Goal: Communication & Community: Answer question/provide support

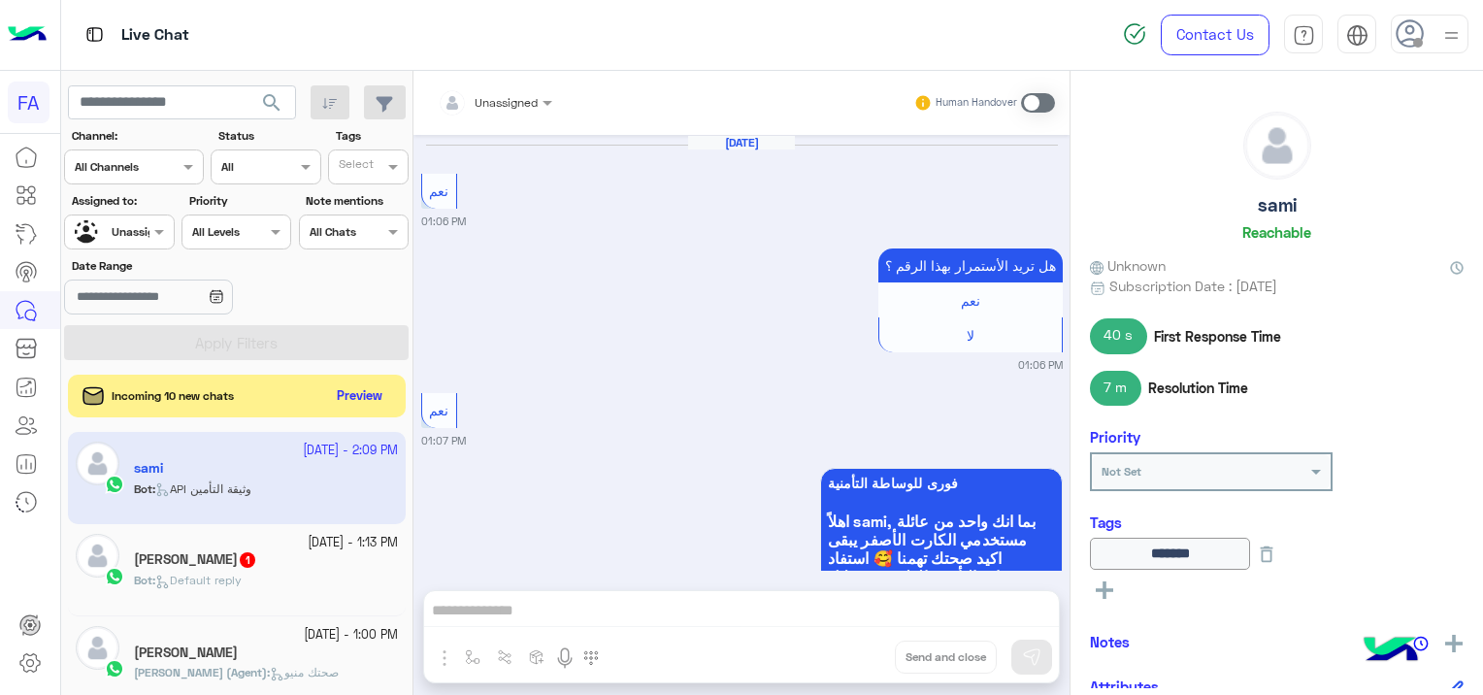
click at [371, 396] on button "Preview" at bounding box center [360, 396] width 62 height 28
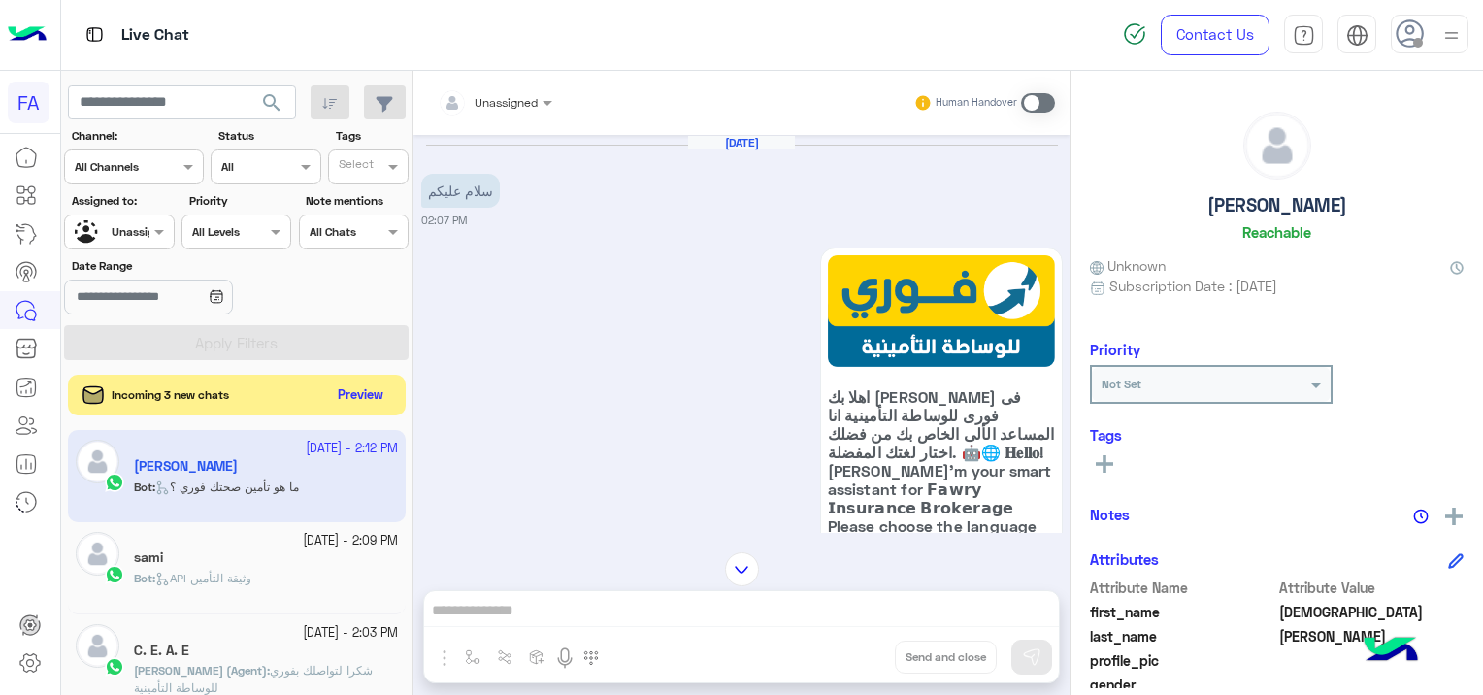
click at [361, 382] on button "Preview" at bounding box center [361, 395] width 60 height 26
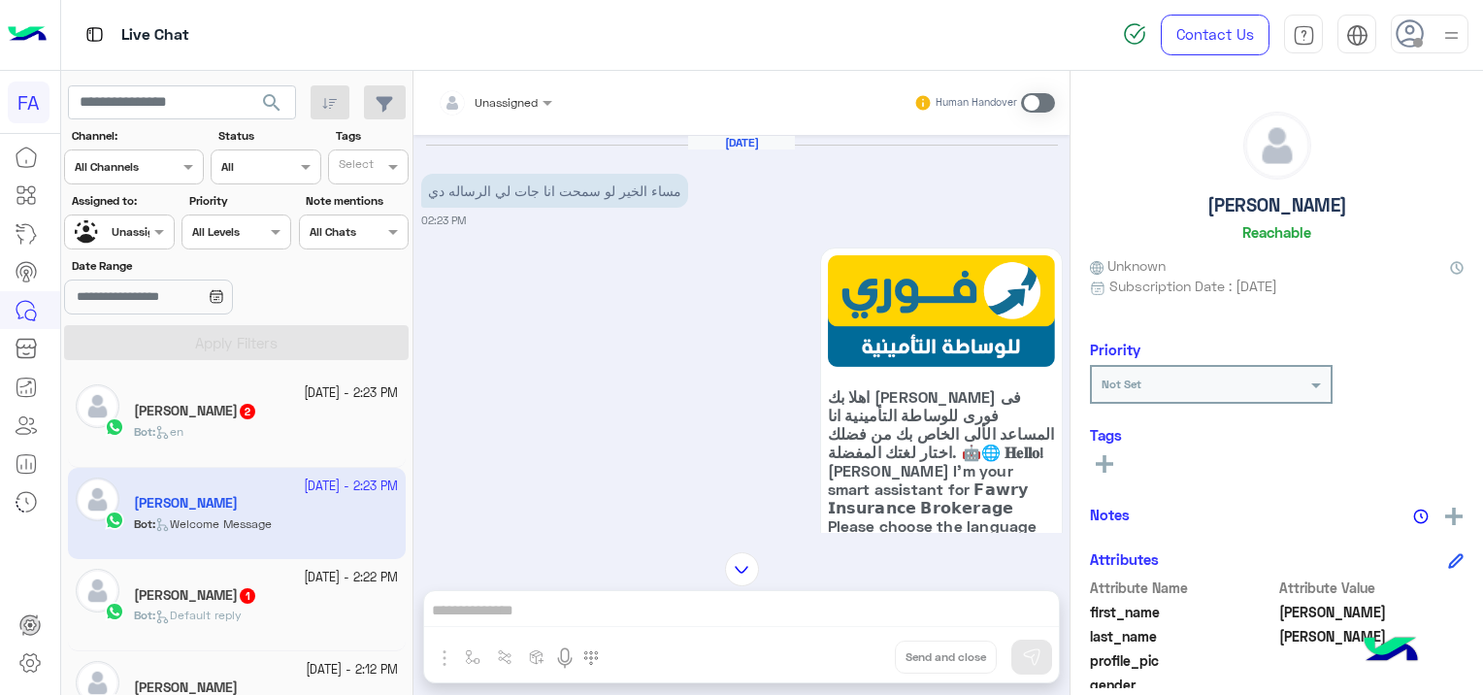
scroll to position [118, 0]
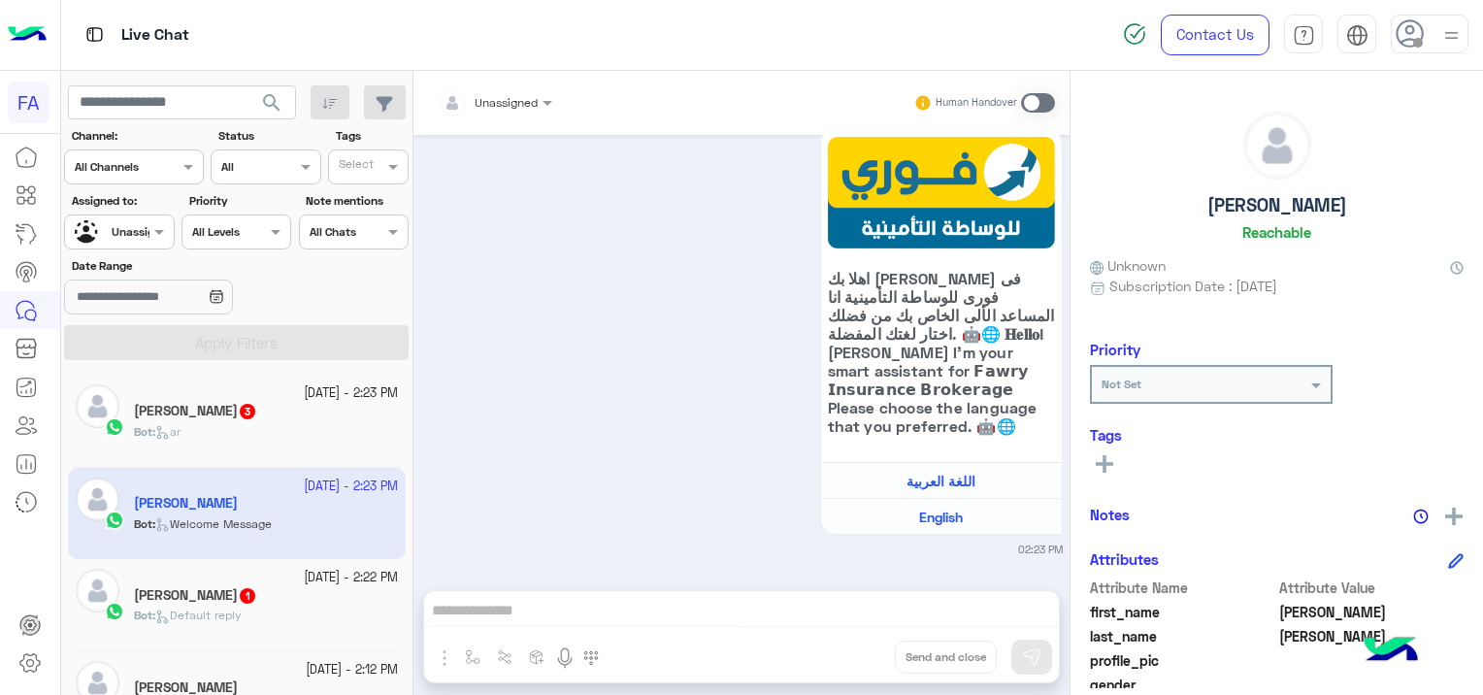
click at [305, 405] on div "[PERSON_NAME] 3" at bounding box center [266, 413] width 264 height 20
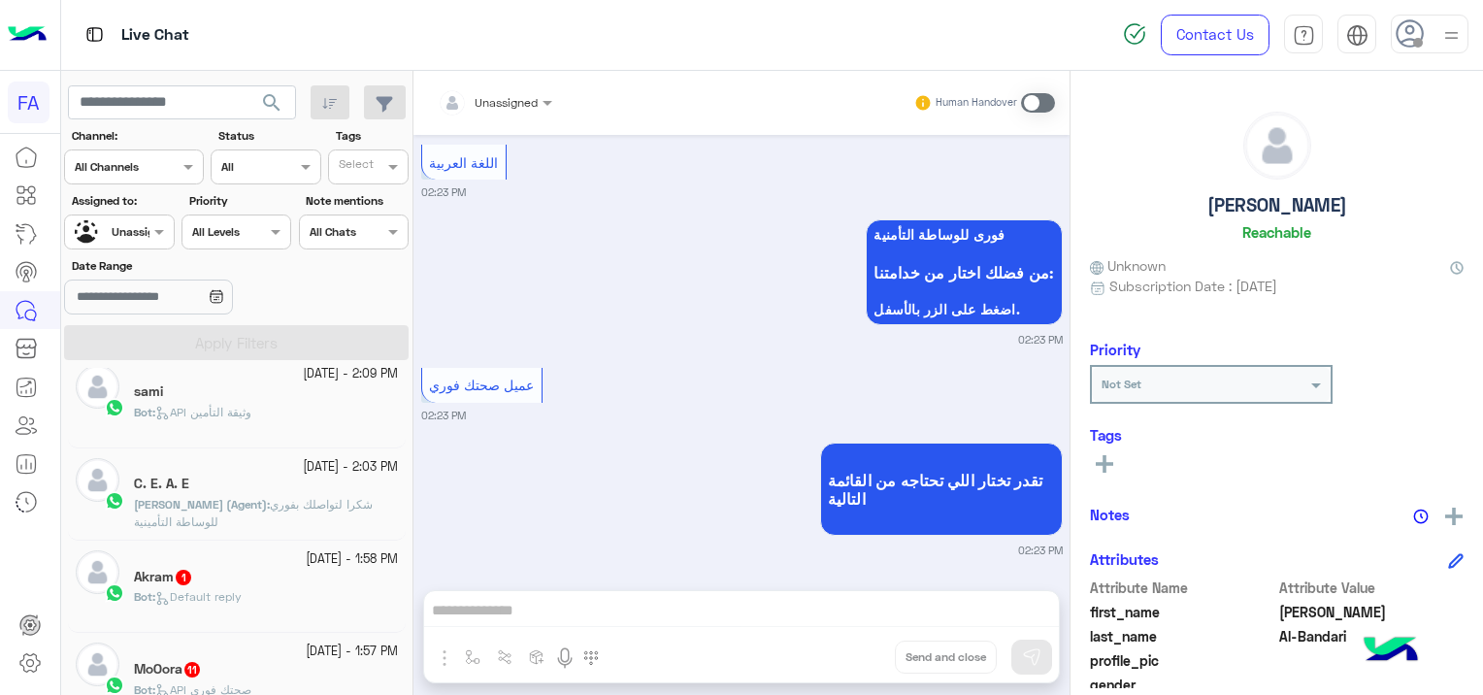
scroll to position [582, 0]
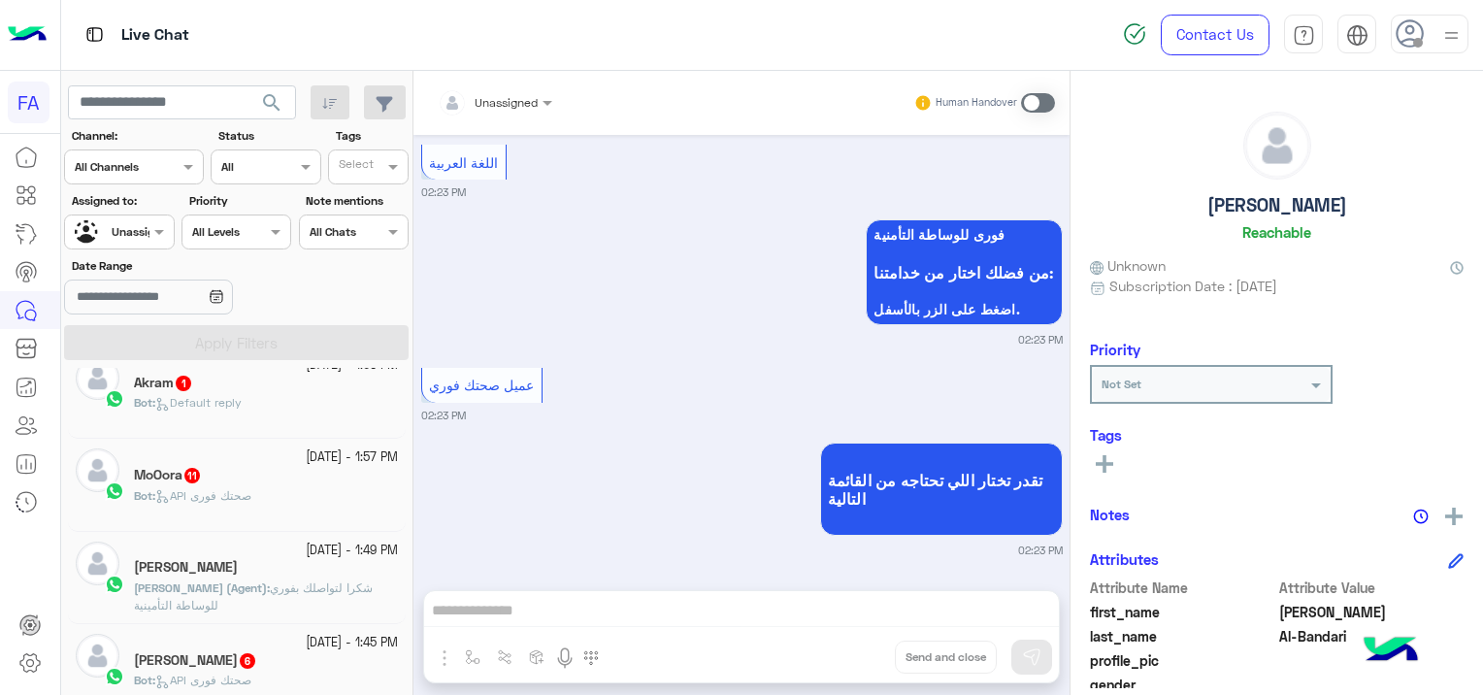
click at [283, 488] on div "Bot : API صحتك فورى" at bounding box center [266, 504] width 264 height 34
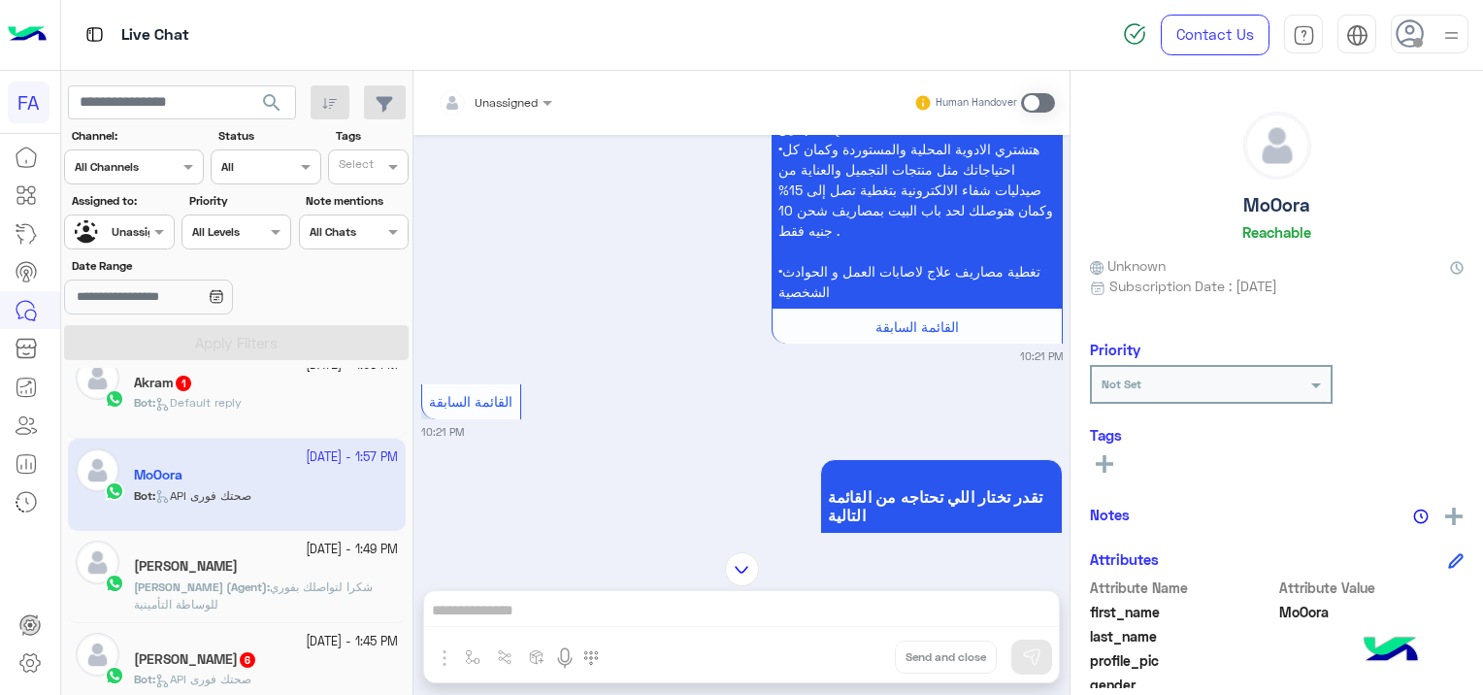
scroll to position [1163, 0]
click at [276, 408] on div "Bot : Default reply" at bounding box center [266, 411] width 264 height 34
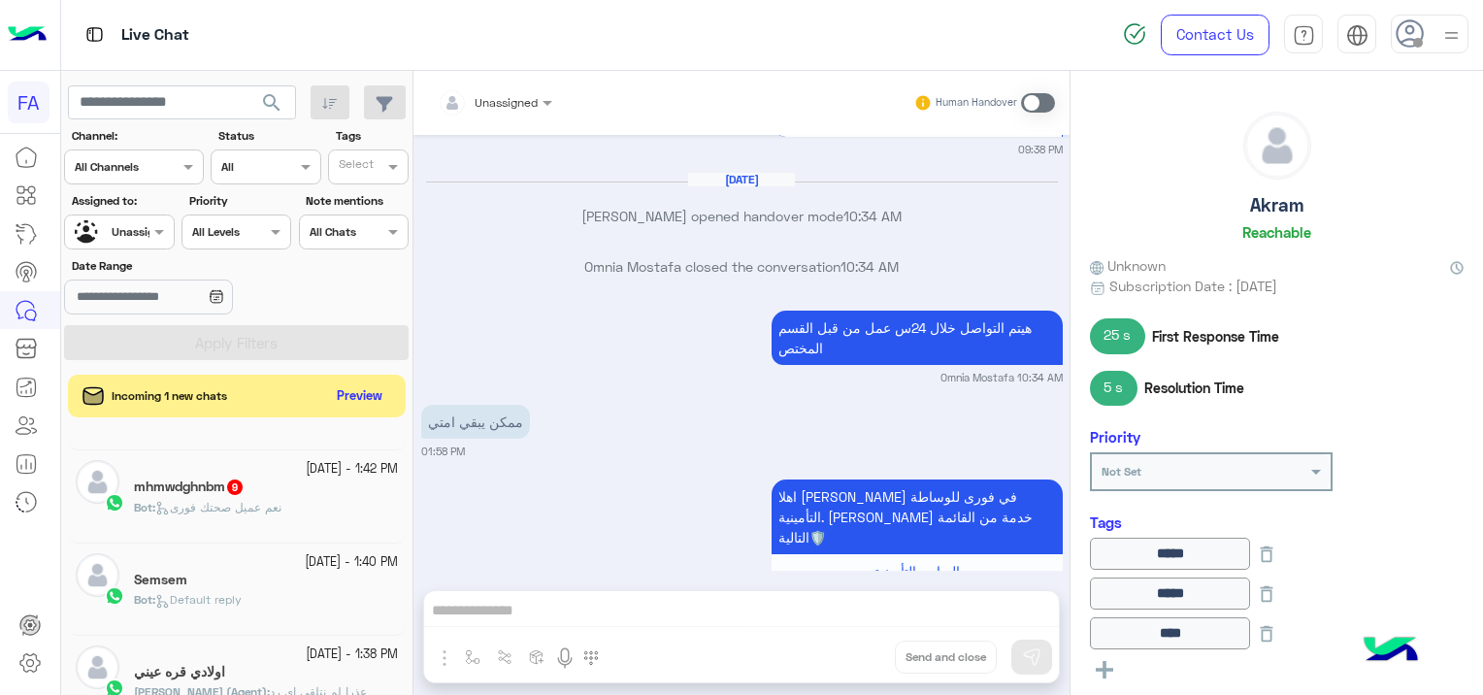
scroll to position [874, 0]
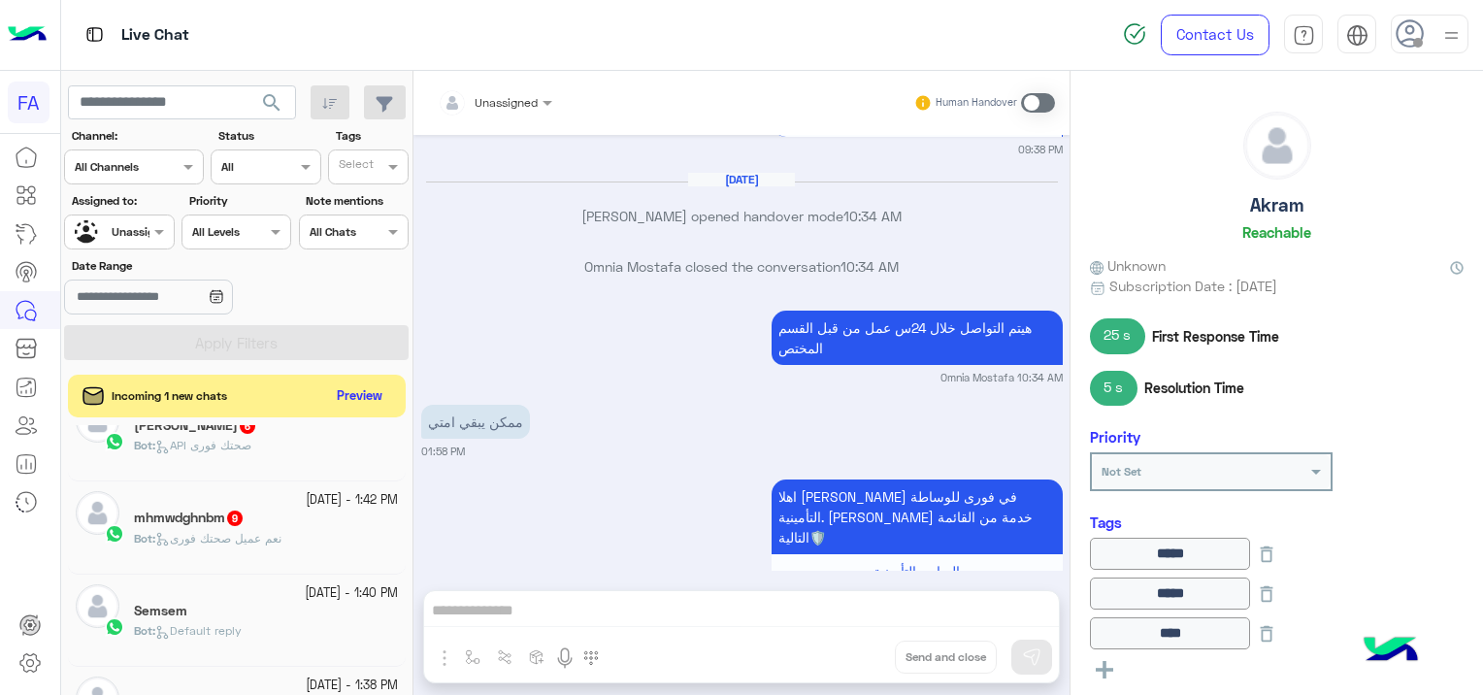
click at [313, 544] on div "Bot : نعم عميل صحتك فورى" at bounding box center [266, 547] width 264 height 34
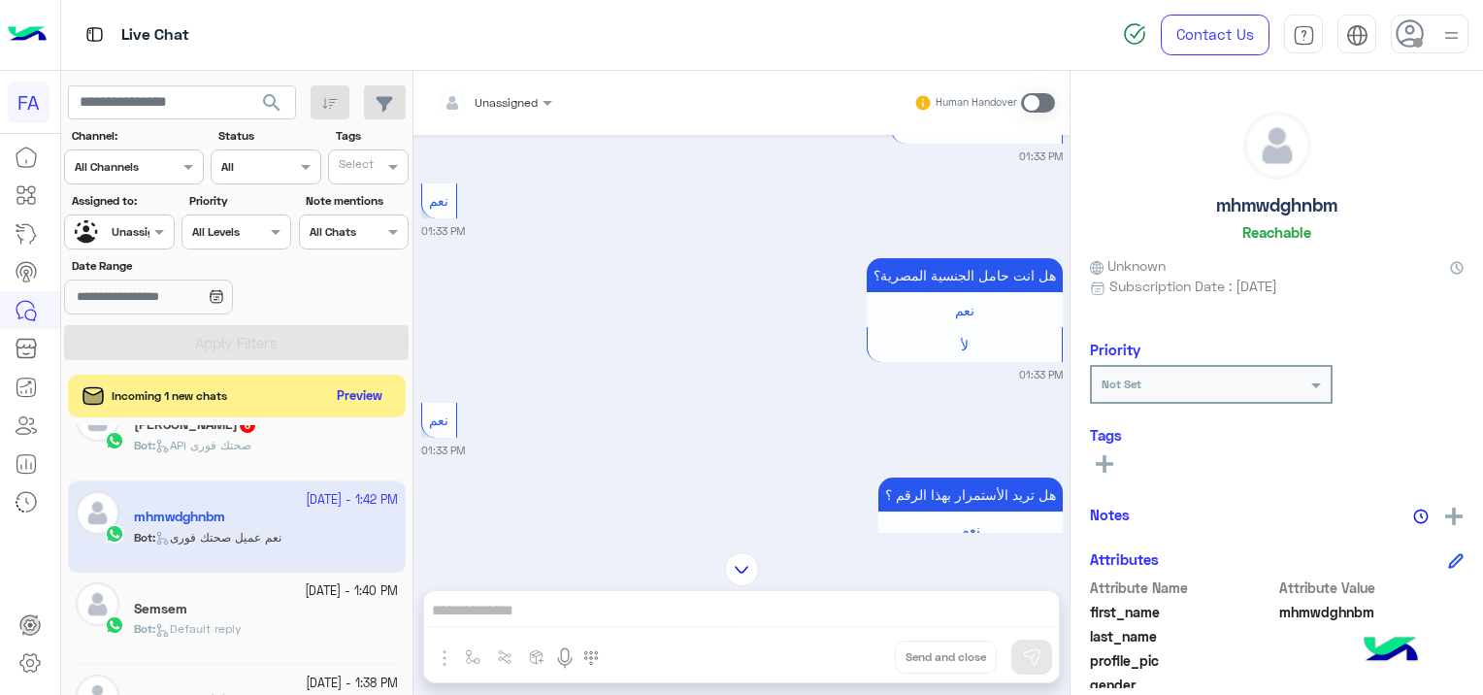
scroll to position [356, 0]
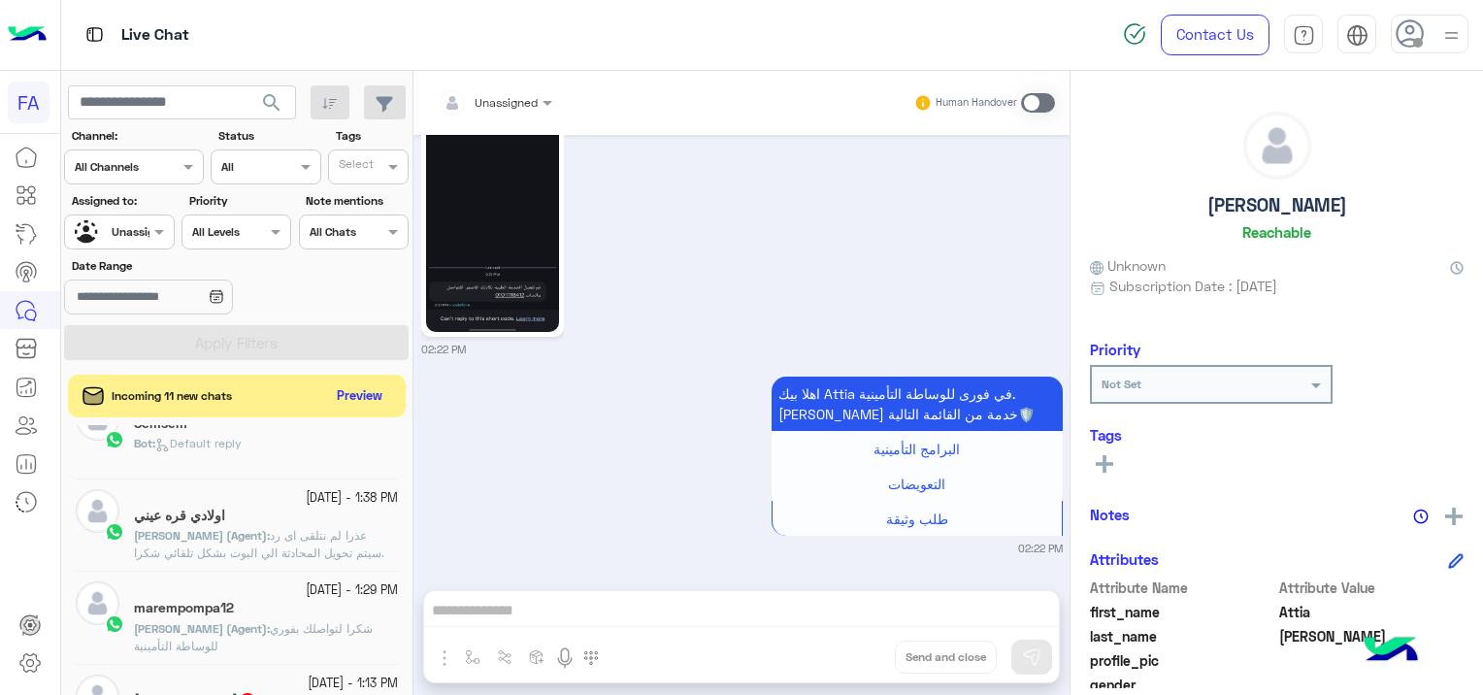
scroll to position [874, 0]
click at [370, 399] on button "Preview" at bounding box center [361, 395] width 60 height 26
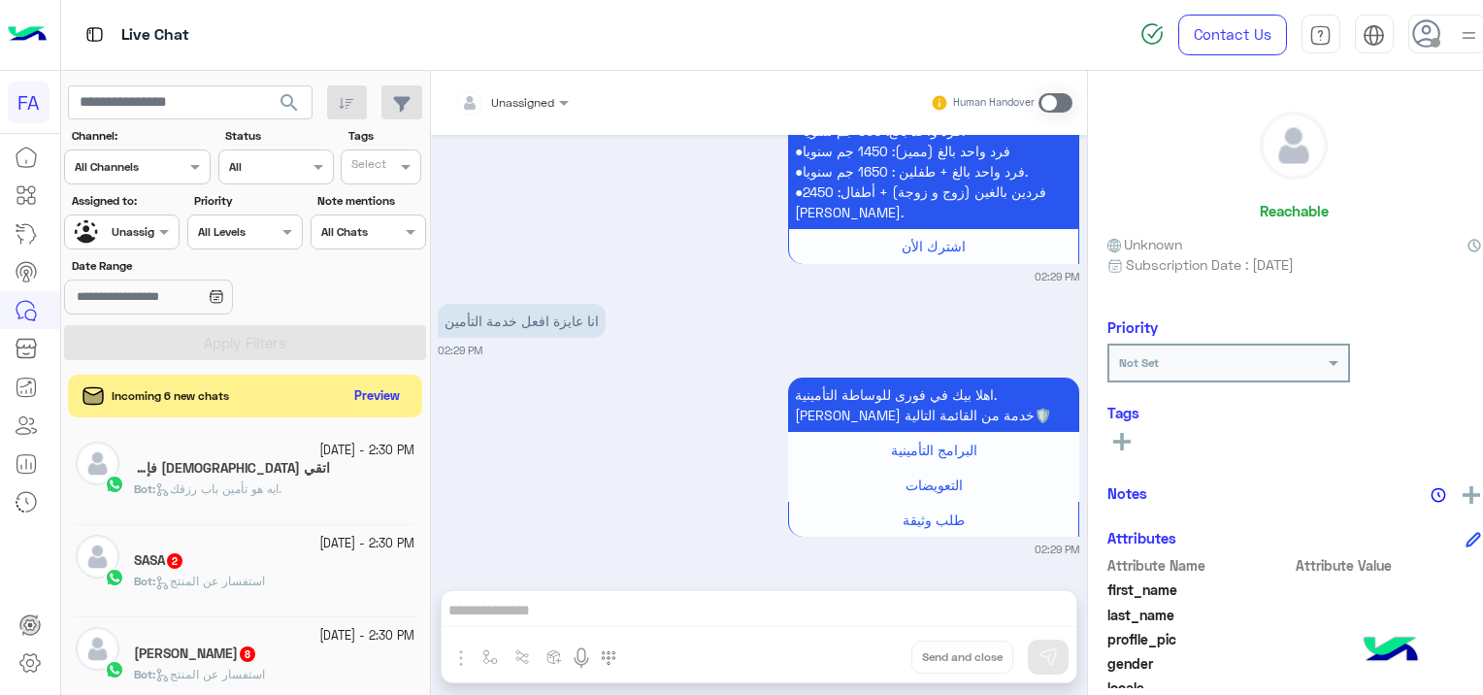
scroll to position [2295, 0]
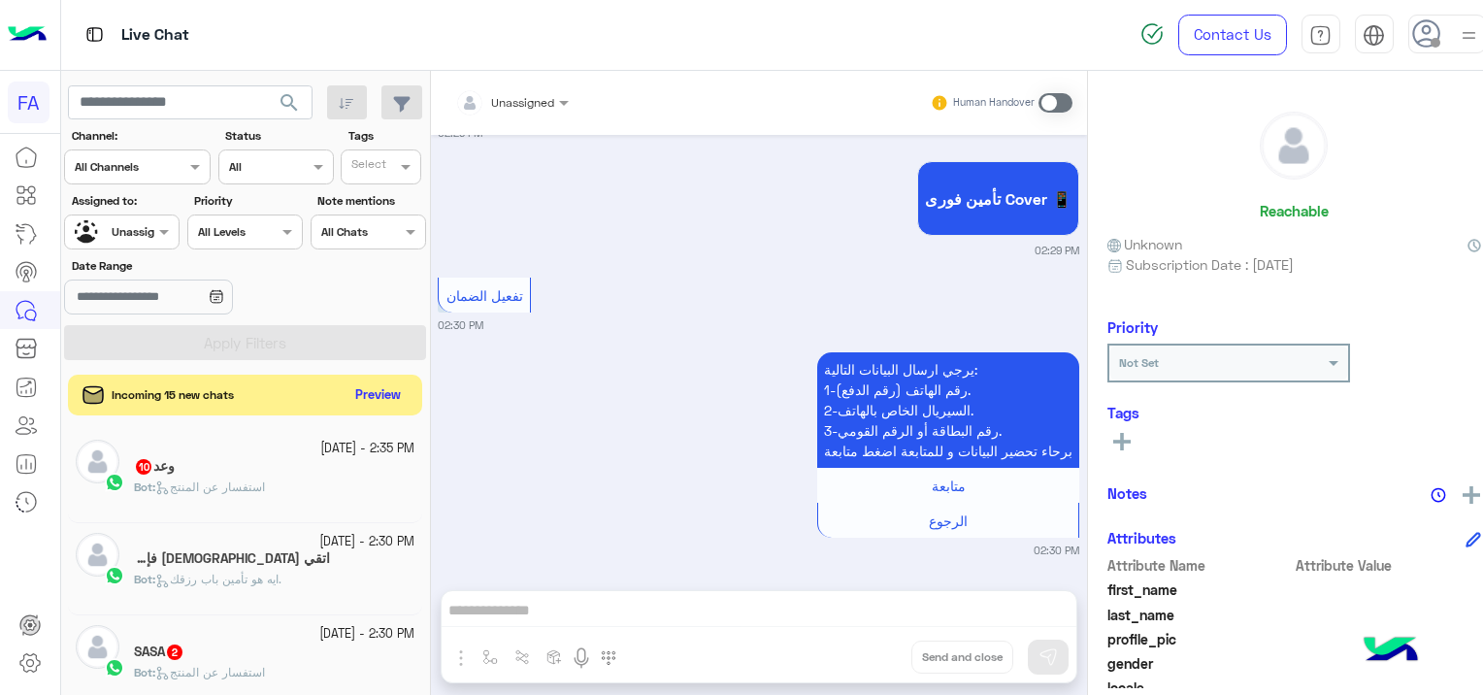
click at [356, 387] on button "Preview" at bounding box center [377, 395] width 60 height 26
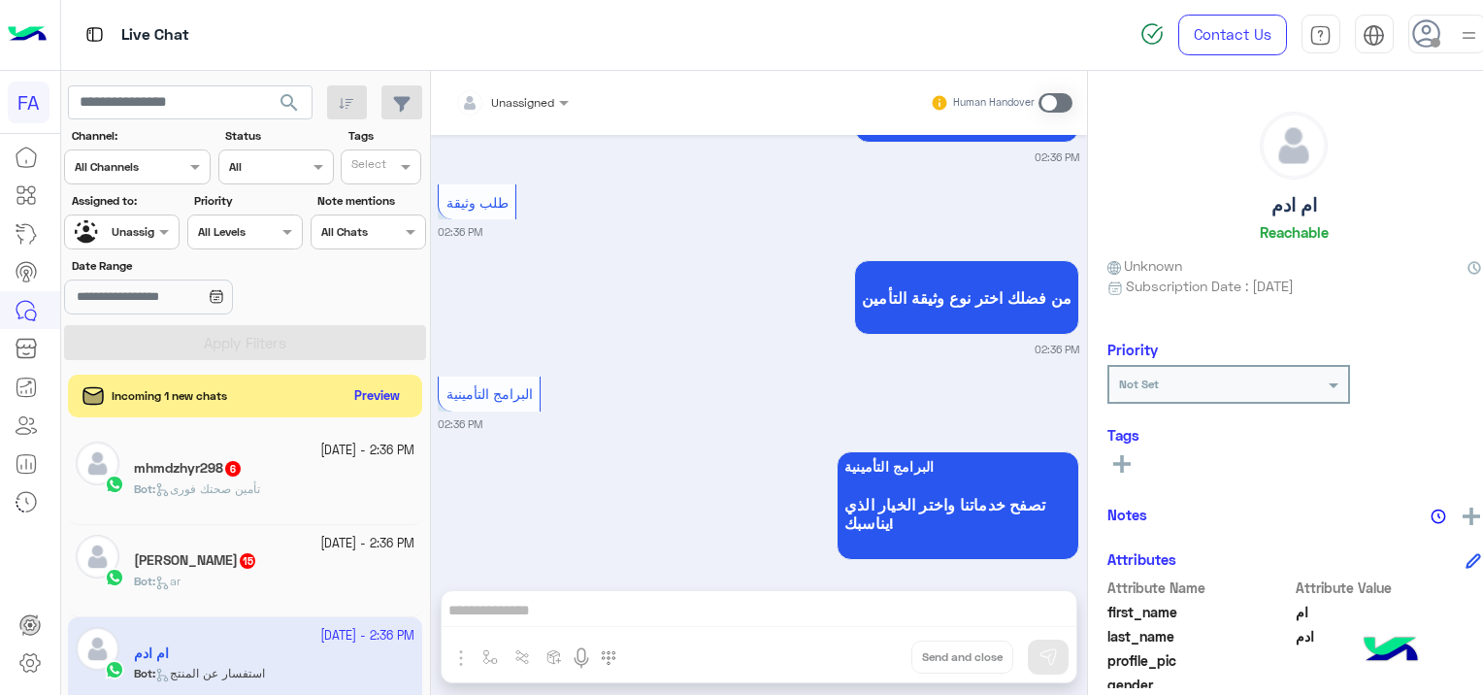
scroll to position [1478, 0]
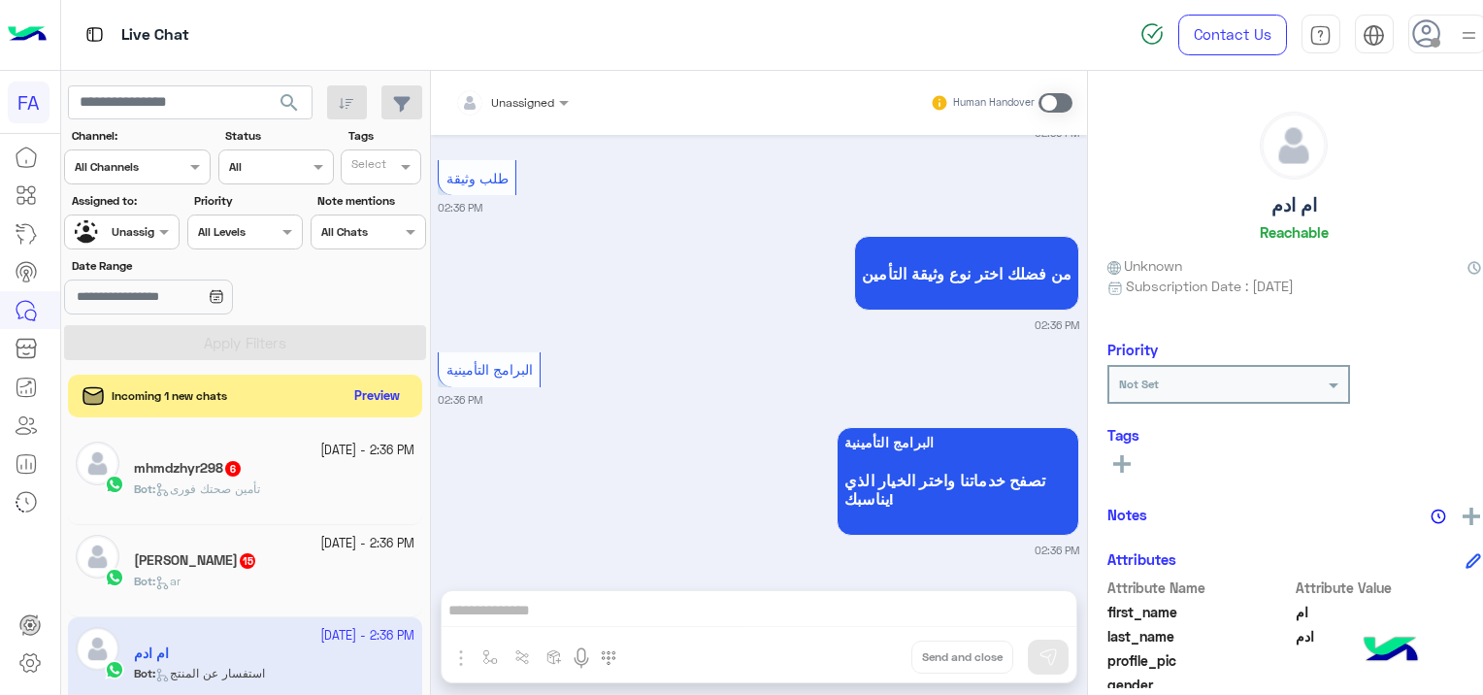
click at [252, 475] on div "mhmdzhyr298 6" at bounding box center [274, 470] width 280 height 20
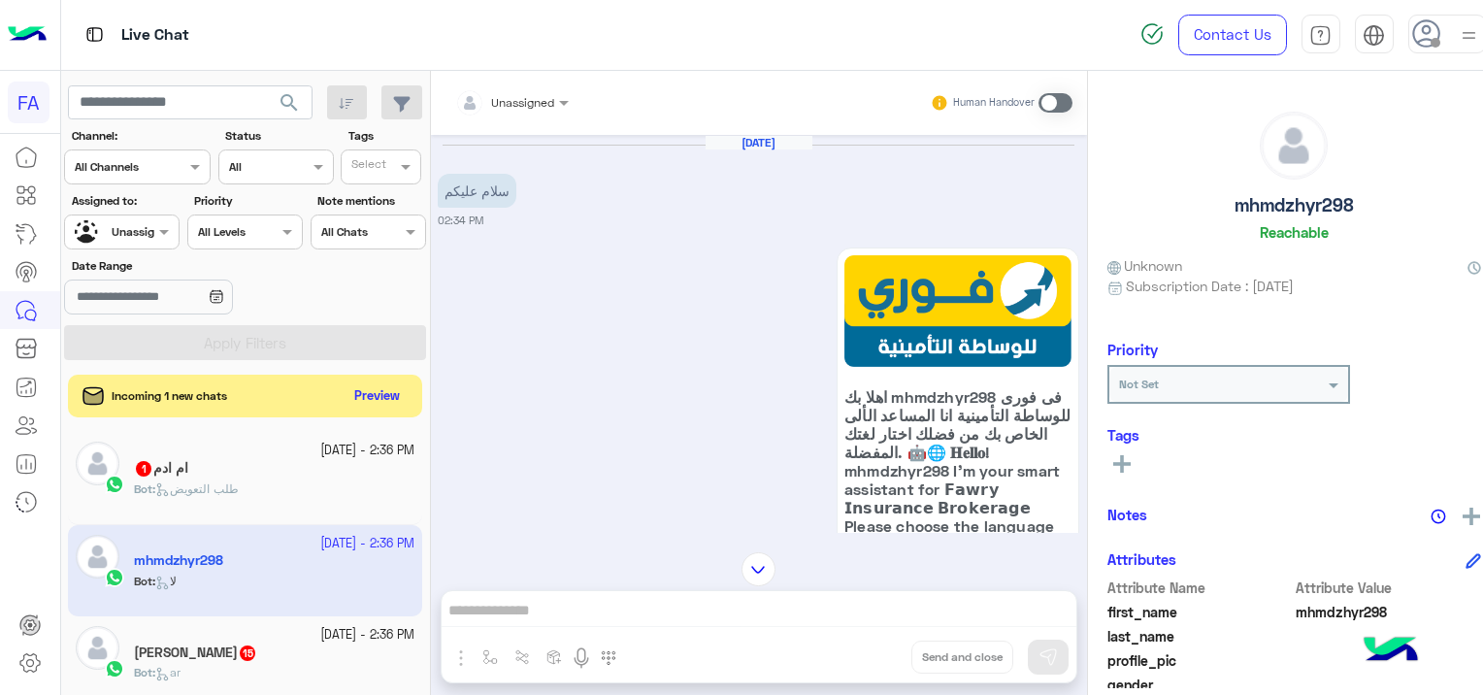
click at [266, 470] on div "ام ادم 1" at bounding box center [274, 470] width 280 height 20
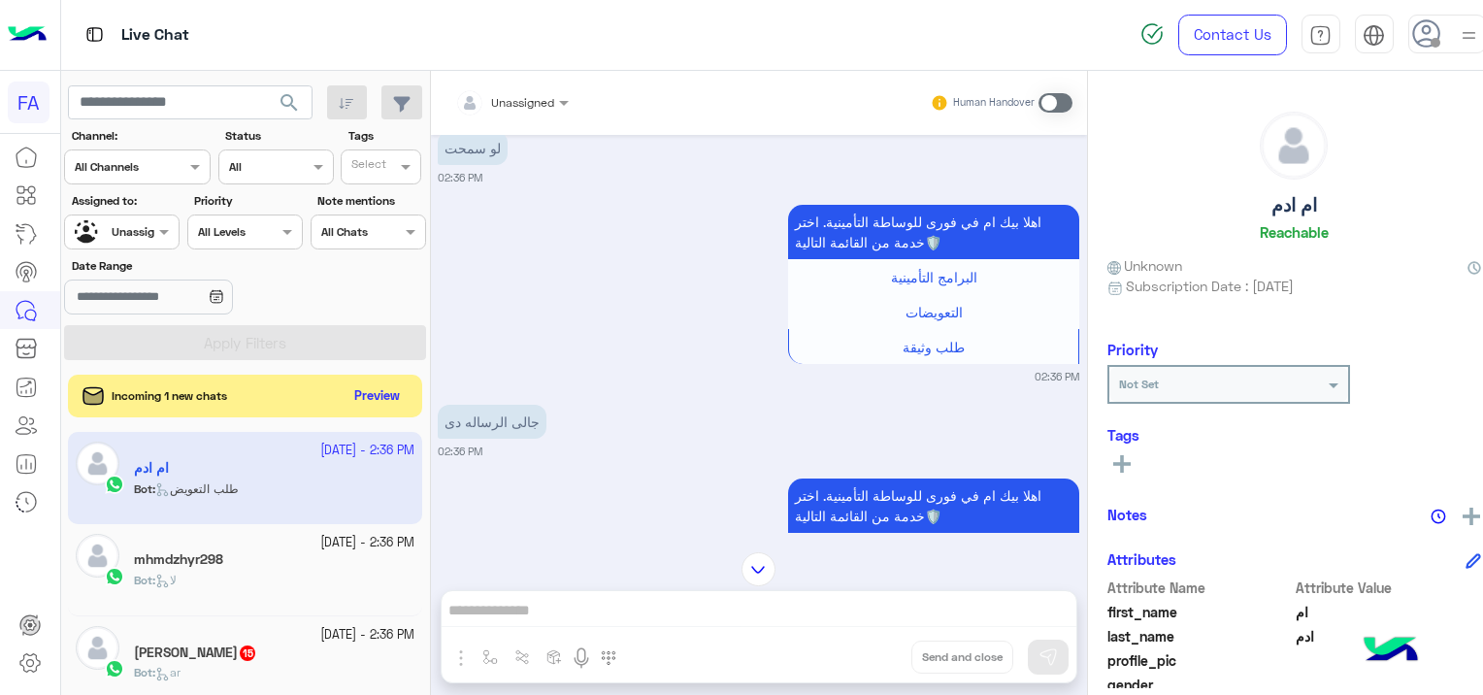
scroll to position [717, 0]
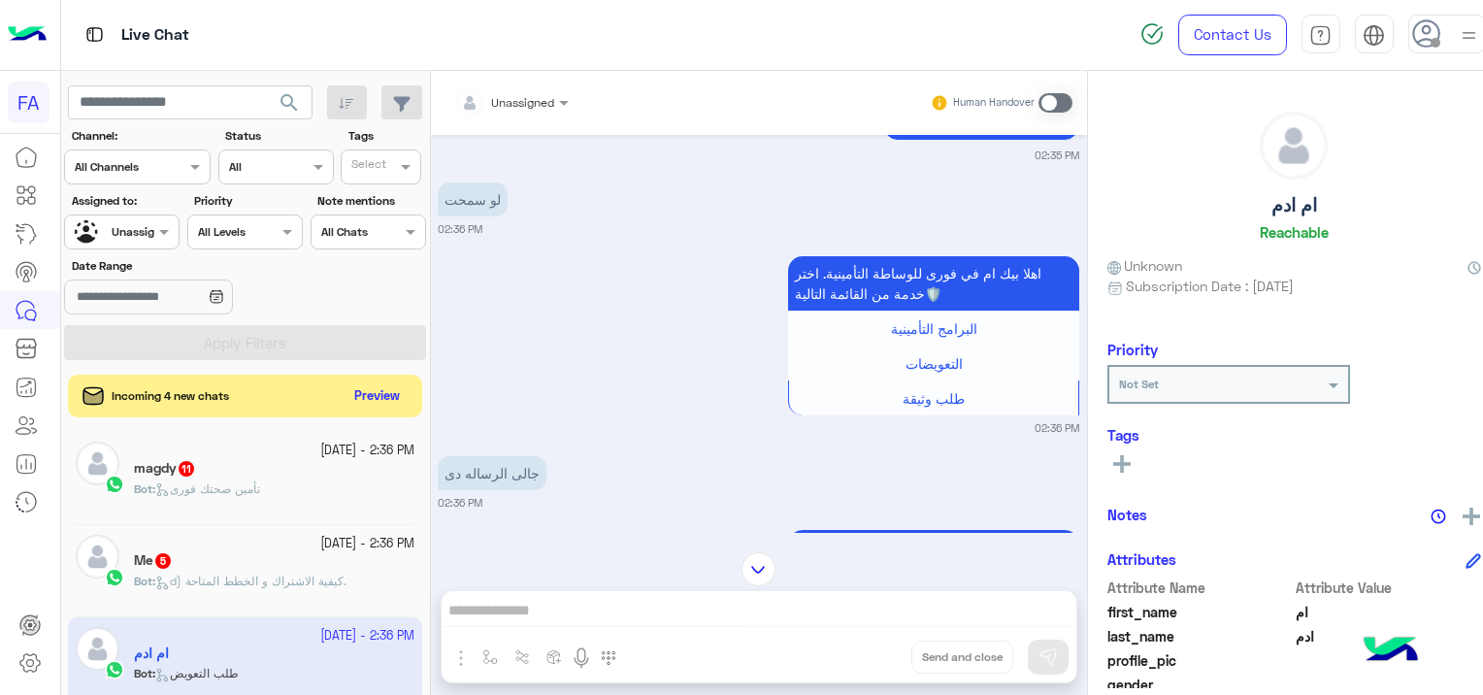
click at [252, 580] on span "d) كيفية الاشتراك و الخطط المتاحة." at bounding box center [250, 580] width 191 height 15
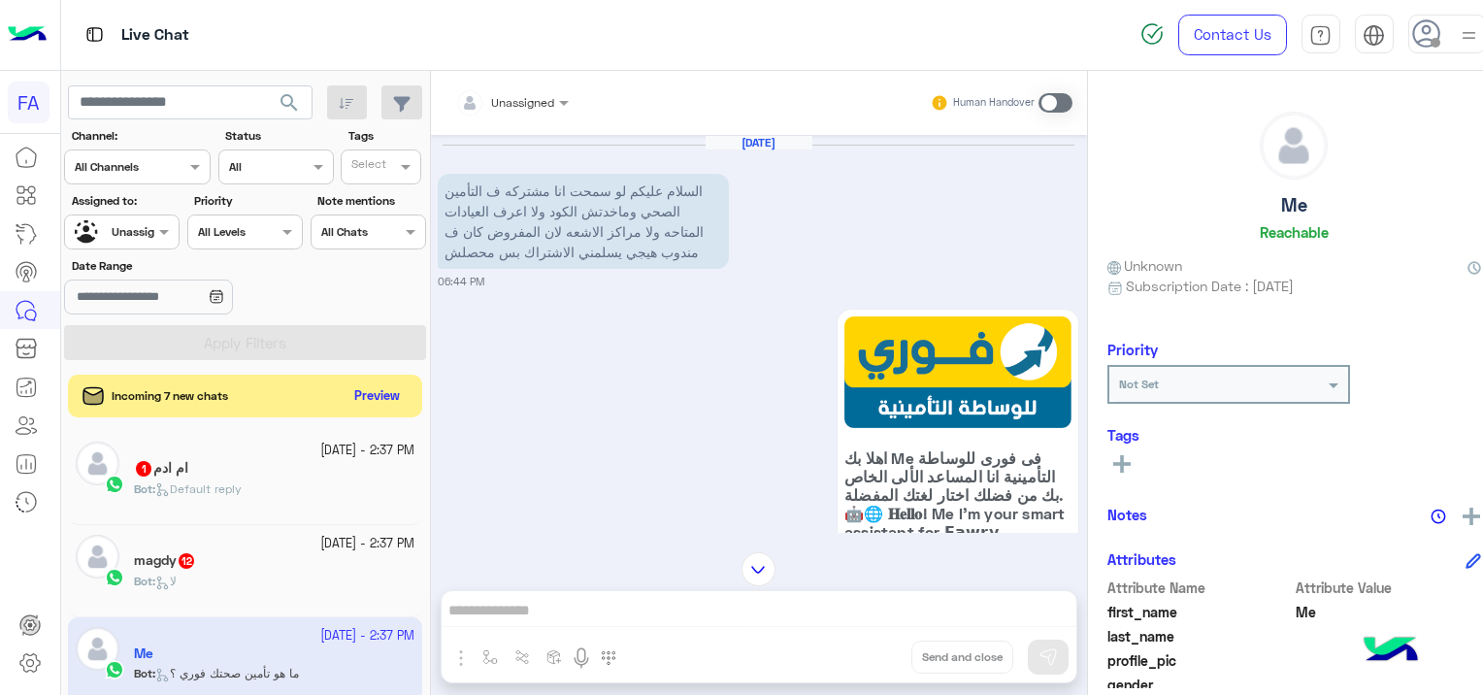
click at [534, 88] on div "Unassigned" at bounding box center [505, 102] width 100 height 39
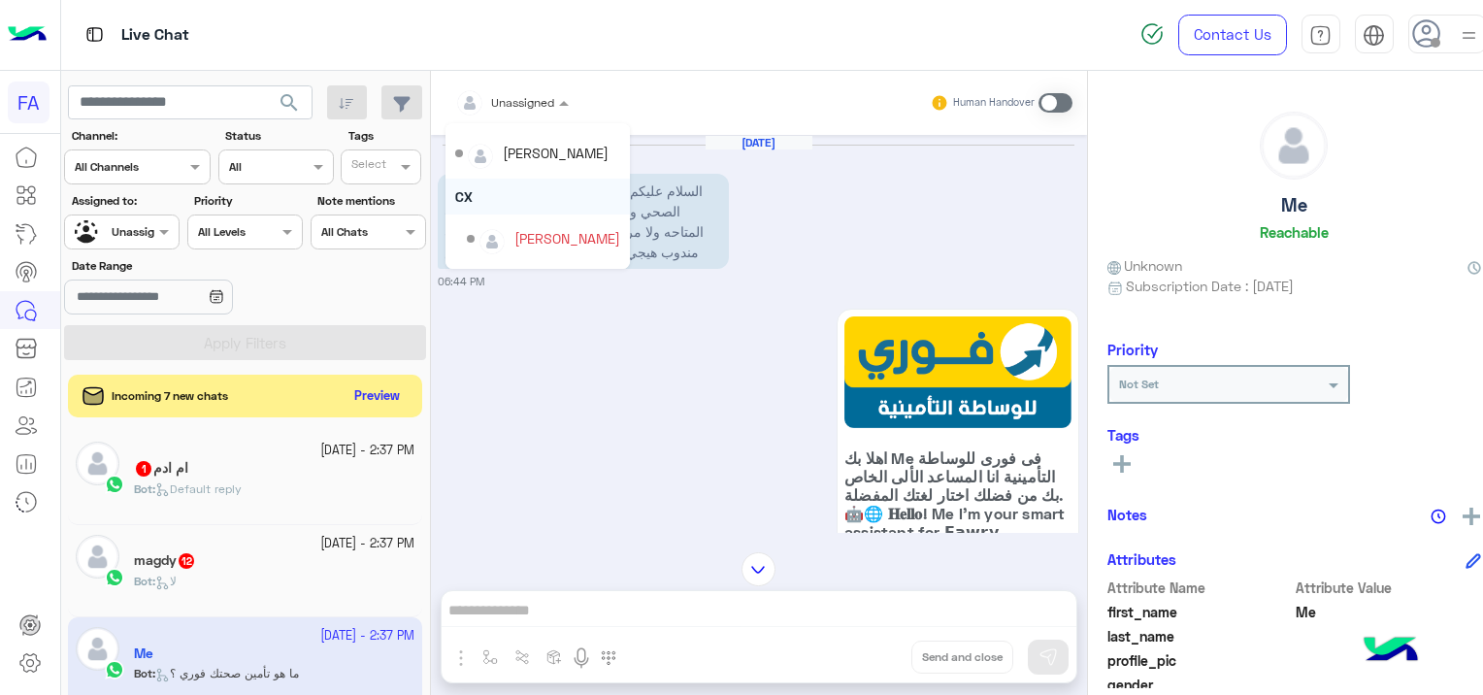
scroll to position [97, 0]
click at [558, 159] on div "[PERSON_NAME]" at bounding box center [537, 150] width 165 height 34
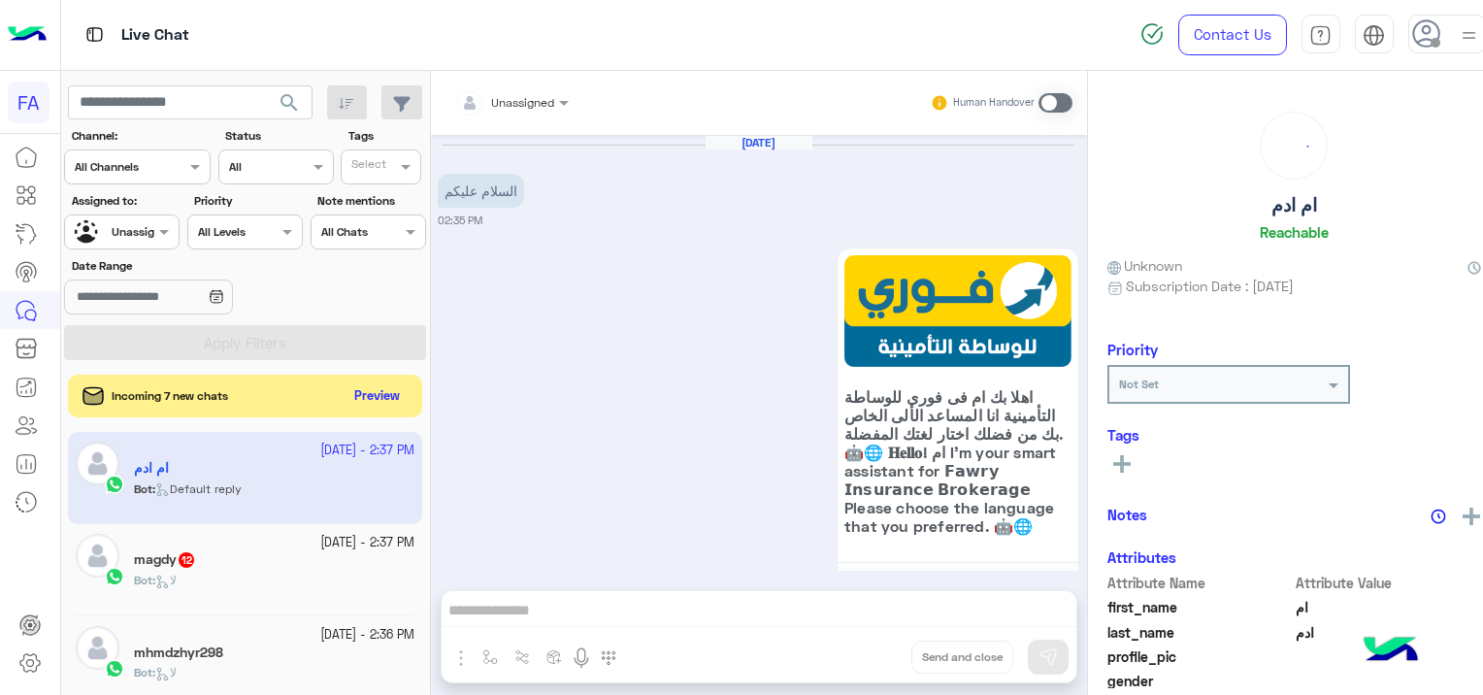
scroll to position [1961, 0]
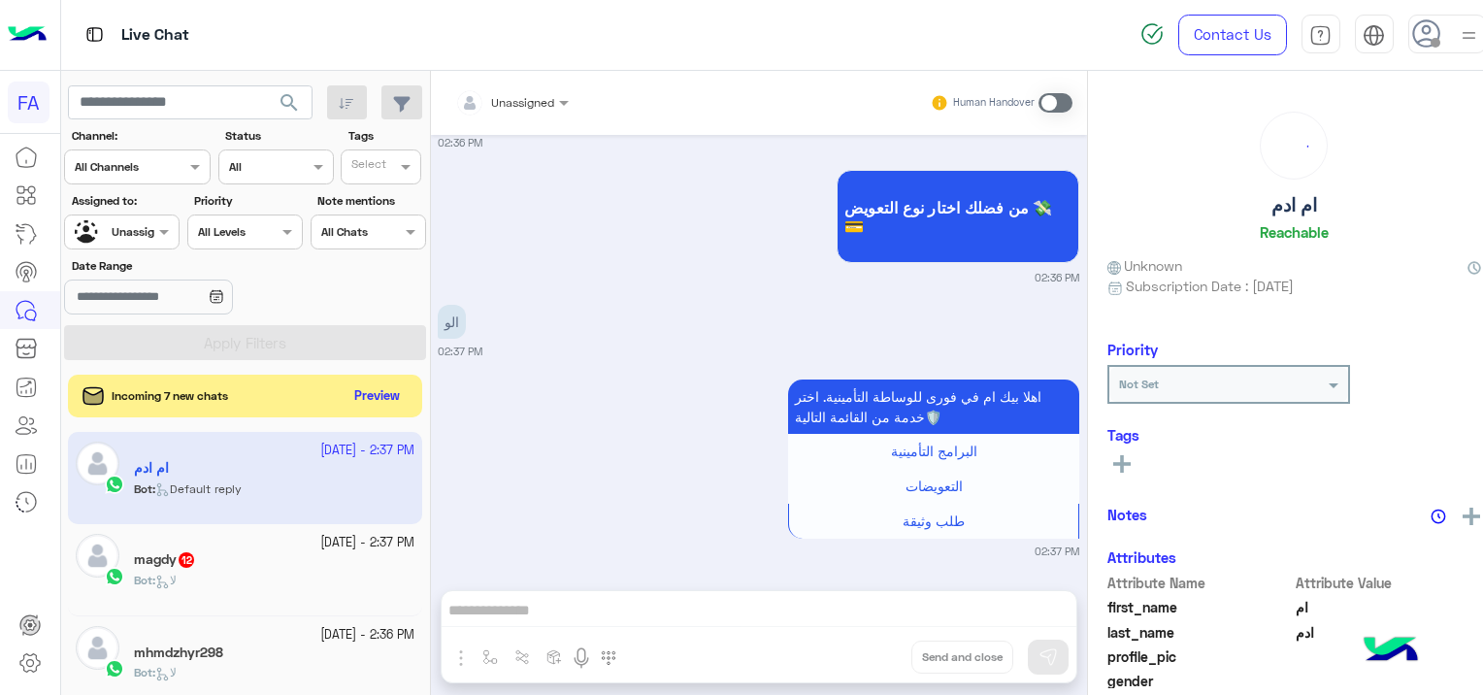
click at [144, 225] on div at bounding box center [122, 229] width 114 height 18
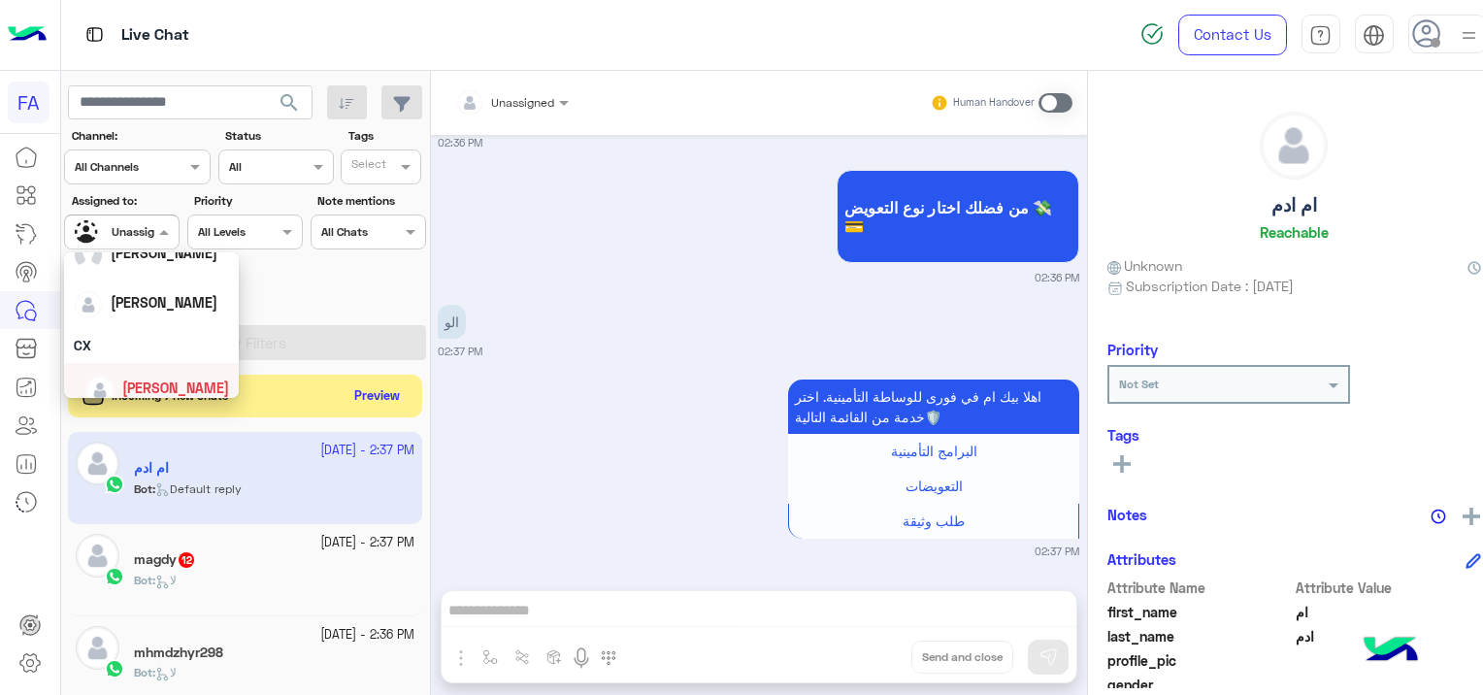
scroll to position [77, 0]
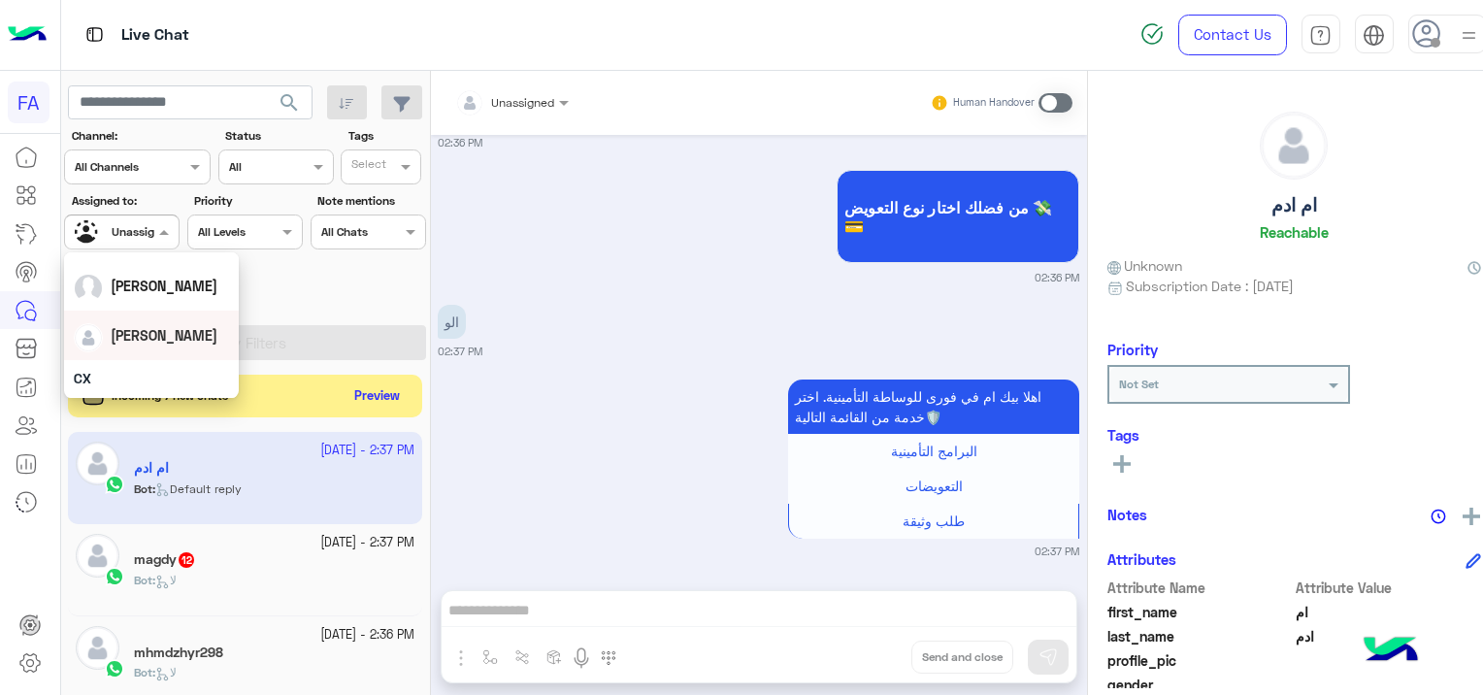
click at [186, 335] on div "[PERSON_NAME]" at bounding box center [151, 335] width 155 height 34
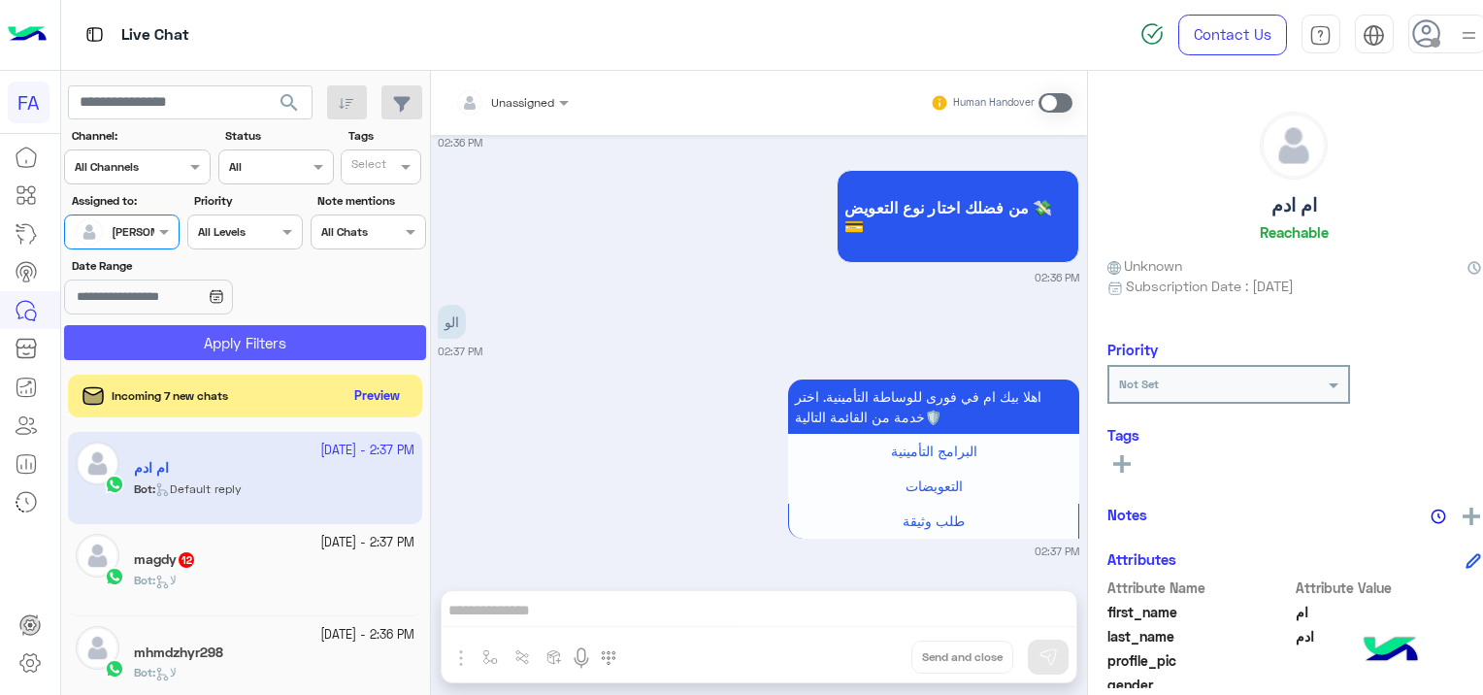
click at [252, 349] on button "Apply Filters" at bounding box center [245, 342] width 362 height 35
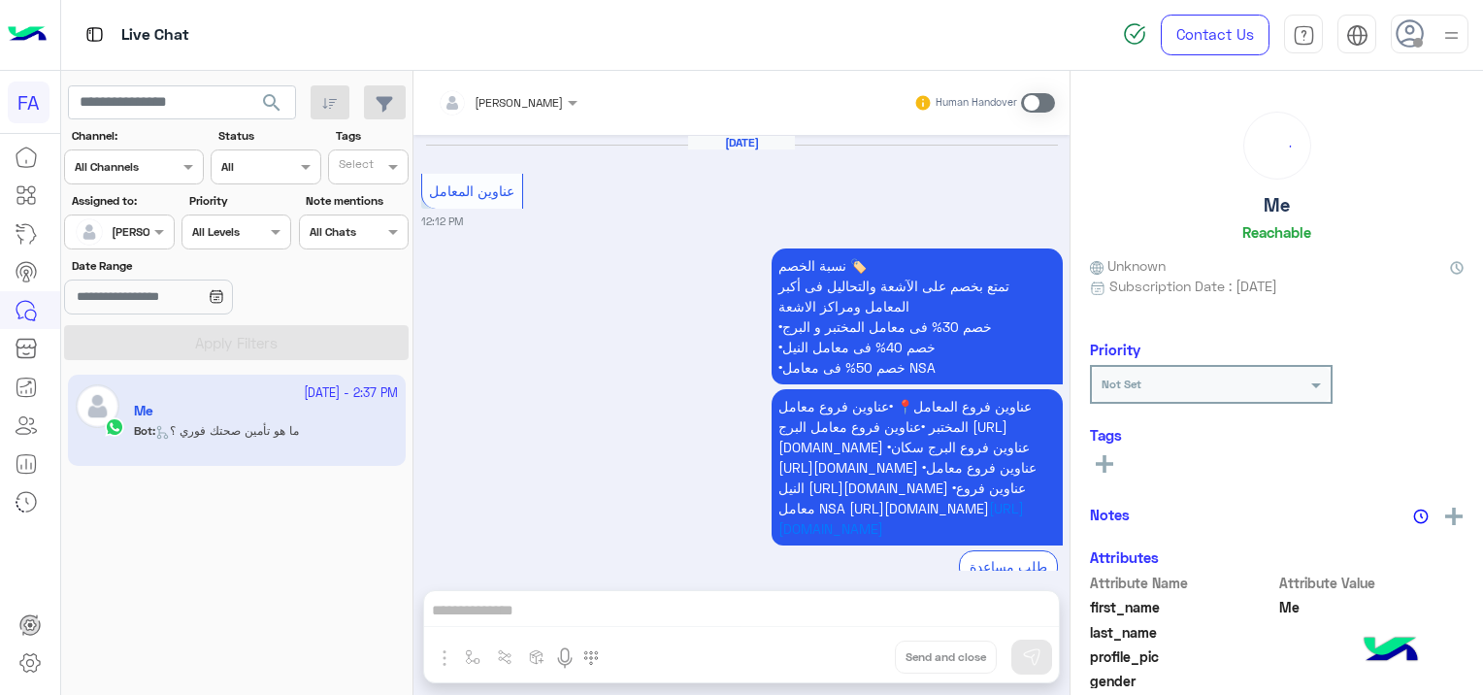
scroll to position [2453, 0]
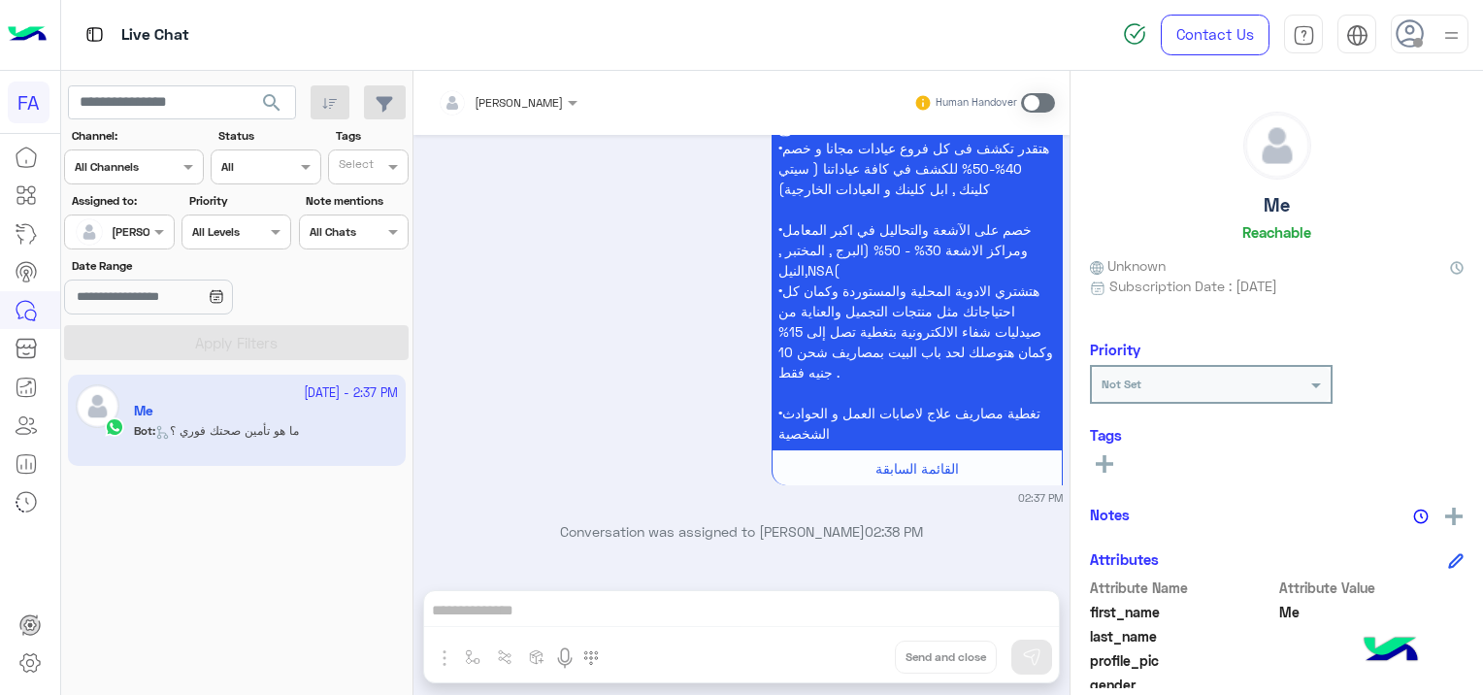
click at [132, 224] on div at bounding box center [119, 229] width 108 height 18
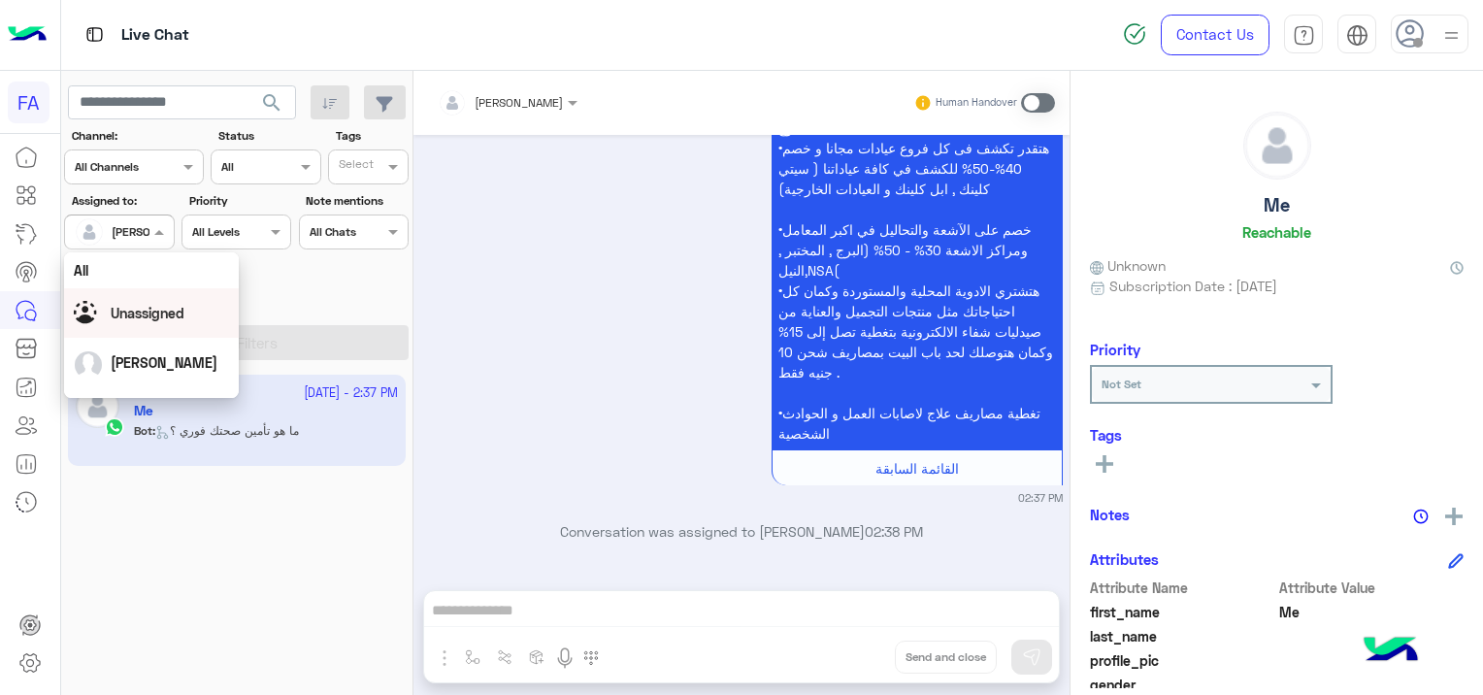
click at [186, 311] on div "Unassigned" at bounding box center [151, 313] width 155 height 34
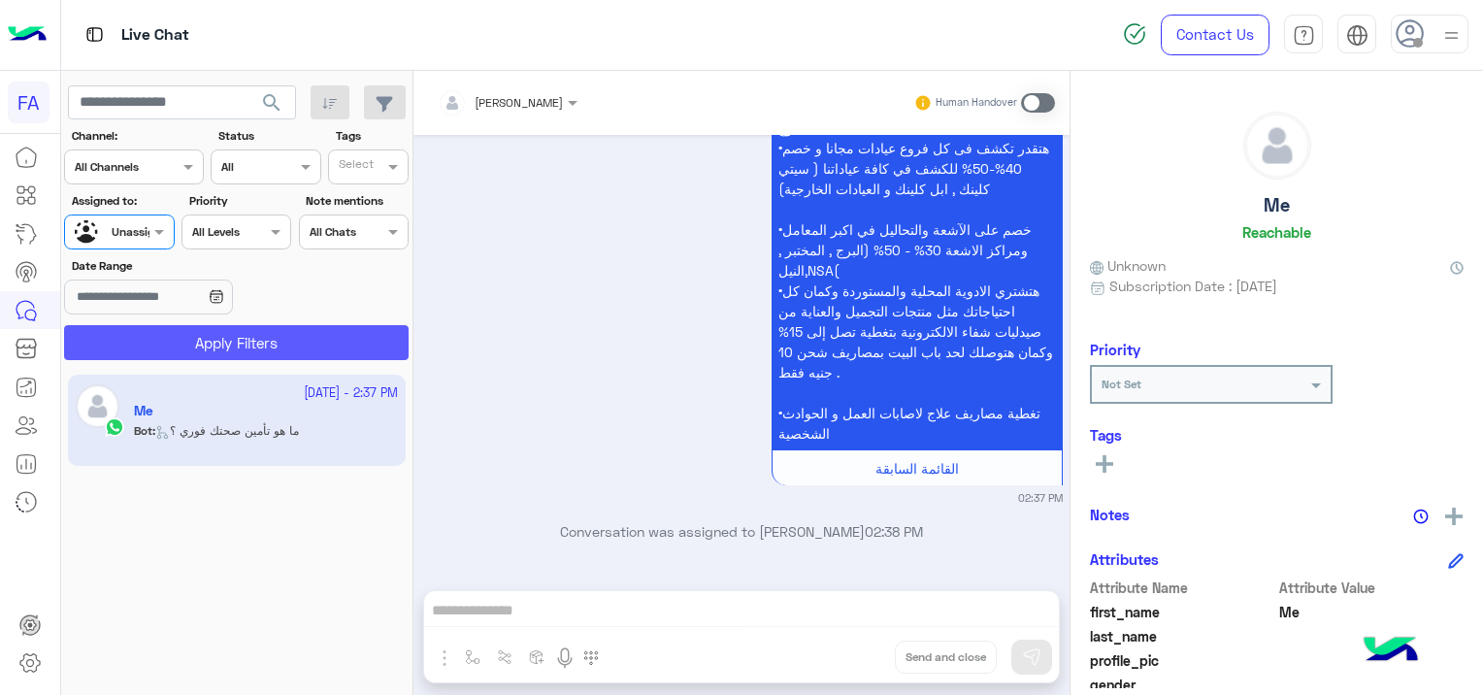
click at [217, 342] on button "Apply Filters" at bounding box center [236, 342] width 344 height 35
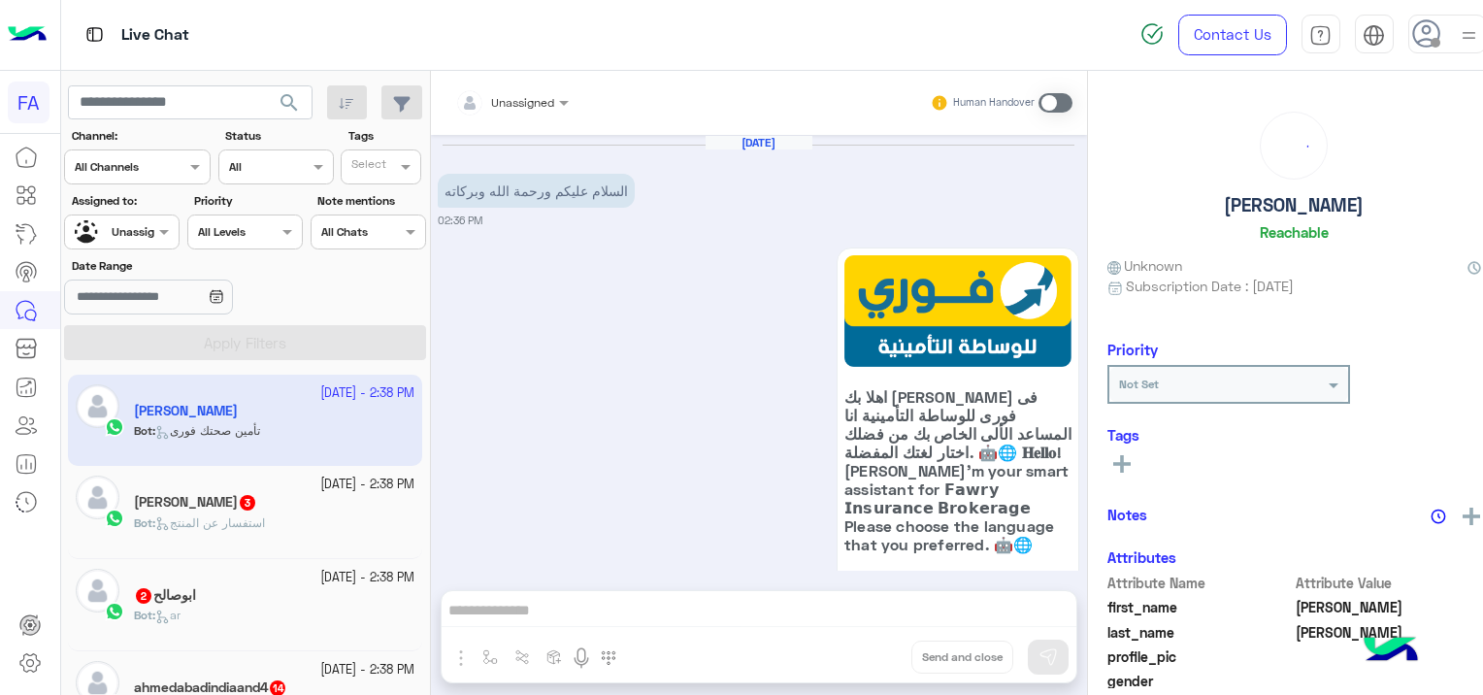
scroll to position [1918, 0]
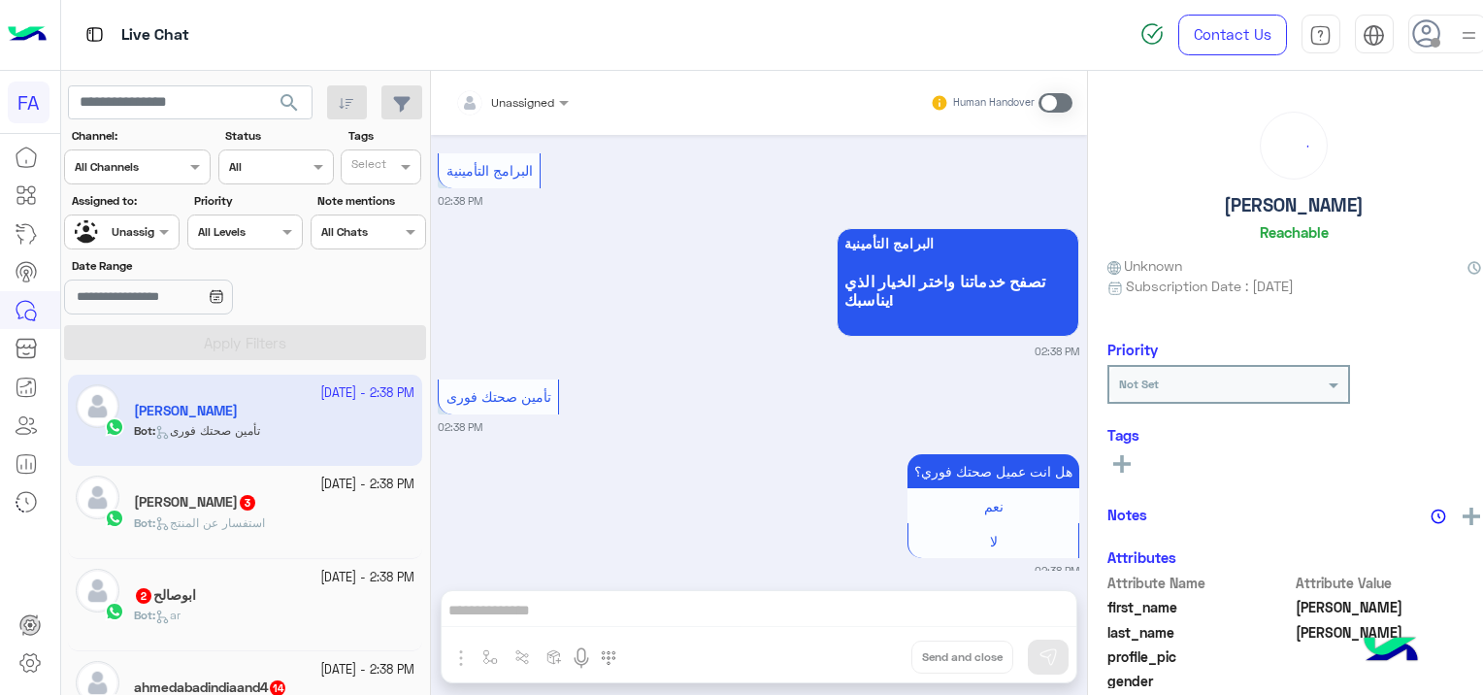
click at [285, 523] on div "Bot : استفسار عن المنتج" at bounding box center [274, 531] width 280 height 34
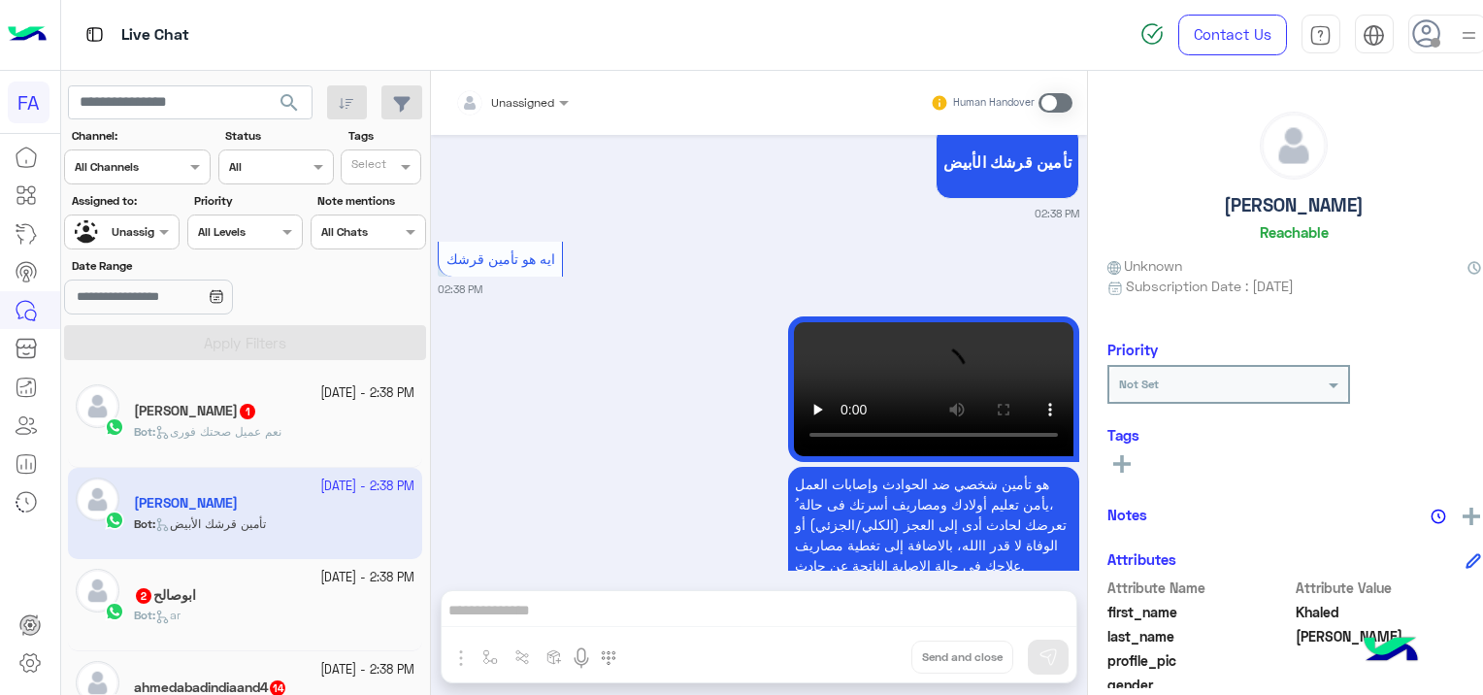
scroll to position [1154, 0]
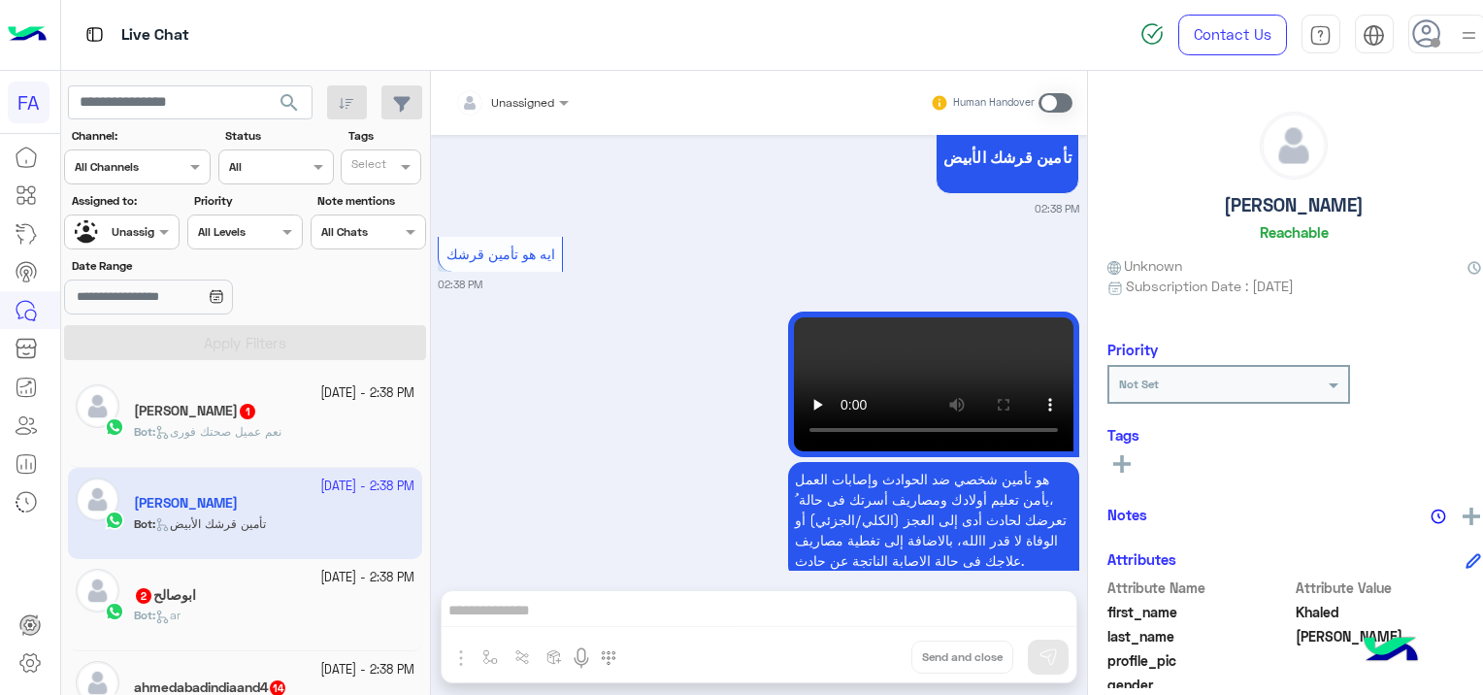
click at [213, 426] on span "نعم عميل صحتك فورى" at bounding box center [218, 431] width 126 height 15
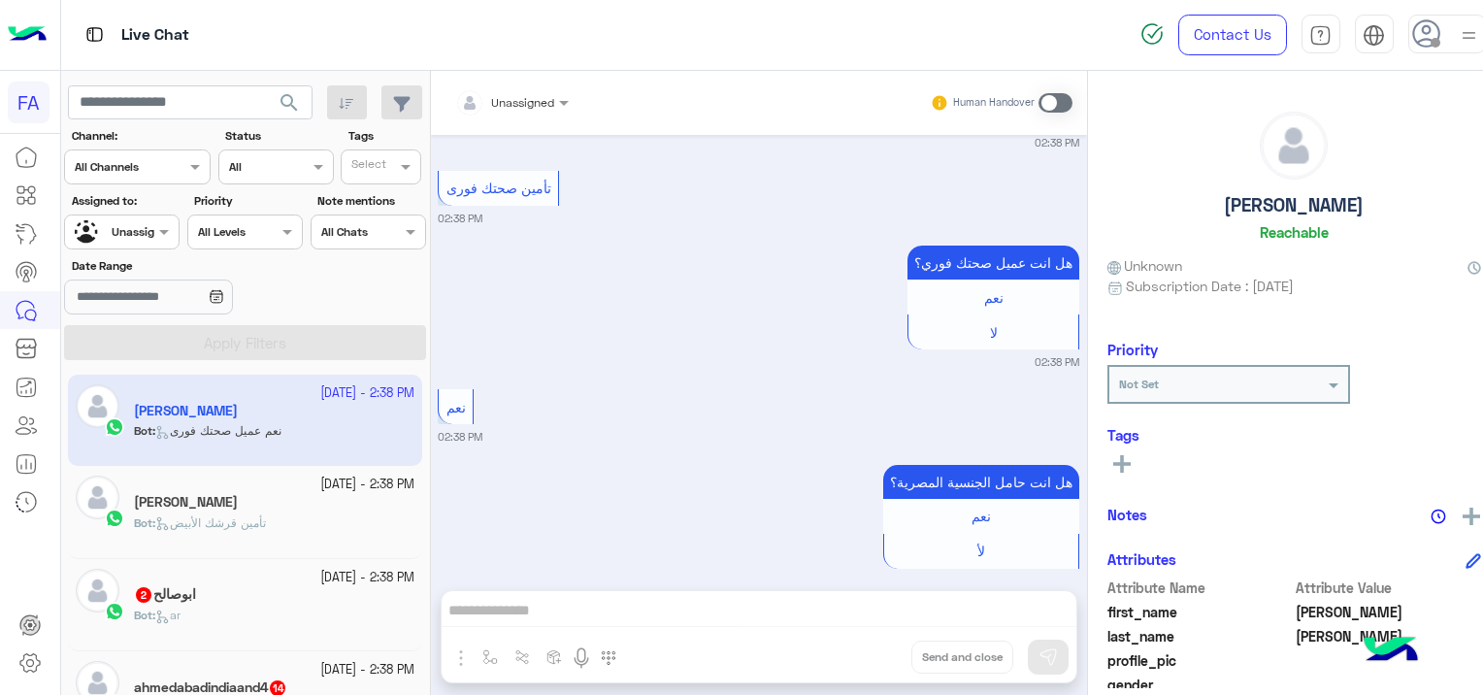
scroll to position [2356, 0]
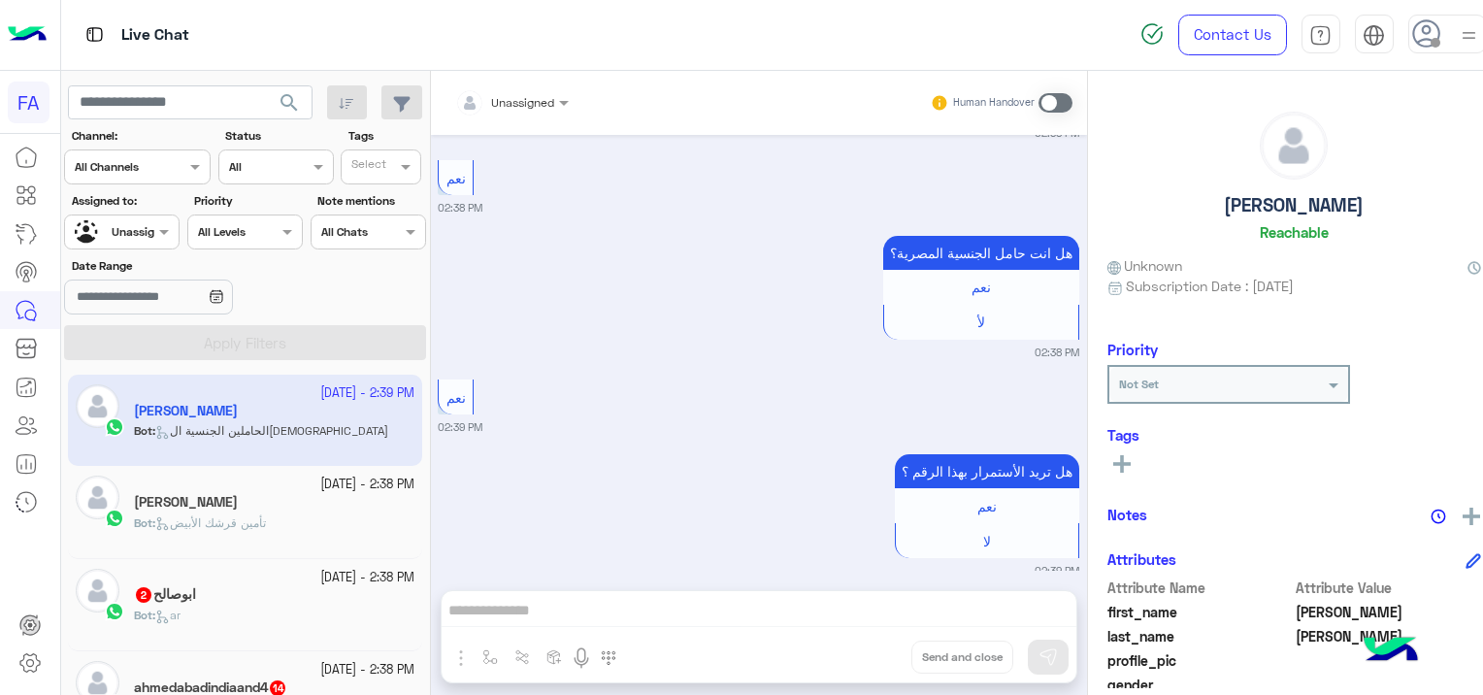
click at [191, 600] on h5 "ابوصالح 2" at bounding box center [165, 594] width 62 height 16
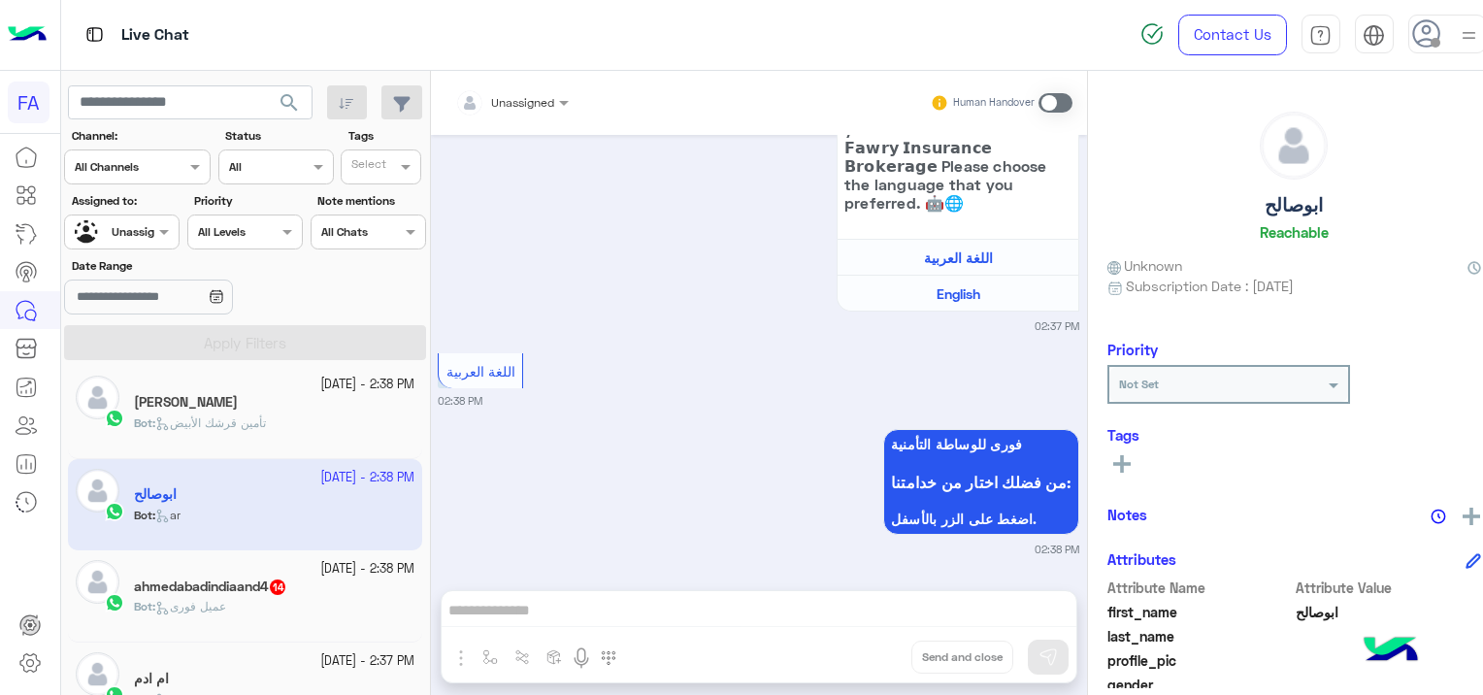
scroll to position [194, 0]
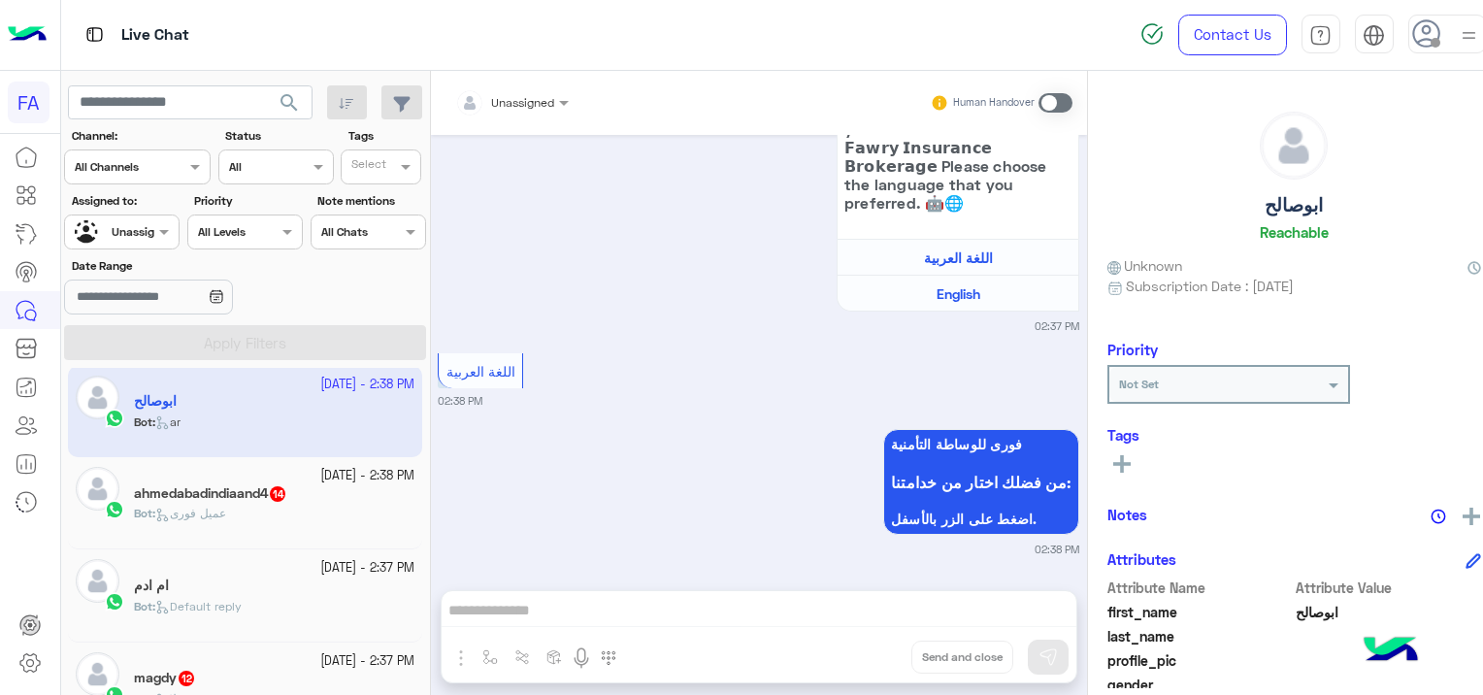
click at [294, 516] on div "Bot : عميل فورى" at bounding box center [274, 522] width 280 height 34
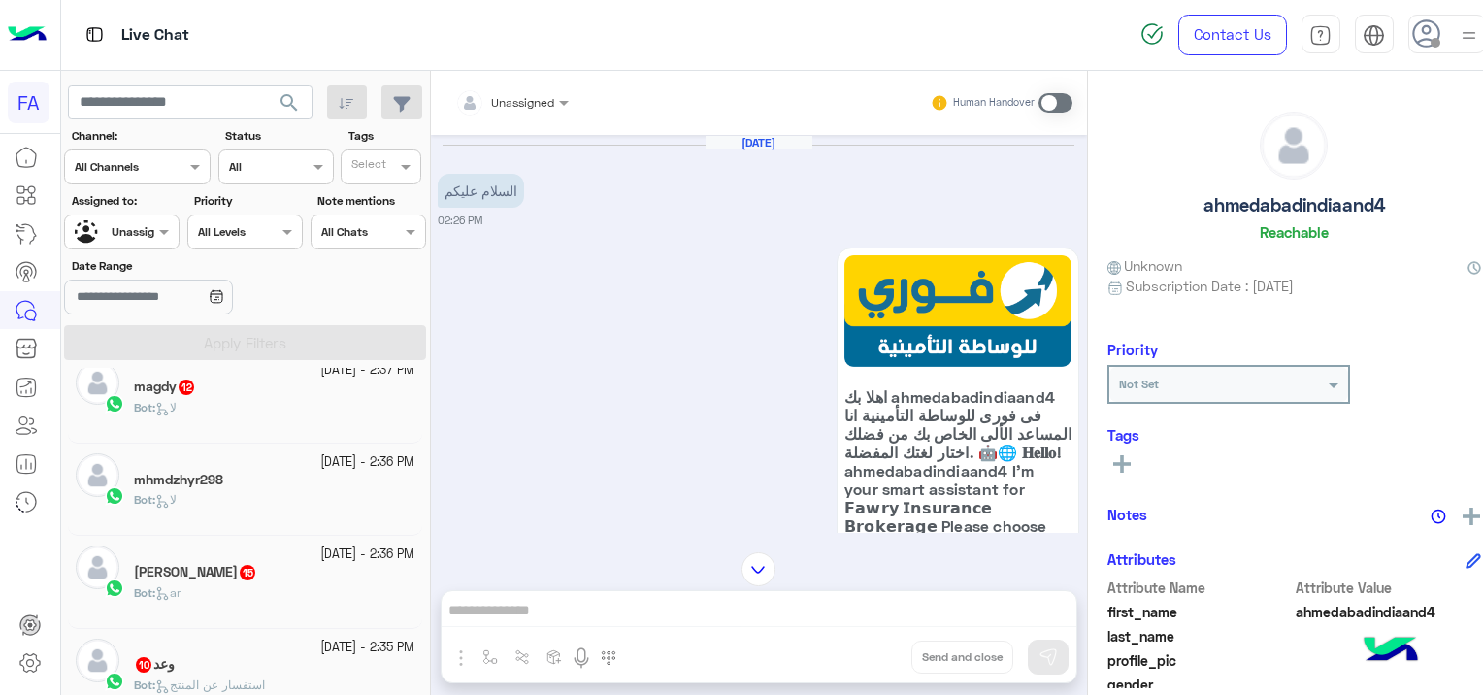
click at [243, 394] on div "magdy 12" at bounding box center [274, 388] width 280 height 20
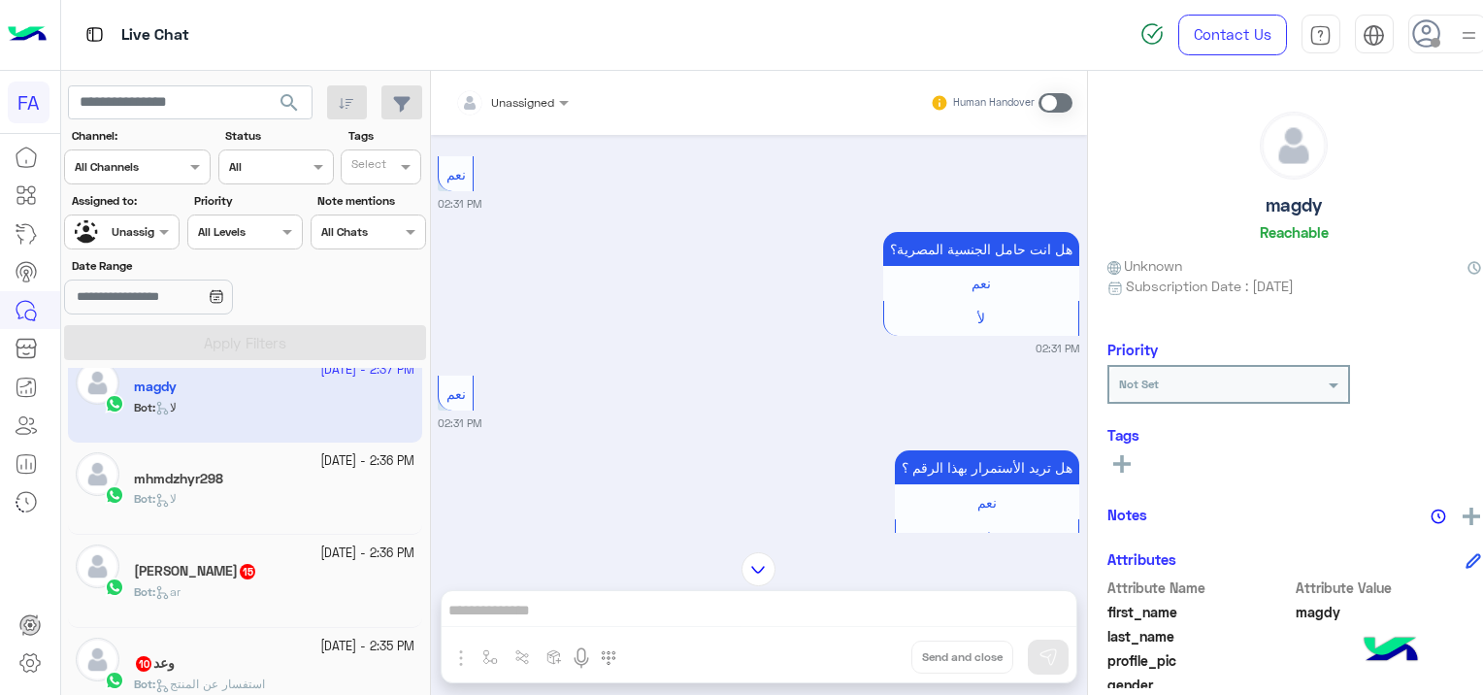
scroll to position [58, 0]
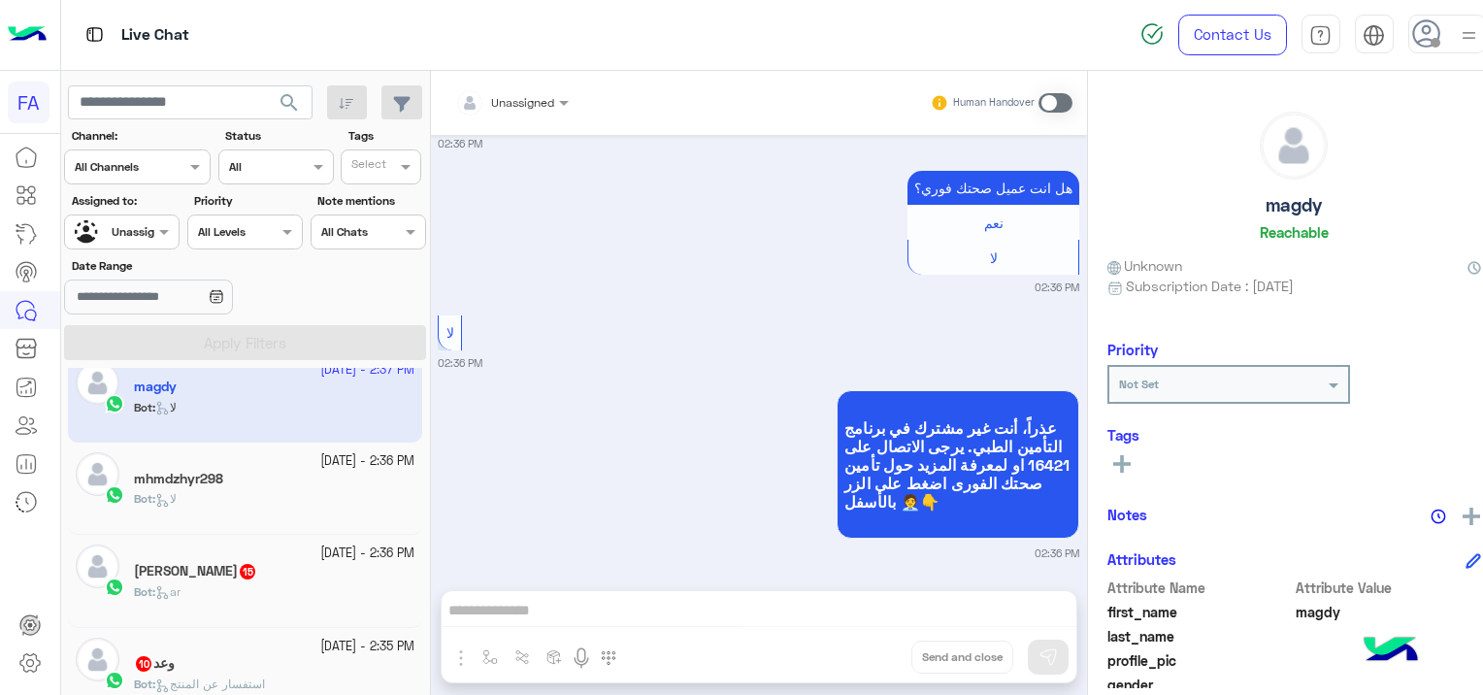
click at [518, 101] on div at bounding box center [512, 99] width 134 height 18
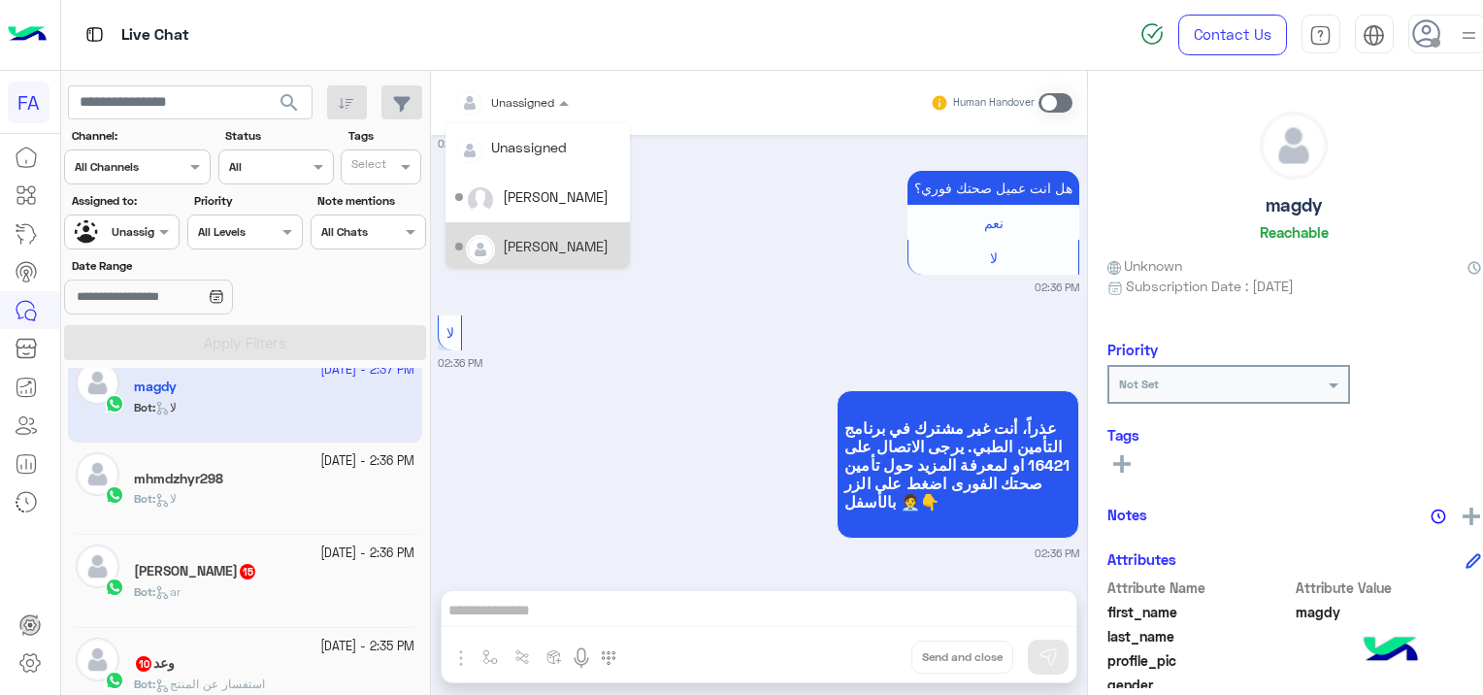
click at [539, 244] on div "[PERSON_NAME]" at bounding box center [556, 246] width 106 height 20
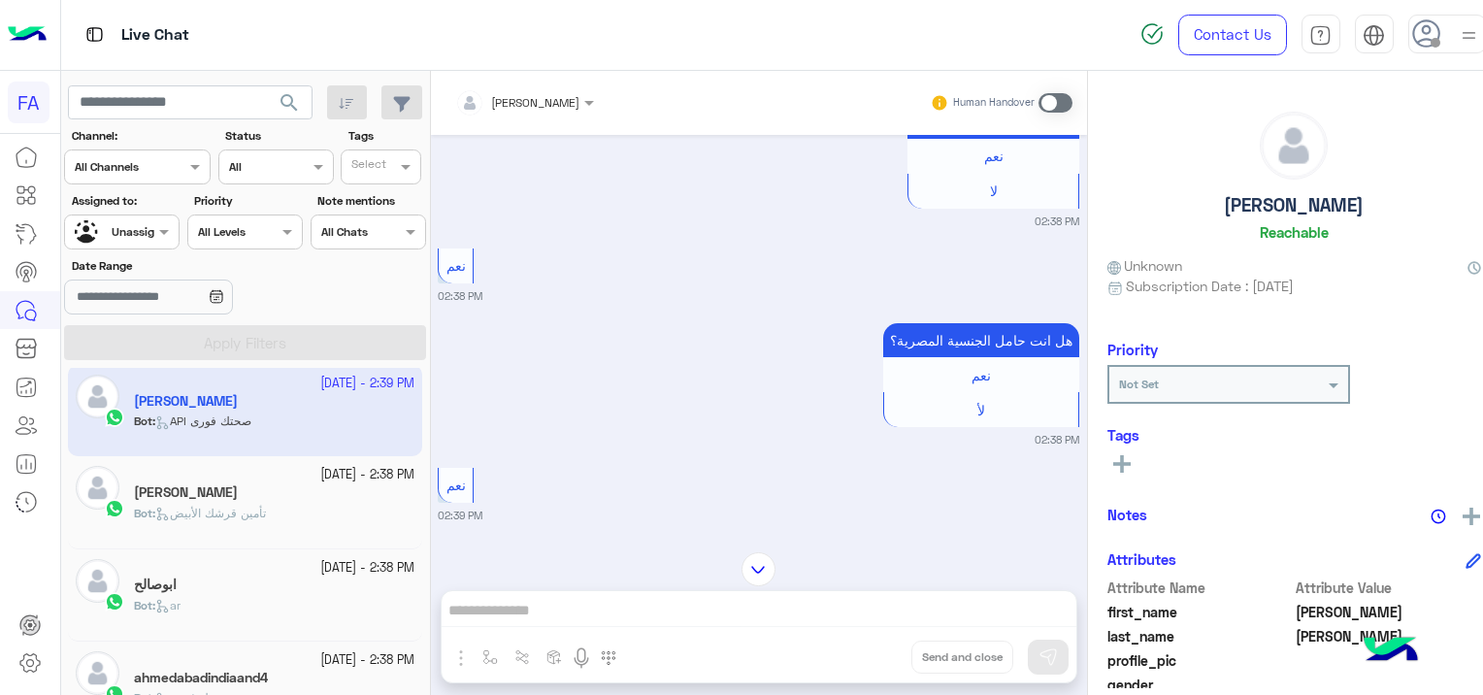
drag, startPoint x: 120, startPoint y: 225, endPoint x: 122, endPoint y: 237, distance: 11.8
click at [120, 225] on div at bounding box center [122, 229] width 114 height 18
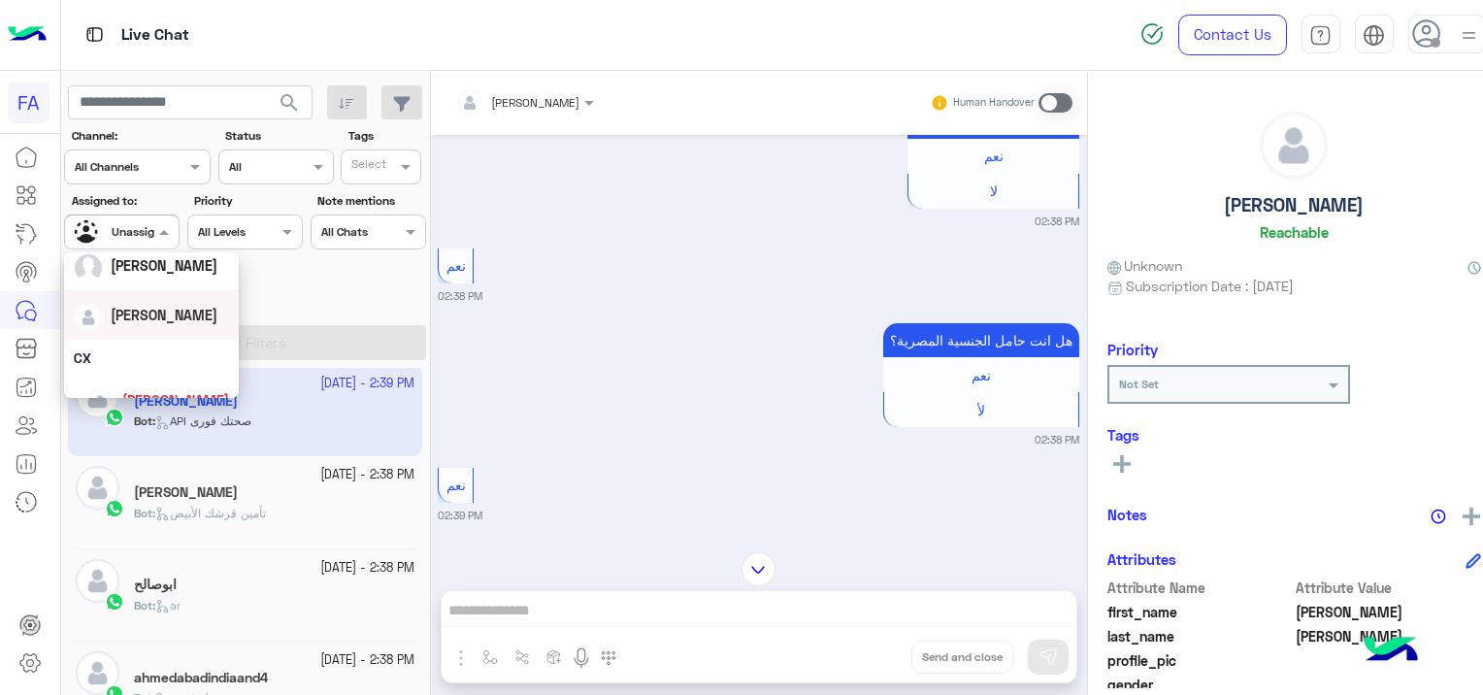
click at [169, 322] on span "[PERSON_NAME]" at bounding box center [164, 315] width 107 height 16
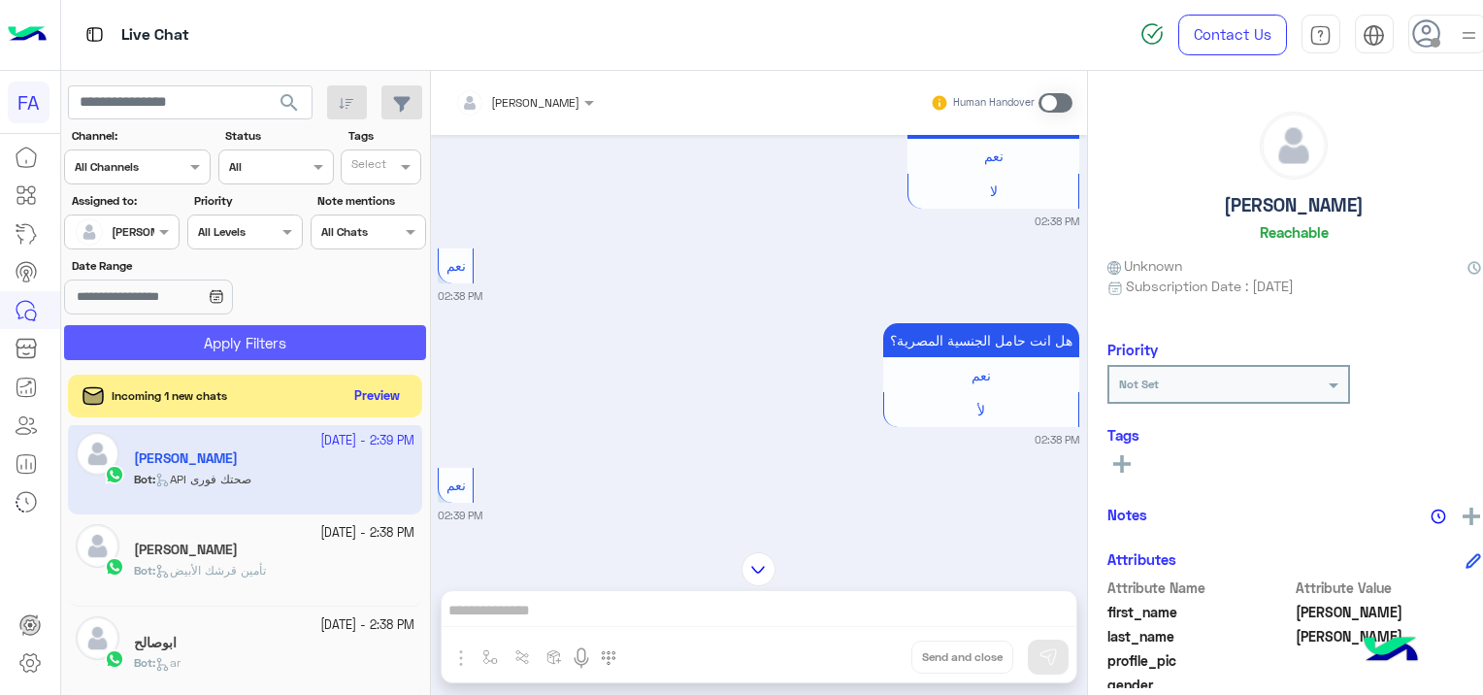
click at [309, 339] on button "Apply Filters" at bounding box center [245, 342] width 362 height 35
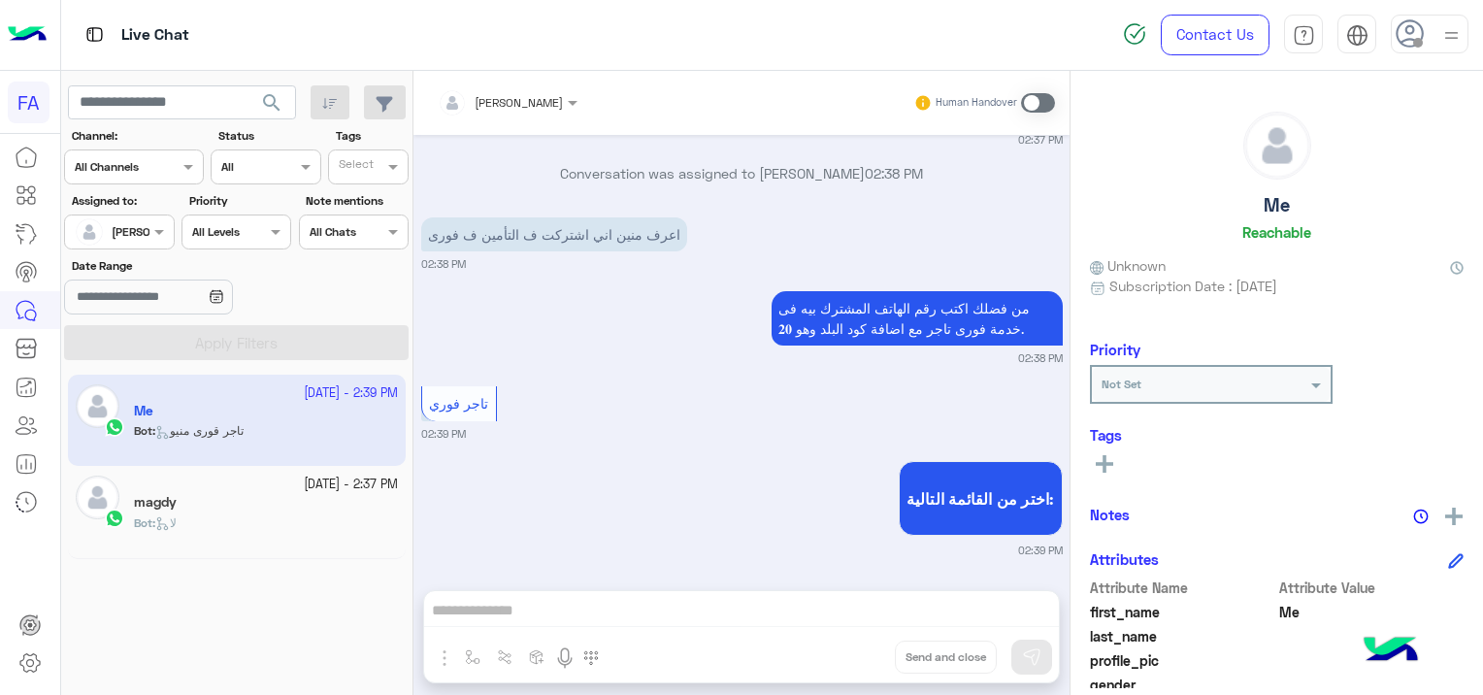
click at [1033, 101] on span at bounding box center [1038, 102] width 34 height 19
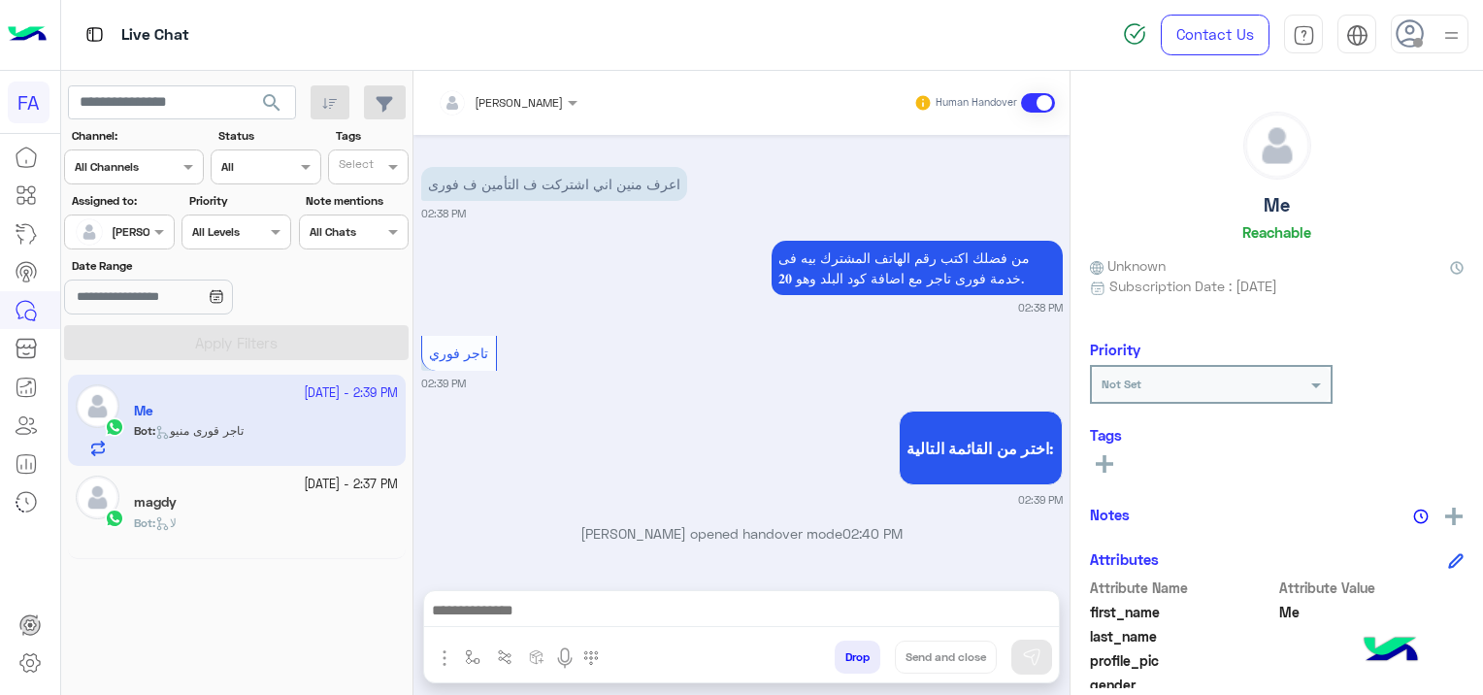
click at [501, 602] on div at bounding box center [741, 615] width 635 height 49
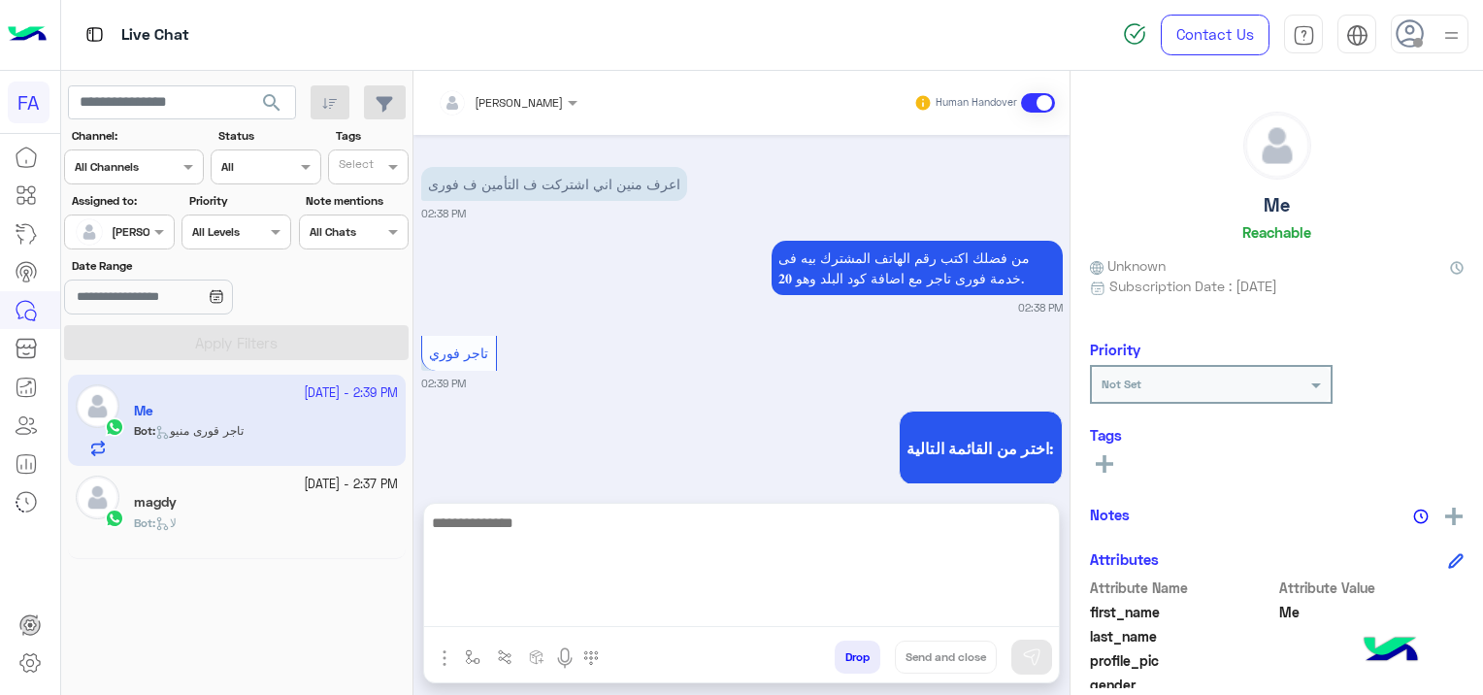
click at [501, 610] on textarea at bounding box center [741, 568] width 635 height 116
paste textarea "**********"
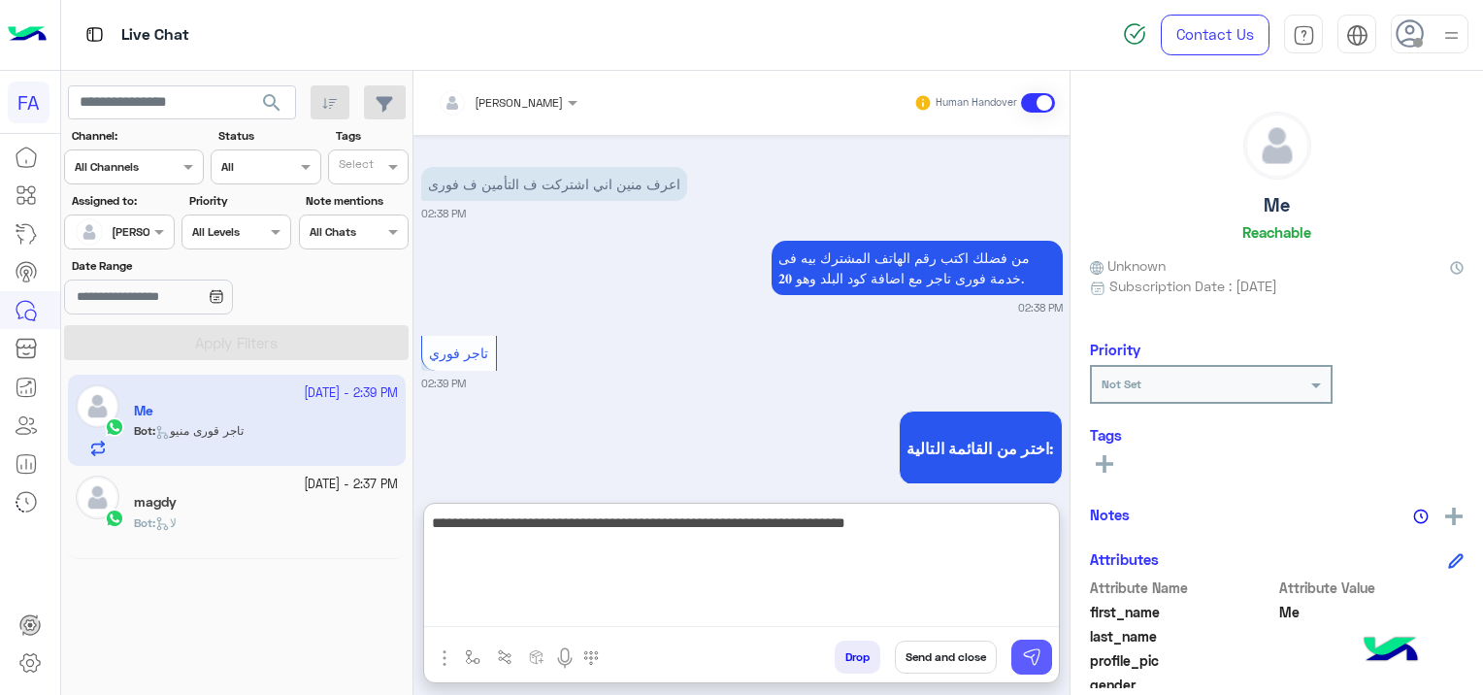
type textarea "**********"
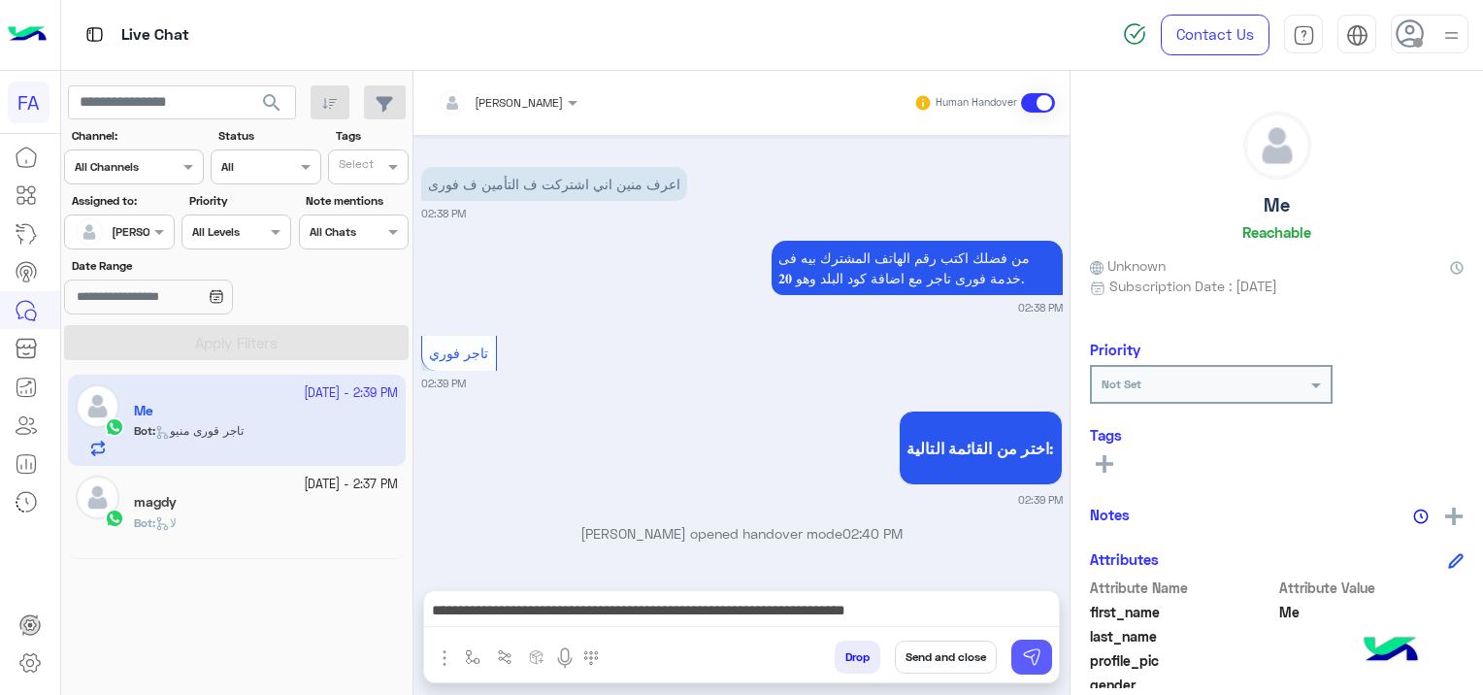
click at [1032, 652] on img at bounding box center [1031, 656] width 19 height 19
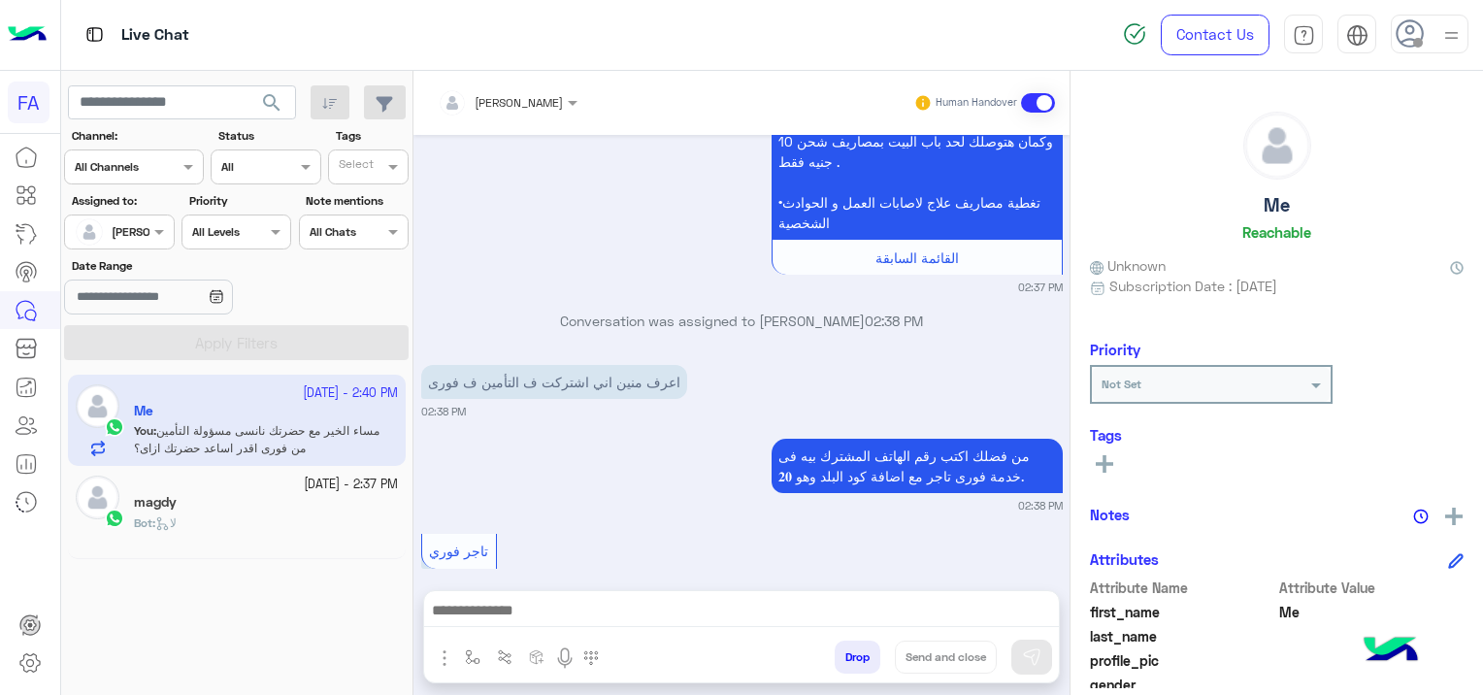
scroll to position [2228, 0]
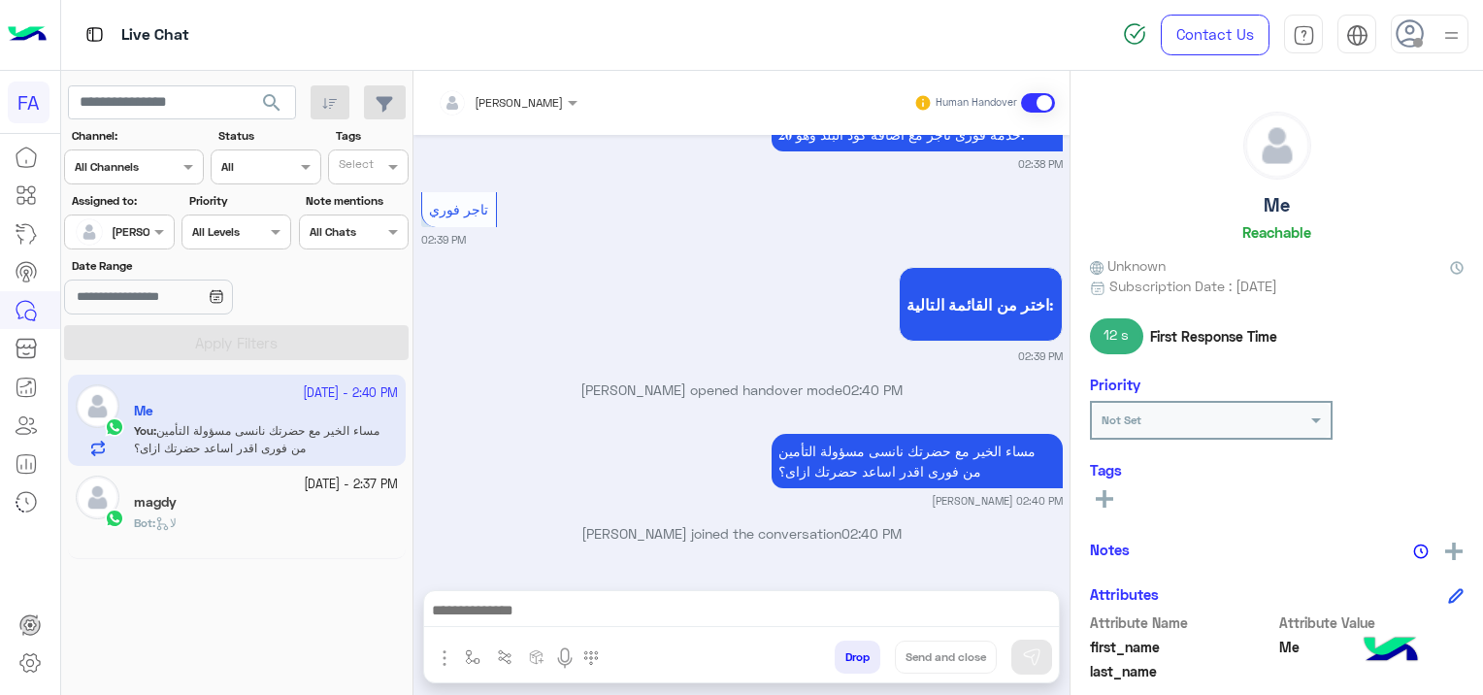
click at [304, 515] on div "Bot : لا" at bounding box center [266, 531] width 264 height 34
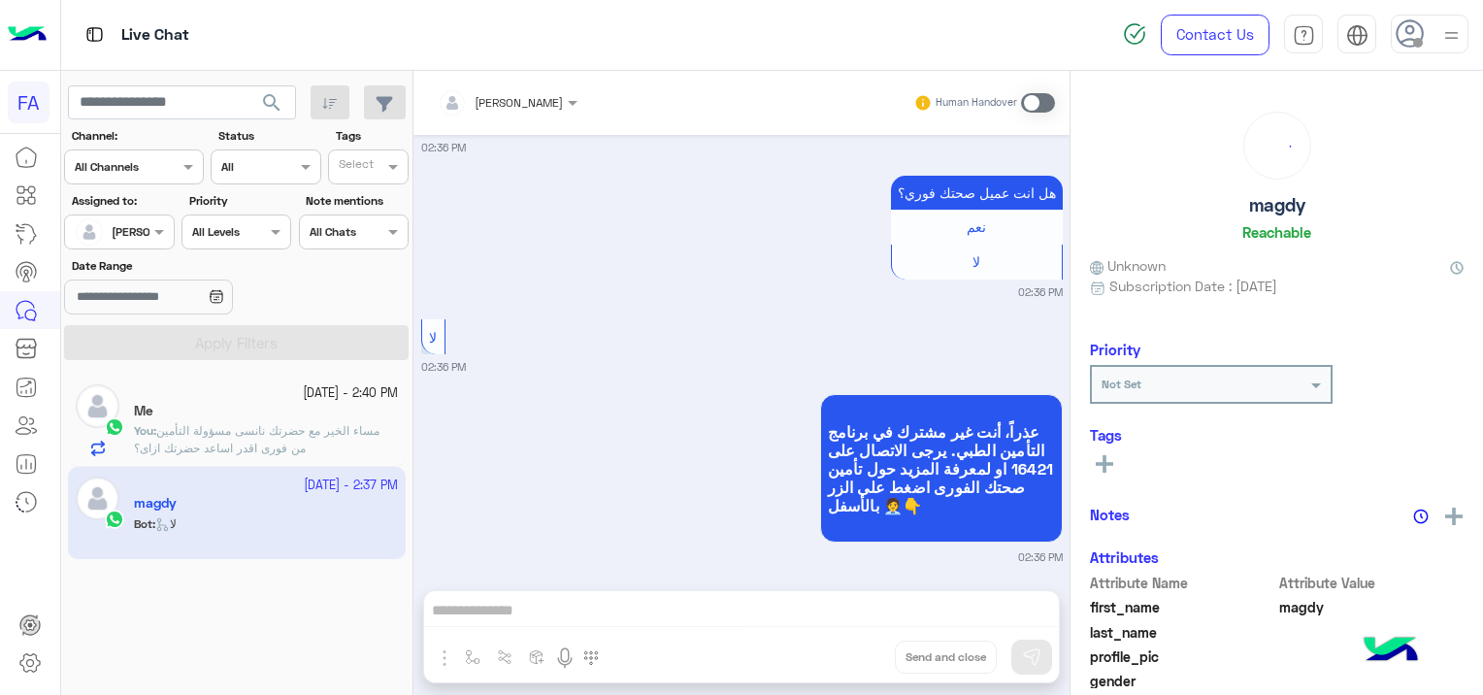
scroll to position [1974, 0]
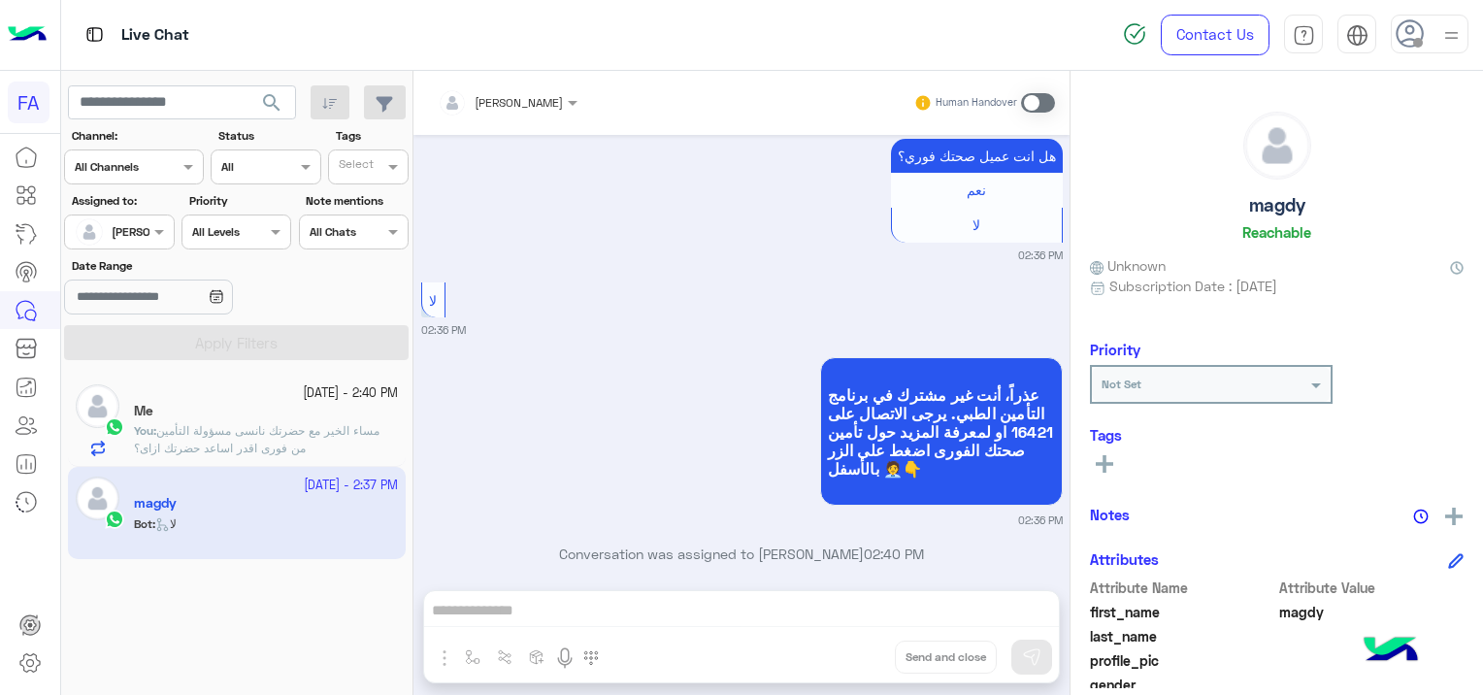
click at [236, 441] on span "مساء الخير مع حضرتك نانسى مسؤولة التأمين من فورى اقدر اساعد حضرتك ازاى؟" at bounding box center [256, 439] width 245 height 32
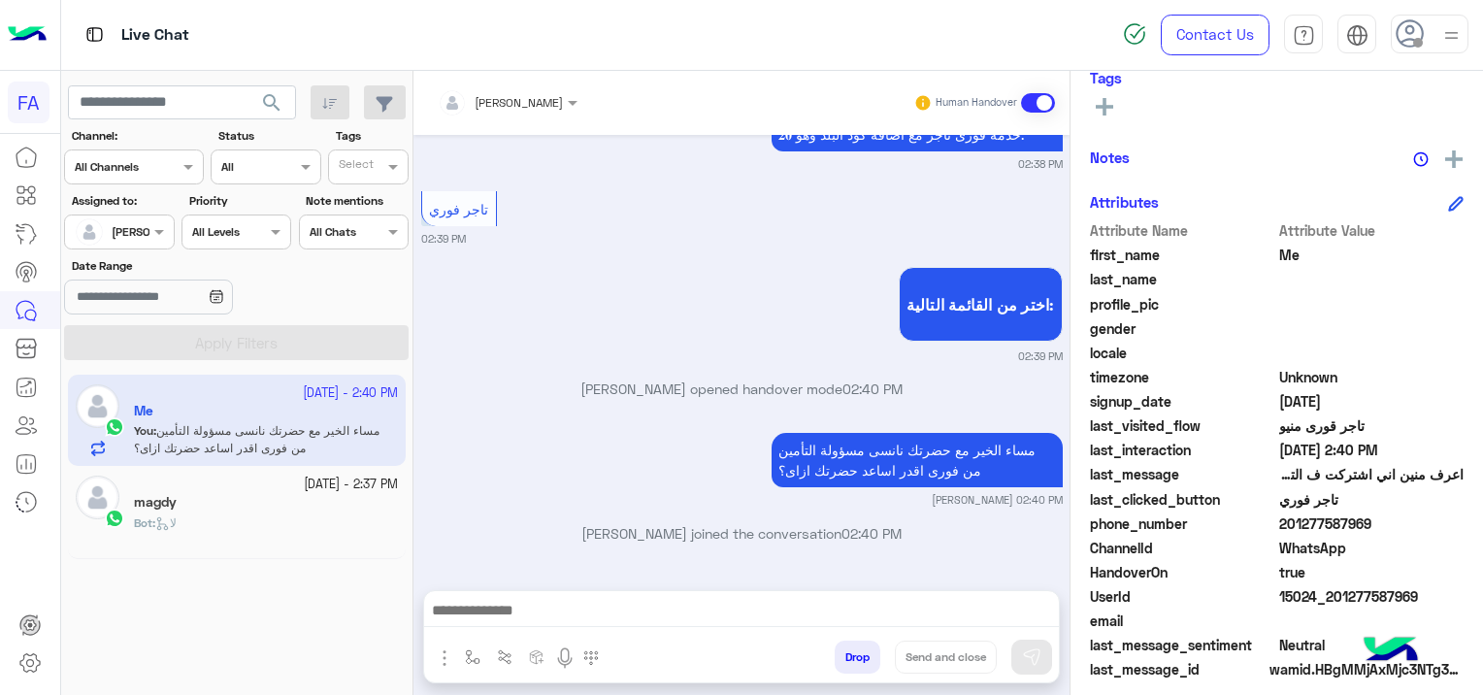
scroll to position [402, 0]
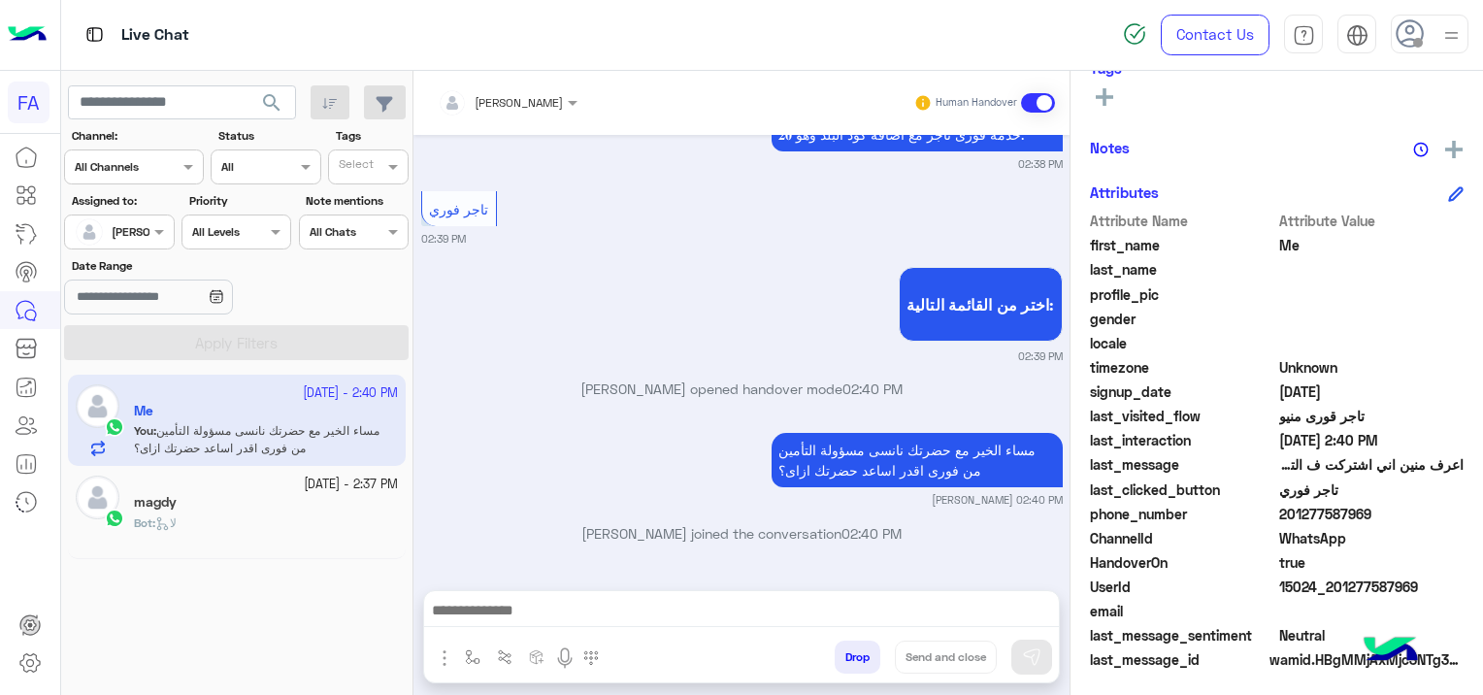
drag, startPoint x: 1418, startPoint y: 581, endPoint x: 1332, endPoint y: 591, distance: 85.9
click at [1332, 591] on span "15024_201277587969" at bounding box center [1371, 586] width 185 height 20
copy span "01277587969"
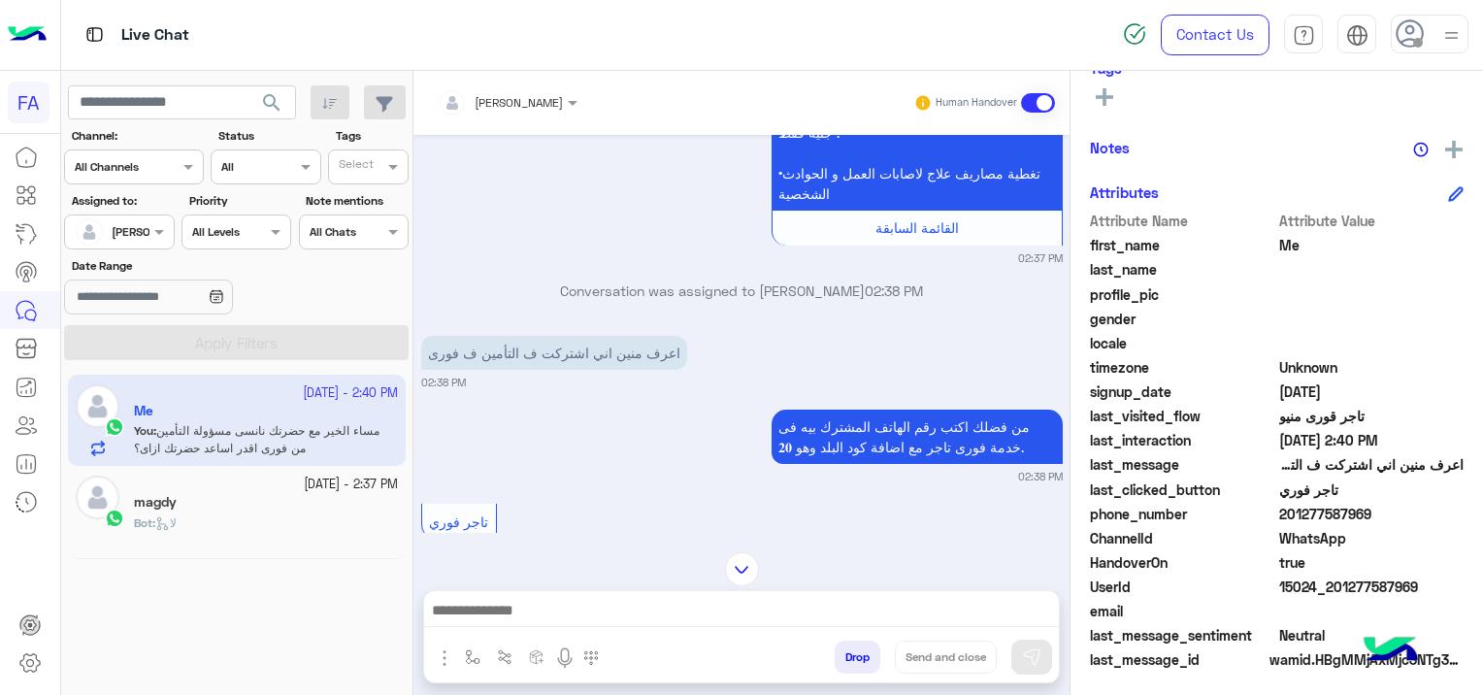
scroll to position [1701, 0]
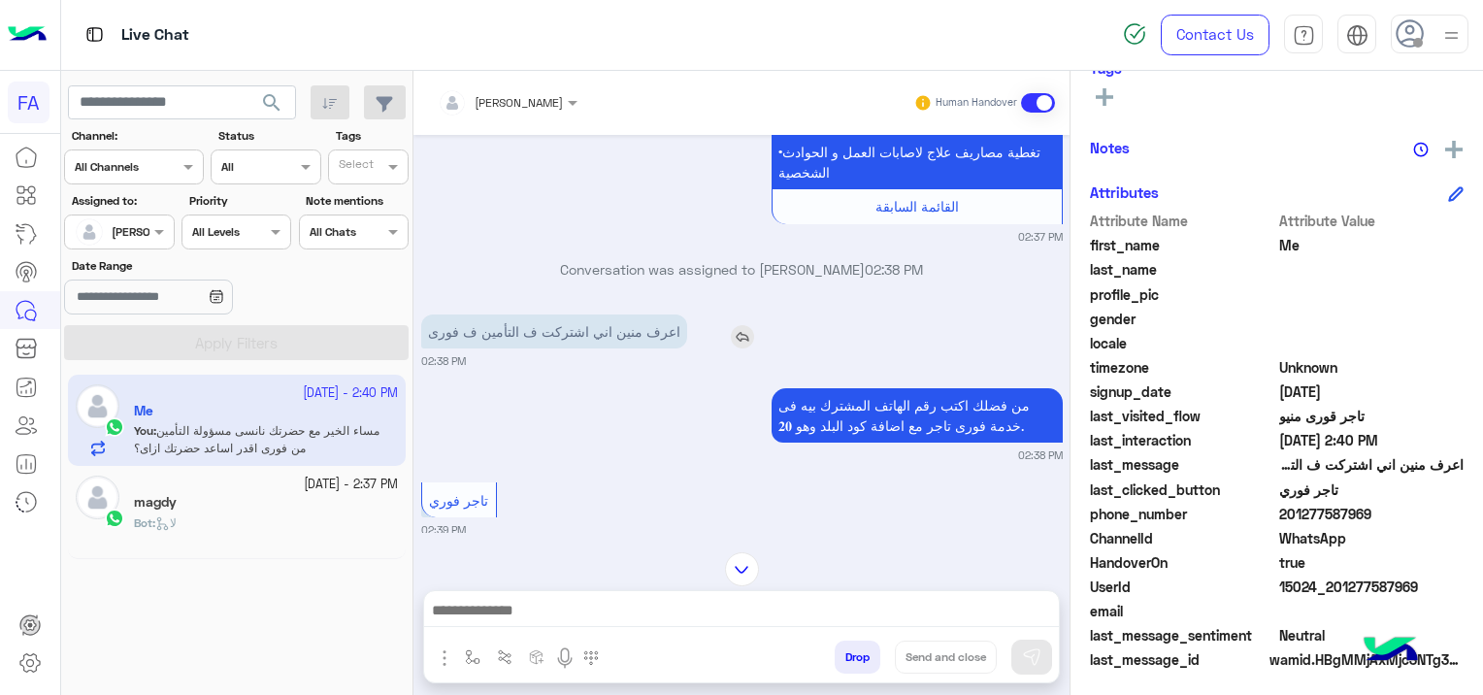
click at [731, 334] on img at bounding box center [742, 336] width 23 height 23
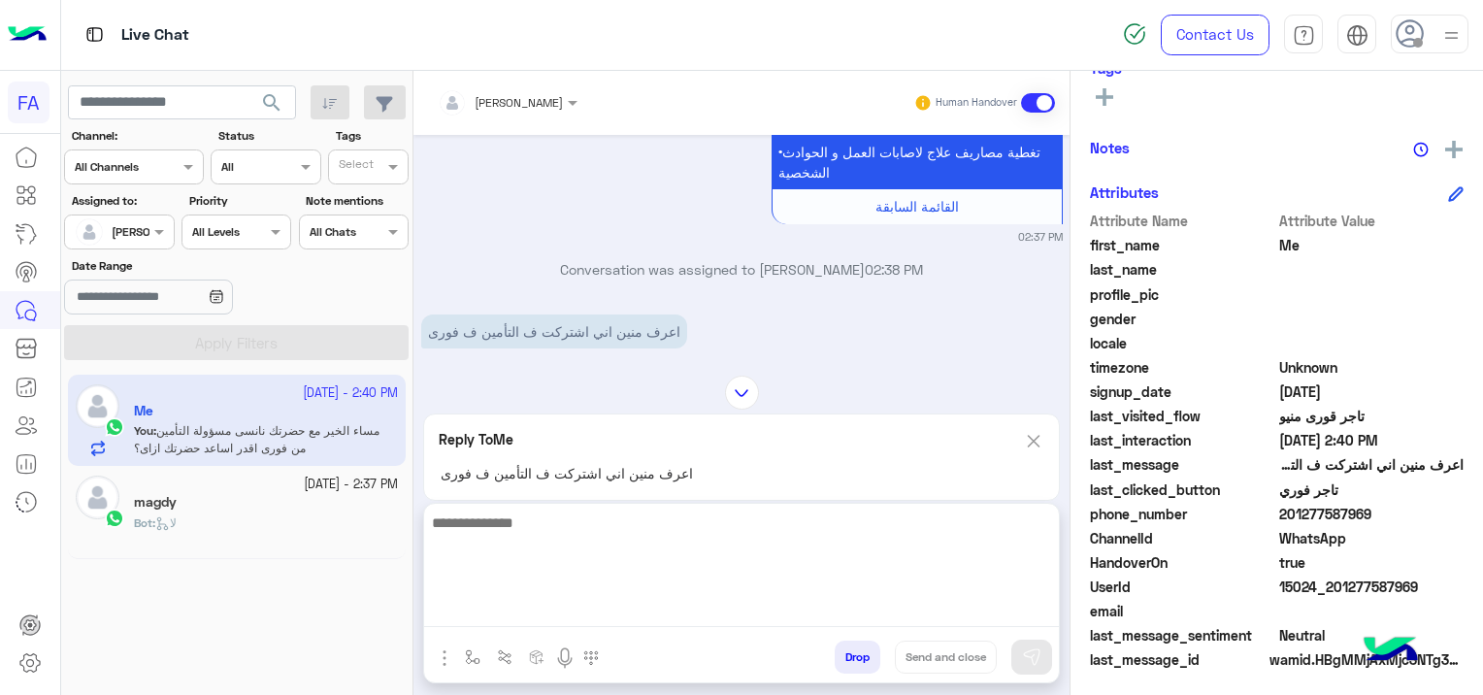
click at [596, 619] on textarea at bounding box center [741, 568] width 635 height 116
type textarea "**********"
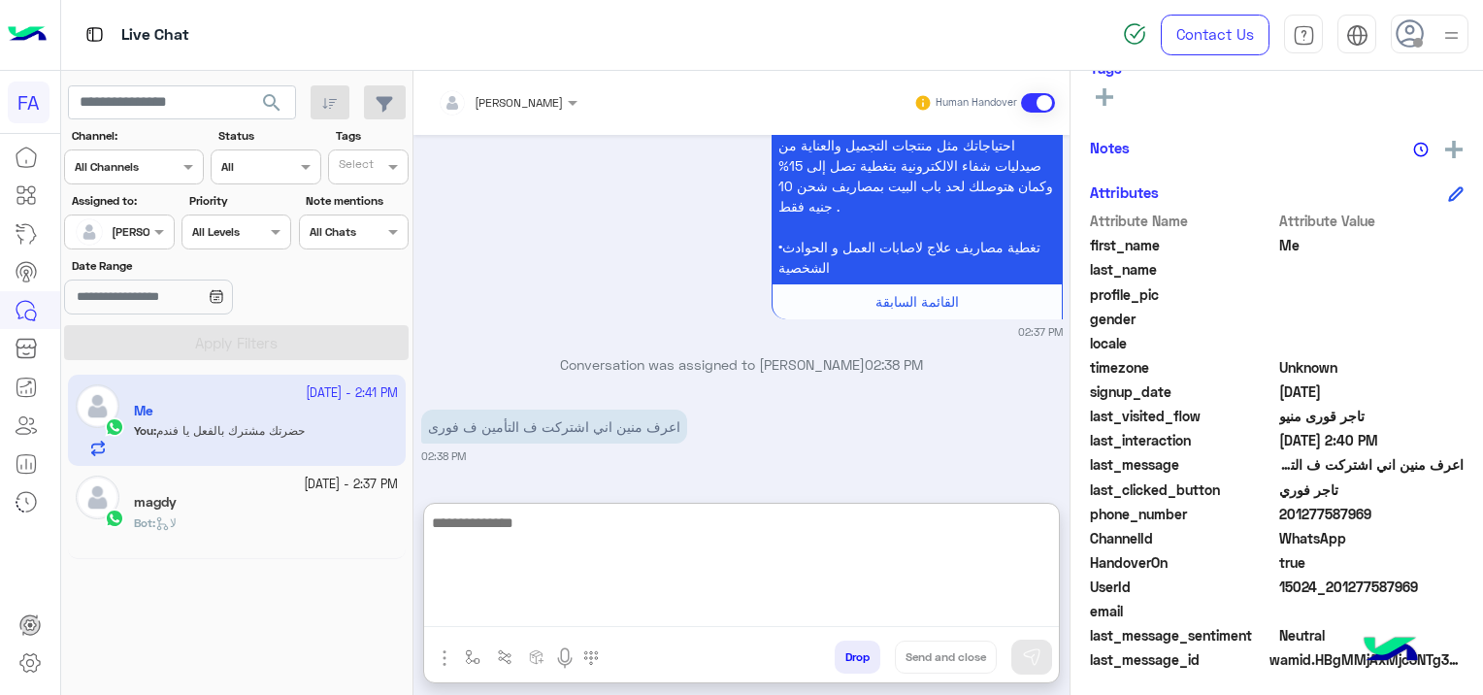
scroll to position [2188, 0]
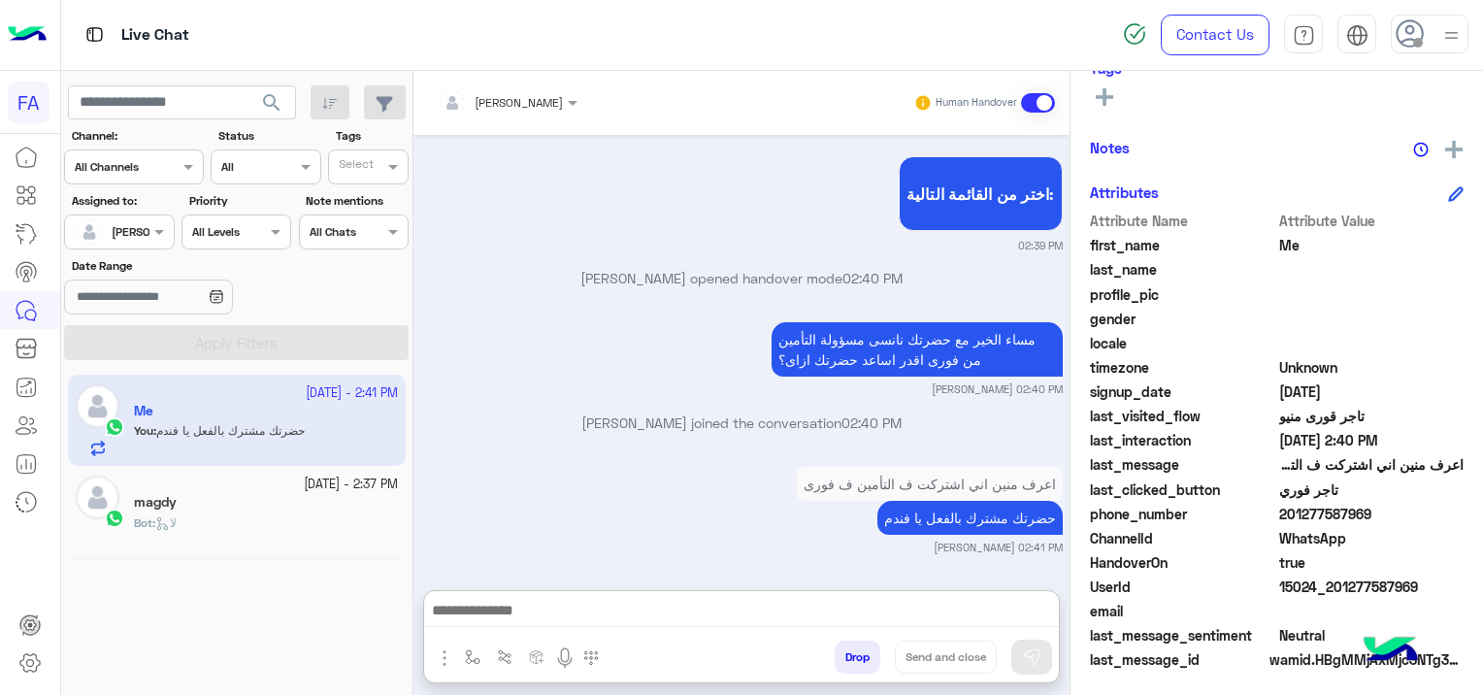
click at [301, 501] on div "magdy" at bounding box center [266, 504] width 264 height 20
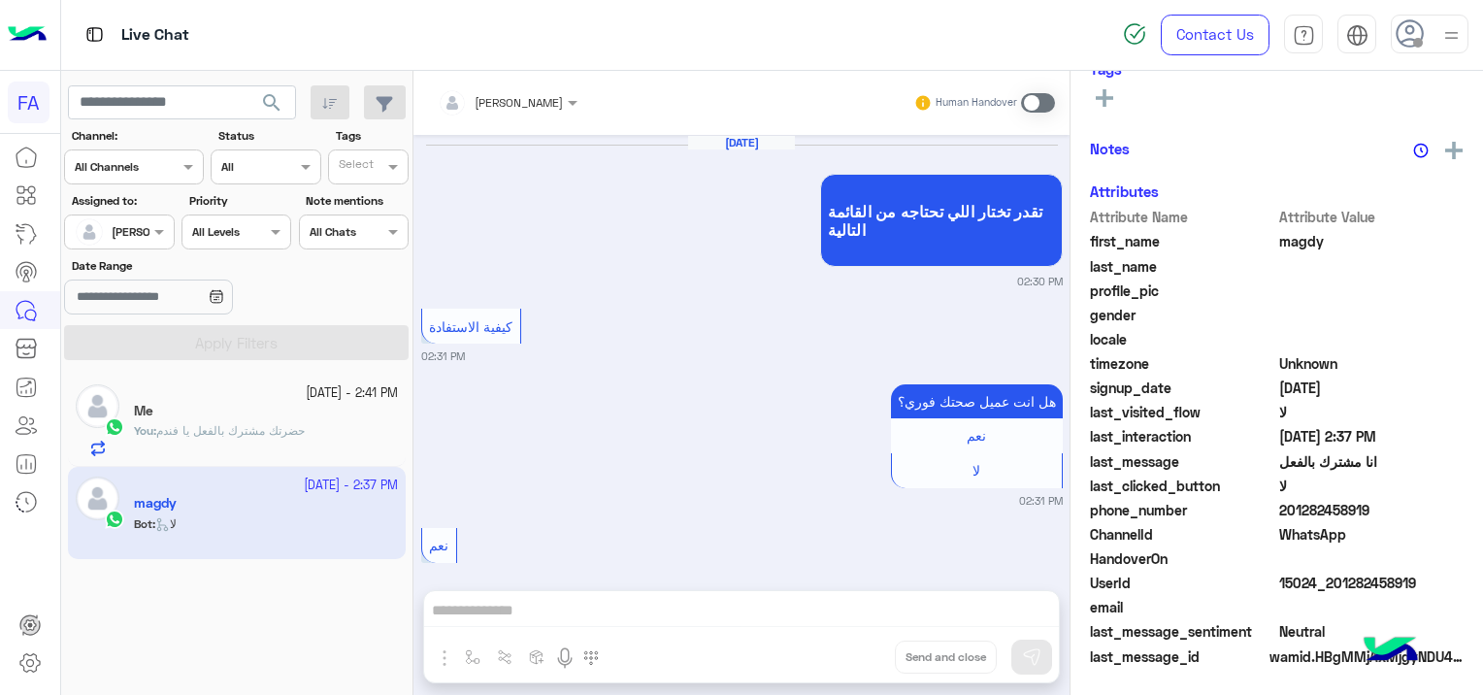
scroll to position [1974, 0]
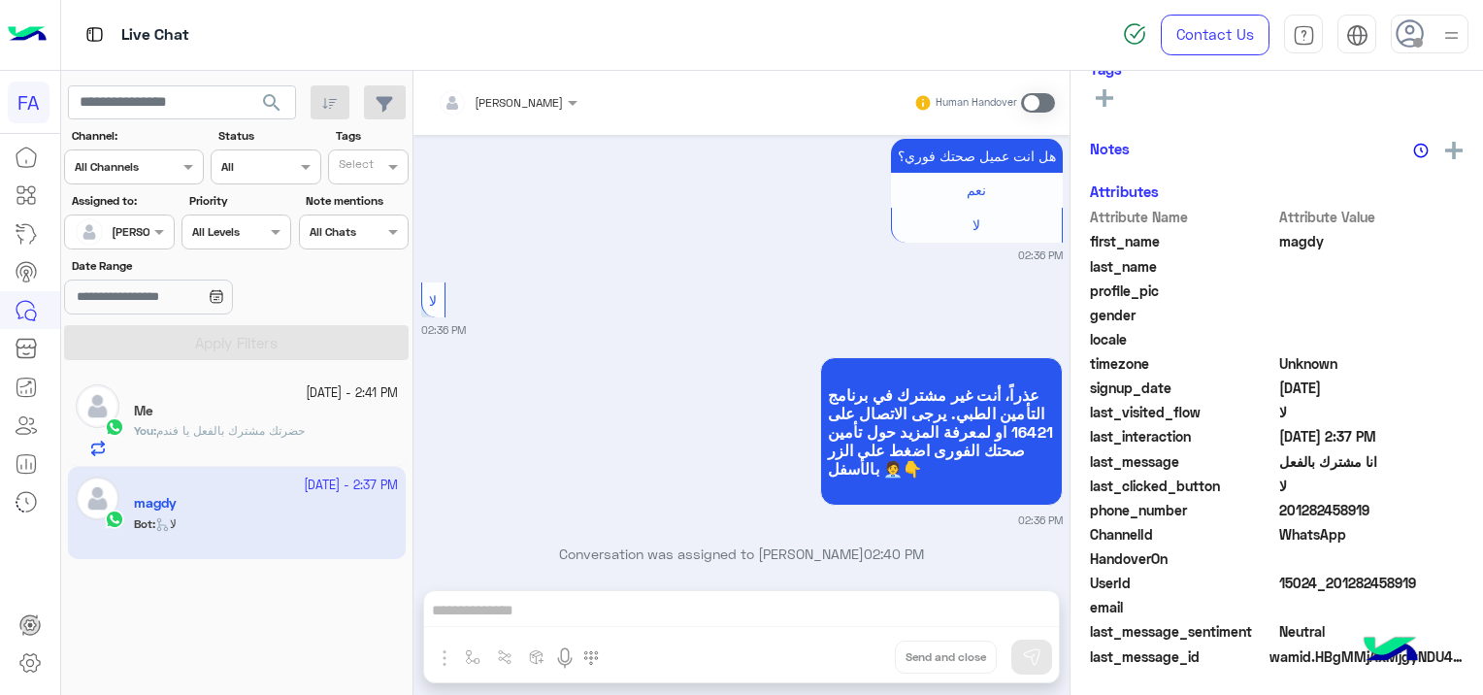
click at [516, 600] on div "[PERSON_NAME] Human Handover [DATE] تقدر تختار اللي تحتاجه من القائمة التالية 0…" at bounding box center [741, 387] width 656 height 632
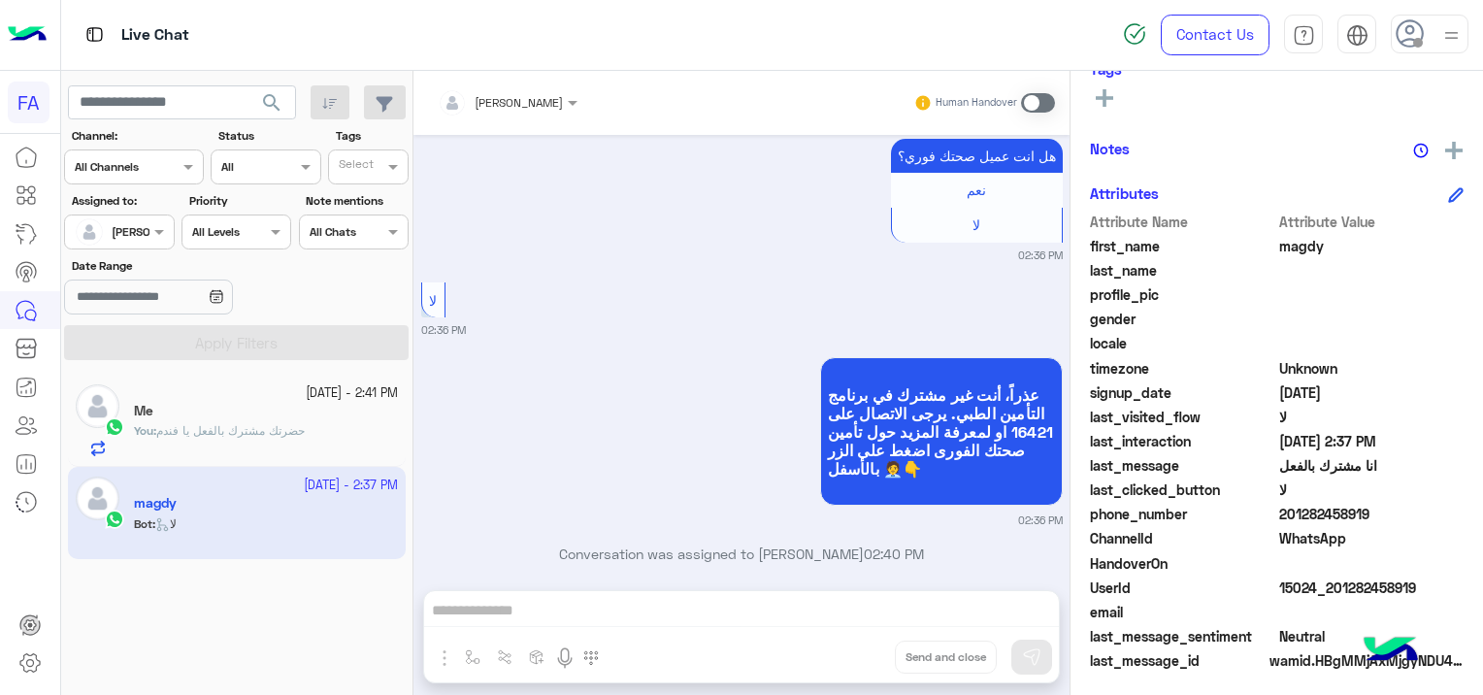
scroll to position [367, 0]
click at [1033, 96] on span at bounding box center [1038, 102] width 34 height 19
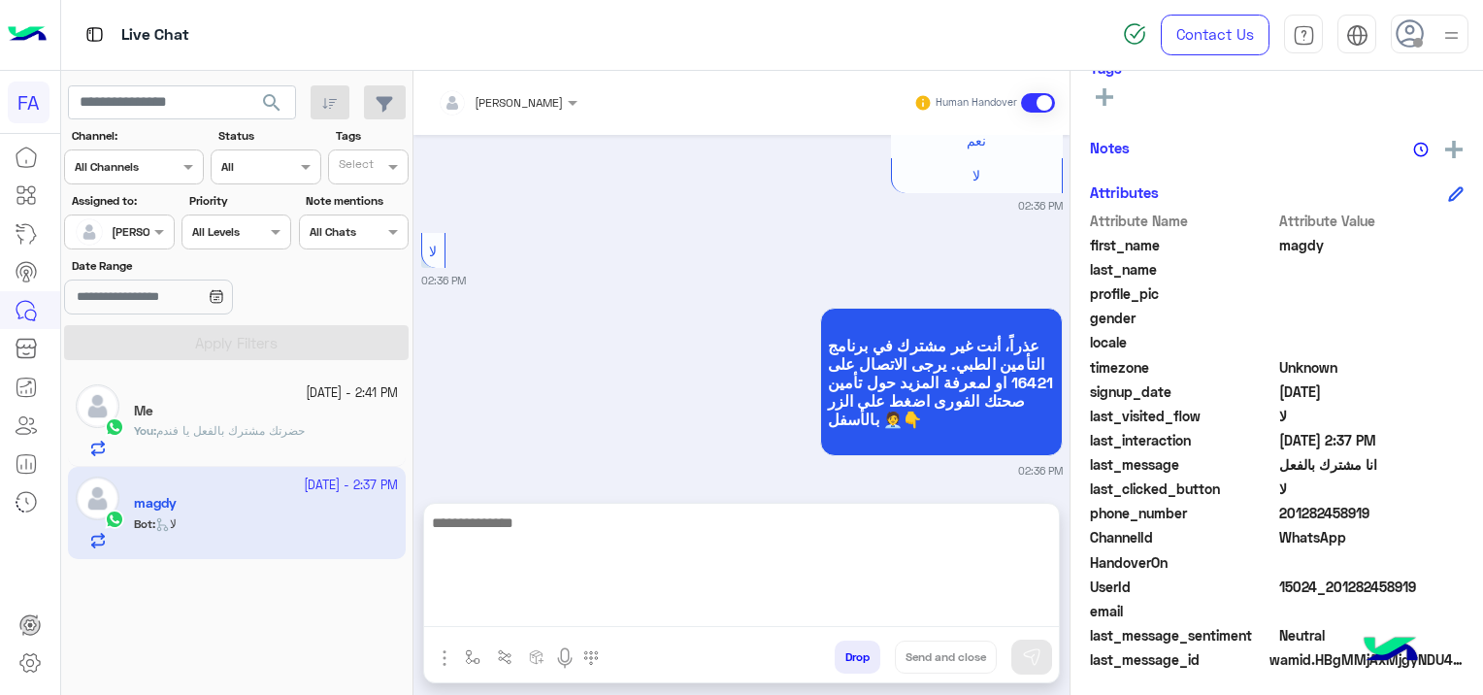
click at [555, 614] on textarea at bounding box center [741, 568] width 635 height 116
paste textarea "**********"
type textarea "*"
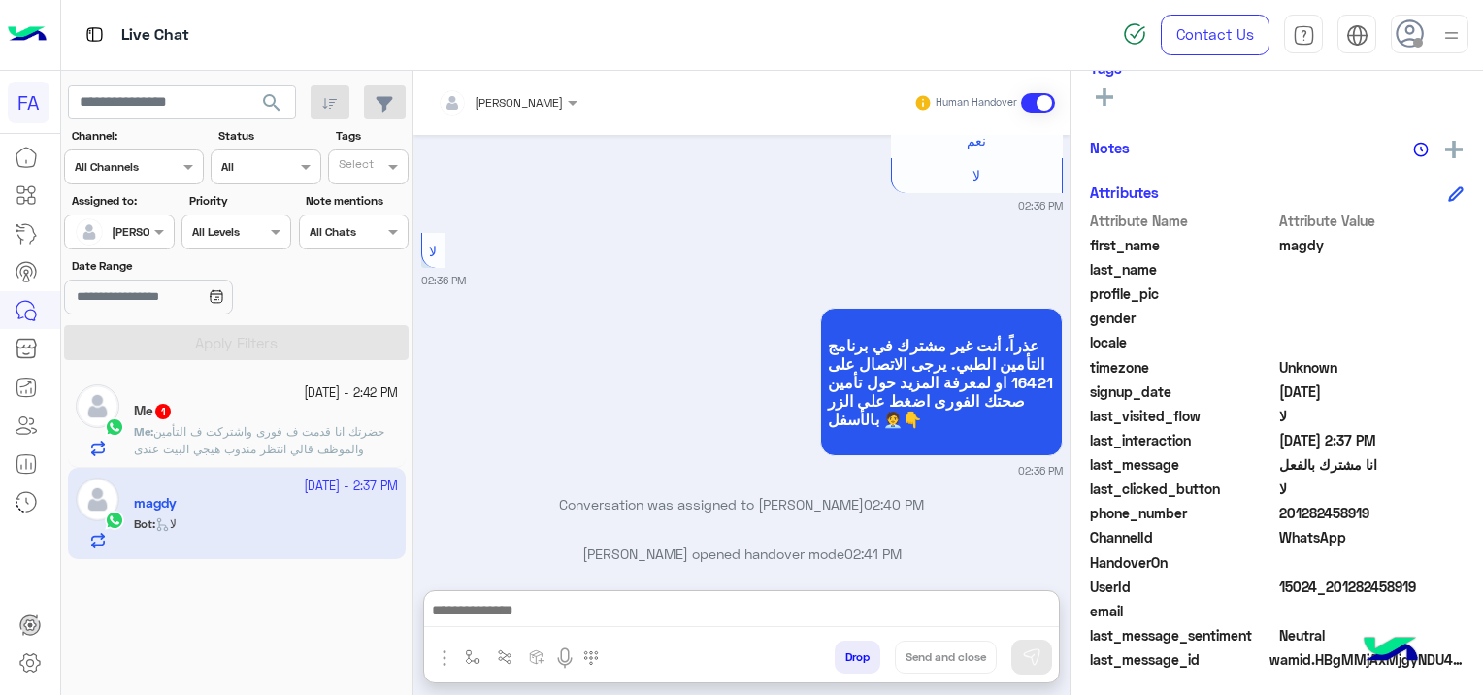
click at [279, 442] on span "حضرتك انا قدمت ف فورى واشتركت ف التأمين والموظف قالي انتظر مندوب هيجي البيت عند…" at bounding box center [259, 448] width 250 height 49
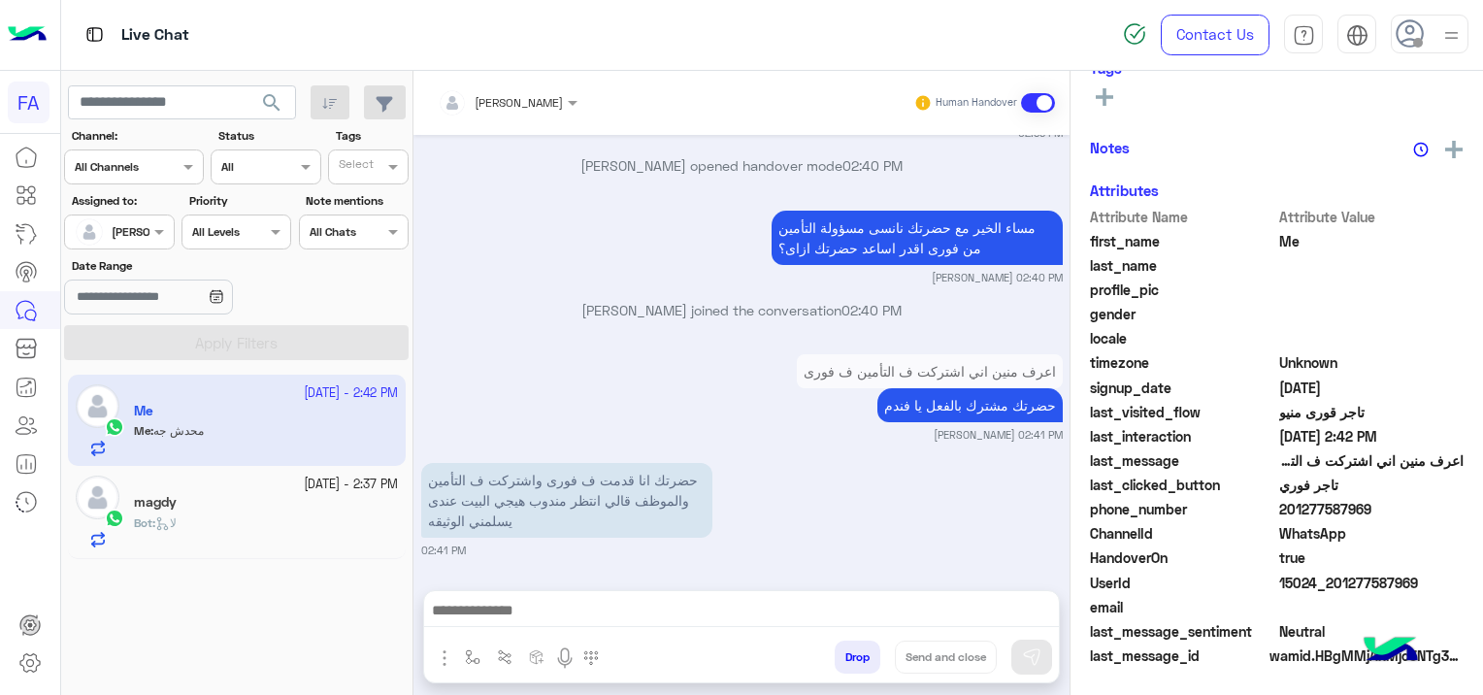
scroll to position [2164, 0]
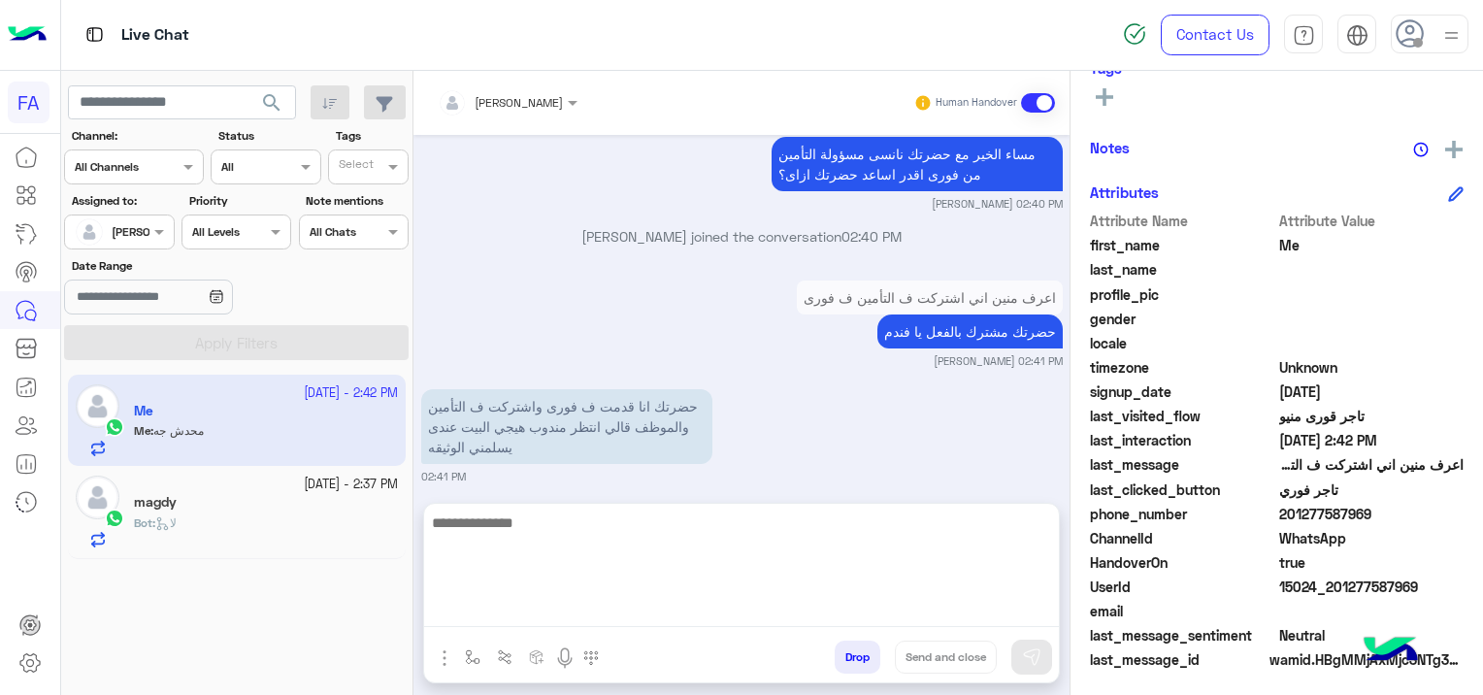
click at [490, 611] on textarea at bounding box center [741, 568] width 635 height 116
paste textarea "**********"
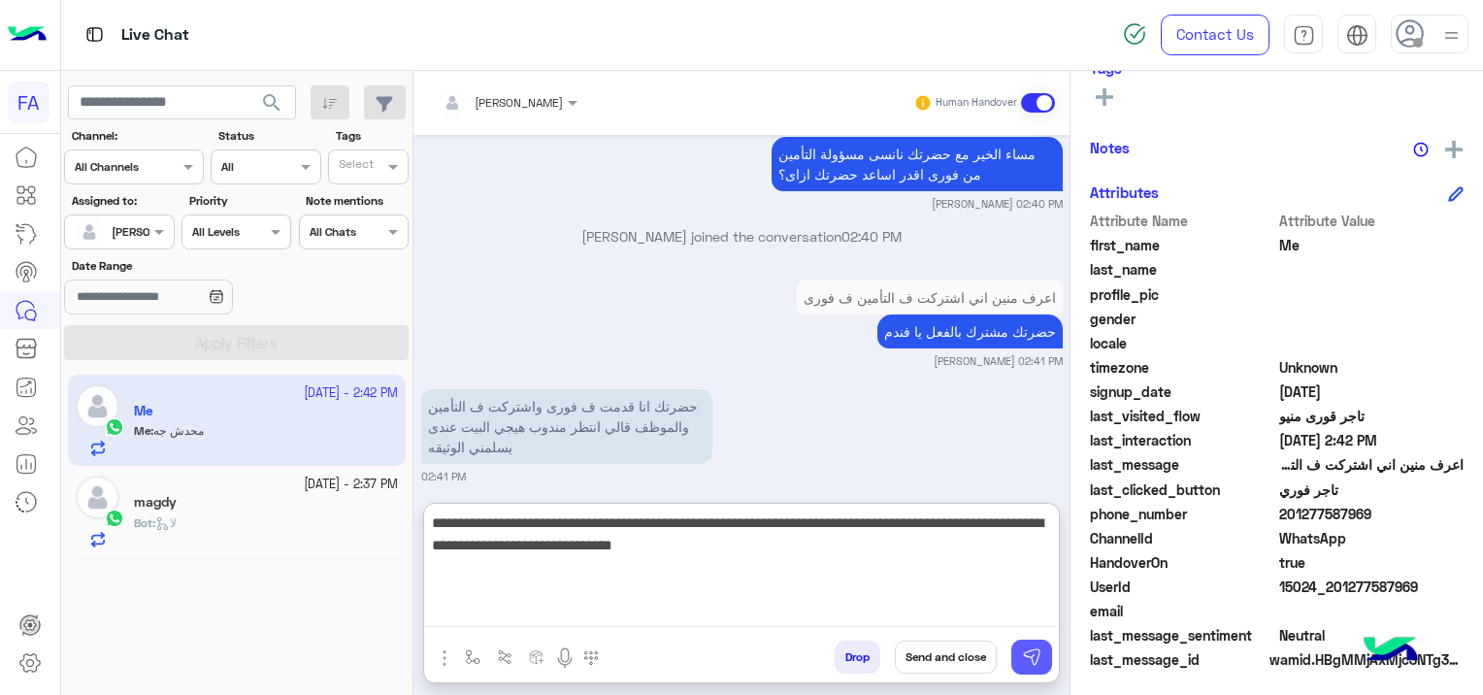
type textarea "**********"
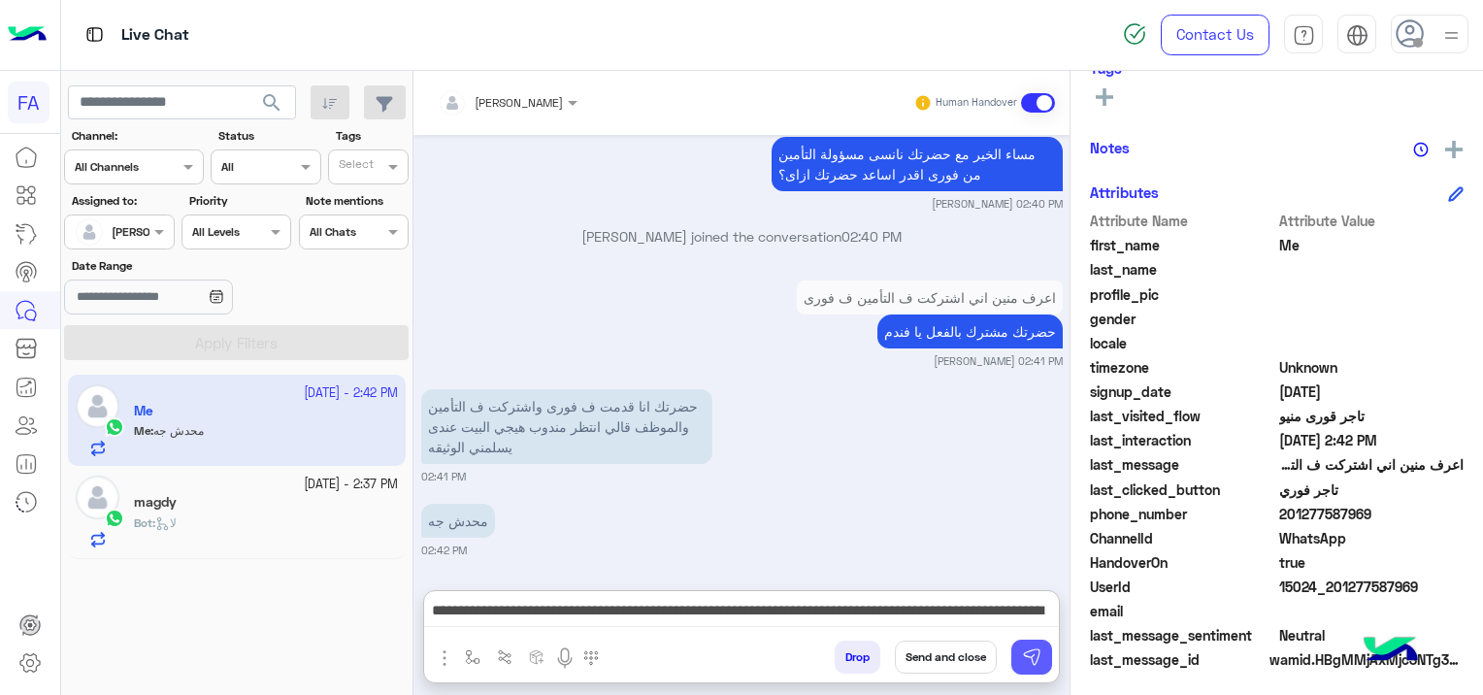
click at [1030, 659] on img at bounding box center [1031, 656] width 19 height 19
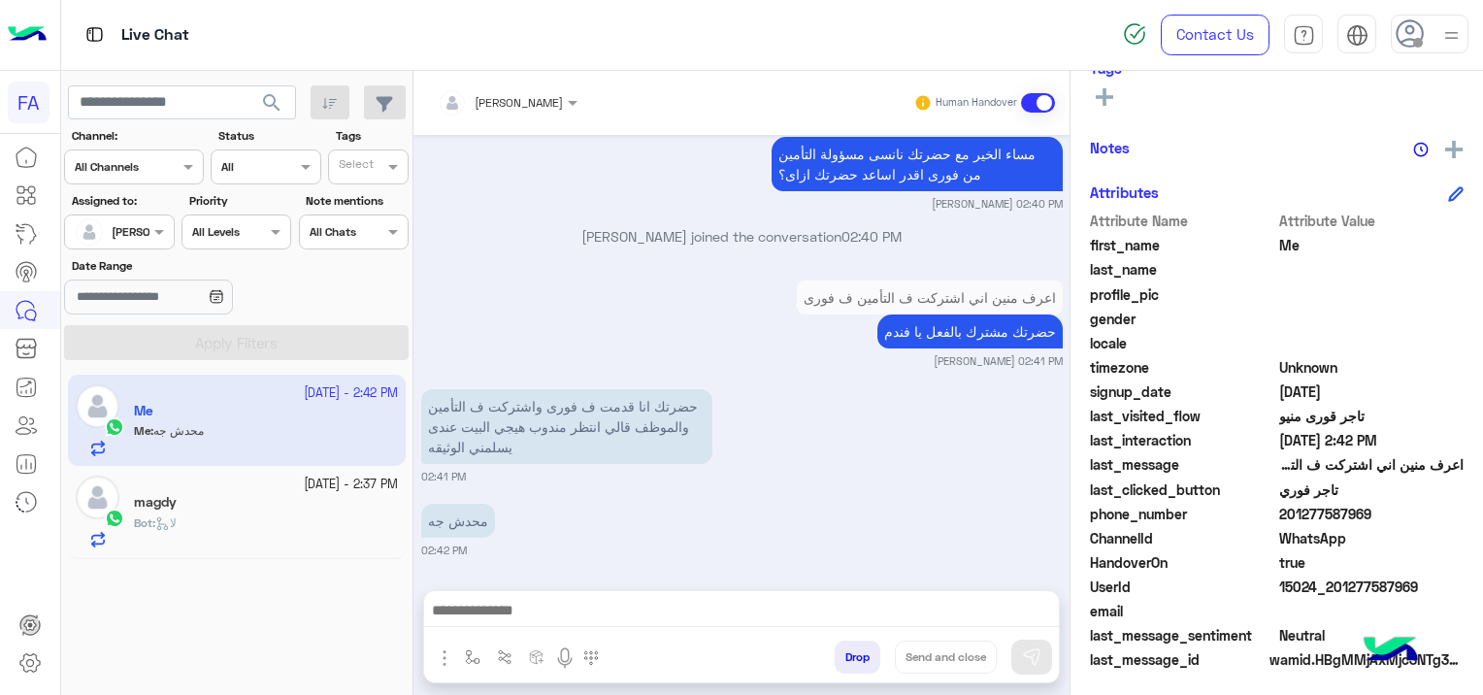
scroll to position [2300, 0]
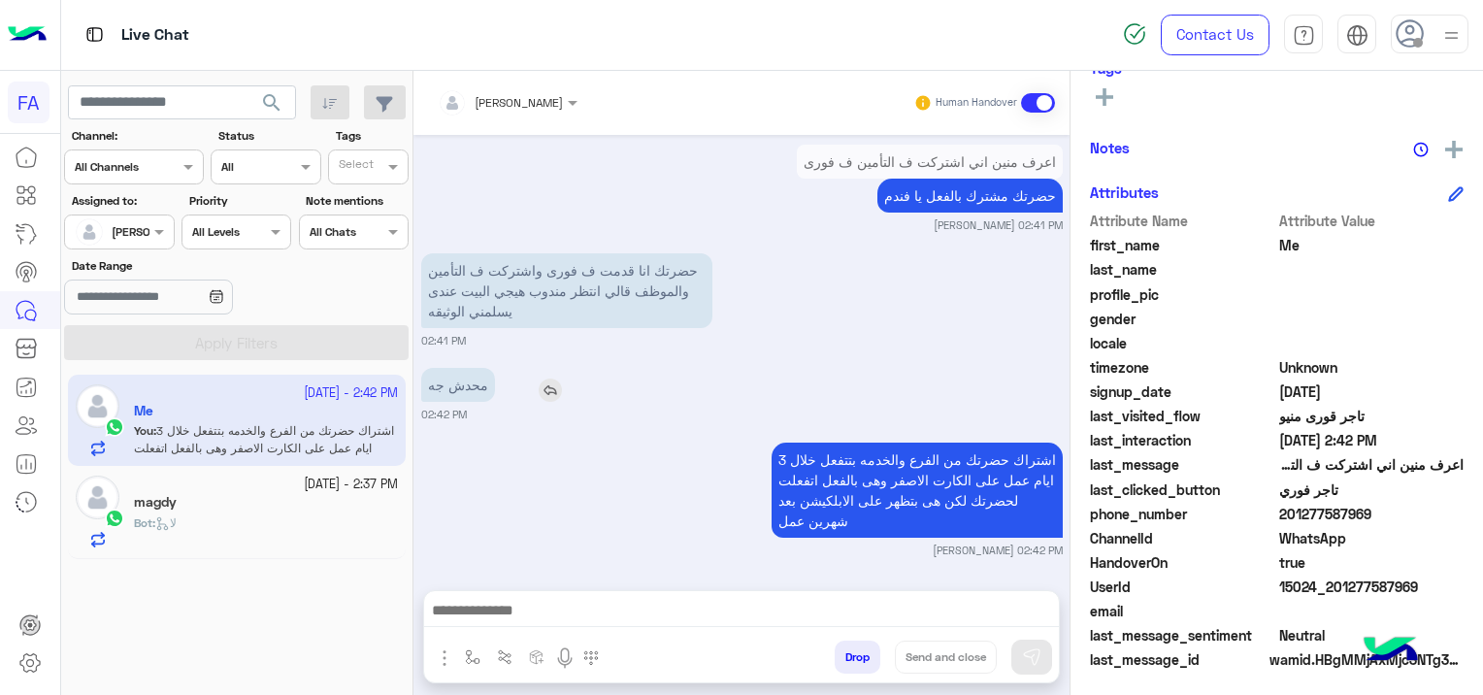
click at [582, 368] on div "محدش جه" at bounding box center [513, 385] width 184 height 34
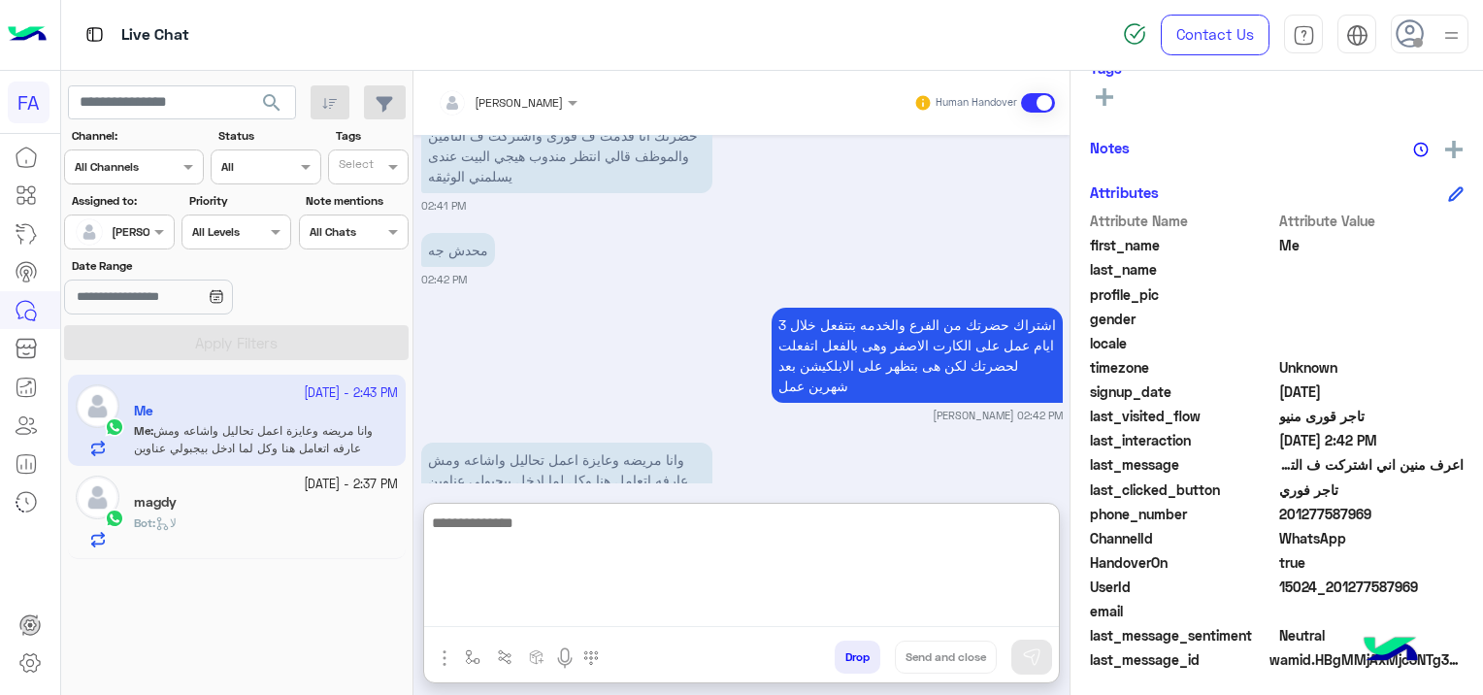
click at [525, 613] on textarea at bounding box center [741, 568] width 635 height 116
click at [491, 599] on textarea at bounding box center [741, 568] width 635 height 116
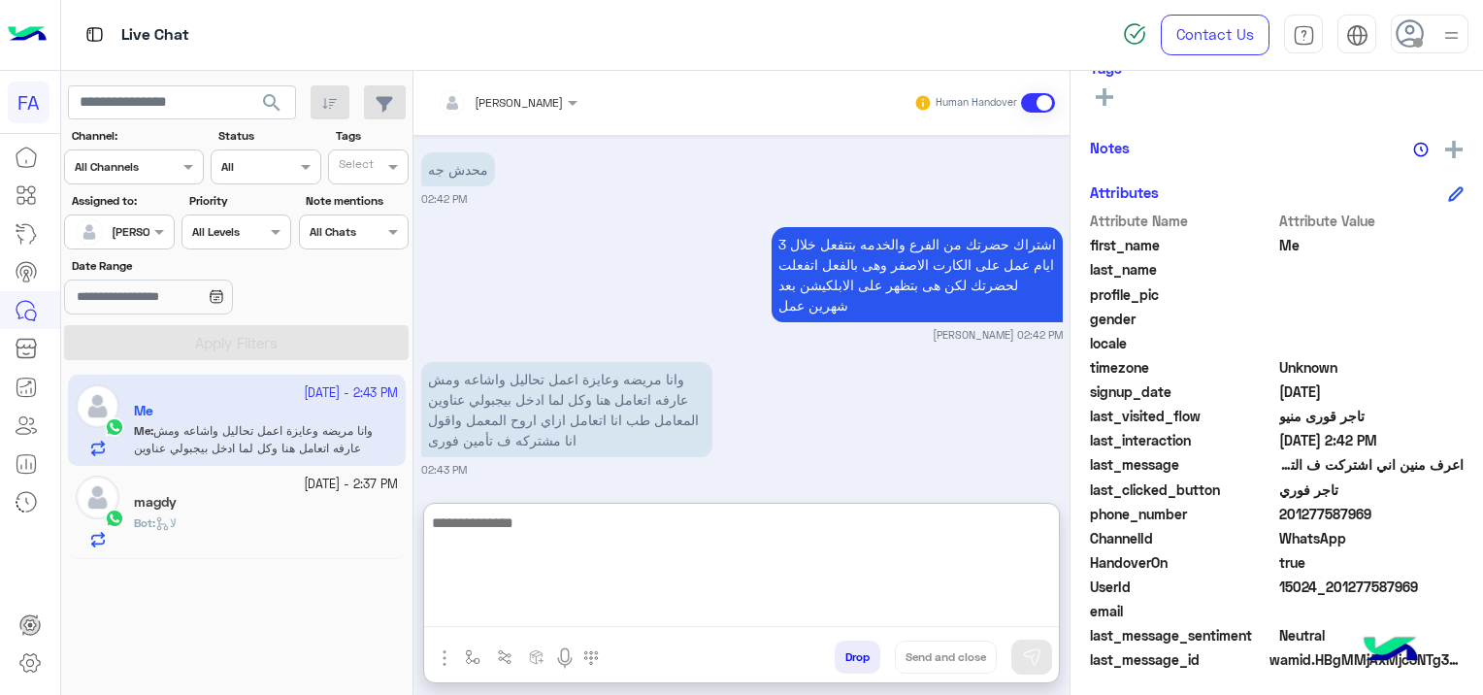
scroll to position [2523, 0]
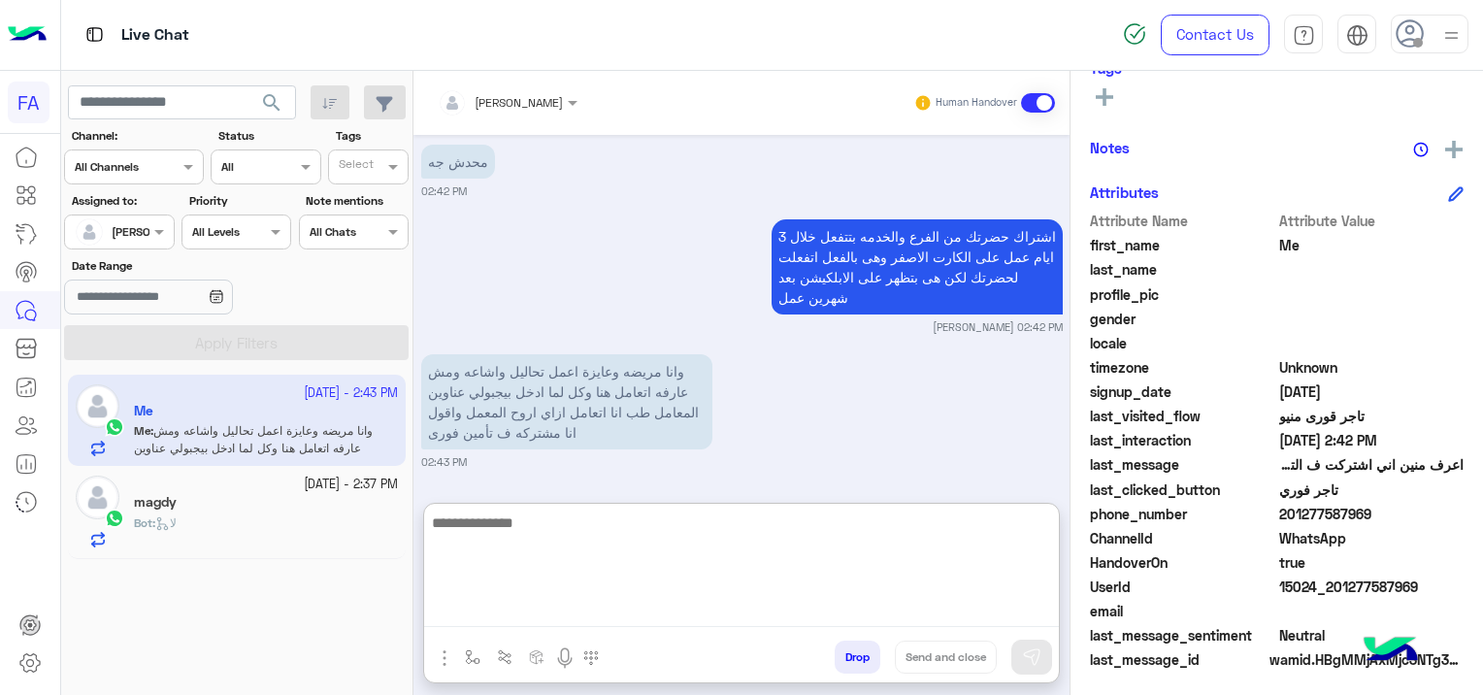
paste textarea "**********"
type textarea "*"
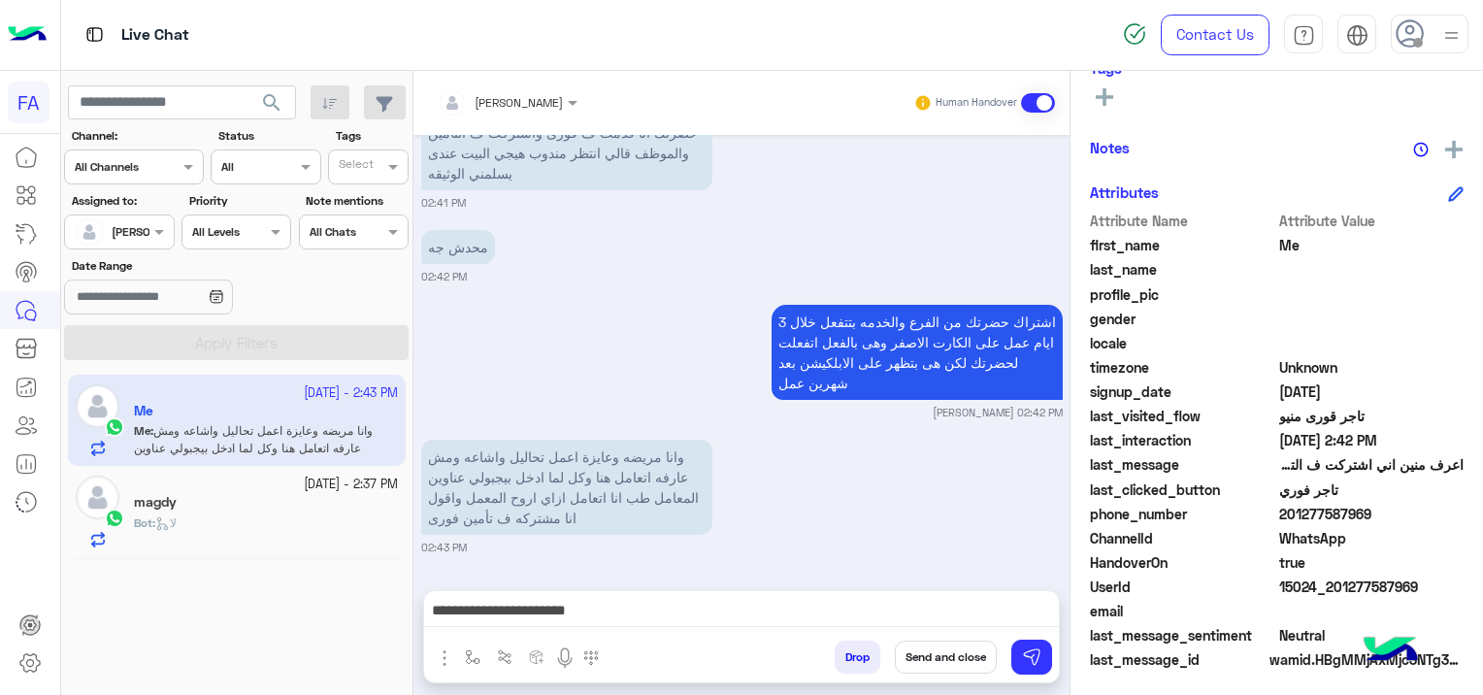
scroll to position [2434, 0]
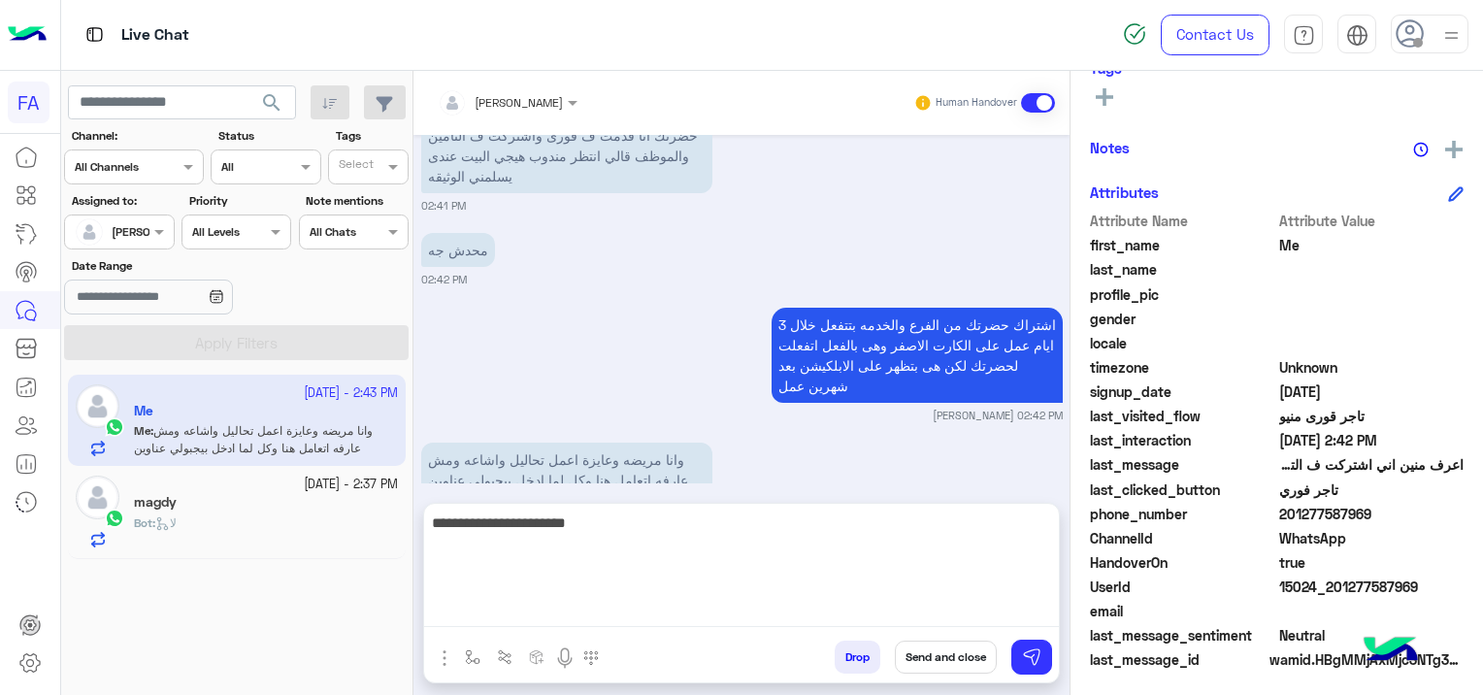
click at [539, 609] on textarea "**********" at bounding box center [741, 568] width 635 height 116
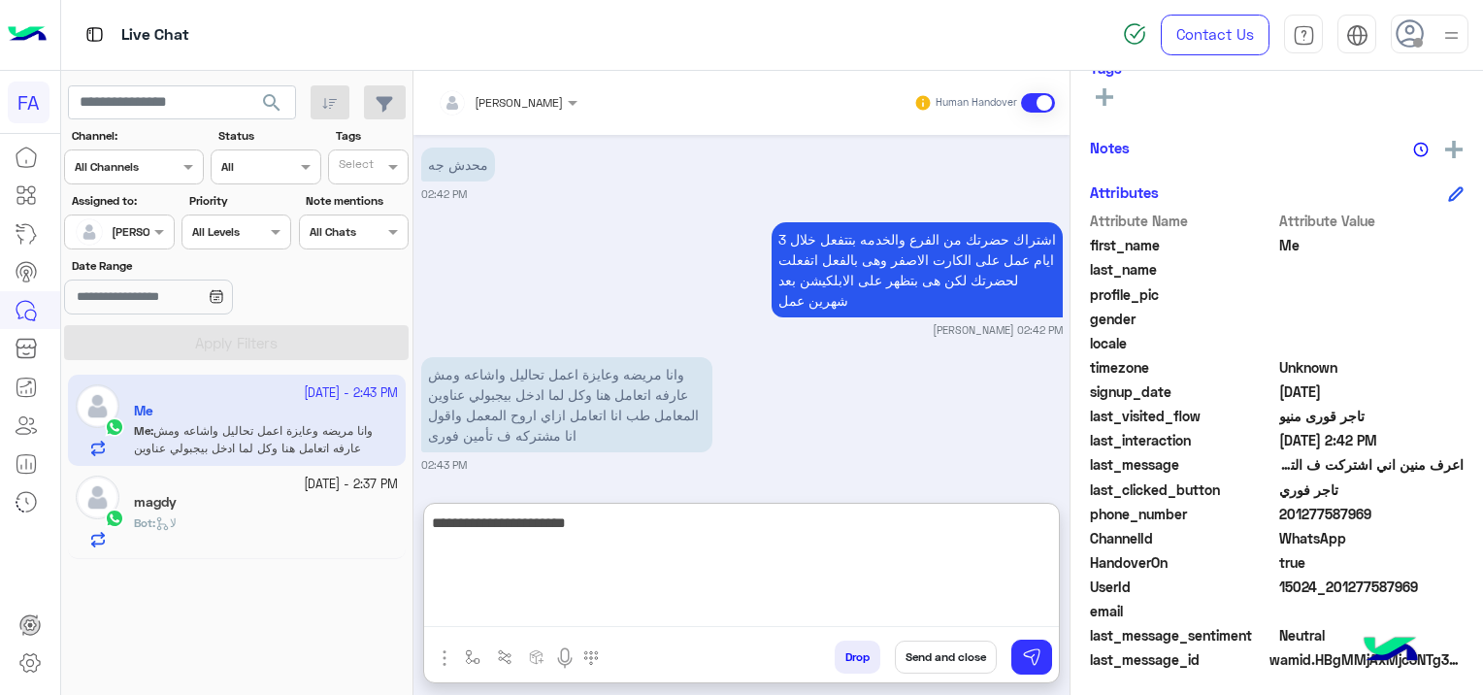
scroll to position [2523, 0]
paste textarea "**********"
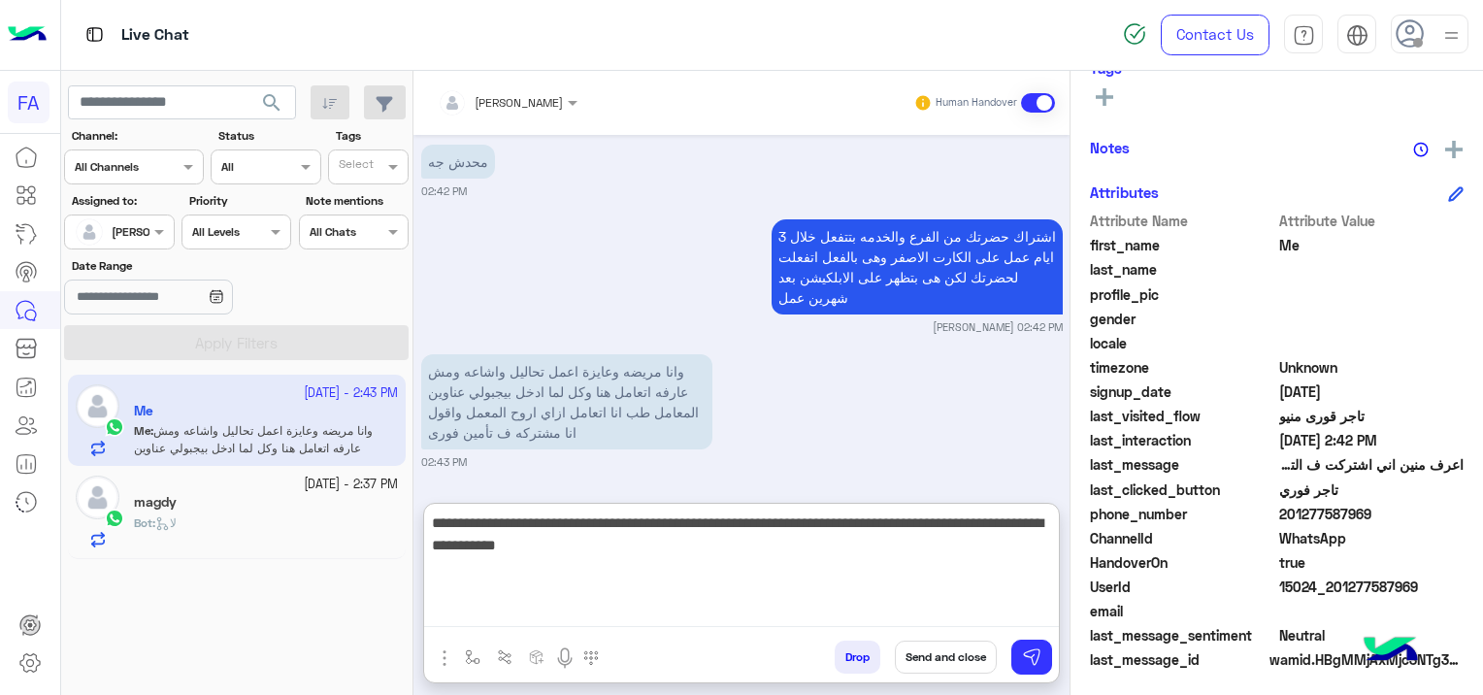
click at [781, 520] on textarea "**********" at bounding box center [741, 568] width 635 height 116
type textarea "**********"
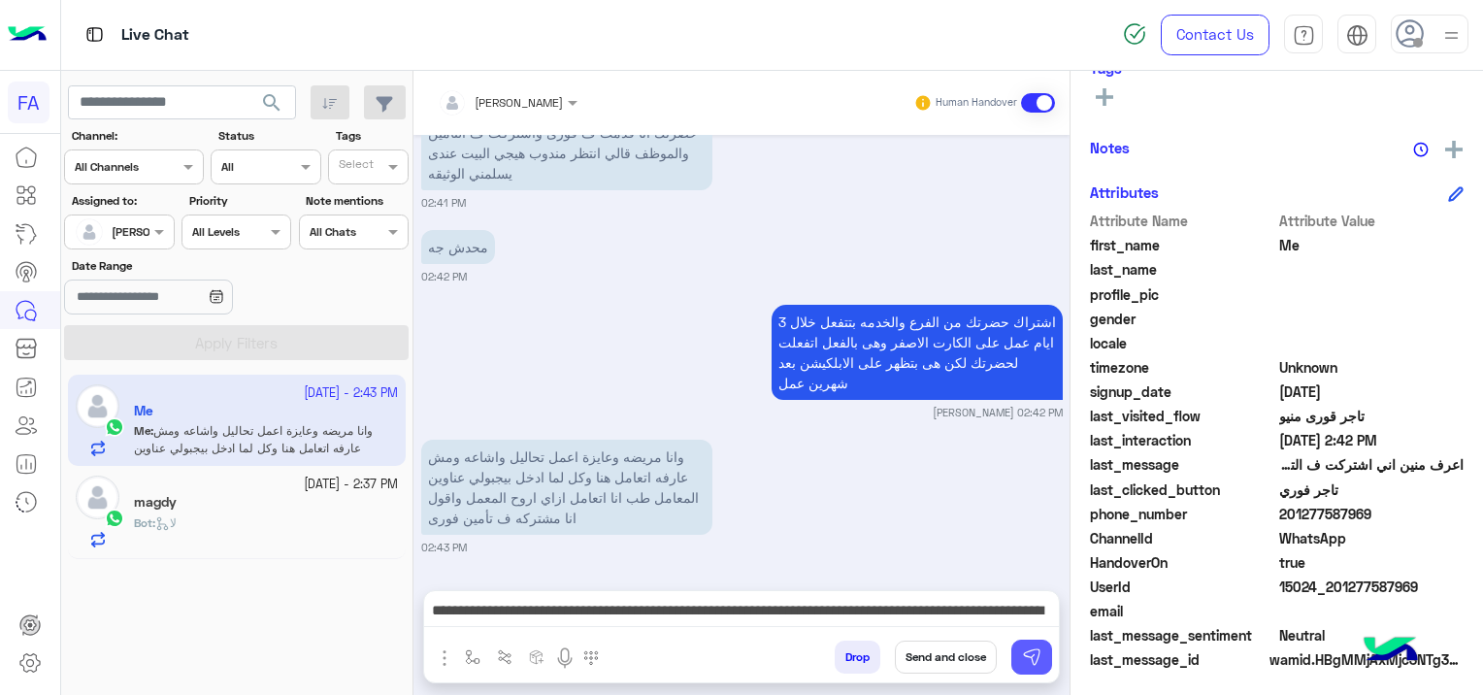
click at [1028, 656] on img at bounding box center [1031, 656] width 19 height 19
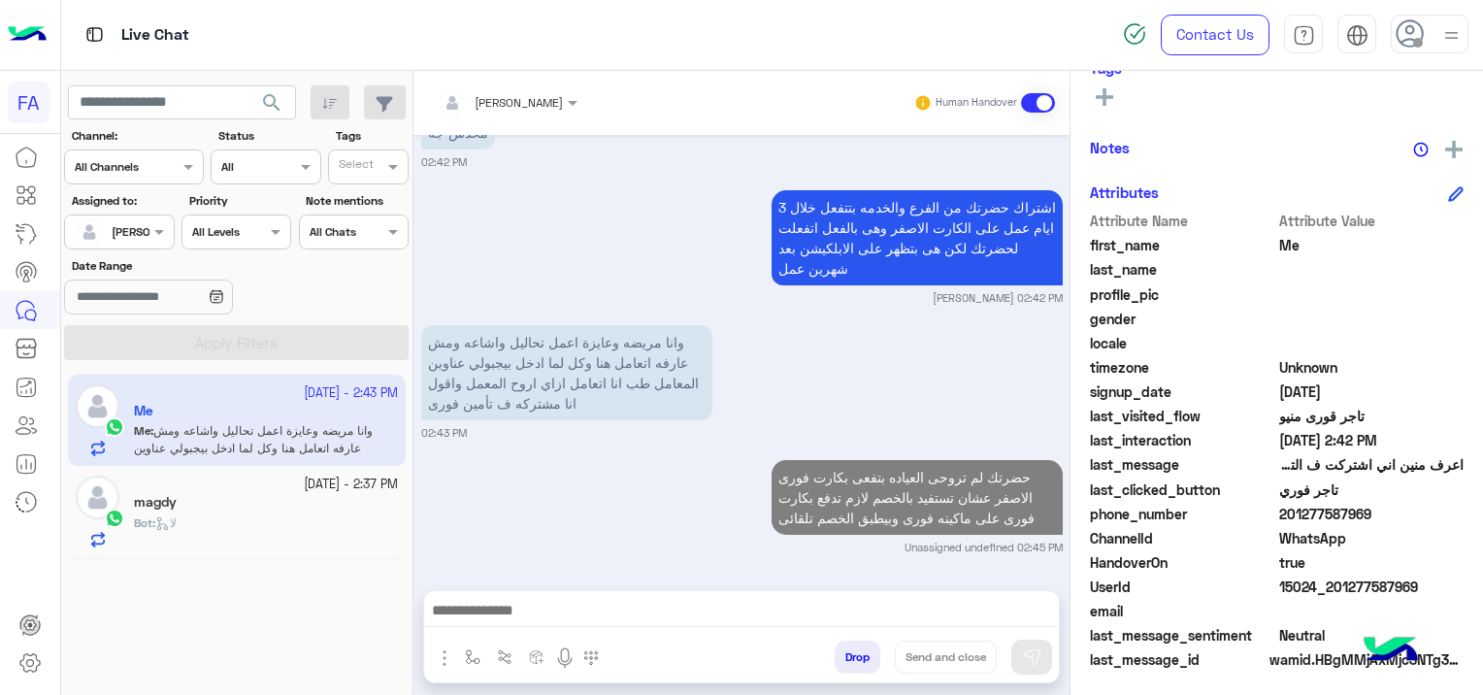
scroll to position [2550, 0]
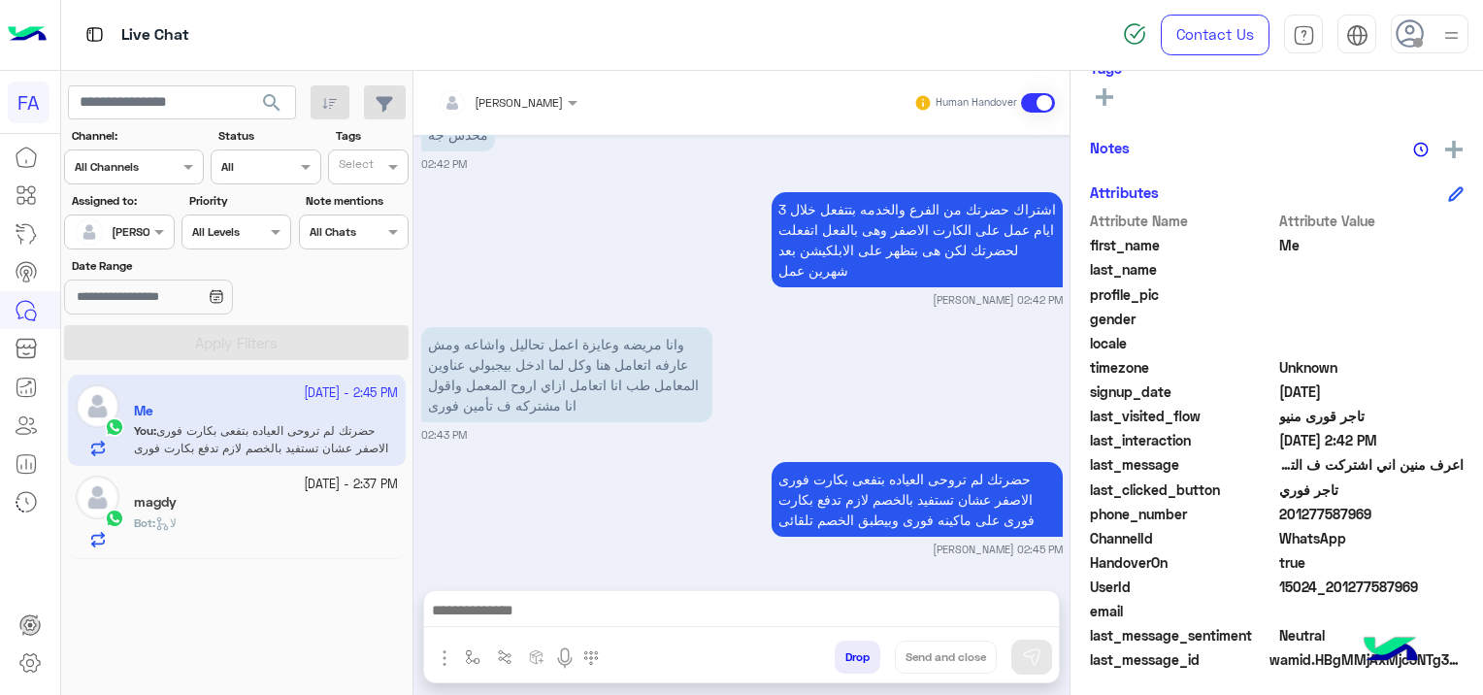
click at [307, 494] on div "magdy" at bounding box center [266, 504] width 264 height 20
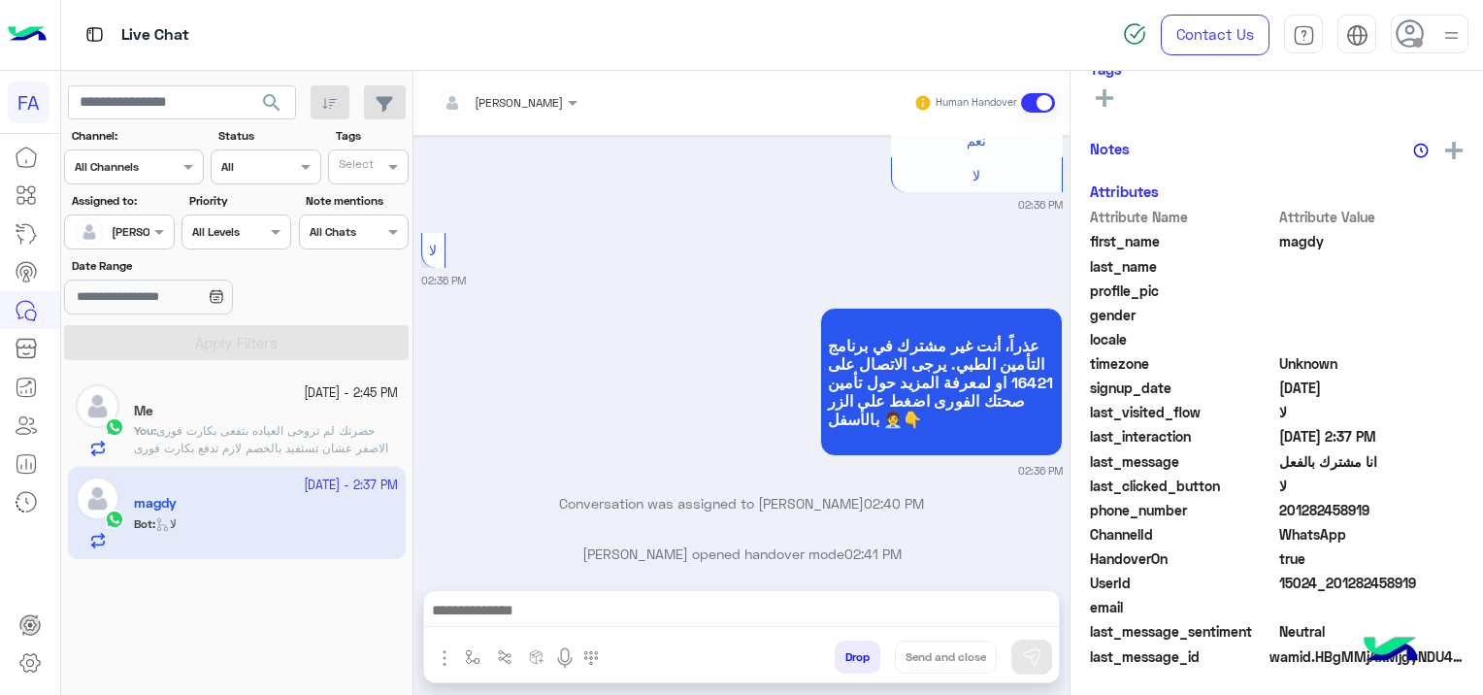
scroll to position [367, 0]
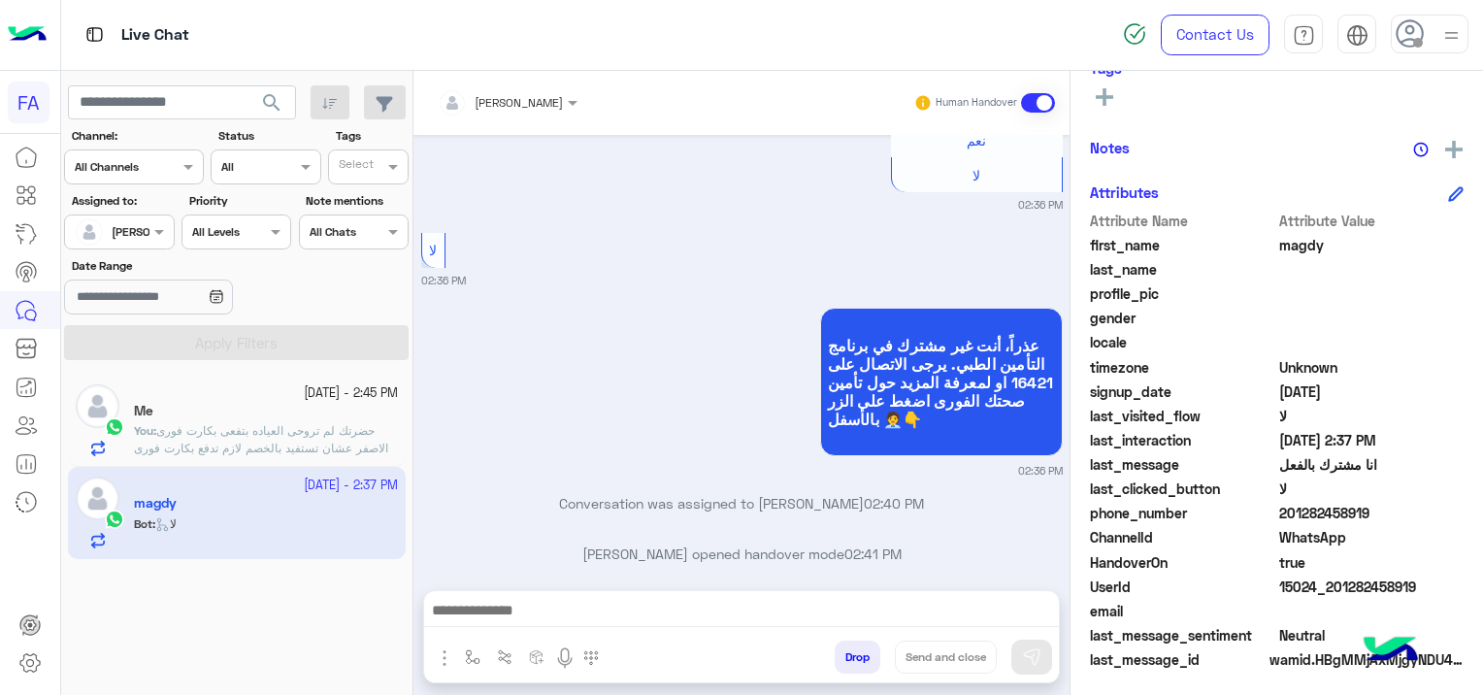
drag, startPoint x: 1411, startPoint y: 586, endPoint x: 1333, endPoint y: 593, distance: 77.9
click at [1333, 593] on span "15024_201282458919" at bounding box center [1371, 586] width 185 height 20
copy span "01282458919"
click at [585, 593] on div at bounding box center [741, 615] width 635 height 49
click at [568, 591] on div at bounding box center [741, 615] width 635 height 49
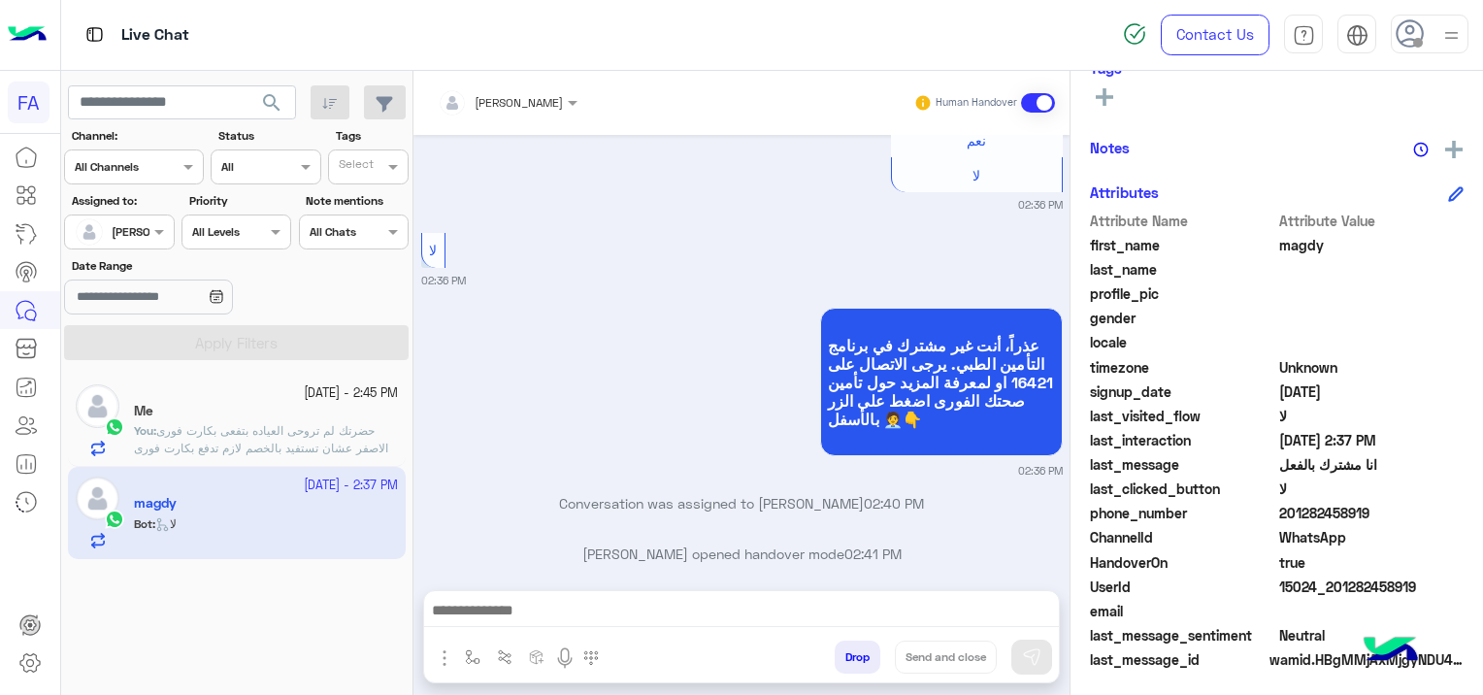
drag, startPoint x: 523, startPoint y: 594, endPoint x: 516, endPoint y: 621, distance: 28.0
click at [523, 599] on div at bounding box center [741, 615] width 635 height 49
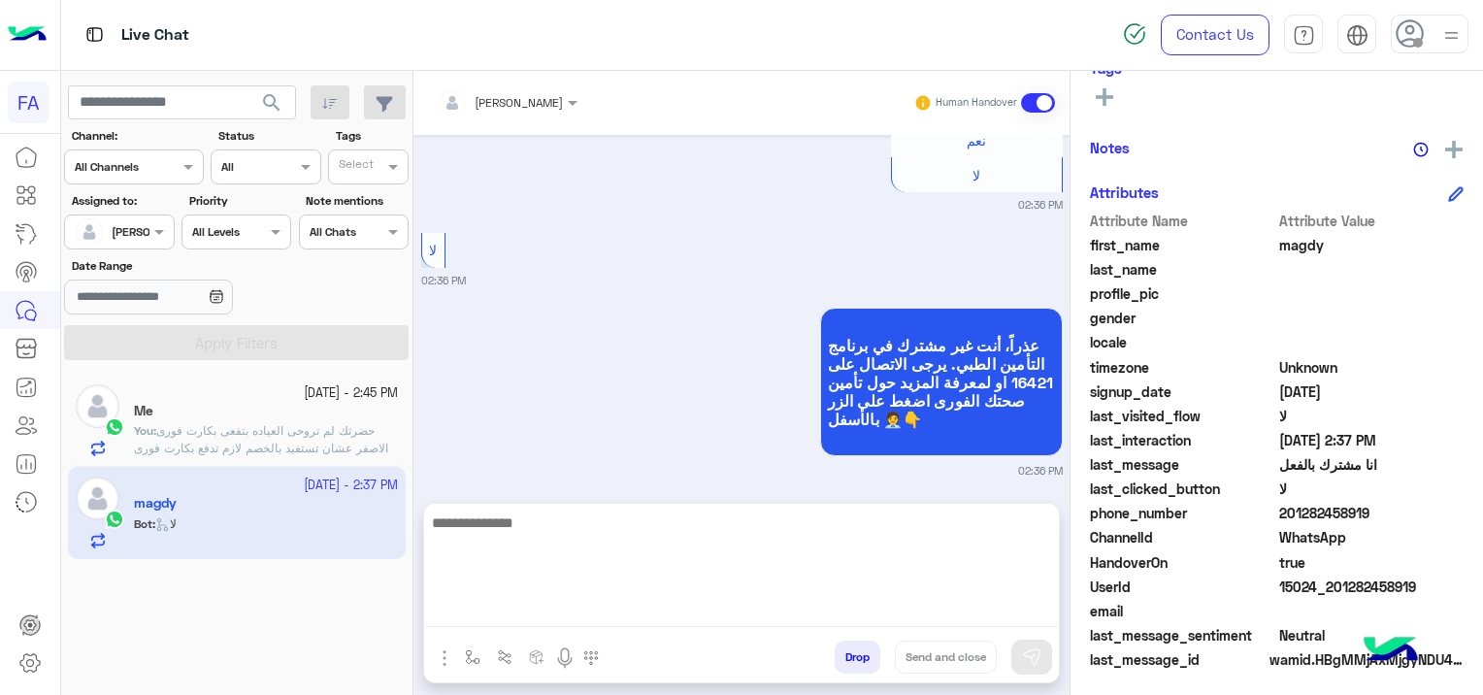
click at [513, 622] on textarea at bounding box center [741, 568] width 635 height 116
click at [508, 609] on textarea at bounding box center [741, 568] width 635 height 116
paste textarea "**********"
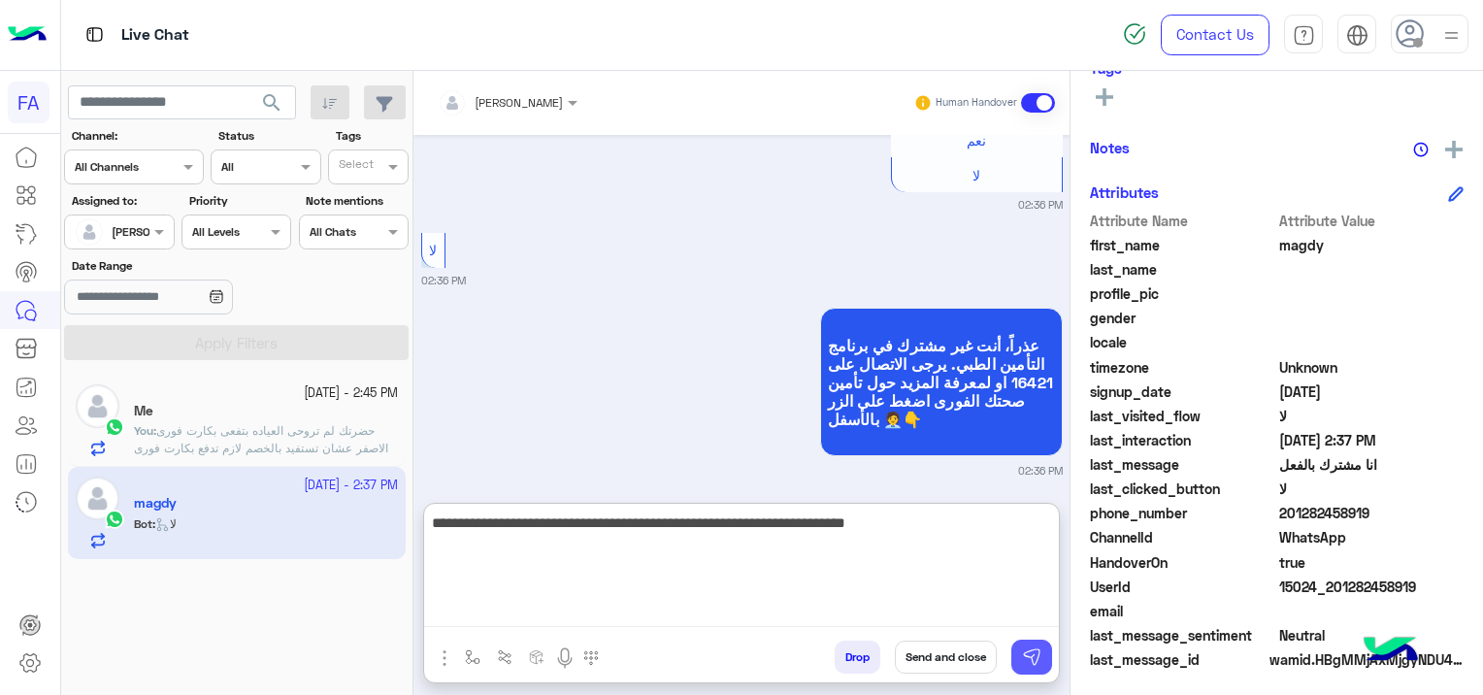
type textarea "**********"
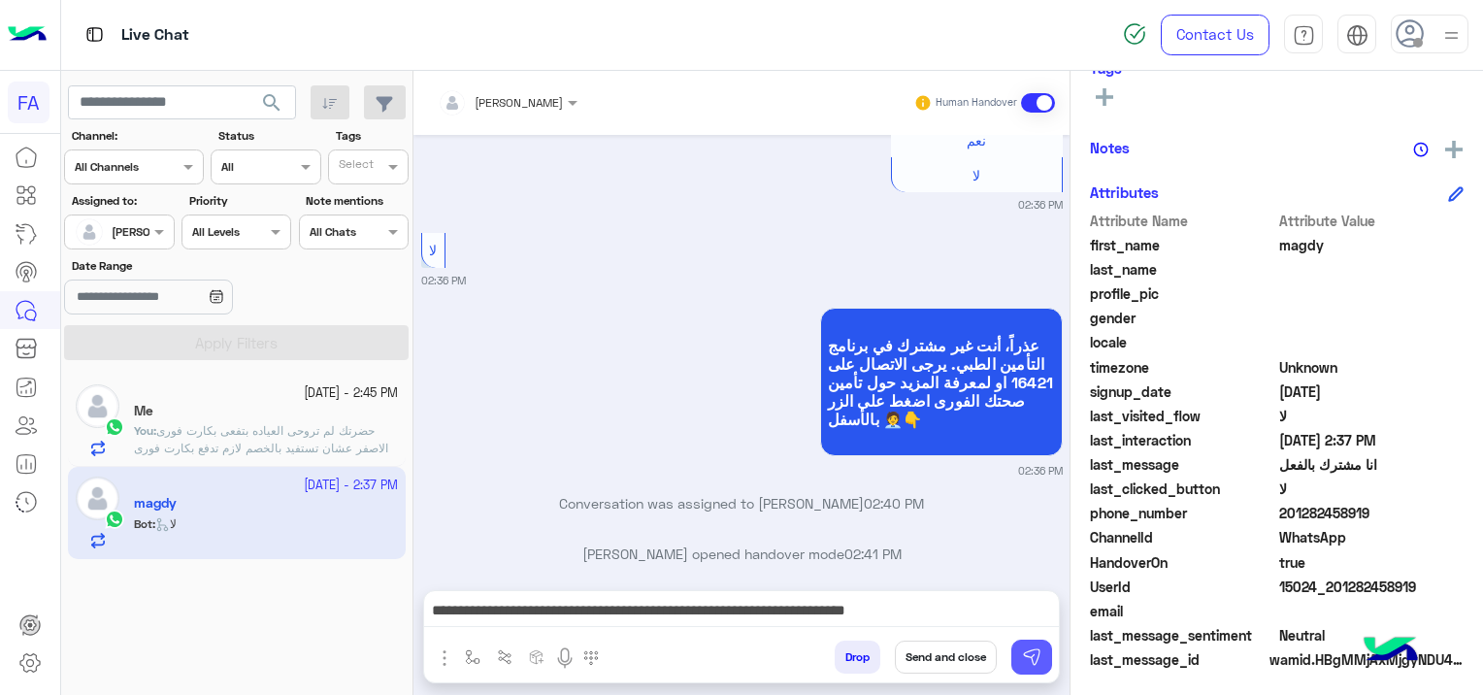
click at [1026, 650] on img at bounding box center [1031, 656] width 19 height 19
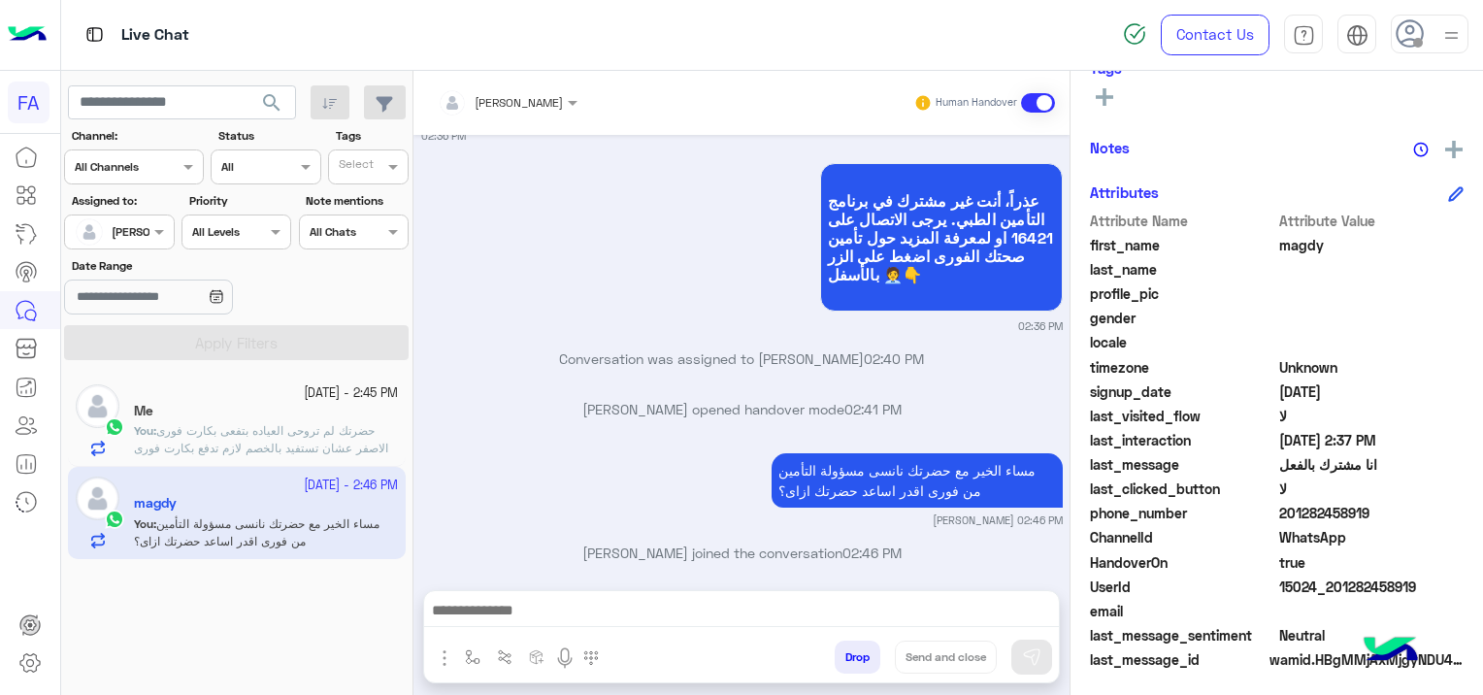
scroll to position [402, 0]
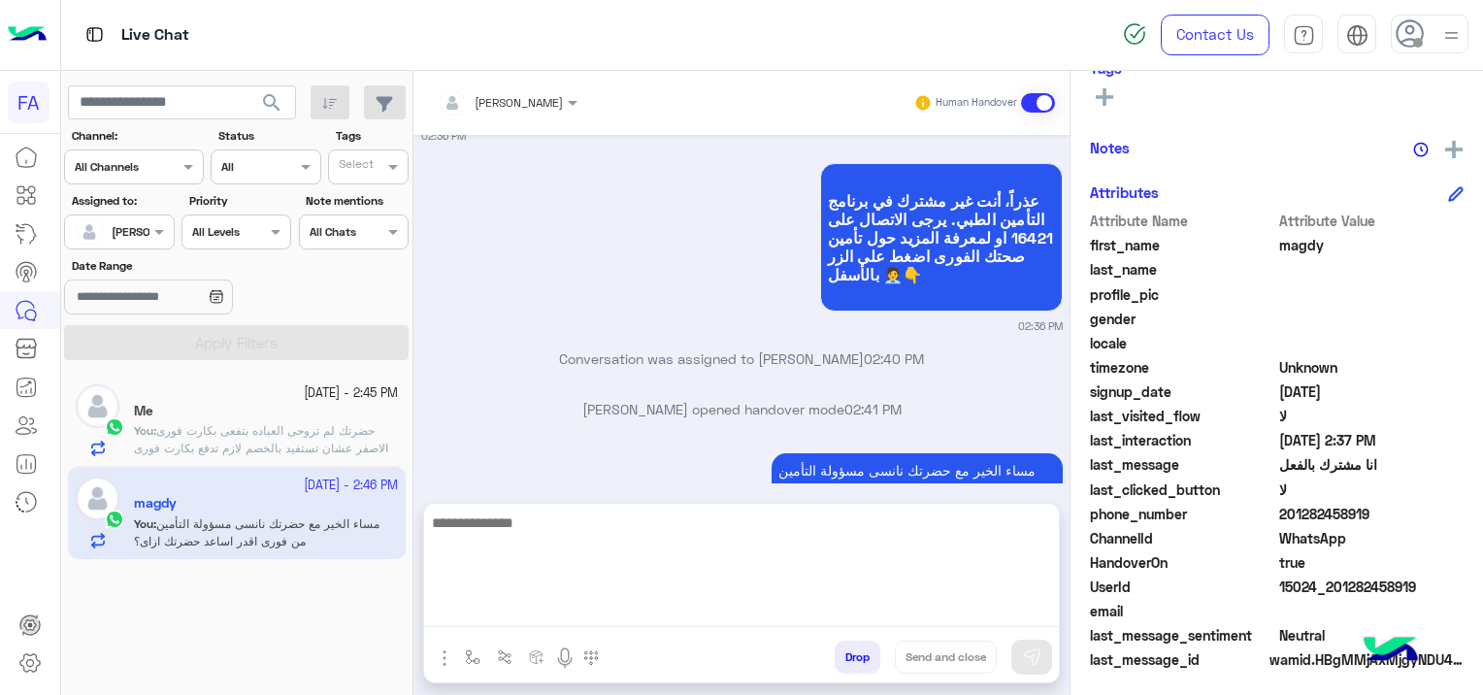
click at [561, 604] on textarea at bounding box center [741, 568] width 635 height 116
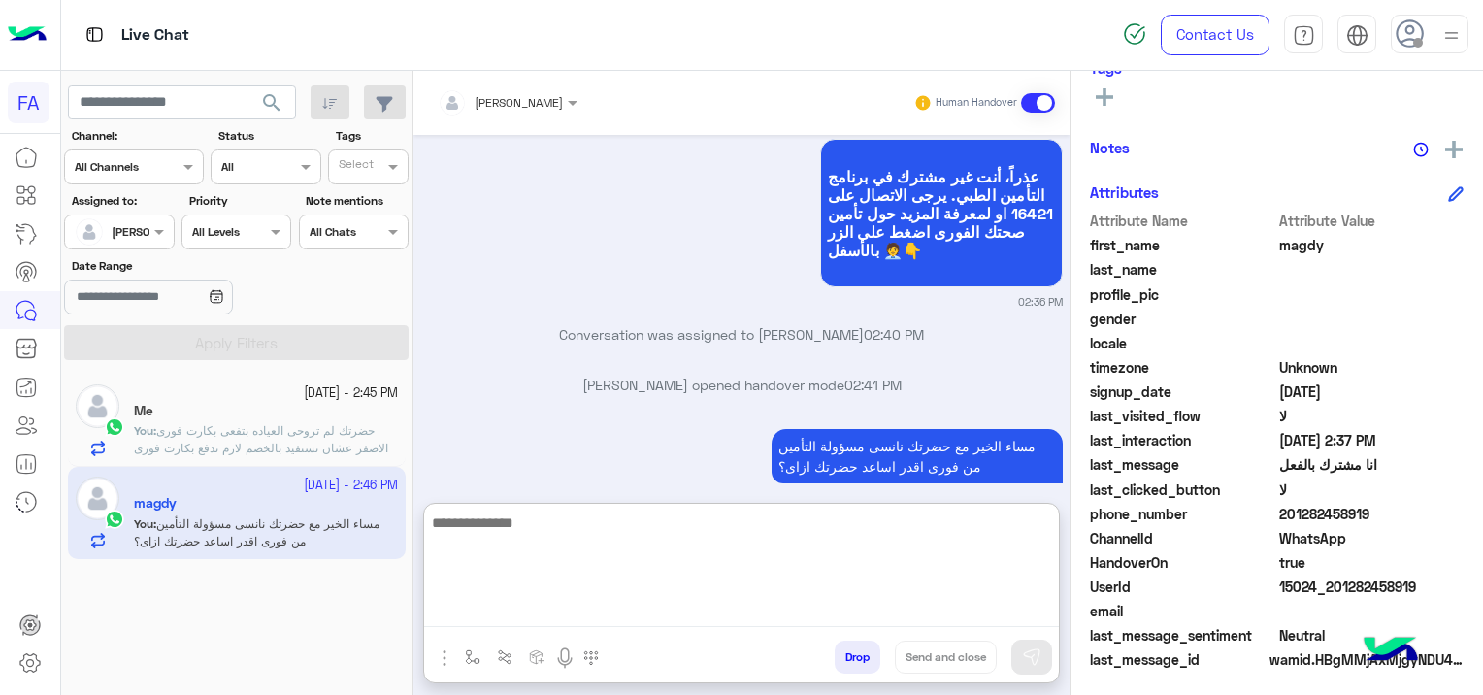
paste textarea "**********"
type textarea "**********"
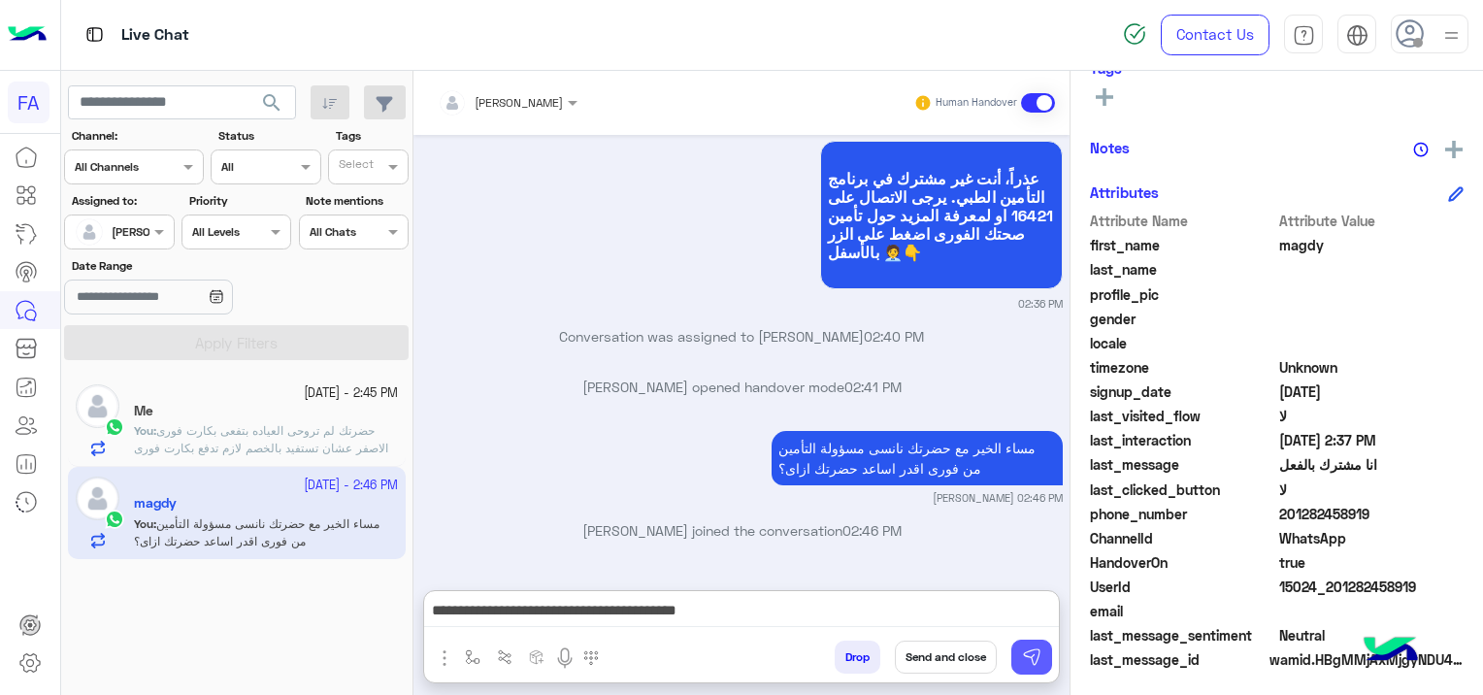
click at [1028, 646] on button at bounding box center [1031, 656] width 41 height 35
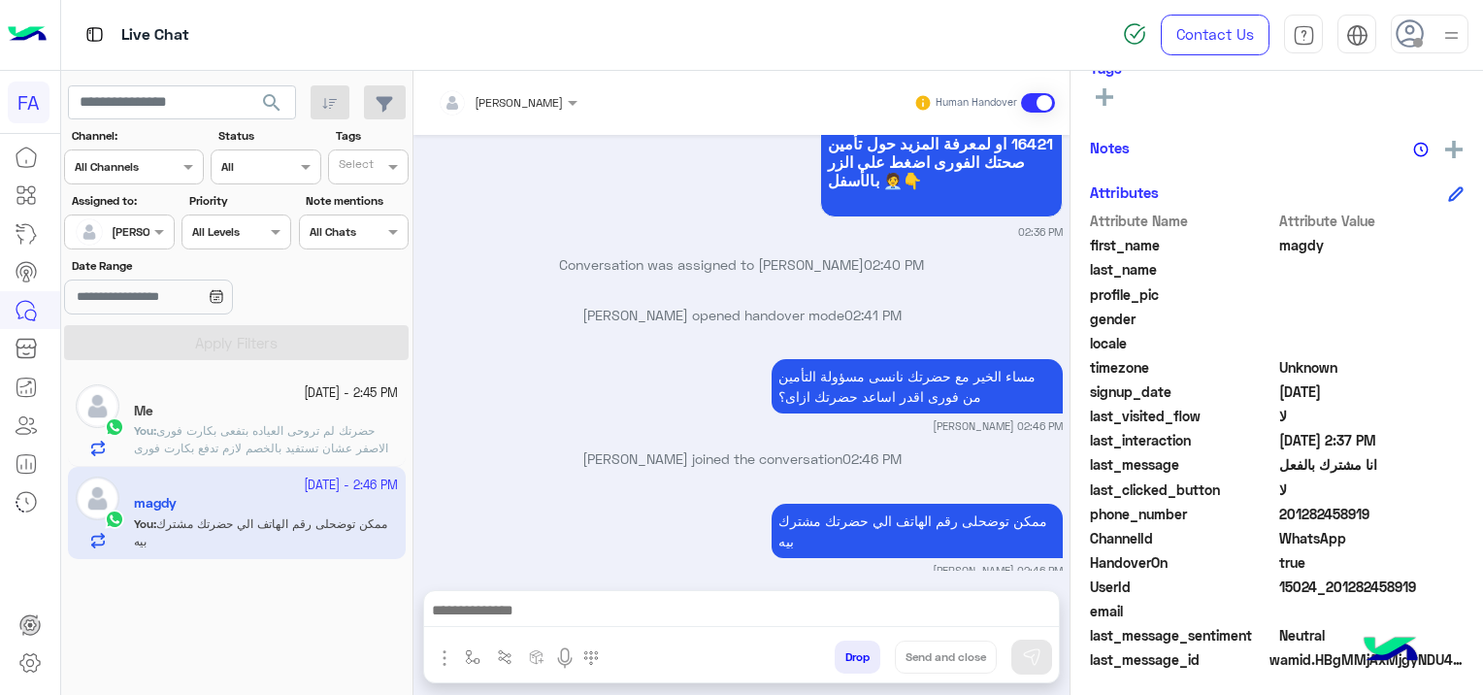
click at [337, 439] on p "You : حضرتك لم تروحى العياده بتفعى بكارت فورى الاصفر عشان تستفيد بالخصم لازم تد…" at bounding box center [266, 448] width 264 height 52
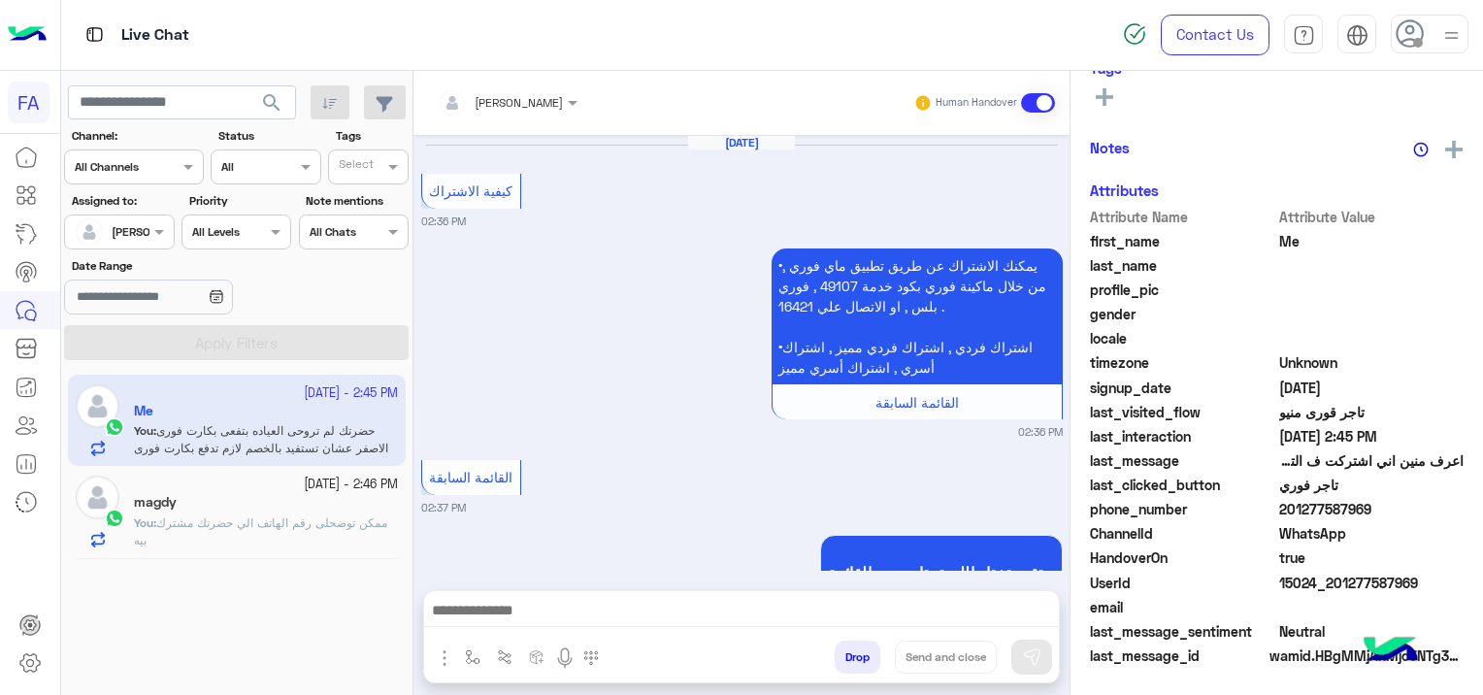
scroll to position [2142, 0]
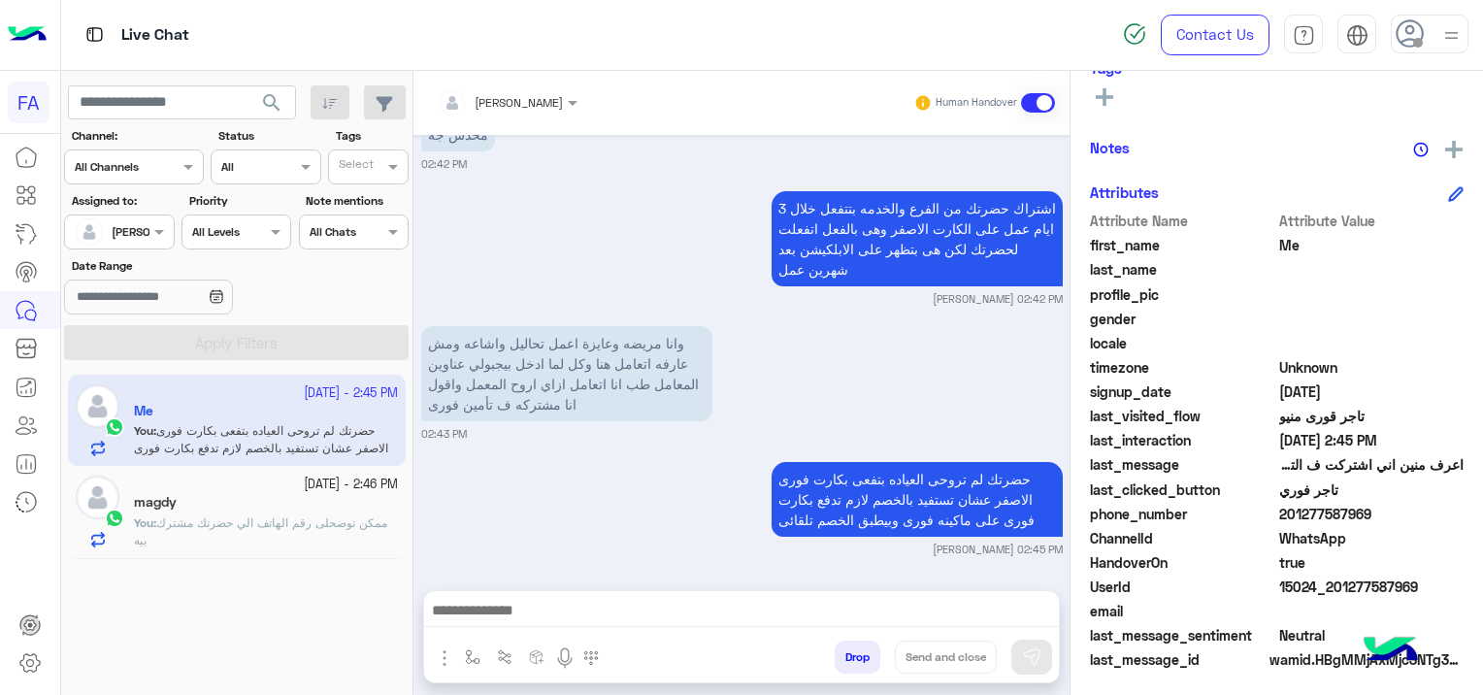
click at [277, 514] on p "You : ممكن توضحلى رقم الهاتف الي حضرتك مشترك بيه" at bounding box center [266, 531] width 264 height 35
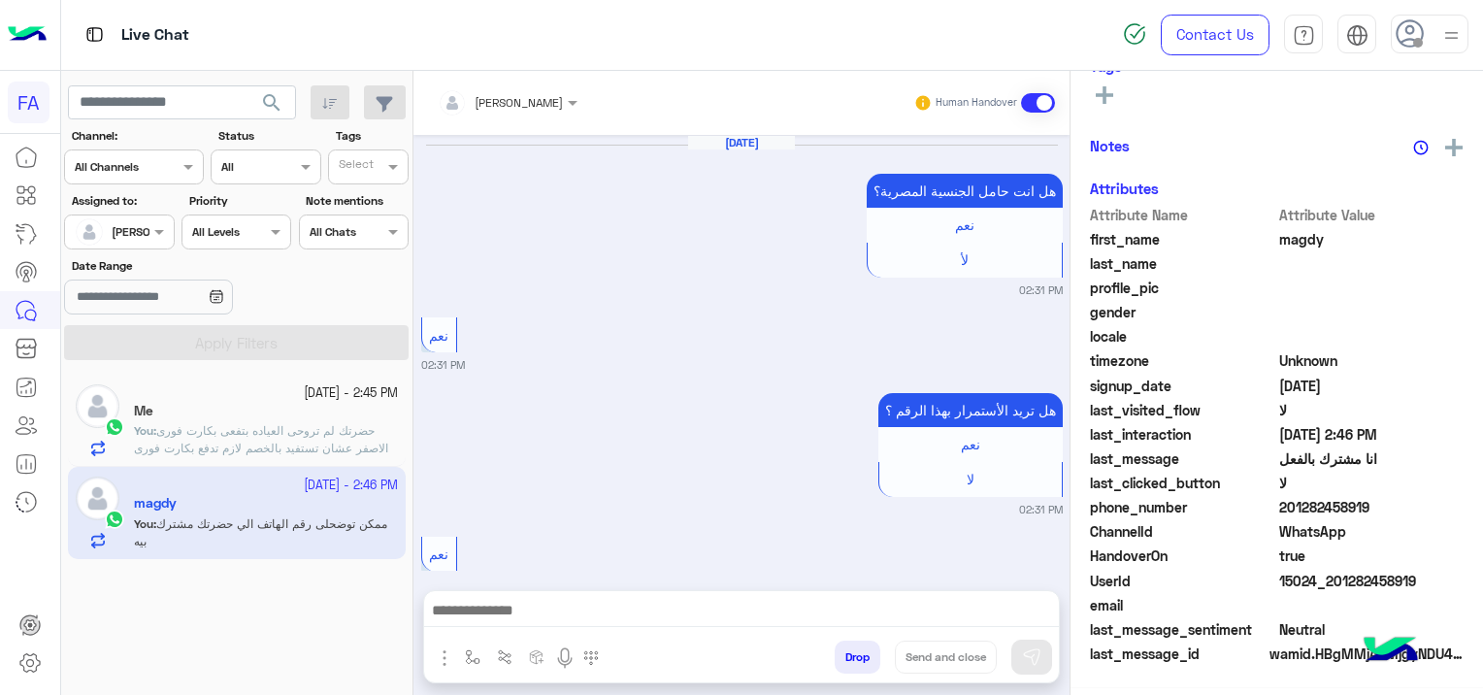
scroll to position [1833, 0]
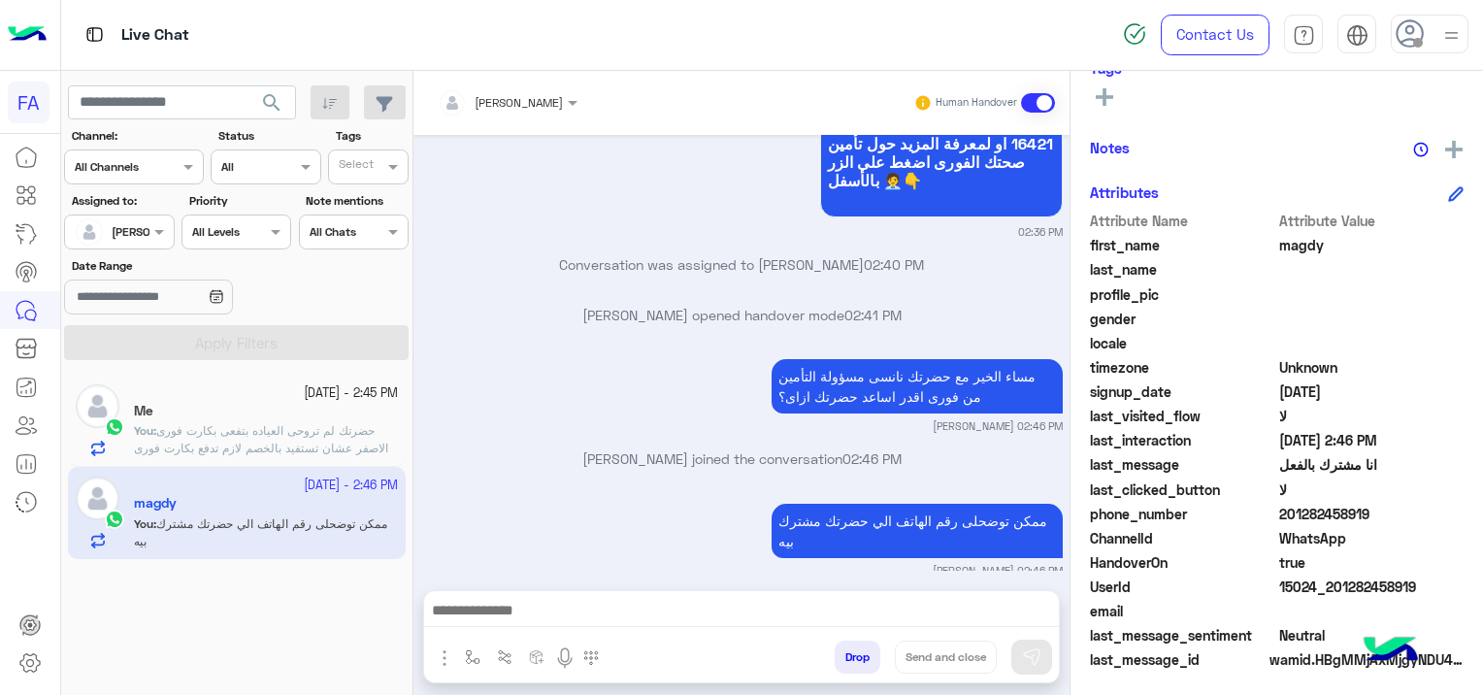
click at [309, 420] on div "Me" at bounding box center [266, 413] width 264 height 20
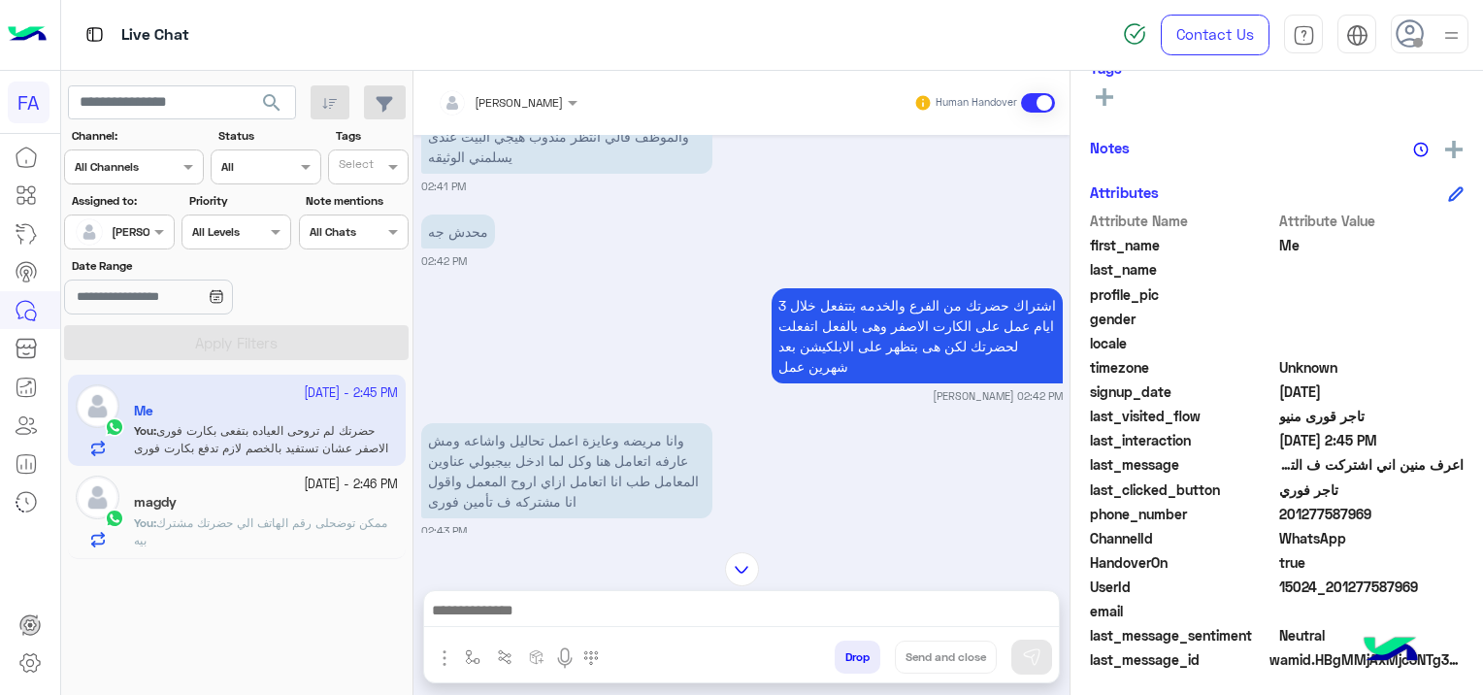
scroll to position [2142, 0]
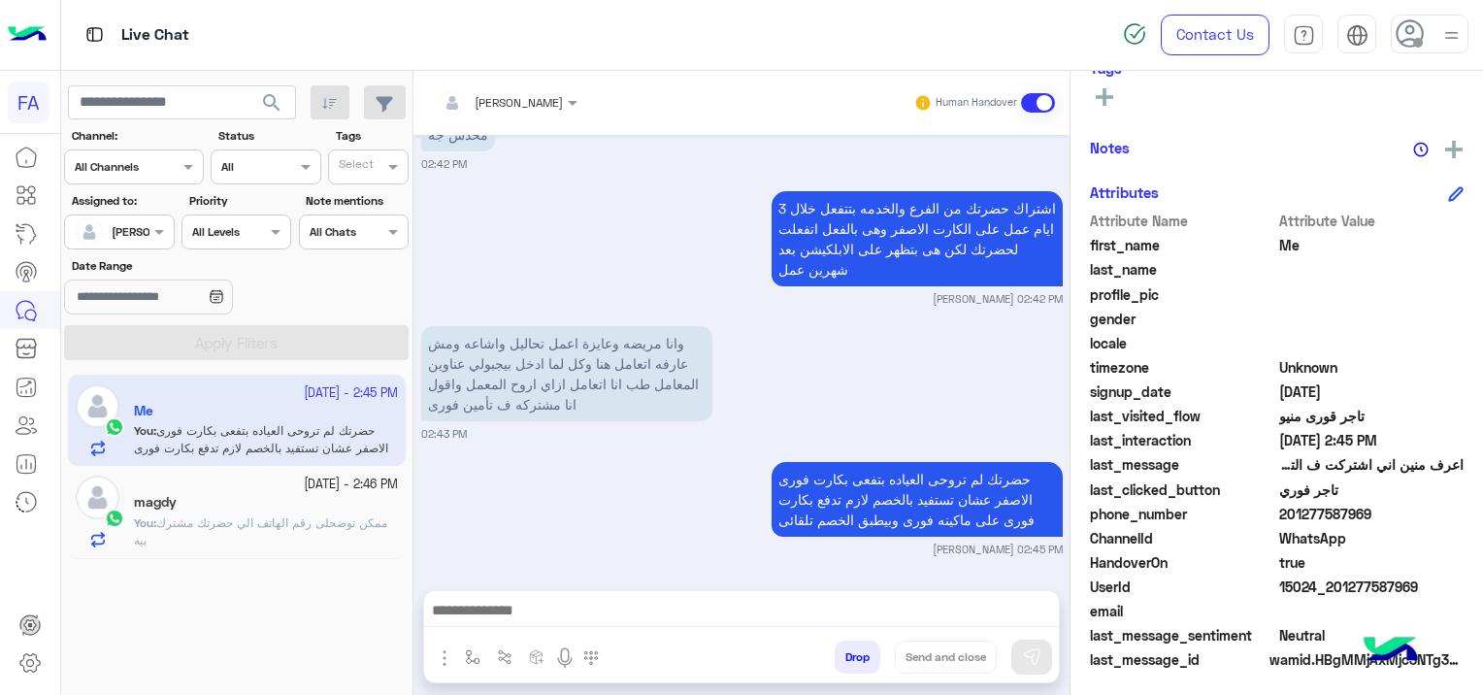
click at [335, 515] on span "ممكن توضحلى رقم الهاتف الي حضرتك مشترك بيه" at bounding box center [260, 531] width 253 height 32
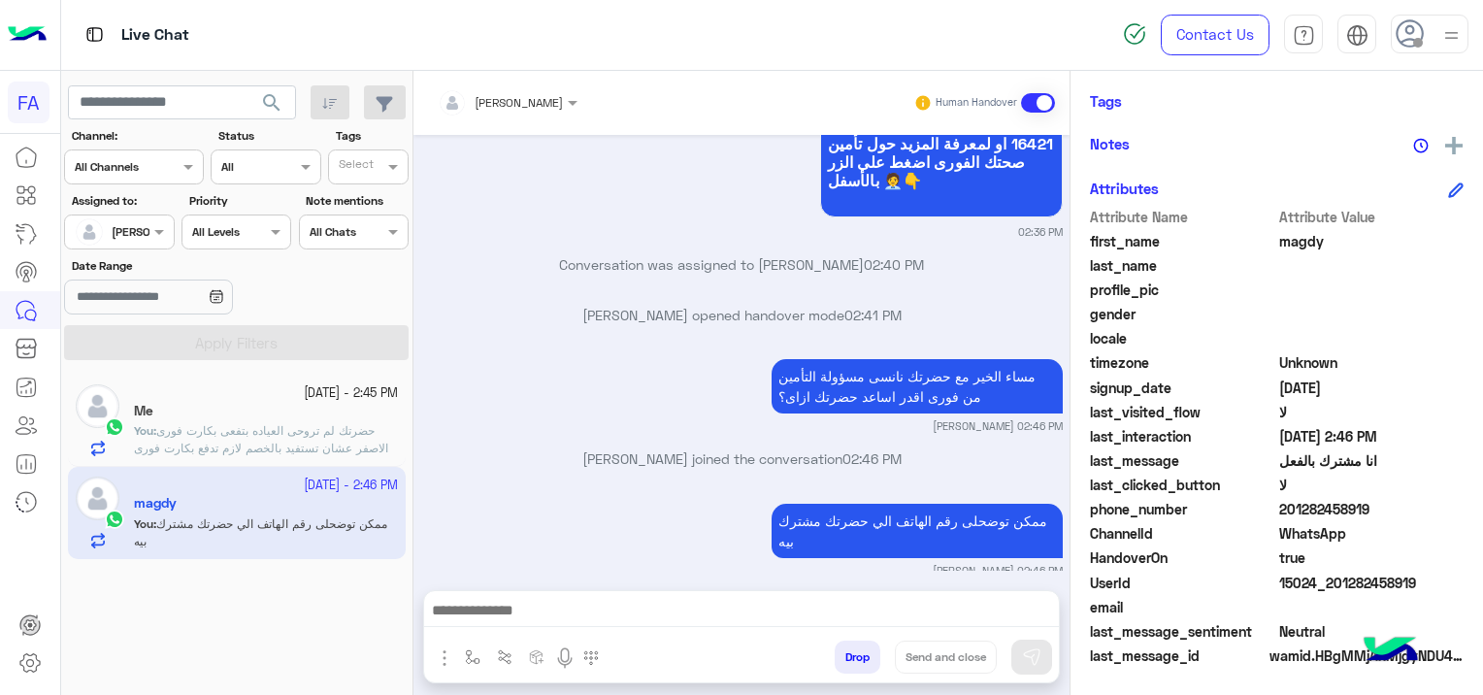
scroll to position [402, 0]
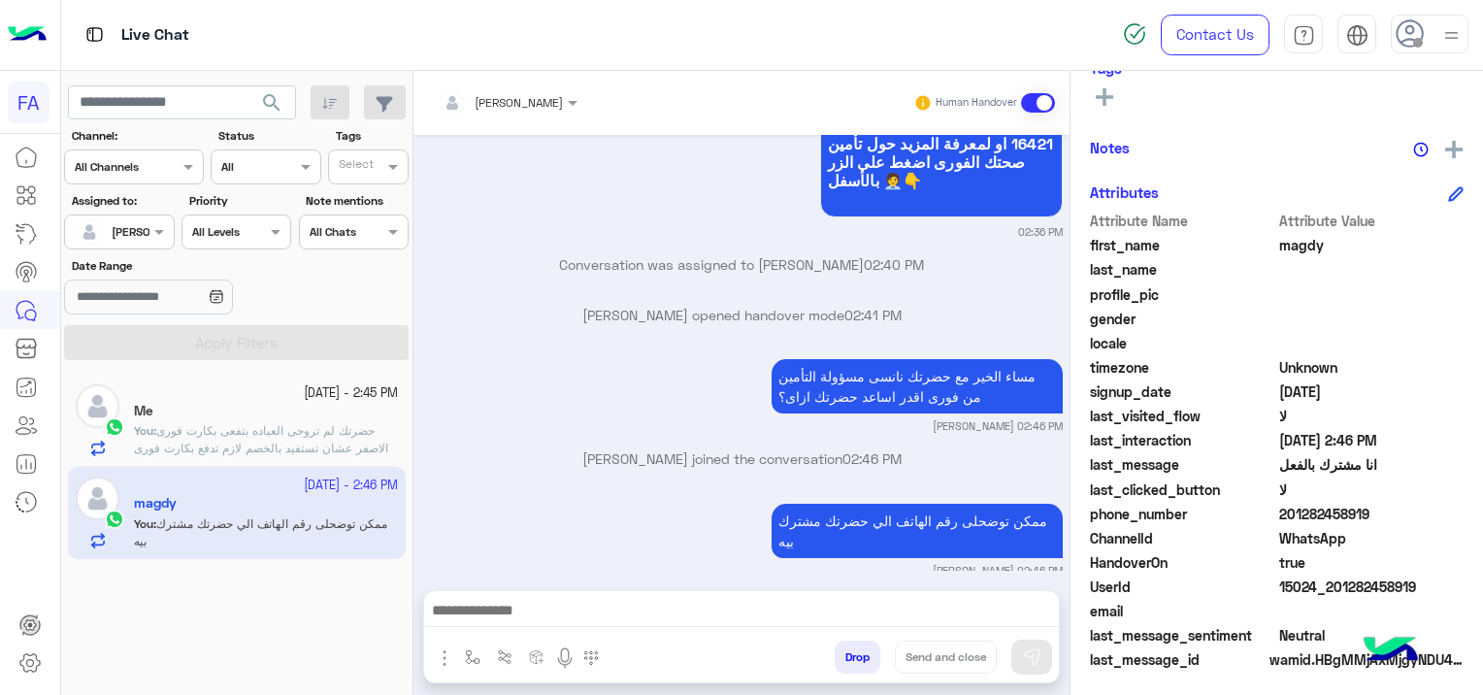
click at [278, 434] on span "حضرتك لم تروحى العياده بتفعى بكارت فورى الاصفر عشان تستفيد بالخصم لازم تدفع بكا…" at bounding box center [261, 447] width 254 height 49
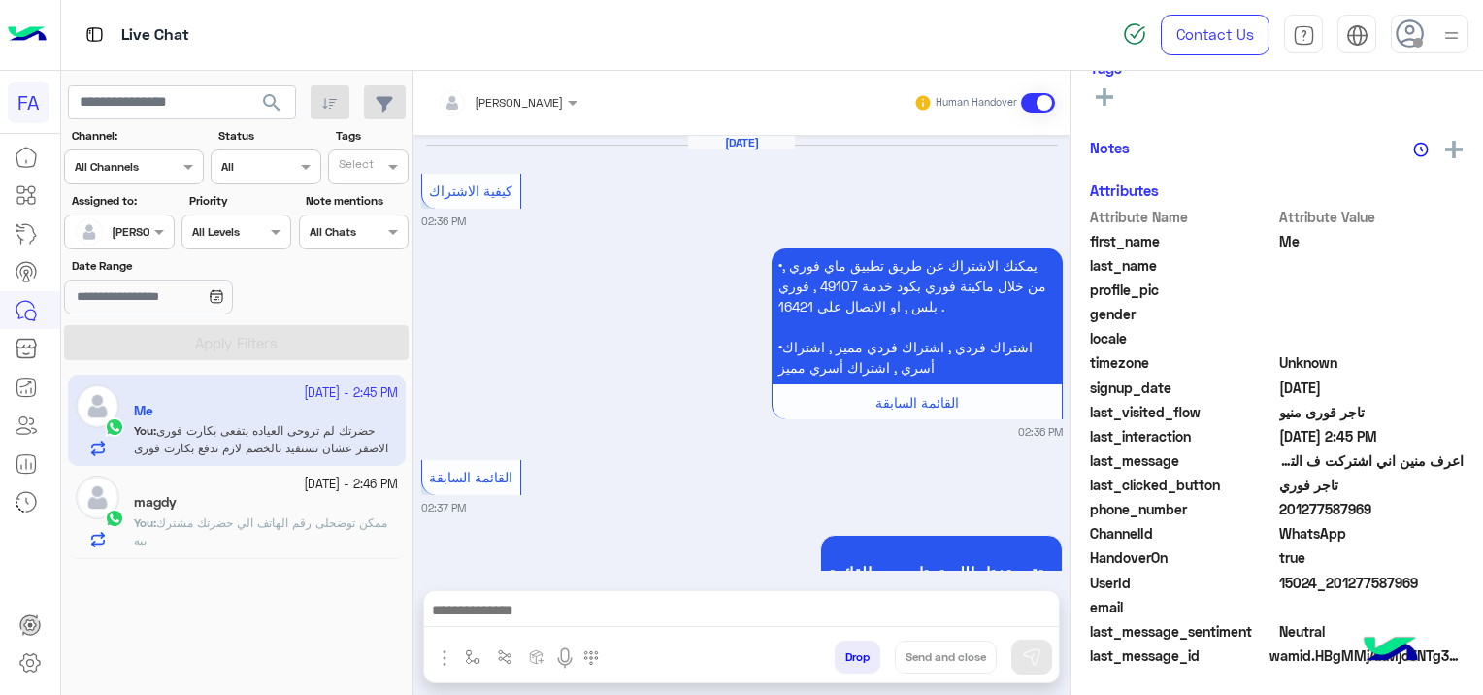
scroll to position [2142, 0]
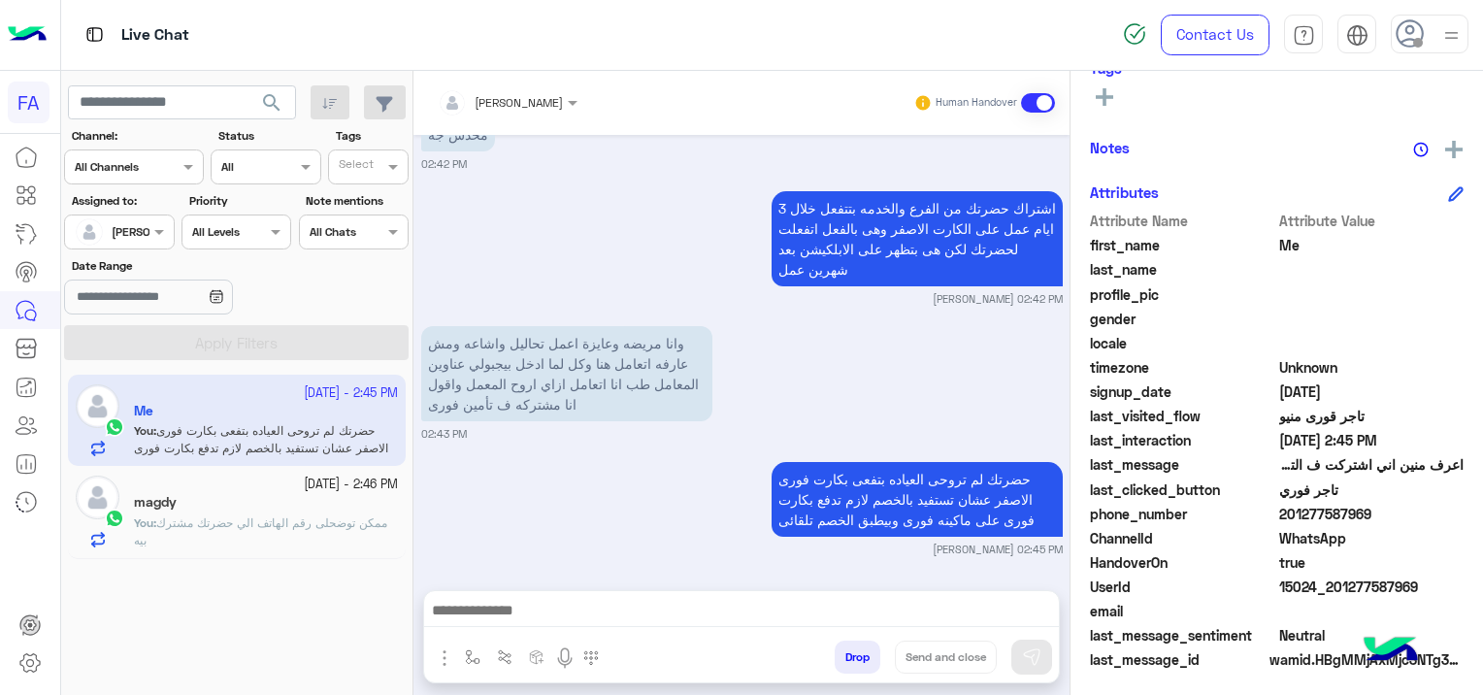
drag, startPoint x: 1413, startPoint y: 571, endPoint x: 1401, endPoint y: 590, distance: 22.6
click at [1401, 590] on div "Attribute Name Attribute Value first_name Me last_name profile_pic gender local…" at bounding box center [1277, 442] width 374 height 463
drag, startPoint x: 1401, startPoint y: 590, endPoint x: 1418, endPoint y: 621, distance: 35.2
click at [1417, 621] on div "email" at bounding box center [1277, 613] width 374 height 24
drag, startPoint x: 1417, startPoint y: 577, endPoint x: 1331, endPoint y: 594, distance: 87.0
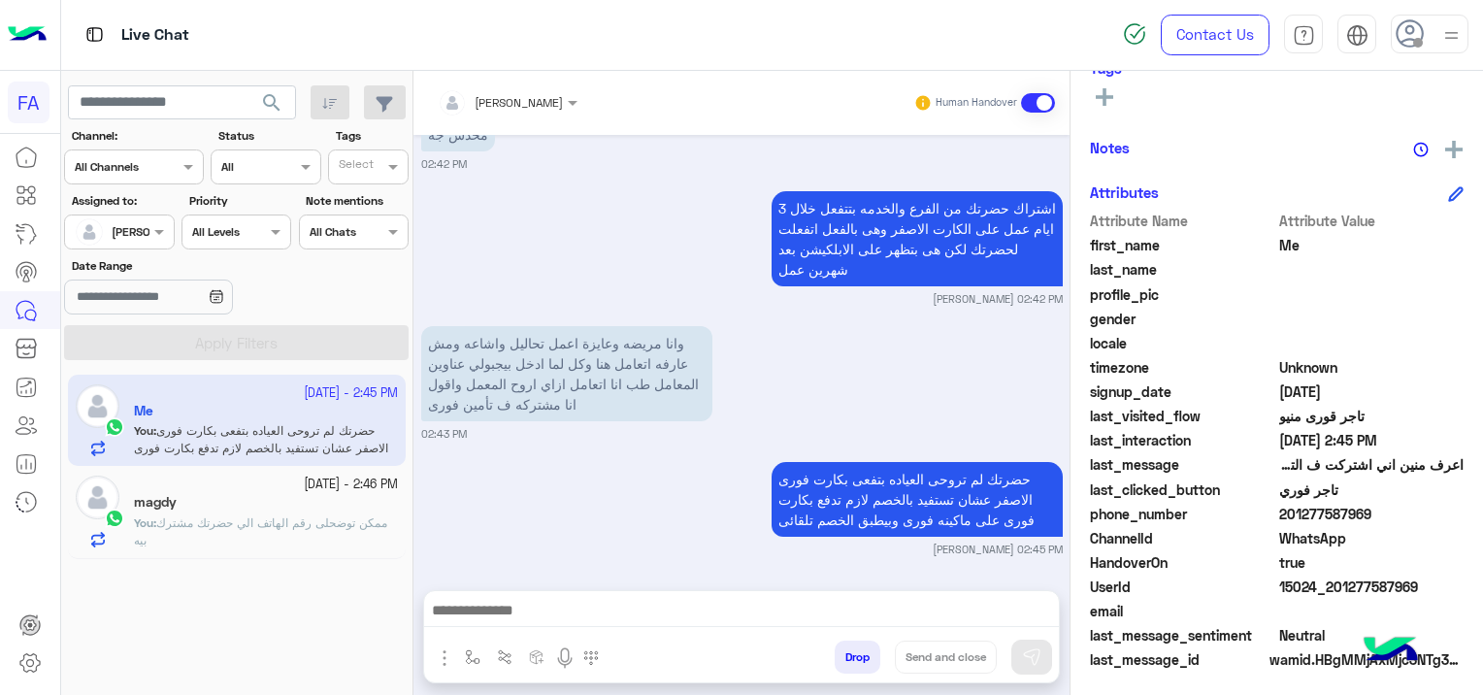
click at [1331, 594] on span "15024_201277587969" at bounding box center [1371, 586] width 185 height 20
copy span "01277587969"
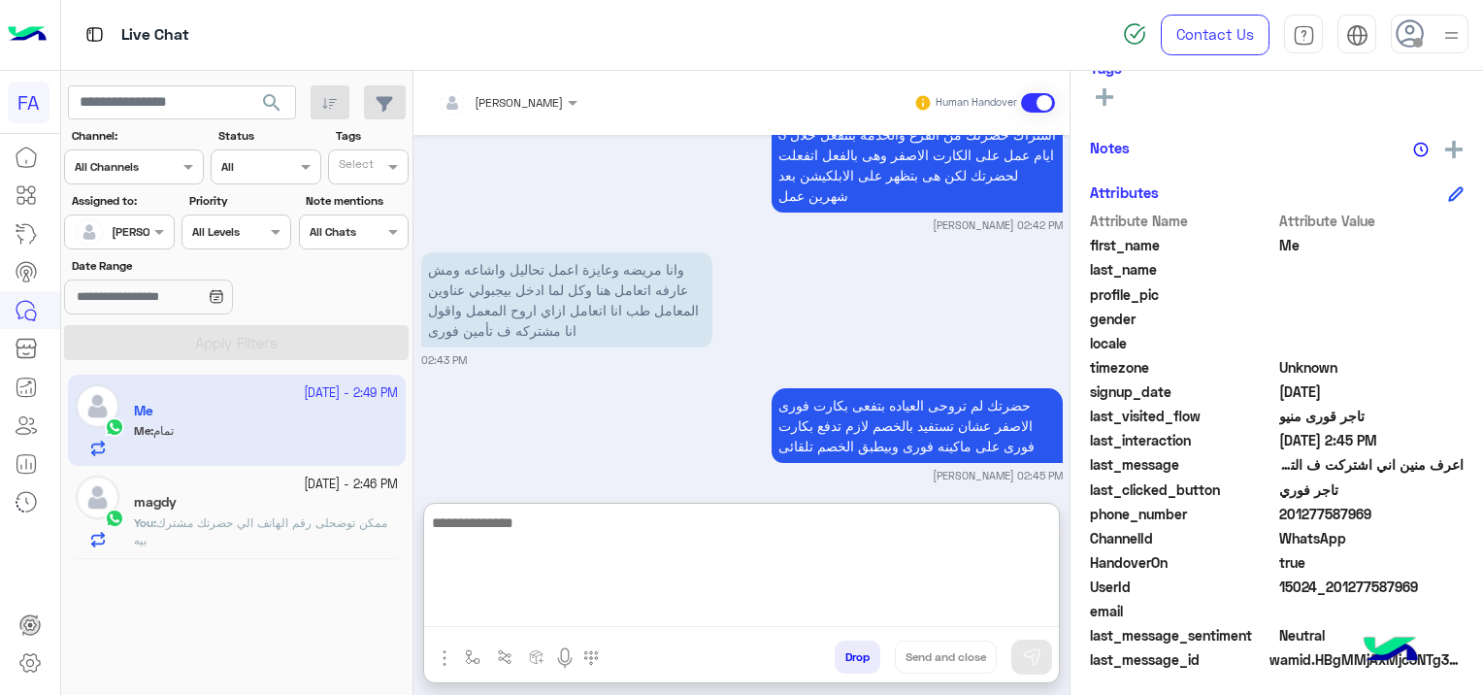
click at [631, 602] on textarea at bounding box center [741, 568] width 635 height 116
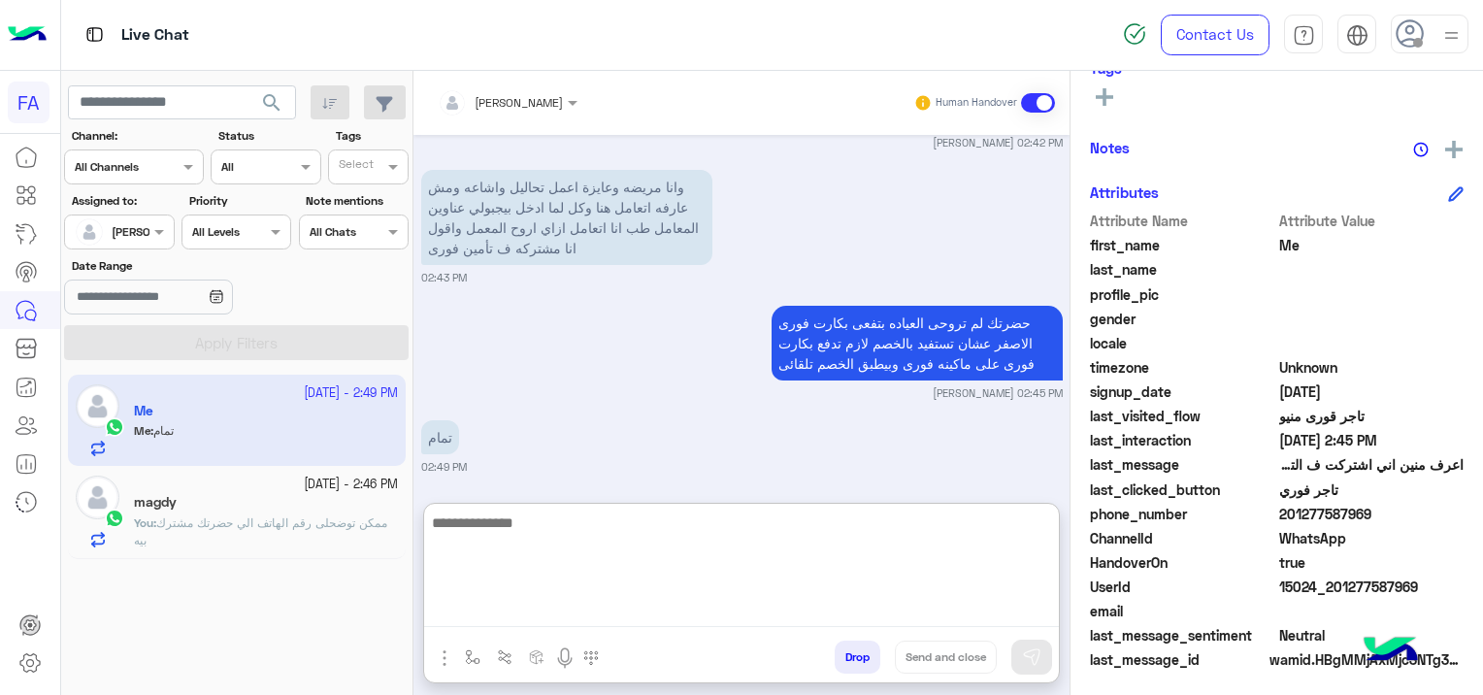
scroll to position [2304, 0]
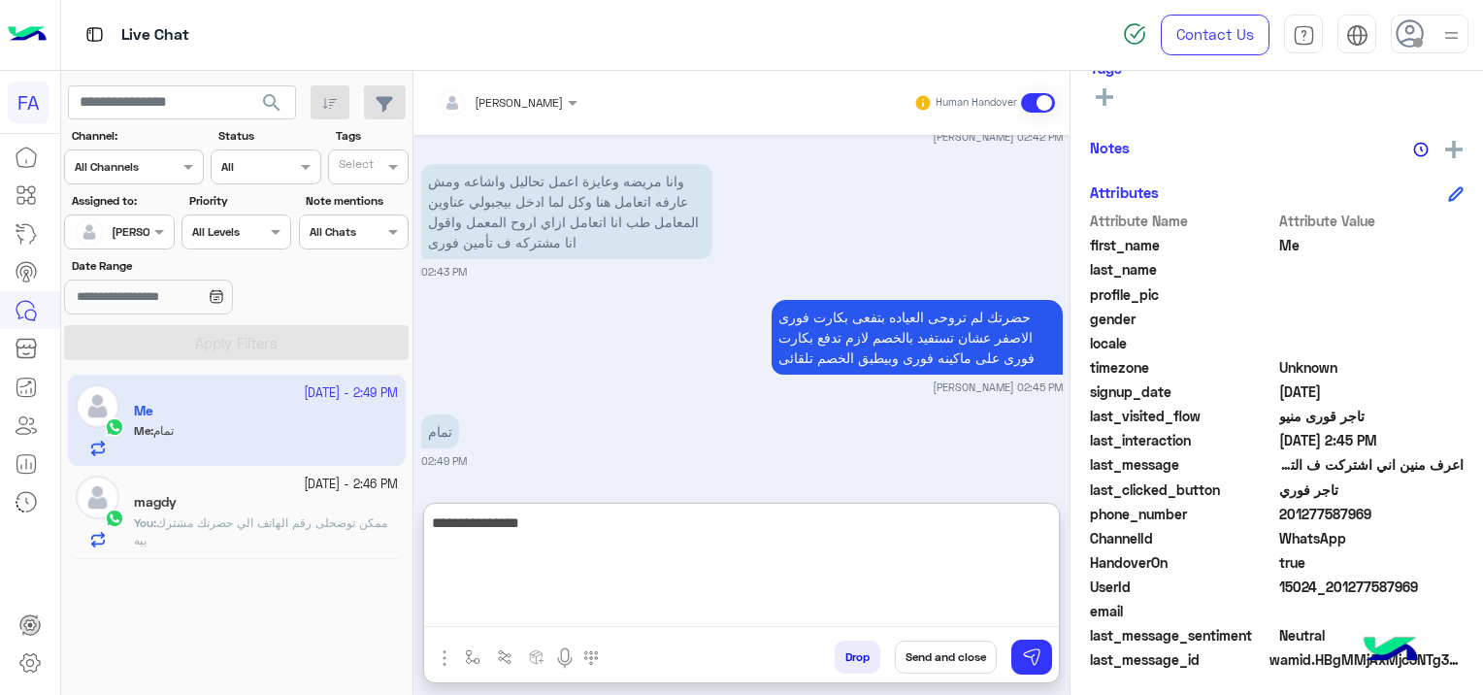
type textarea "**********"
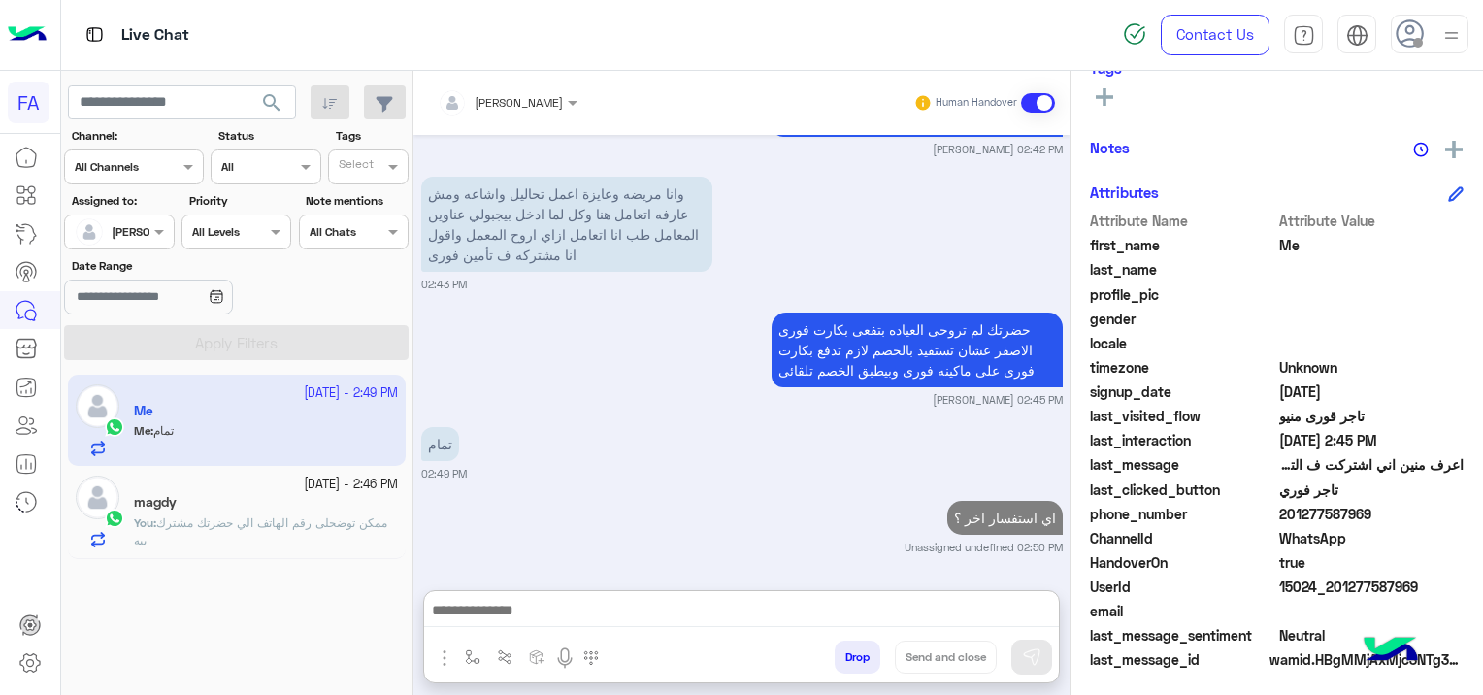
click at [309, 523] on span "ممكن توضحلى رقم الهاتف الي حضرتك مشترك بيه" at bounding box center [260, 531] width 253 height 32
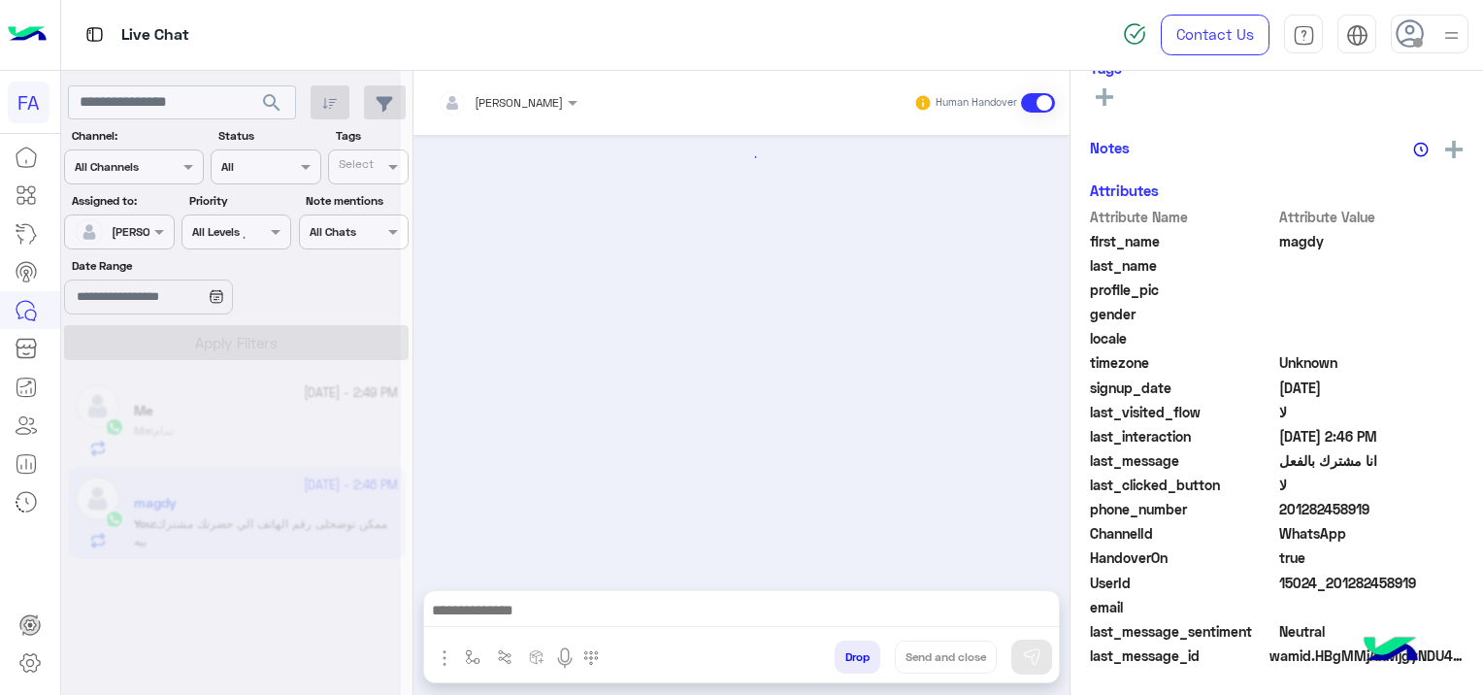
scroll to position [1833, 0]
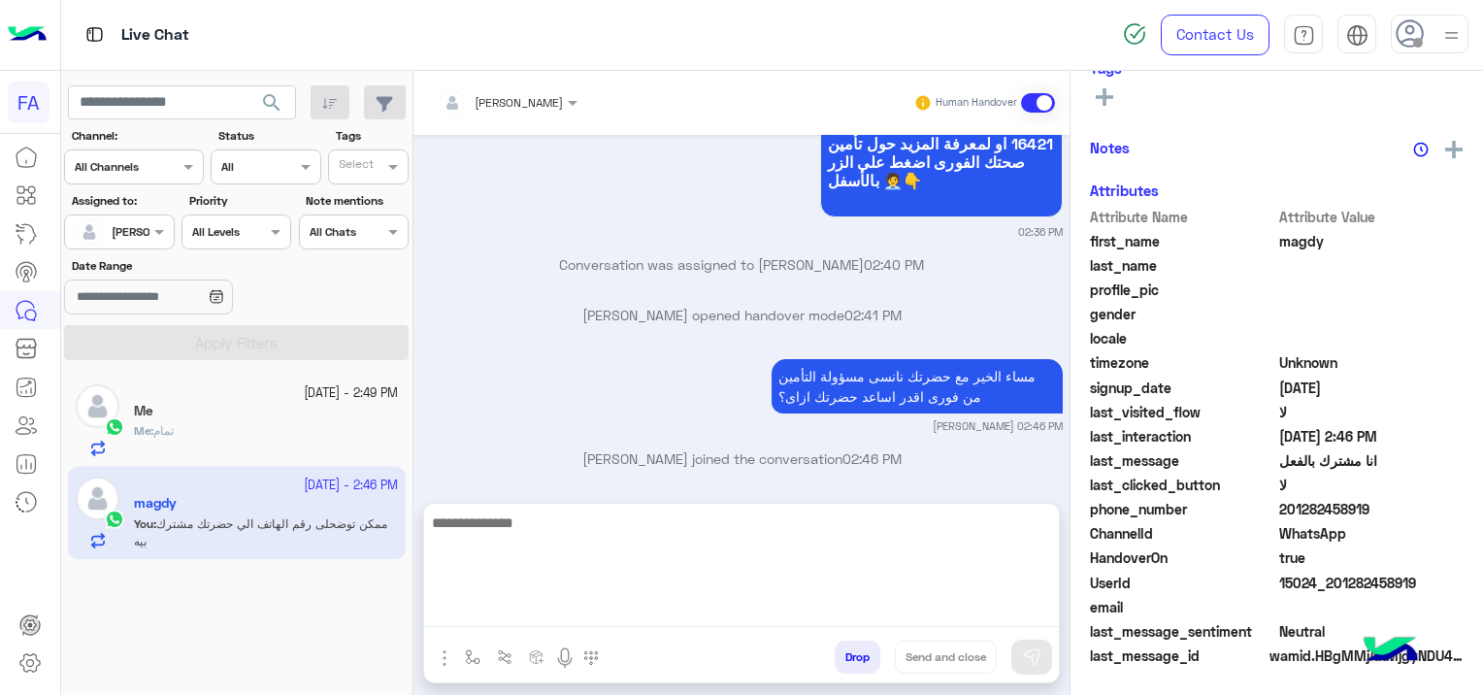
click at [574, 610] on textarea at bounding box center [741, 568] width 635 height 116
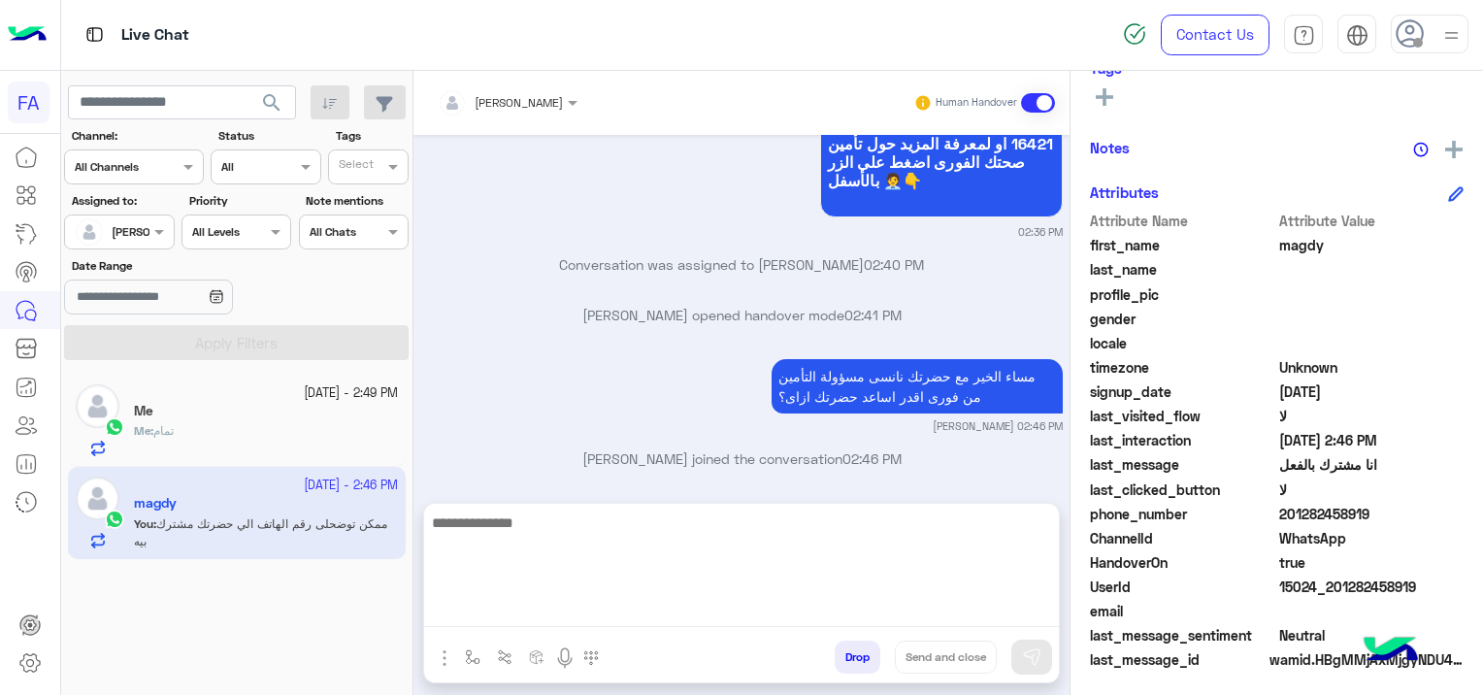
click at [529, 609] on textarea at bounding box center [741, 568] width 635 height 116
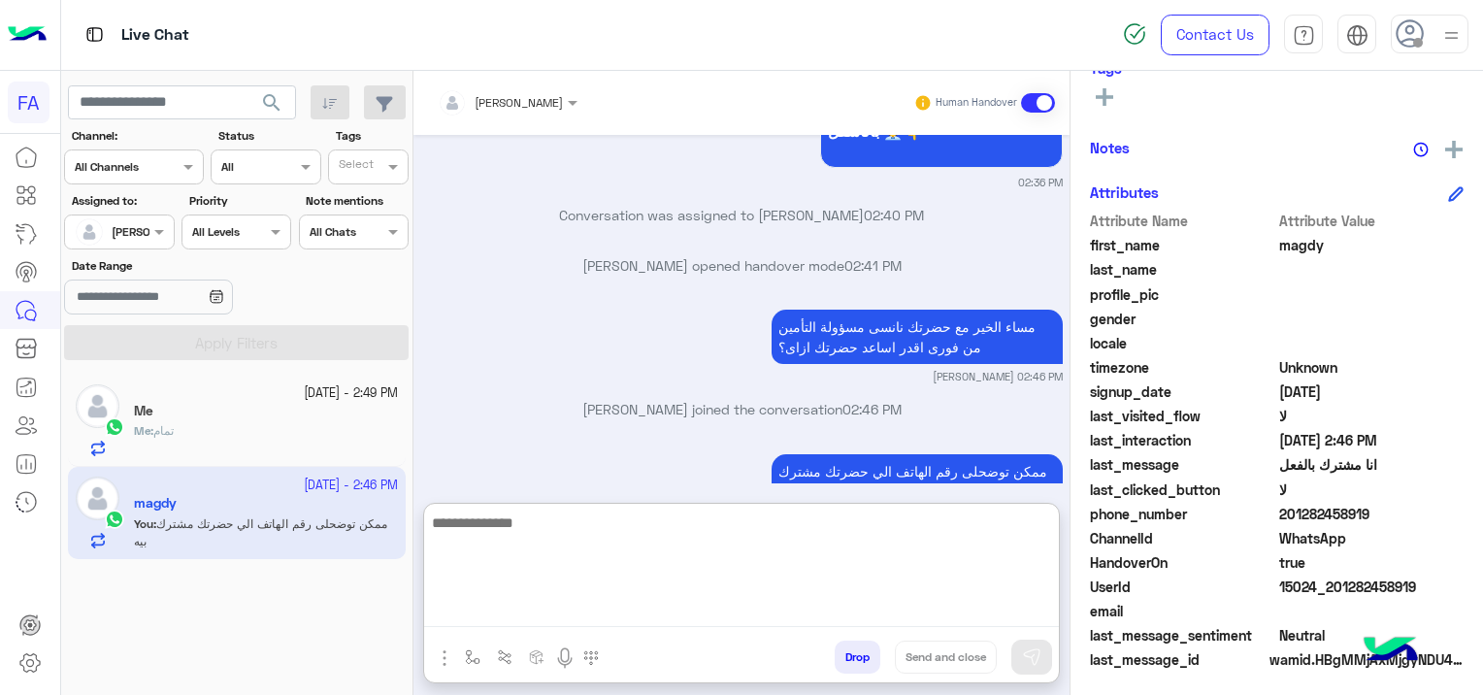
scroll to position [1893, 0]
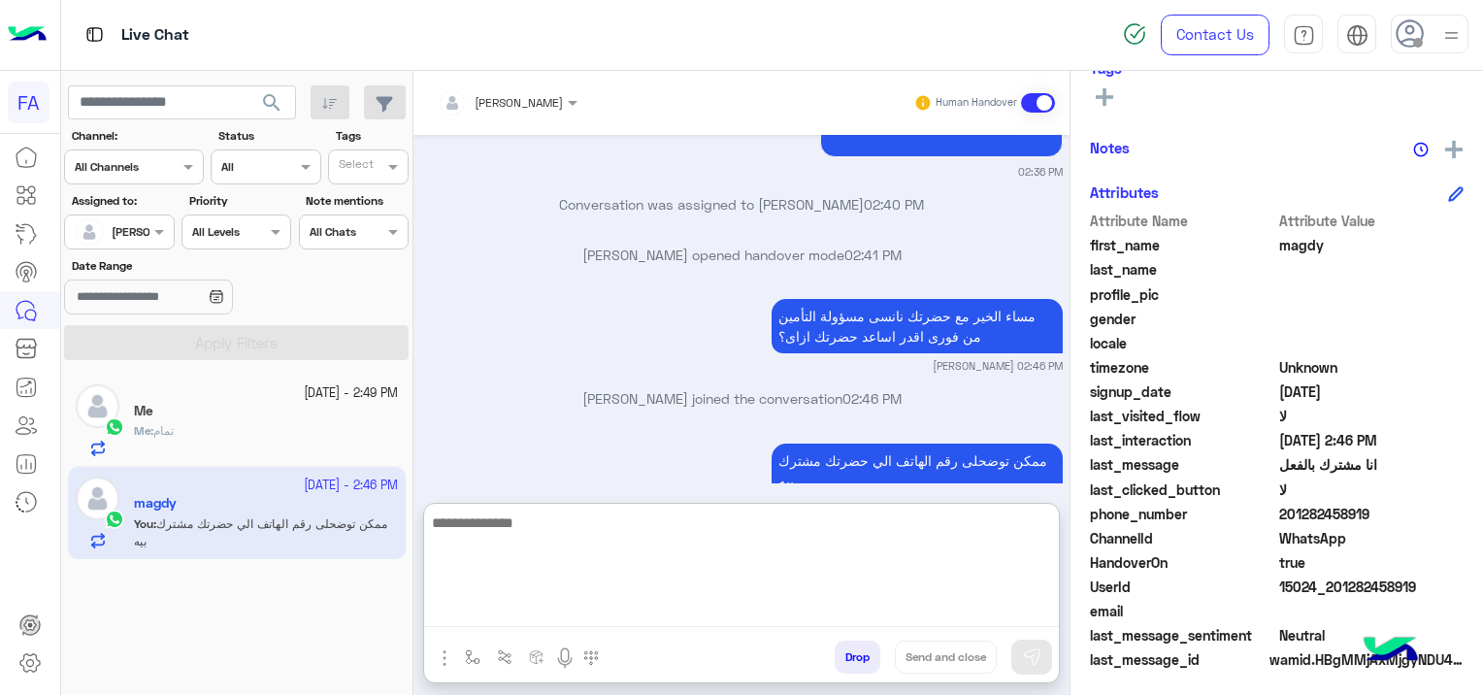
paste textarea "**********"
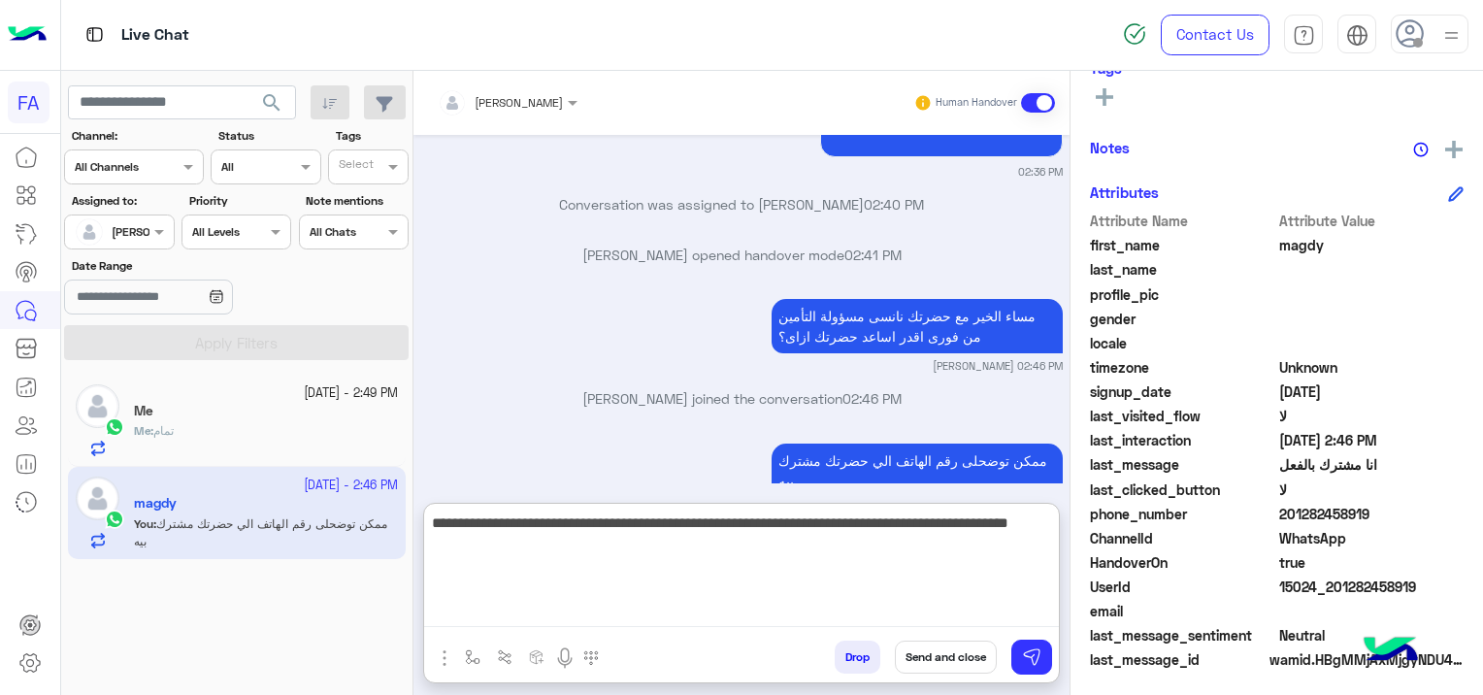
type textarea "**********"
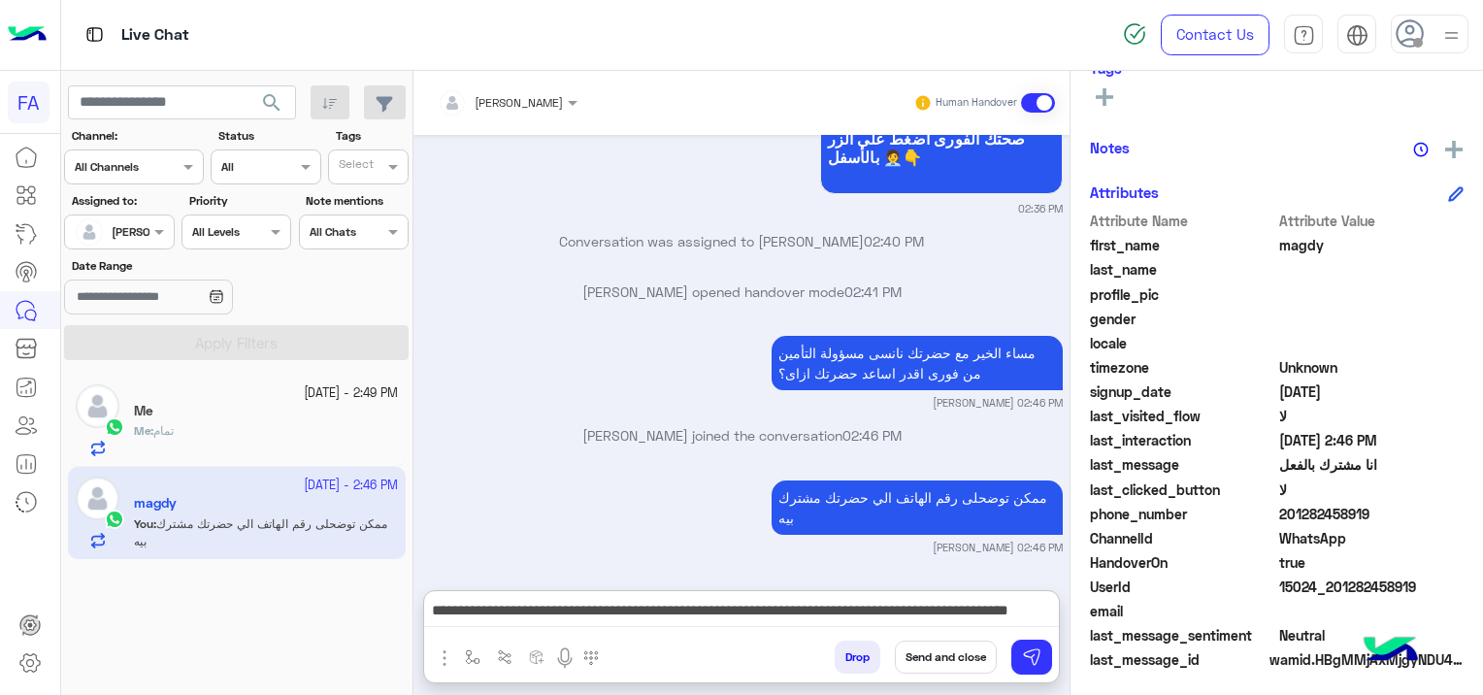
click at [970, 649] on button "Send and close" at bounding box center [946, 656] width 102 height 33
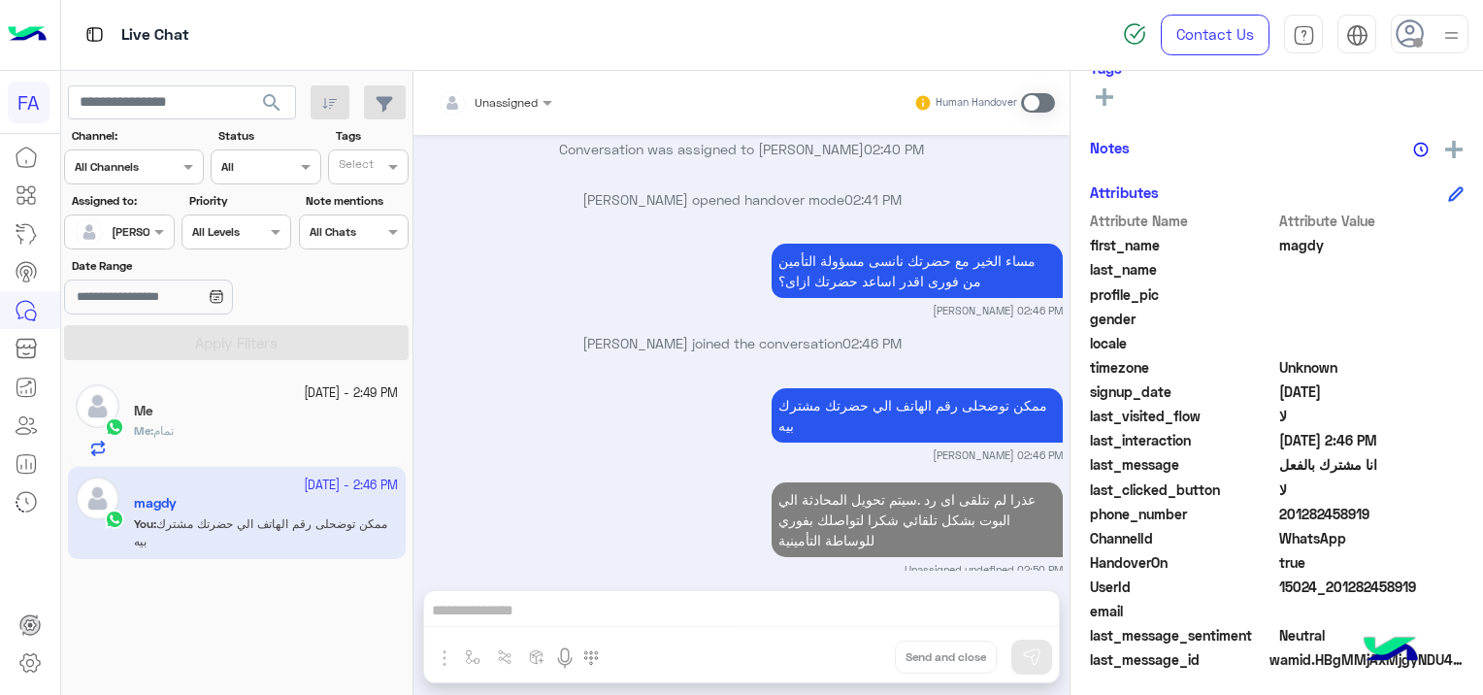
scroll to position [1998, 0]
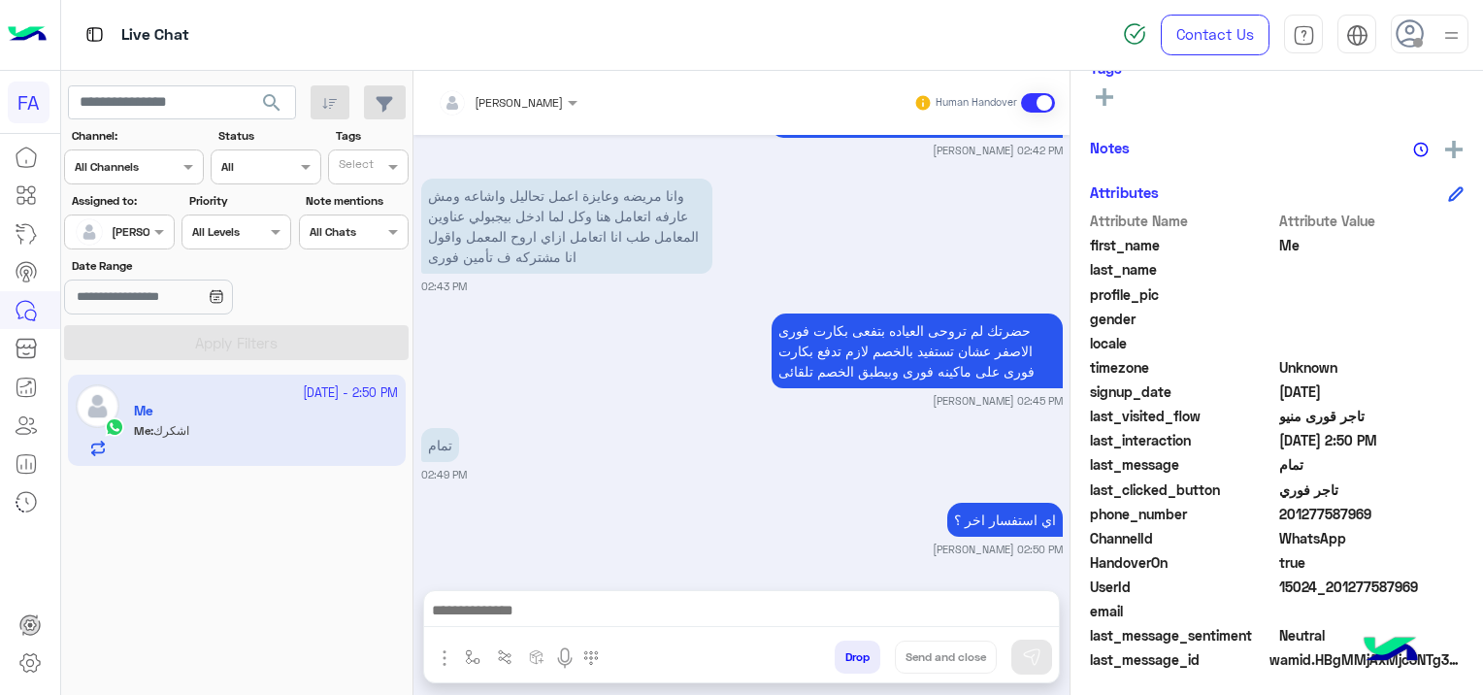
scroll to position [2078, 0]
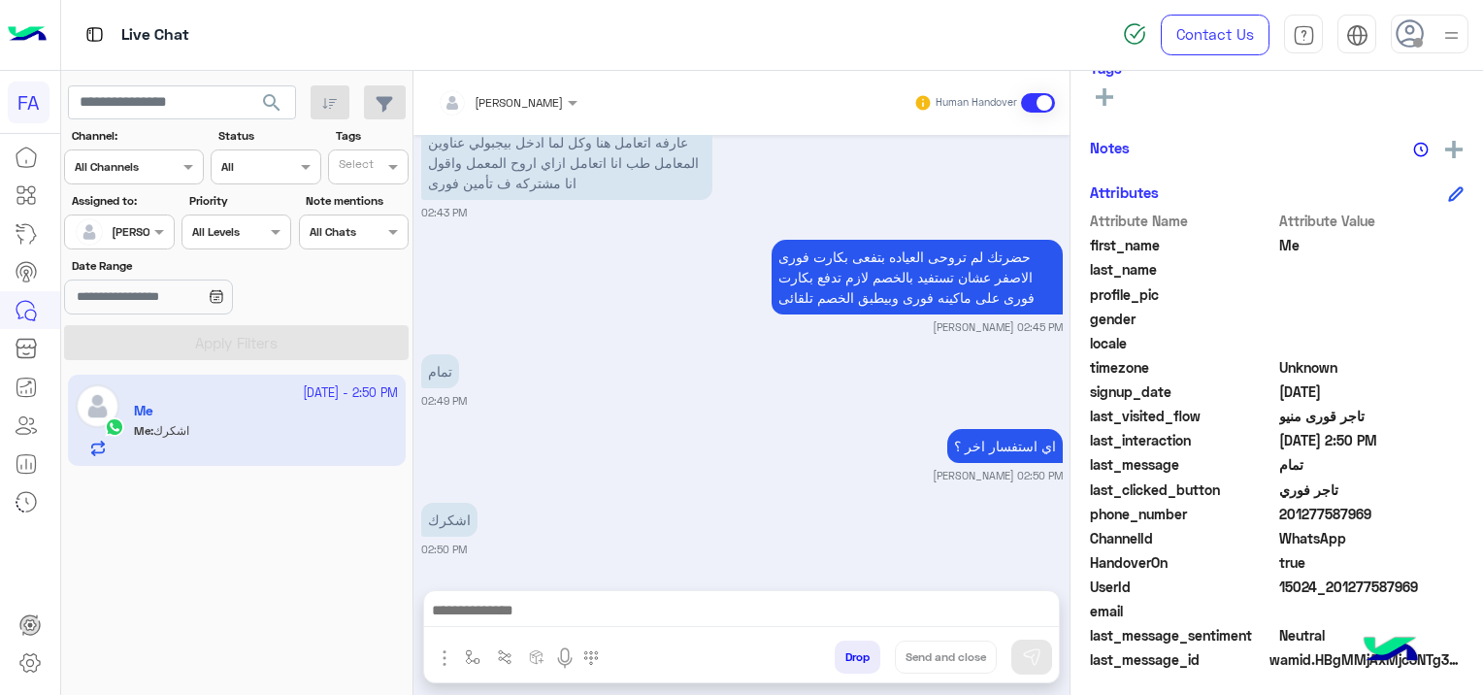
click at [131, 233] on div at bounding box center [119, 229] width 108 height 18
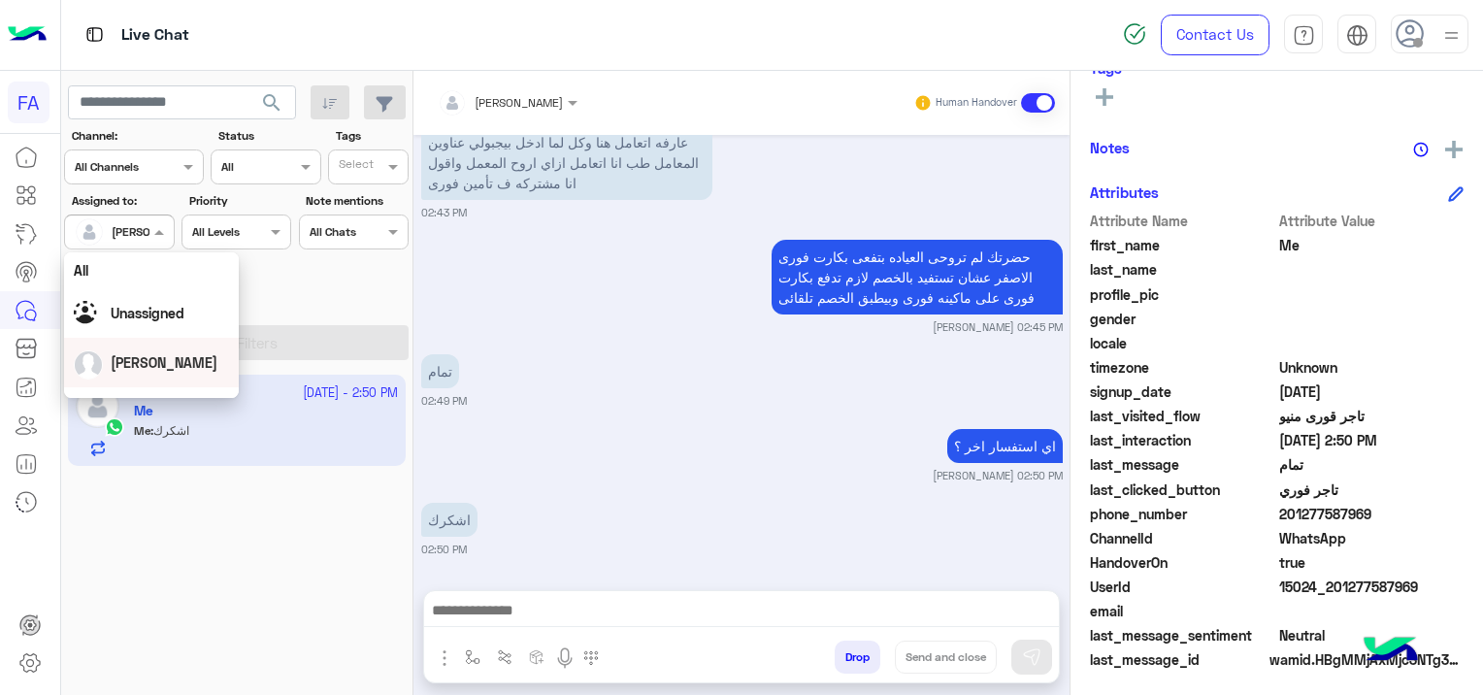
click at [671, 595] on div at bounding box center [741, 615] width 635 height 49
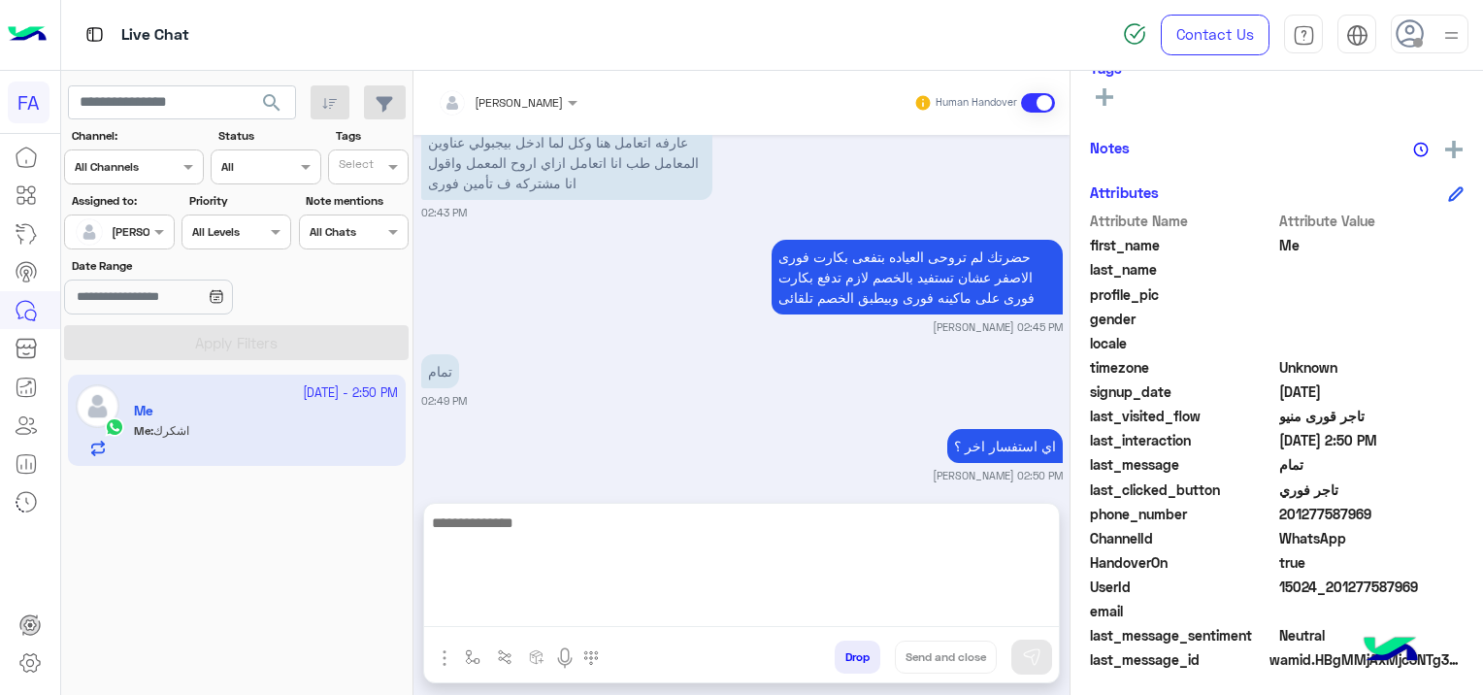
click at [591, 607] on textarea at bounding box center [741, 568] width 635 height 116
click at [508, 605] on textarea at bounding box center [741, 568] width 635 height 116
paste textarea "**********"
type textarea "**********"
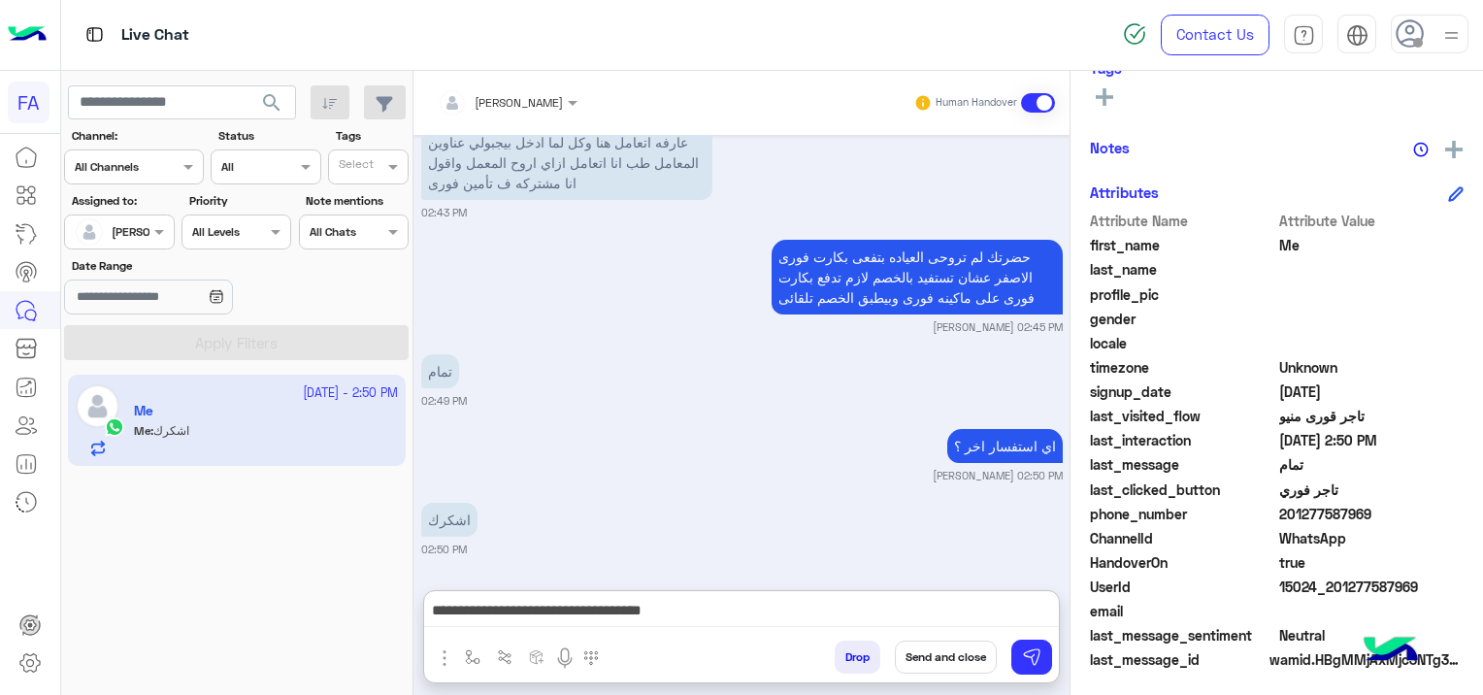
click at [943, 658] on button "Send and close" at bounding box center [946, 656] width 102 height 33
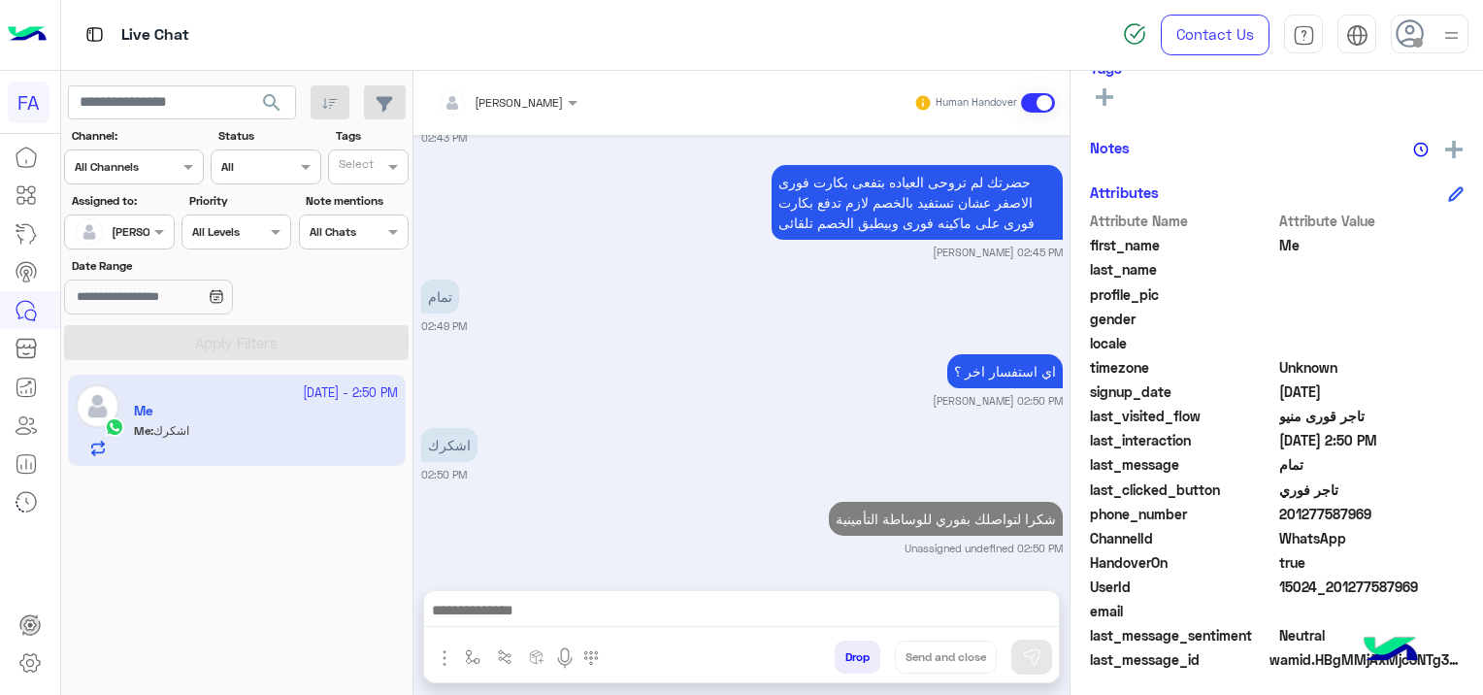
scroll to position [2203, 0]
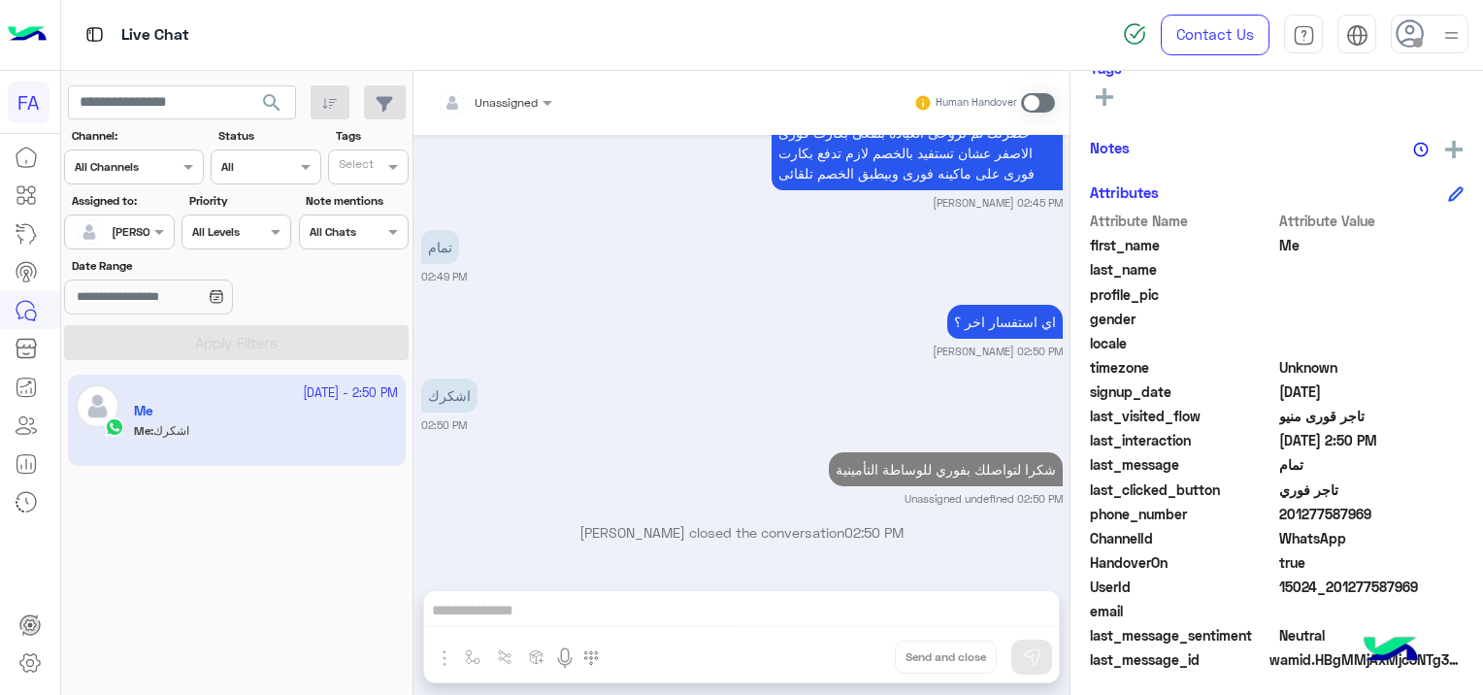
click at [135, 237] on div at bounding box center [119, 229] width 108 height 18
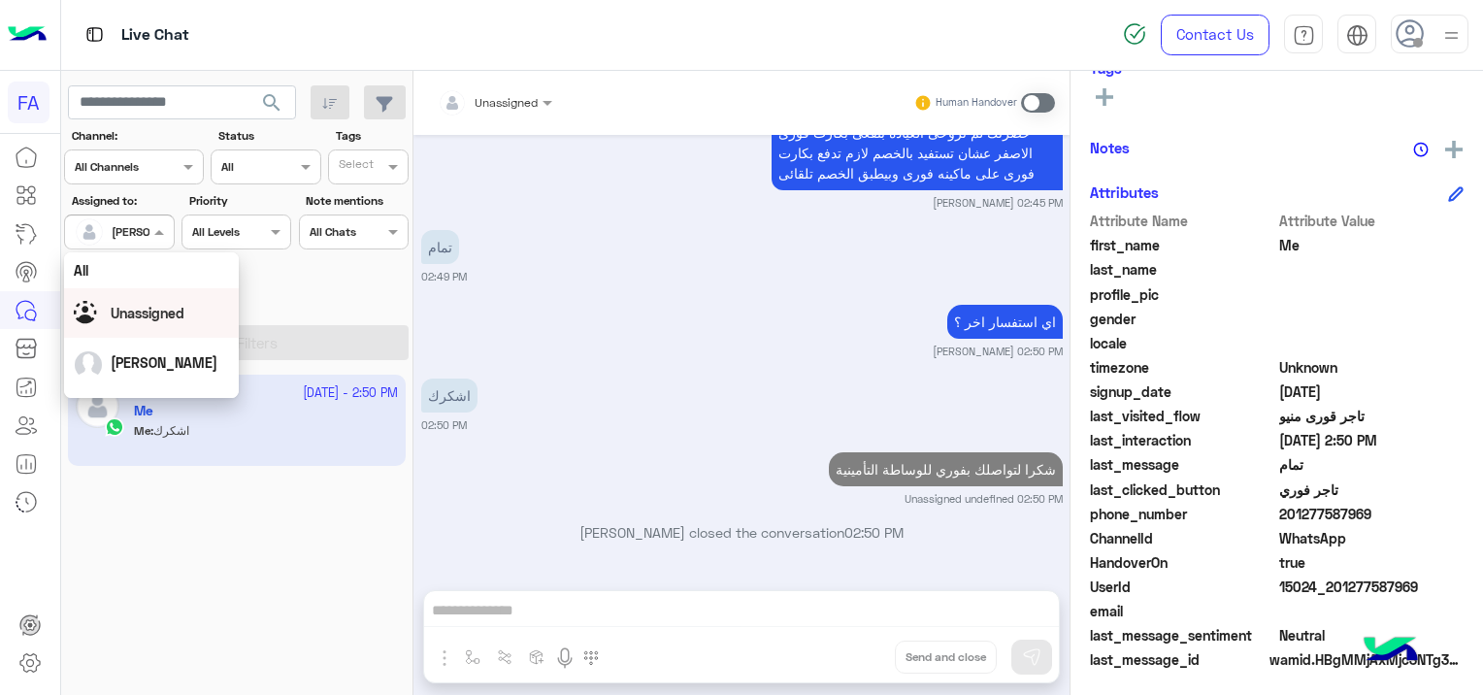
click at [158, 314] on span "Unassigned" at bounding box center [148, 313] width 74 height 16
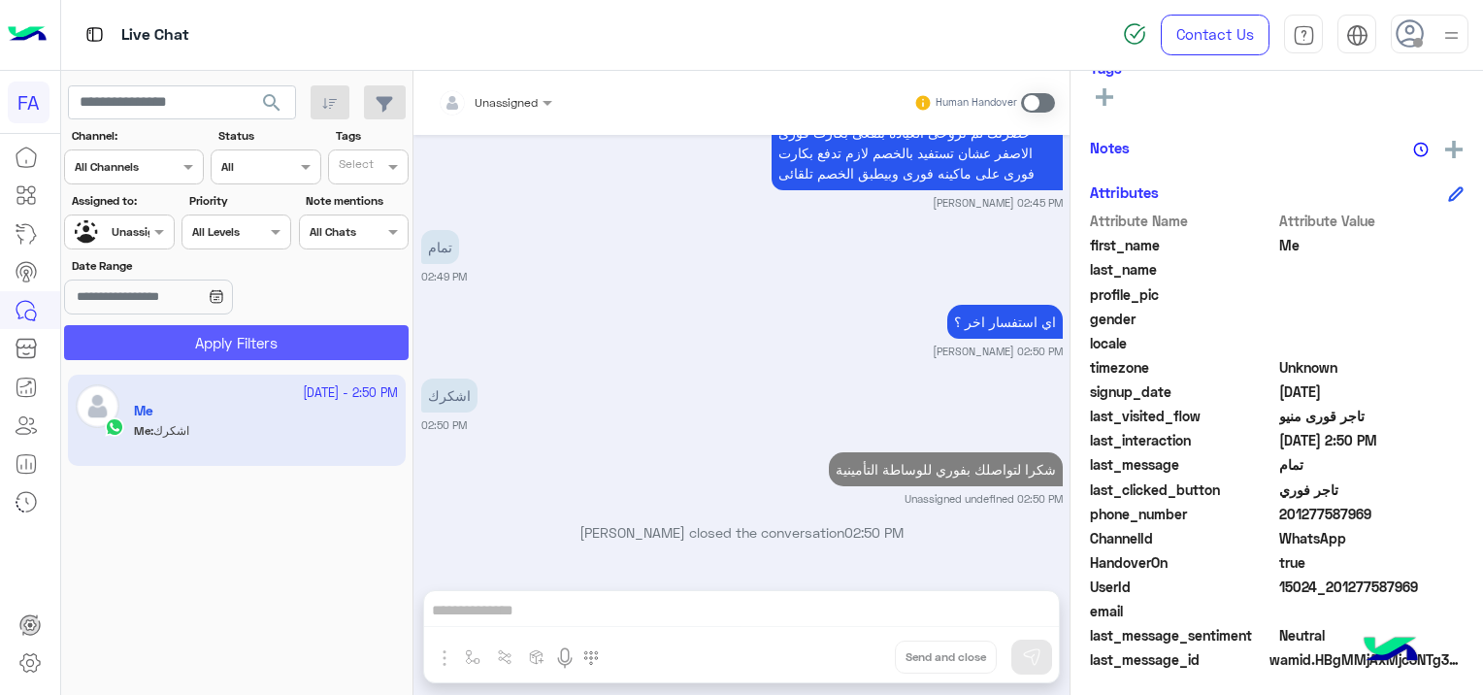
click at [245, 330] on button "Apply Filters" at bounding box center [236, 342] width 344 height 35
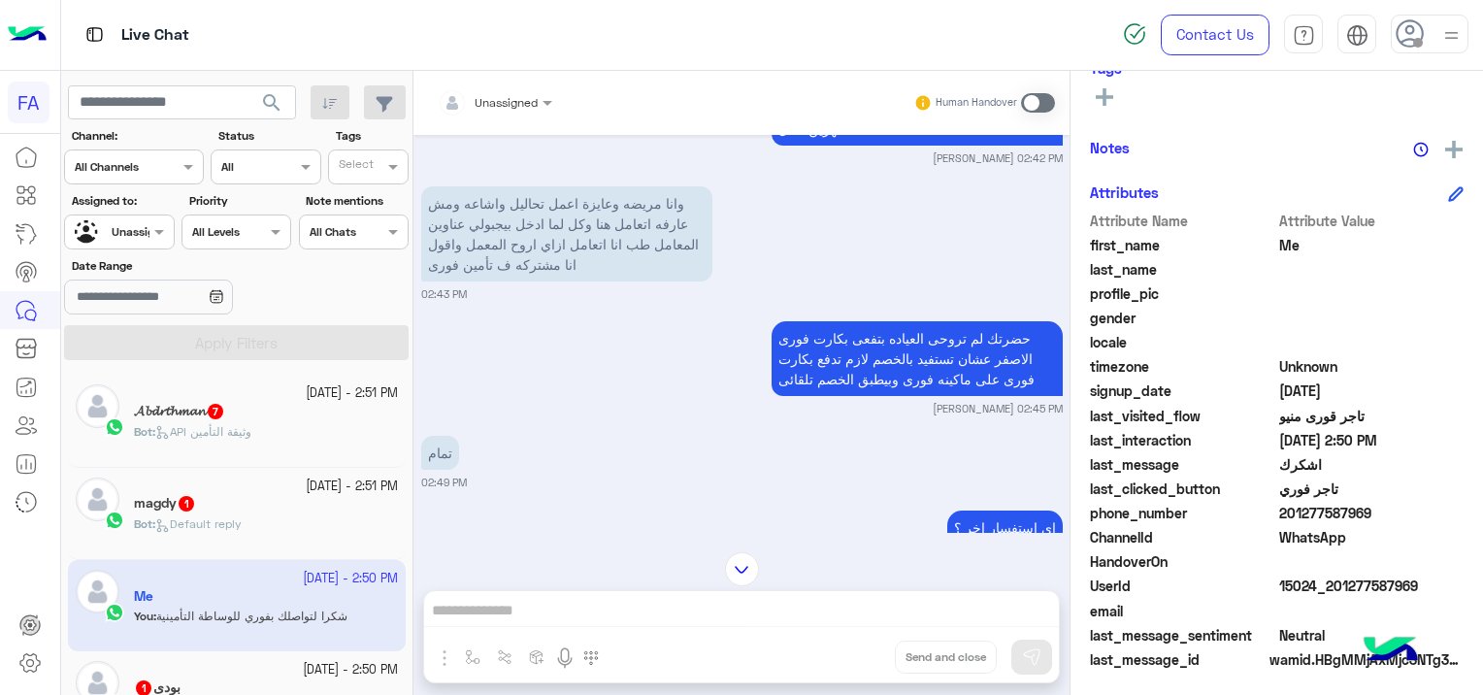
scroll to position [1723, 0]
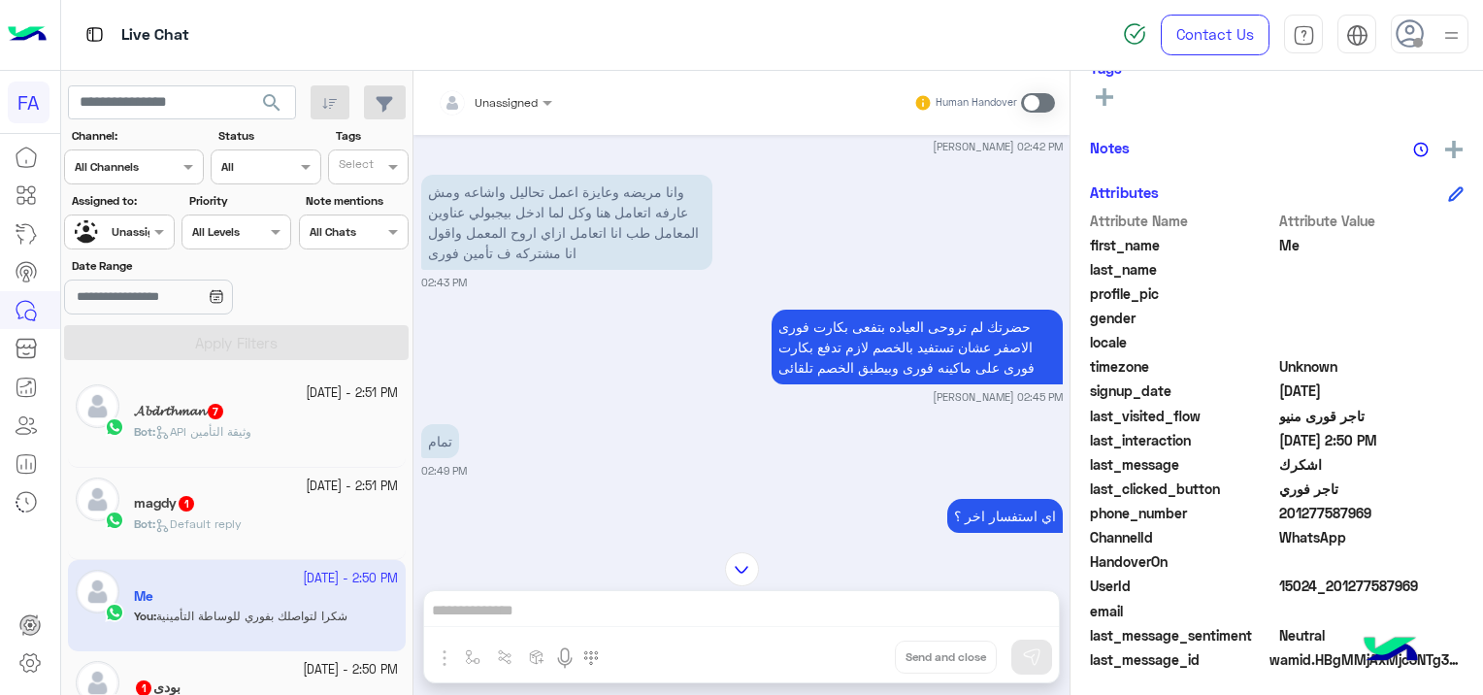
click at [279, 427] on div "Bot : API وثيقة التأمين" at bounding box center [266, 440] width 264 height 34
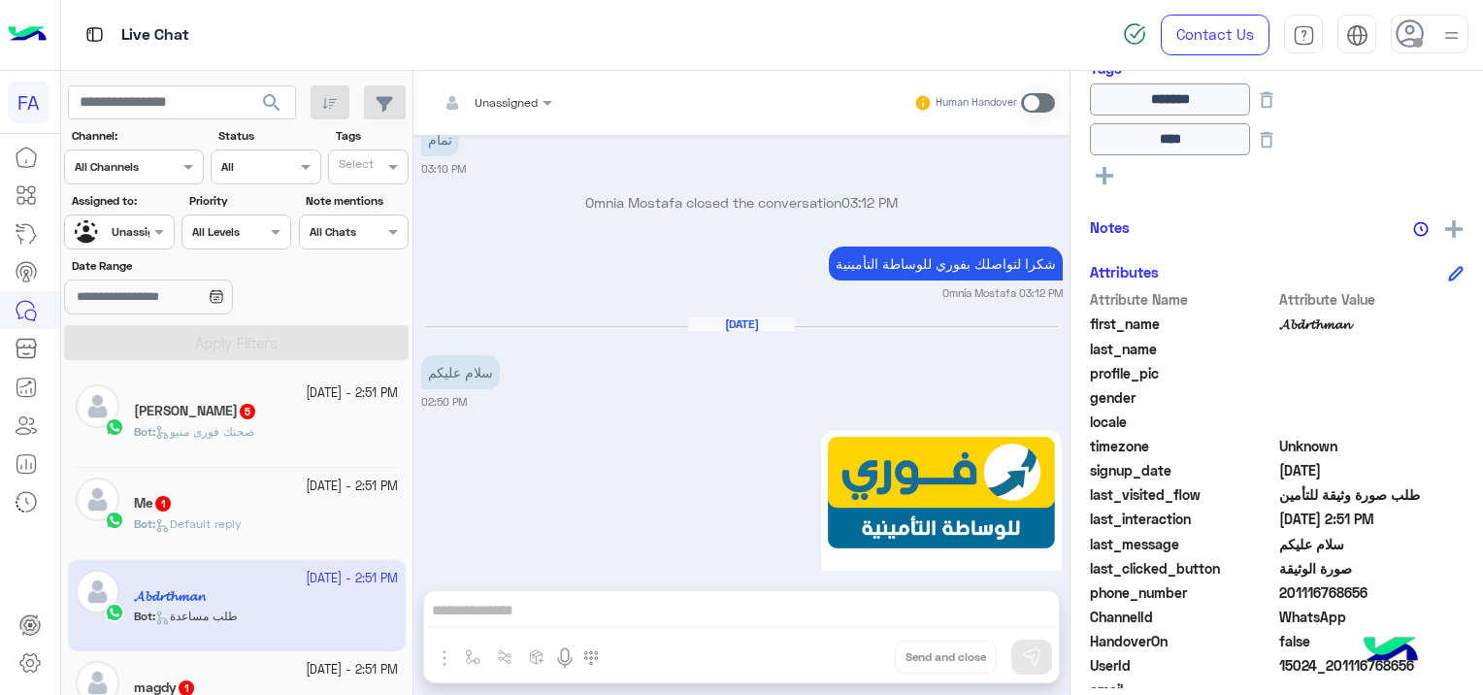
scroll to position [4639, 0]
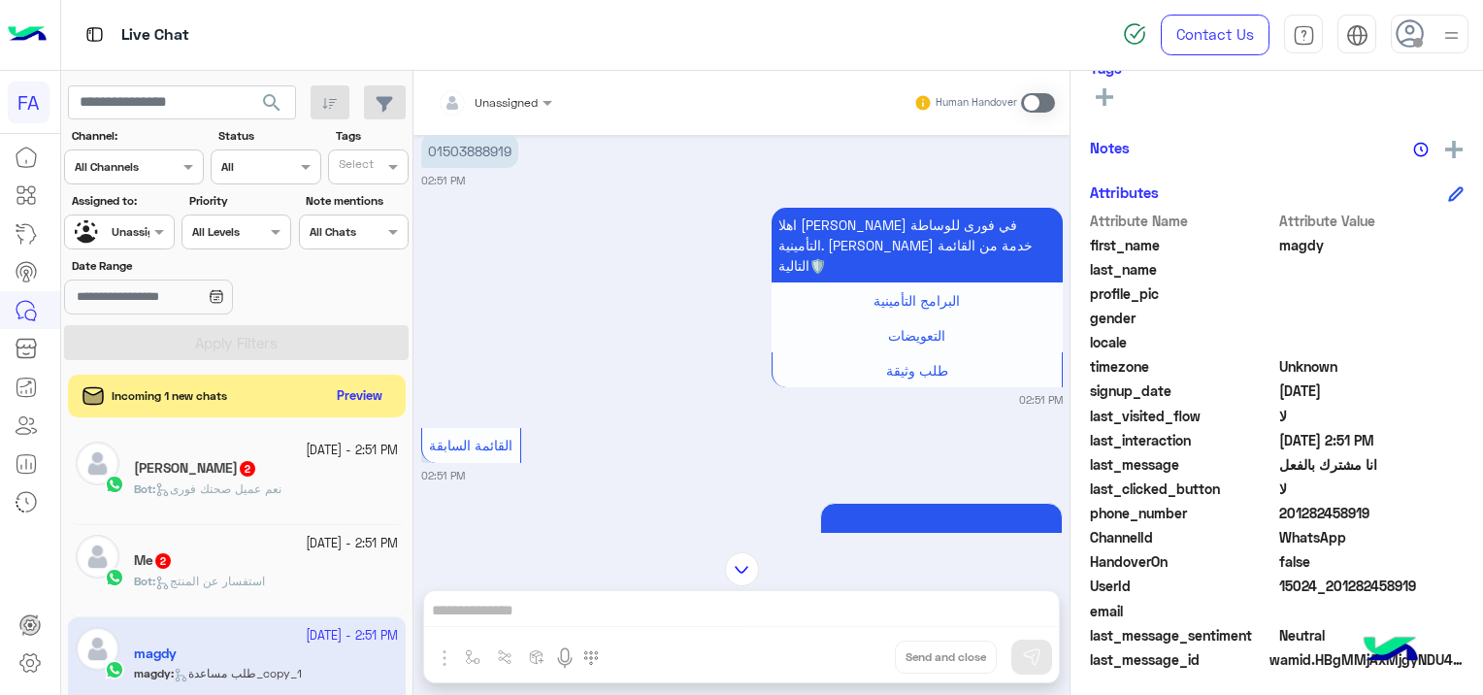
scroll to position [3759, 0]
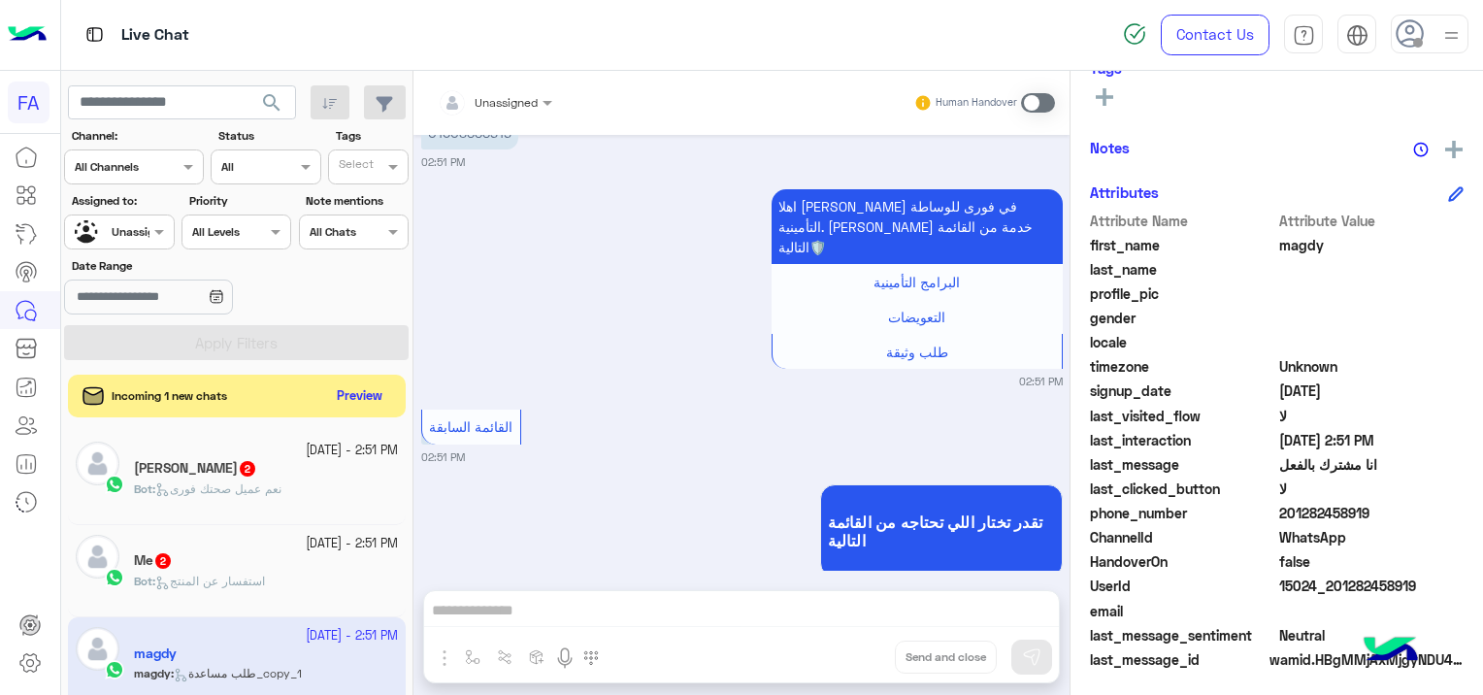
click at [257, 472] on div "KHALED 2" at bounding box center [266, 470] width 264 height 20
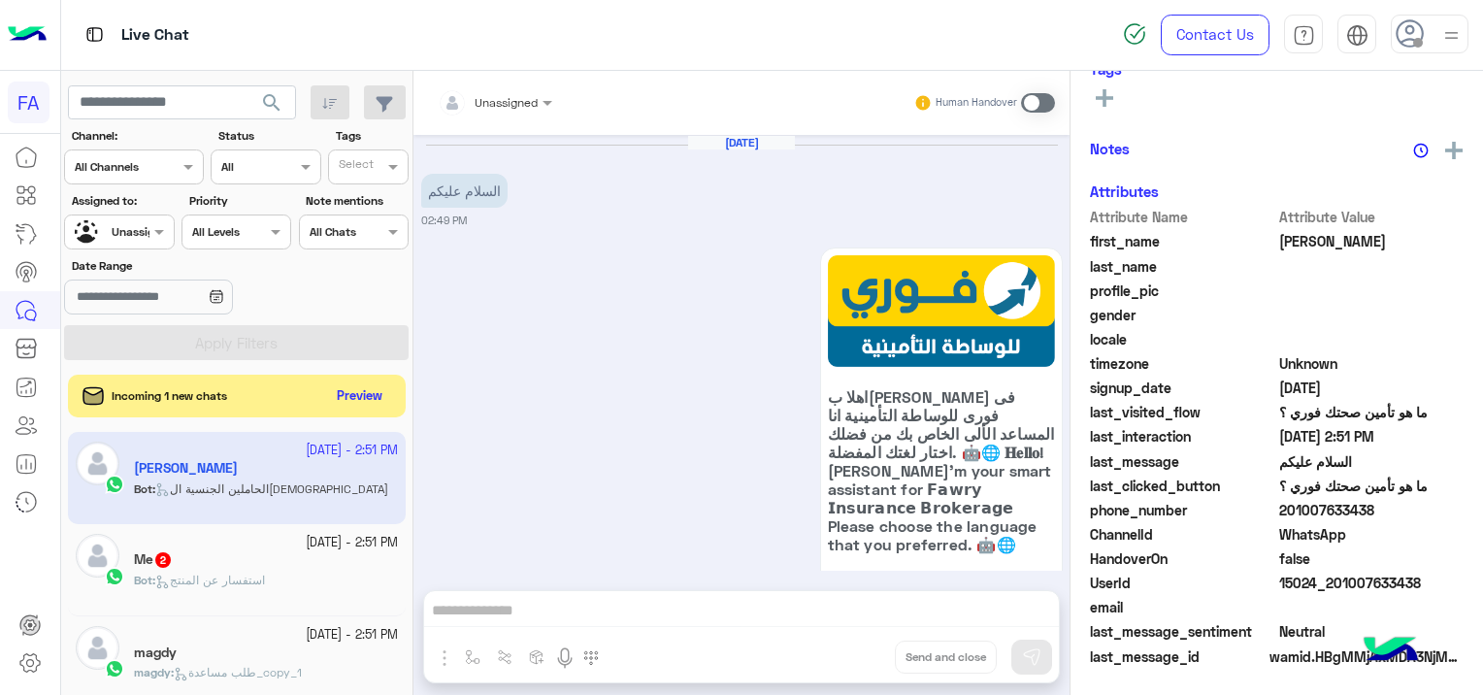
scroll to position [2180, 0]
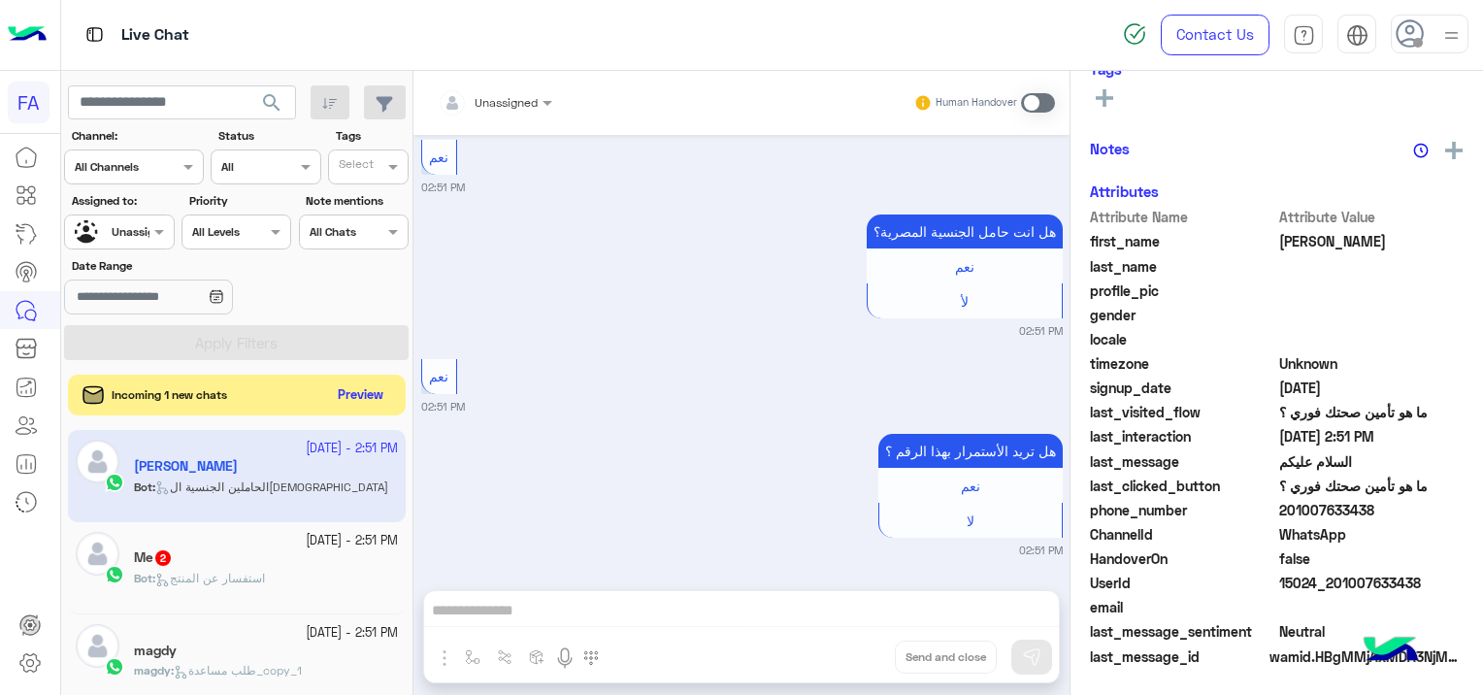
click at [342, 382] on button "Preview" at bounding box center [361, 395] width 60 height 26
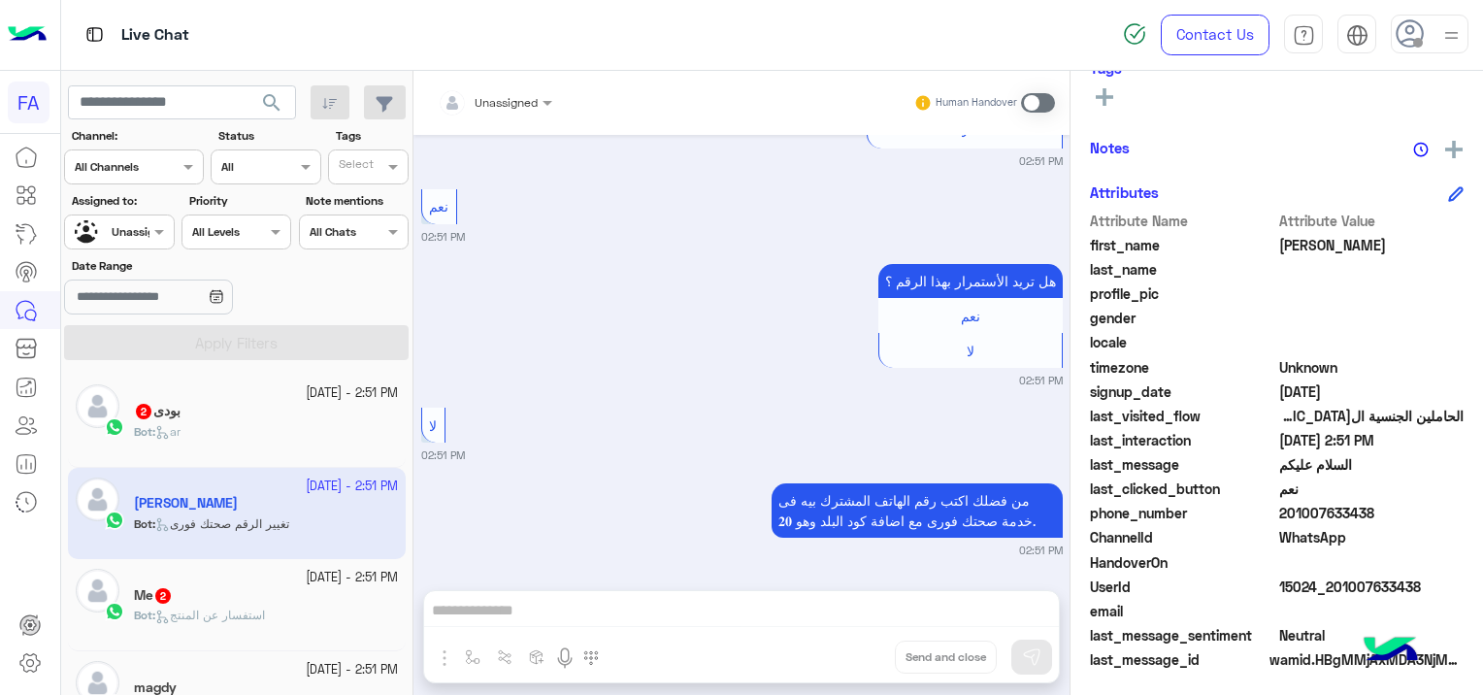
click at [243, 418] on div "بودى 2" at bounding box center [266, 413] width 264 height 20
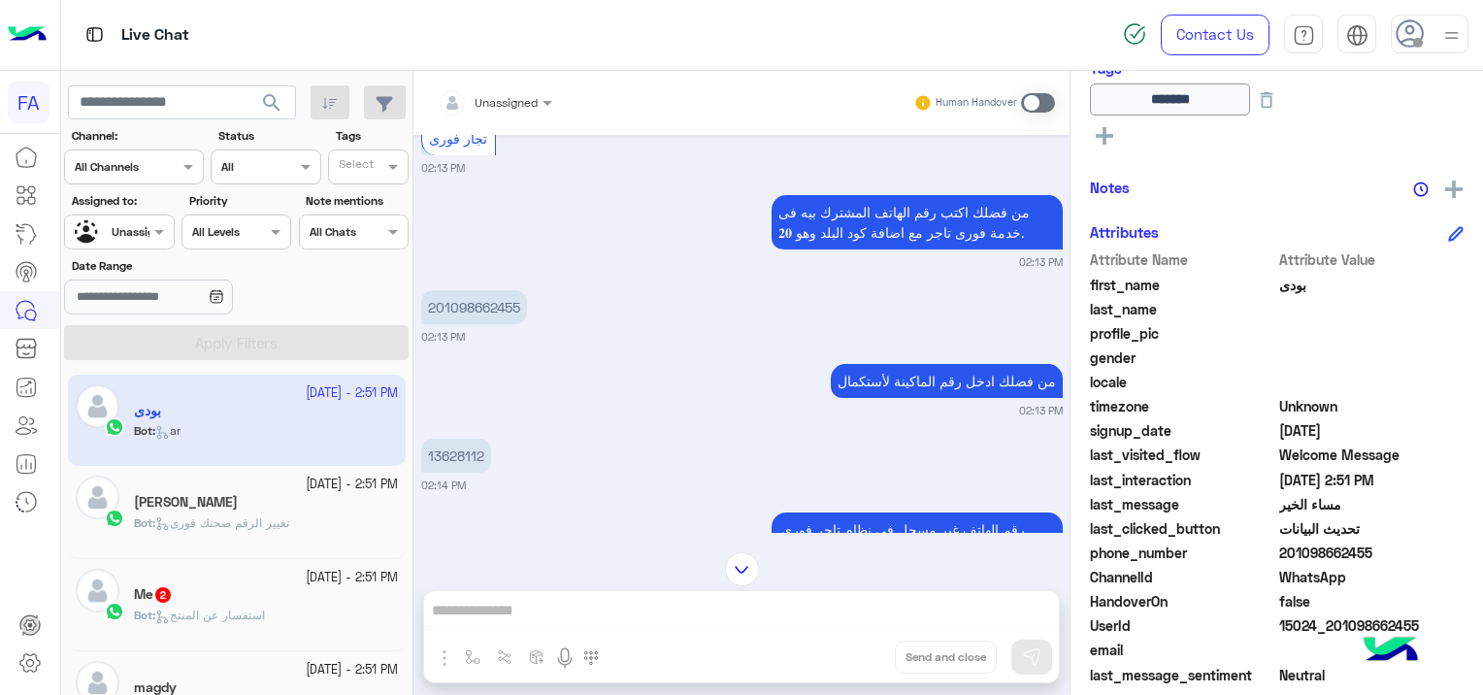
click at [186, 606] on p "Bot : استفسار عن المنتج" at bounding box center [199, 614] width 131 height 17
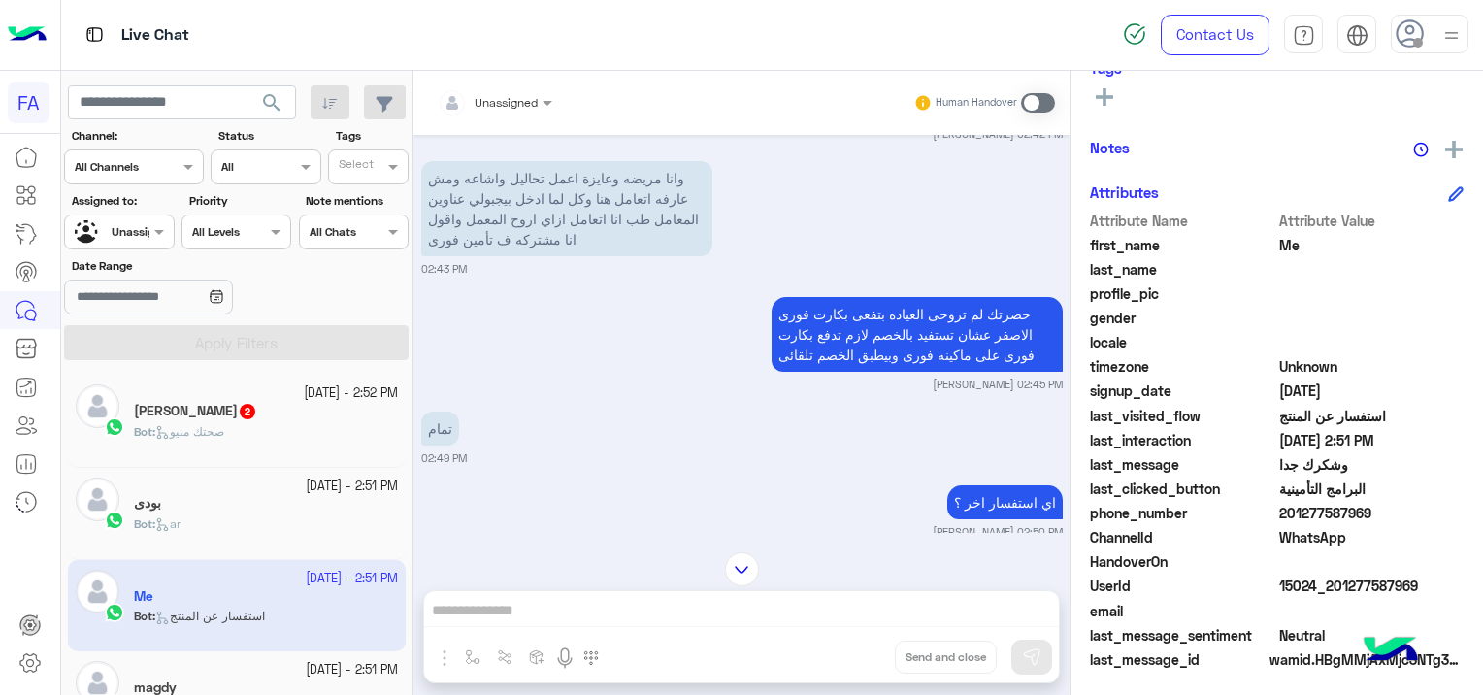
click at [245, 426] on div "Bot : صحتك منيو" at bounding box center [266, 440] width 264 height 34
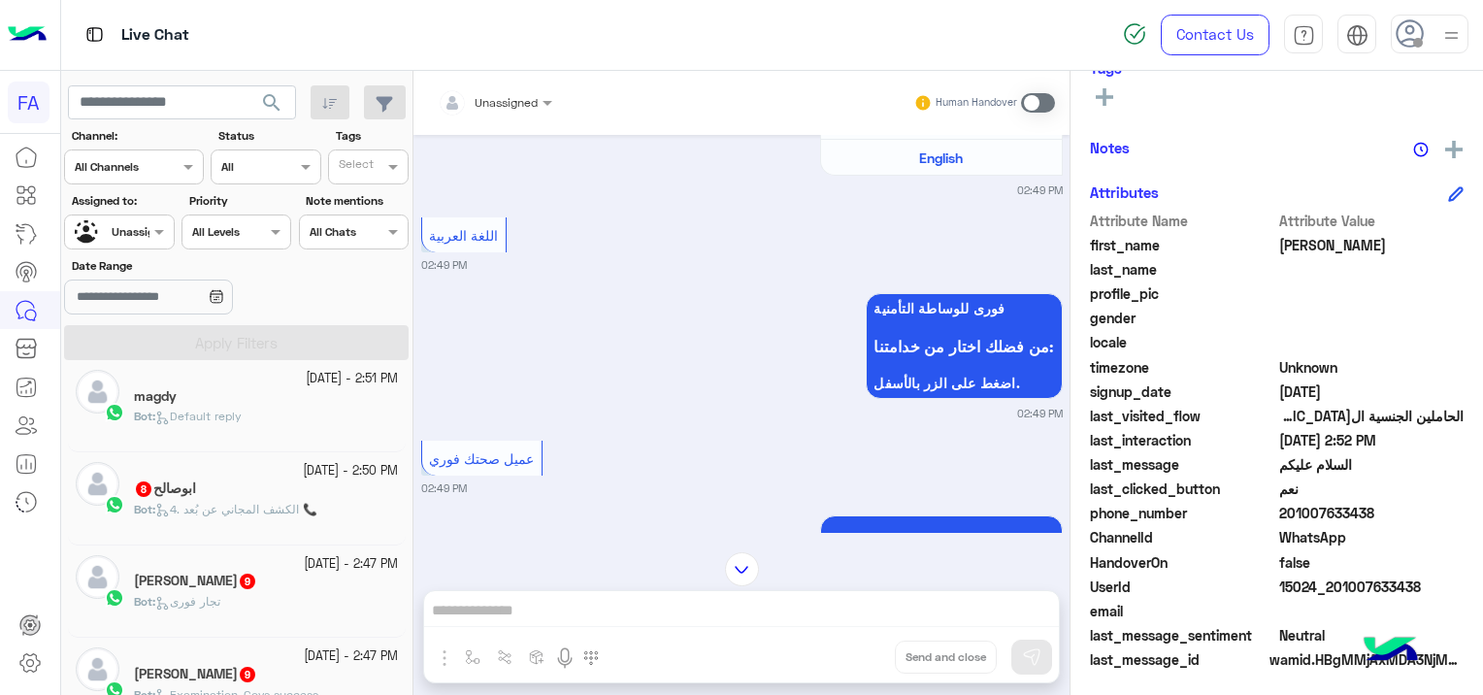
scroll to position [291, 0]
click at [312, 501] on p "Bot : 4. الكشف المجاني عن بُعد 📞" at bounding box center [225, 509] width 183 height 17
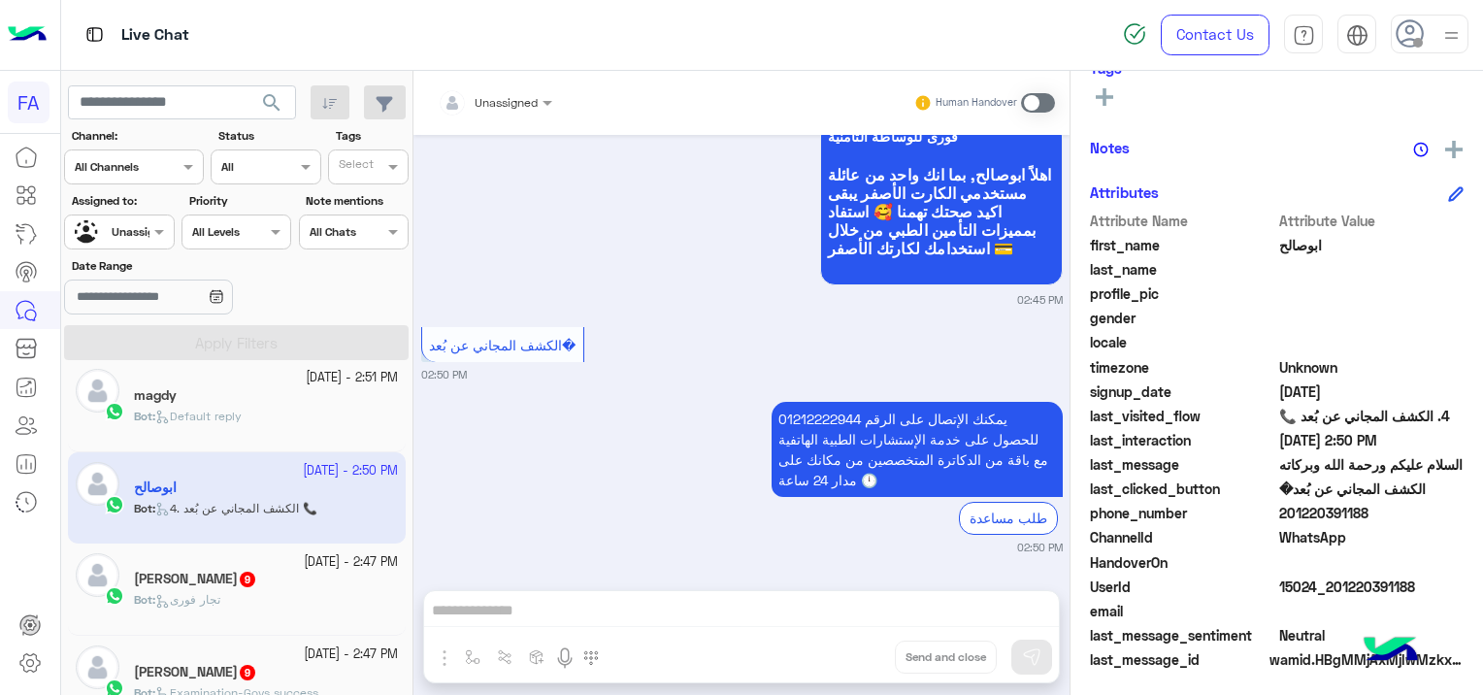
scroll to position [2137, 0]
click at [287, 605] on div "Bot : تجار فورى" at bounding box center [266, 608] width 264 height 34
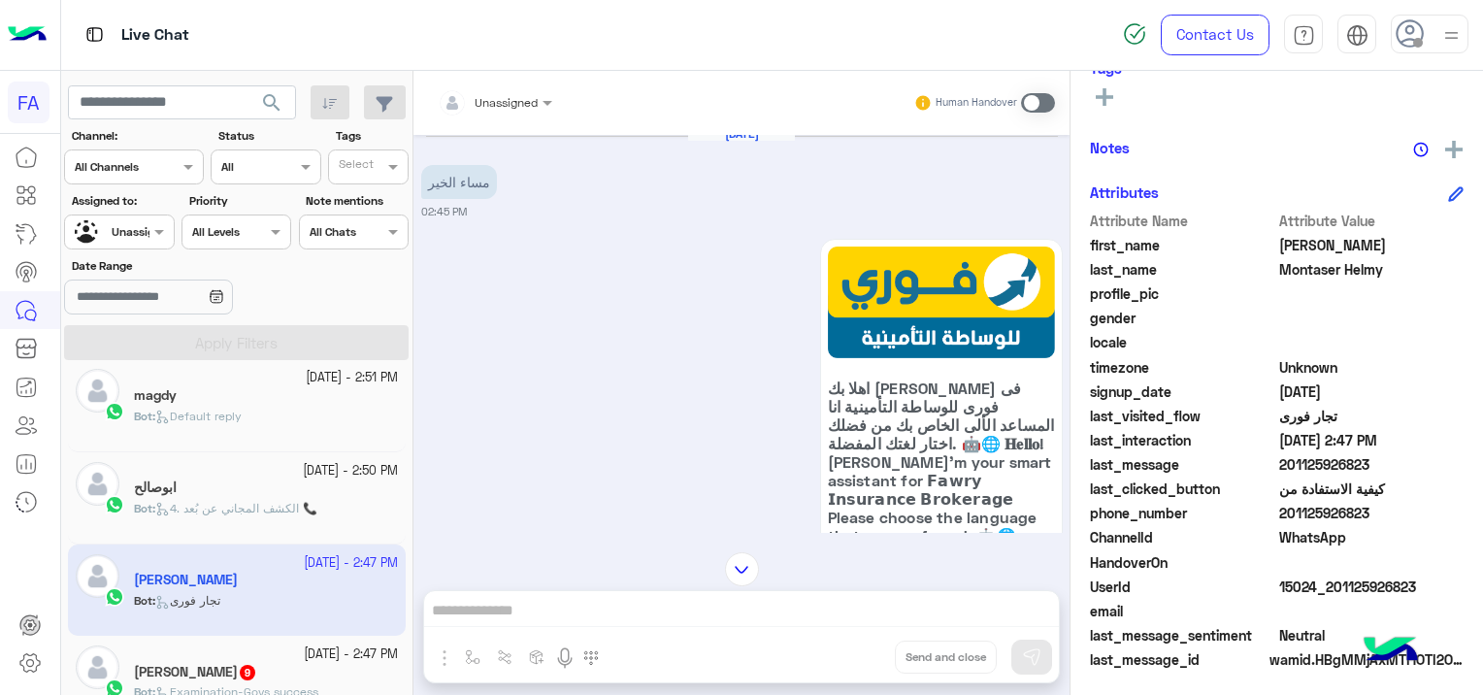
scroll to position [3, 0]
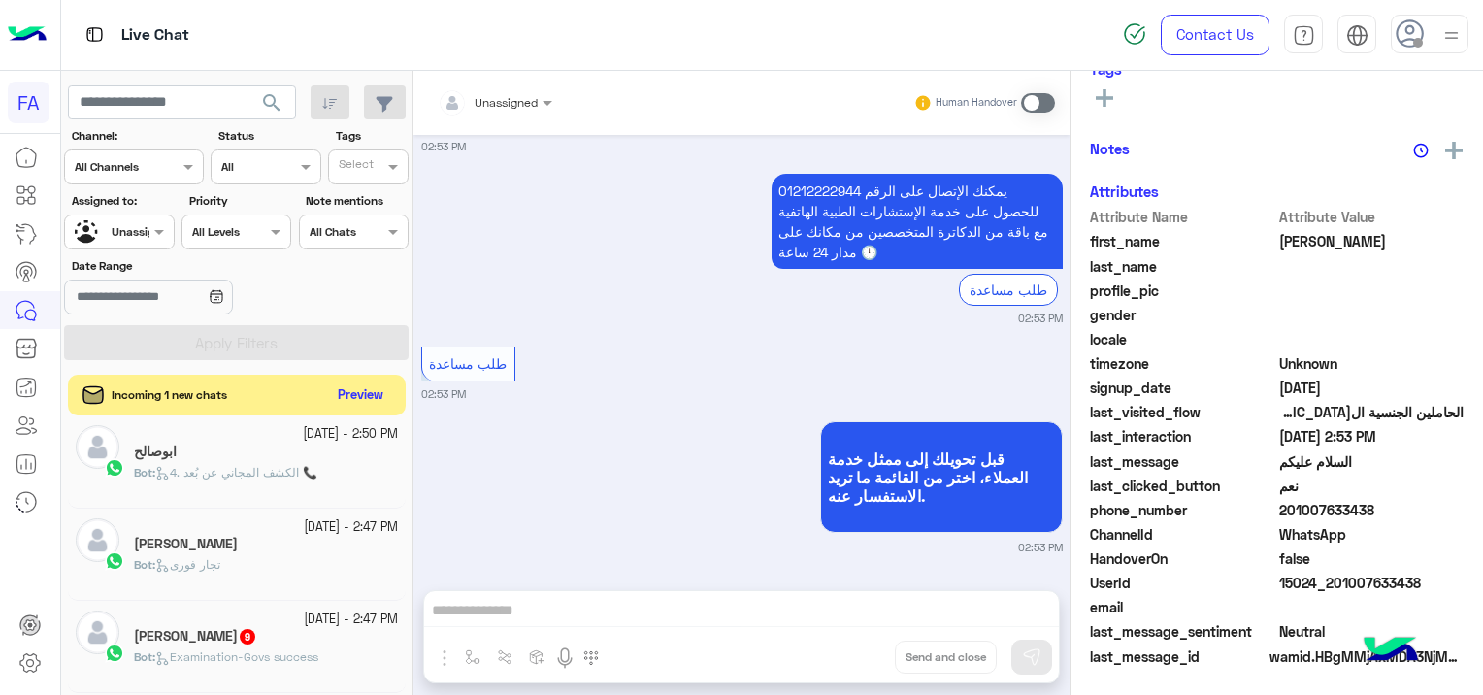
click at [385, 382] on button "Preview" at bounding box center [361, 395] width 60 height 26
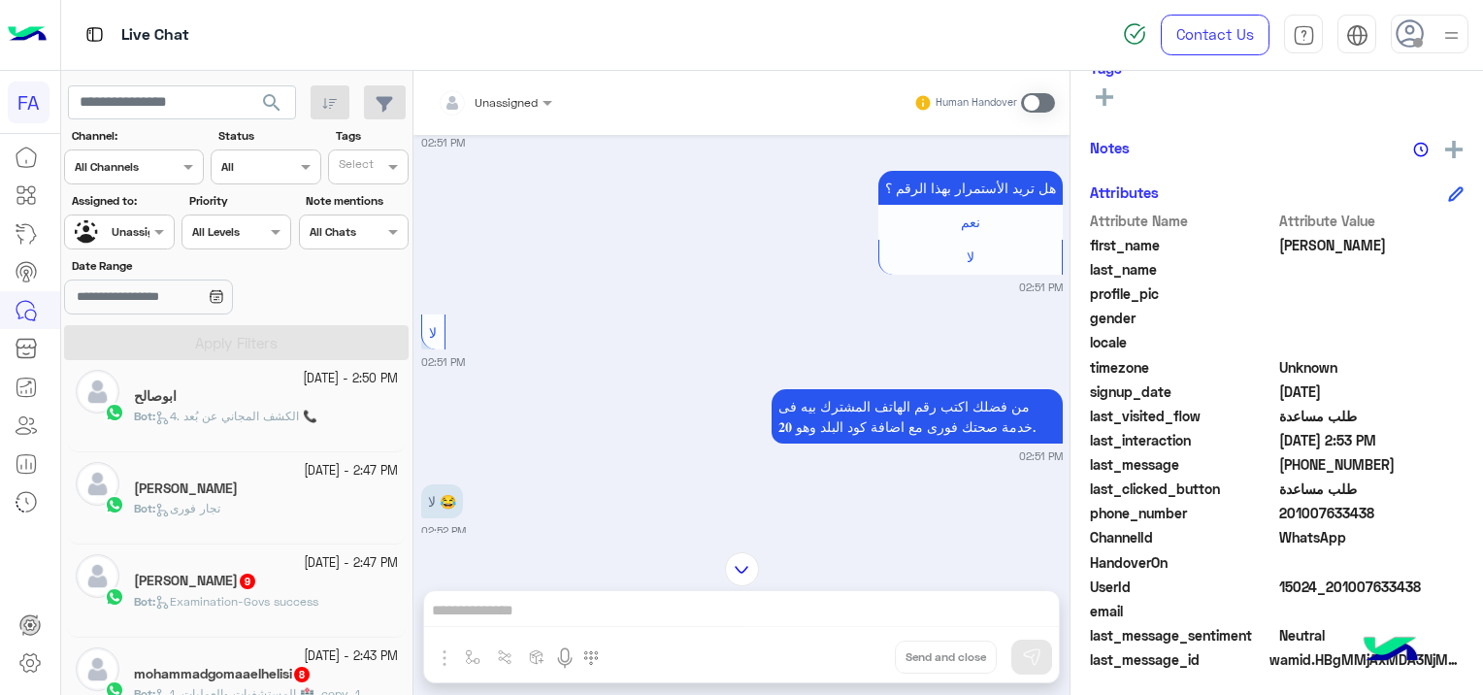
click at [243, 597] on span "Examination-Govs success" at bounding box center [236, 601] width 163 height 15
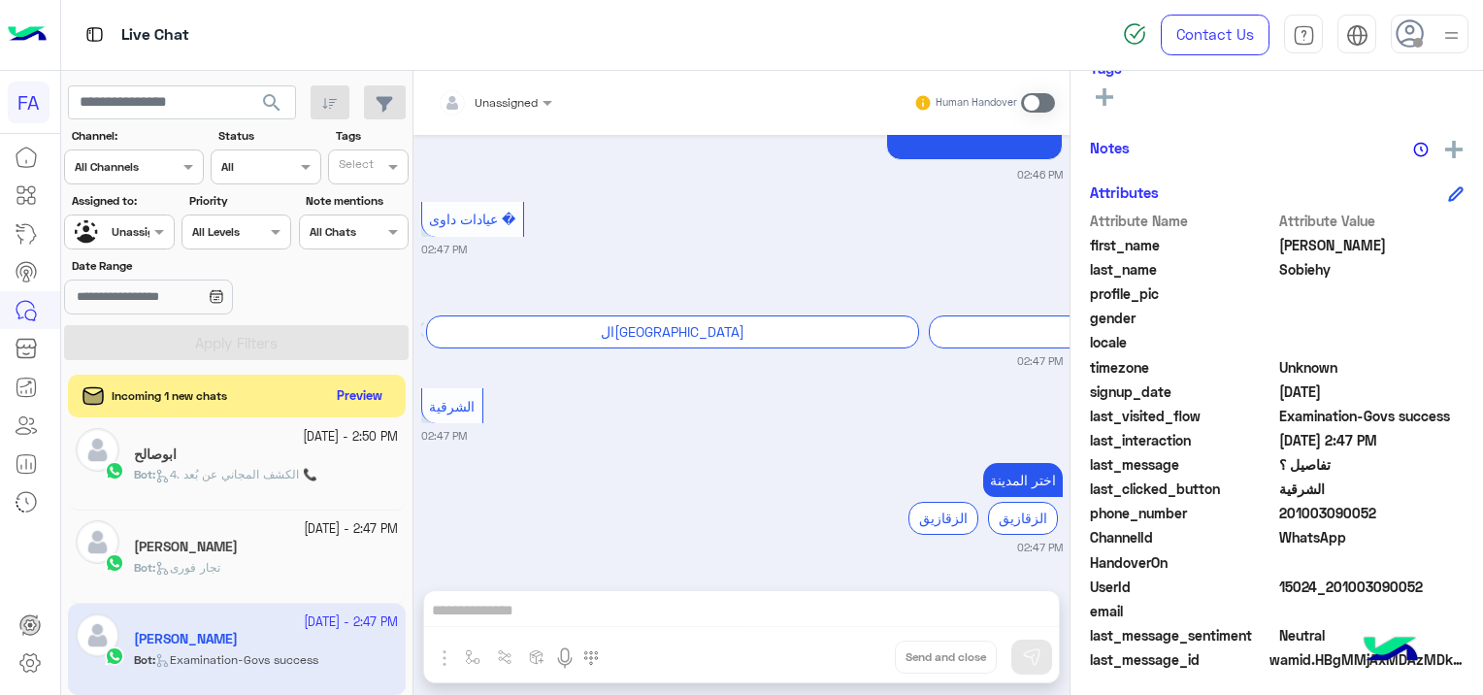
click at [370, 380] on div "Incoming 1 new chats Preview" at bounding box center [237, 396] width 338 height 43
click at [370, 390] on button "Preview" at bounding box center [361, 395] width 60 height 26
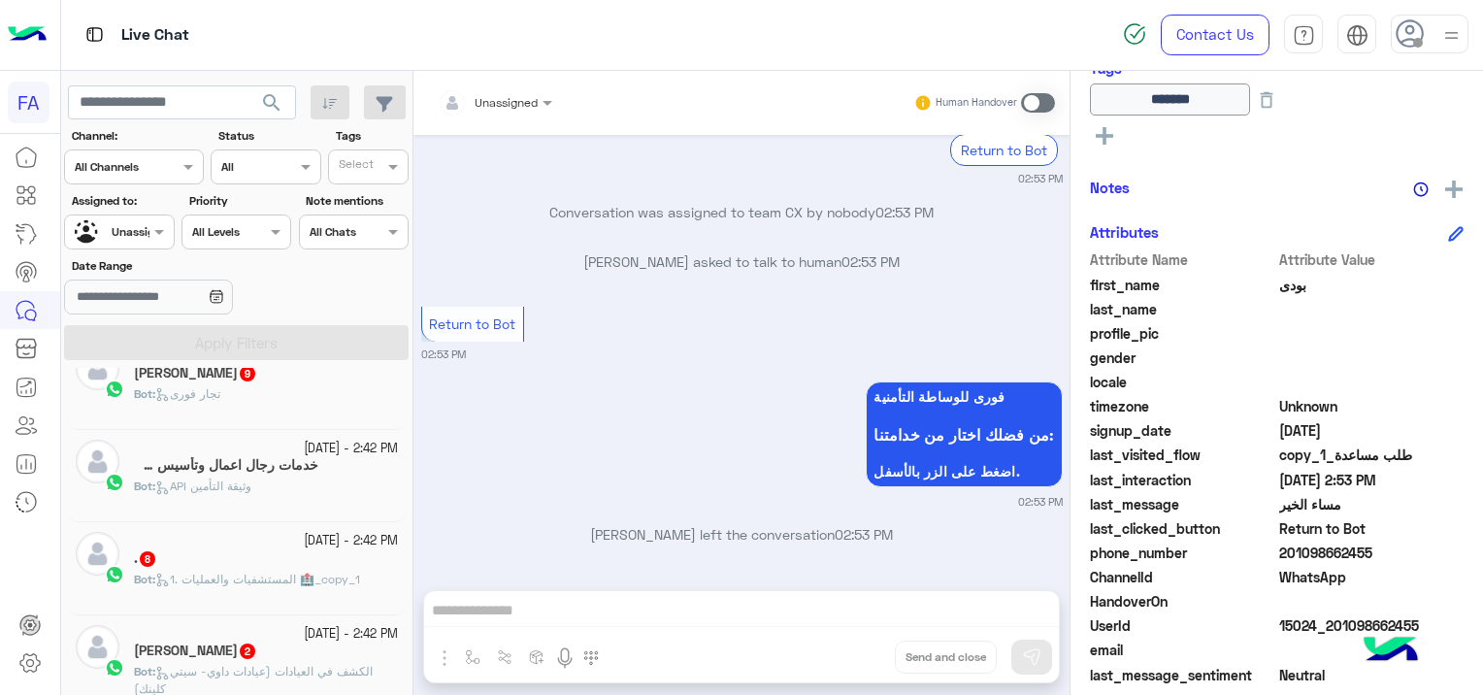
click at [322, 400] on div "Bot : تجار فورى" at bounding box center [266, 402] width 264 height 34
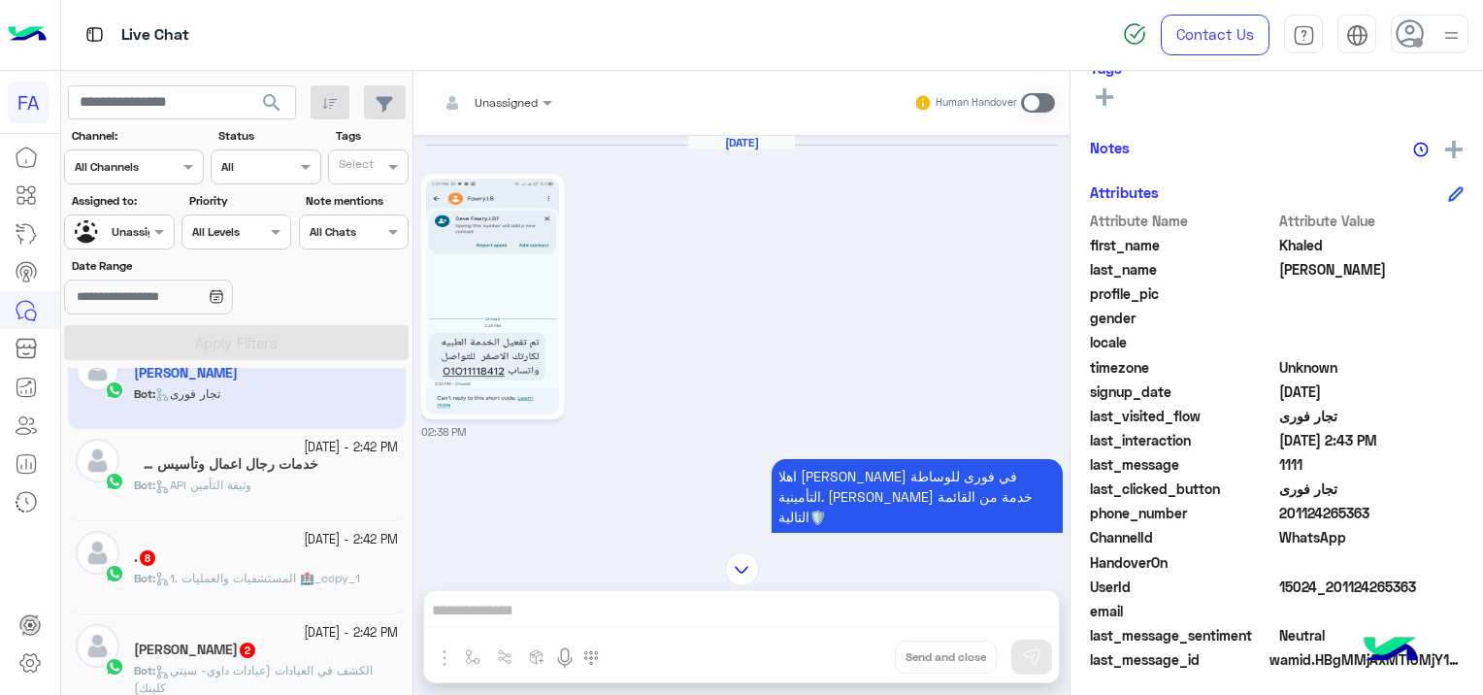
click at [215, 564] on div ". 8" at bounding box center [266, 559] width 264 height 20
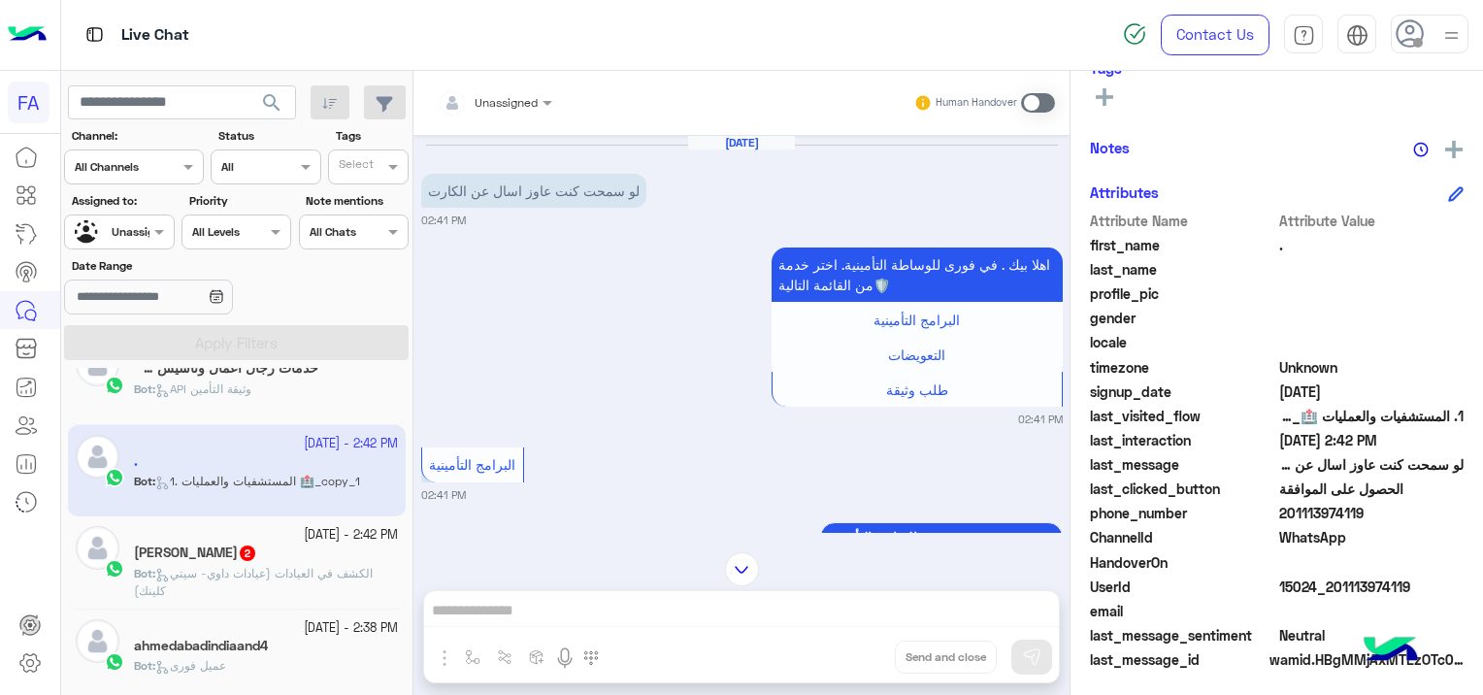
click at [270, 567] on span "الكشف في العيادات (عيادات داوي- سيتي كلينك)" at bounding box center [253, 582] width 239 height 32
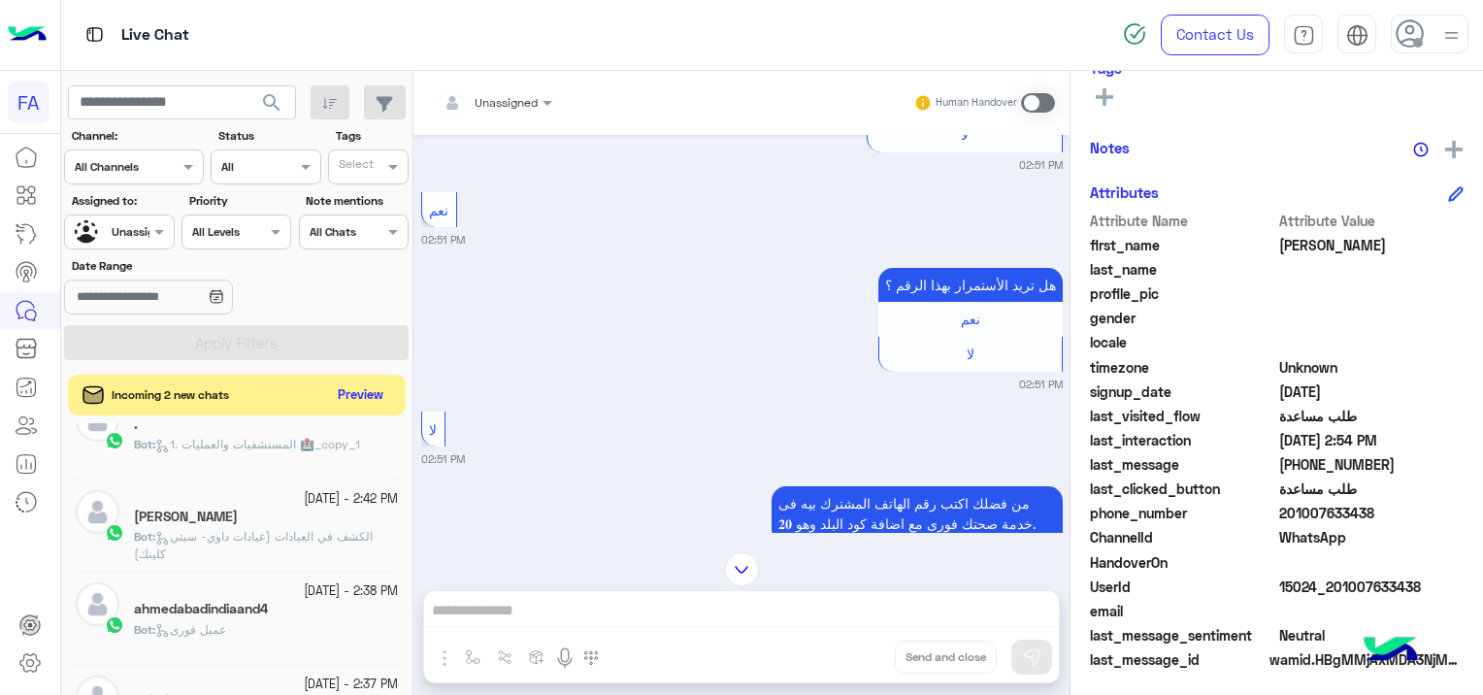
click at [374, 395] on button "Preview" at bounding box center [361, 395] width 60 height 26
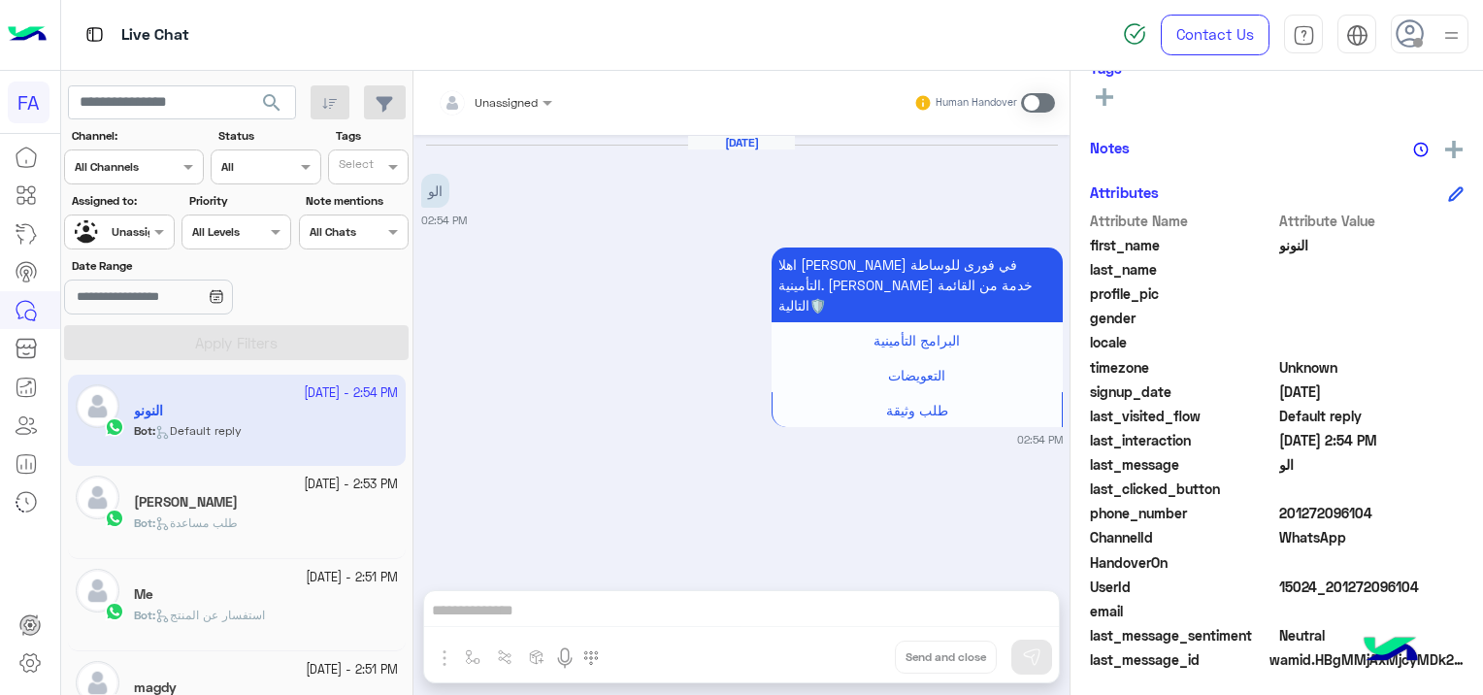
click at [316, 423] on app-inbox-user "[DATE] - 2:54 PM النونو Bot : Default reply" at bounding box center [237, 420] width 338 height 91
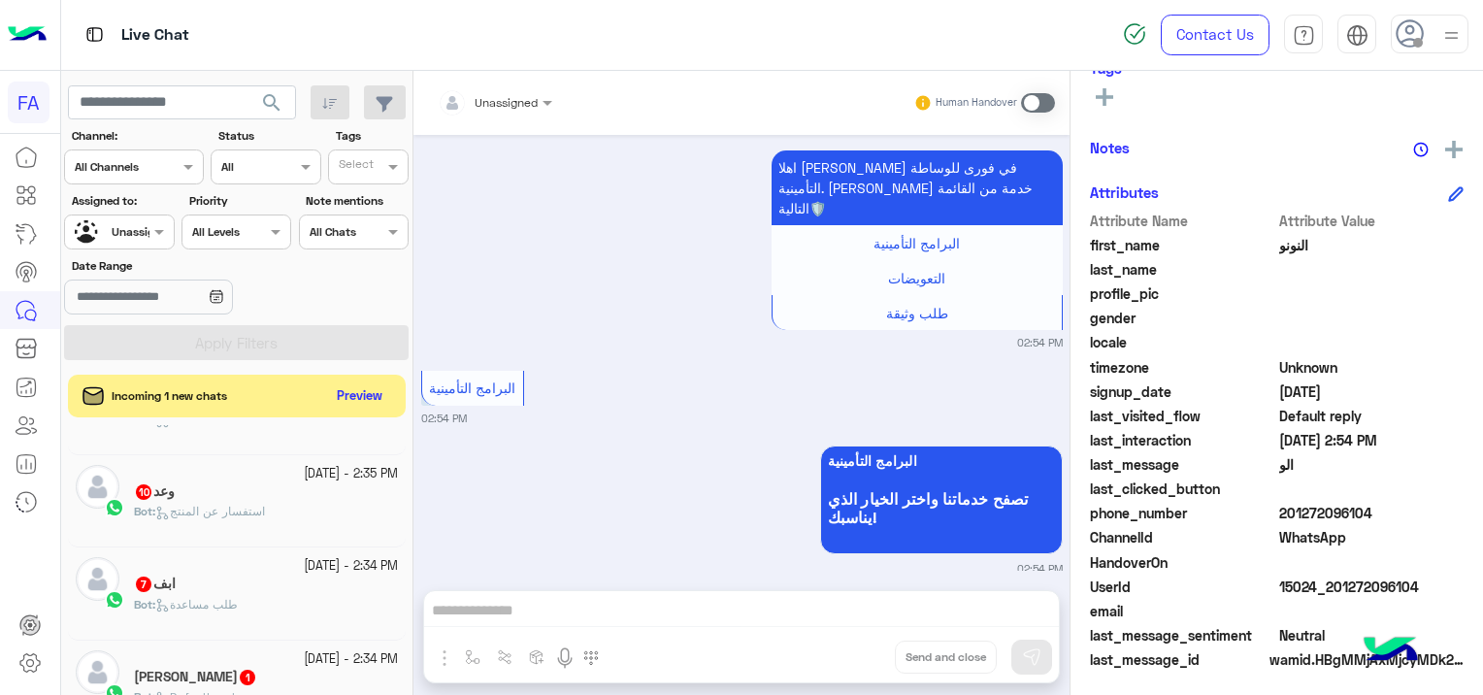
click at [284, 488] on div "وعد 10" at bounding box center [266, 493] width 264 height 20
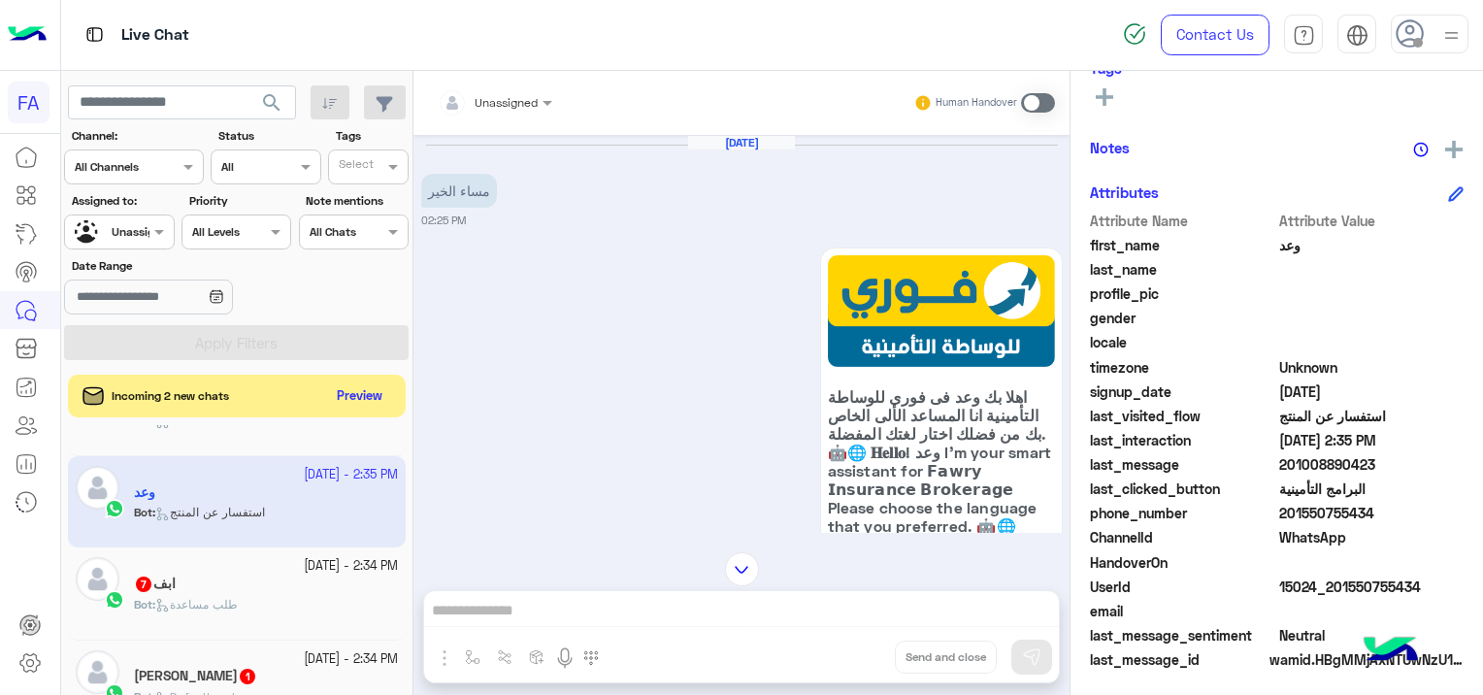
click at [264, 578] on div "ابف 7" at bounding box center [266, 585] width 264 height 20
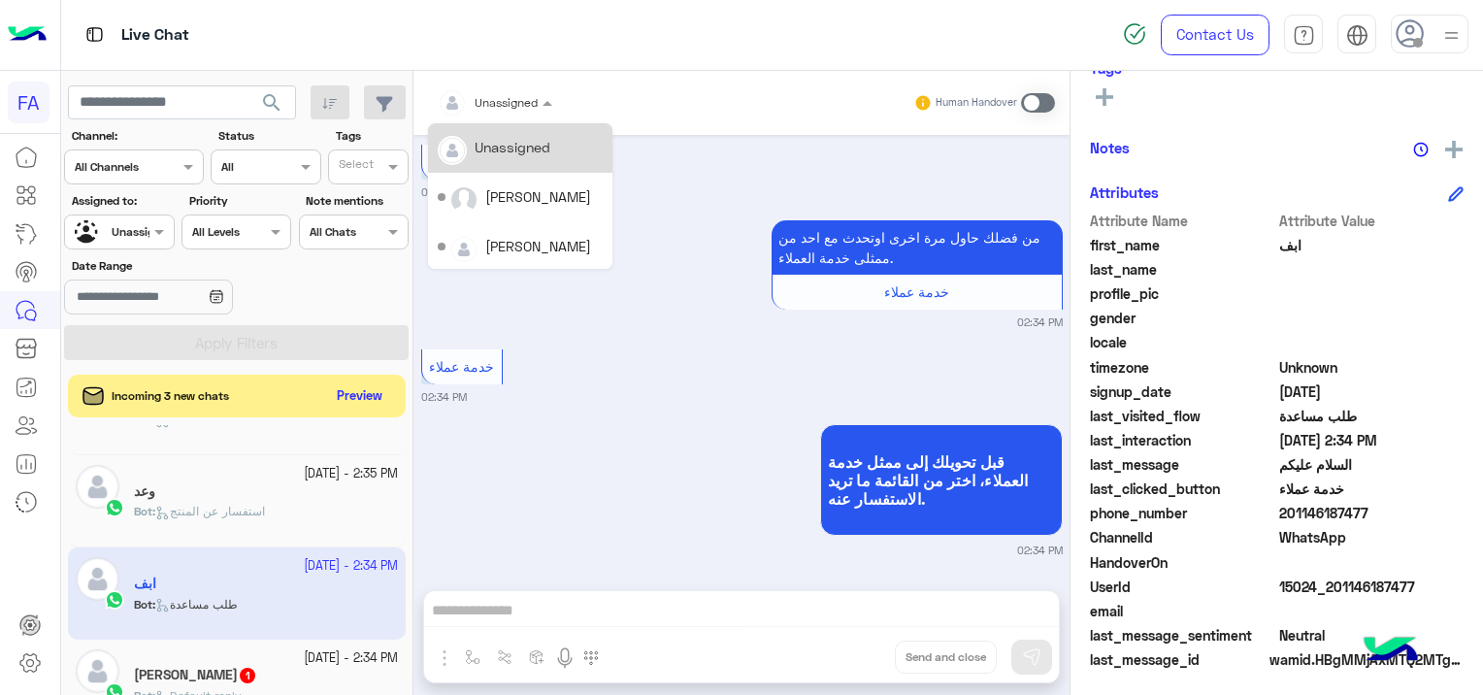
click at [511, 90] on div at bounding box center [495, 99] width 134 height 18
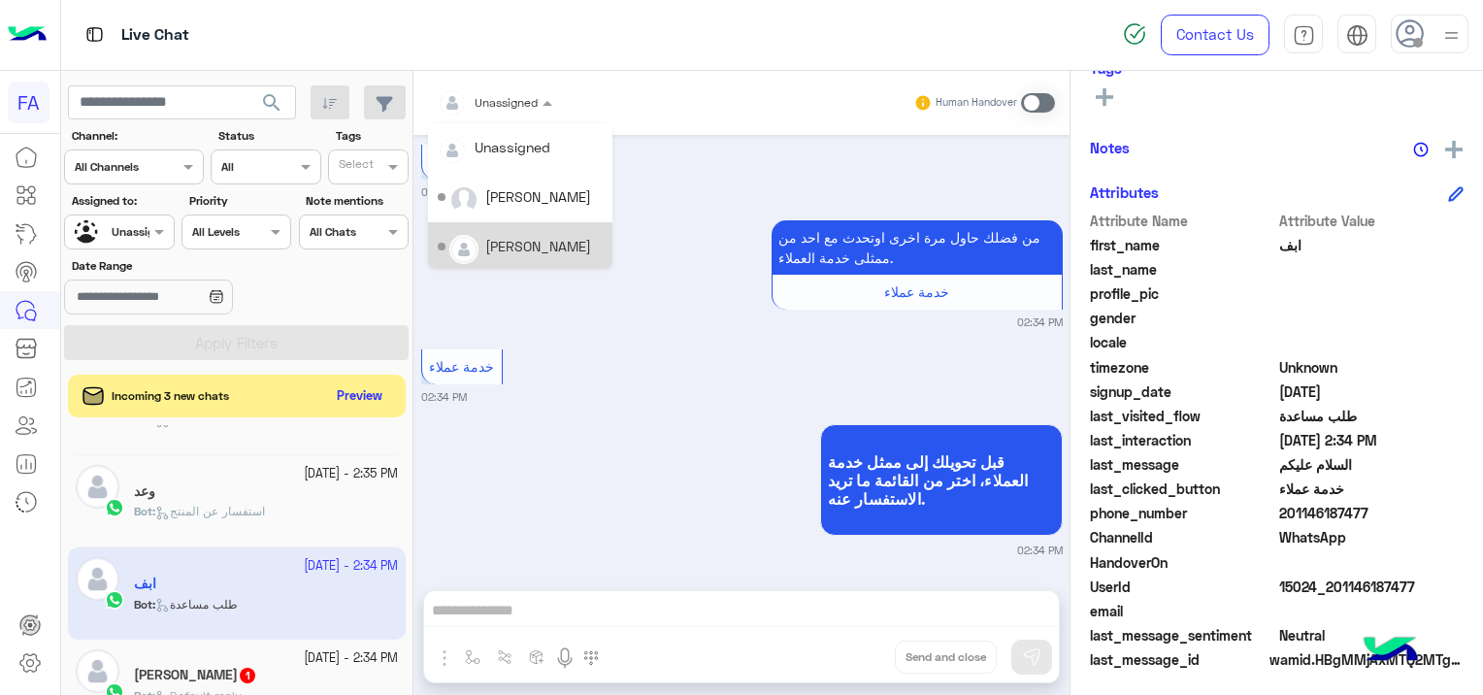
click at [550, 235] on div "[PERSON_NAME]" at bounding box center [520, 247] width 165 height 34
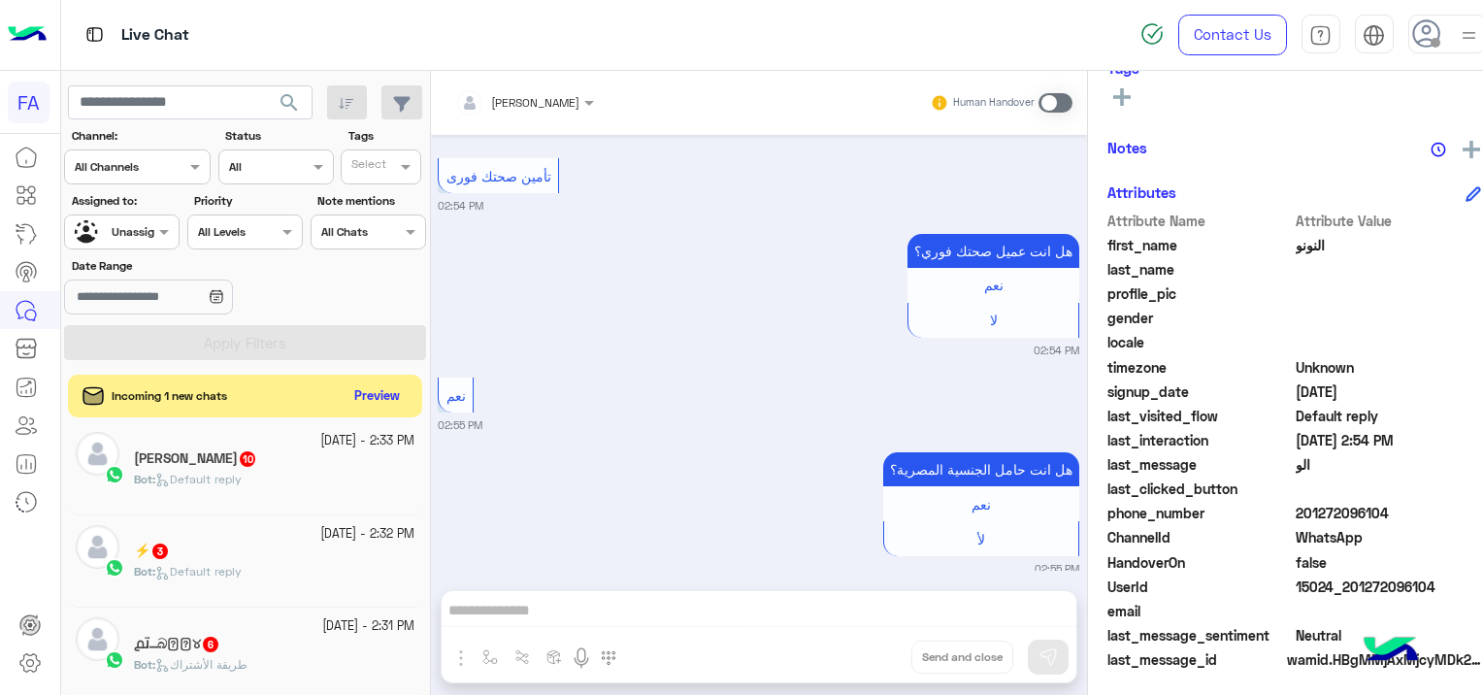
click at [250, 479] on div "Bot : Default reply" at bounding box center [274, 488] width 280 height 34
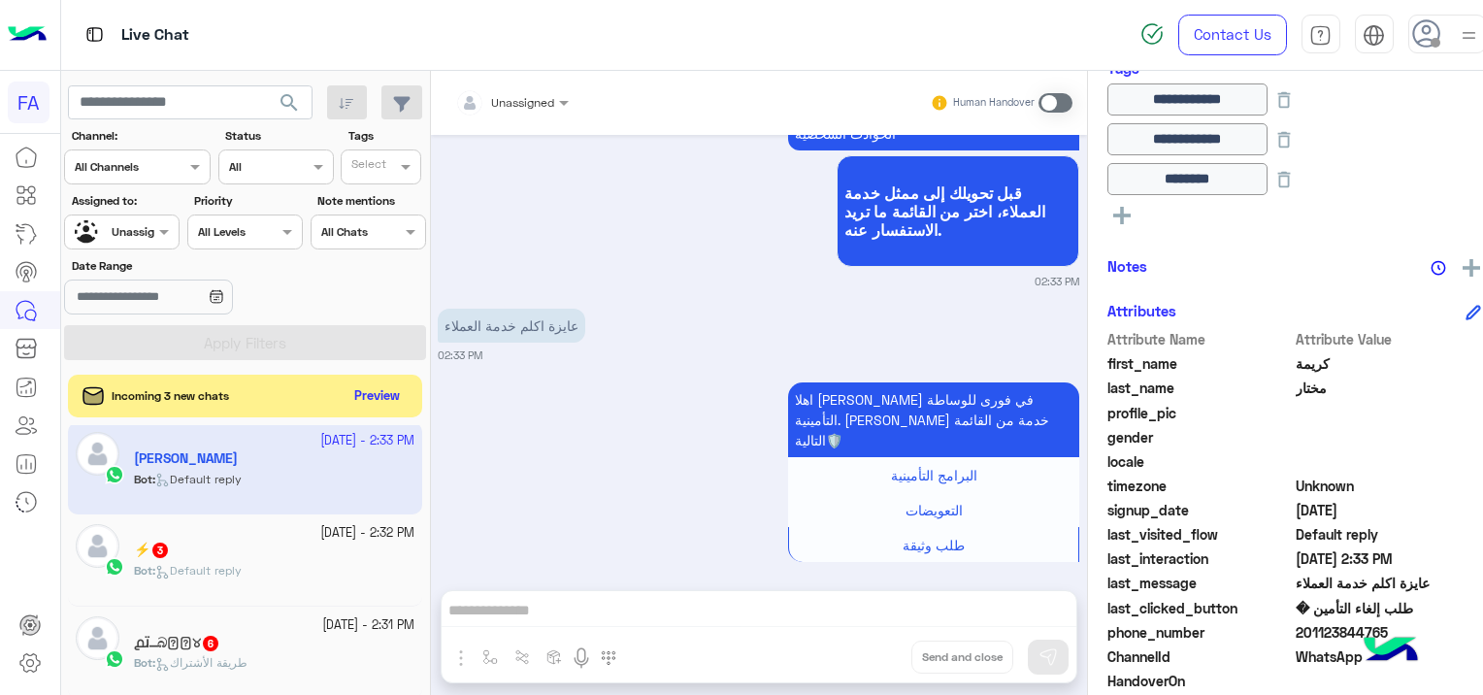
click at [271, 559] on div "⚡️ 3" at bounding box center [274, 551] width 280 height 20
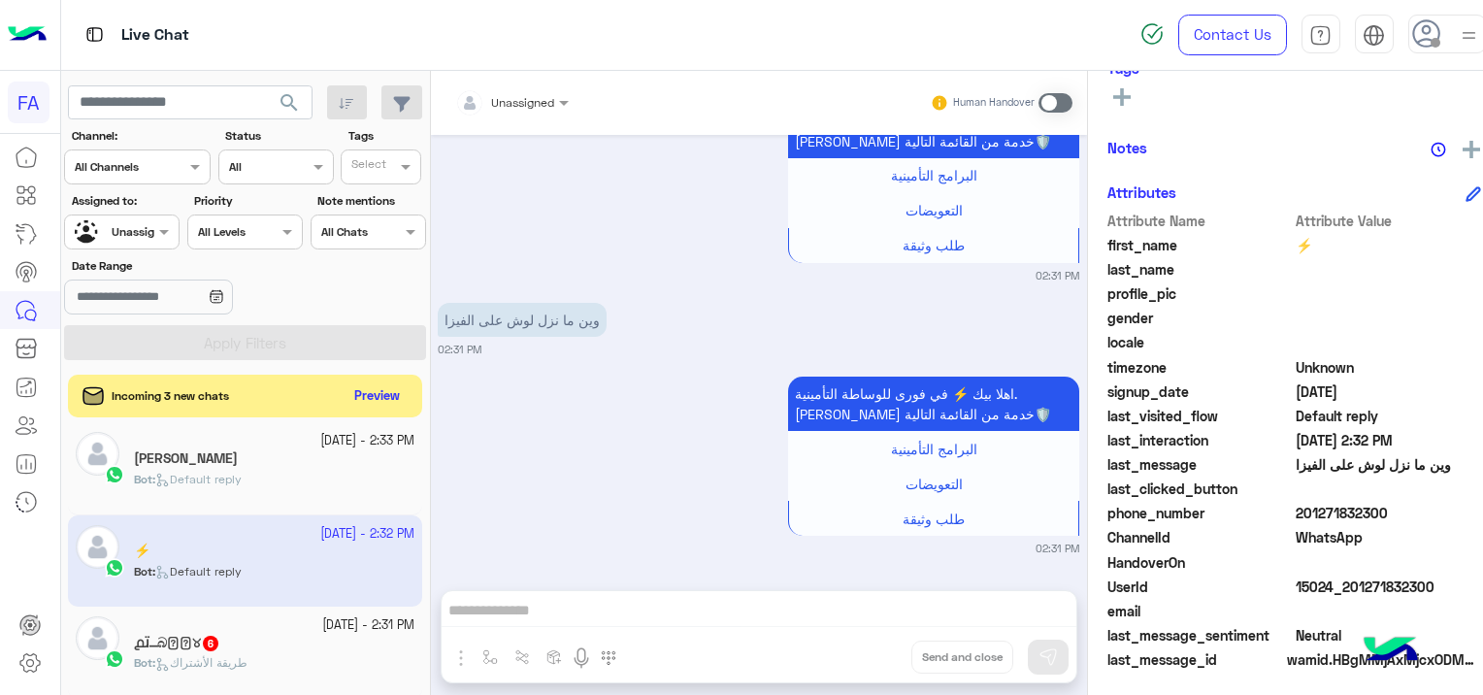
click at [272, 640] on div "൧ɹ̈⎽බІ͛୪ 6" at bounding box center [274, 645] width 280 height 20
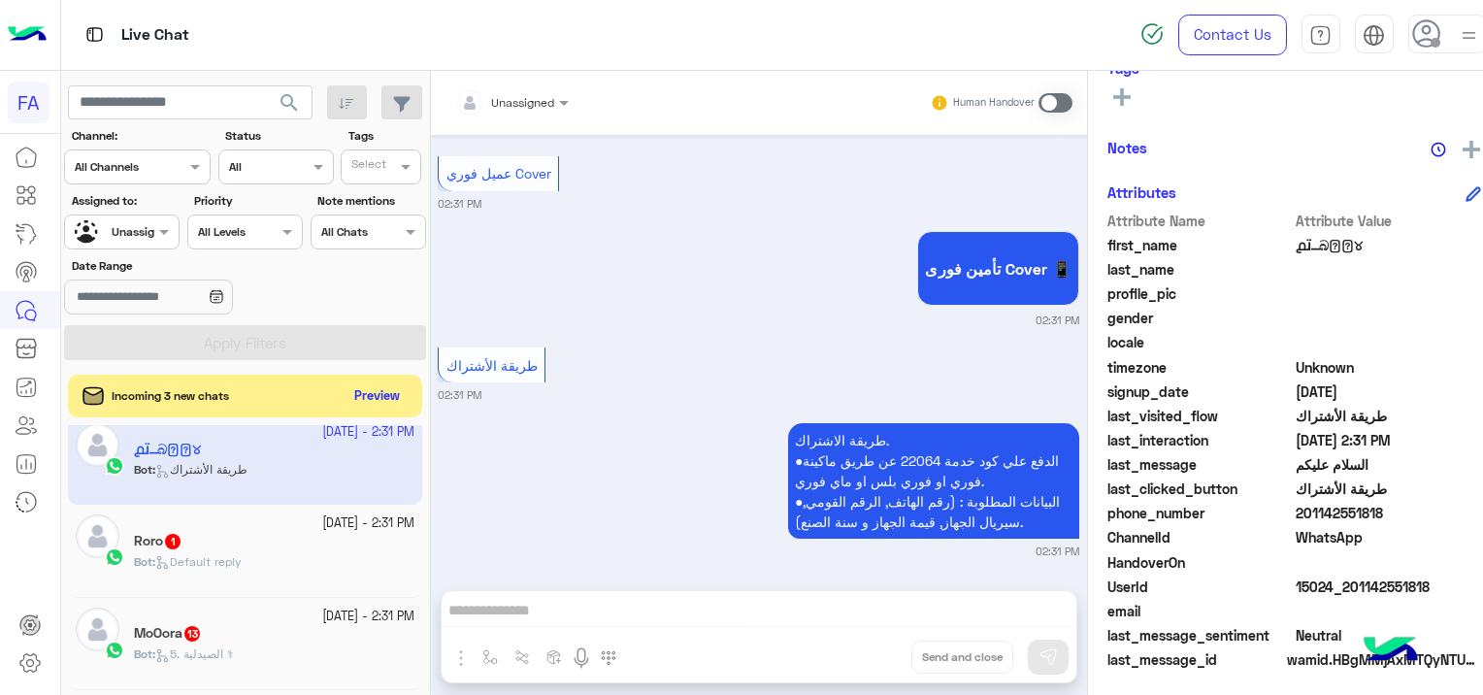
click at [227, 553] on p "Bot : Default reply" at bounding box center [188, 561] width 108 height 17
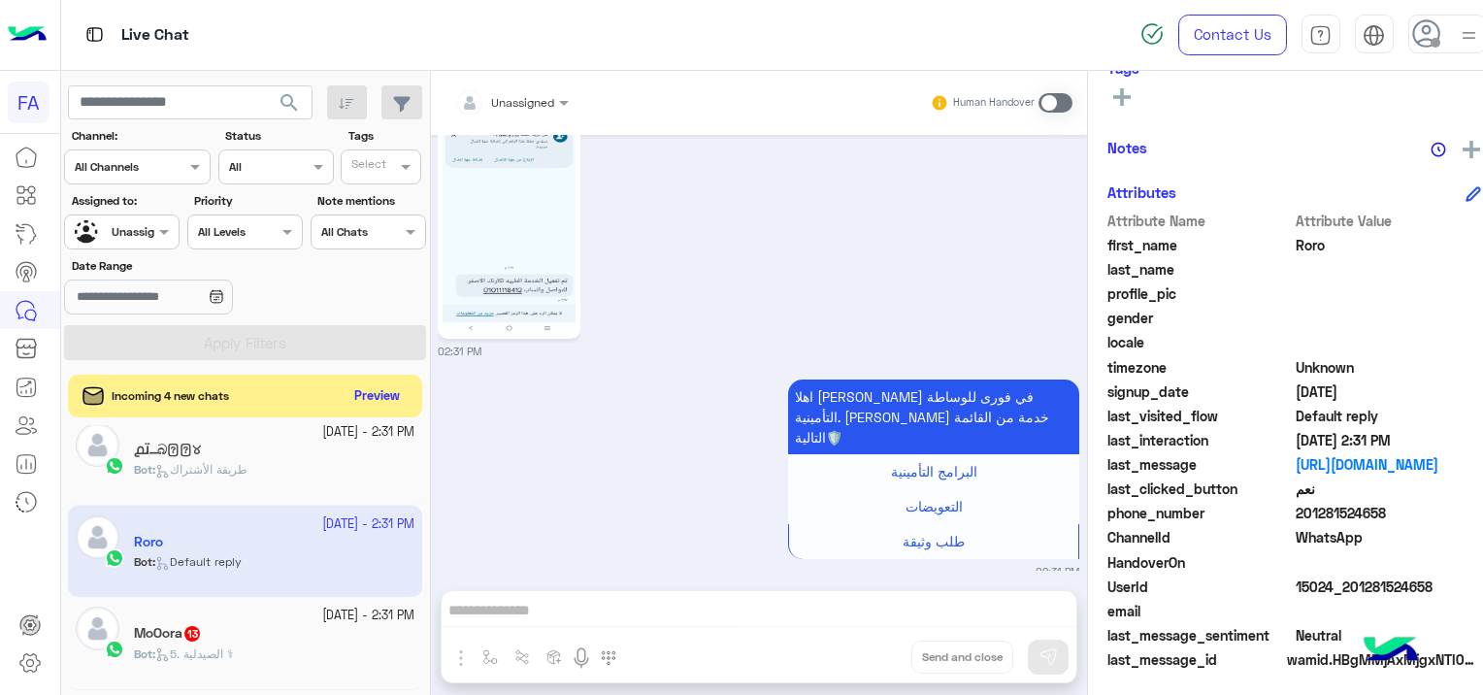
click at [250, 639] on div "MoOora 13" at bounding box center [274, 635] width 280 height 20
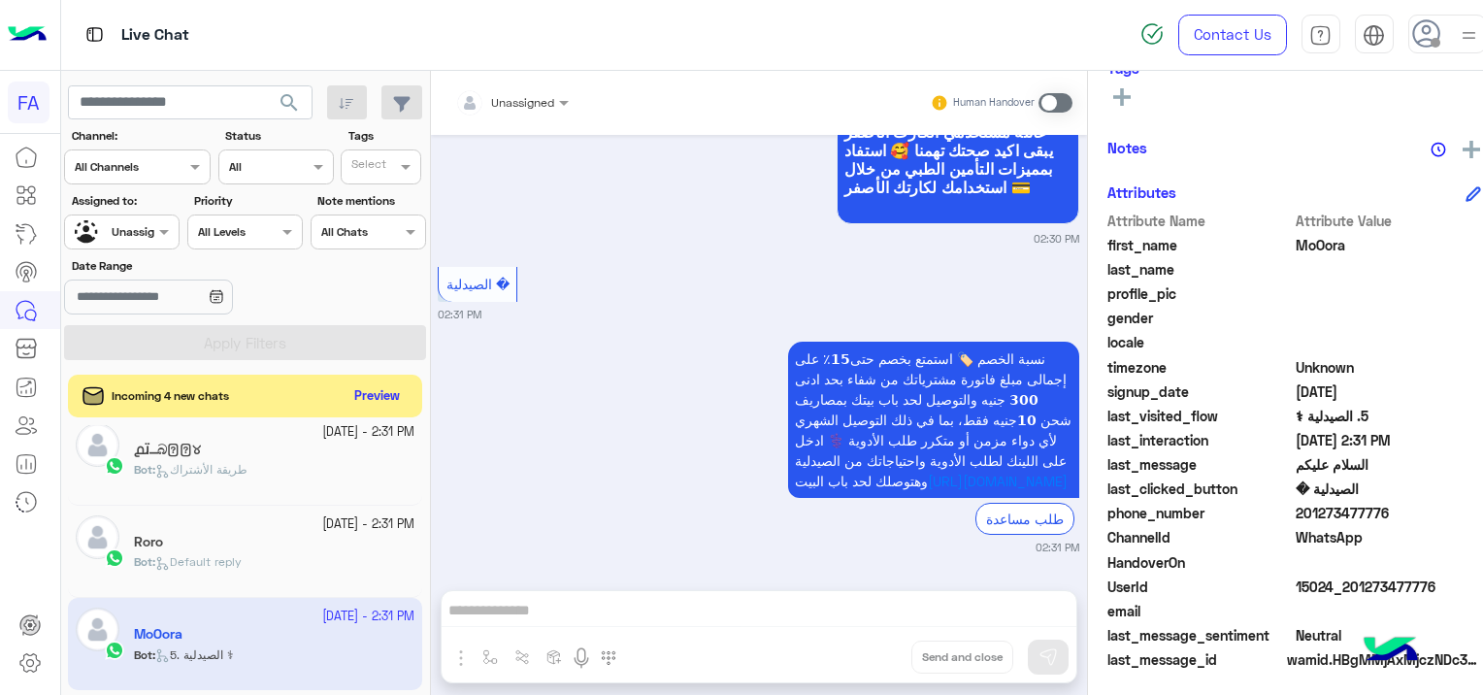
click at [283, 567] on div "Bot : Default reply" at bounding box center [274, 570] width 280 height 34
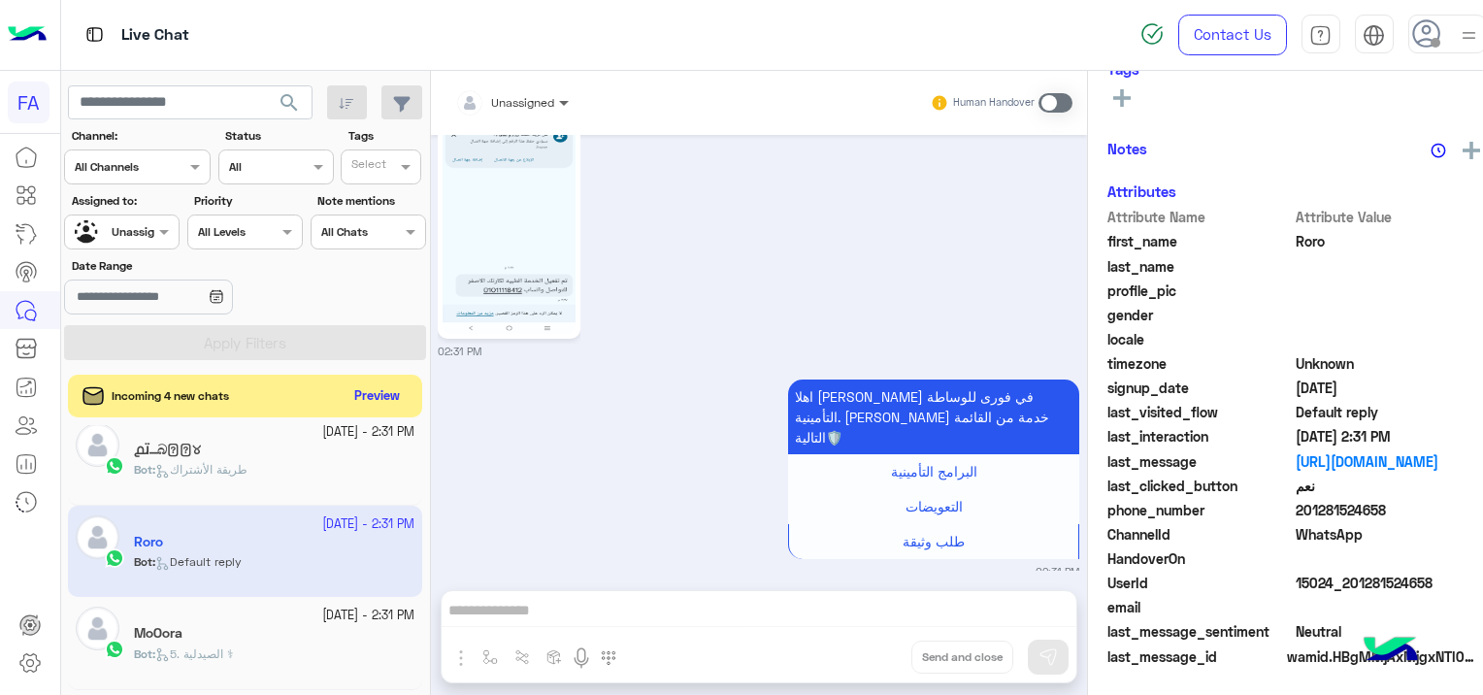
click at [554, 109] on span at bounding box center [566, 102] width 24 height 20
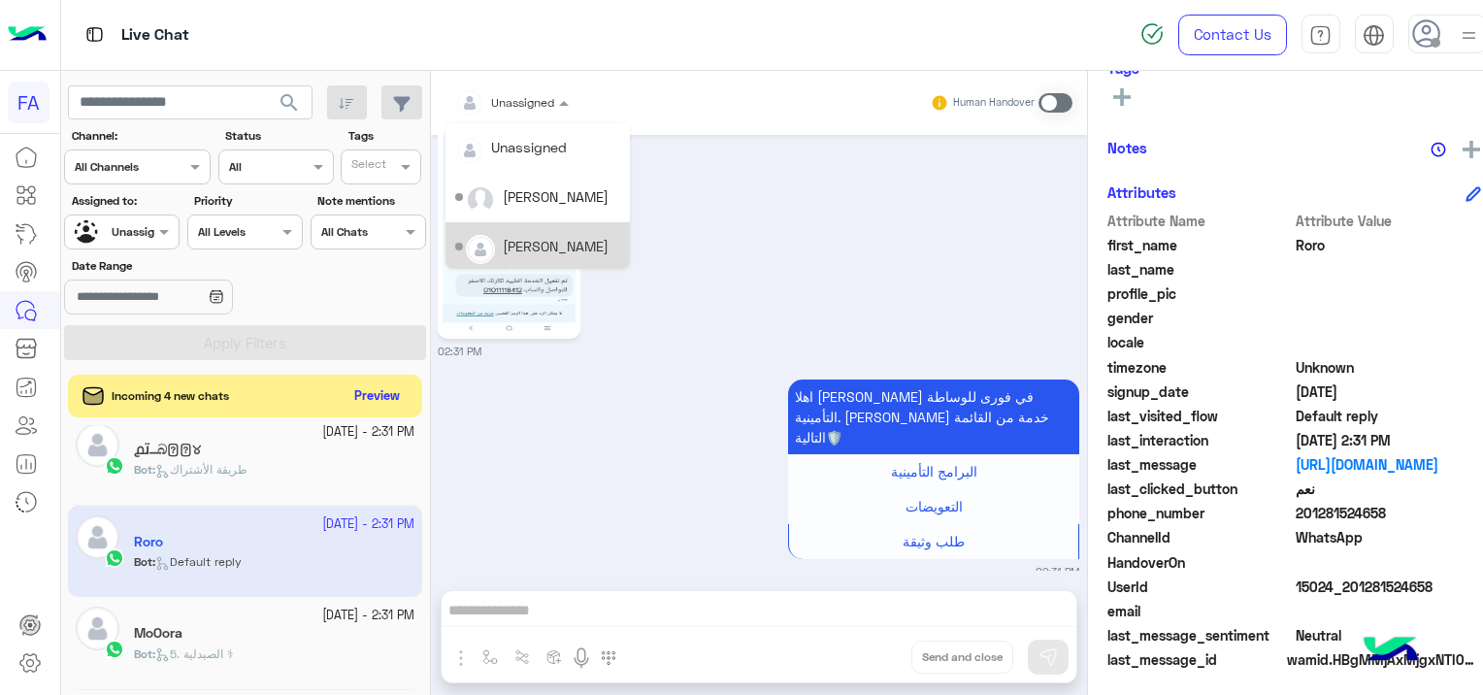
click at [532, 246] on div "[PERSON_NAME]" at bounding box center [556, 246] width 106 height 20
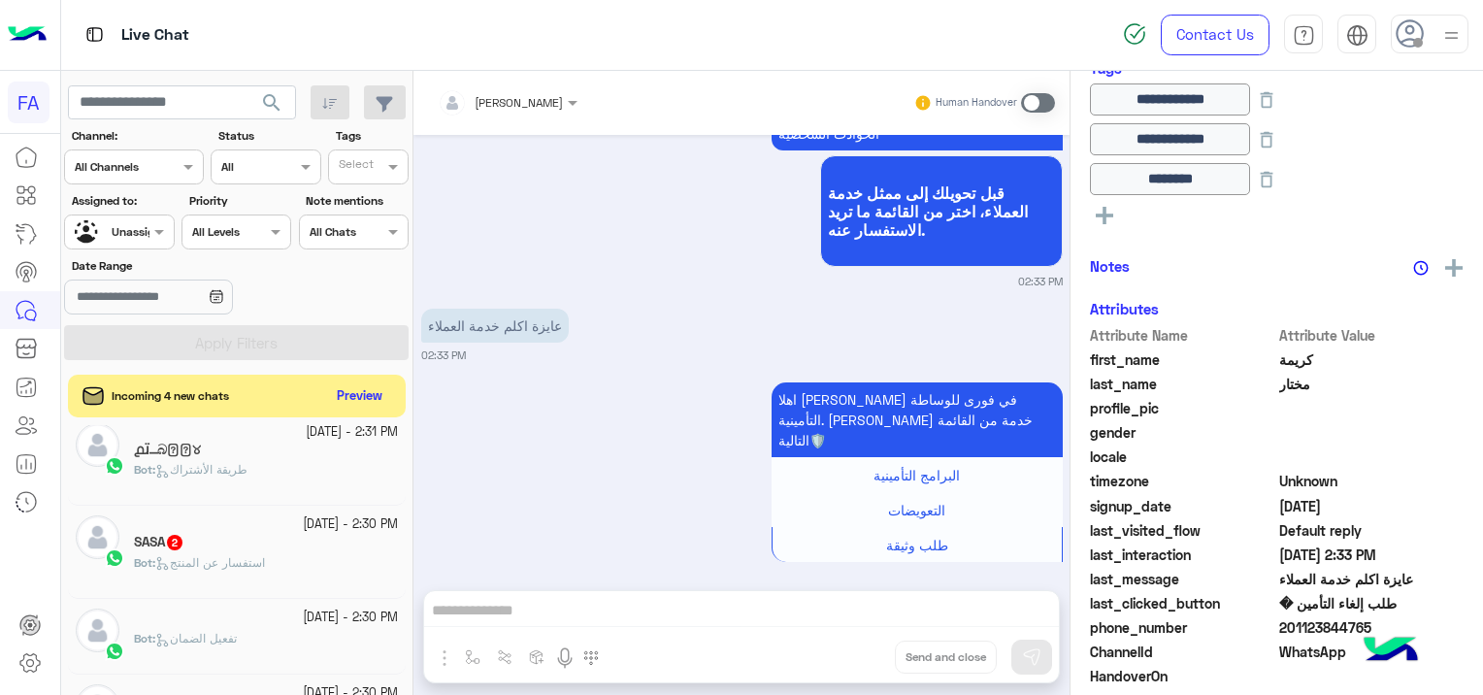
click at [229, 551] on div "SASA 2" at bounding box center [266, 544] width 264 height 20
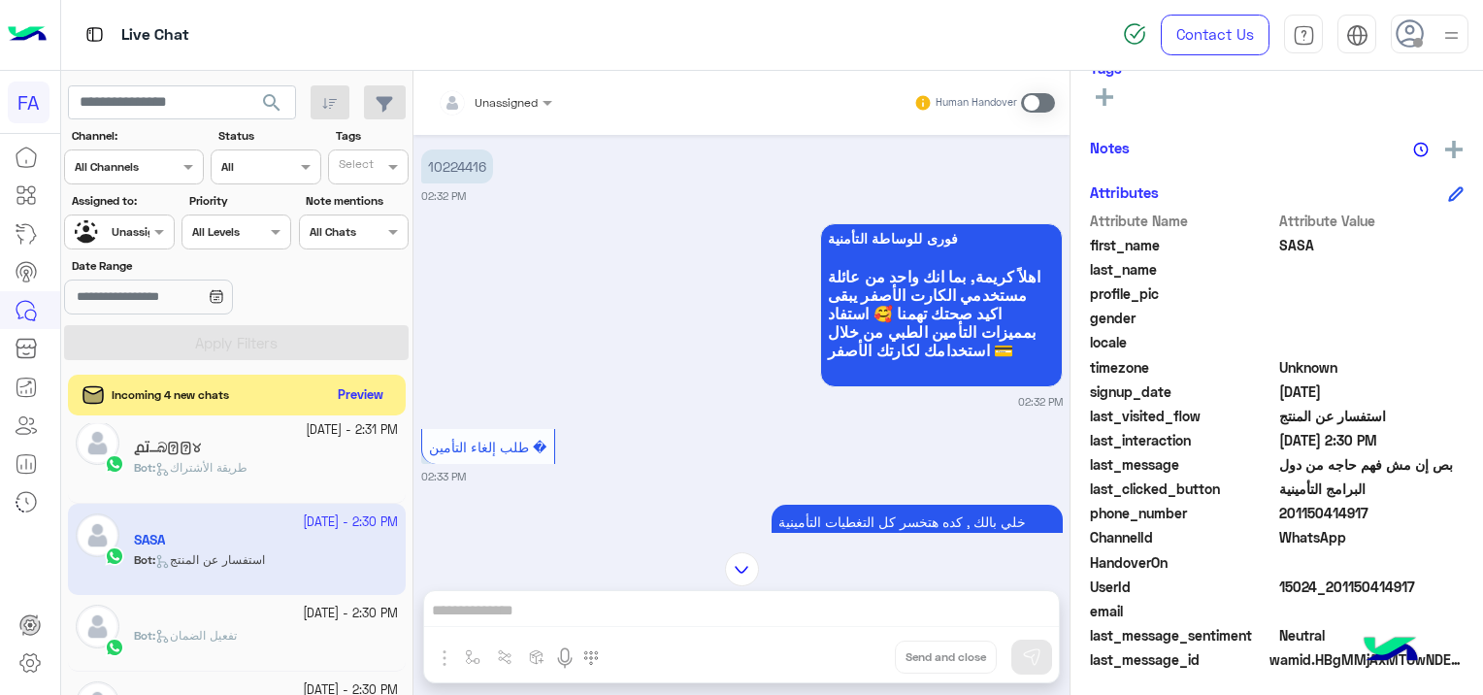
click at [375, 394] on button "Preview" at bounding box center [361, 395] width 60 height 26
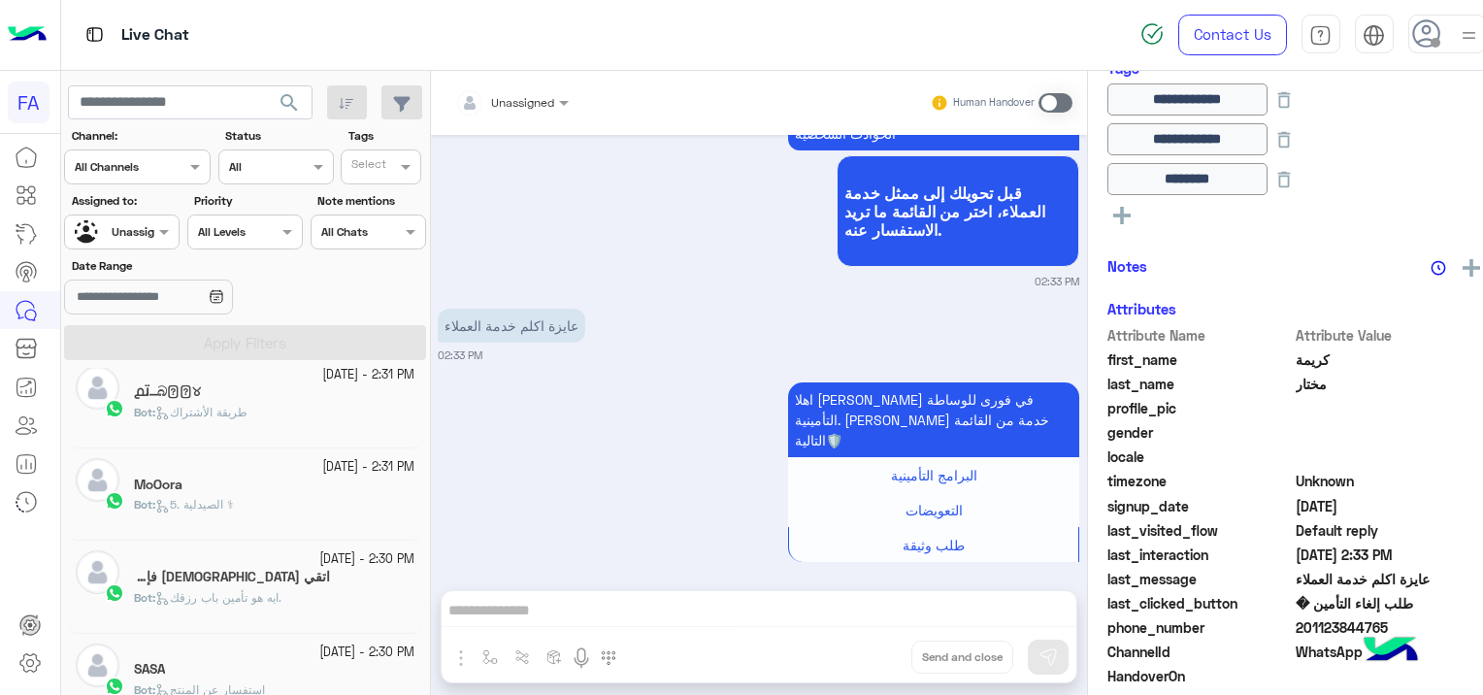
click at [298, 572] on h5 "اتقي [DEMOGRAPHIC_DATA] فإن الموت قادم 11" at bounding box center [232, 577] width 196 height 16
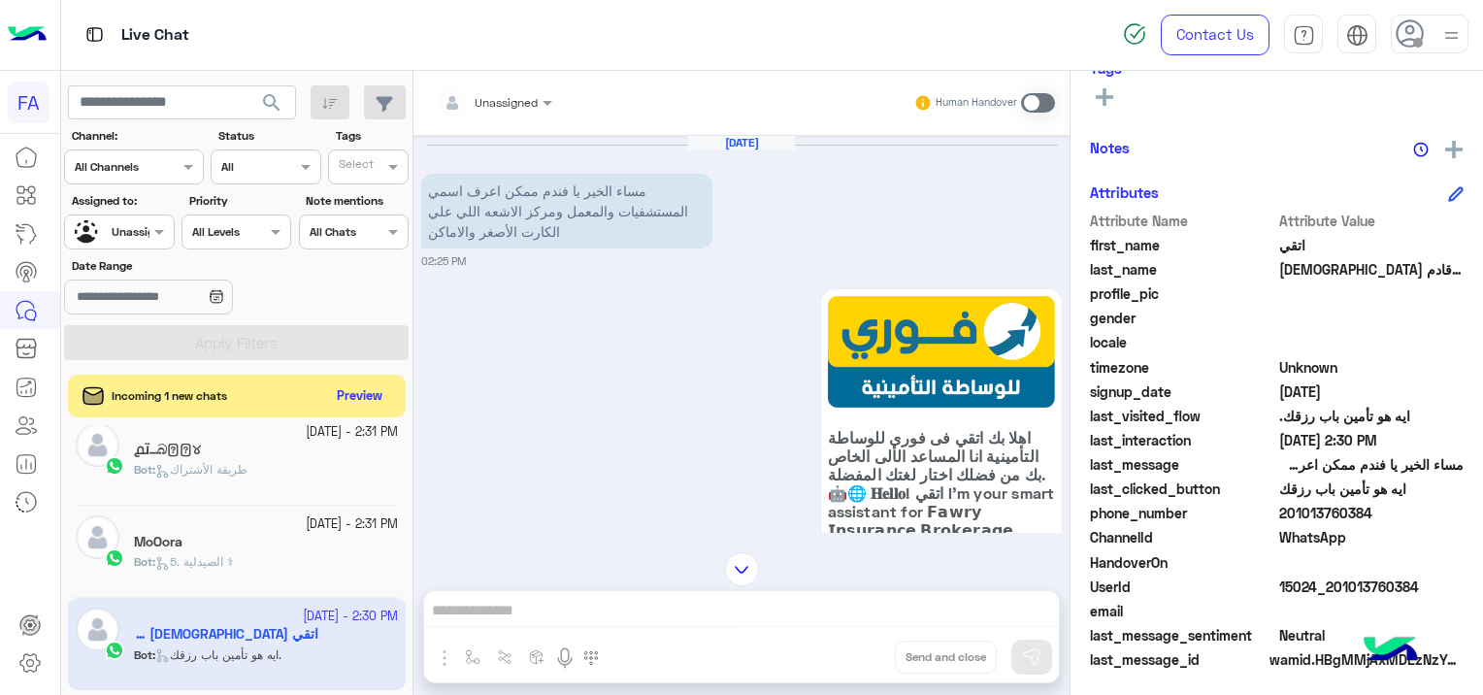
click at [516, 98] on div at bounding box center [495, 99] width 134 height 18
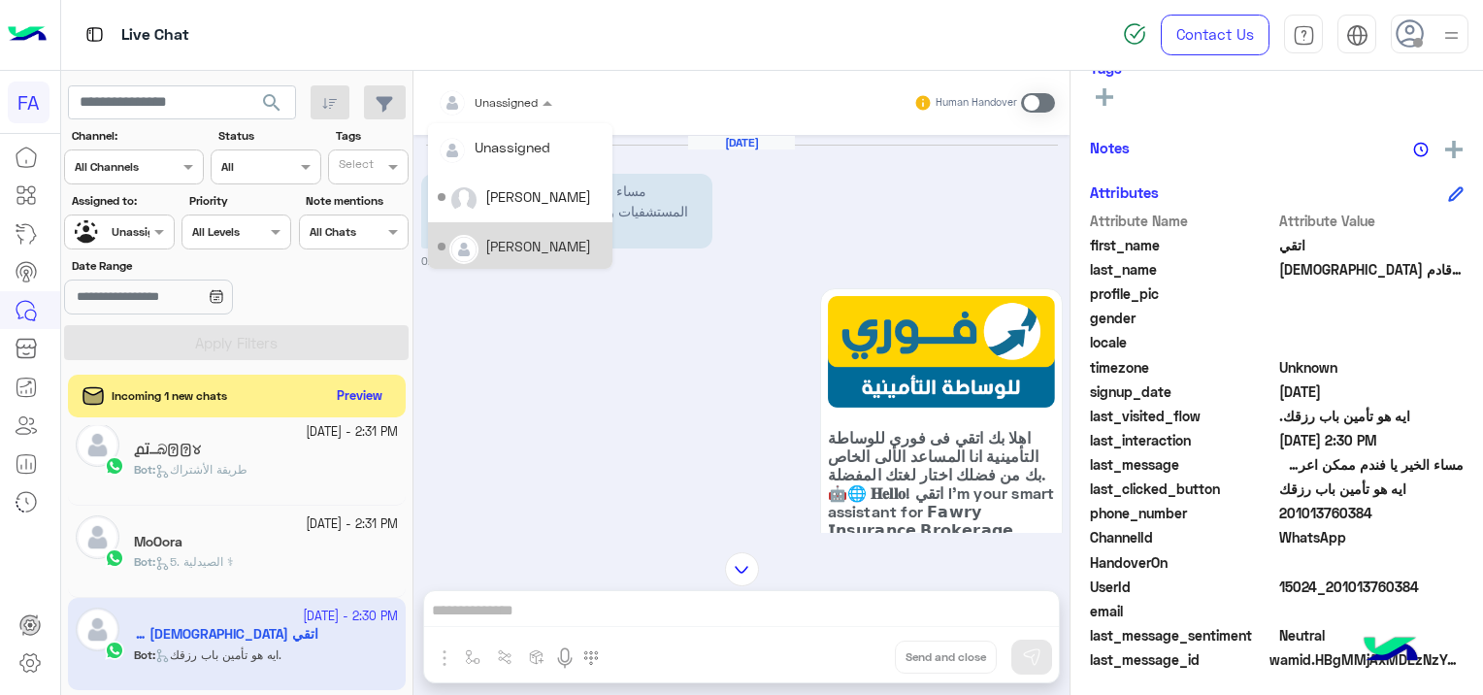
click at [515, 250] on div "[PERSON_NAME]" at bounding box center [538, 246] width 106 height 20
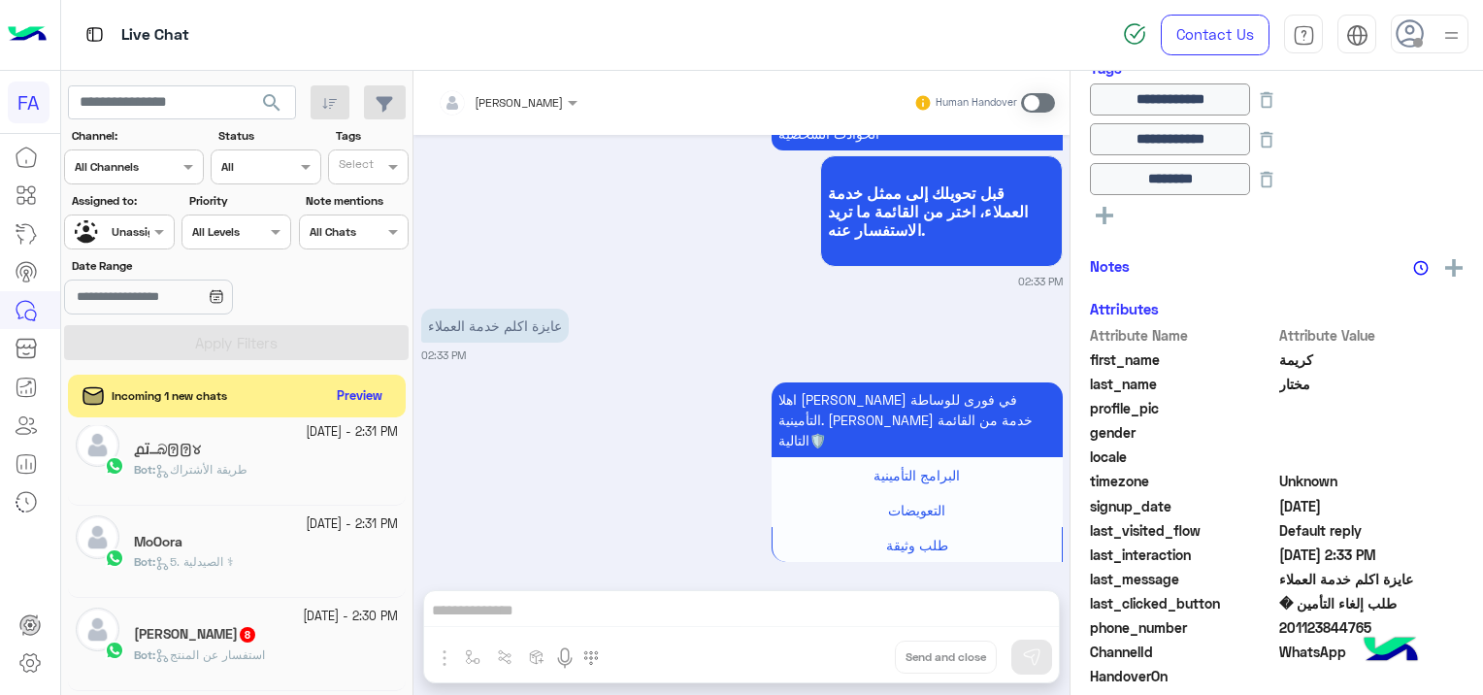
click at [136, 229] on div at bounding box center [119, 229] width 108 height 18
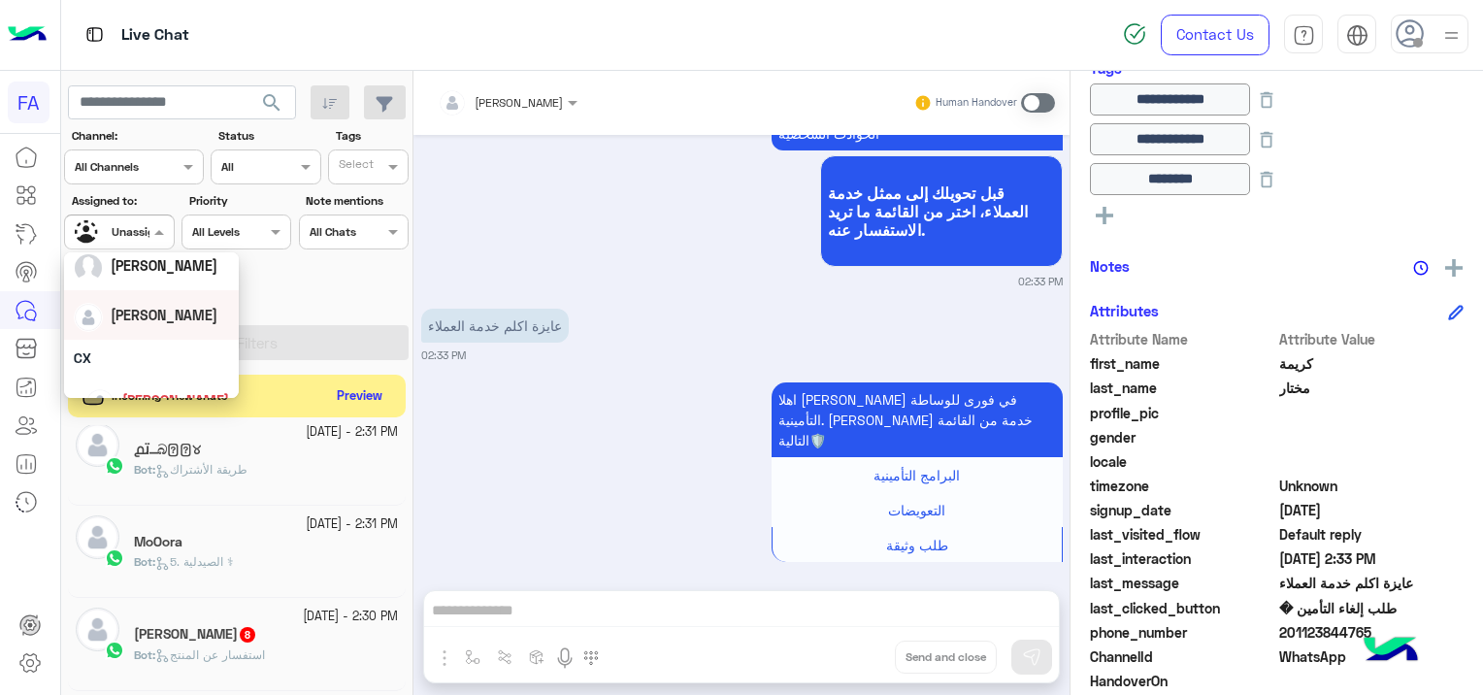
click at [184, 317] on div "[PERSON_NAME]" at bounding box center [151, 315] width 155 height 34
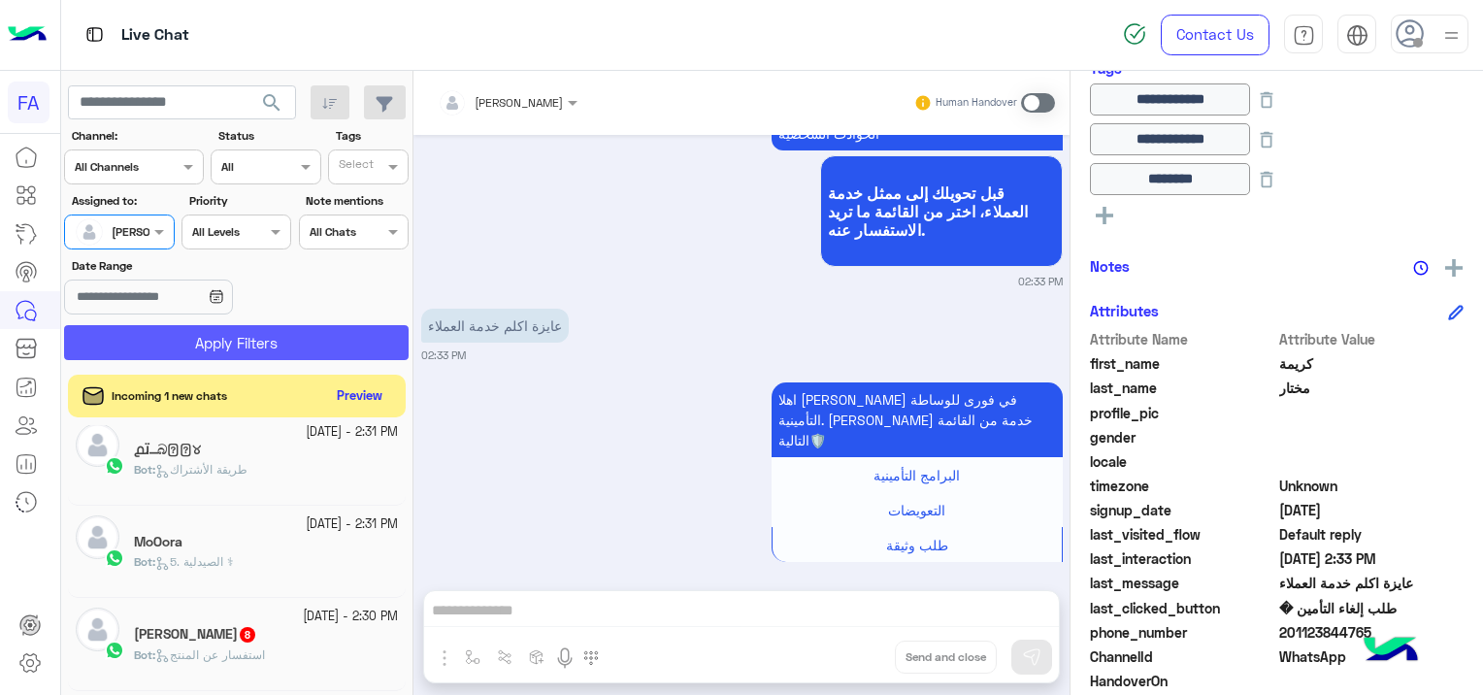
click at [251, 334] on button "Apply Filters" at bounding box center [236, 342] width 344 height 35
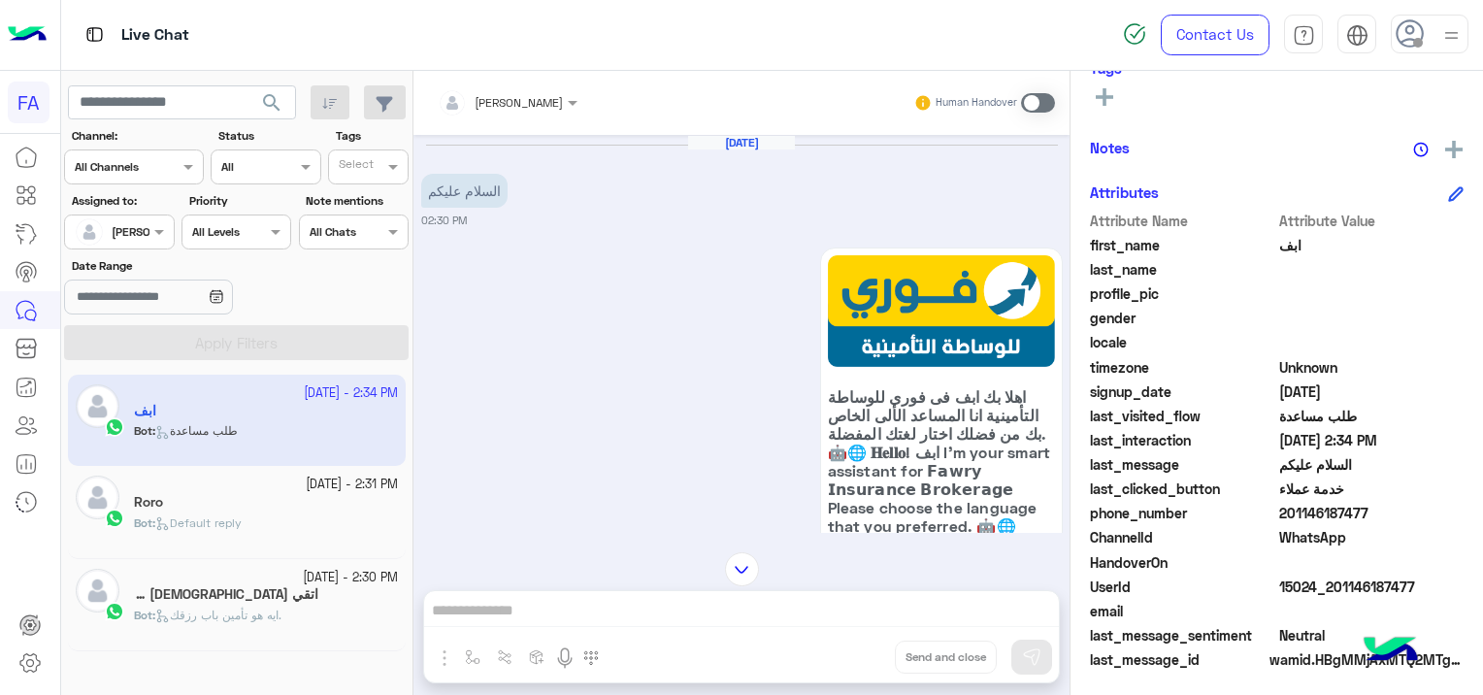
drag, startPoint x: 510, startPoint y: 101, endPoint x: 506, endPoint y: 120, distance: 20.0
click at [510, 101] on div at bounding box center [507, 99] width 159 height 18
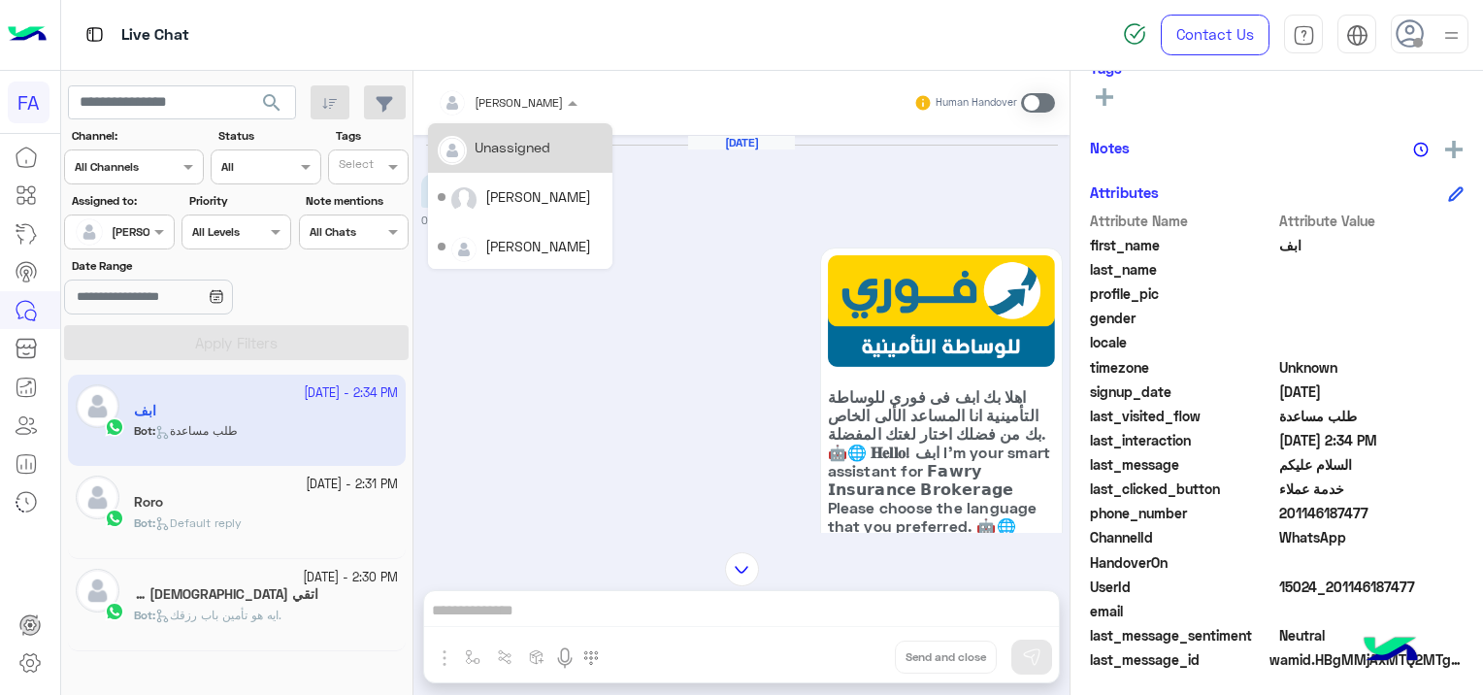
click at [536, 147] on div "Unassigned" at bounding box center [512, 147] width 76 height 20
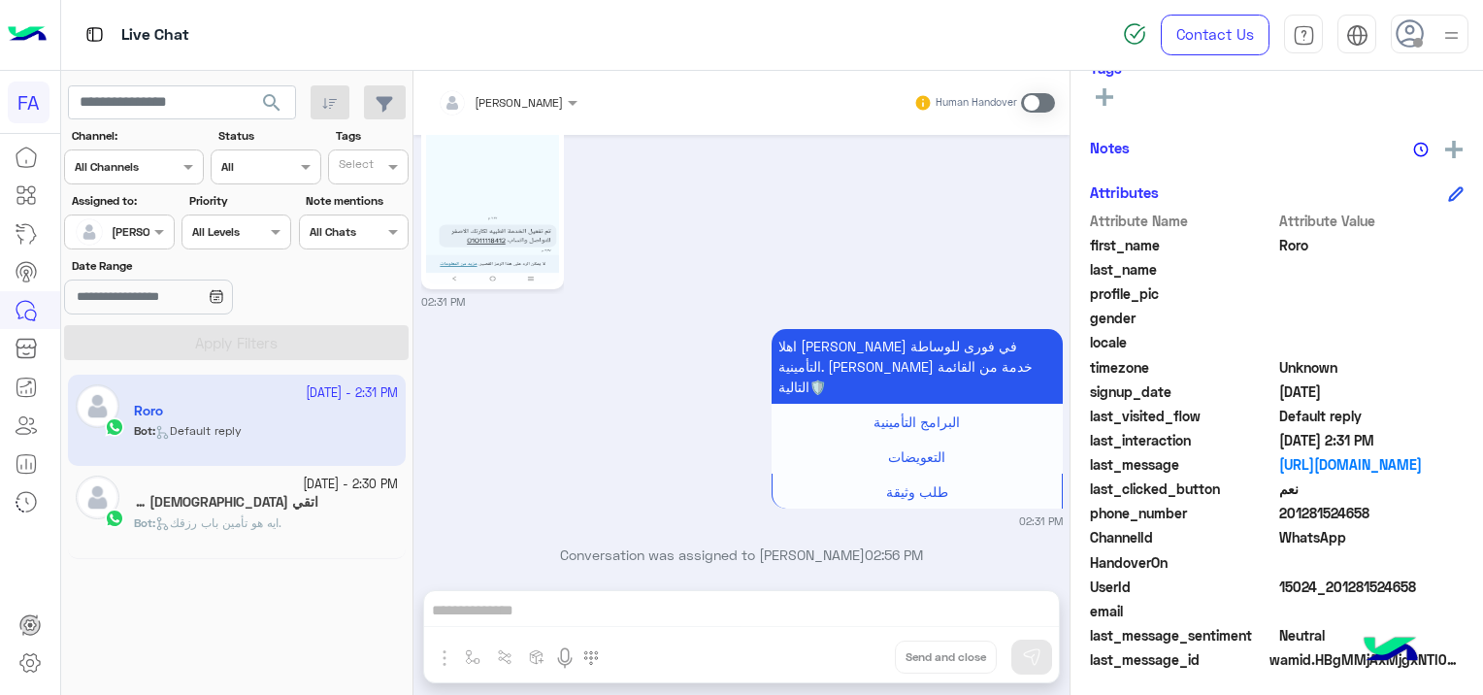
click at [283, 538] on div "Bot : ايه هو تأمين باب رزقك." at bounding box center [266, 531] width 264 height 34
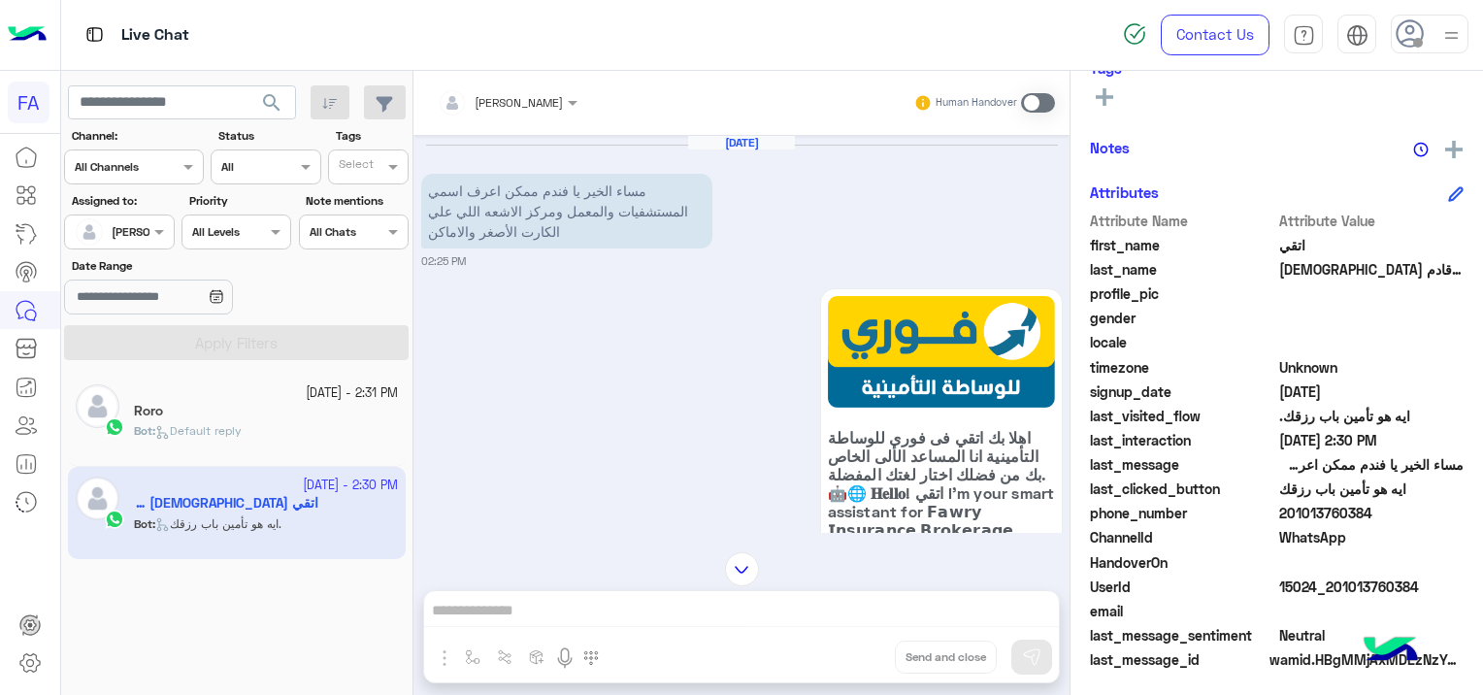
click at [214, 417] on div "Roro" at bounding box center [266, 413] width 264 height 20
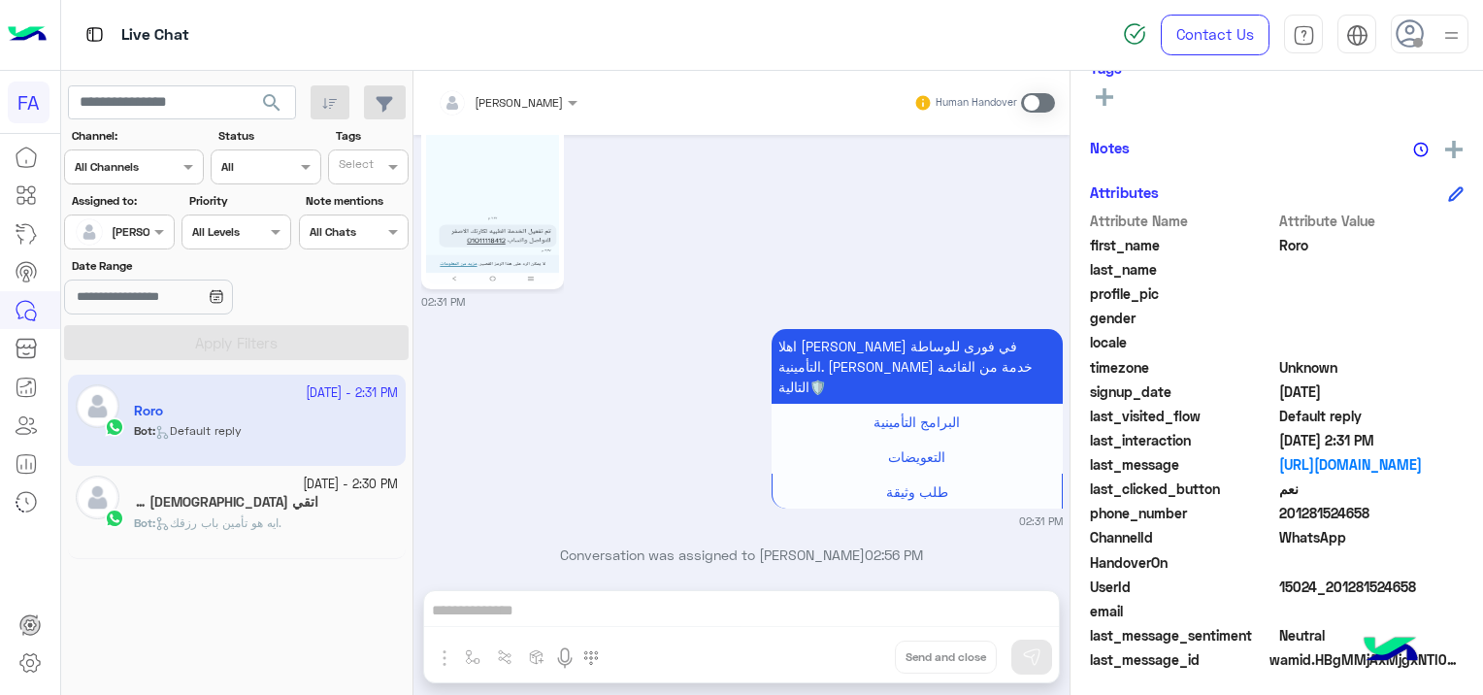
click at [1028, 101] on span at bounding box center [1038, 102] width 34 height 19
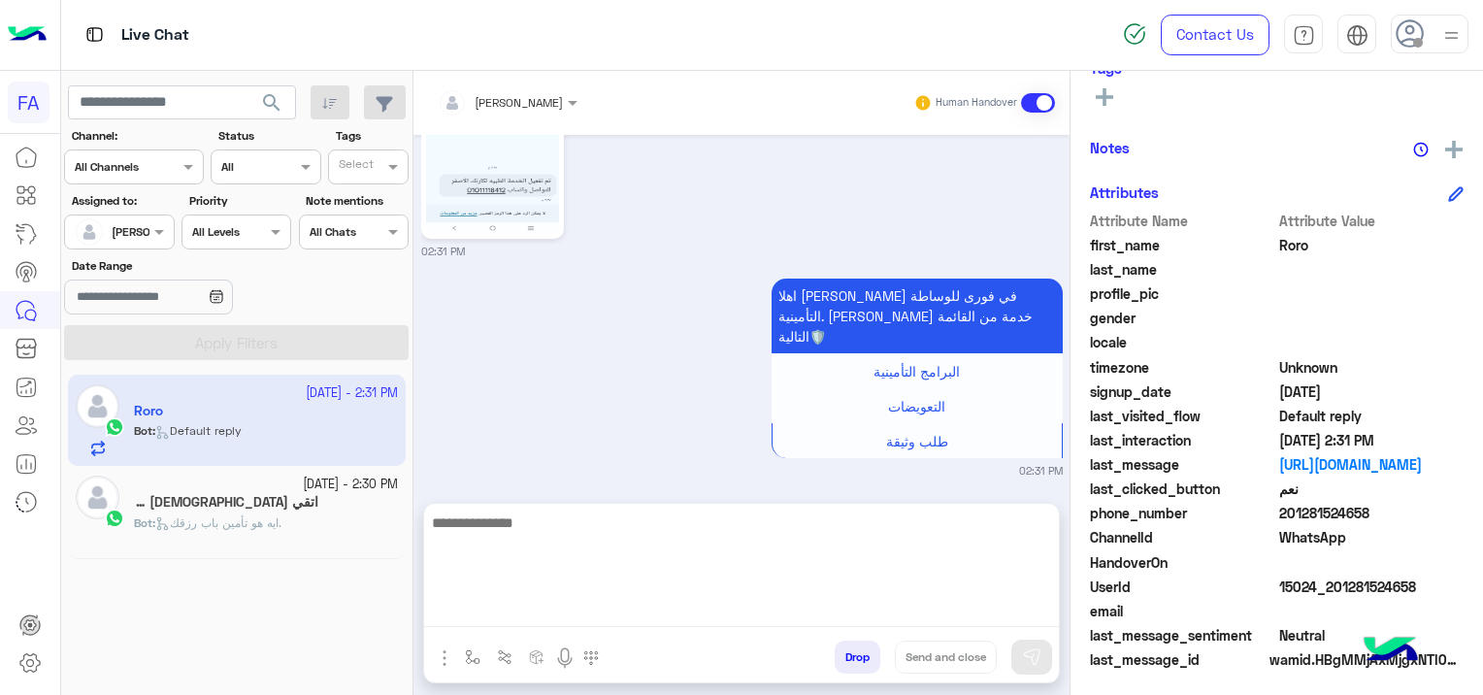
click at [657, 613] on textarea at bounding box center [741, 568] width 635 height 116
click at [536, 607] on textarea at bounding box center [741, 568] width 635 height 116
paste textarea "**********"
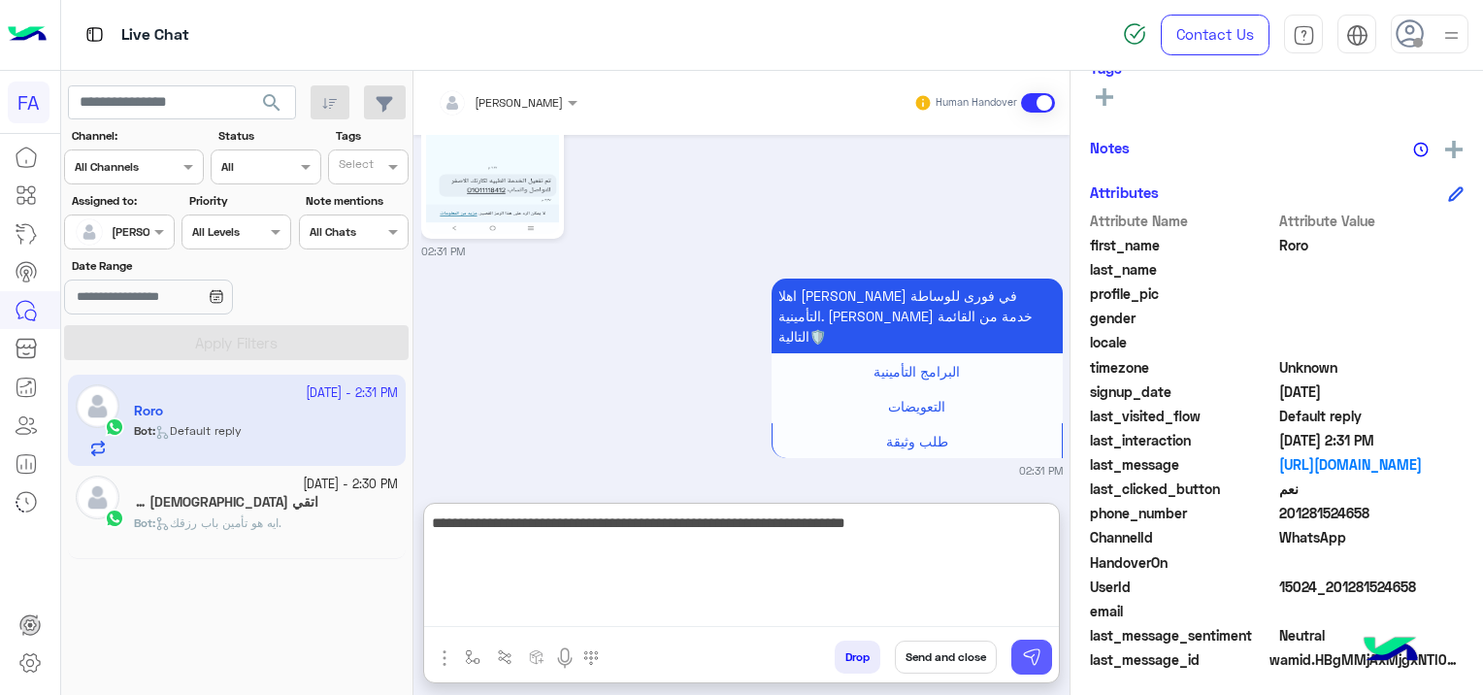
type textarea "**********"
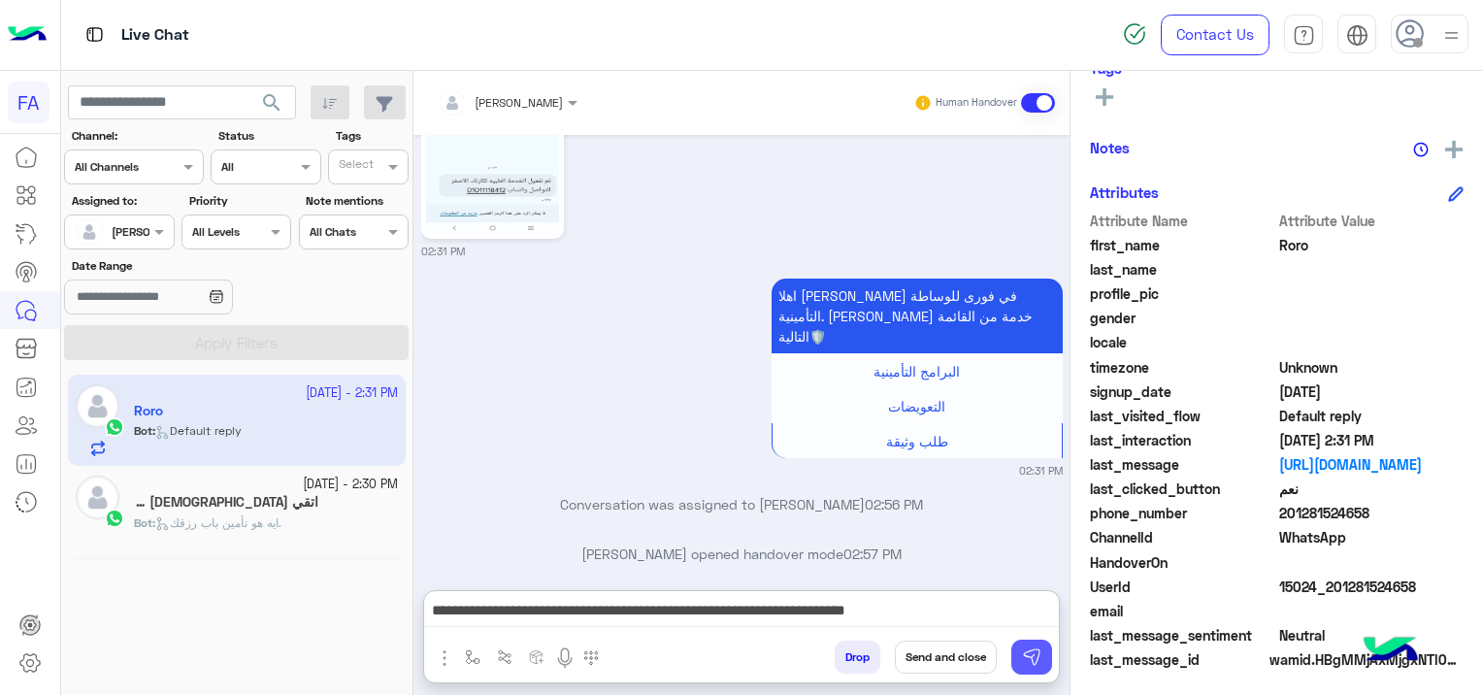
click at [1036, 648] on img at bounding box center [1031, 656] width 19 height 19
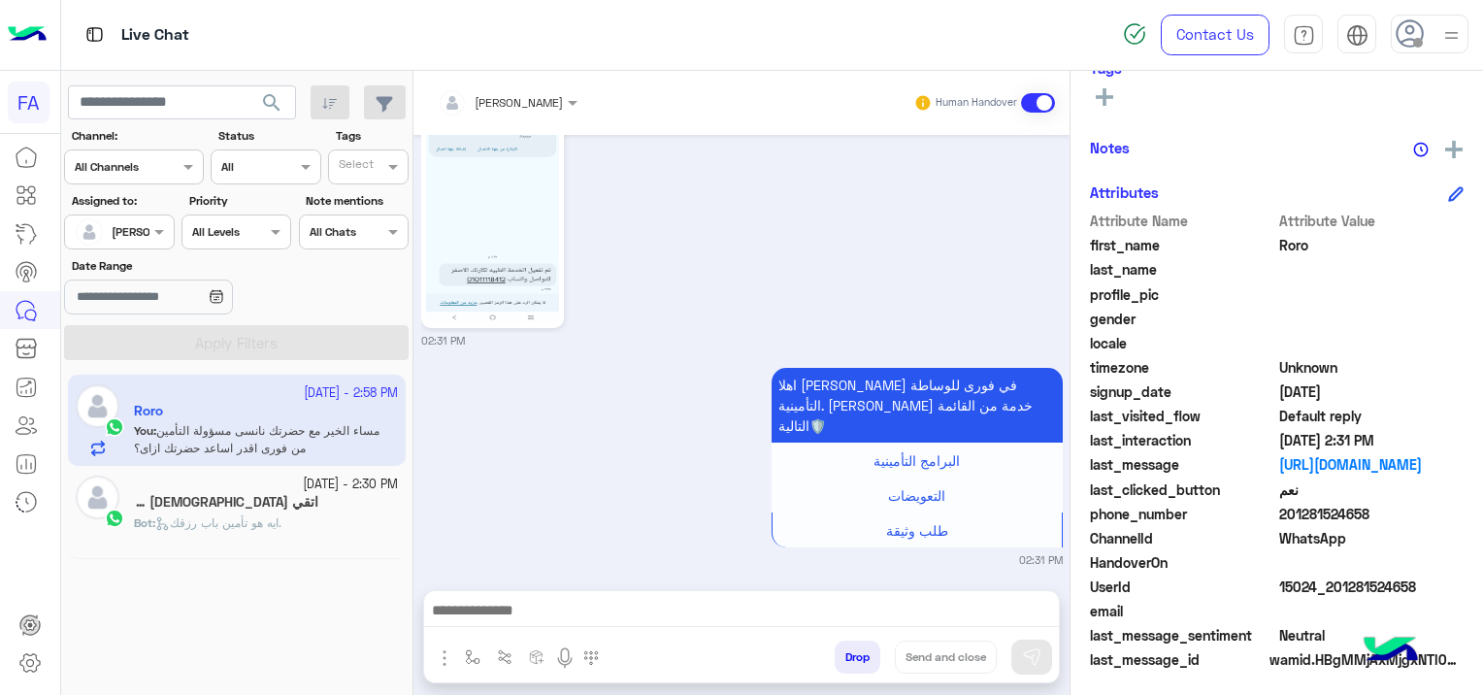
scroll to position [2050, 0]
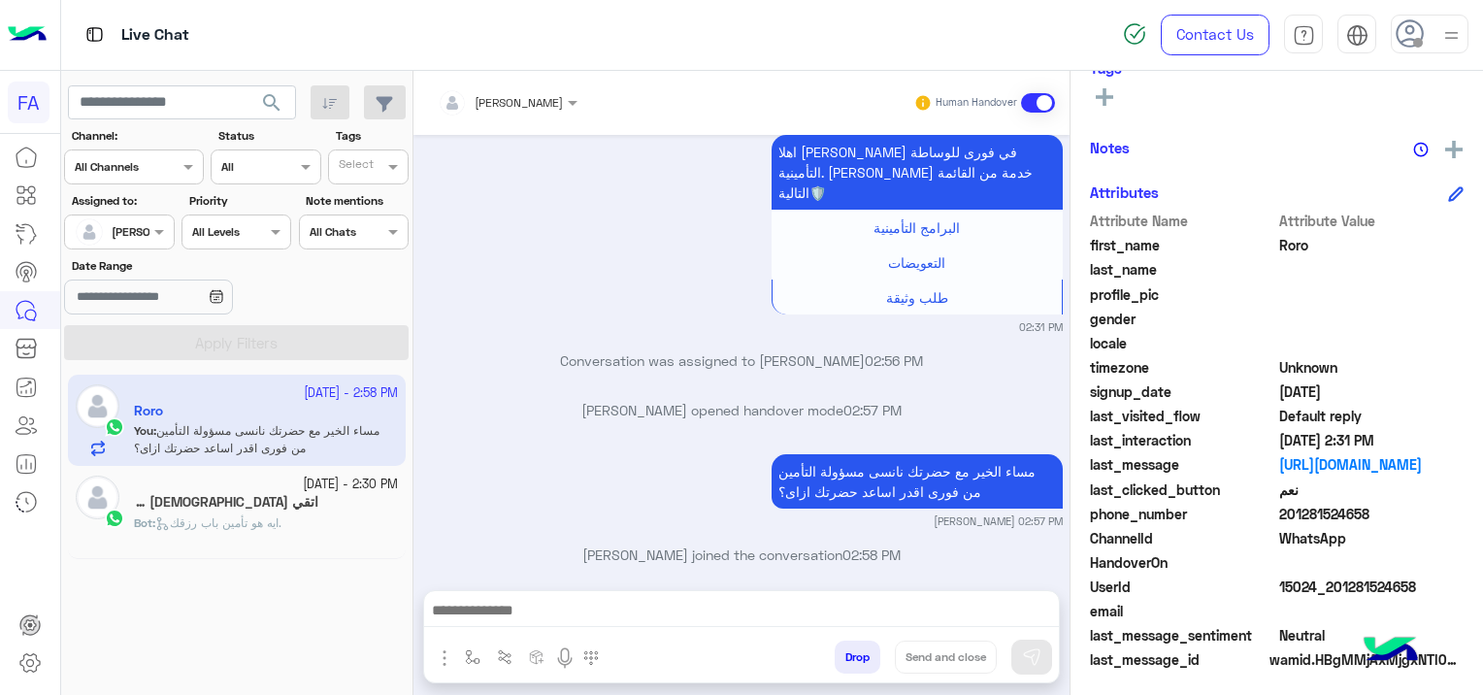
drag, startPoint x: 1414, startPoint y: 578, endPoint x: 1387, endPoint y: 588, distance: 27.9
click at [1388, 588] on span "15024_201281524658" at bounding box center [1371, 586] width 185 height 20
drag, startPoint x: 1387, startPoint y: 588, endPoint x: 1365, endPoint y: 593, distance: 22.8
click at [1368, 592] on span "15024_201281524658" at bounding box center [1371, 586] width 185 height 20
drag, startPoint x: 1365, startPoint y: 593, endPoint x: 1343, endPoint y: 594, distance: 22.3
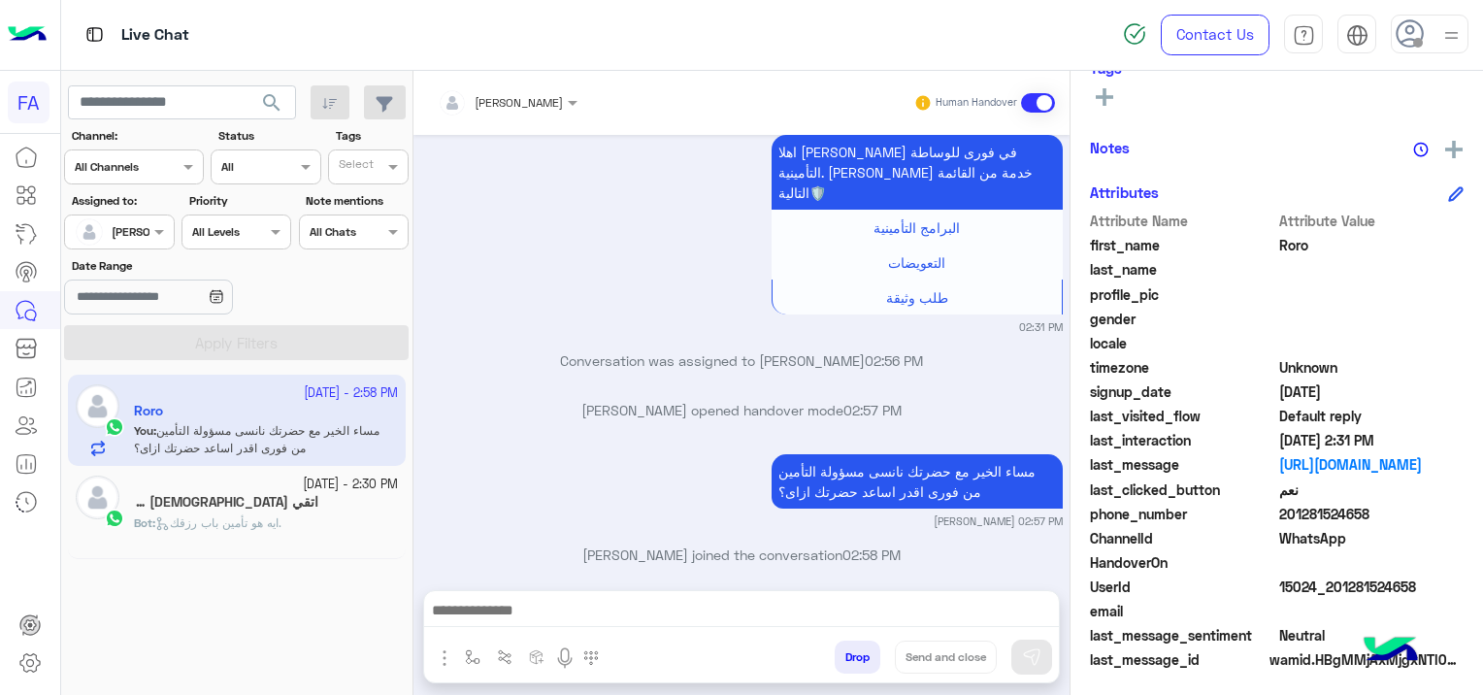
click at [1343, 594] on span "15024_201281524658" at bounding box center [1371, 586] width 185 height 20
drag, startPoint x: 1420, startPoint y: 574, endPoint x: 1339, endPoint y: 589, distance: 82.8
click at [1339, 589] on span "15024_201281524658" at bounding box center [1371, 586] width 185 height 20
drag, startPoint x: 1339, startPoint y: 589, endPoint x: 1337, endPoint y: 604, distance: 15.6
click at [1337, 604] on span at bounding box center [1371, 611] width 185 height 20
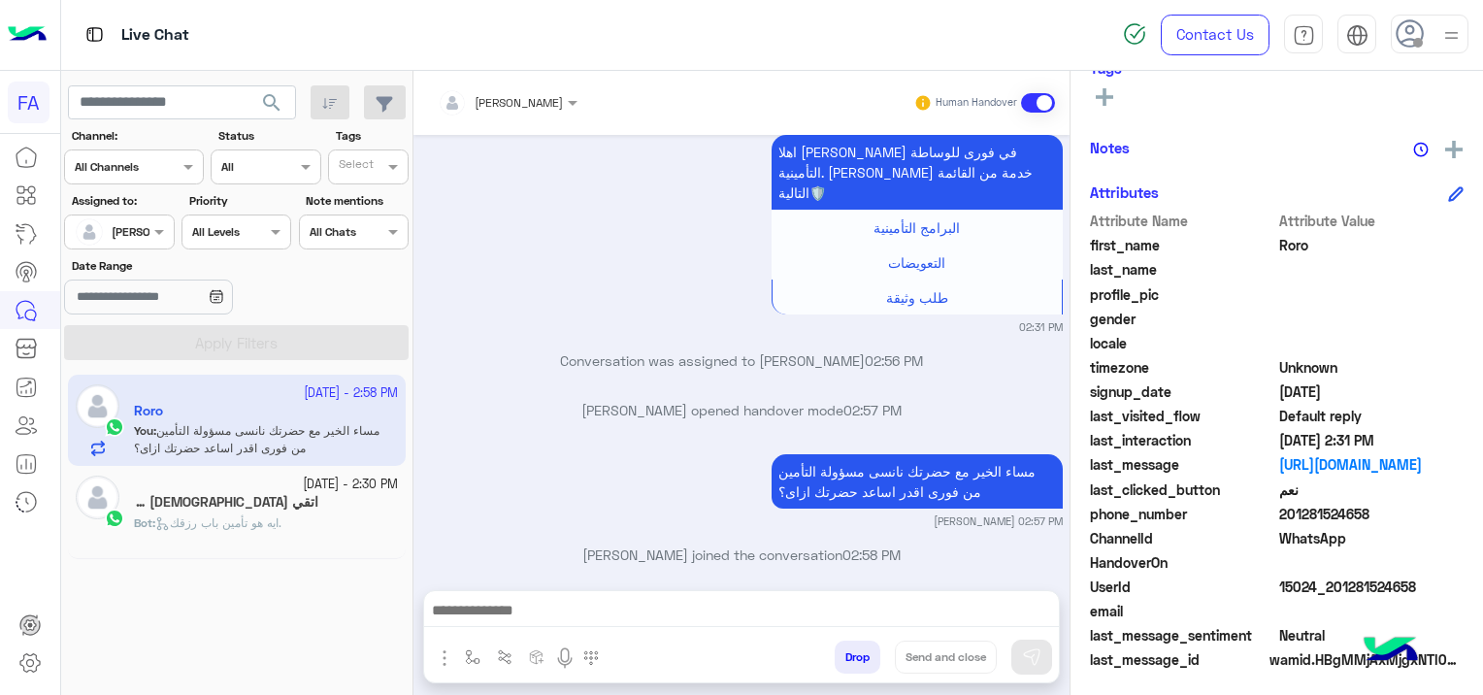
drag, startPoint x: 1413, startPoint y: 582, endPoint x: 1337, endPoint y: 572, distance: 76.3
click at [1337, 572] on div "Attribute Name Attribute Value first_name Roro last_name profile_pic gender loc…" at bounding box center [1277, 442] width 374 height 463
click at [1337, 572] on div "HandoverOn" at bounding box center [1277, 564] width 374 height 24
click at [1411, 520] on span "201281524658" at bounding box center [1371, 514] width 185 height 20
drag, startPoint x: 1420, startPoint y: 571, endPoint x: 1411, endPoint y: 582, distance: 15.2
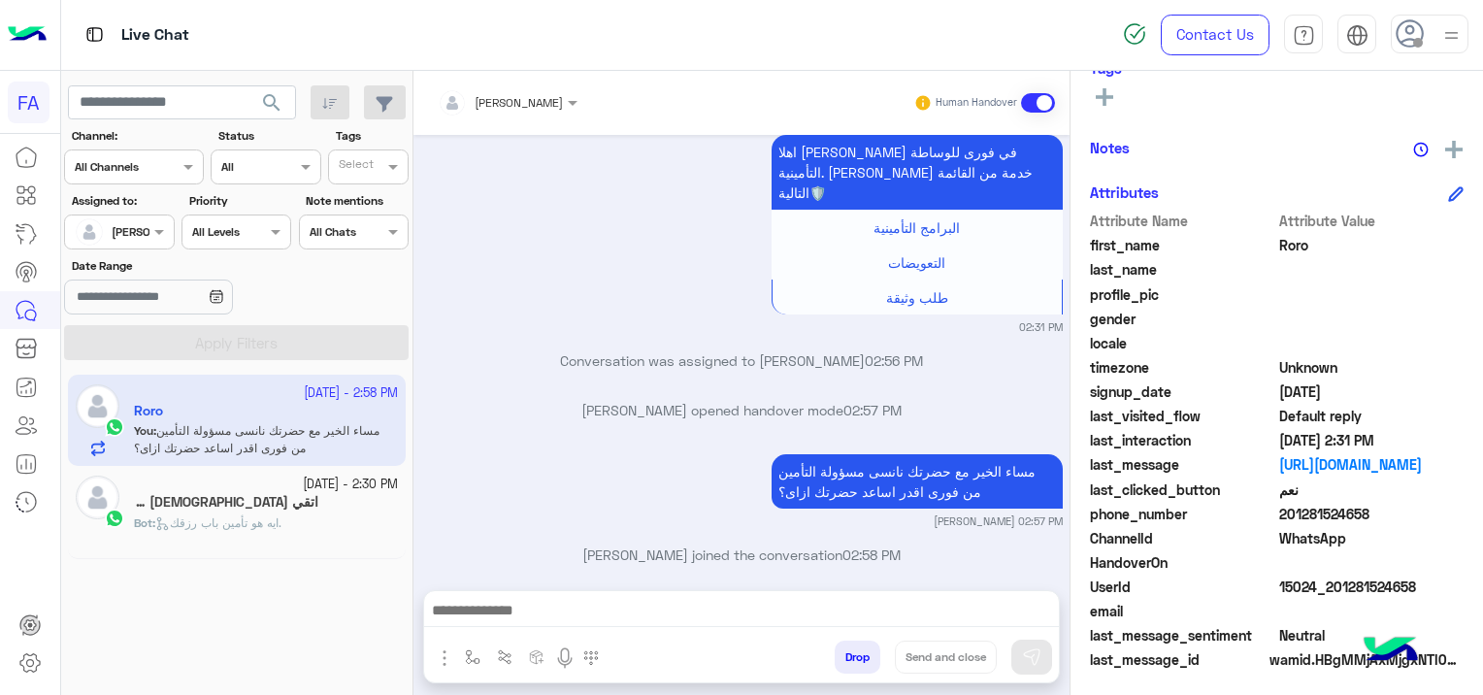
click at [1411, 582] on div "Attribute Name Attribute Value first_name Roro last_name profile_pic gender loc…" at bounding box center [1277, 442] width 374 height 463
drag, startPoint x: 1411, startPoint y: 582, endPoint x: 1420, endPoint y: 551, distance: 32.5
click at [1419, 552] on span at bounding box center [1371, 562] width 185 height 20
click at [1428, 603] on span at bounding box center [1371, 611] width 185 height 20
drag, startPoint x: 1419, startPoint y: 582, endPoint x: 1331, endPoint y: 594, distance: 89.1
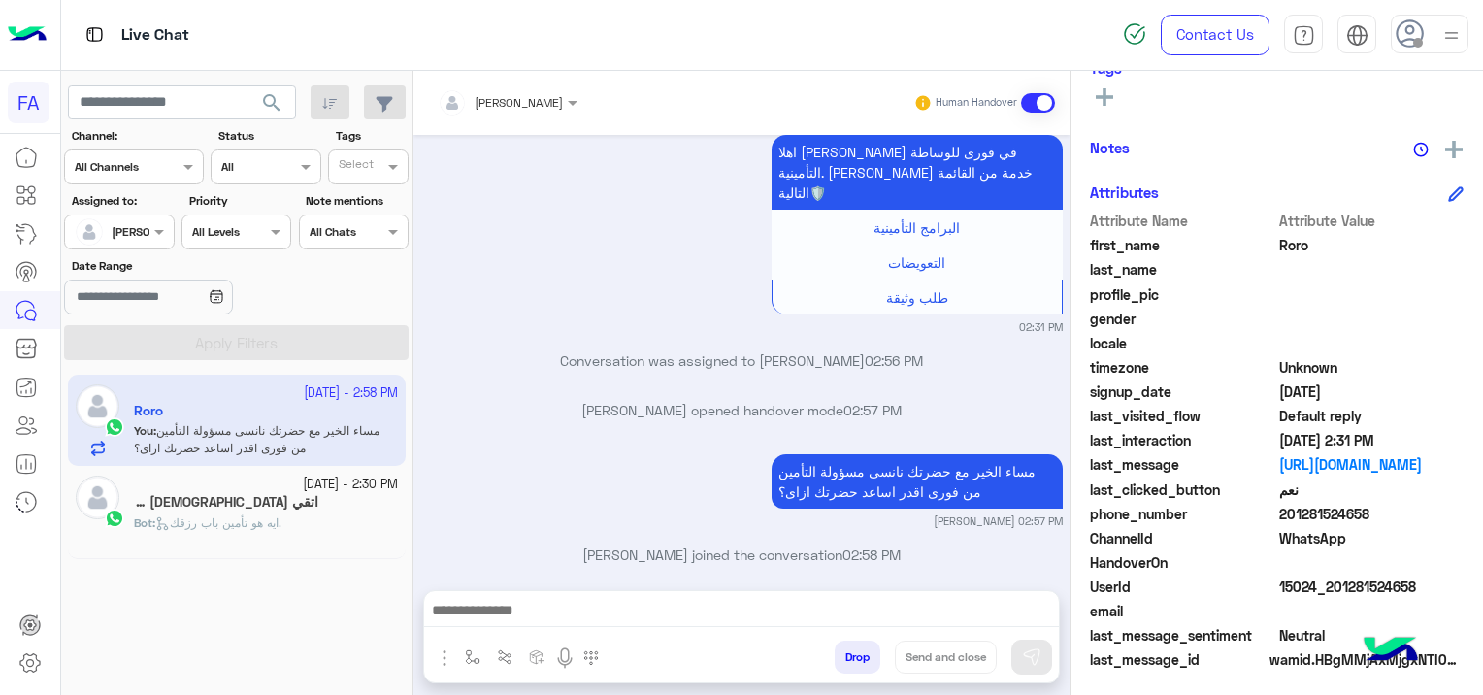
click at [1331, 594] on span "15024_201281524658" at bounding box center [1371, 586] width 185 height 20
copy span "01281524658"
click at [303, 490] on small "[DATE] - 2:30 PM" at bounding box center [350, 484] width 95 height 18
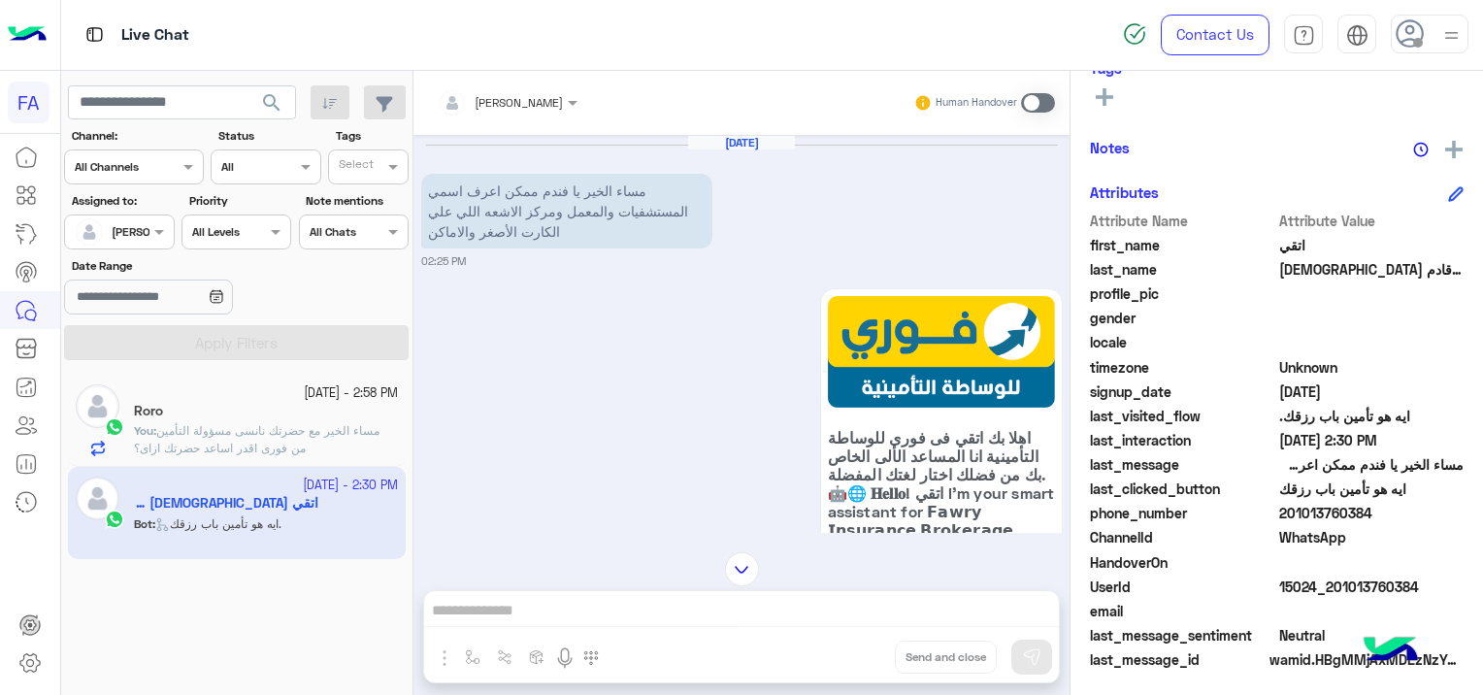
click at [1030, 104] on span at bounding box center [1038, 102] width 34 height 19
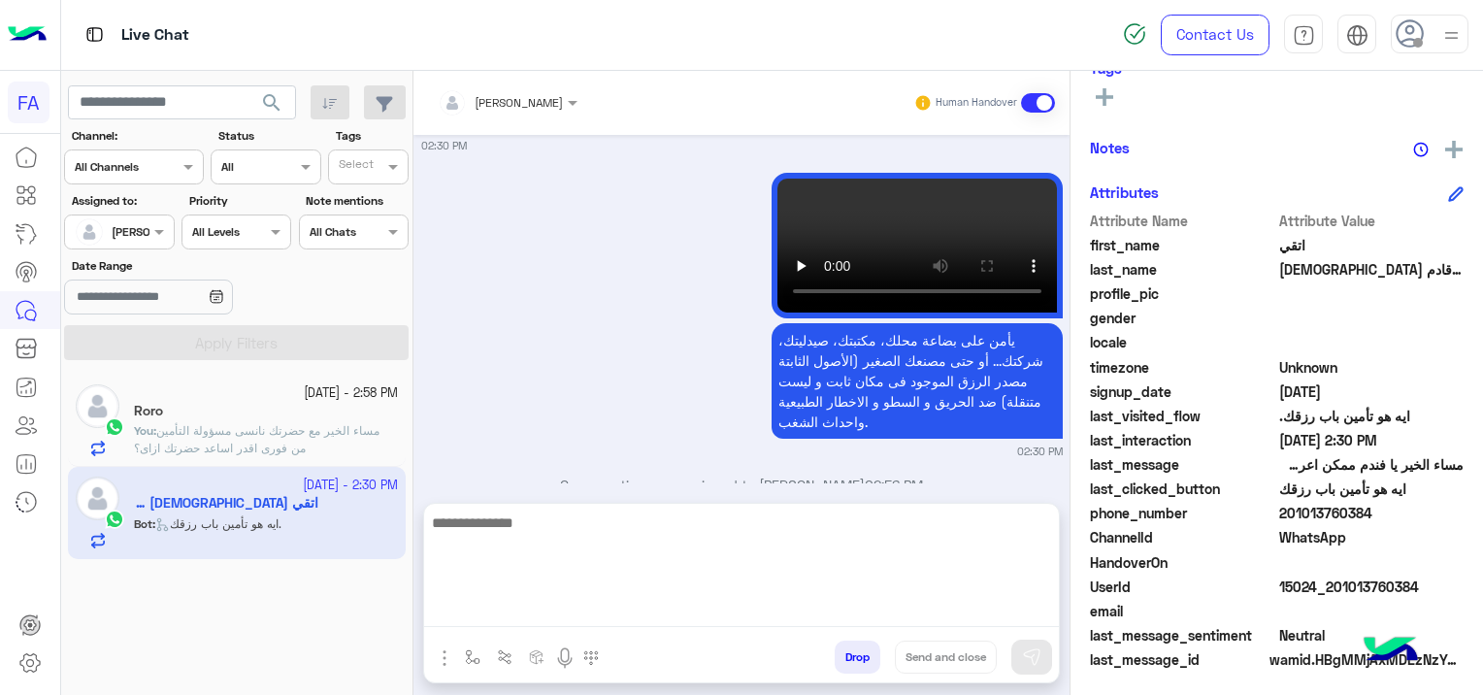
click at [571, 621] on textarea at bounding box center [741, 568] width 635 height 116
drag, startPoint x: 528, startPoint y: 620, endPoint x: 532, endPoint y: 610, distance: 10.5
click at [528, 620] on textarea at bounding box center [741, 568] width 635 height 116
paste textarea "**********"
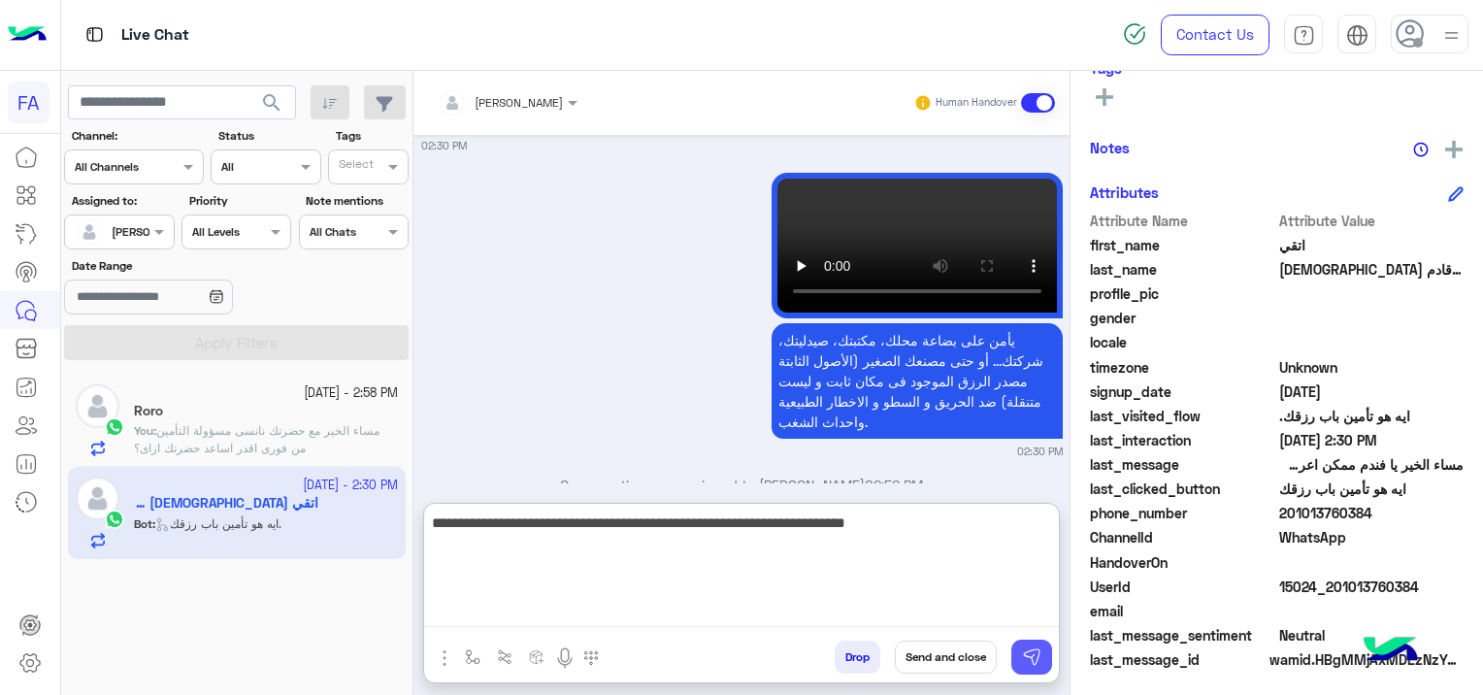
type textarea "**********"
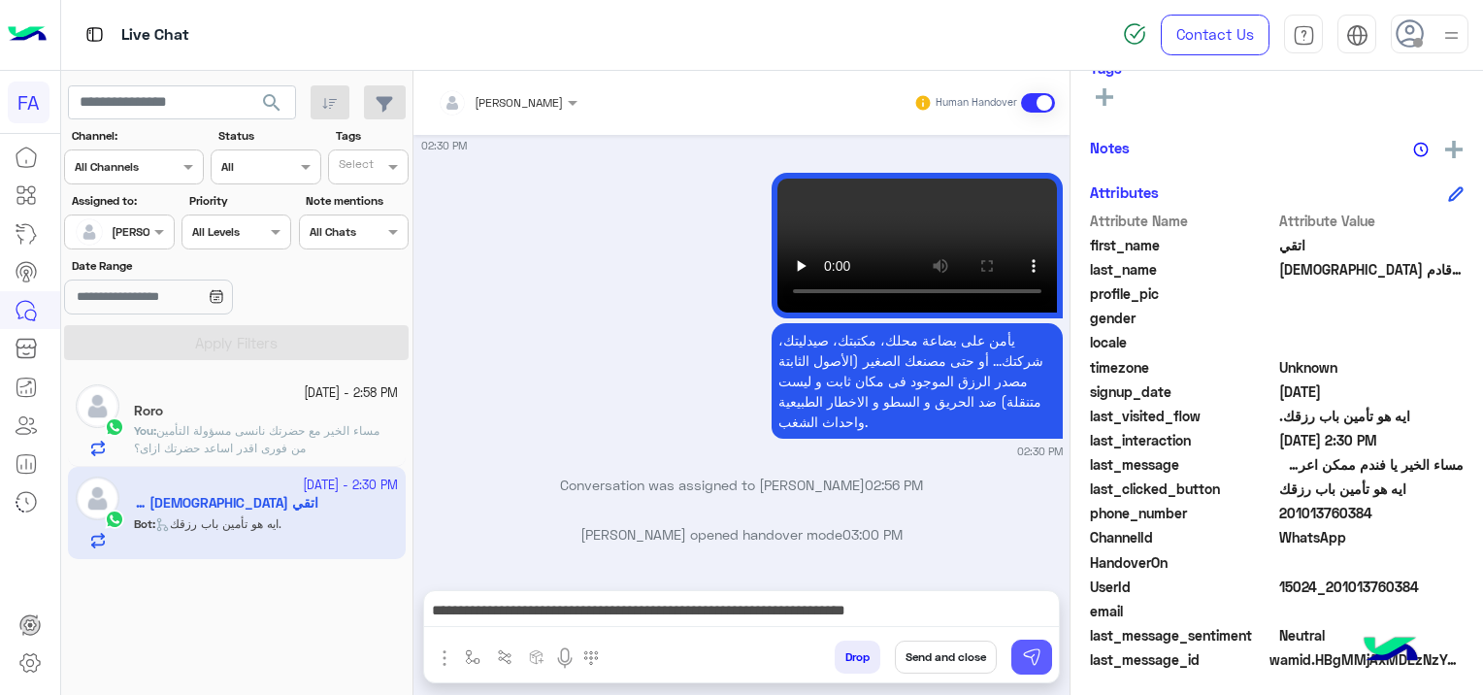
click at [1033, 660] on img at bounding box center [1031, 656] width 19 height 19
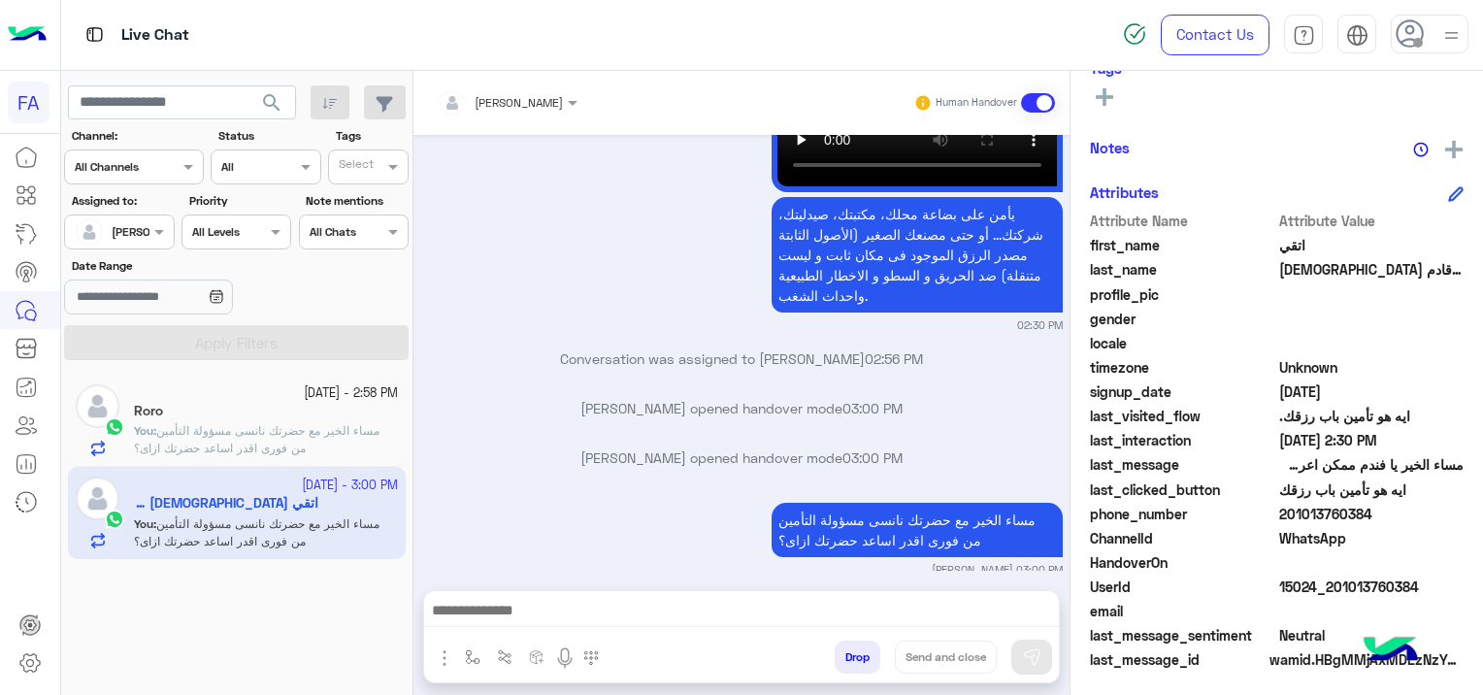
scroll to position [2814, 0]
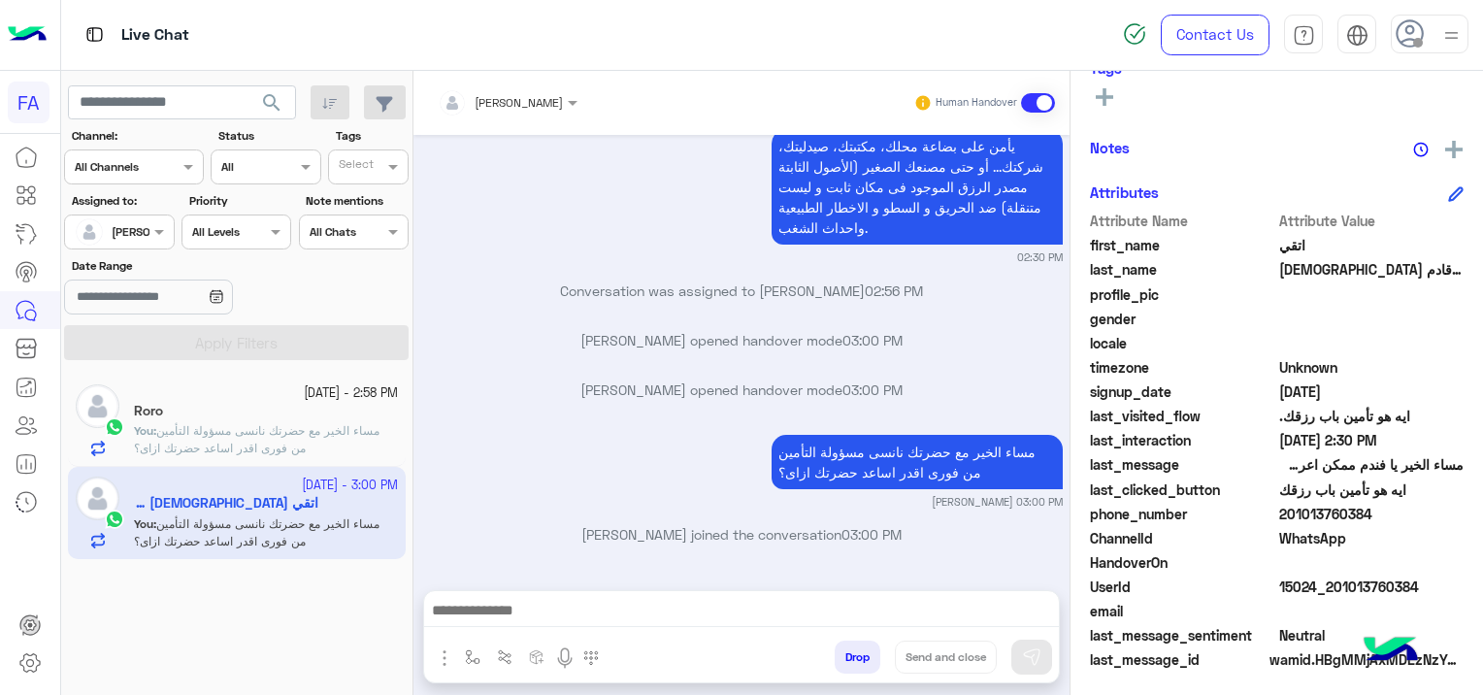
click at [361, 427] on span "مساء الخير مع حضرتك نانسى مسؤولة التأمين من فورى اقدر اساعد حضرتك ازاى؟" at bounding box center [256, 439] width 245 height 32
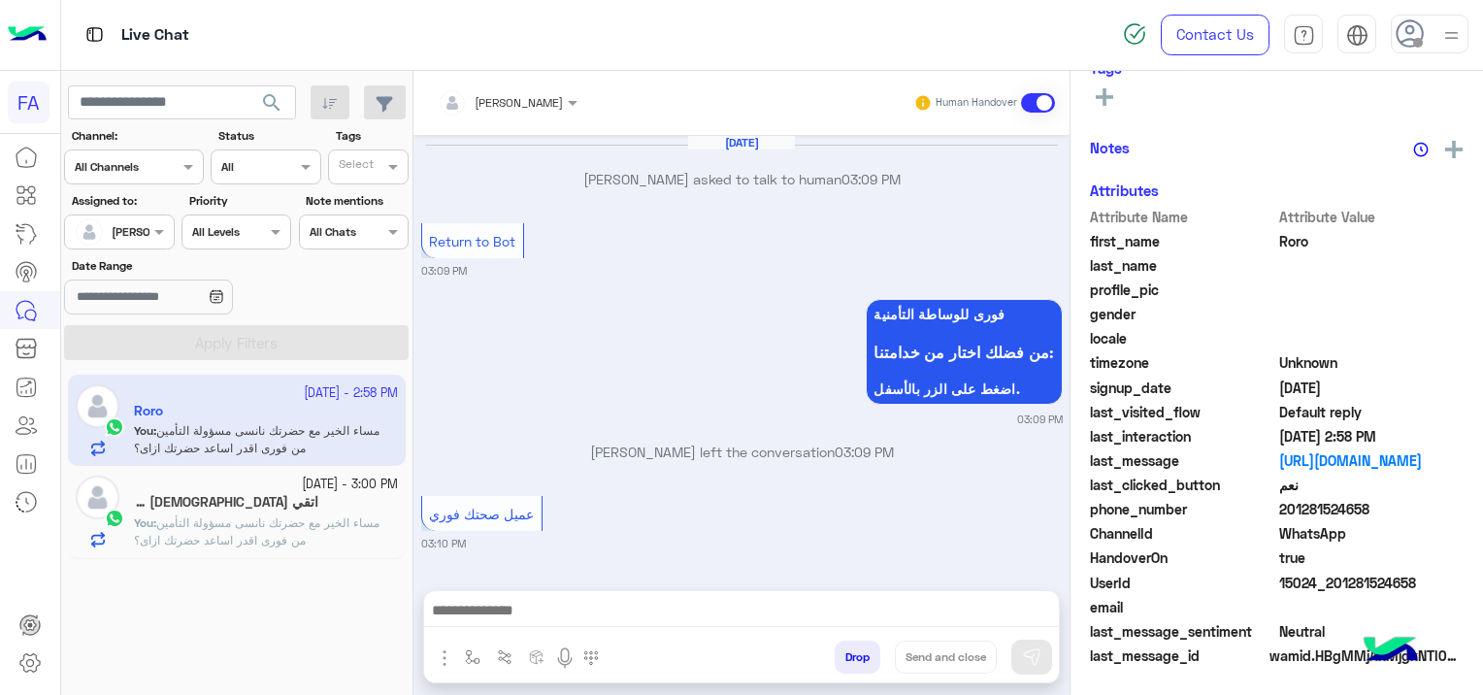
scroll to position [1815, 0]
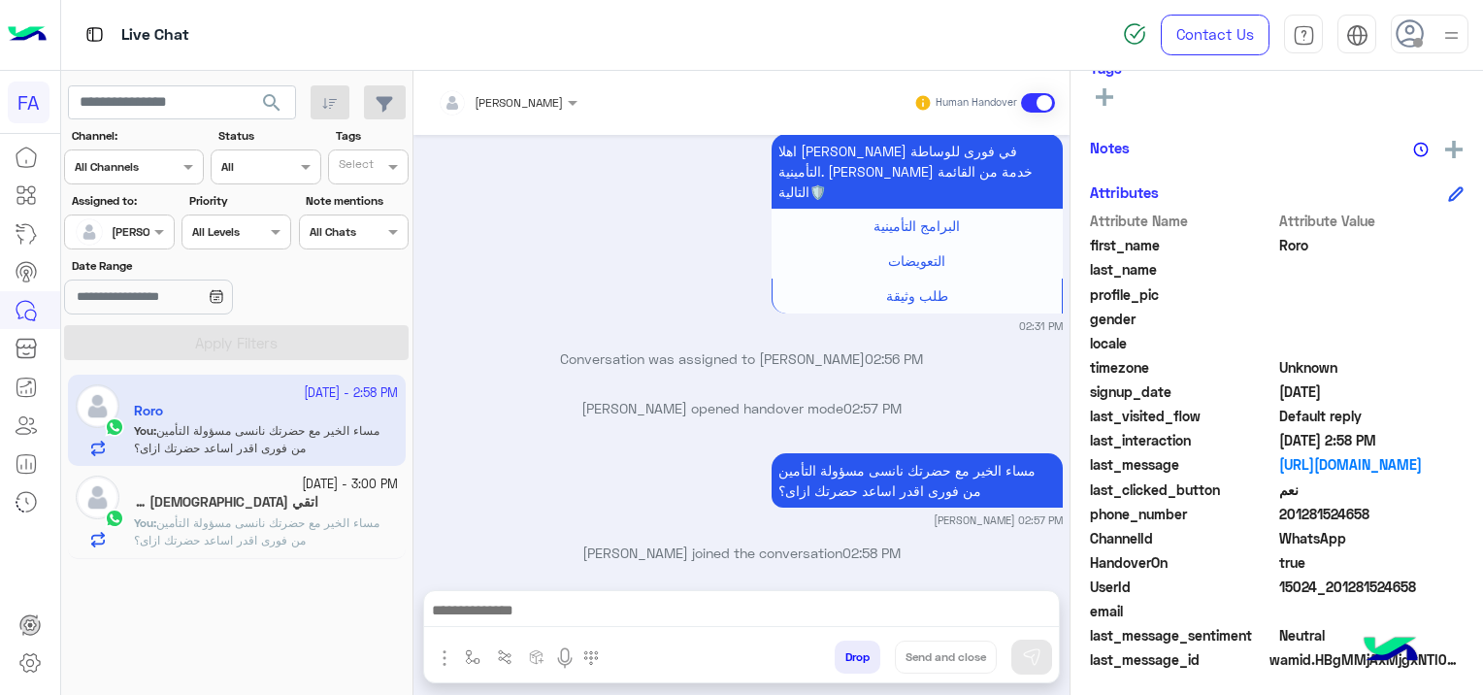
click at [334, 522] on span "مساء الخير مع حضرتك نانسى مسؤولة التأمين من فورى اقدر اساعد حضرتك ازاى؟" at bounding box center [256, 531] width 245 height 32
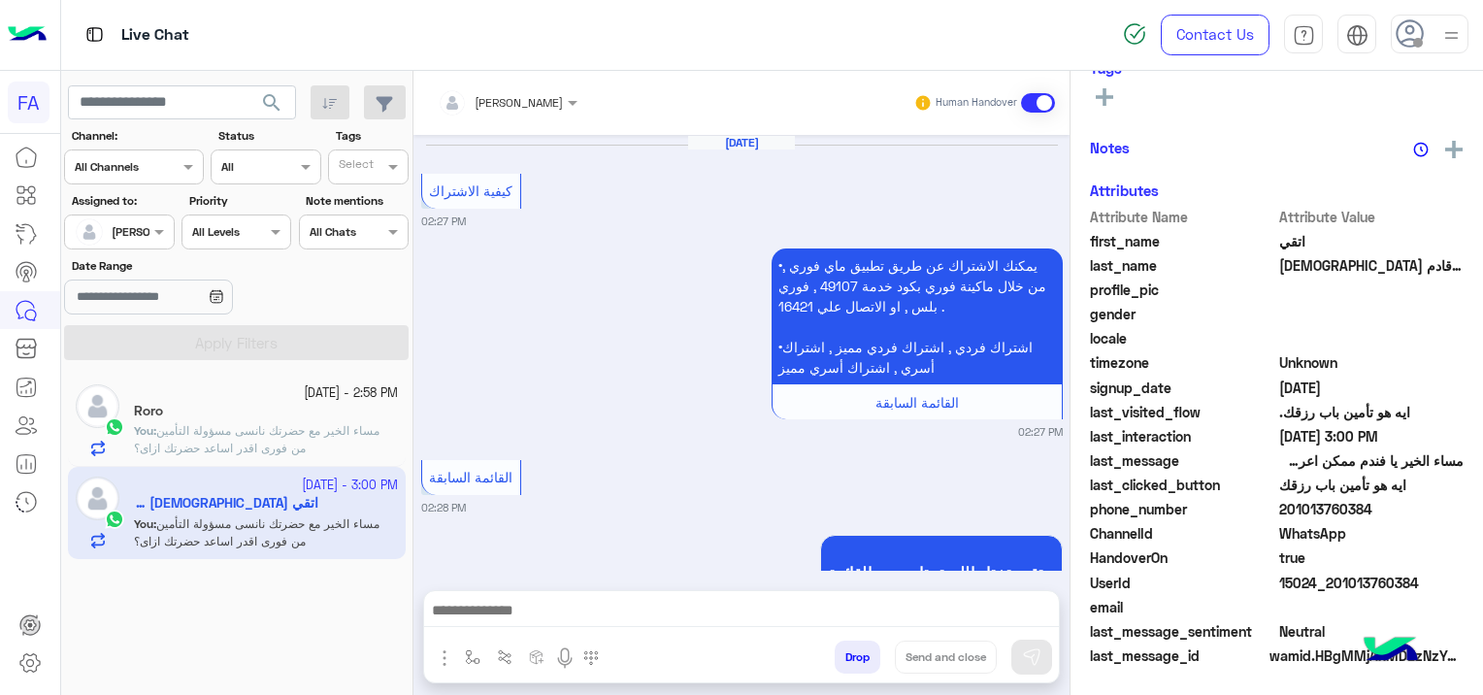
scroll to position [1788, 0]
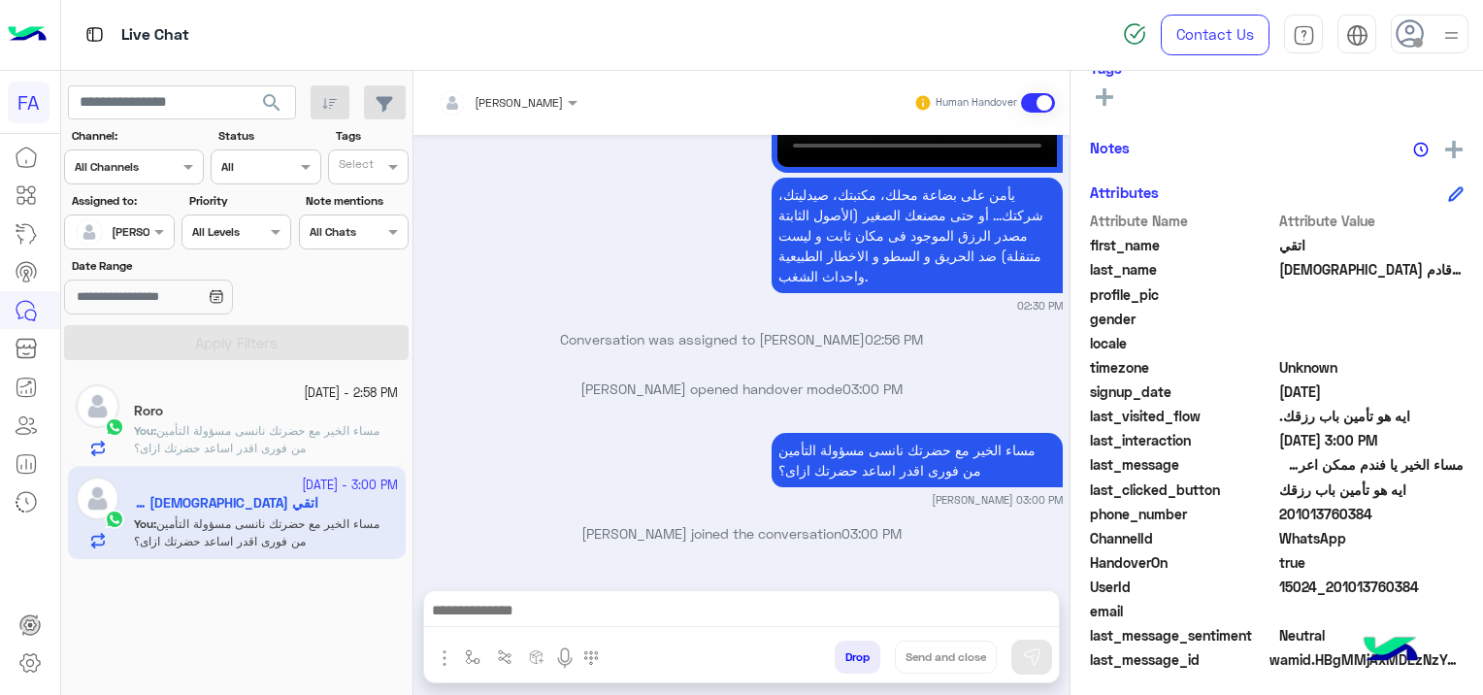
drag, startPoint x: 1412, startPoint y: 578, endPoint x: 1329, endPoint y: 593, distance: 83.7
click at [1329, 593] on span "15024_201013760384" at bounding box center [1371, 586] width 185 height 20
copy span "01013760384"
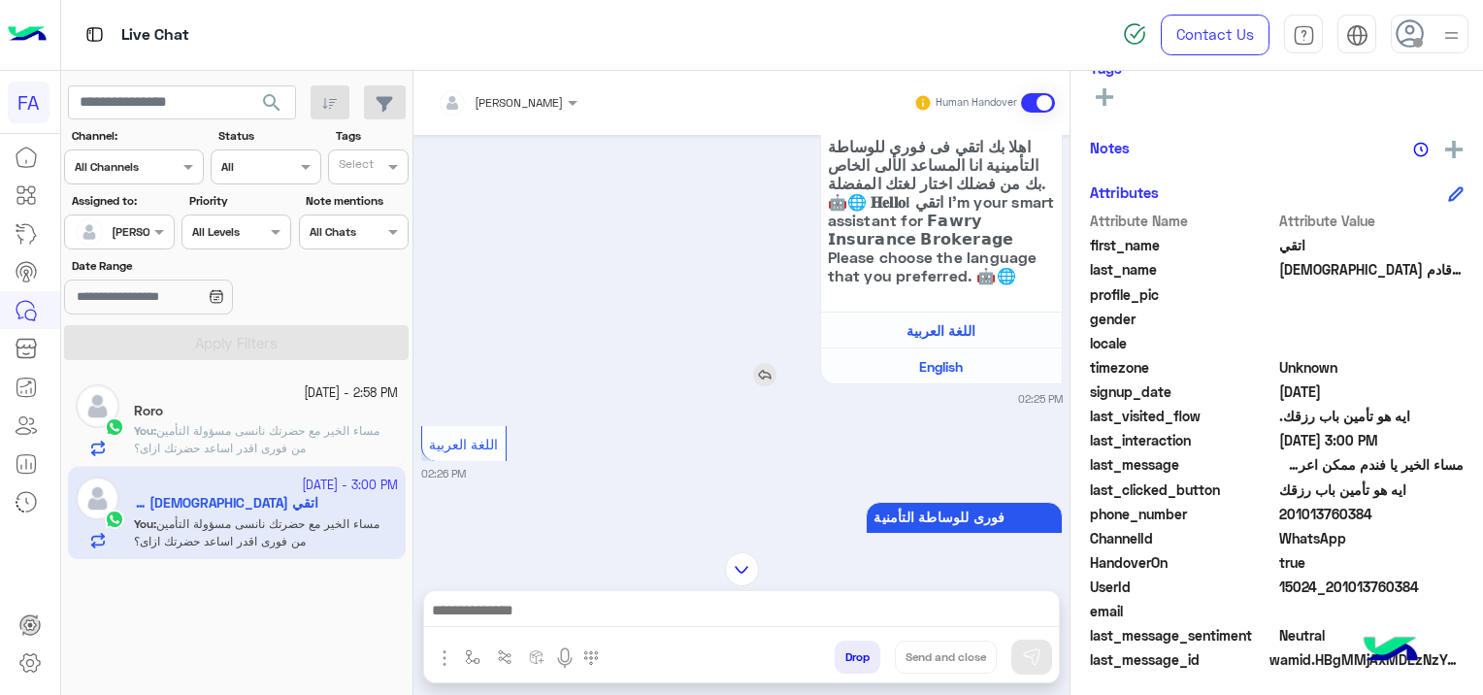
scroll to position [0, 0]
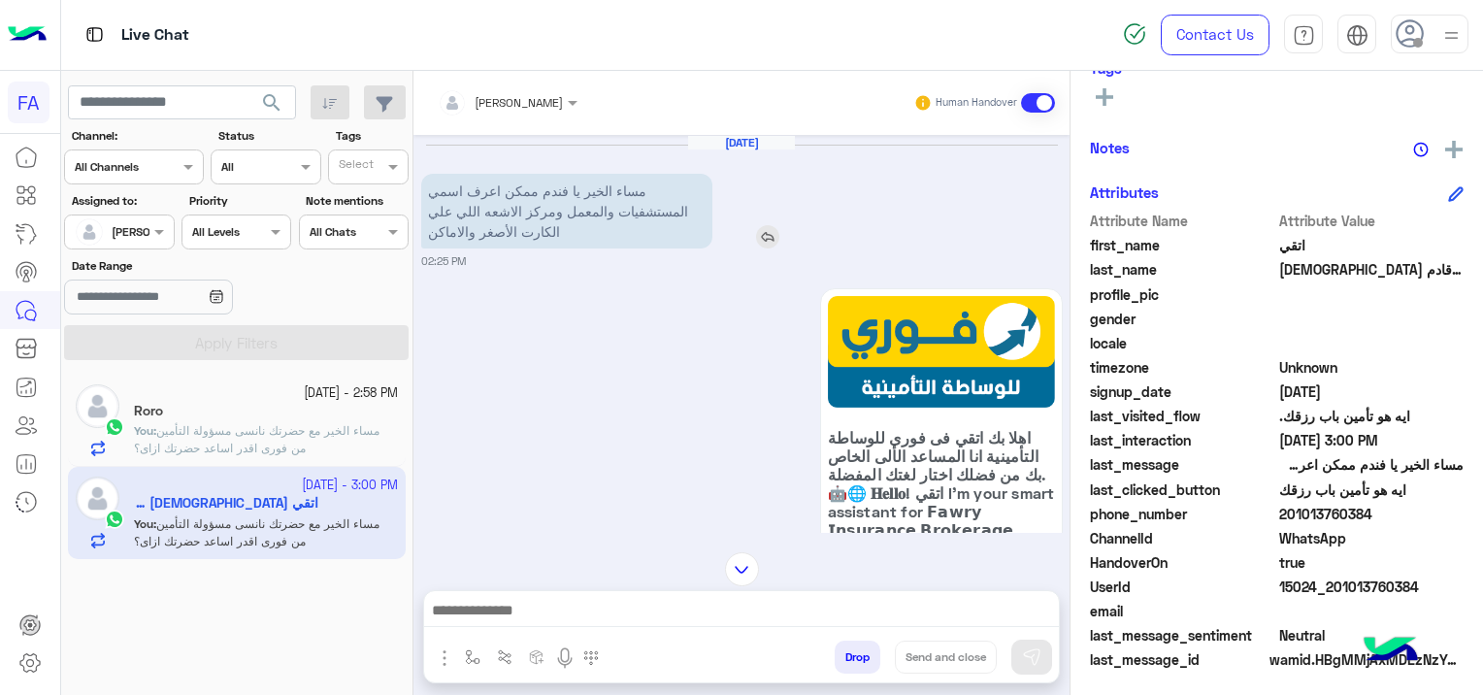
click at [769, 235] on img at bounding box center [767, 236] width 23 height 23
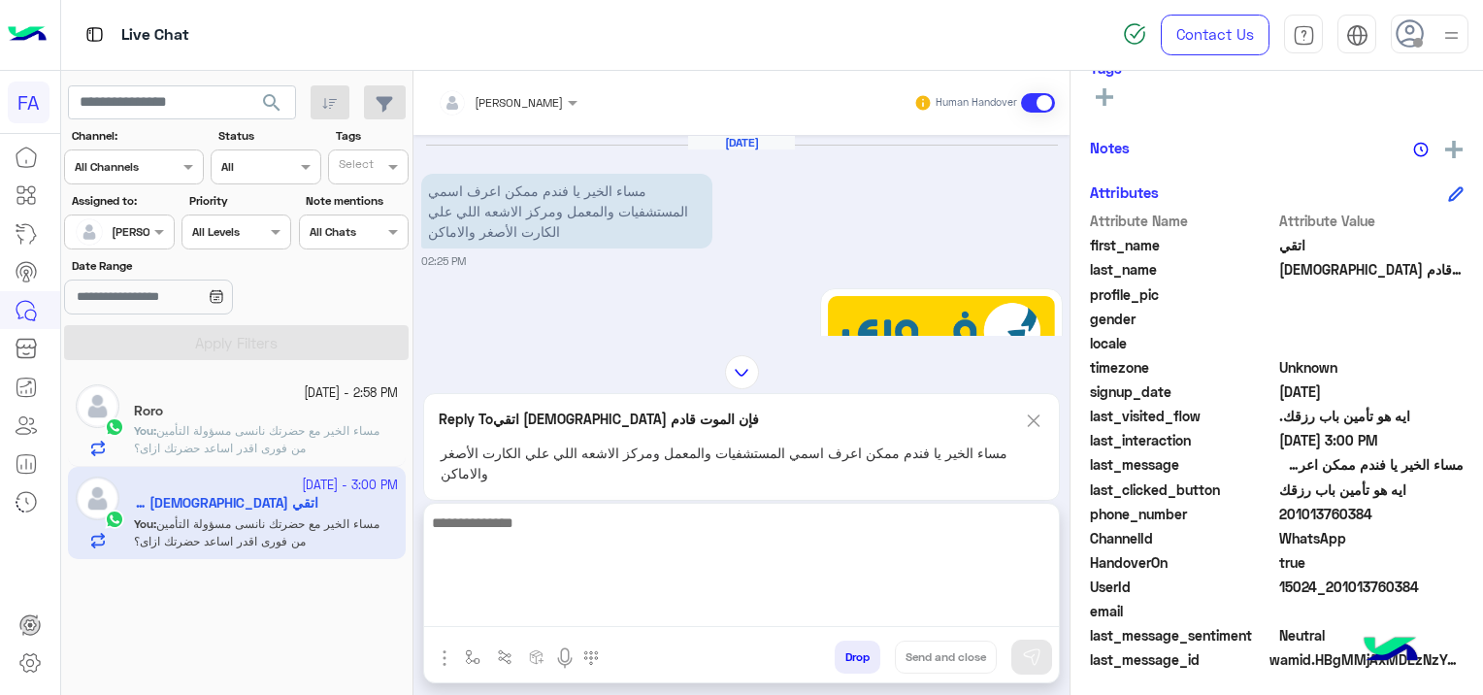
click at [695, 615] on textarea at bounding box center [741, 568] width 635 height 116
type textarea "**********"
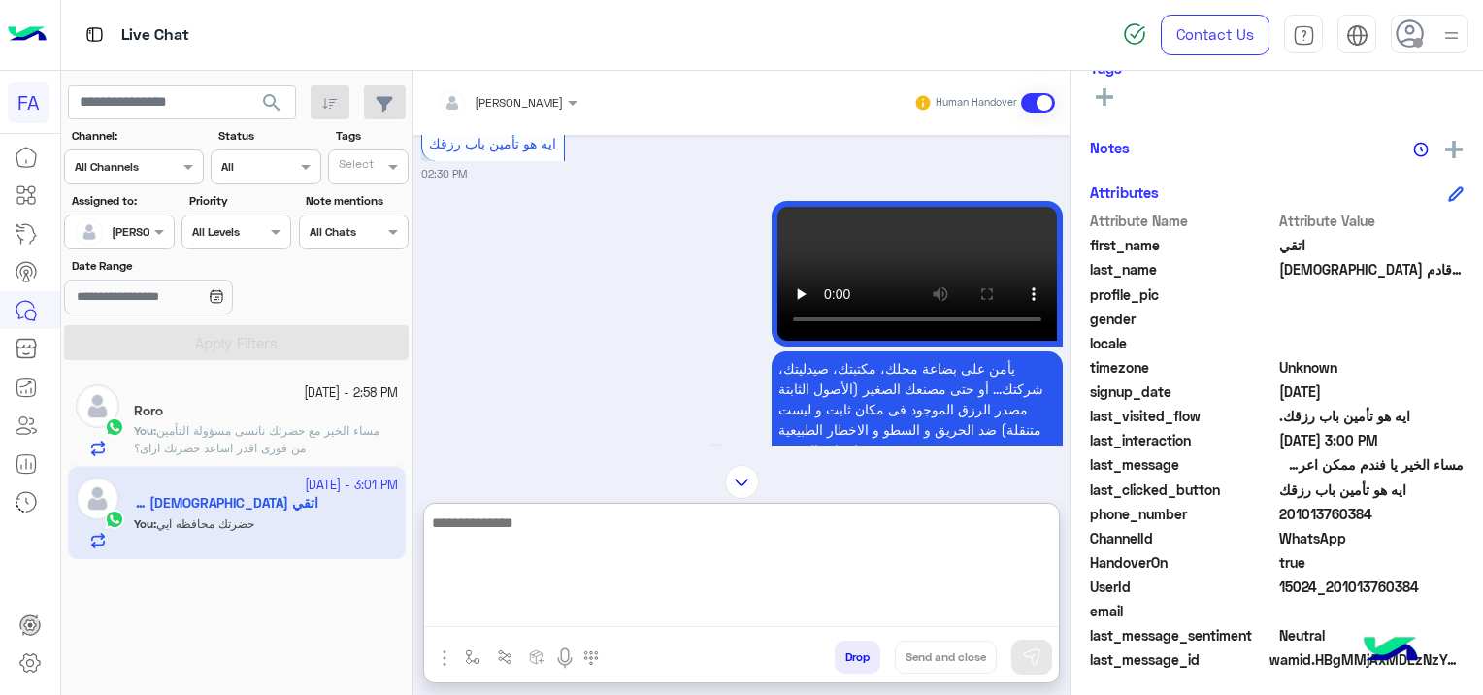
scroll to position [2980, 0]
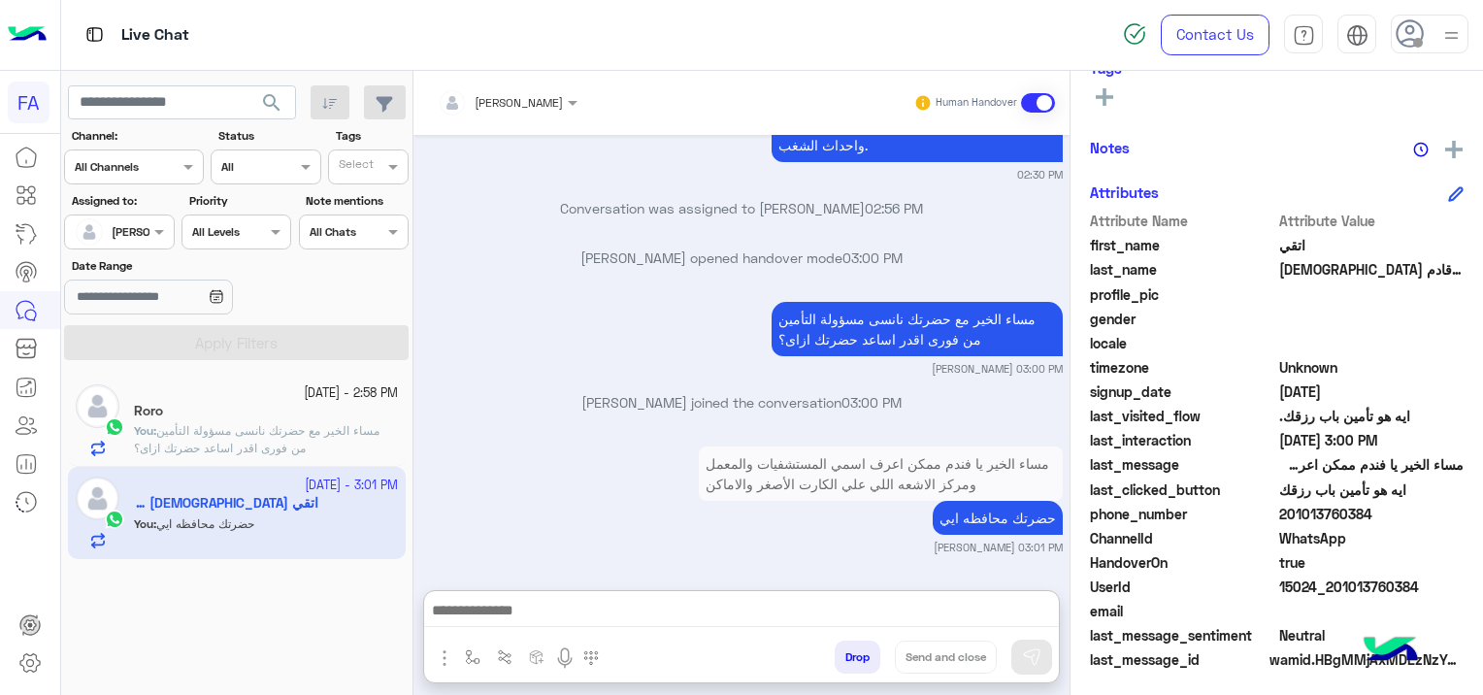
click at [334, 439] on p "You : مساء الخير مع حضرتك نانسى مسؤولة التأمين من فورى اقدر اساعد حضرتك ازاى؟" at bounding box center [266, 439] width 264 height 35
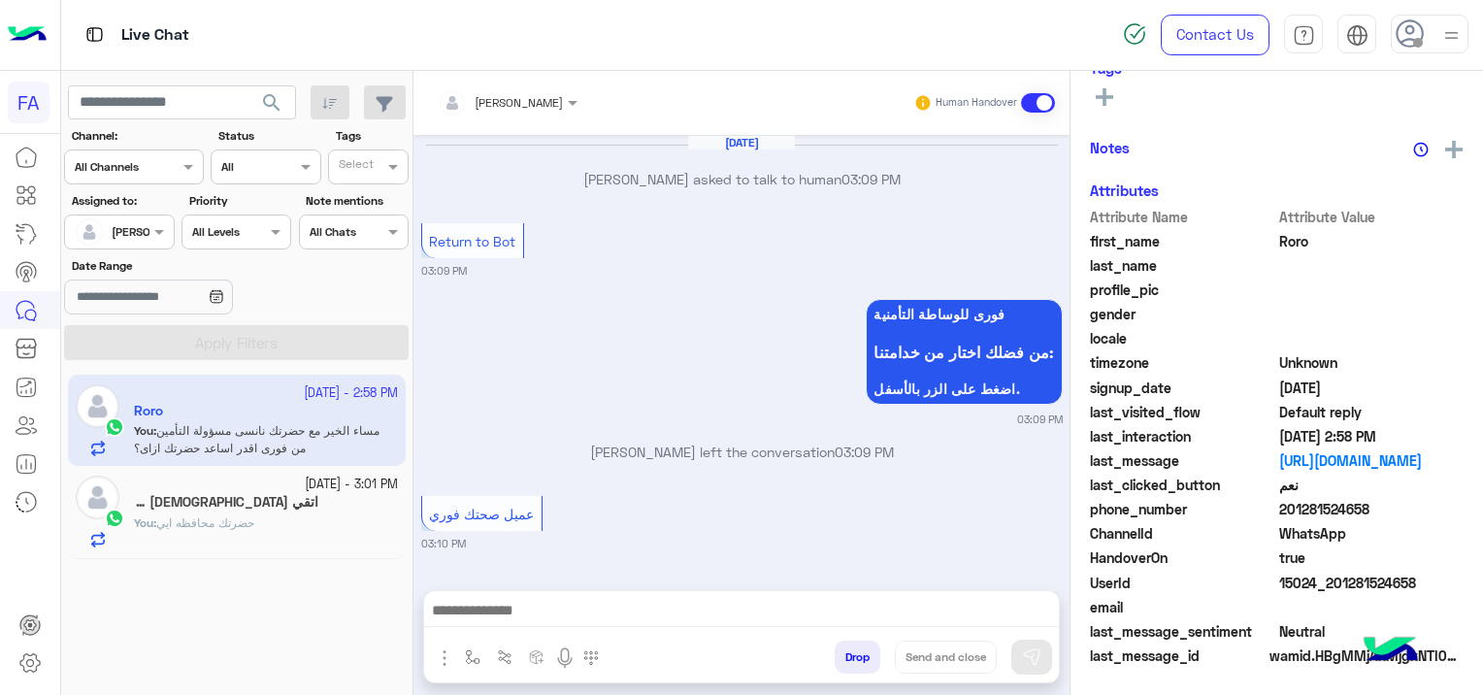
scroll to position [1815, 0]
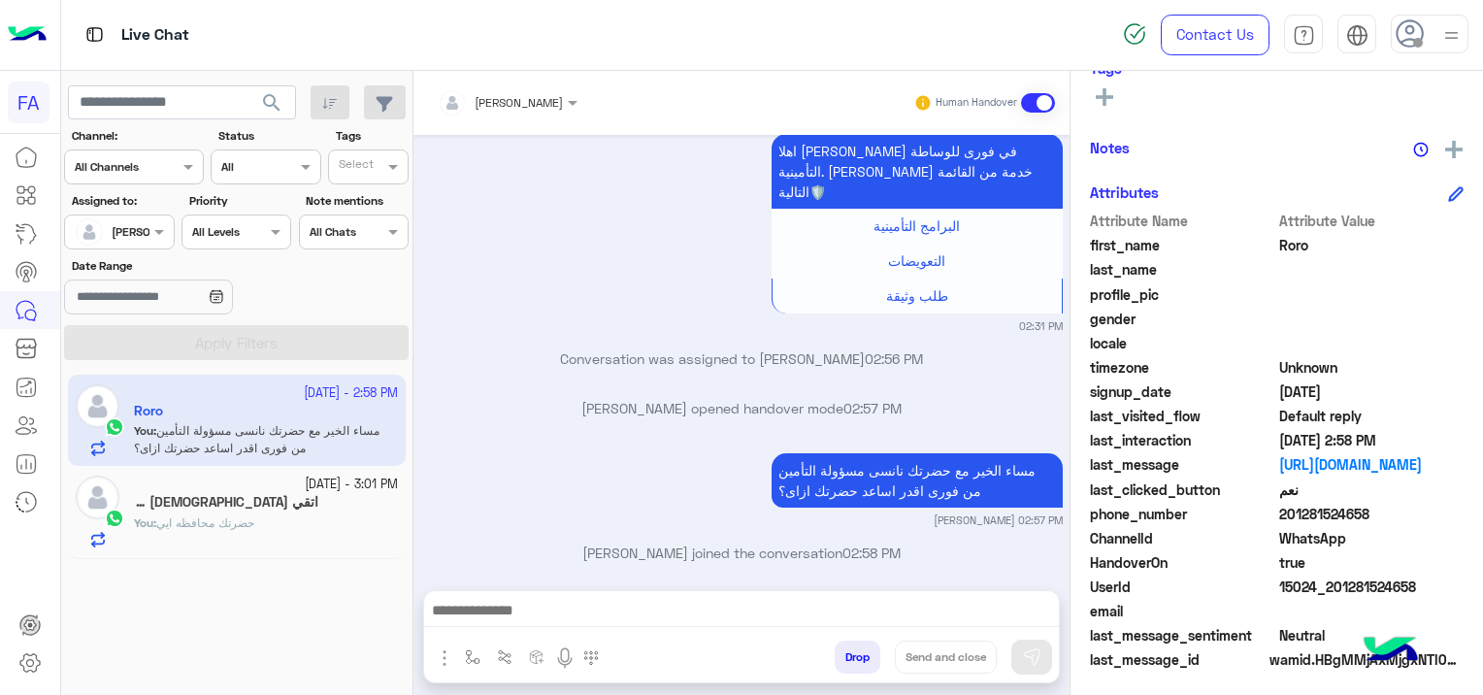
click at [252, 497] on h5 "اتقي [DEMOGRAPHIC_DATA] فإن الموت قادم" at bounding box center [226, 502] width 184 height 16
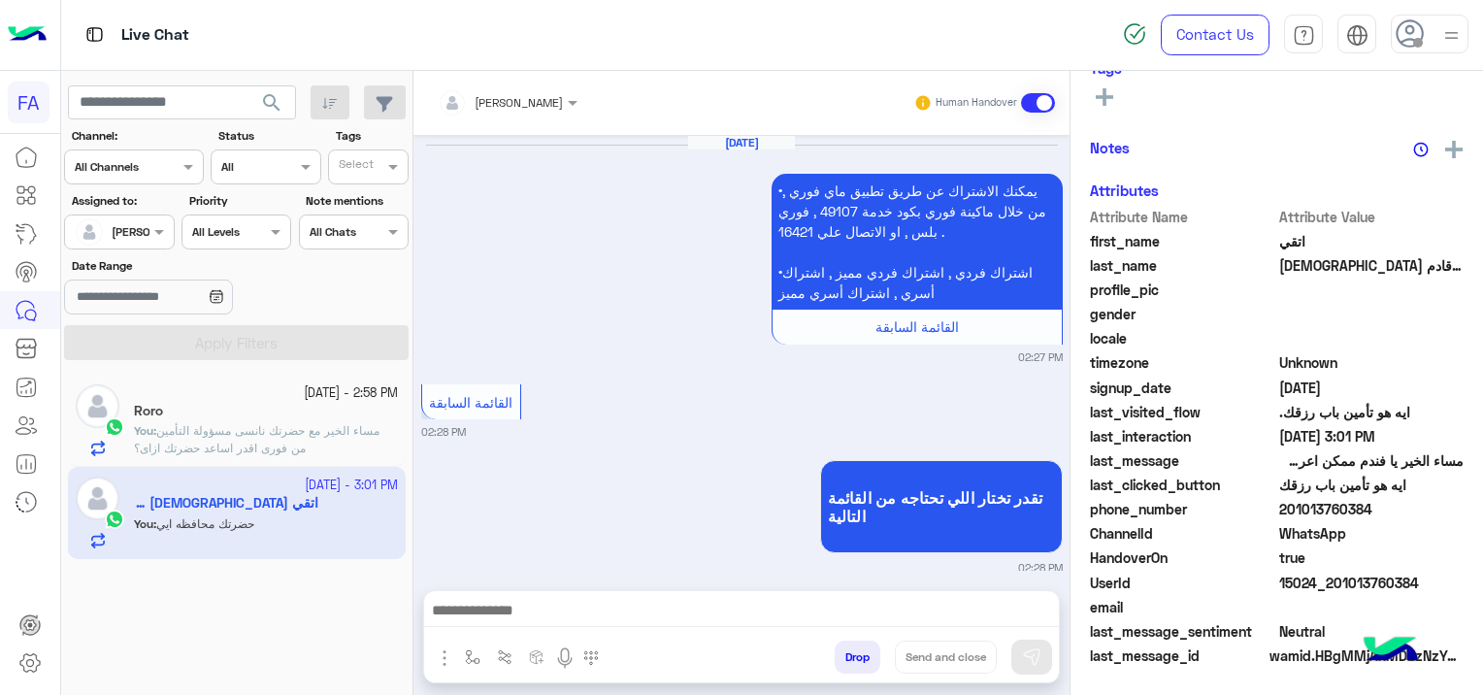
scroll to position [1842, 0]
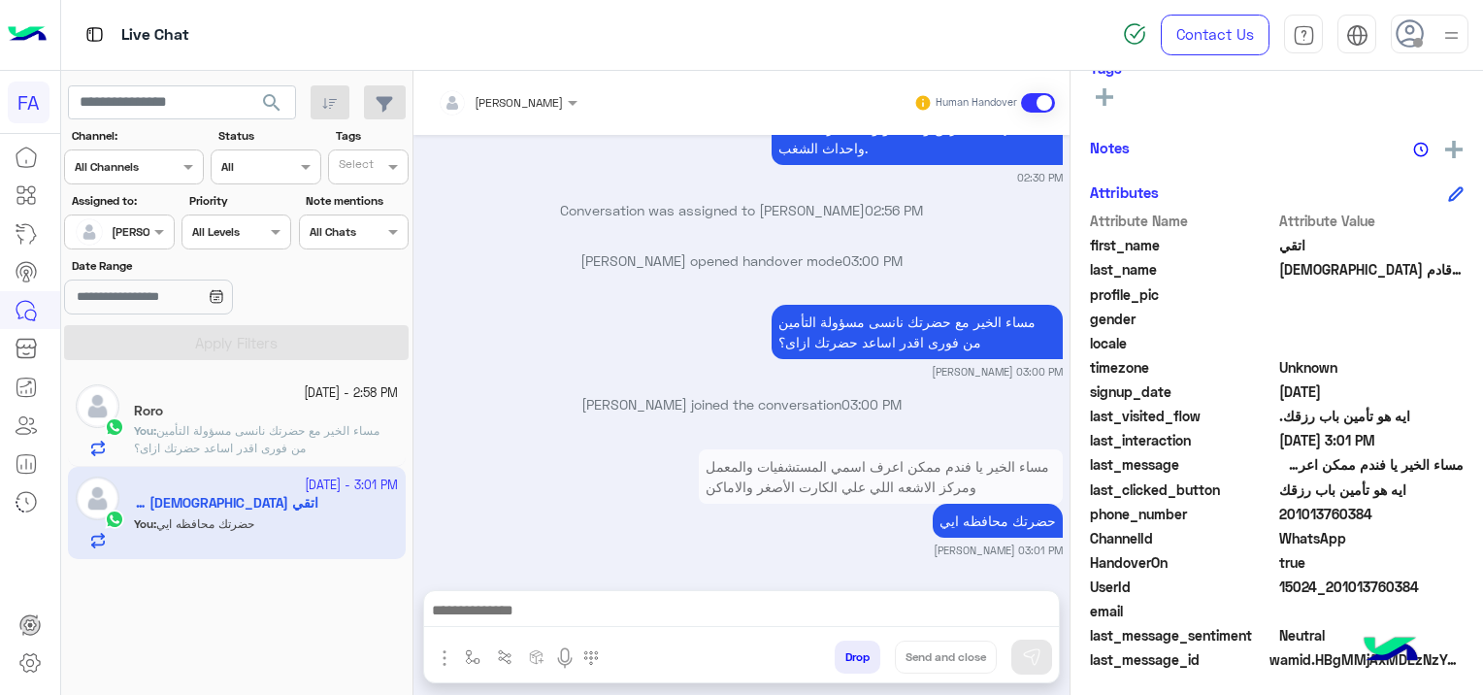
click at [327, 434] on span "مساء الخير مع حضرتك نانسى مسؤولة التأمين من فورى اقدر اساعد حضرتك ازاى؟" at bounding box center [256, 439] width 245 height 32
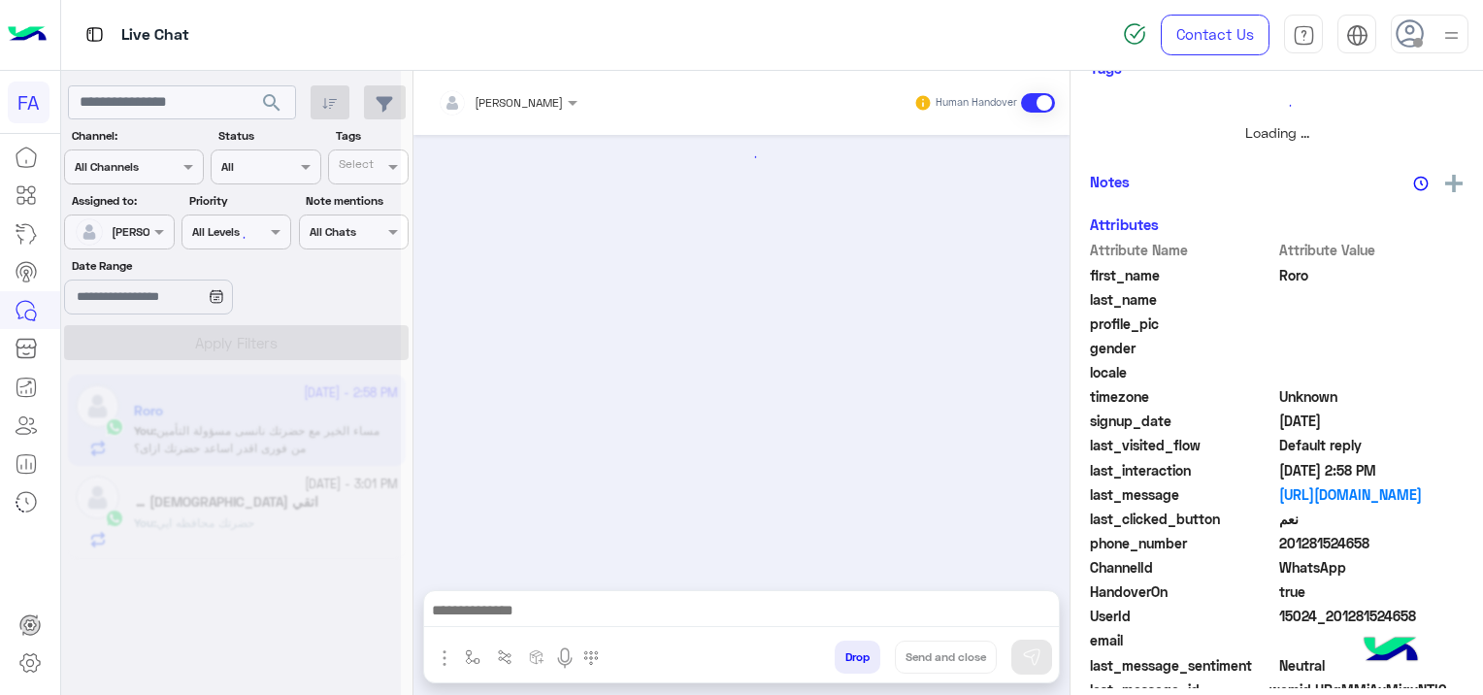
scroll to position [402, 0]
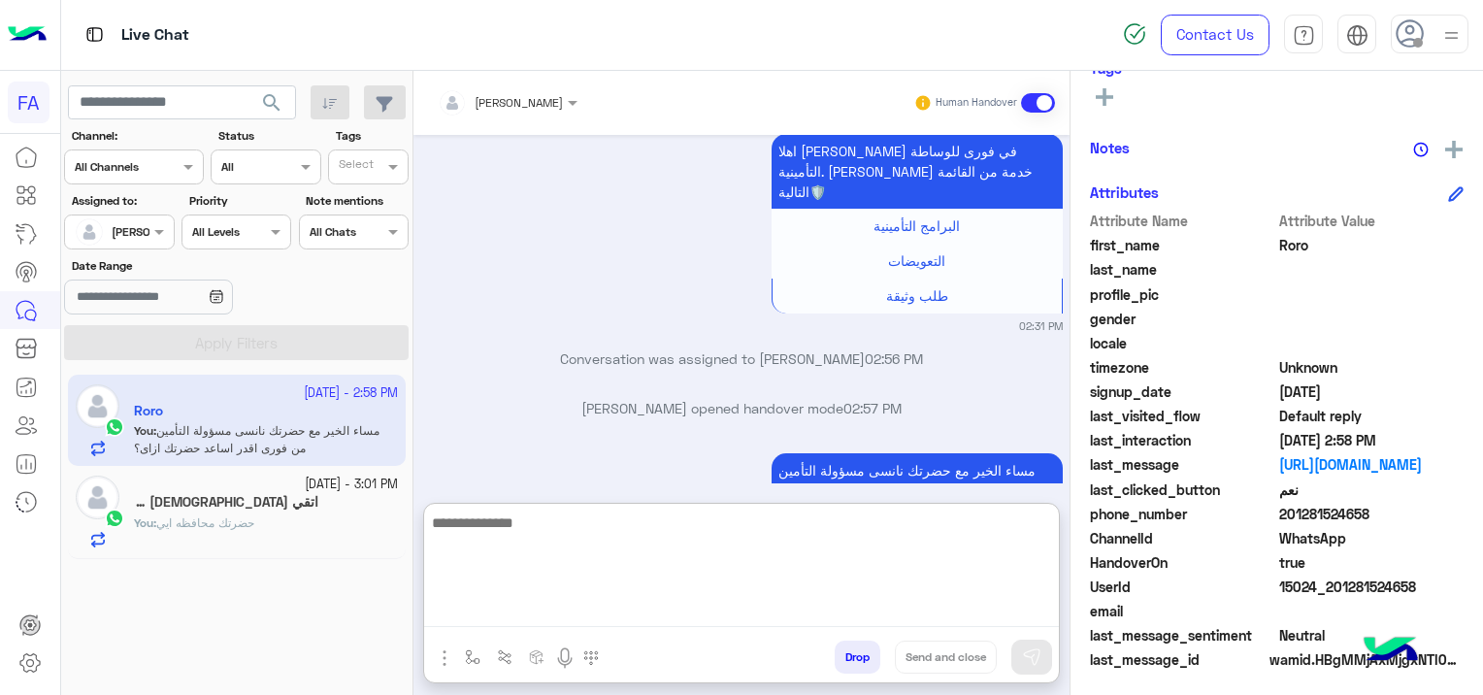
click at [598, 609] on textarea at bounding box center [741, 568] width 635 height 116
click at [497, 617] on textarea at bounding box center [741, 568] width 635 height 116
paste textarea "**********"
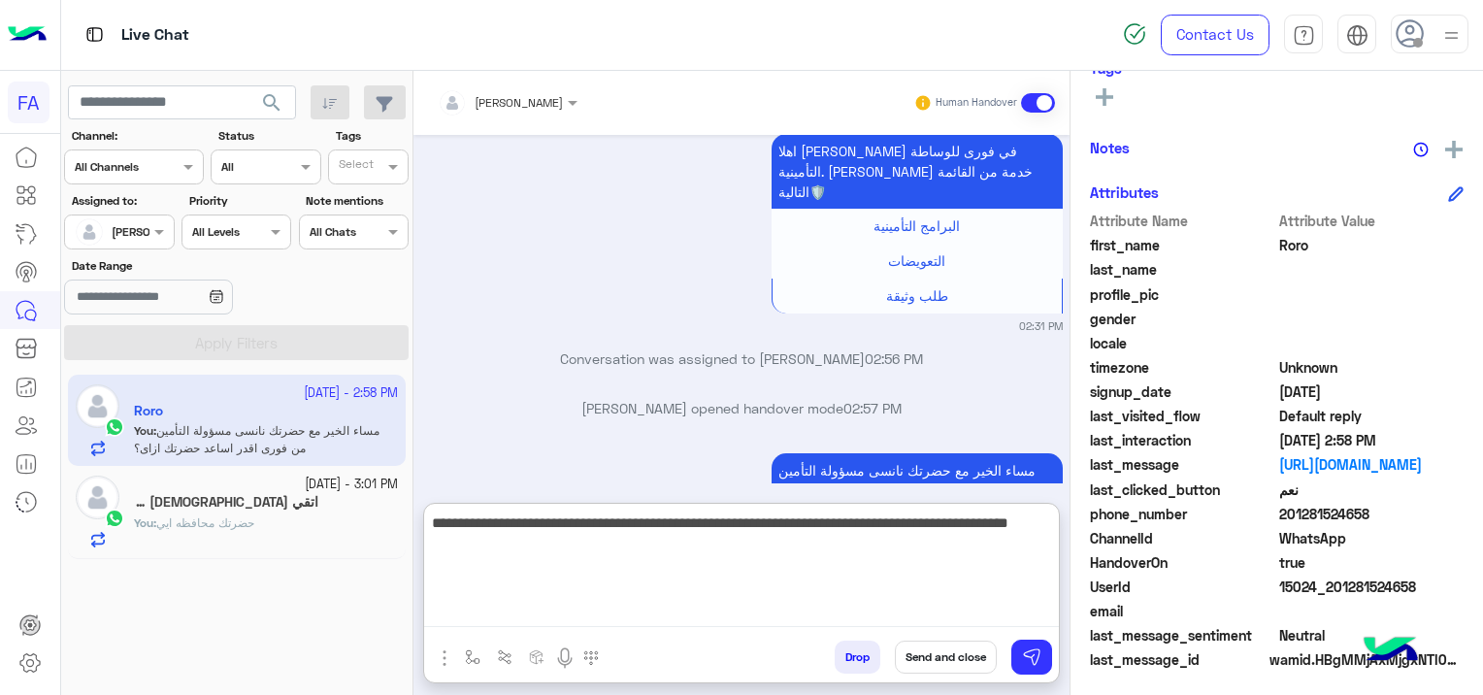
type textarea "**********"
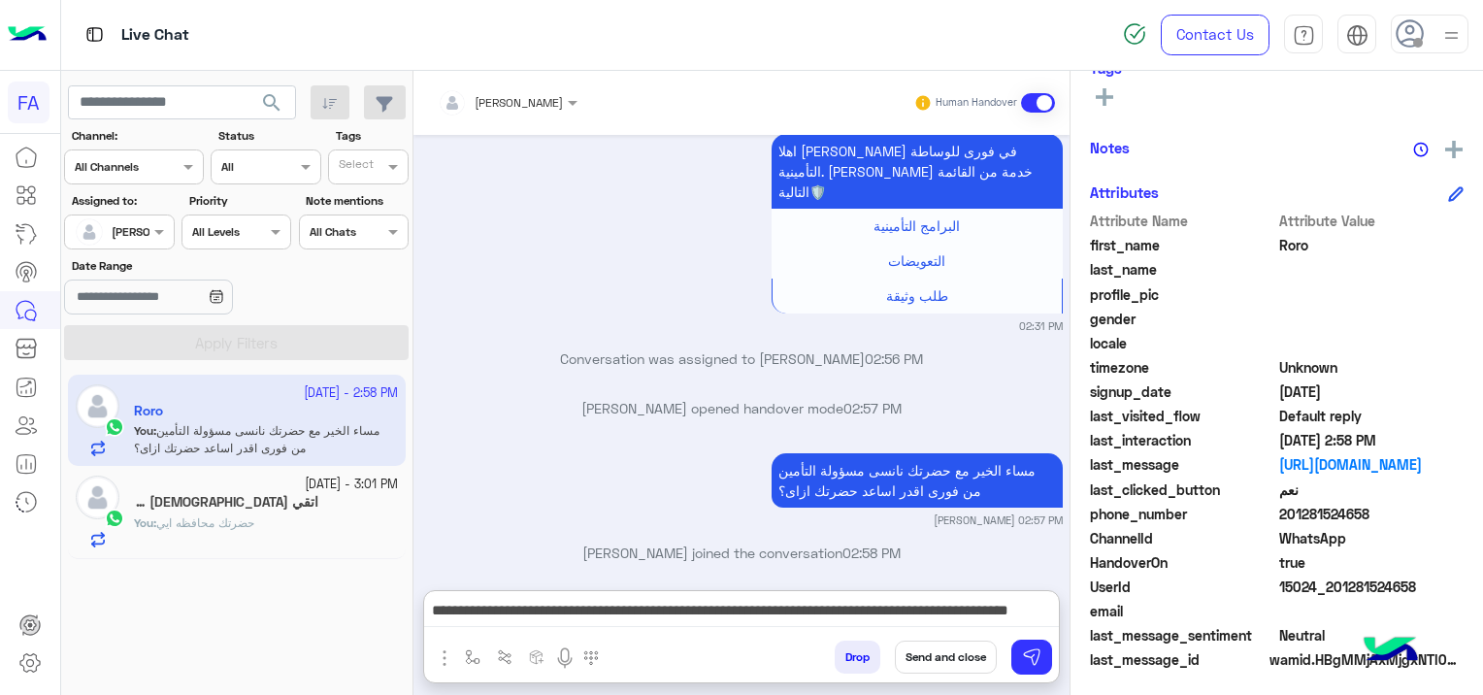
click at [940, 654] on button "Send and close" at bounding box center [946, 656] width 102 height 33
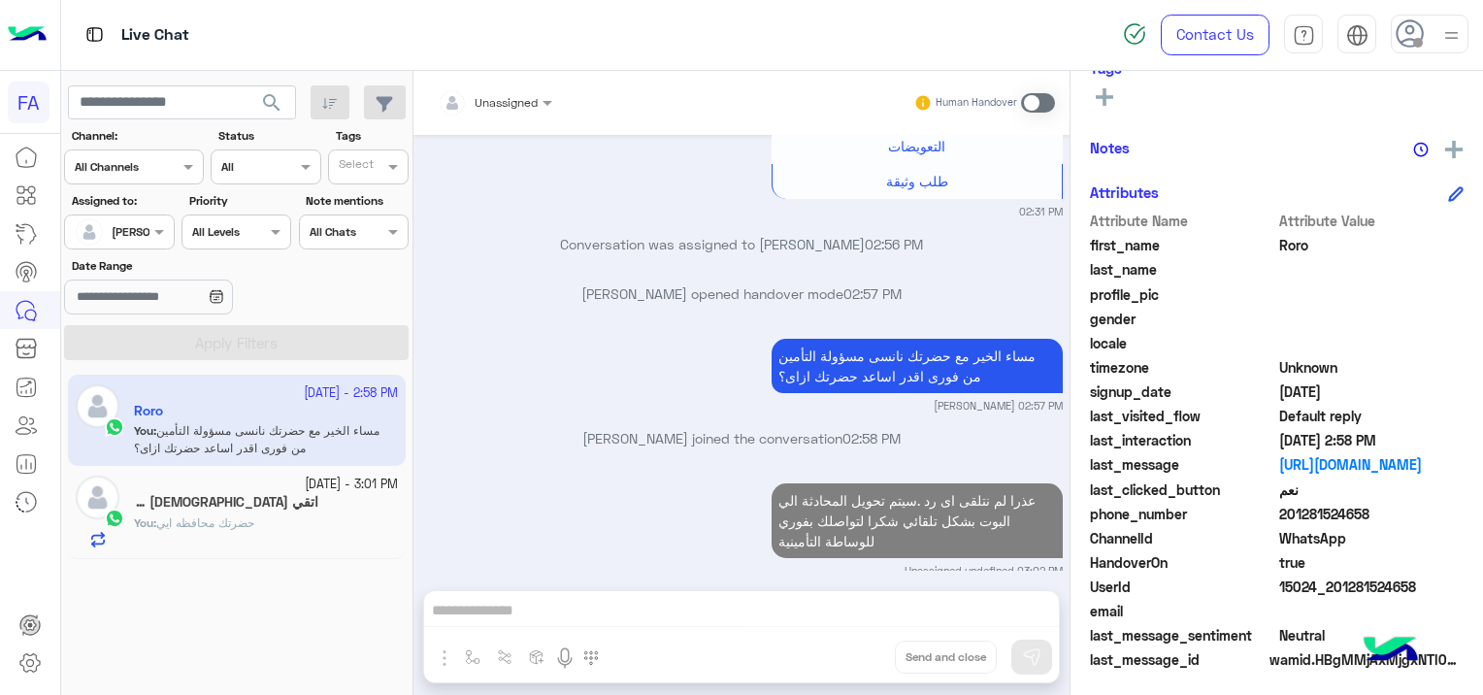
scroll to position [1979, 0]
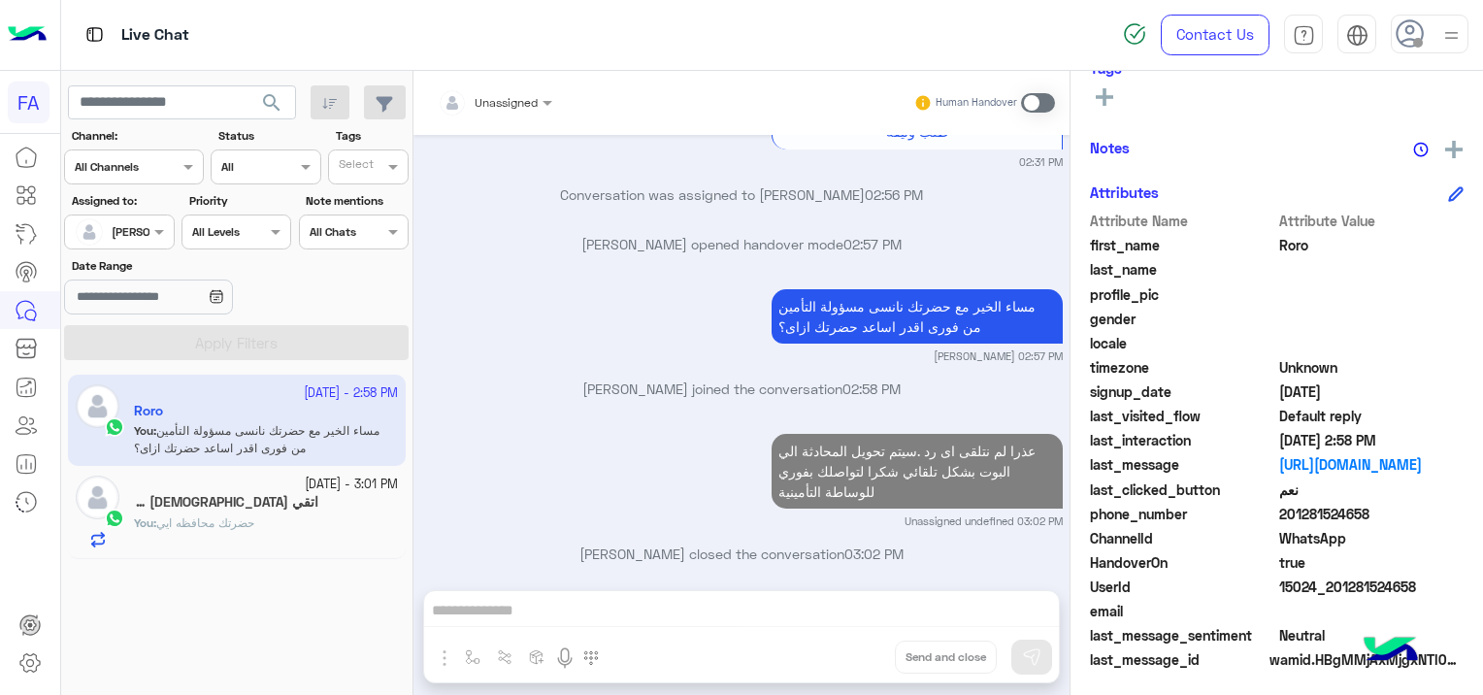
click at [275, 505] on h5 "اتقي [DEMOGRAPHIC_DATA] فإن الموت قادم" at bounding box center [226, 502] width 184 height 16
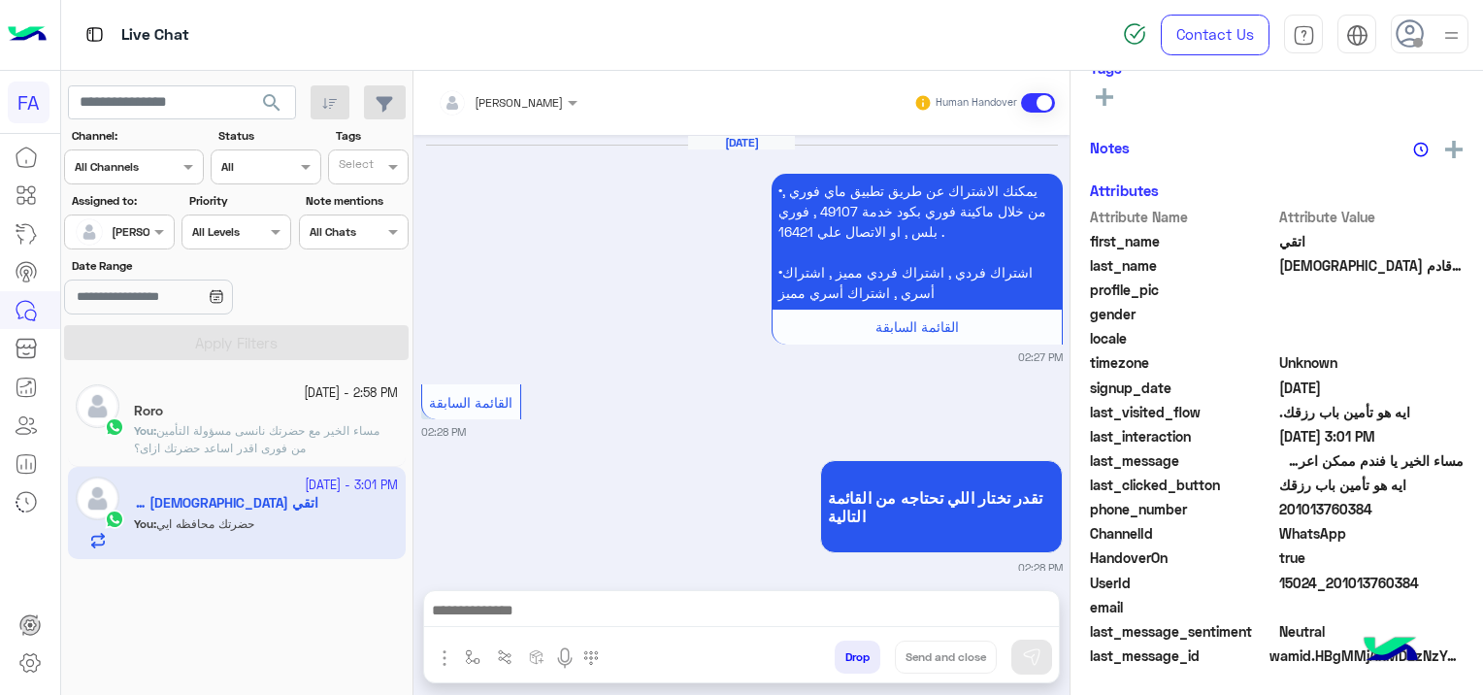
scroll to position [1842, 0]
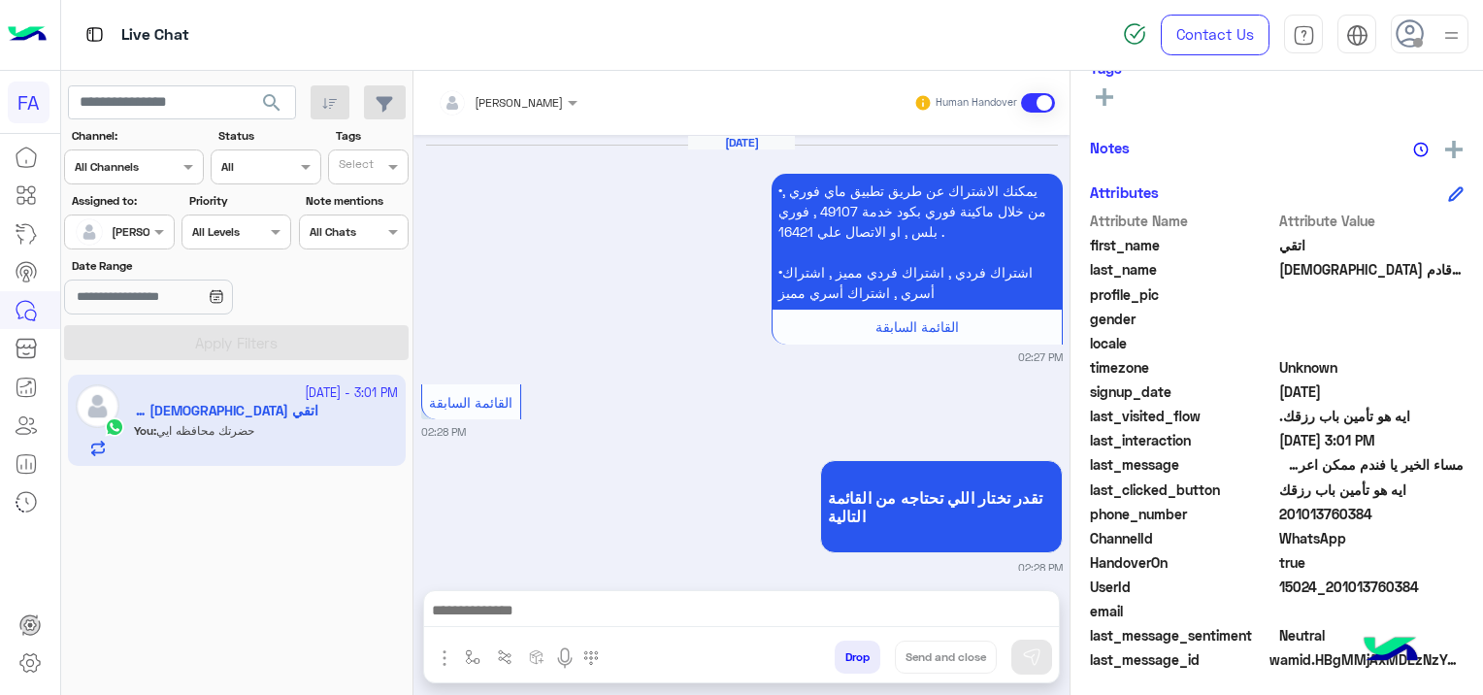
scroll to position [1842, 0]
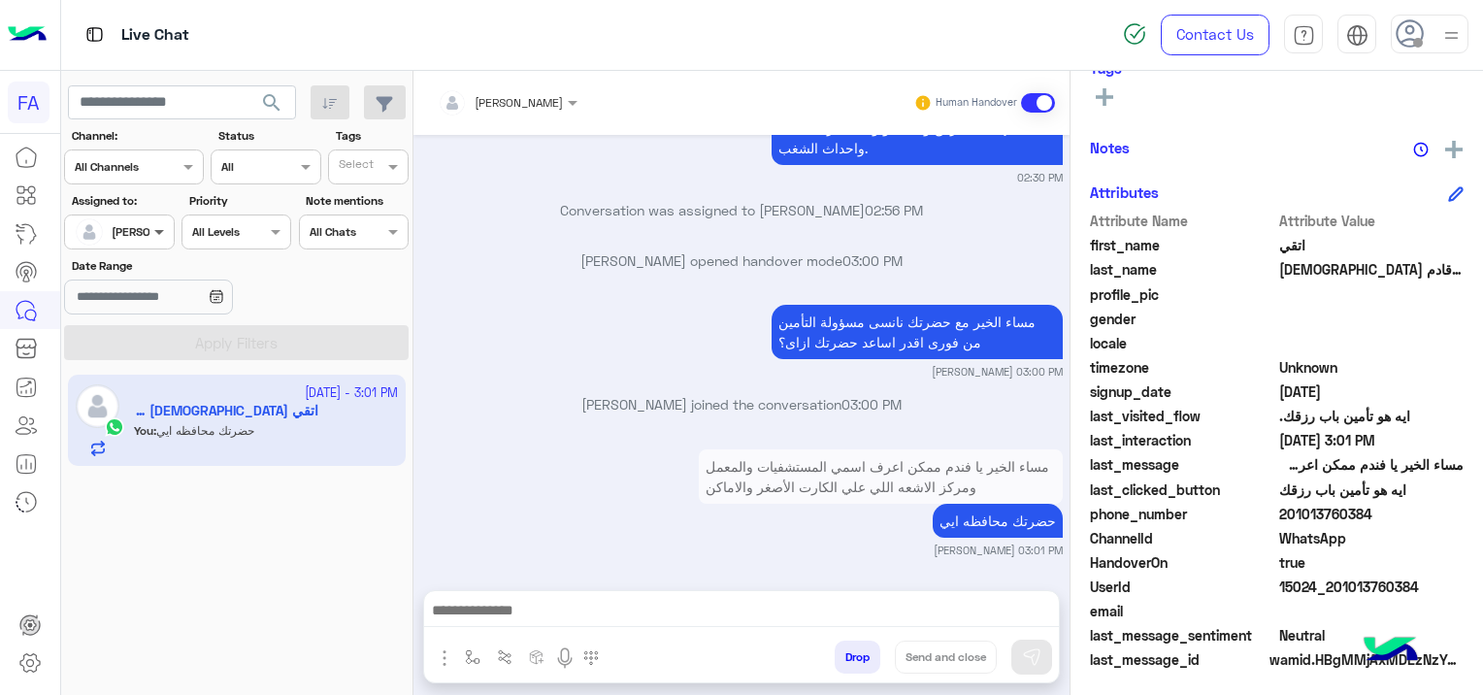
click at [157, 231] on span at bounding box center [161, 231] width 24 height 20
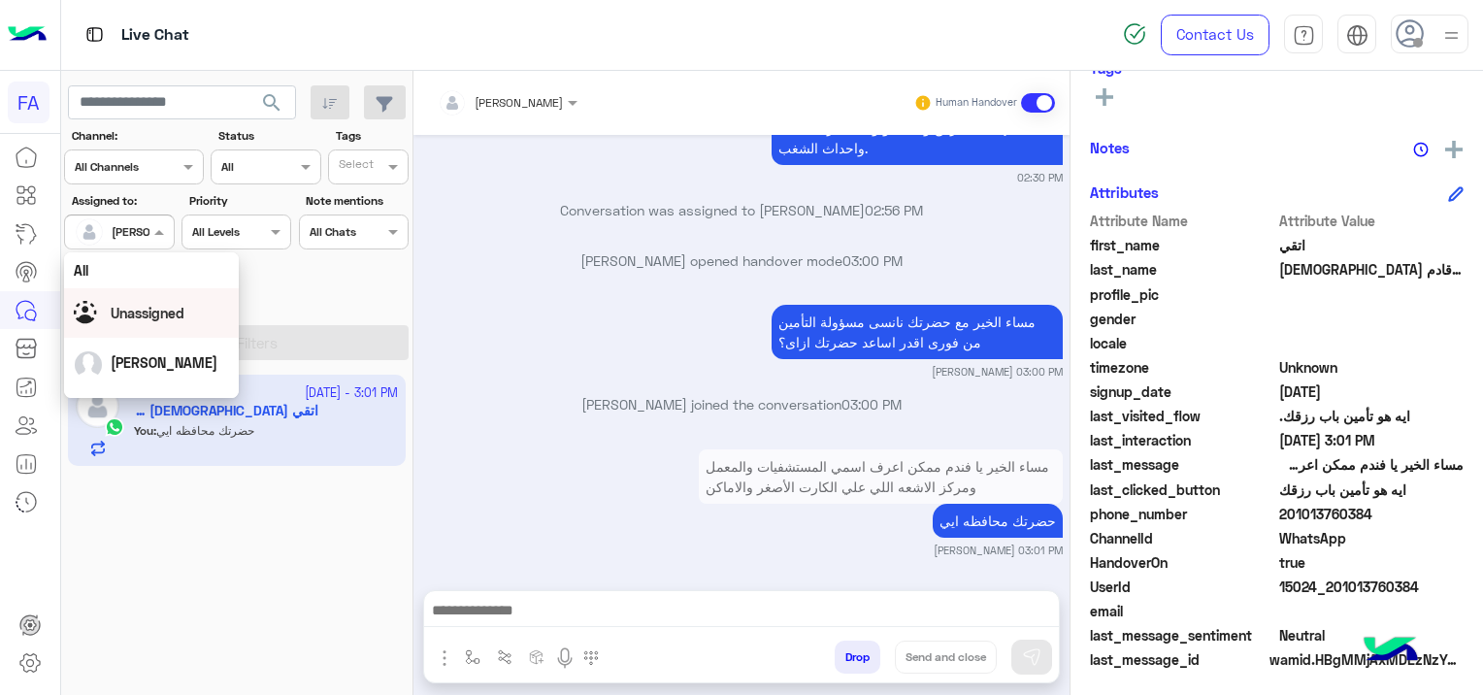
click at [163, 310] on span "Unassigned" at bounding box center [148, 313] width 74 height 16
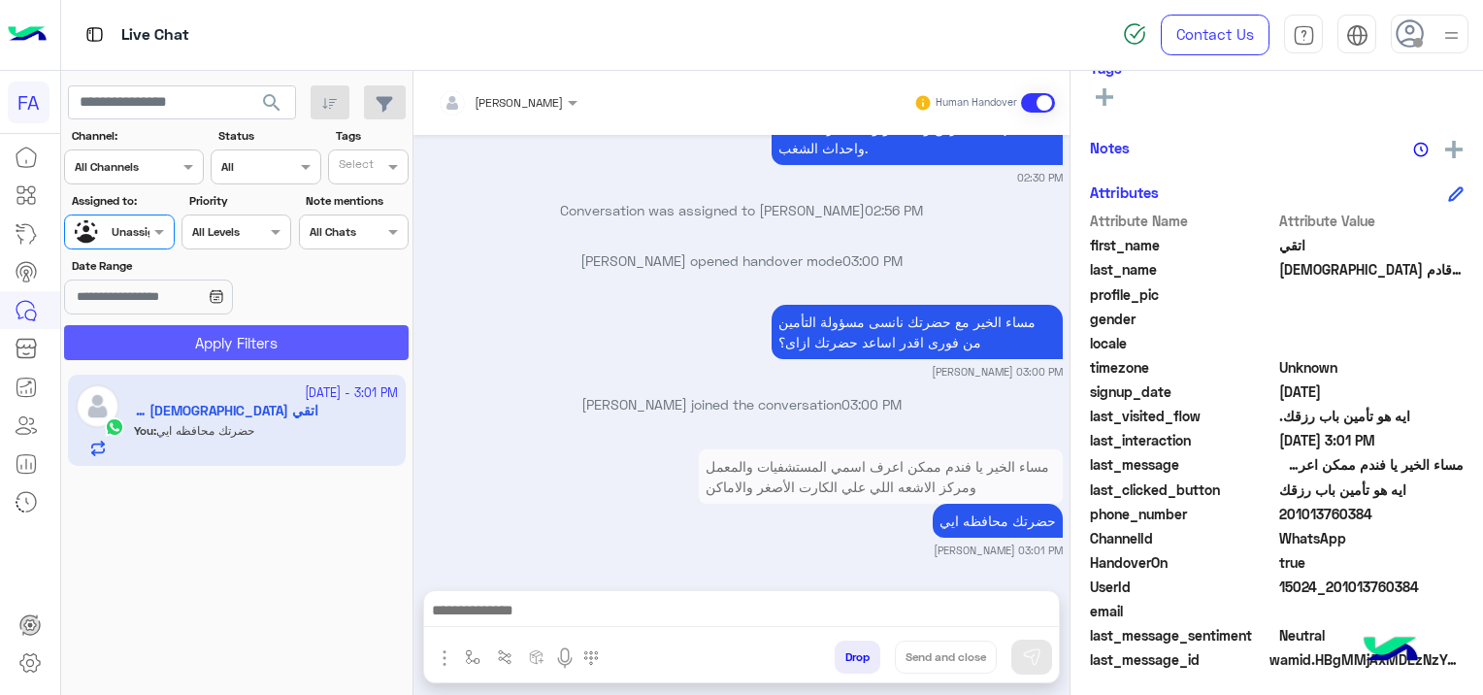
click at [207, 346] on button "Apply Filters" at bounding box center [236, 342] width 344 height 35
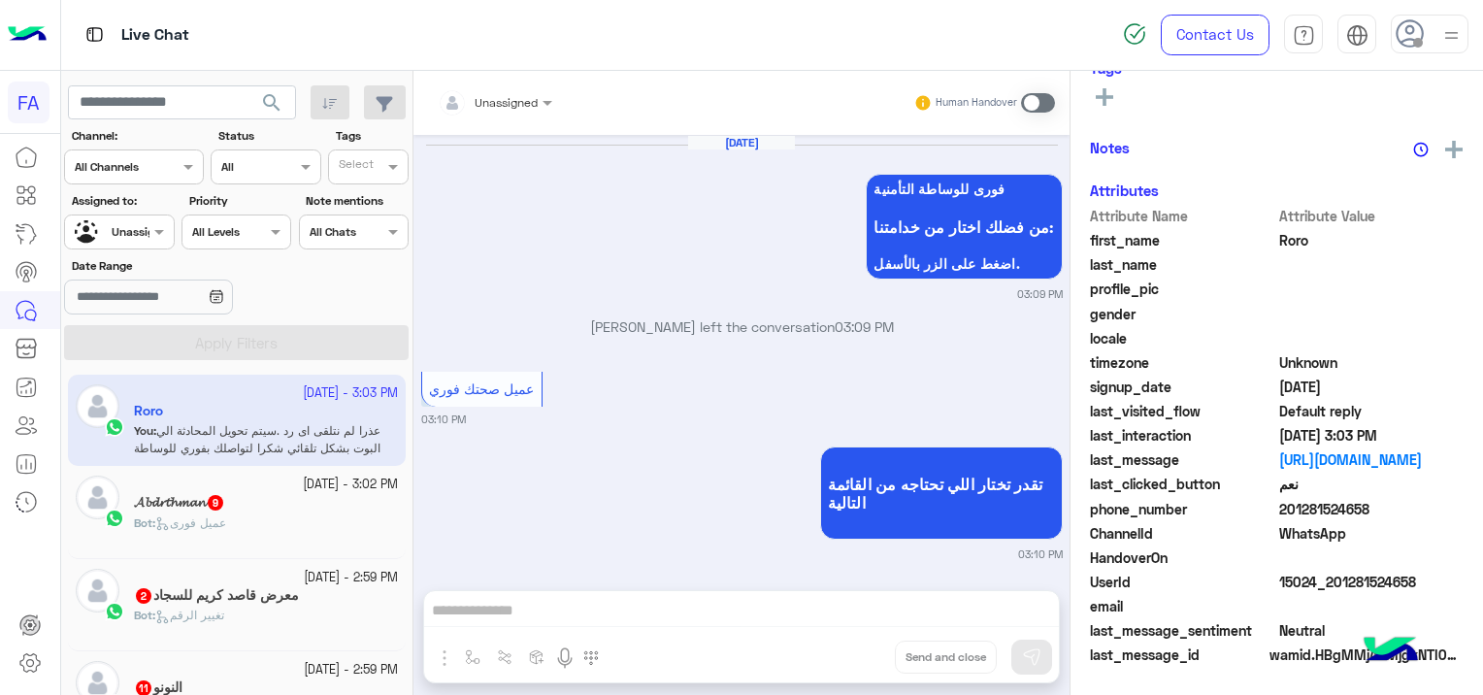
scroll to position [1855, 0]
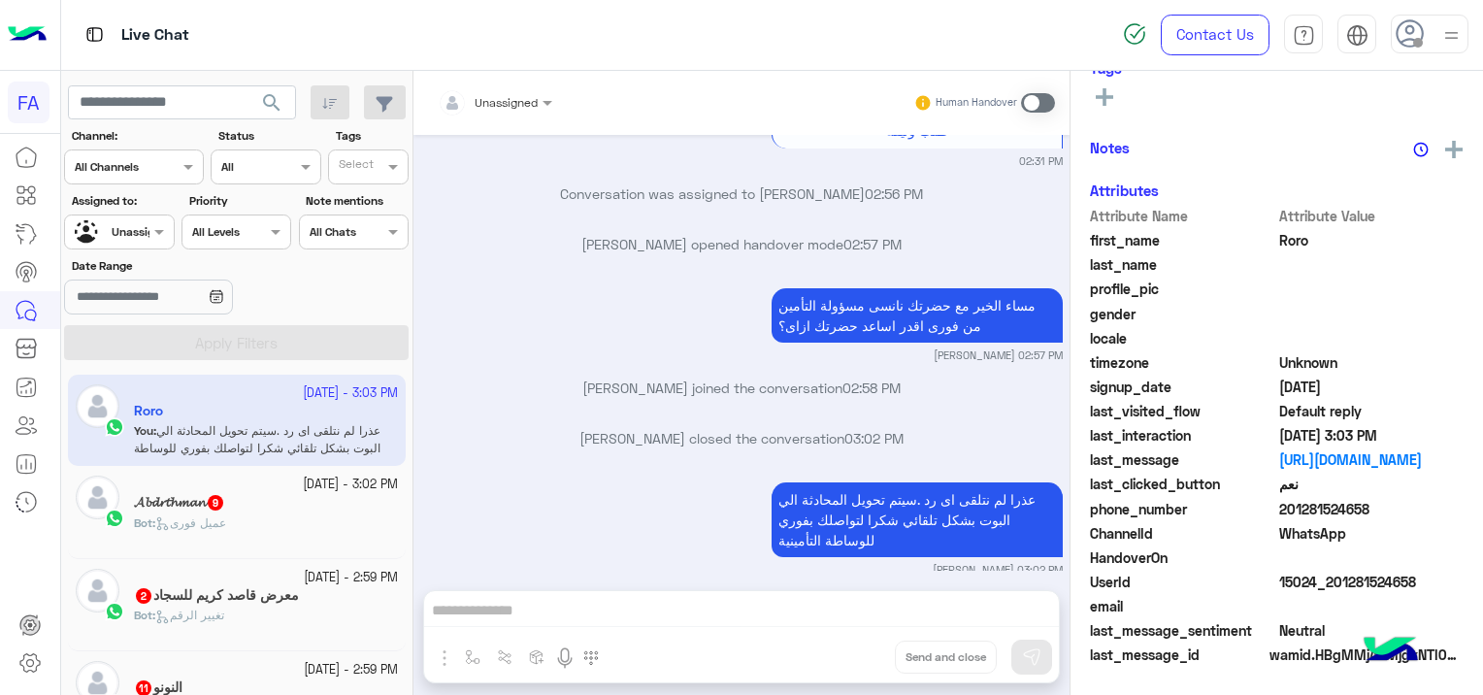
click at [243, 520] on div "Bot : عميل فورى" at bounding box center [266, 531] width 264 height 34
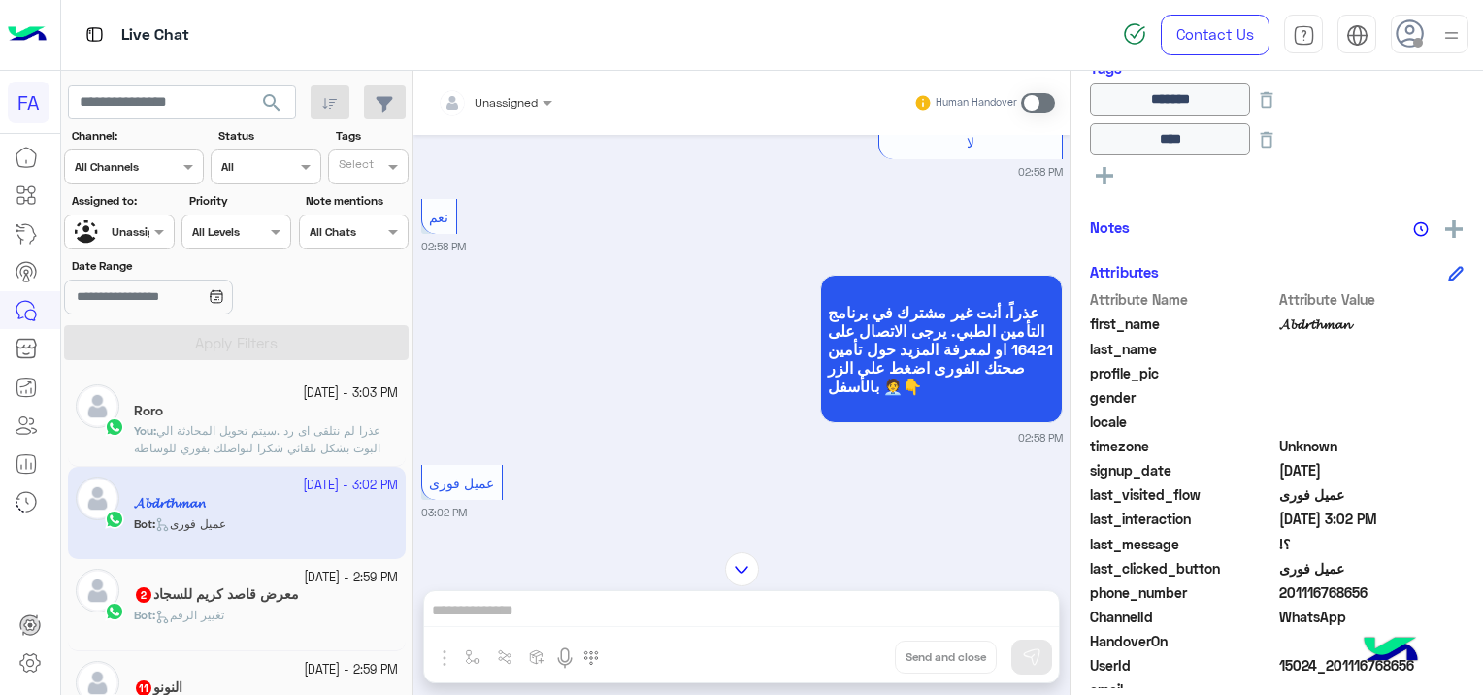
scroll to position [4029, 0]
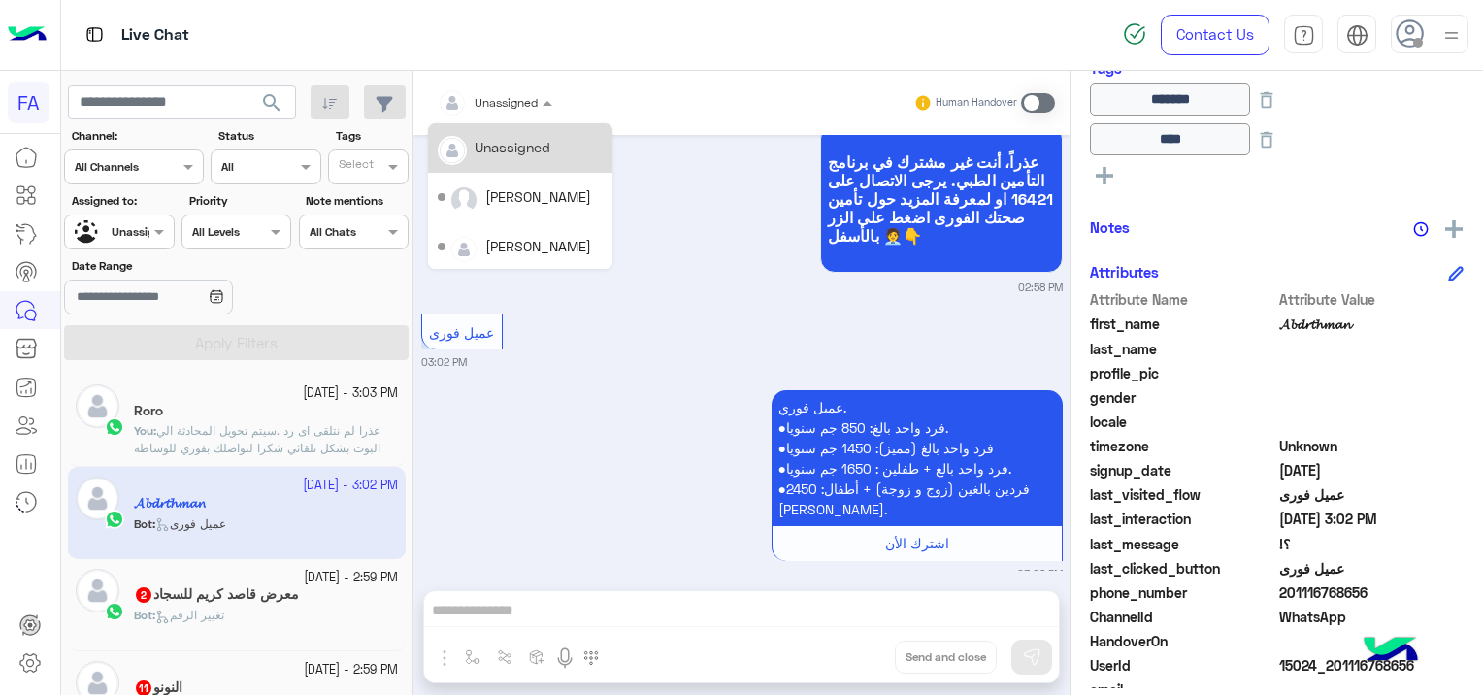
click at [528, 97] on div at bounding box center [495, 99] width 134 height 18
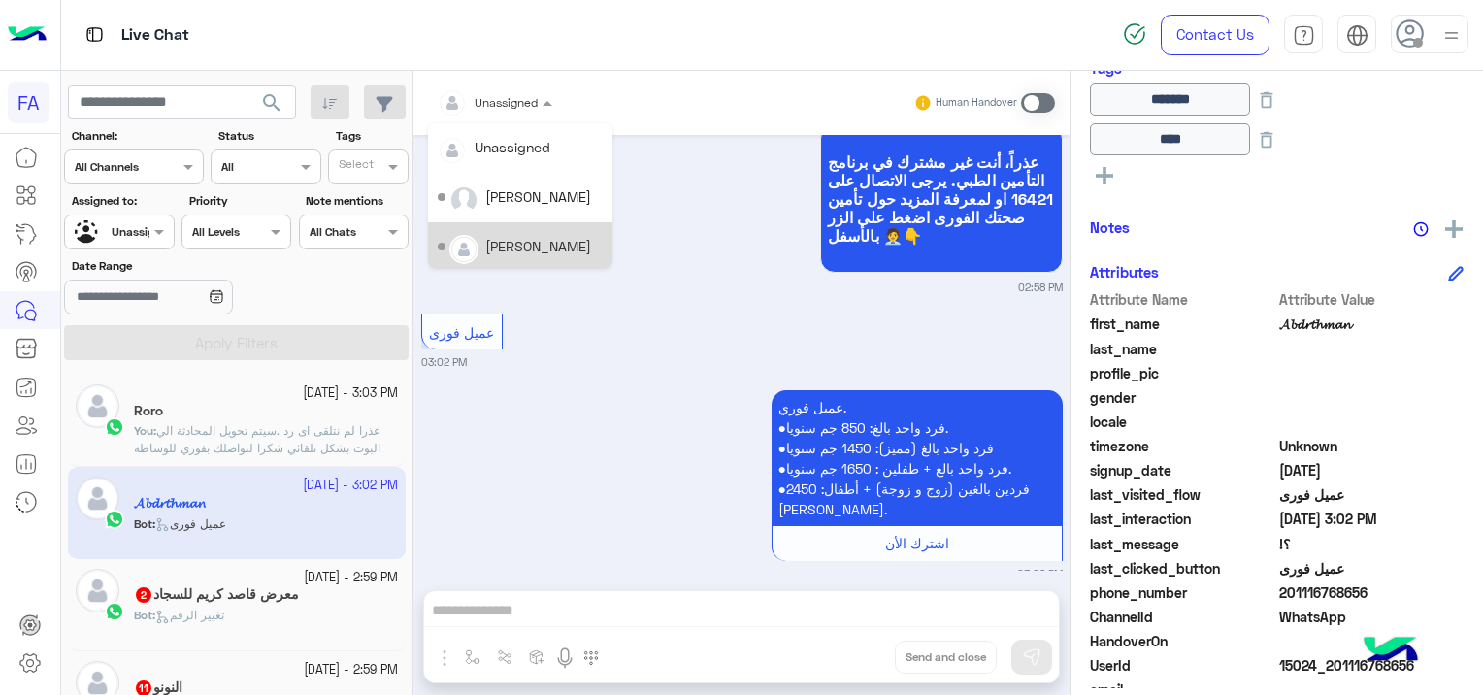
click at [520, 248] on div "[PERSON_NAME]" at bounding box center [538, 246] width 106 height 20
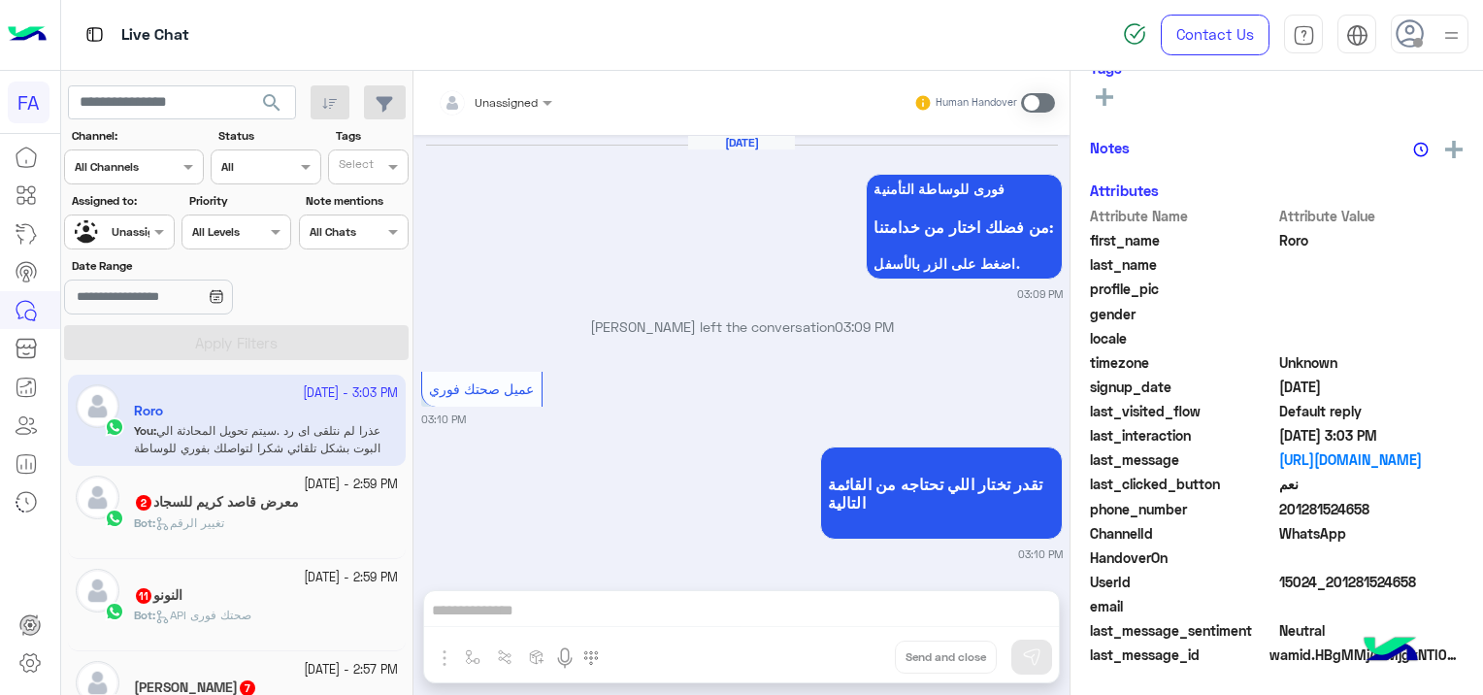
scroll to position [1855, 0]
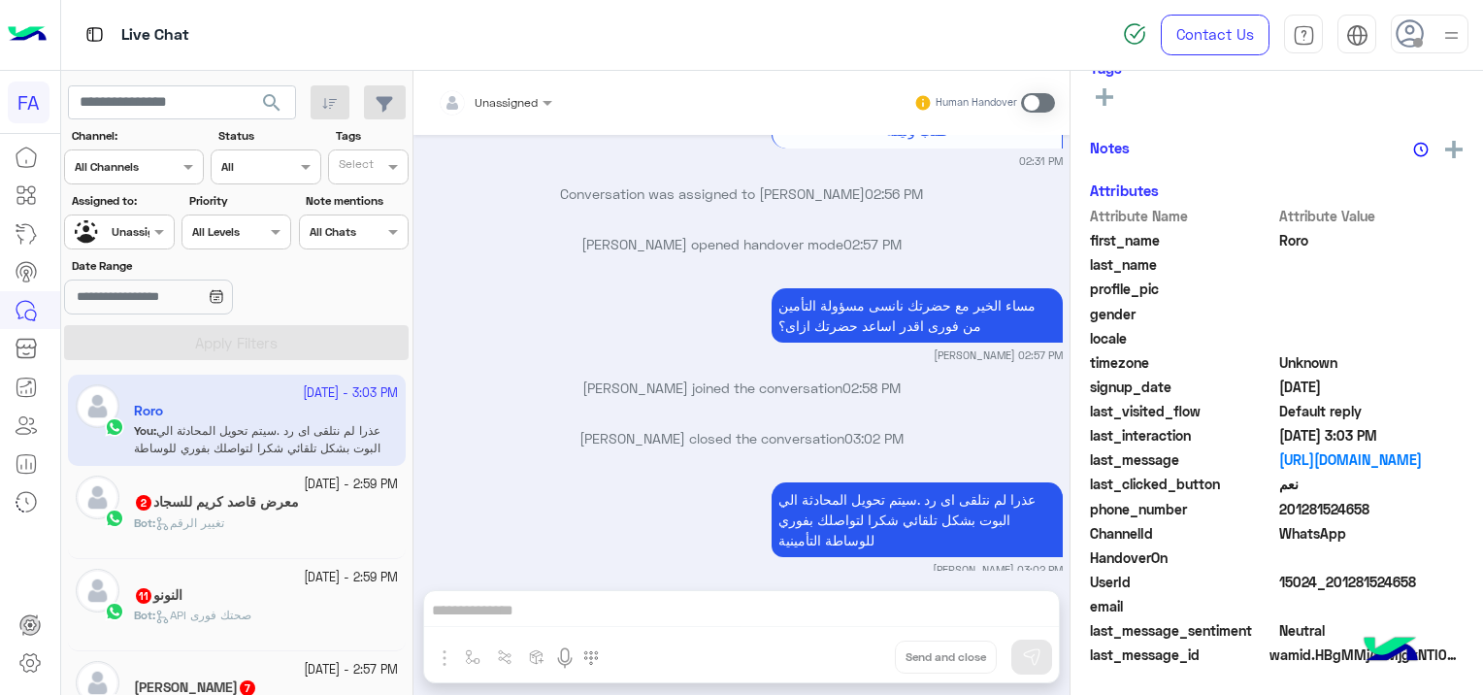
click at [280, 506] on h5 "معرض قاصد كريم للسجاد 2" at bounding box center [216, 502] width 165 height 16
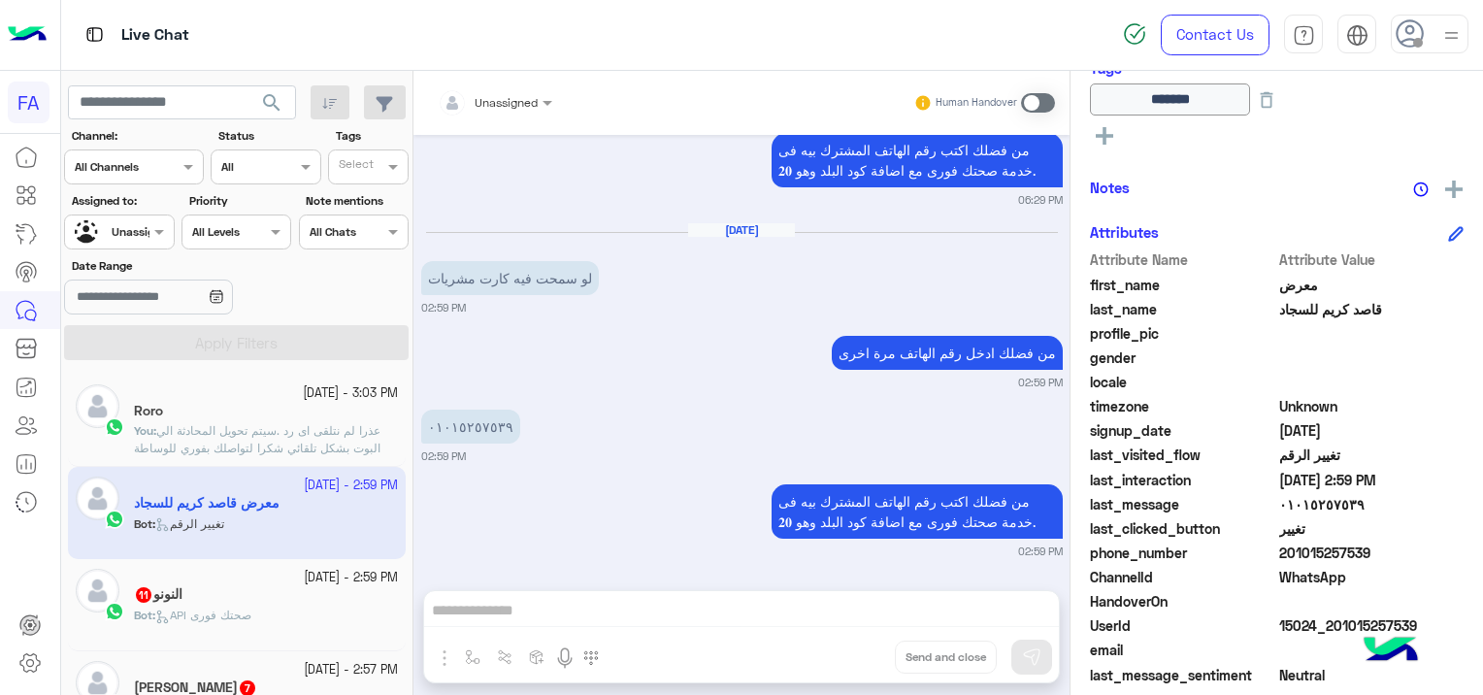
click at [236, 598] on div "النونو 11" at bounding box center [266, 596] width 264 height 20
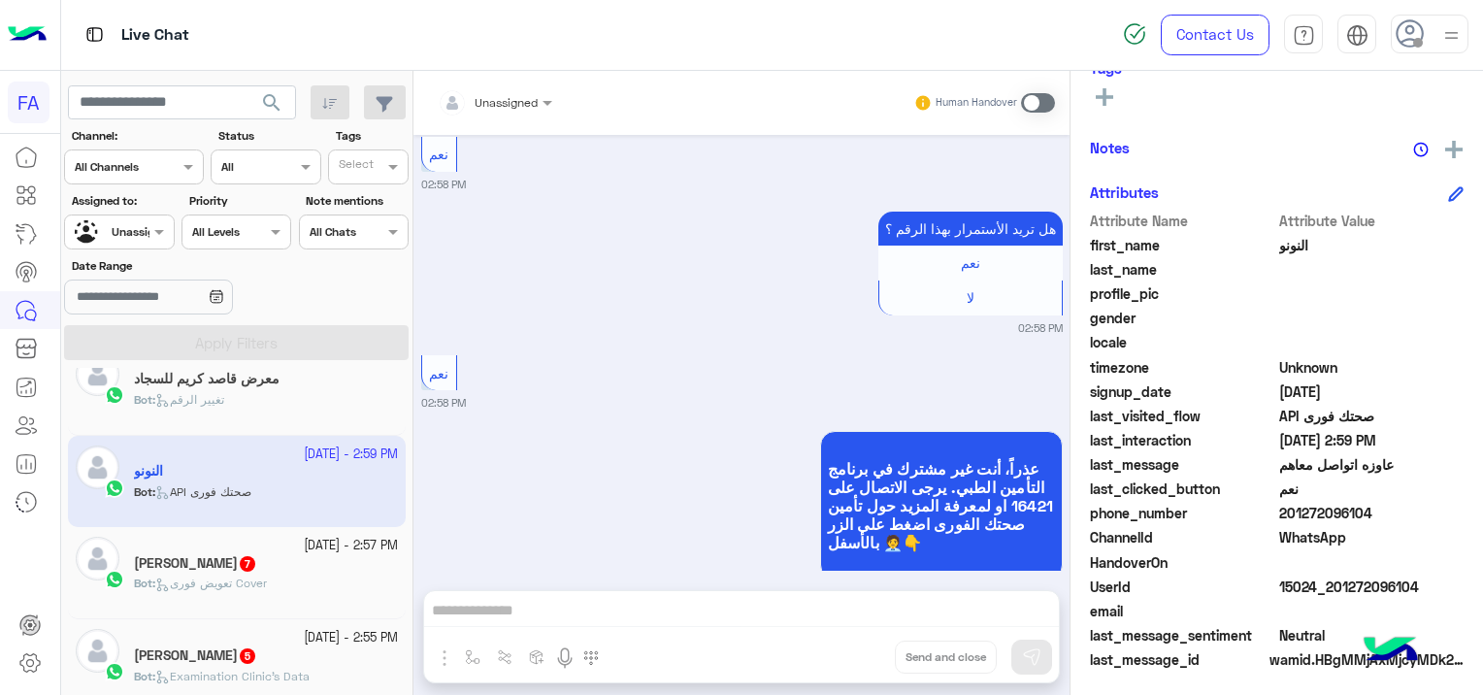
scroll to position [194, 0]
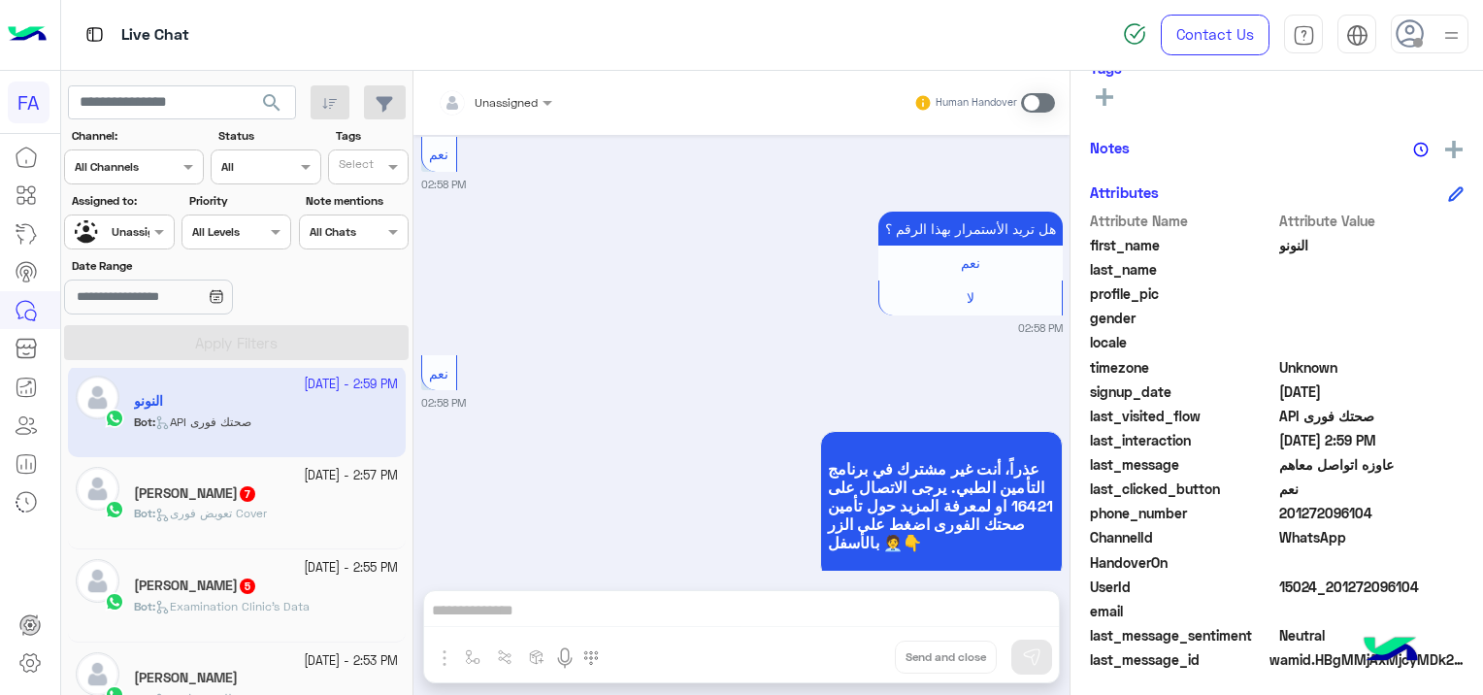
click at [272, 498] on div "[PERSON_NAME] 7" at bounding box center [266, 495] width 264 height 20
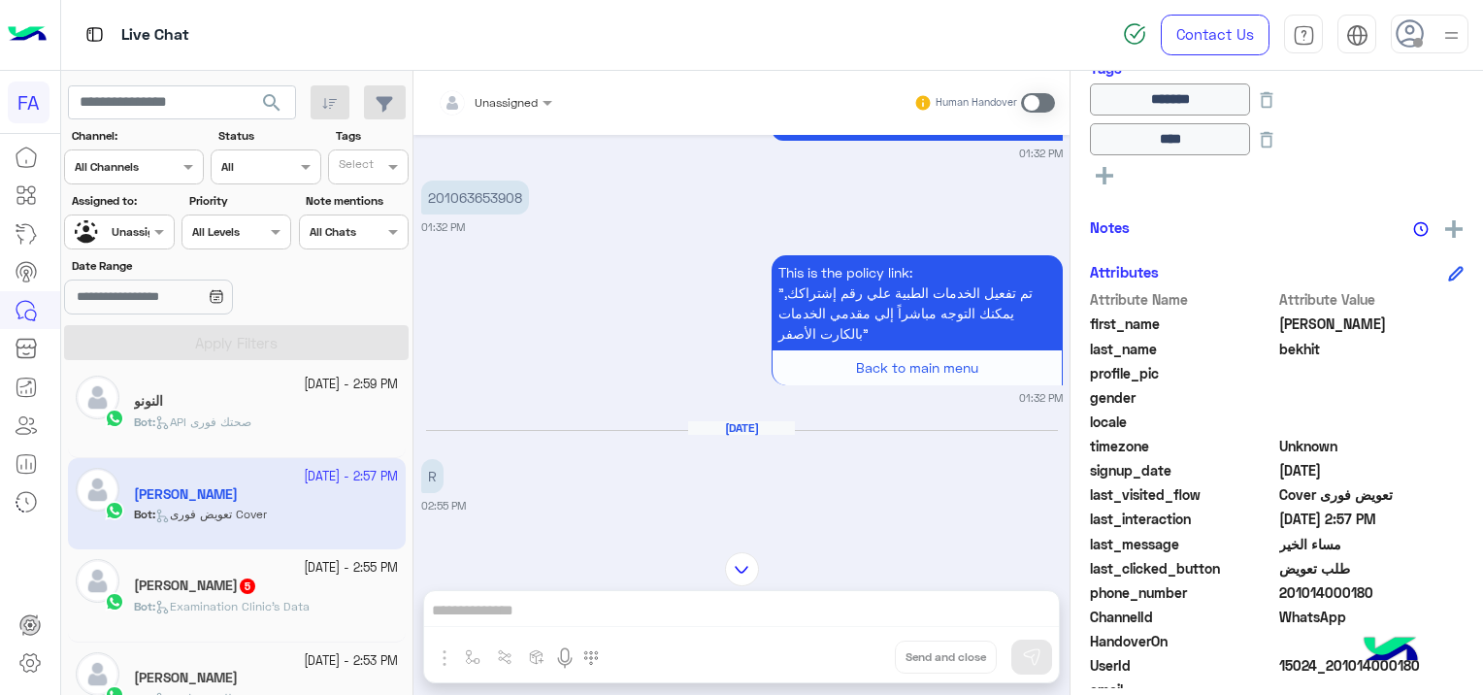
click at [140, 225] on div at bounding box center [119, 229] width 108 height 18
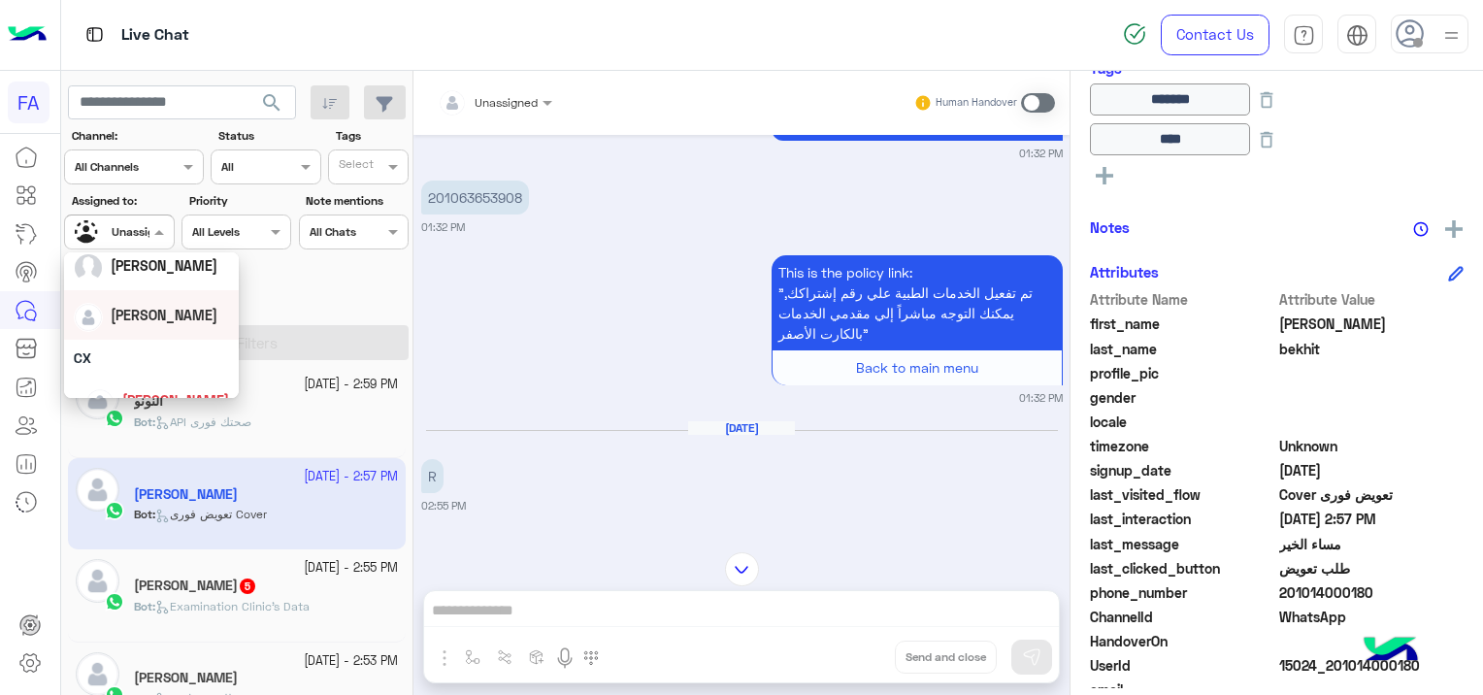
click at [162, 324] on div "[PERSON_NAME]" at bounding box center [164, 315] width 107 height 20
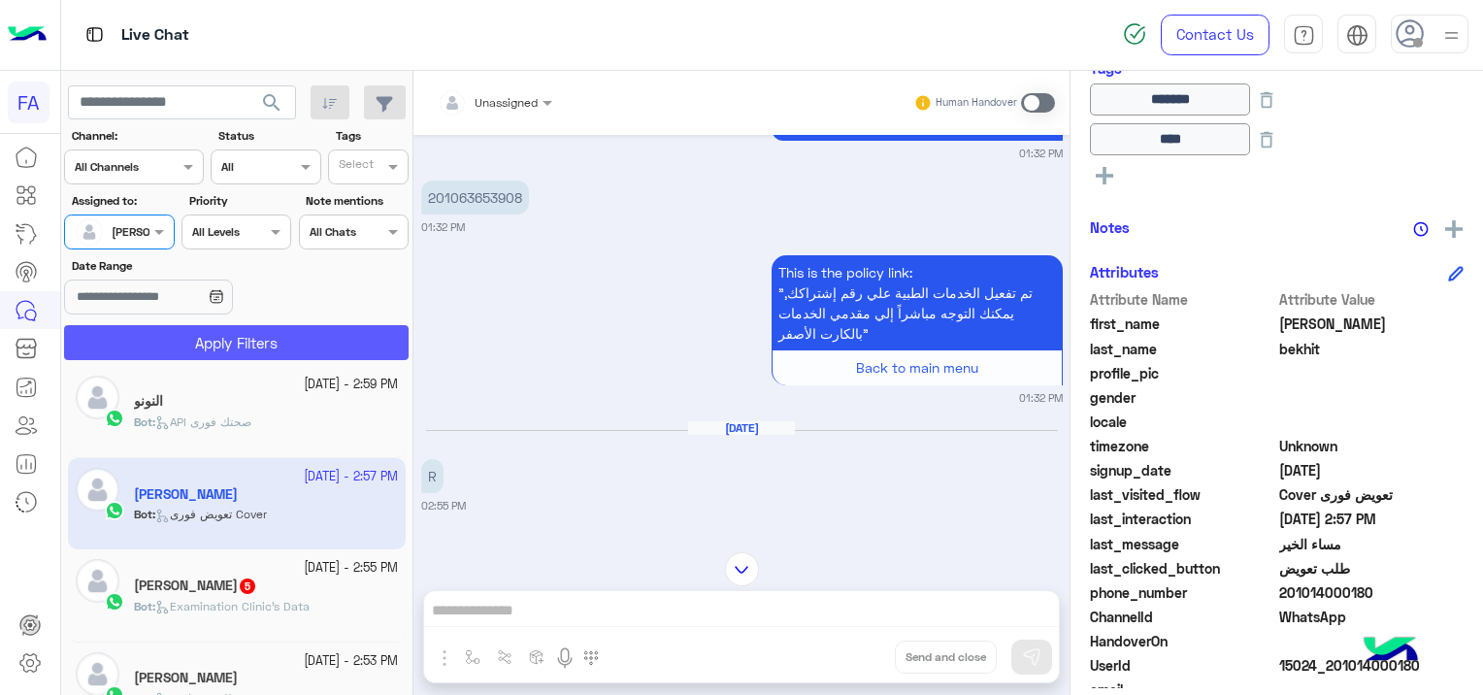
click at [225, 343] on button "Apply Filters" at bounding box center [236, 342] width 344 height 35
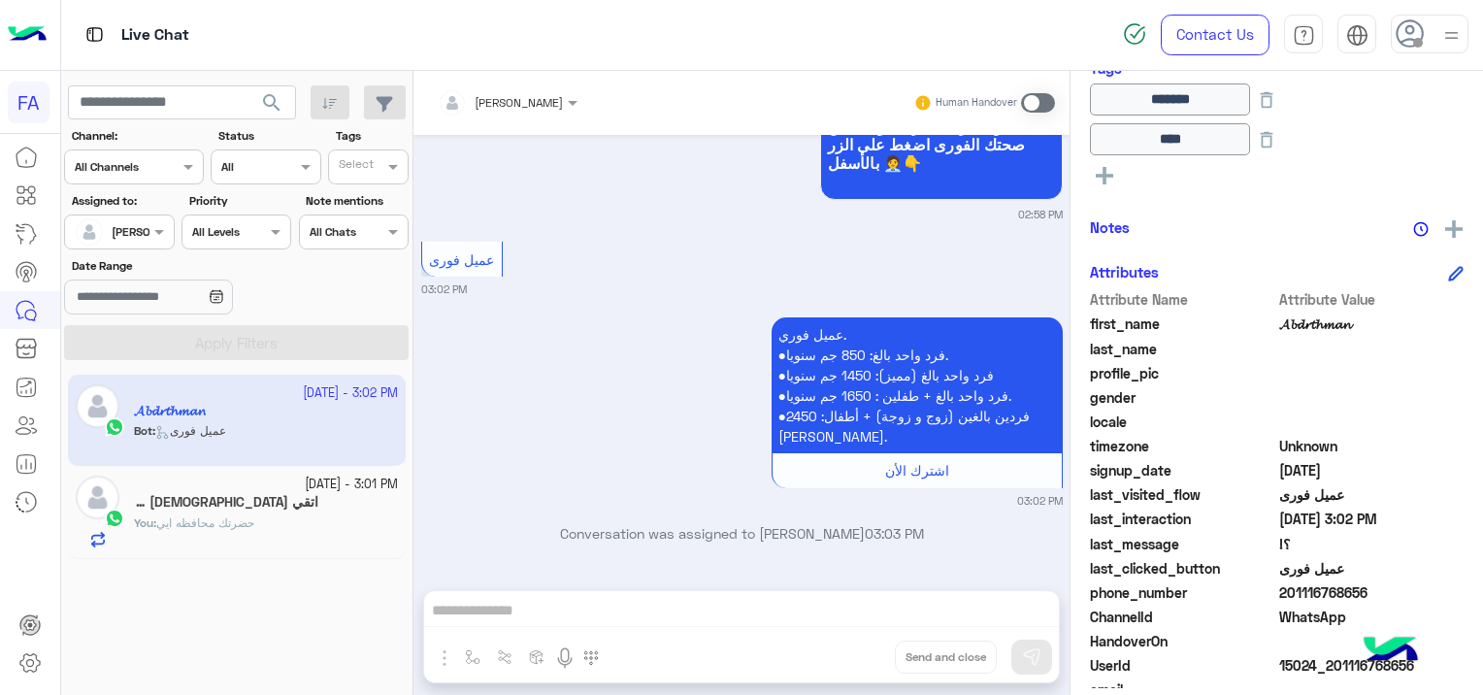
click at [278, 100] on span "search" at bounding box center [271, 102] width 23 height 23
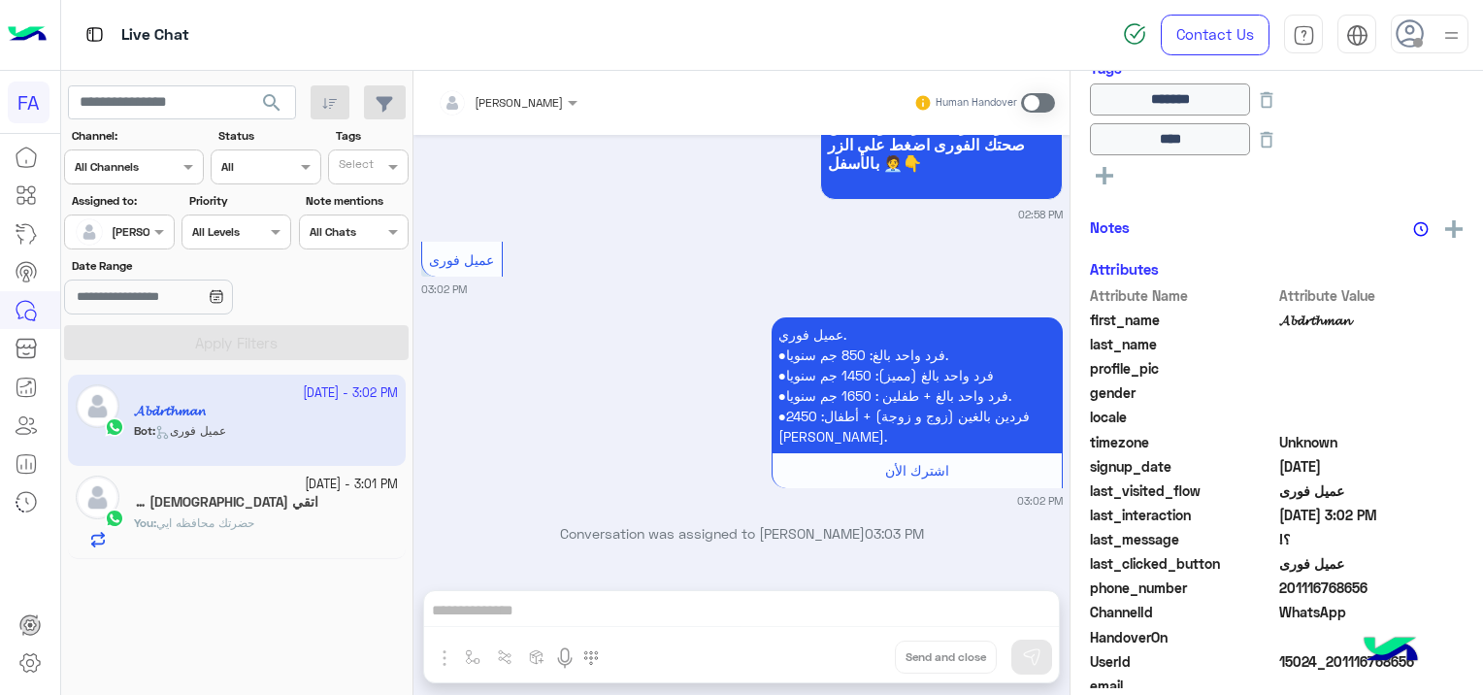
click at [285, 505] on h5 "اتقي [DEMOGRAPHIC_DATA] فإن الموت قادم" at bounding box center [226, 502] width 184 height 16
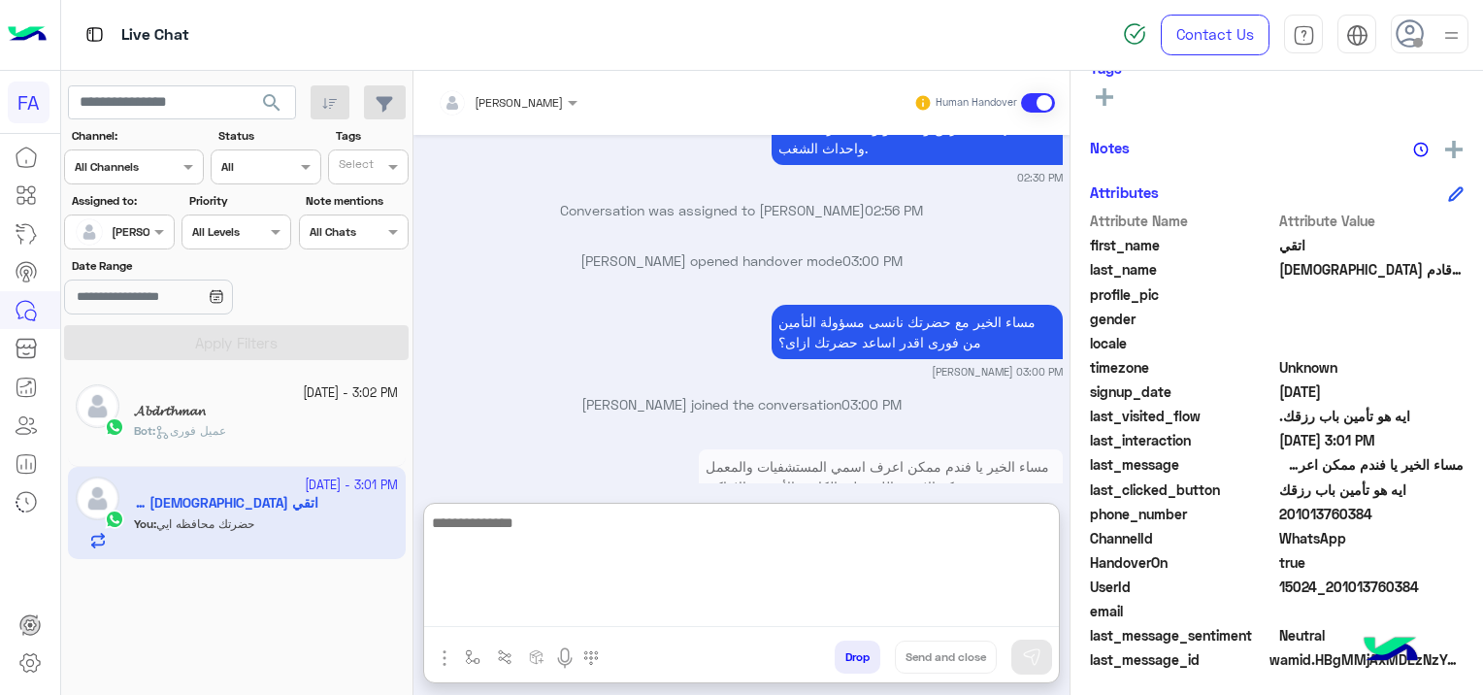
click at [527, 618] on textarea at bounding box center [741, 568] width 635 height 116
paste textarea "**********"
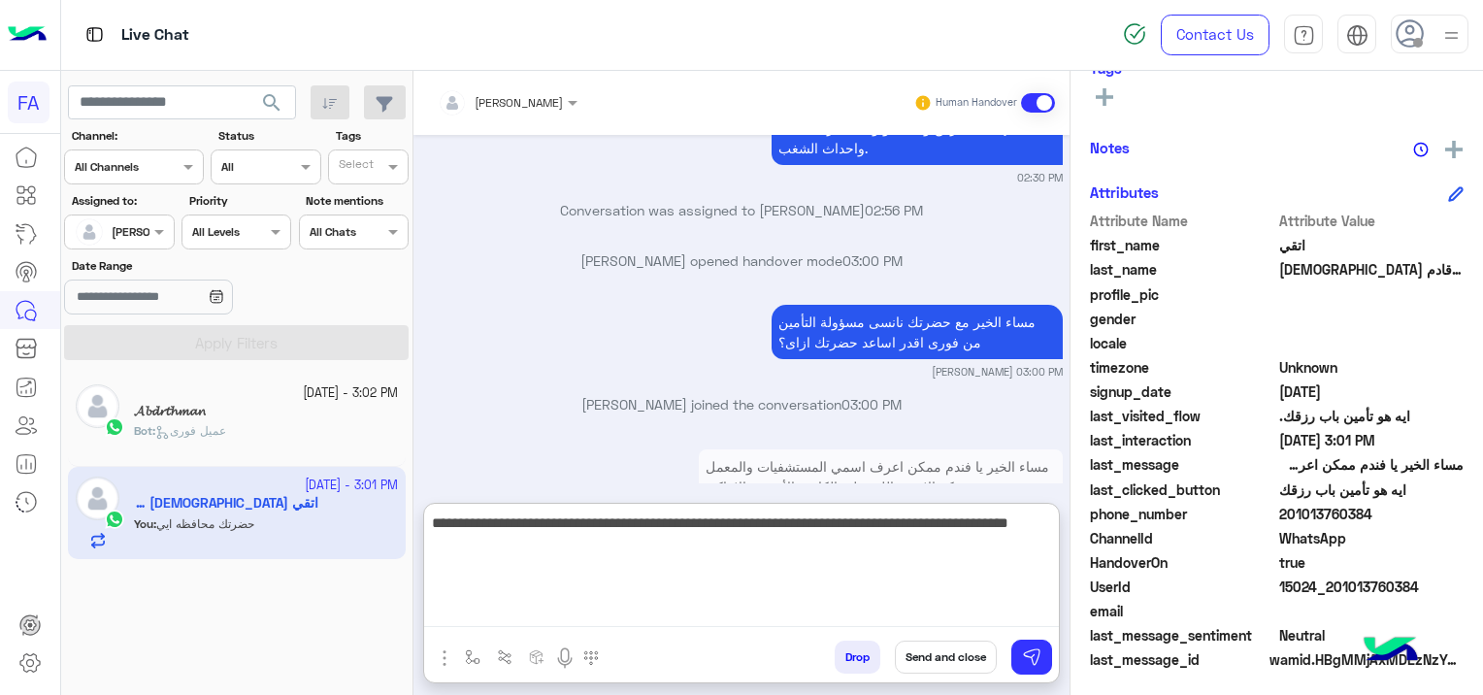
type textarea "**********"
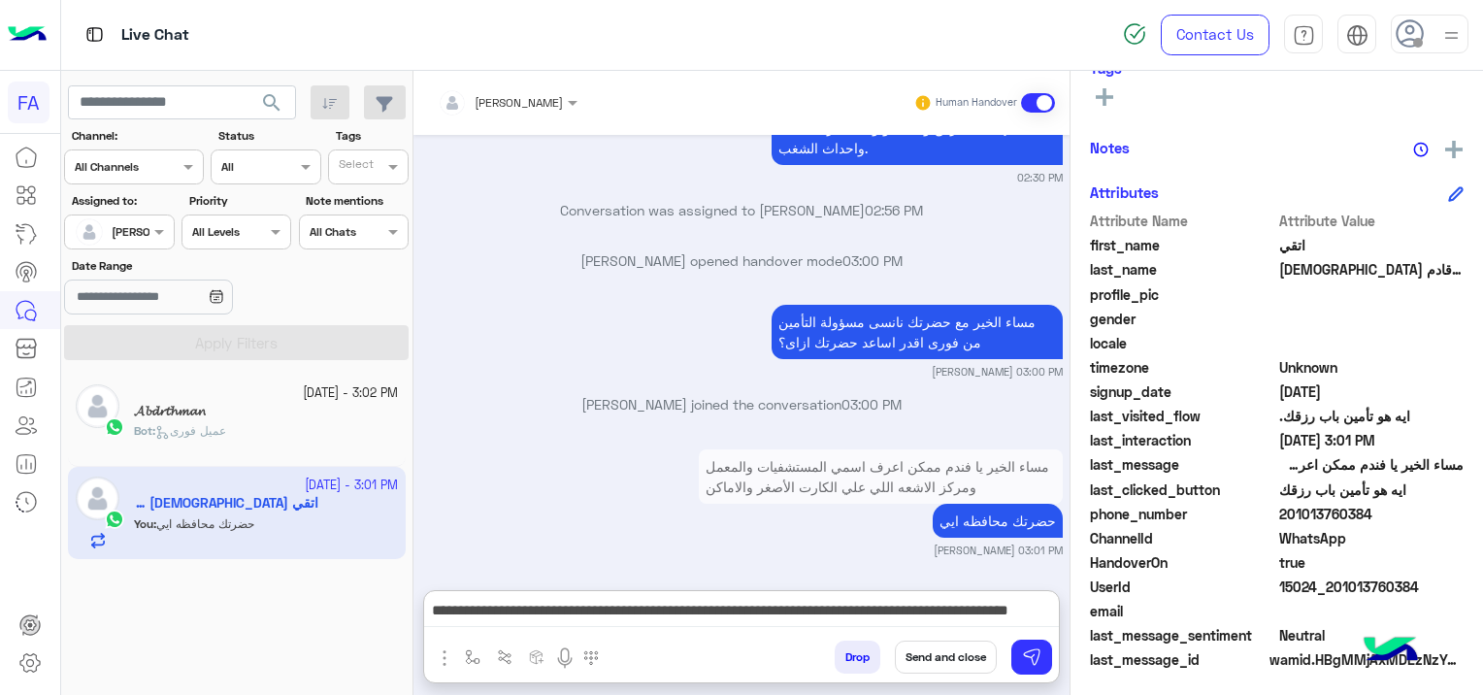
click at [954, 653] on button "Send and close" at bounding box center [946, 656] width 102 height 33
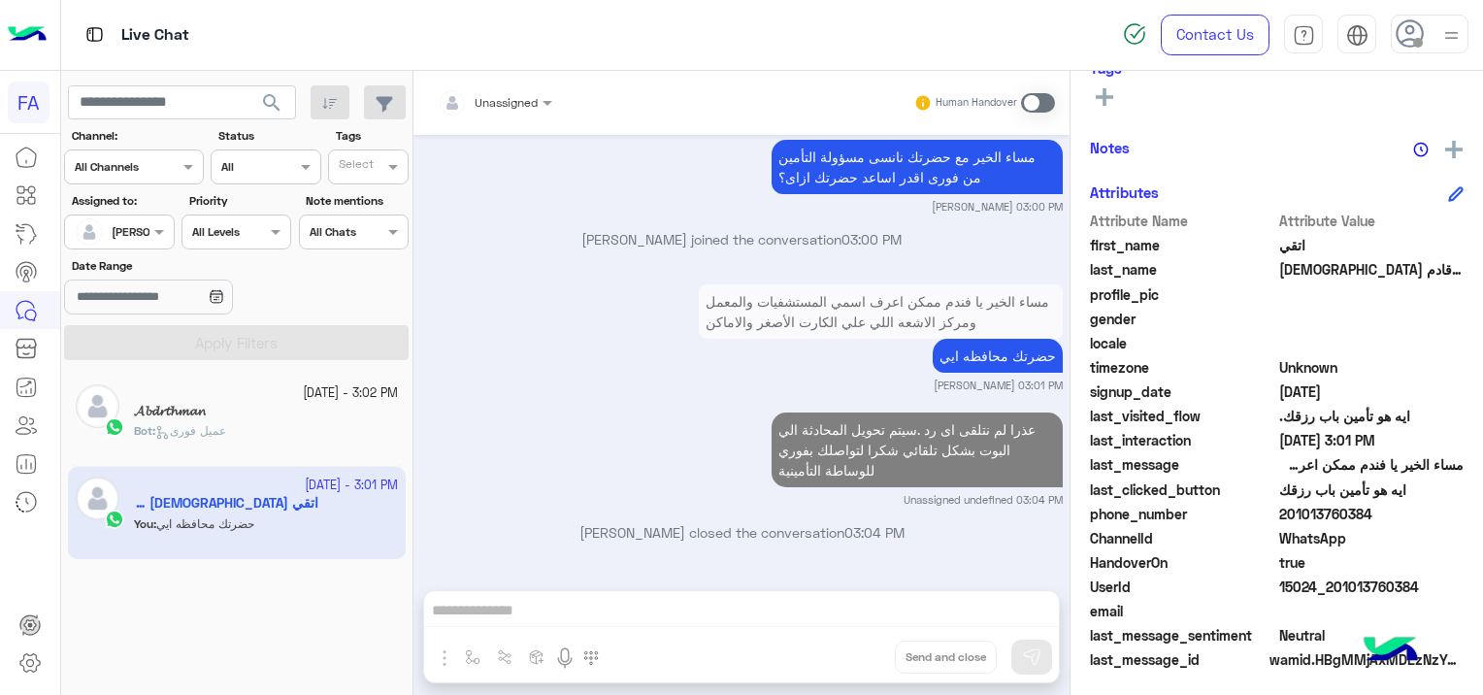
click at [268, 428] on div "Bot : عميل فورى" at bounding box center [266, 439] width 264 height 34
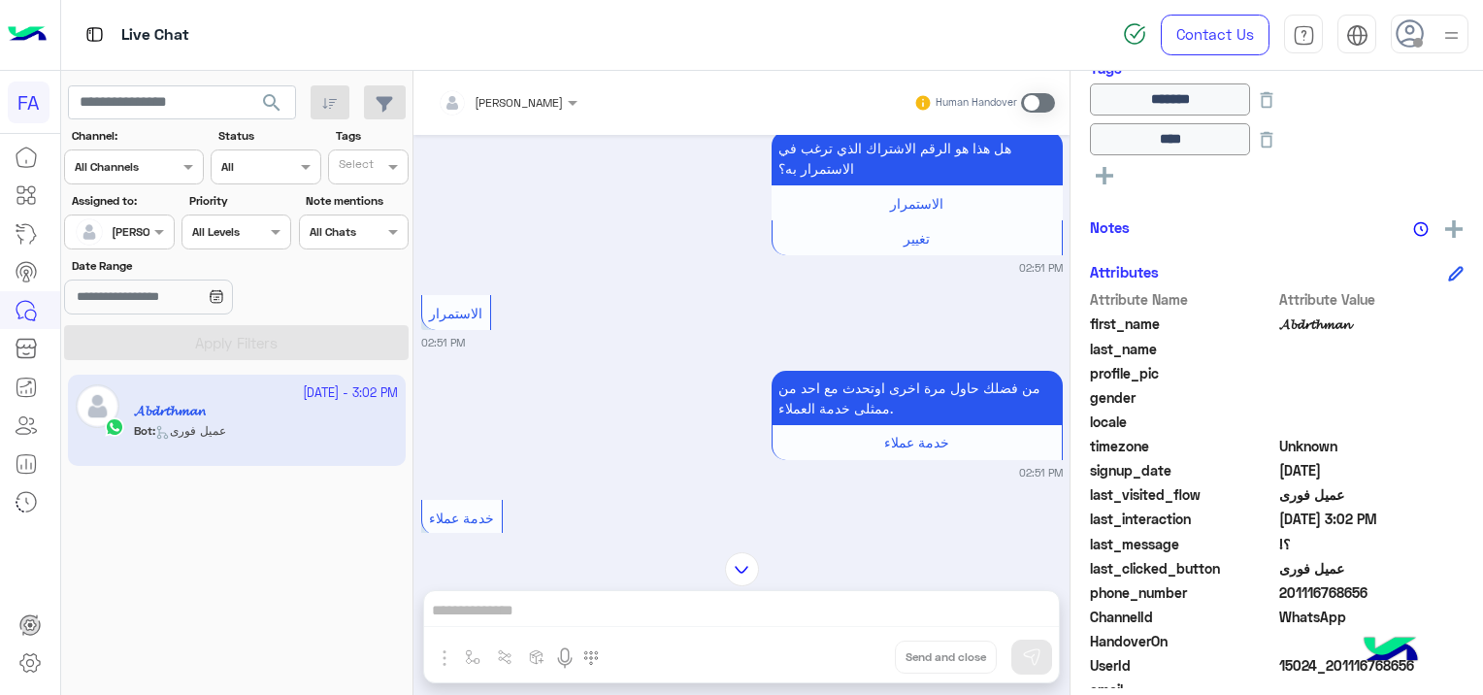
click at [1031, 105] on span at bounding box center [1038, 102] width 34 height 19
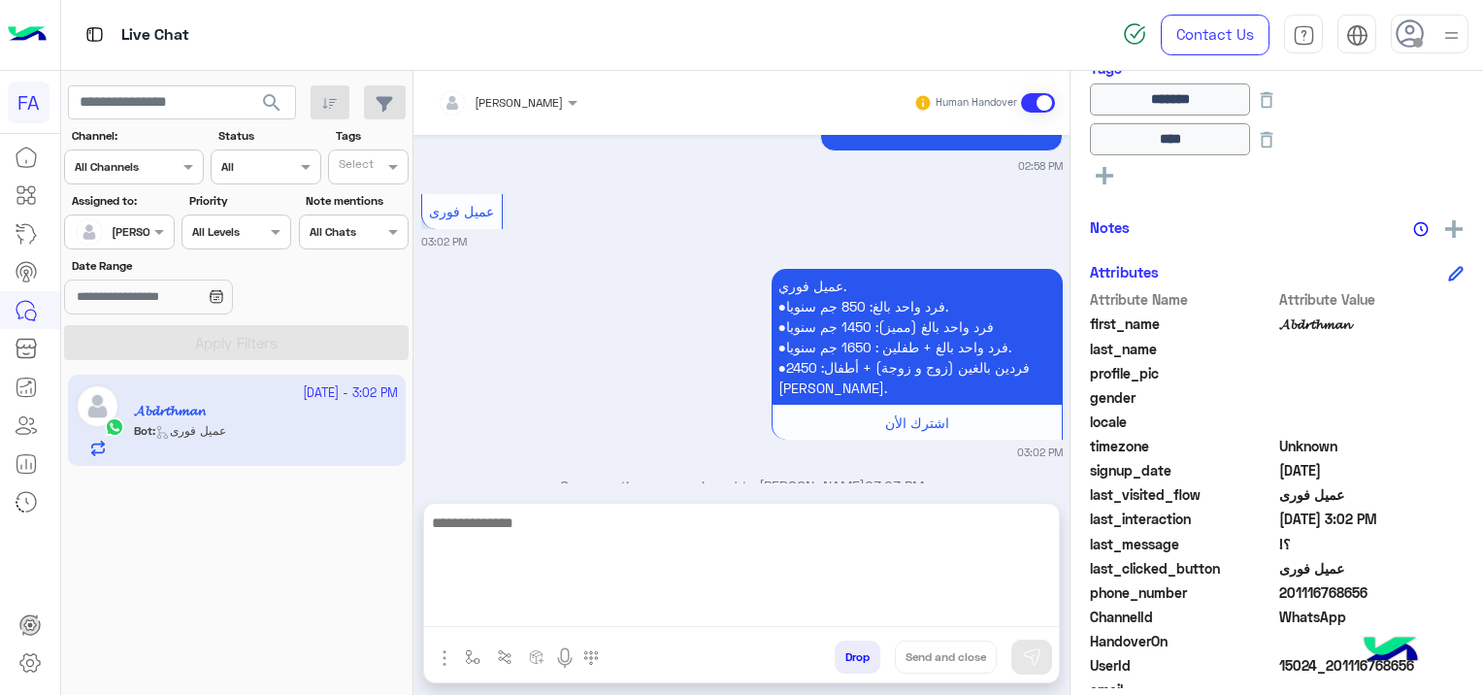
click at [554, 621] on textarea at bounding box center [741, 568] width 635 height 116
click at [497, 613] on textarea at bounding box center [741, 568] width 635 height 116
paste textarea "**********"
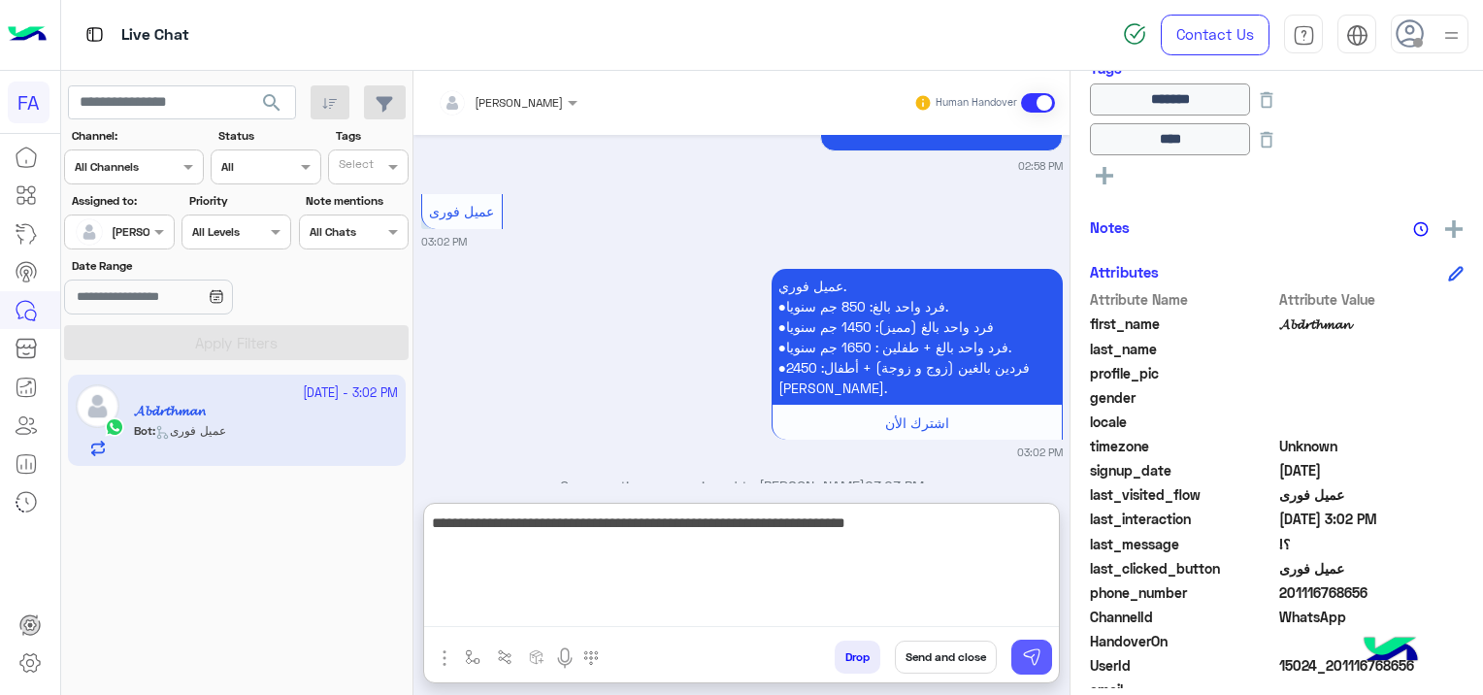
type textarea "**********"
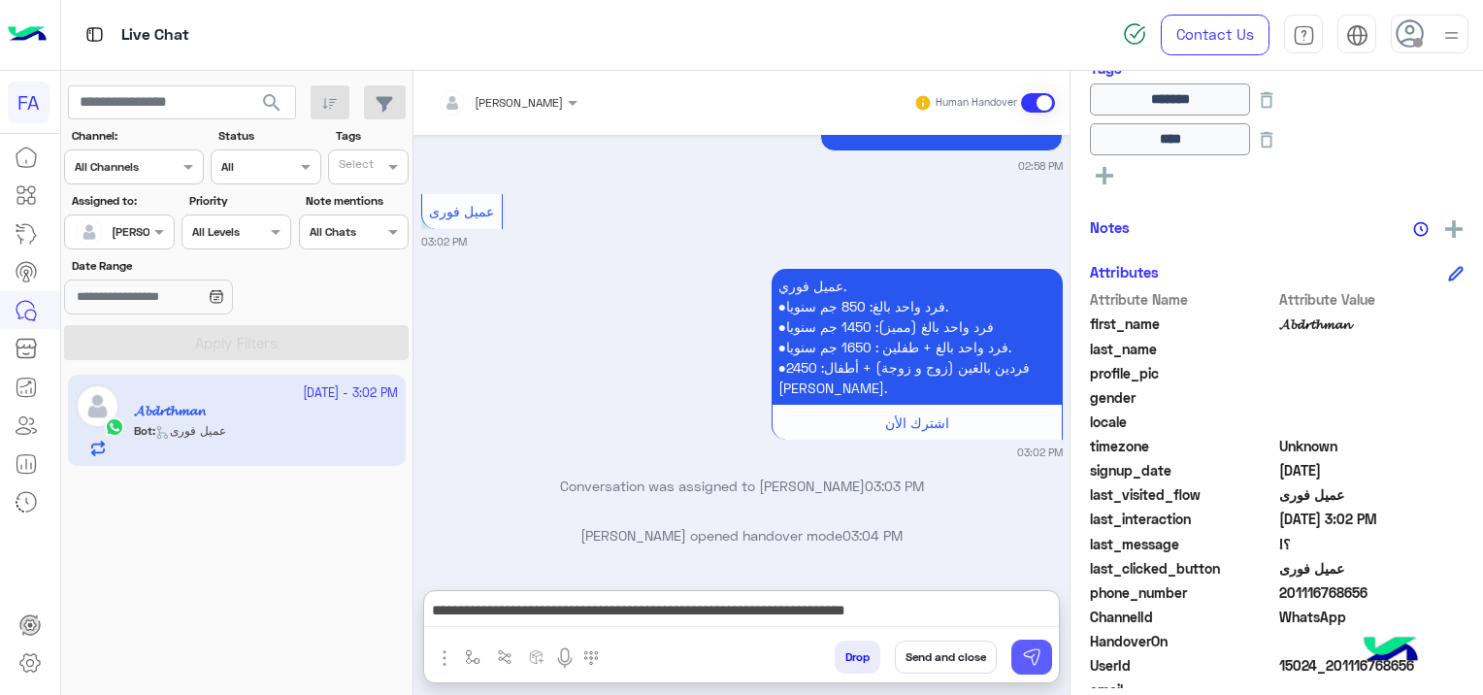
click at [1025, 655] on img at bounding box center [1031, 656] width 19 height 19
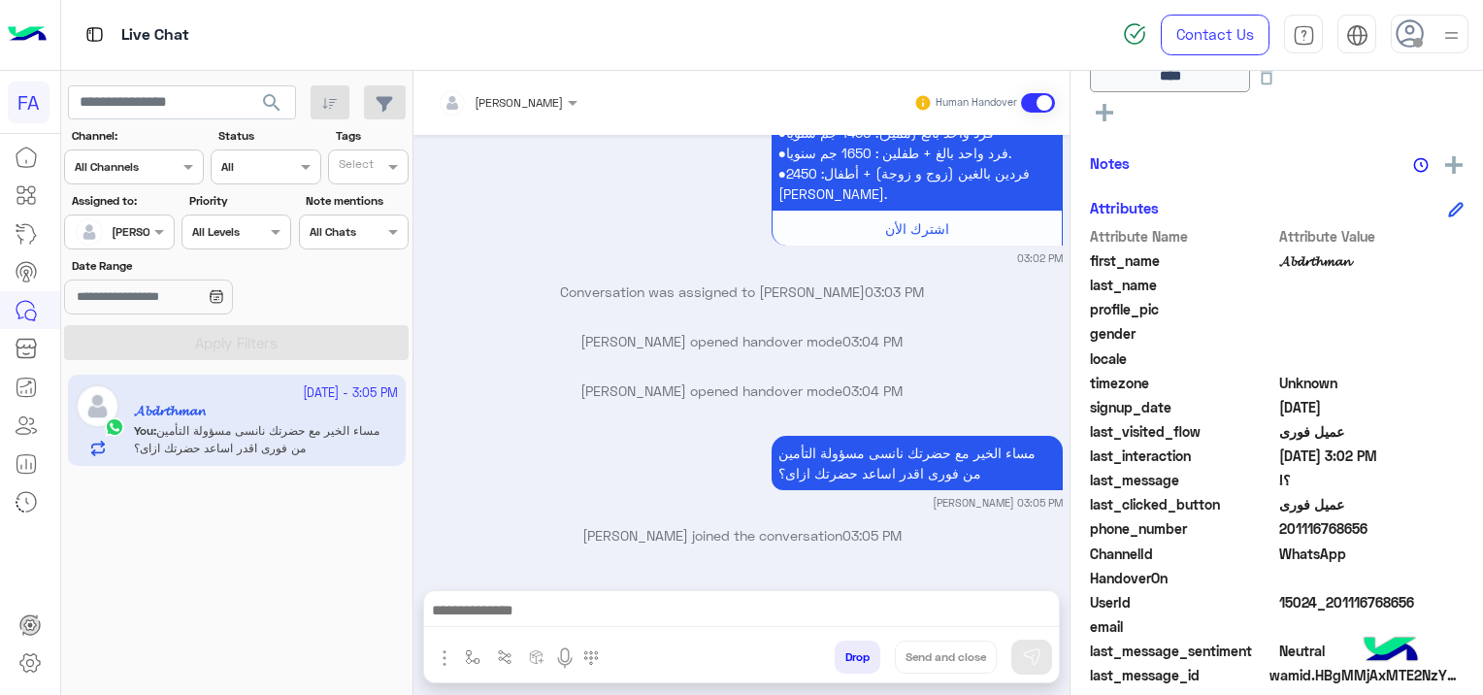
scroll to position [484, 0]
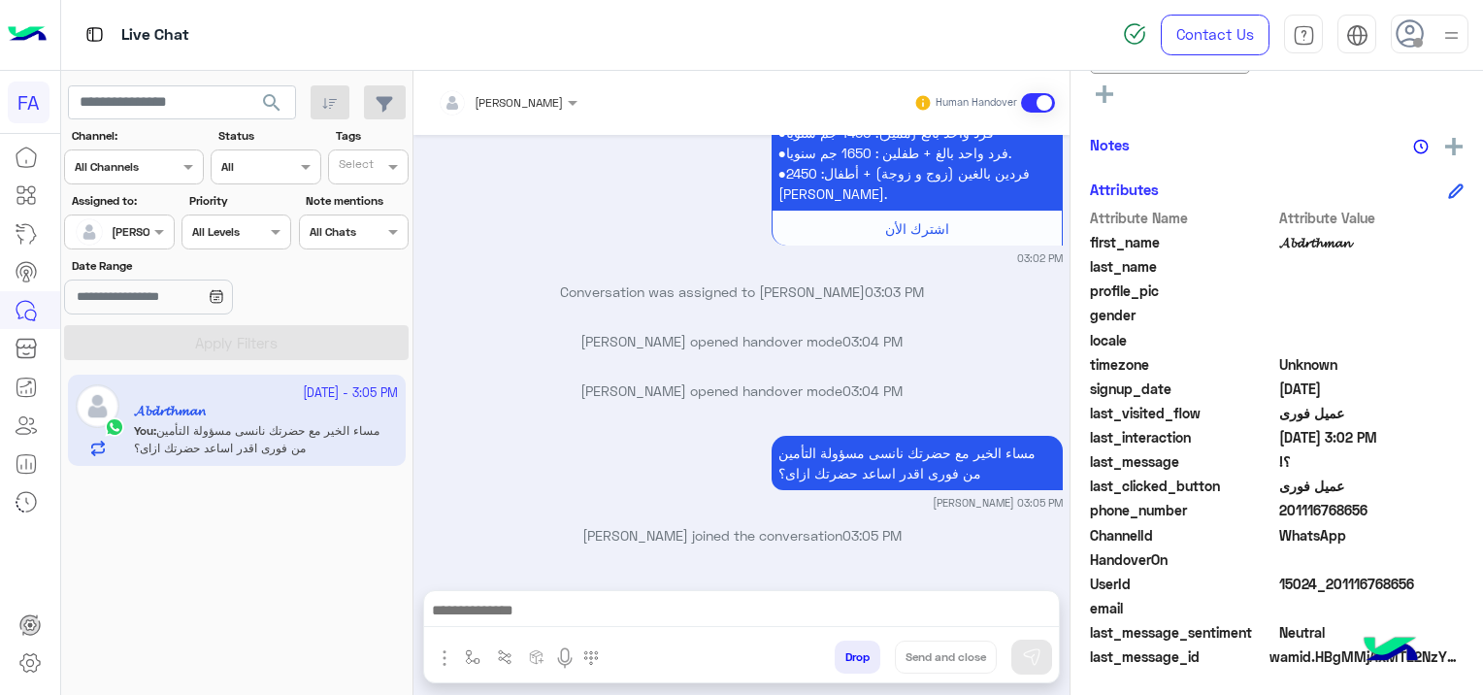
drag, startPoint x: 1412, startPoint y: 580, endPoint x: 1350, endPoint y: 596, distance: 64.0
click at [1350, 596] on div "Attribute Name Attribute Value first_name 𝓐𝓫𝓭𝓻𝓽𝓱𝓶𝓪𝓷 last_name profile_pic gende…" at bounding box center [1277, 439] width 374 height 463
drag, startPoint x: 1350, startPoint y: 596, endPoint x: 1398, endPoint y: 603, distance: 49.0
click at [1356, 609] on span at bounding box center [1371, 608] width 185 height 20
click at [1417, 581] on span "15024_201116768656" at bounding box center [1371, 583] width 185 height 20
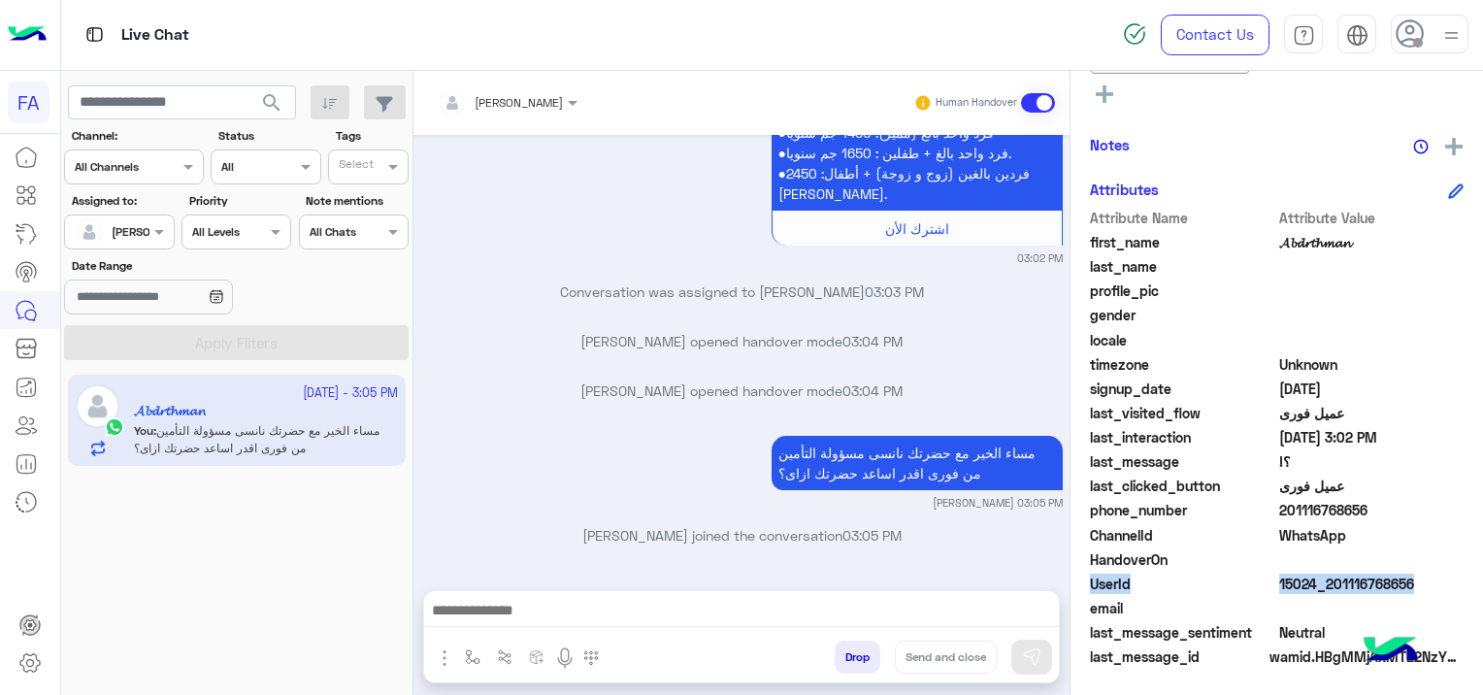
click at [1398, 574] on div "Attribute Name Attribute Value first_name 𝓐𝓫𝓭𝓻𝓽𝓱𝓶𝓪𝓷 last_name profile_pic gende…" at bounding box center [1277, 439] width 374 height 463
drag, startPoint x: 1398, startPoint y: 574, endPoint x: 1386, endPoint y: 539, distance: 37.1
click at [1382, 526] on span "WhatsApp" at bounding box center [1371, 535] width 185 height 20
drag, startPoint x: 1413, startPoint y: 573, endPoint x: 1331, endPoint y: 577, distance: 81.6
click at [1331, 577] on span "15024_201116768656" at bounding box center [1371, 583] width 185 height 20
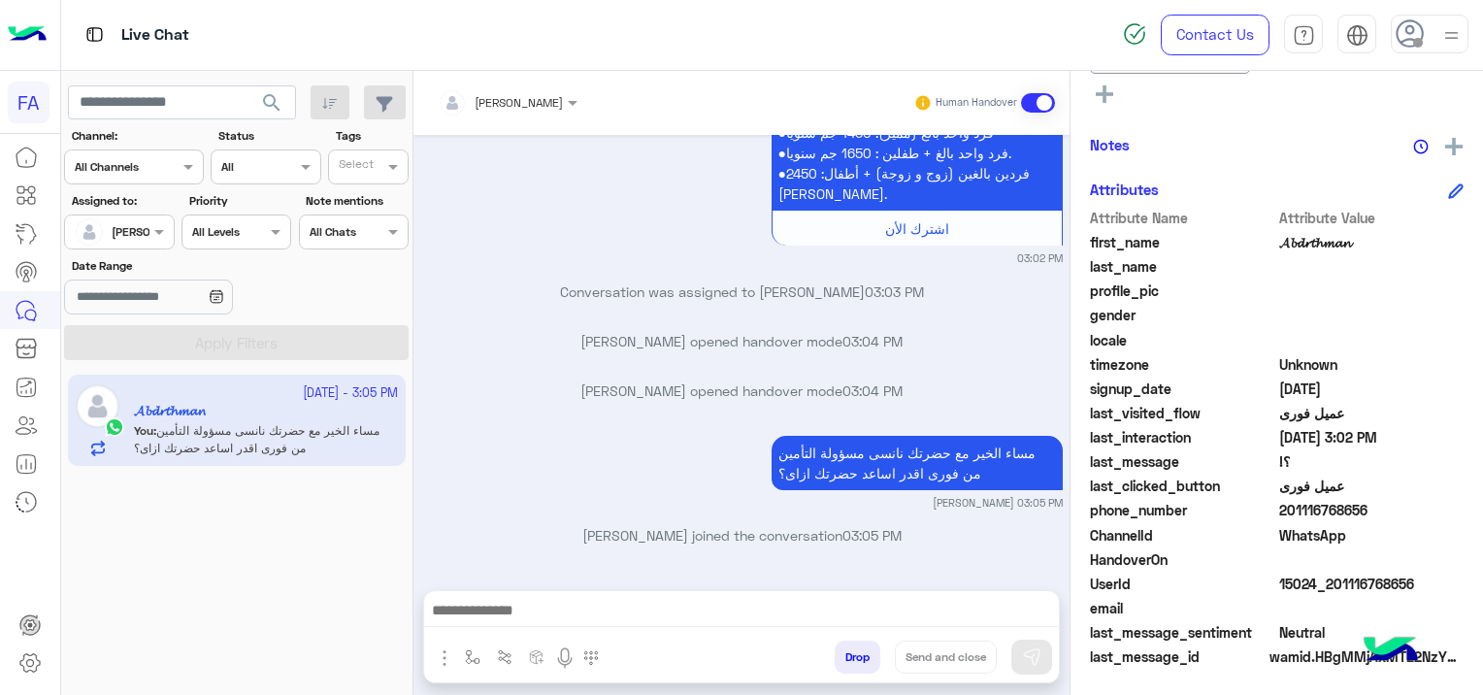
copy span "01116768656"
click at [140, 228] on div at bounding box center [119, 229] width 108 height 18
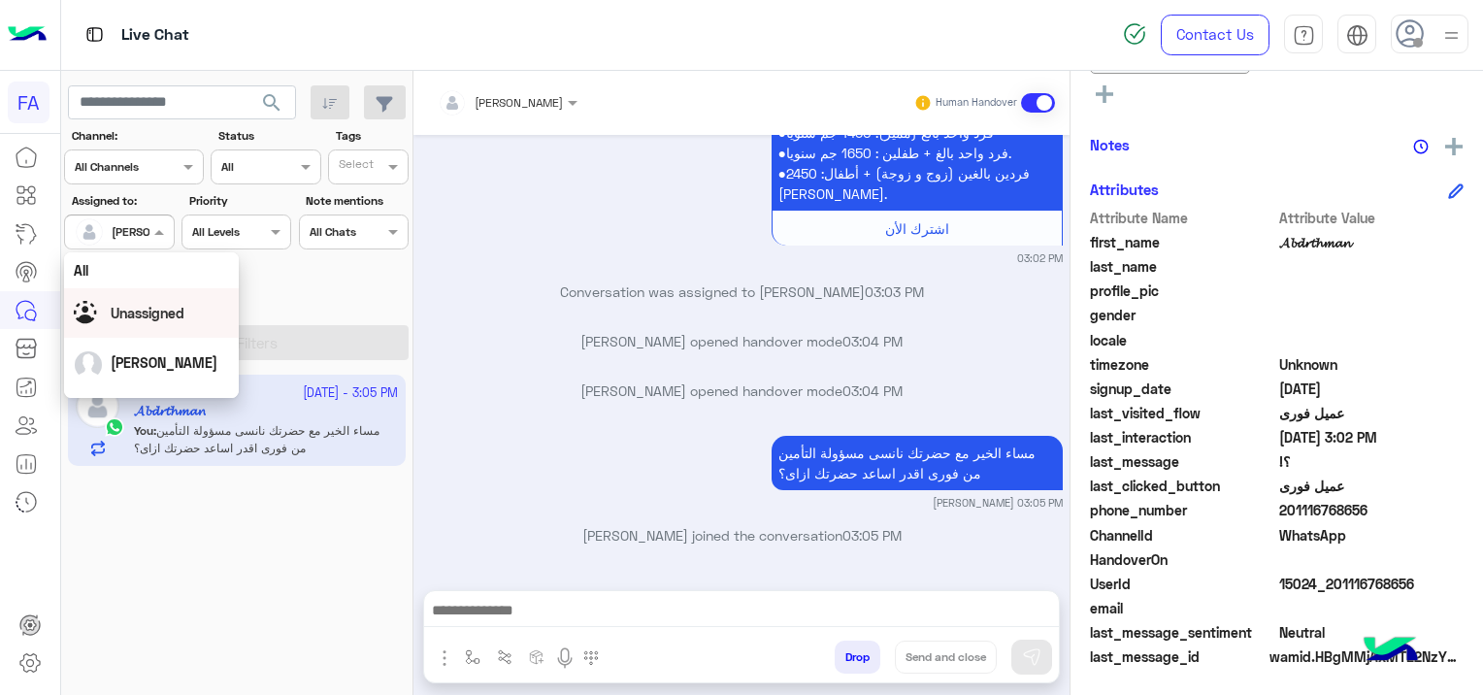
click at [169, 314] on span "Unassigned" at bounding box center [148, 313] width 74 height 16
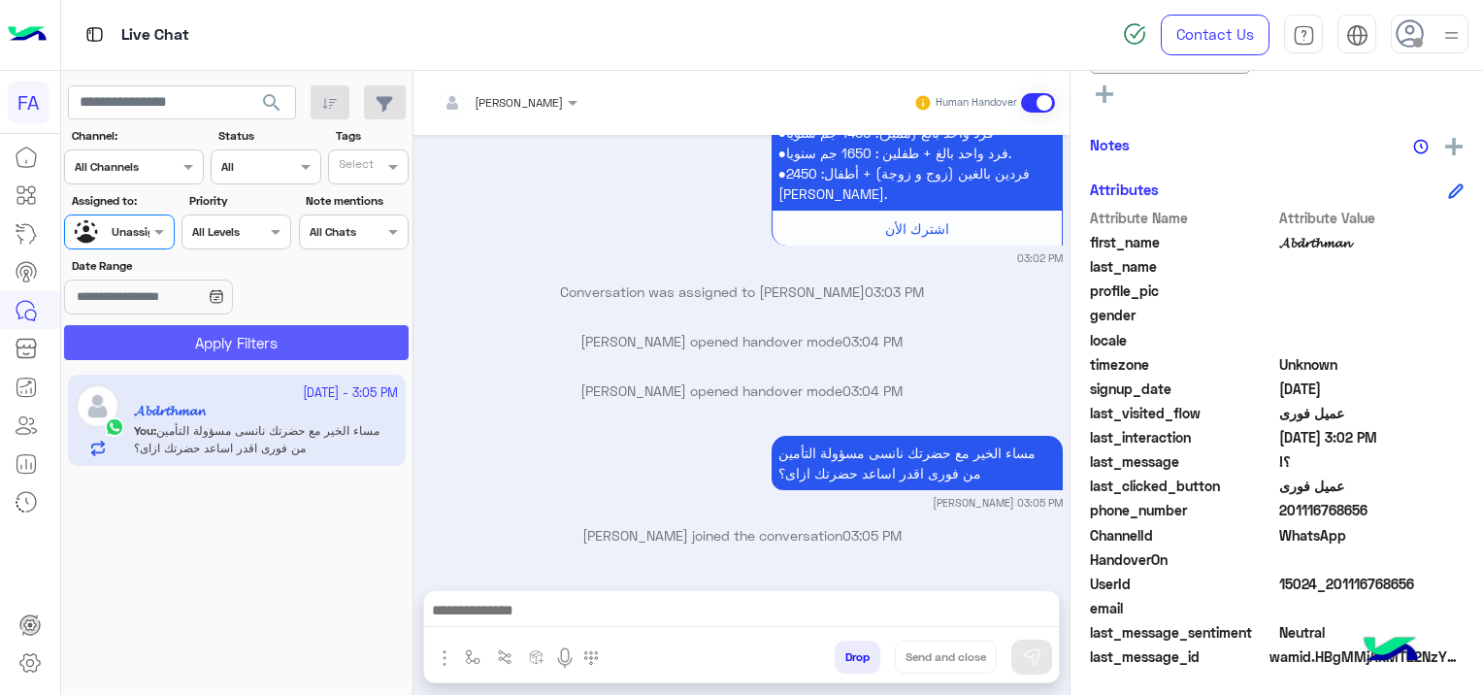
click at [249, 334] on button "Apply Filters" at bounding box center [236, 342] width 344 height 35
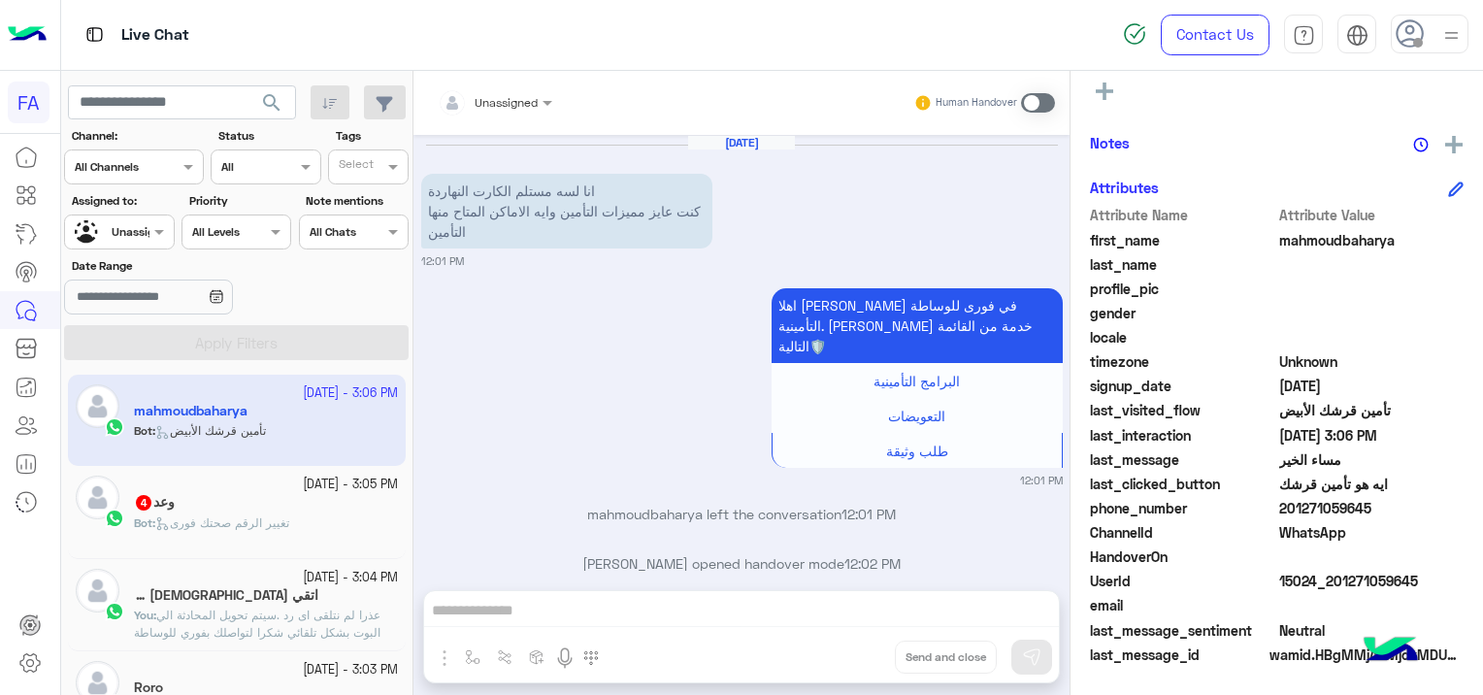
scroll to position [1944, 0]
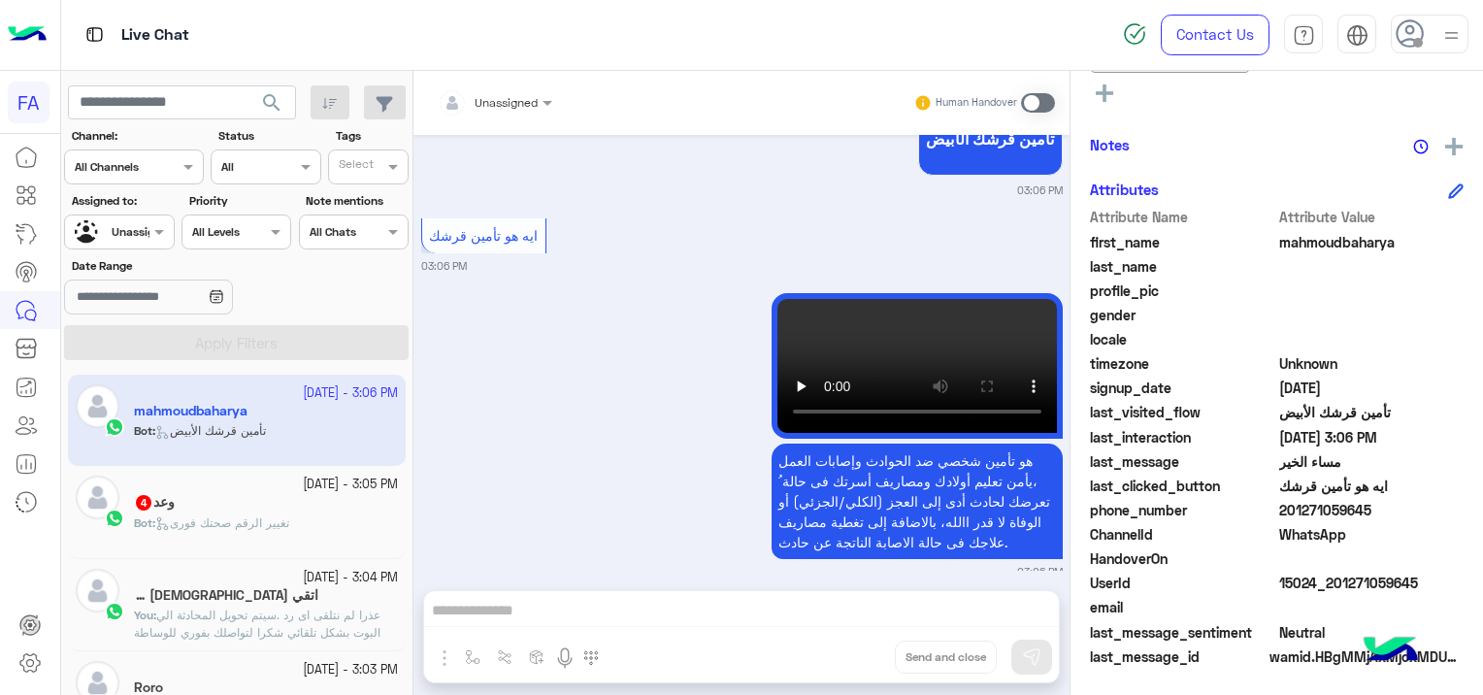
click at [252, 520] on span "تغيير الرقم صحتك فورى" at bounding box center [222, 522] width 134 height 15
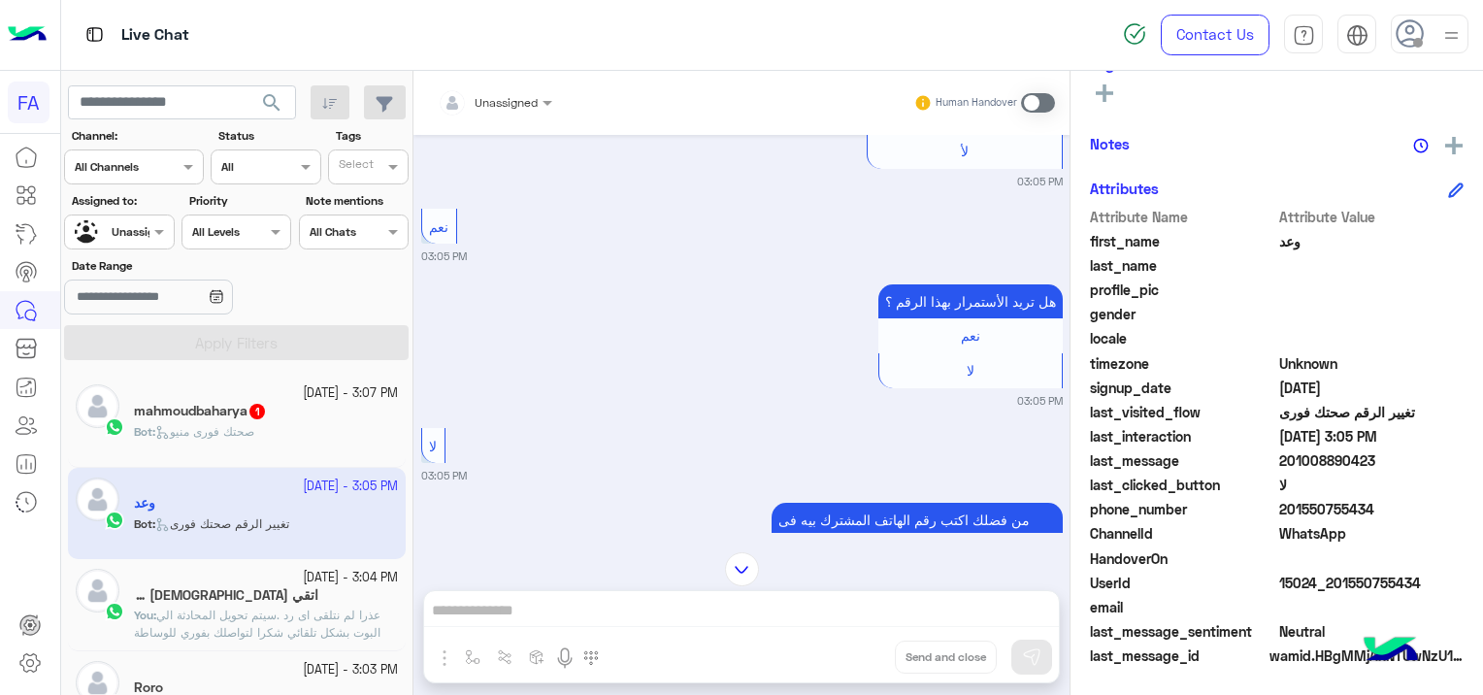
scroll to position [2950, 0]
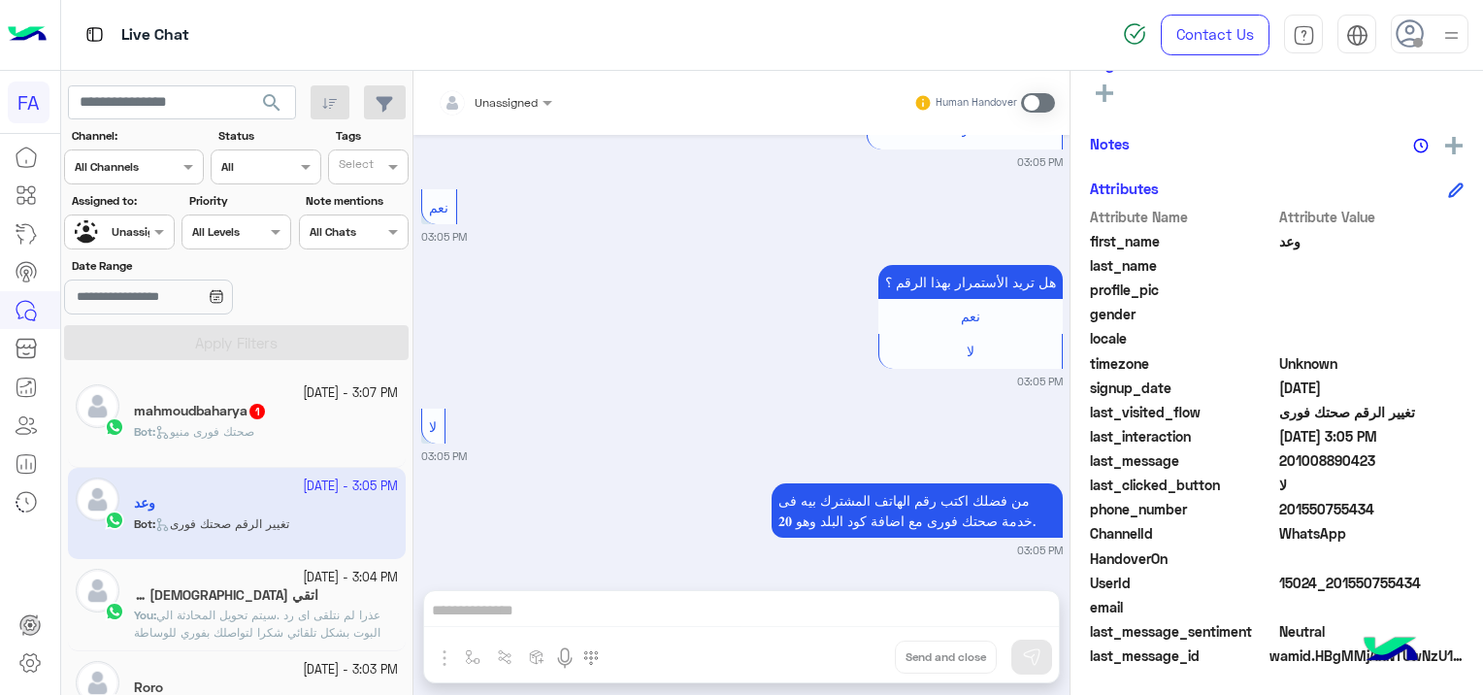
click at [297, 427] on div "Bot : صحتك فورى منيو" at bounding box center [266, 440] width 264 height 34
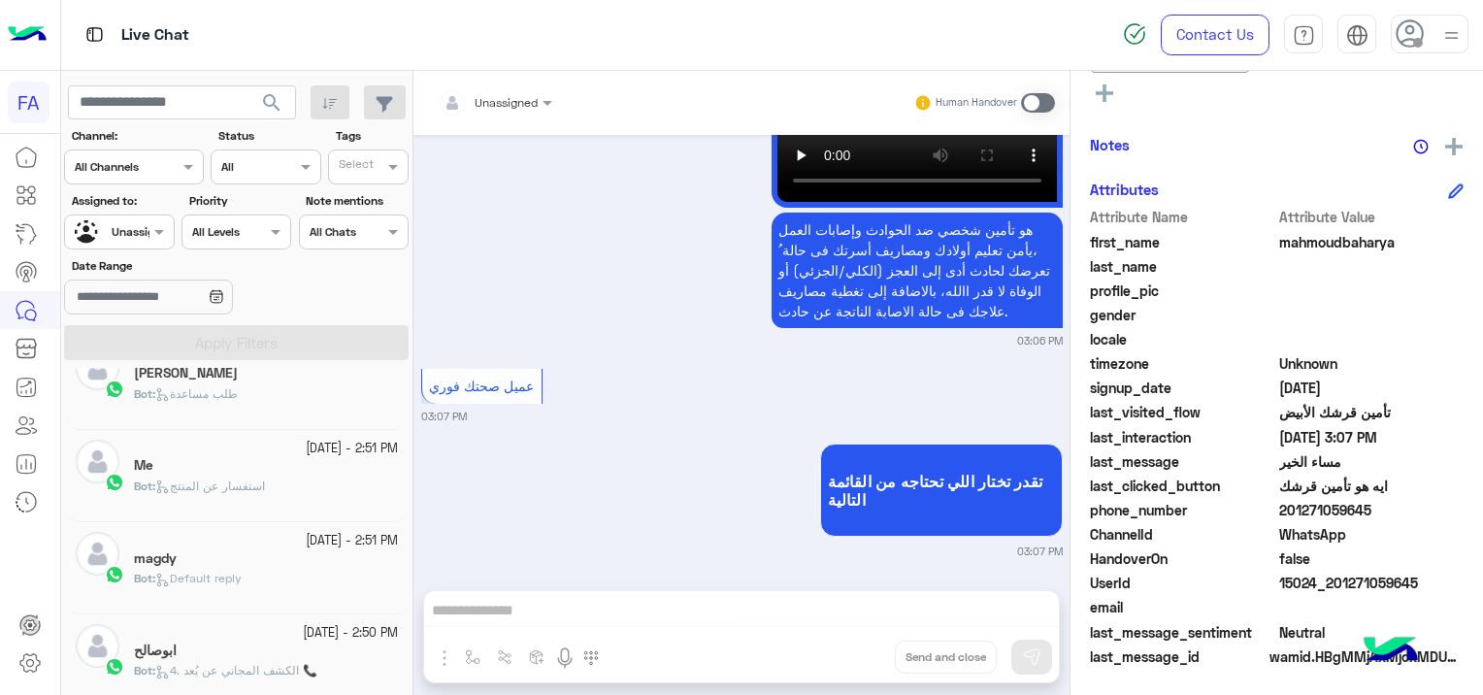
scroll to position [582, 0]
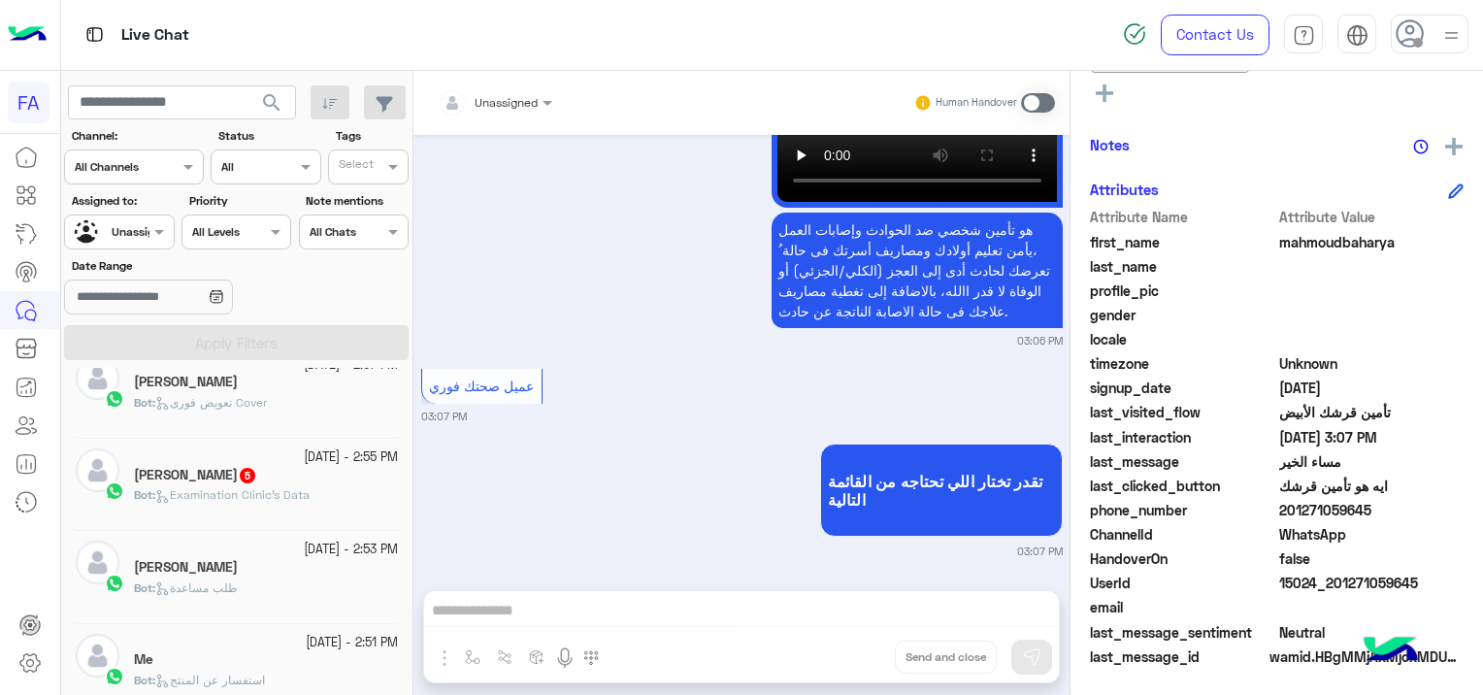
click at [343, 484] on div "[PERSON_NAME] 5" at bounding box center [266, 477] width 264 height 20
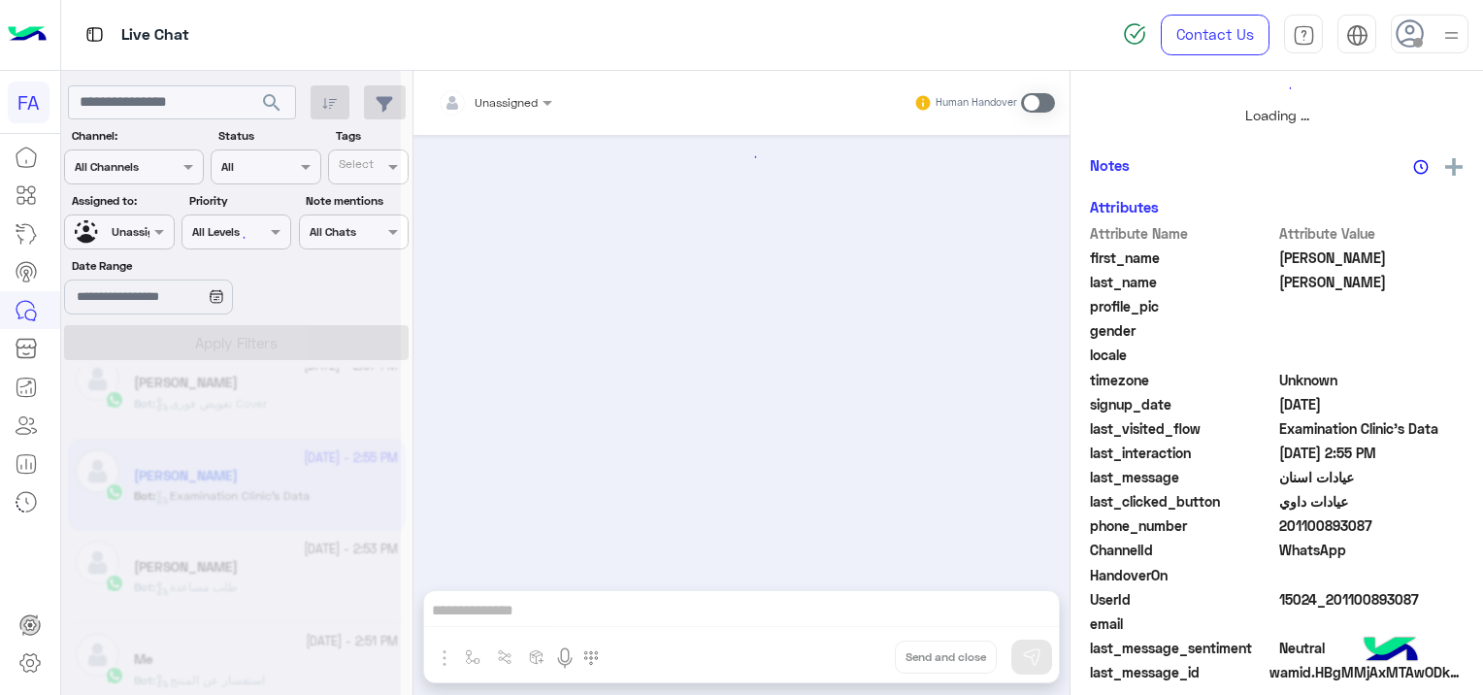
scroll to position [582, 0]
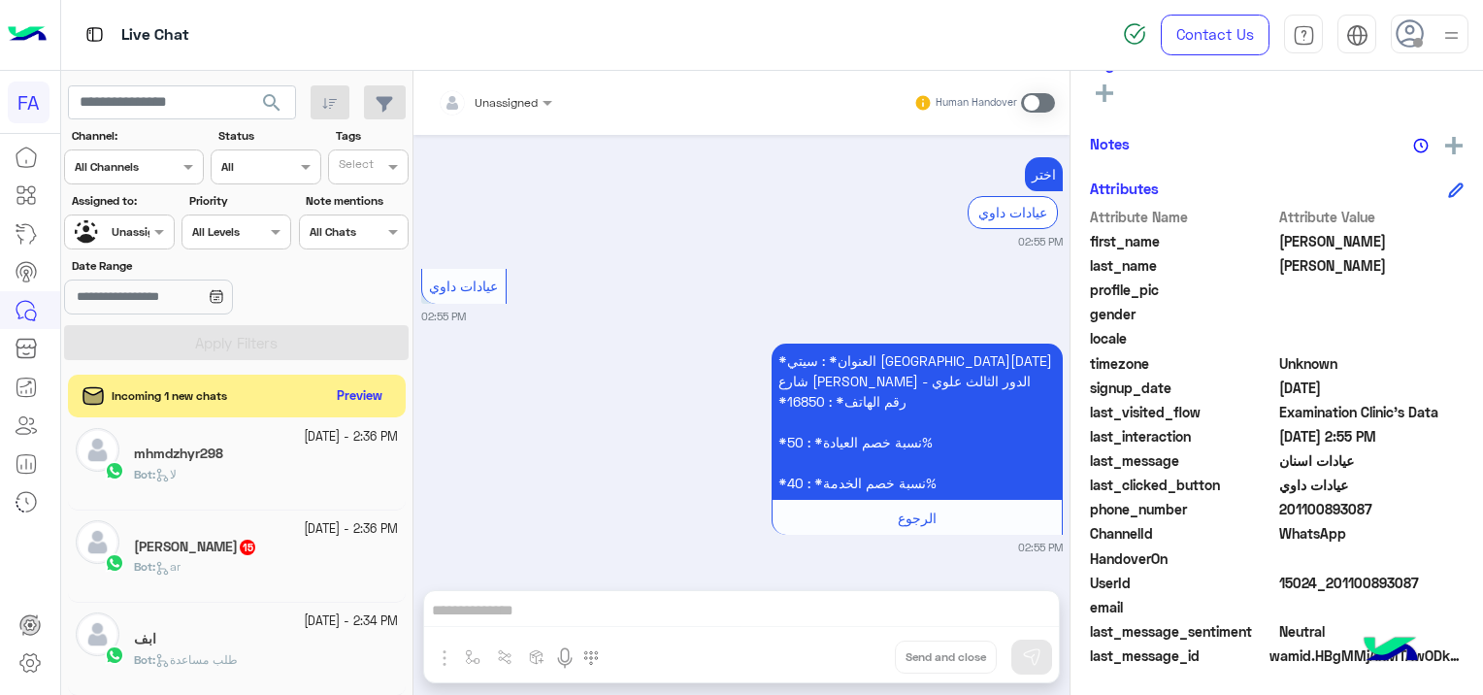
click at [299, 546] on div "[PERSON_NAME] 15" at bounding box center [266, 548] width 264 height 20
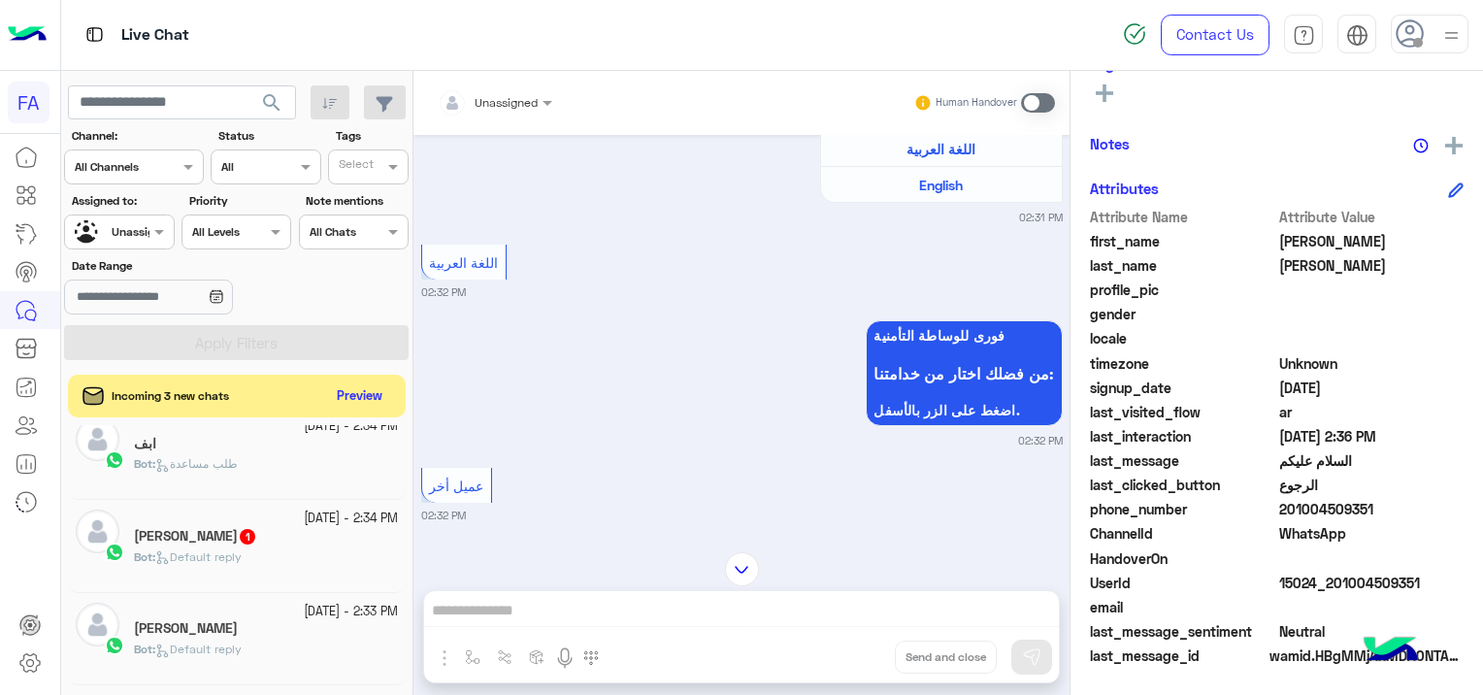
click at [277, 557] on div "Bot : Default reply" at bounding box center [266, 565] width 264 height 34
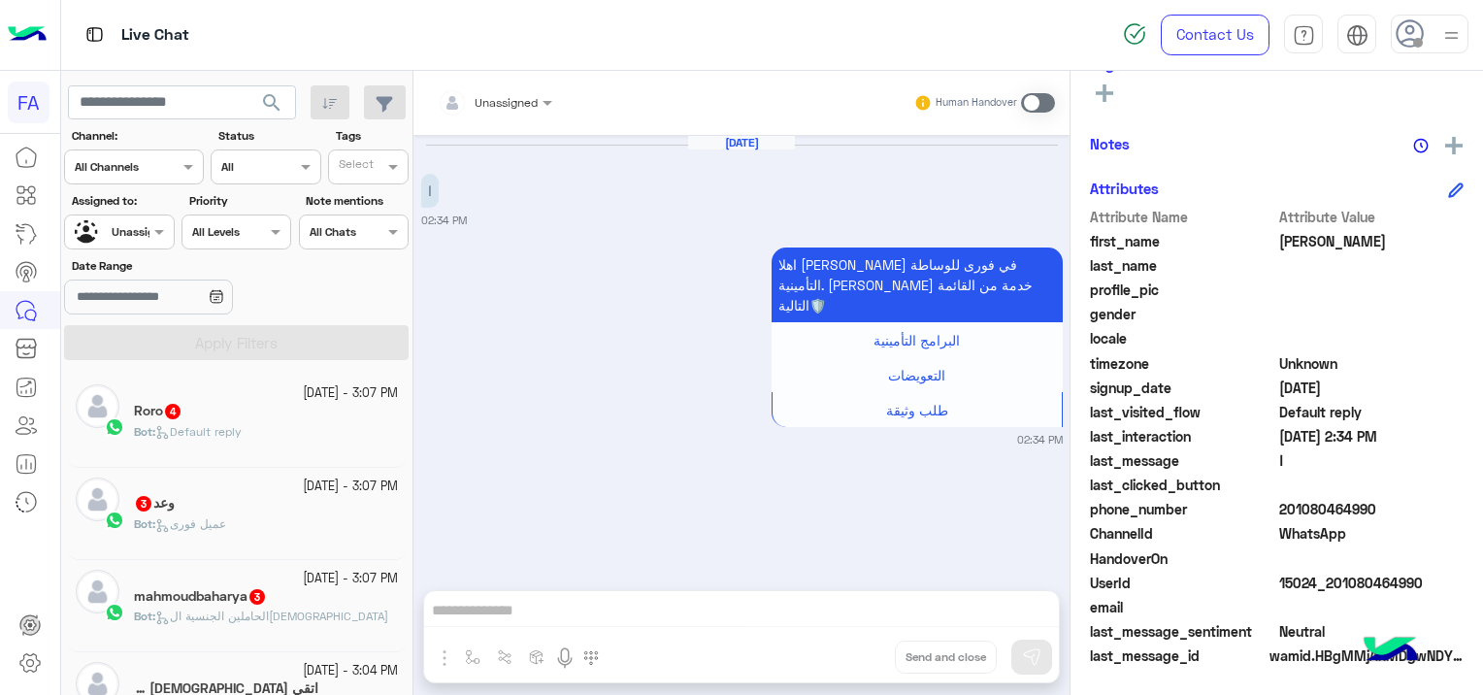
click at [129, 229] on div at bounding box center [119, 229] width 108 height 18
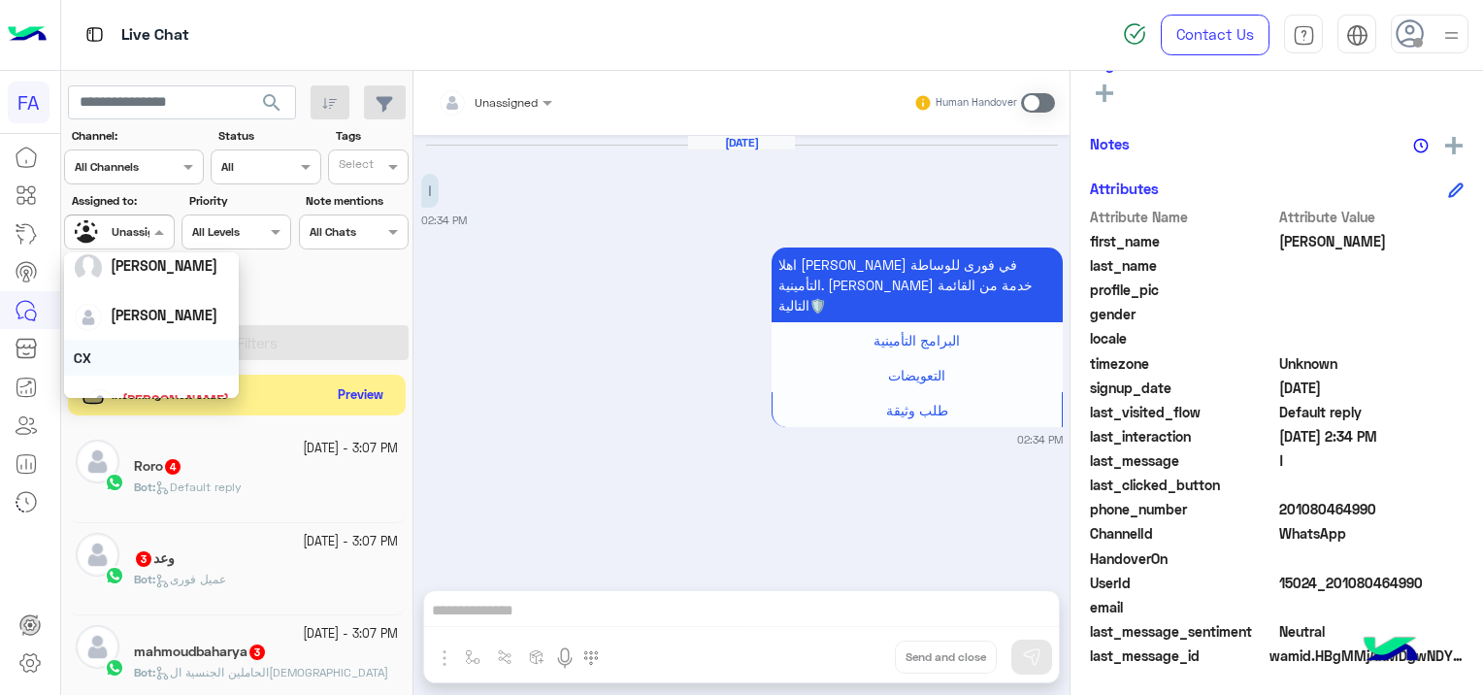
click at [363, 402] on button "Preview" at bounding box center [361, 395] width 60 height 26
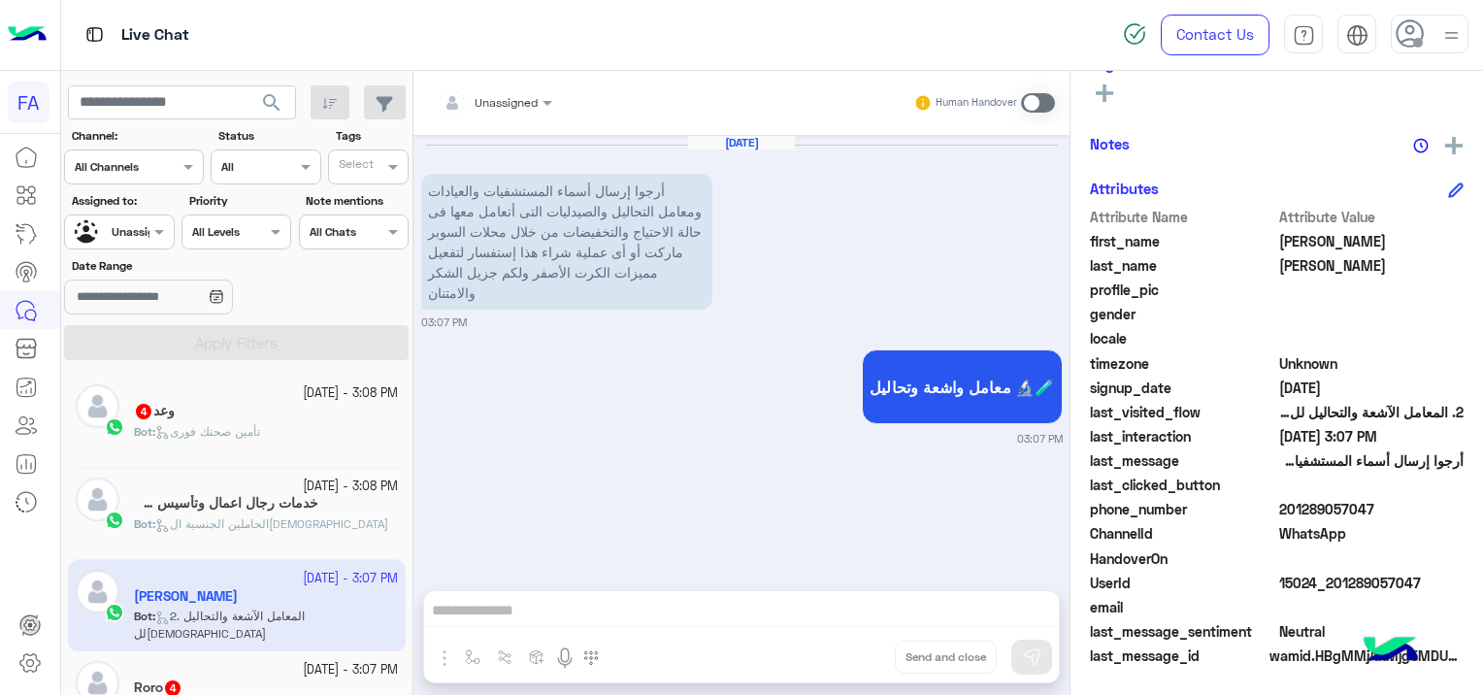
click at [535, 101] on div at bounding box center [495, 99] width 134 height 18
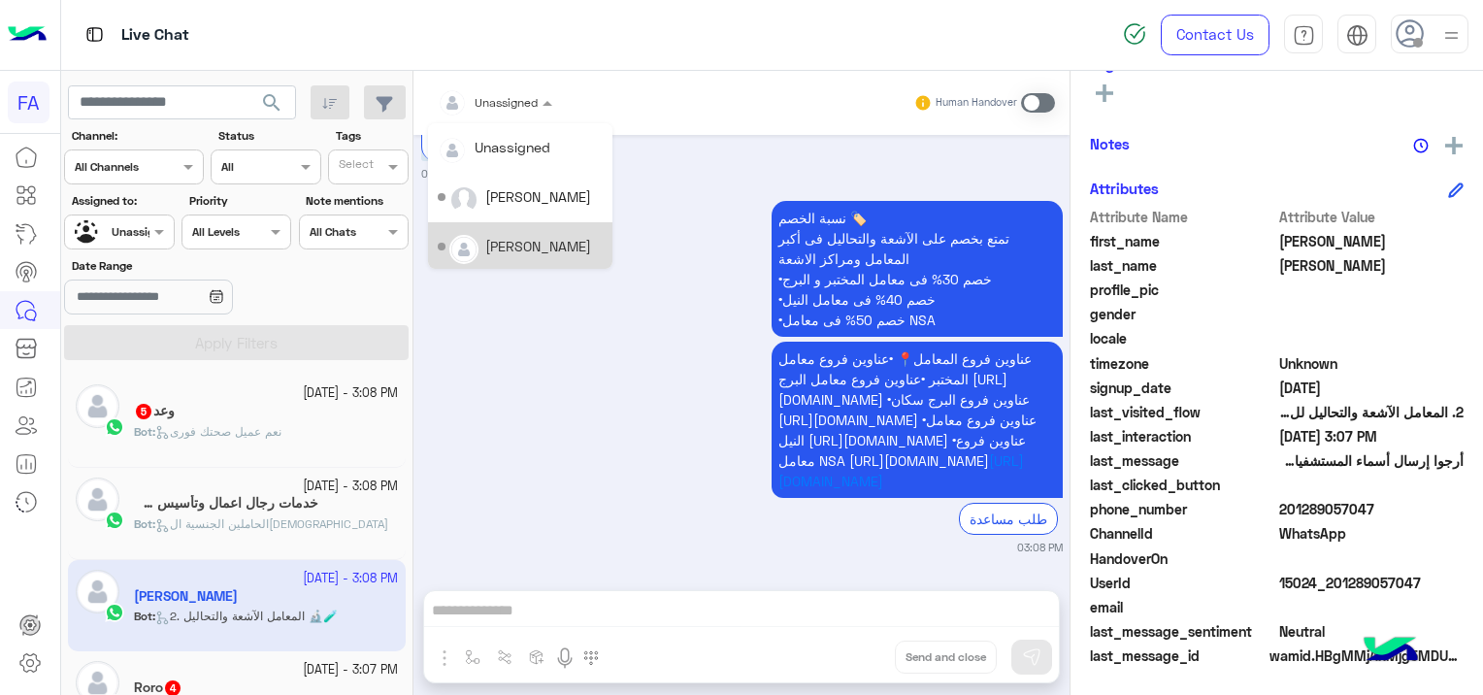
scroll to position [149, 0]
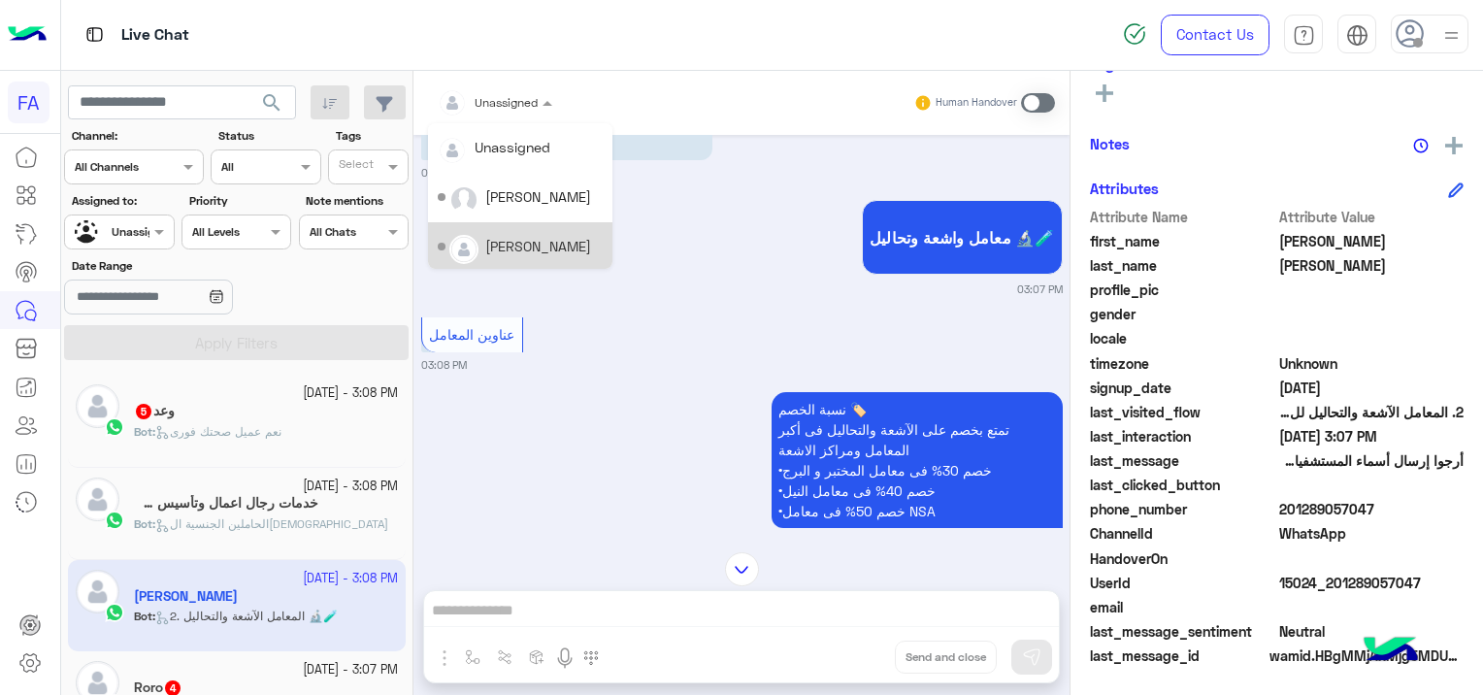
click at [690, 372] on div "[DATE] أرجوا إرسال أسماء المستشفيات والعيادات ومعامل التحاليل والصيدليات التى أ…" at bounding box center [741, 334] width 656 height 398
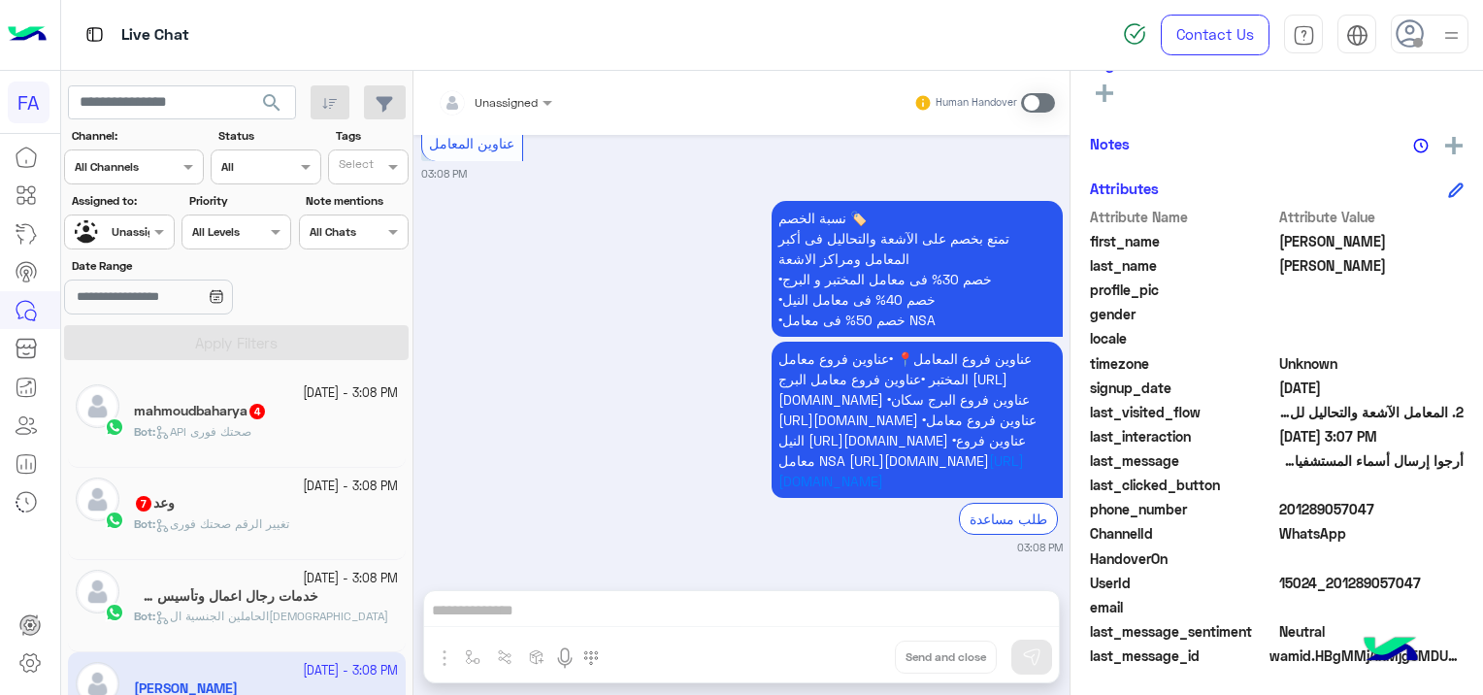
scroll to position [441, 0]
click at [124, 232] on div at bounding box center [119, 229] width 108 height 18
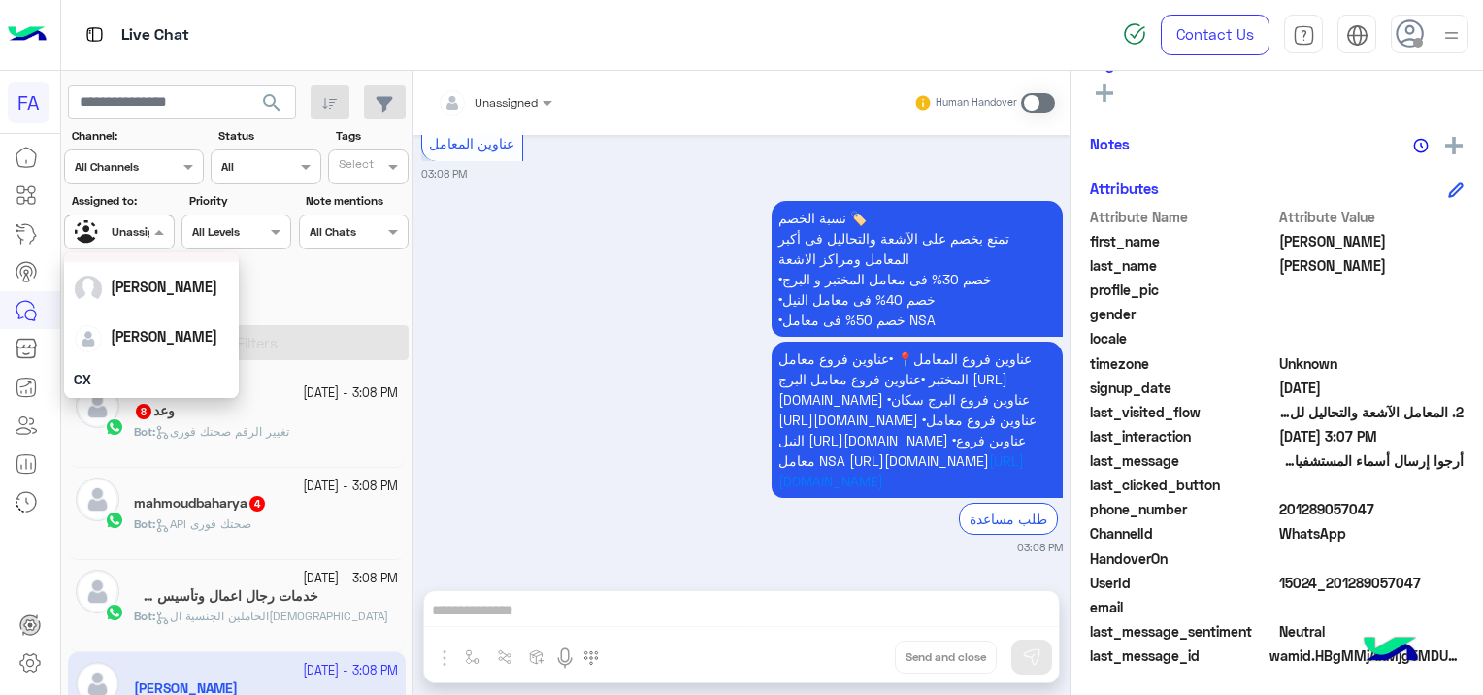
scroll to position [97, 0]
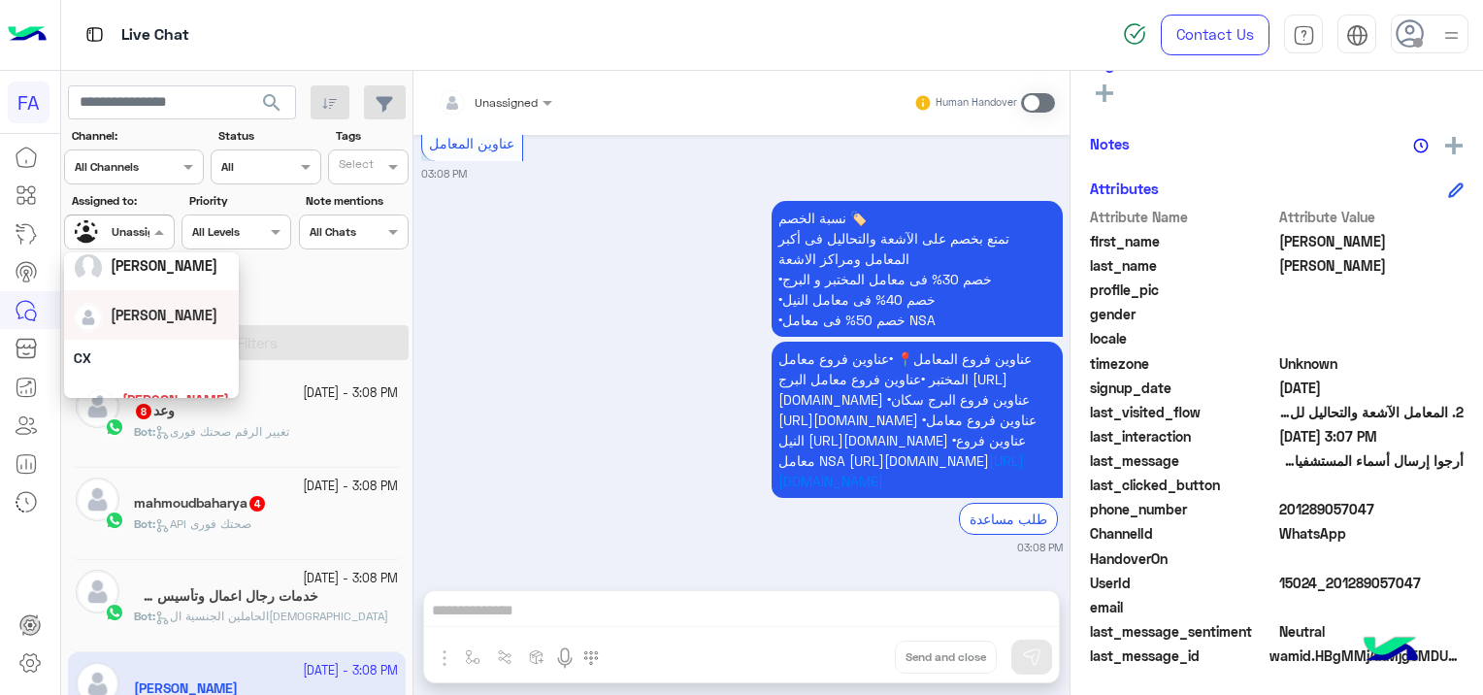
click at [150, 323] on div "[PERSON_NAME]" at bounding box center [164, 315] width 107 height 20
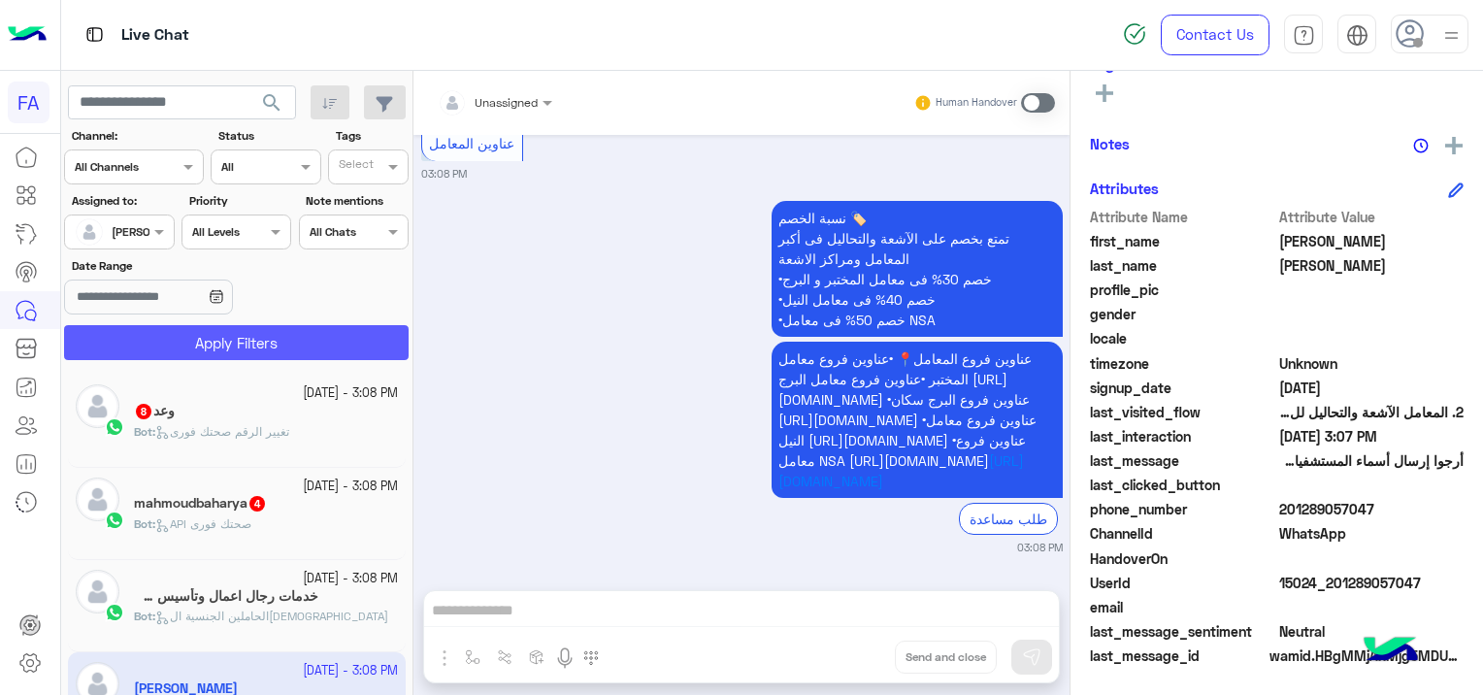
click at [250, 339] on button "Apply Filters" at bounding box center [236, 342] width 344 height 35
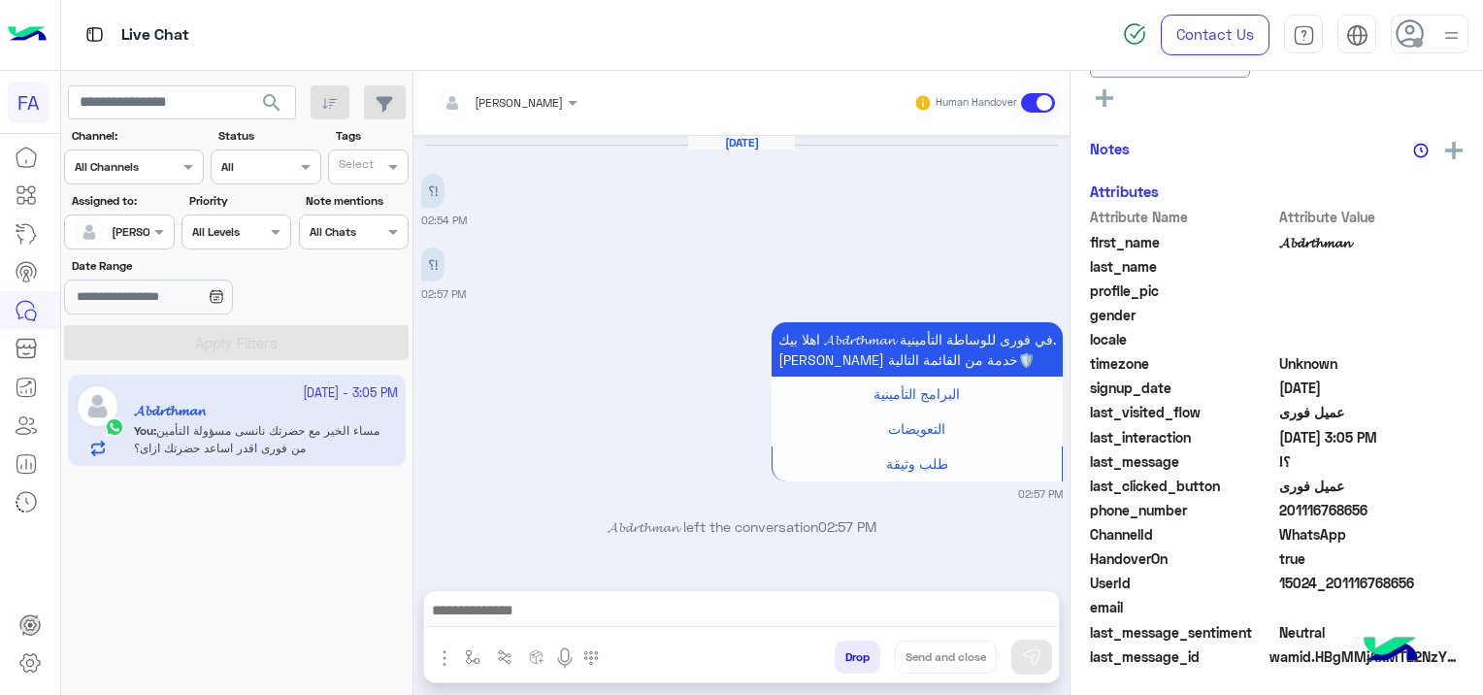
scroll to position [1673, 0]
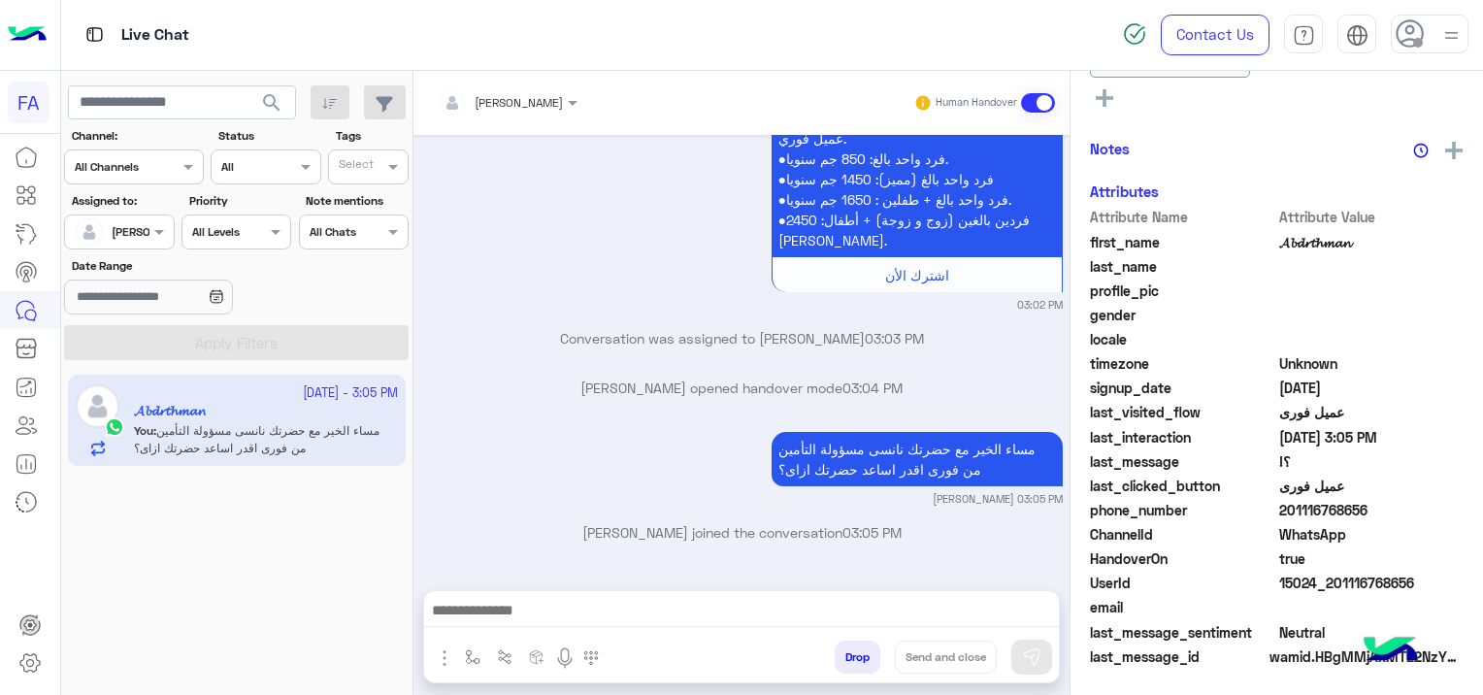
click at [269, 99] on span "search" at bounding box center [271, 102] width 23 height 23
click at [279, 93] on span "search" at bounding box center [271, 102] width 23 height 23
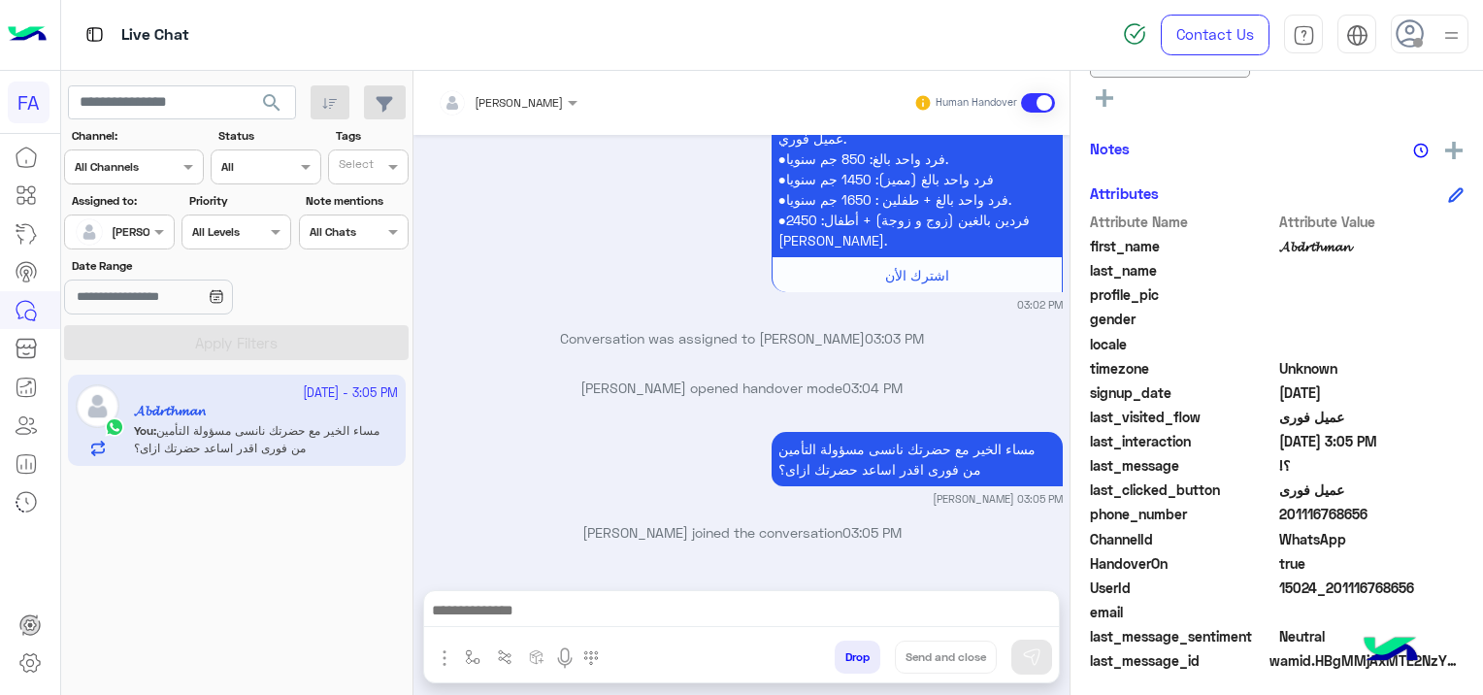
scroll to position [485, 0]
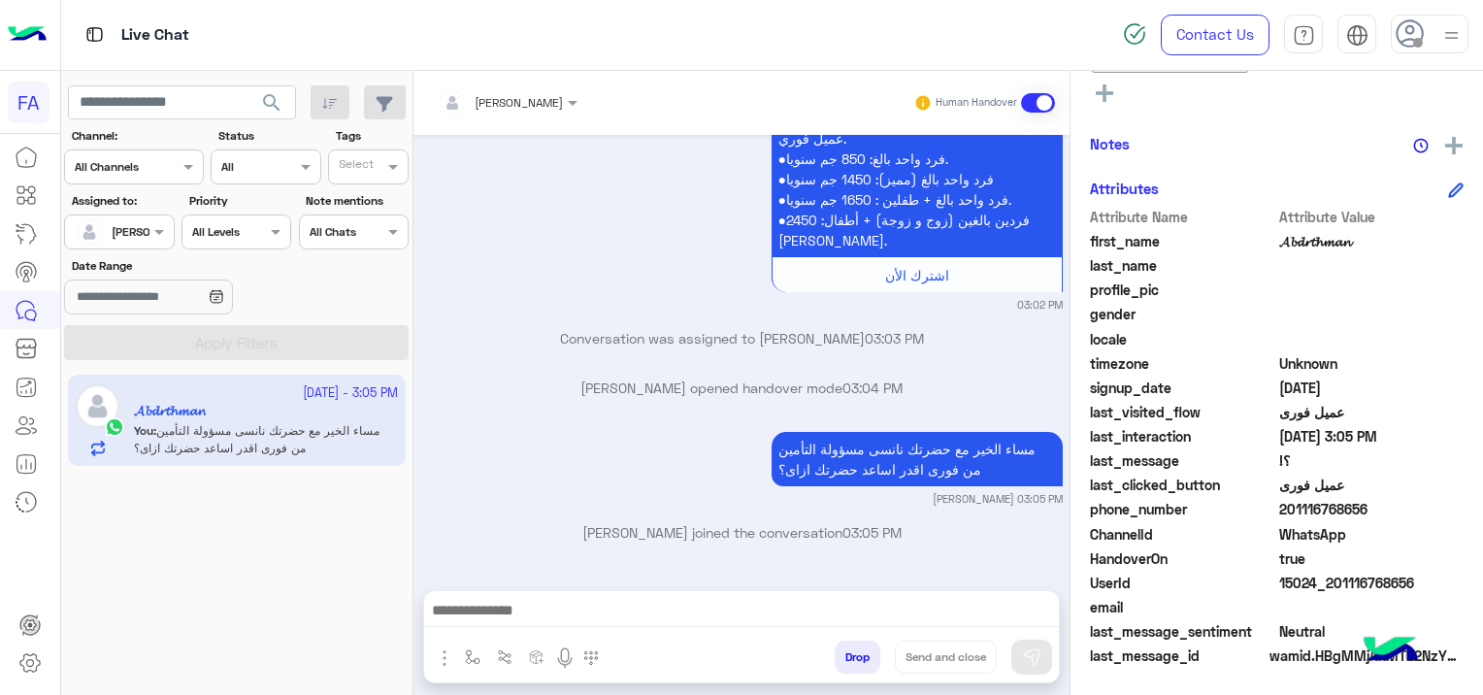
click at [105, 226] on input "text" at bounding box center [97, 229] width 45 height 17
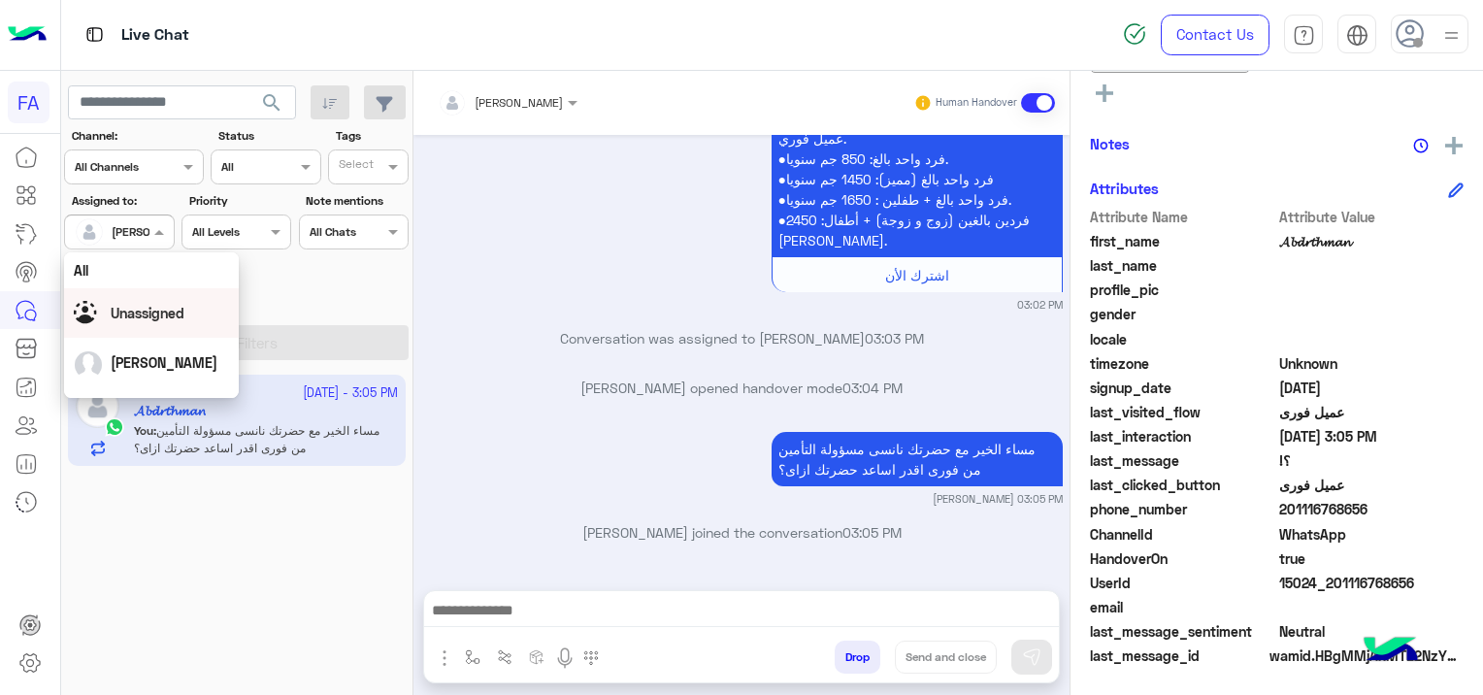
click at [186, 303] on div "Unassigned" at bounding box center [151, 313] width 155 height 34
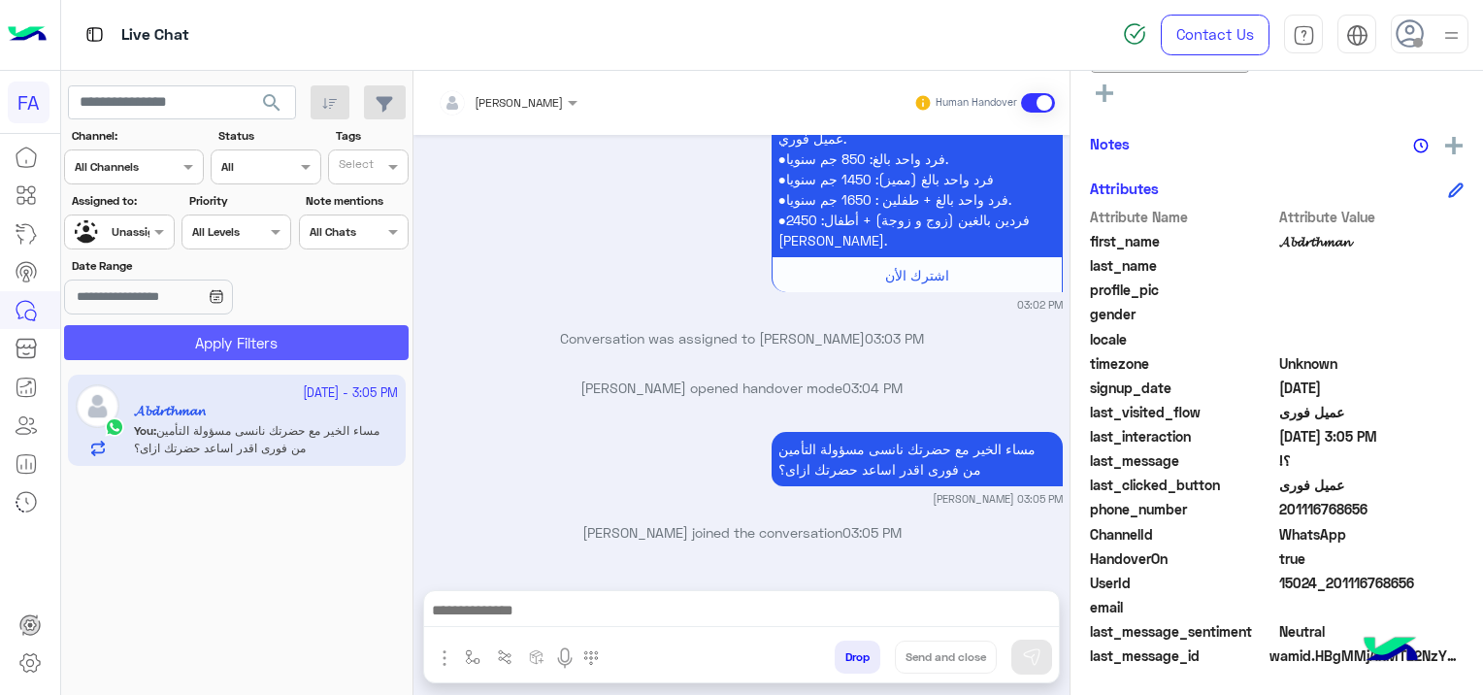
click at [264, 338] on button "Apply Filters" at bounding box center [236, 342] width 344 height 35
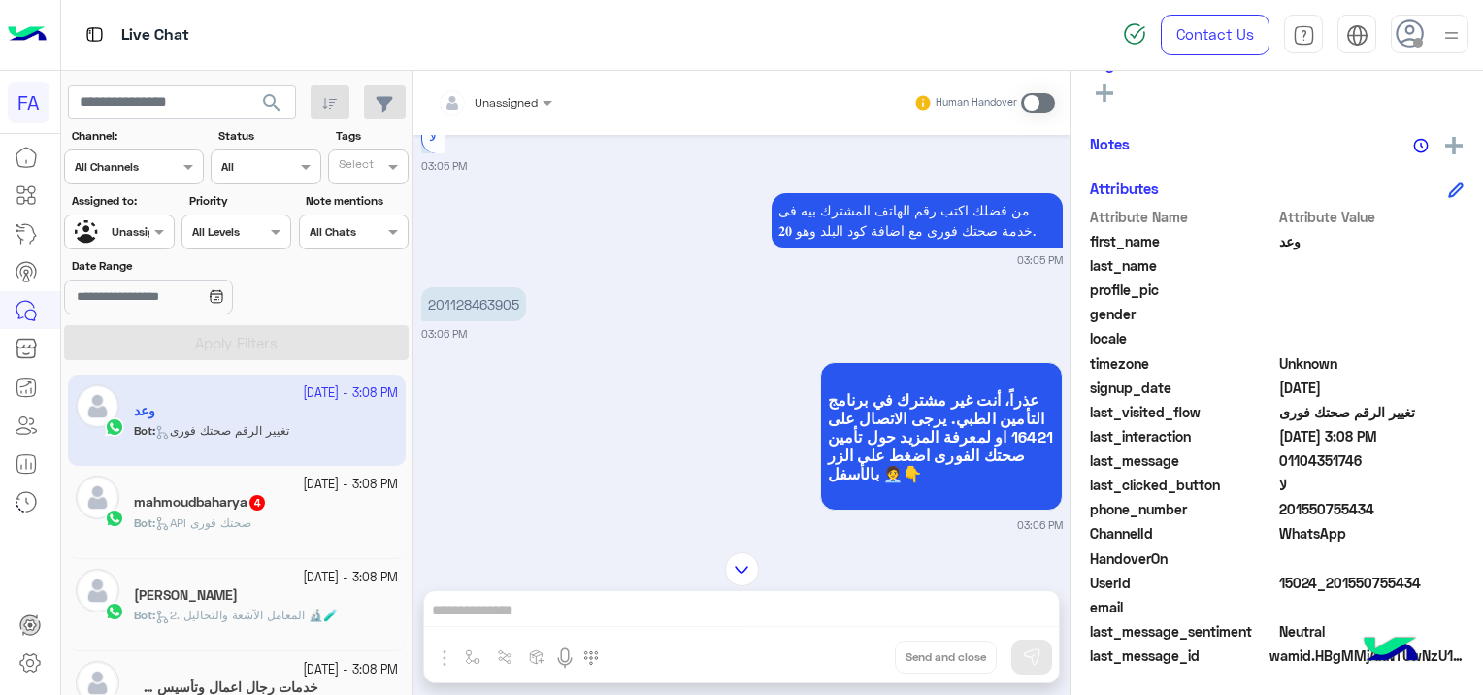
scroll to position [50, 0]
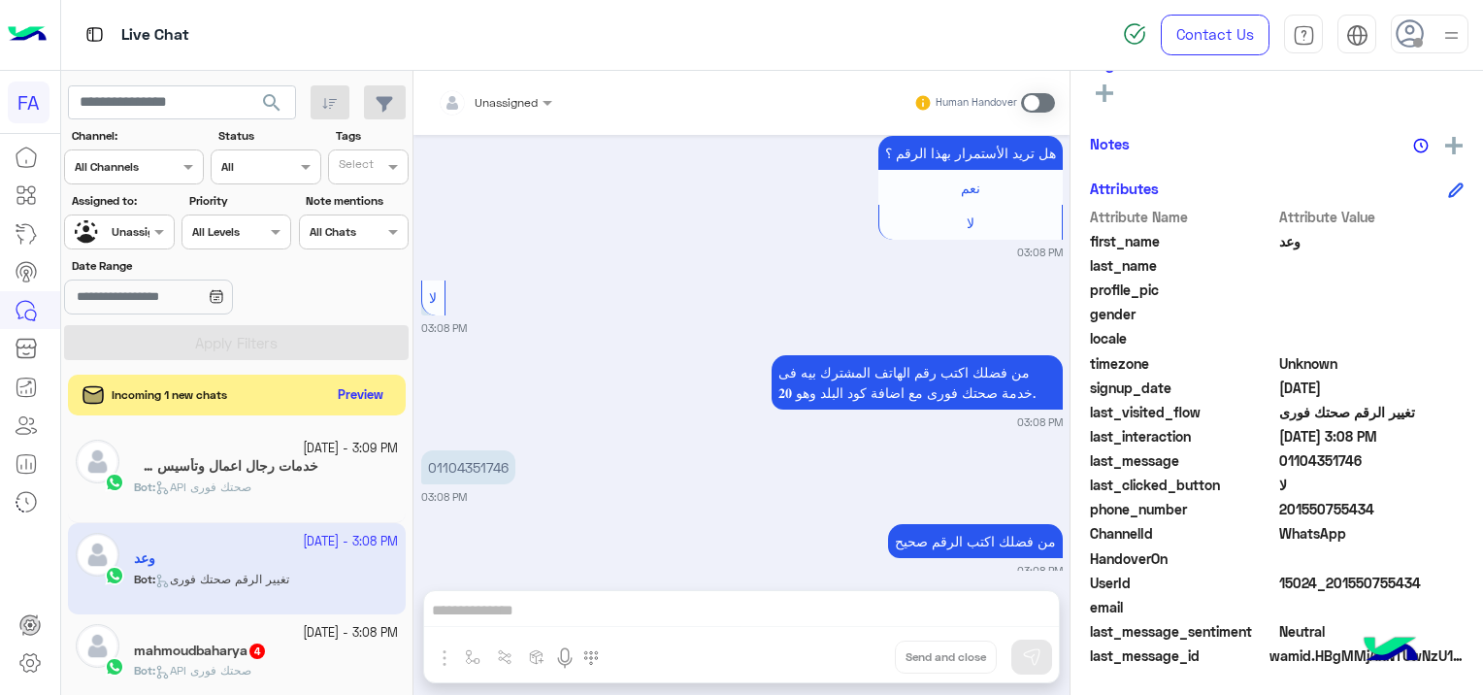
click at [361, 393] on button "Preview" at bounding box center [361, 395] width 60 height 26
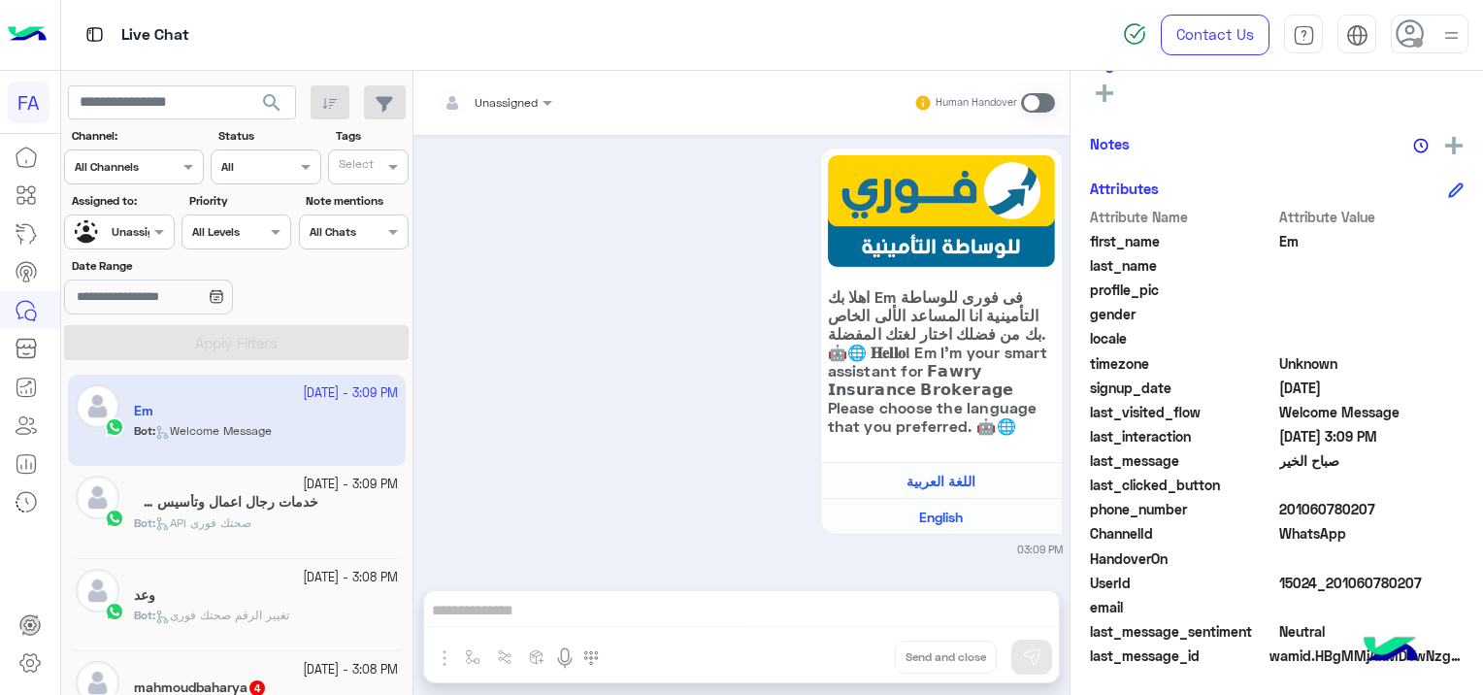
click at [303, 676] on small "[DATE] - 3:08 PM" at bounding box center [350, 670] width 95 height 18
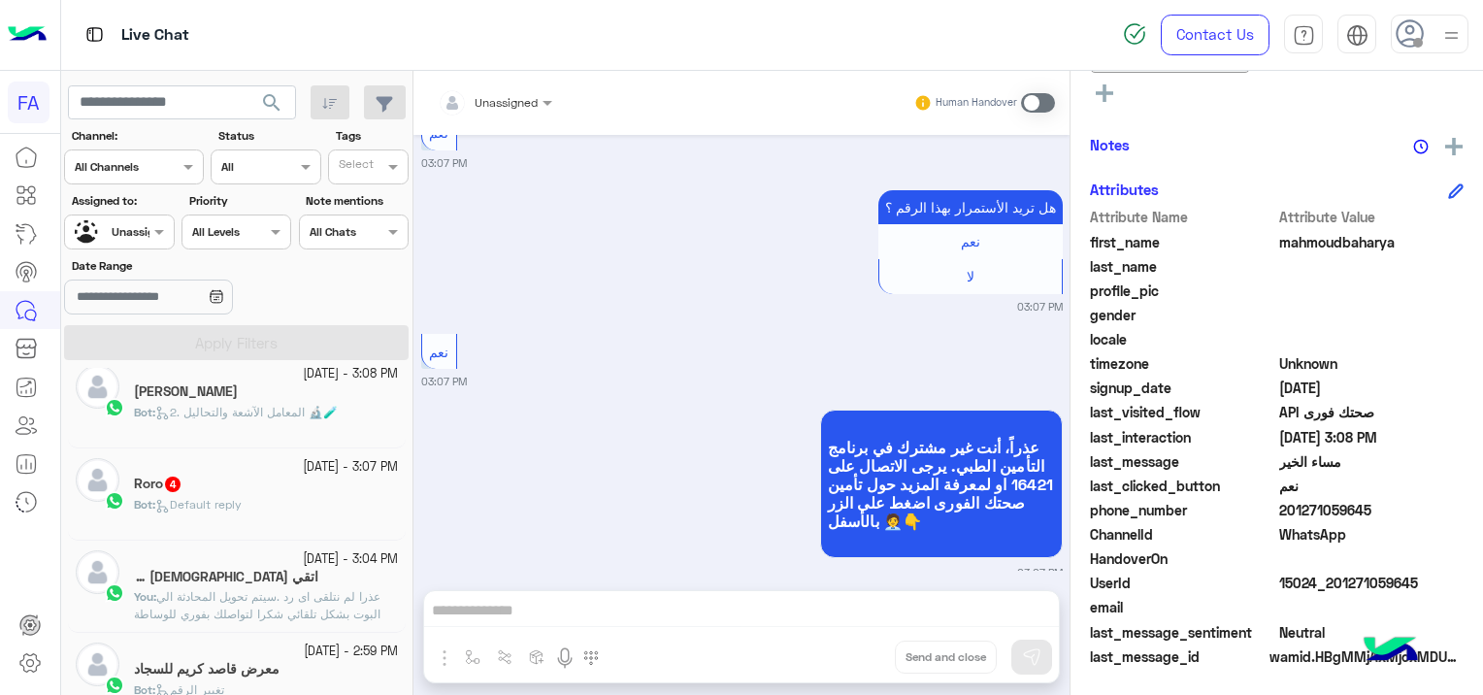
click at [262, 478] on div "Roro 4" at bounding box center [266, 485] width 264 height 20
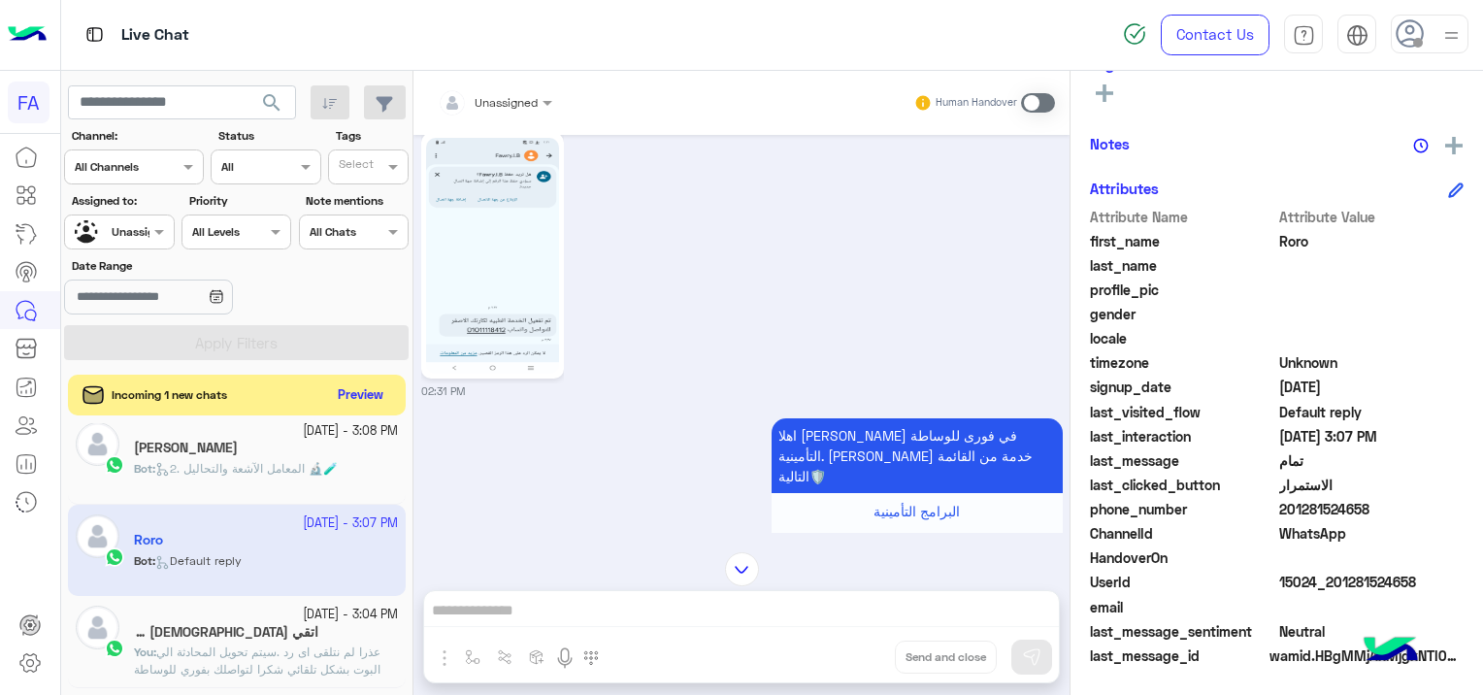
click at [373, 392] on button "Preview" at bounding box center [361, 395] width 60 height 26
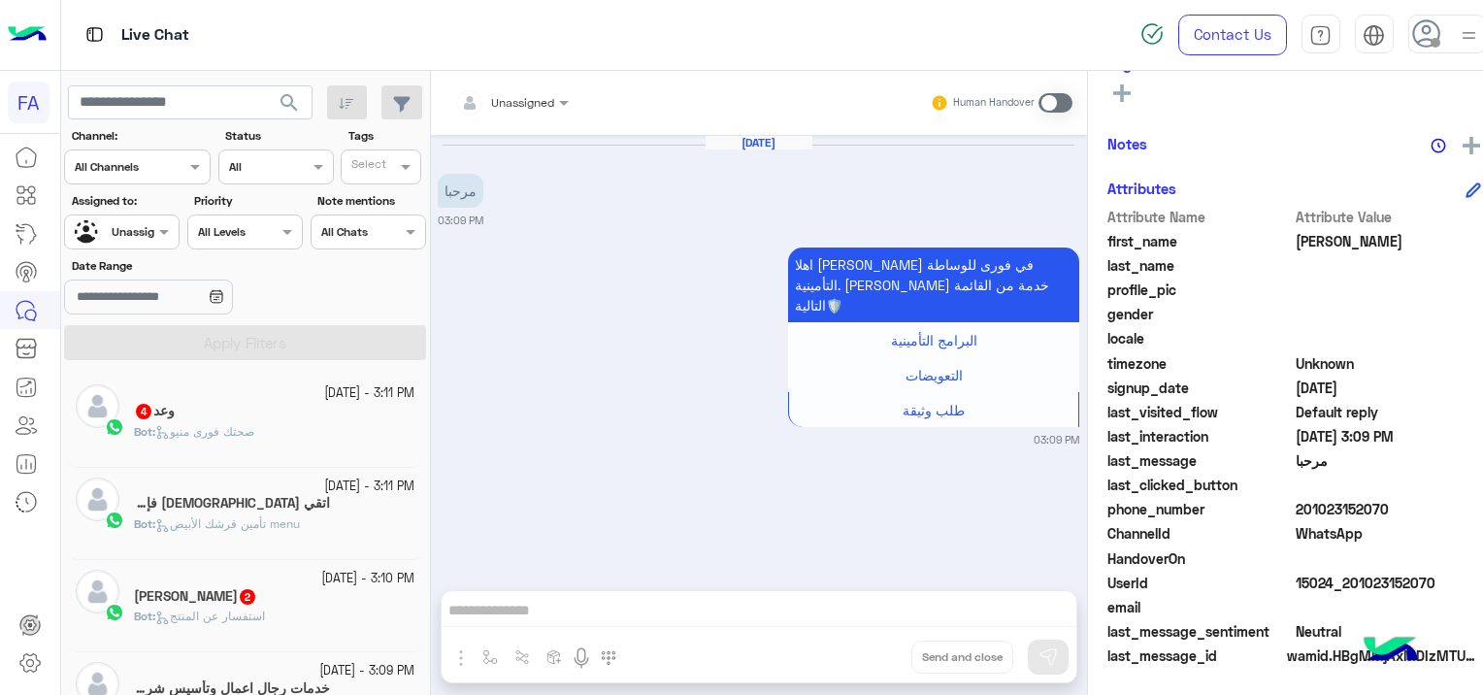
click at [346, 499] on div "اتقي [DEMOGRAPHIC_DATA] فإن الموت قادم 1" at bounding box center [274, 505] width 280 height 20
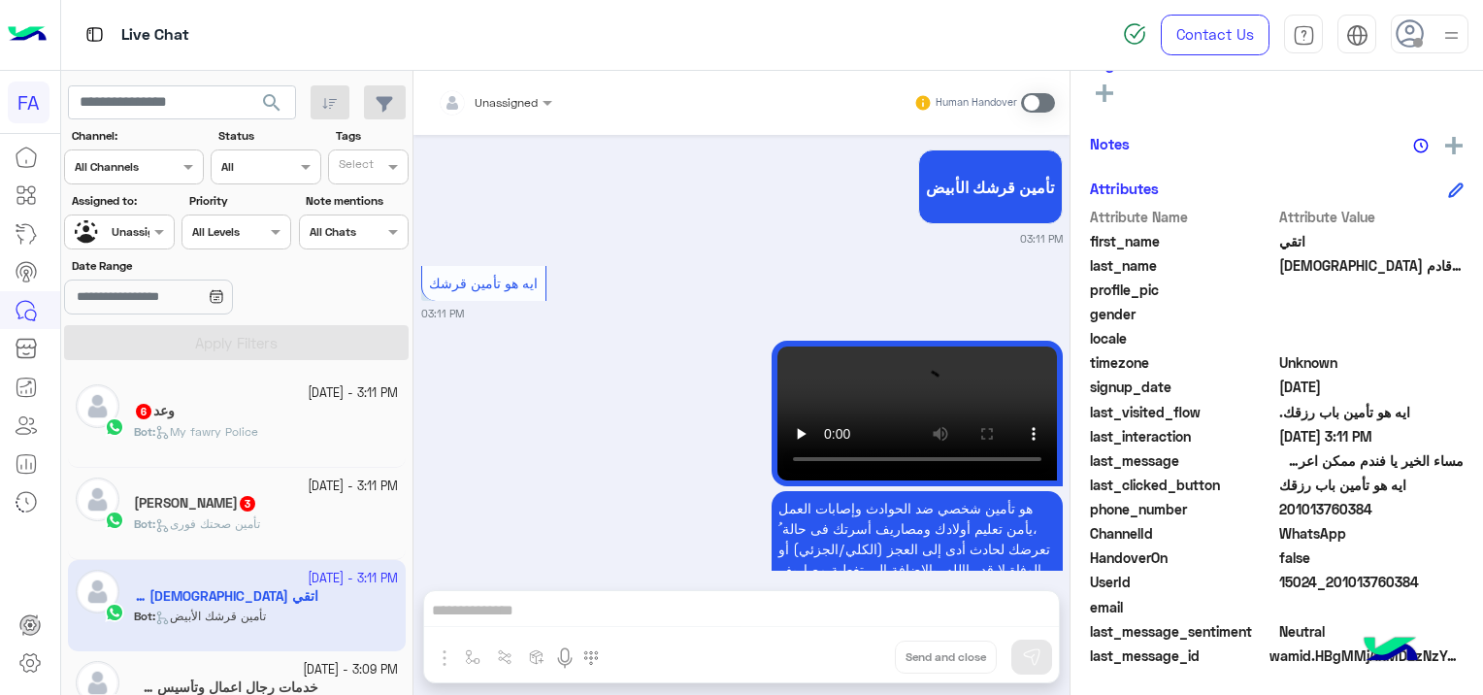
scroll to position [2398, 0]
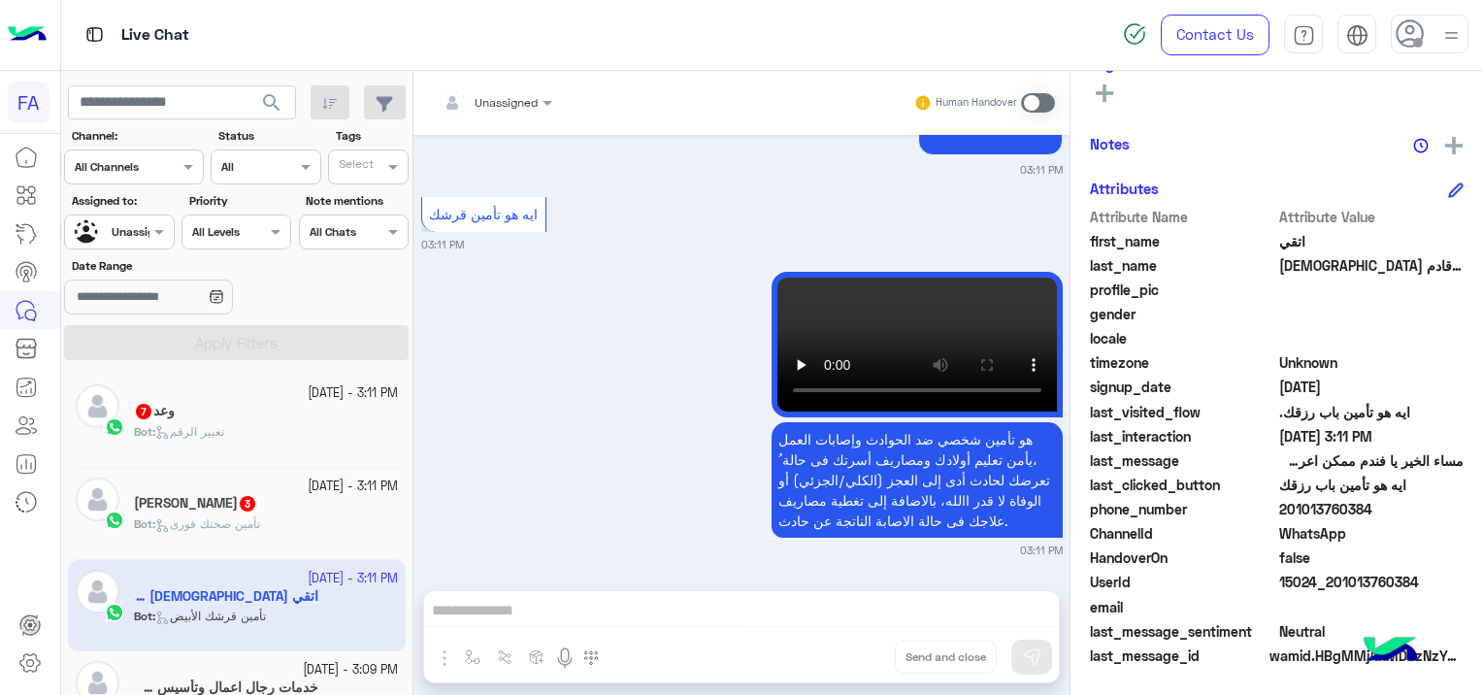
click at [264, 502] on div "[PERSON_NAME] 3" at bounding box center [266, 505] width 264 height 20
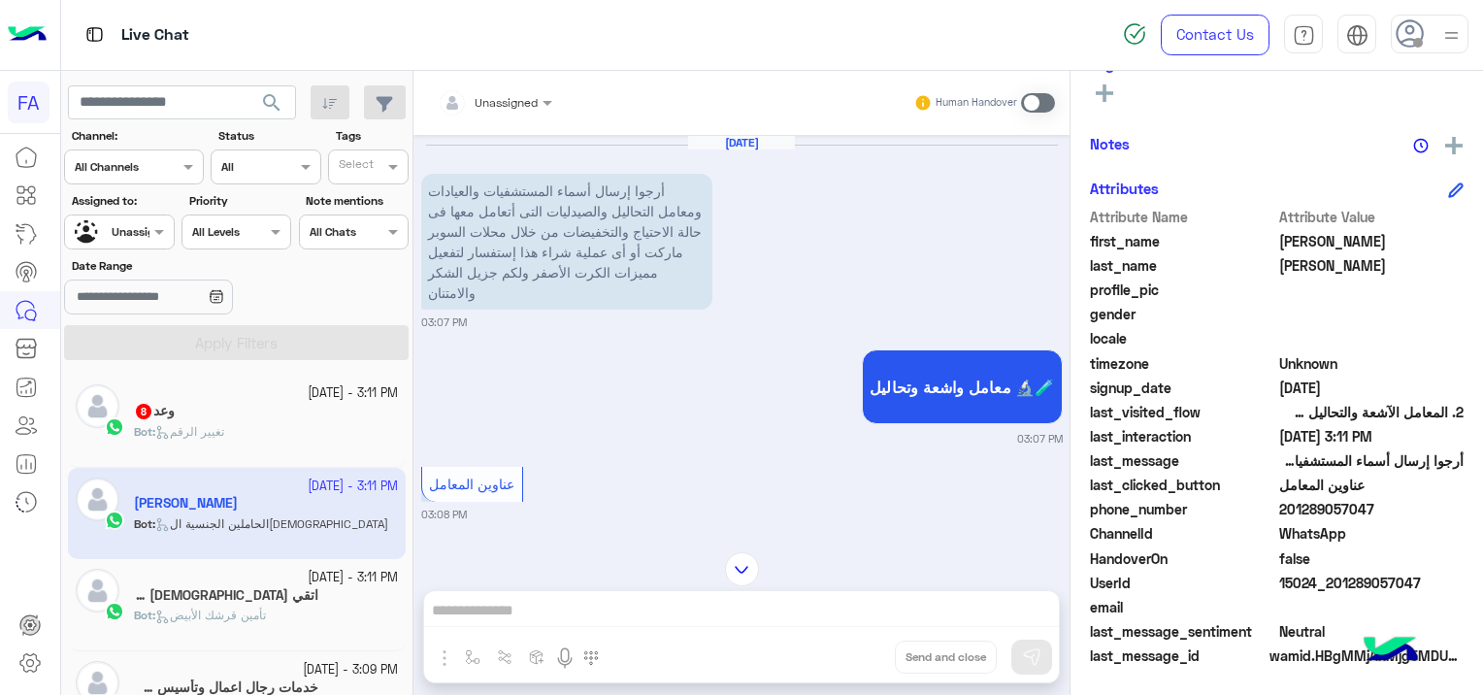
click at [527, 88] on div "Unassigned" at bounding box center [488, 102] width 100 height 39
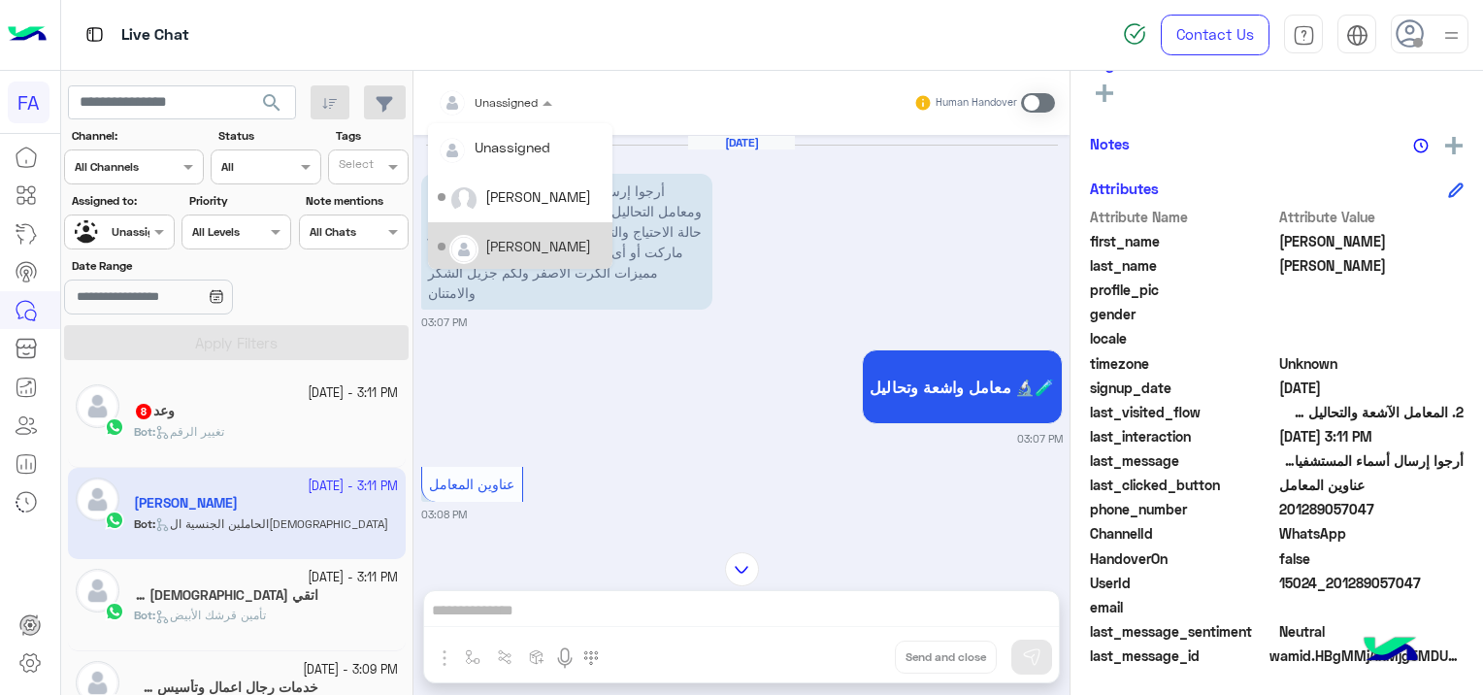
click at [522, 247] on div "[PERSON_NAME]" at bounding box center [538, 246] width 106 height 20
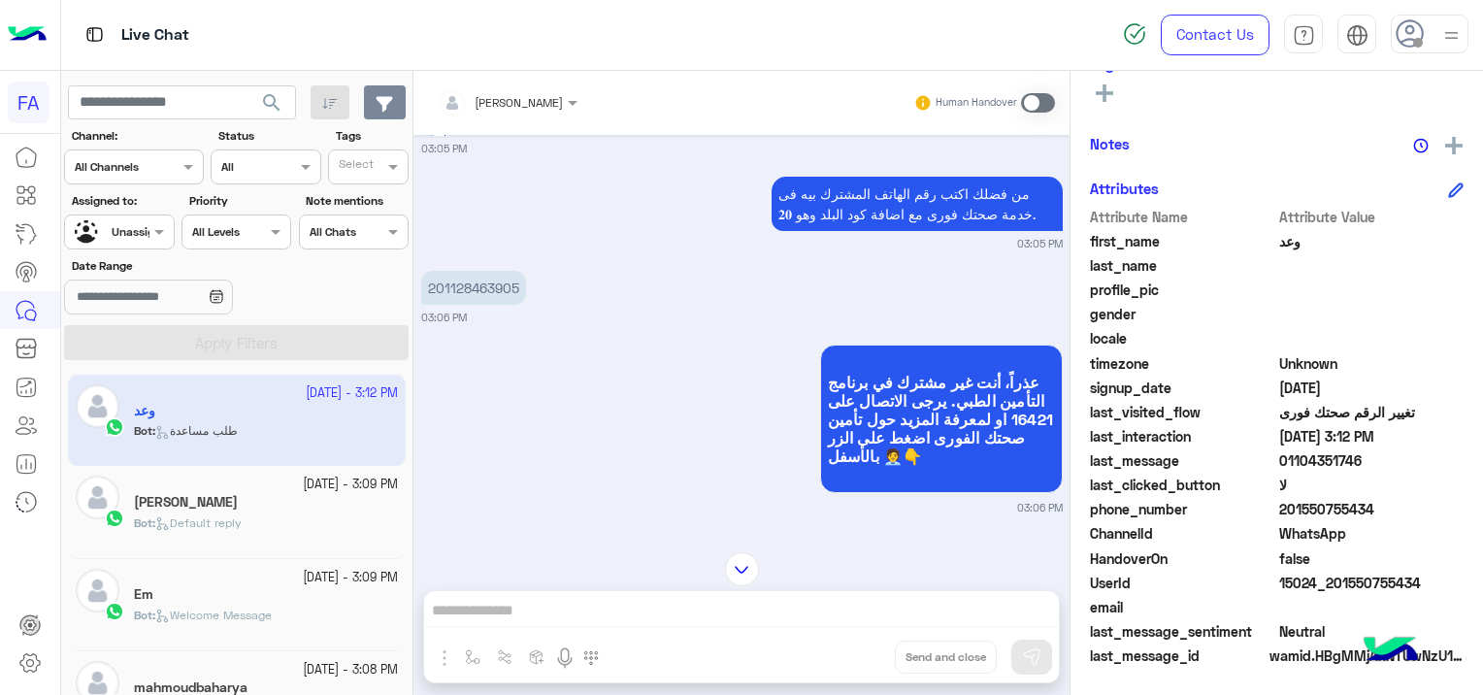
scroll to position [122, 0]
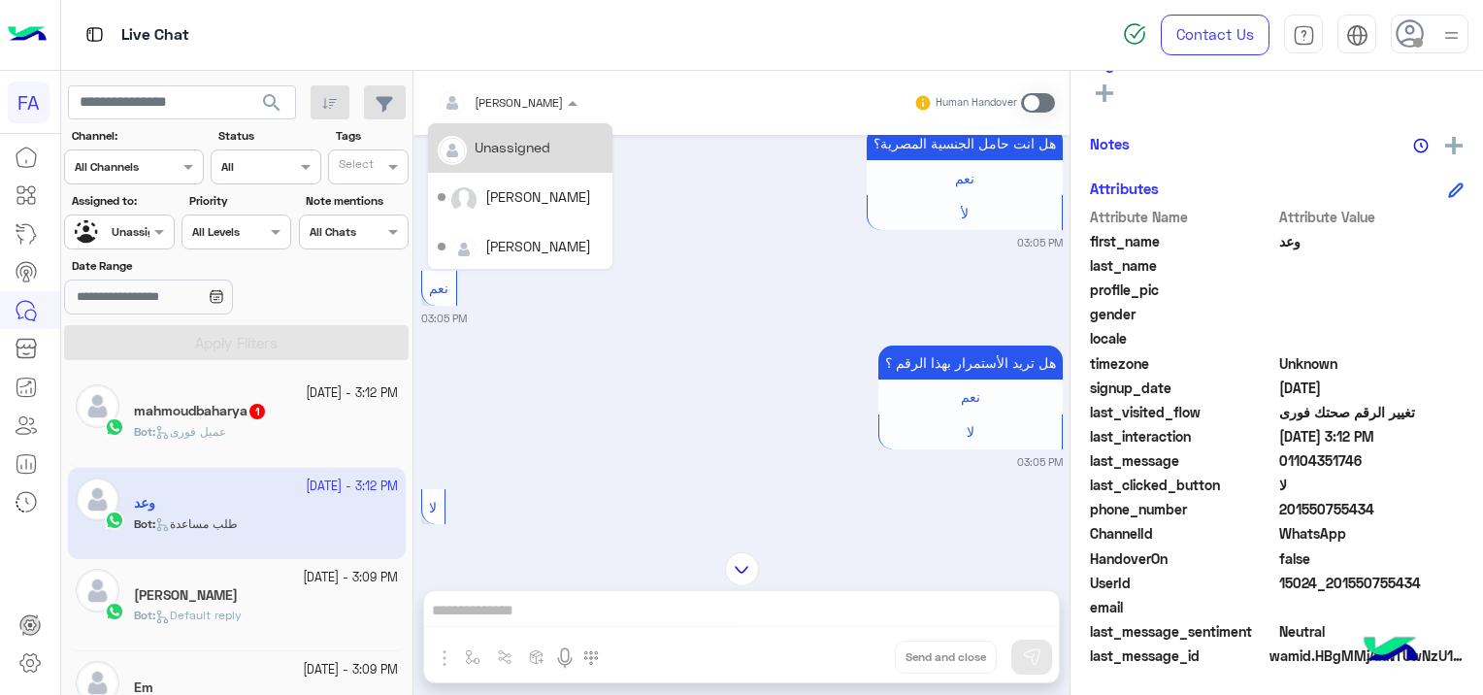
click at [497, 91] on div at bounding box center [507, 99] width 159 height 18
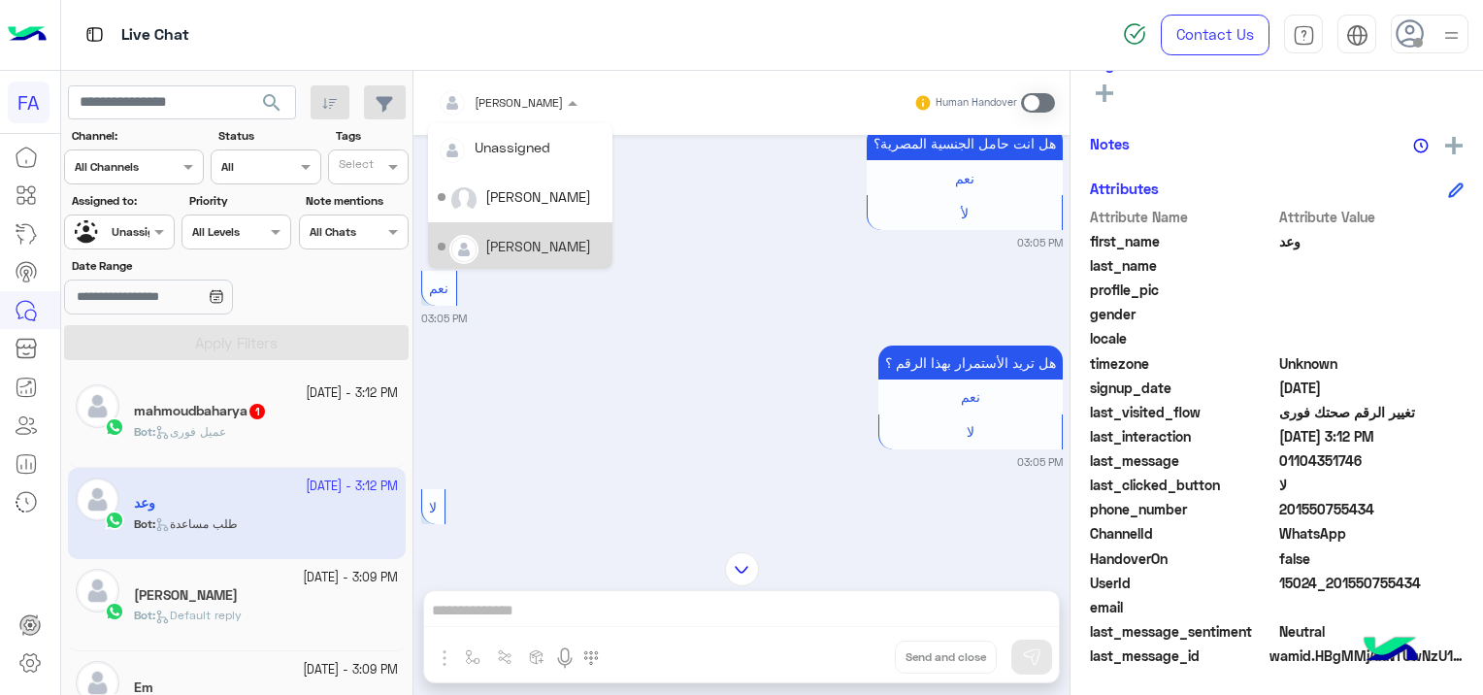
click at [528, 238] on div "[PERSON_NAME]" at bounding box center [538, 246] width 106 height 20
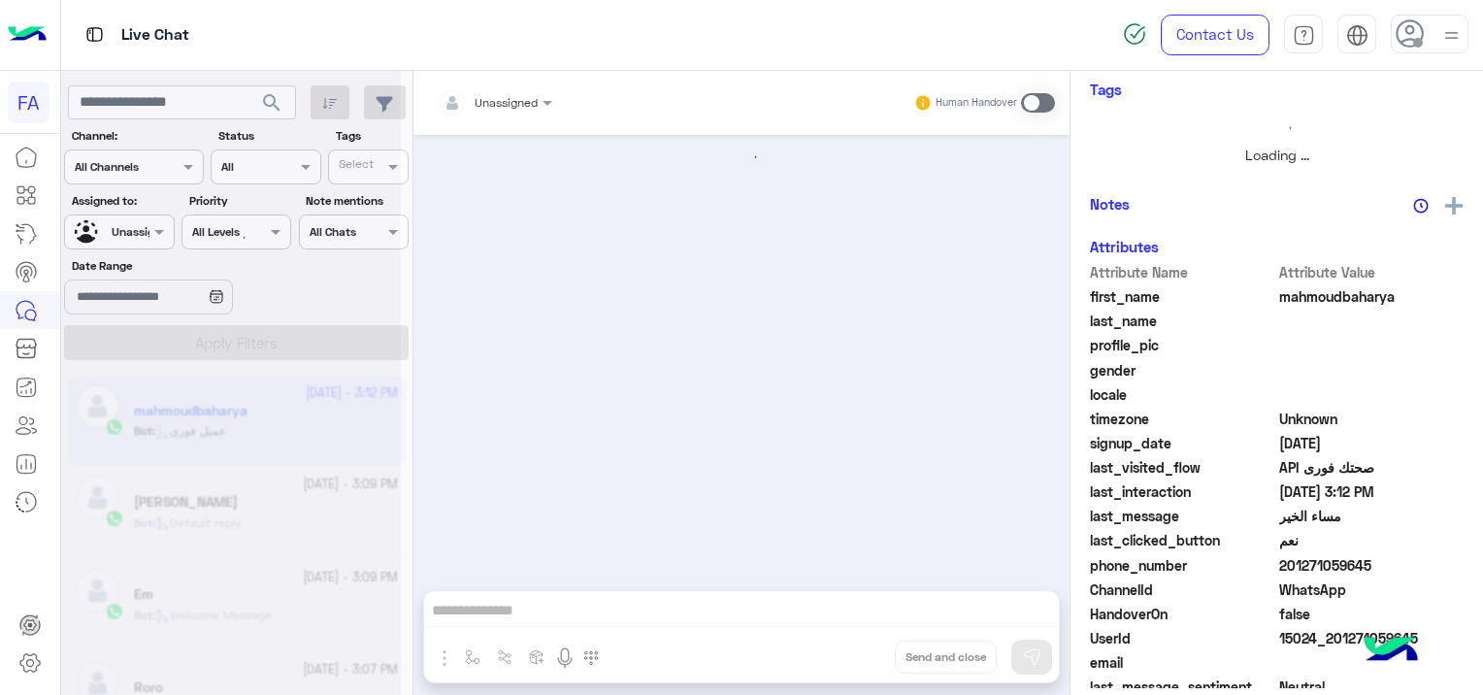
scroll to position [427, 0]
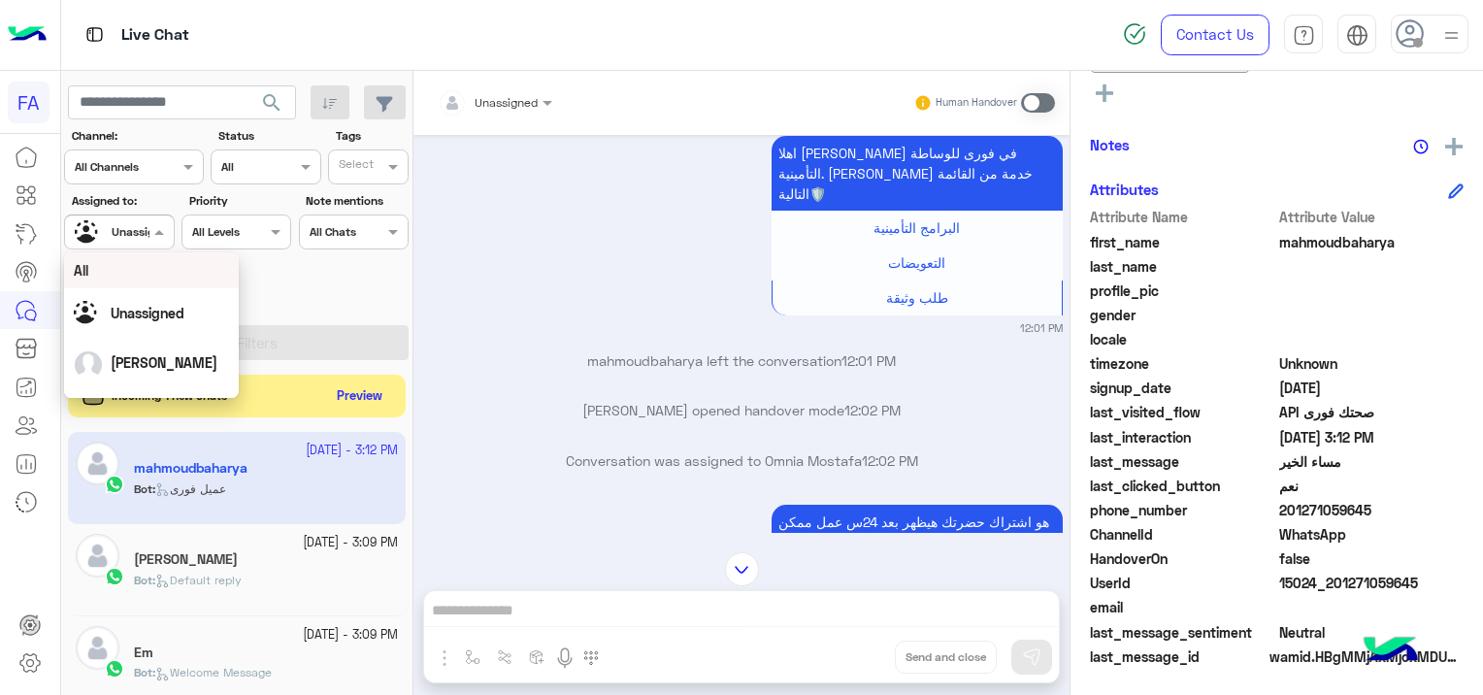
click at [149, 228] on span at bounding box center [161, 231] width 24 height 20
click at [161, 318] on span "[PERSON_NAME]" at bounding box center [164, 315] width 107 height 16
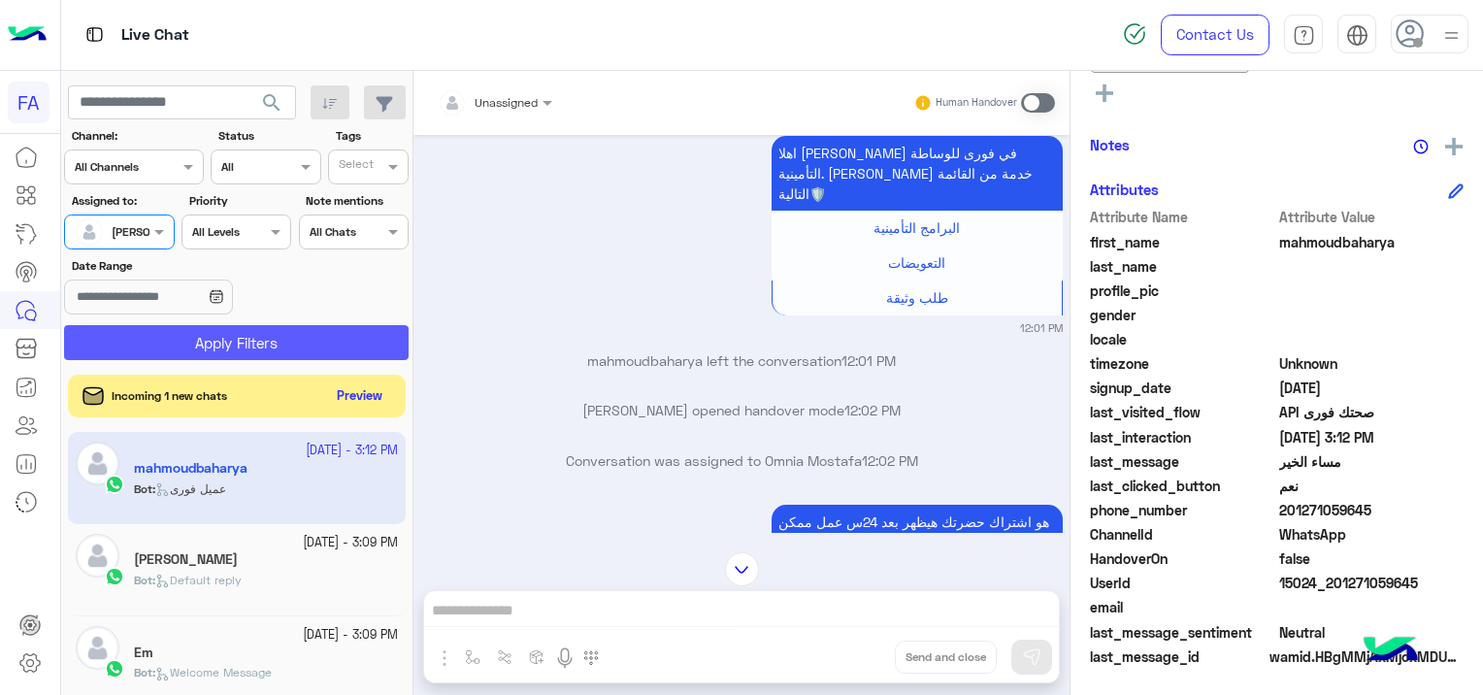
click at [242, 341] on button "Apply Filters" at bounding box center [236, 342] width 344 height 35
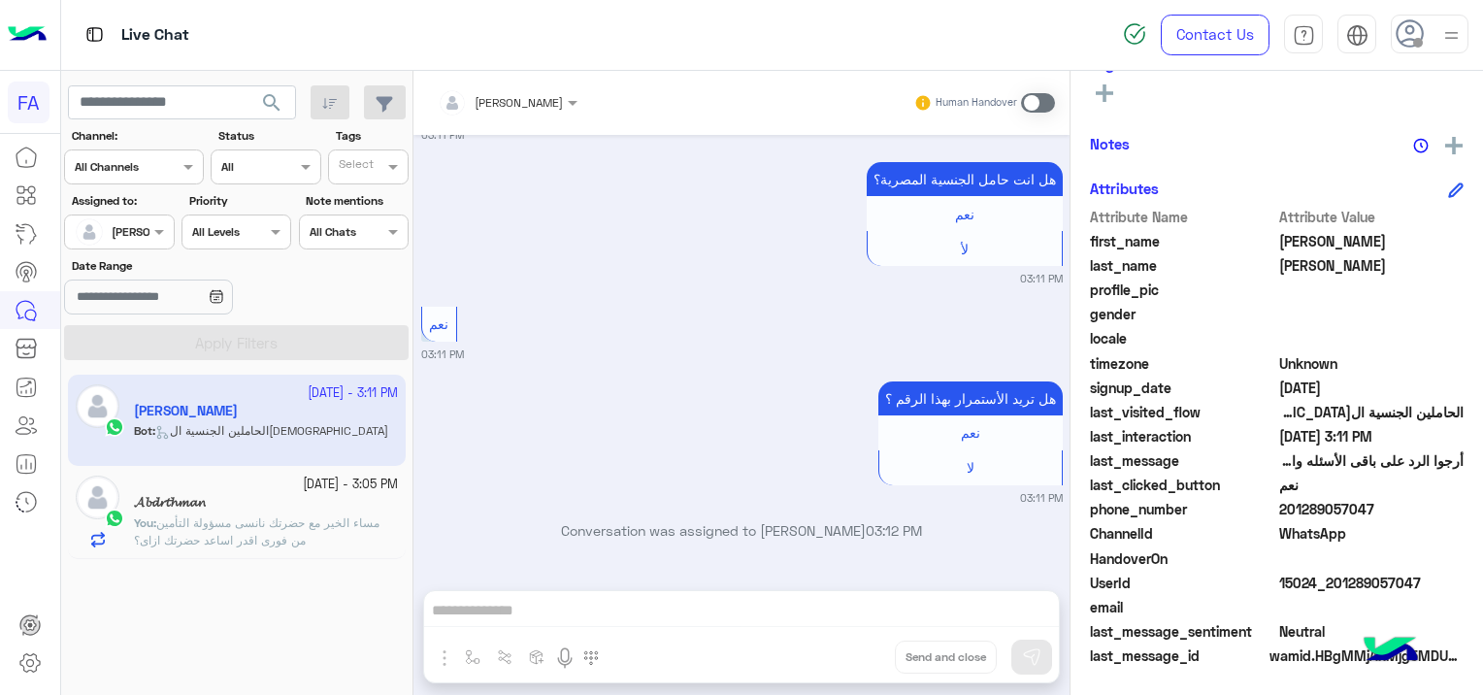
click at [461, 101] on input "text" at bounding box center [483, 99] width 90 height 17
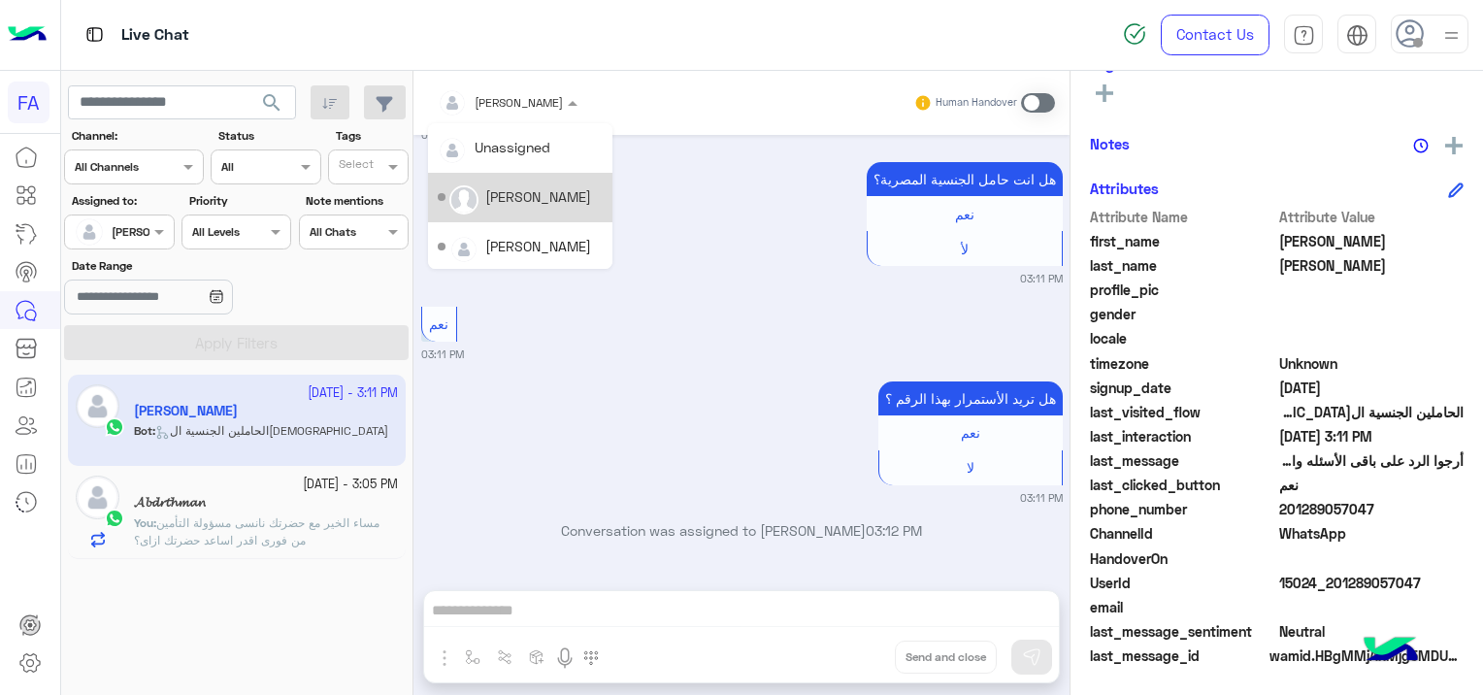
click at [510, 191] on div "[PERSON_NAME]" at bounding box center [538, 196] width 106 height 20
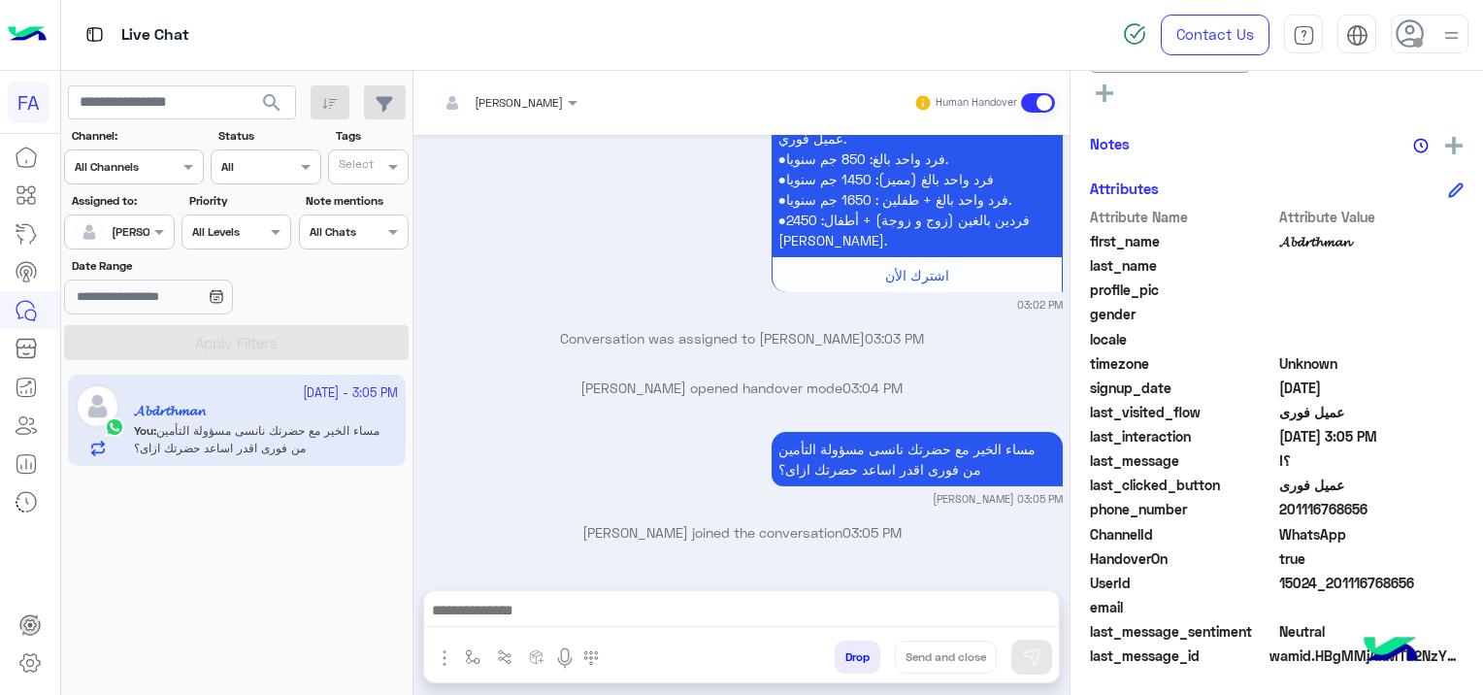
click at [492, 99] on input "text" at bounding box center [483, 99] width 90 height 17
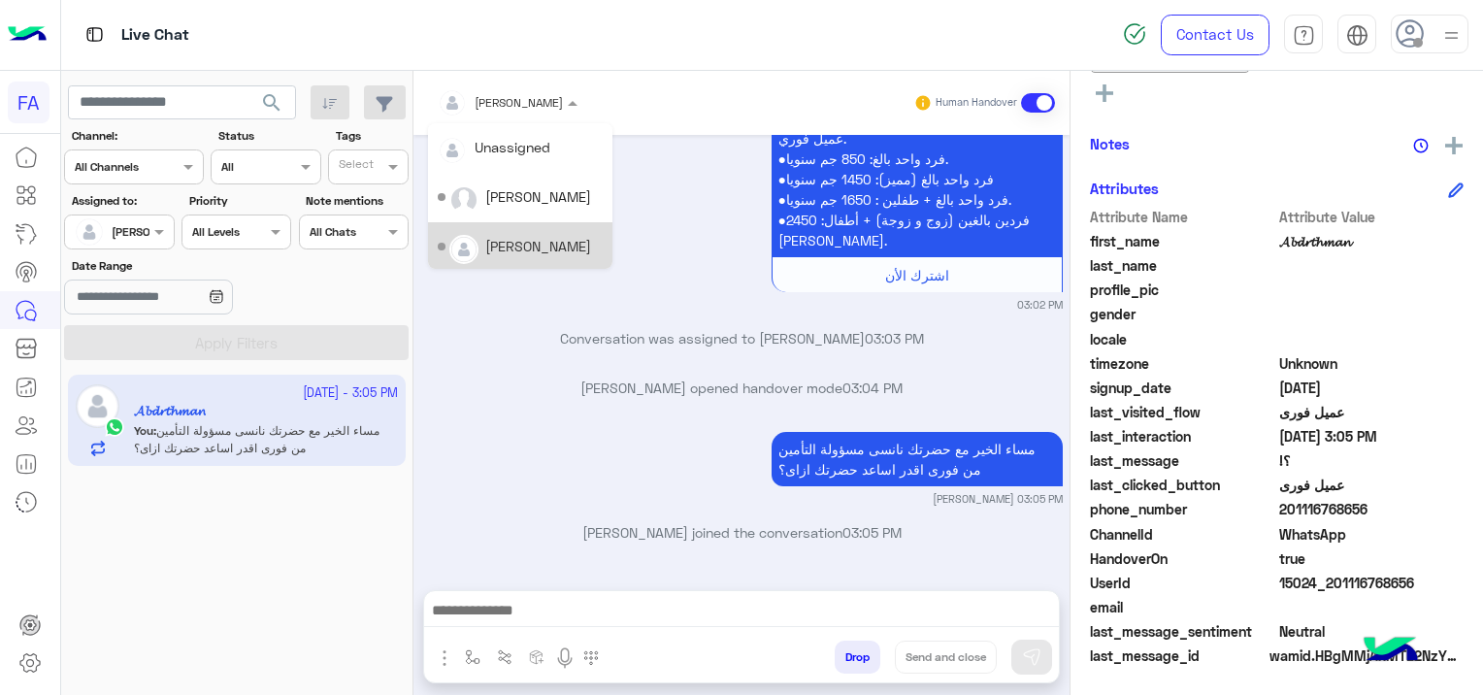
click at [531, 240] on div "[PERSON_NAME]" at bounding box center [538, 246] width 106 height 20
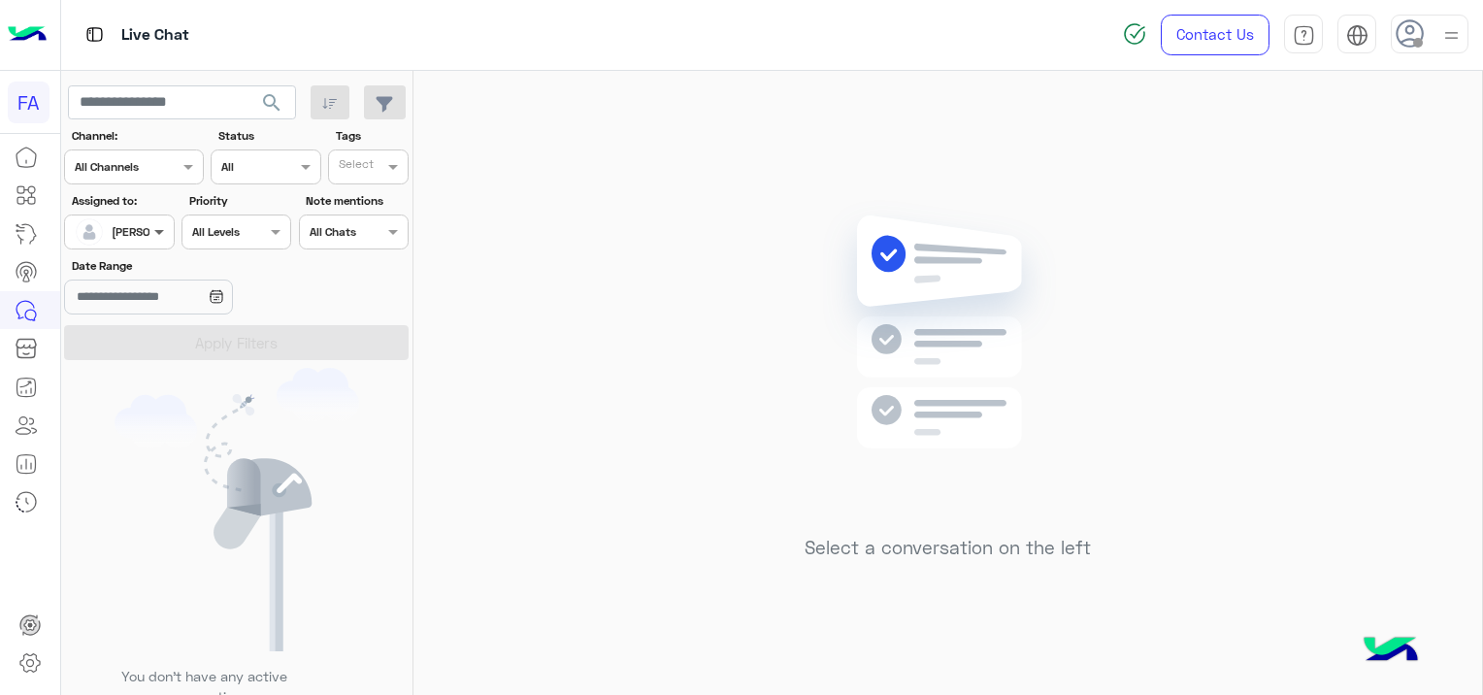
click at [159, 231] on span at bounding box center [161, 231] width 24 height 20
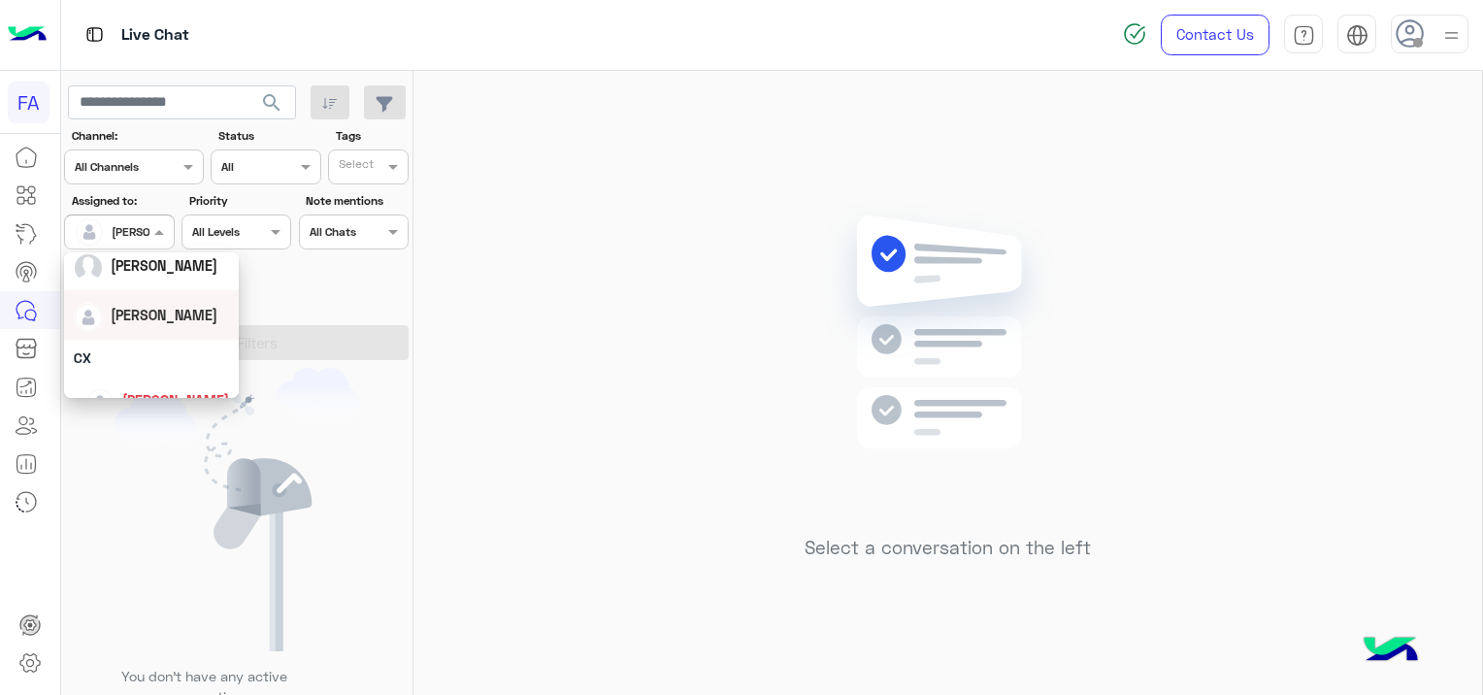
click at [159, 327] on div "[PERSON_NAME]" at bounding box center [151, 315] width 155 height 34
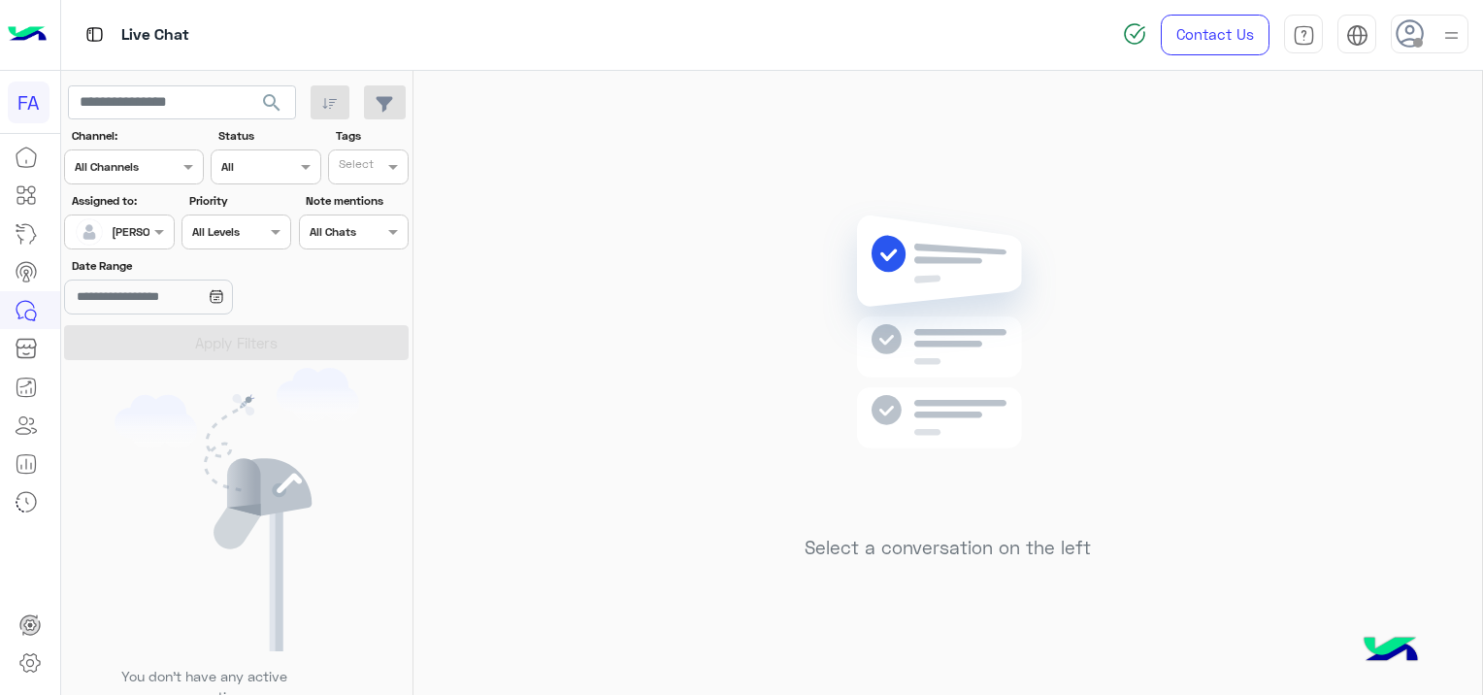
click at [272, 101] on span "search" at bounding box center [271, 102] width 23 height 23
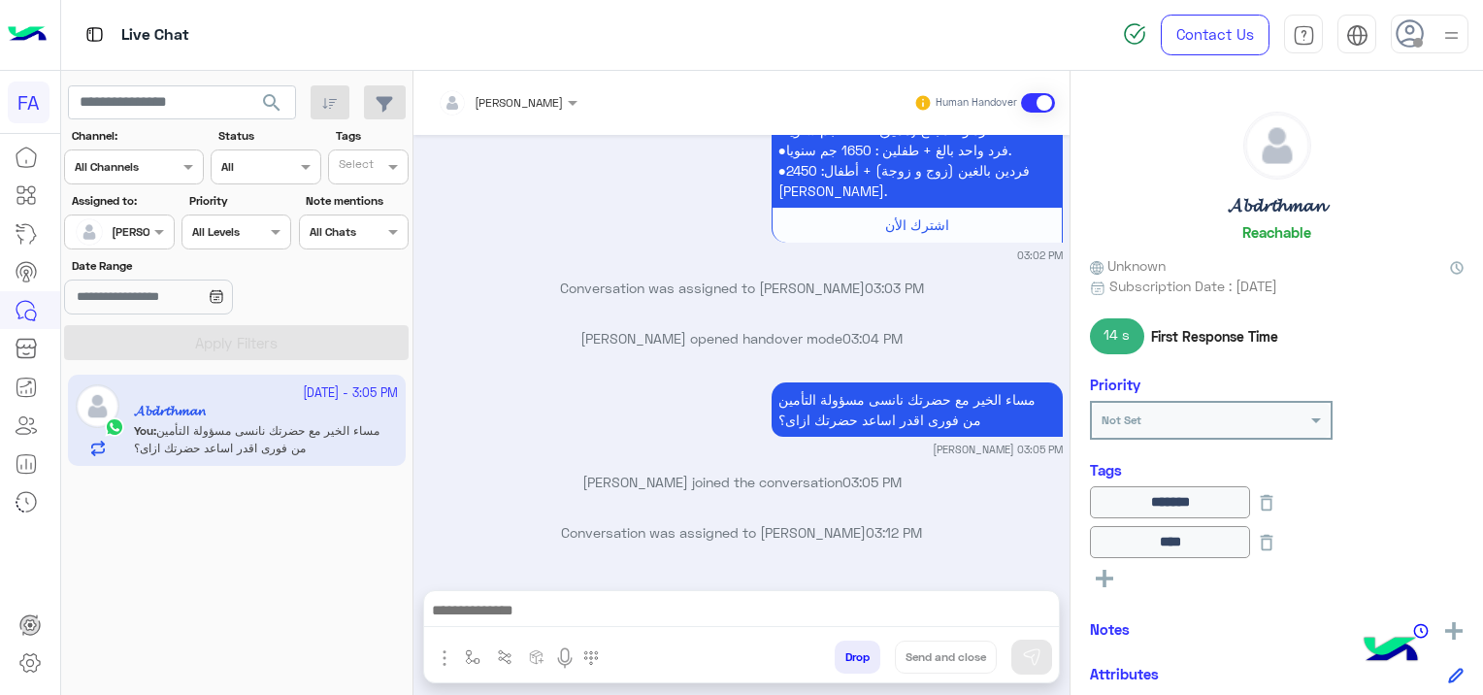
click at [147, 240] on div "[PERSON_NAME]" at bounding box center [156, 231] width 89 height 17
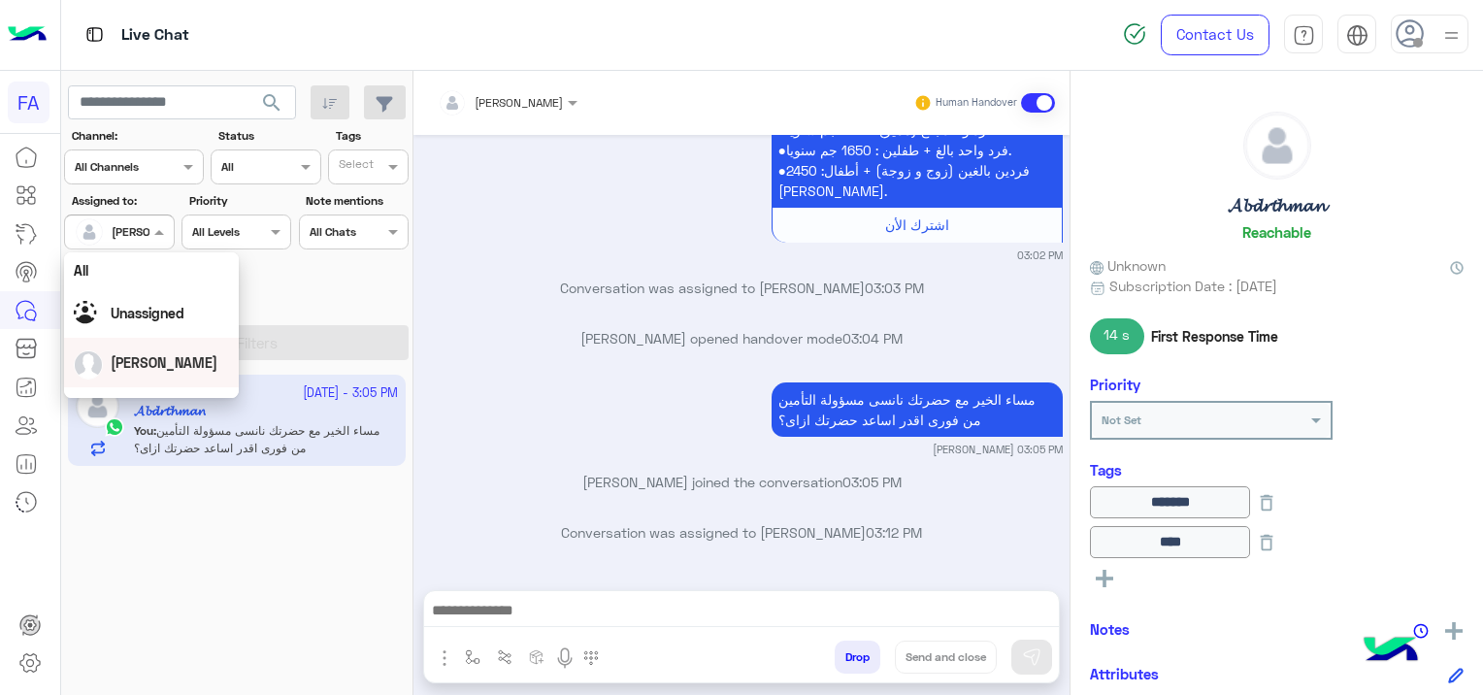
click at [159, 357] on span "[PERSON_NAME]" at bounding box center [164, 362] width 107 height 16
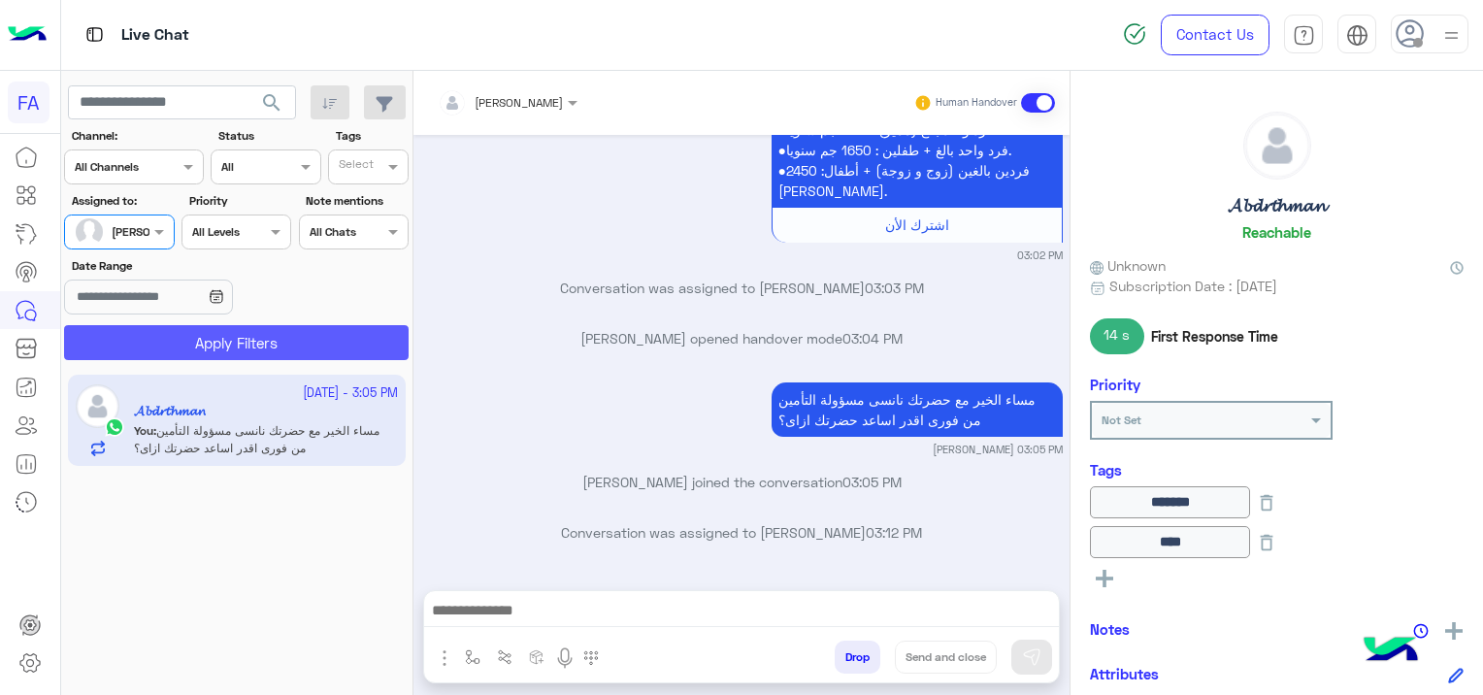
click at [205, 345] on button "Apply Filters" at bounding box center [236, 342] width 344 height 35
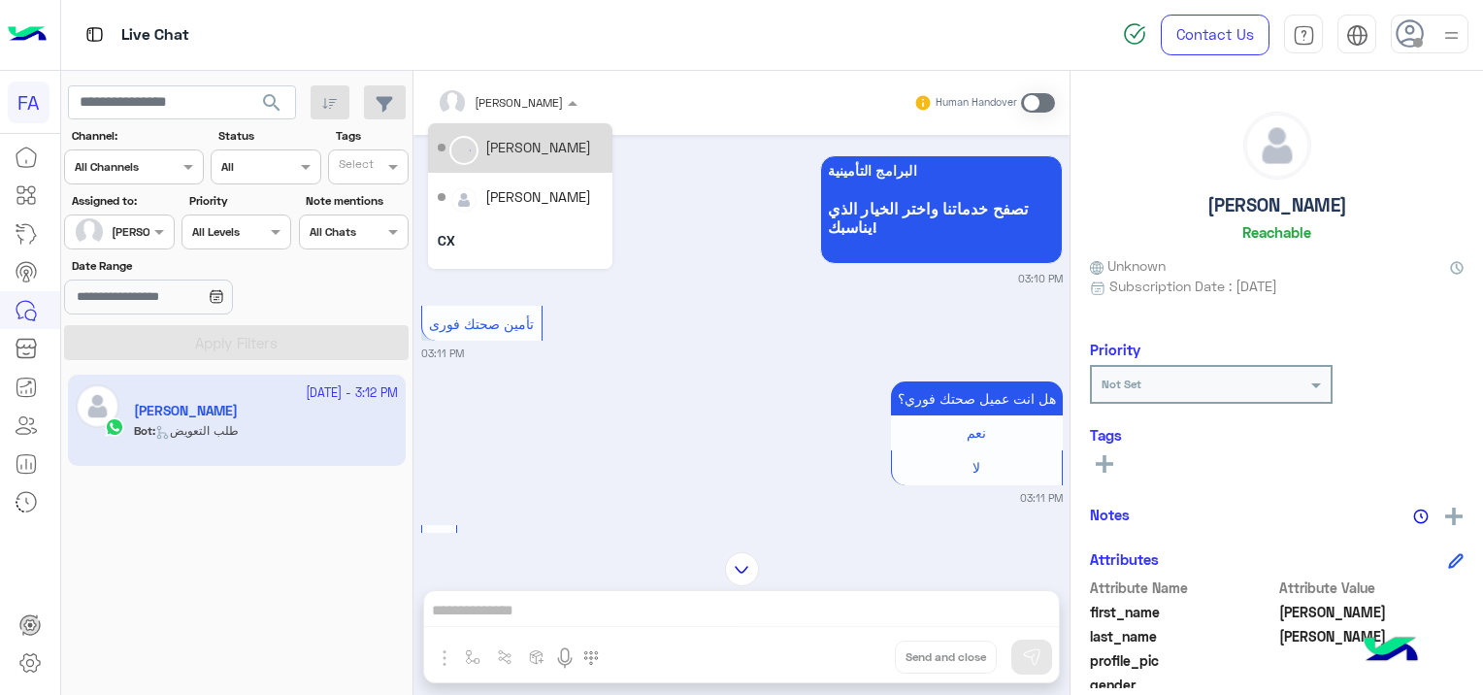
click at [531, 104] on div at bounding box center [507, 99] width 159 height 18
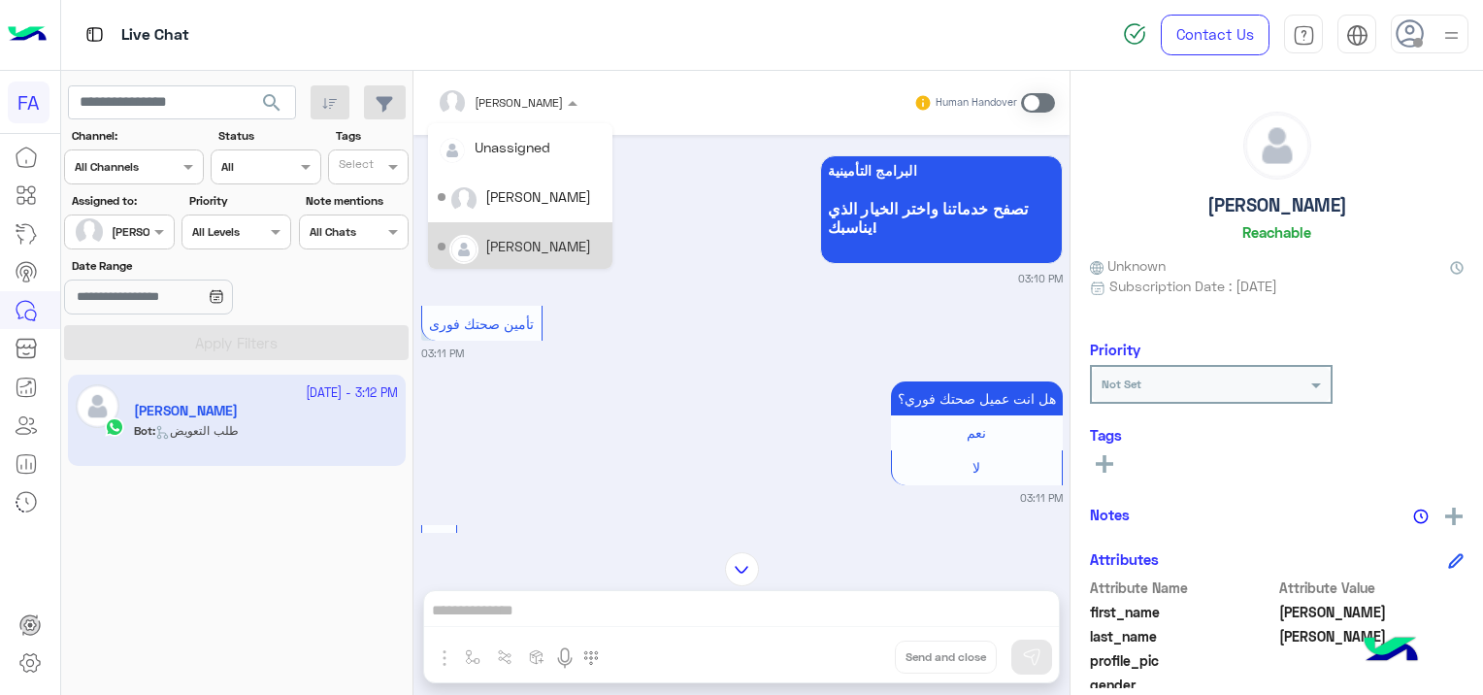
click at [536, 240] on div "[PERSON_NAME]" at bounding box center [538, 246] width 106 height 20
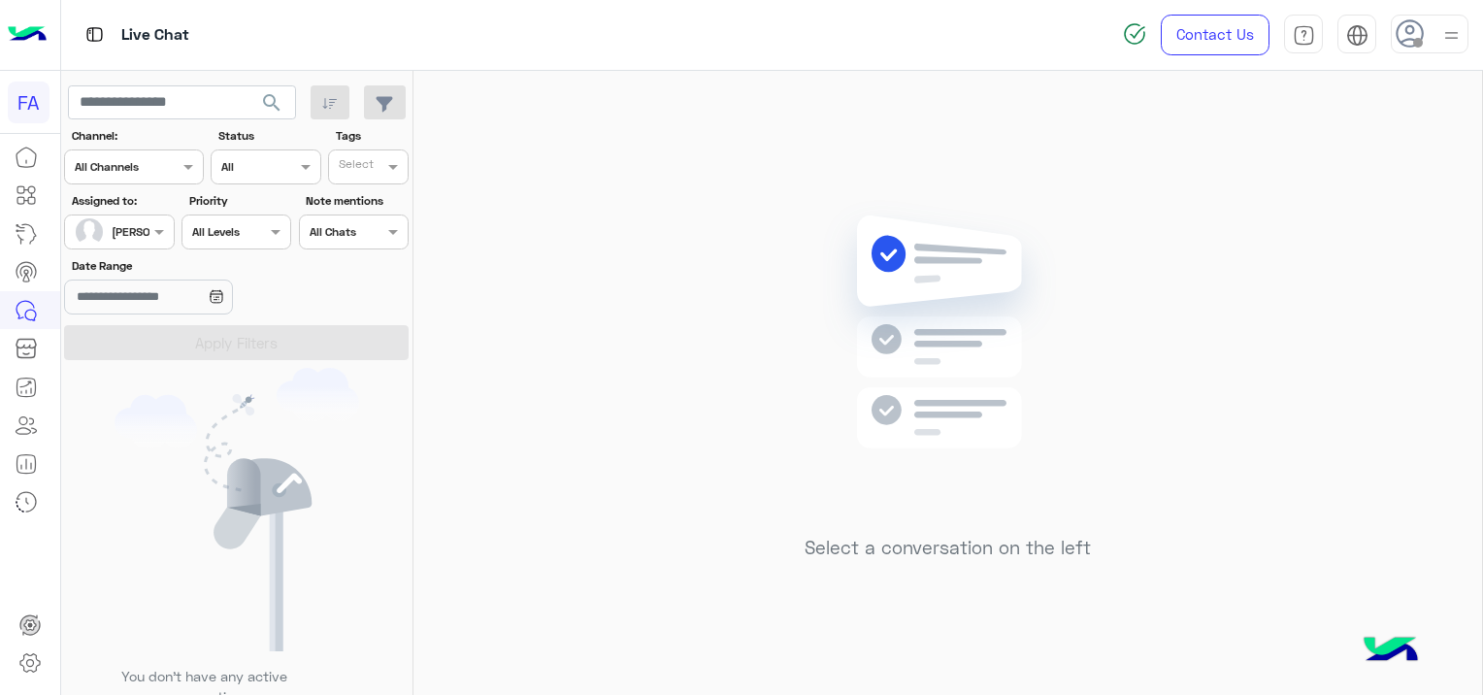
click at [131, 232] on div at bounding box center [119, 229] width 108 height 18
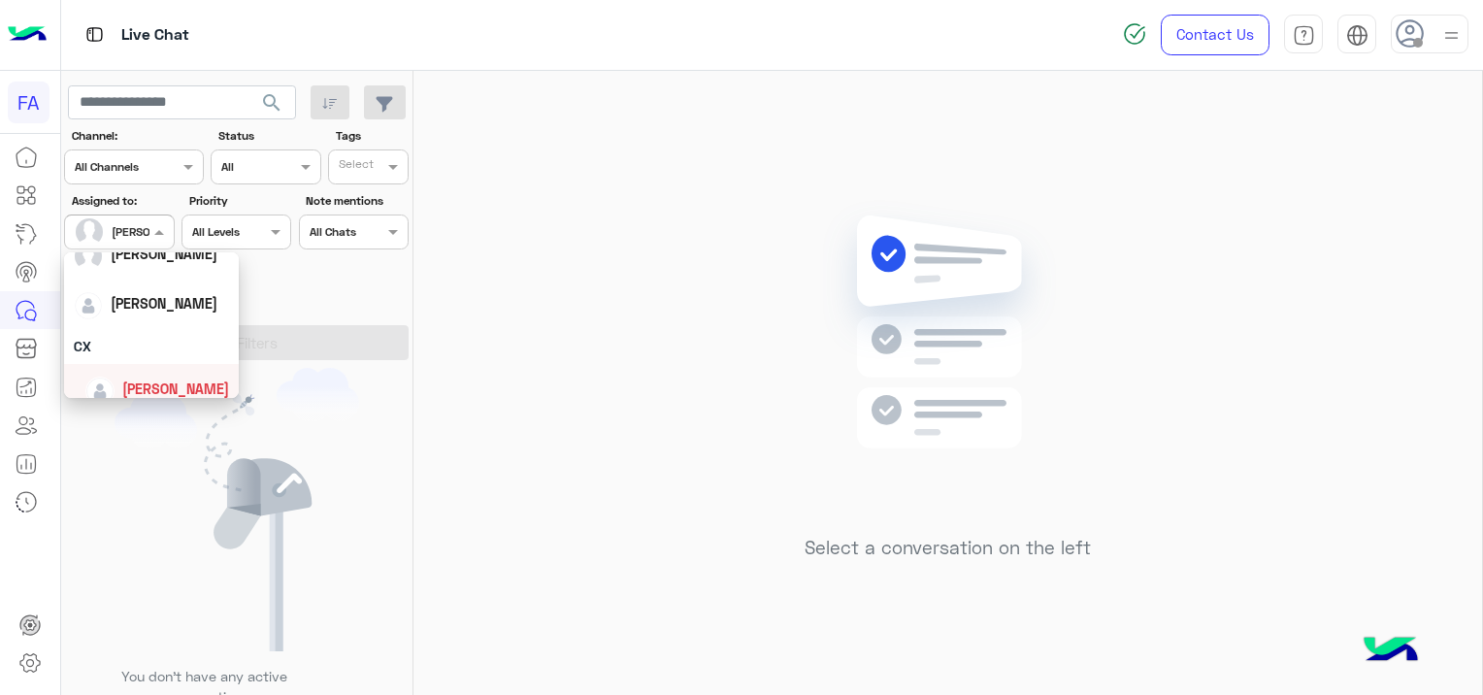
scroll to position [77, 0]
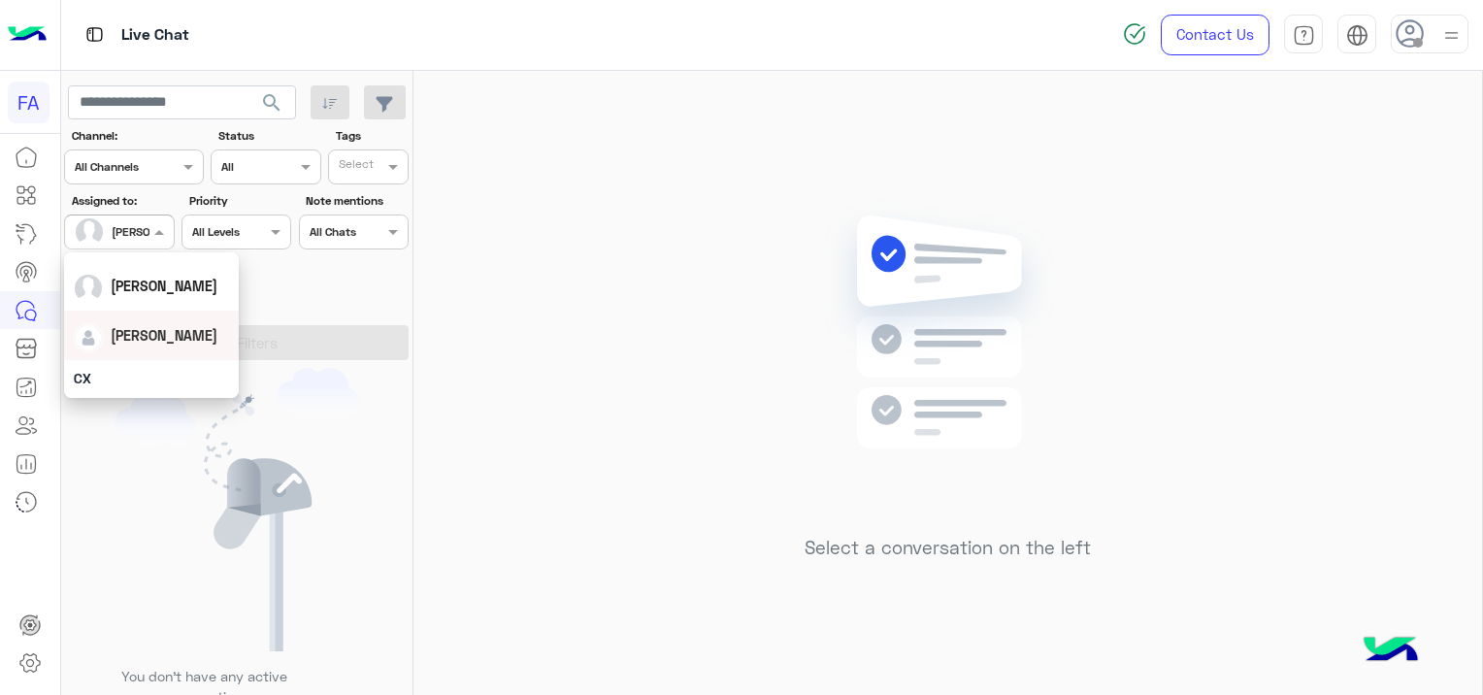
drag, startPoint x: 182, startPoint y: 319, endPoint x: 192, endPoint y: 302, distance: 20.0
click at [193, 304] on div "All Unassigned [PERSON_NAME] CX [PERSON_NAME]" at bounding box center [151, 335] width 175 height 319
click at [190, 336] on div "[PERSON_NAME]" at bounding box center [151, 335] width 155 height 34
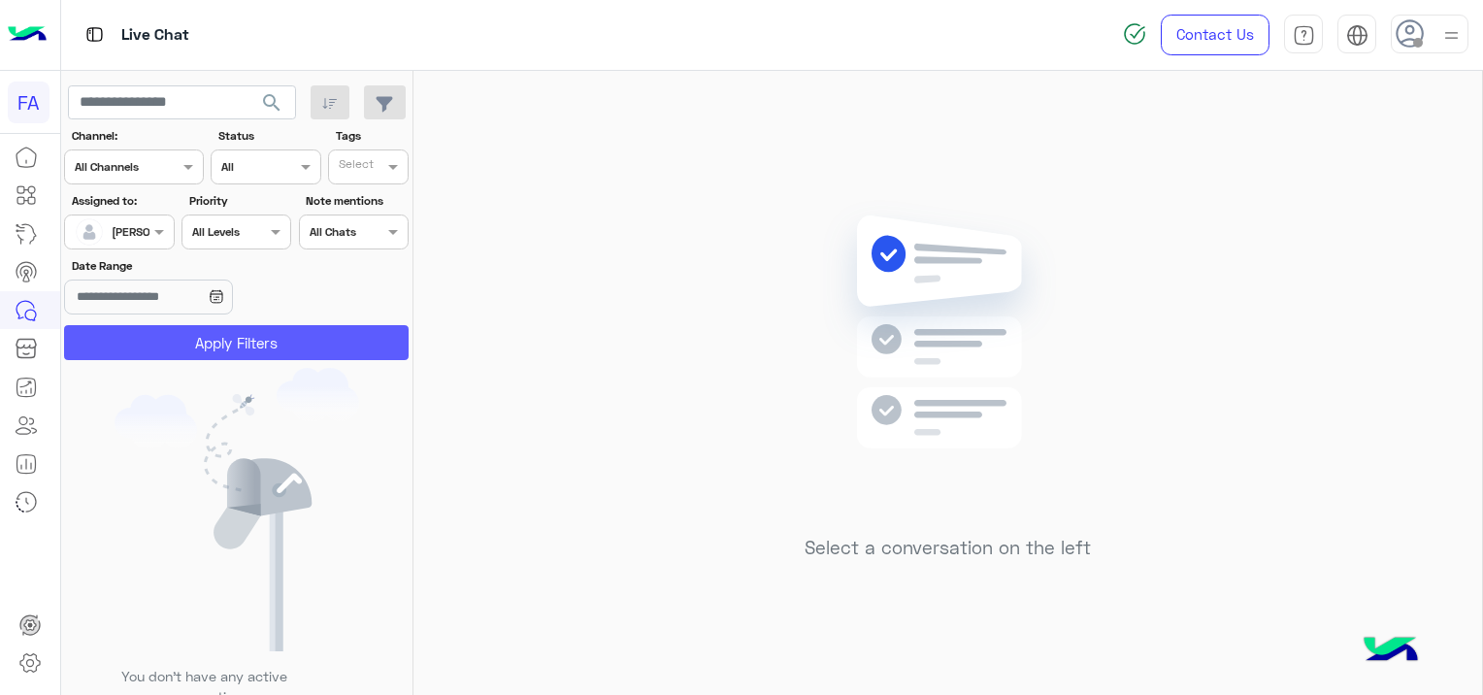
click at [214, 336] on button "Apply Filters" at bounding box center [236, 342] width 344 height 35
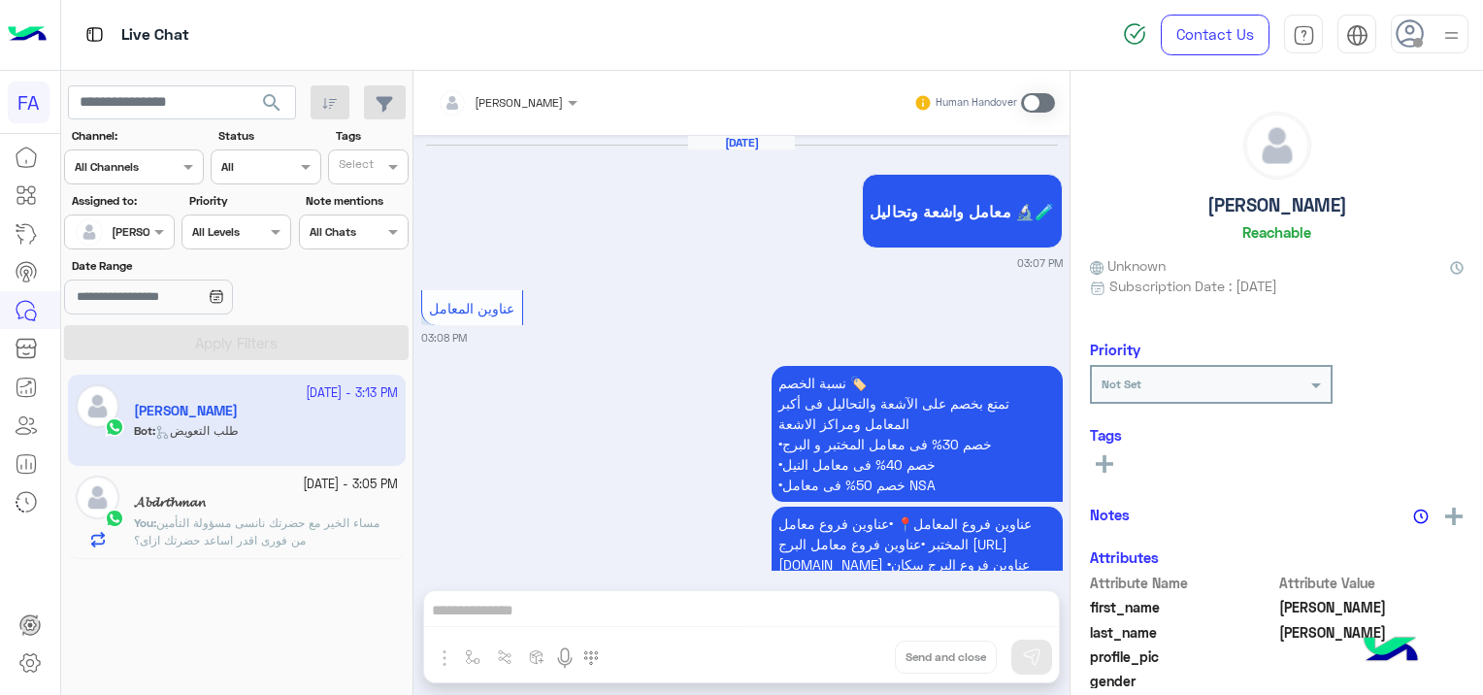
scroll to position [2066, 0]
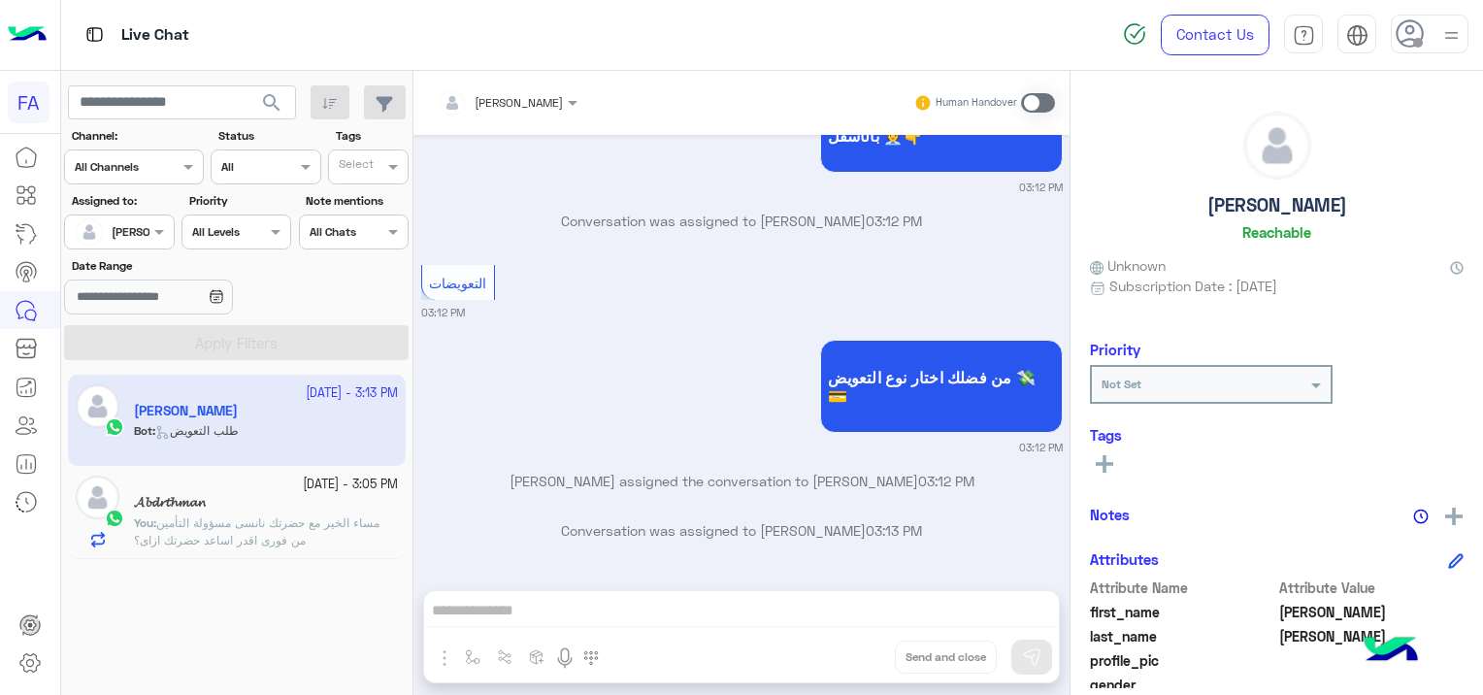
click at [276, 510] on div "𝓐𝓫𝓭𝓻𝓽𝓱𝓶𝓪𝓷" at bounding box center [266, 504] width 264 height 20
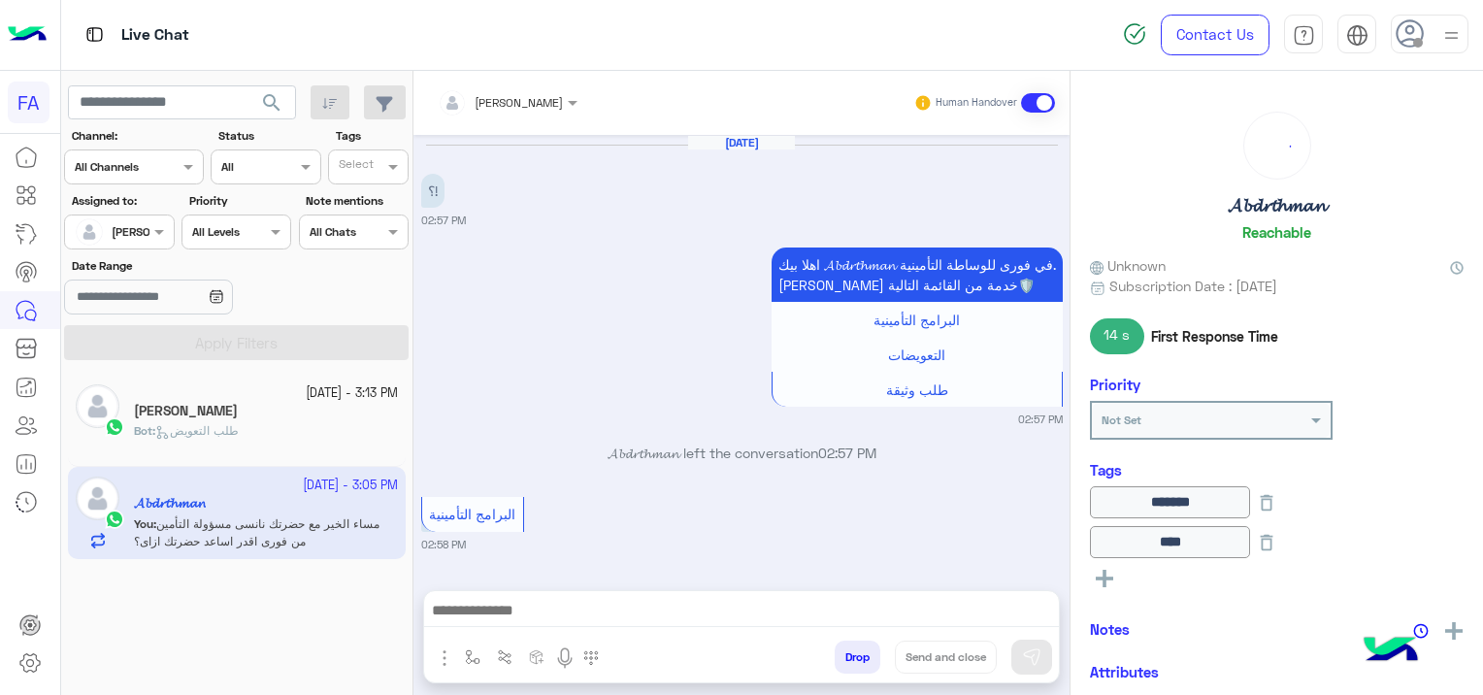
scroll to position [1648, 0]
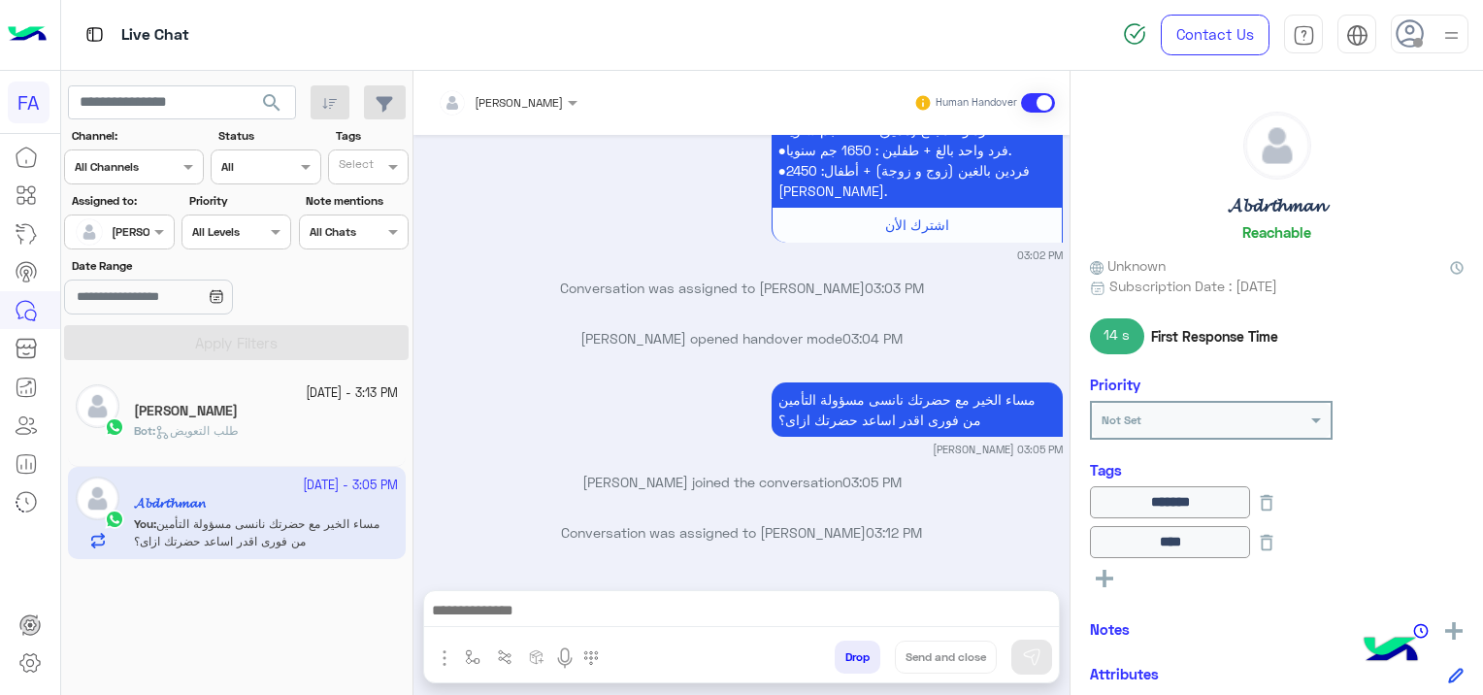
click at [491, 597] on div at bounding box center [741, 615] width 635 height 49
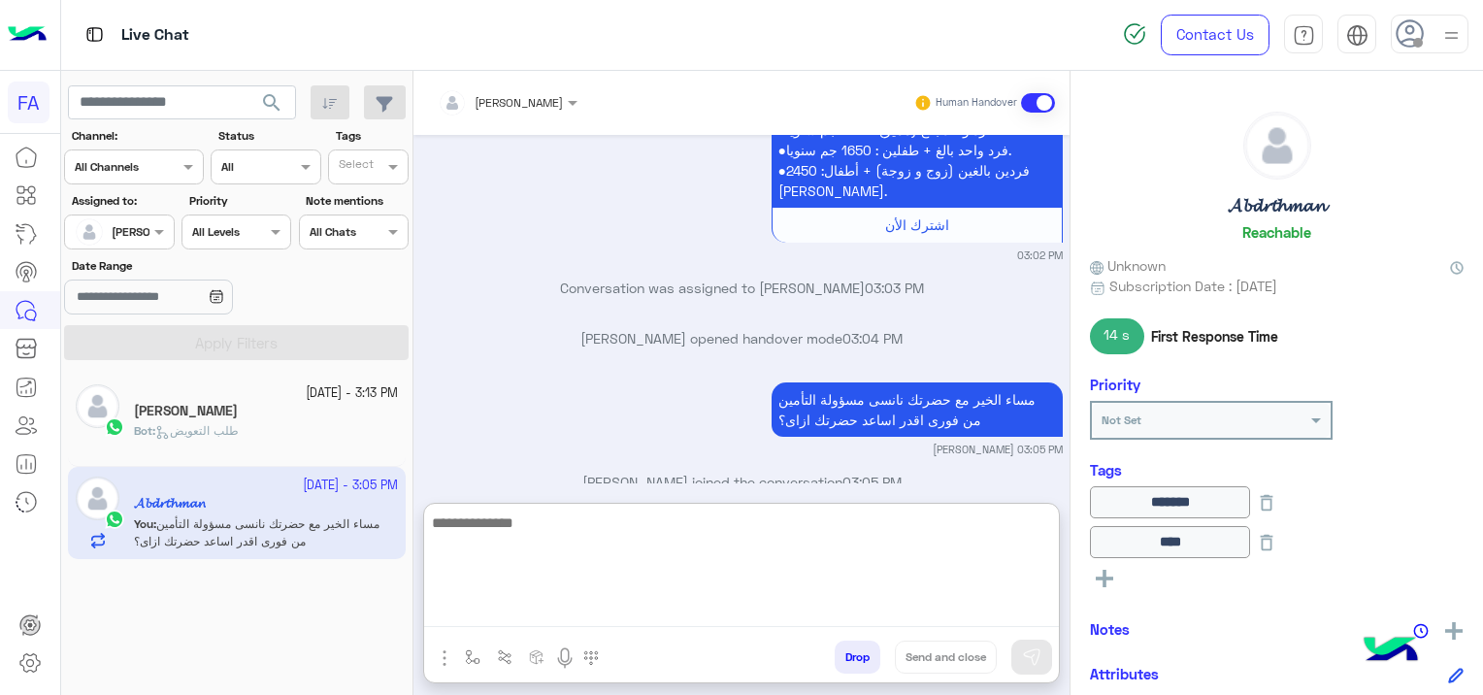
click at [496, 609] on textarea at bounding box center [741, 568] width 635 height 116
paste textarea "**********"
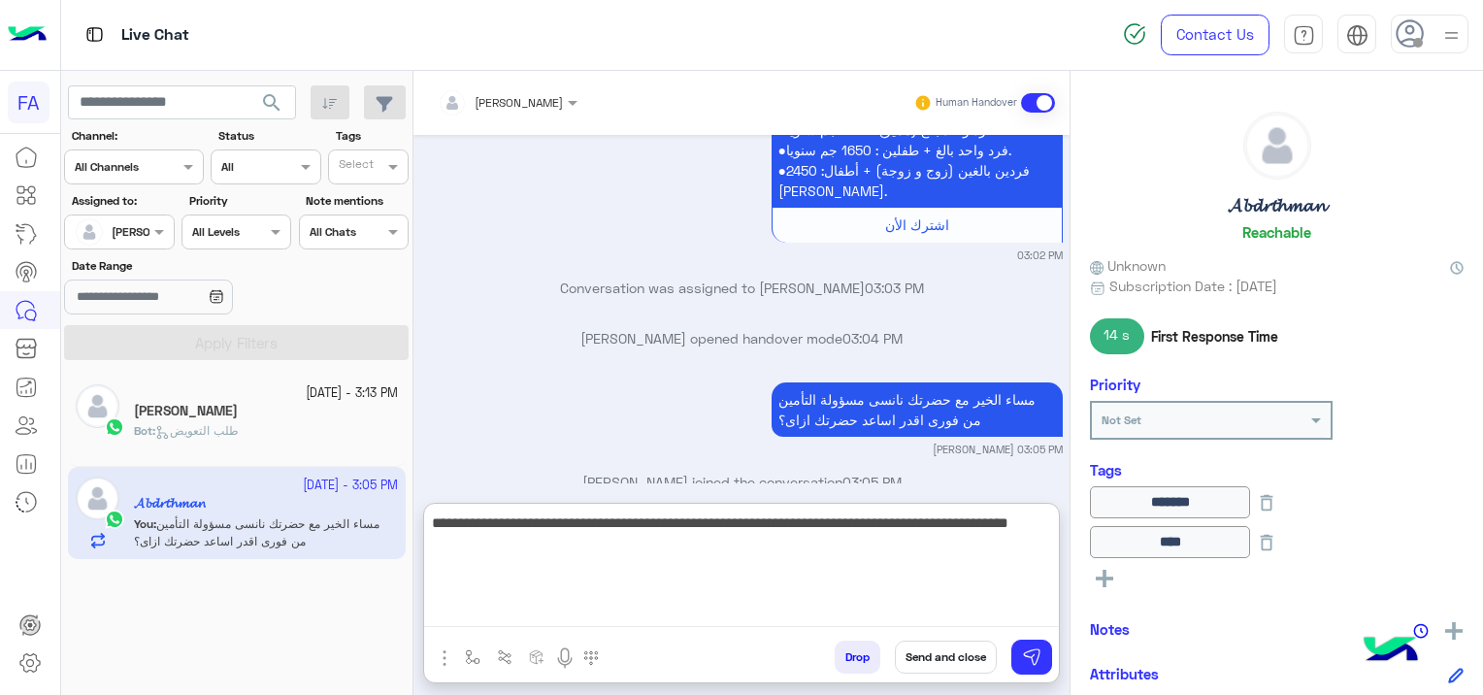
type textarea "**********"
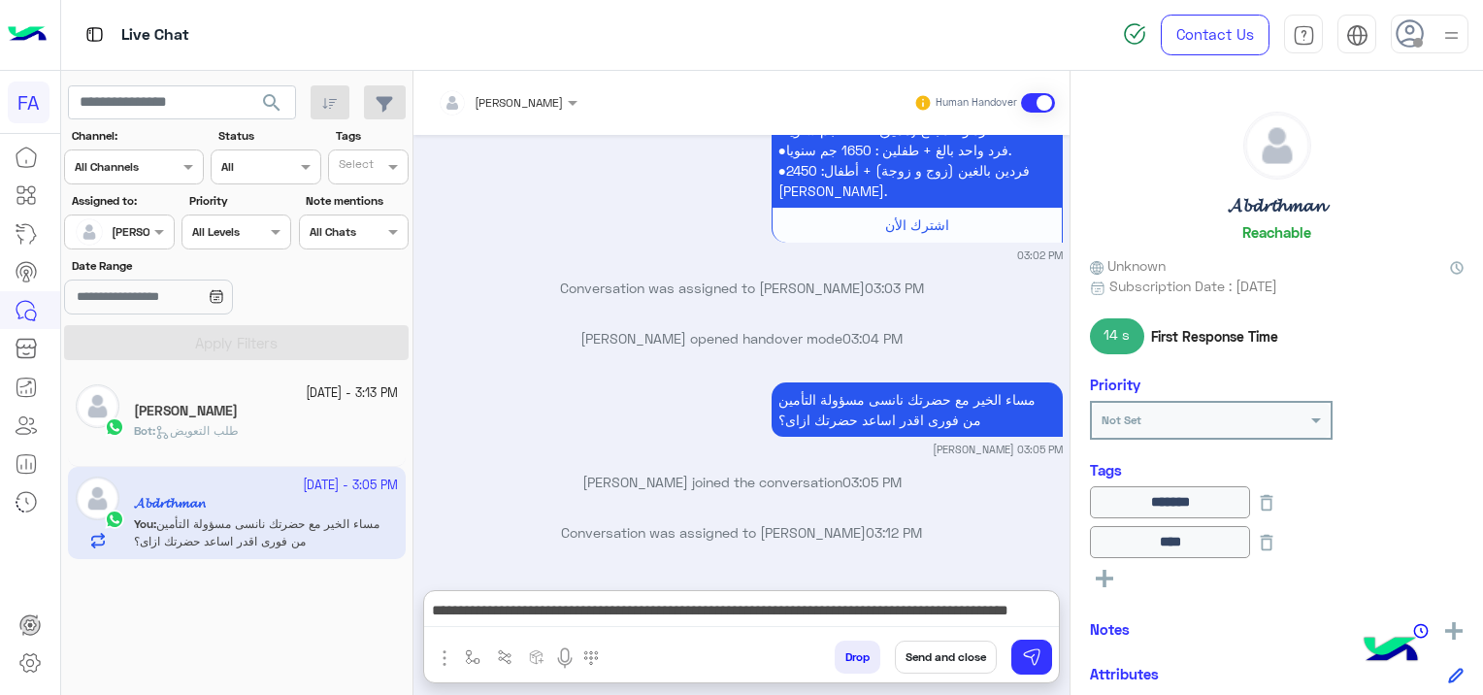
click at [933, 656] on button "Send and close" at bounding box center [946, 656] width 102 height 33
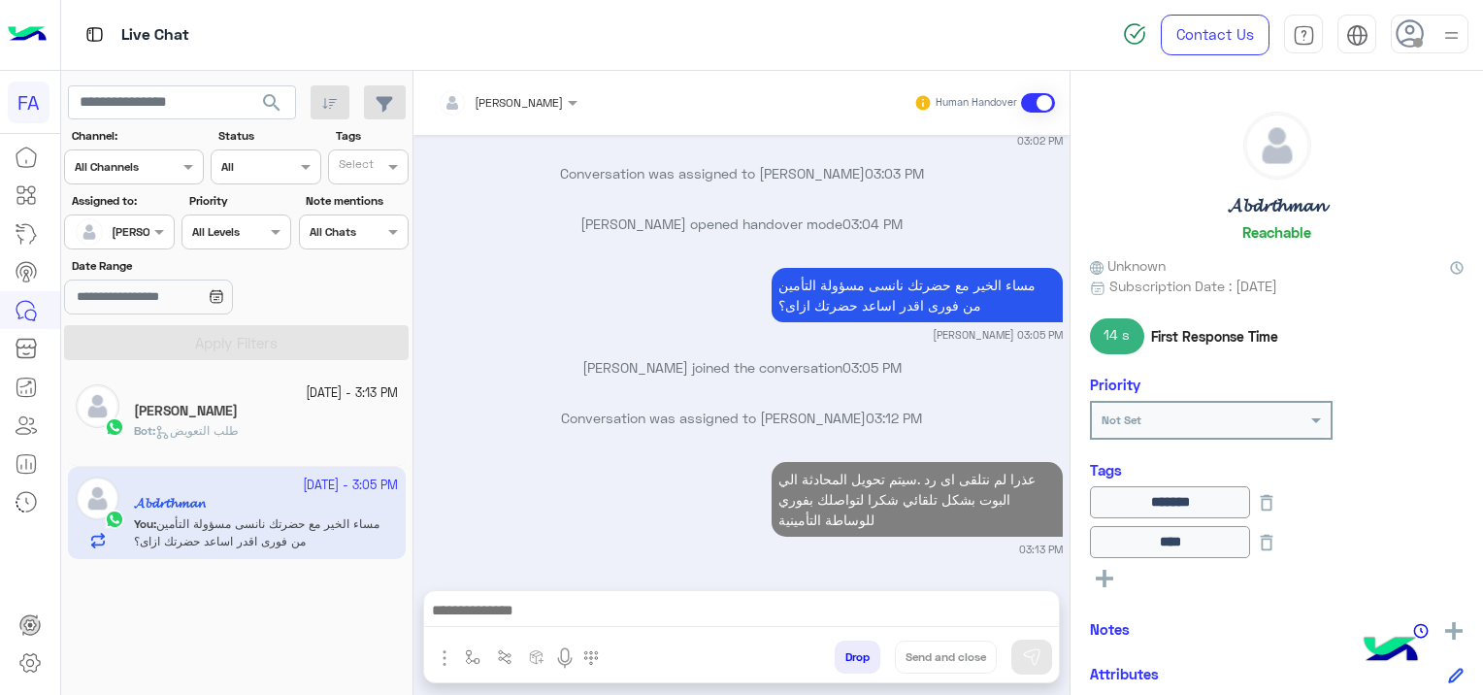
scroll to position [1812, 0]
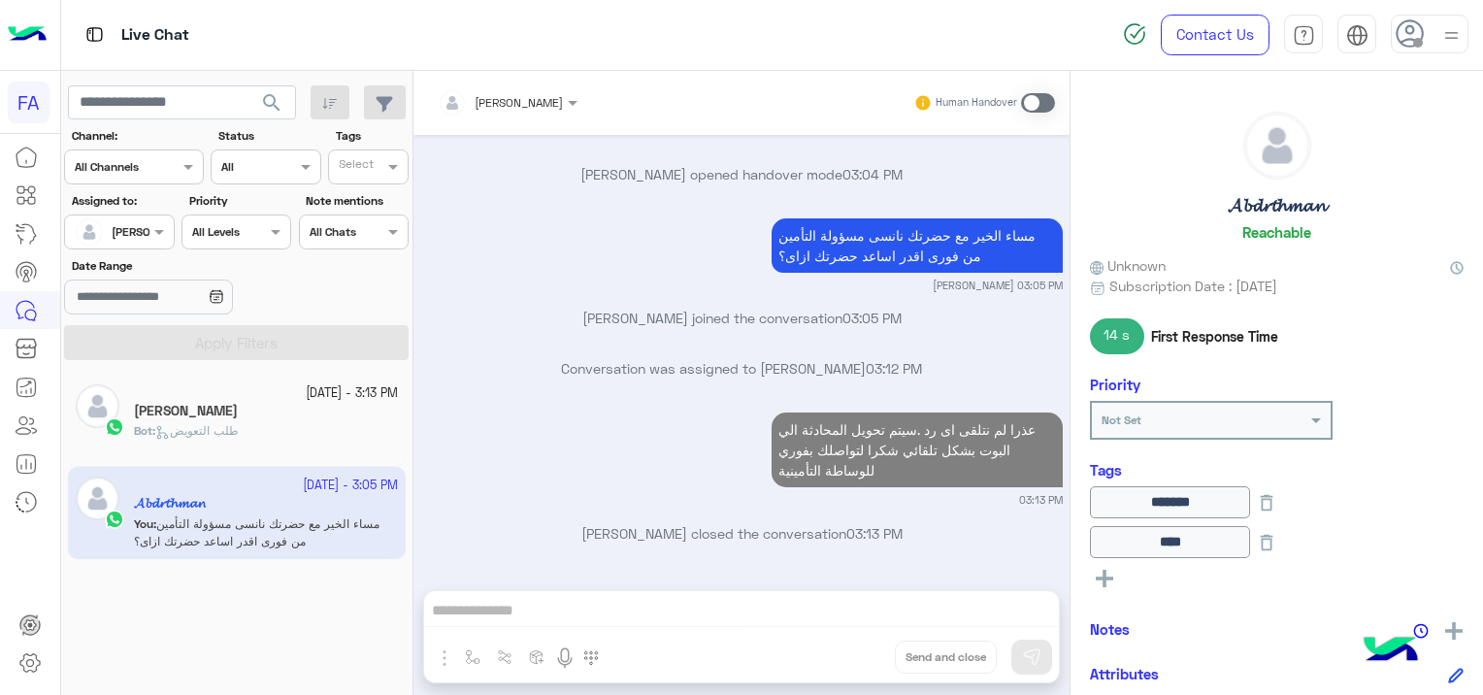
click at [249, 431] on div "Bot : طلب التعويض" at bounding box center [266, 439] width 264 height 34
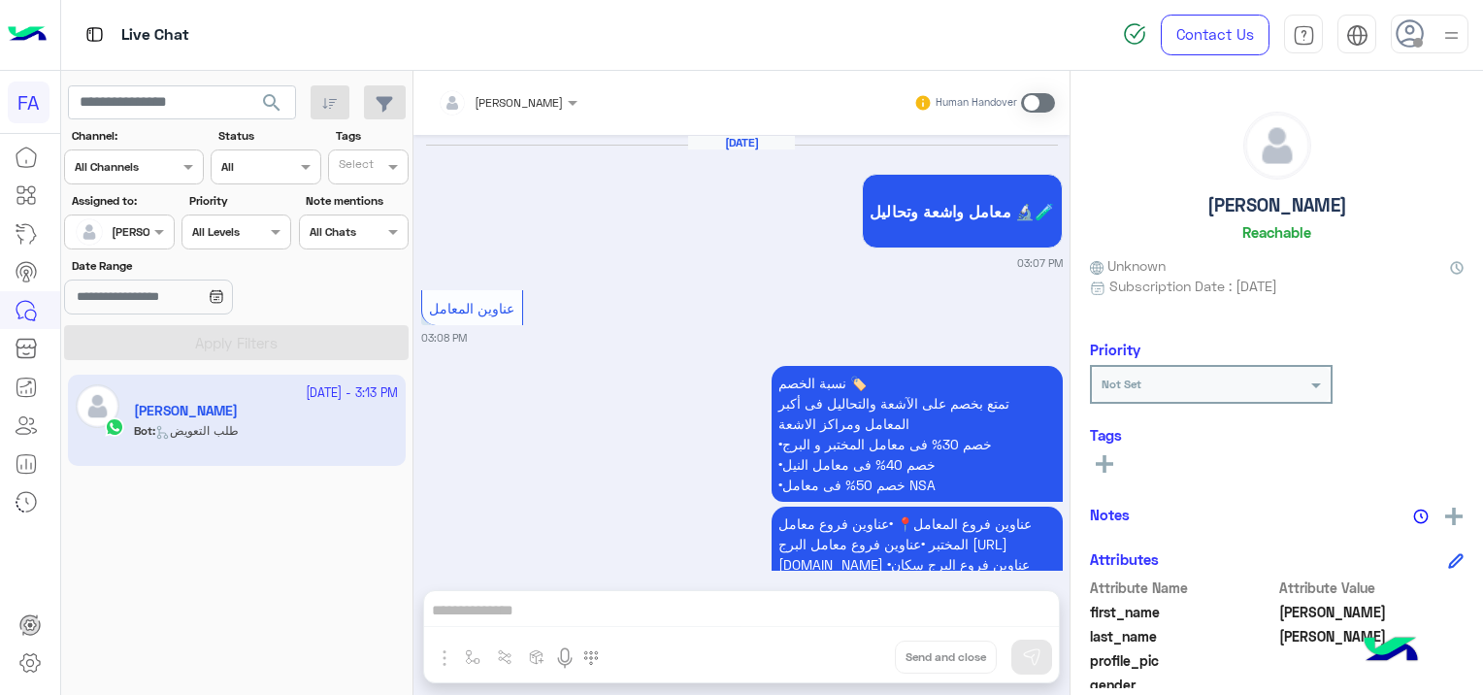
click at [562, 609] on div "[PERSON_NAME] Human Handover [DATE] معامل واشعة وتحاليل 🔬🧪 03:07 PM عناوين المع…" at bounding box center [741, 387] width 656 height 632
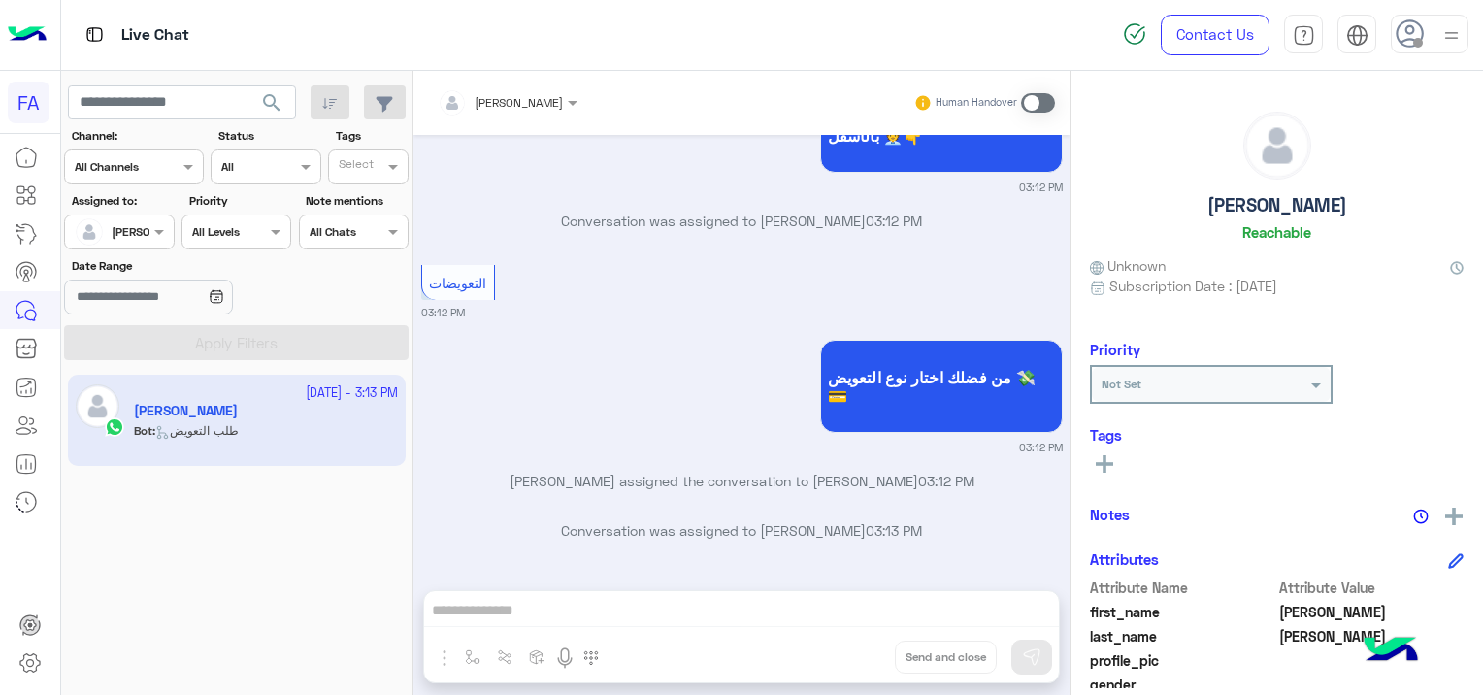
click at [1032, 100] on span at bounding box center [1038, 102] width 34 height 19
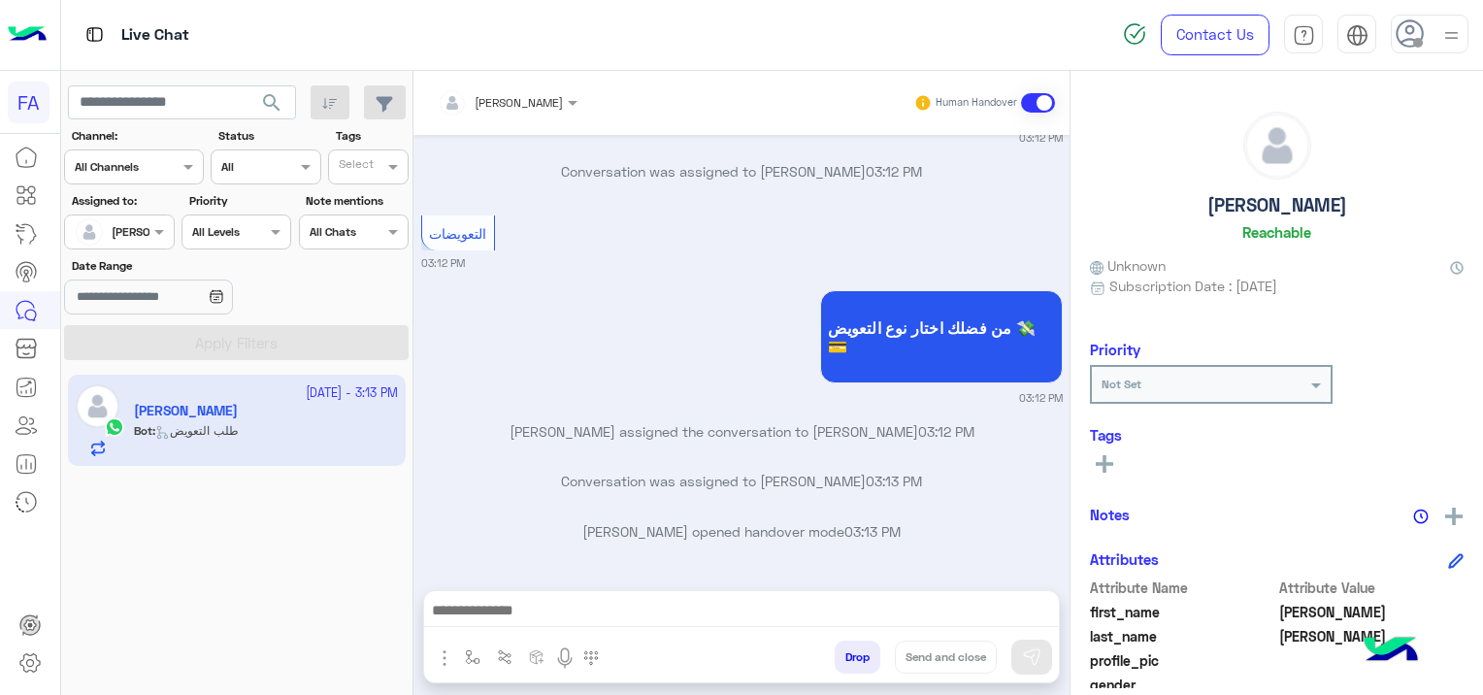
scroll to position [2115, 0]
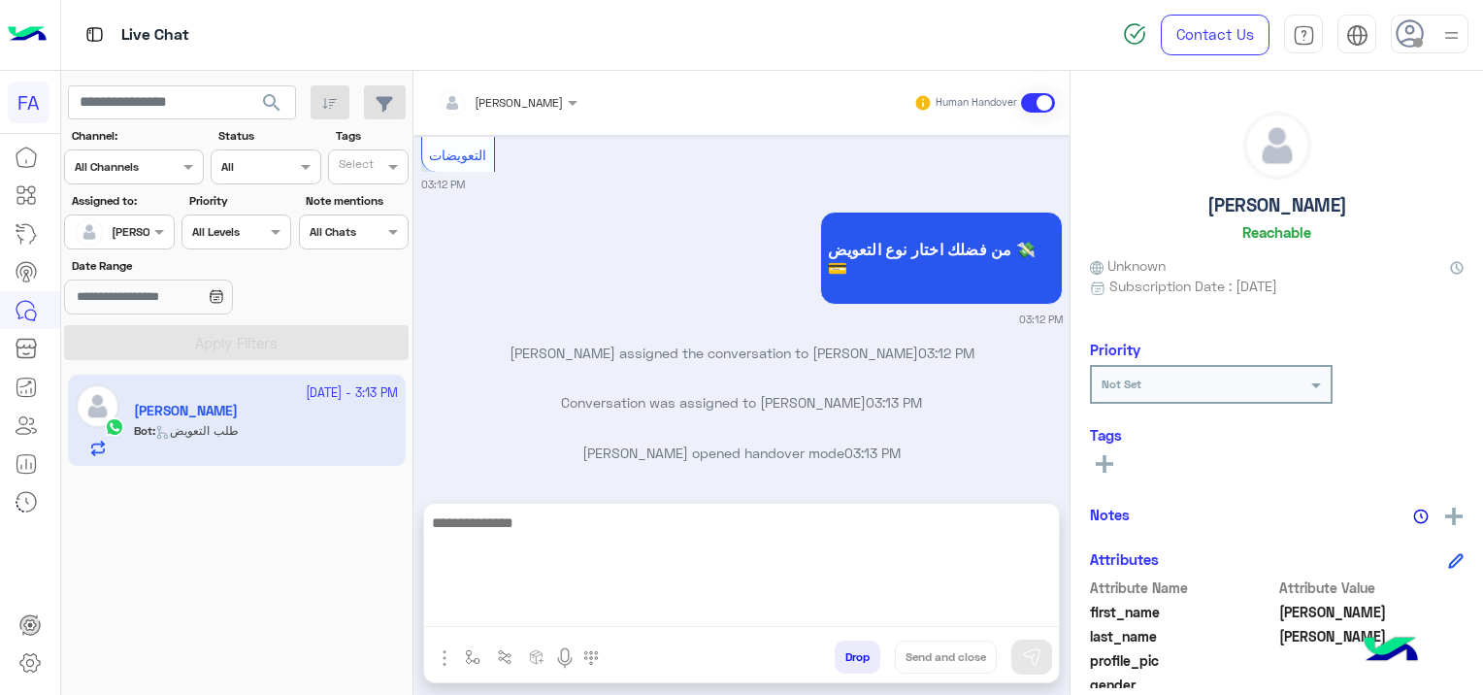
click at [574, 615] on textarea at bounding box center [741, 568] width 635 height 116
click at [543, 607] on textarea at bounding box center [741, 568] width 635 height 116
paste textarea "**********"
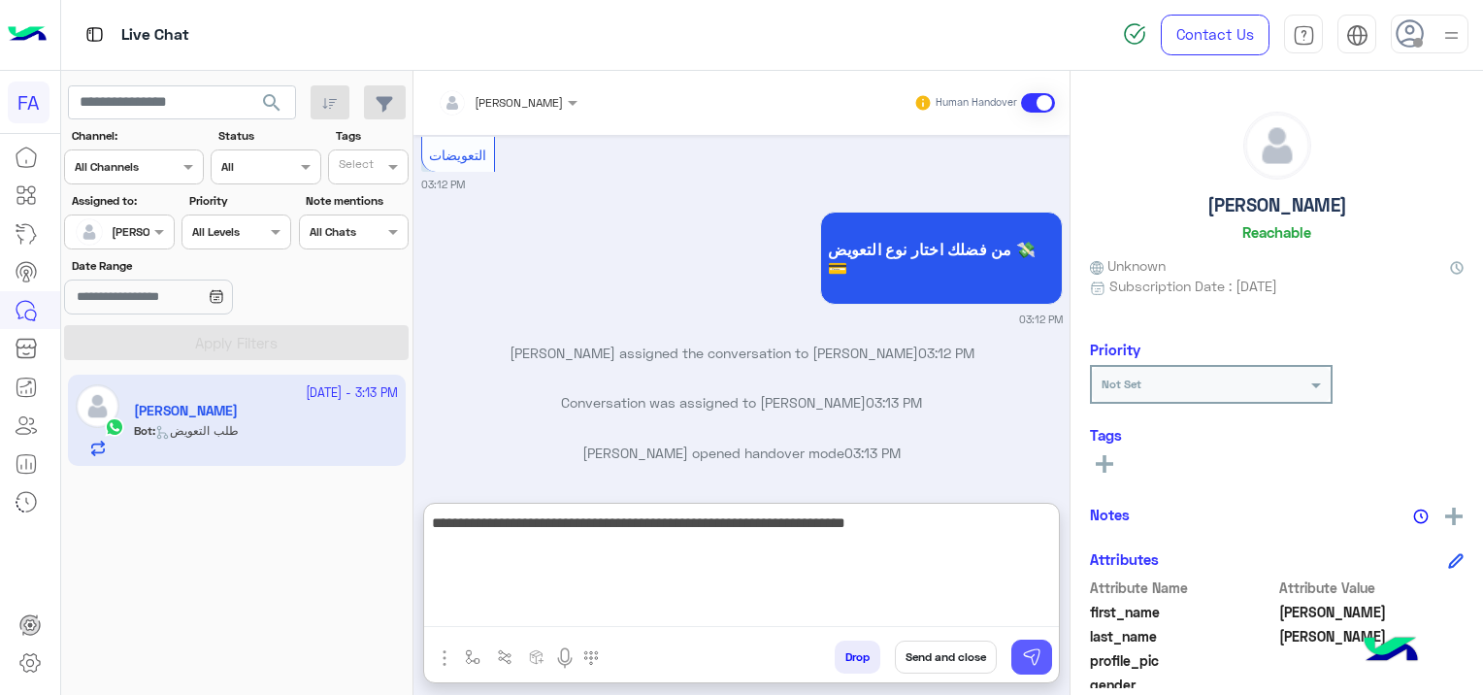
type textarea "**********"
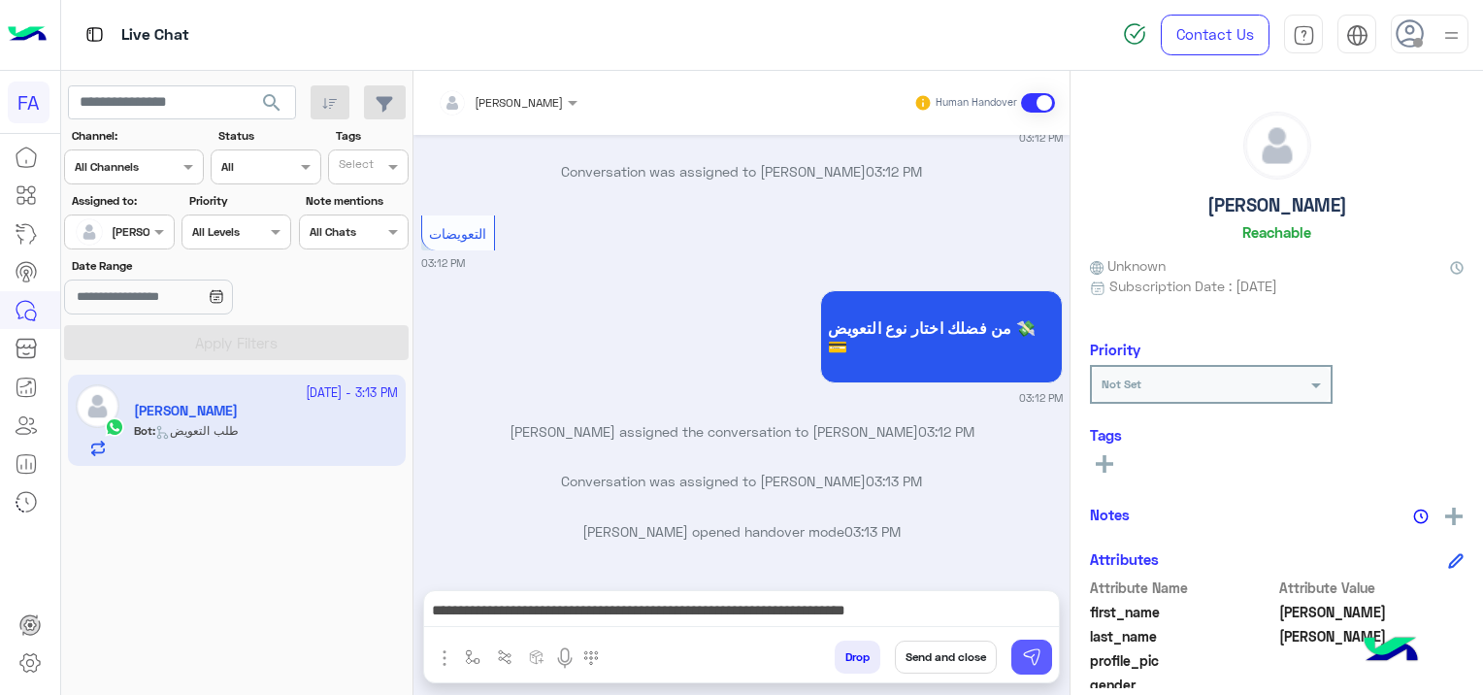
drag, startPoint x: 1028, startPoint y: 656, endPoint x: 1003, endPoint y: 679, distance: 34.3
click at [1028, 655] on img at bounding box center [1031, 656] width 19 height 19
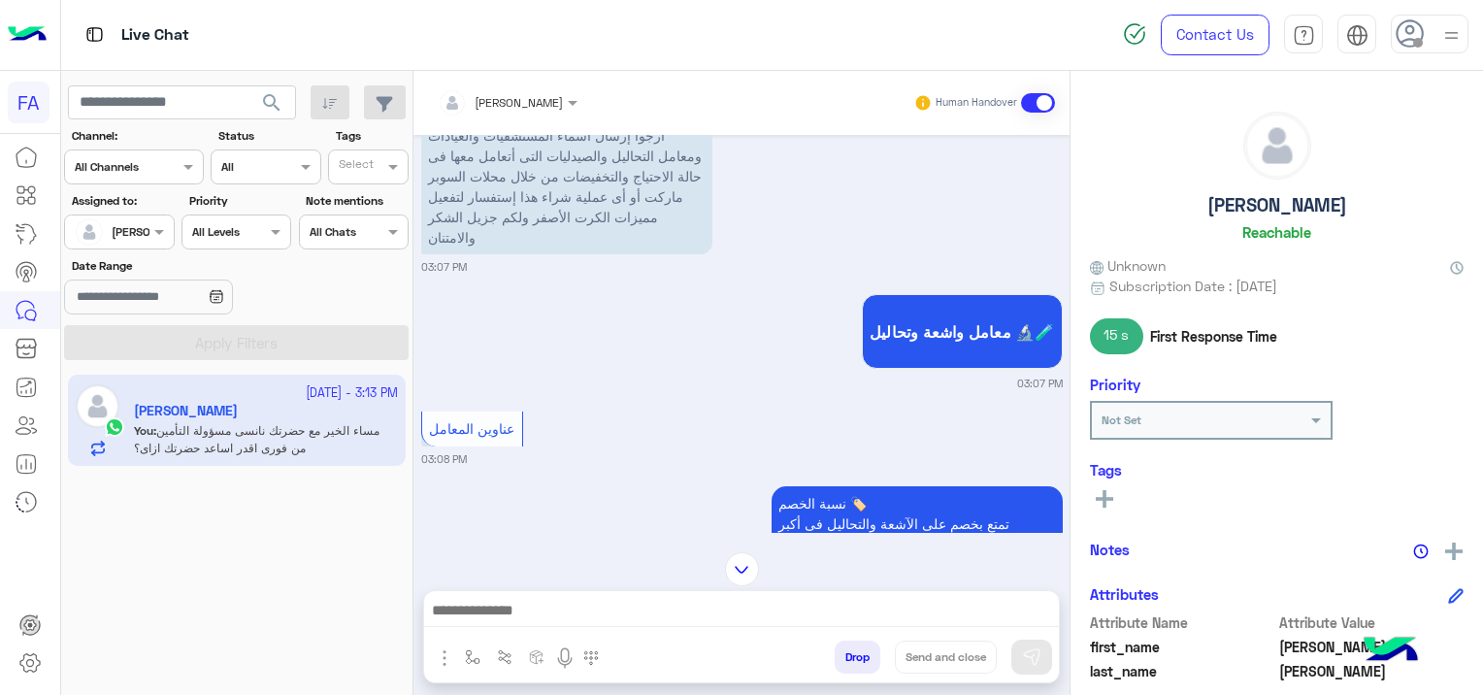
scroll to position [0, 0]
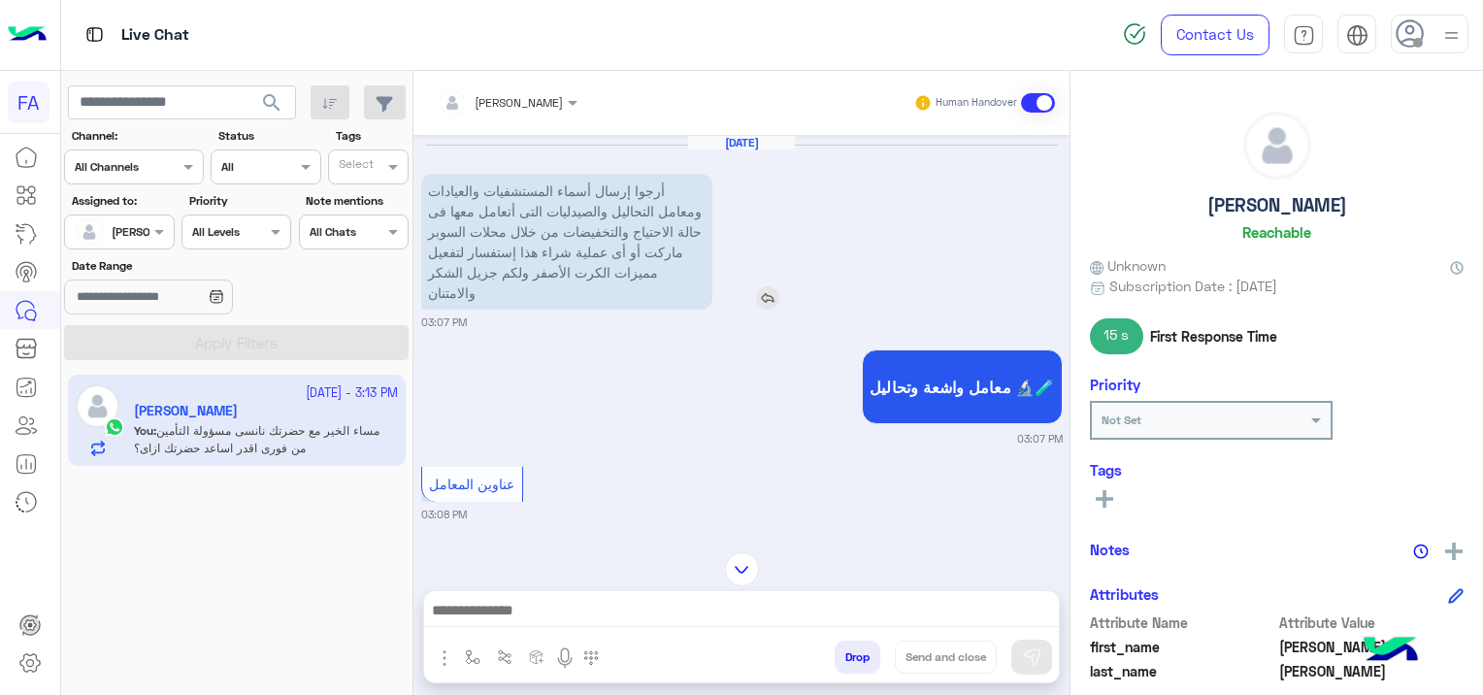
click at [768, 295] on img at bounding box center [767, 297] width 23 height 23
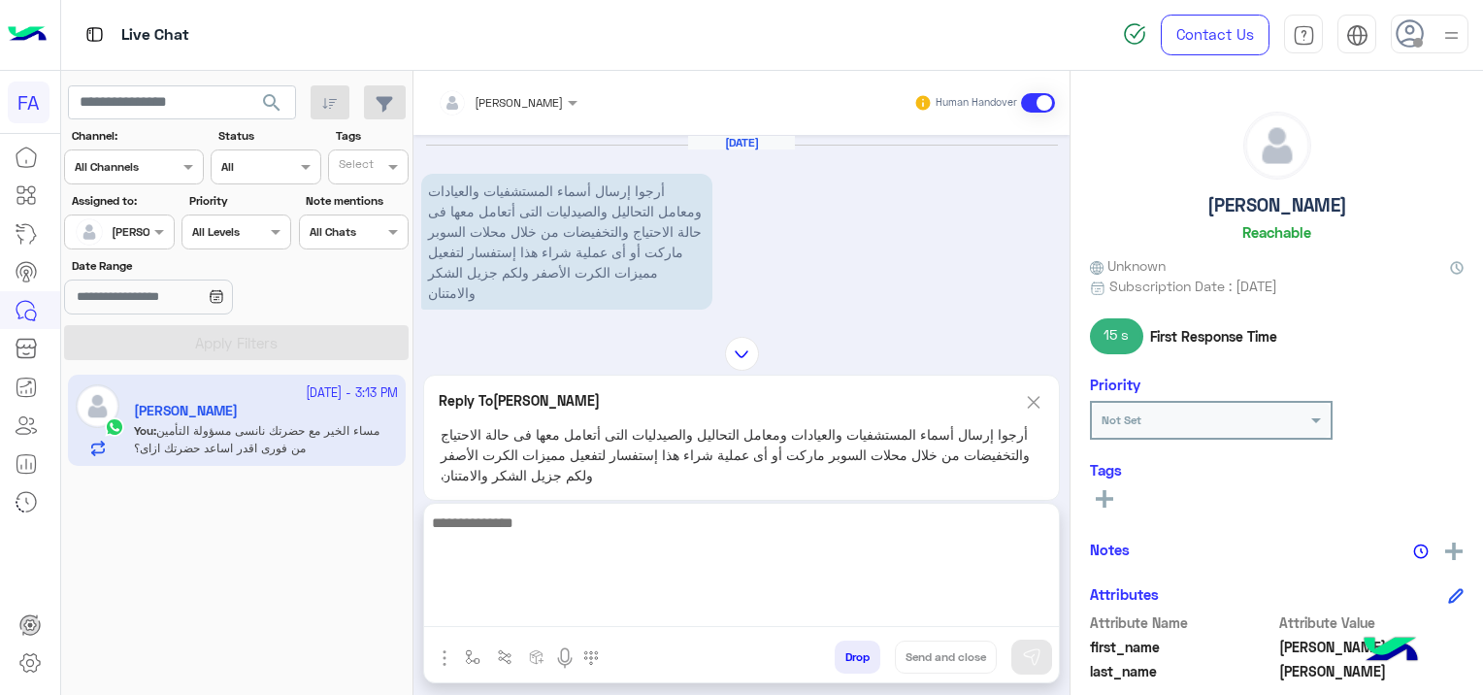
click at [695, 618] on textarea at bounding box center [741, 568] width 635 height 116
type textarea "**********"
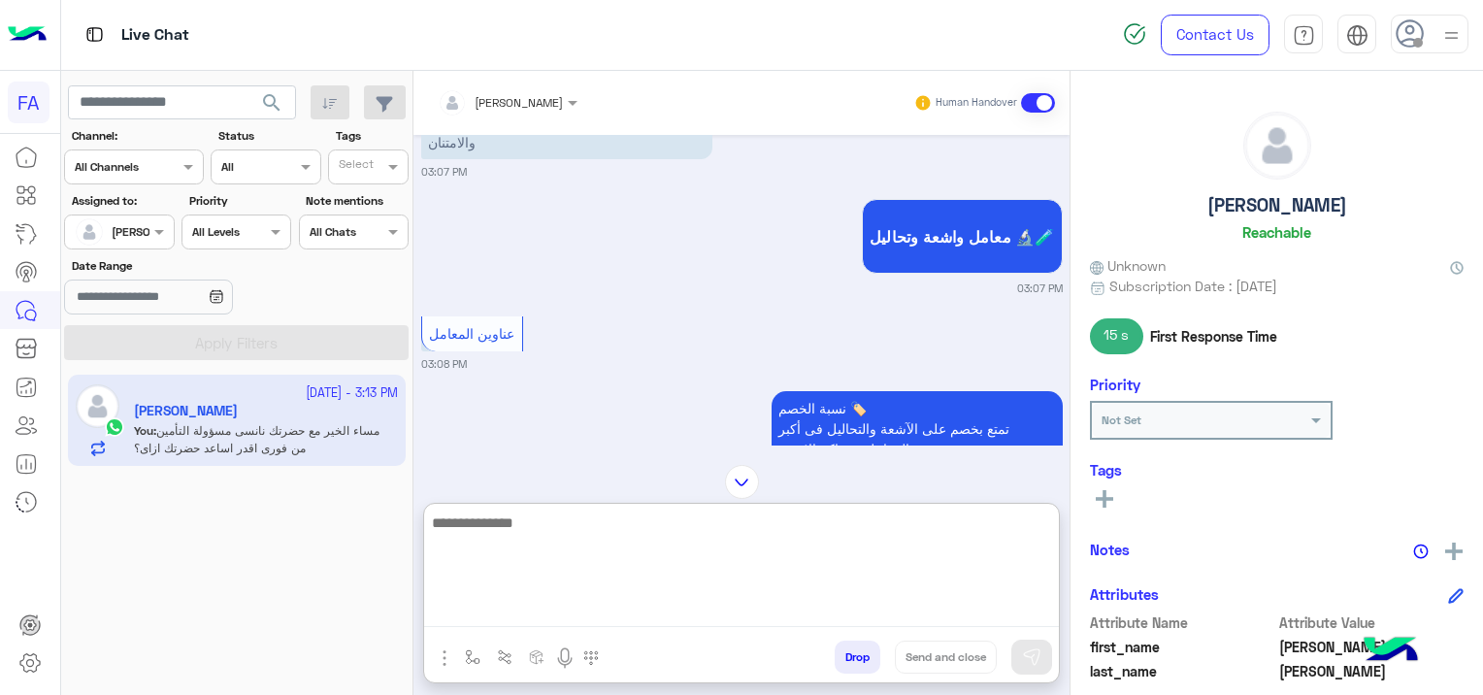
scroll to position [2865, 0]
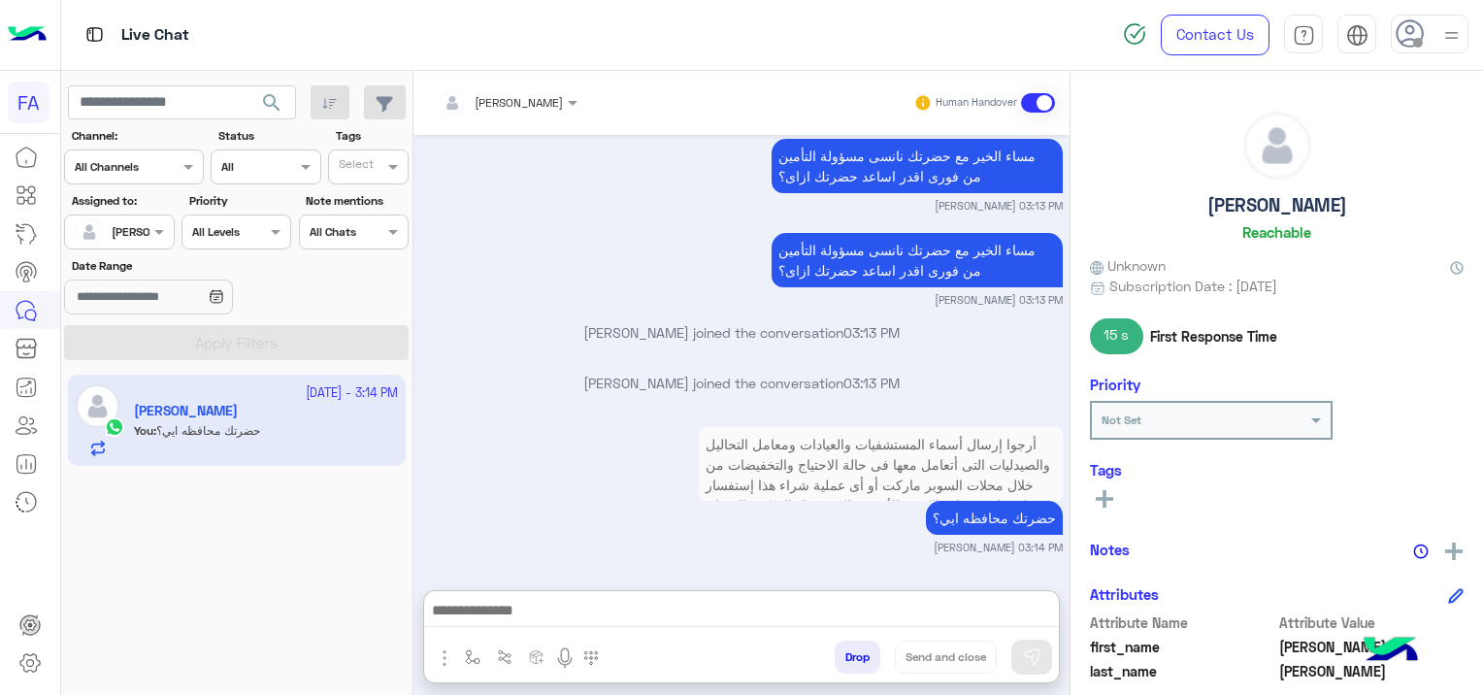
click at [132, 231] on div at bounding box center [119, 229] width 108 height 18
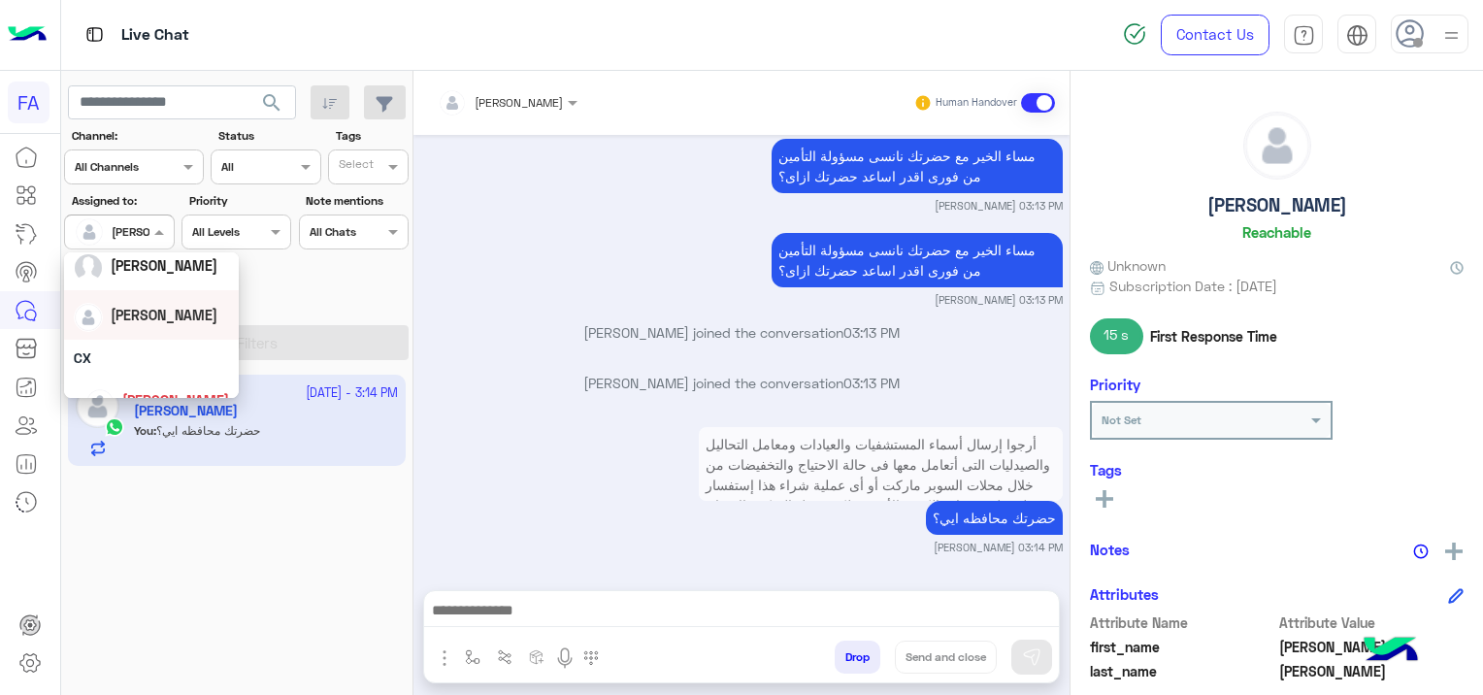
scroll to position [0, 0]
click at [179, 320] on span "Unassigned" at bounding box center [148, 313] width 74 height 16
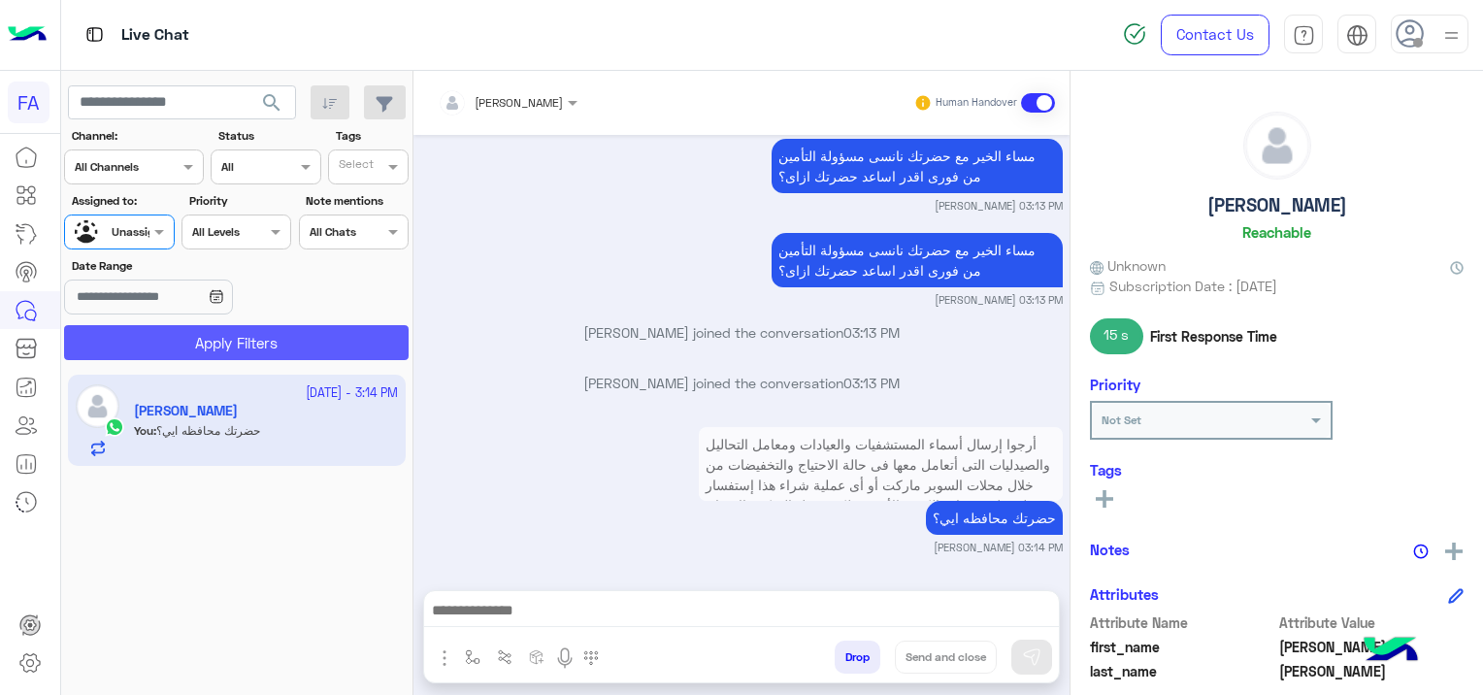
click at [252, 346] on button "Apply Filters" at bounding box center [236, 342] width 344 height 35
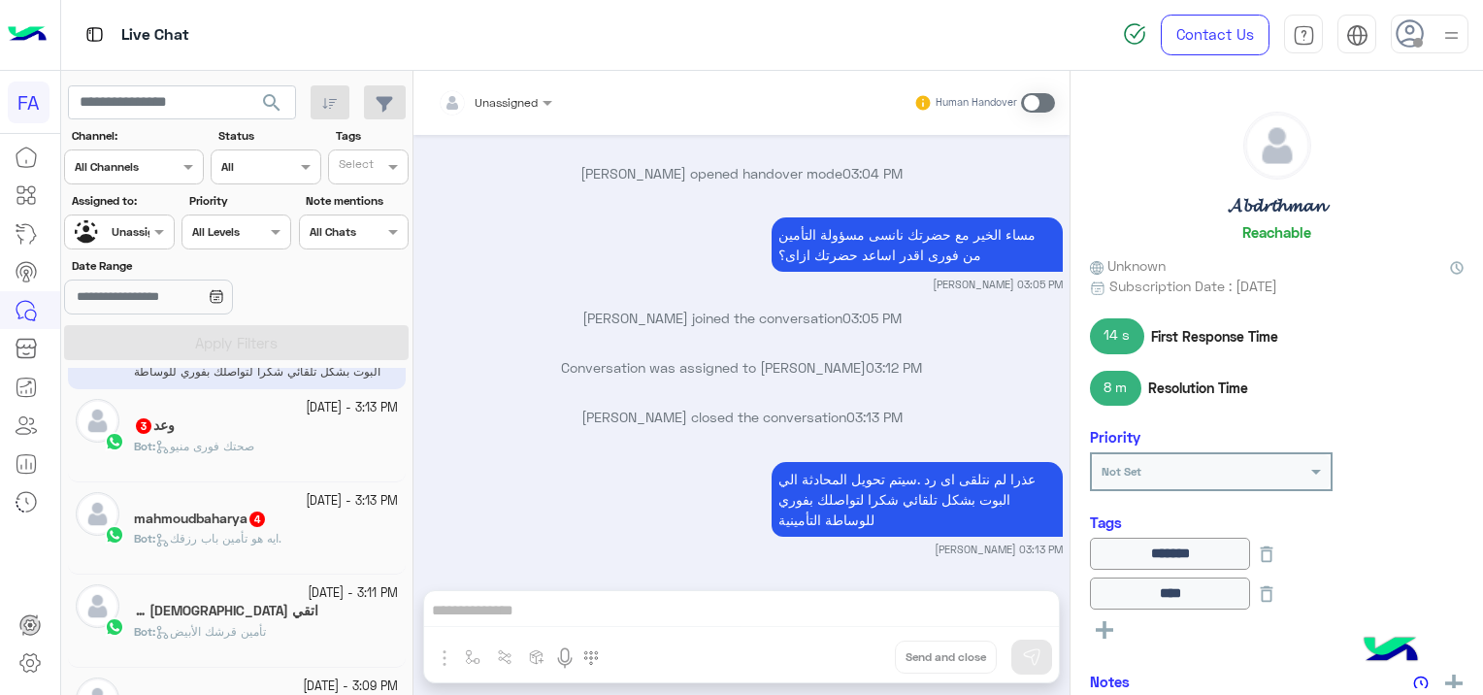
scroll to position [194, 0]
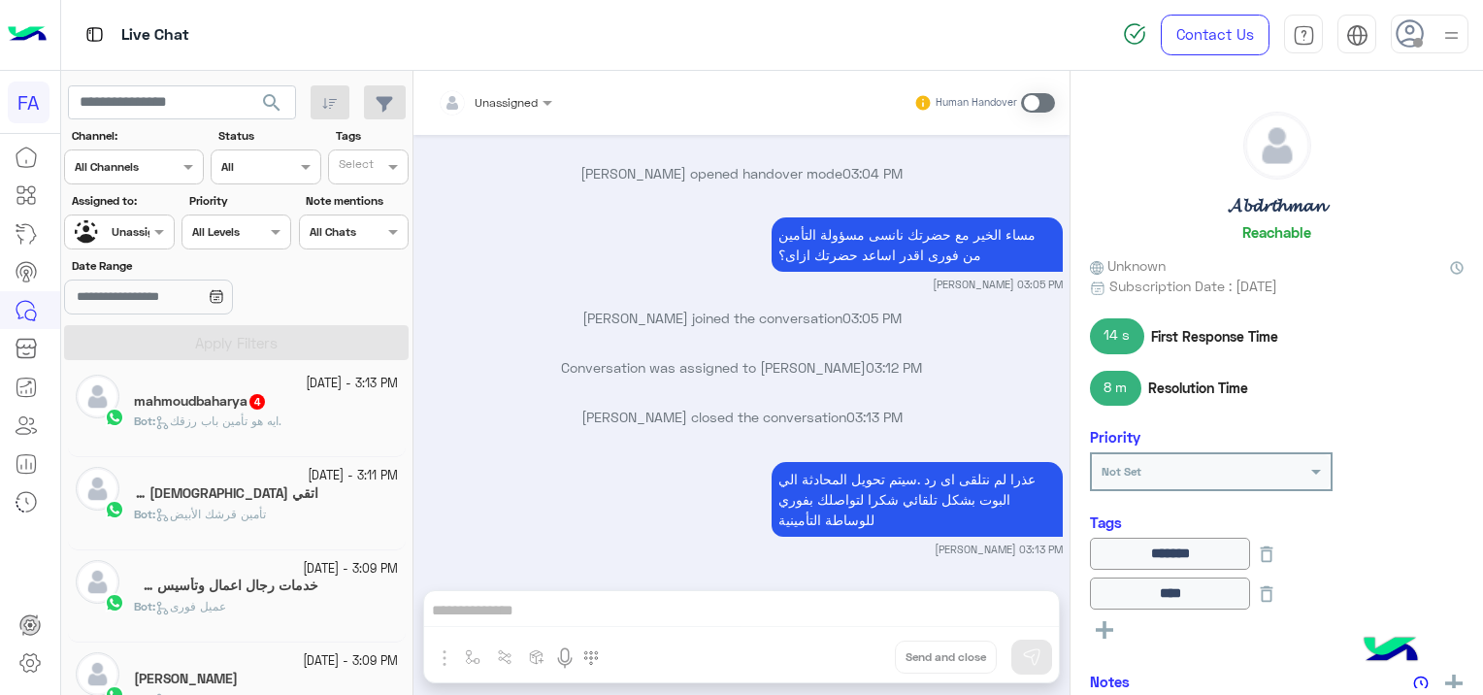
click at [255, 509] on span "تأمين قرشك الأبيض" at bounding box center [210, 513] width 111 height 15
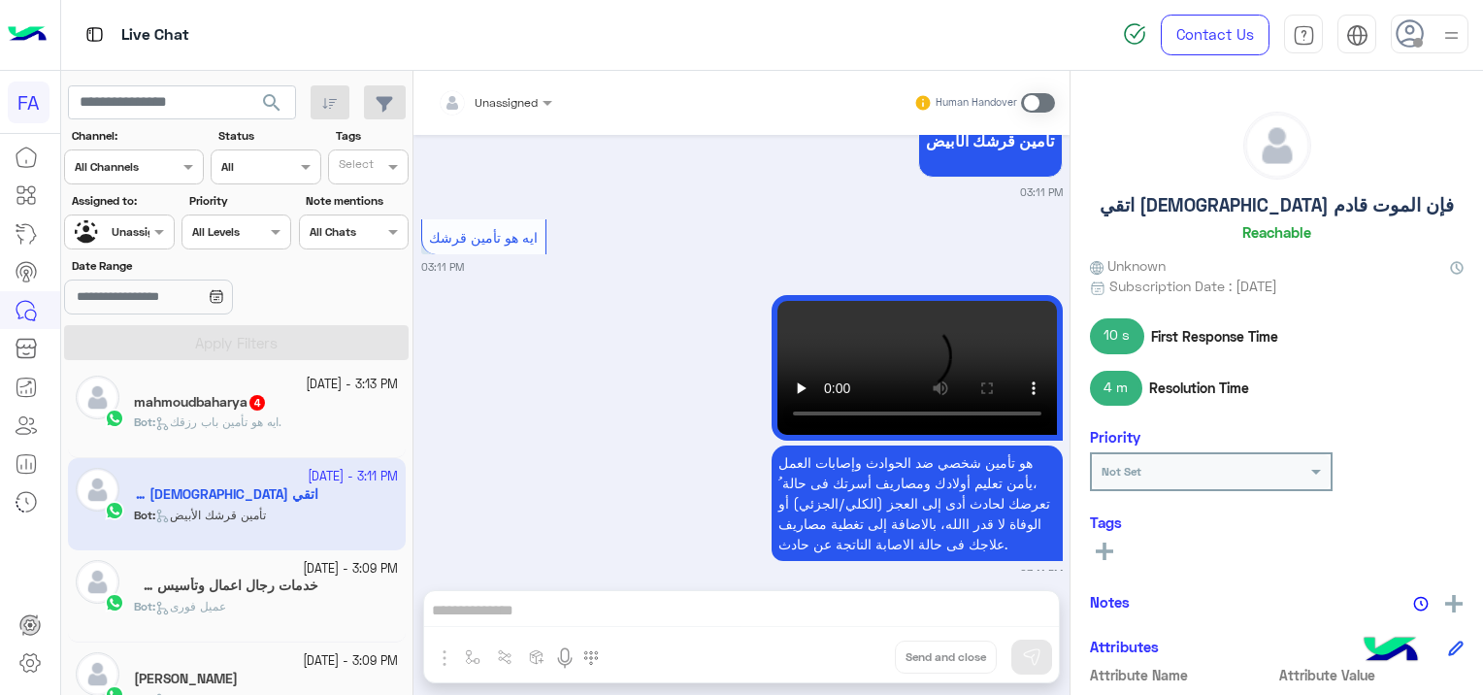
scroll to position [2172, 0]
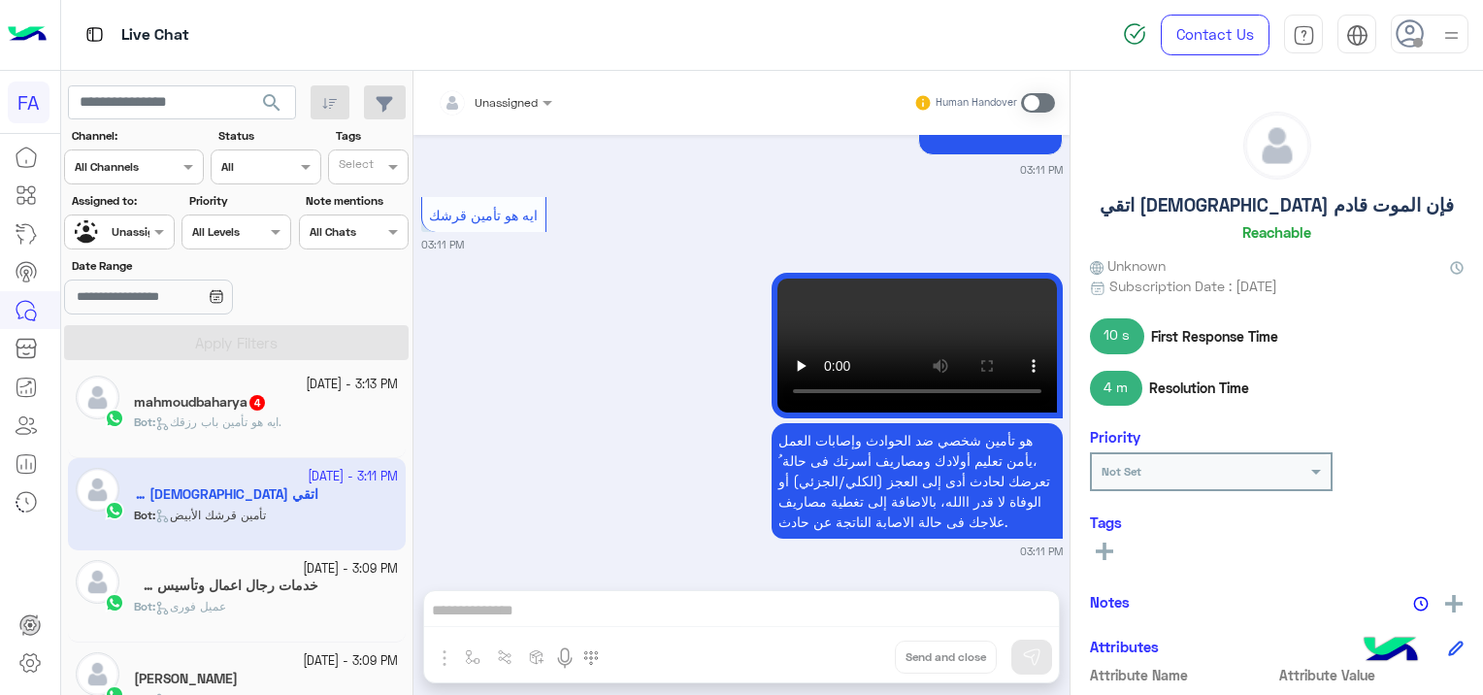
click at [278, 402] on div "mahmoudbaharya 4" at bounding box center [266, 404] width 264 height 20
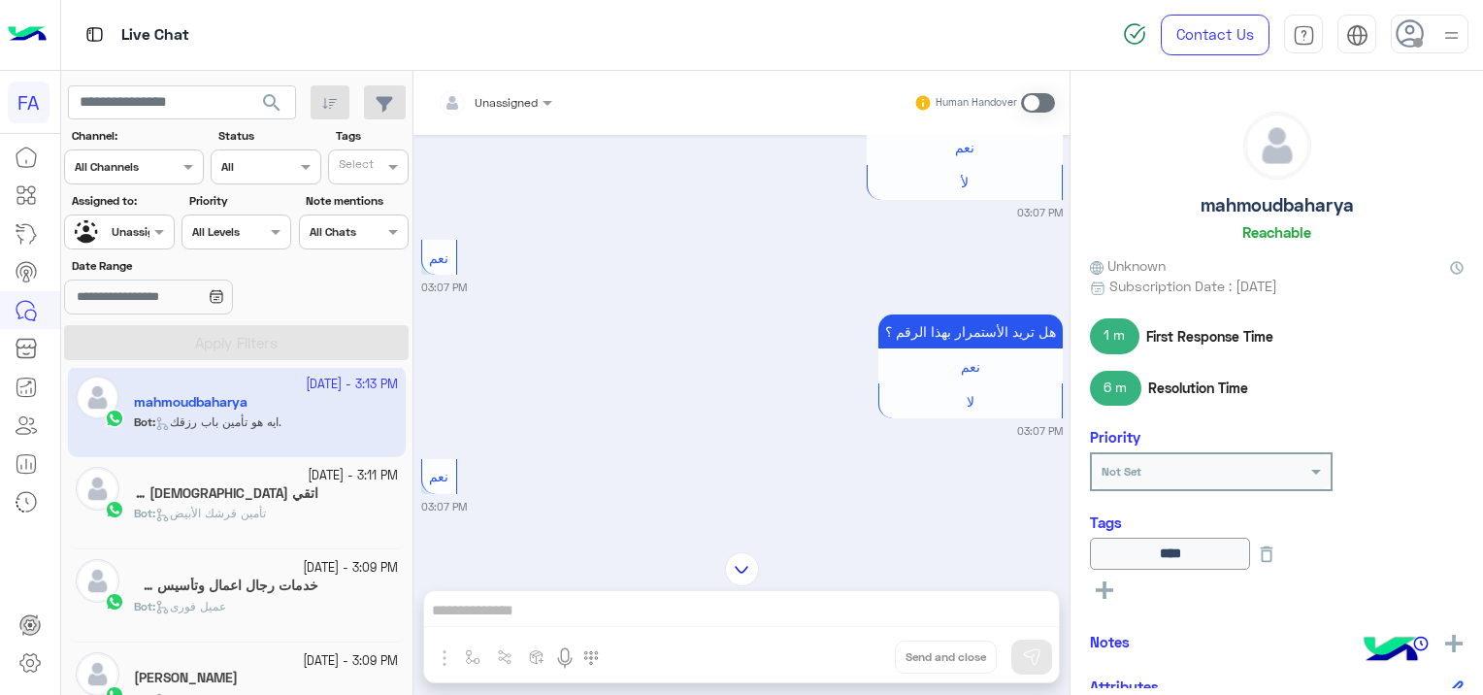
scroll to position [535, 0]
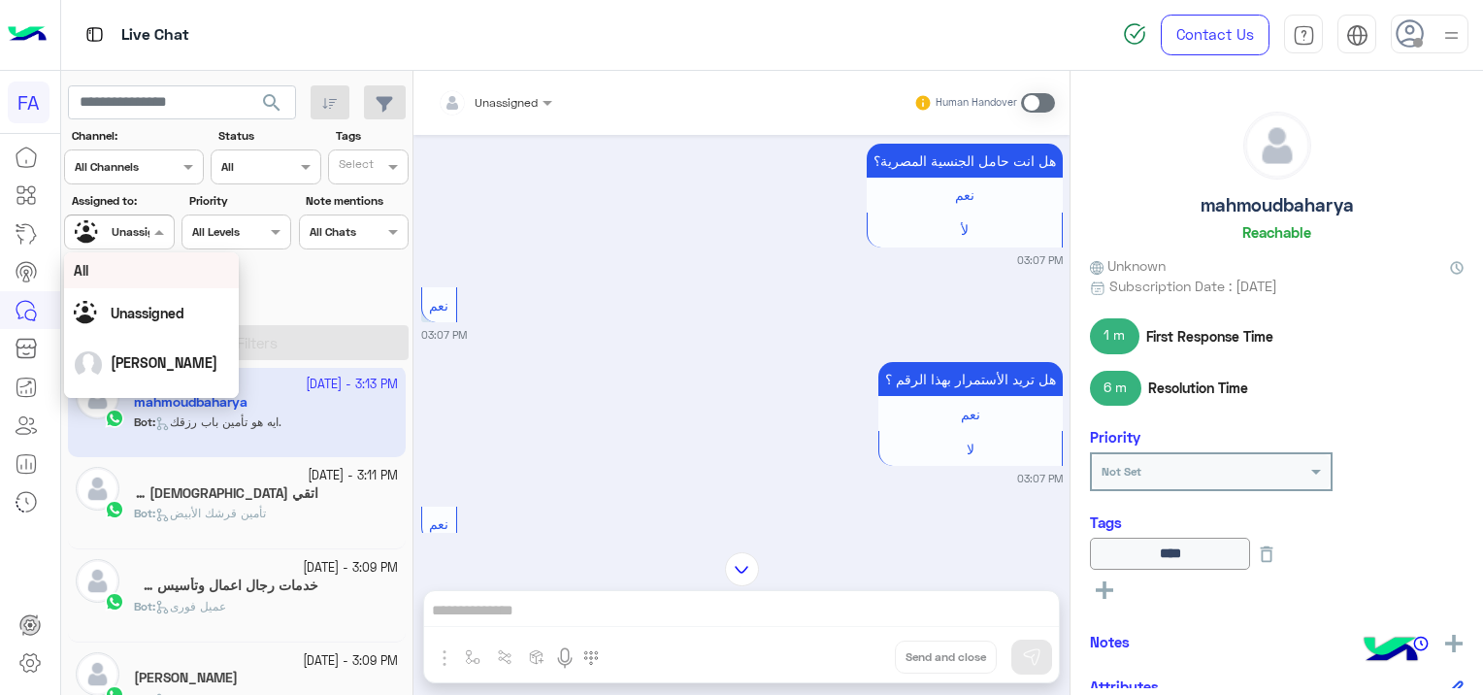
click at [138, 231] on div at bounding box center [119, 229] width 108 height 18
click at [175, 312] on div "[PERSON_NAME]" at bounding box center [151, 315] width 155 height 34
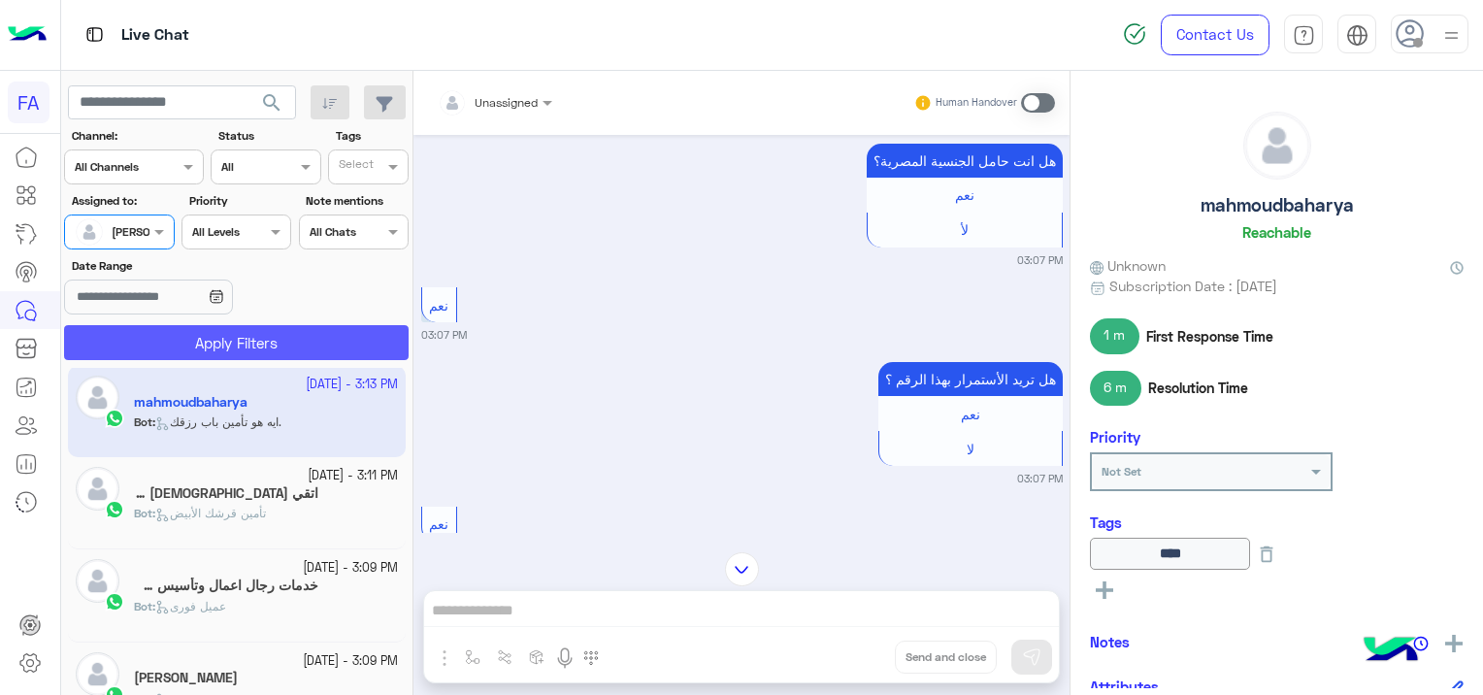
click at [264, 343] on button "Apply Filters" at bounding box center [236, 342] width 344 height 35
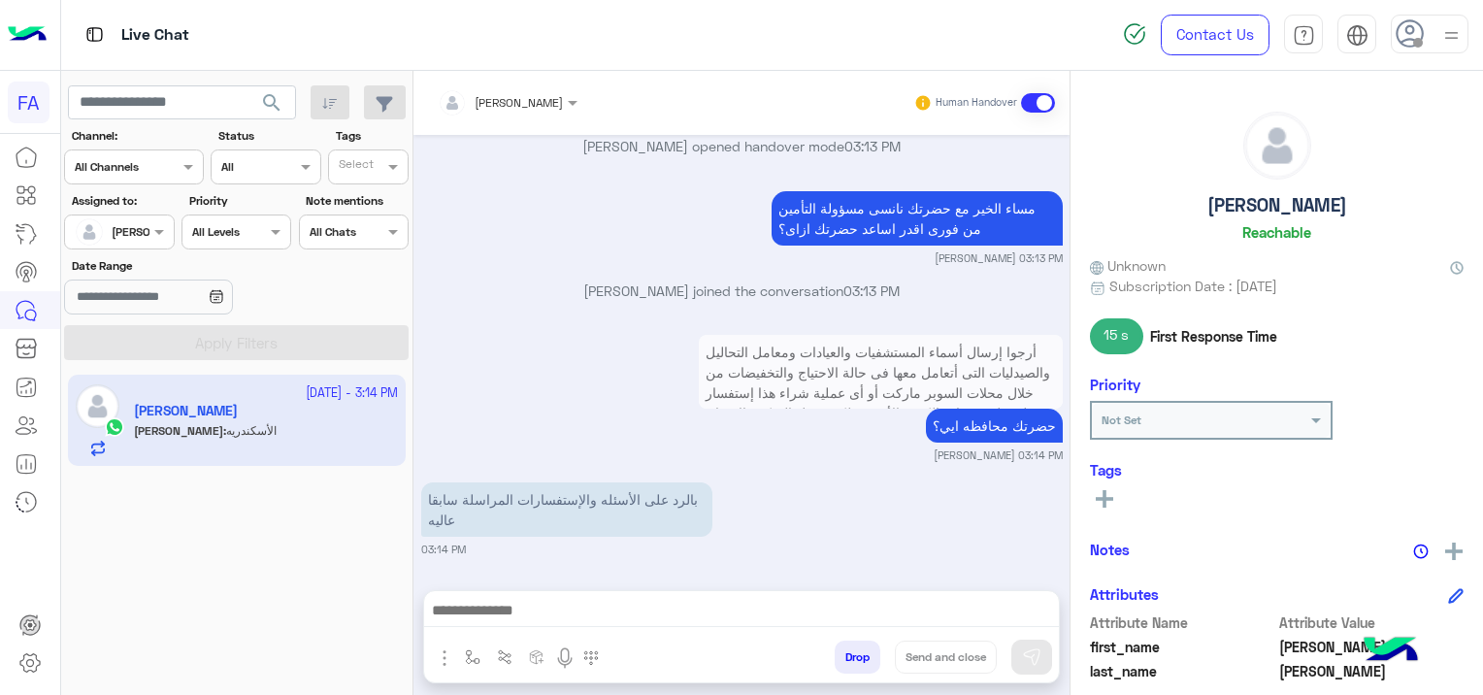
scroll to position [1615, 0]
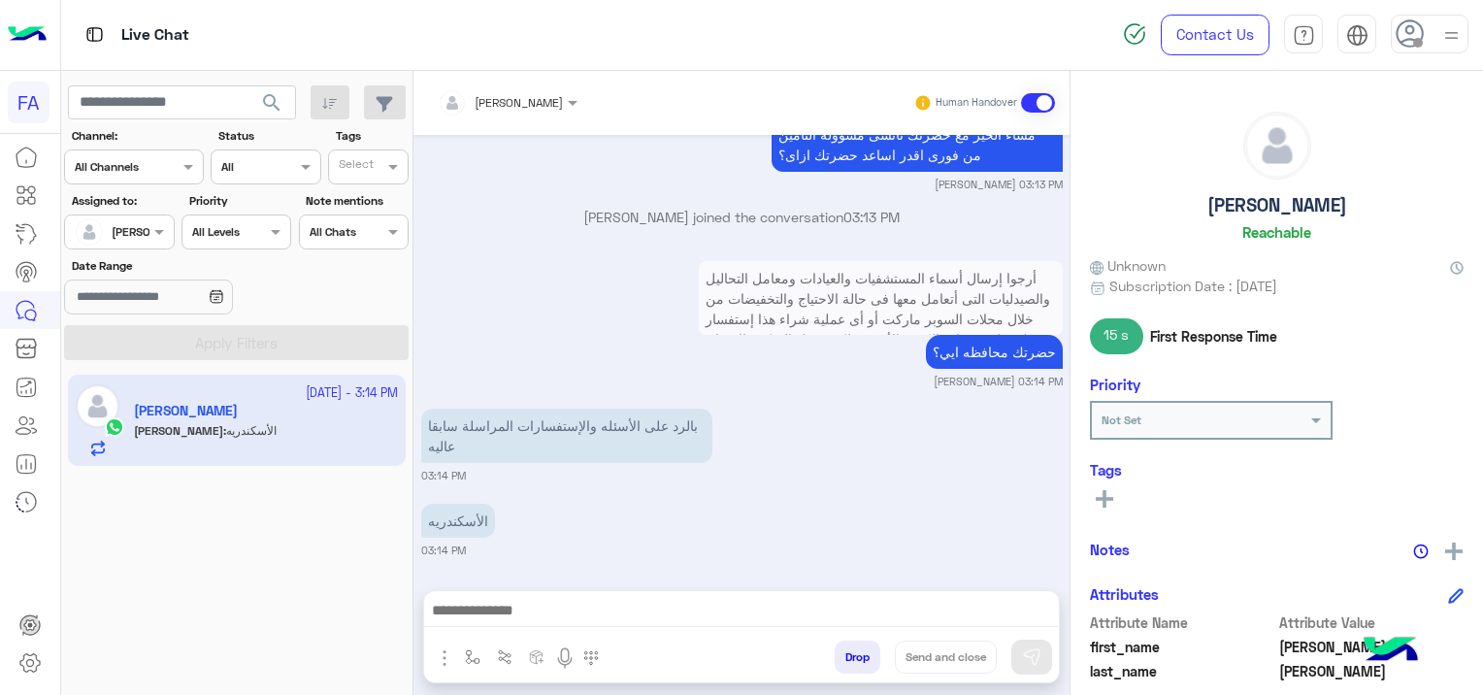
click at [442, 651] on img "button" at bounding box center [444, 657] width 23 height 23
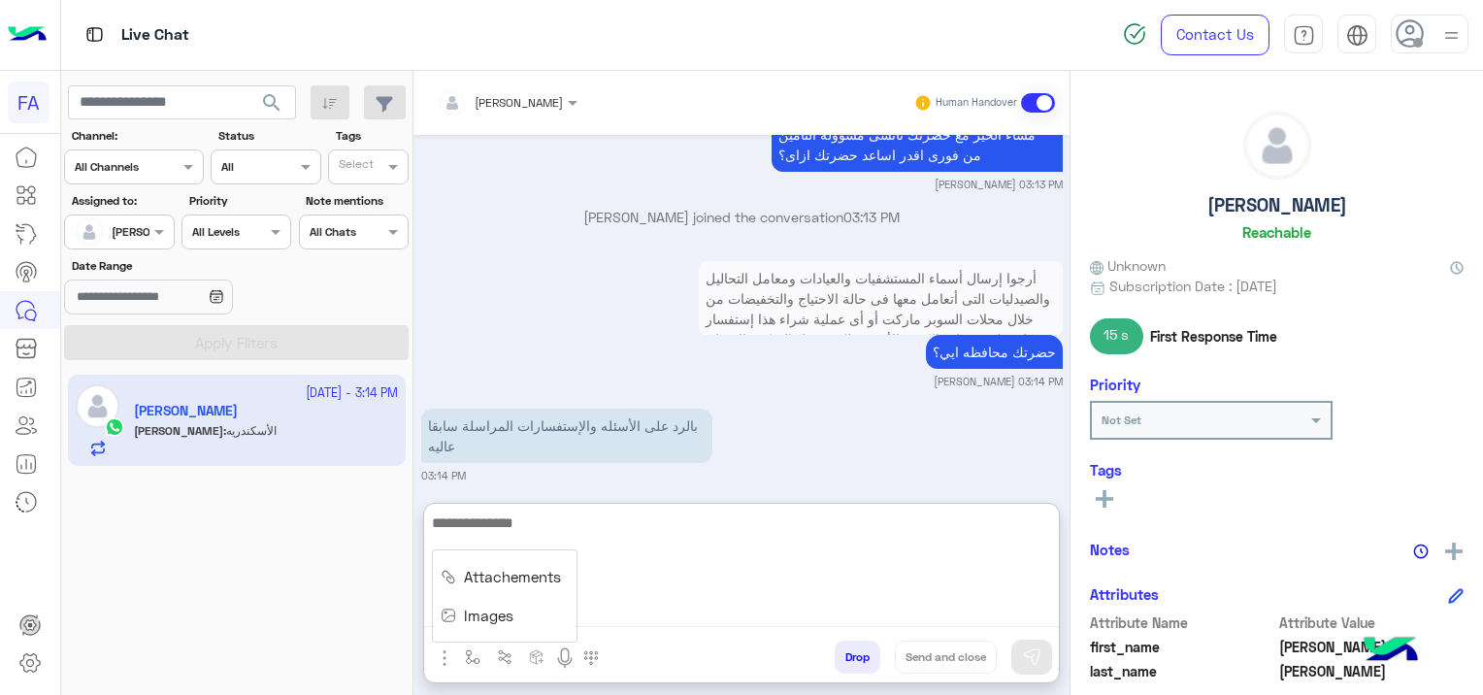
click at [728, 606] on textarea at bounding box center [741, 568] width 635 height 116
click at [535, 612] on textarea at bounding box center [741, 568] width 635 height 116
paste textarea "**********"
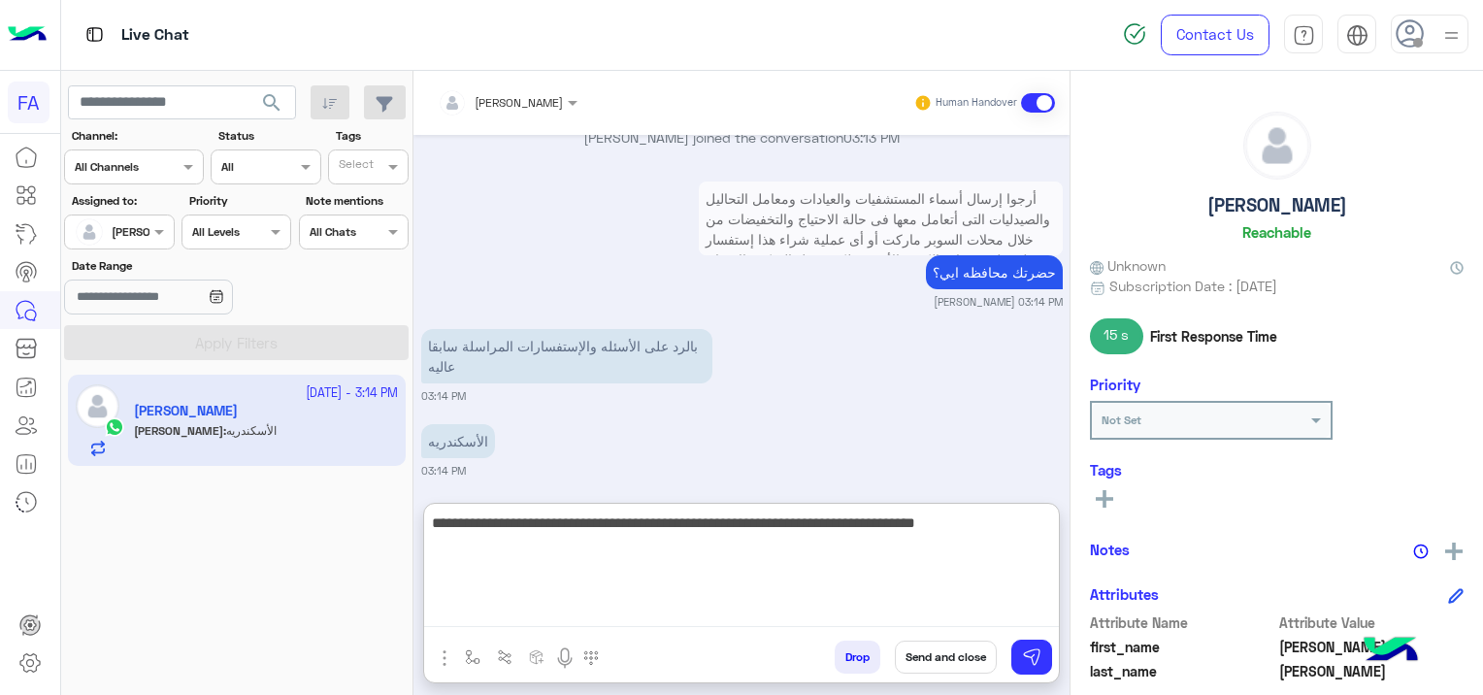
scroll to position [1703, 0]
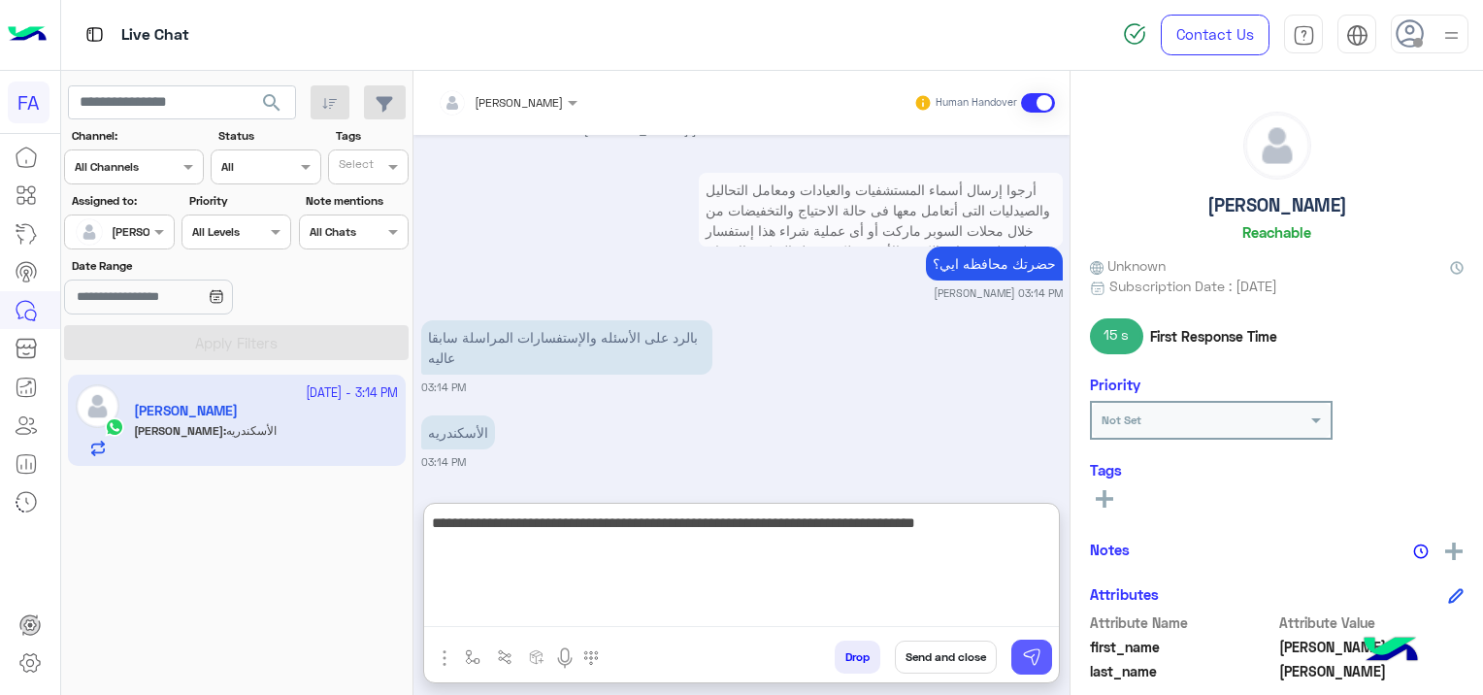
type textarea "**********"
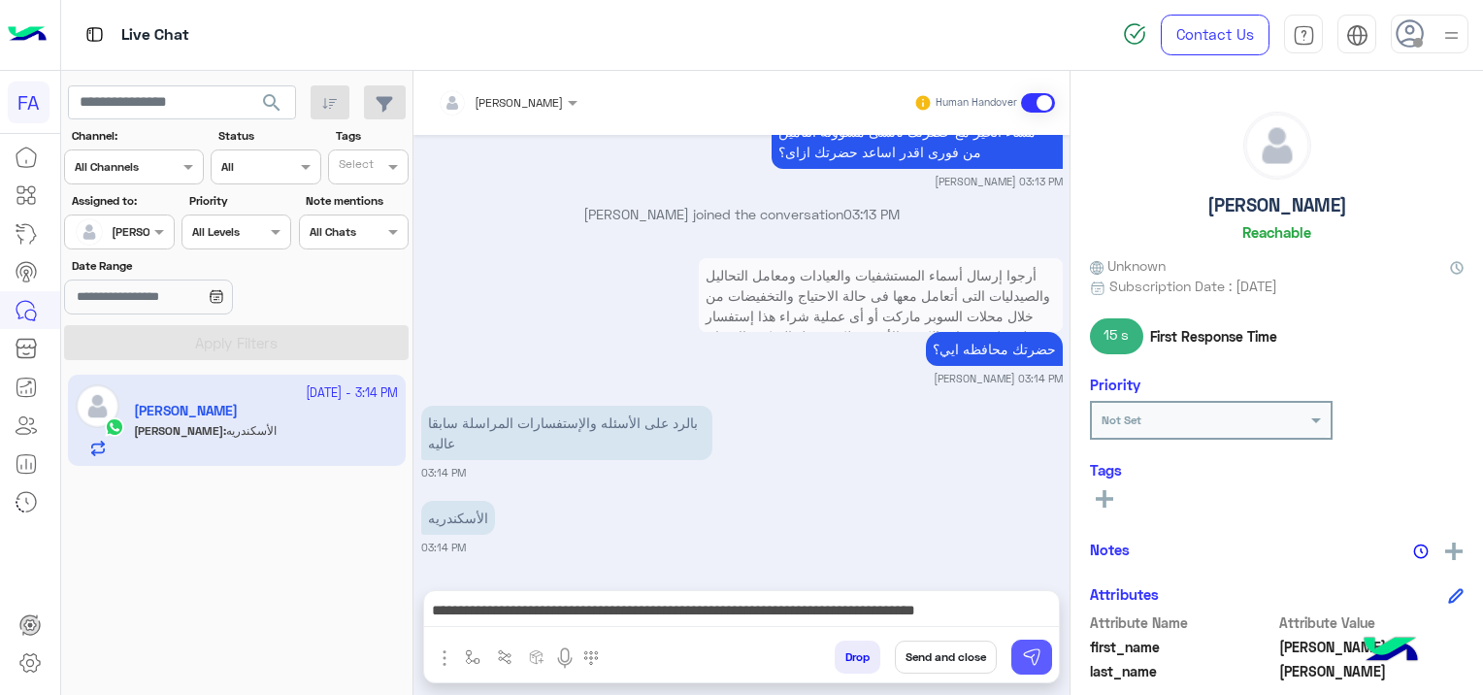
click at [1040, 664] on img at bounding box center [1031, 656] width 19 height 19
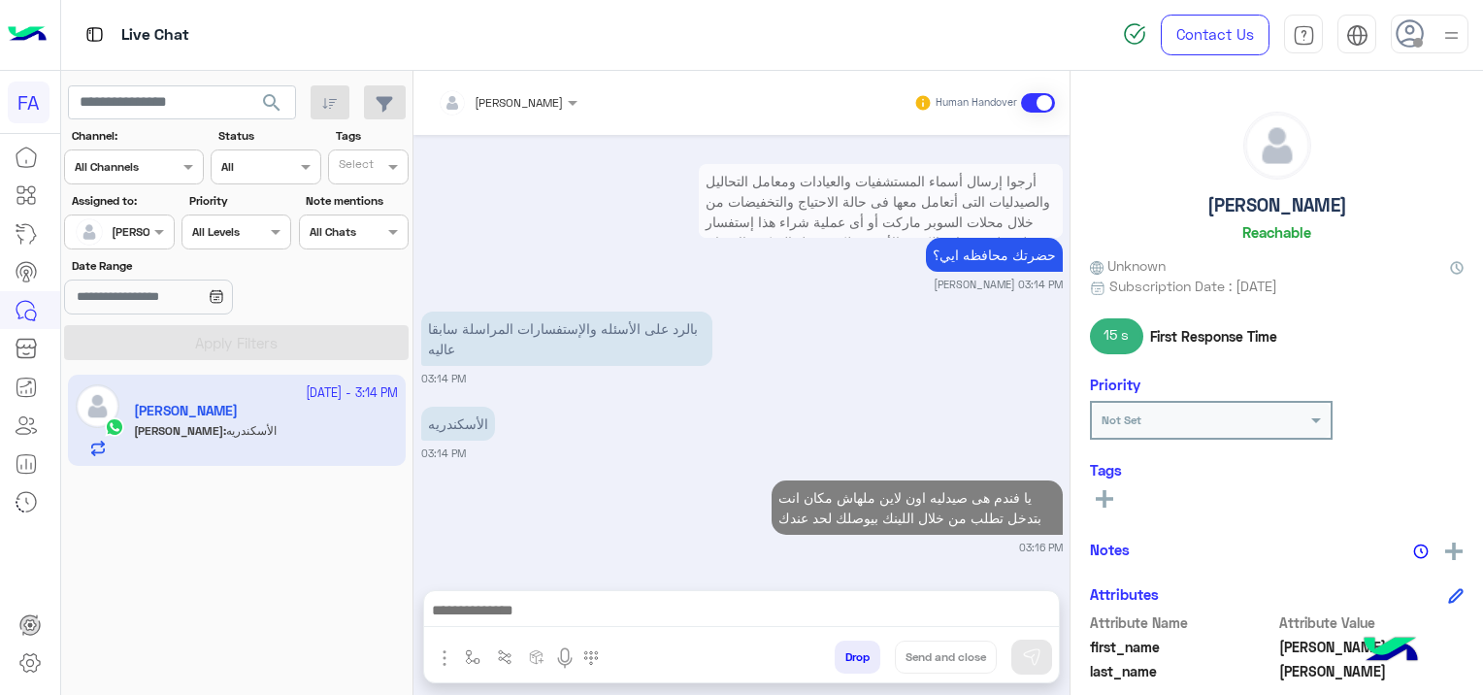
scroll to position [1710, 0]
click at [795, 591] on div at bounding box center [741, 615] width 635 height 49
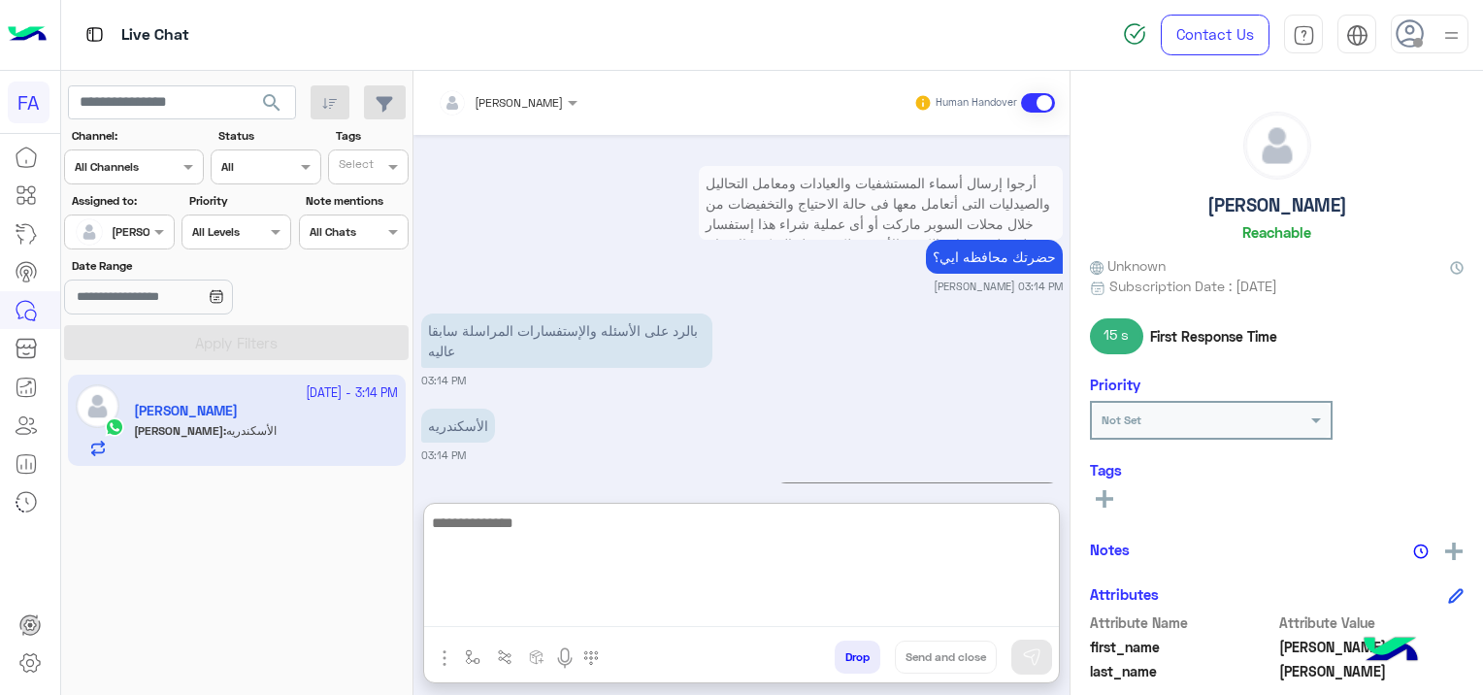
click at [796, 603] on textarea at bounding box center [741, 568] width 635 height 116
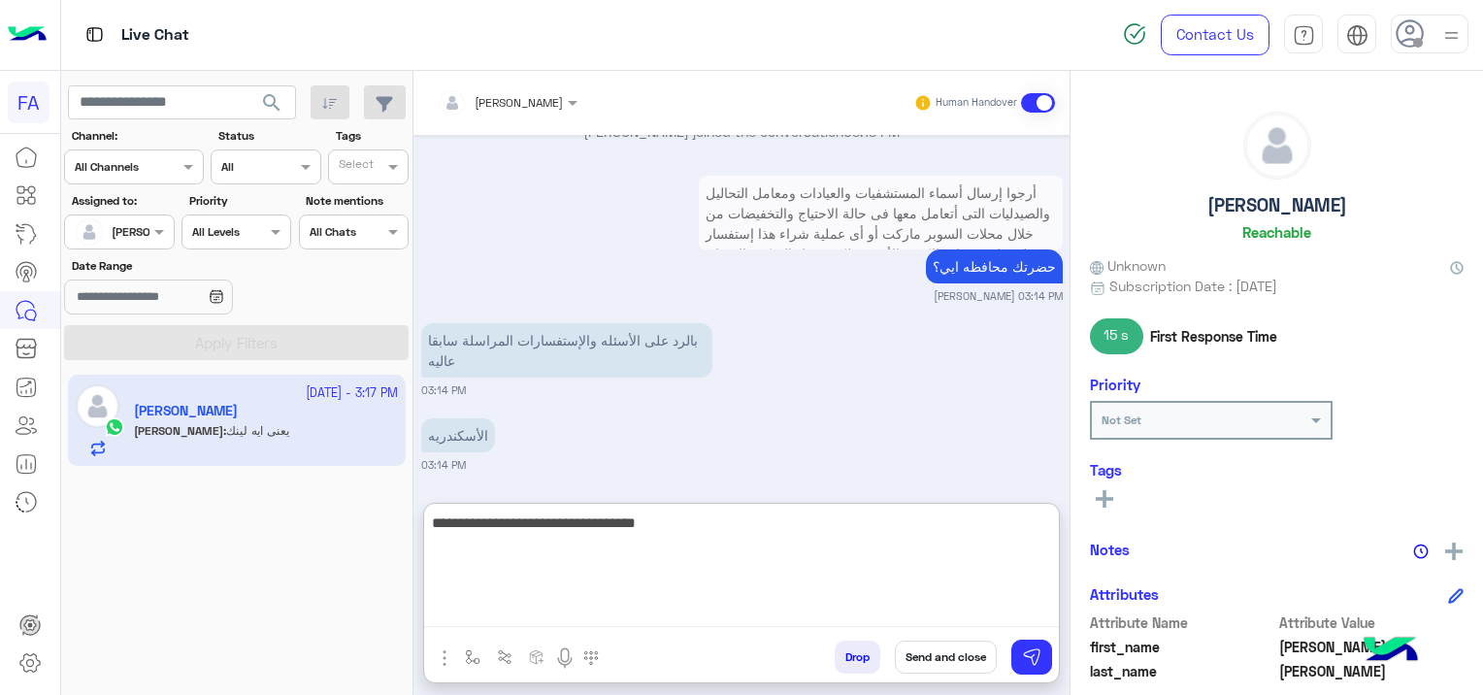
scroll to position [1871, 0]
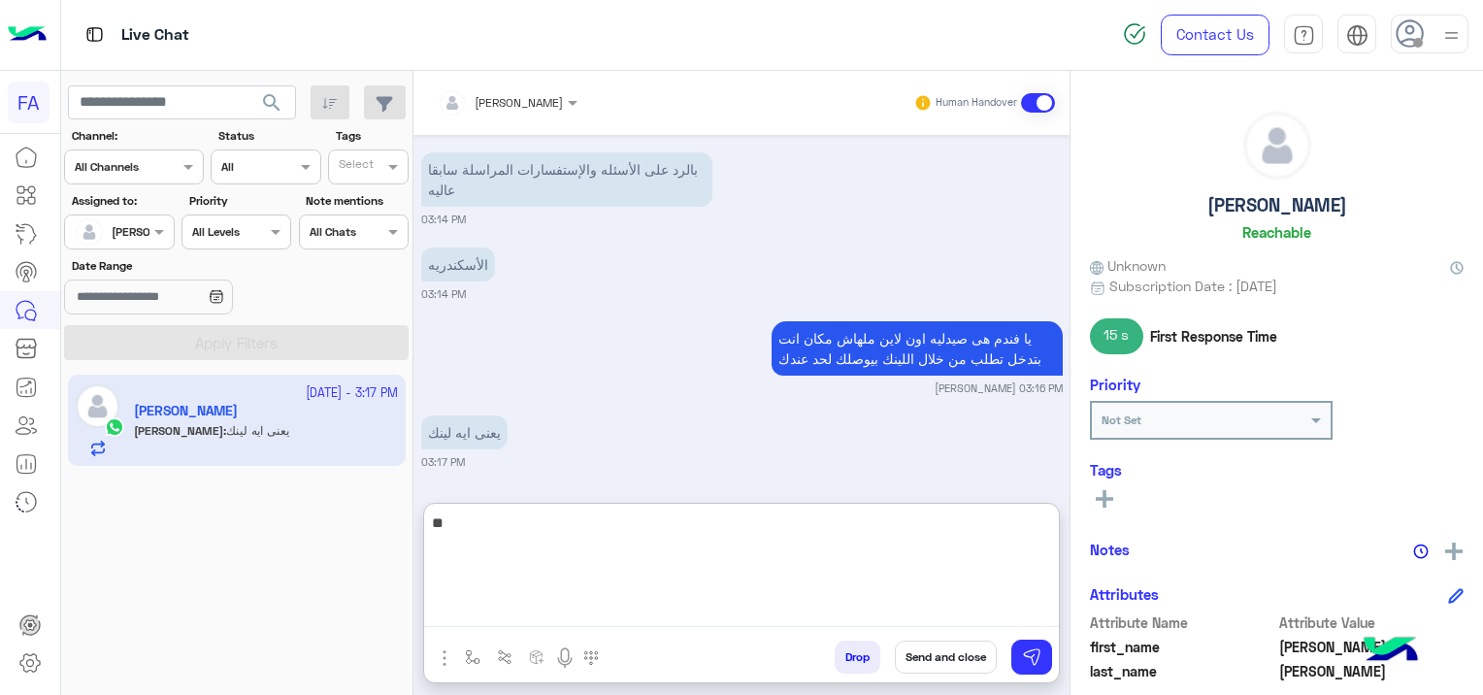
type textarea "*"
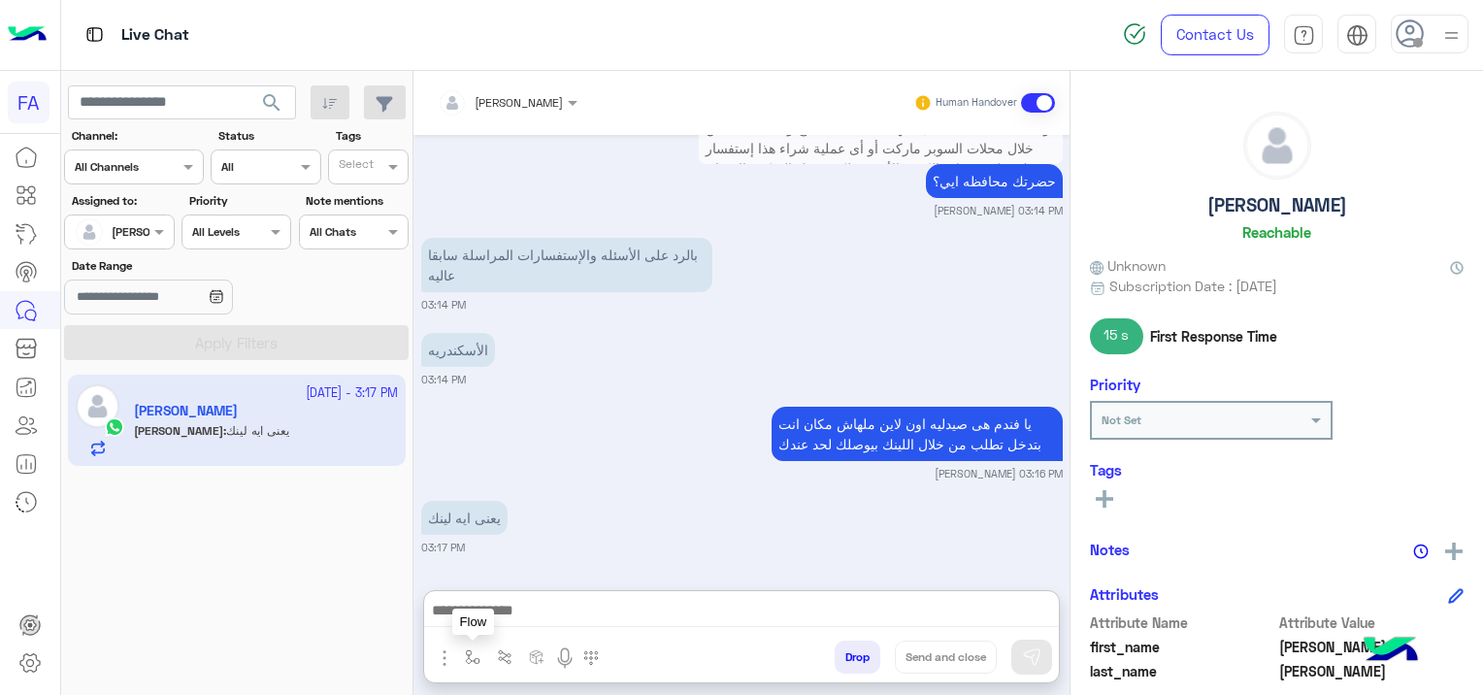
click at [477, 658] on img "button" at bounding box center [473, 657] width 16 height 16
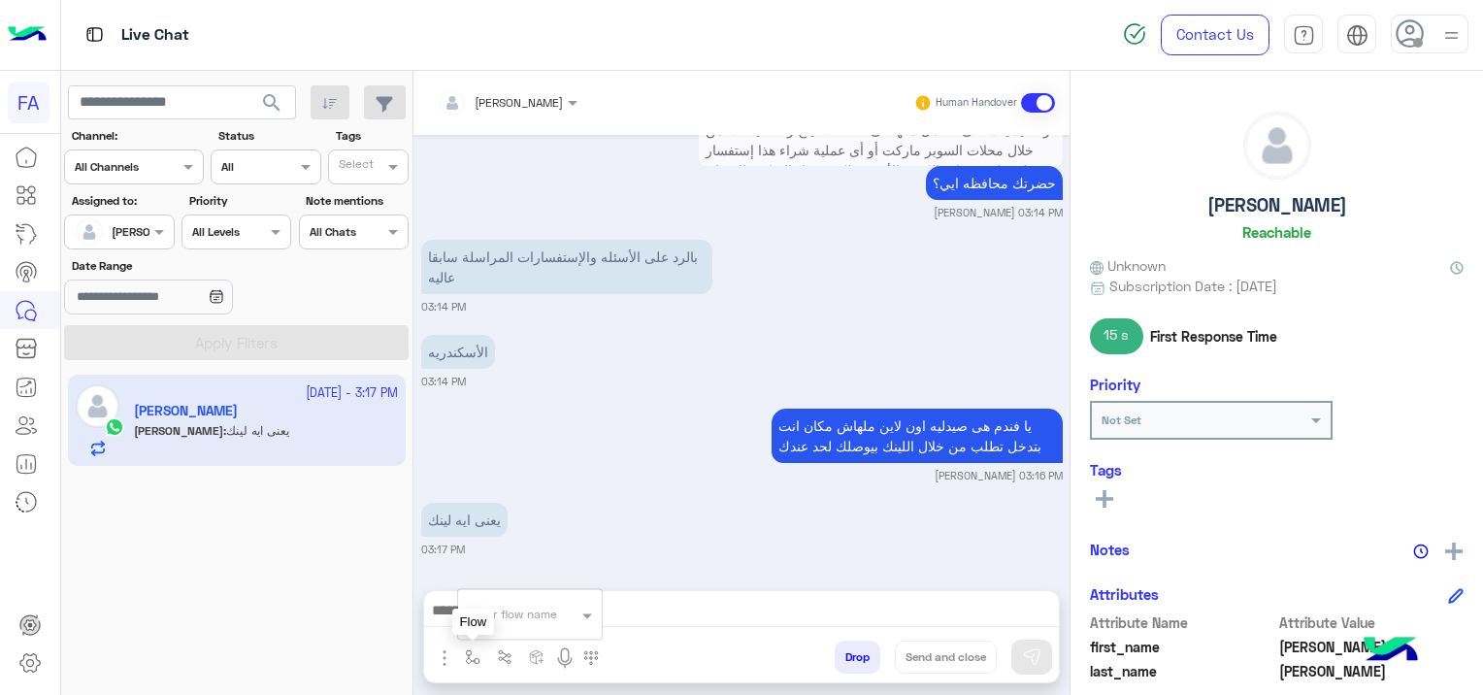
scroll to position [1783, 0]
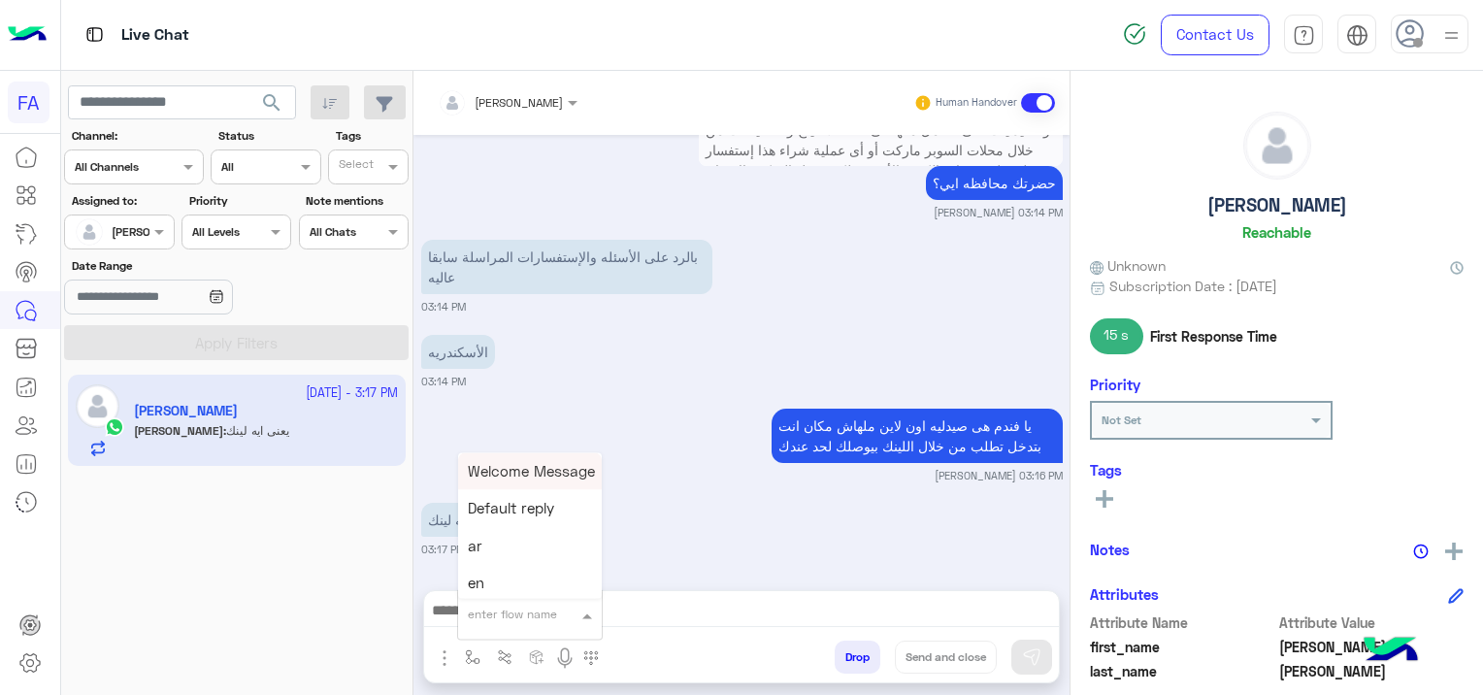
click at [505, 621] on div "enter flow name" at bounding box center [512, 613] width 89 height 17
click at [517, 566] on div "5. الصيدلية ⚕" at bounding box center [530, 555] width 144 height 38
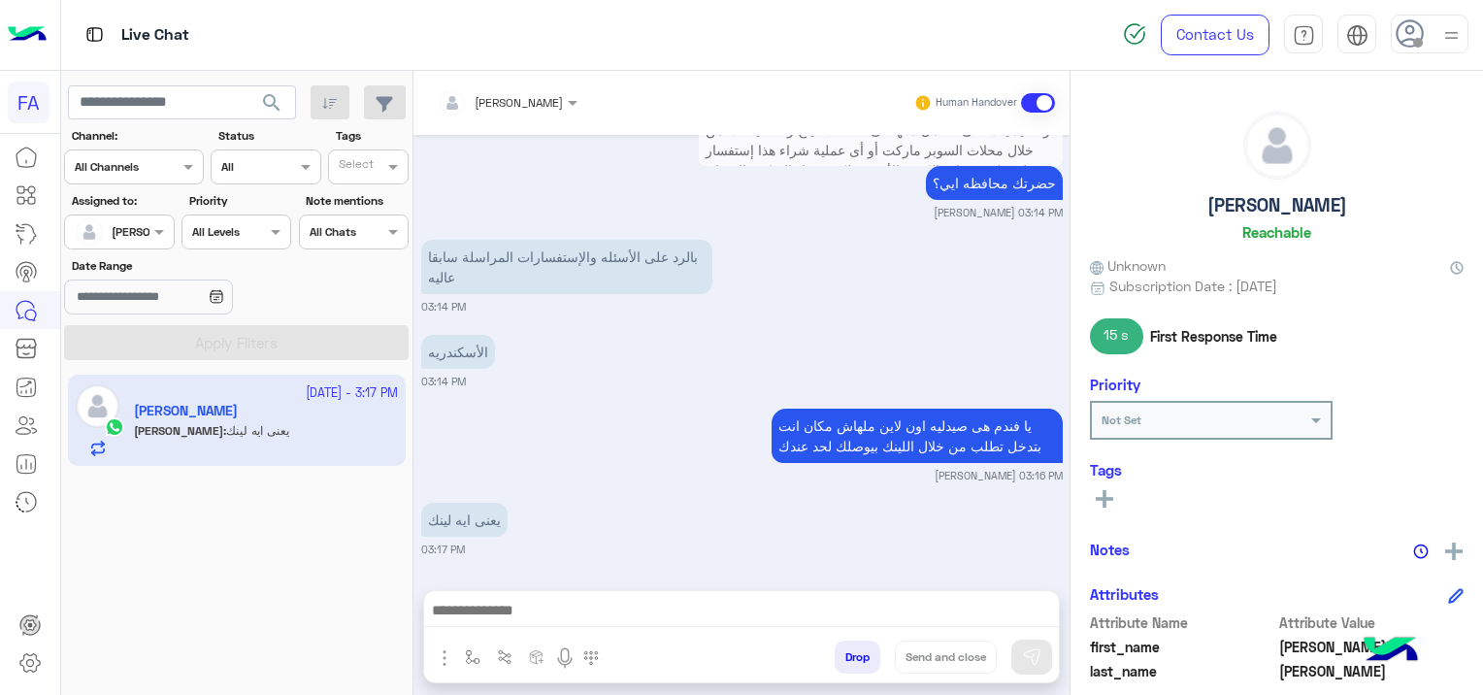
type textarea "**********"
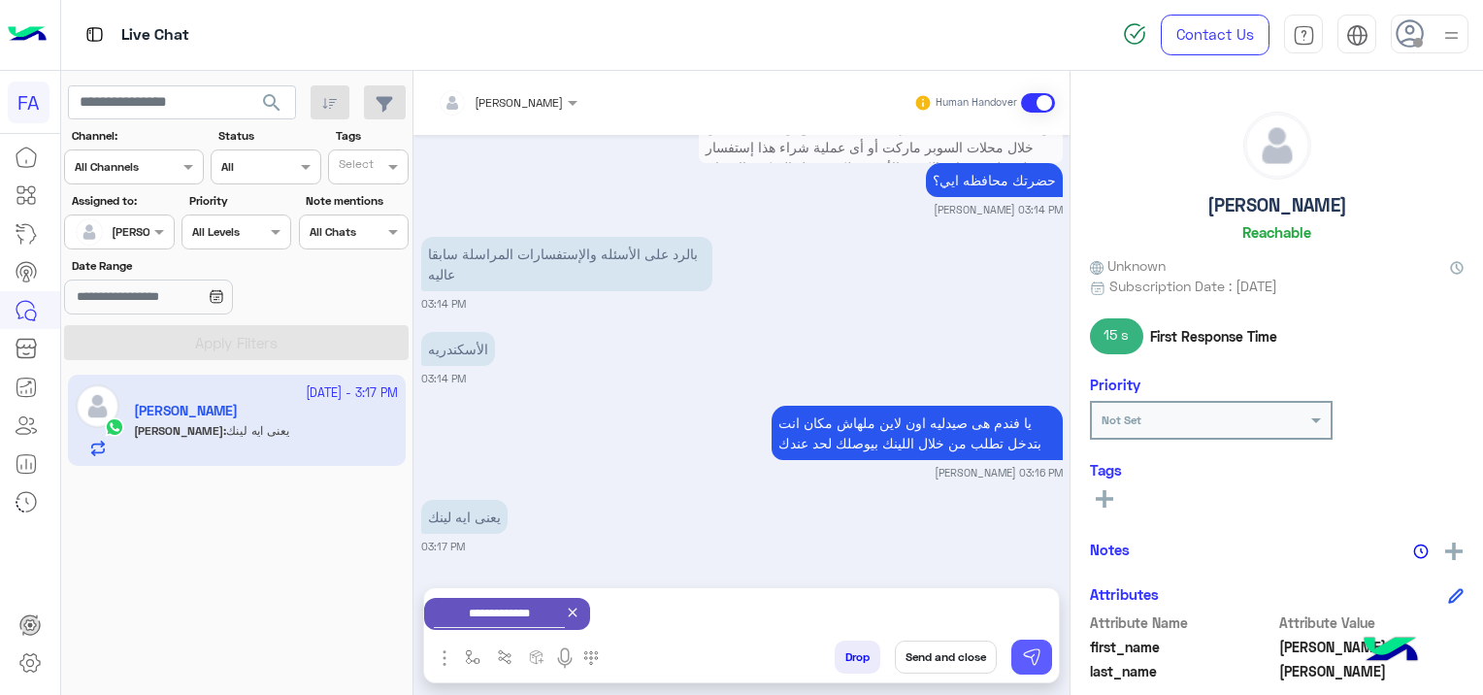
click at [1027, 656] on img at bounding box center [1031, 656] width 19 height 19
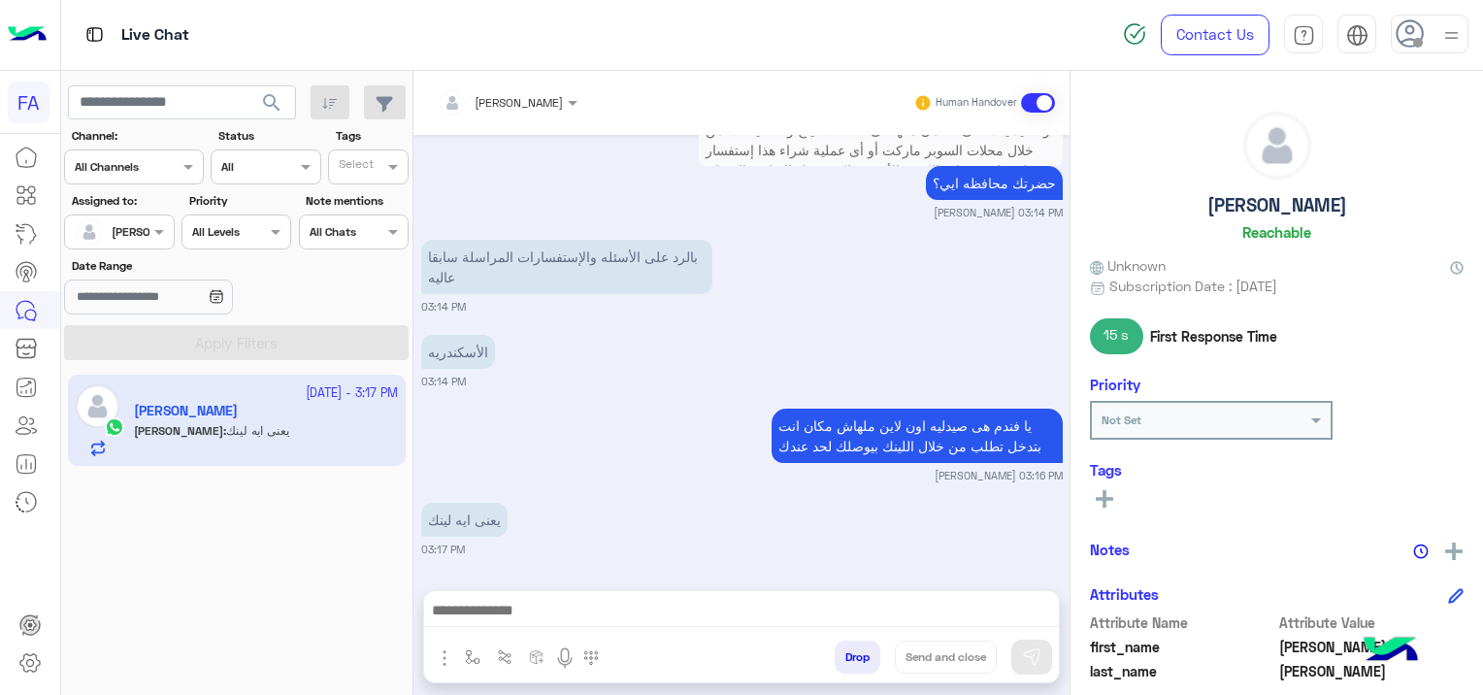
scroll to position [2057, 0]
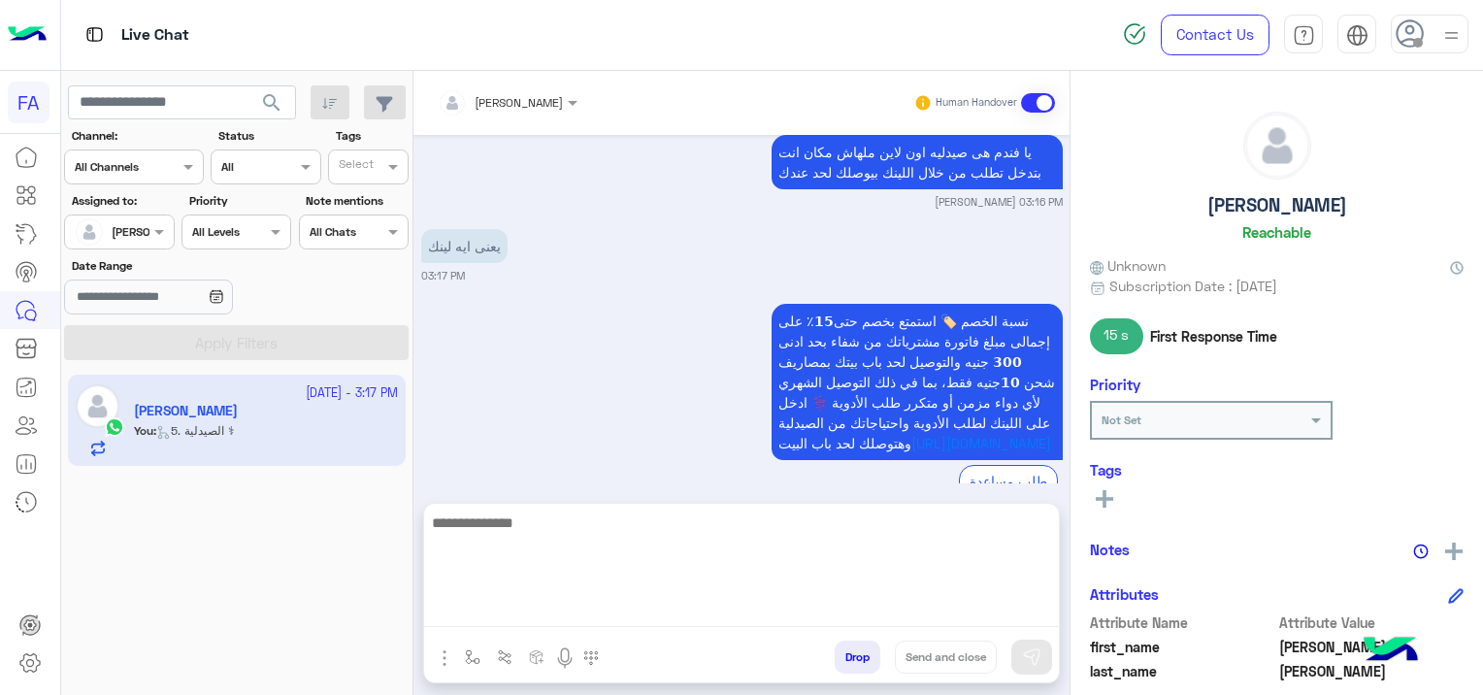
click at [702, 609] on textarea at bounding box center [741, 568] width 635 height 116
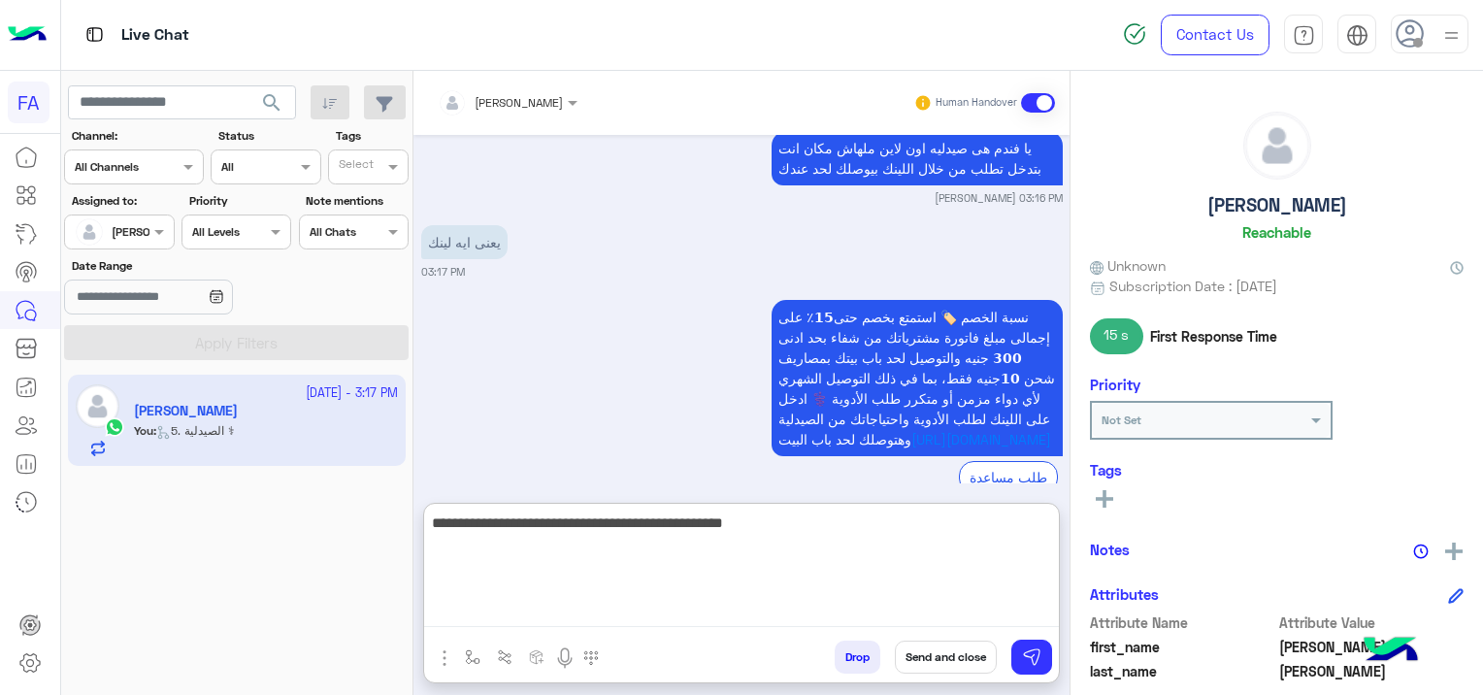
click at [1013, 522] on textarea "**********" at bounding box center [741, 568] width 635 height 116
click at [821, 524] on textarea "**********" at bounding box center [741, 568] width 635 height 116
click at [826, 522] on textarea "**********" at bounding box center [741, 568] width 635 height 116
click at [819, 525] on textarea "**********" at bounding box center [741, 568] width 635 height 116
click at [704, 532] on textarea "**********" at bounding box center [741, 568] width 635 height 116
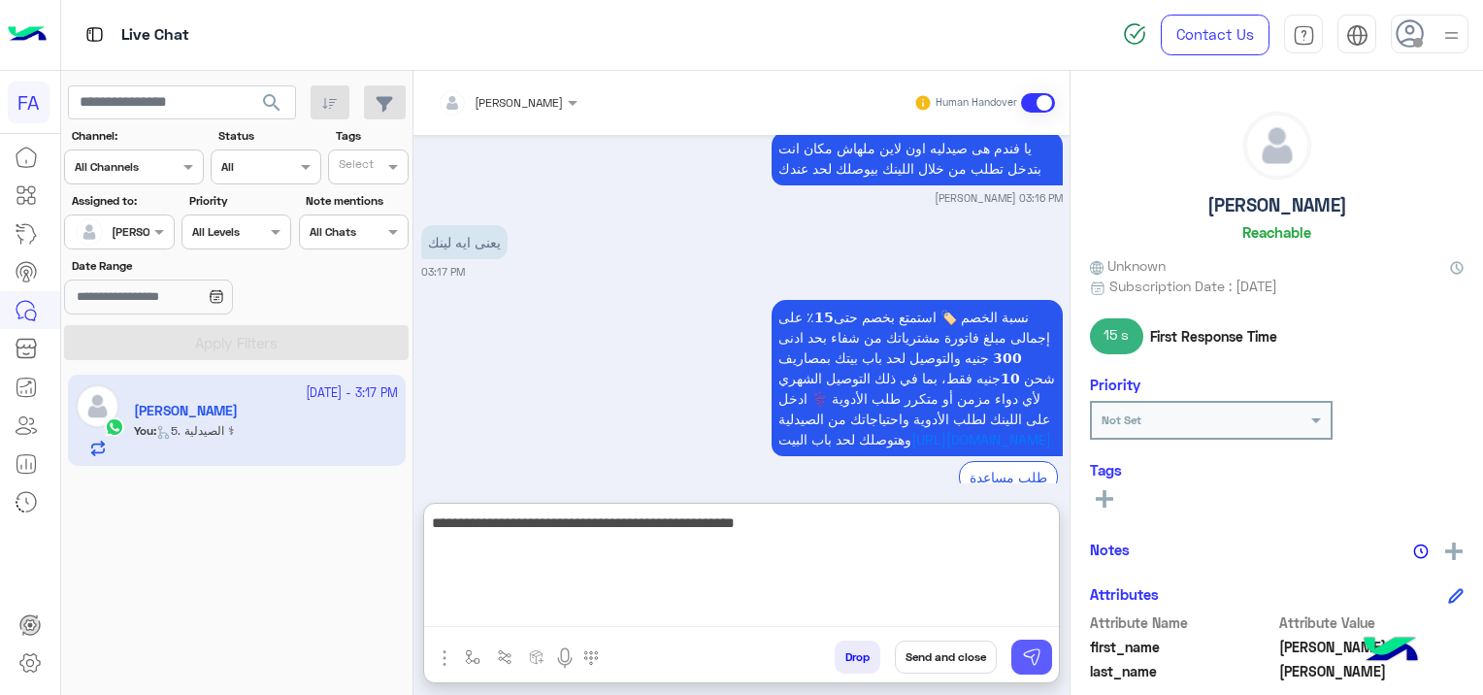
type textarea "**********"
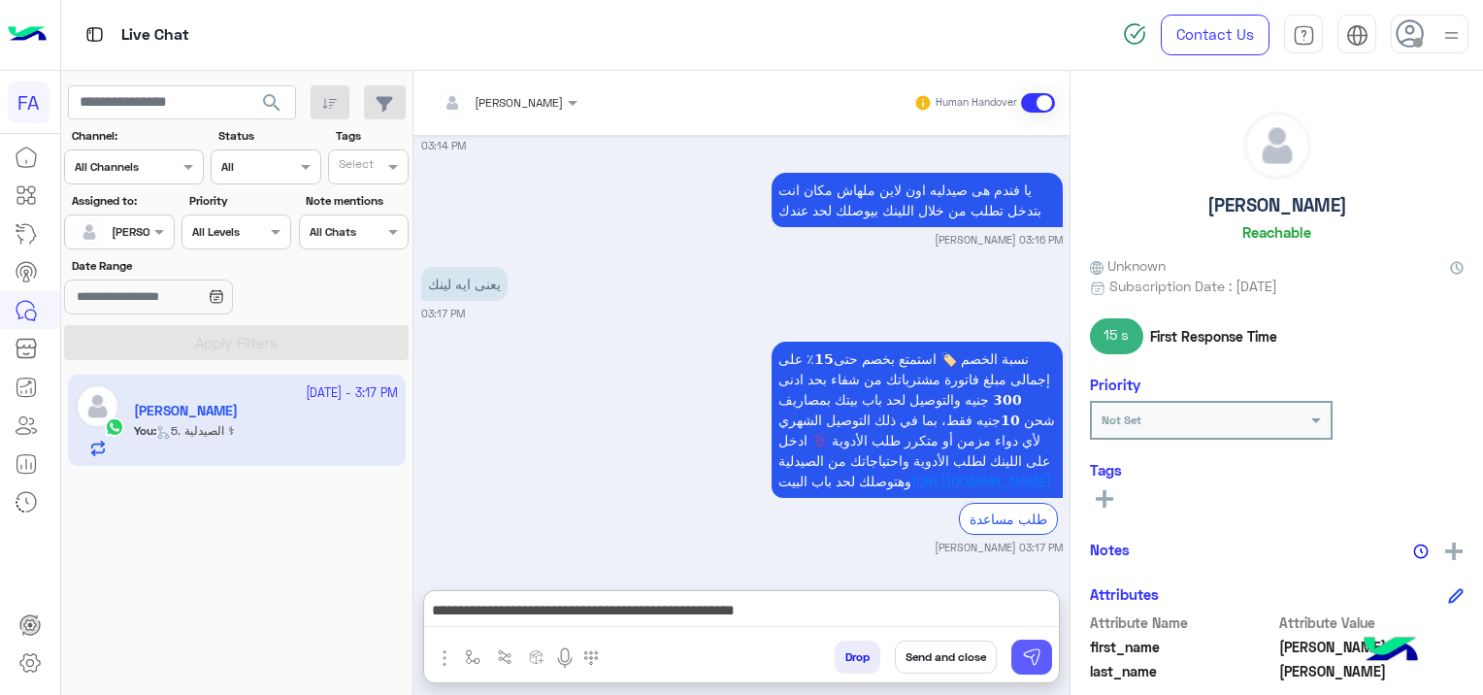
click at [1028, 654] on img at bounding box center [1031, 656] width 19 height 19
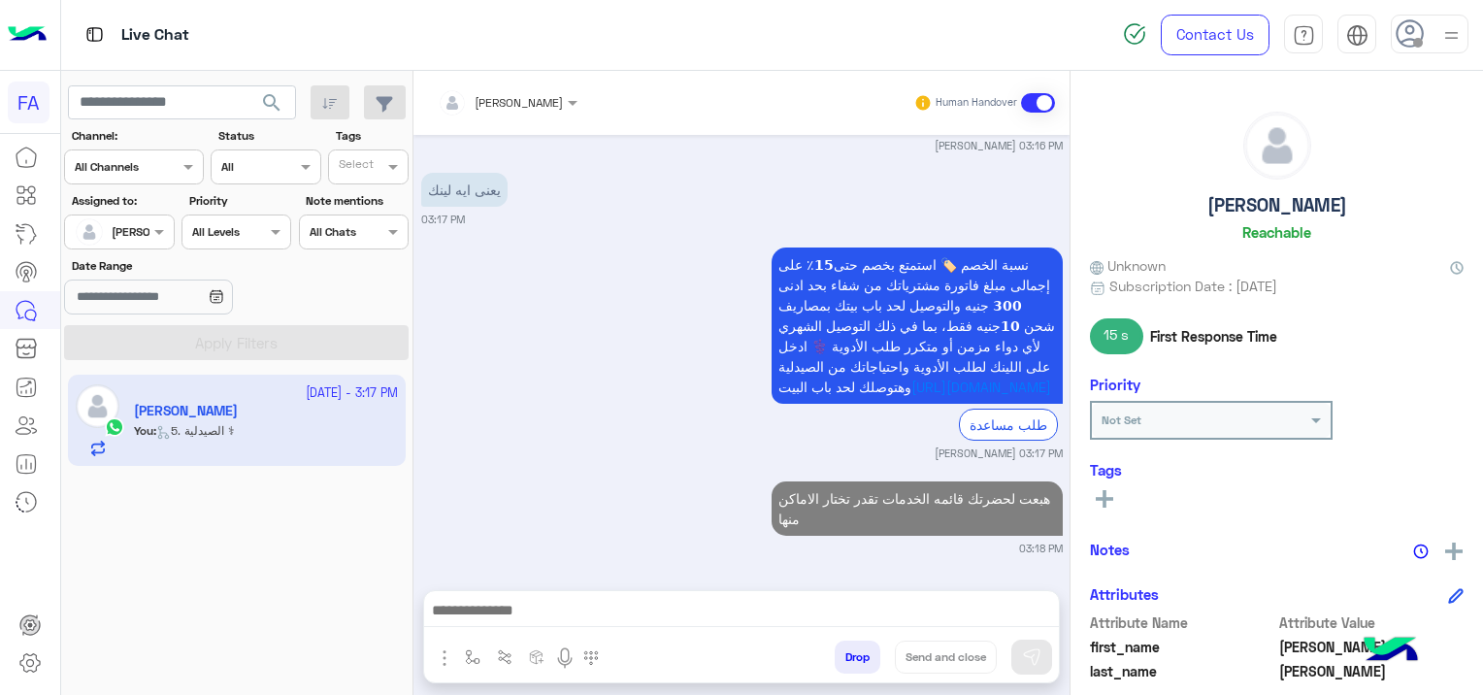
scroll to position [2152, 0]
click at [465, 655] on img "button" at bounding box center [473, 657] width 16 height 16
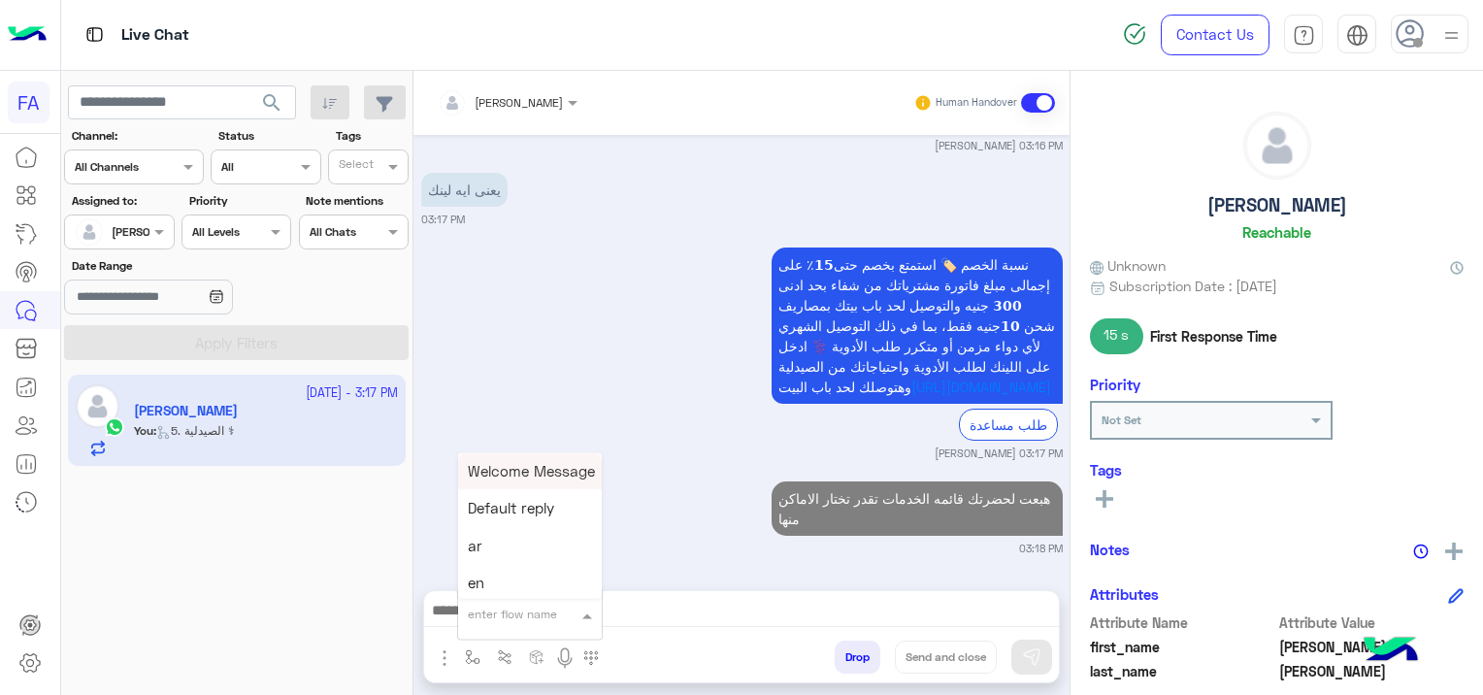
click at [500, 617] on input "text" at bounding box center [506, 611] width 77 height 17
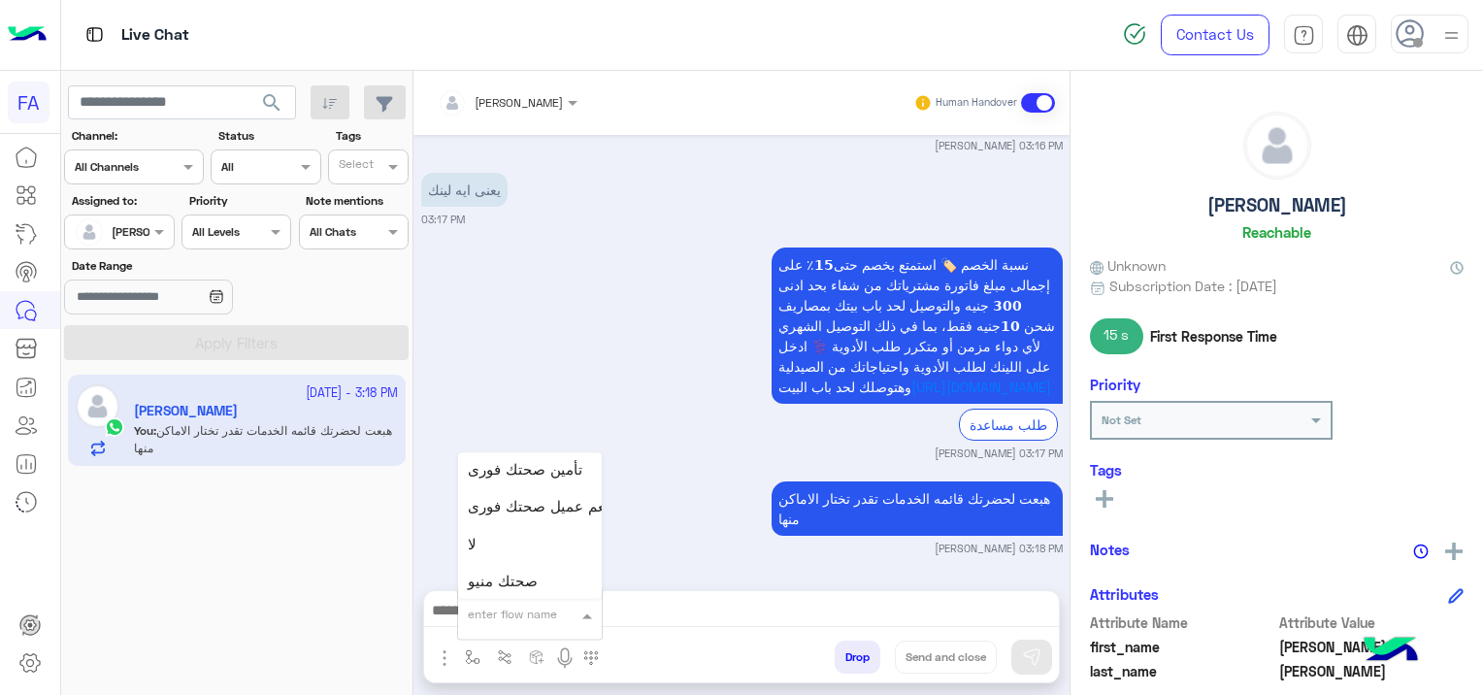
scroll to position [1067, 0]
click at [516, 571] on div "صحتك منيو" at bounding box center [530, 562] width 144 height 38
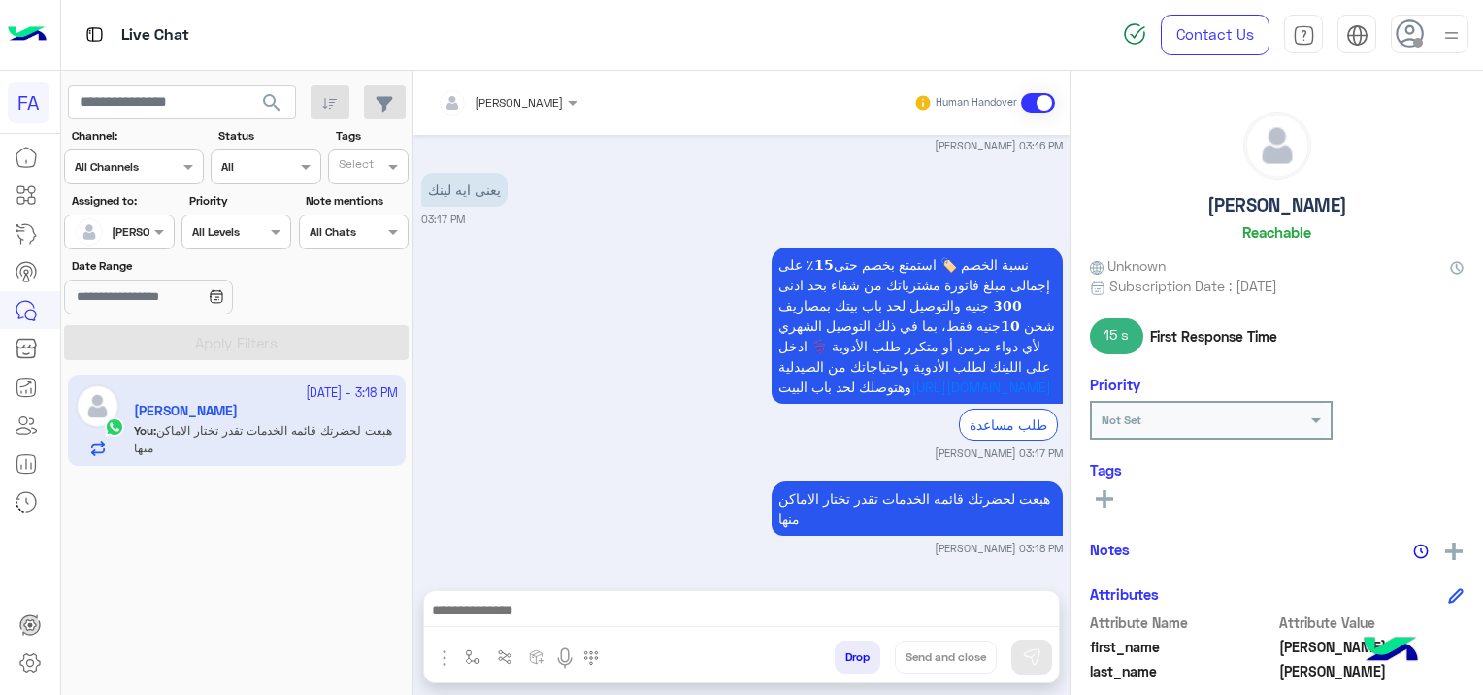
type textarea "*********"
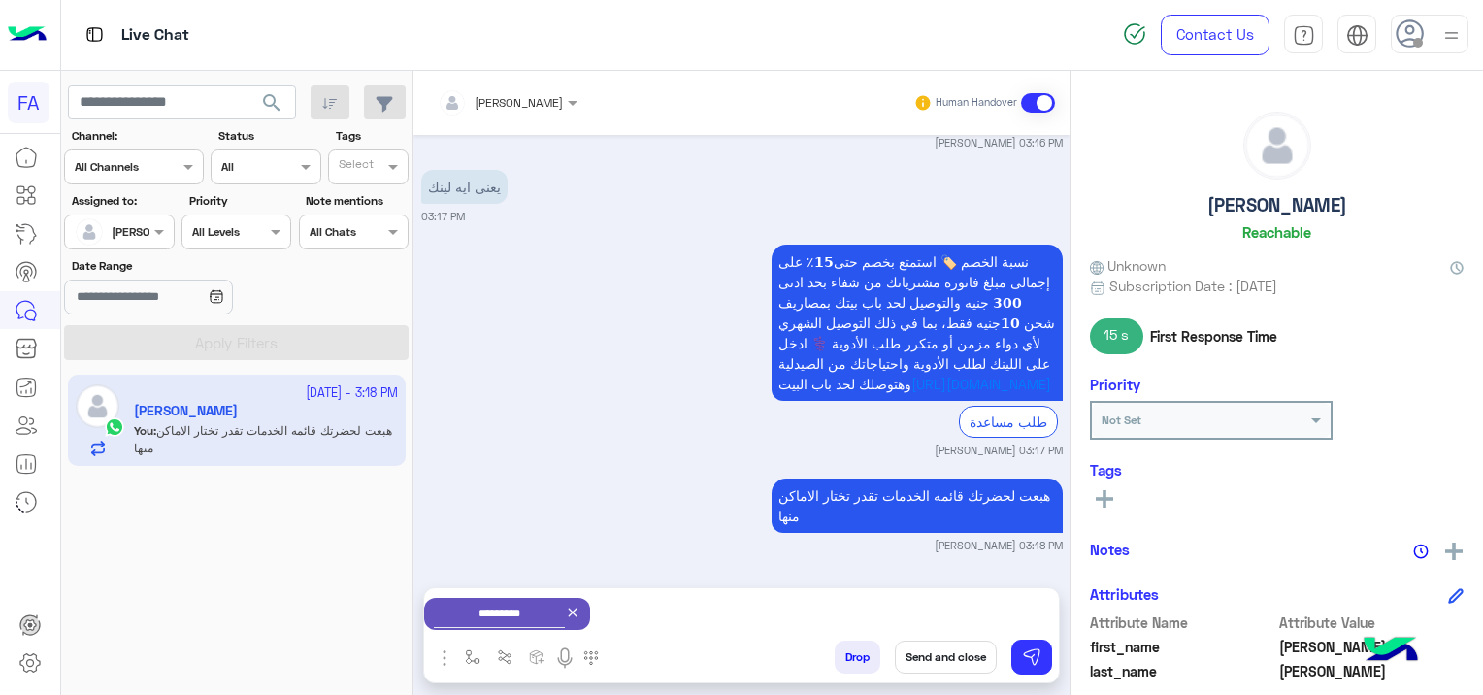
scroll to position [388, 0]
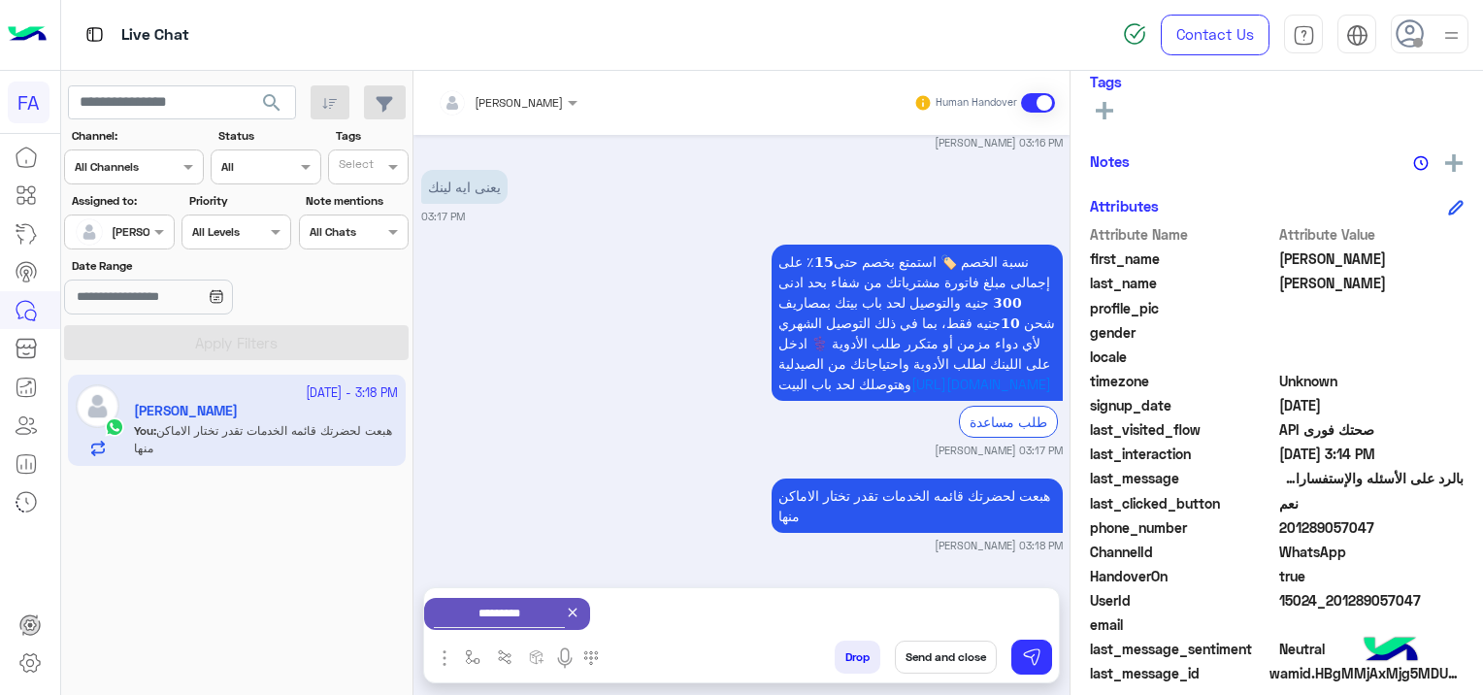
drag, startPoint x: 1422, startPoint y: 595, endPoint x: 1331, endPoint y: 604, distance: 91.6
click at [1331, 604] on span "15024_201289057047" at bounding box center [1371, 600] width 185 height 20
copy span "01289057047"
click at [1036, 649] on img at bounding box center [1031, 656] width 19 height 19
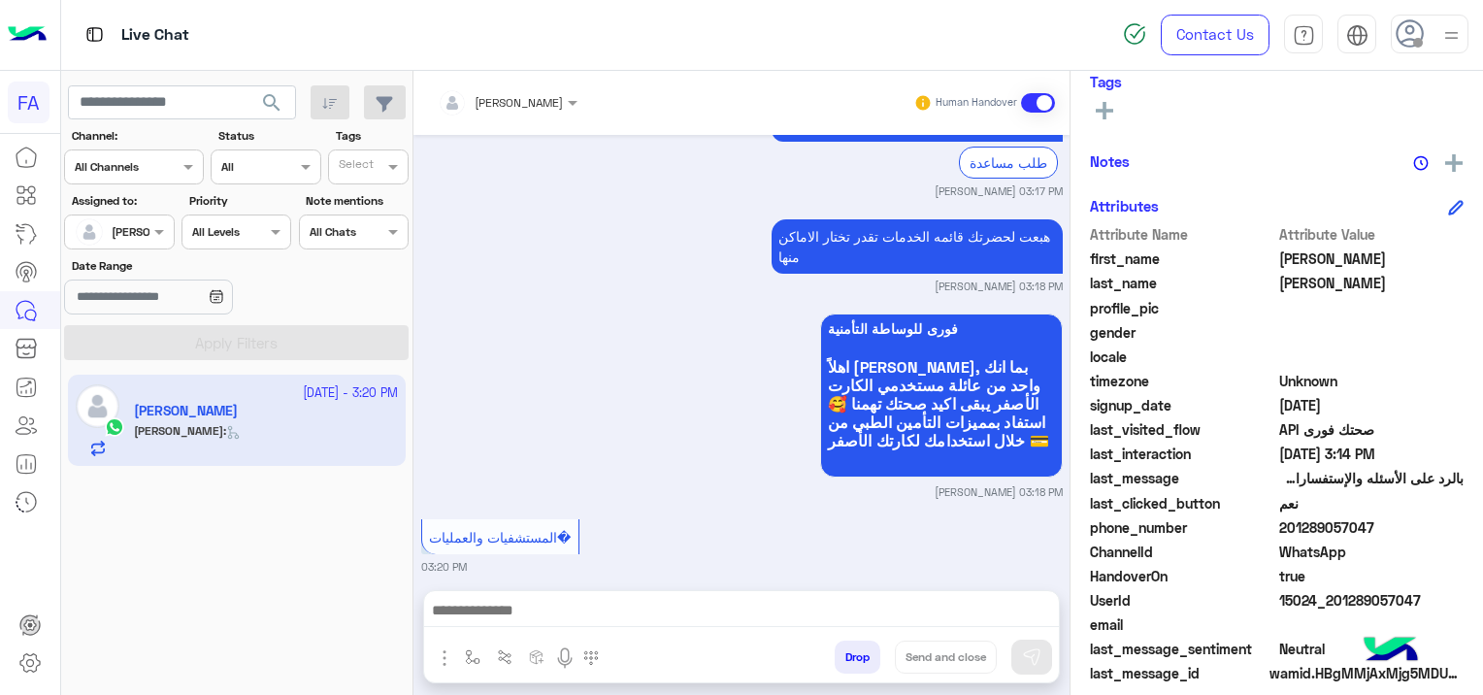
scroll to position [2451, 0]
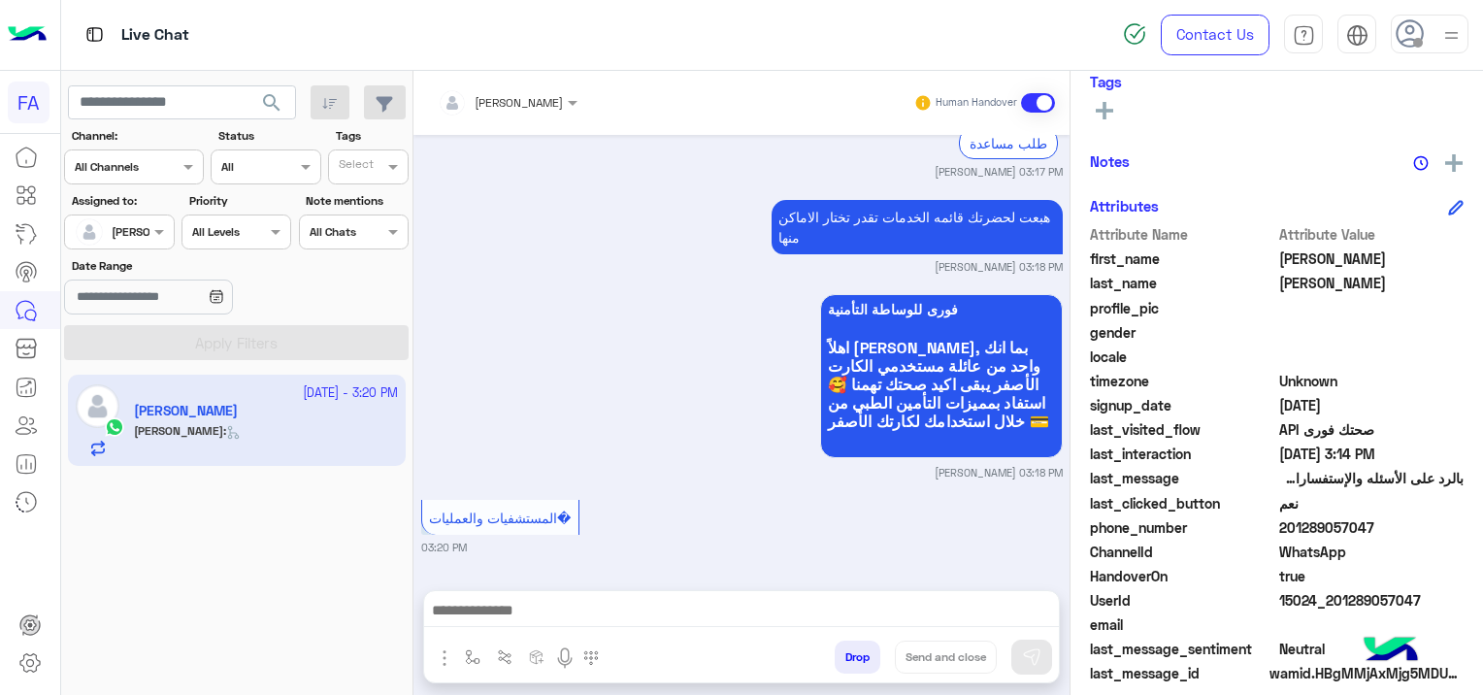
click at [1385, 541] on span "WhatsApp" at bounding box center [1371, 551] width 185 height 20
drag, startPoint x: 1420, startPoint y: 594, endPoint x: 1338, endPoint y: 604, distance: 83.2
click at [1338, 604] on span "15024_201289057047" at bounding box center [1371, 600] width 185 height 20
copy span "1289057047"
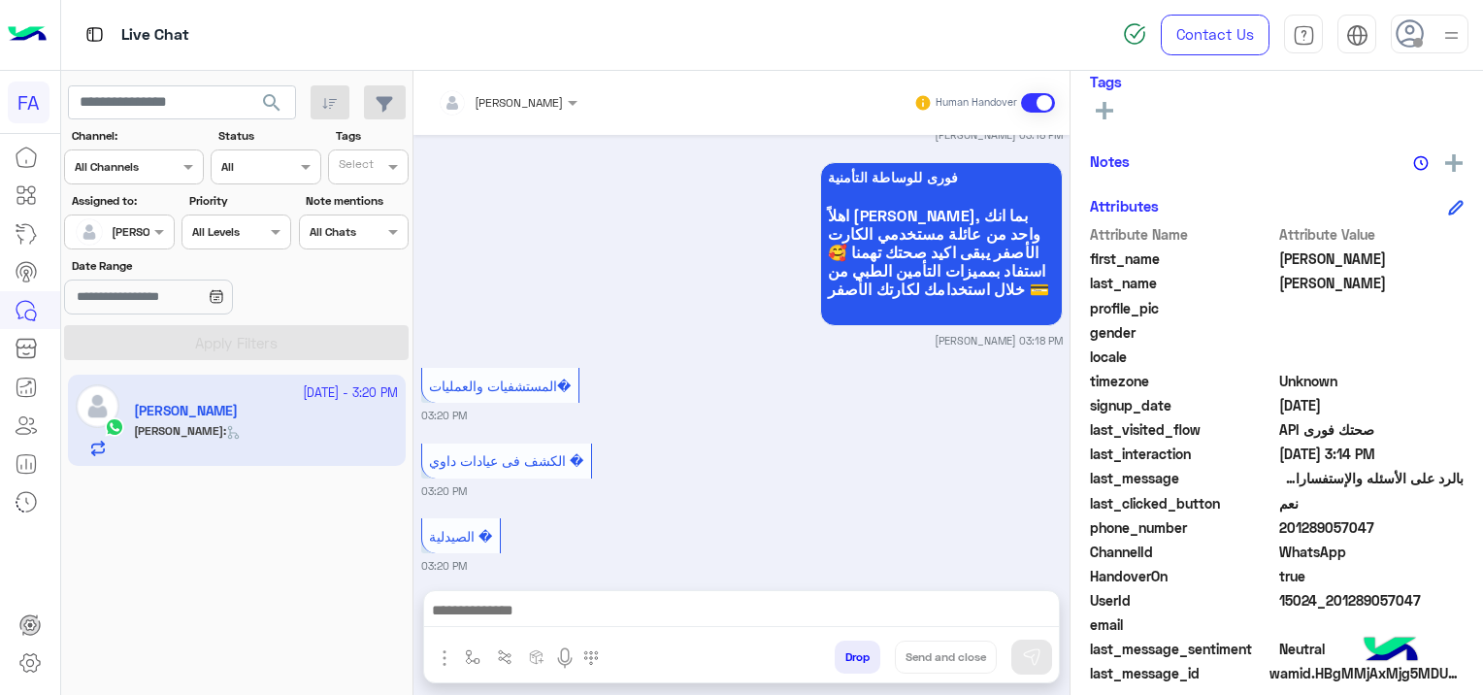
scroll to position [2600, 0]
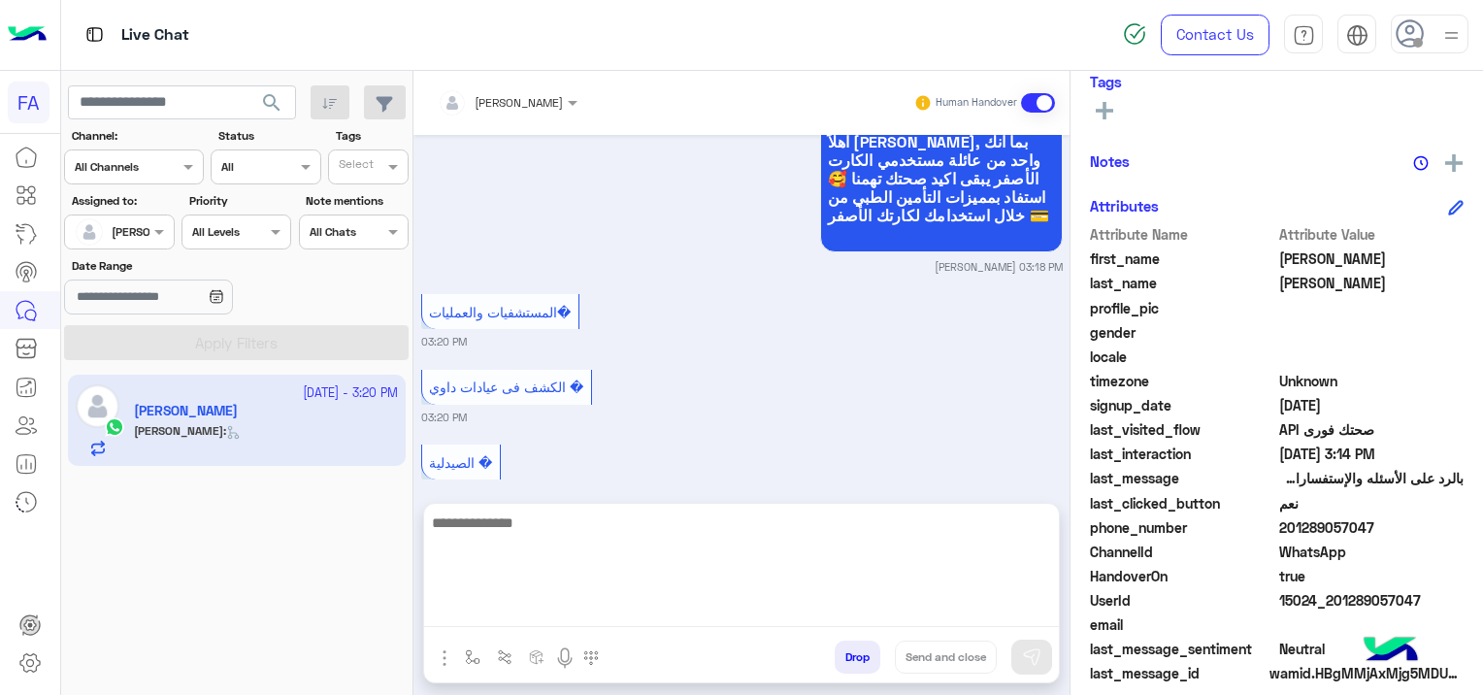
click at [586, 598] on textarea at bounding box center [741, 568] width 635 height 116
type textarea "**********"
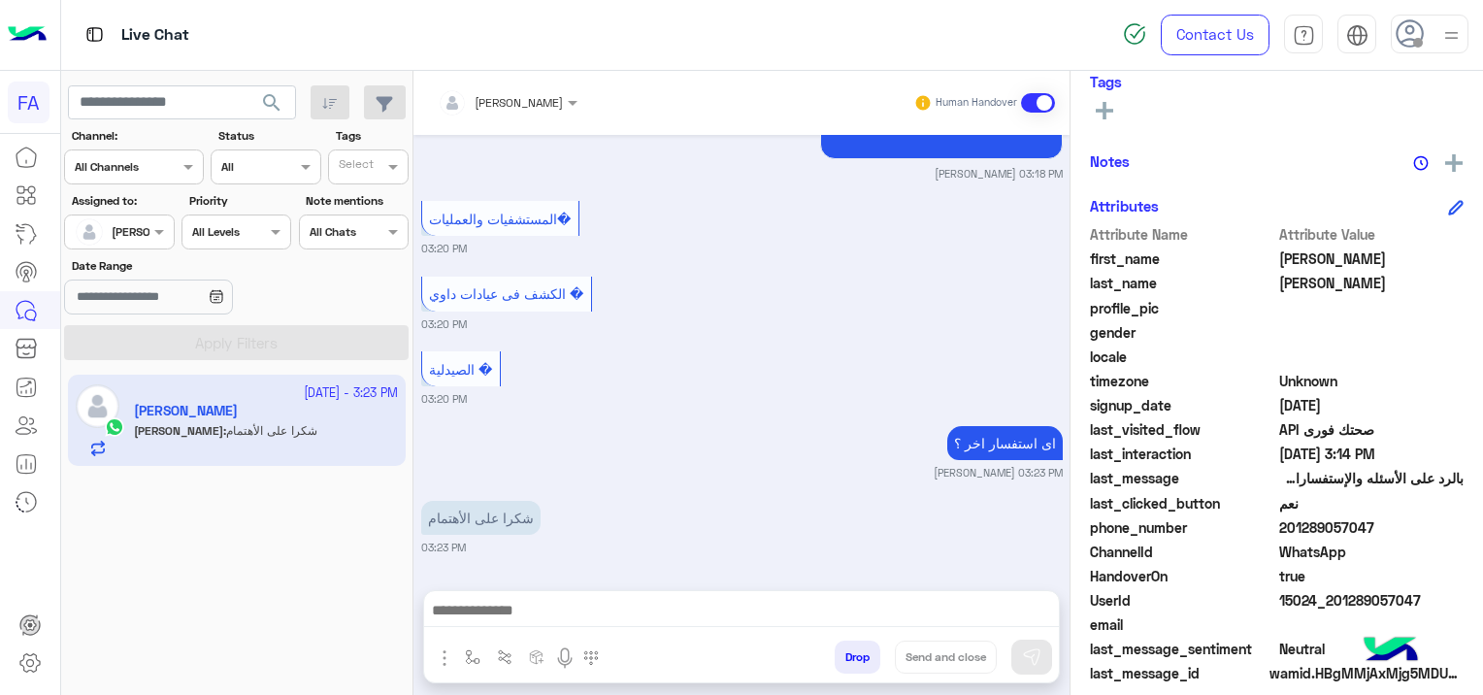
scroll to position [2749, 0]
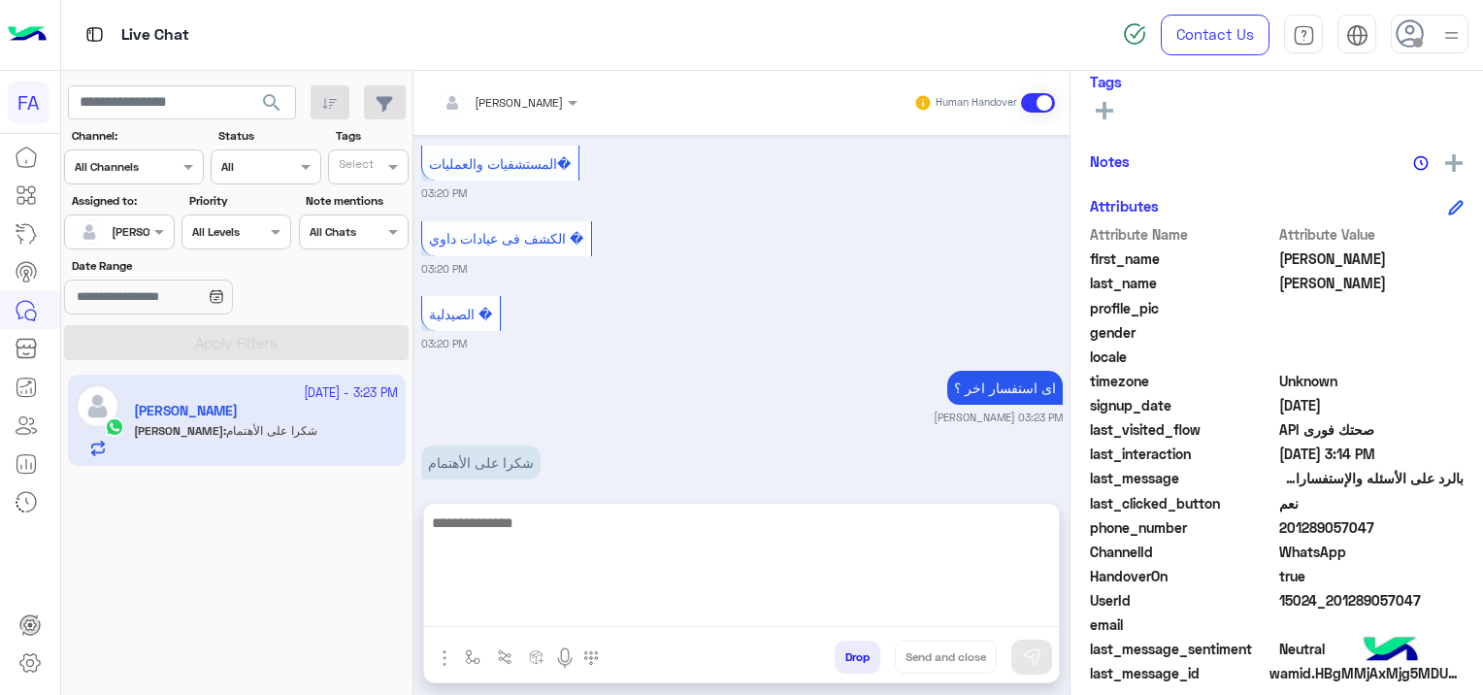
click at [489, 609] on textarea at bounding box center [741, 568] width 635 height 116
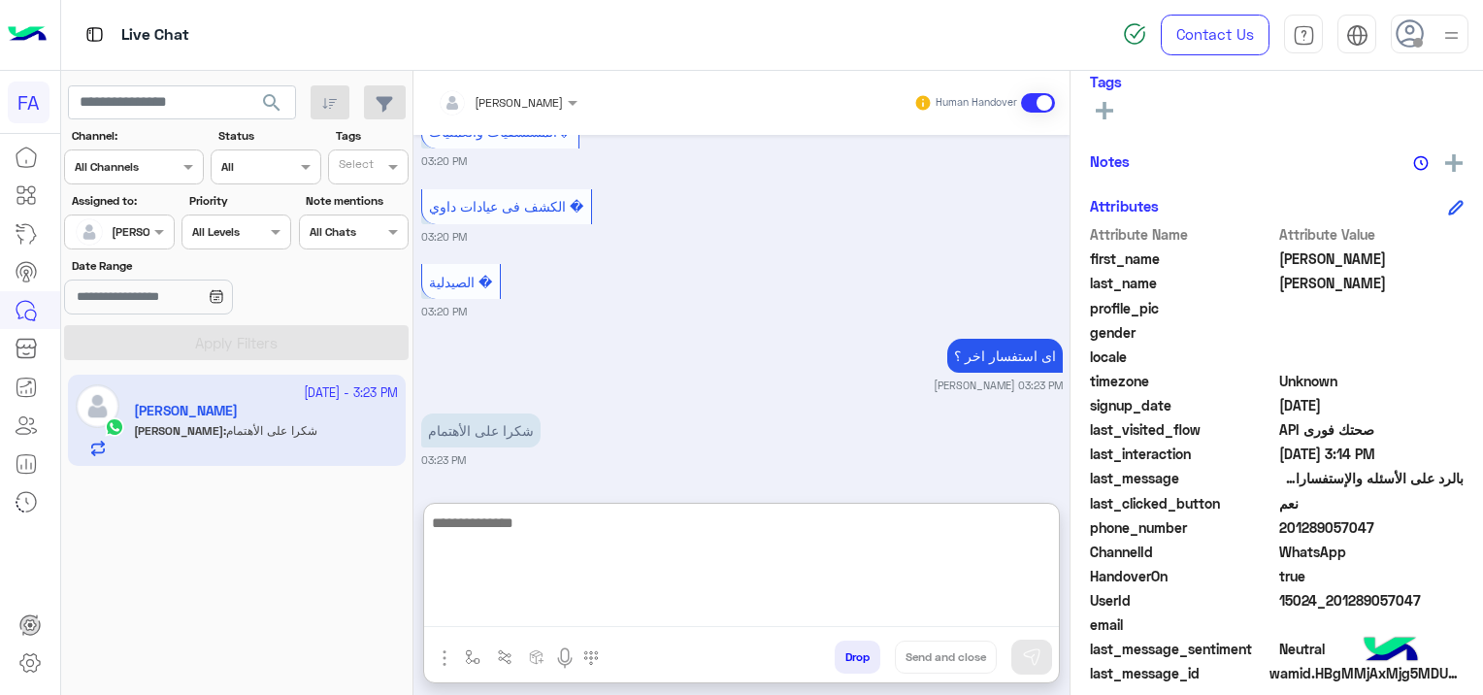
scroll to position [2837, 0]
paste textarea "**********"
type textarea "**********"
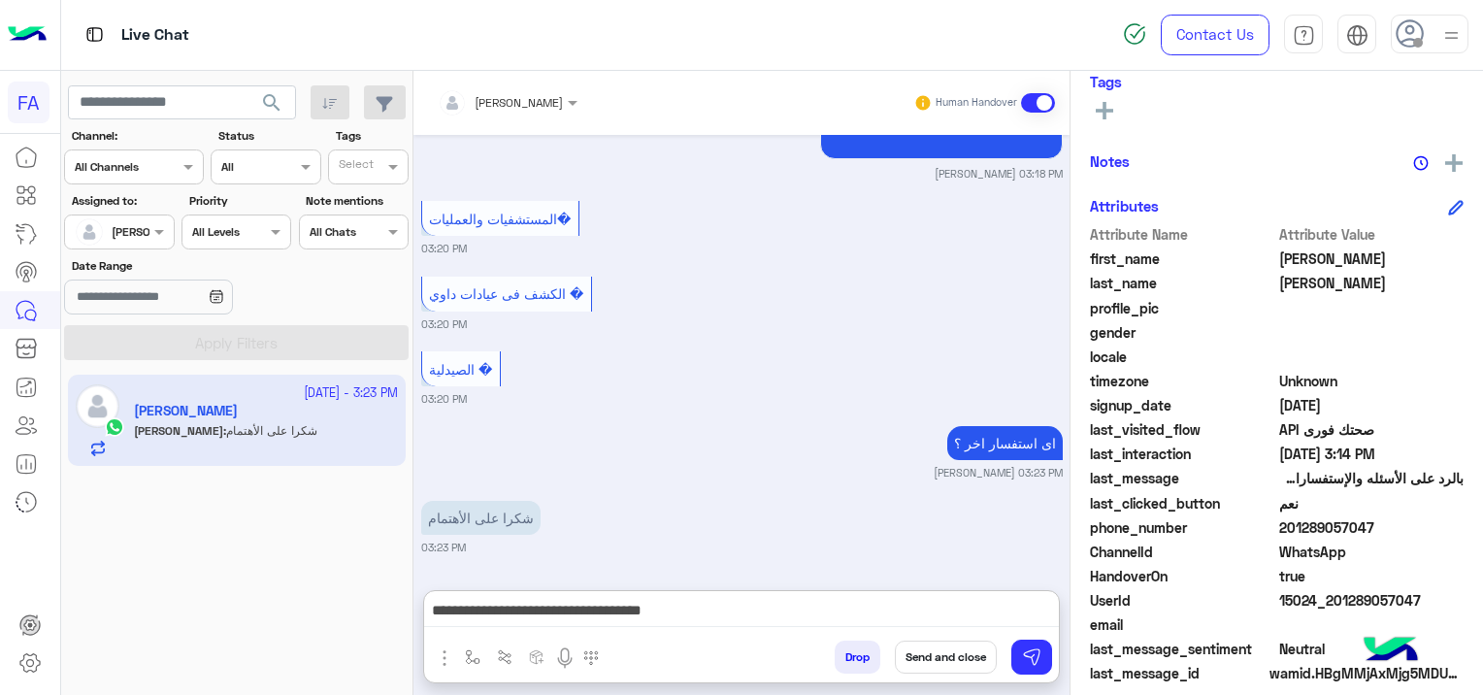
click at [943, 652] on button "Send and close" at bounding box center [946, 656] width 102 height 33
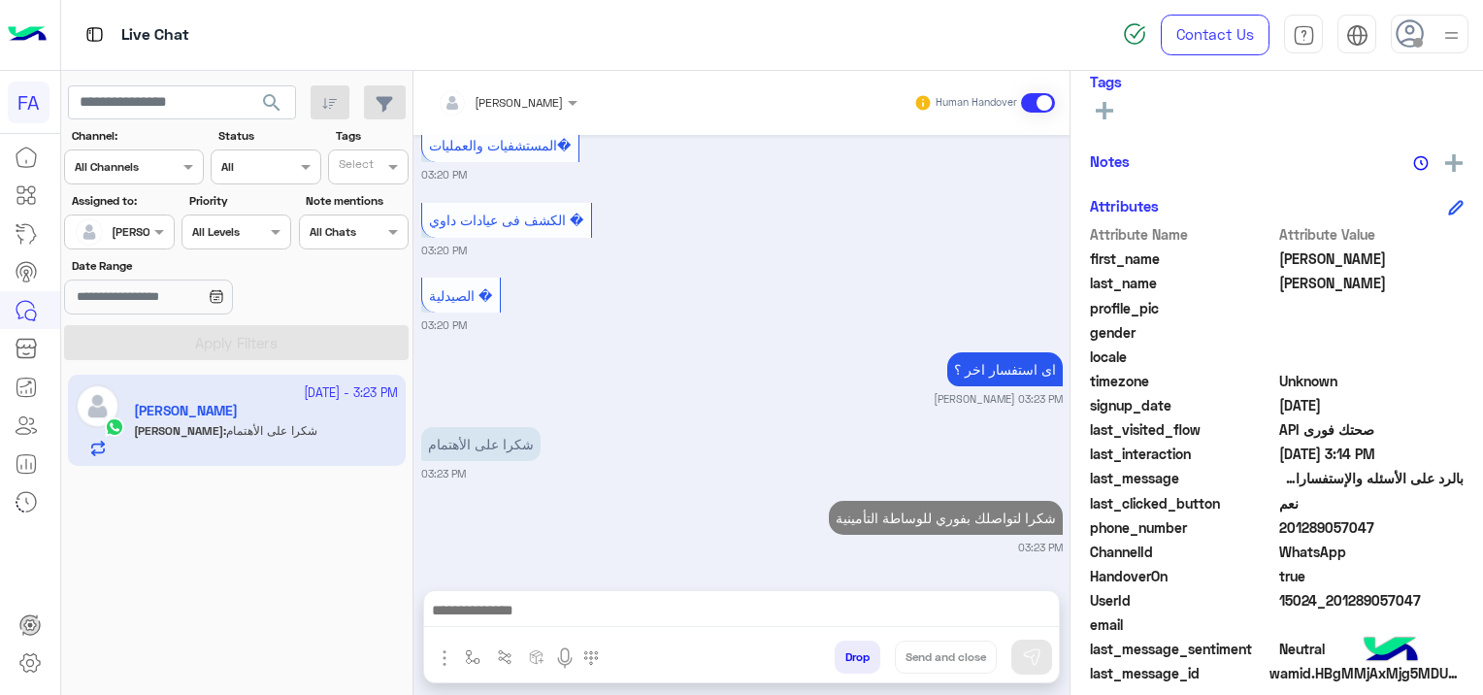
scroll to position [2873, 0]
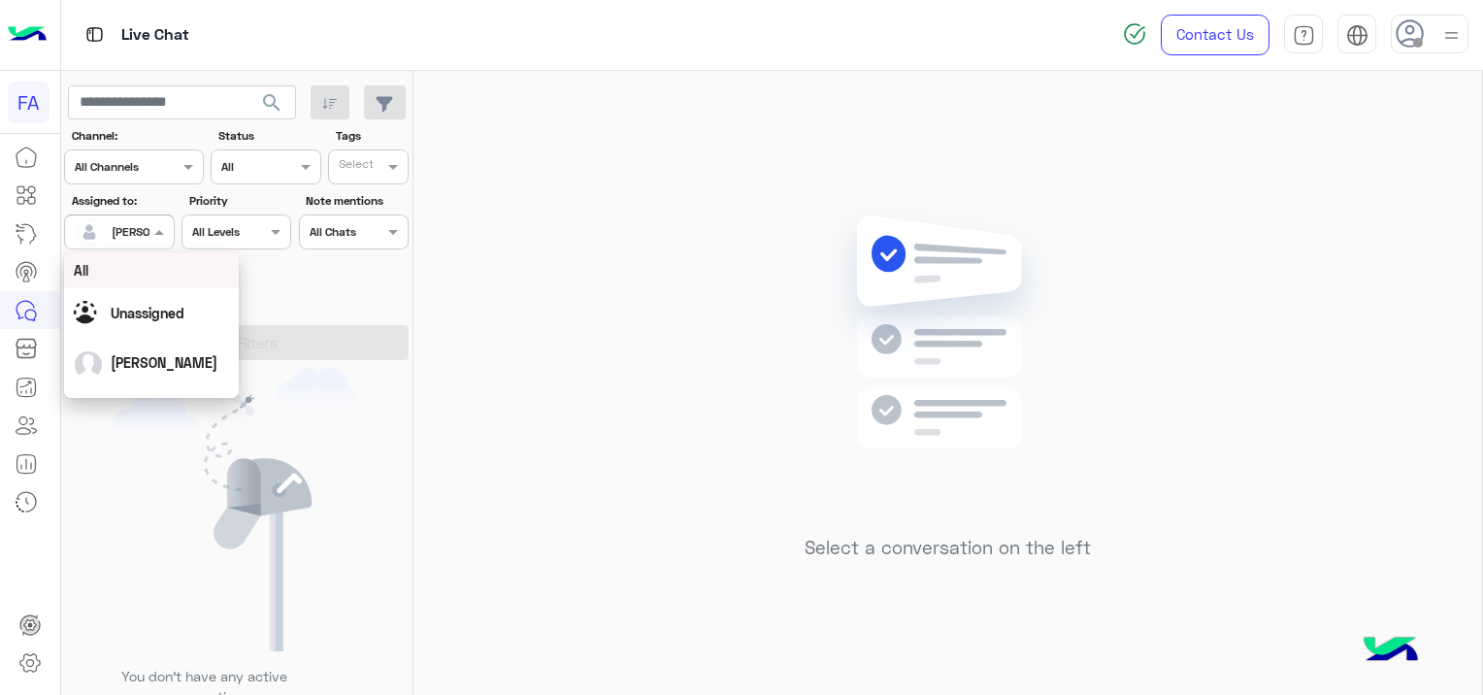
click at [128, 229] on div at bounding box center [119, 229] width 108 height 18
click at [159, 299] on div "Unassigned" at bounding box center [151, 313] width 155 height 34
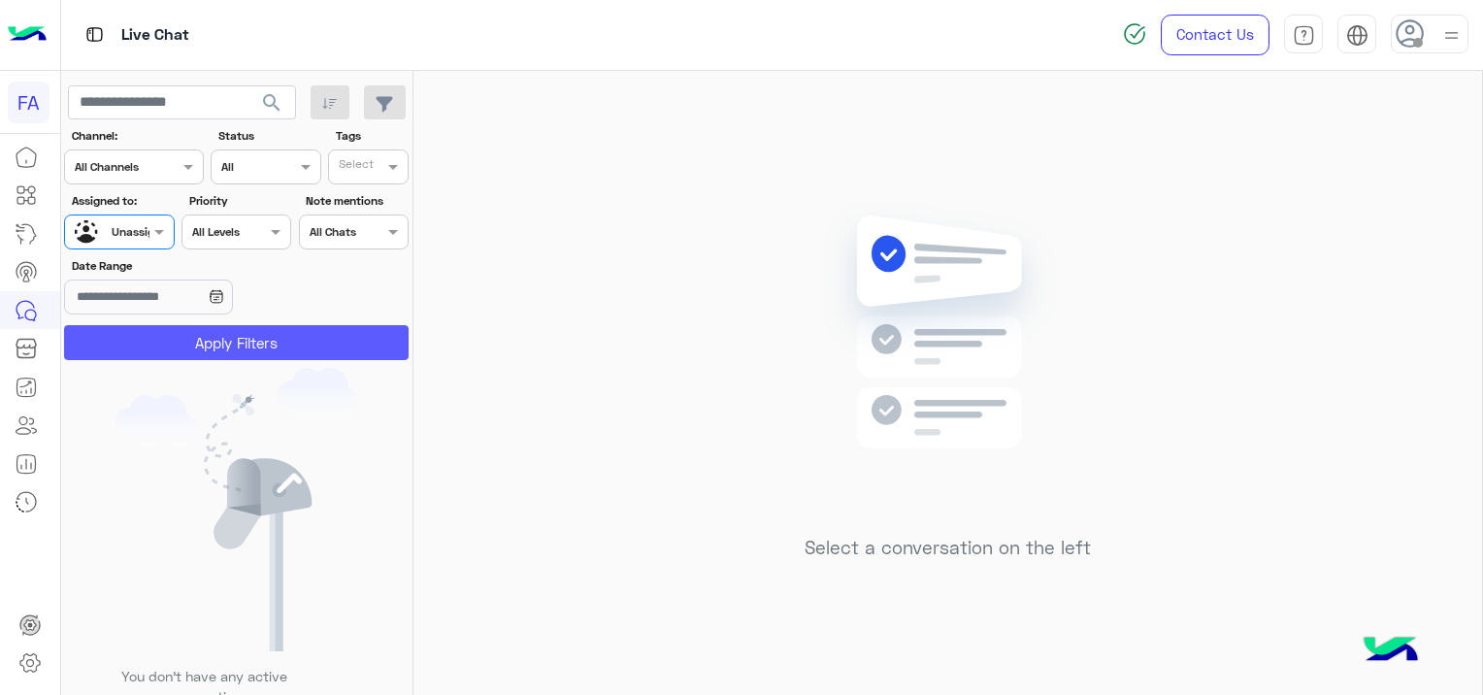
click at [213, 337] on button "Apply Filters" at bounding box center [236, 342] width 344 height 35
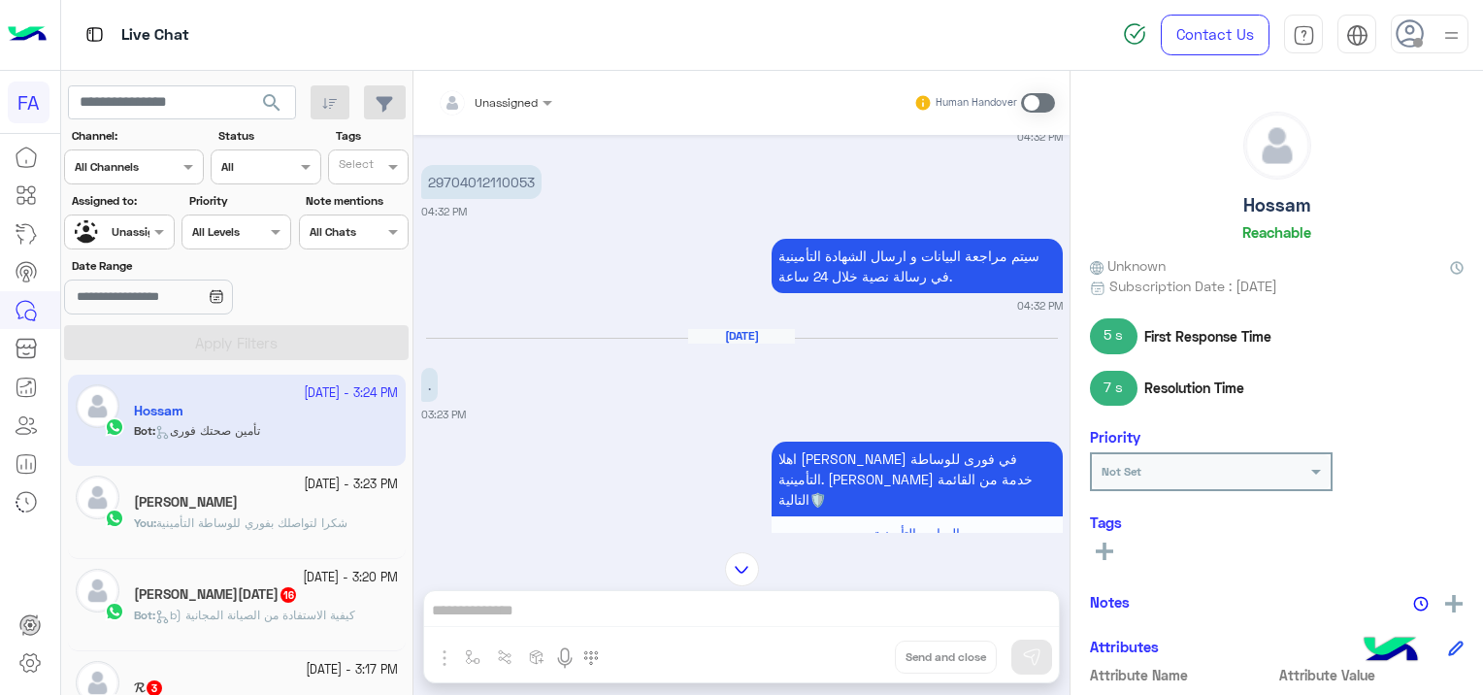
scroll to position [3751, 0]
click at [251, 516] on span "شكرا لتواصلك بفوري للوساطة التأمينية" at bounding box center [251, 522] width 191 height 15
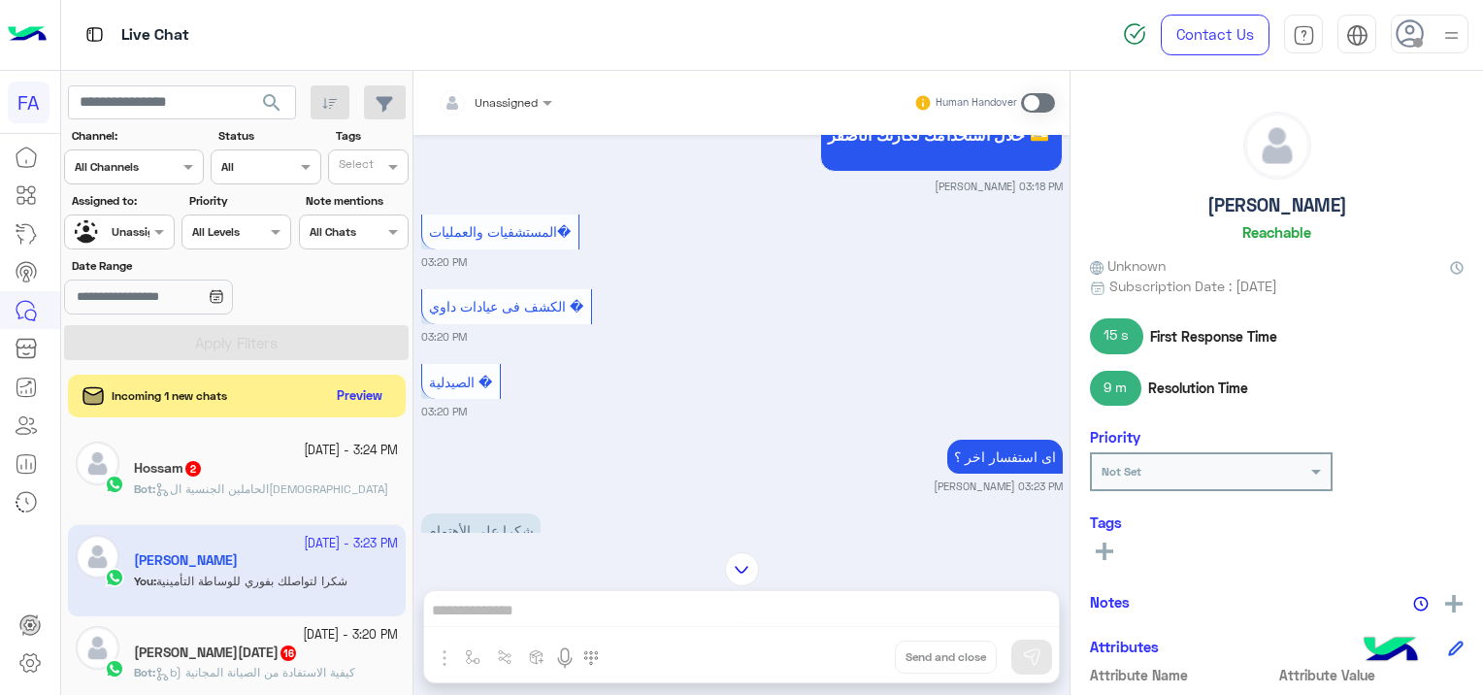
scroll to position [1466, 0]
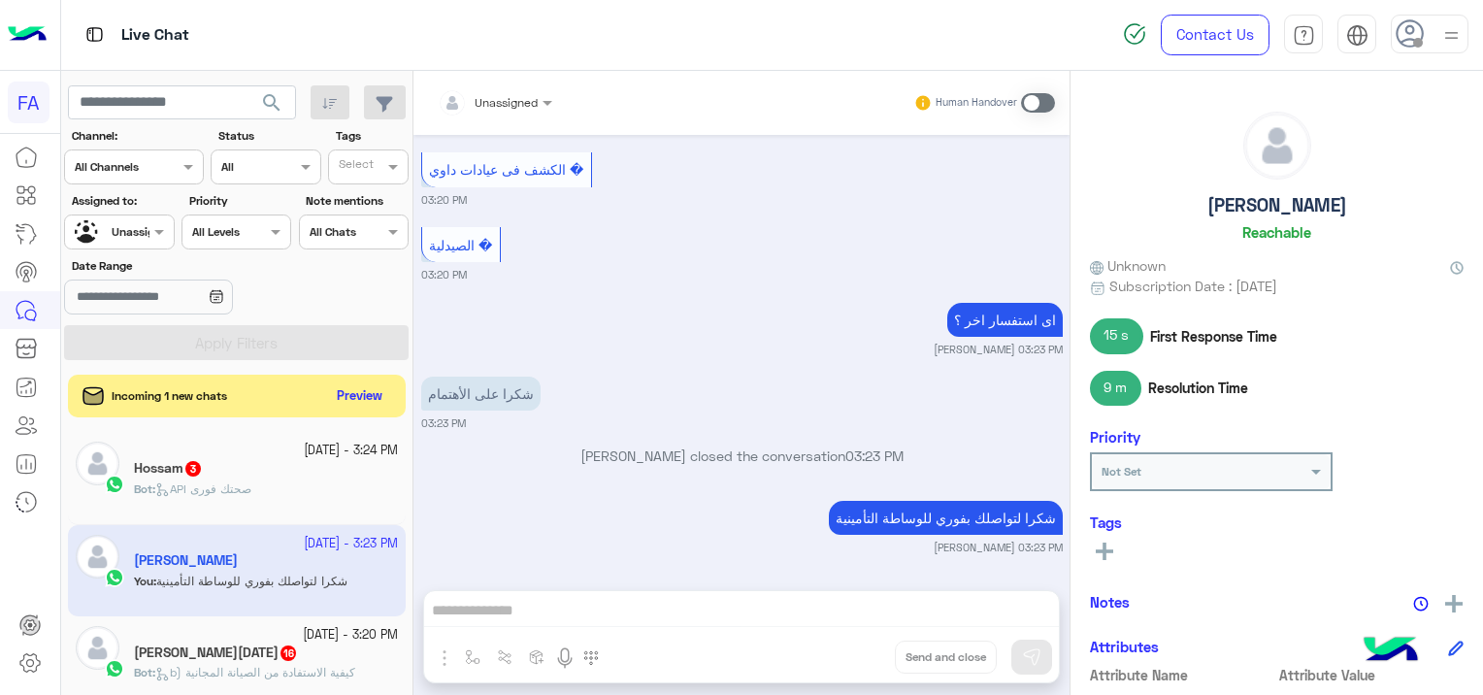
click at [281, 482] on div "Bot : API صحتك فورى" at bounding box center [266, 497] width 264 height 34
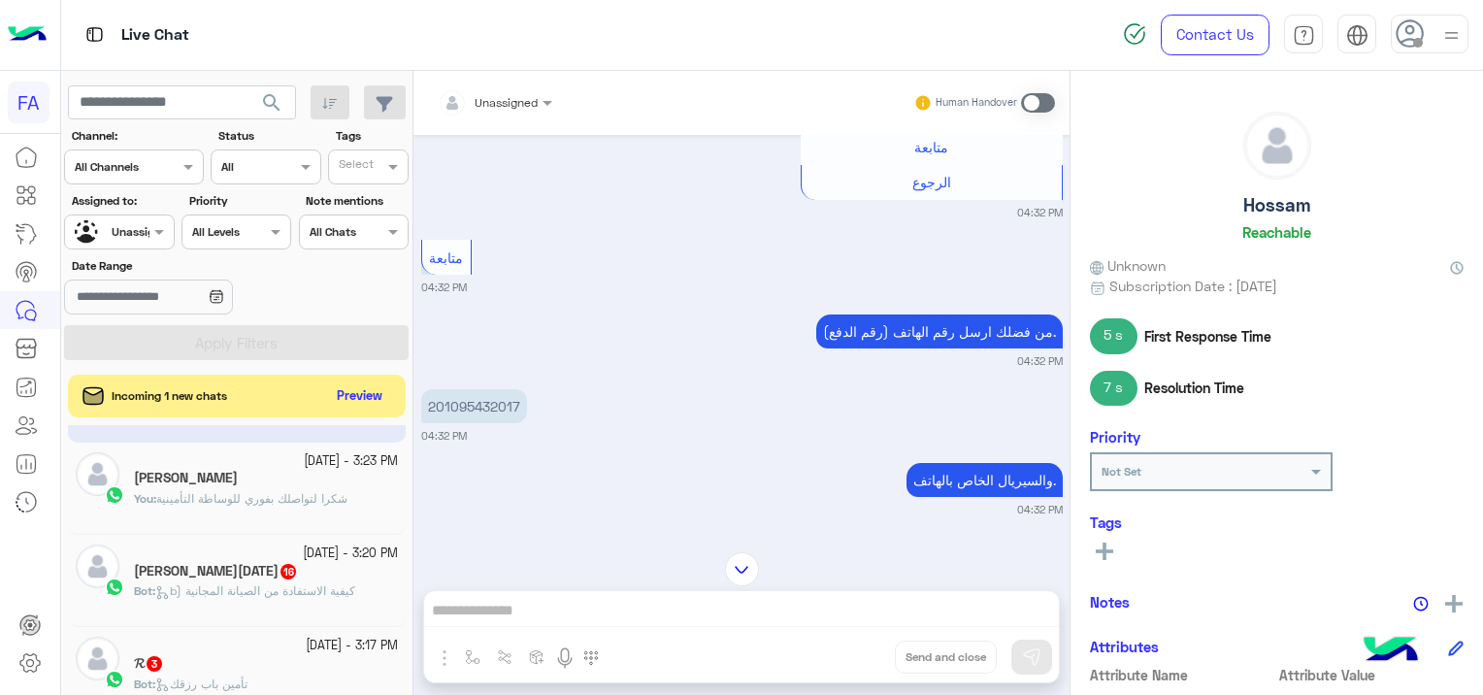
scroll to position [97, 0]
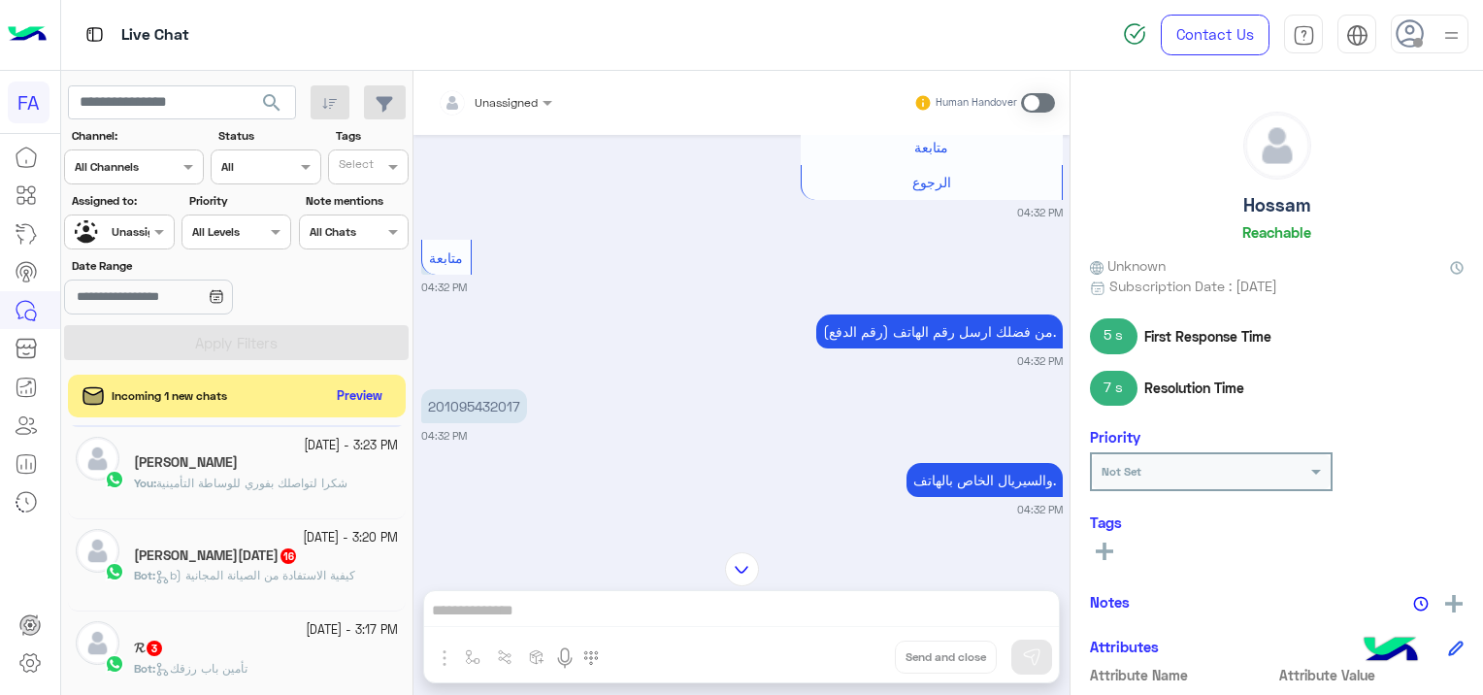
click at [283, 570] on span "b) كيفية الاستفادة من الصيانة المجانية" at bounding box center [255, 575] width 200 height 15
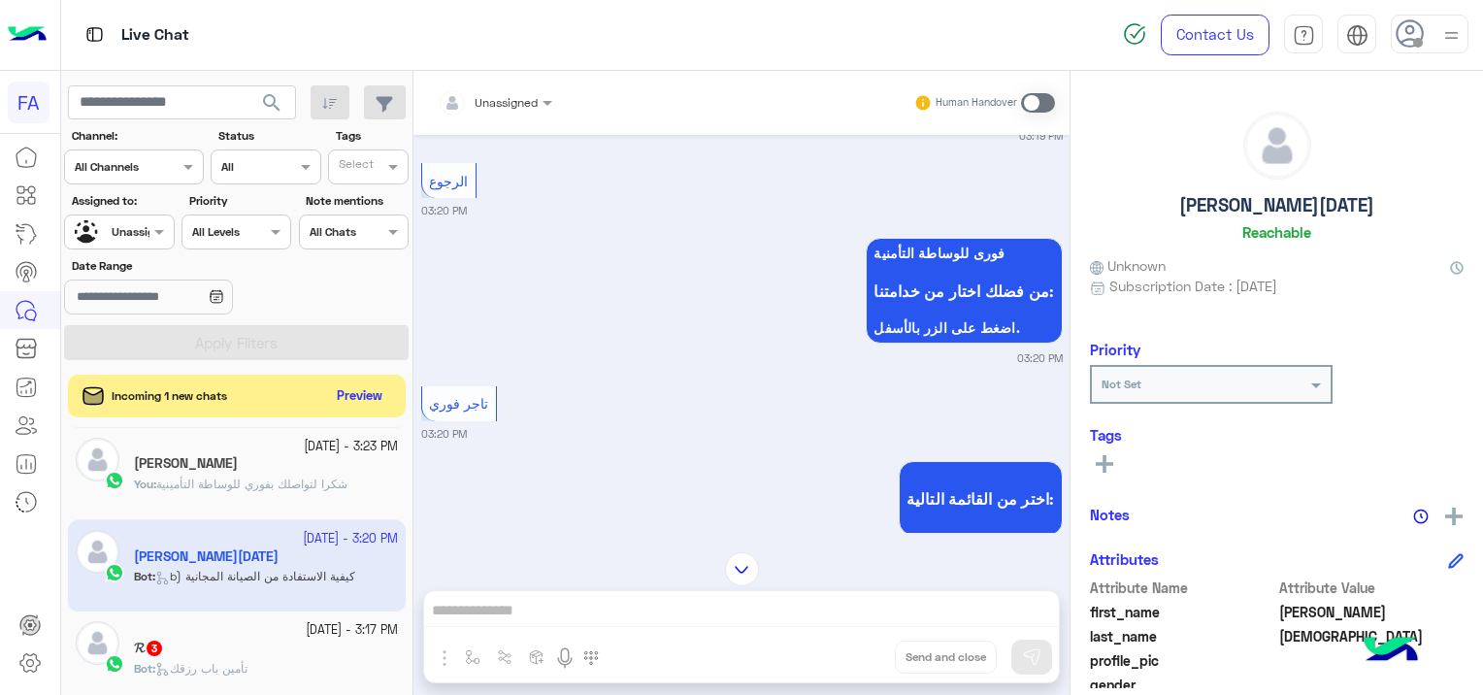
scroll to position [1754, 0]
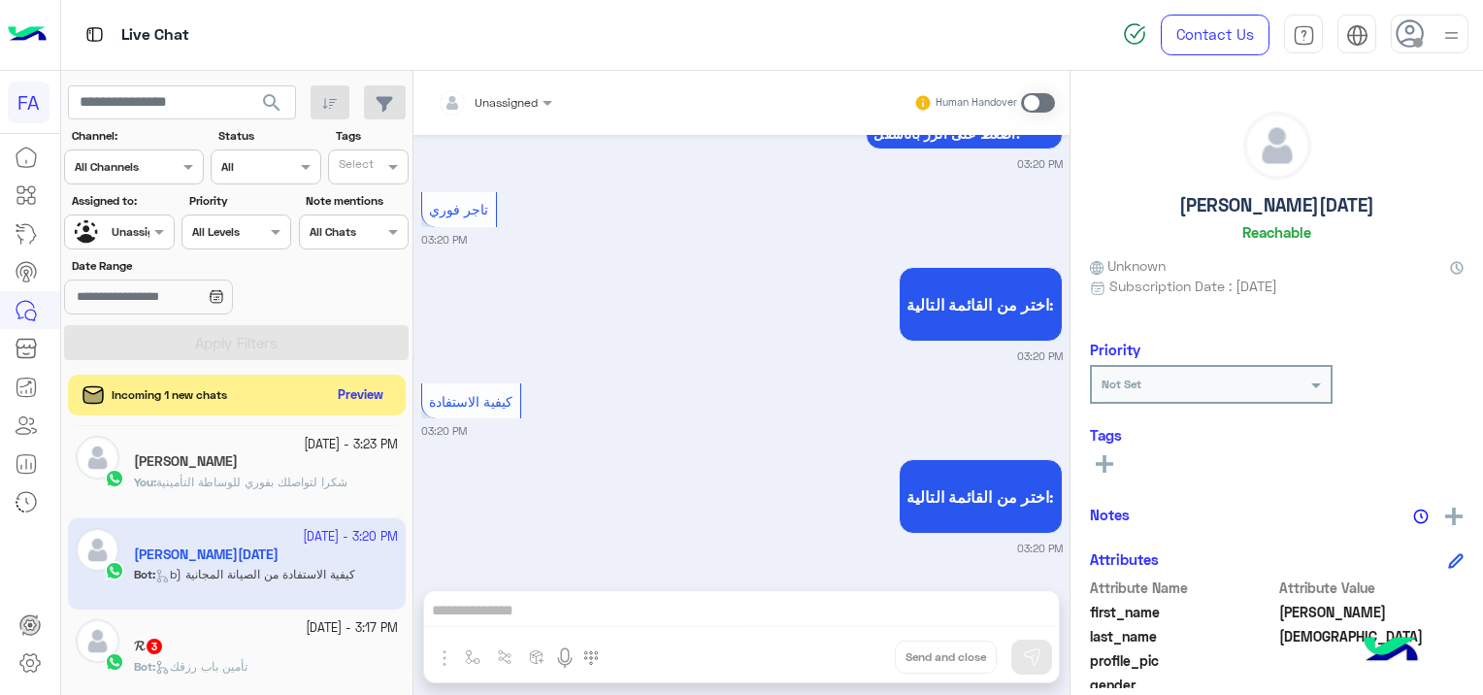
click at [353, 396] on button "Preview" at bounding box center [361, 395] width 60 height 26
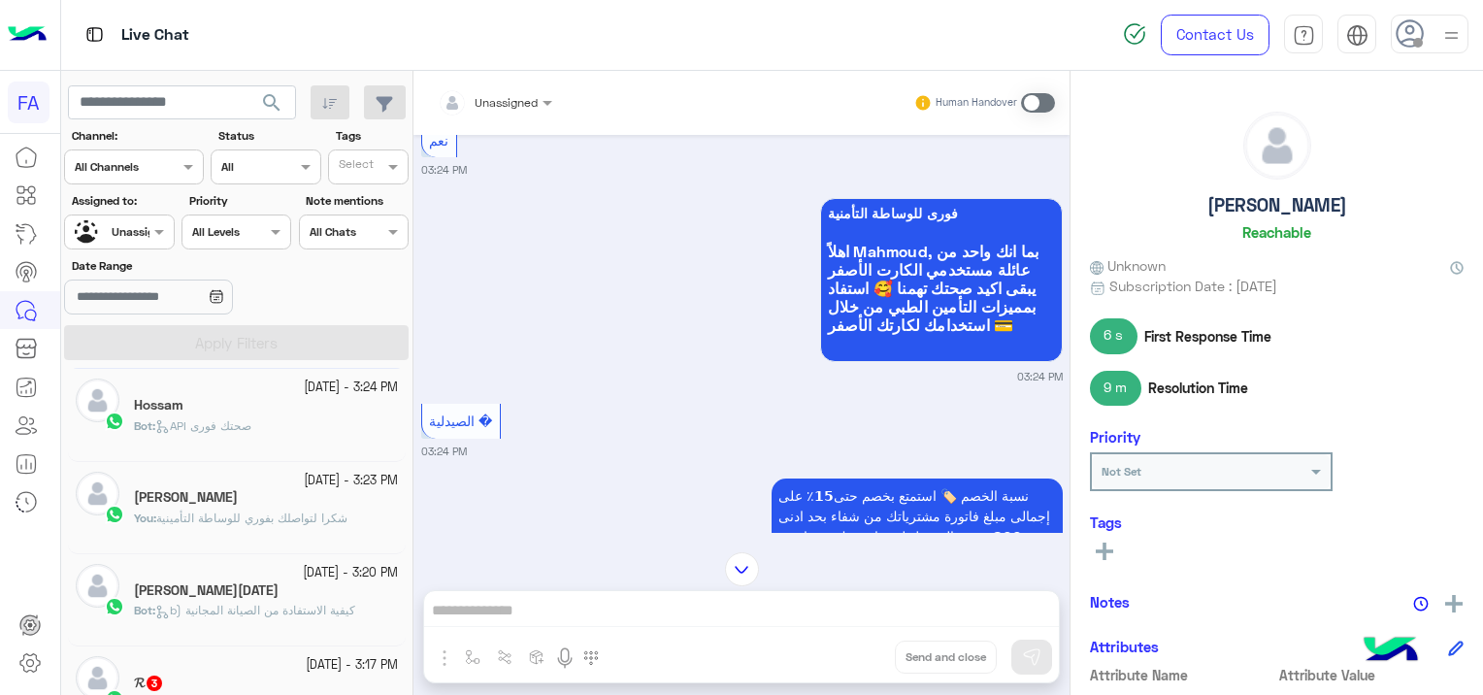
scroll to position [2029, 0]
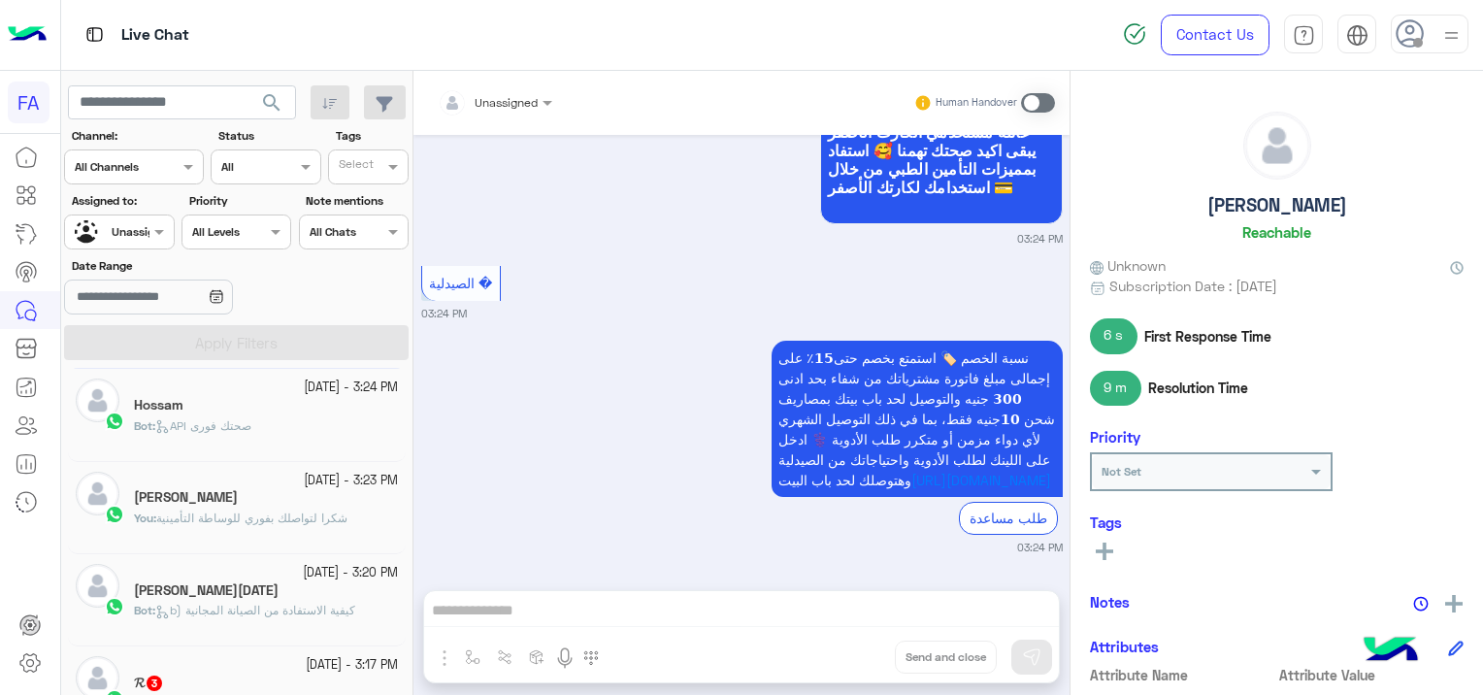
click at [174, 675] on div "𝓡 3" at bounding box center [266, 684] width 264 height 20
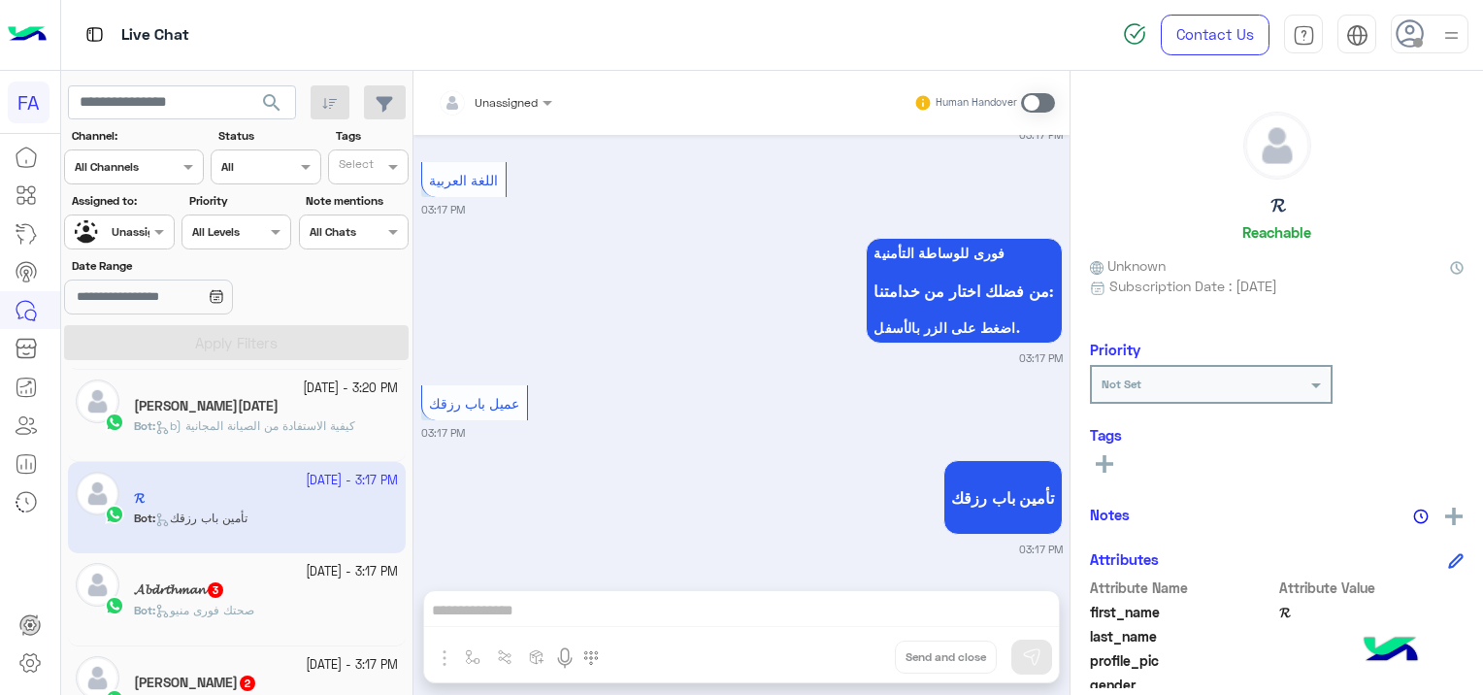
scroll to position [291, 0]
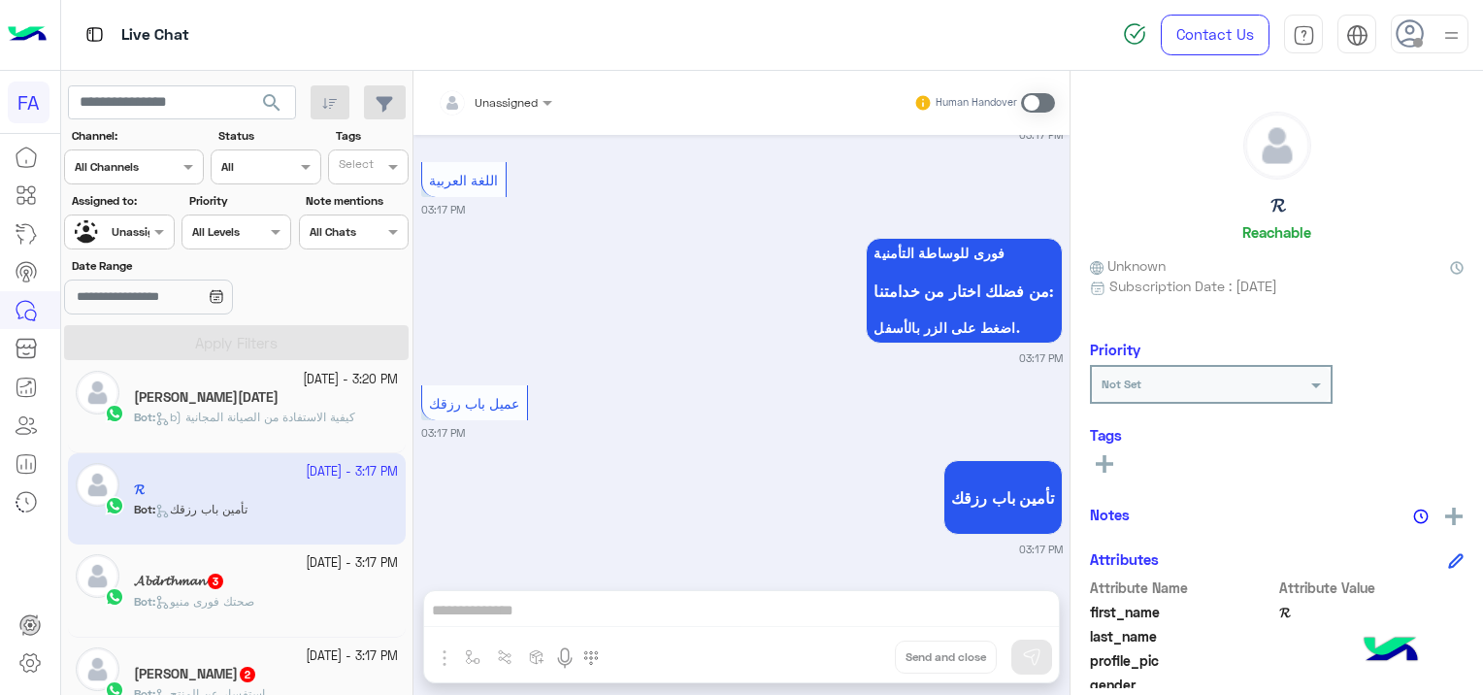
click at [297, 590] on div "𝓐𝓫𝓭𝓻𝓽𝓱𝓶𝓪𝓷 3" at bounding box center [266, 582] width 264 height 20
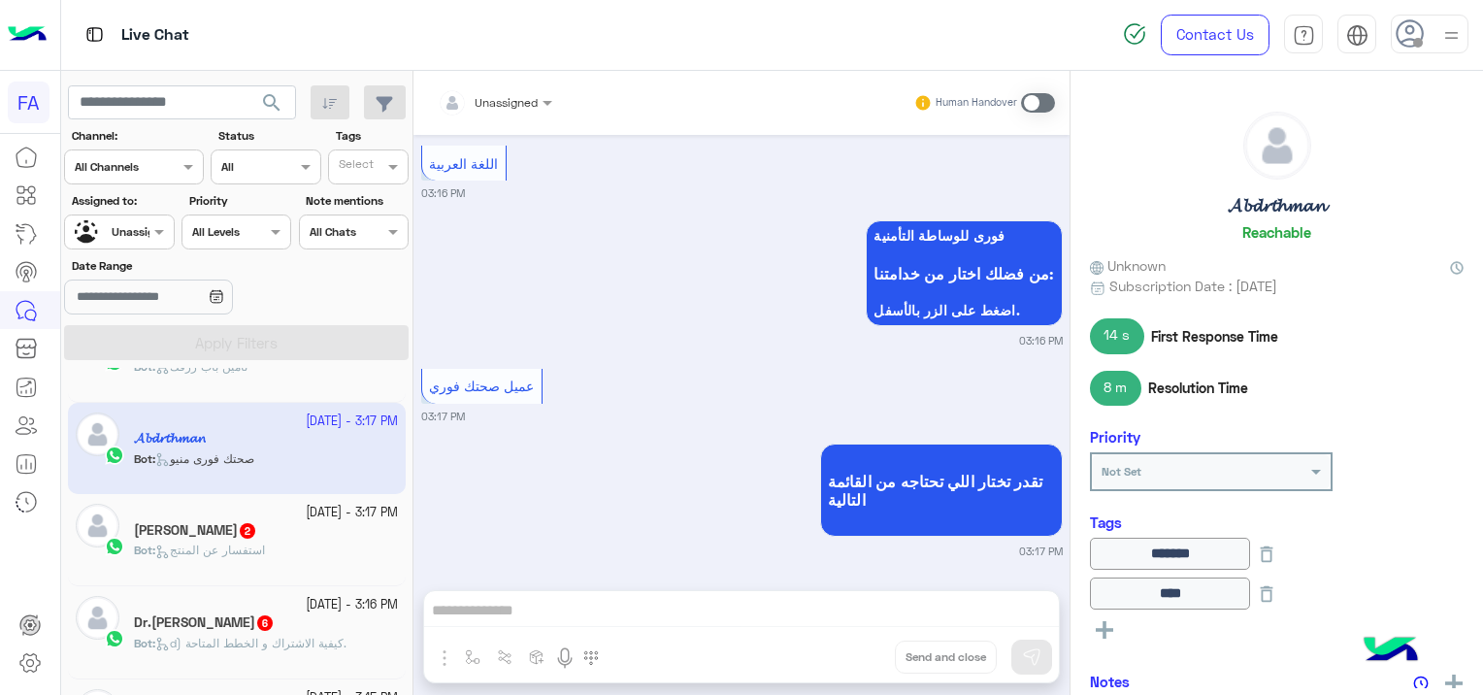
scroll to position [485, 0]
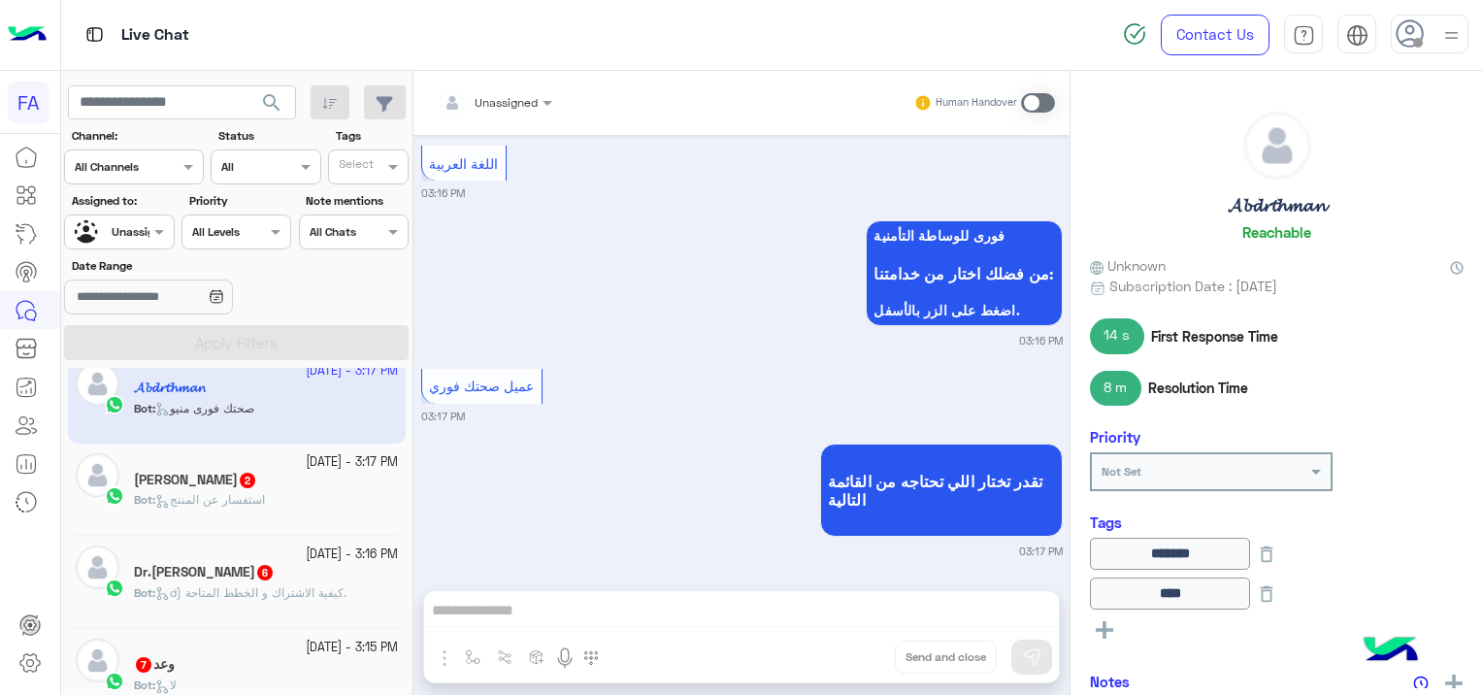
click at [252, 497] on span "استفسار عن المنتج" at bounding box center [210, 499] width 110 height 15
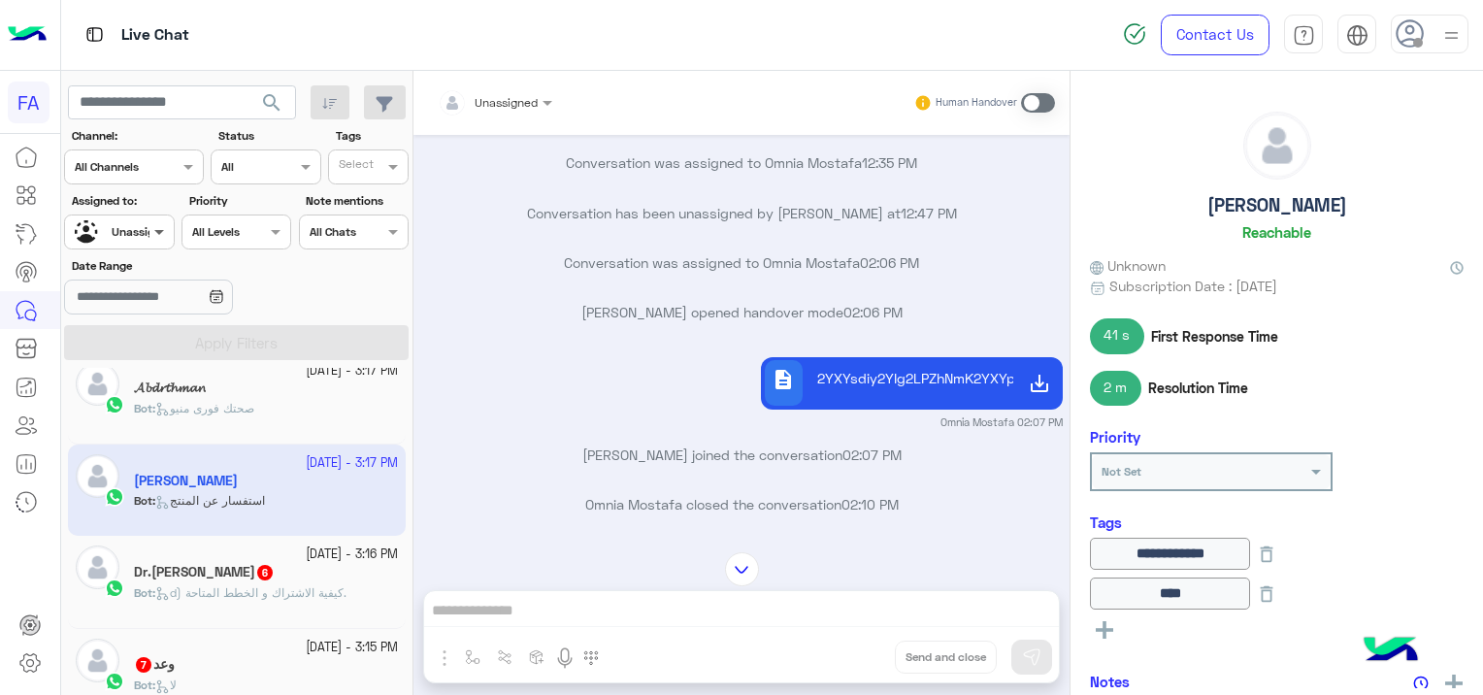
click at [155, 233] on span at bounding box center [161, 231] width 24 height 20
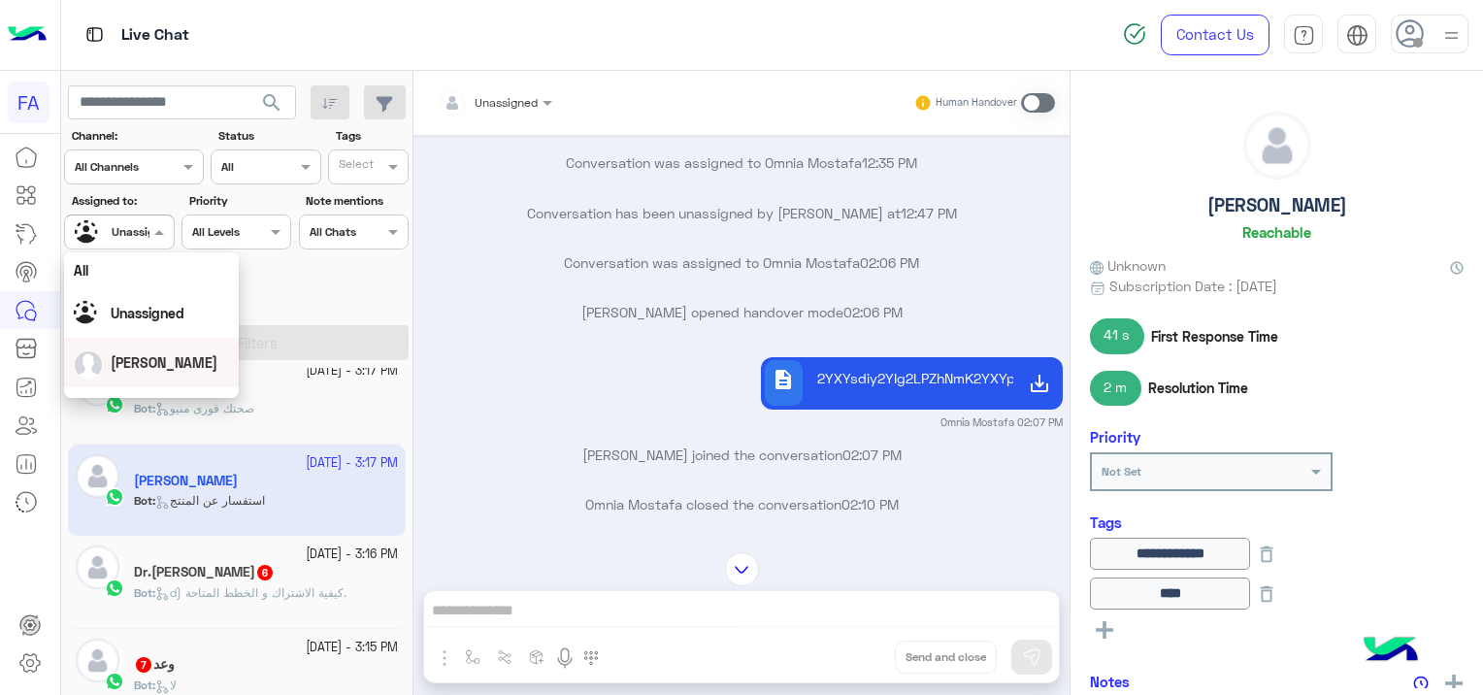
click at [161, 354] on span "[PERSON_NAME]" at bounding box center [164, 362] width 107 height 16
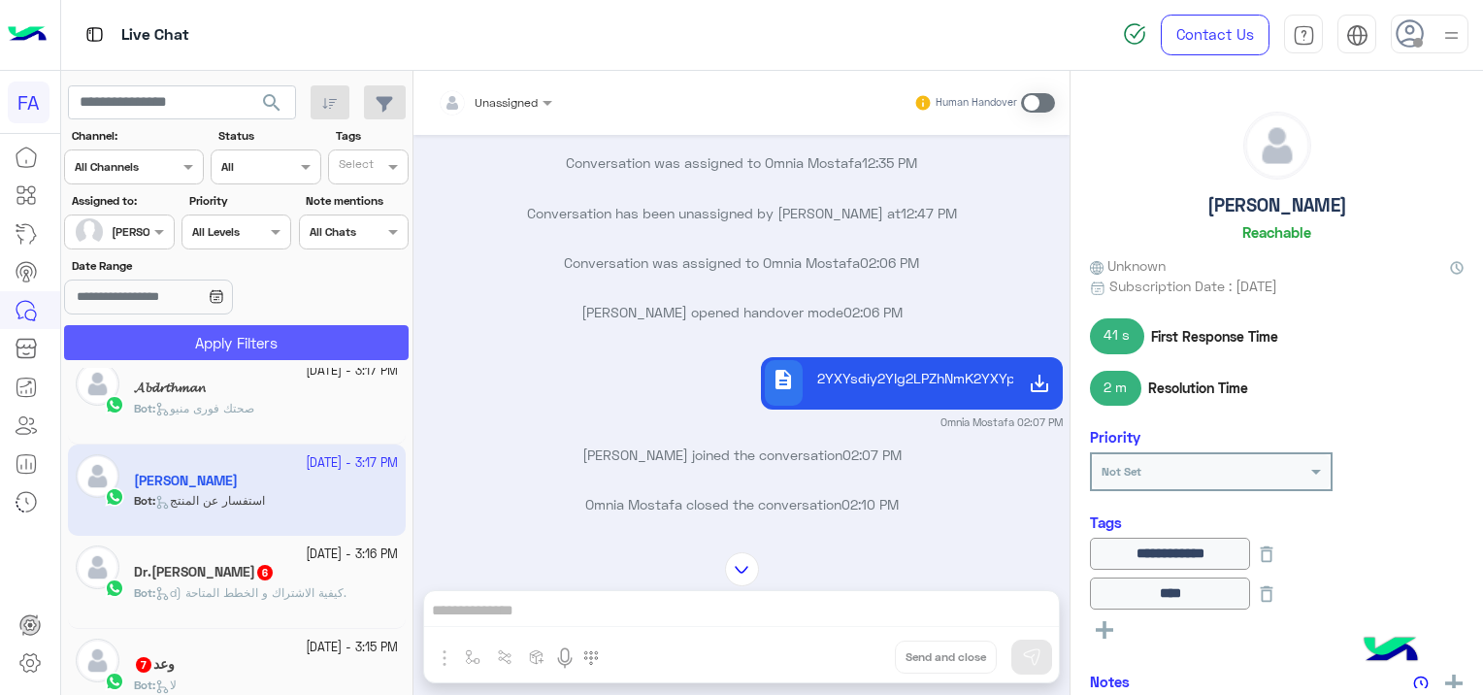
click at [233, 339] on button "Apply Filters" at bounding box center [236, 342] width 344 height 35
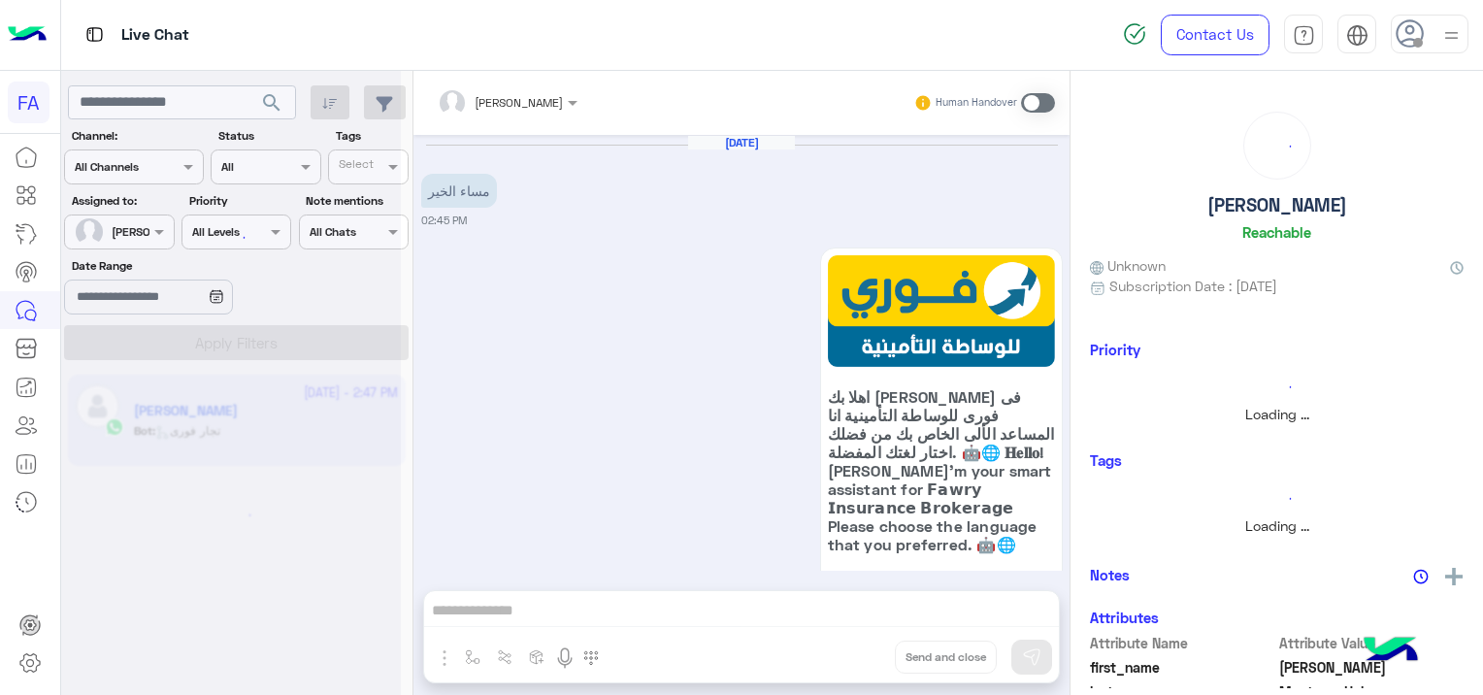
scroll to position [1702, 0]
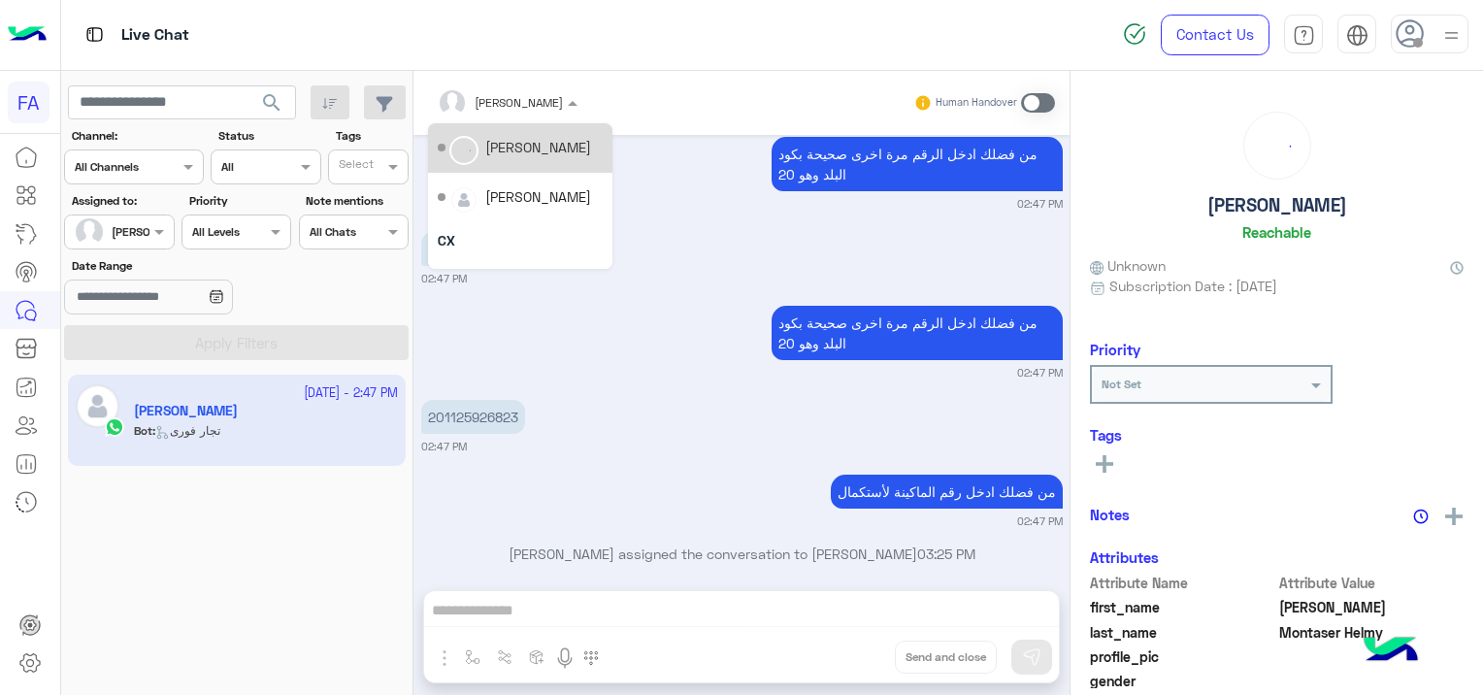
click at [527, 101] on div at bounding box center [507, 99] width 159 height 18
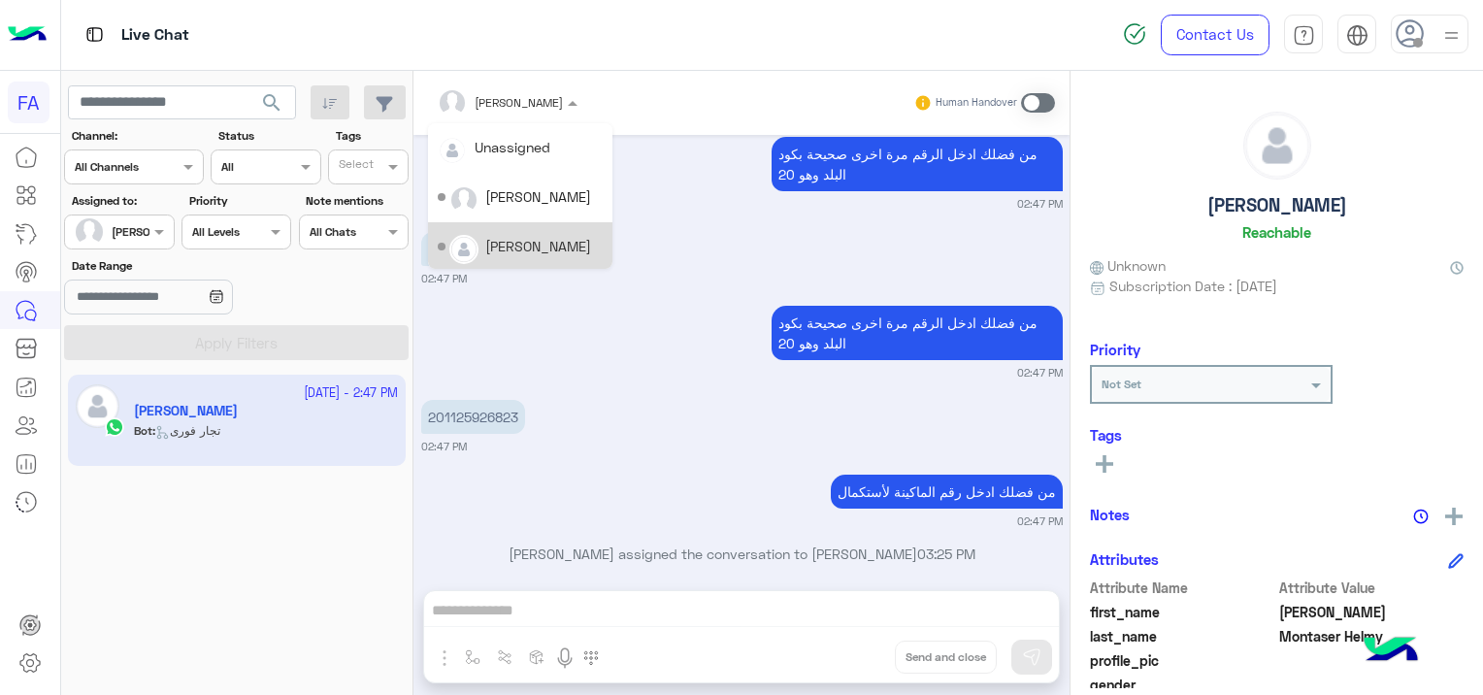
click at [566, 245] on div "[PERSON_NAME]" at bounding box center [520, 247] width 165 height 34
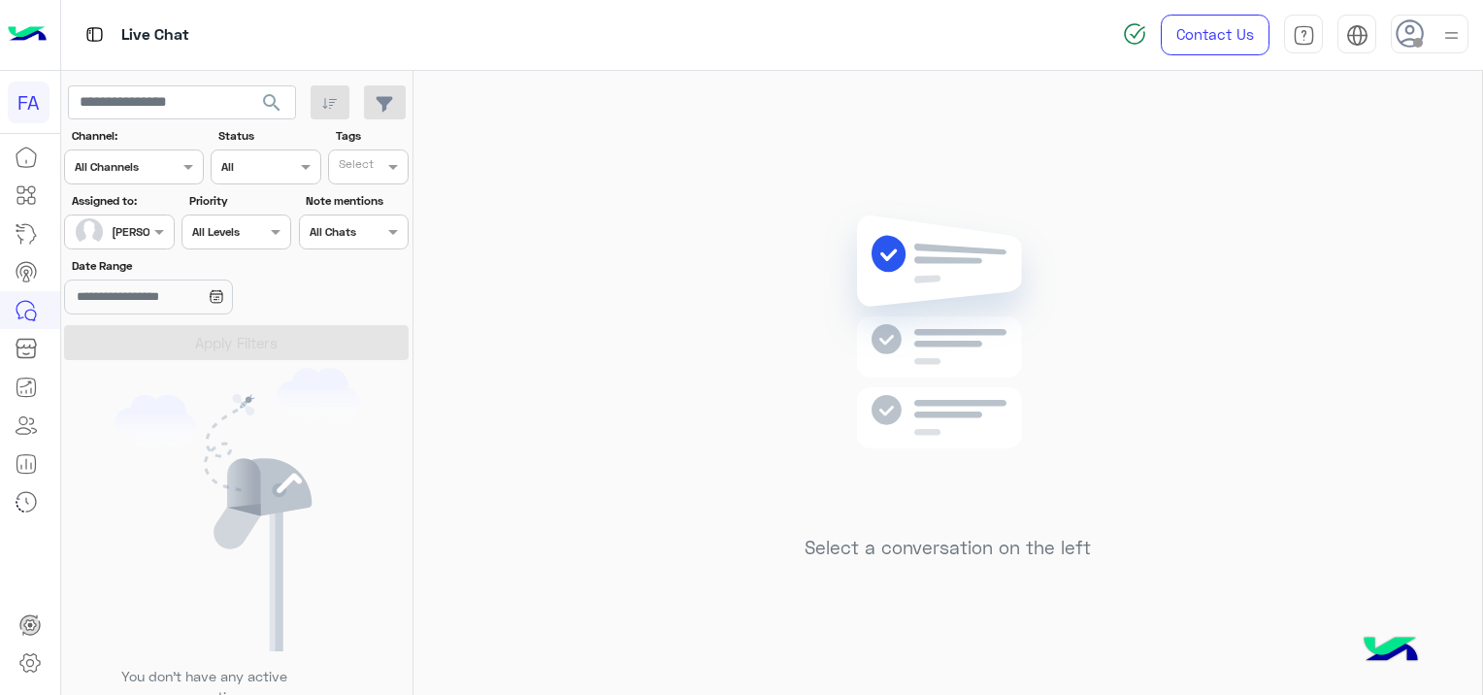
click at [139, 228] on div at bounding box center [119, 229] width 108 height 18
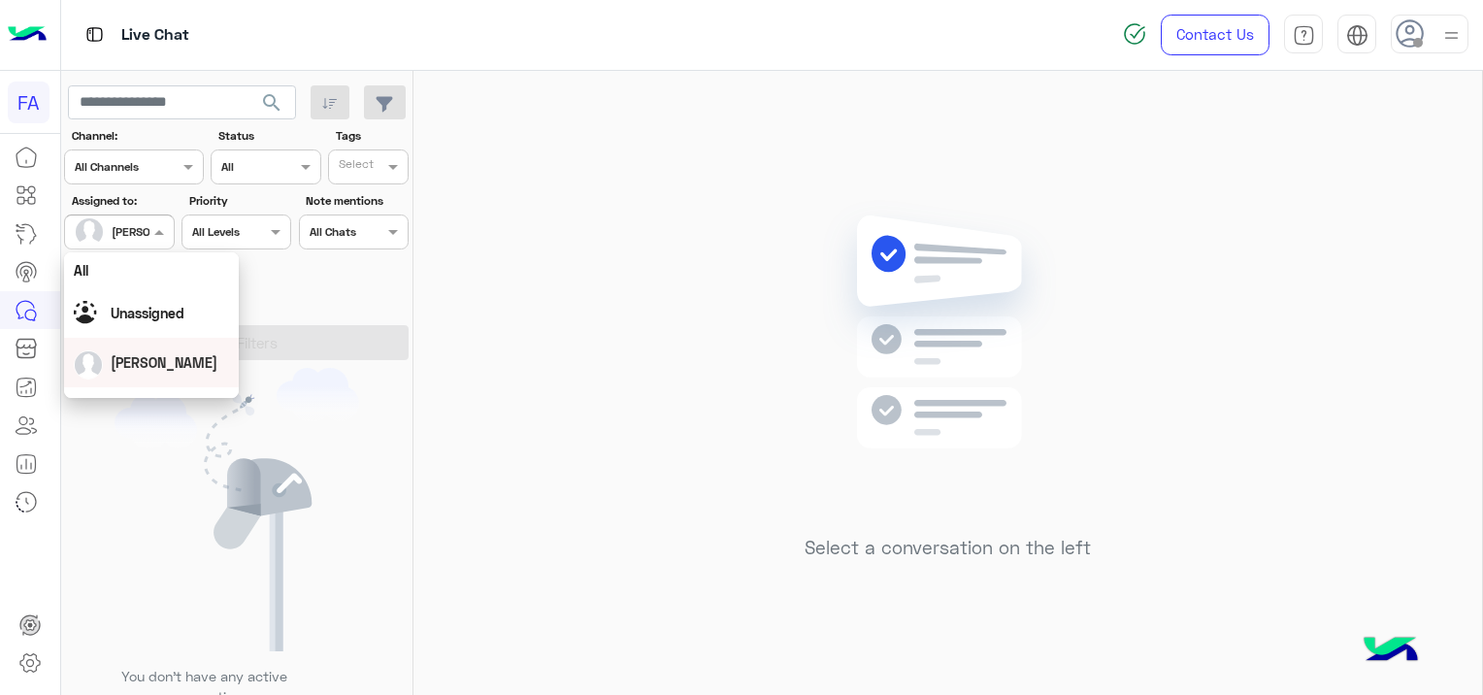
scroll to position [97, 0]
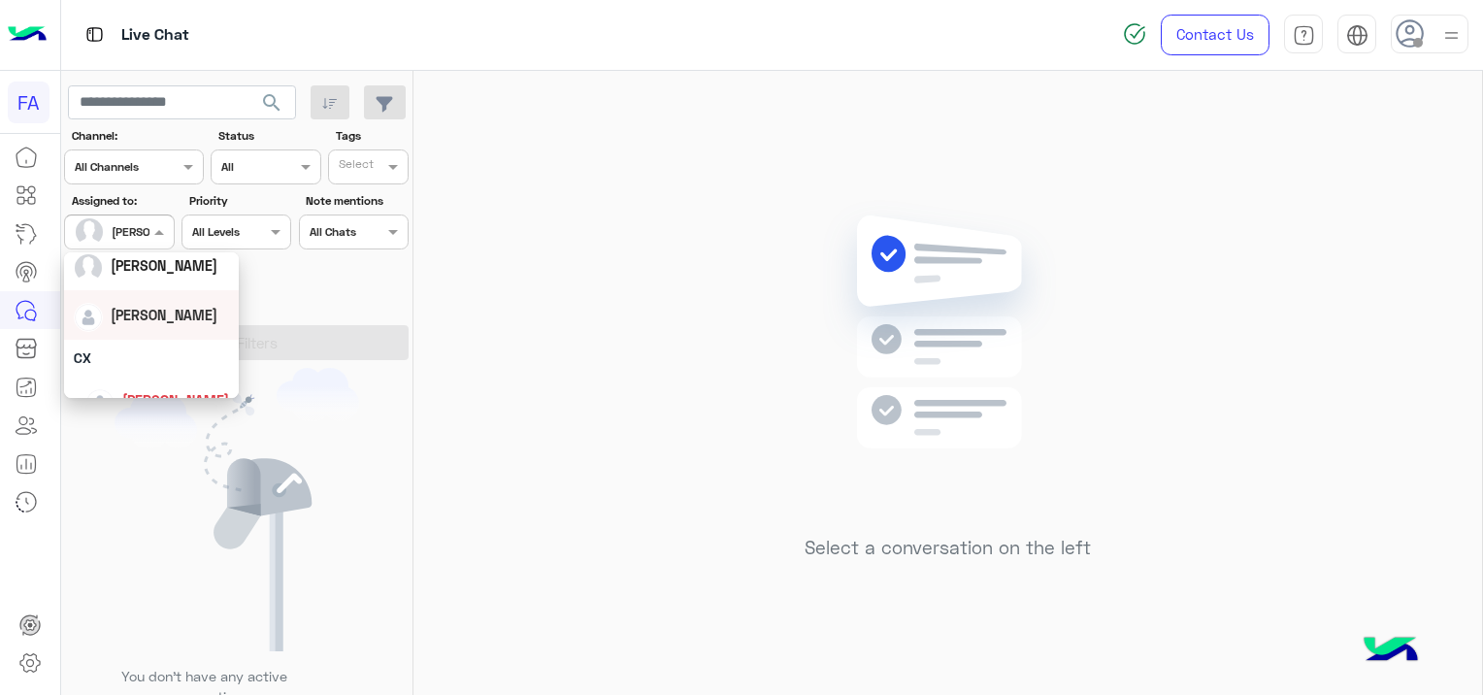
drag, startPoint x: 166, startPoint y: 322, endPoint x: 205, endPoint y: 336, distance: 41.1
click at [167, 321] on span "[PERSON_NAME]" at bounding box center [164, 315] width 107 height 16
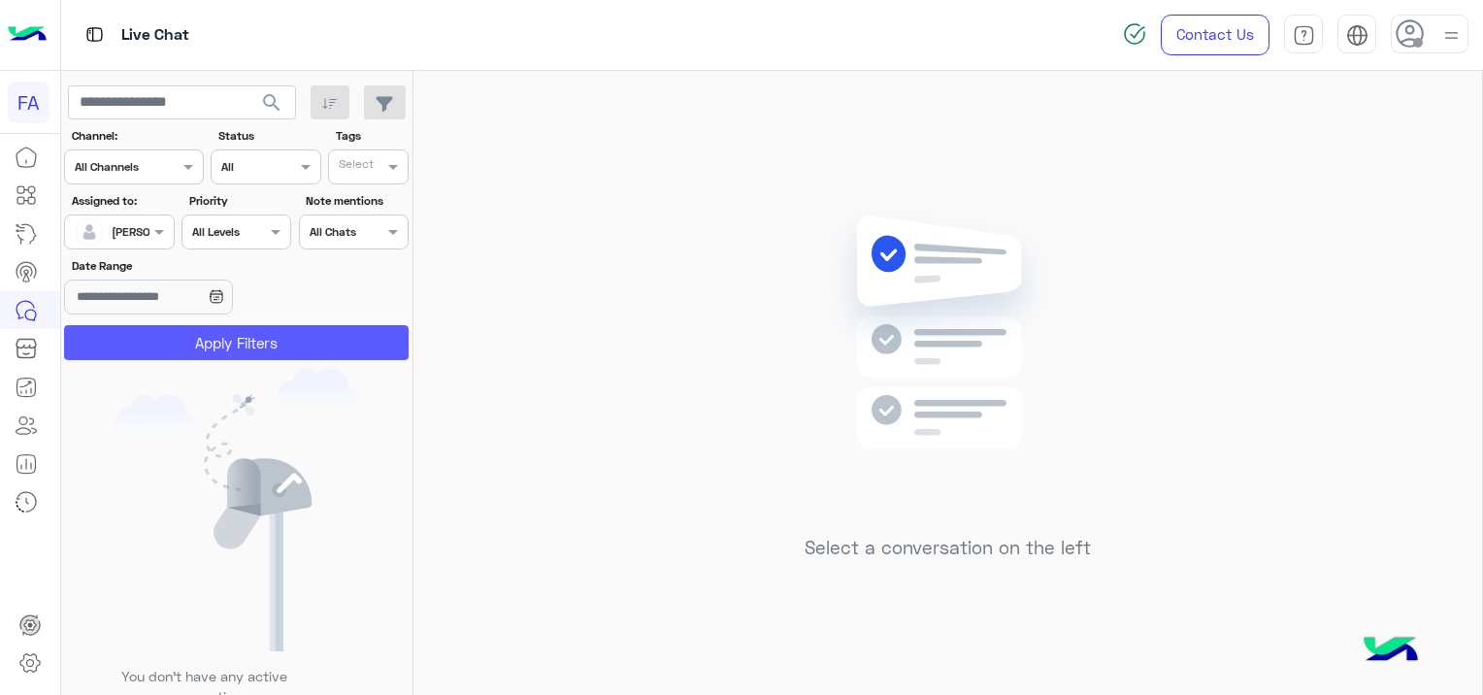
click at [253, 345] on button "Apply Filters" at bounding box center [236, 342] width 344 height 35
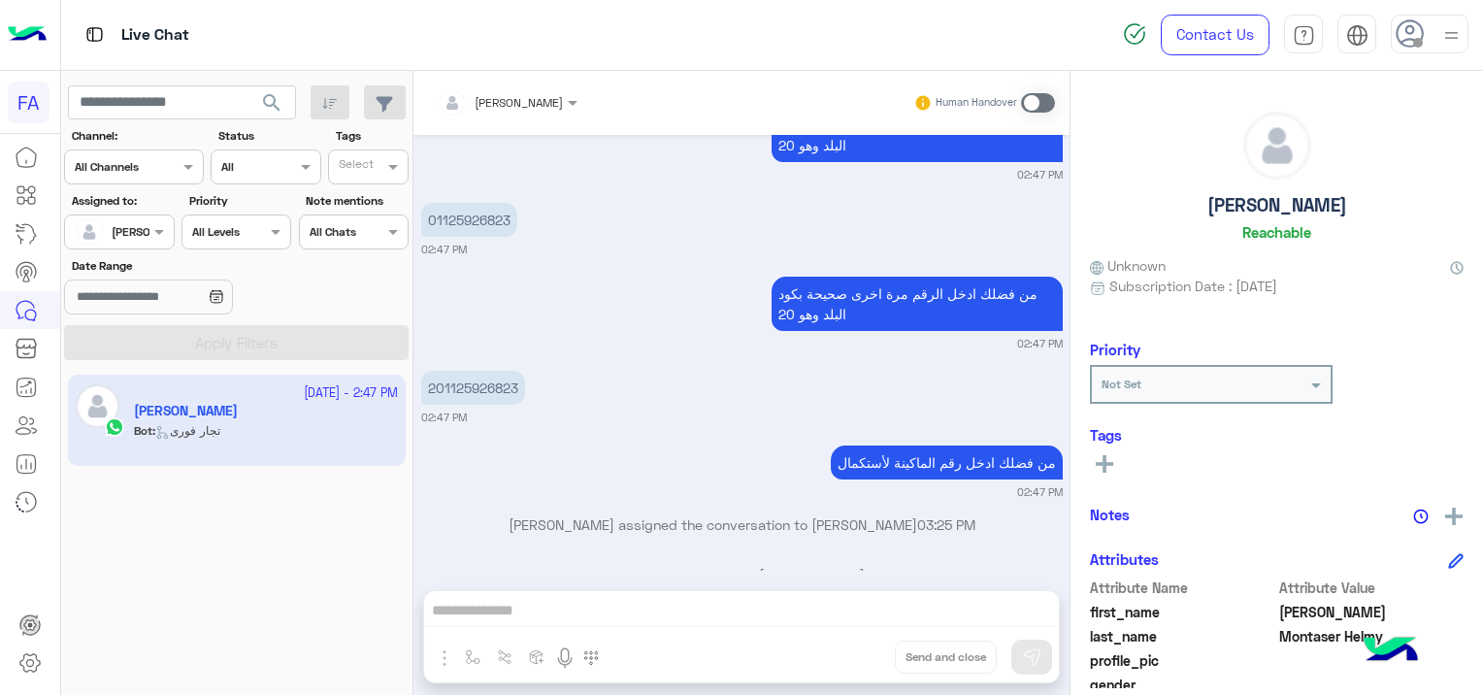
scroll to position [1751, 0]
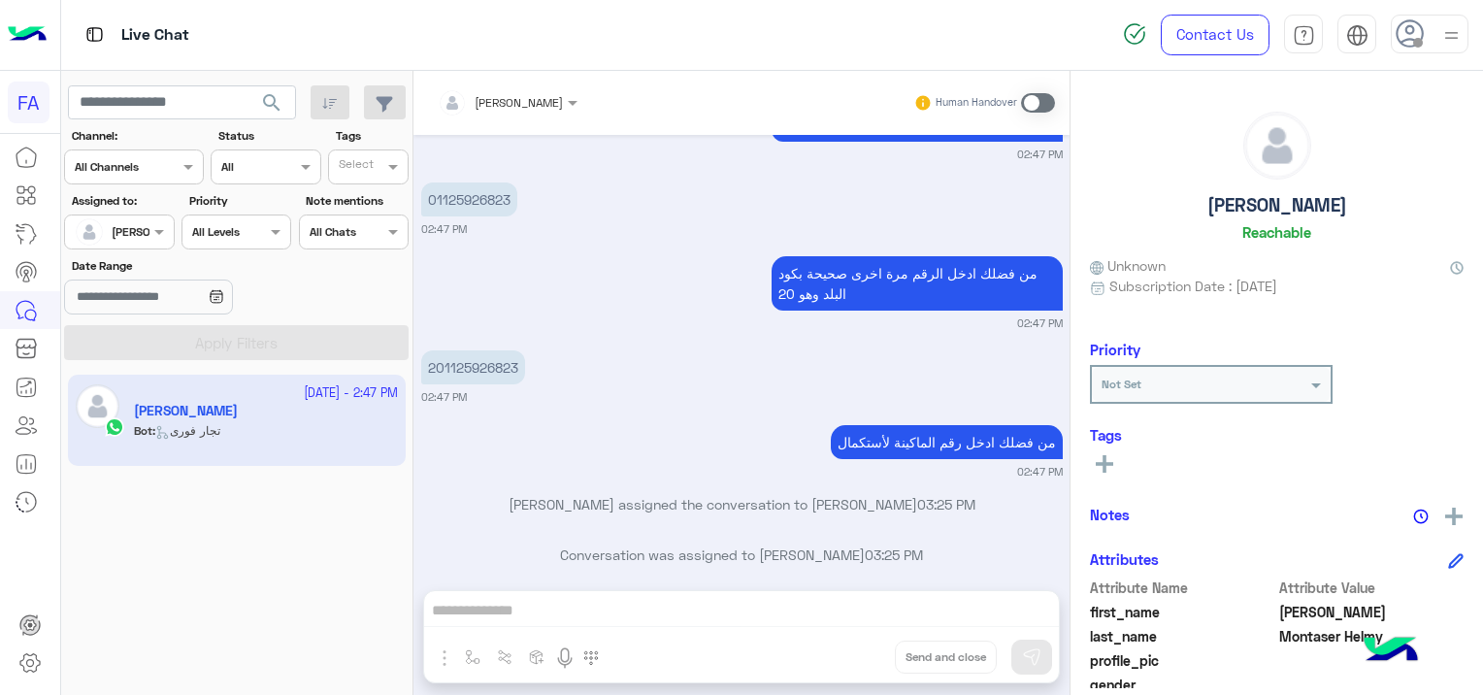
click at [1025, 111] on label at bounding box center [1038, 102] width 34 height 19
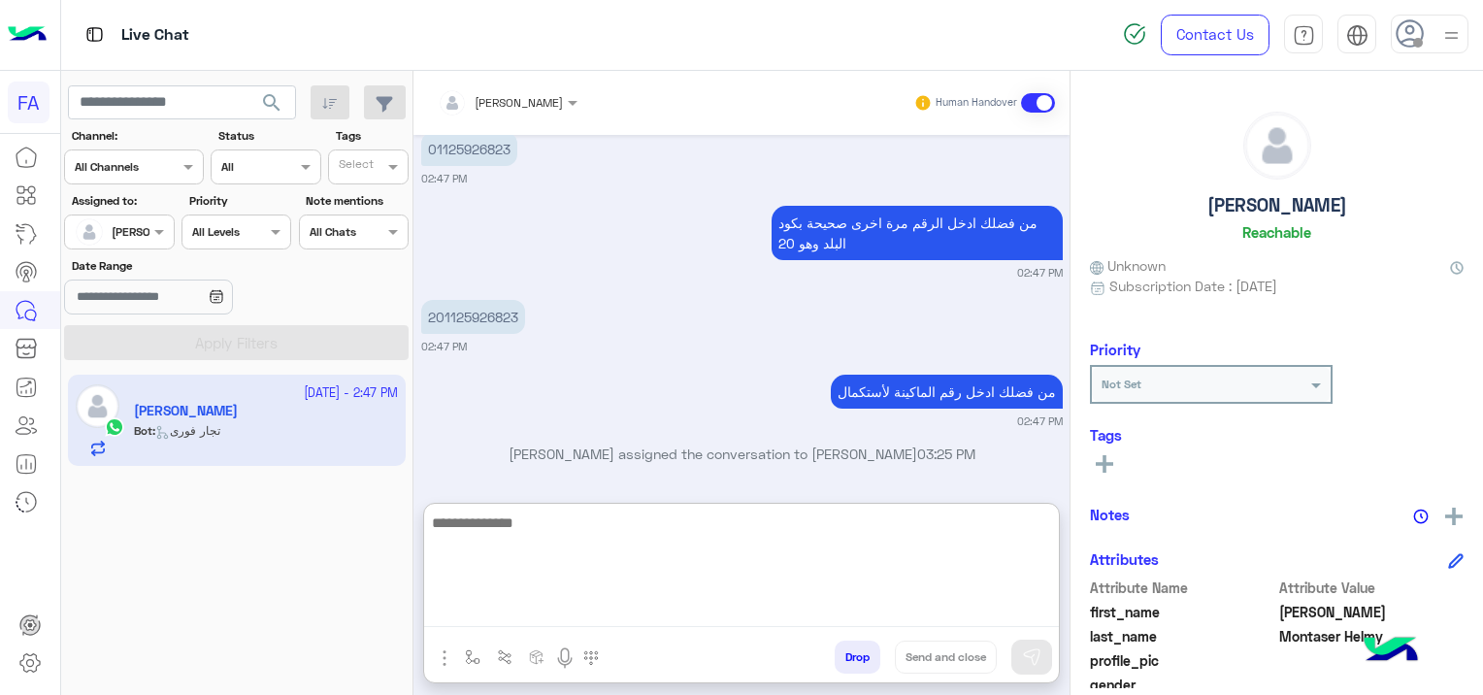
drag, startPoint x: 762, startPoint y: 606, endPoint x: 699, endPoint y: 691, distance: 105.4
click at [764, 606] on textarea at bounding box center [741, 568] width 635 height 116
click at [510, 606] on textarea at bounding box center [741, 568] width 635 height 116
paste textarea "**********"
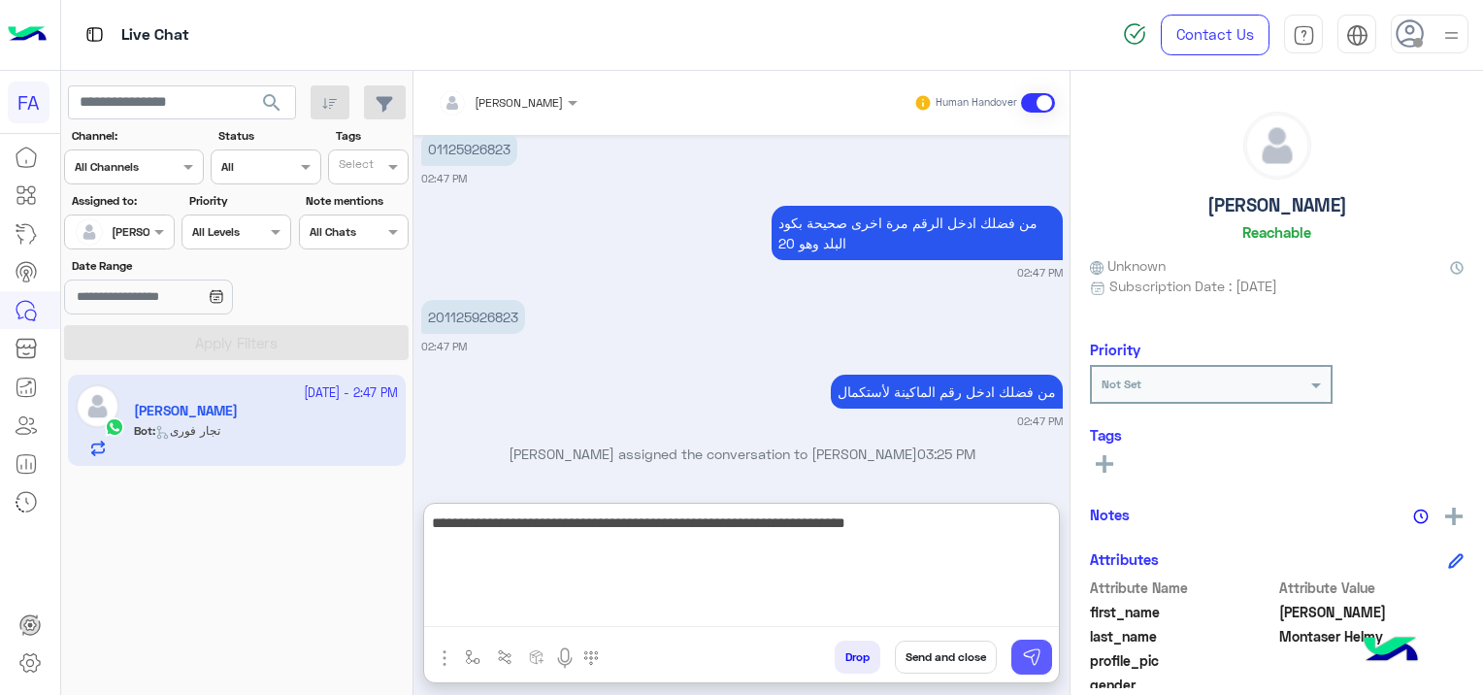
type textarea "**********"
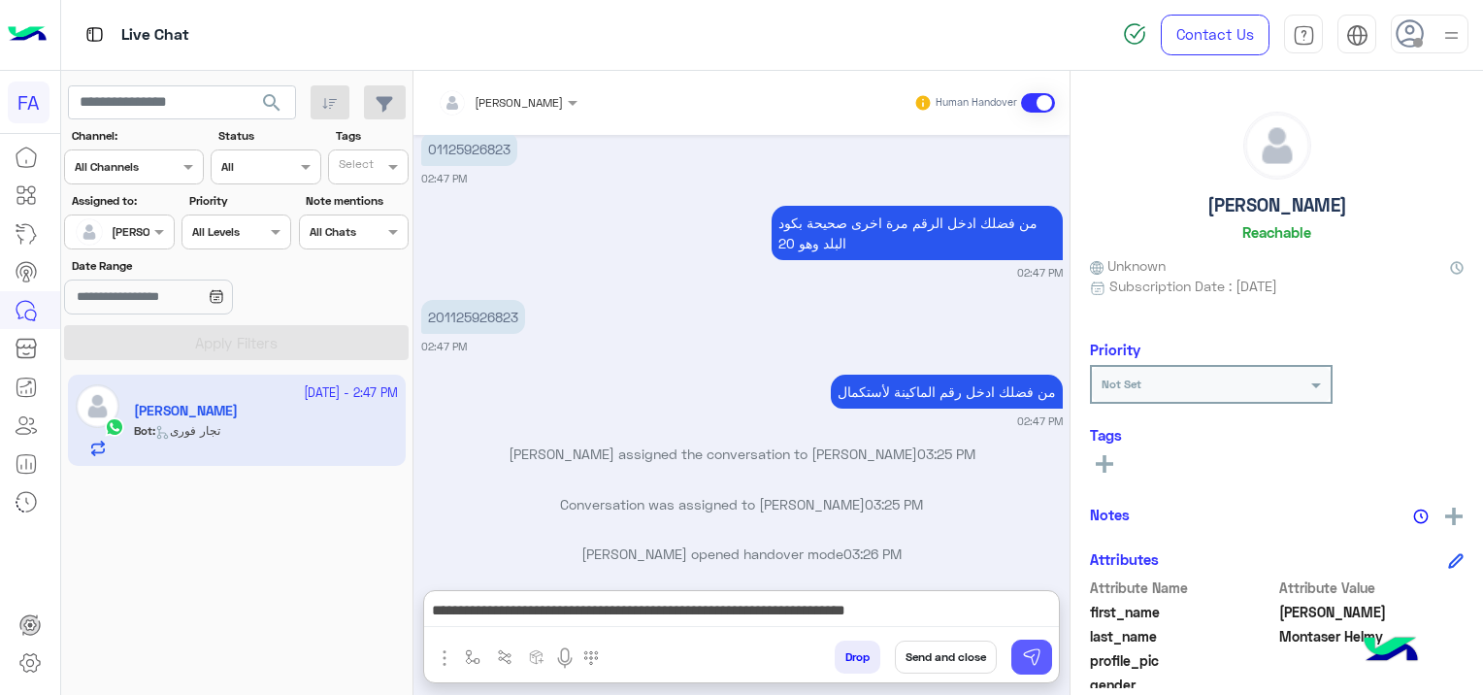
click at [1042, 660] on button at bounding box center [1031, 656] width 41 height 35
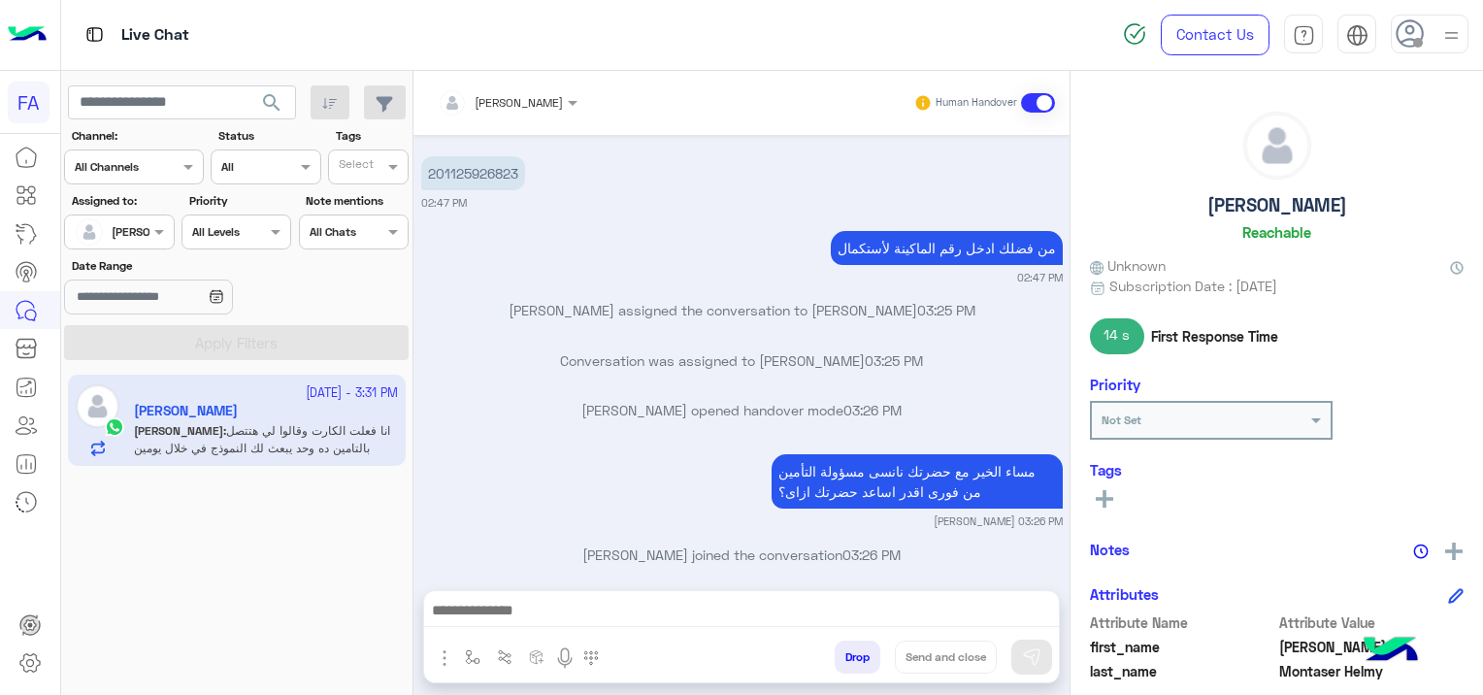
scroll to position [2115, 0]
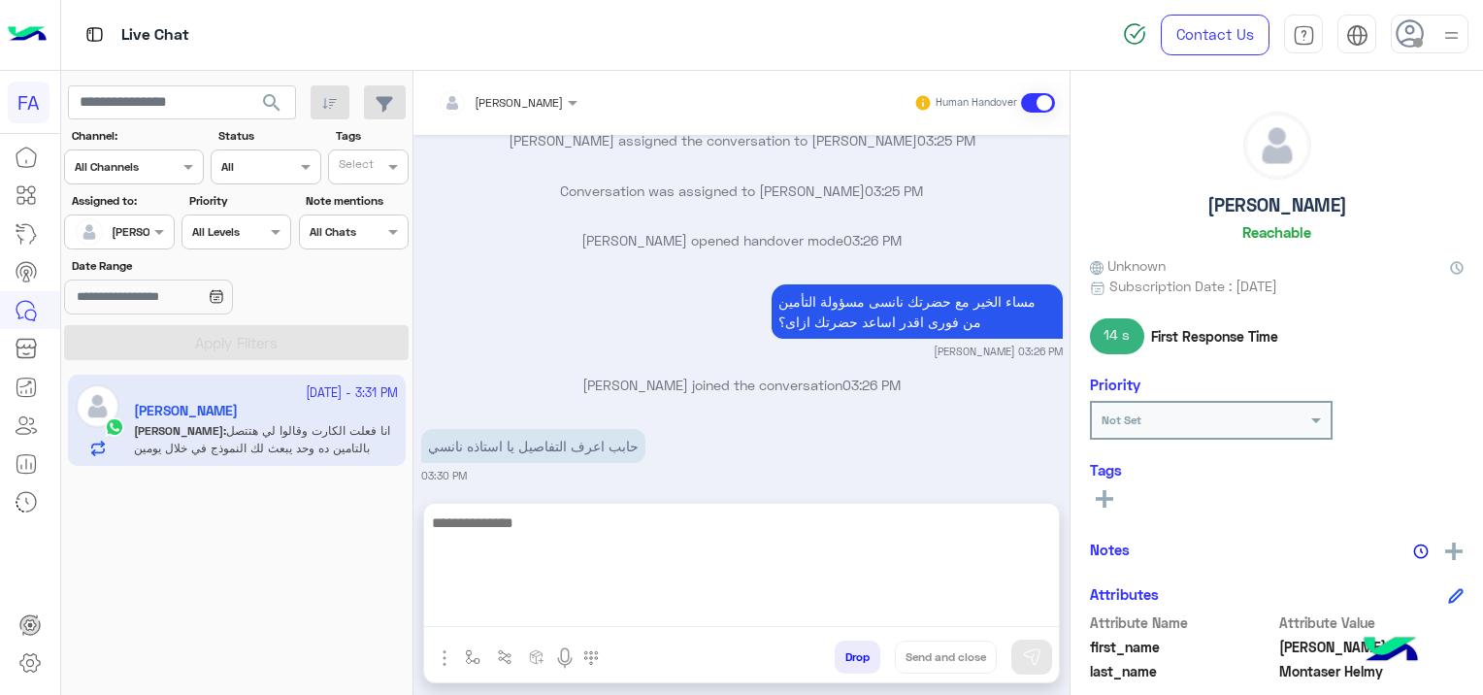
drag, startPoint x: 512, startPoint y: 601, endPoint x: 522, endPoint y: 609, distance: 13.1
click at [512, 601] on textarea at bounding box center [741, 568] width 635 height 116
click at [529, 601] on textarea "**********" at bounding box center [741, 568] width 635 height 116
paste textarea "**********"
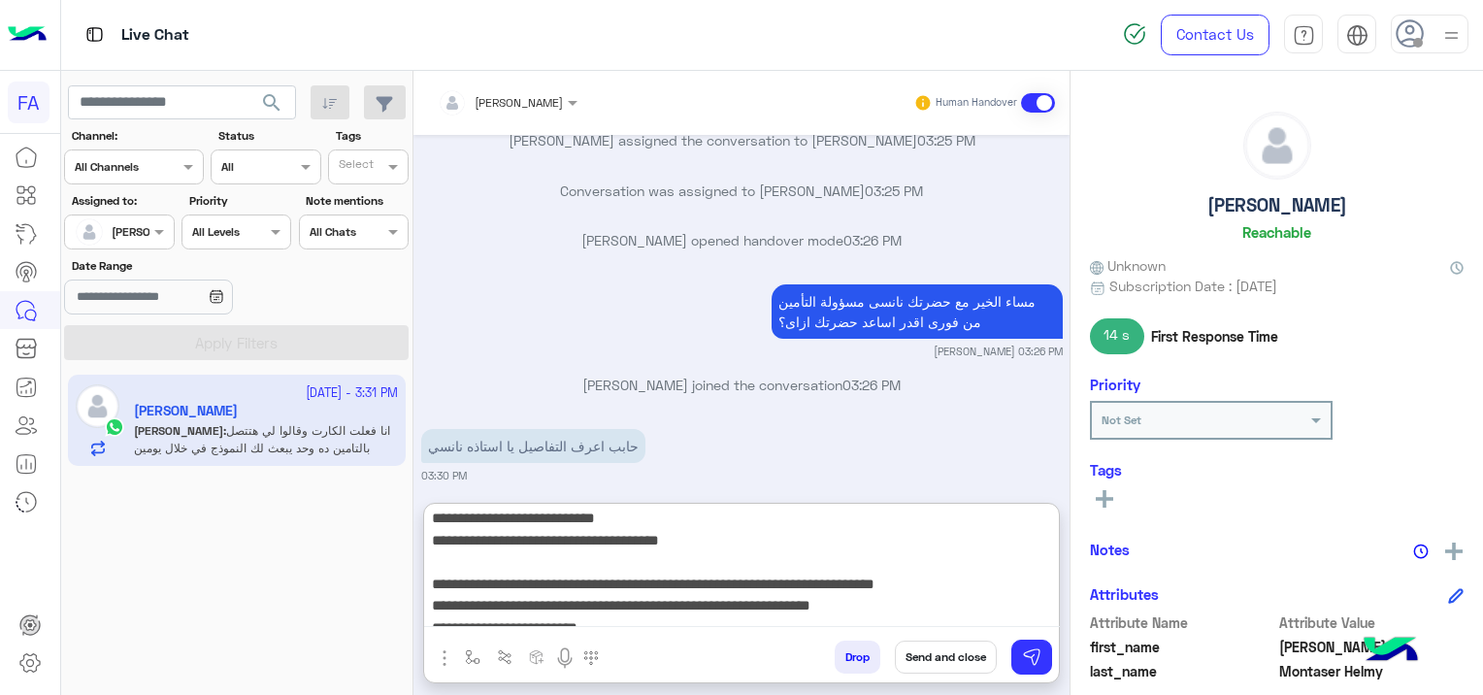
scroll to position [0, 0]
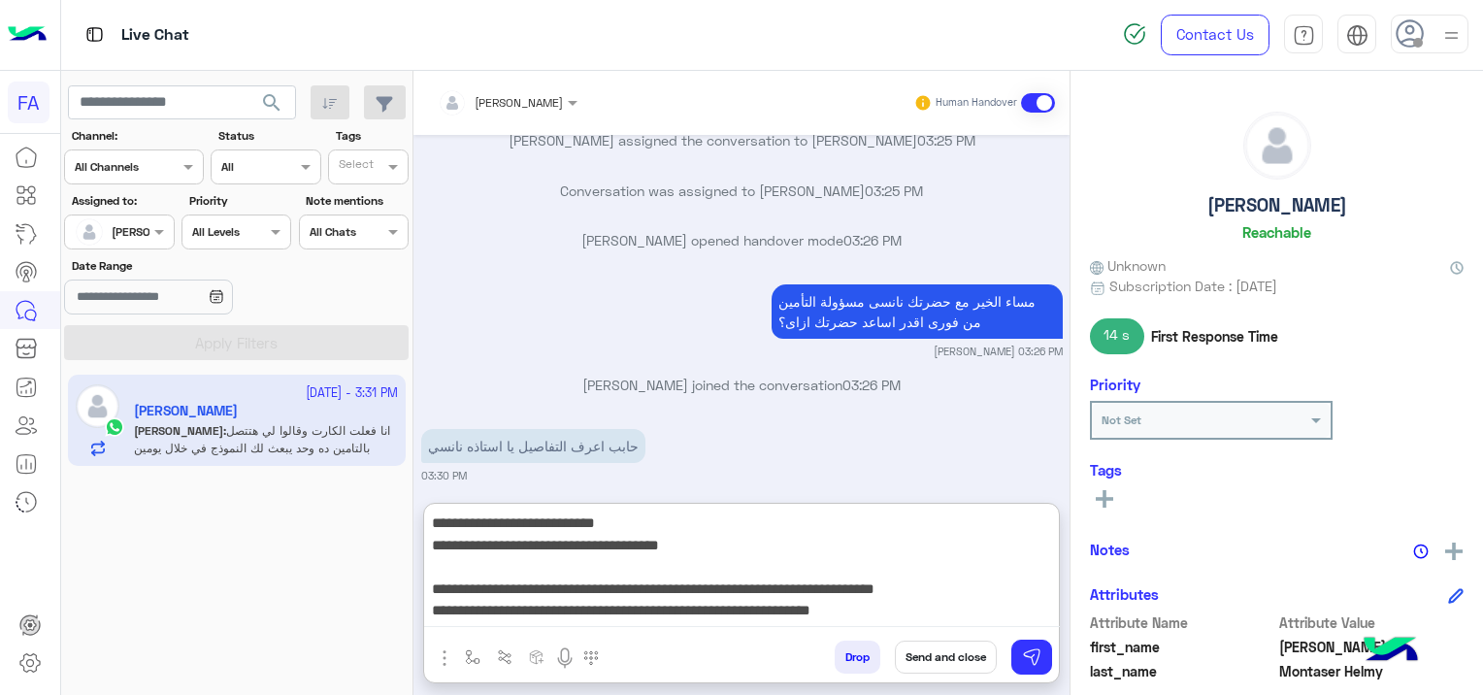
drag, startPoint x: 1005, startPoint y: 572, endPoint x: 983, endPoint y: 572, distance: 22.3
click at [983, 572] on textarea "**********" at bounding box center [742, 568] width 636 height 116
type textarea "**********"
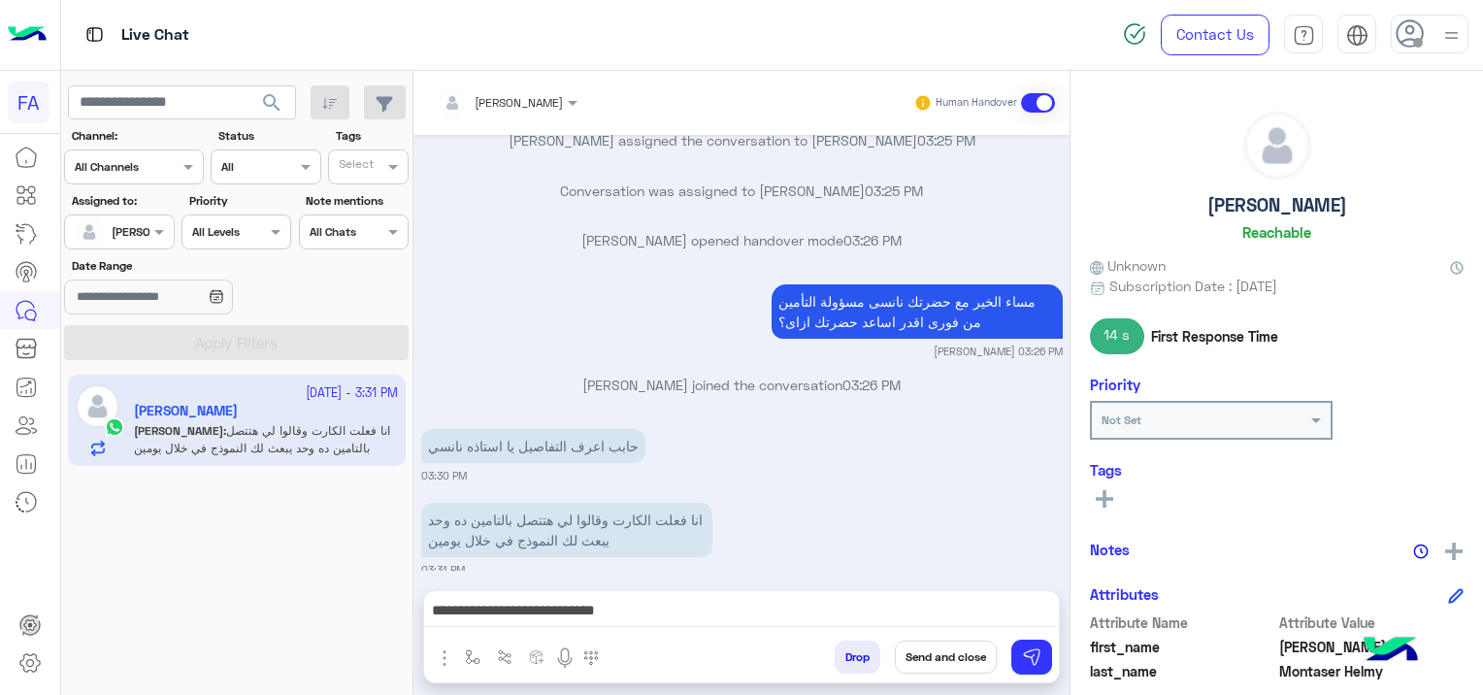
click at [562, 603] on textarea "**********" at bounding box center [742, 612] width 636 height 29
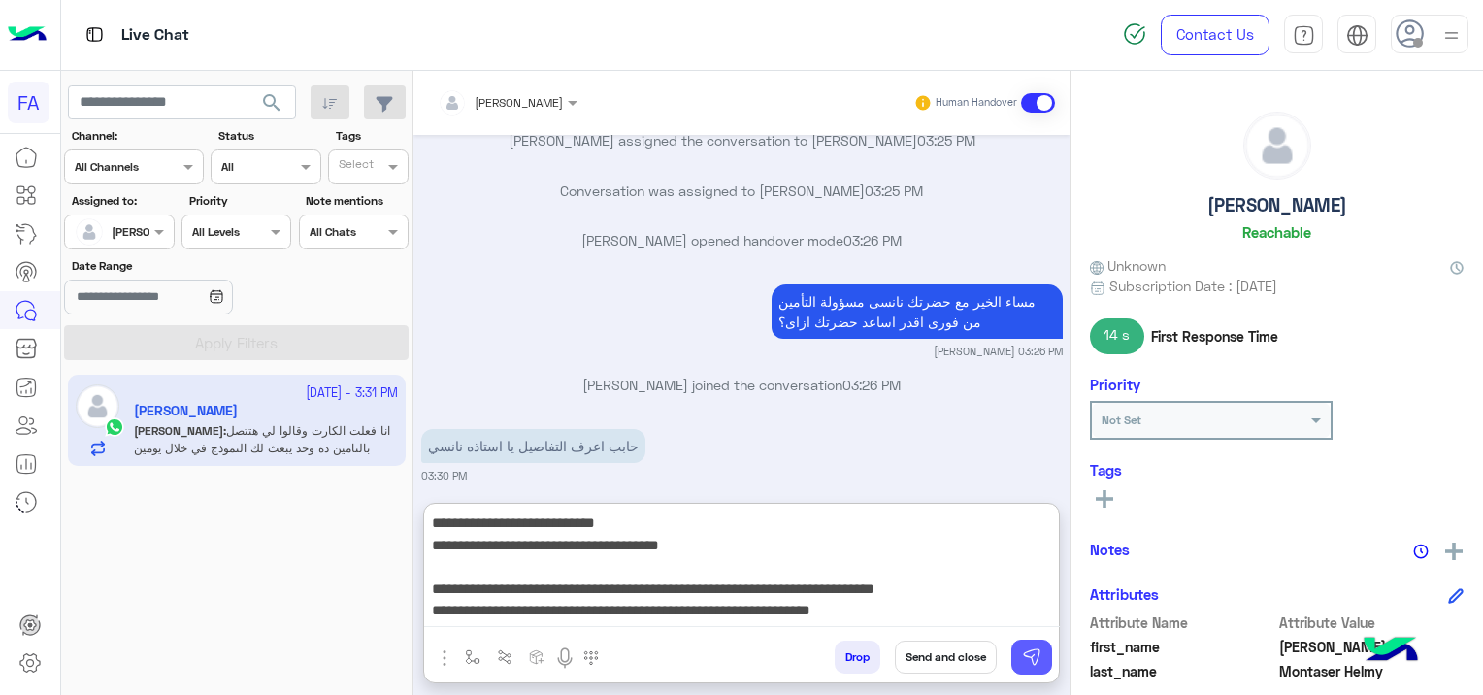
click at [1028, 660] on img at bounding box center [1031, 656] width 19 height 19
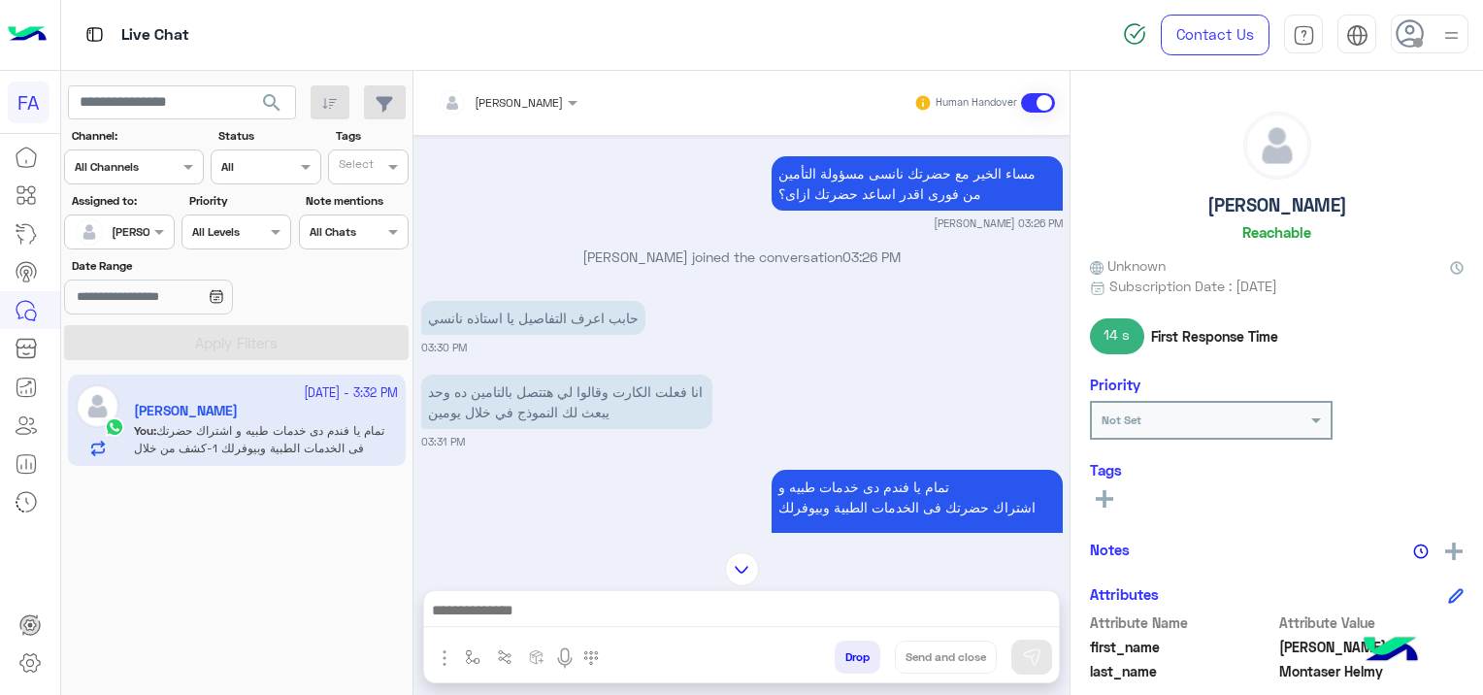
scroll to position [2534, 0]
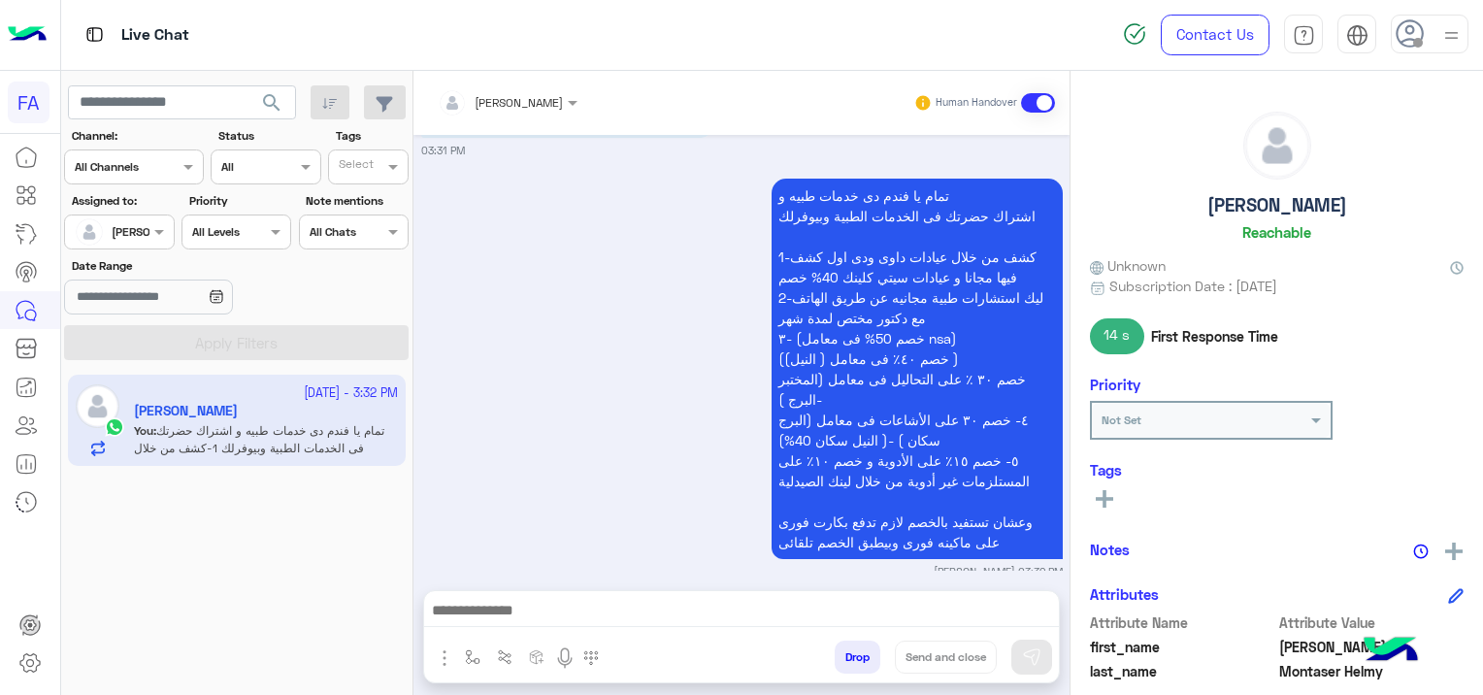
click at [613, 605] on textarea at bounding box center [742, 612] width 636 height 29
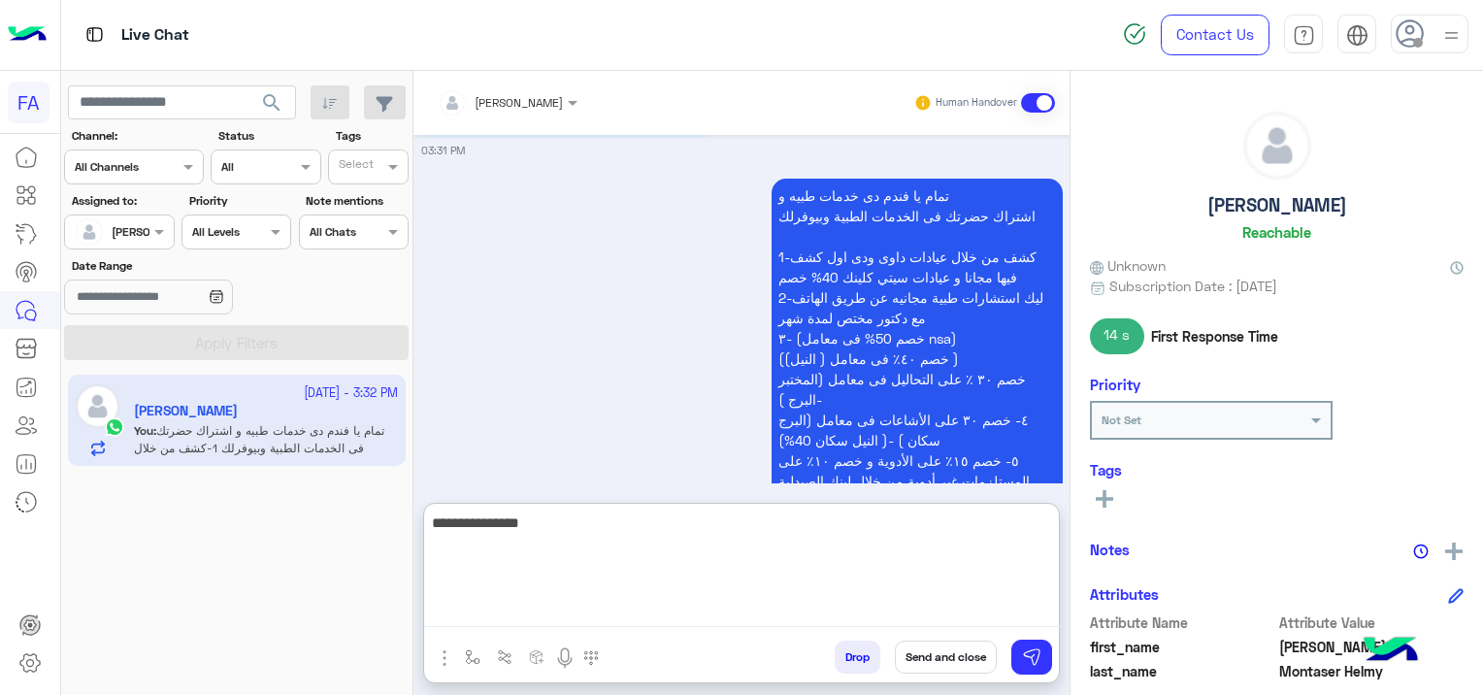
type textarea "**********"
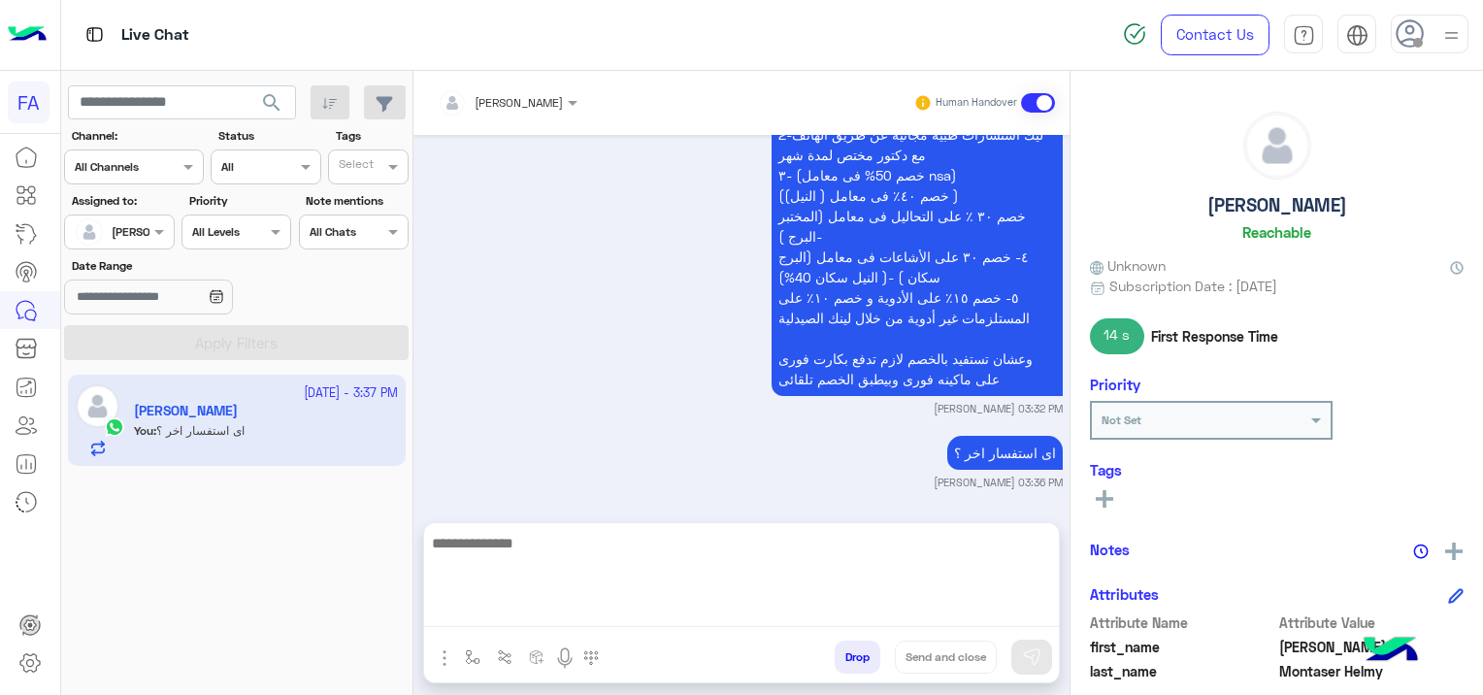
scroll to position [2609, 0]
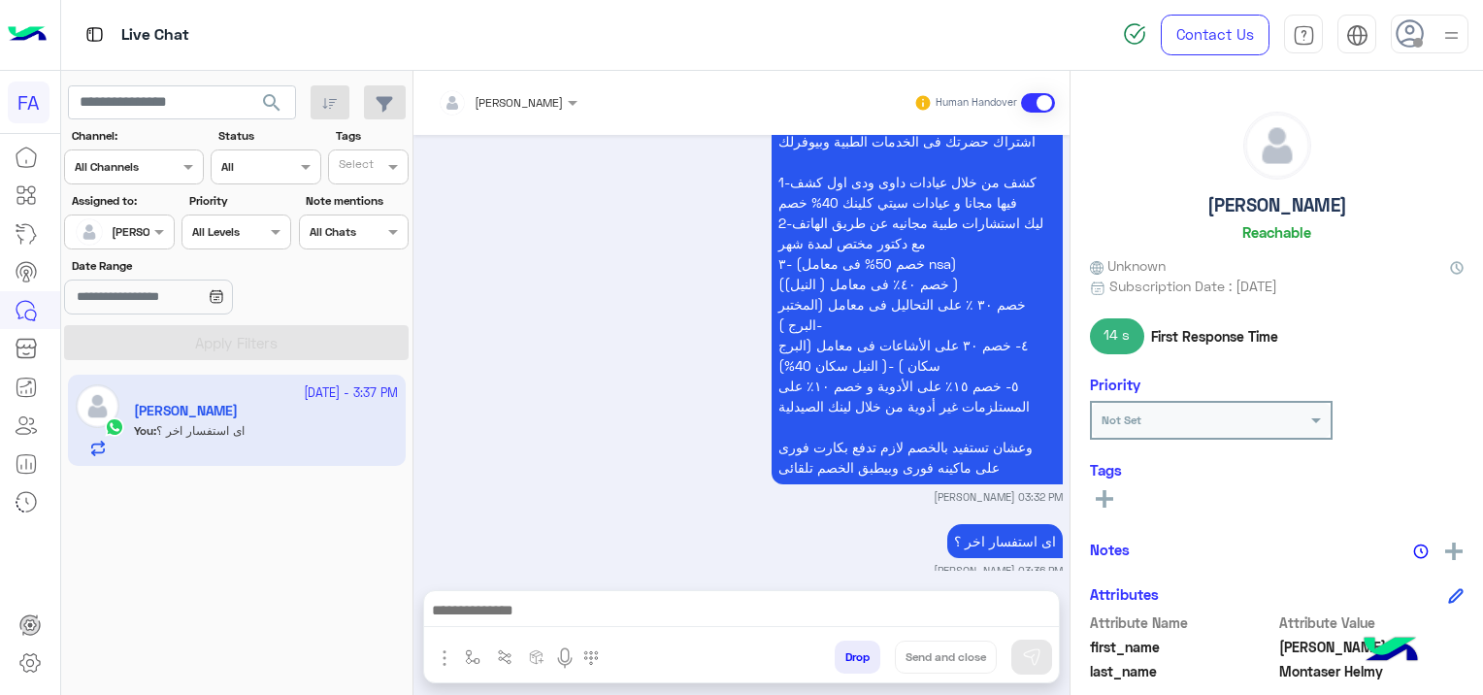
drag, startPoint x: 493, startPoint y: 617, endPoint x: 508, endPoint y: 612, distance: 16.3
click at [493, 617] on textarea at bounding box center [742, 612] width 636 height 29
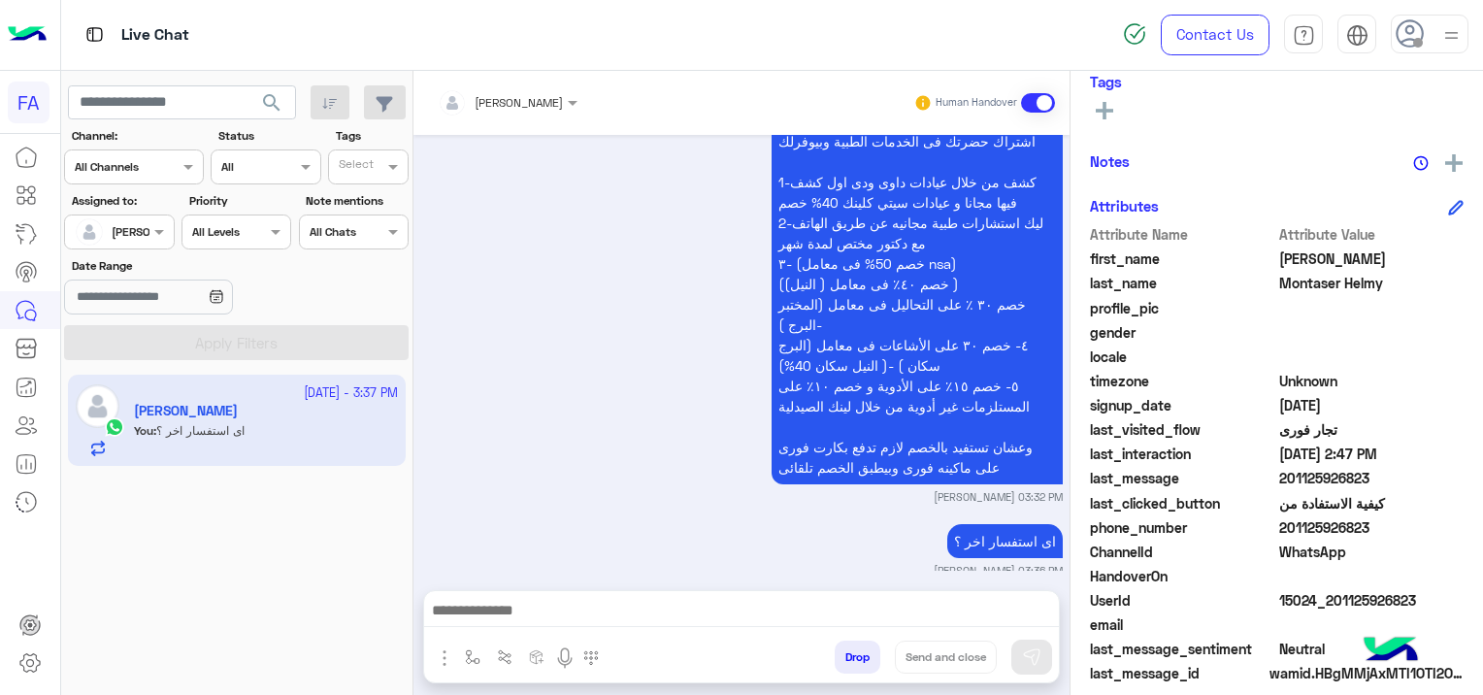
drag, startPoint x: 1417, startPoint y: 592, endPoint x: 1331, endPoint y: 602, distance: 85.9
click at [1331, 602] on span "15024_201125926823" at bounding box center [1371, 600] width 185 height 20
copy span "01125926823"
click at [658, 599] on textarea at bounding box center [742, 612] width 636 height 29
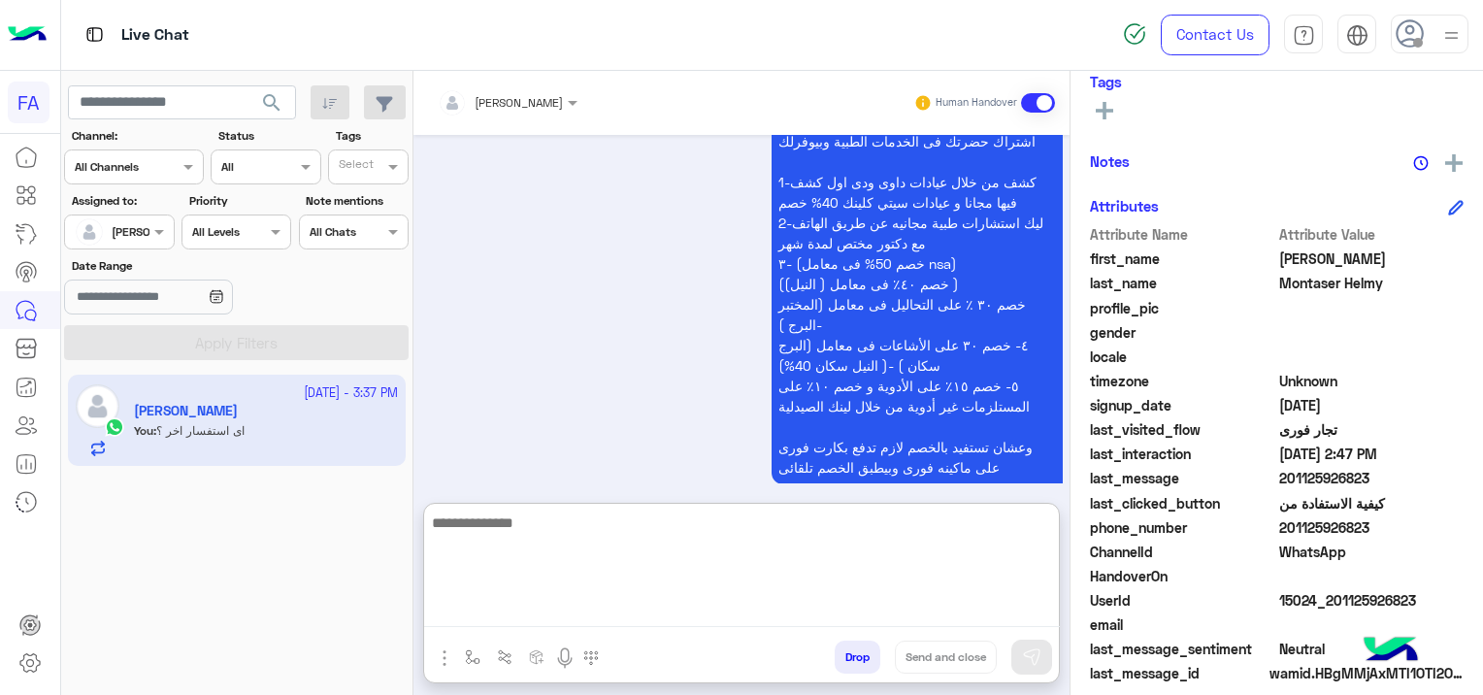
click at [640, 573] on textarea at bounding box center [742, 568] width 636 height 116
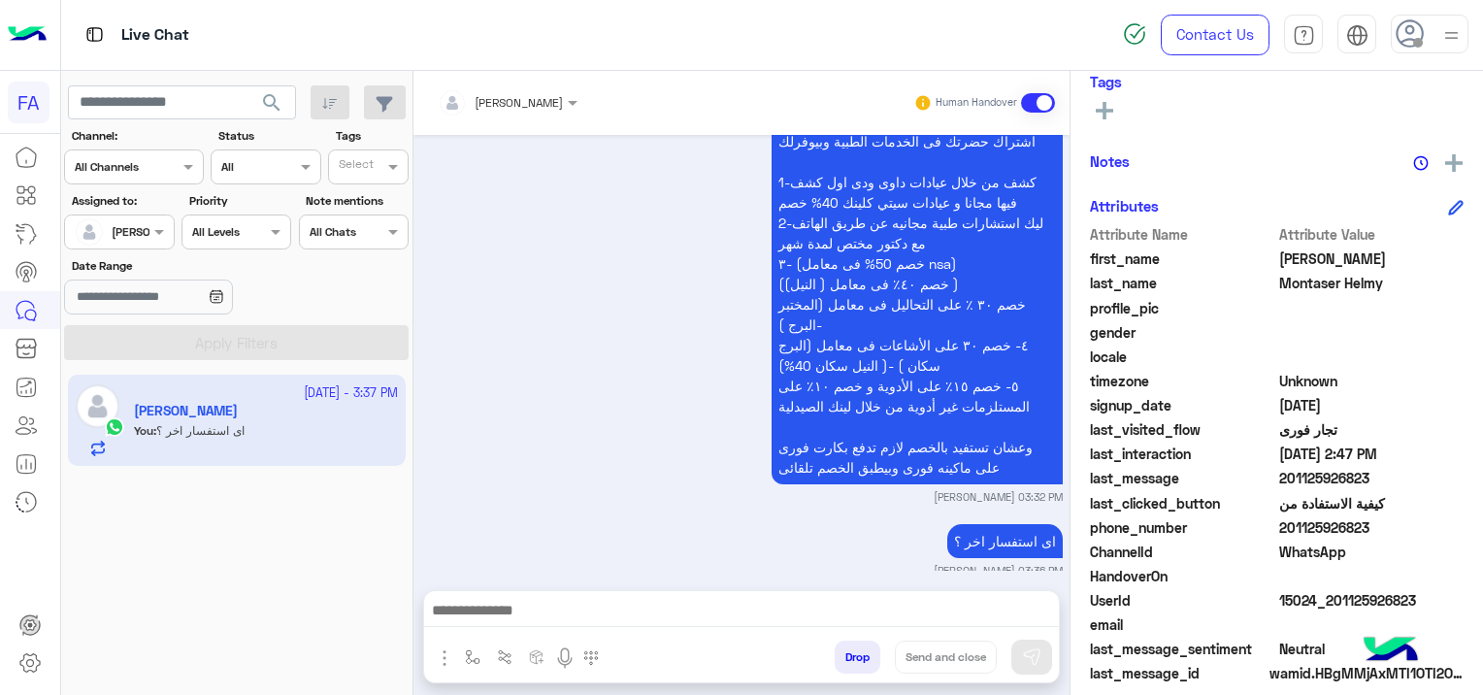
click at [517, 601] on textarea at bounding box center [742, 612] width 636 height 29
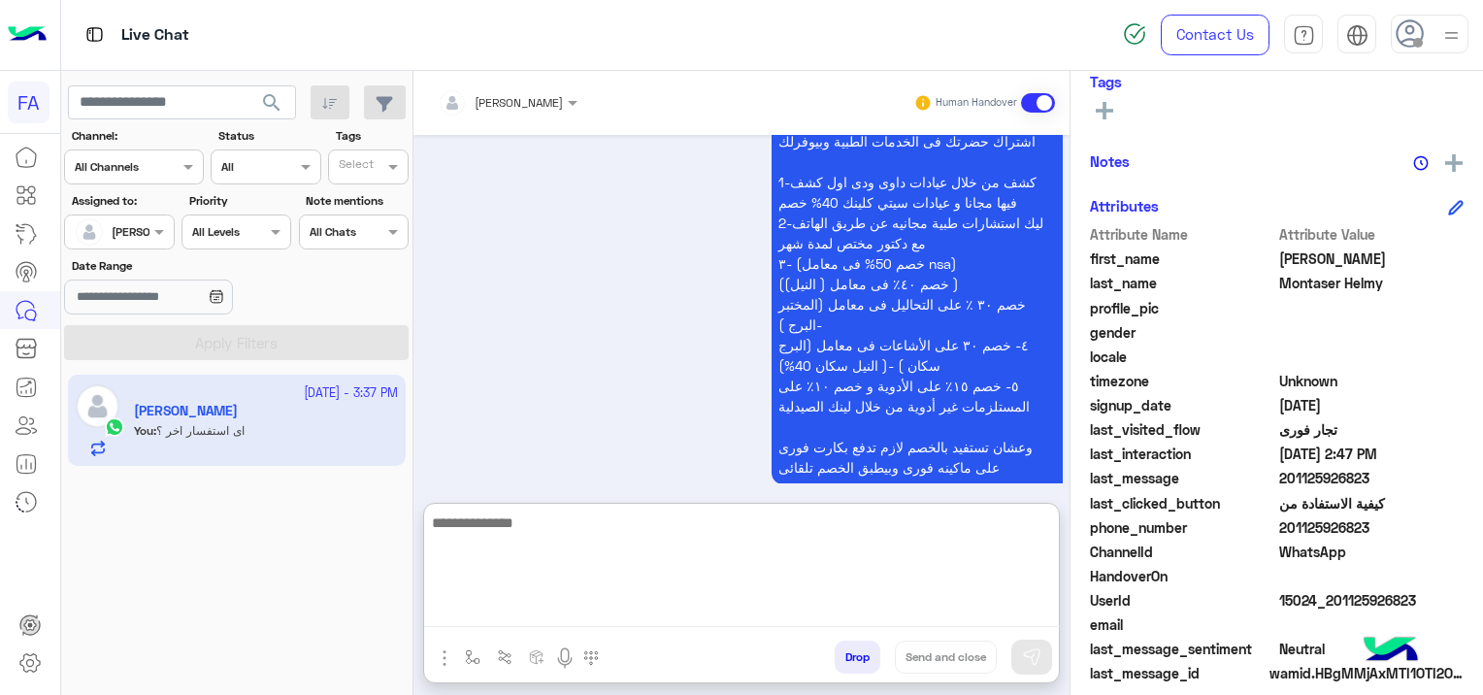
paste textarea "**********"
type textarea "**********"
click at [943, 656] on button "Send and close" at bounding box center [946, 656] width 102 height 33
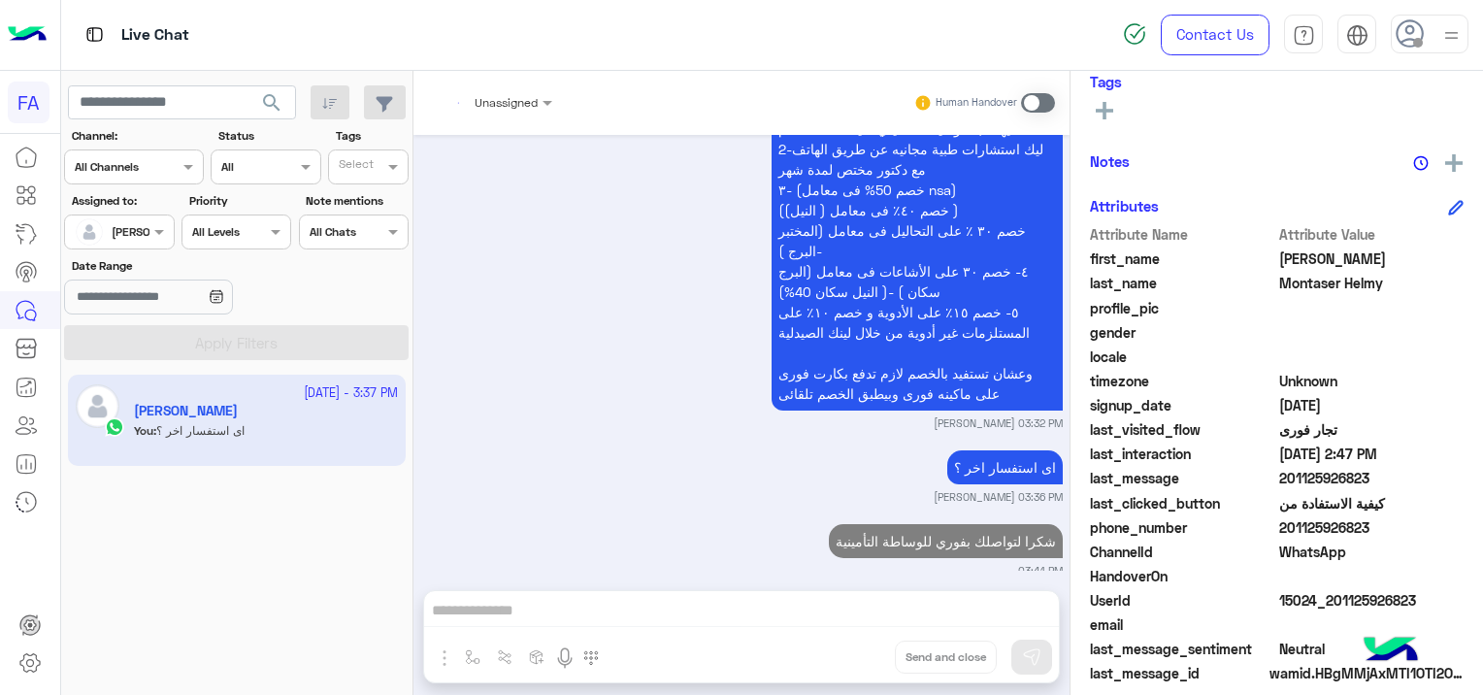
scroll to position [2732, 0]
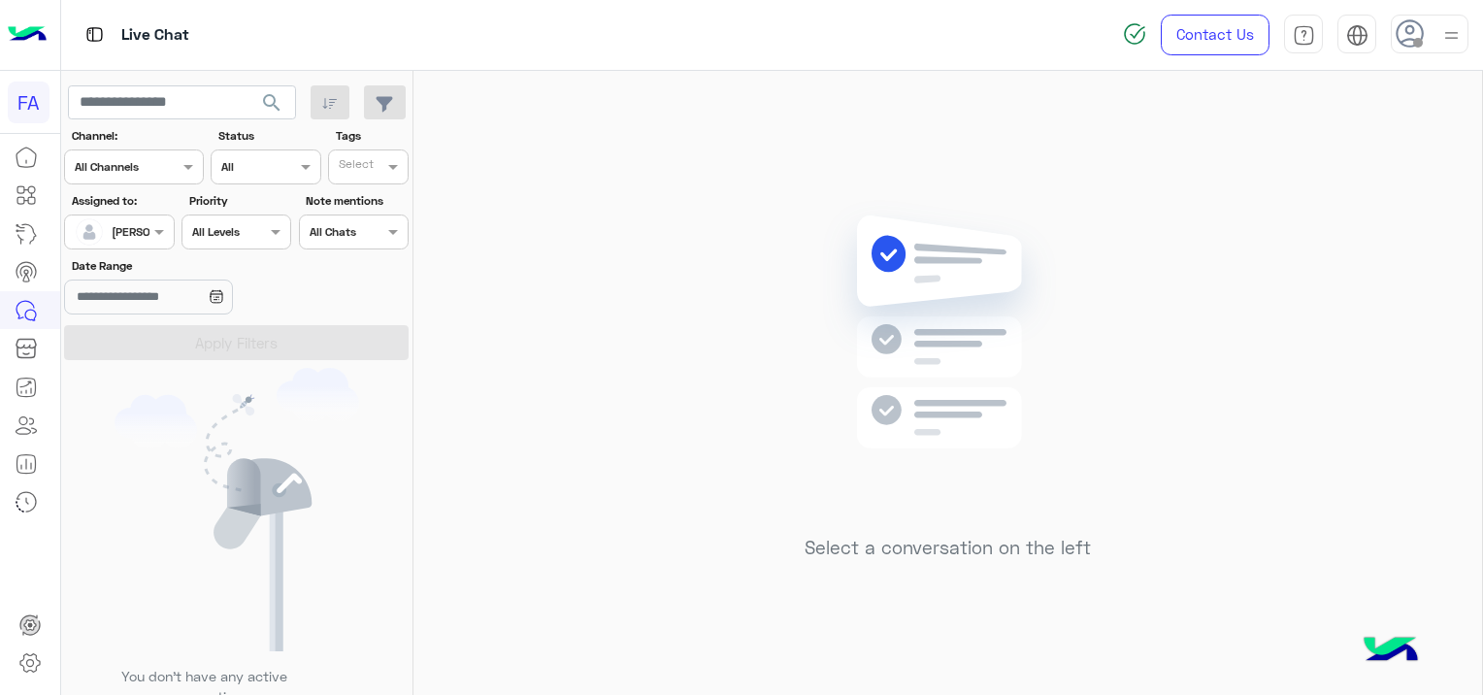
click at [145, 225] on div at bounding box center [119, 229] width 108 height 18
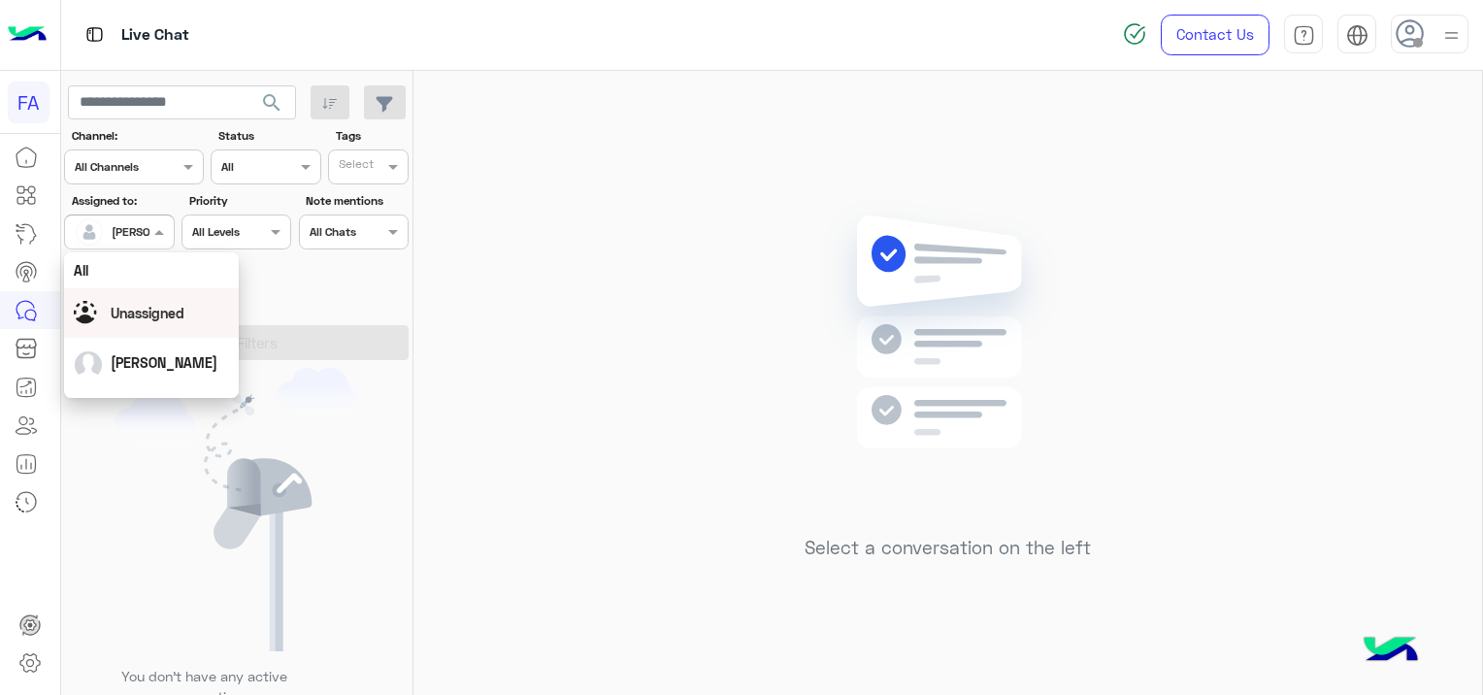
click at [165, 312] on span "Unassigned" at bounding box center [148, 313] width 74 height 16
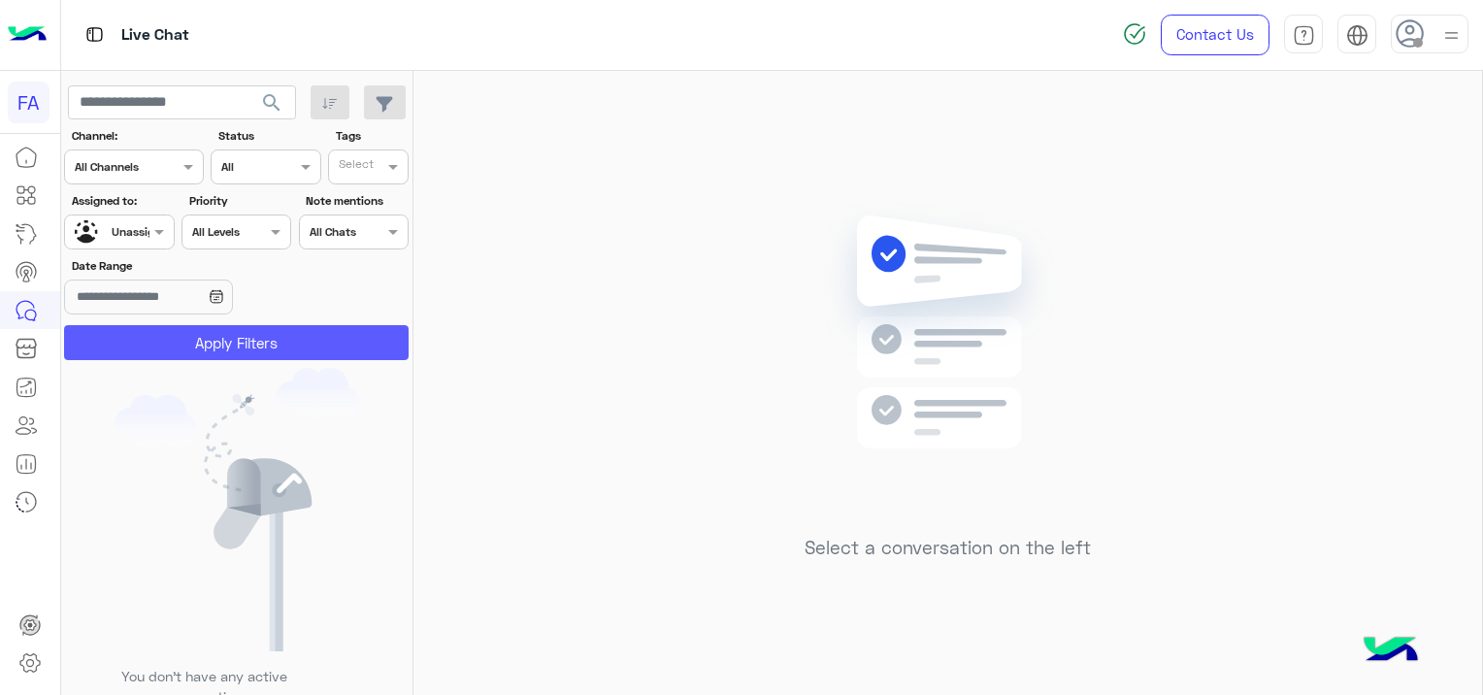
click at [244, 348] on button "Apply Filters" at bounding box center [236, 342] width 344 height 35
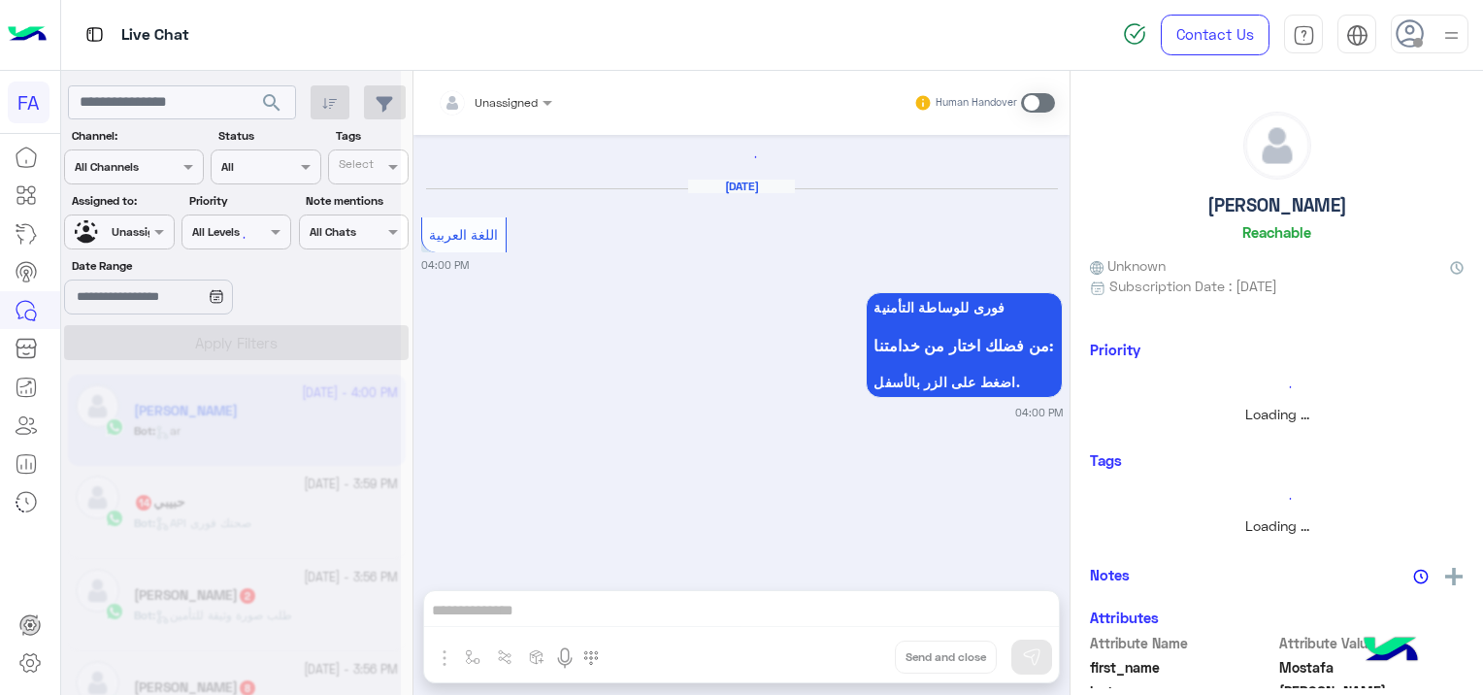
click at [125, 97] on div at bounding box center [231, 355] width 340 height 695
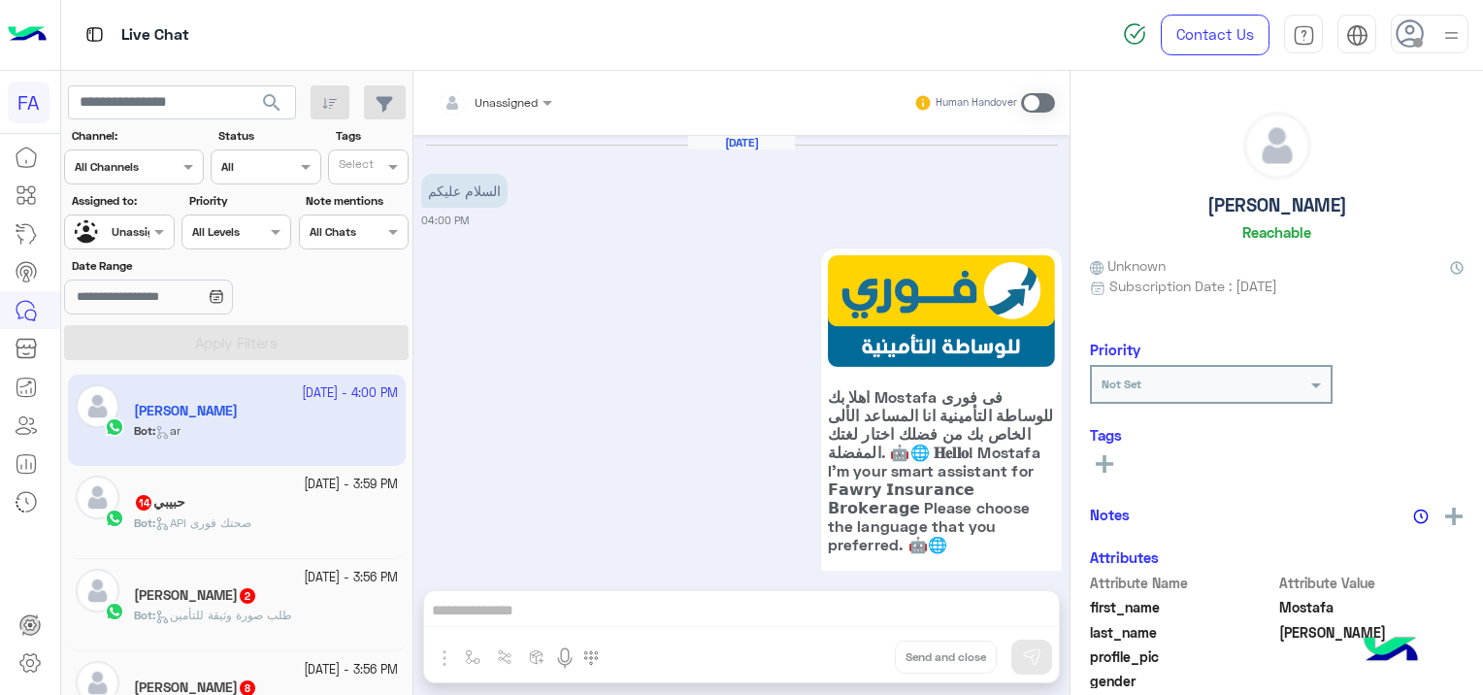
scroll to position [342, 0]
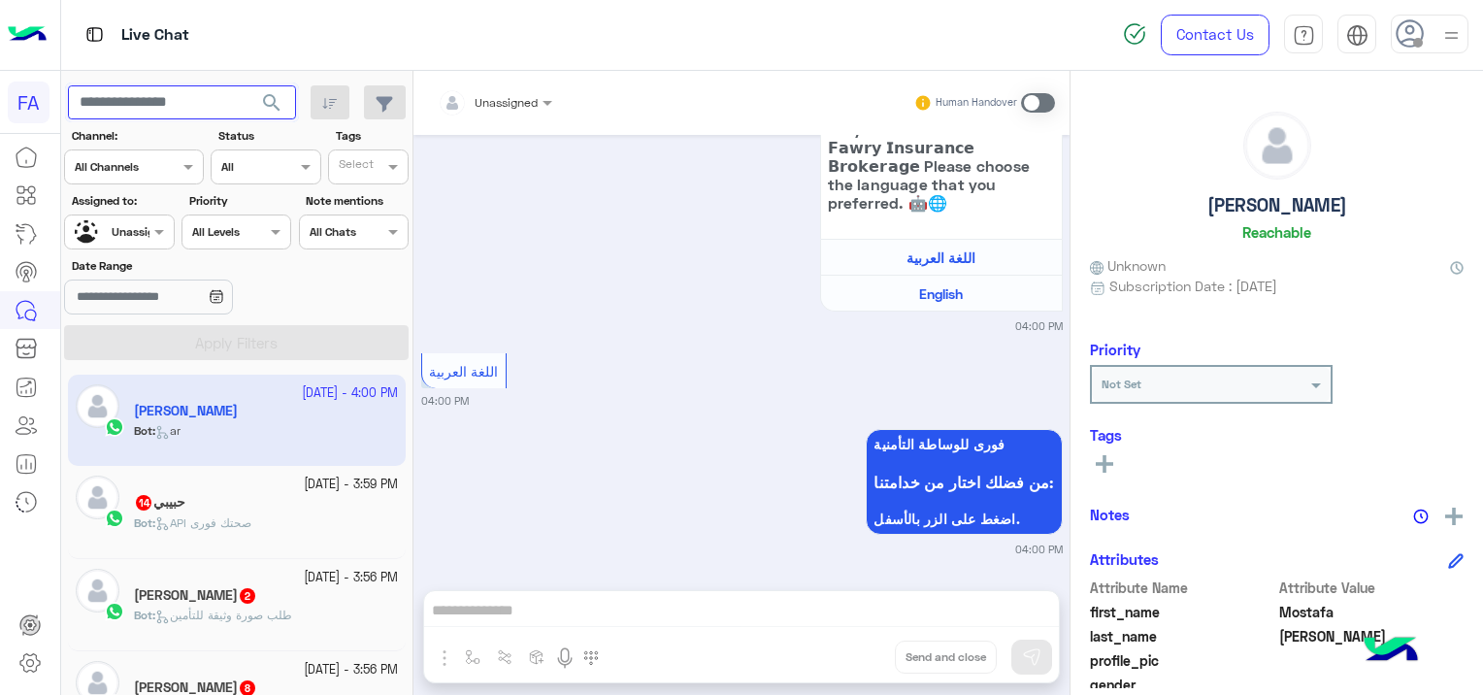
click at [121, 105] on input "text" at bounding box center [182, 102] width 228 height 35
type input "**********"
click at [273, 101] on span "search" at bounding box center [271, 102] width 23 height 23
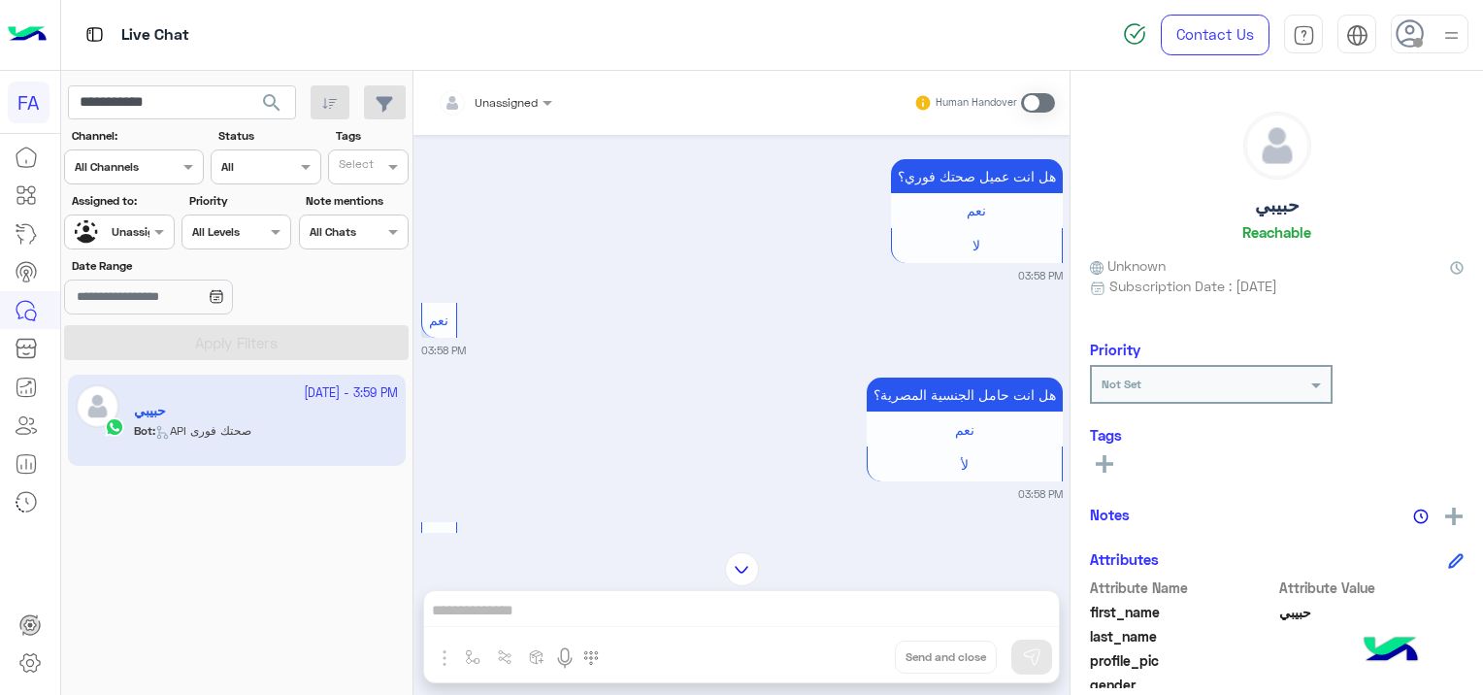
scroll to position [2232, 0]
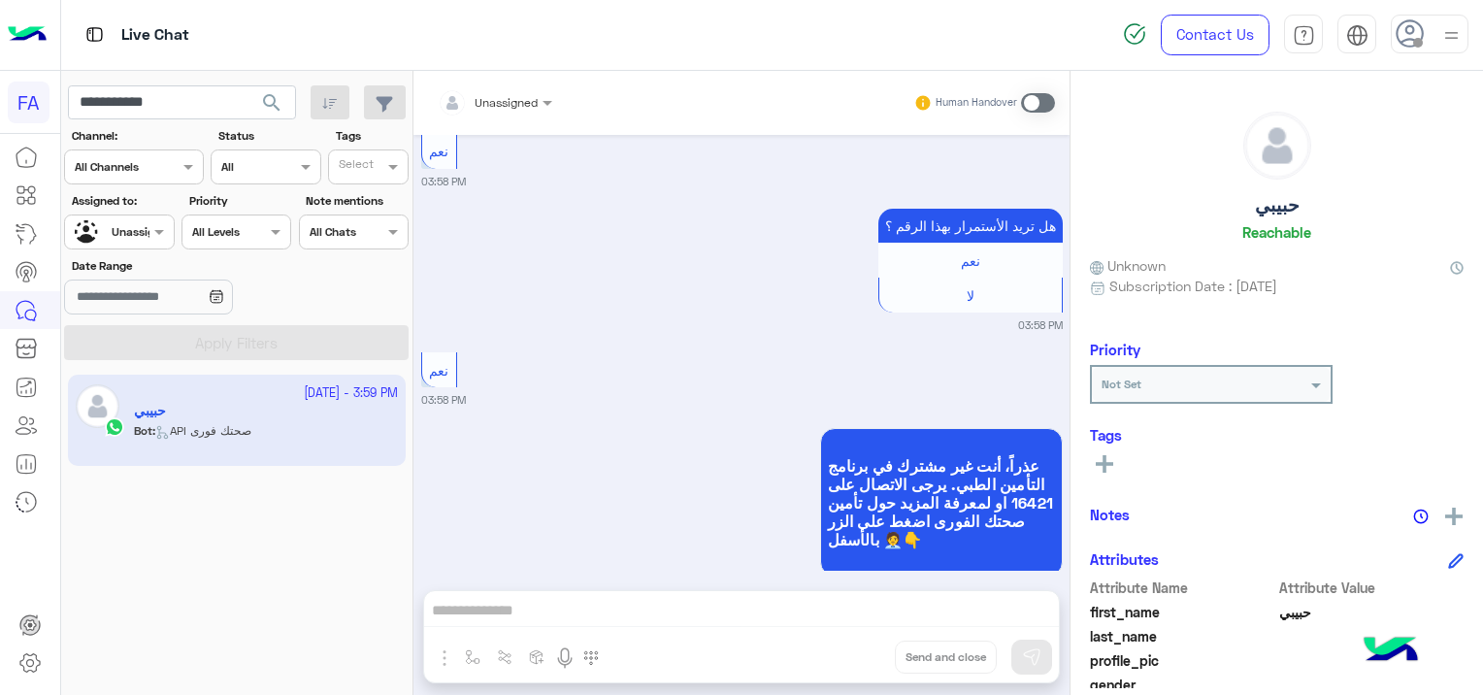
click at [493, 105] on input "text" at bounding box center [472, 99] width 68 height 17
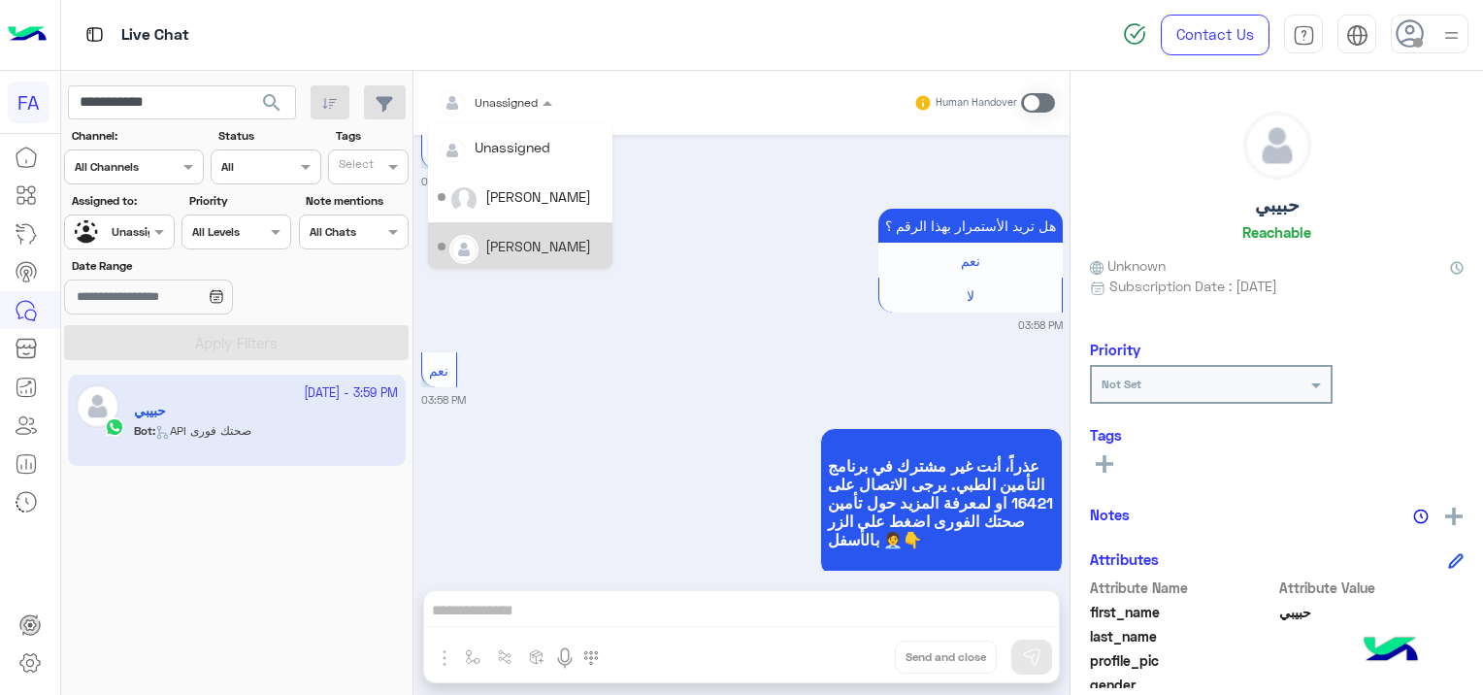
click at [516, 230] on div "[PERSON_NAME]" at bounding box center [520, 247] width 165 height 34
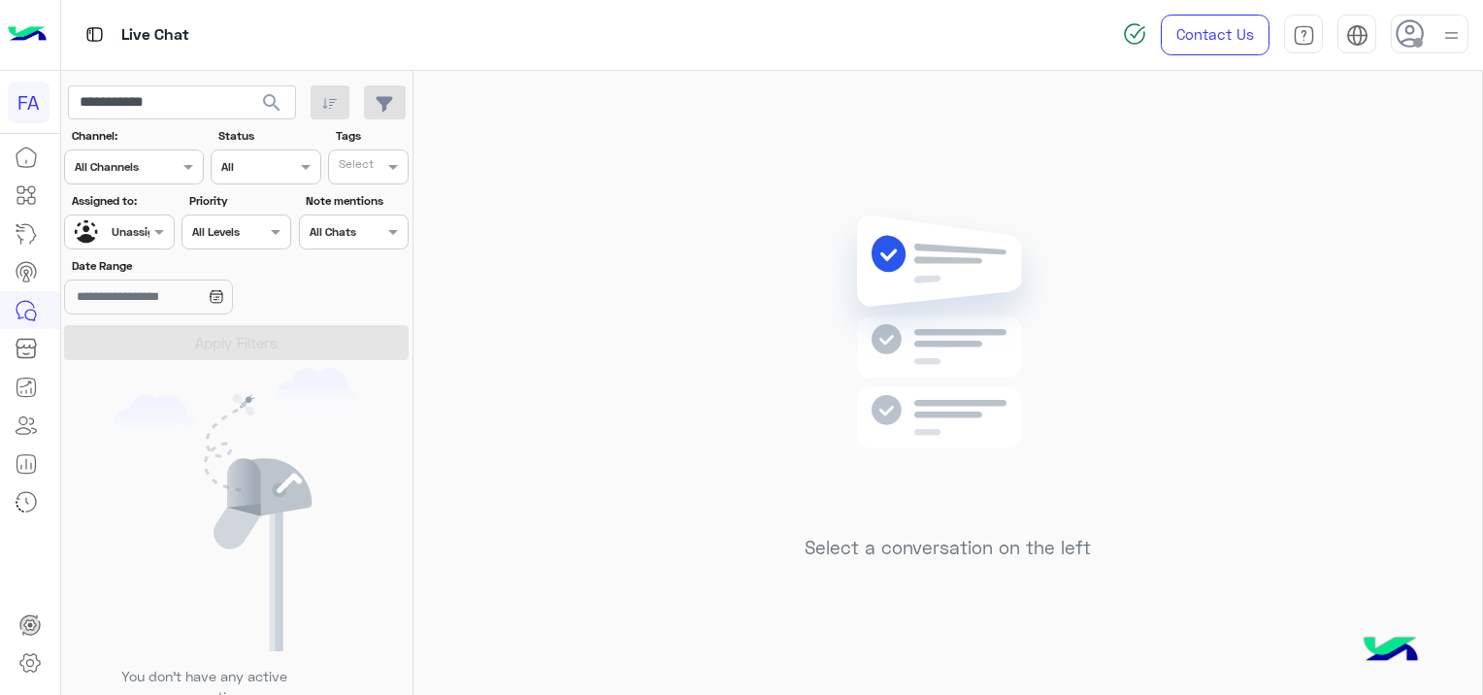
click at [116, 221] on input "text" at bounding box center [97, 229] width 45 height 17
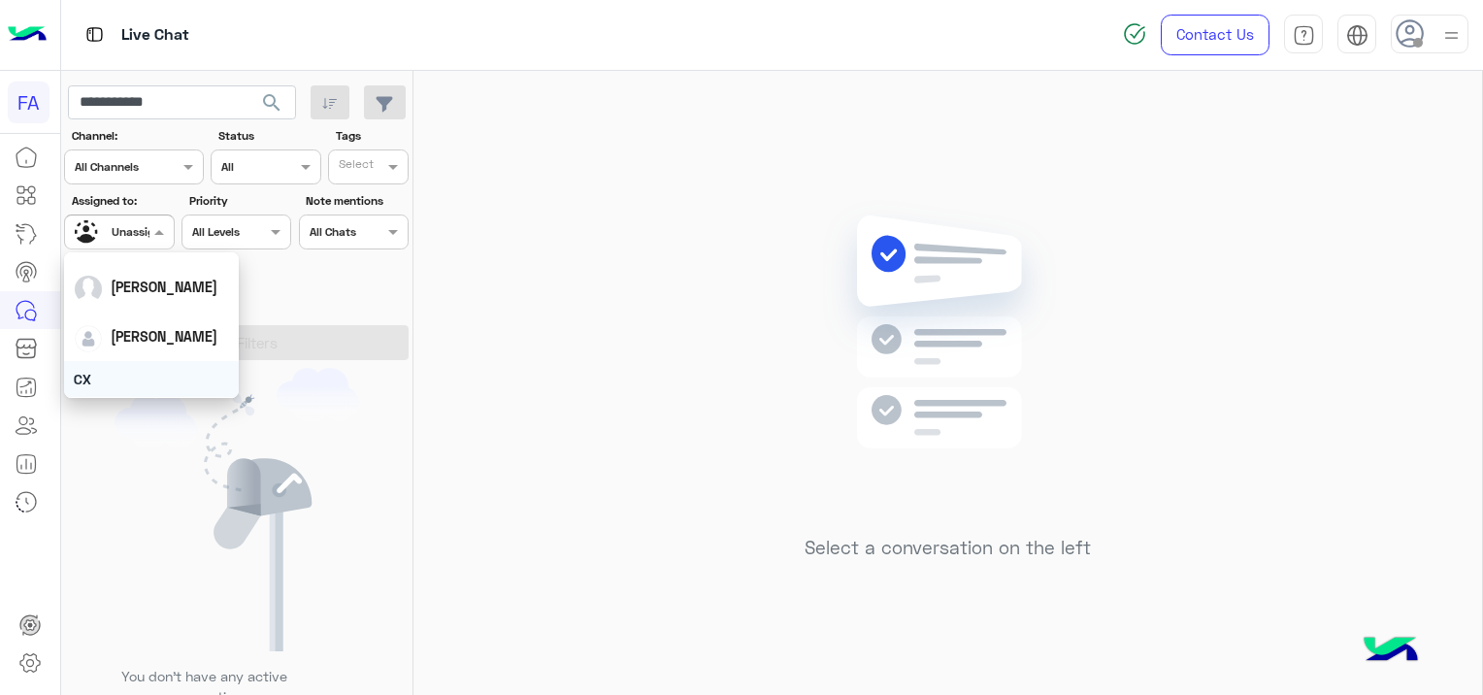
scroll to position [97, 0]
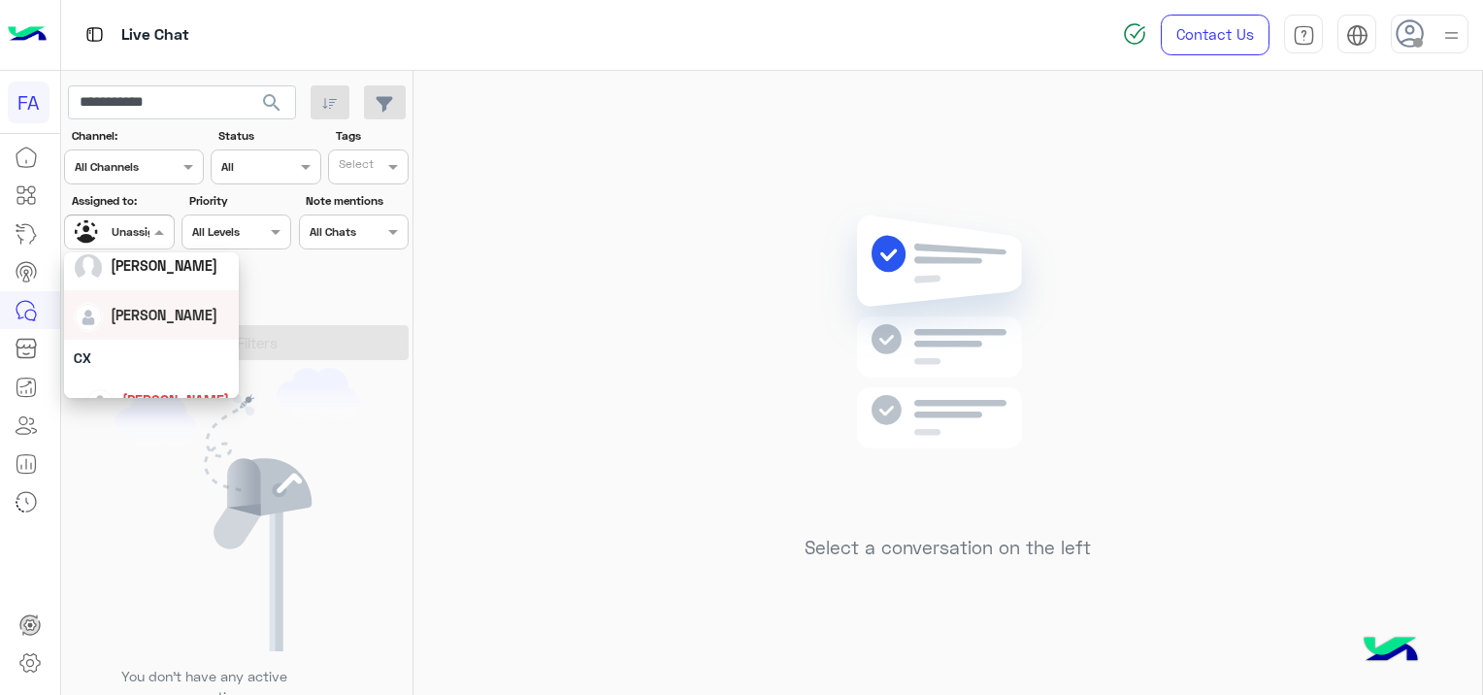
click at [194, 326] on div "[PERSON_NAME]" at bounding box center [151, 315] width 155 height 34
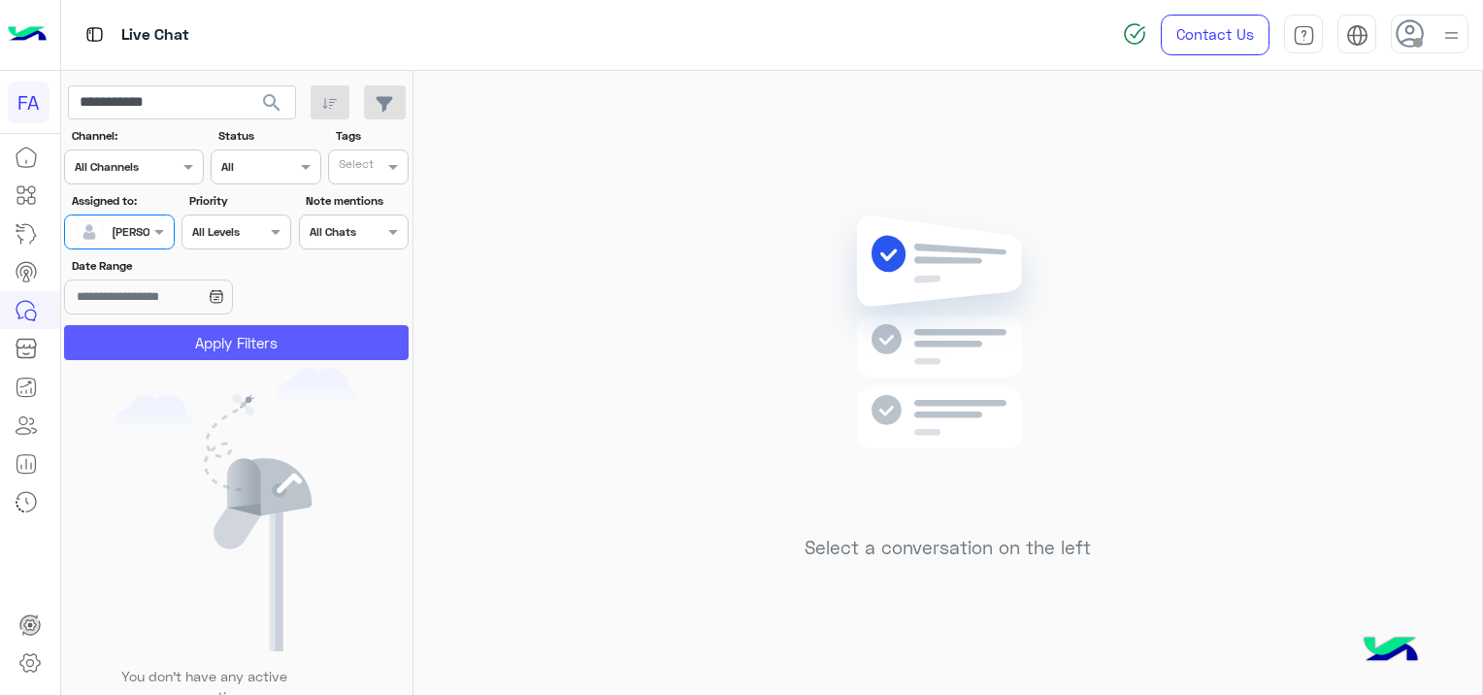
click at [212, 339] on button "Apply Filters" at bounding box center [236, 342] width 344 height 35
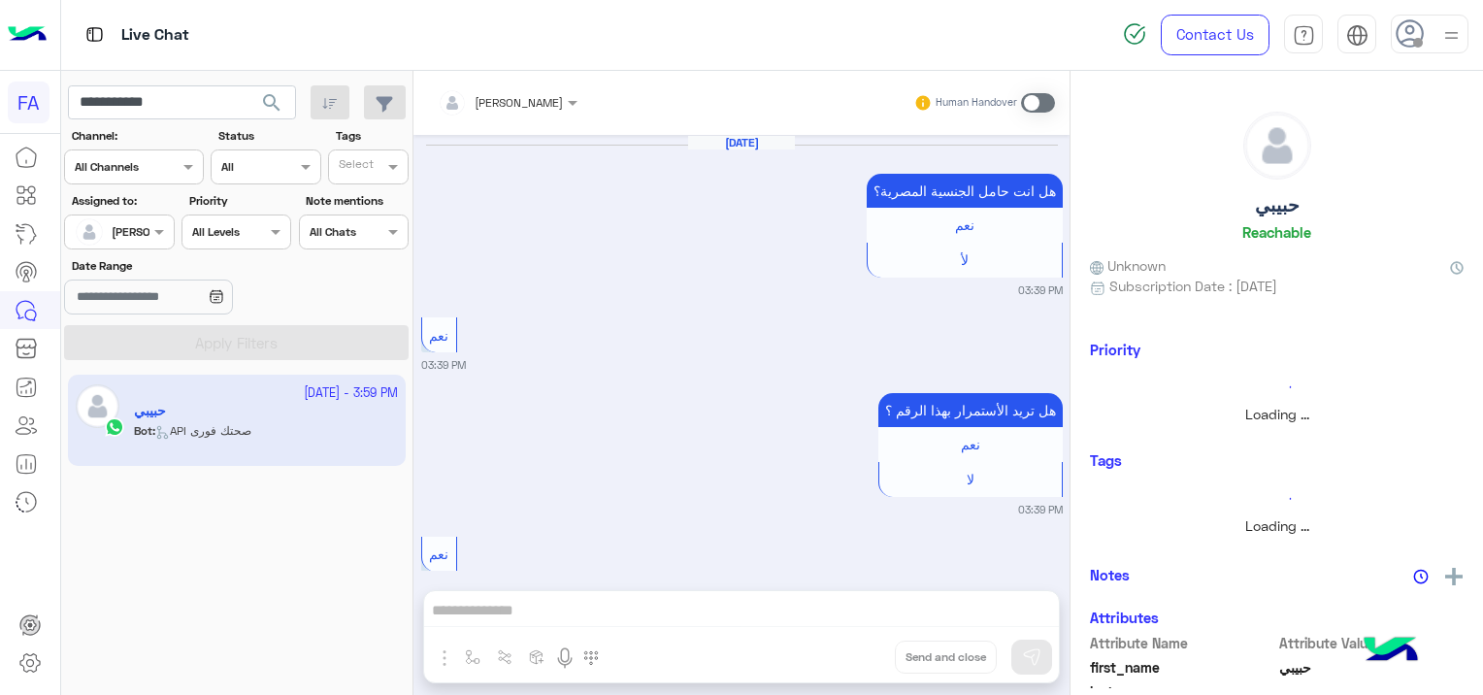
scroll to position [2206, 0]
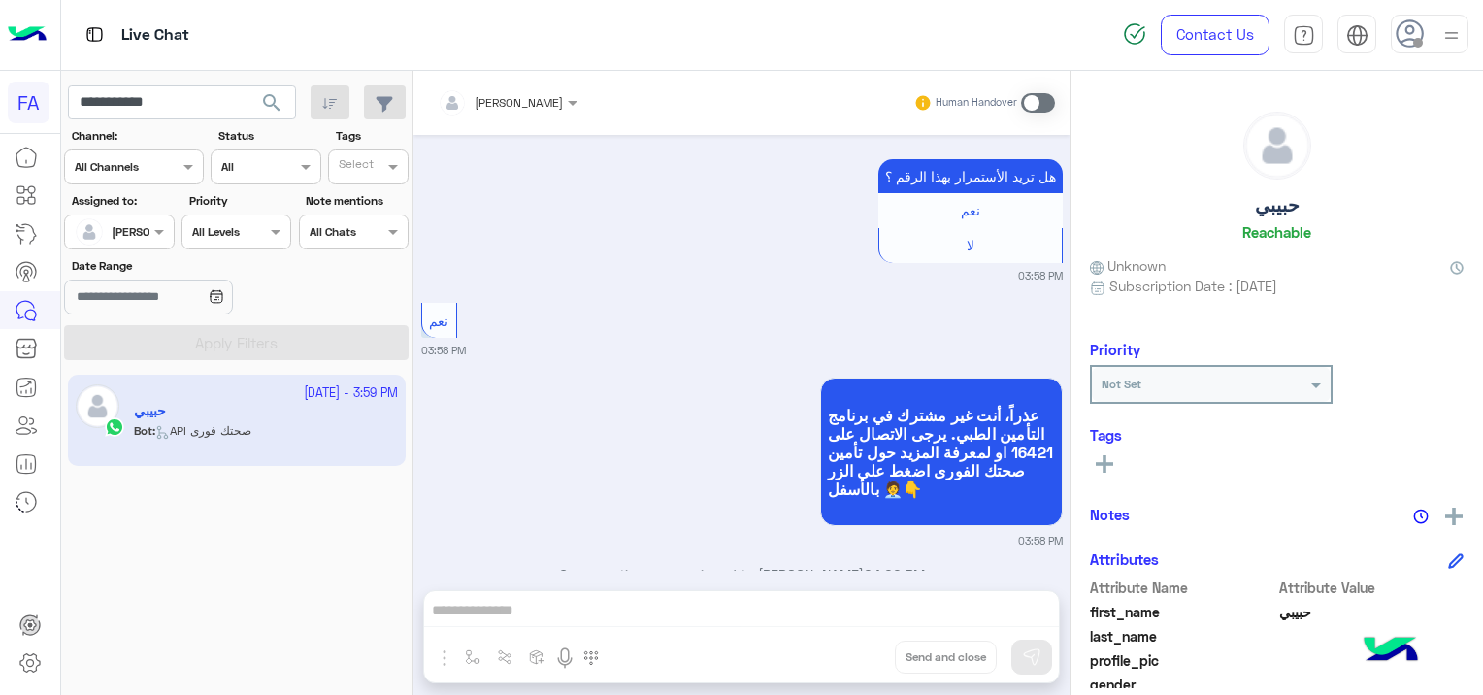
click at [1038, 100] on span at bounding box center [1038, 102] width 34 height 19
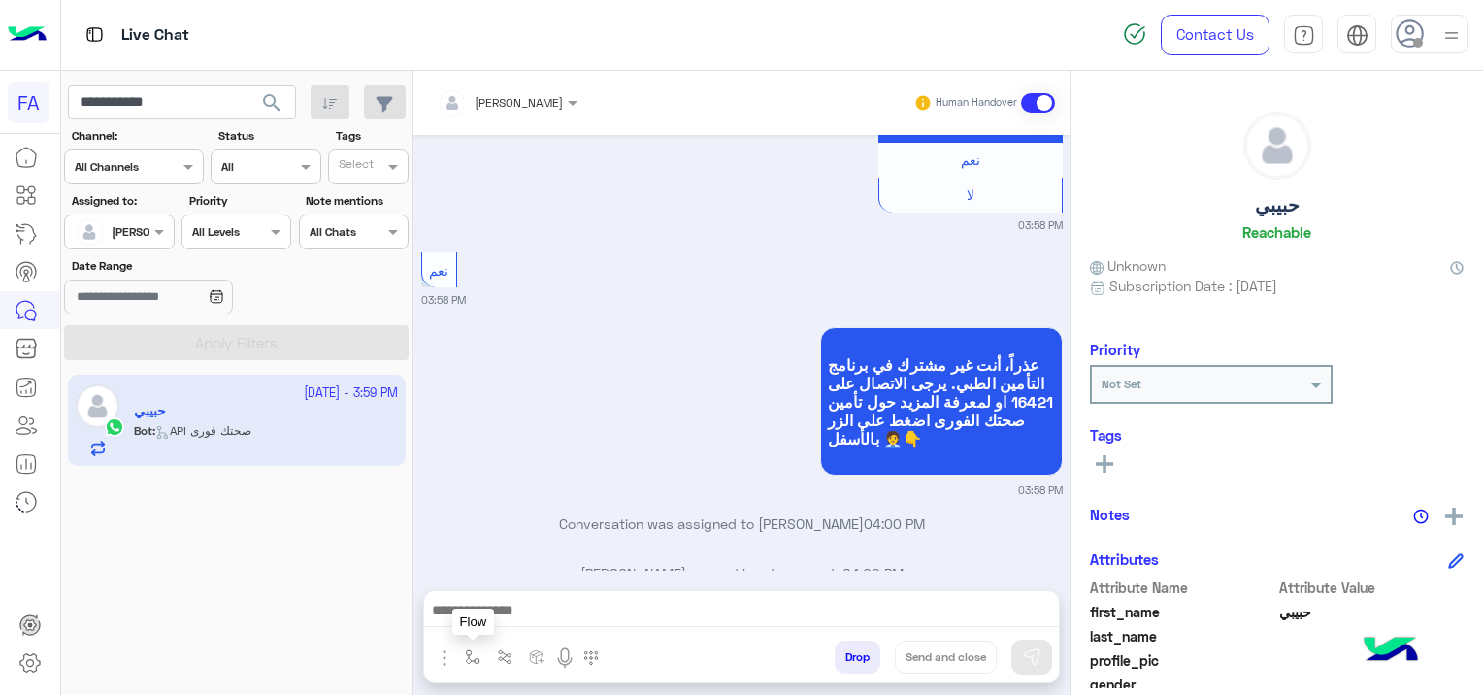
click at [460, 652] on button "button" at bounding box center [473, 656] width 32 height 32
click at [490, 608] on input "text" at bounding box center [506, 611] width 77 height 17
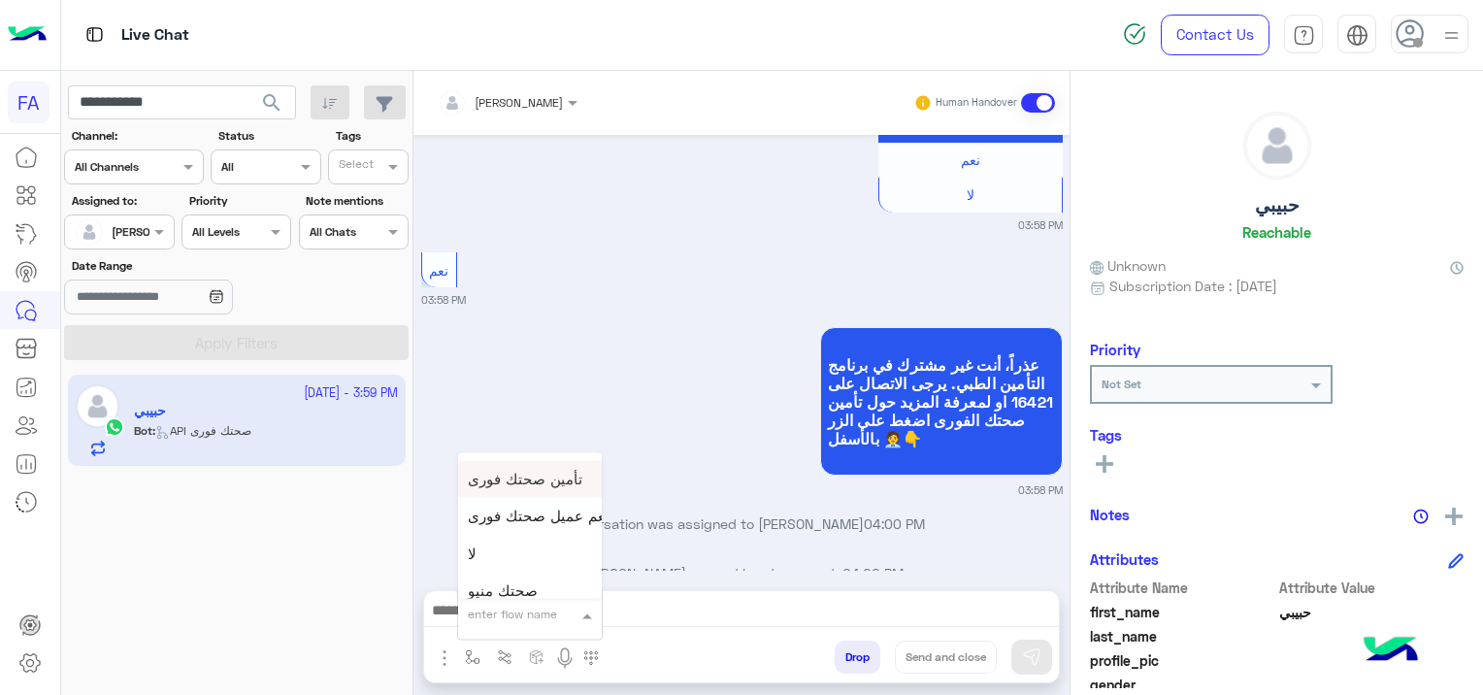
scroll to position [1067, 0]
click at [534, 561] on span "صحتك منيو" at bounding box center [503, 561] width 70 height 17
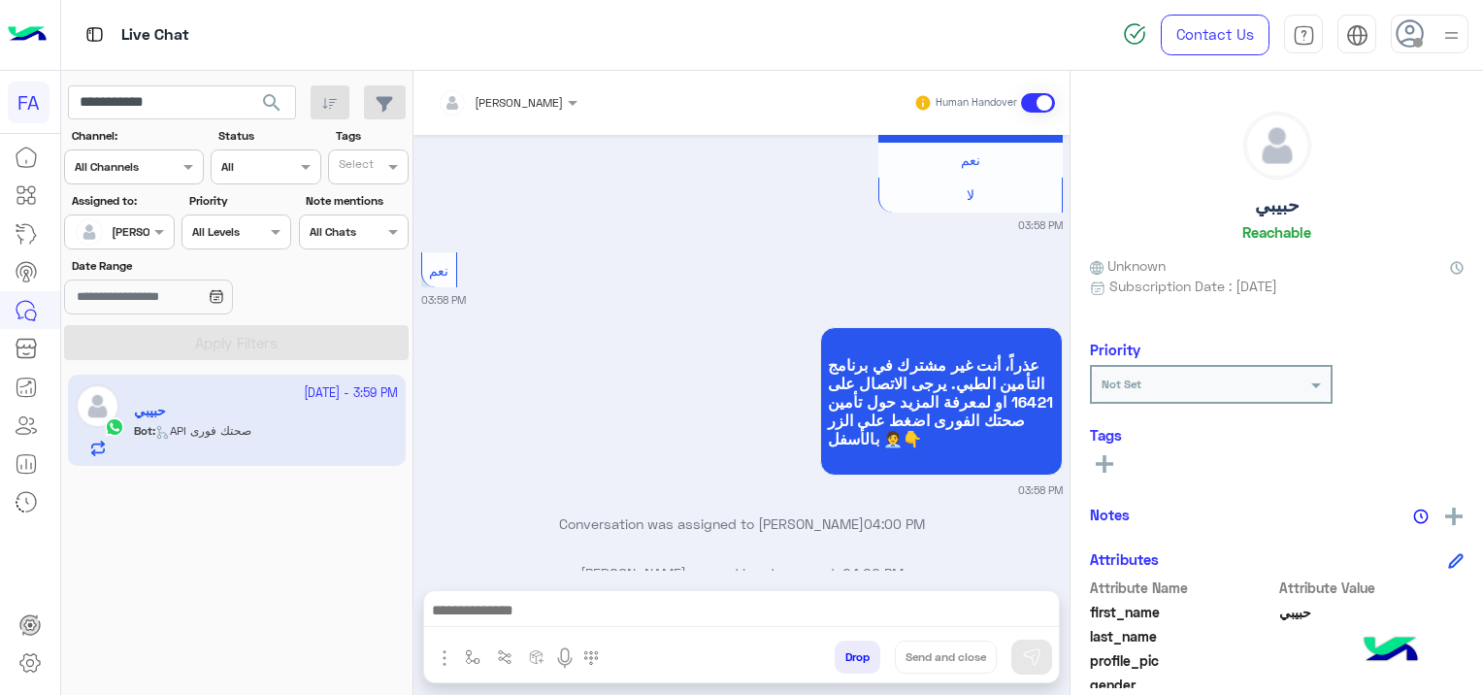
type textarea "*********"
click at [1030, 663] on img at bounding box center [1031, 656] width 19 height 19
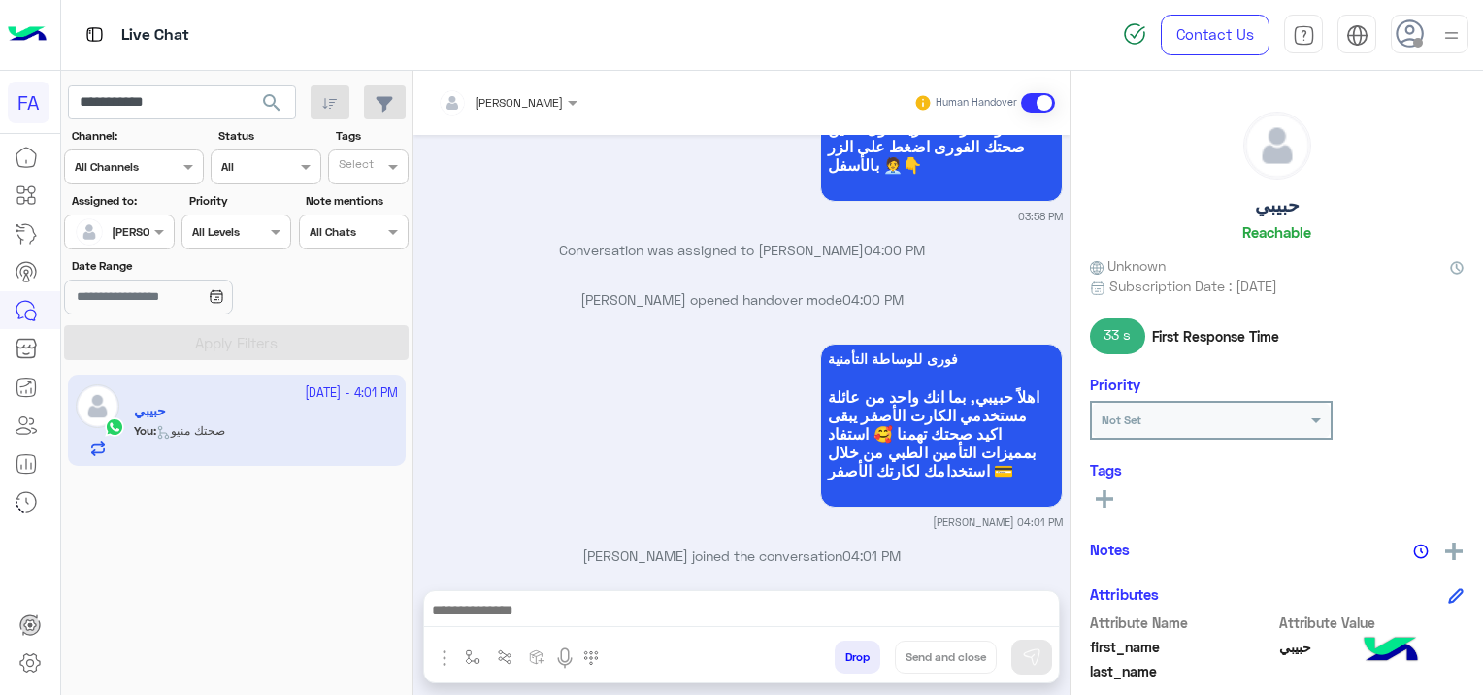
click at [1047, 105] on span at bounding box center [1038, 102] width 34 height 19
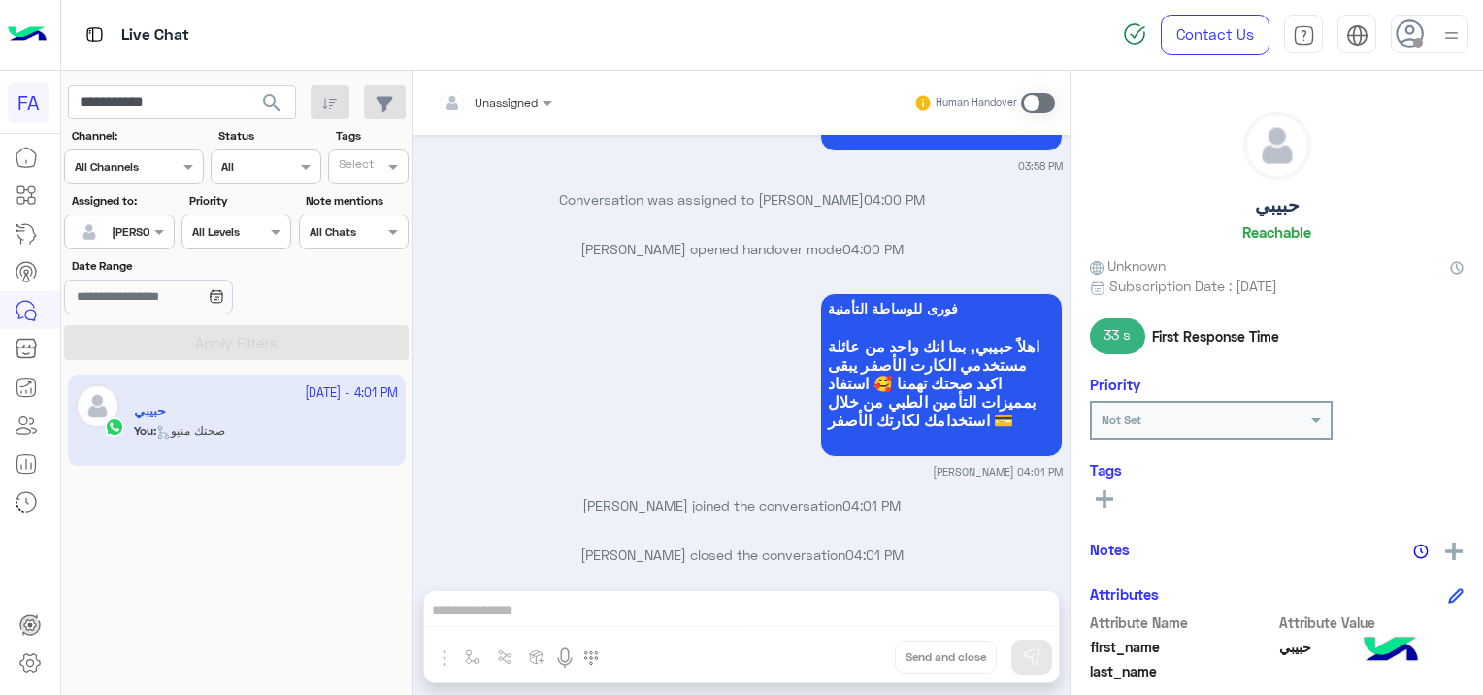
click at [136, 229] on div at bounding box center [119, 229] width 108 height 18
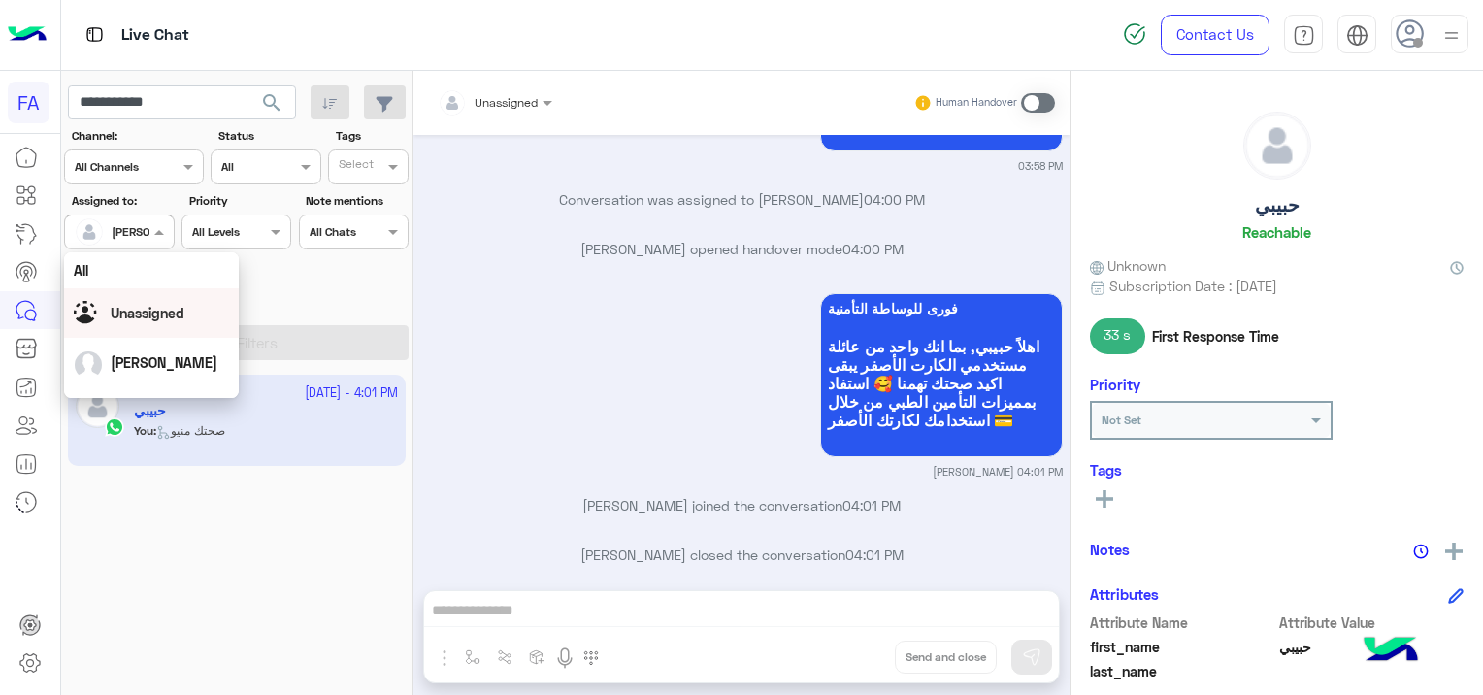
click at [184, 315] on span "Unassigned" at bounding box center [148, 313] width 74 height 16
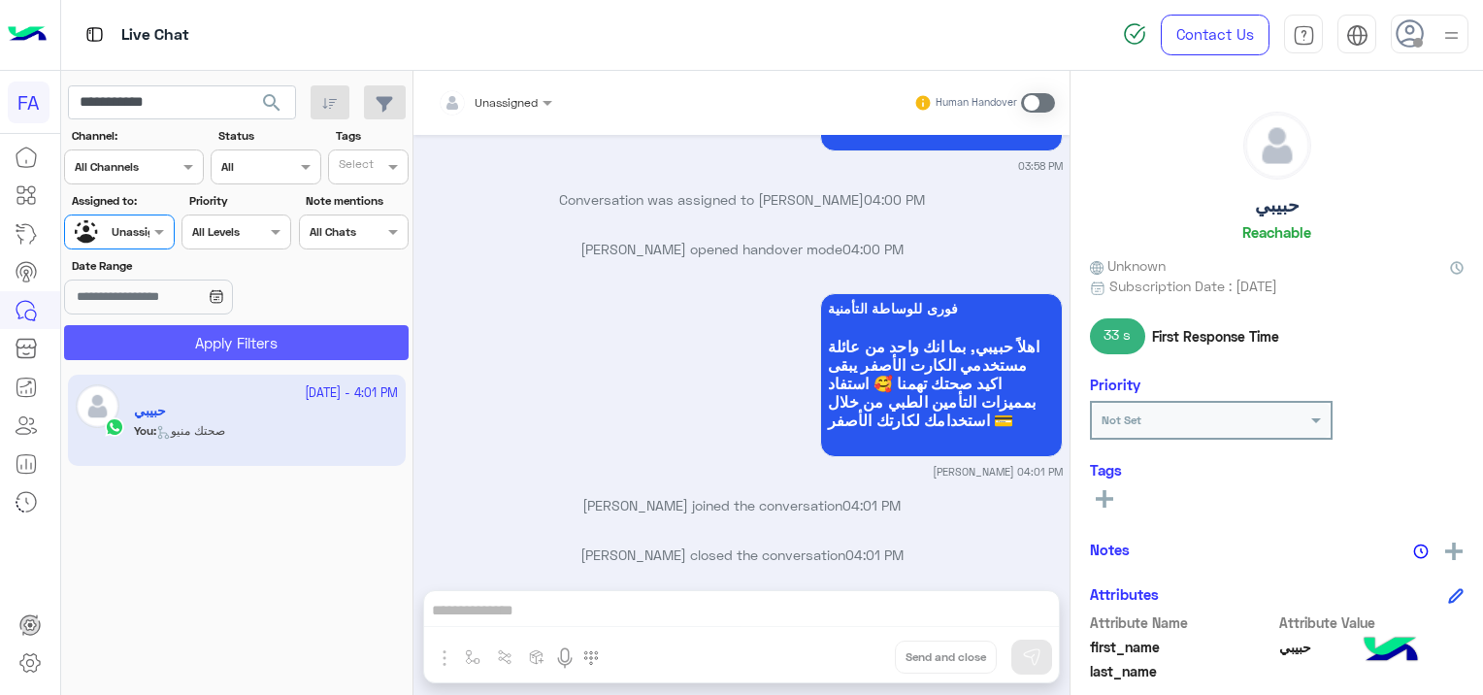
click at [234, 335] on button "Apply Filters" at bounding box center [236, 342] width 344 height 35
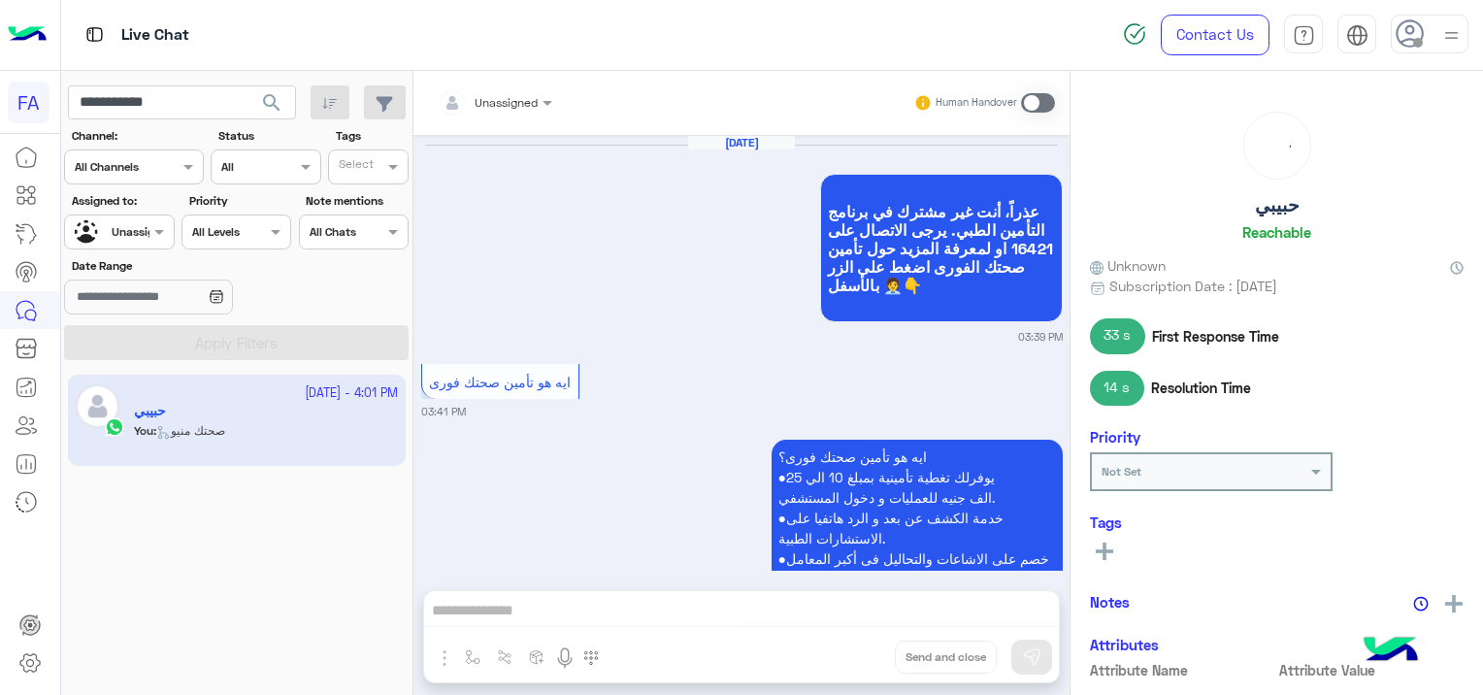
scroll to position [2142, 0]
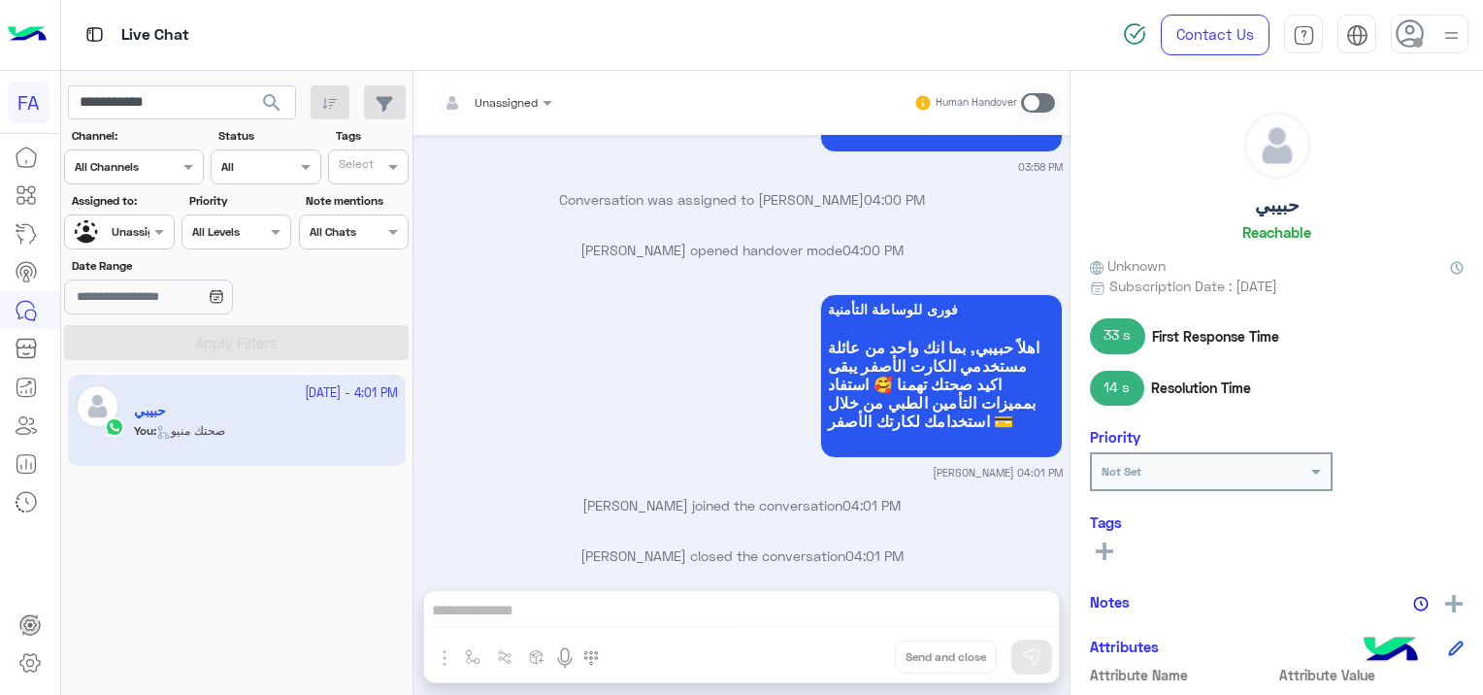
click at [144, 217] on div "Unassigned" at bounding box center [112, 232] width 74 height 34
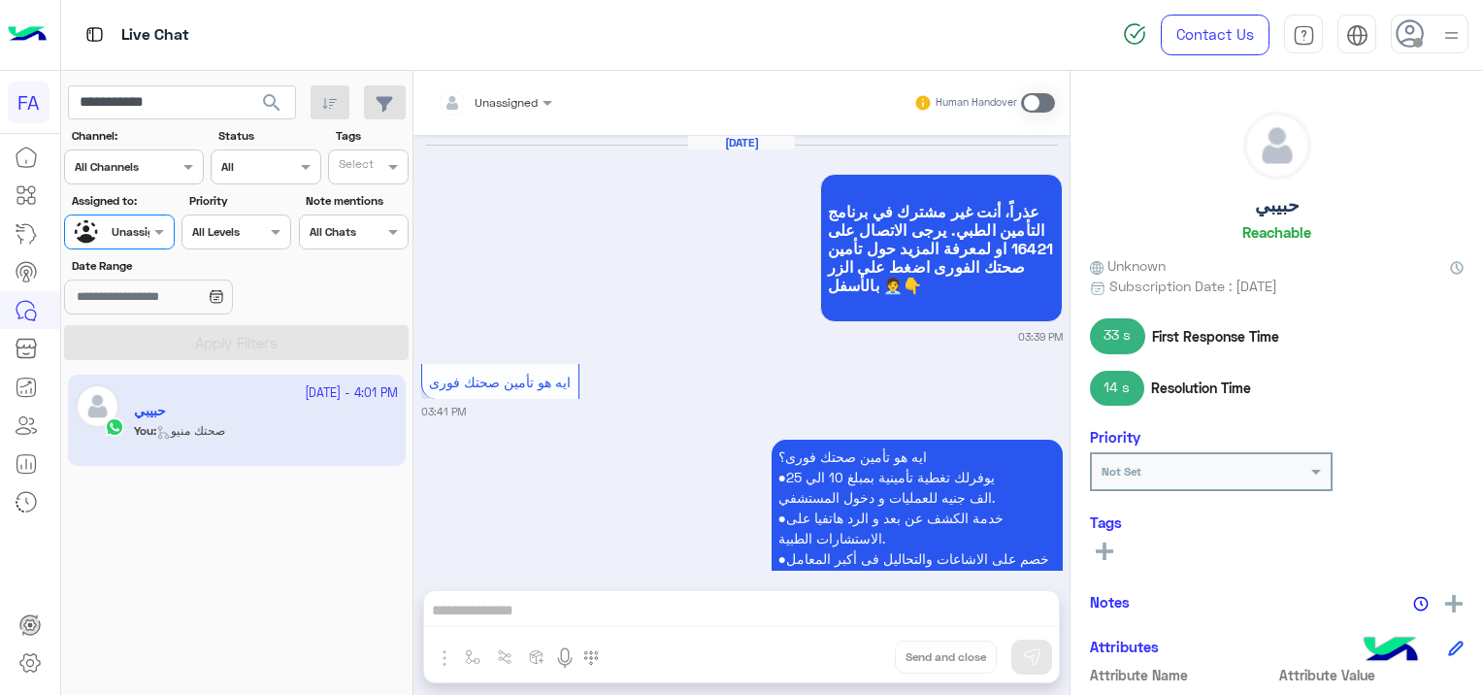
scroll to position [2142, 0]
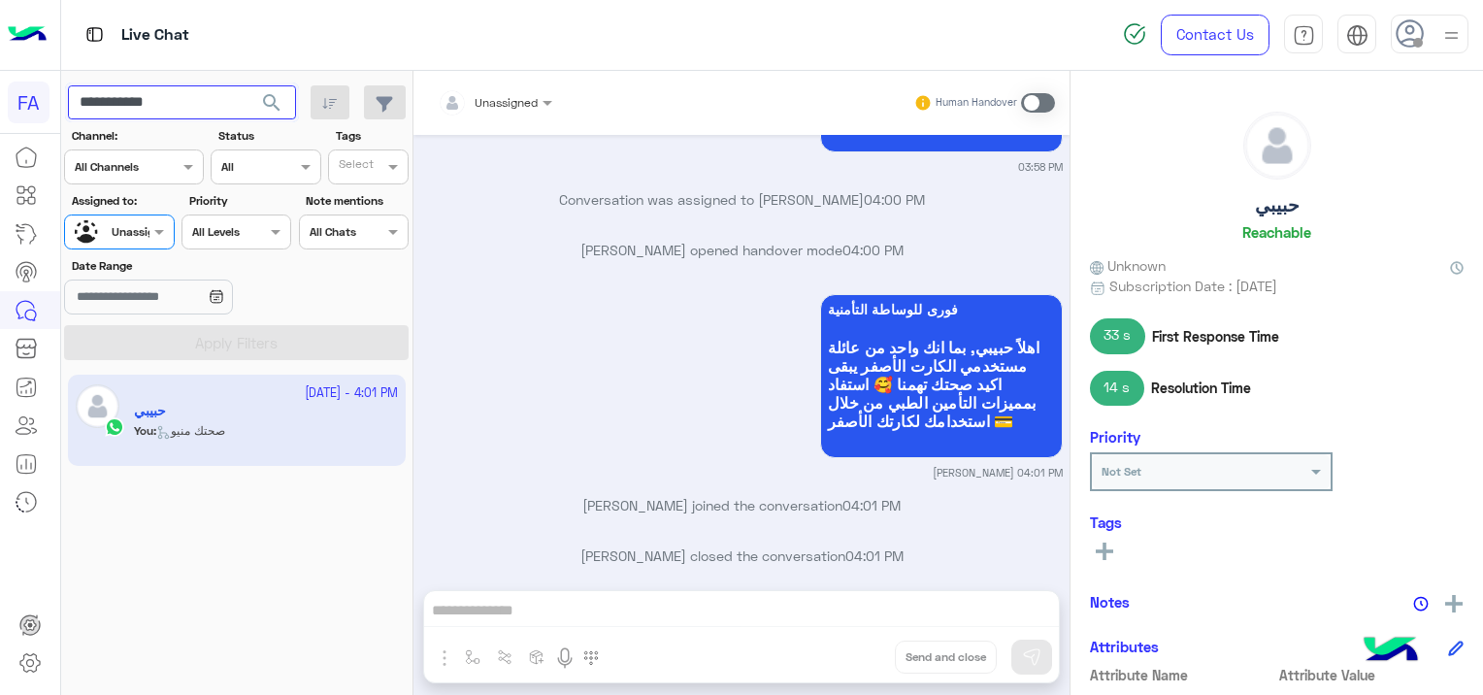
click at [229, 100] on input "**********" at bounding box center [182, 102] width 228 height 35
type input "*"
click at [280, 91] on span "search" at bounding box center [271, 102] width 23 height 23
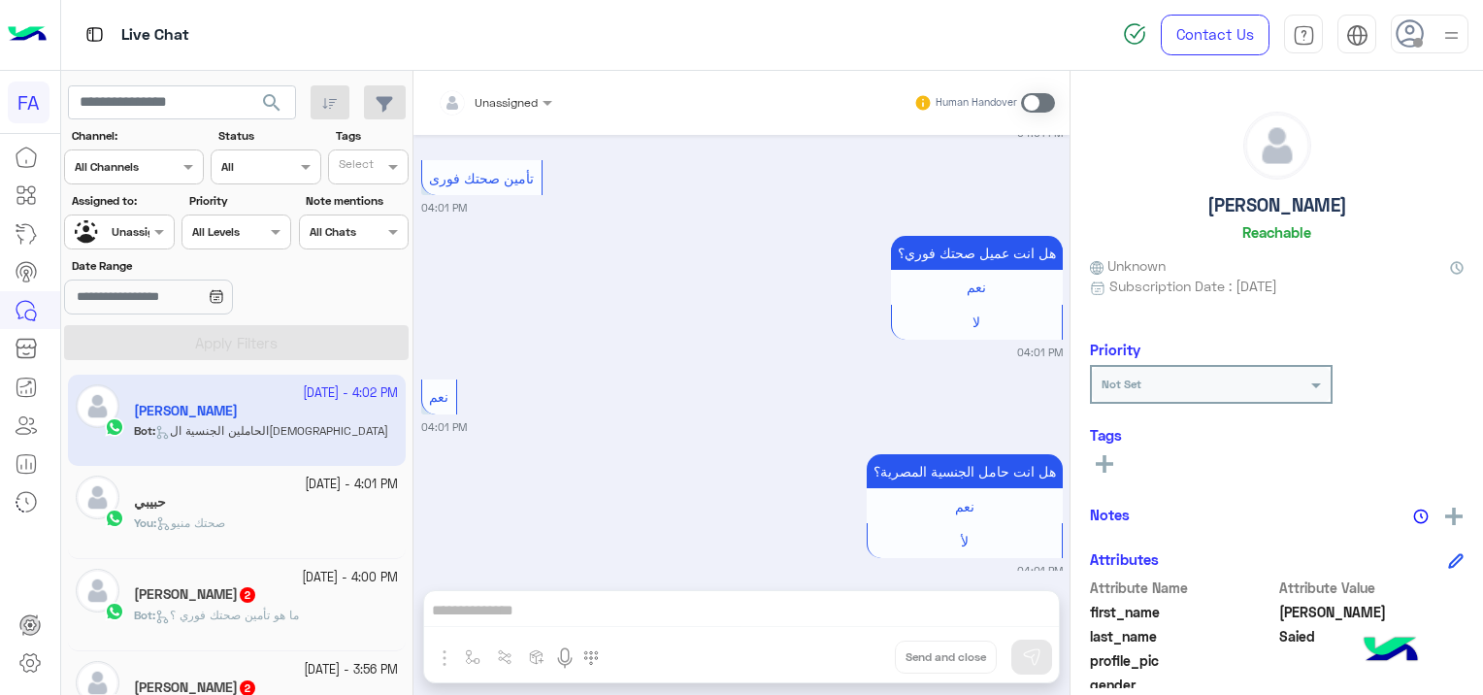
scroll to position [1707, 0]
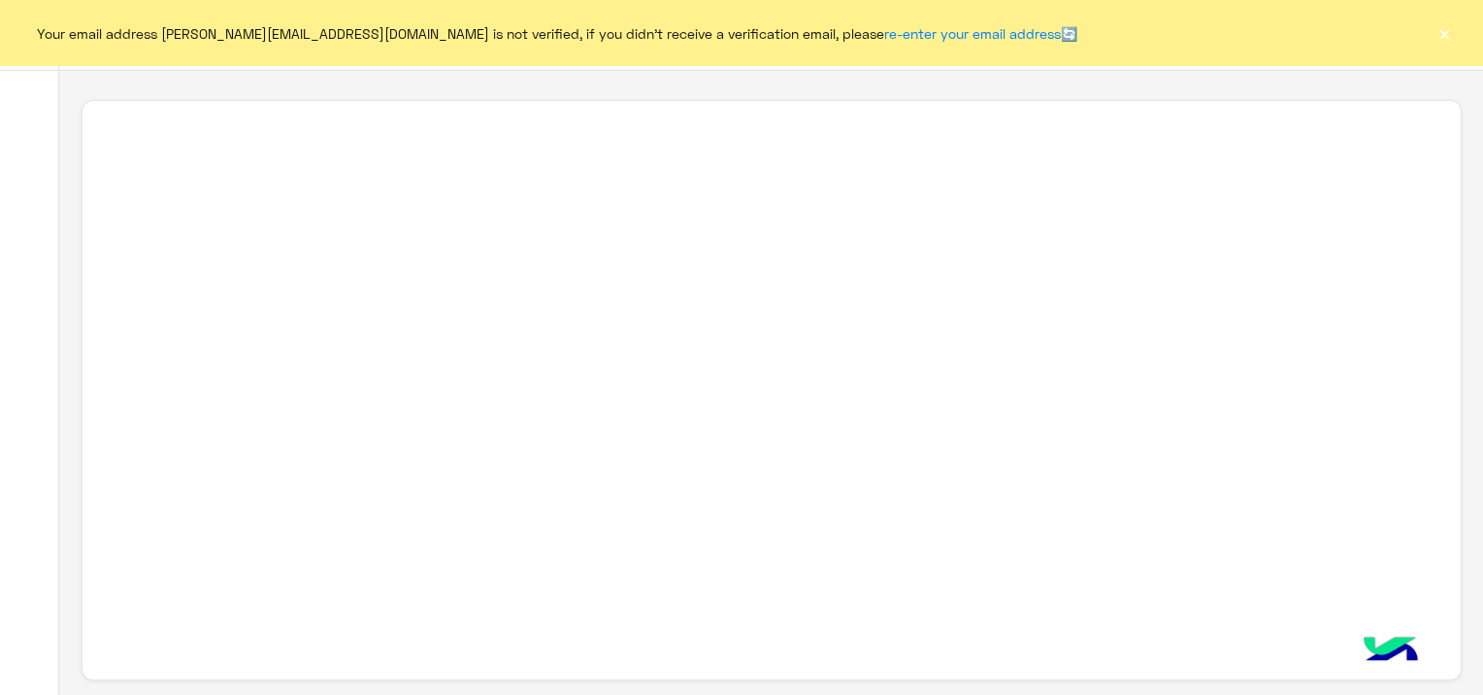
click at [1439, 35] on button "×" at bounding box center [1443, 32] width 19 height 19
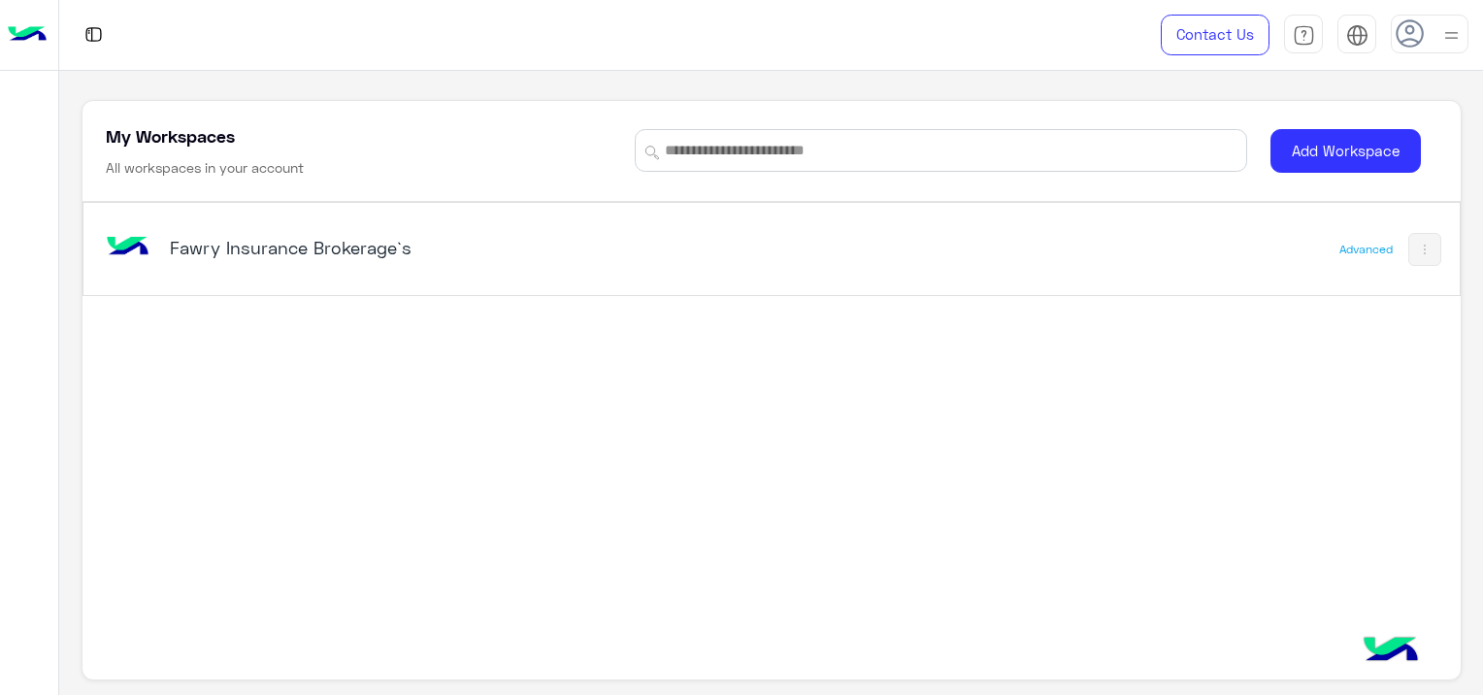
click at [232, 270] on div "Fawry Insurance Brokerage`s" at bounding box center [503, 249] width 803 height 56
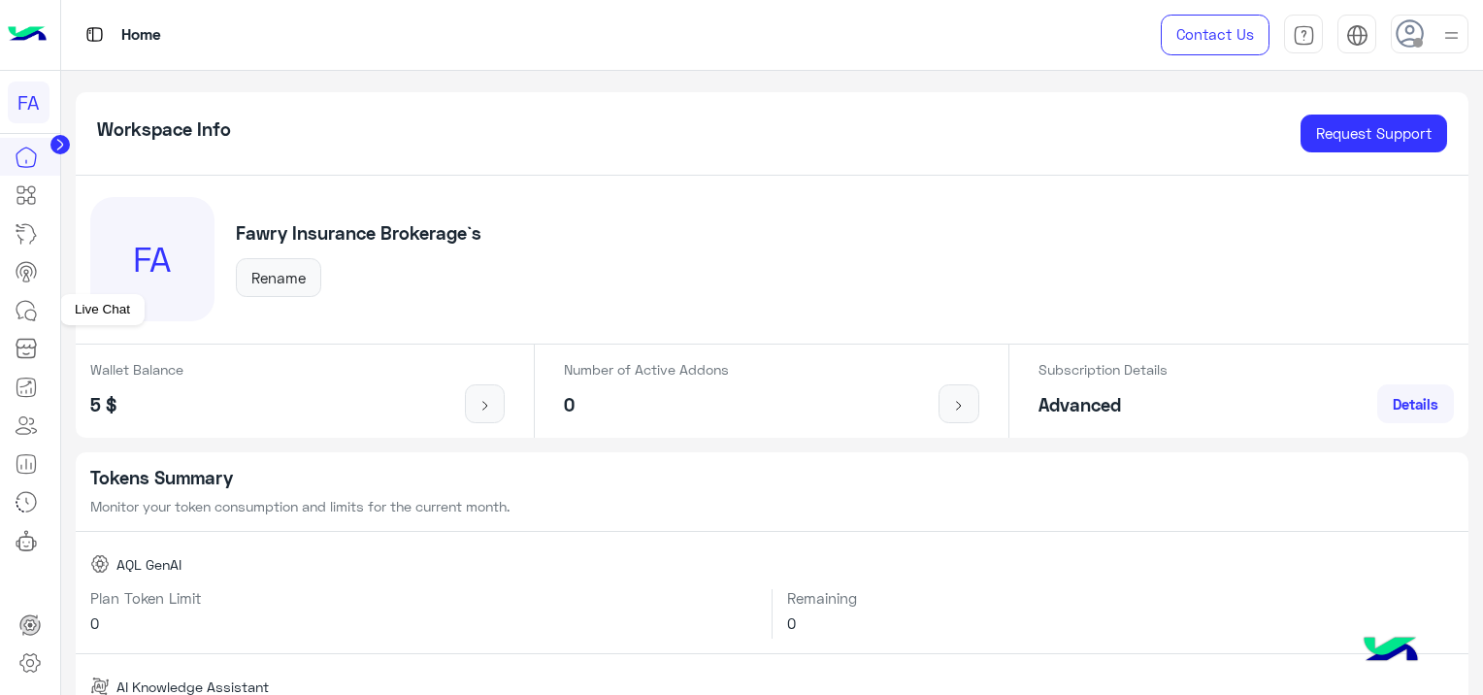
click at [16, 317] on icon at bounding box center [26, 310] width 23 height 23
click at [30, 308] on icon at bounding box center [26, 310] width 23 height 23
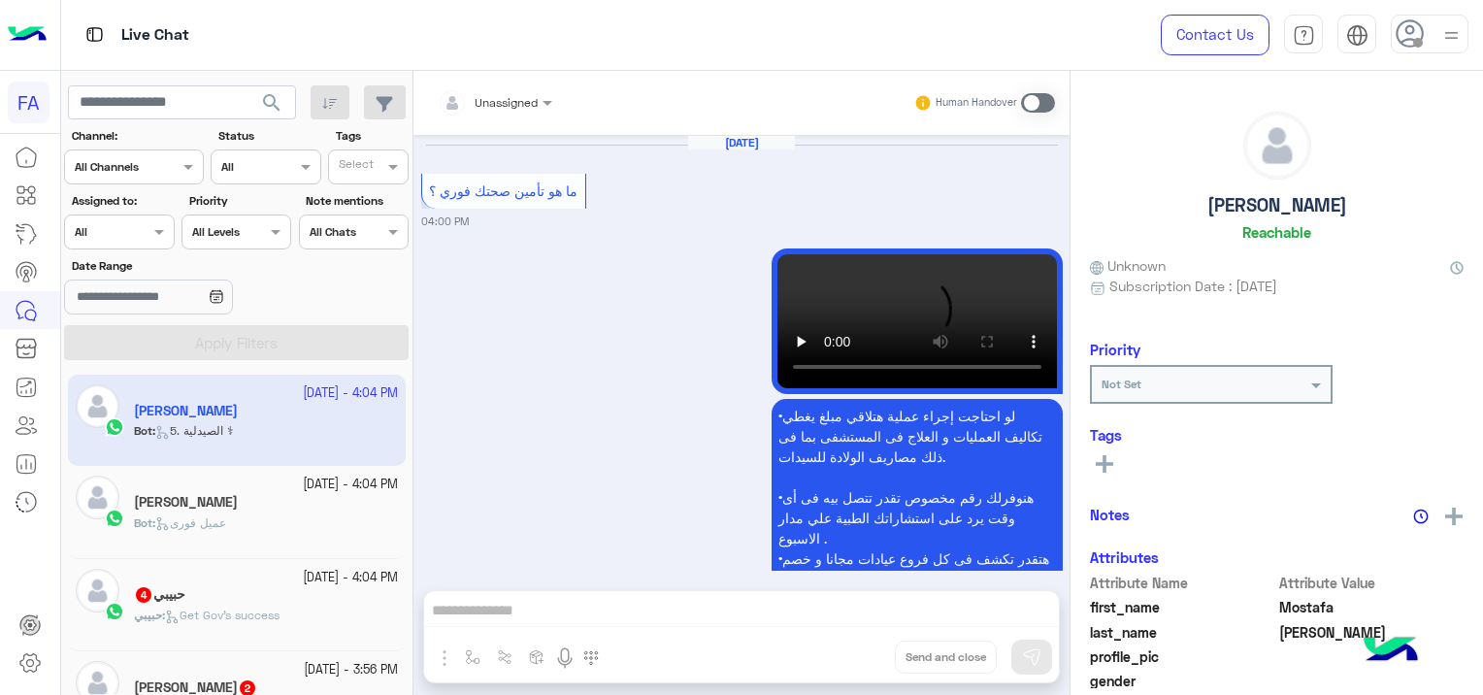
scroll to position [2480, 0]
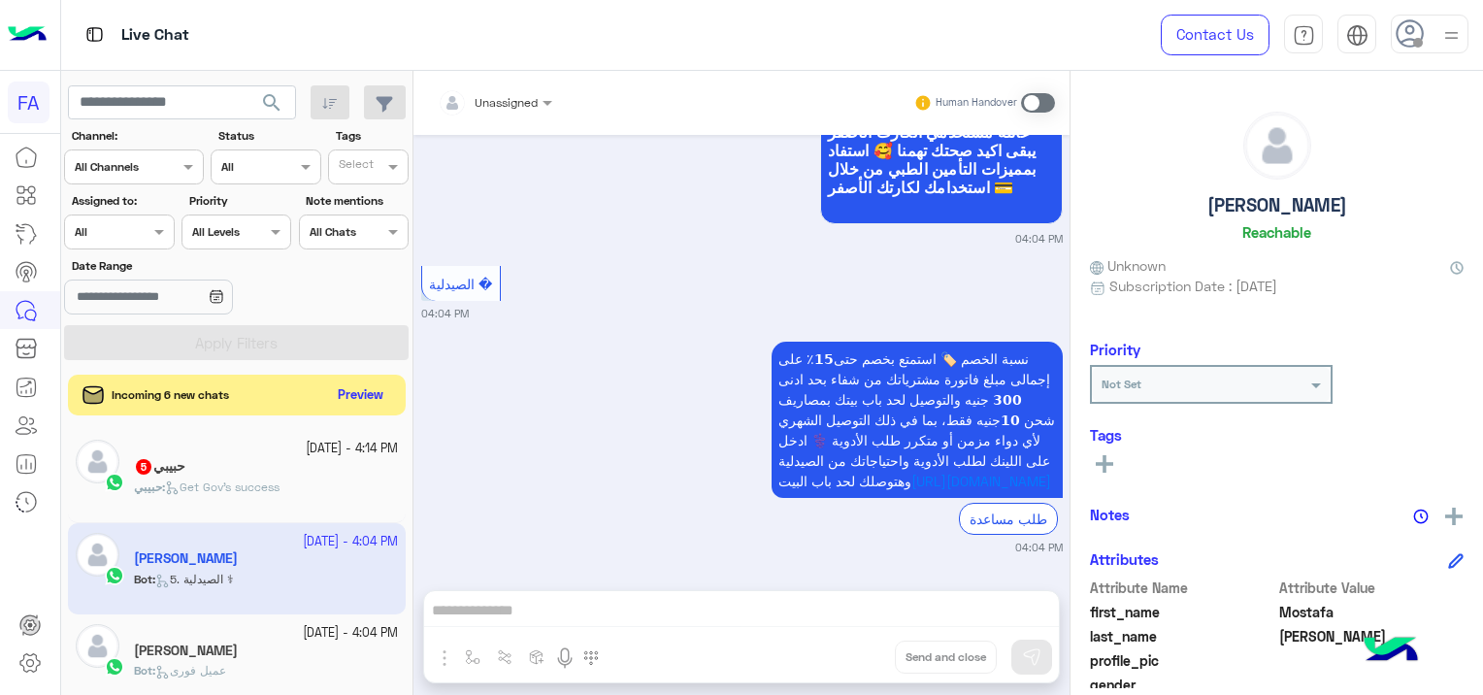
click at [333, 388] on button "Preview" at bounding box center [361, 395] width 60 height 26
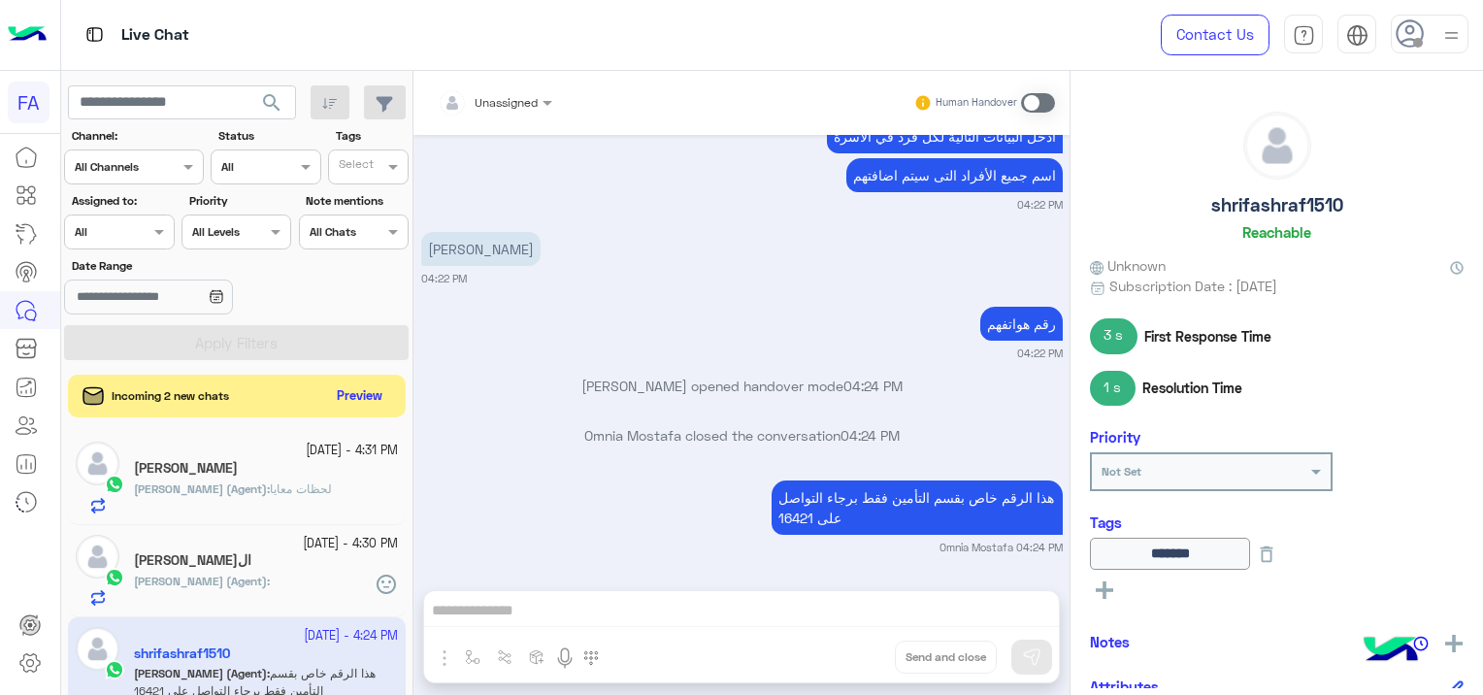
scroll to position [1960, 0]
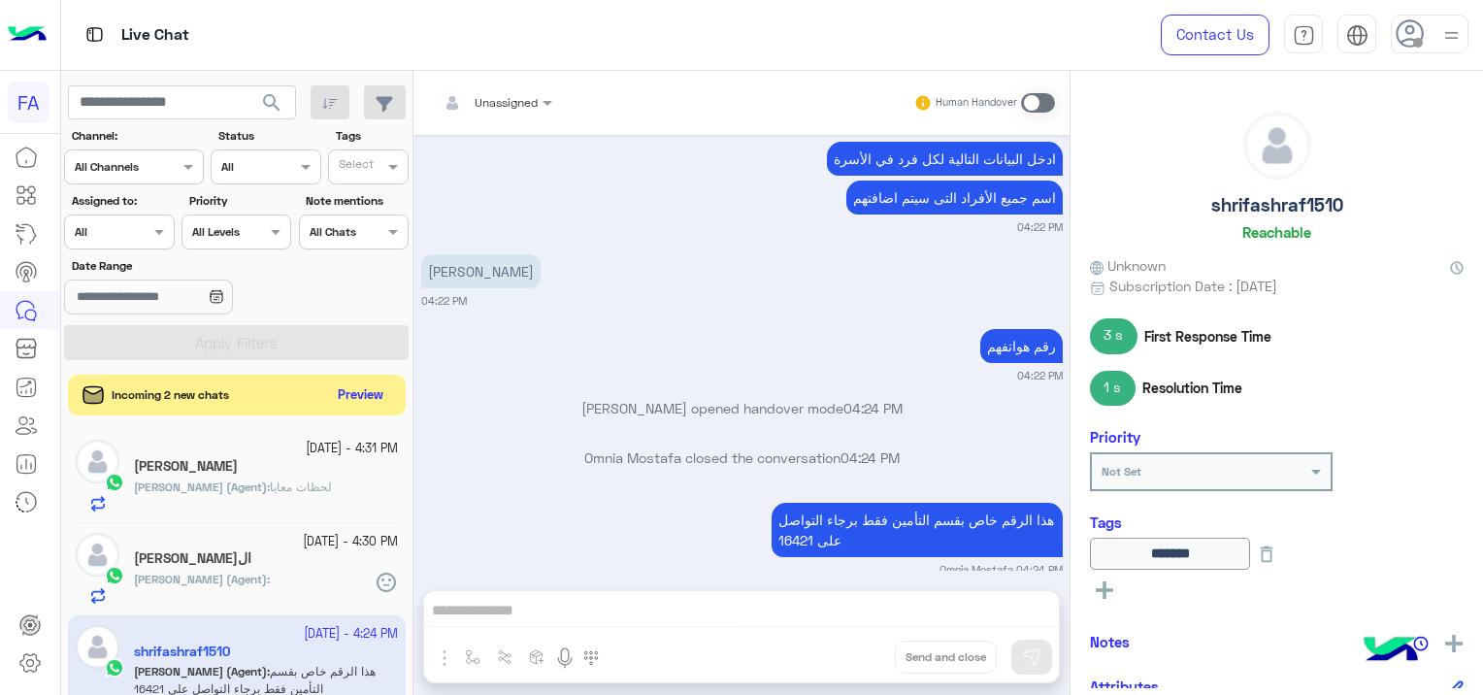
click at [375, 385] on button "Preview" at bounding box center [361, 395] width 60 height 26
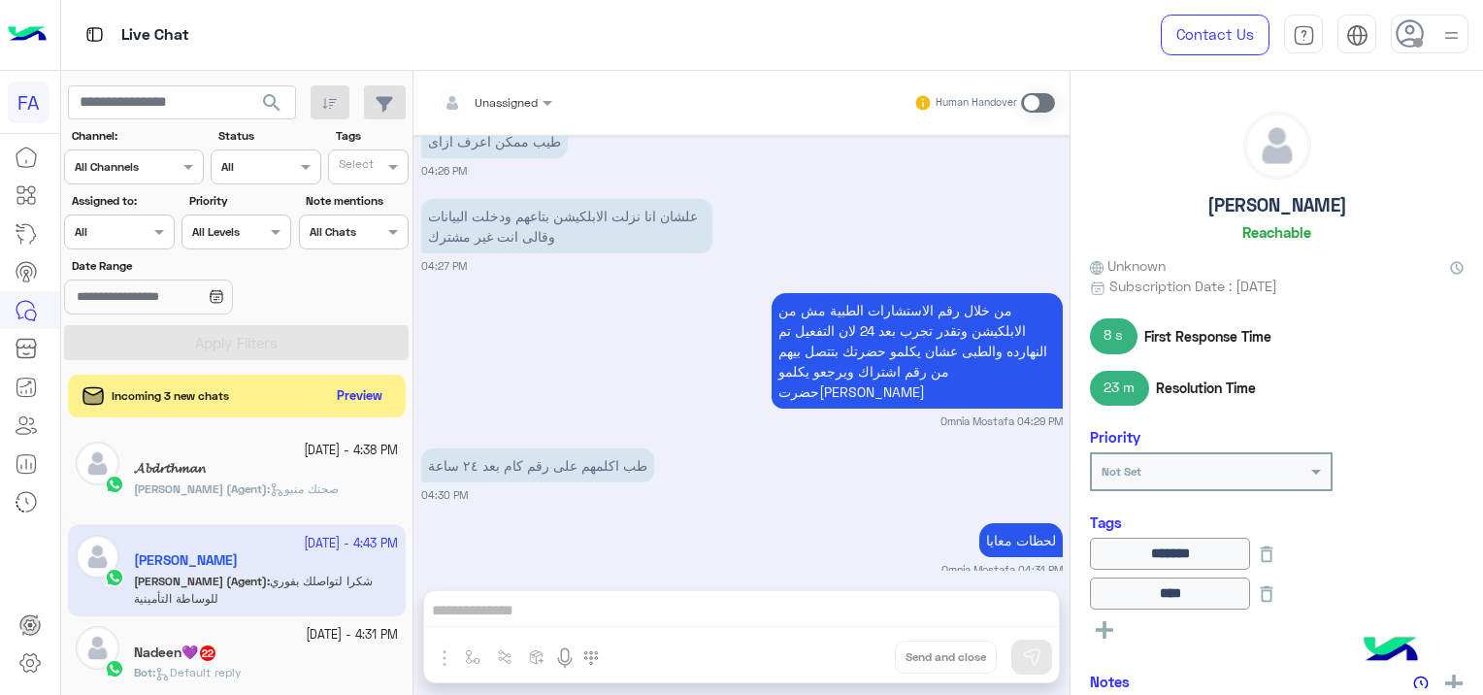
scroll to position [2457, 0]
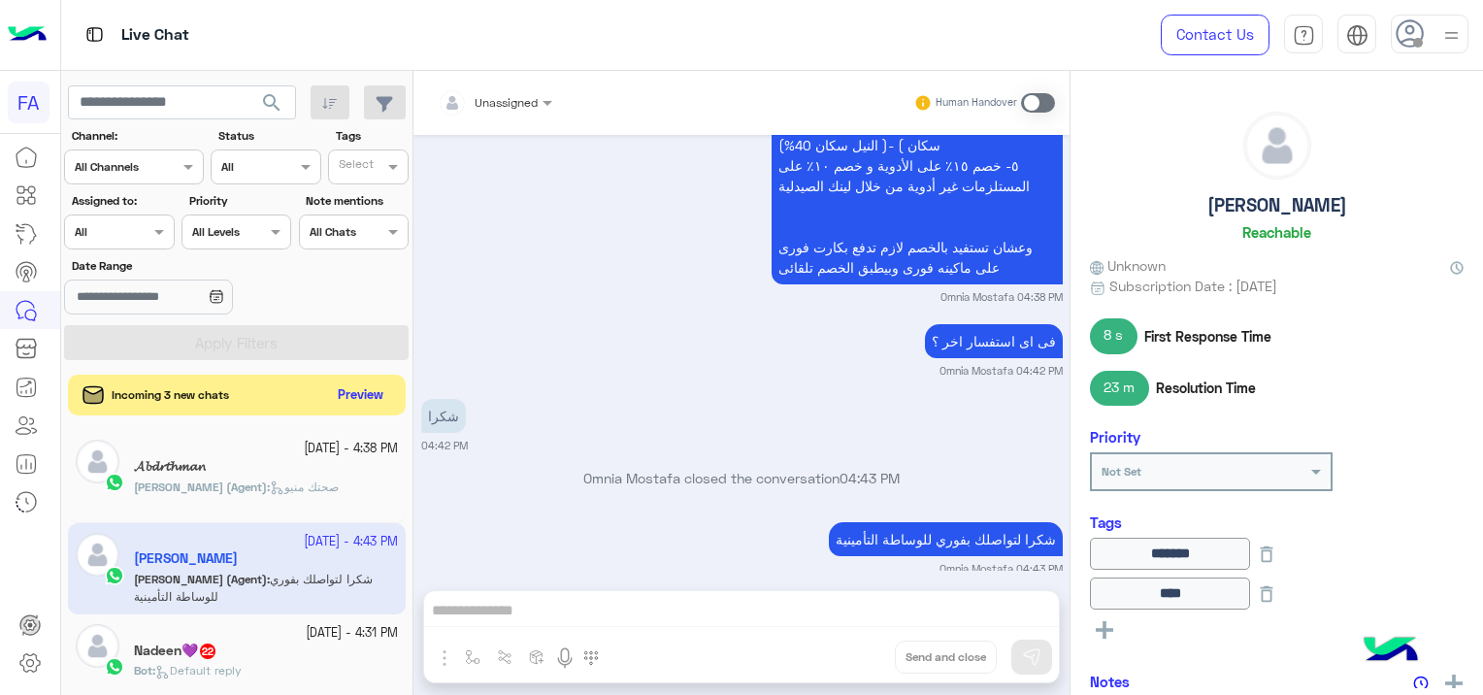
click at [377, 384] on button "Preview" at bounding box center [361, 395] width 60 height 26
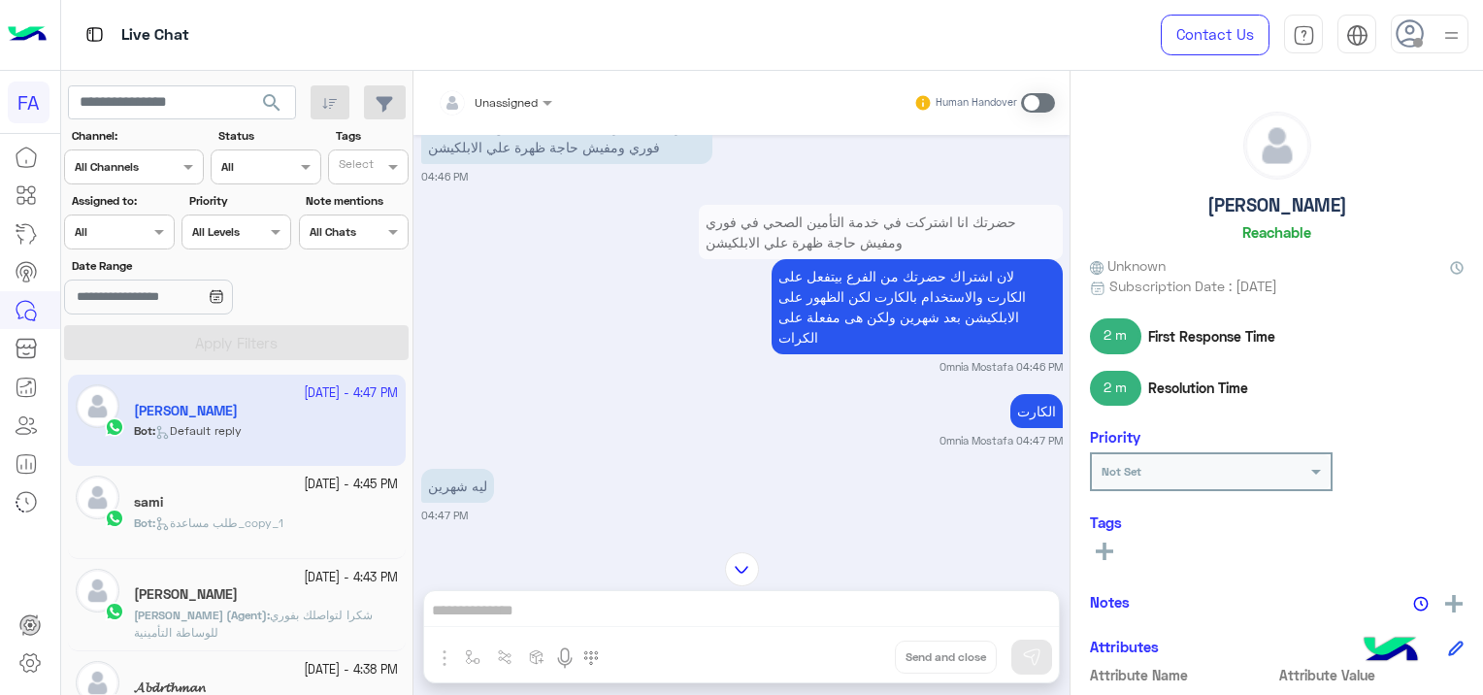
scroll to position [1788, 0]
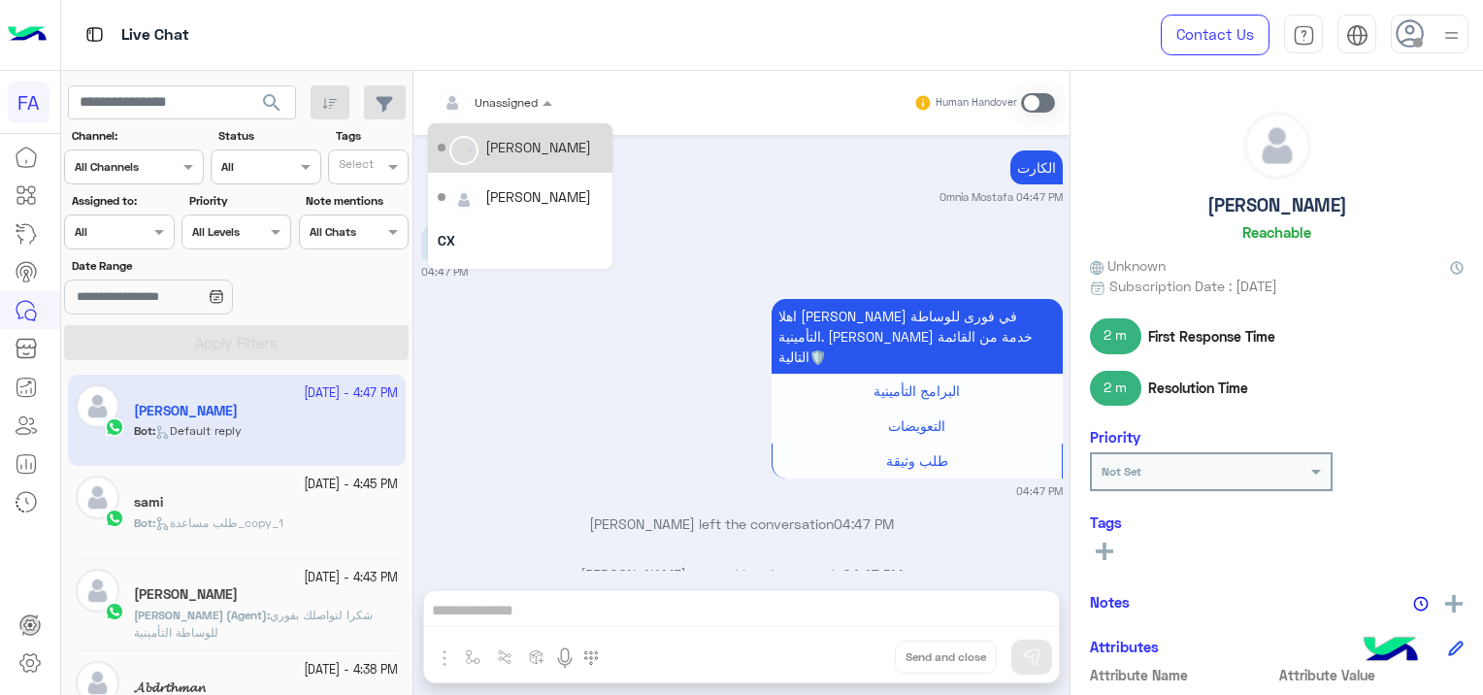
click at [514, 102] on div at bounding box center [495, 99] width 134 height 18
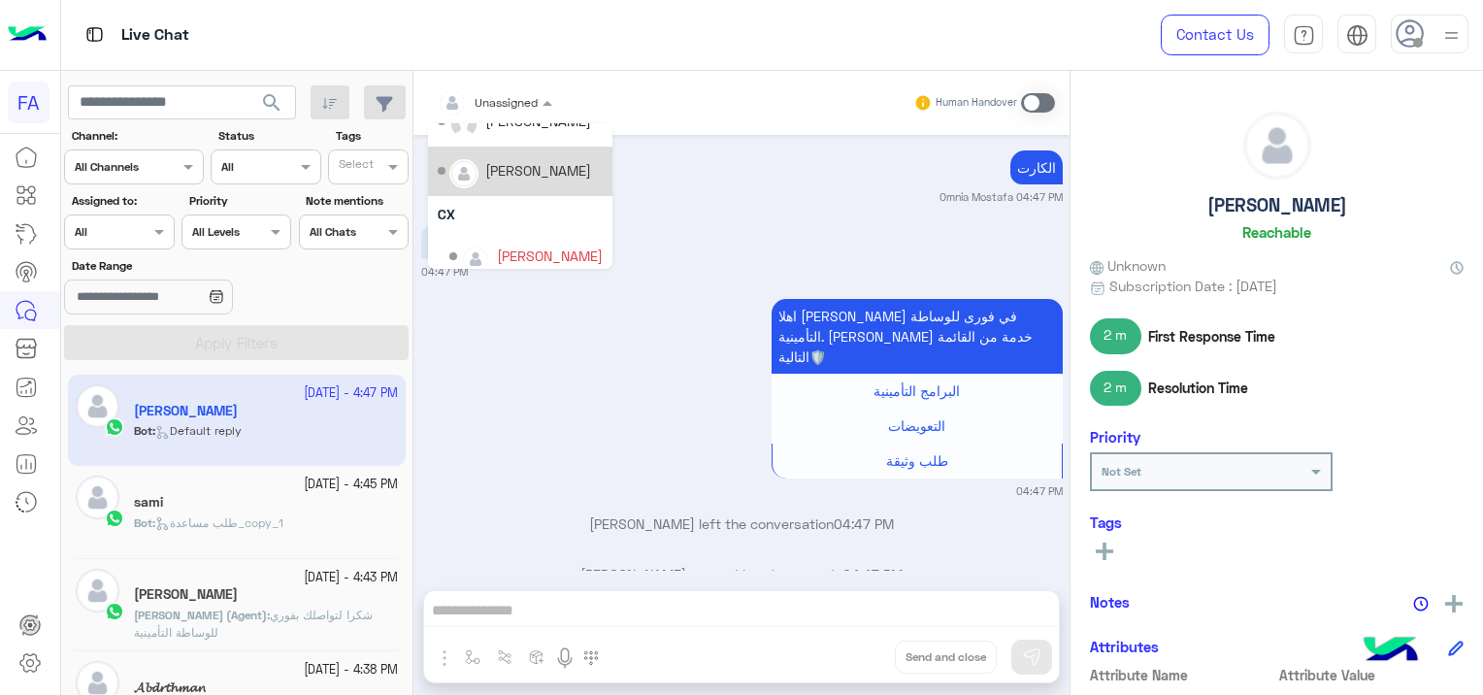
scroll to position [137, 0]
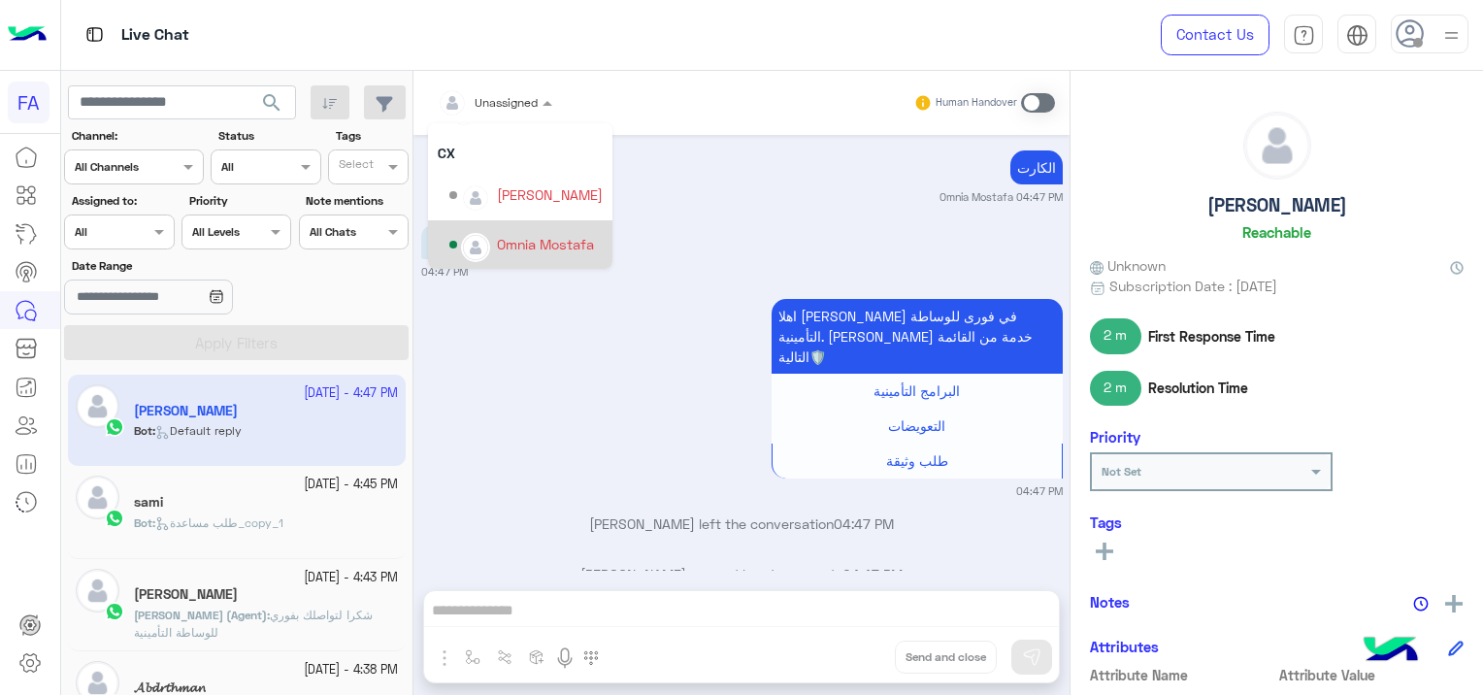
click at [507, 241] on div "Omnia Mostafa" at bounding box center [545, 244] width 97 height 20
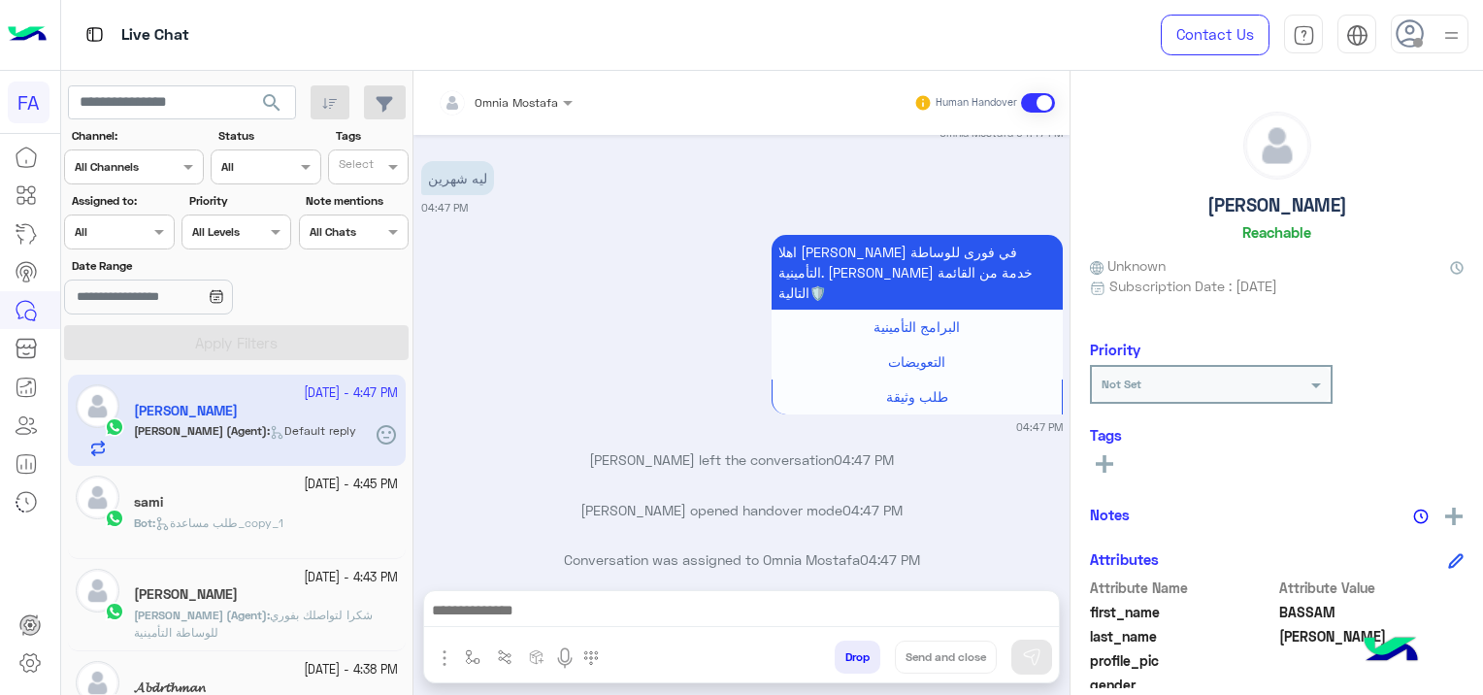
scroll to position [1902, 0]
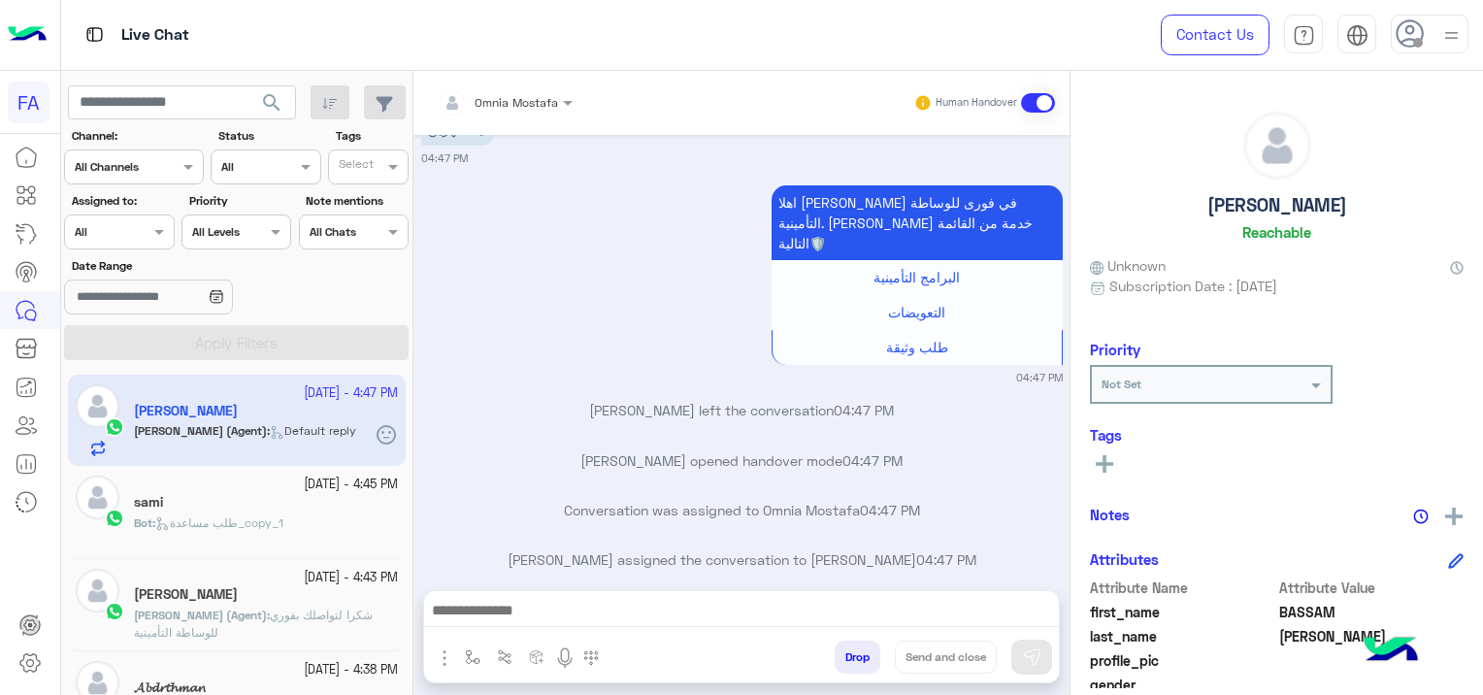
click at [265, 536] on div "Bot : طلب مساعدة_copy_1" at bounding box center [266, 531] width 264 height 34
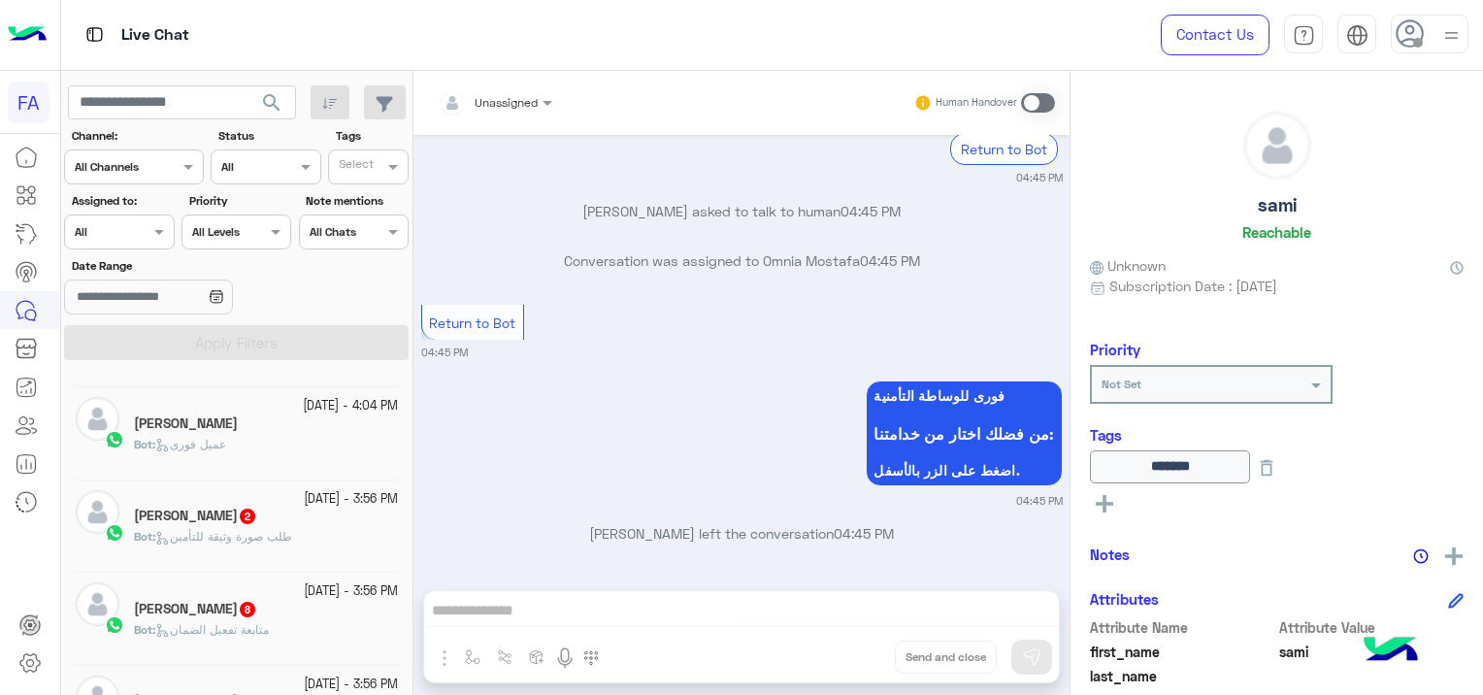
scroll to position [1164, 0]
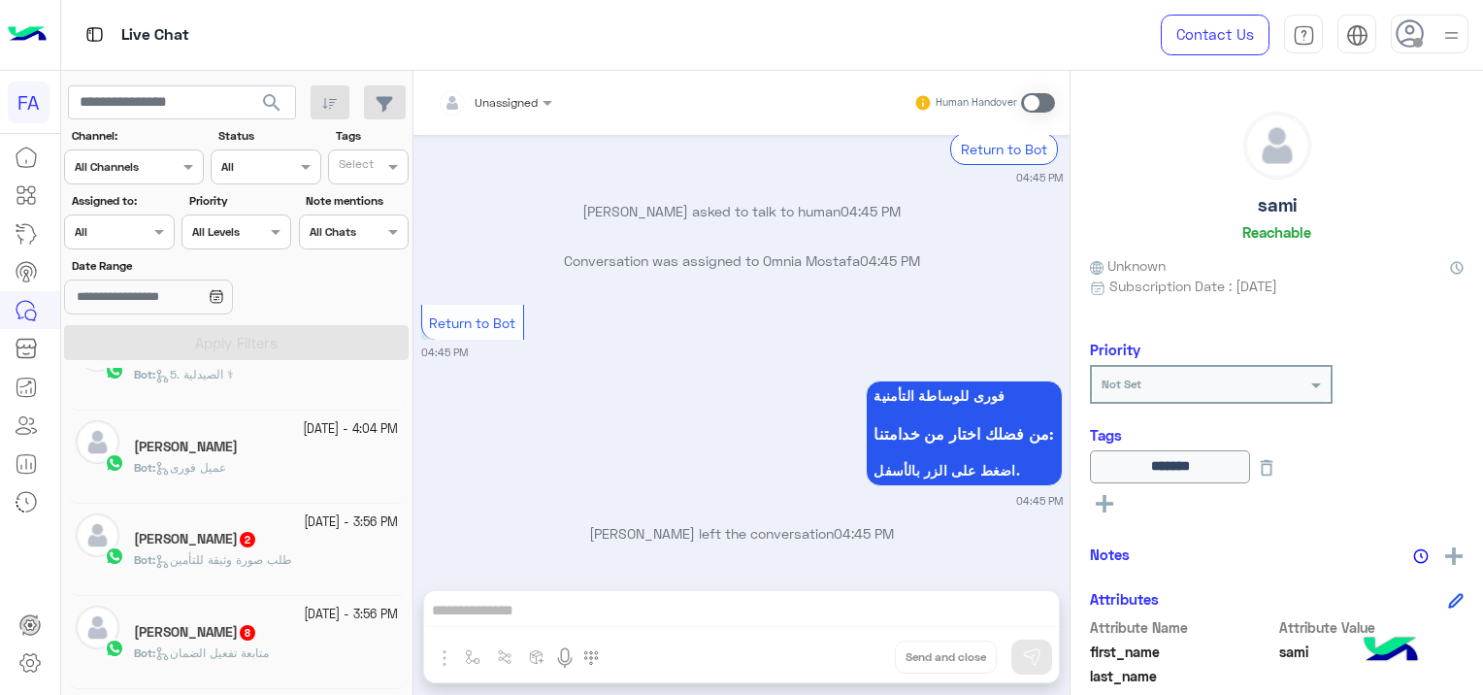
click at [270, 531] on div "الشيخ محمد النجار 2" at bounding box center [266, 541] width 264 height 20
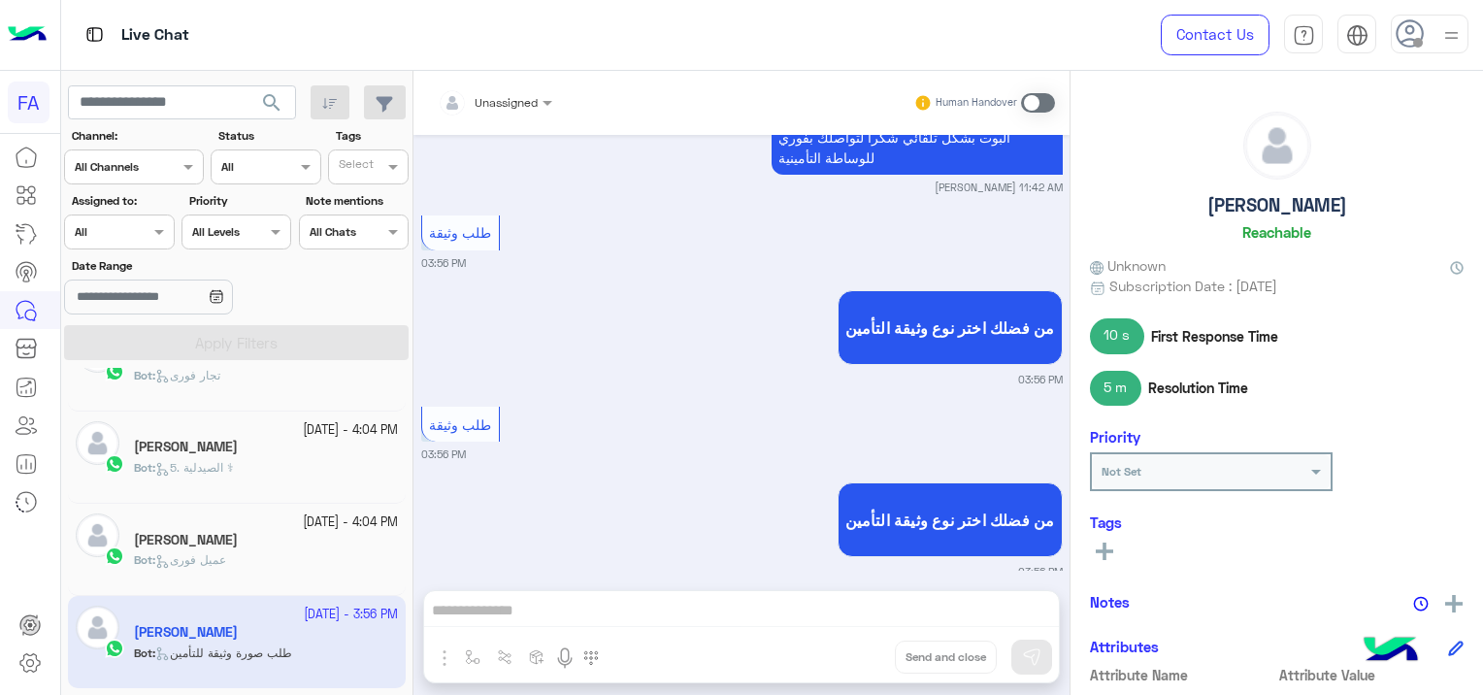
scroll to position [1166, 0]
click at [134, 235] on div at bounding box center [119, 229] width 108 height 18
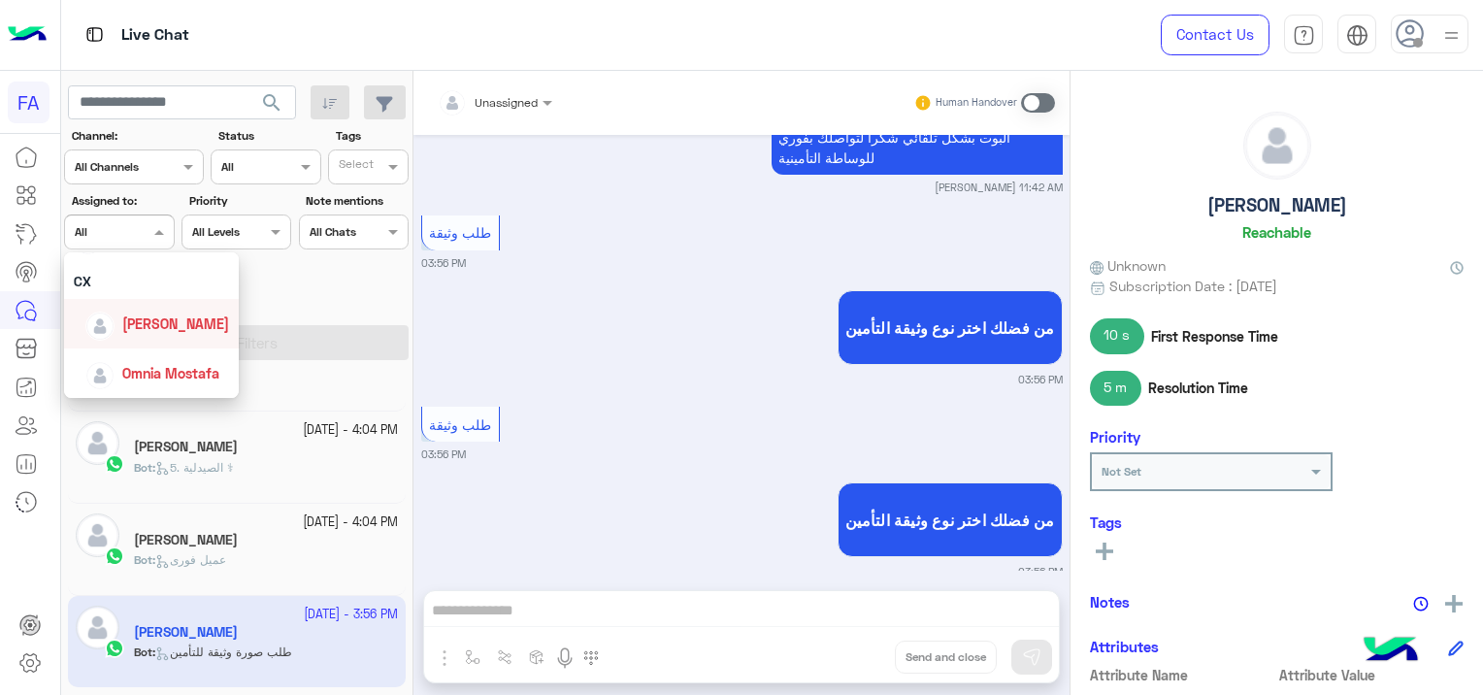
scroll to position [77, 0]
click at [190, 326] on div "[PERSON_NAME]" at bounding box center [151, 335] width 155 height 34
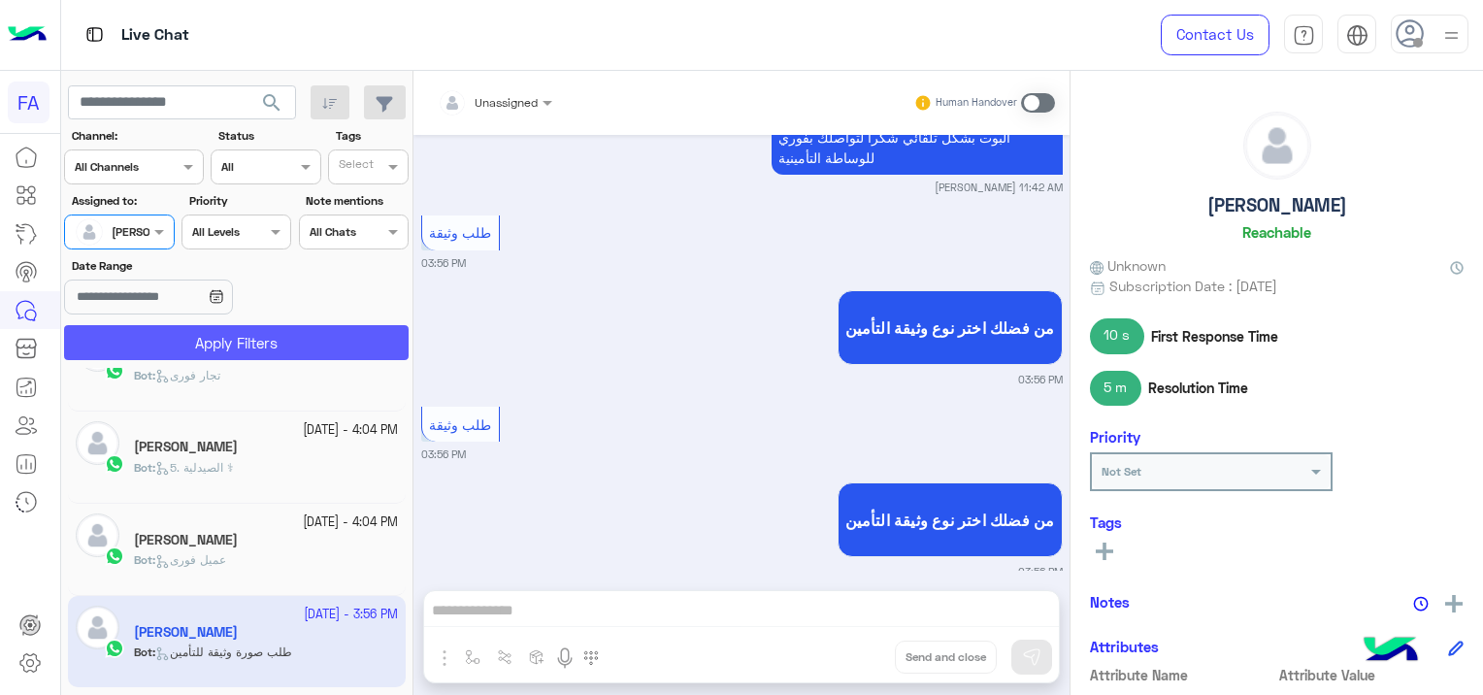
click at [215, 336] on button "Apply Filters" at bounding box center [236, 342] width 344 height 35
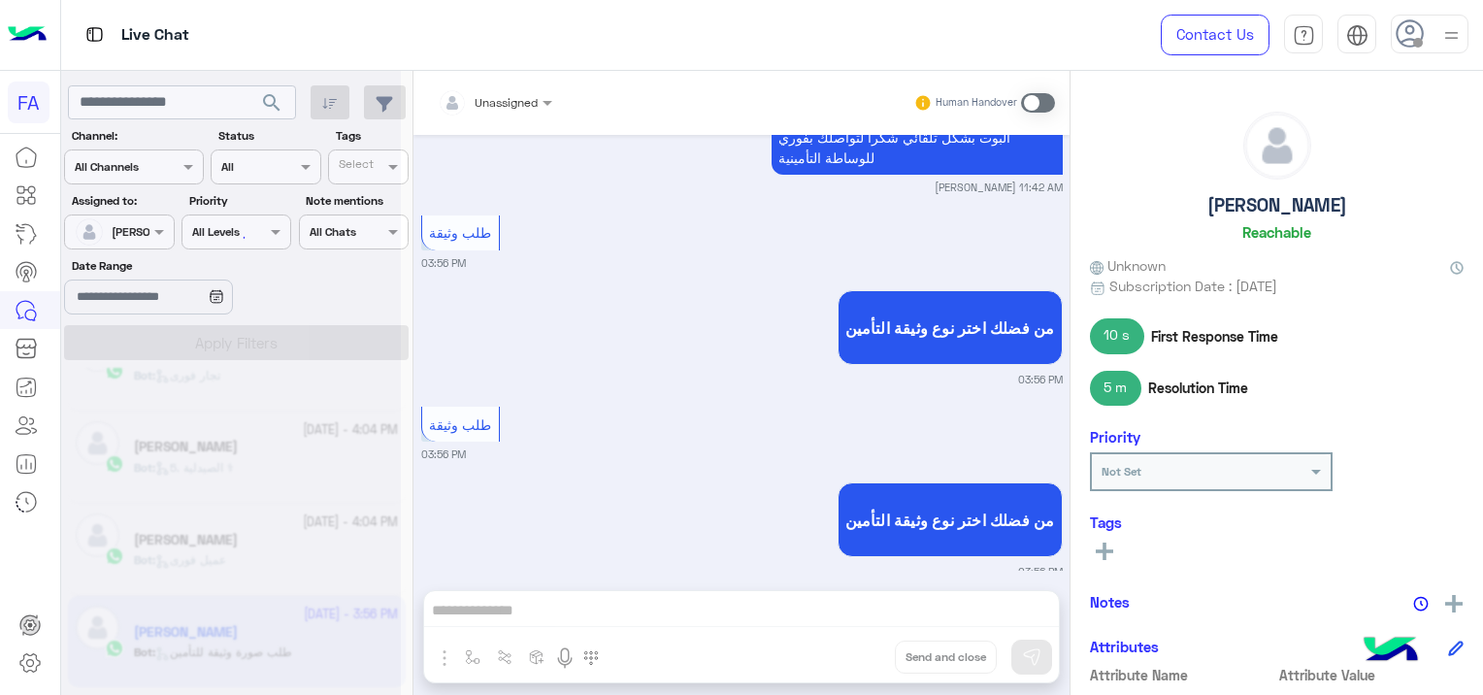
scroll to position [0, 0]
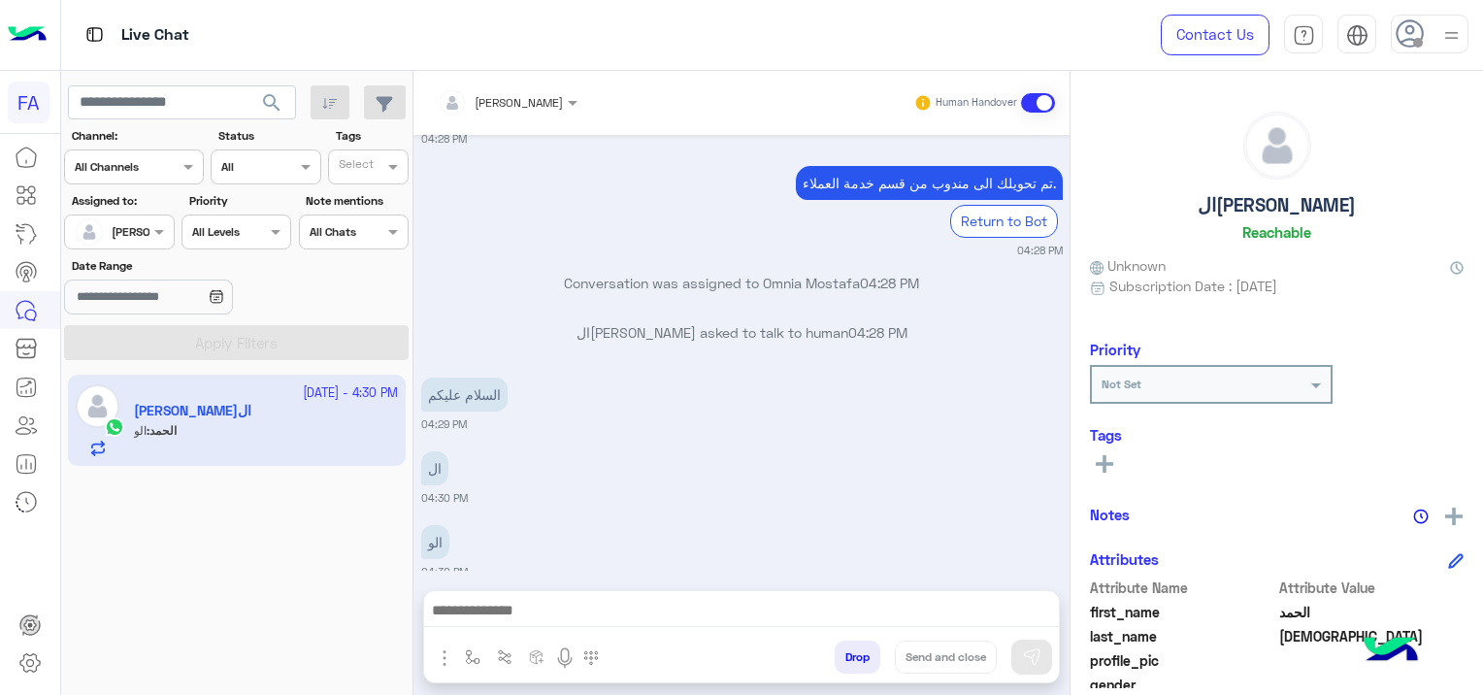
scroll to position [3411, 0]
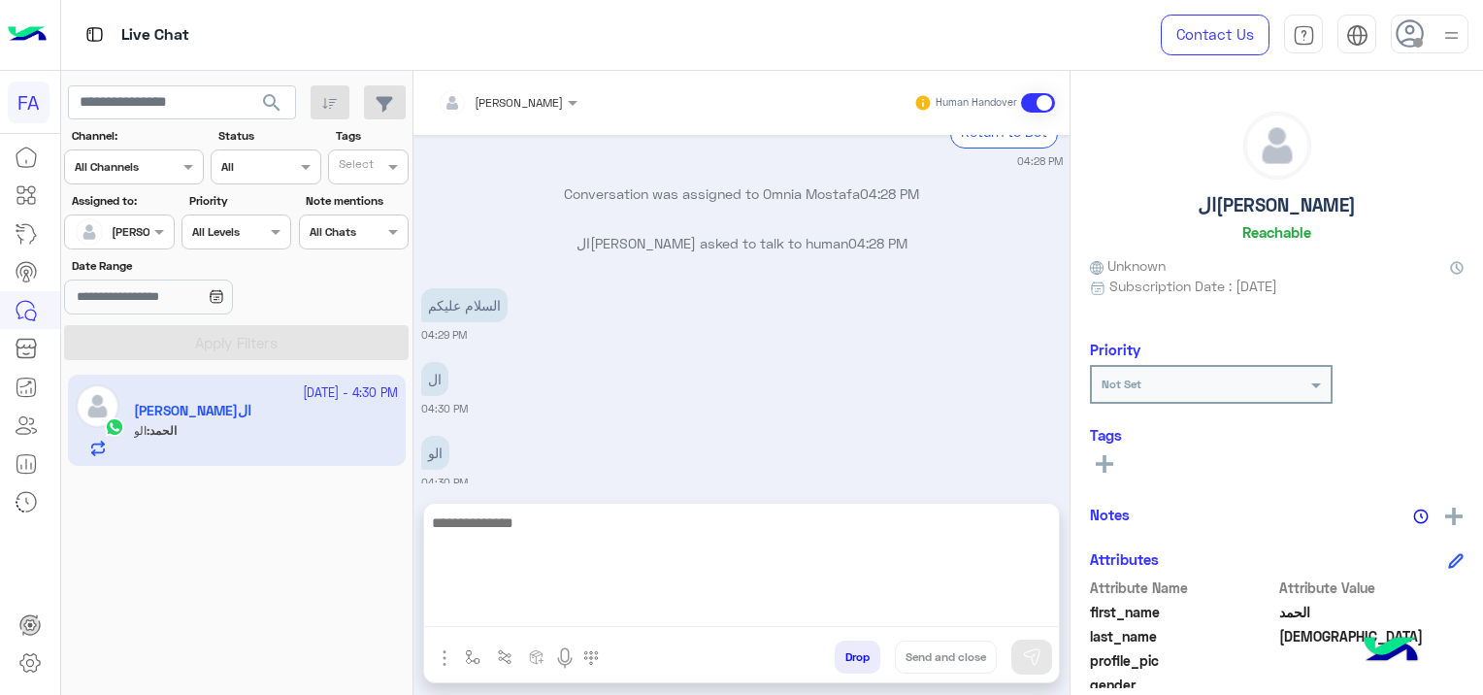
click at [610, 599] on textarea at bounding box center [741, 568] width 635 height 116
click at [499, 607] on textarea at bounding box center [741, 568] width 635 height 116
paste textarea "**********"
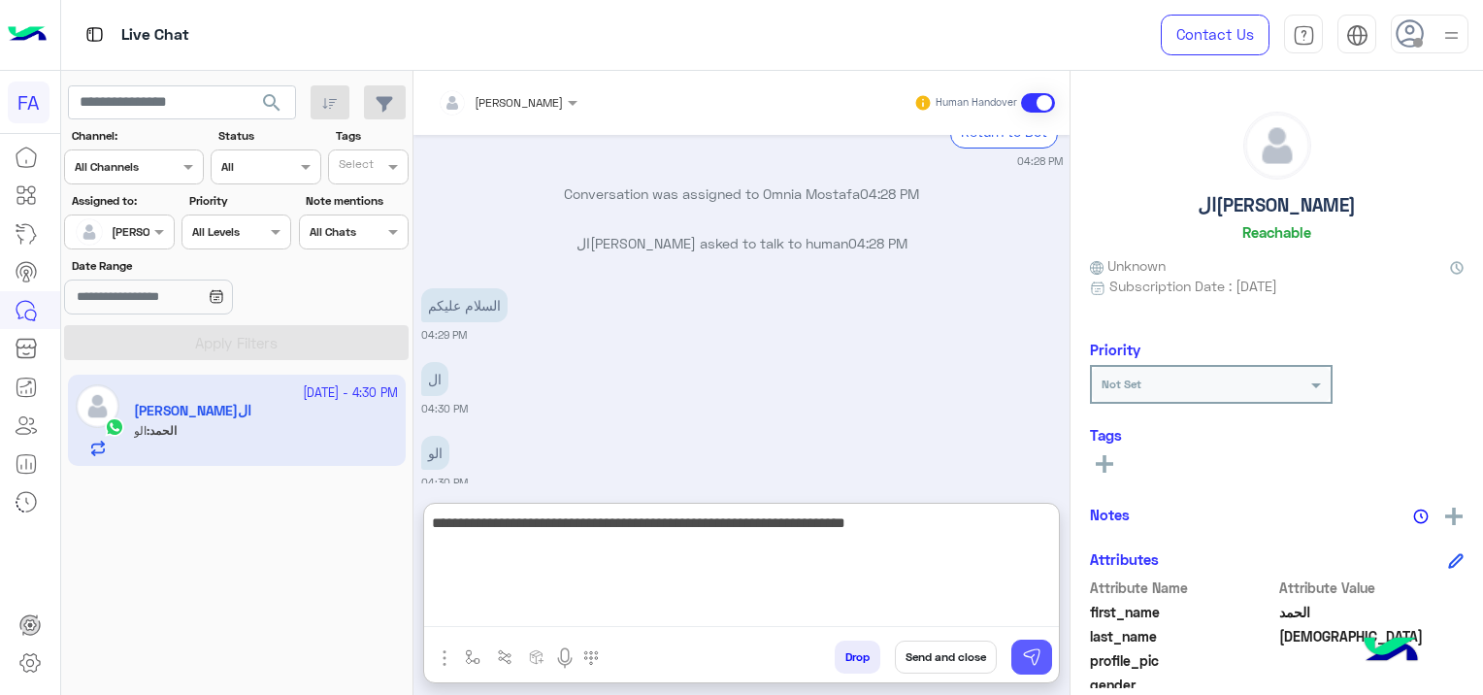
type textarea "**********"
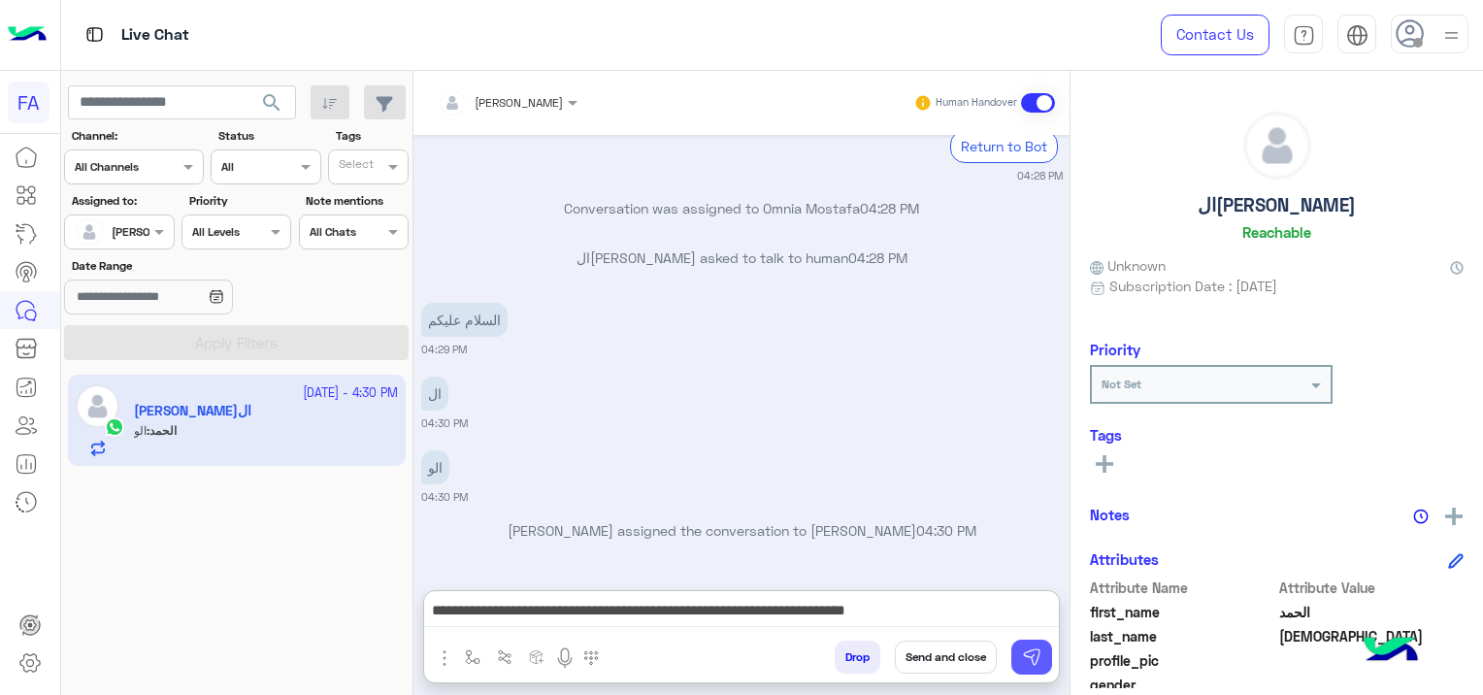
click at [1029, 653] on img at bounding box center [1031, 656] width 19 height 19
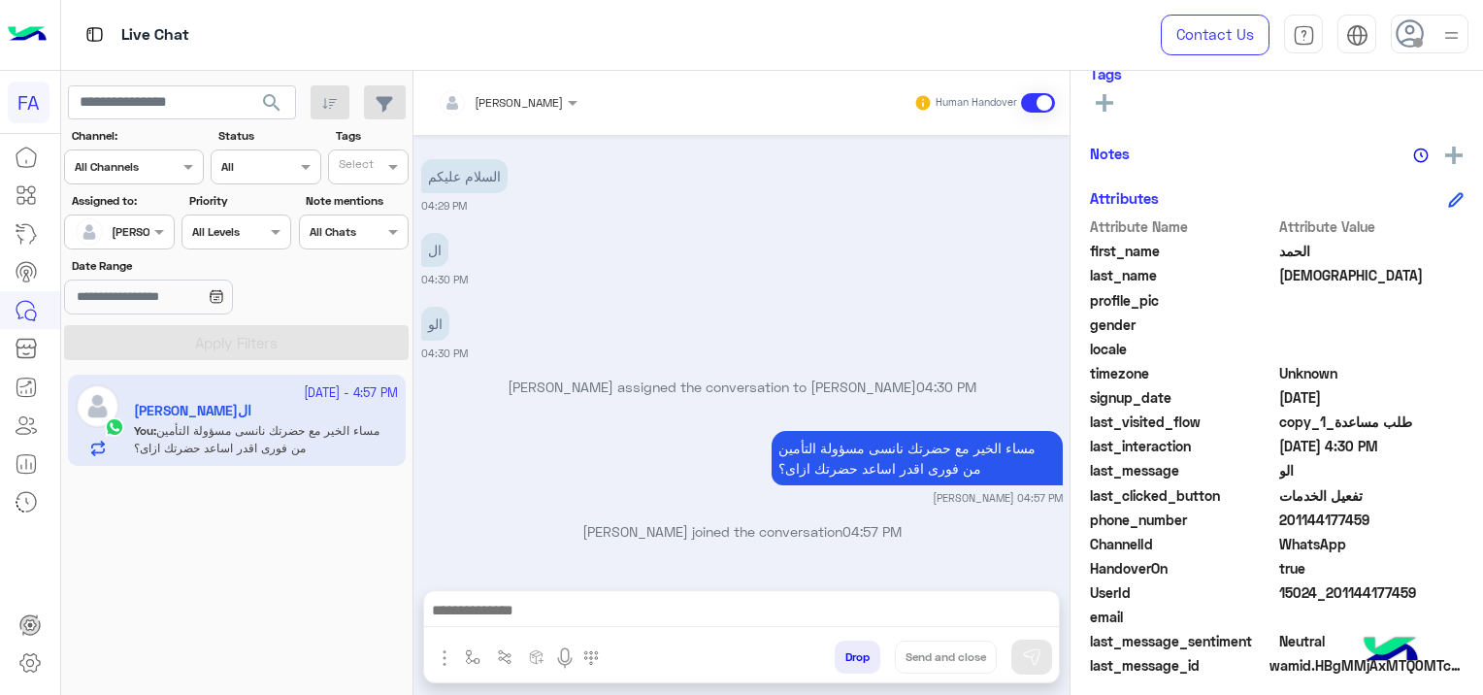
scroll to position [406, 0]
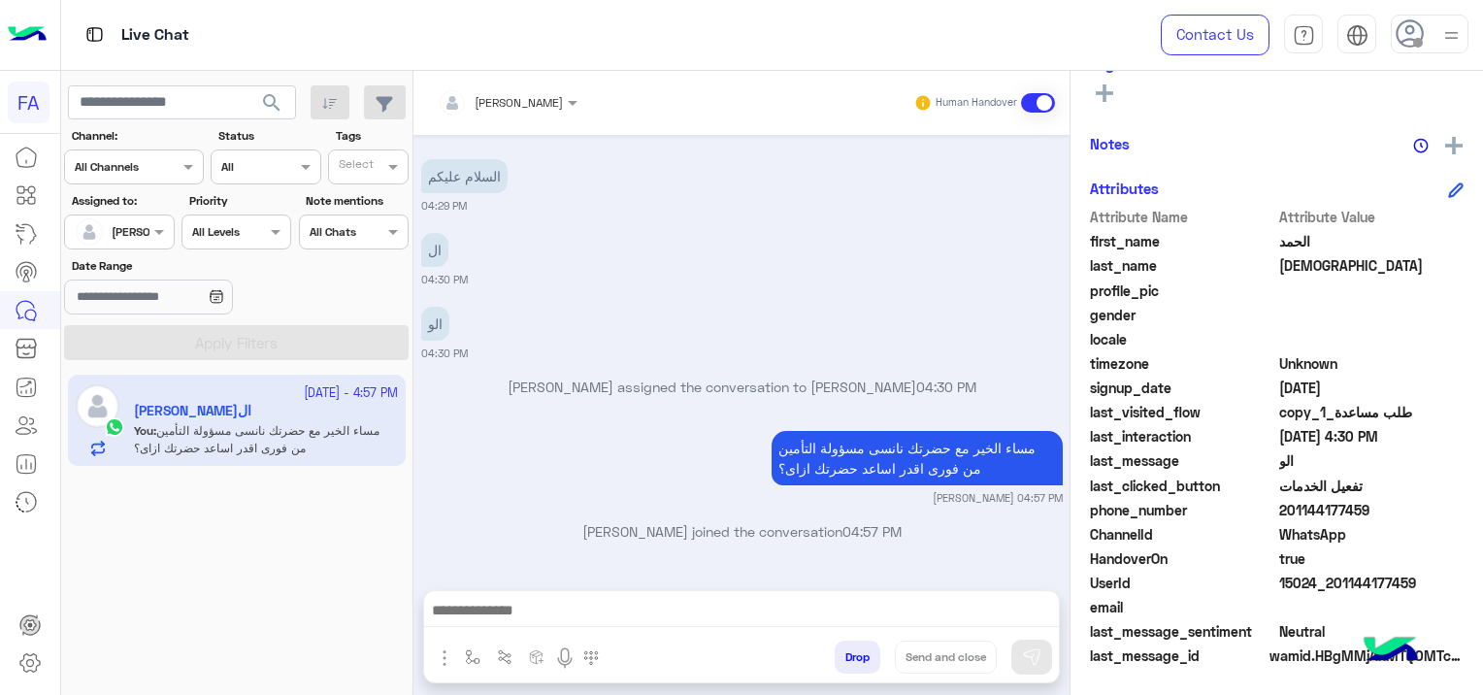
drag, startPoint x: 1419, startPoint y: 573, endPoint x: 1329, endPoint y: 594, distance: 91.6
click at [1329, 594] on div "UserId 15024_201144177459" at bounding box center [1277, 584] width 374 height 24
copy span "01144177459"
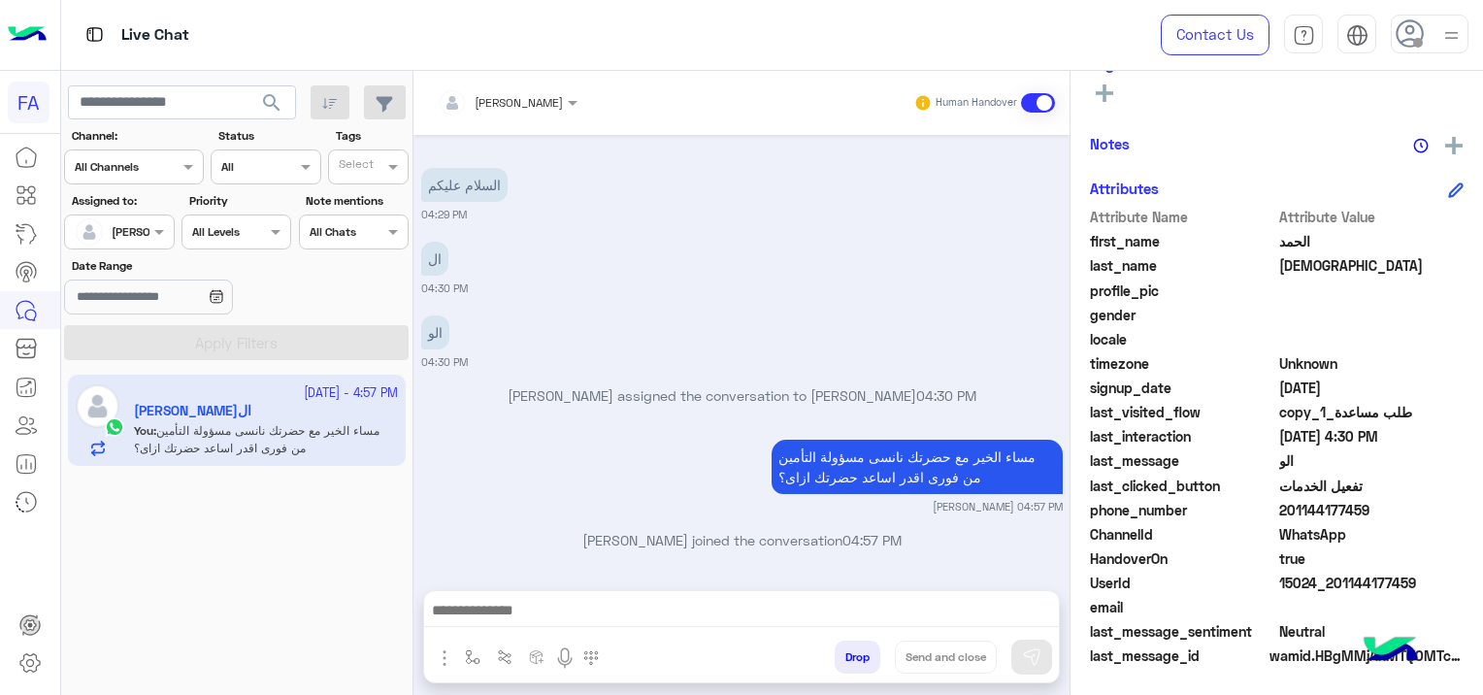
scroll to position [3555, 0]
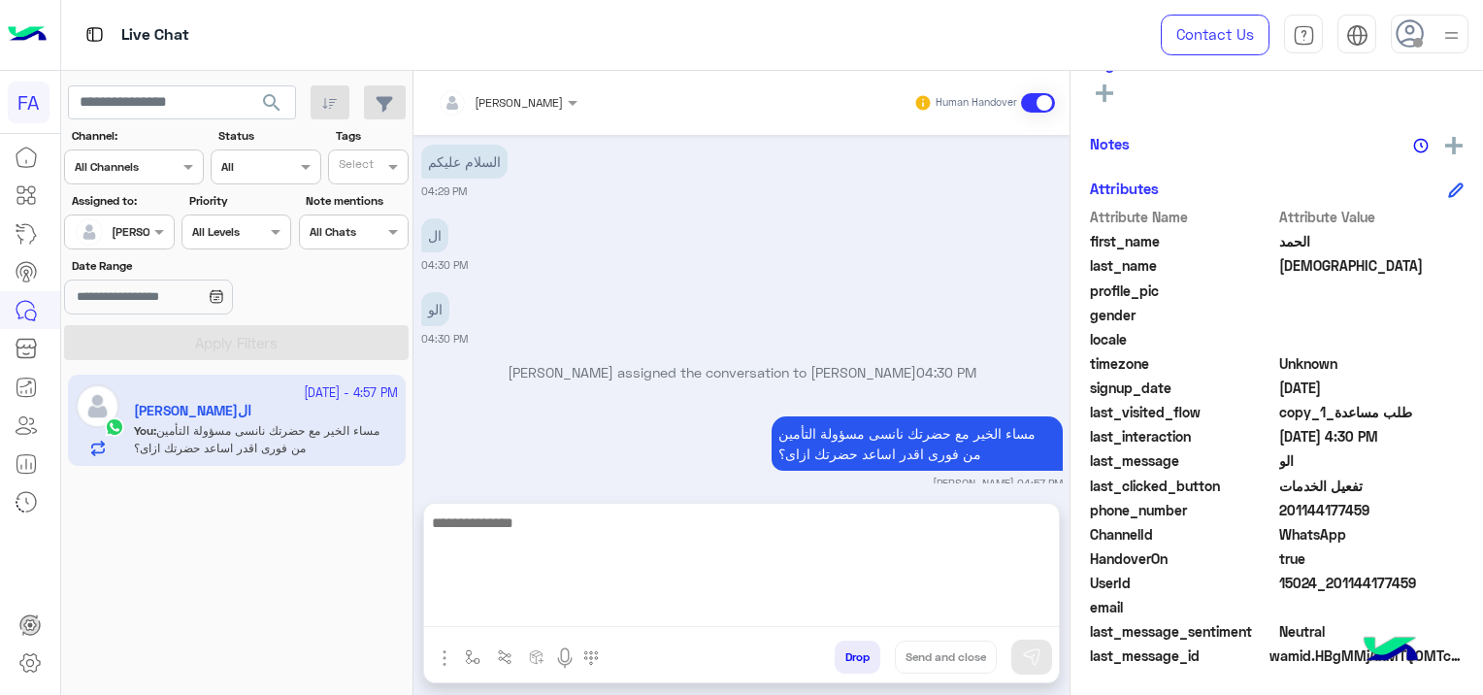
drag, startPoint x: 583, startPoint y: 608, endPoint x: 602, endPoint y: 636, distance: 32.8
click at [583, 608] on textarea at bounding box center [741, 568] width 635 height 116
click at [525, 605] on textarea at bounding box center [741, 568] width 635 height 116
paste textarea "**********"
type textarea "**********"
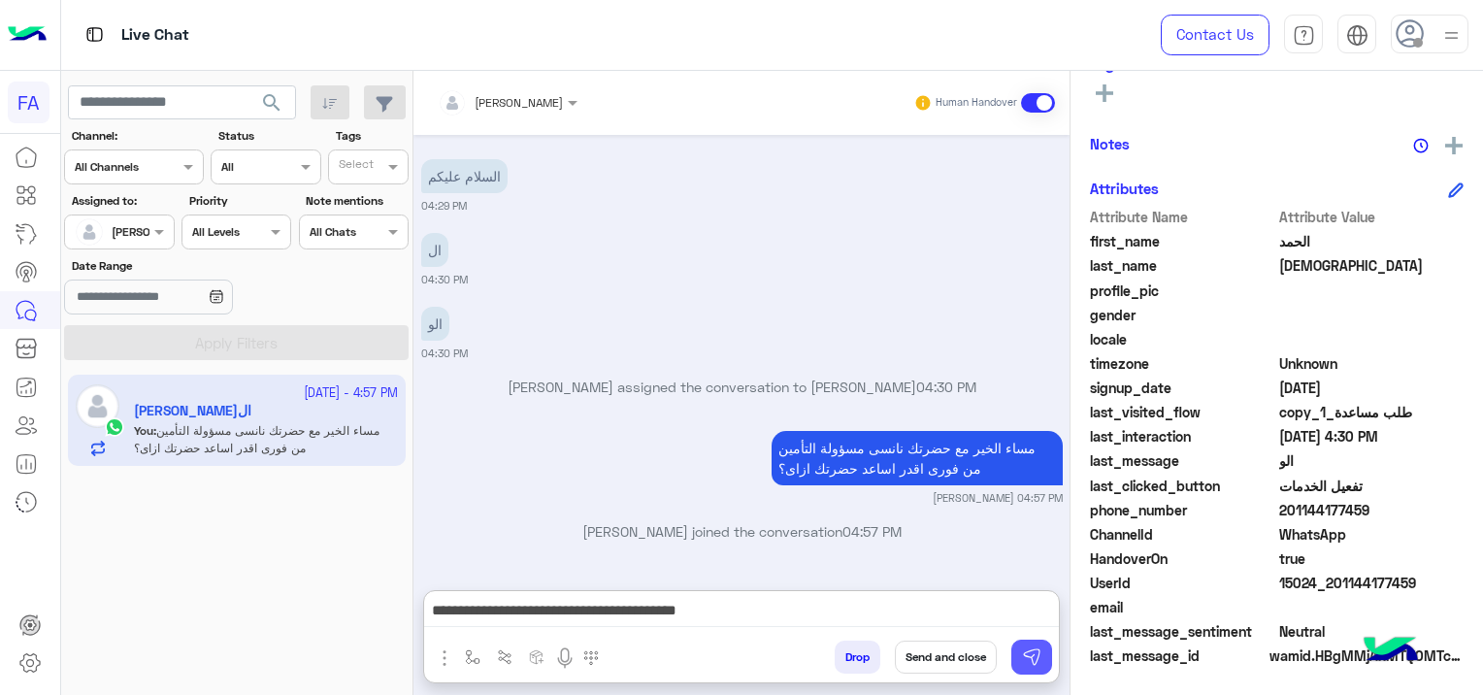
click at [1028, 659] on img at bounding box center [1031, 656] width 19 height 19
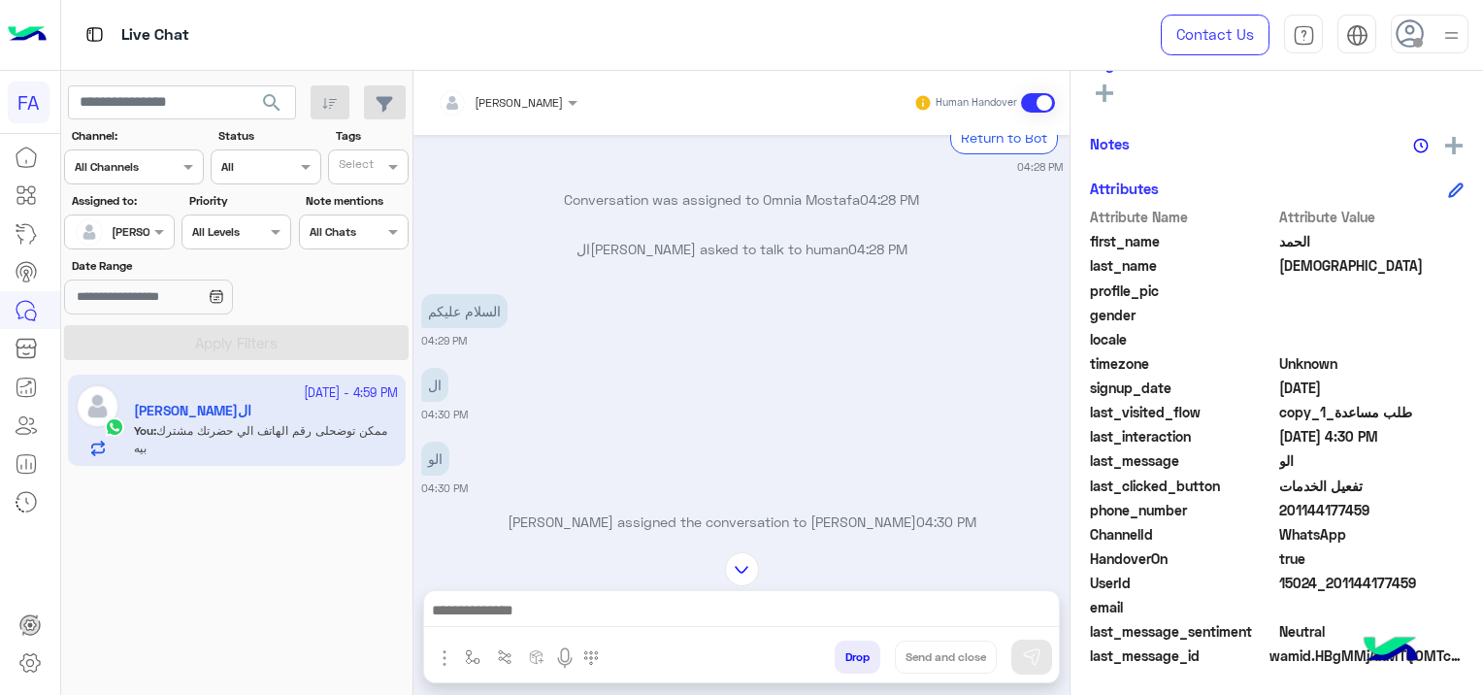
scroll to position [3794, 0]
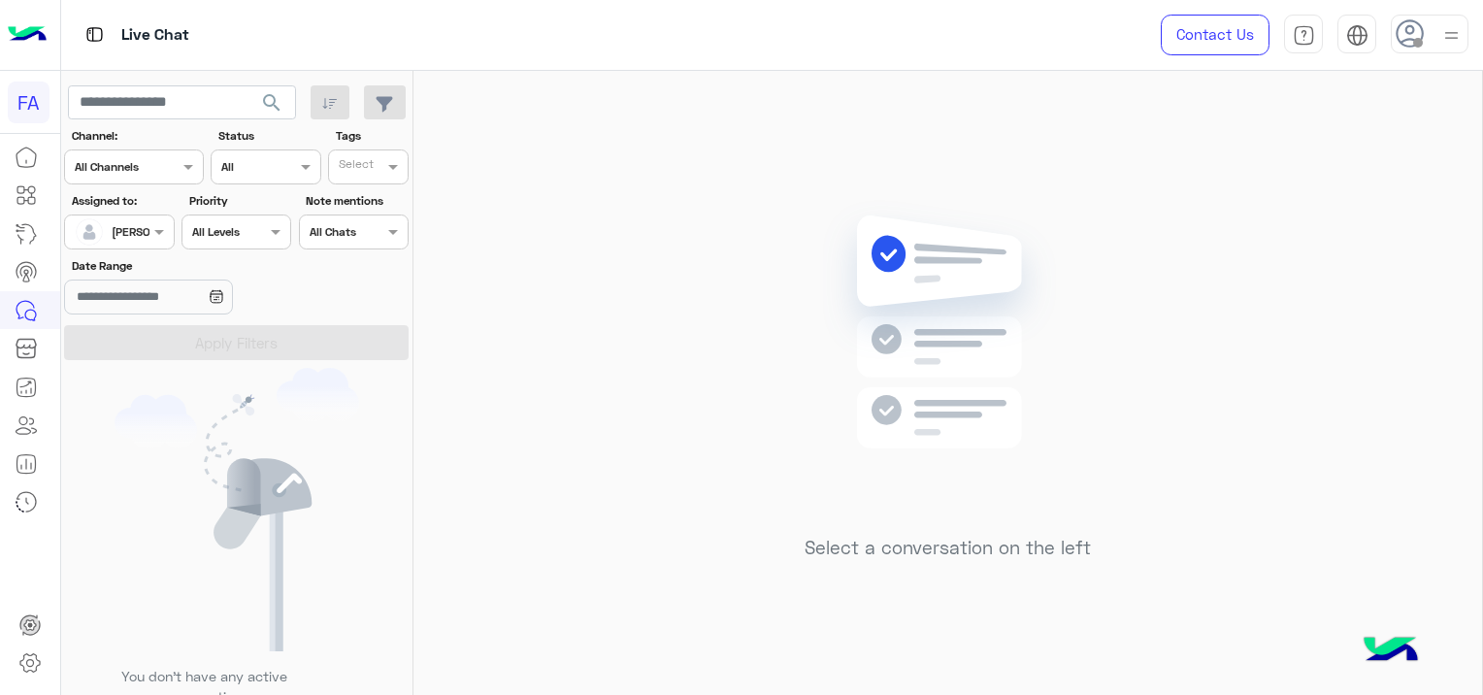
click at [110, 224] on div "Assigned on Sara Taha" at bounding box center [106, 231] width 83 height 39
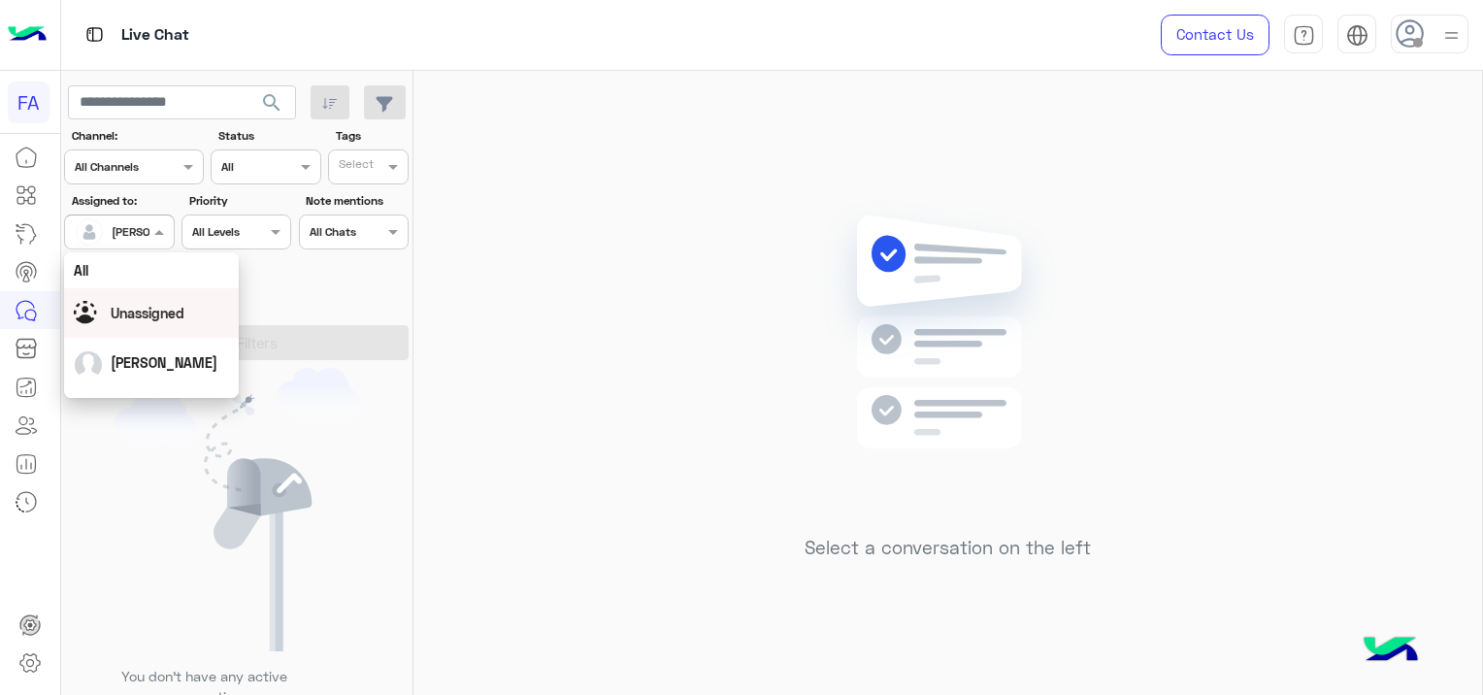
click at [147, 318] on span "Unassigned" at bounding box center [148, 313] width 74 height 16
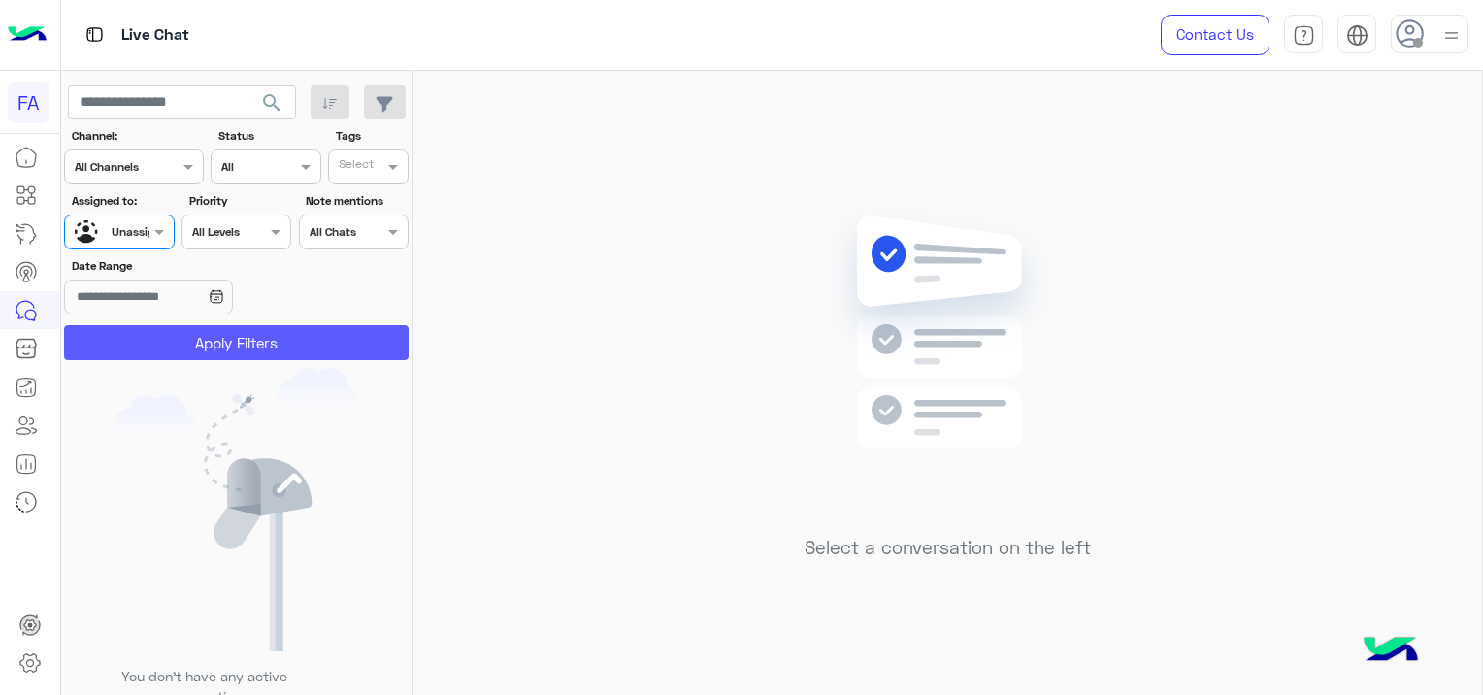
click at [193, 342] on button "Apply Filters" at bounding box center [236, 342] width 344 height 35
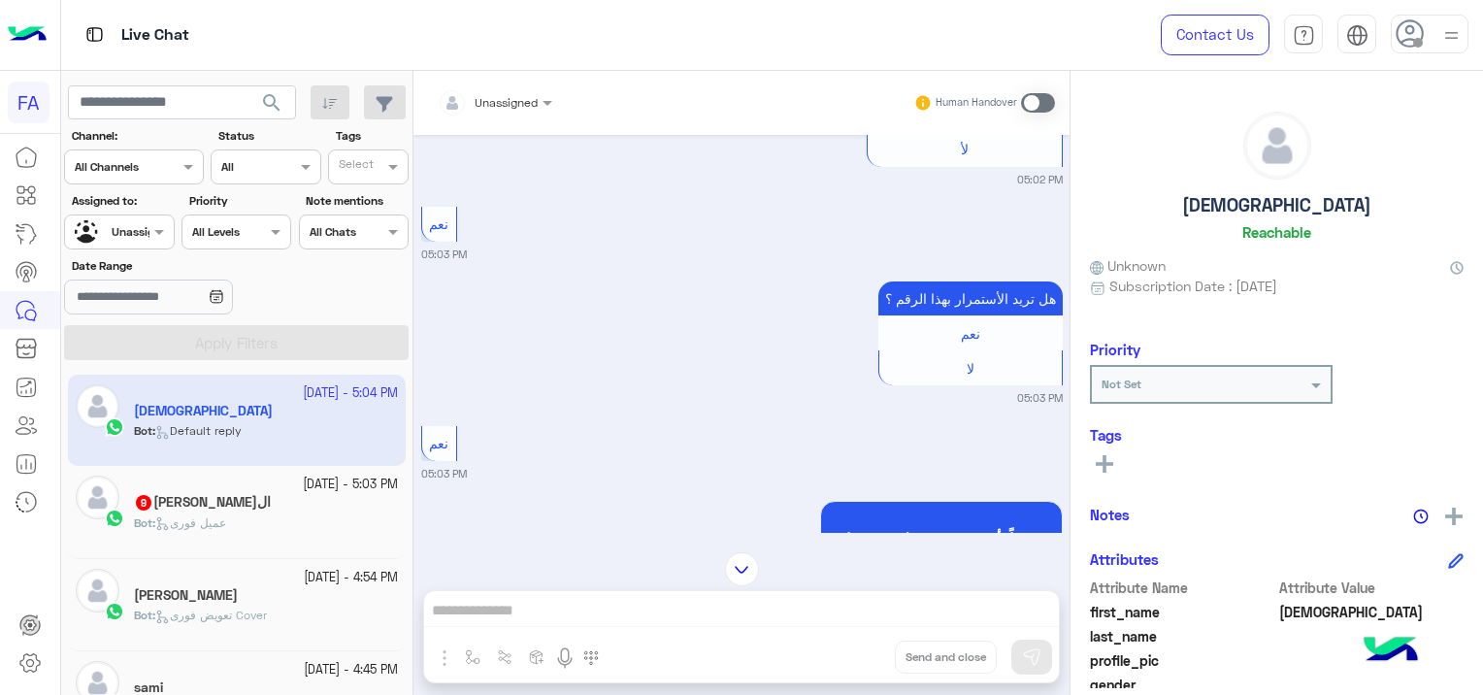
scroll to position [1209, 0]
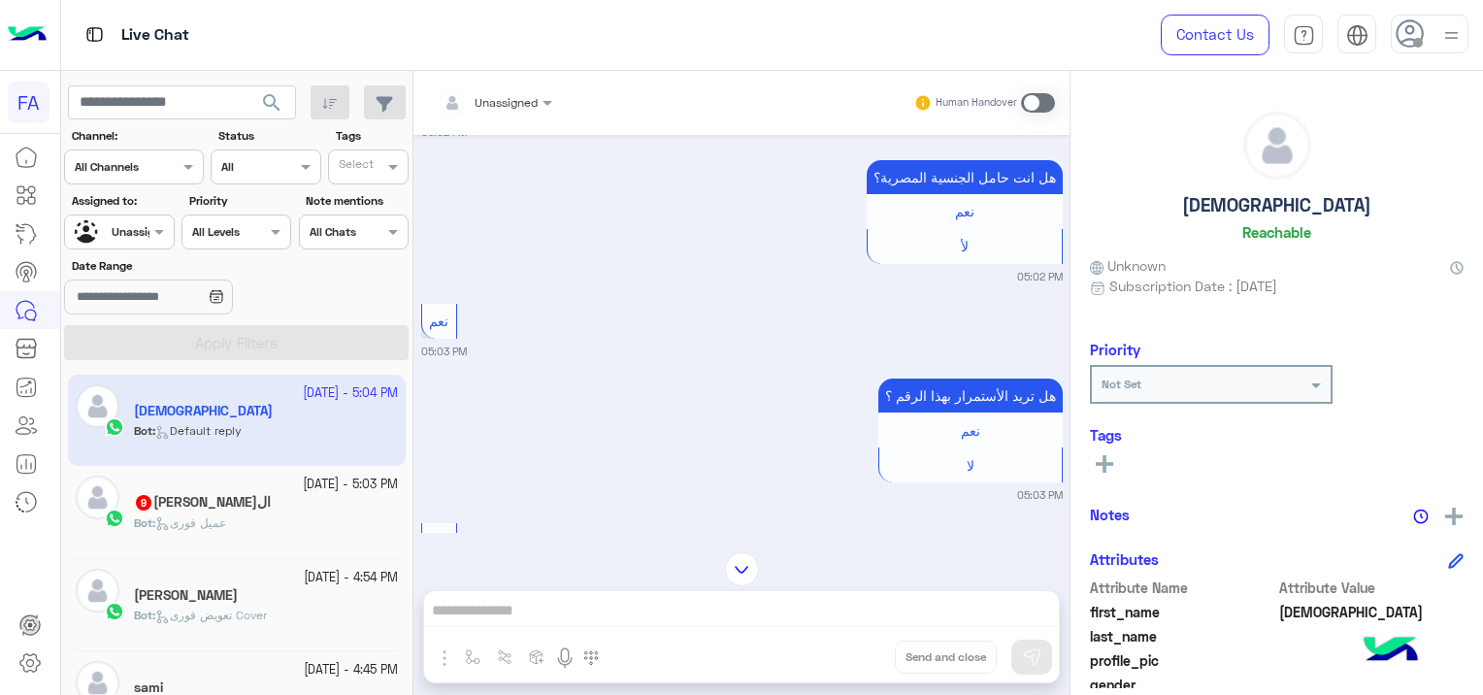
click at [210, 516] on span "عميل فورى" at bounding box center [190, 522] width 71 height 15
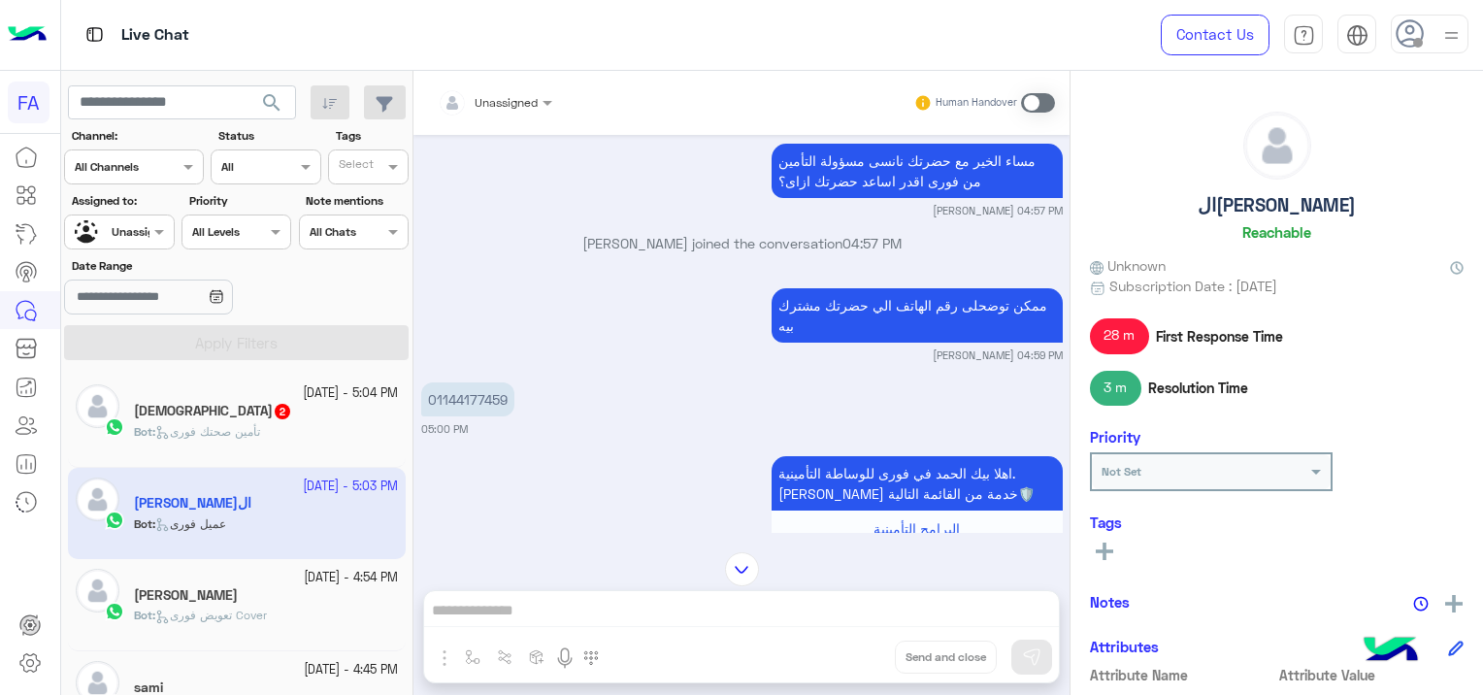
scroll to position [2104, 0]
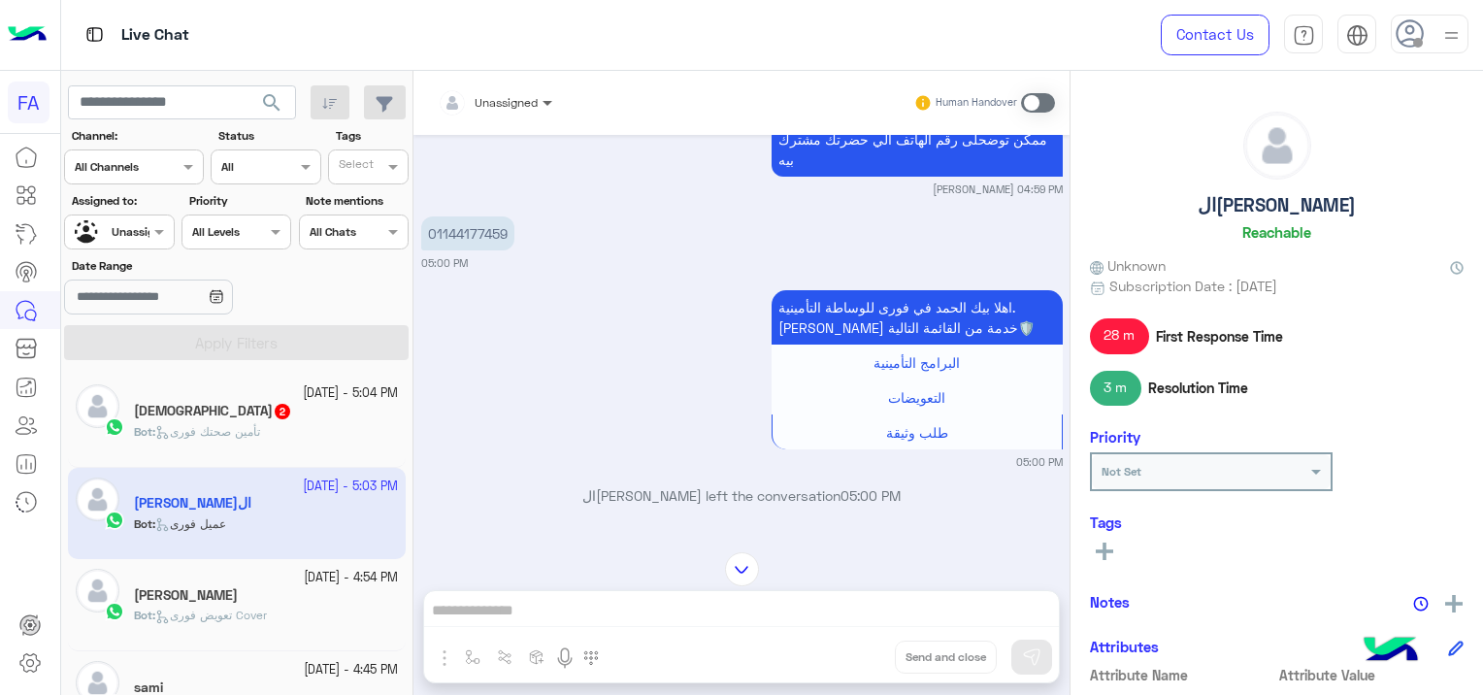
click at [538, 97] on span at bounding box center [550, 102] width 24 height 20
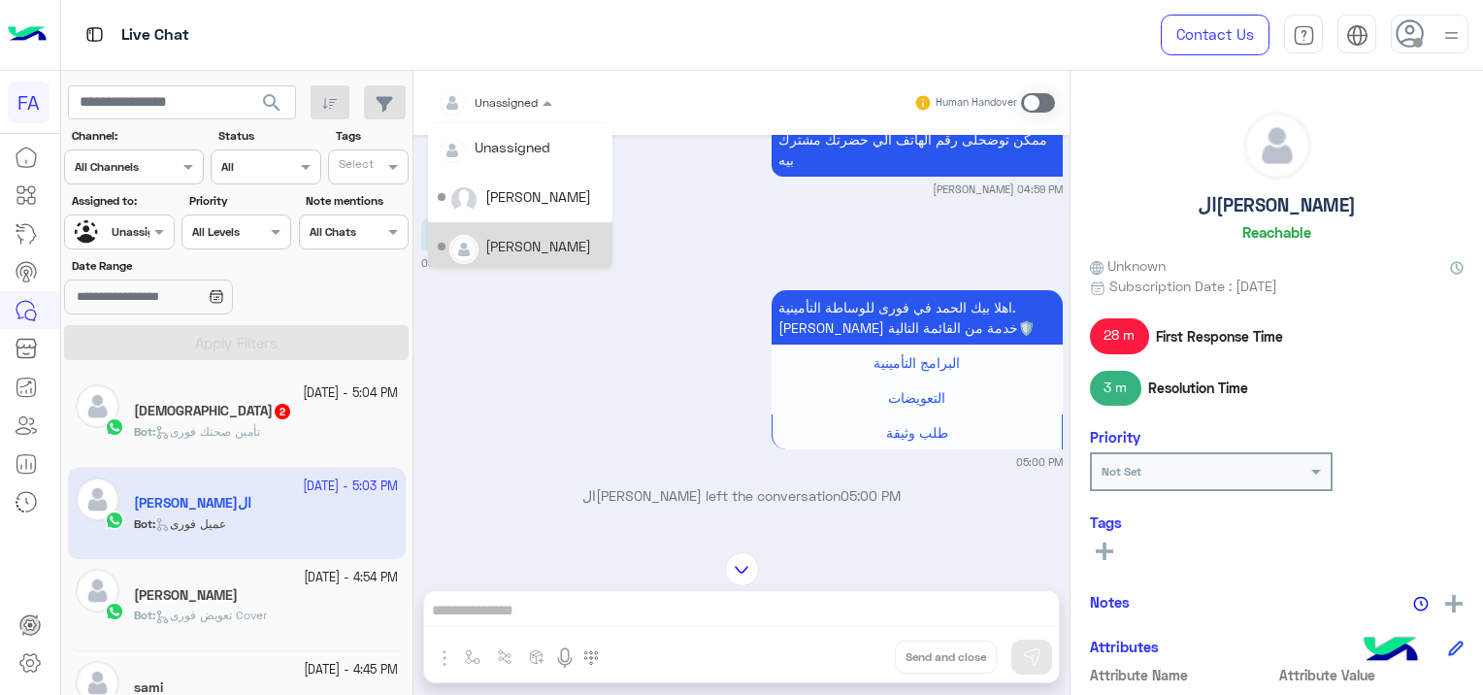
click at [538, 247] on div "[PERSON_NAME]" at bounding box center [538, 246] width 106 height 20
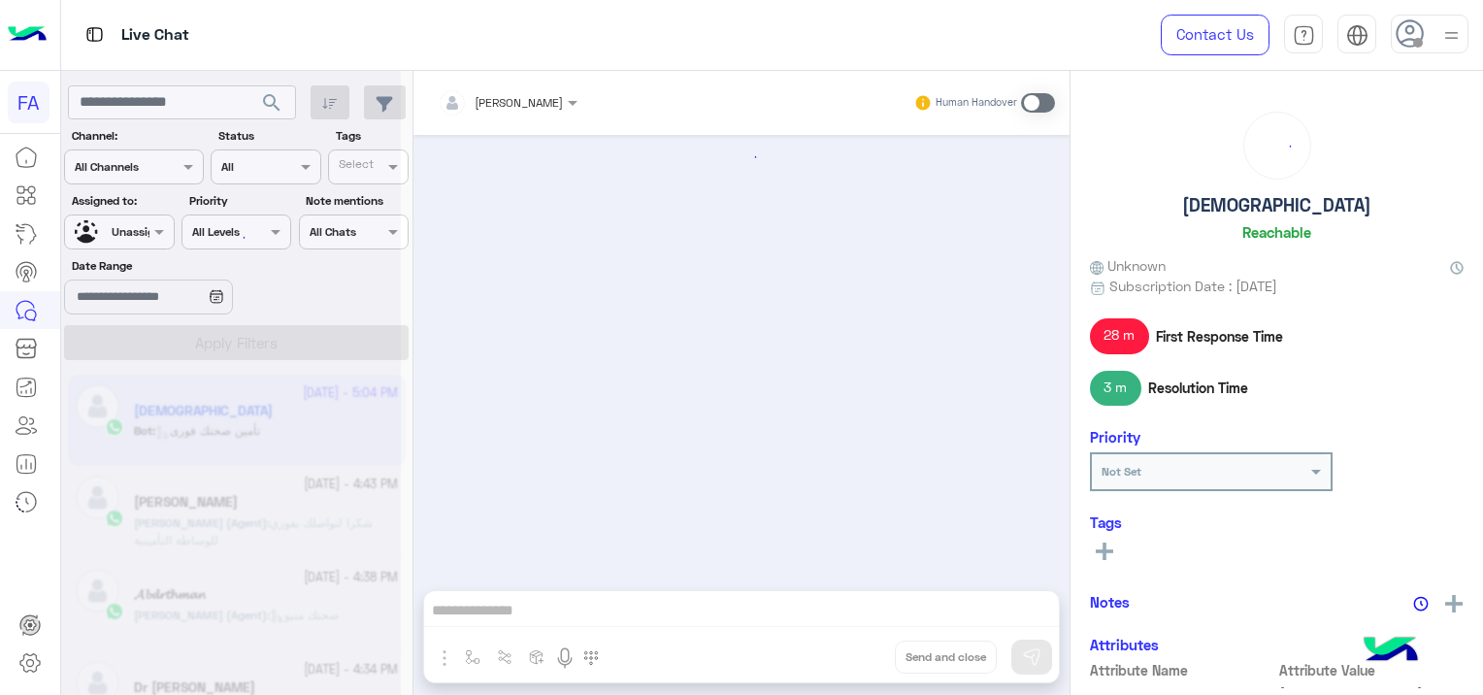
scroll to position [1743, 0]
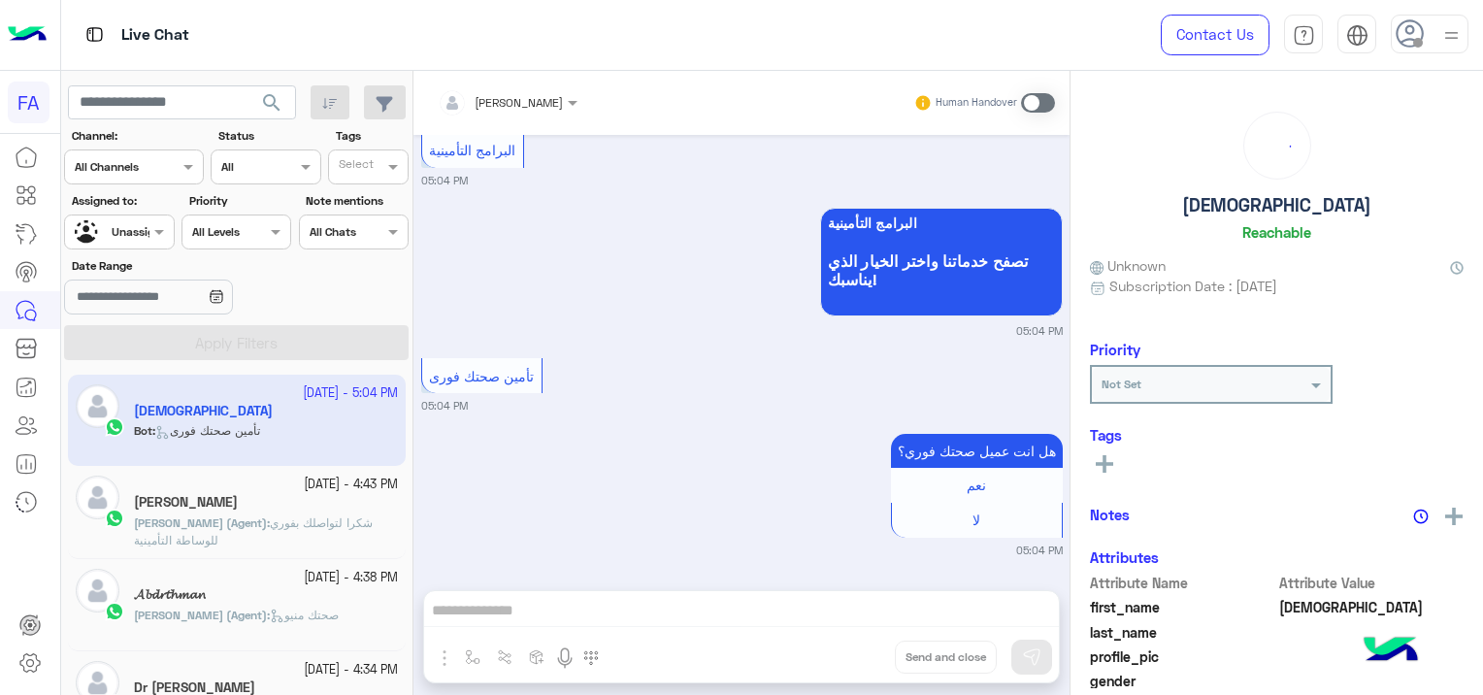
click at [127, 224] on div at bounding box center [119, 229] width 108 height 18
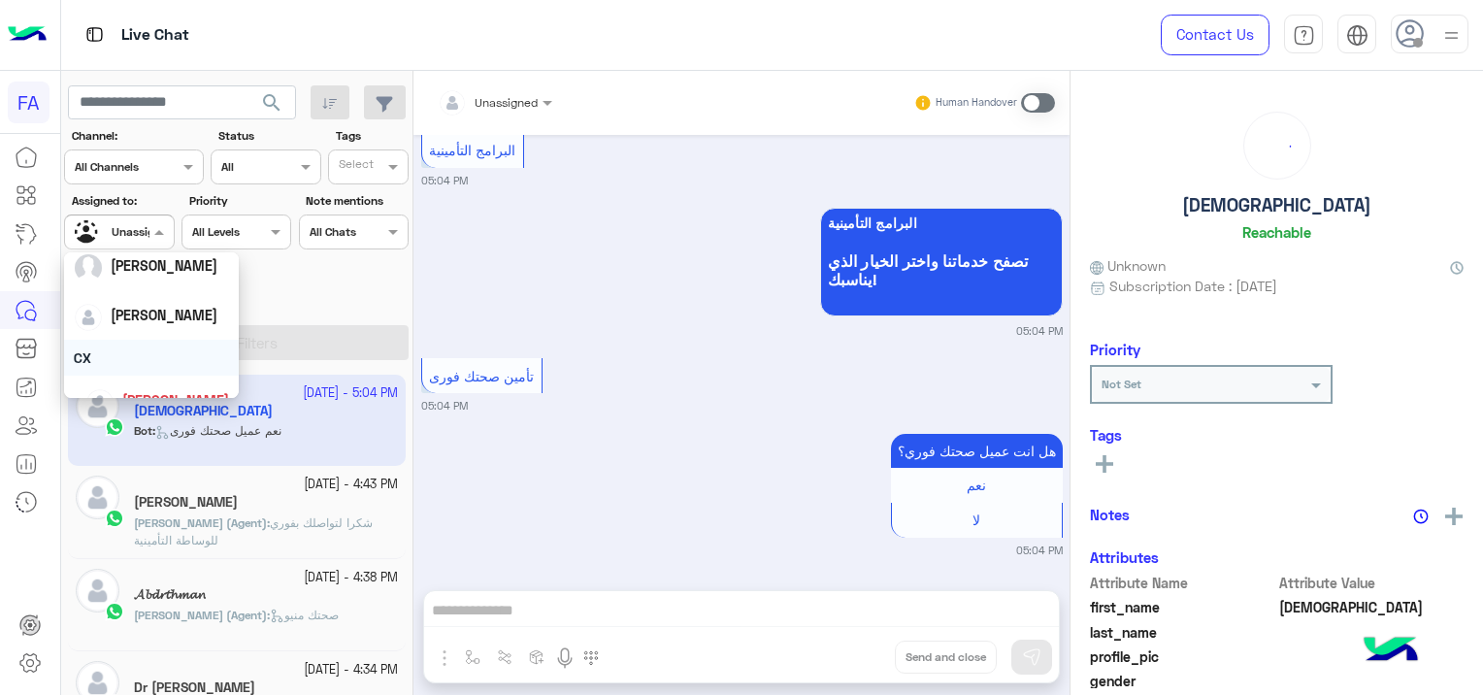
scroll to position [1962, 0]
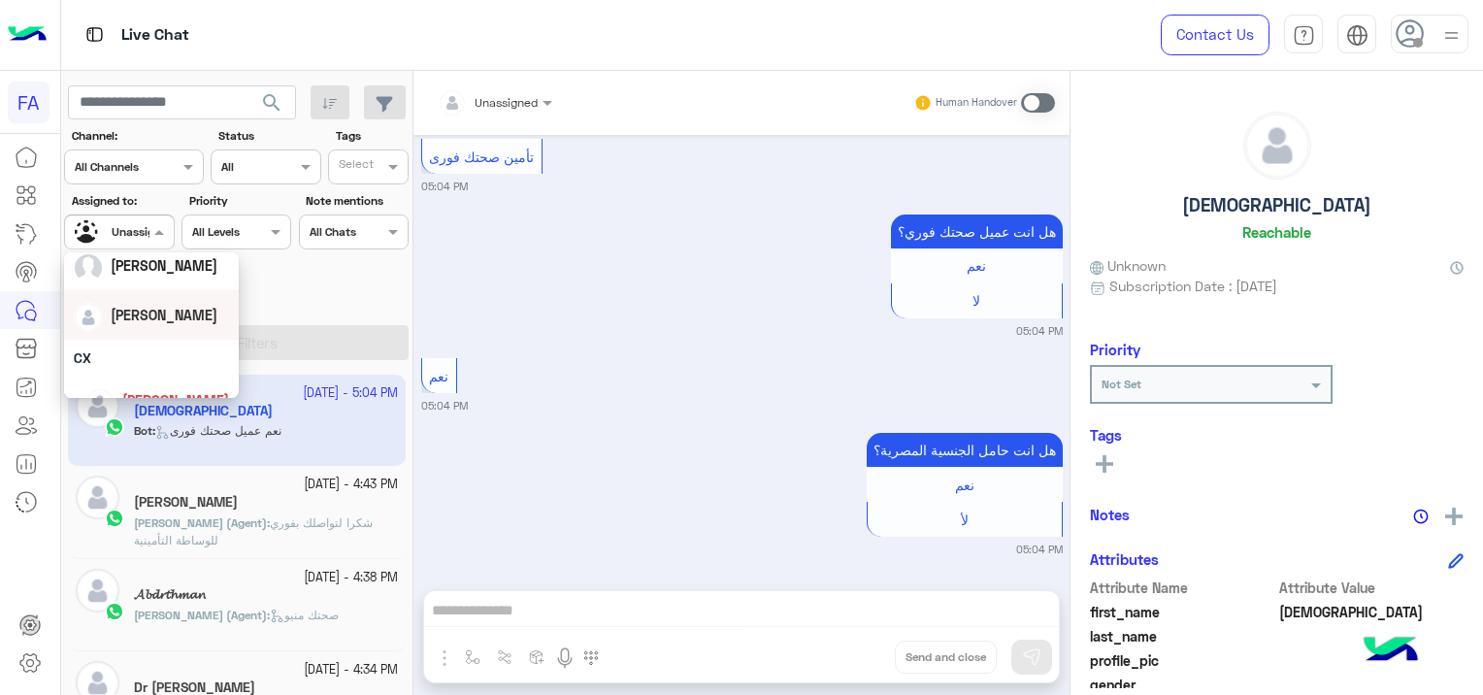
click at [182, 320] on div "[PERSON_NAME]" at bounding box center [151, 315] width 155 height 34
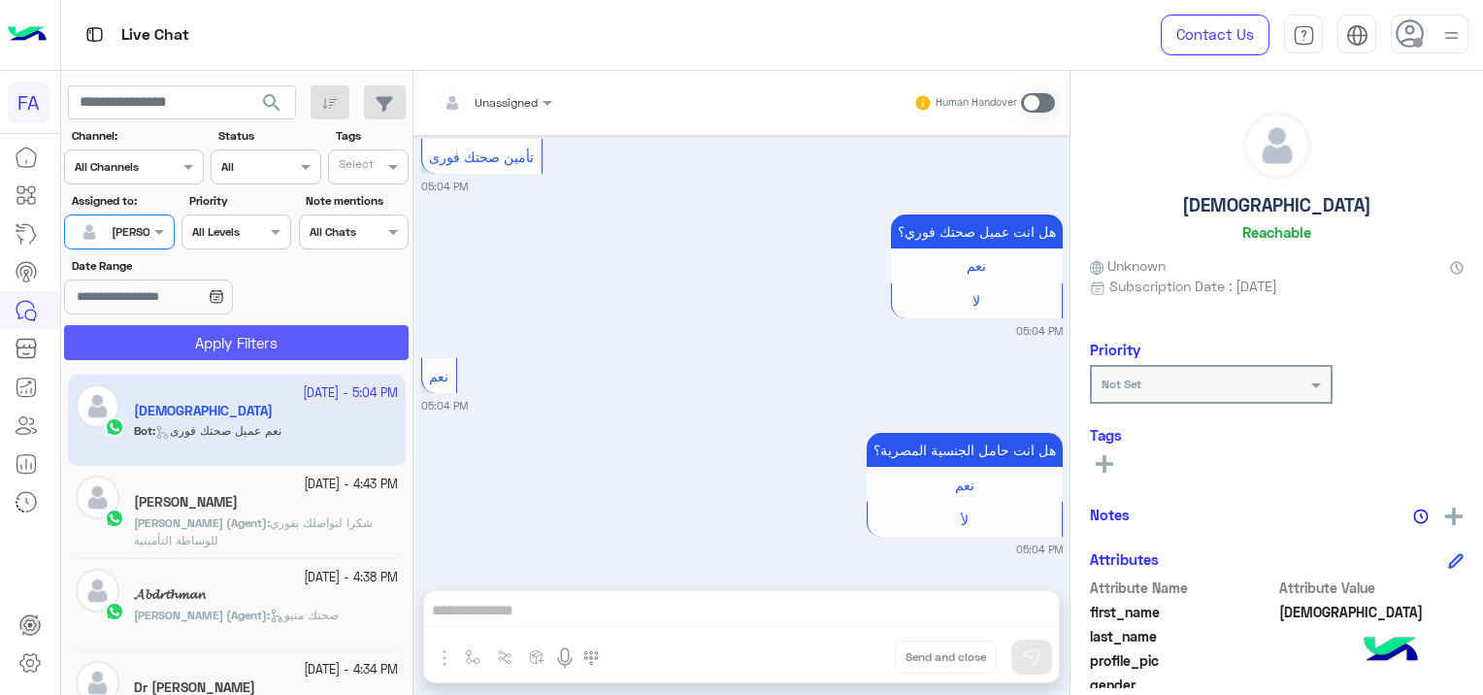
click at [229, 341] on button "Apply Filters" at bounding box center [236, 342] width 344 height 35
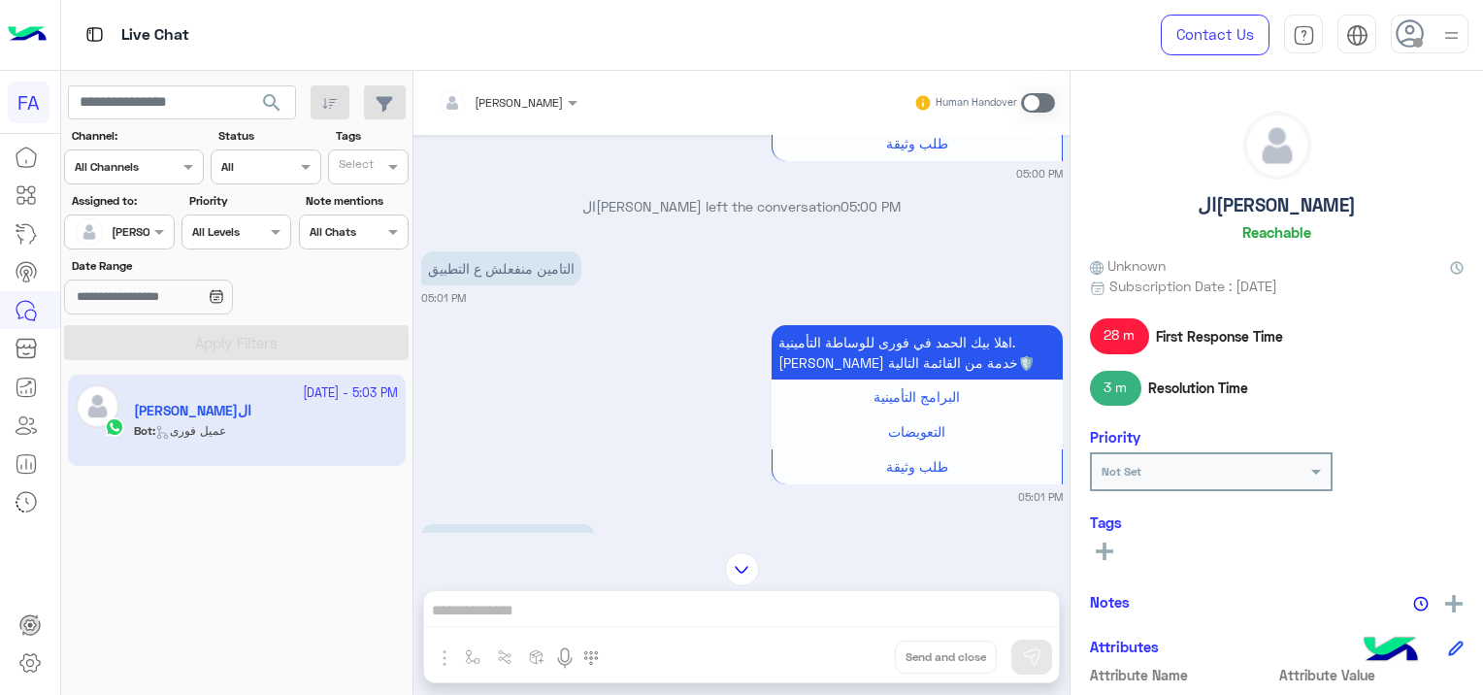
scroll to position [1718, 0]
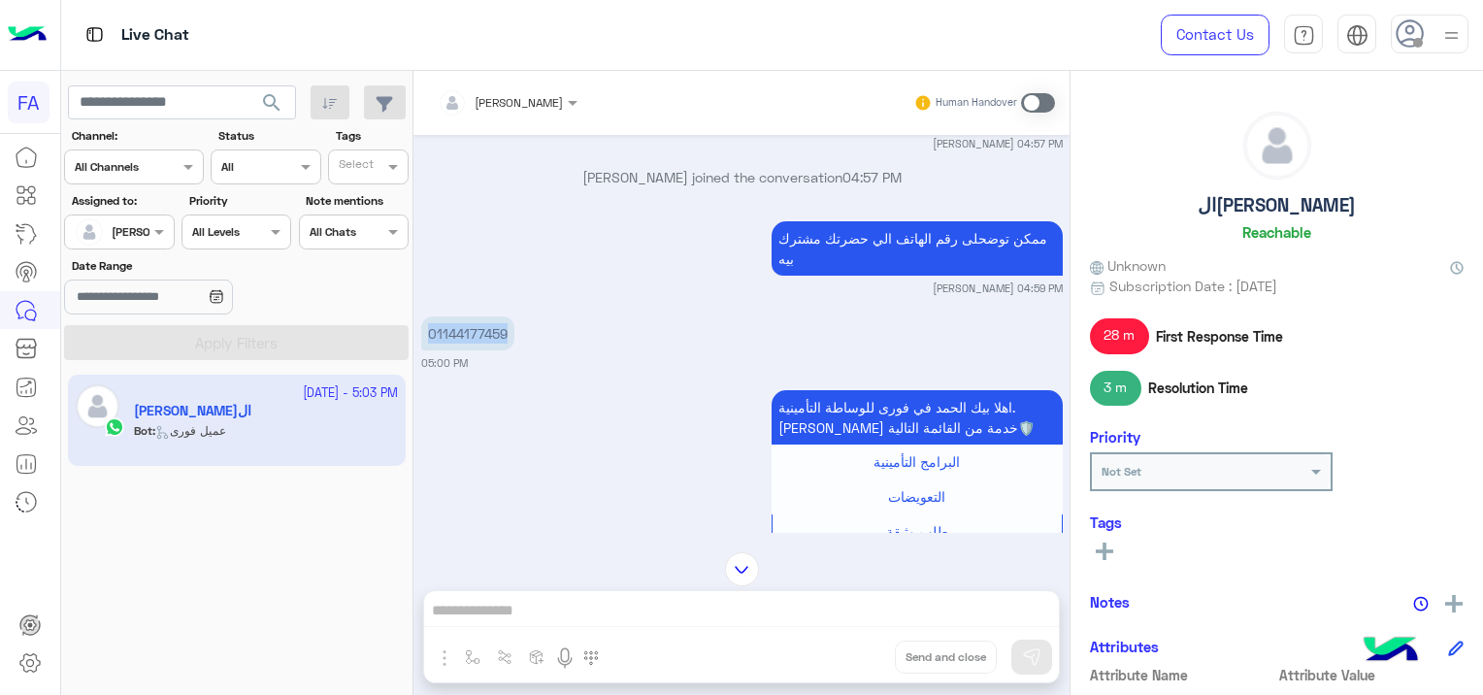
drag, startPoint x: 505, startPoint y: 329, endPoint x: 426, endPoint y: 334, distance: 78.7
click at [426, 334] on p "01144177459" at bounding box center [467, 333] width 93 height 34
copy p "01144177459"
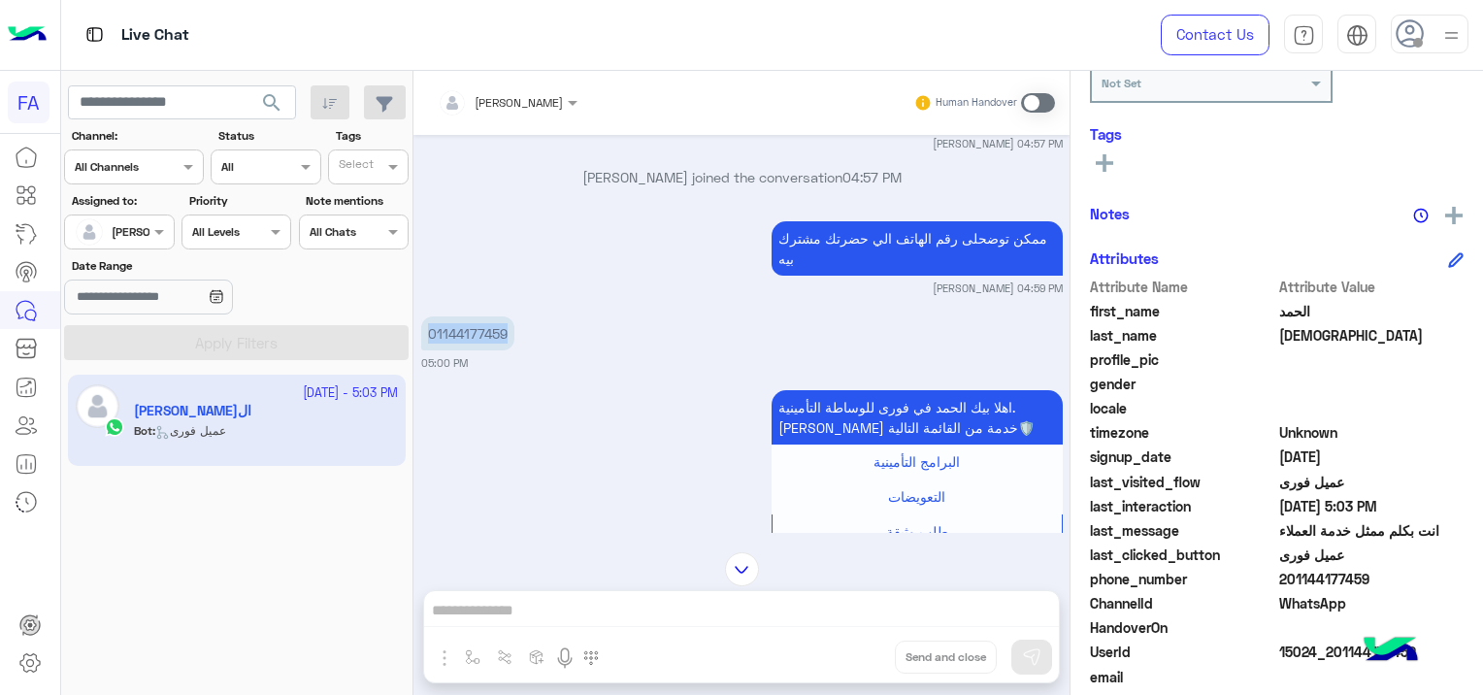
scroll to position [458, 0]
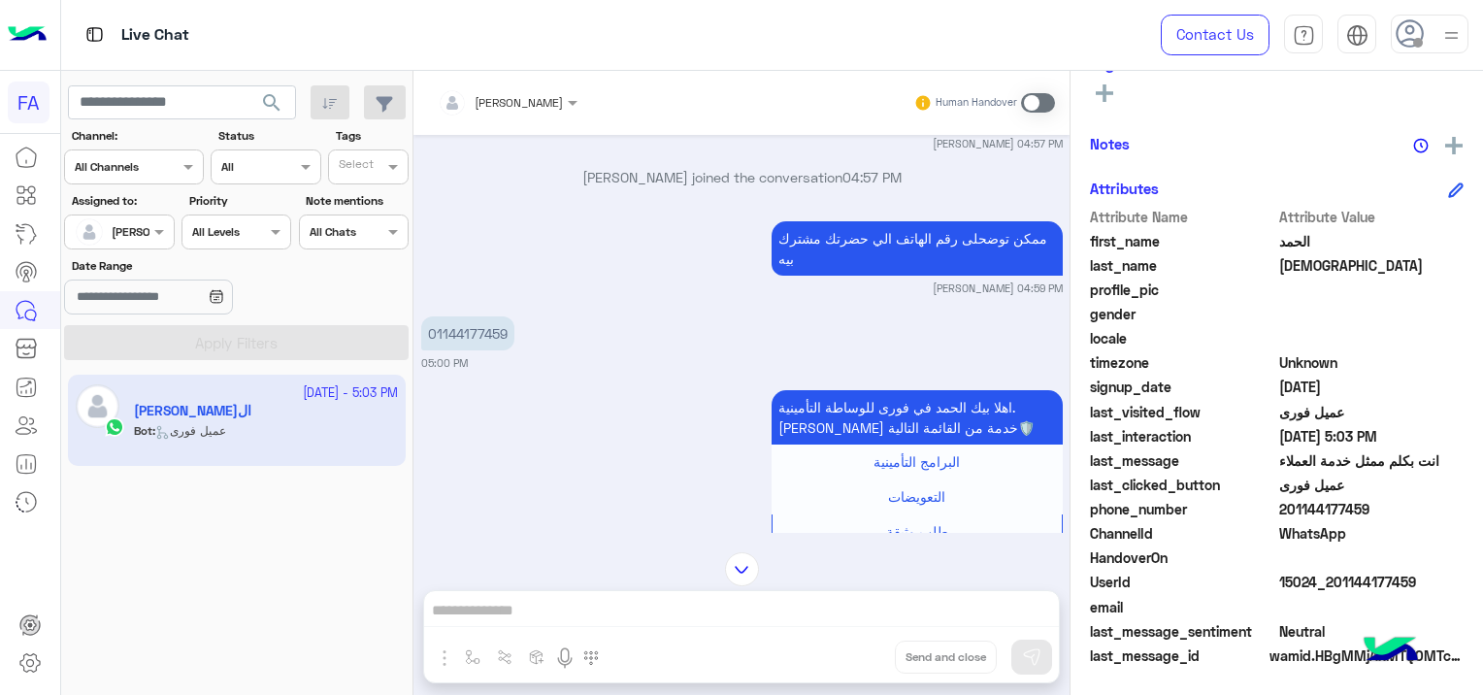
click at [665, 602] on div "Sara Taha Human Handover Sep 29, 2025 اهلا بيك الحمد في فورى للوساطة التأمينية.…" at bounding box center [741, 387] width 656 height 632
click at [496, 392] on div "اهلا بيك الحمد في فورى للوساطة التأمينية. اختر خدمة من القائمة التالية🛡️ البرام…" at bounding box center [741, 477] width 641 height 184
click at [641, 602] on div "Sara Taha Human Handover Sep 29, 2025 اهلا بيك الحمد في فورى للوساطة التأمينية.…" at bounding box center [741, 387] width 656 height 632
click at [1033, 98] on span at bounding box center [1038, 102] width 34 height 19
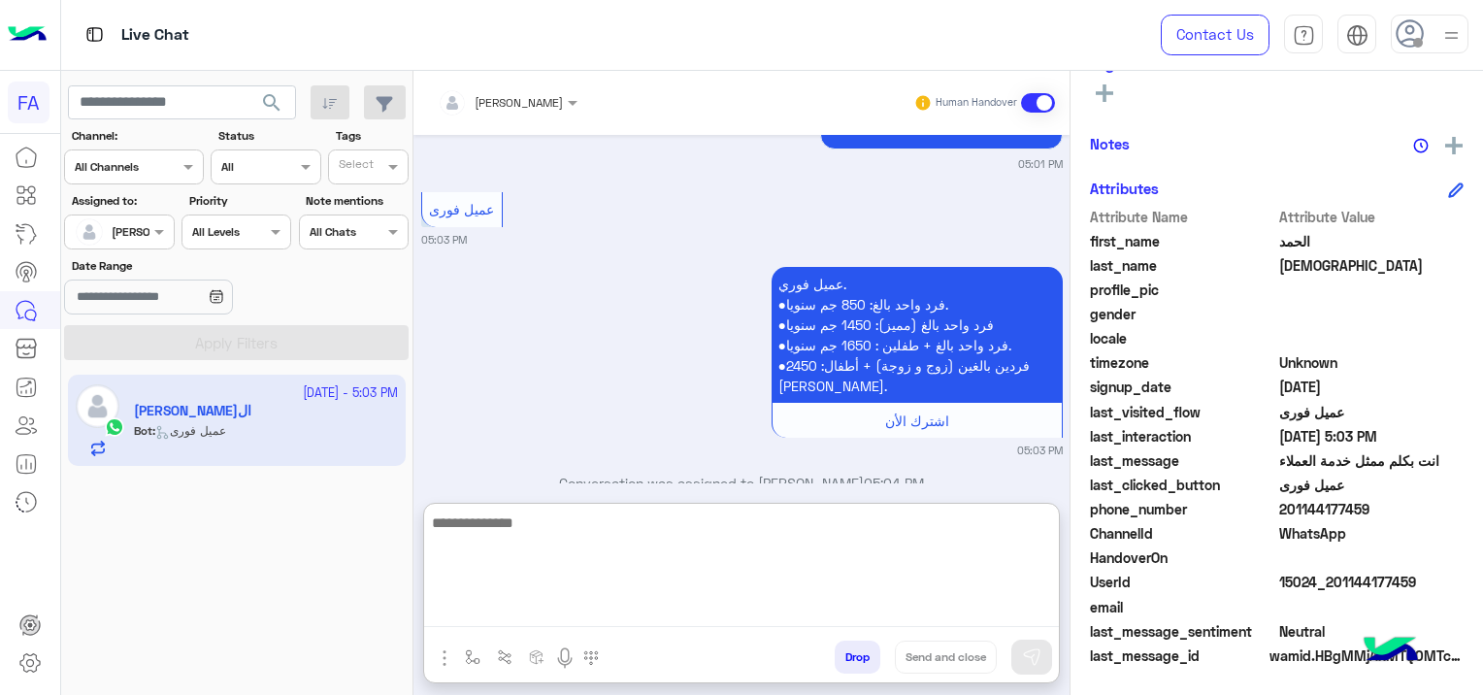
click at [563, 606] on textarea at bounding box center [741, 568] width 635 height 116
paste textarea "**********"
type textarea "**********"
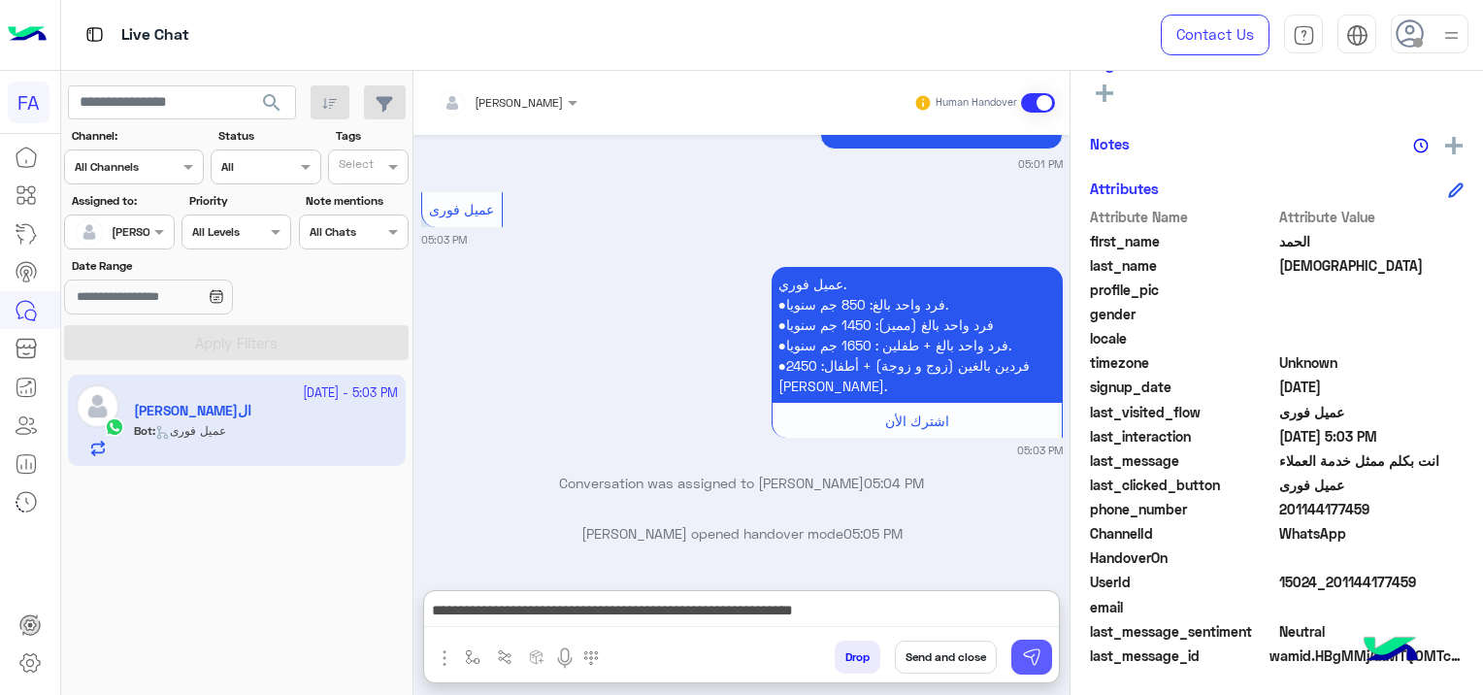
click at [1028, 655] on img at bounding box center [1031, 656] width 19 height 19
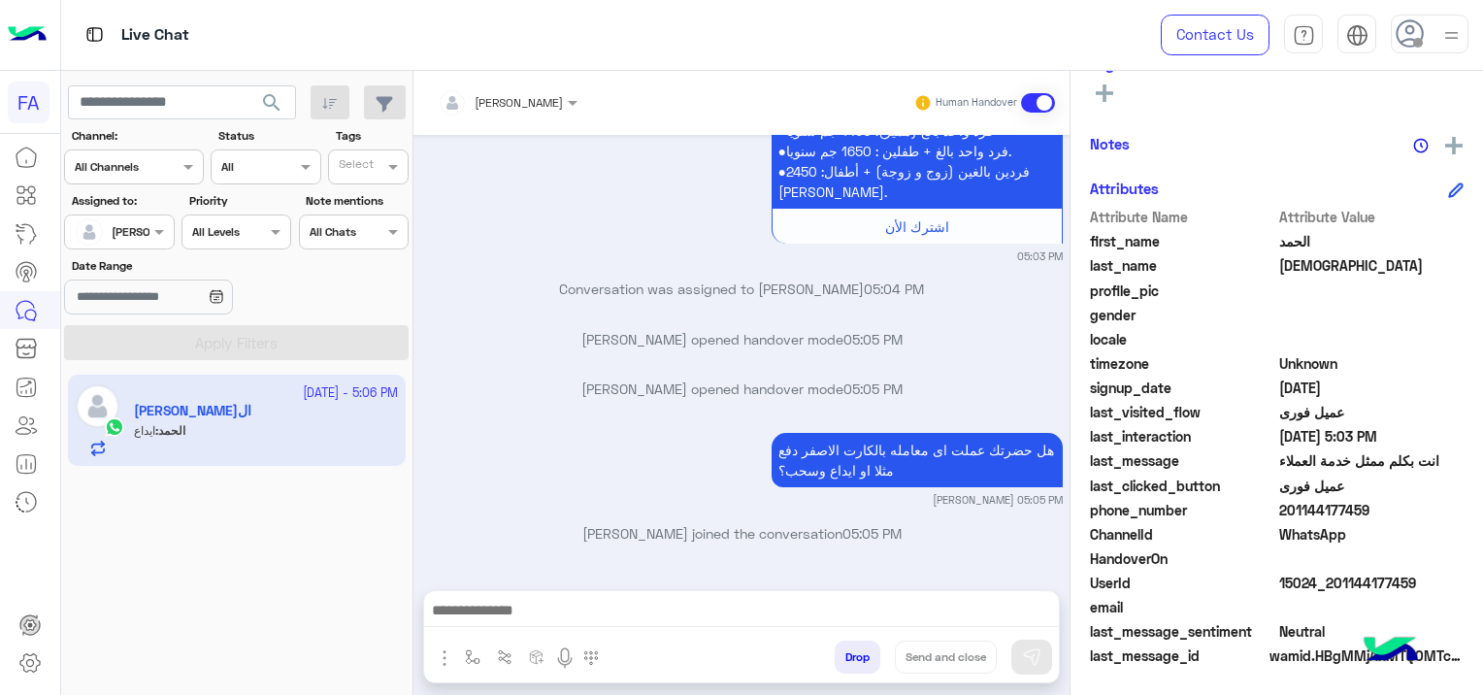
scroll to position [4128, 0]
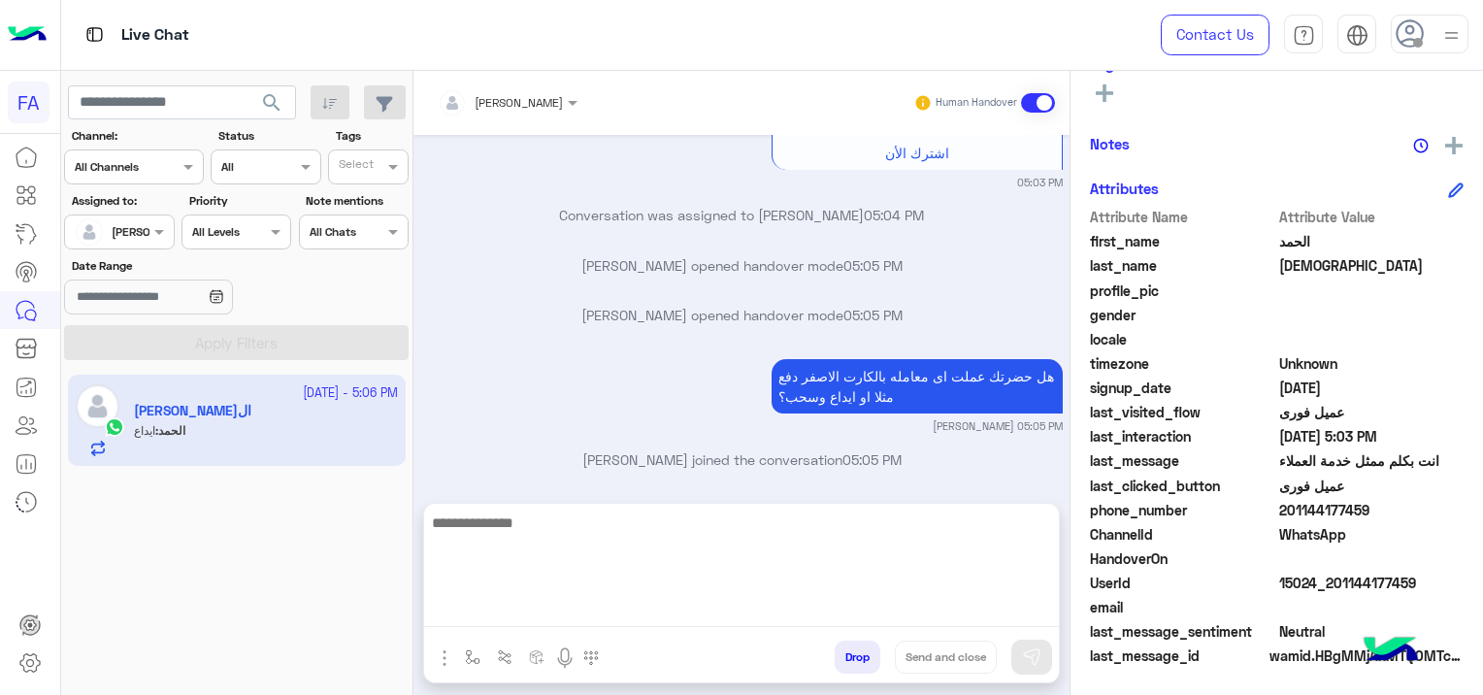
click at [536, 619] on textarea at bounding box center [741, 568] width 635 height 116
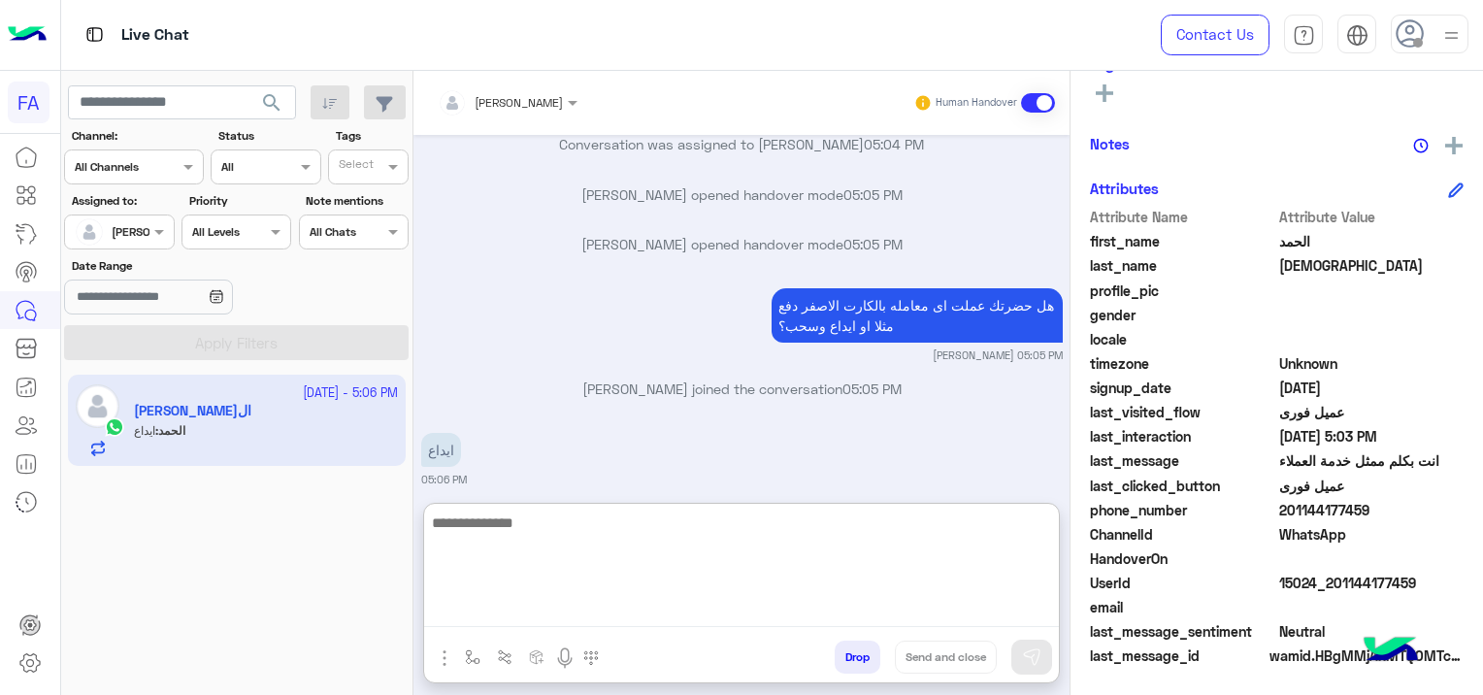
scroll to position [4216, 0]
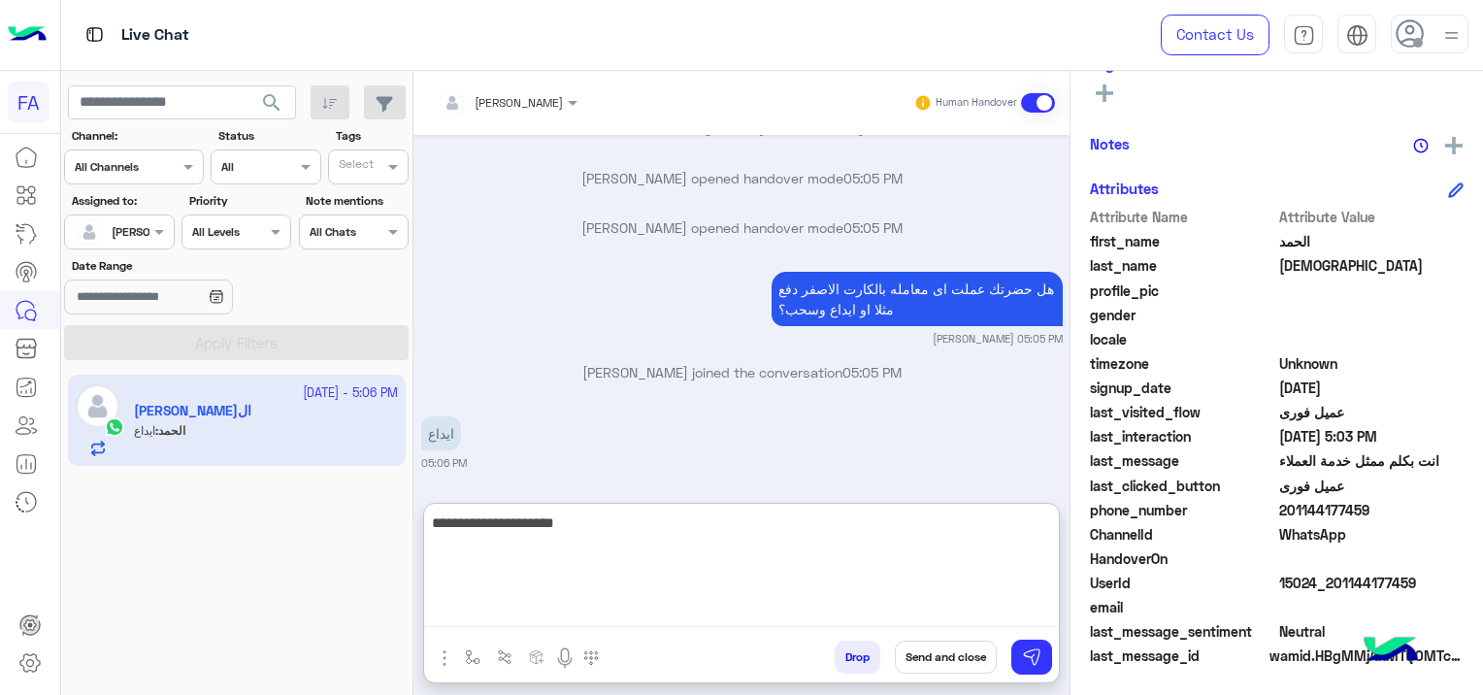
type textarea "**********"
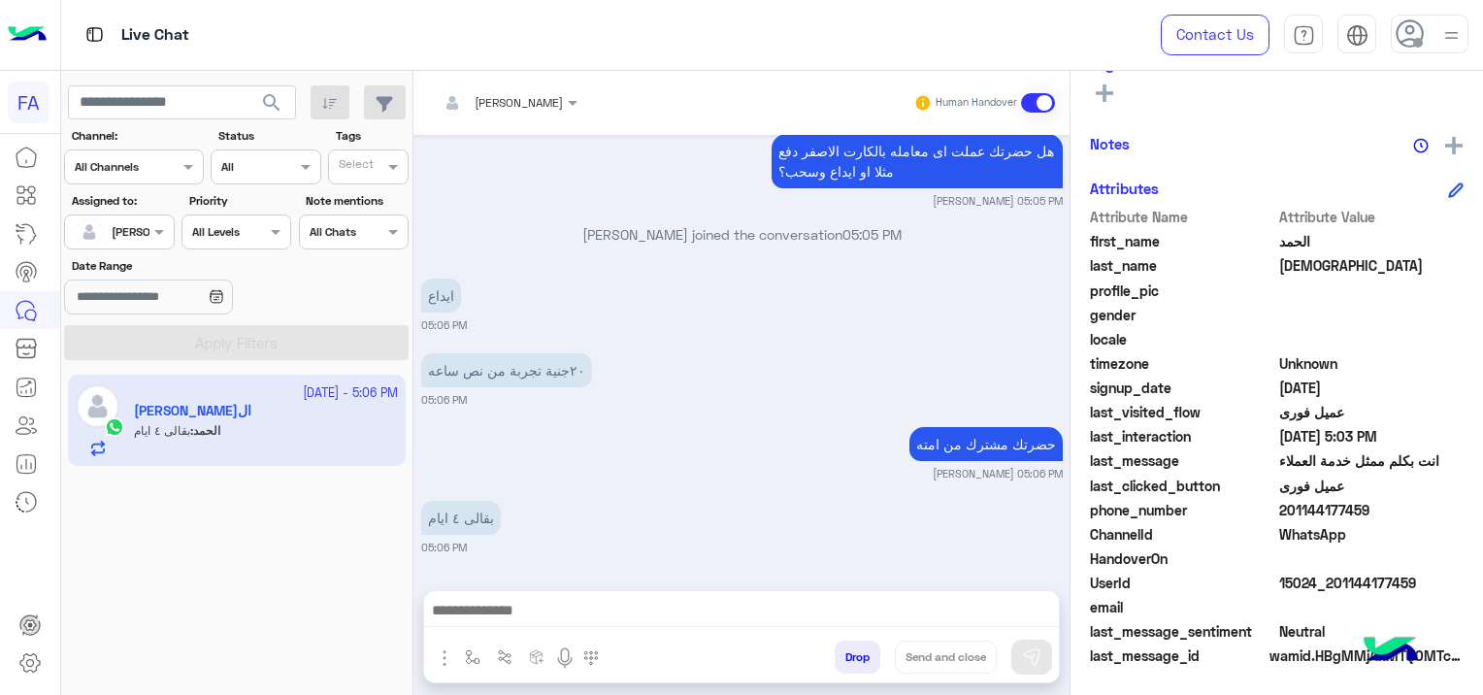
scroll to position [4351, 0]
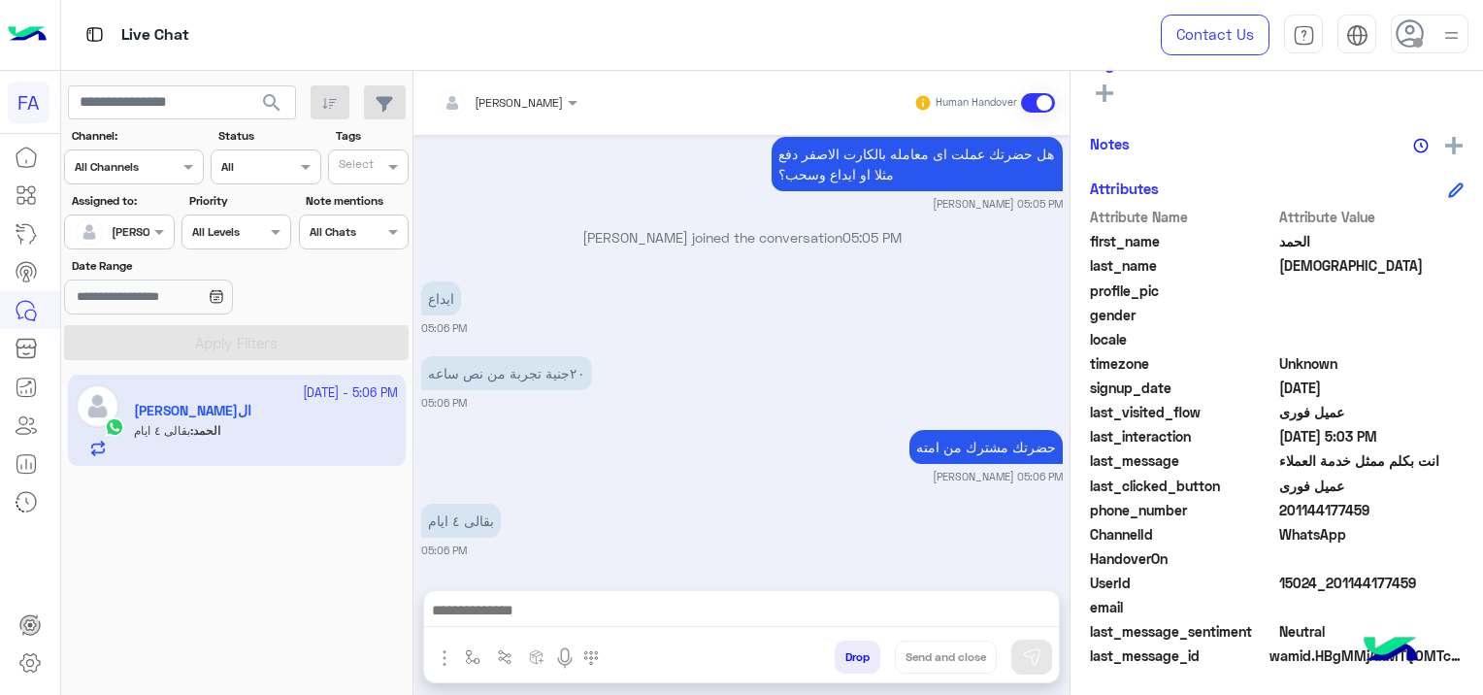
click at [538, 343] on div "Sep 29, 2025 اهلا بيك الحمد في فورى للوساطة التأمينية. اختر خدمة من القائمة الت…" at bounding box center [741, 353] width 656 height 436
click at [526, 442] on div "حضرتك مشترك من امته Sara Taha 05:06 PM" at bounding box center [741, 454] width 641 height 59
click at [549, 597] on div at bounding box center [741, 615] width 635 height 49
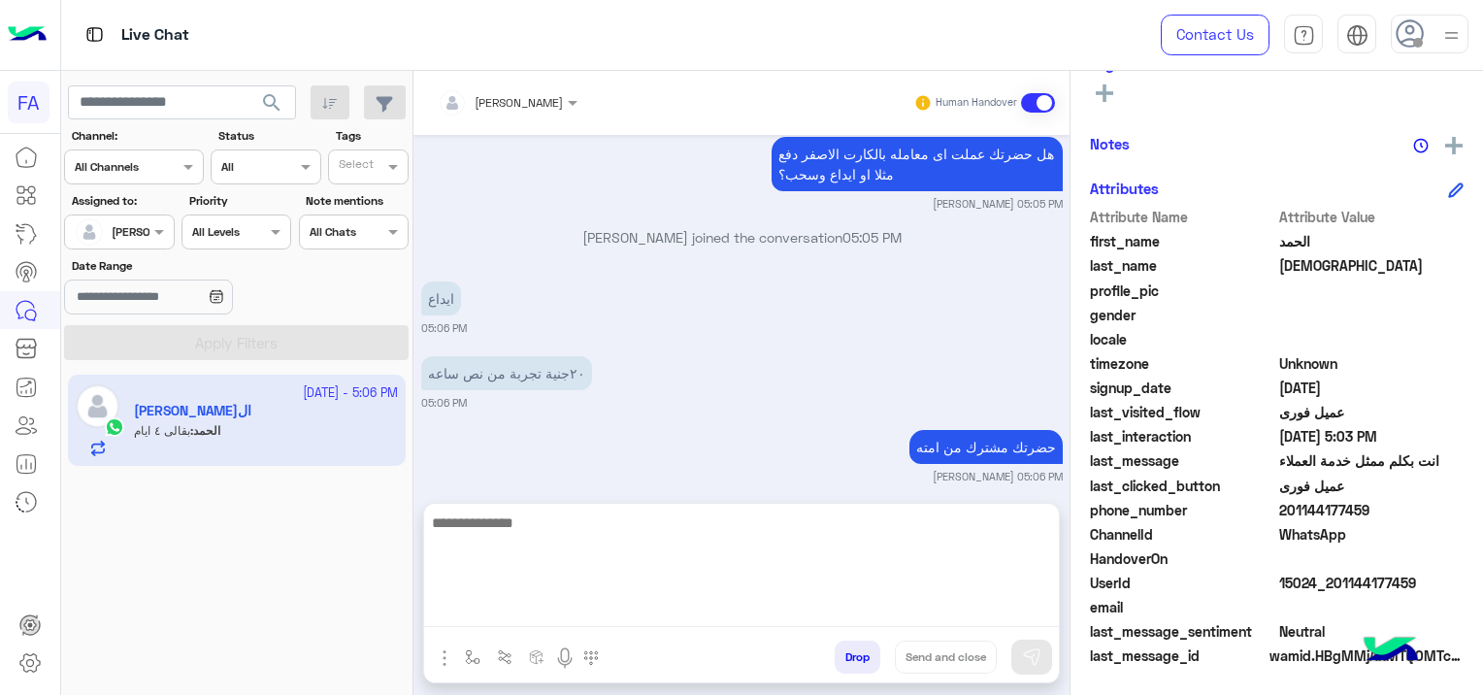
click at [545, 608] on textarea at bounding box center [741, 568] width 635 height 116
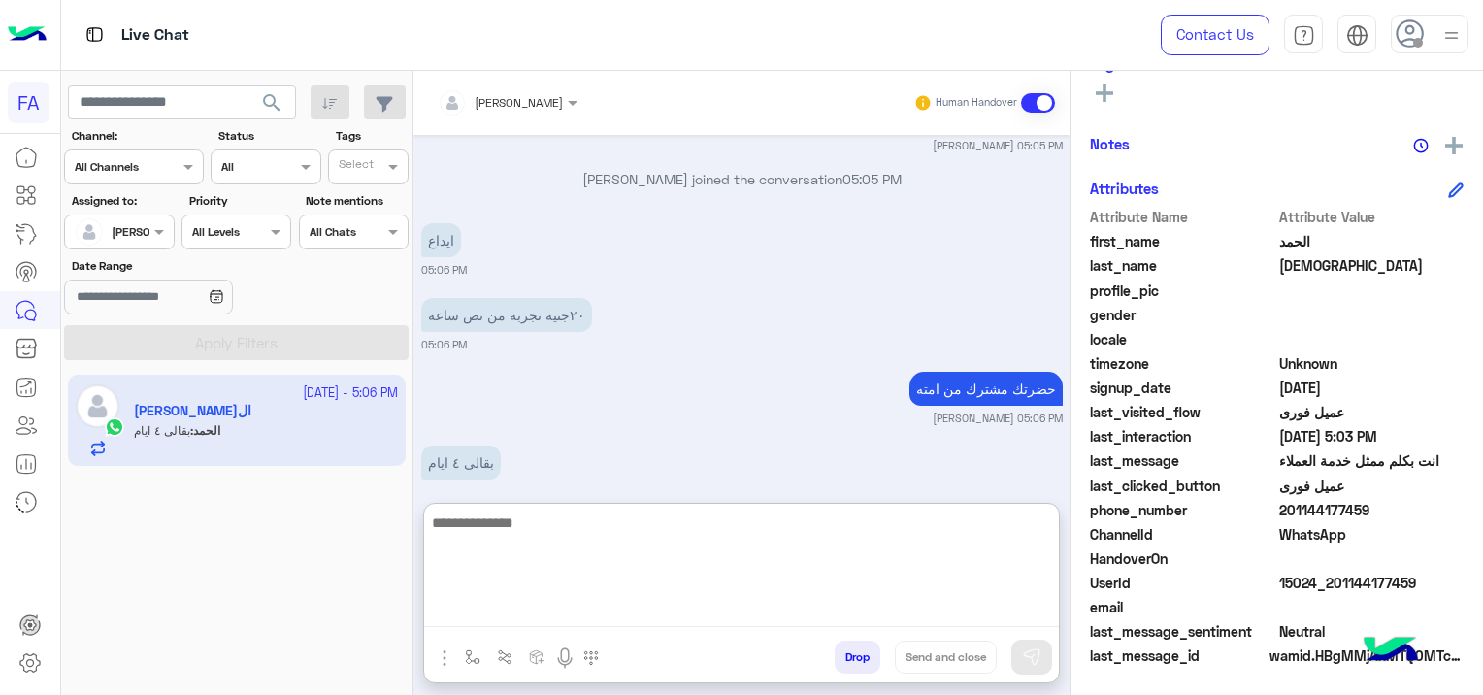
scroll to position [4439, 0]
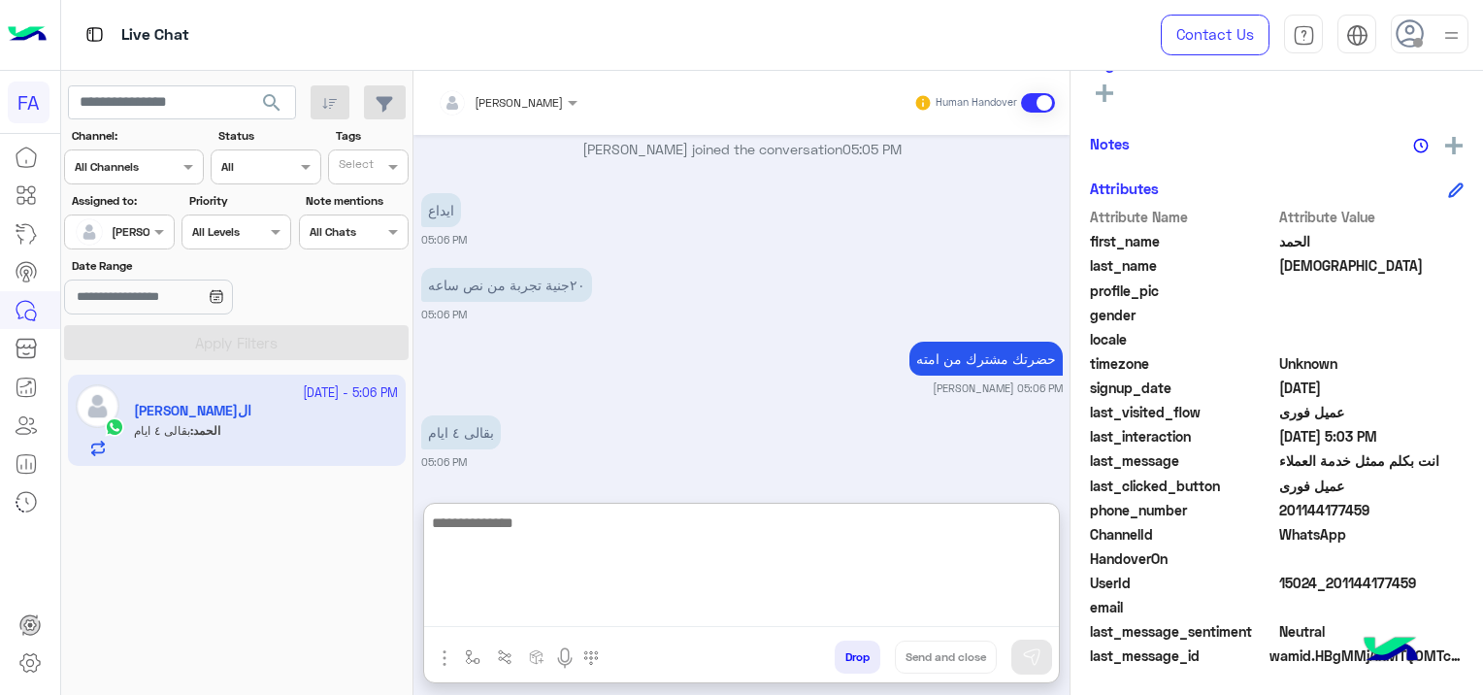
click at [660, 528] on textarea at bounding box center [741, 568] width 635 height 116
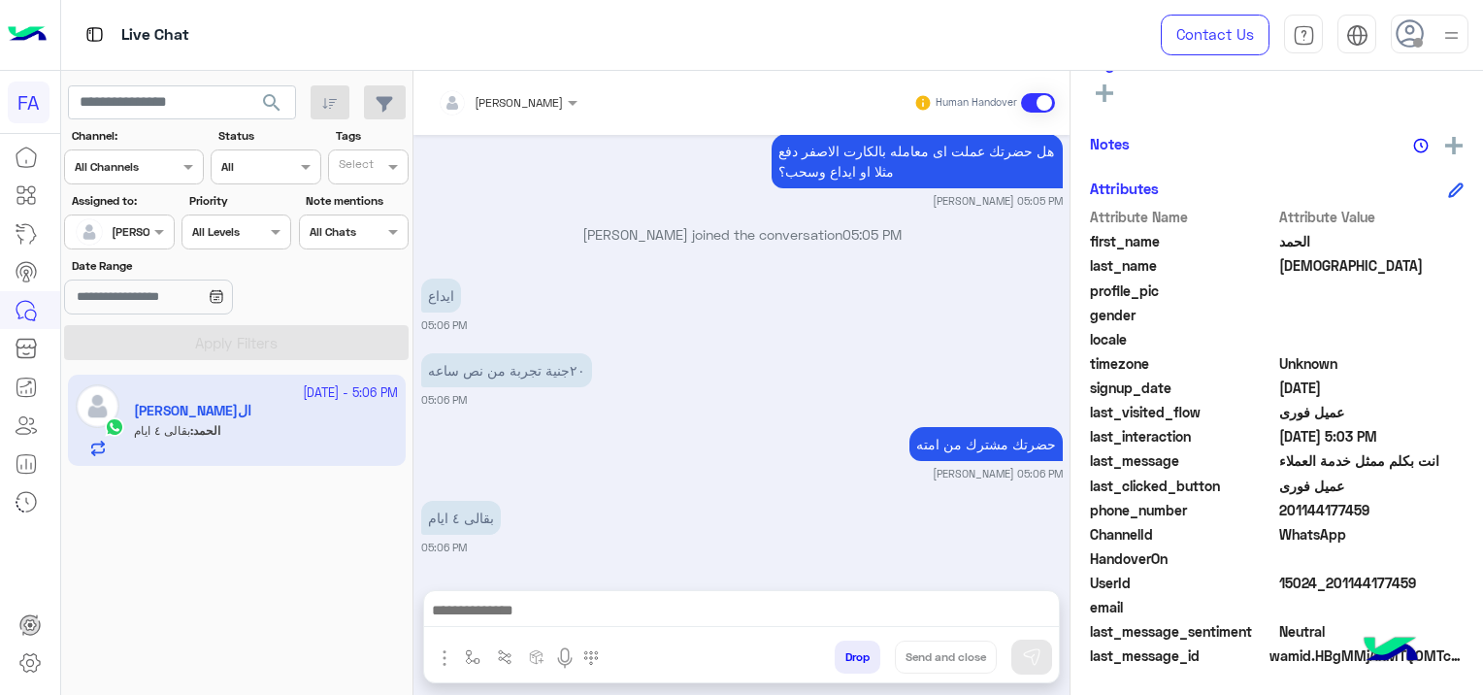
scroll to position [4351, 0]
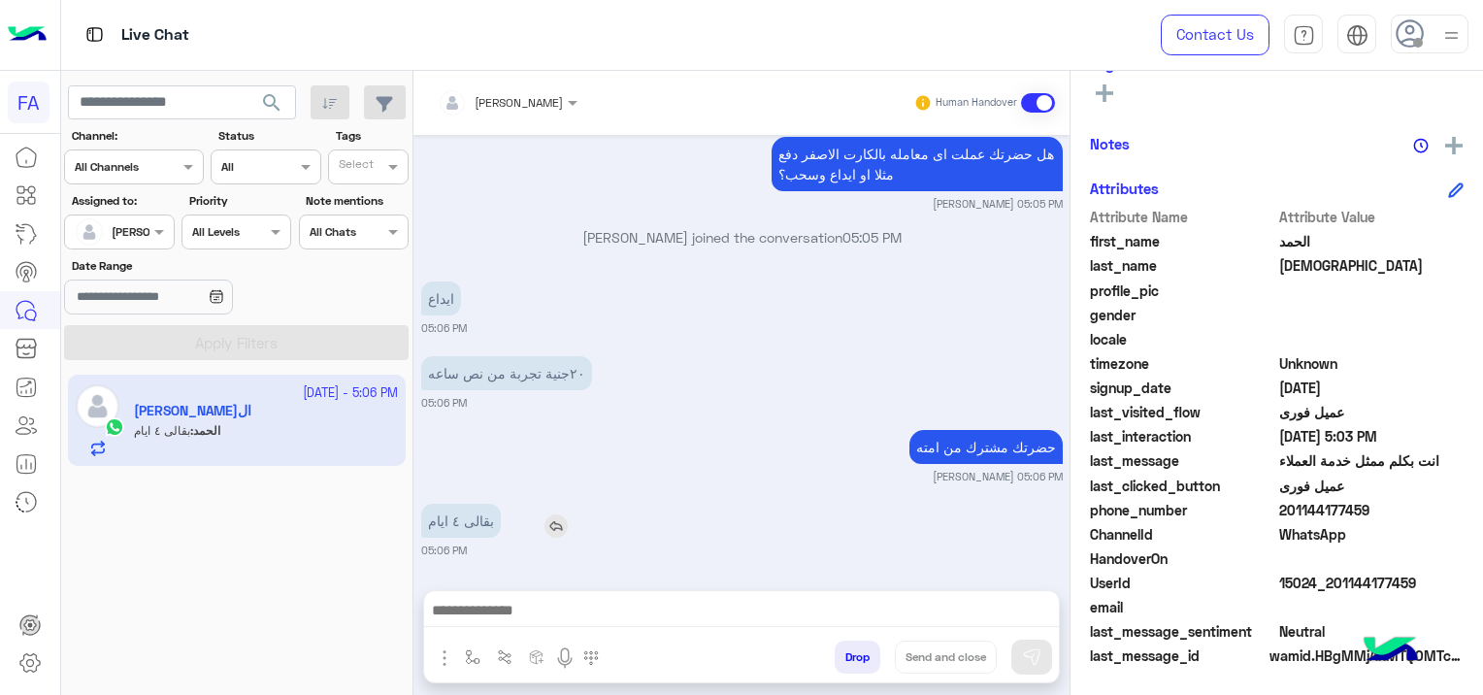
click at [570, 507] on div "بقالى ٤ ايام" at bounding box center [516, 521] width 190 height 34
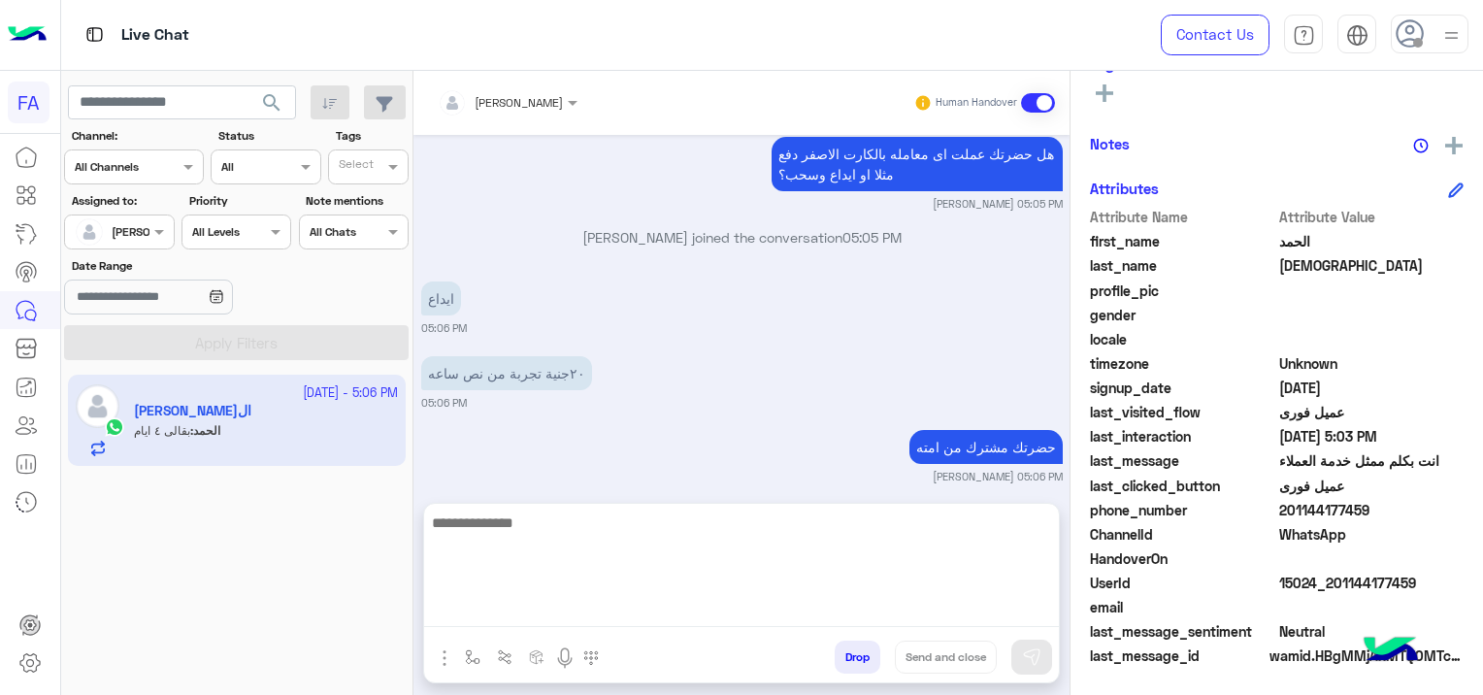
click at [664, 604] on textarea at bounding box center [741, 568] width 635 height 116
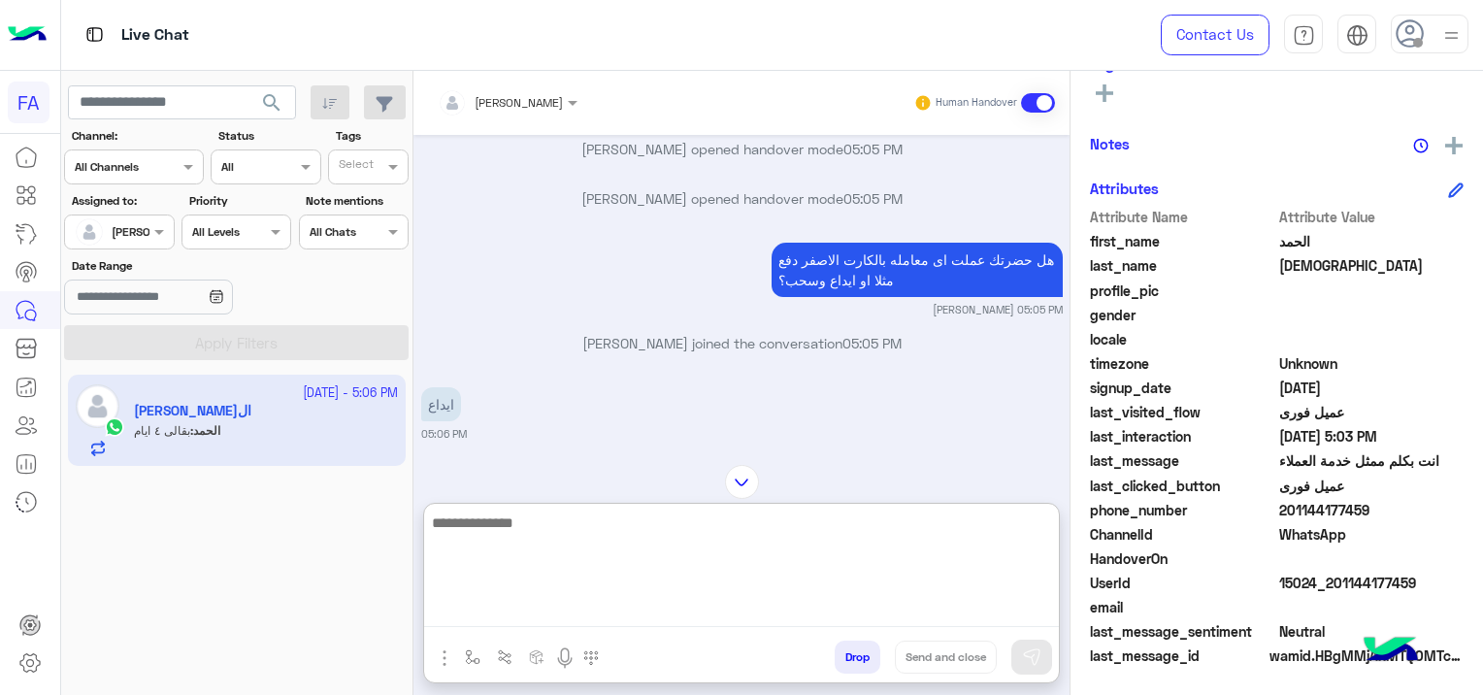
scroll to position [4439, 0]
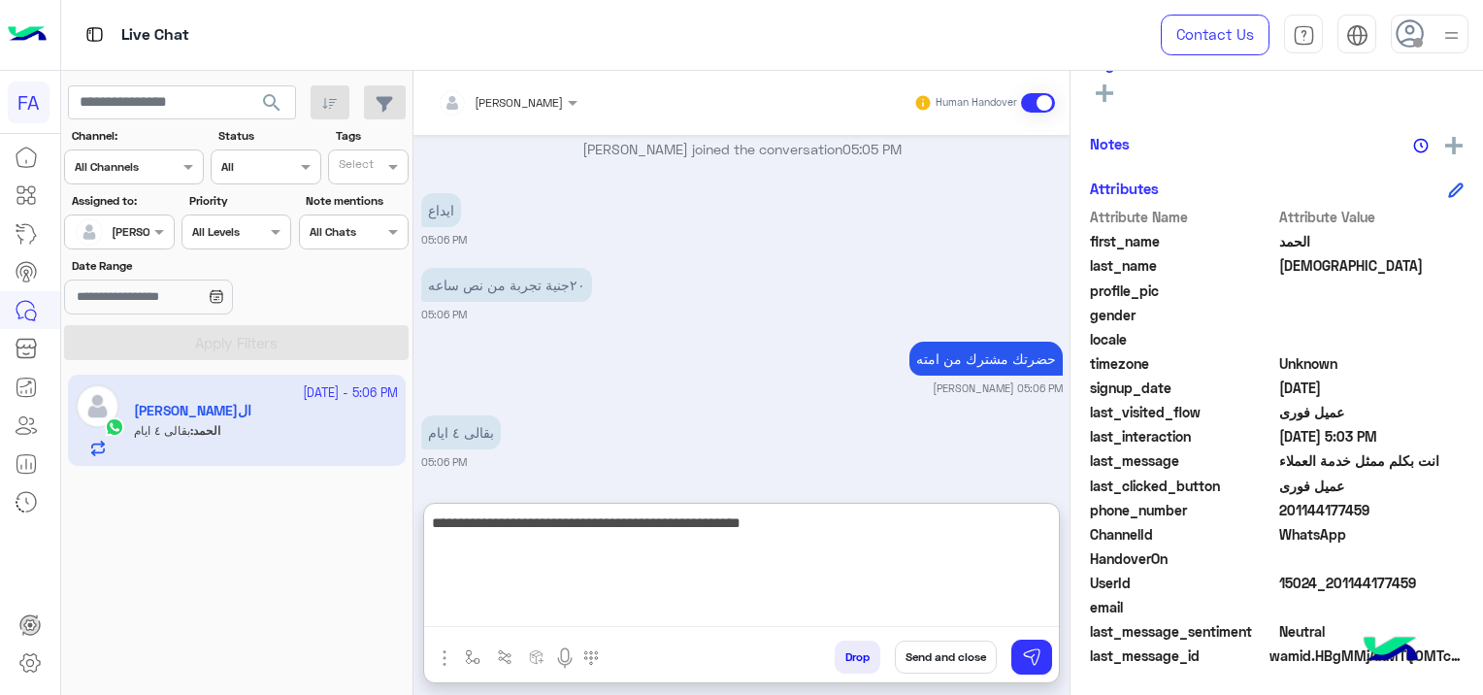
click at [764, 524] on textarea "**********" at bounding box center [741, 568] width 635 height 116
click at [688, 522] on textarea "**********" at bounding box center [741, 568] width 635 height 116
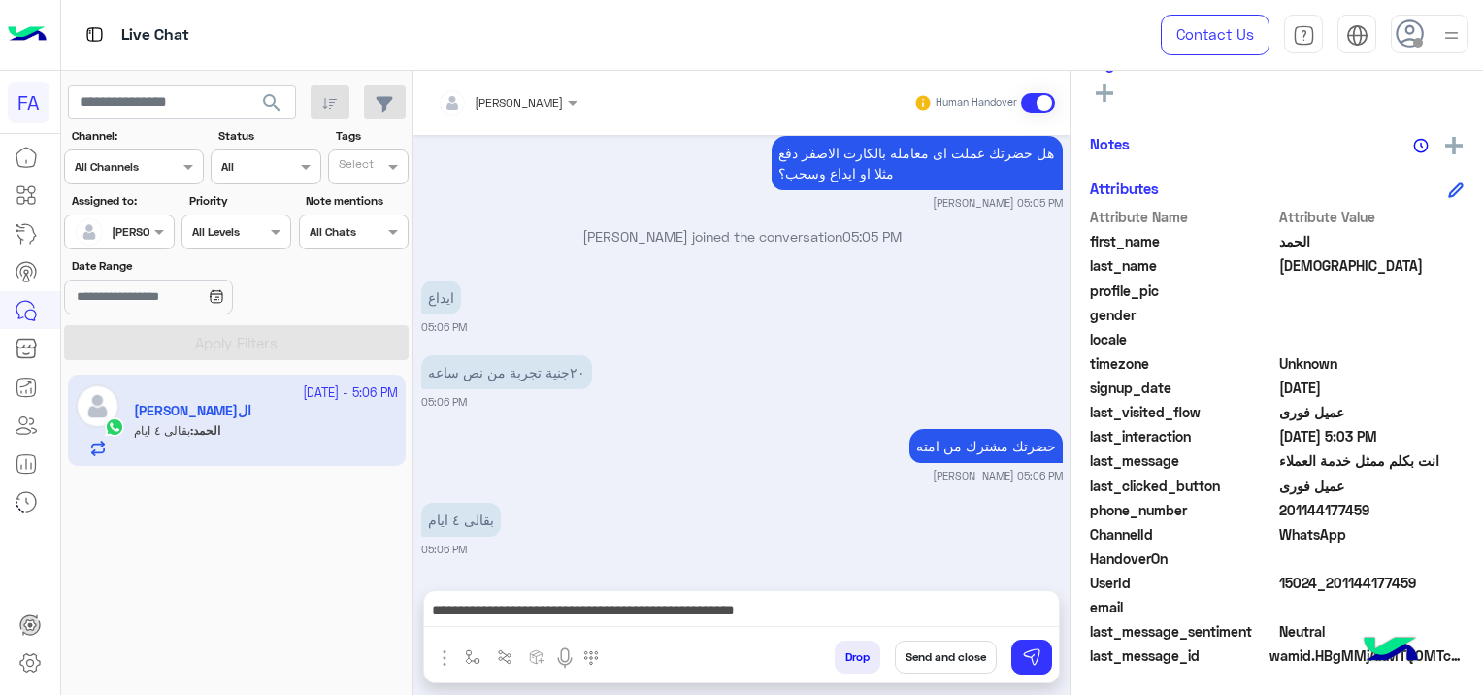
scroll to position [4351, 0]
click at [486, 415] on div "Sep 29, 2025 اهلا بيك الحمد في فورى للوساطة التأمينية. اختر خدمة من القائمة الت…" at bounding box center [741, 353] width 656 height 436
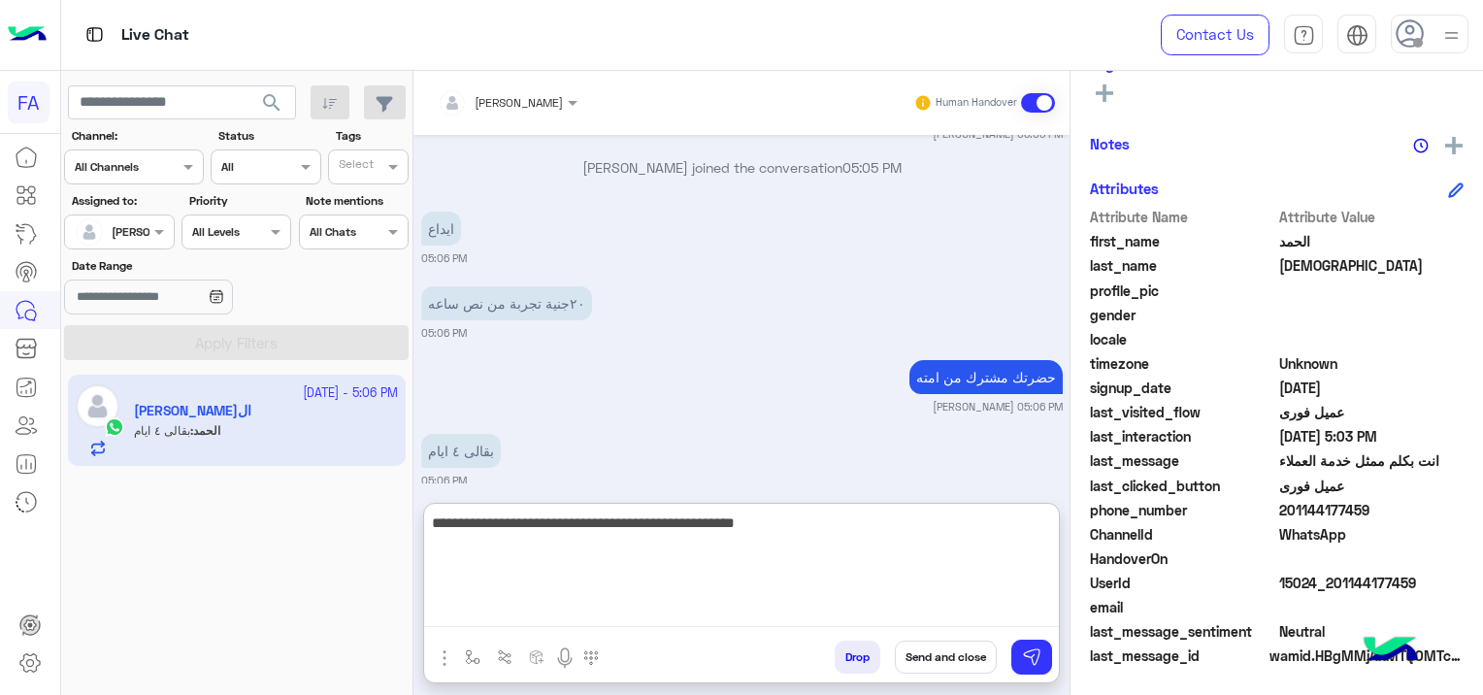
click at [701, 611] on textarea "**********" at bounding box center [741, 568] width 635 height 116
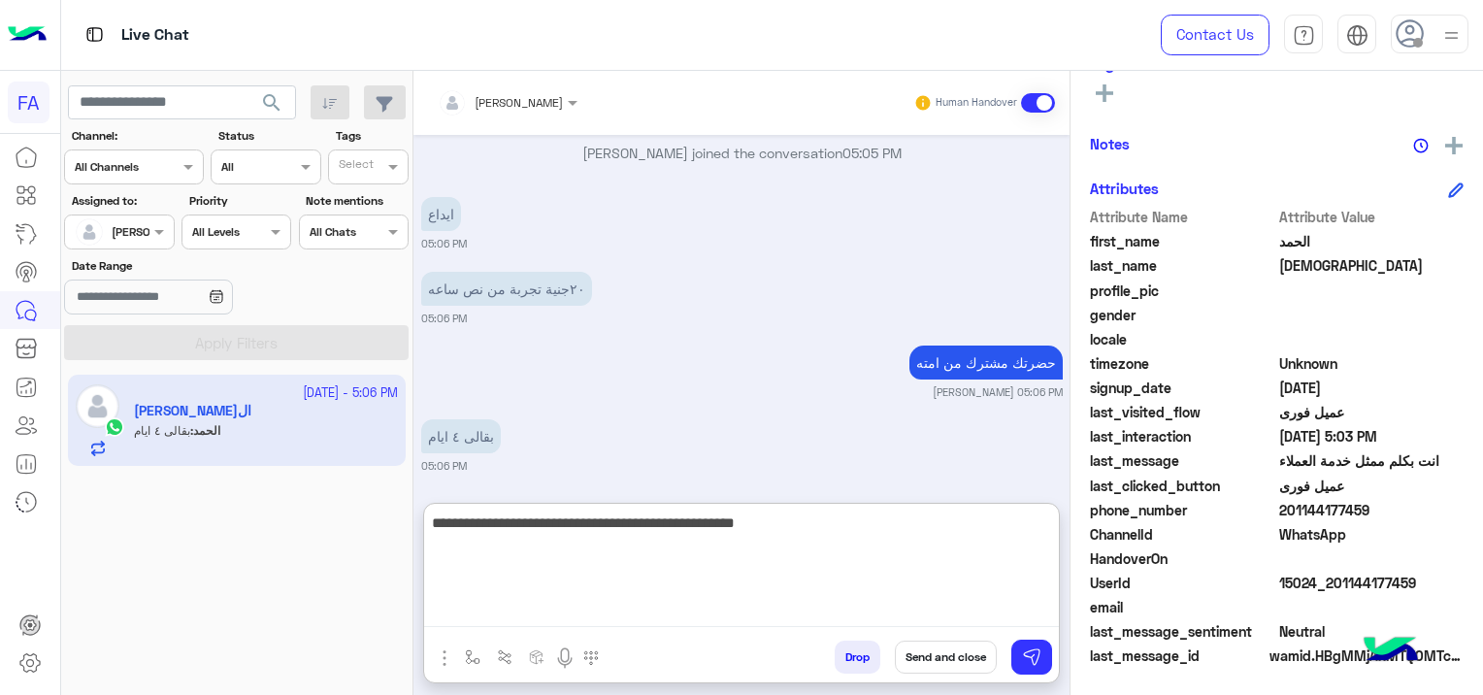
scroll to position [4439, 0]
type textarea "**********"
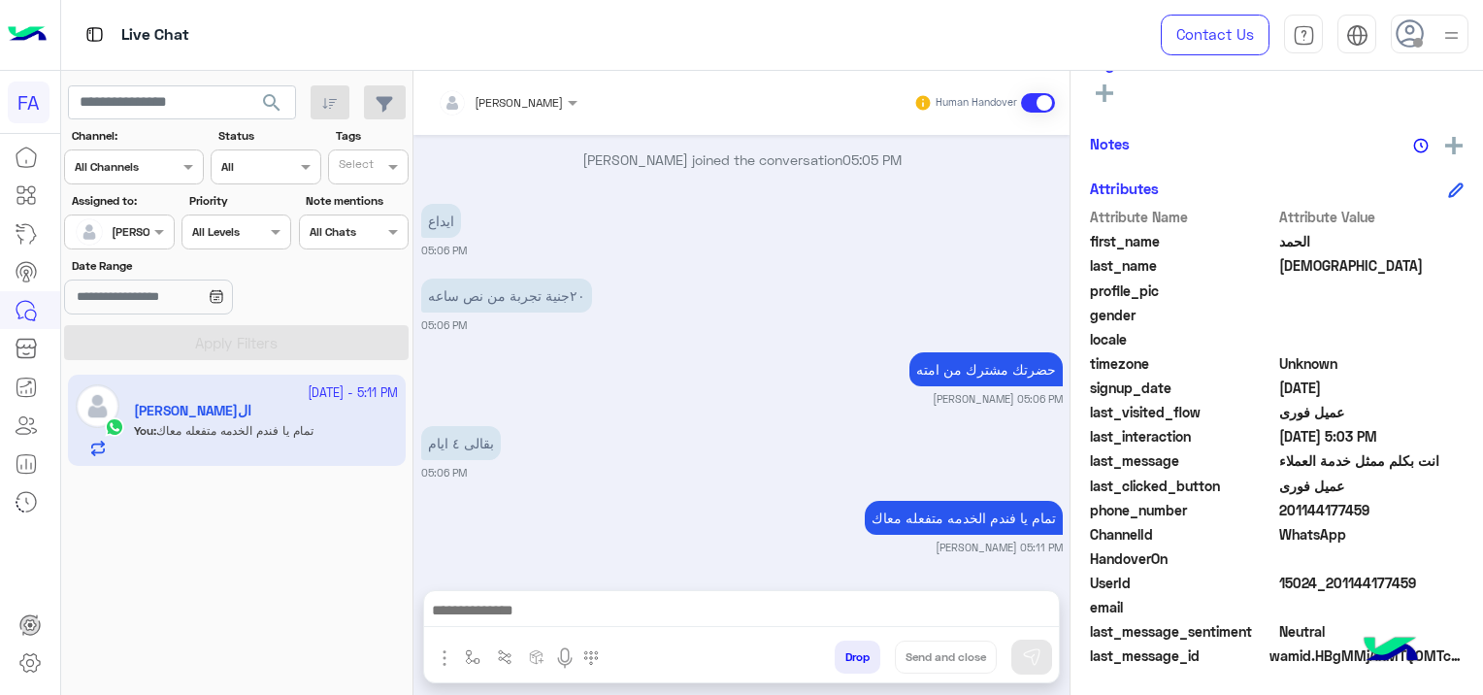
scroll to position [4424, 0]
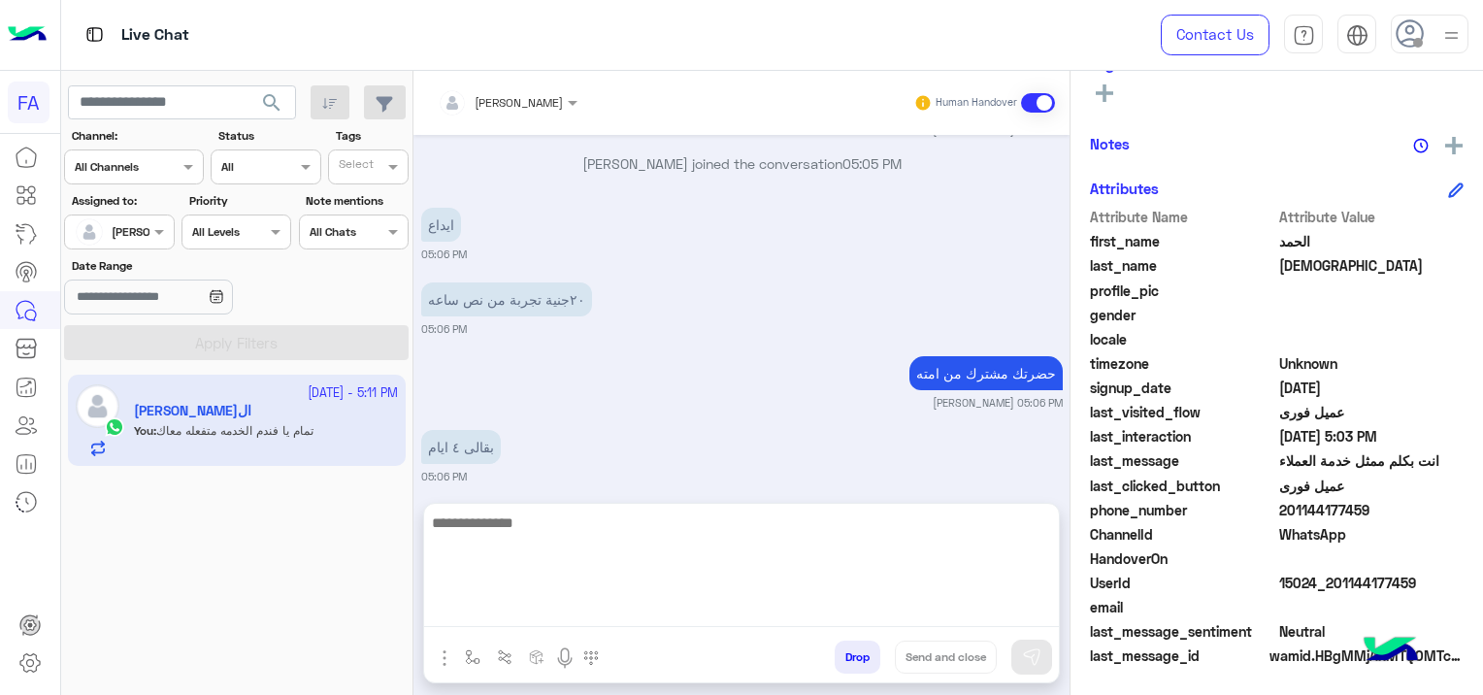
click at [489, 613] on textarea at bounding box center [741, 568] width 635 height 116
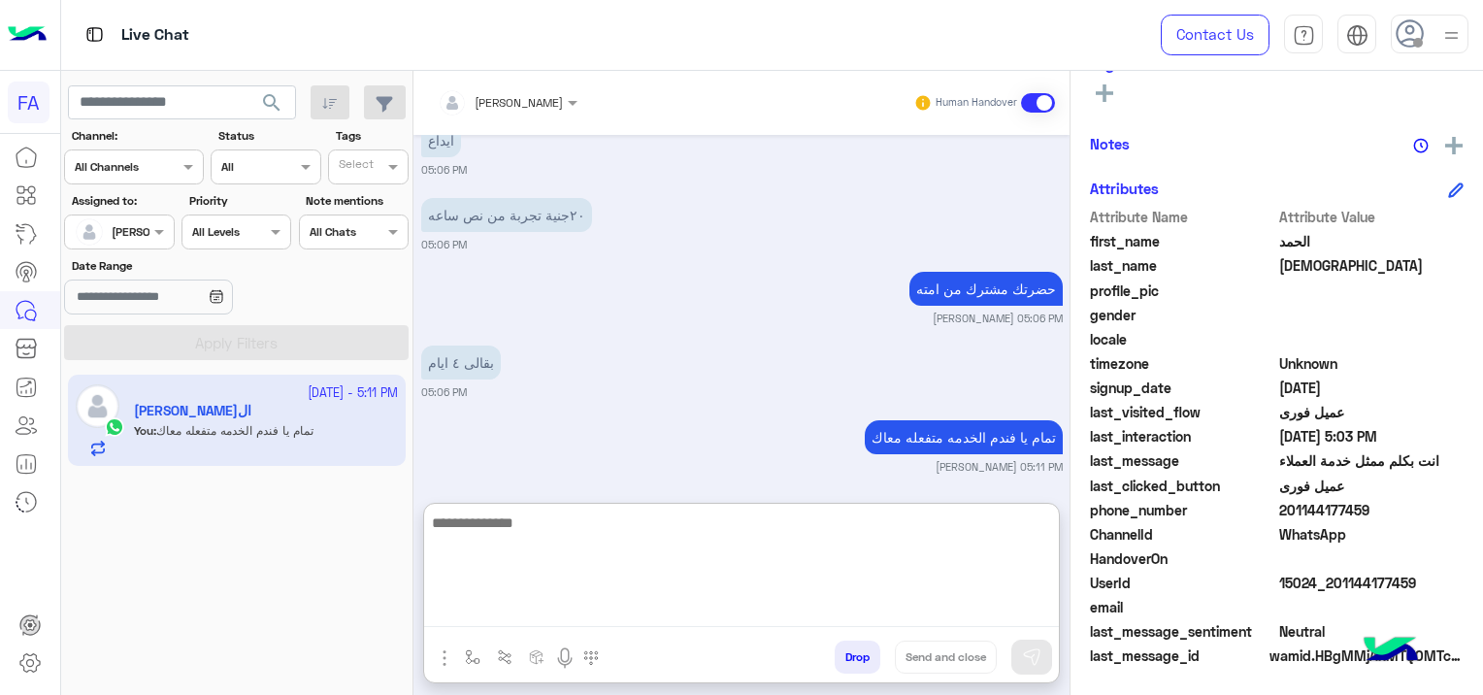
scroll to position [4513, 0]
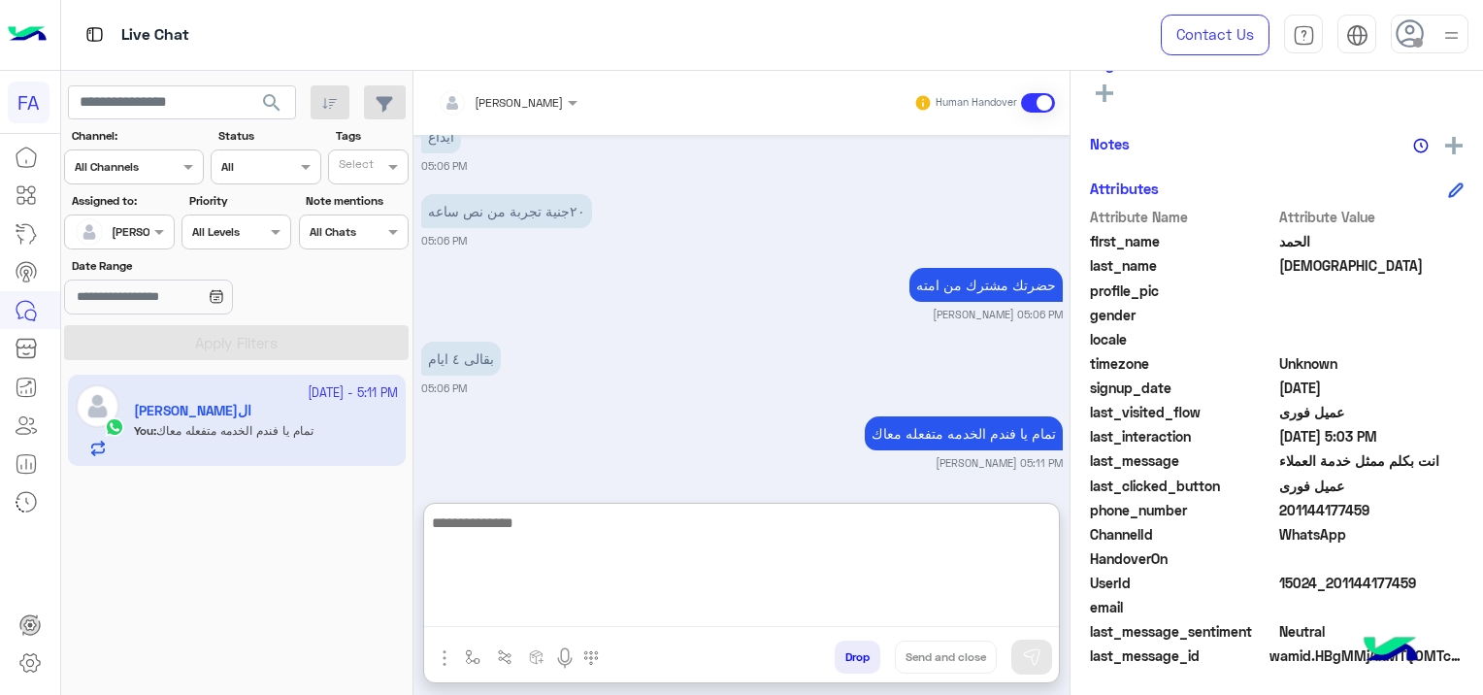
paste textarea "**********"
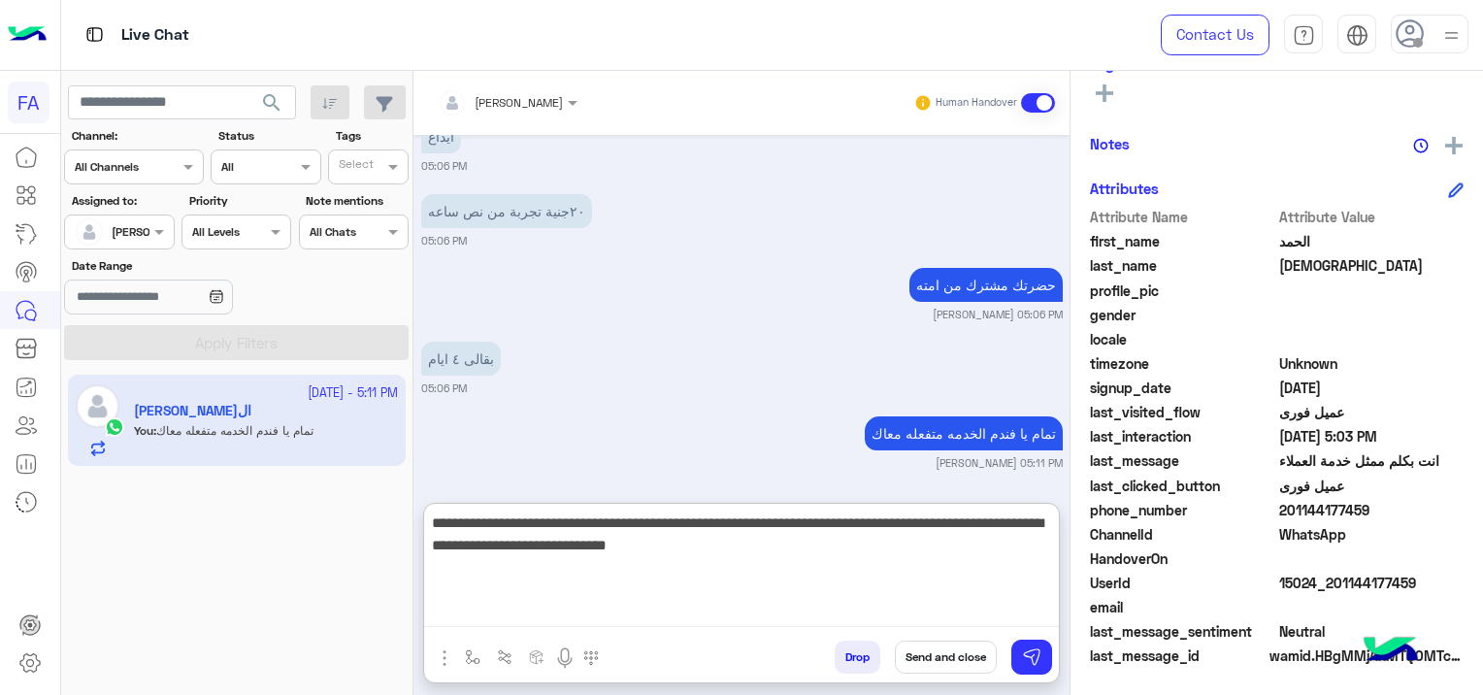
click at [1055, 520] on textarea "**********" at bounding box center [741, 568] width 635 height 116
type textarea "**********"
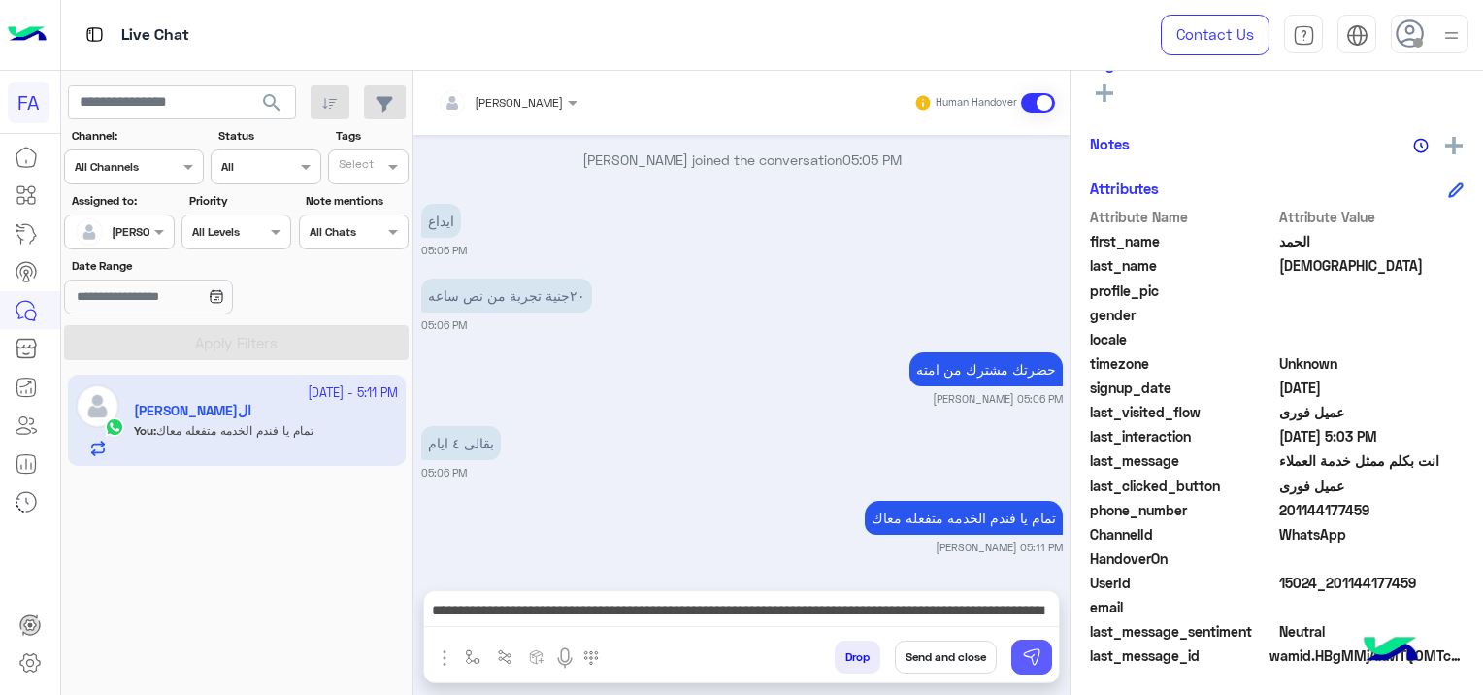
click at [1033, 663] on img at bounding box center [1031, 656] width 19 height 19
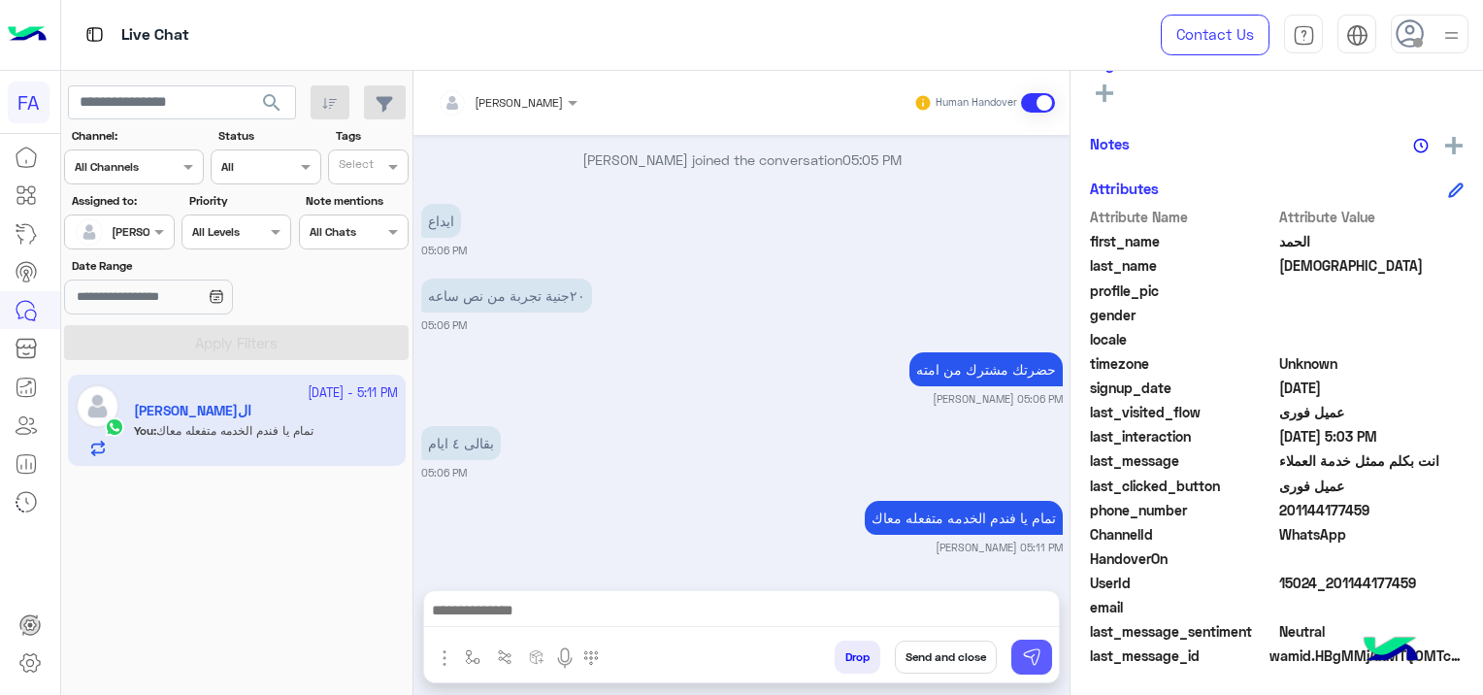
scroll to position [4560, 0]
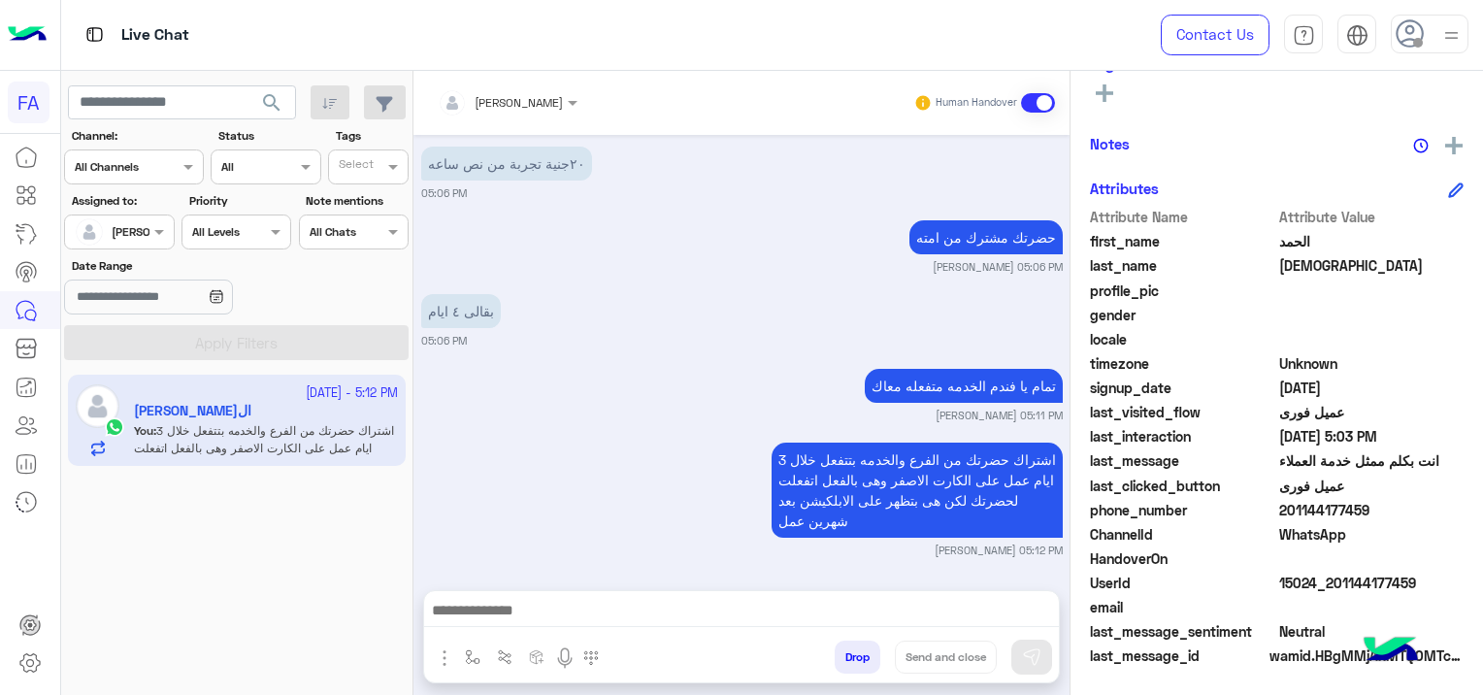
drag, startPoint x: 1414, startPoint y: 582, endPoint x: 1330, endPoint y: 591, distance: 83.9
click at [1330, 591] on span "15024_201144177459" at bounding box center [1371, 582] width 185 height 20
copy span "01144177459"
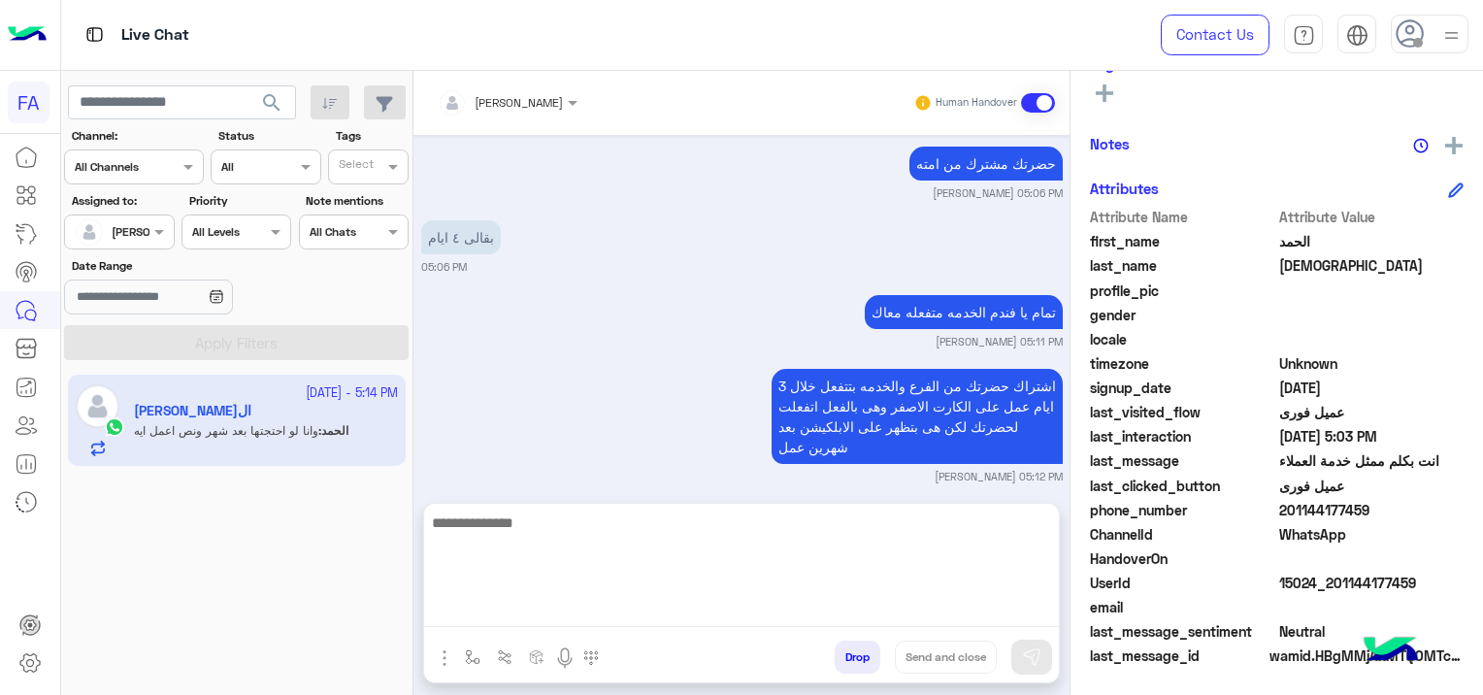
click at [538, 622] on textarea at bounding box center [741, 568] width 635 height 116
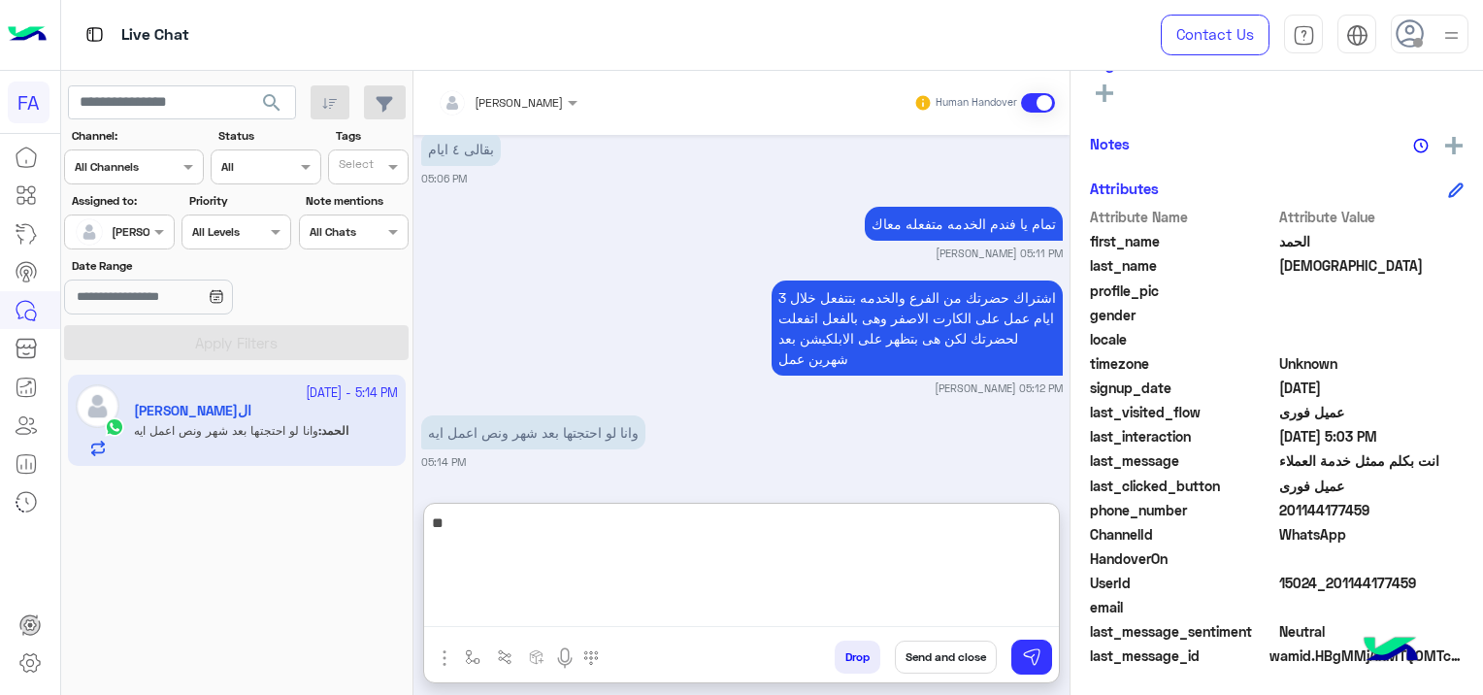
type textarea "*"
click at [893, 522] on textarea "**********" at bounding box center [741, 568] width 635 height 116
click at [894, 528] on textarea "**********" at bounding box center [741, 568] width 635 height 116
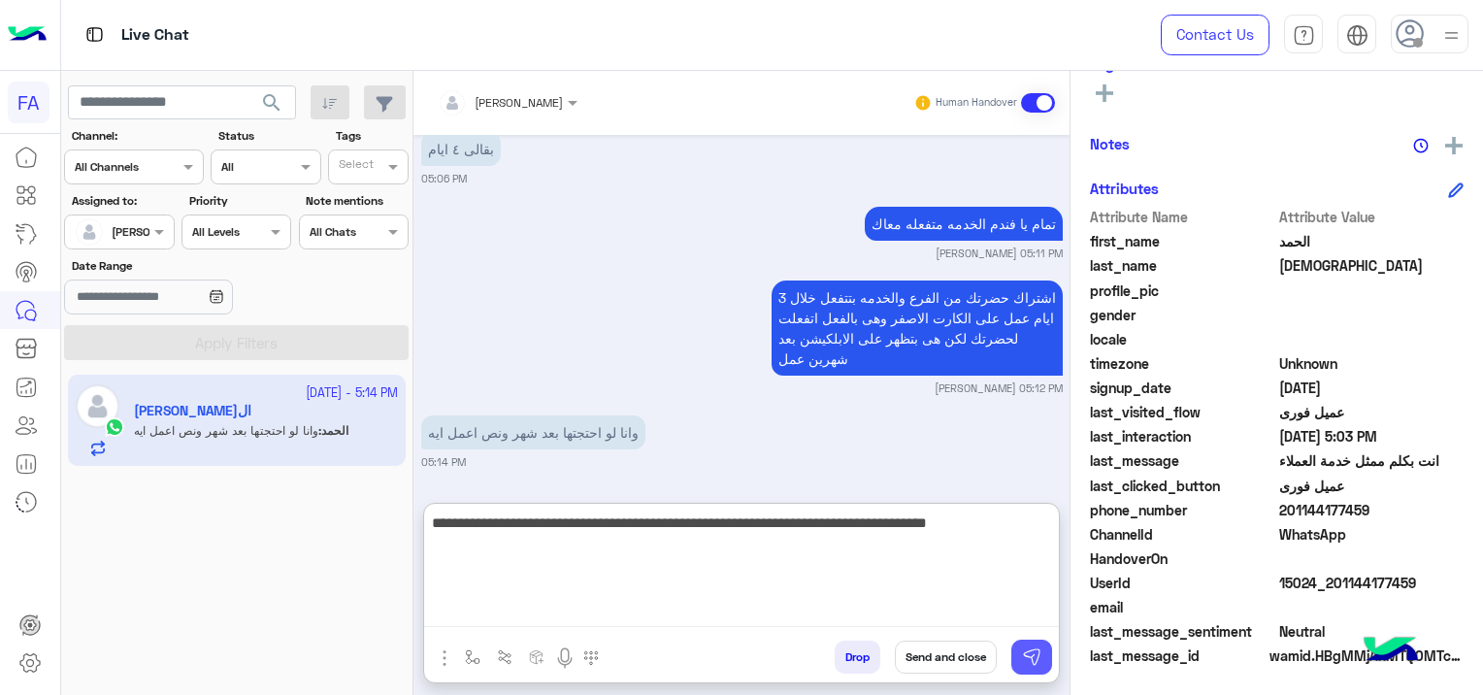
type textarea "**********"
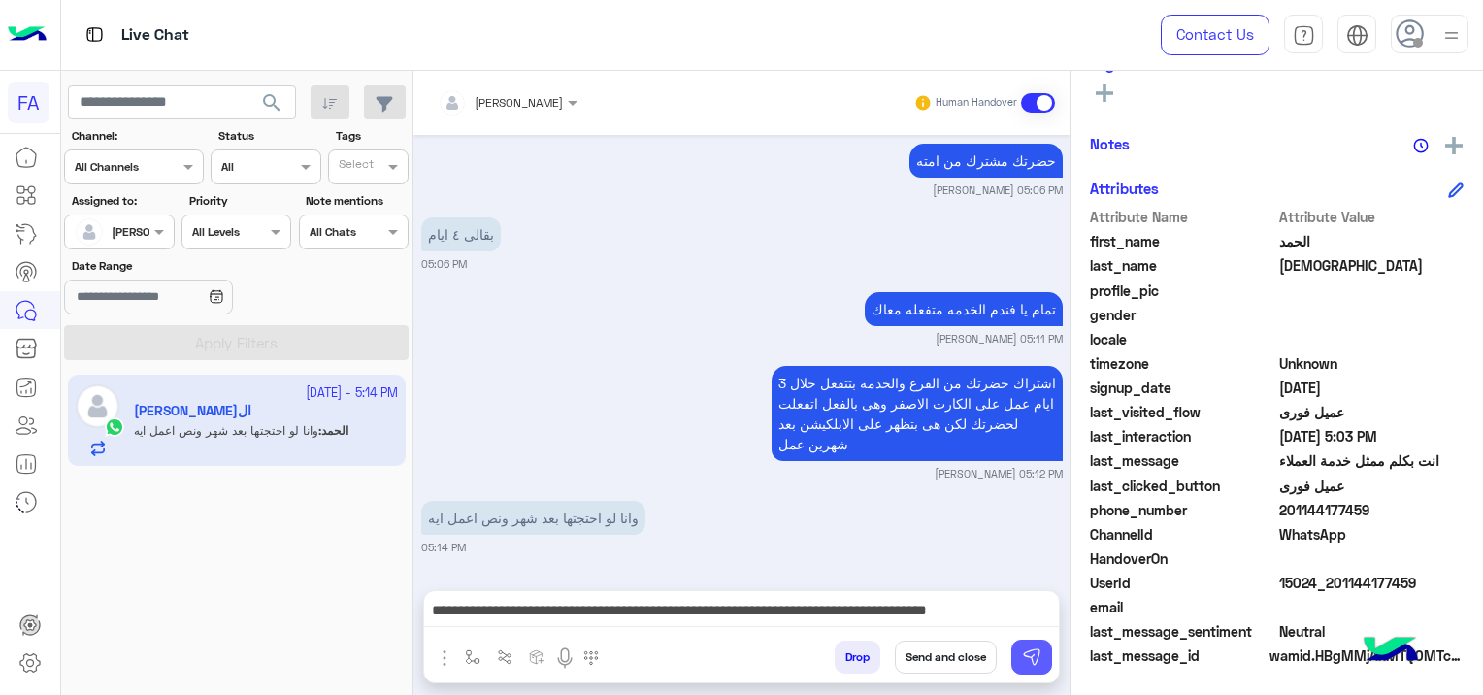
click at [1028, 656] on img at bounding box center [1031, 656] width 19 height 19
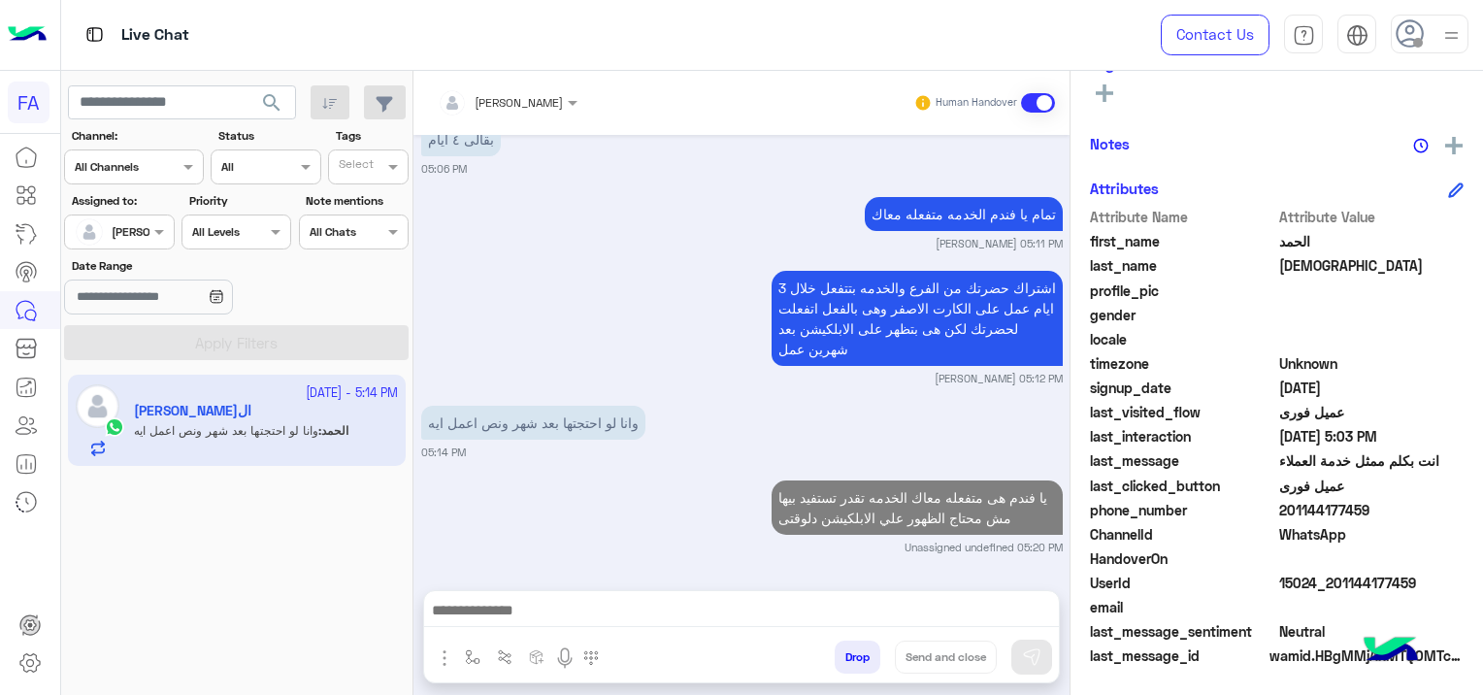
scroll to position [4728, 0]
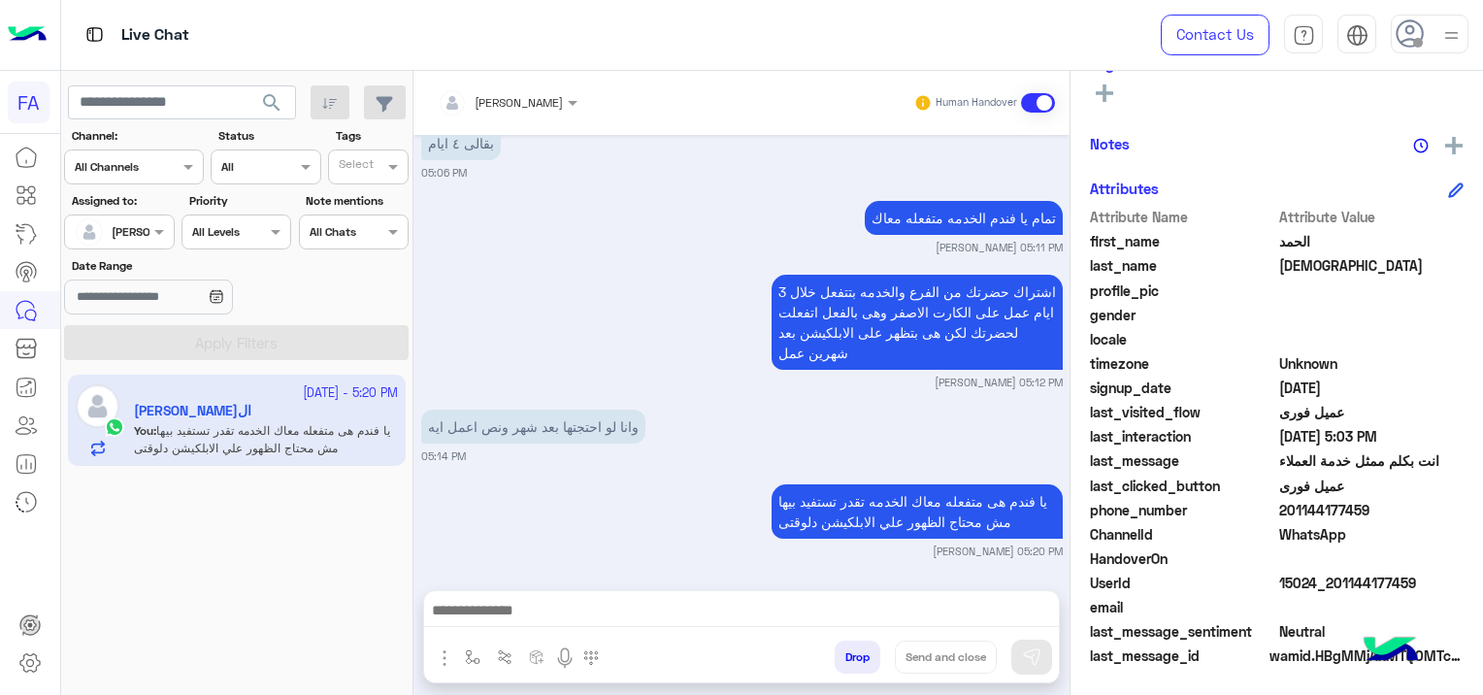
drag, startPoint x: 1411, startPoint y: 574, endPoint x: 1339, endPoint y: 585, distance: 72.6
click at [1339, 585] on span "15024_201144177459" at bounding box center [1371, 582] width 185 height 20
copy span "1144177459"
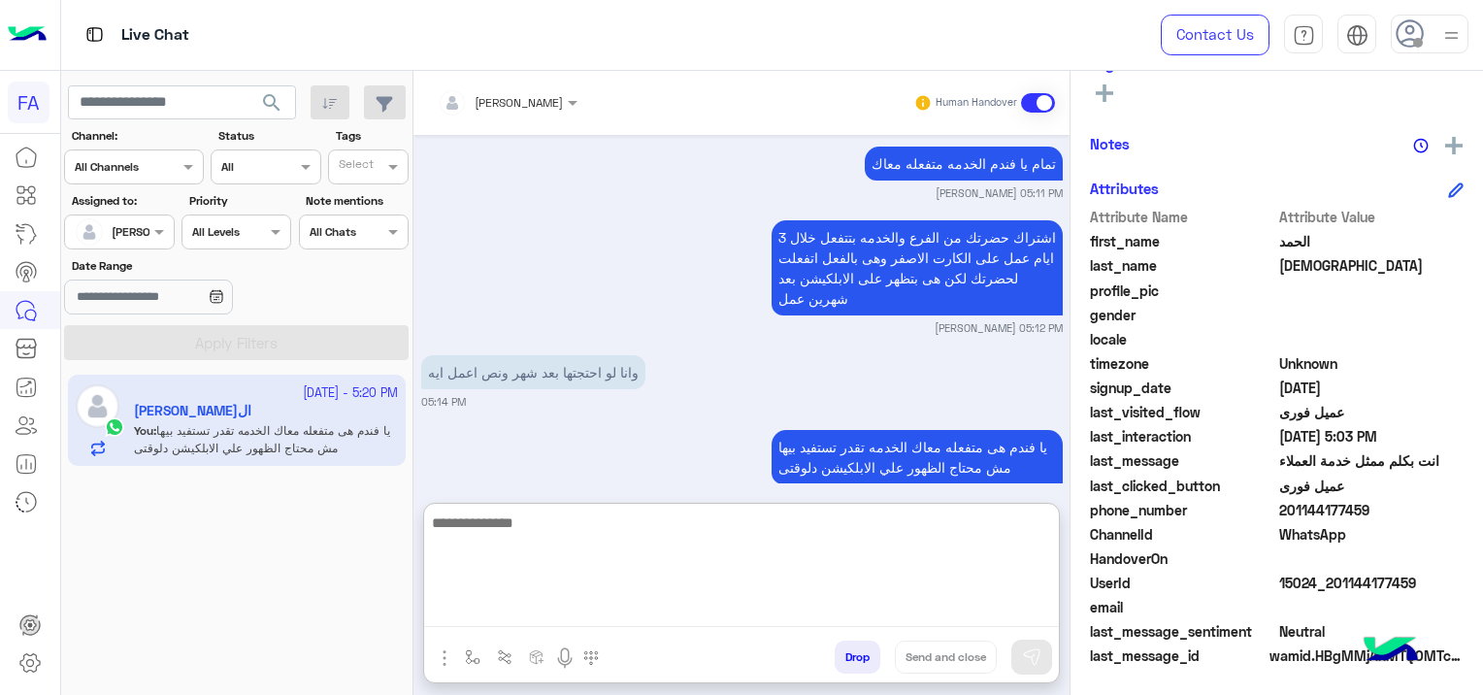
click at [512, 598] on textarea at bounding box center [741, 568] width 635 height 116
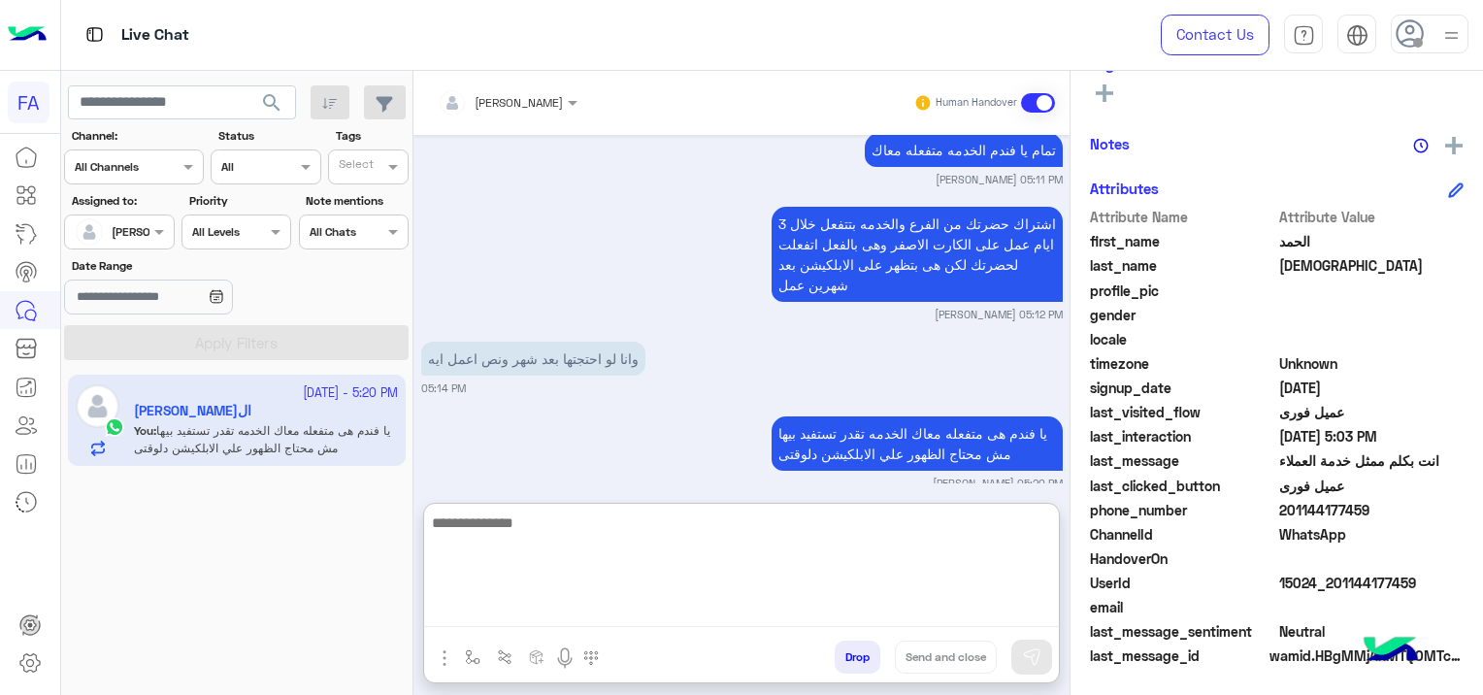
click at [512, 598] on textarea at bounding box center [741, 568] width 635 height 116
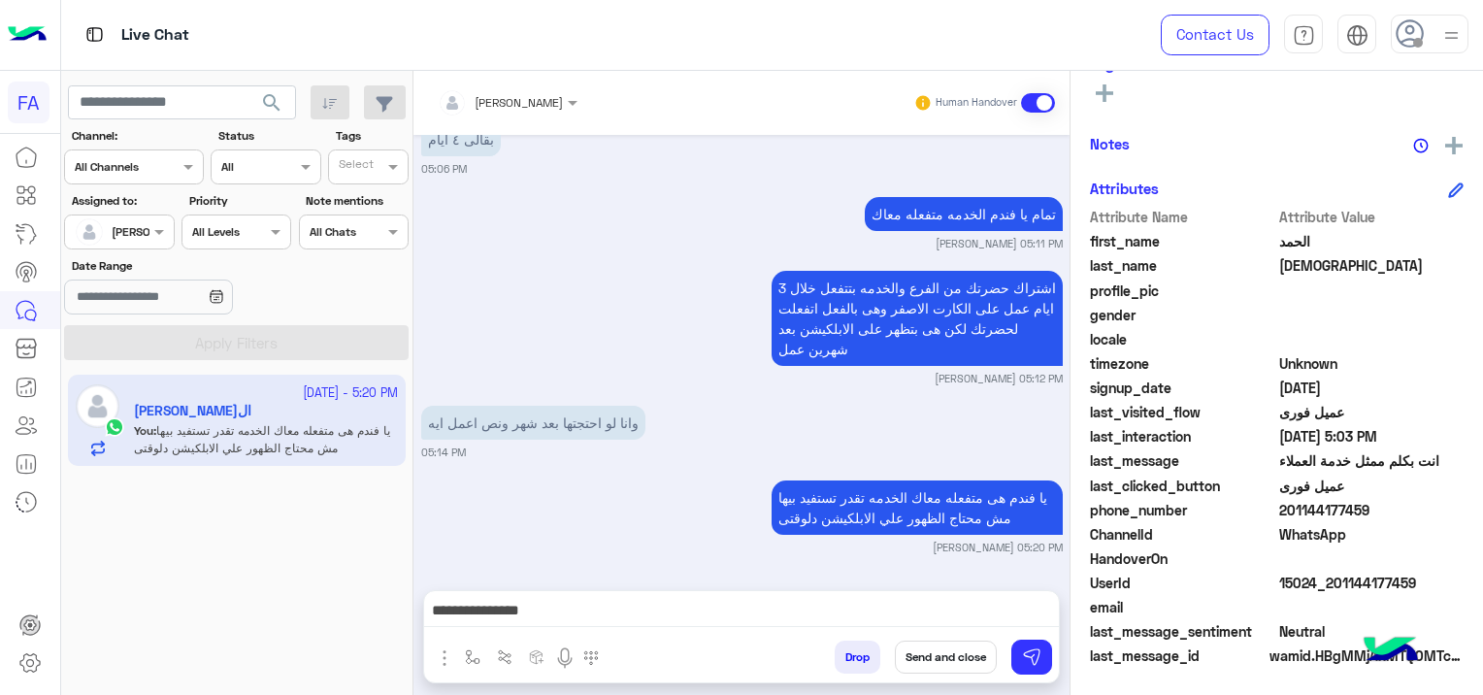
scroll to position [4728, 0]
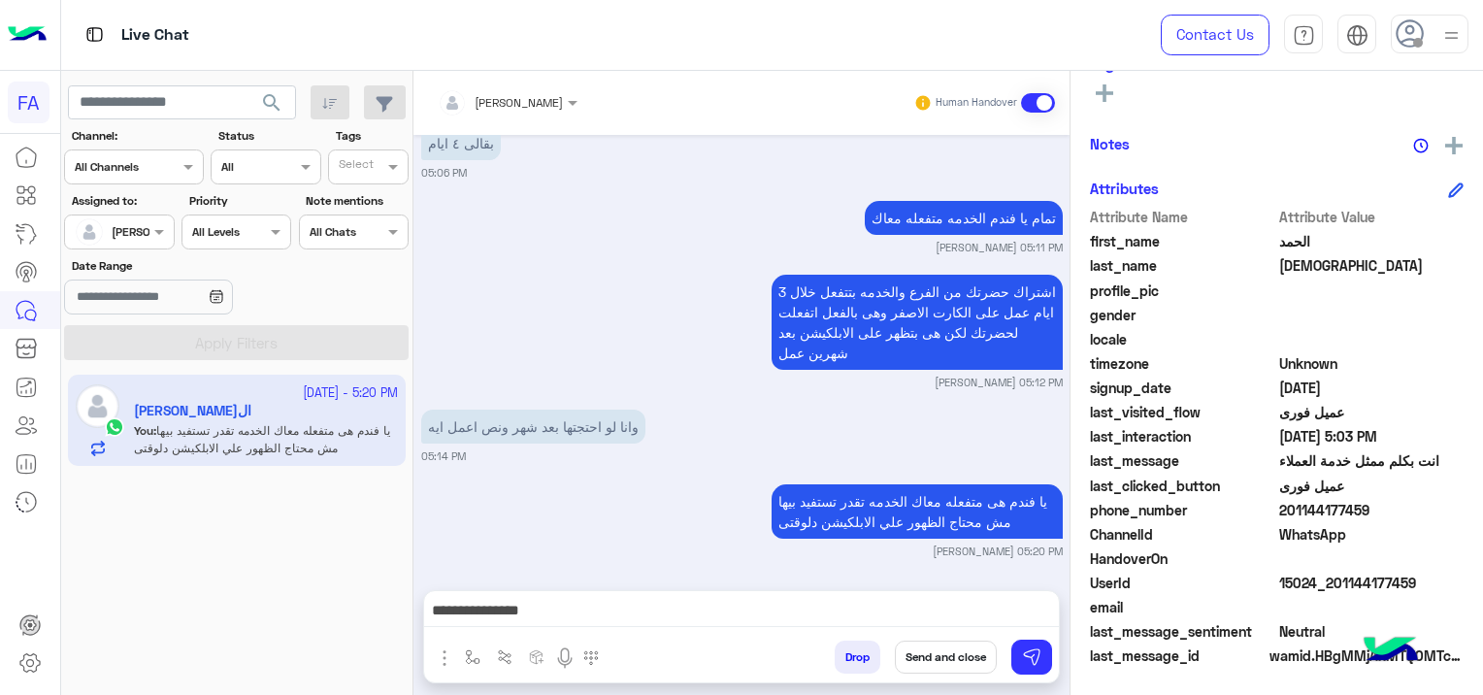
click at [792, 594] on div "**********" at bounding box center [741, 615] width 635 height 49
click at [831, 597] on div "**********" at bounding box center [741, 615] width 635 height 49
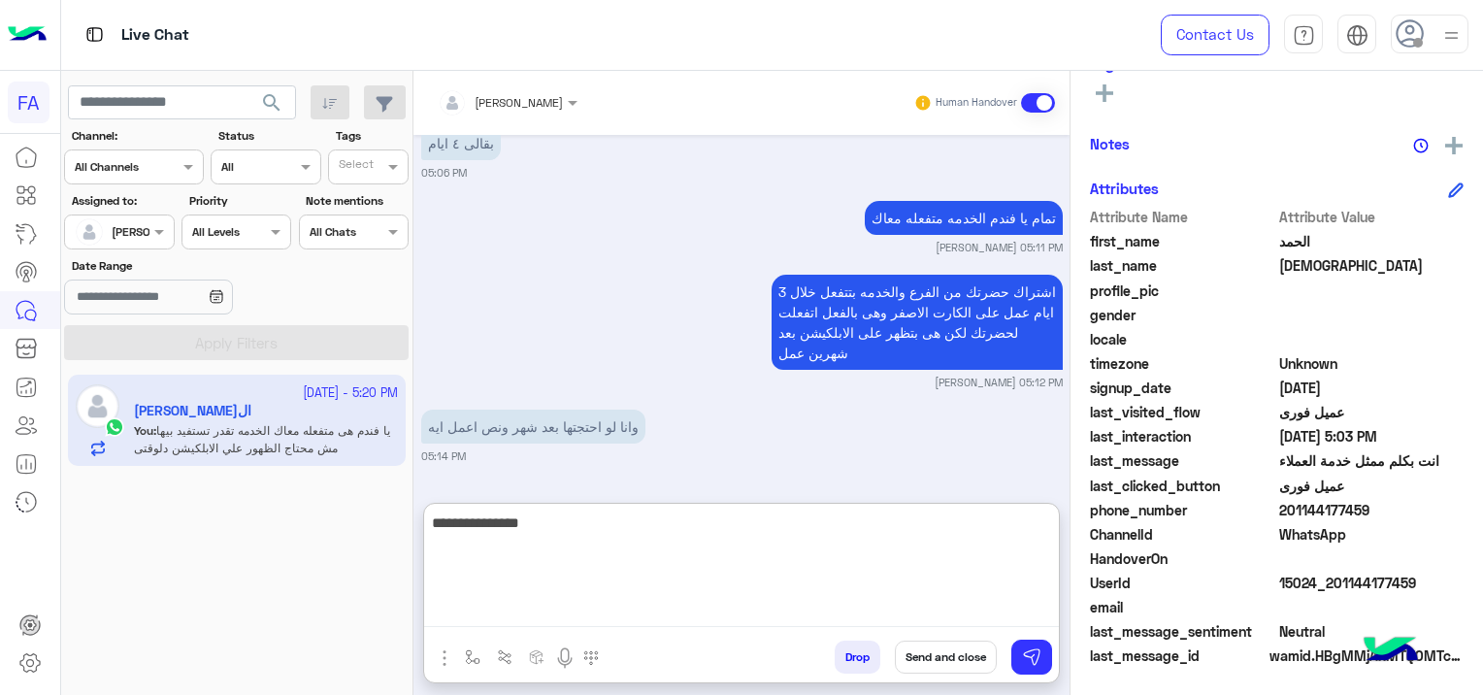
scroll to position [4796, 0]
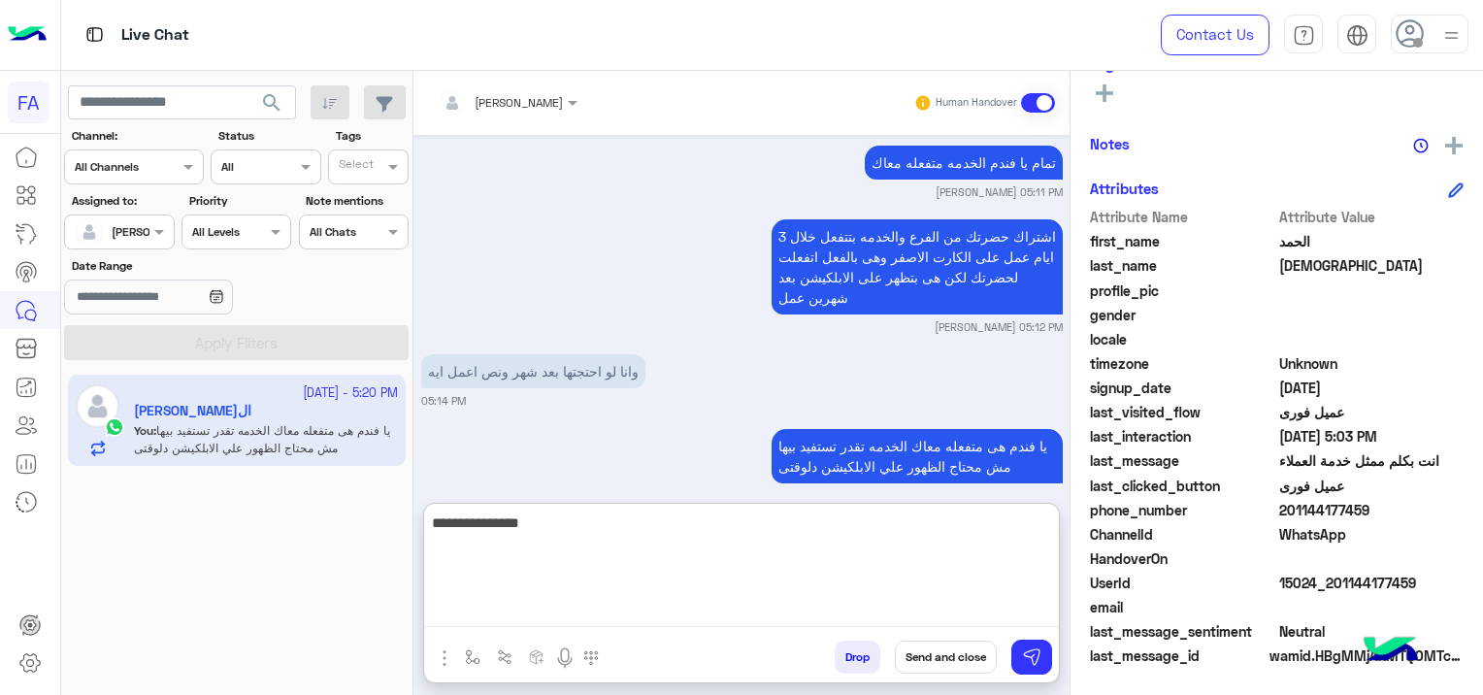
click at [874, 602] on textarea "**********" at bounding box center [741, 568] width 635 height 116
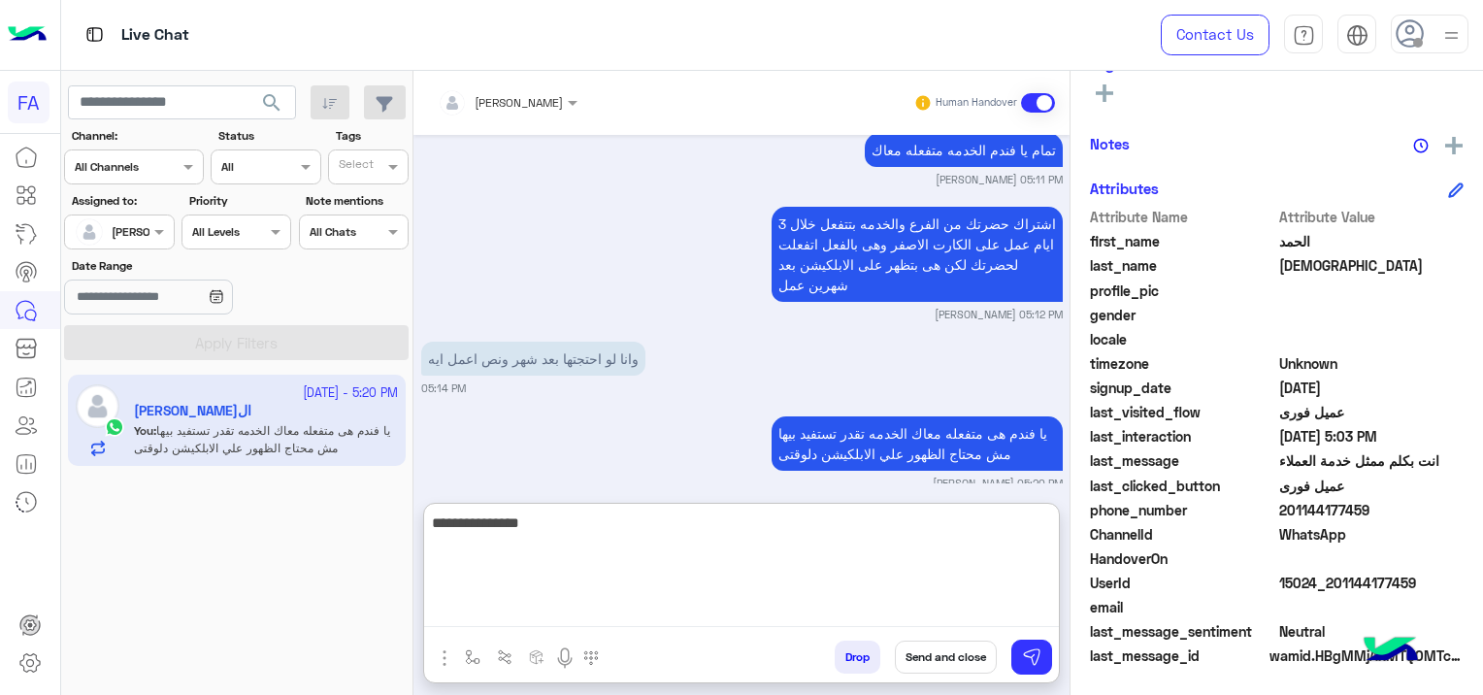
click at [874, 602] on textarea "**********" at bounding box center [741, 568] width 635 height 116
type textarea "**********"
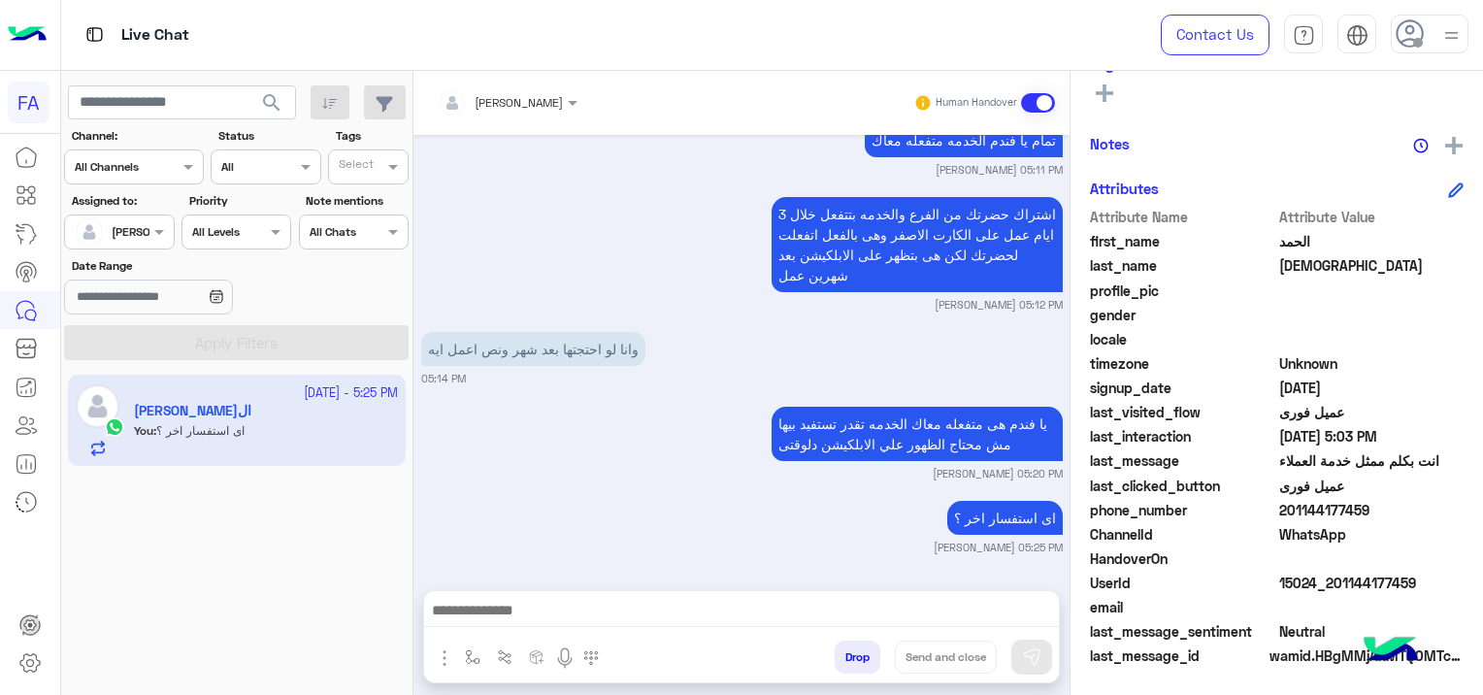
scroll to position [4803, 0]
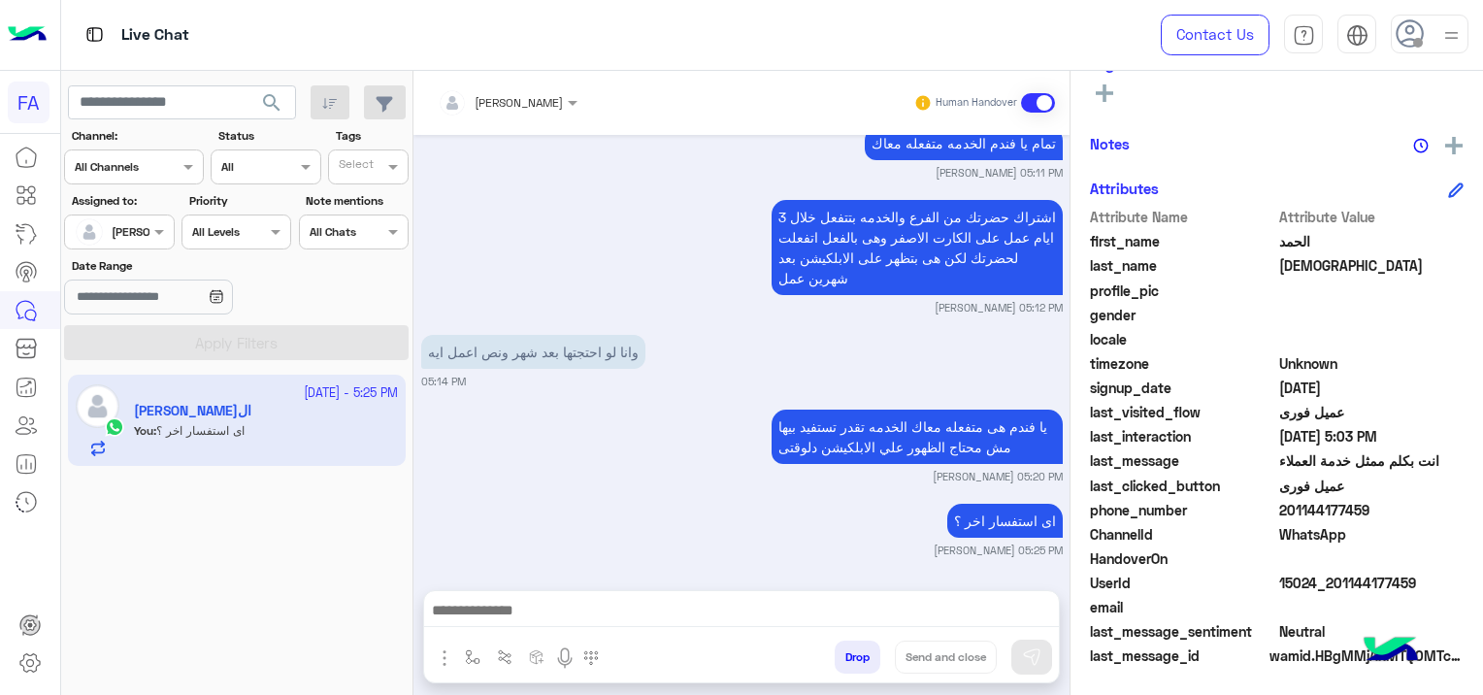
click at [522, 598] on div at bounding box center [741, 615] width 635 height 49
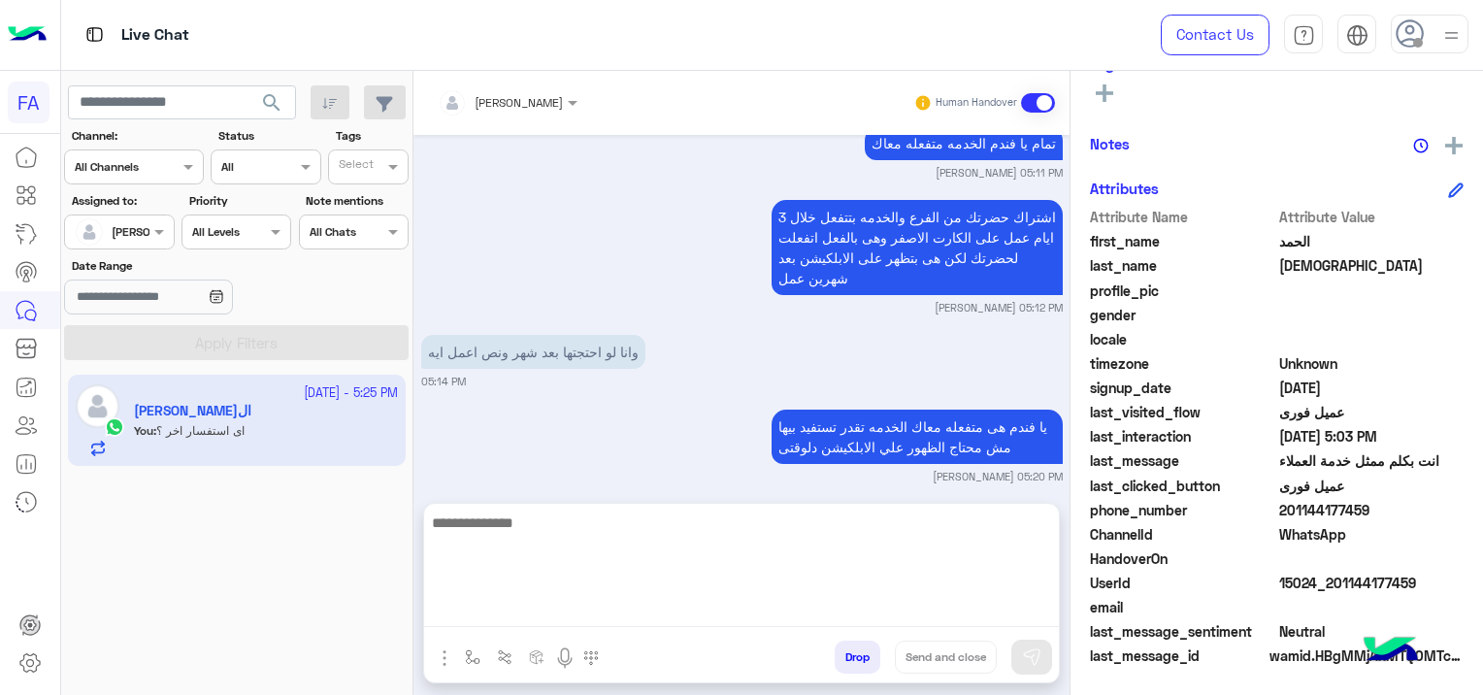
click at [587, 616] on textarea at bounding box center [741, 568] width 635 height 116
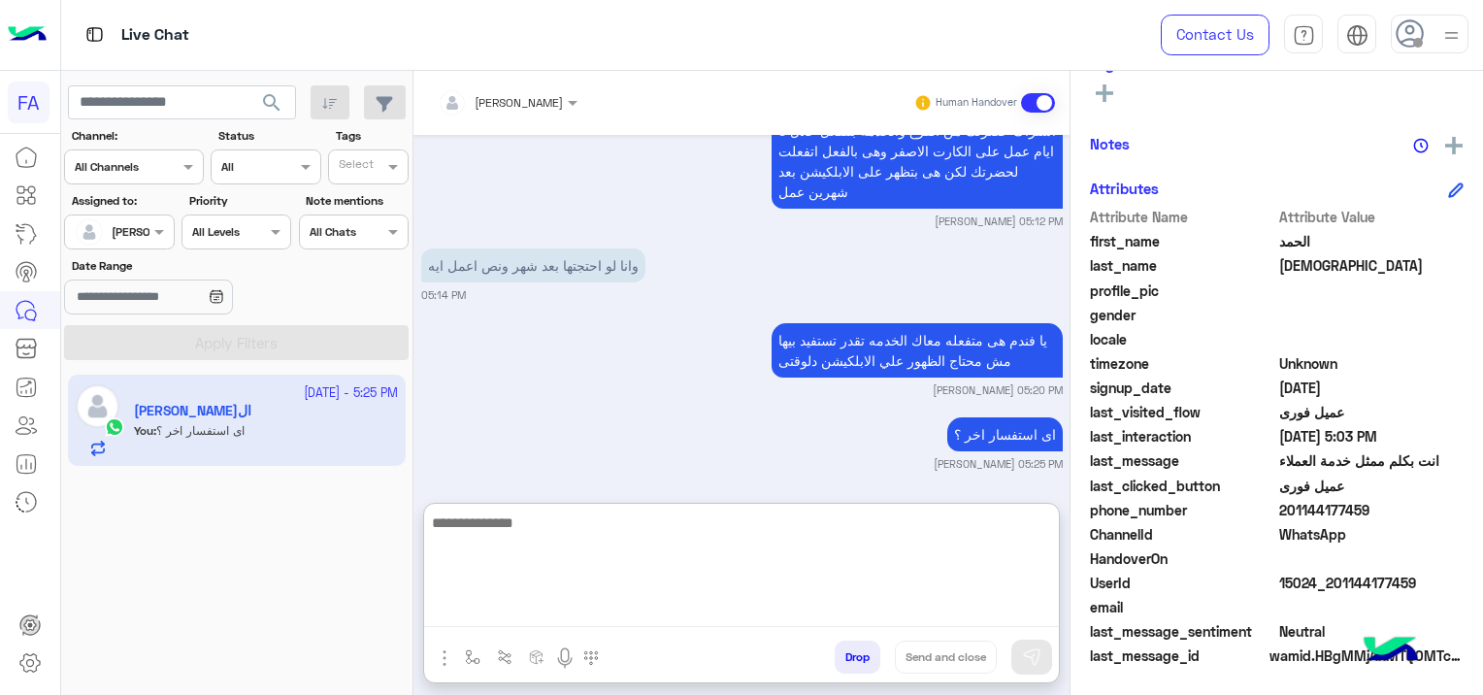
scroll to position [4890, 0]
paste textarea "**********"
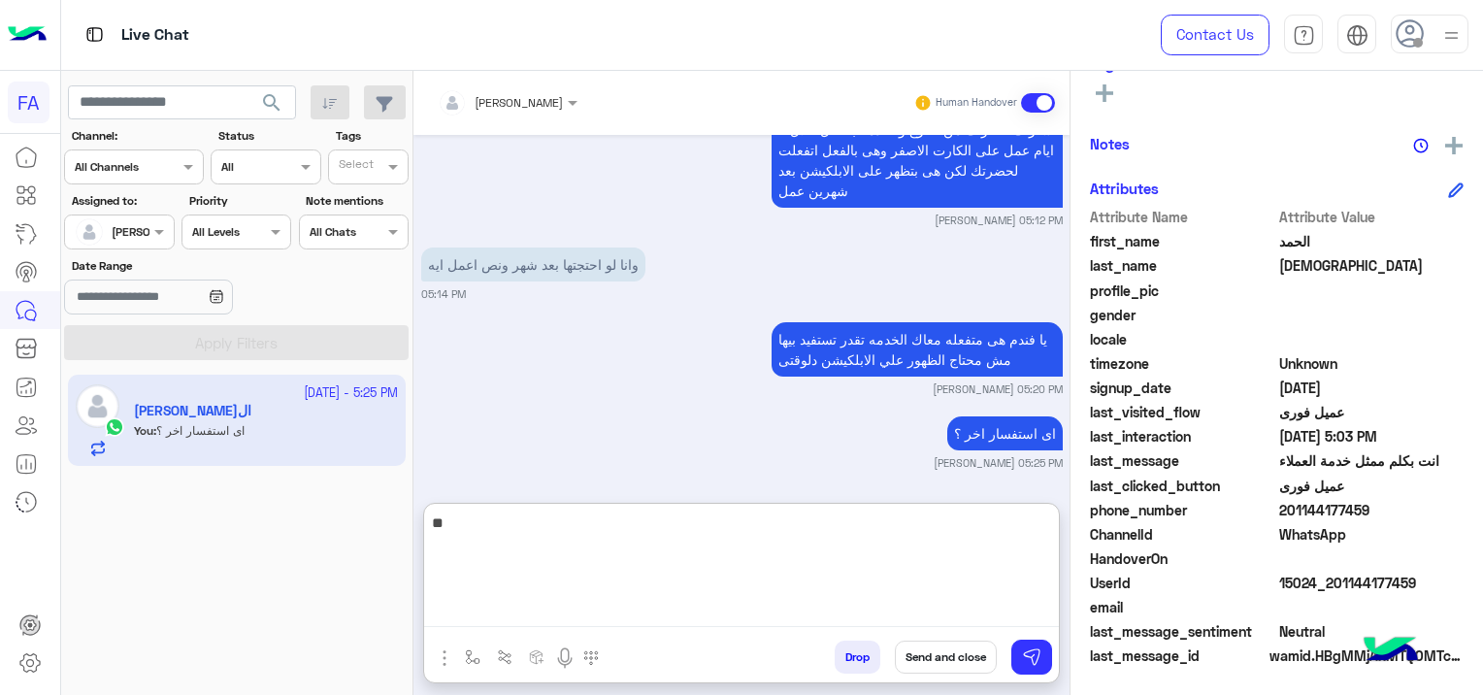
type textarea "*"
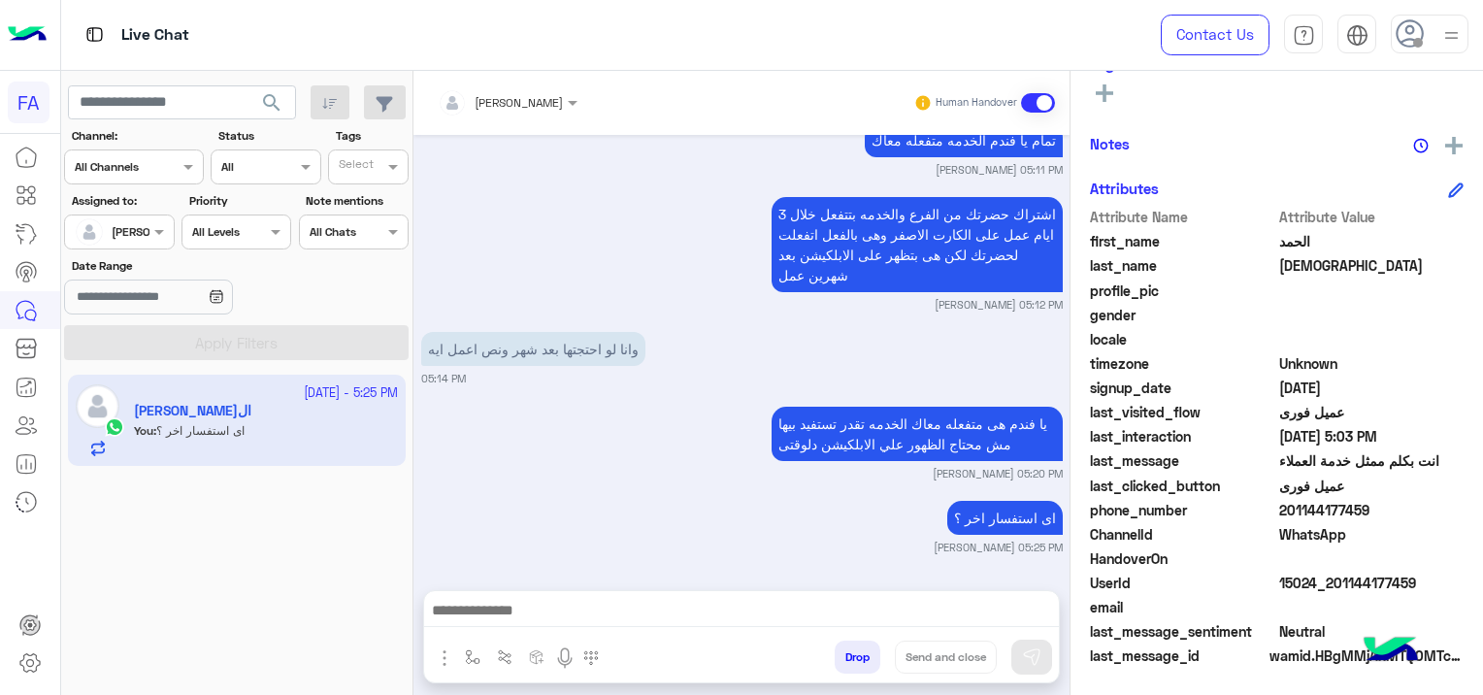
scroll to position [4803, 0]
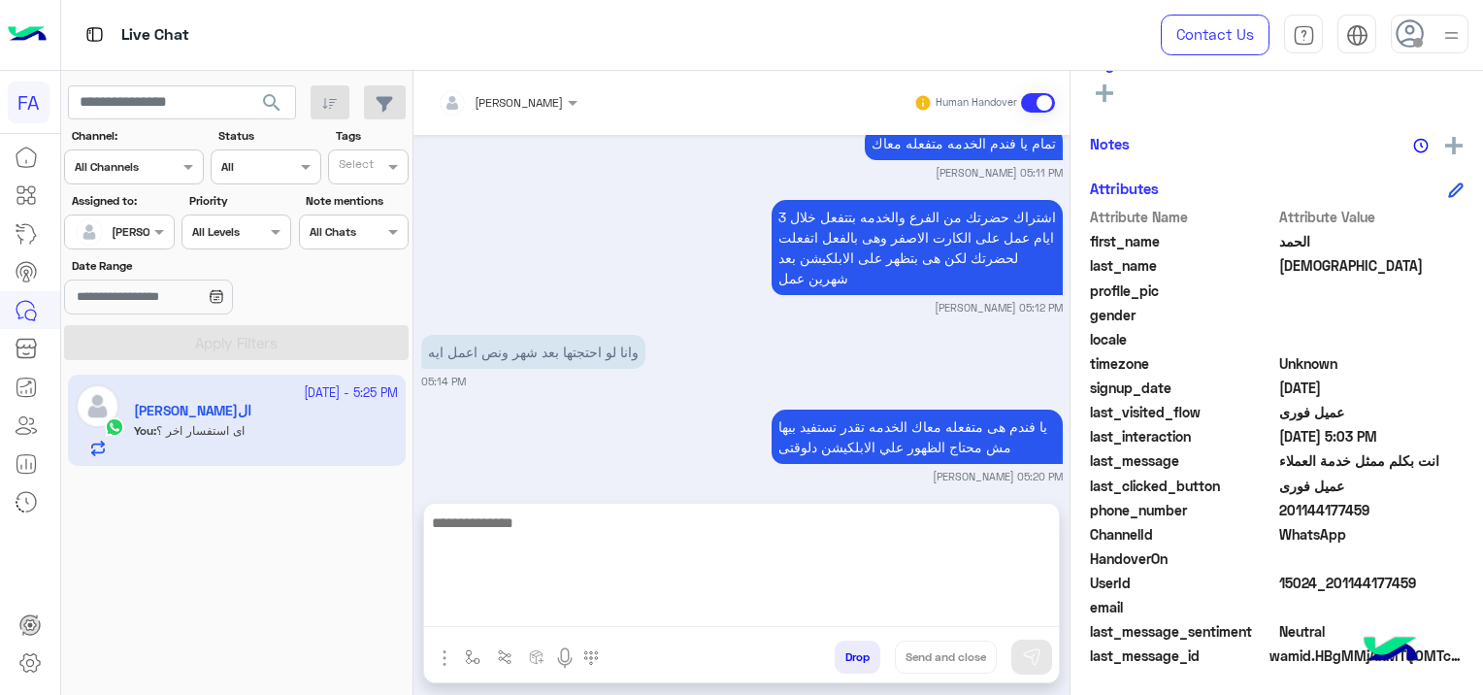
click at [502, 619] on textarea at bounding box center [741, 568] width 635 height 116
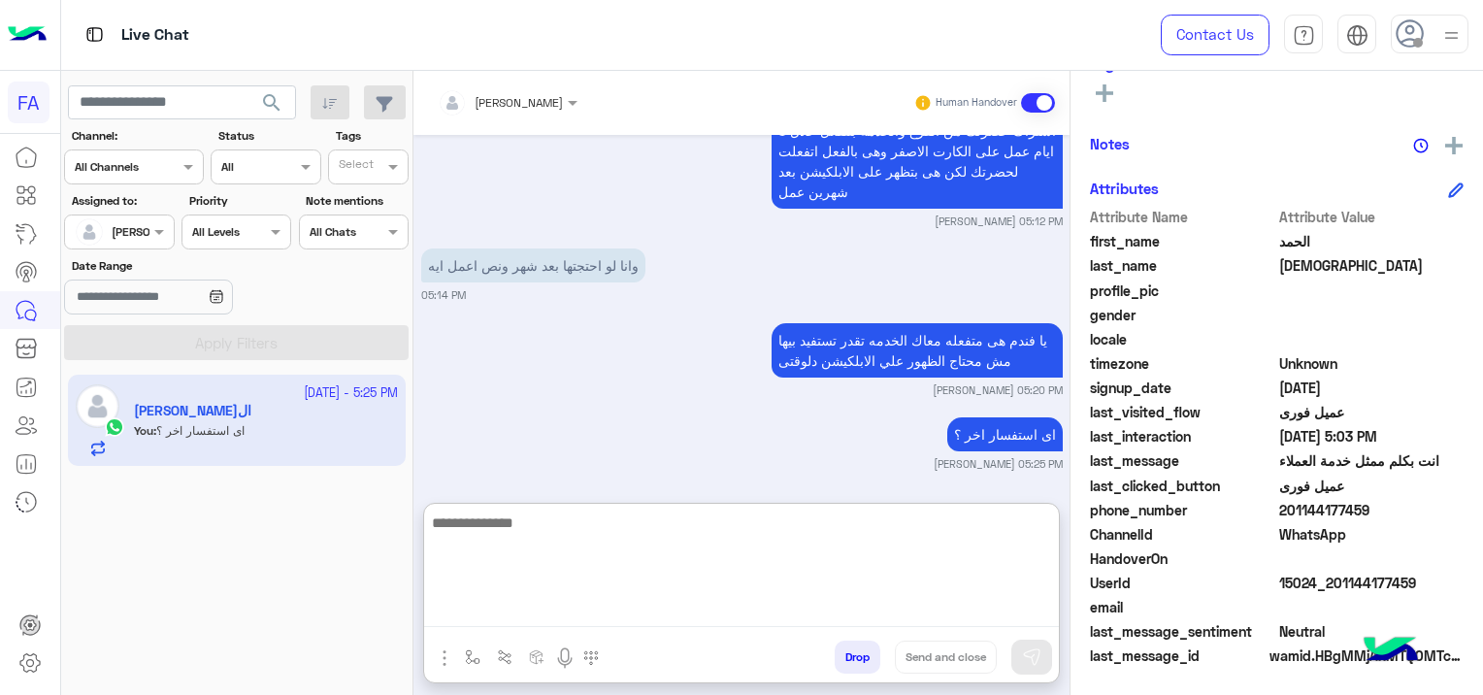
scroll to position [4890, 0]
paste textarea "**********"
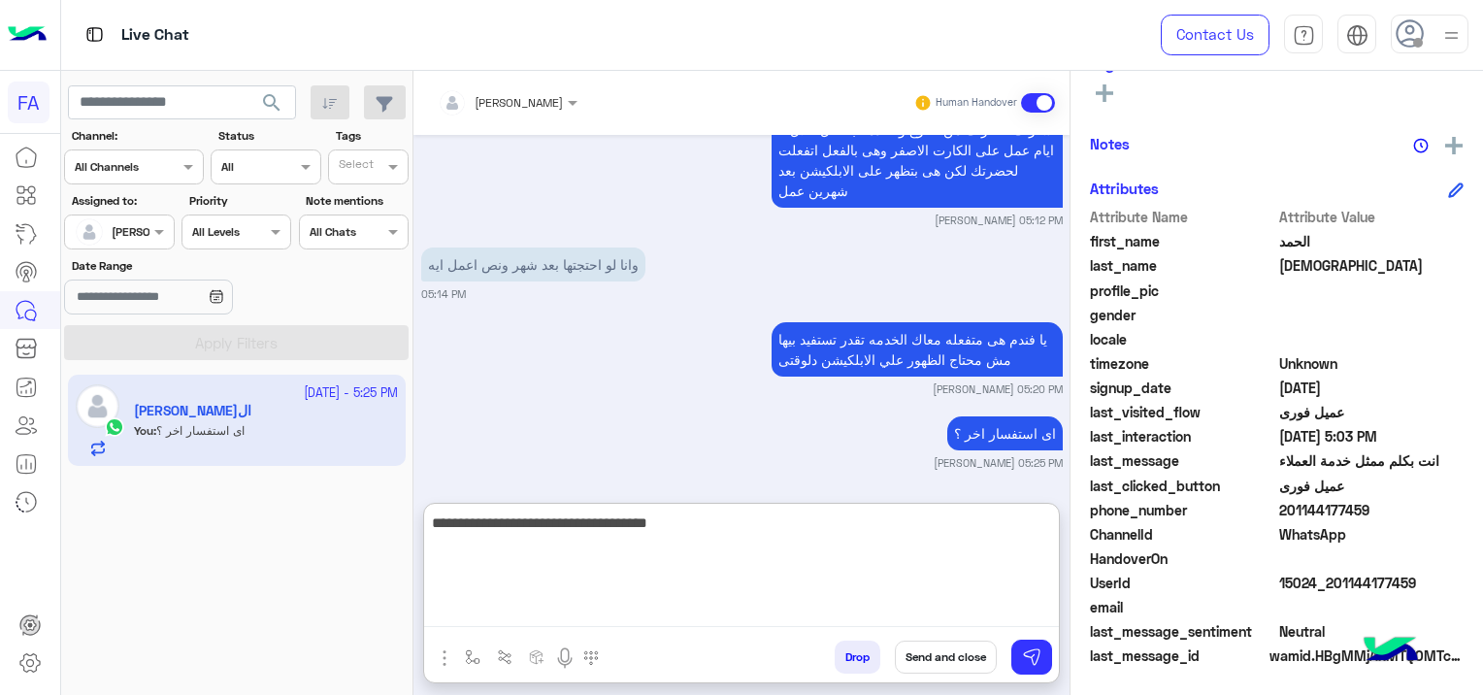
type textarea "**********"
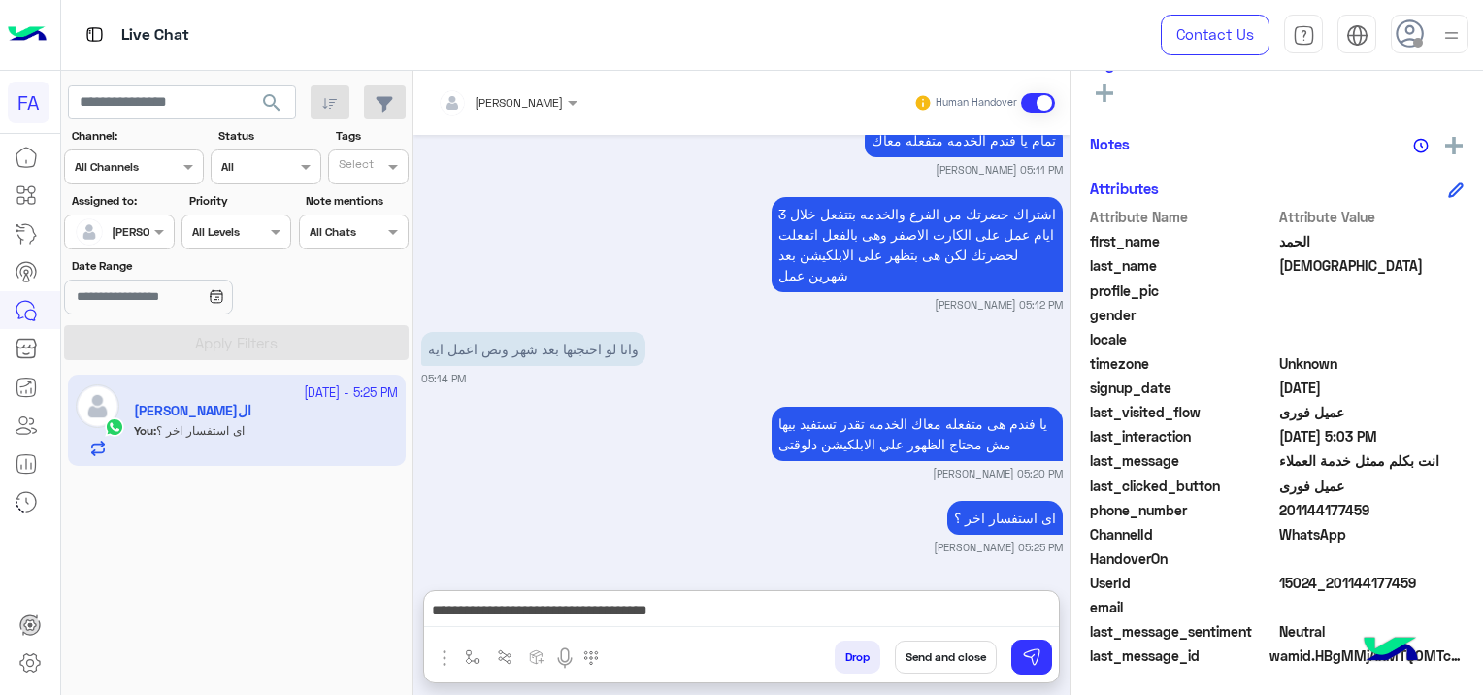
click at [949, 656] on button "Send and close" at bounding box center [946, 656] width 102 height 33
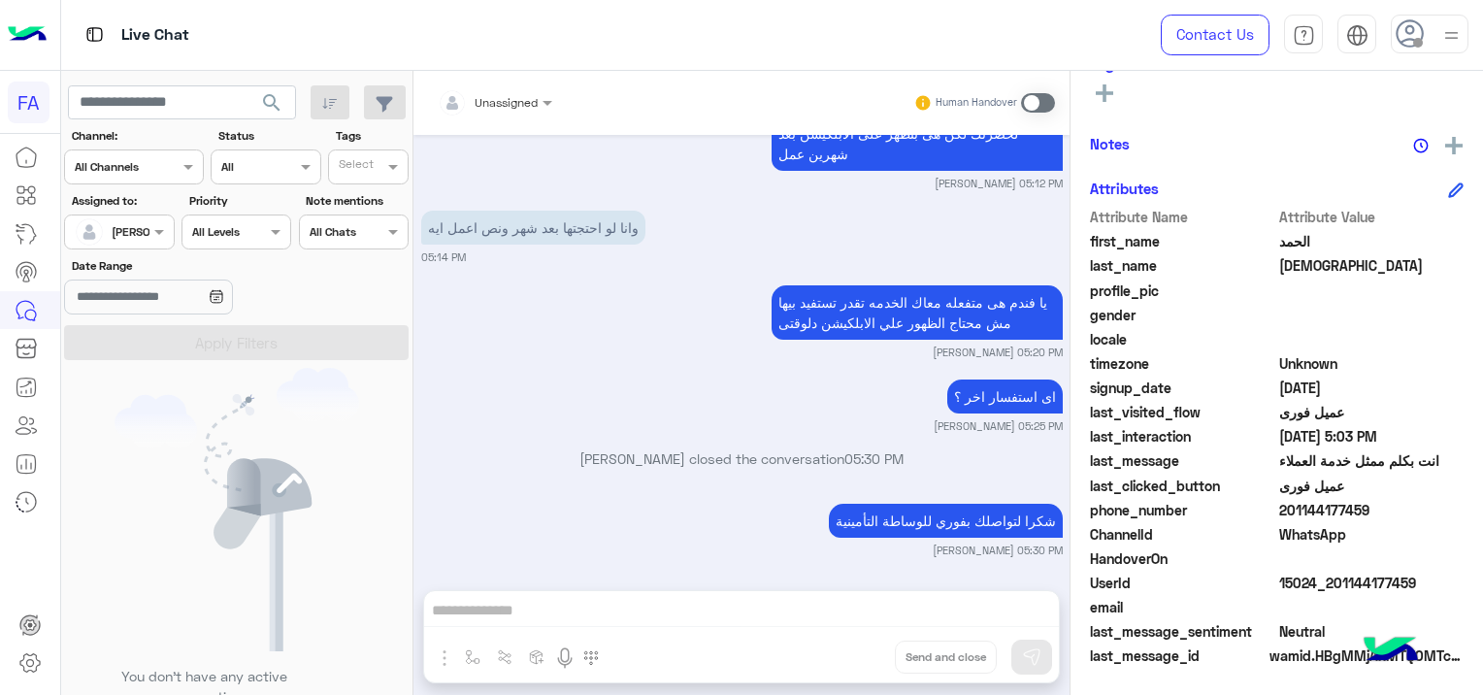
scroll to position [458, 0]
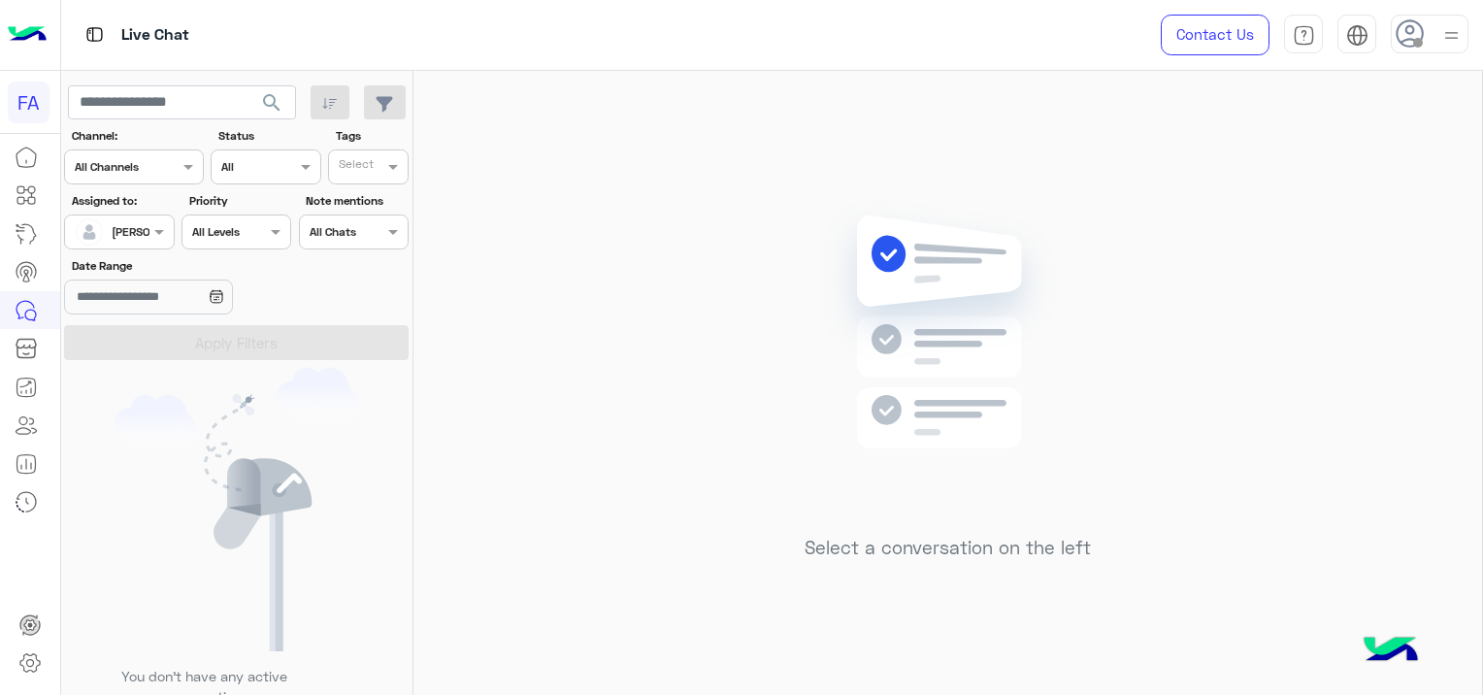
click at [135, 223] on div at bounding box center [119, 229] width 108 height 18
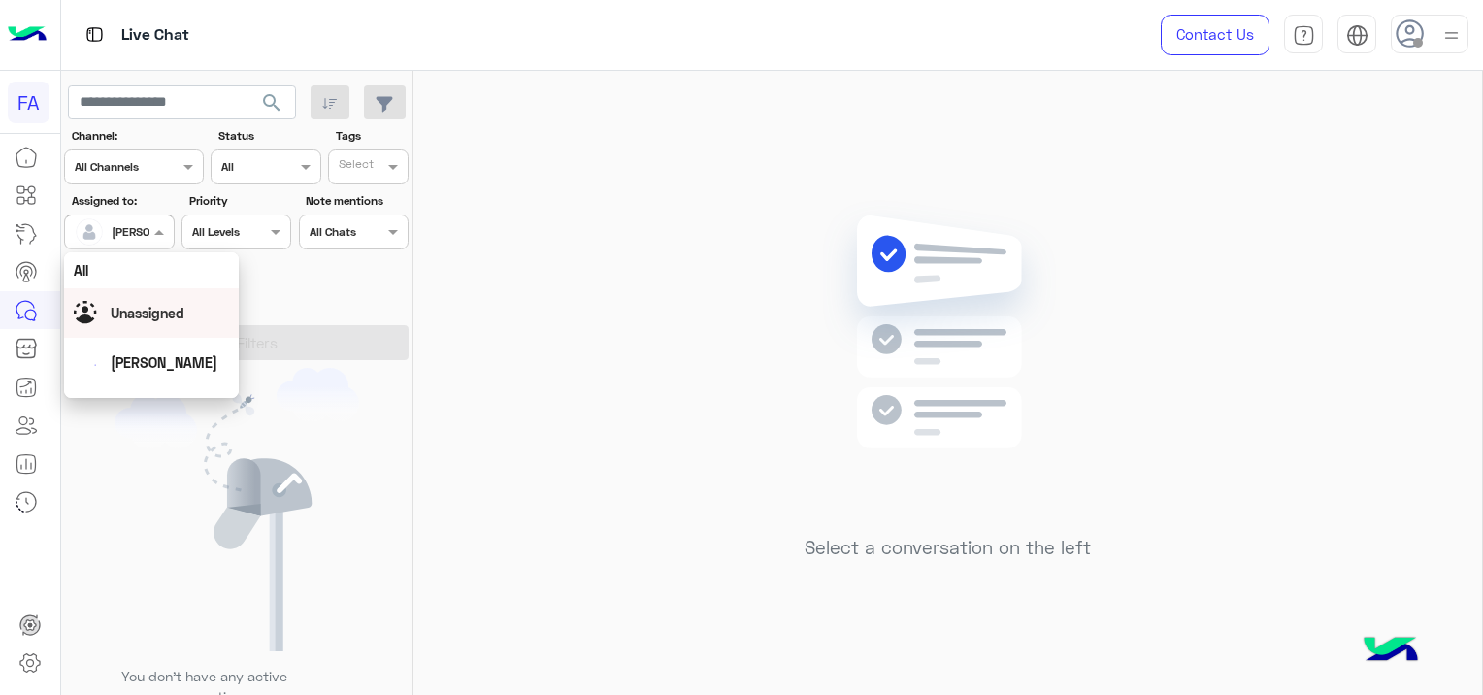
click at [150, 306] on span "Unassigned" at bounding box center [148, 313] width 74 height 16
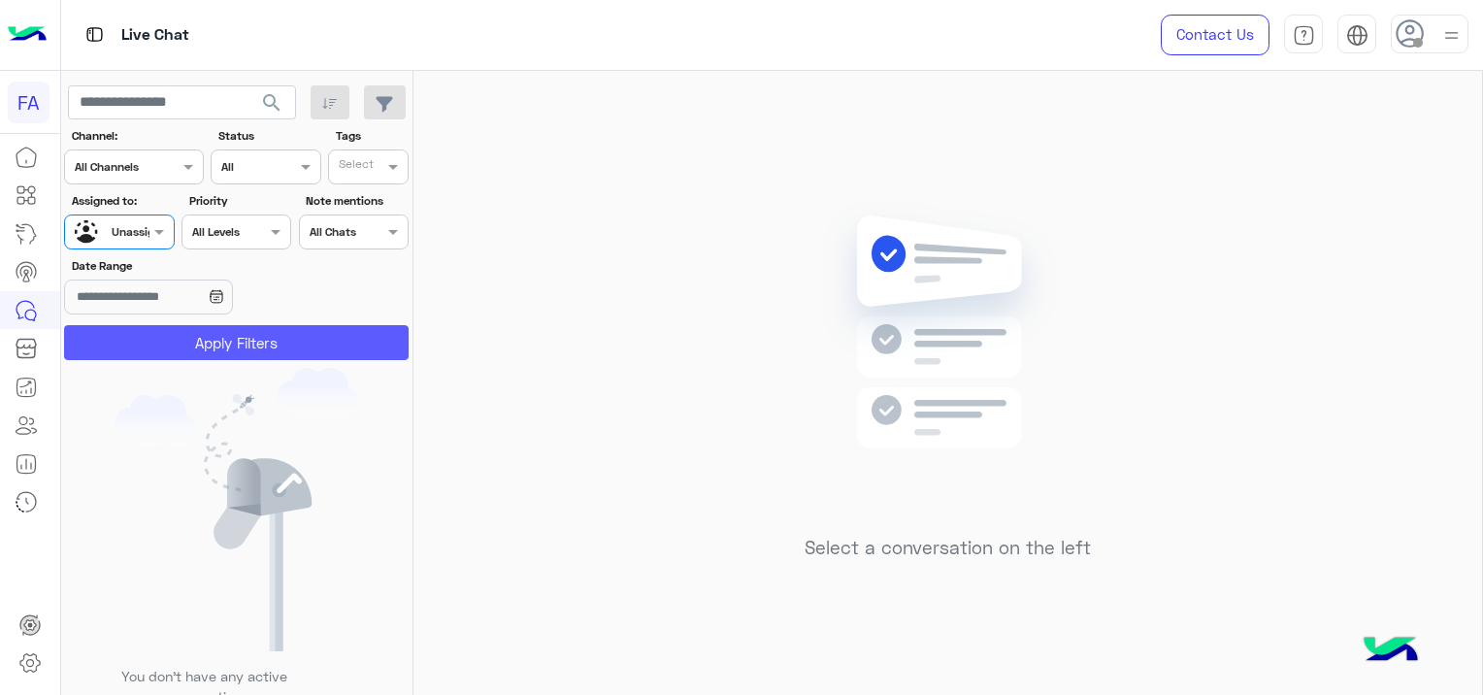
click at [229, 343] on button "Apply Filters" at bounding box center [236, 342] width 344 height 35
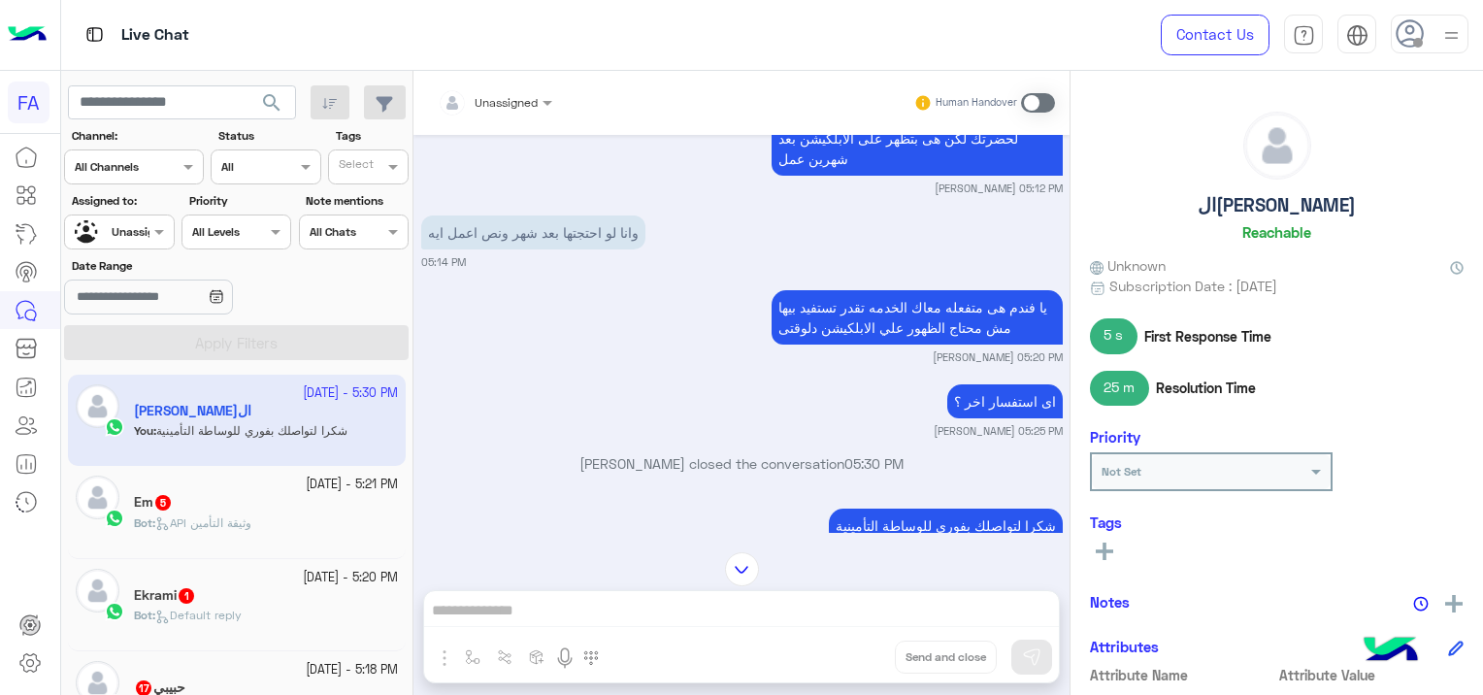
scroll to position [1409, 0]
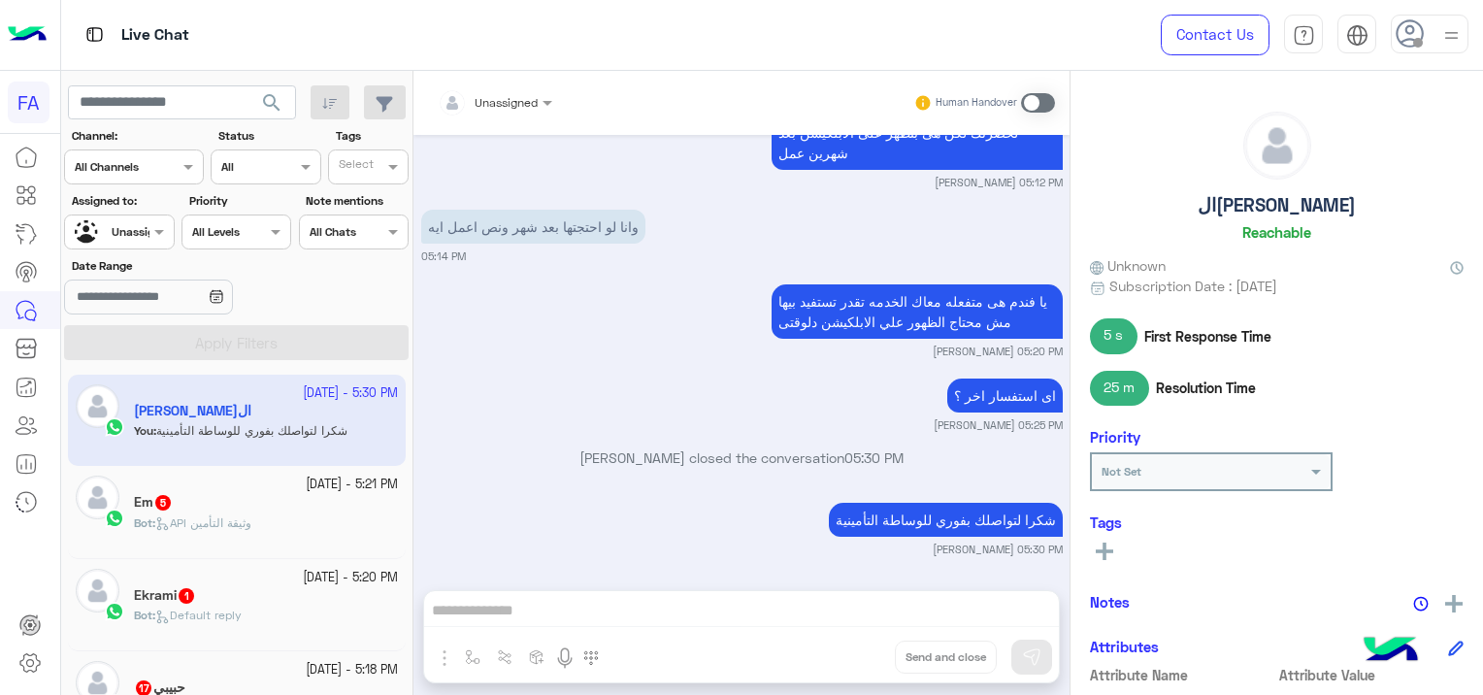
click at [185, 530] on p "Bot : API وثيقة التأمين" at bounding box center [192, 522] width 117 height 17
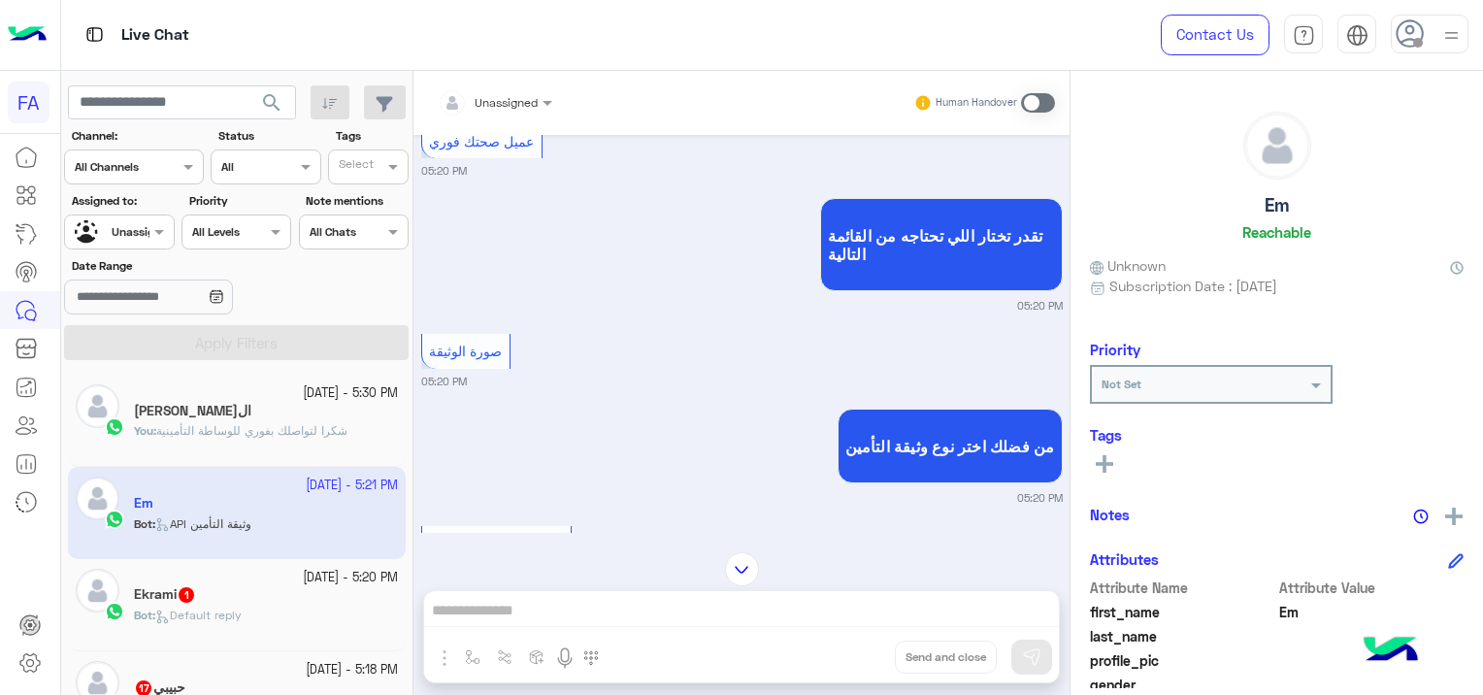
scroll to position [1168, 0]
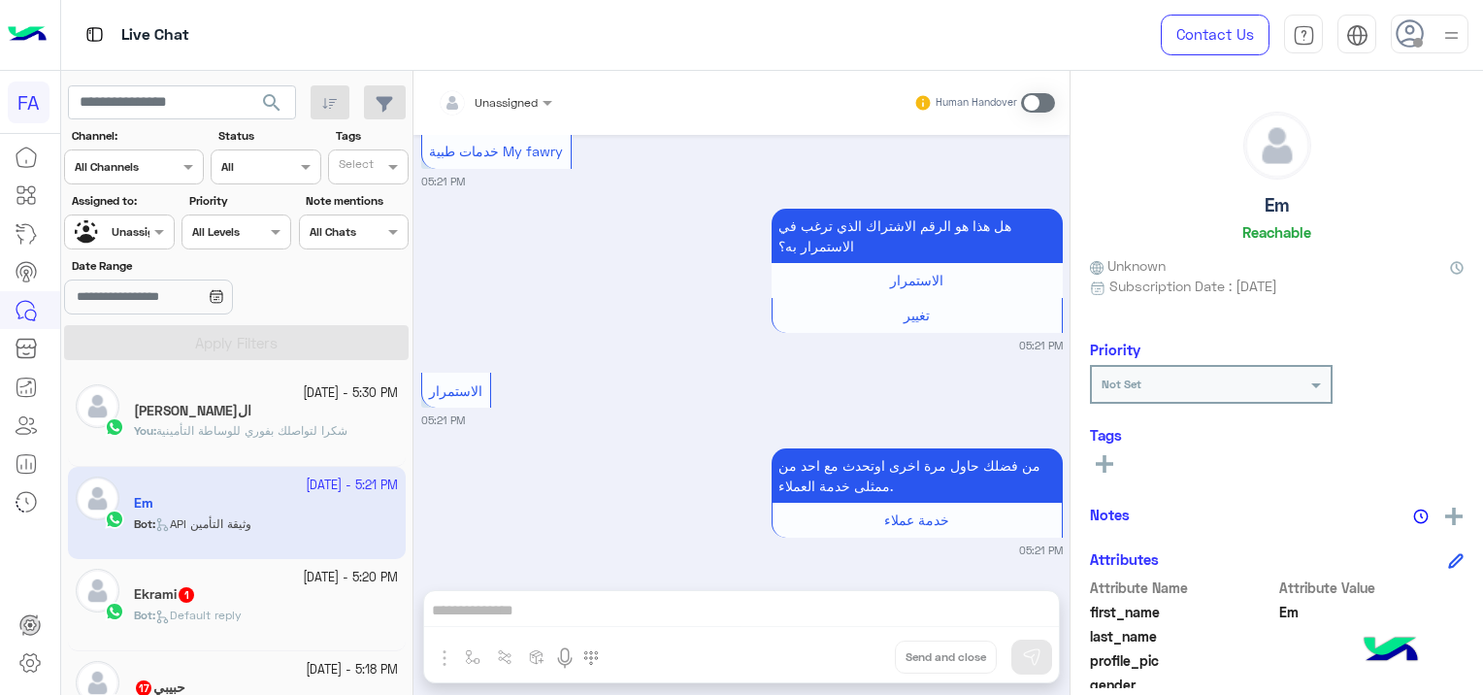
click at [248, 598] on div "Ekrami 1" at bounding box center [266, 596] width 264 height 20
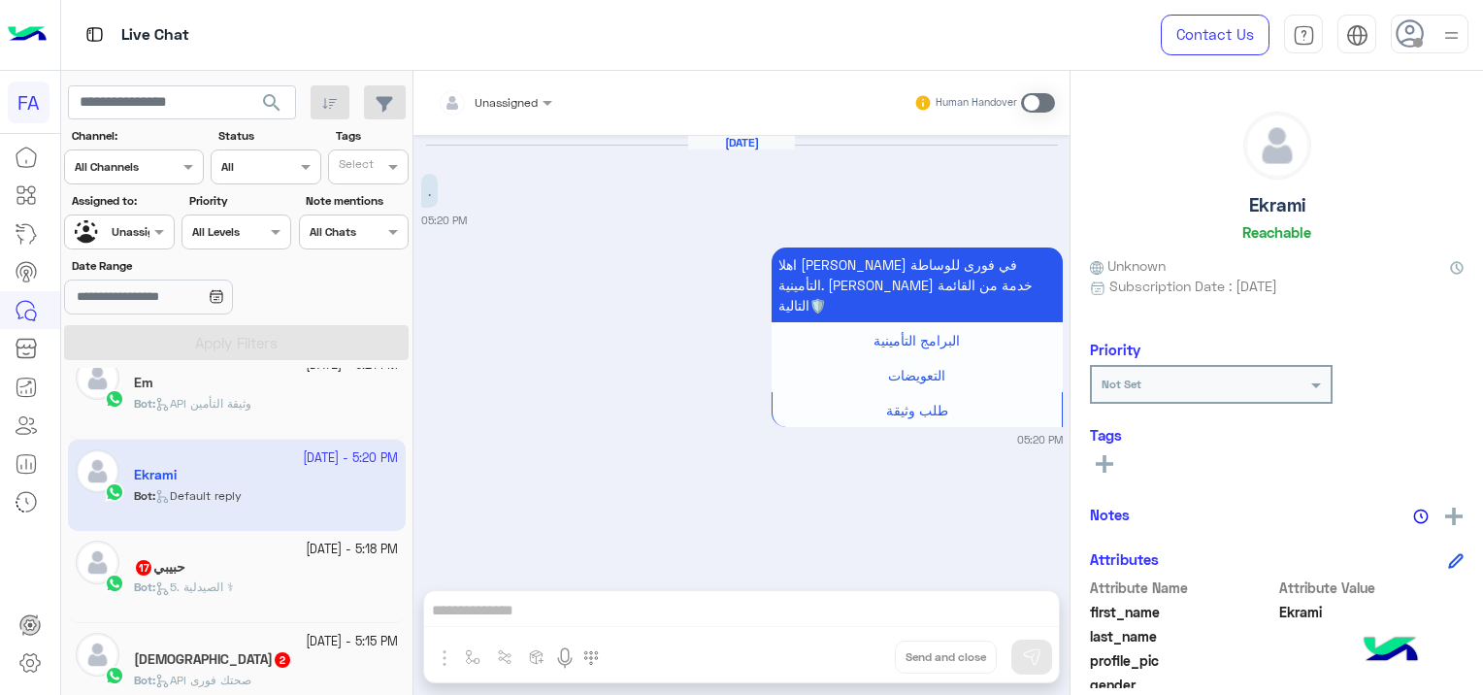
scroll to position [194, 0]
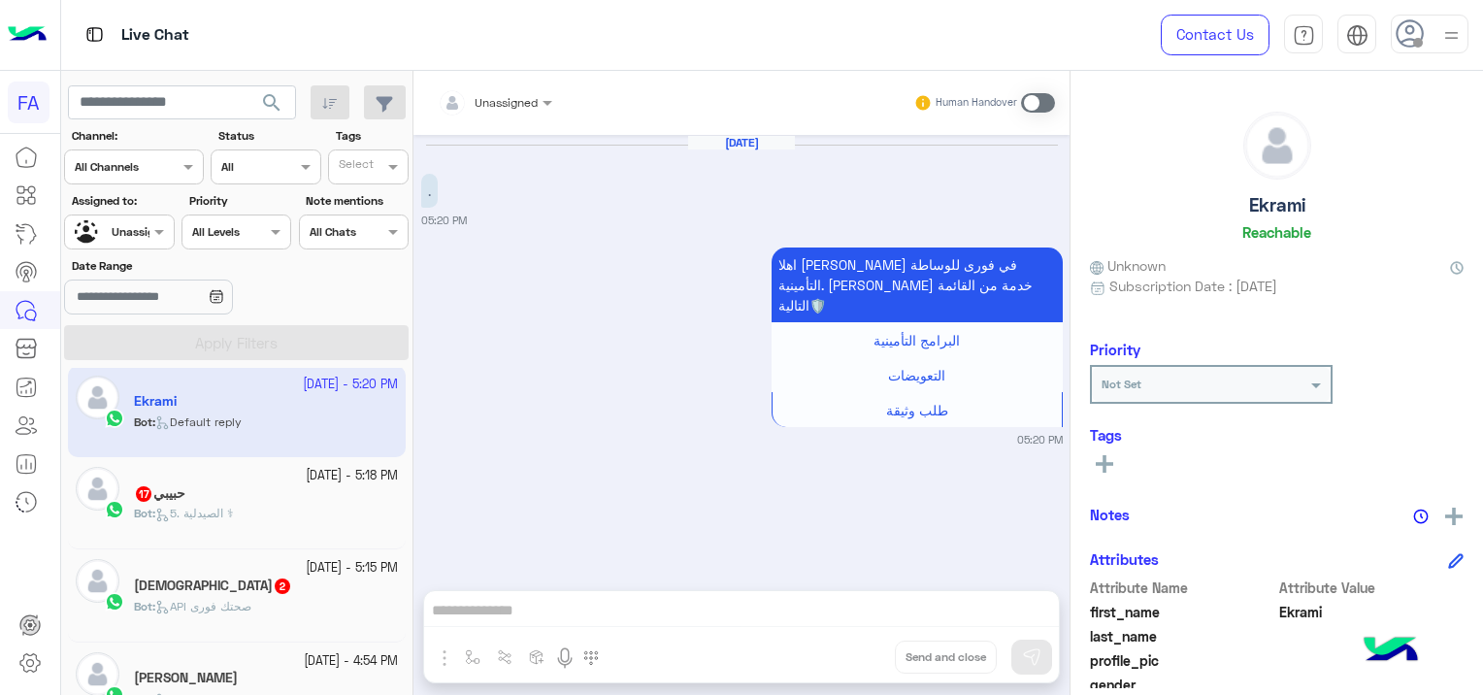
click at [258, 497] on div "حبيبي 17" at bounding box center [266, 495] width 264 height 20
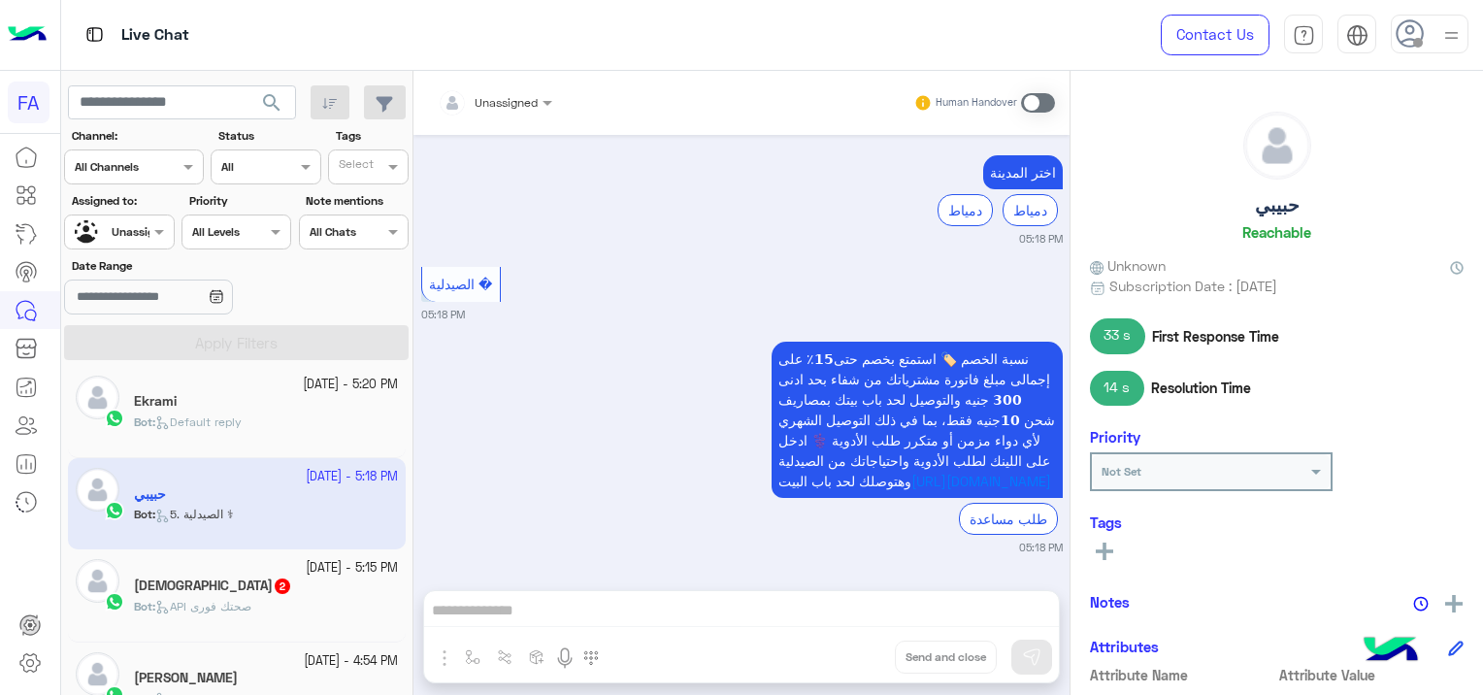
scroll to position [6613, 0]
click at [312, 590] on div "معتز 2" at bounding box center [266, 587] width 264 height 20
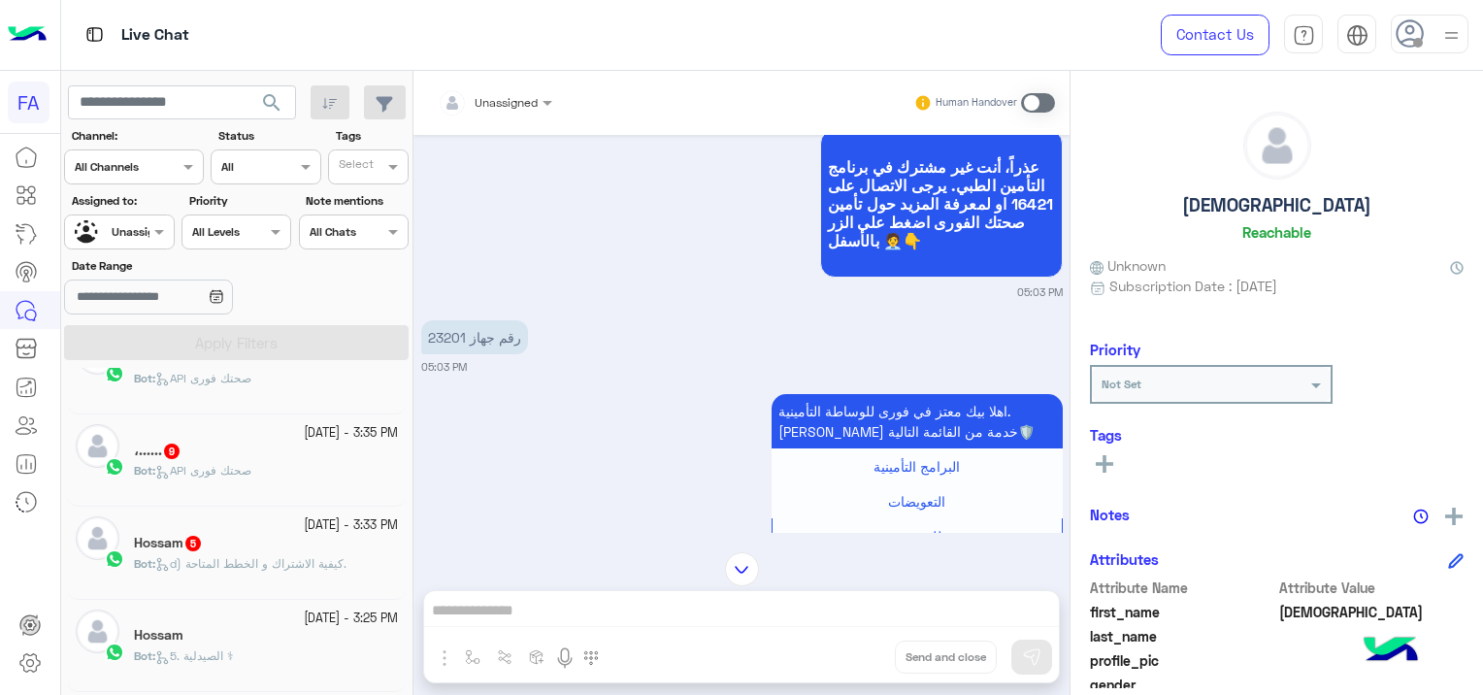
scroll to position [883, 0]
click at [238, 555] on div "Hossam 5" at bounding box center [266, 548] width 264 height 20
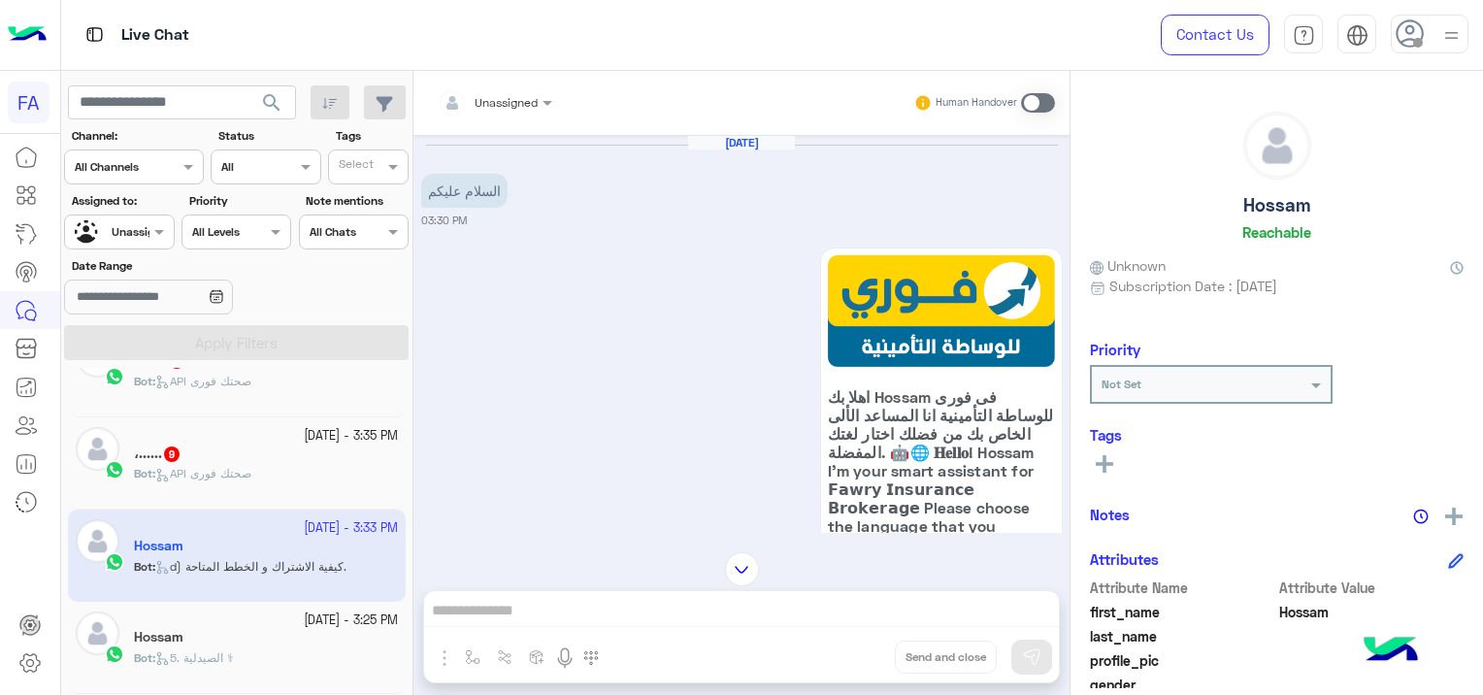
click at [345, 471] on div "Bot : API صحتك فورى" at bounding box center [266, 482] width 264 height 34
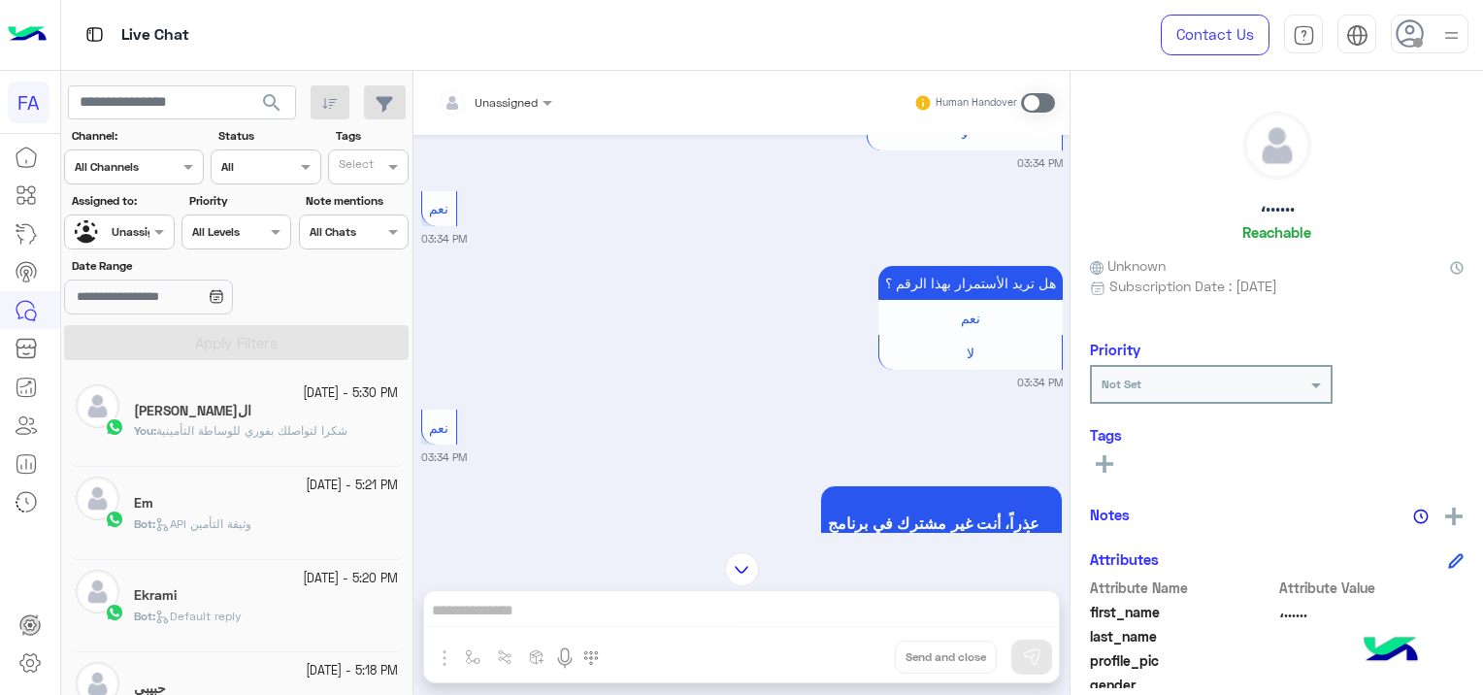
scroll to position [2427, 0]
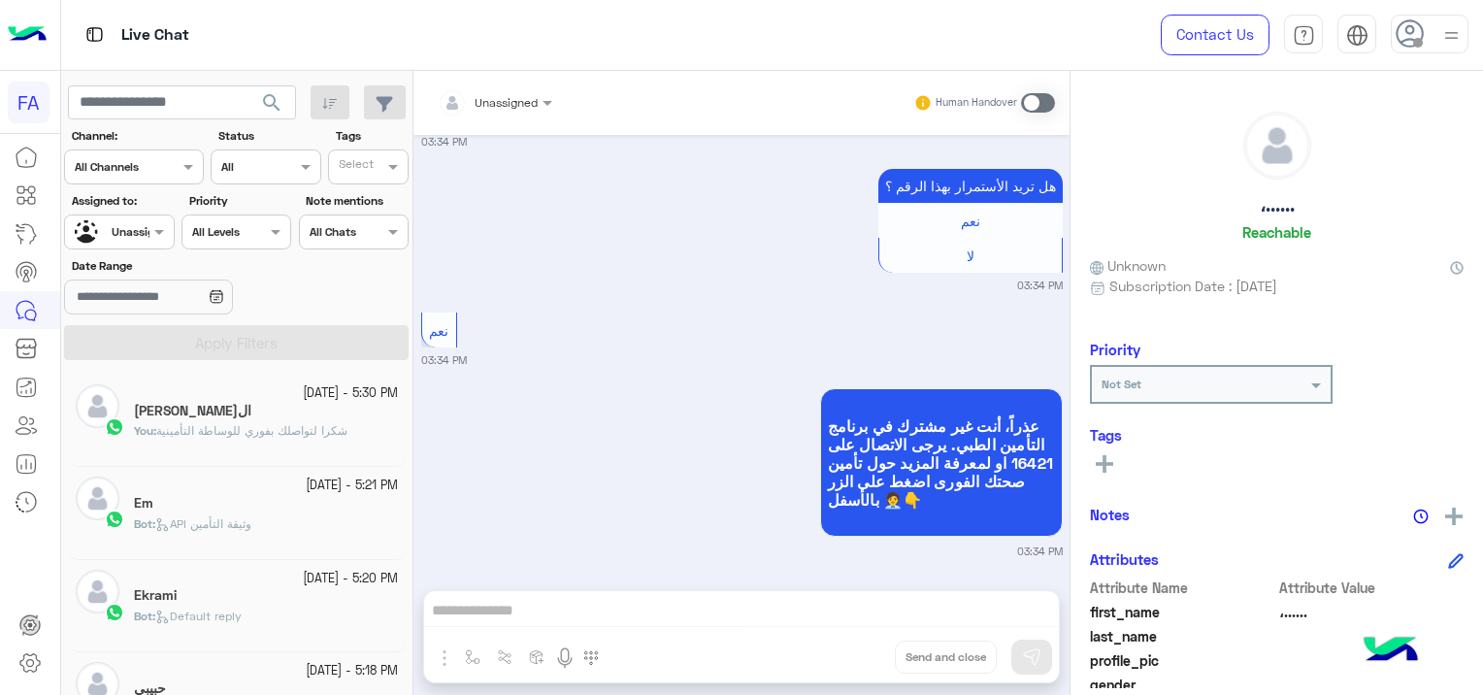
click at [338, 411] on div "الحمد الله" at bounding box center [266, 413] width 264 height 20
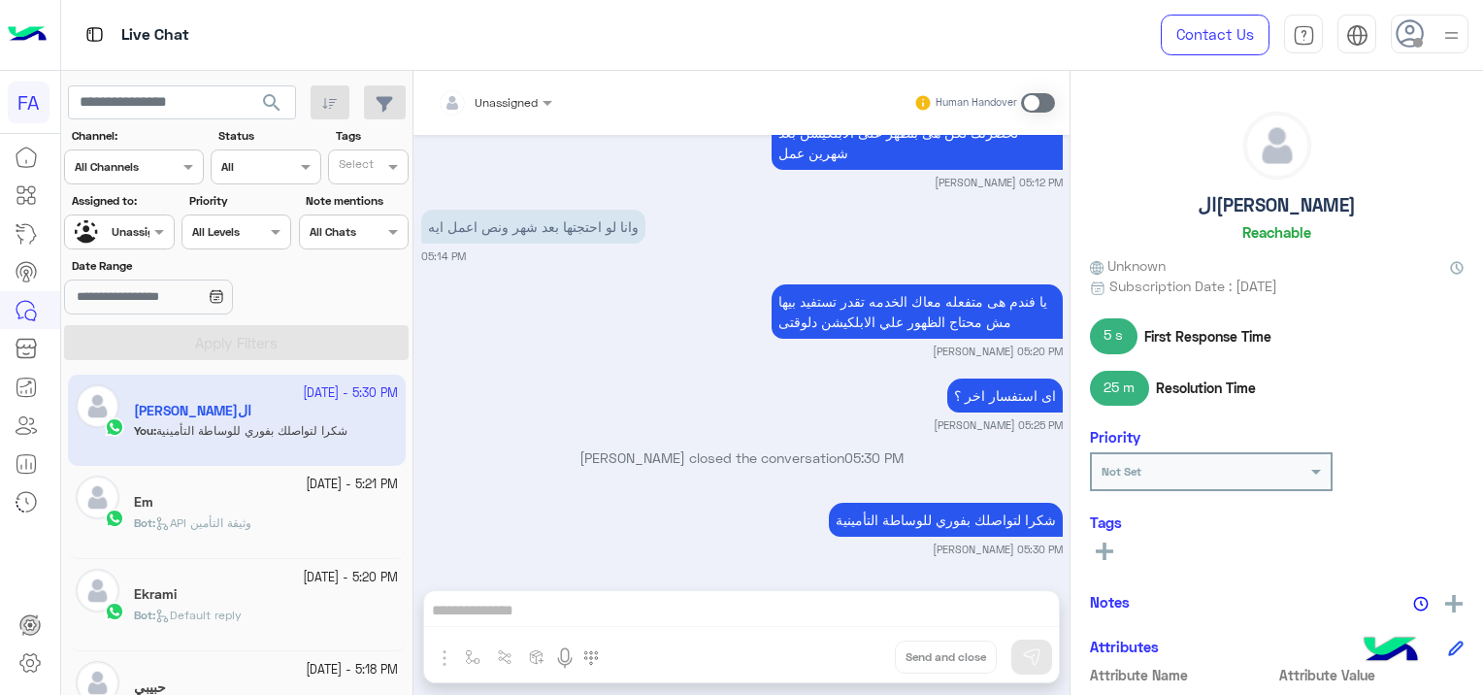
scroll to position [1409, 0]
click at [179, 520] on span "API وثيقة التأمين" at bounding box center [203, 522] width 96 height 15
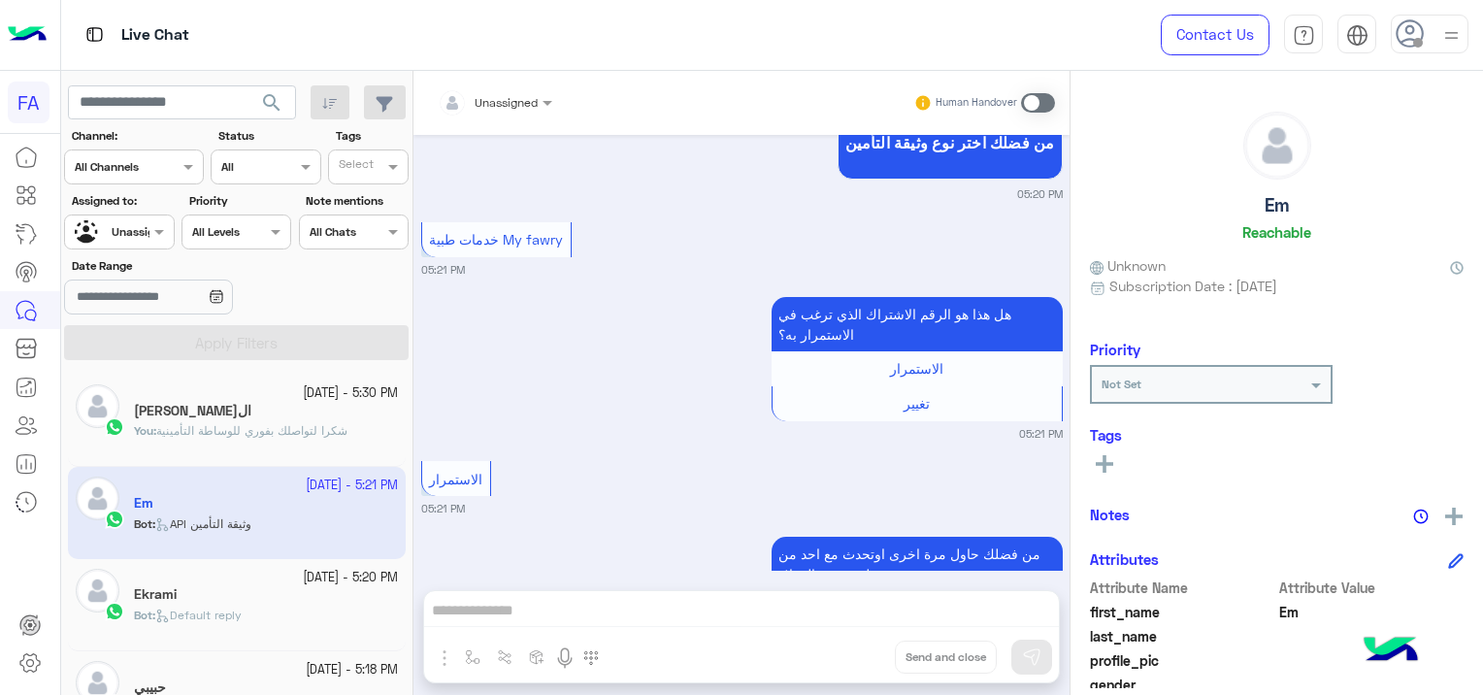
scroll to position [1168, 0]
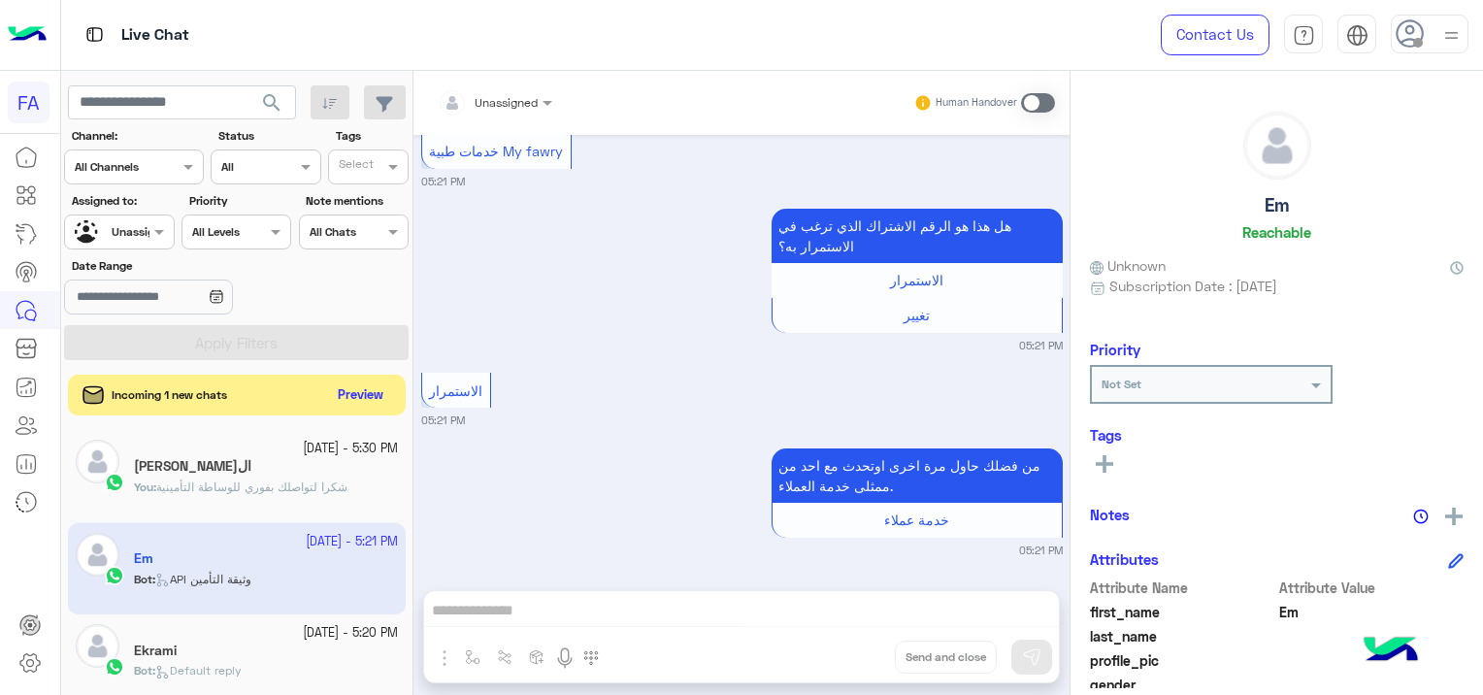
click at [367, 396] on button "Preview" at bounding box center [361, 395] width 60 height 26
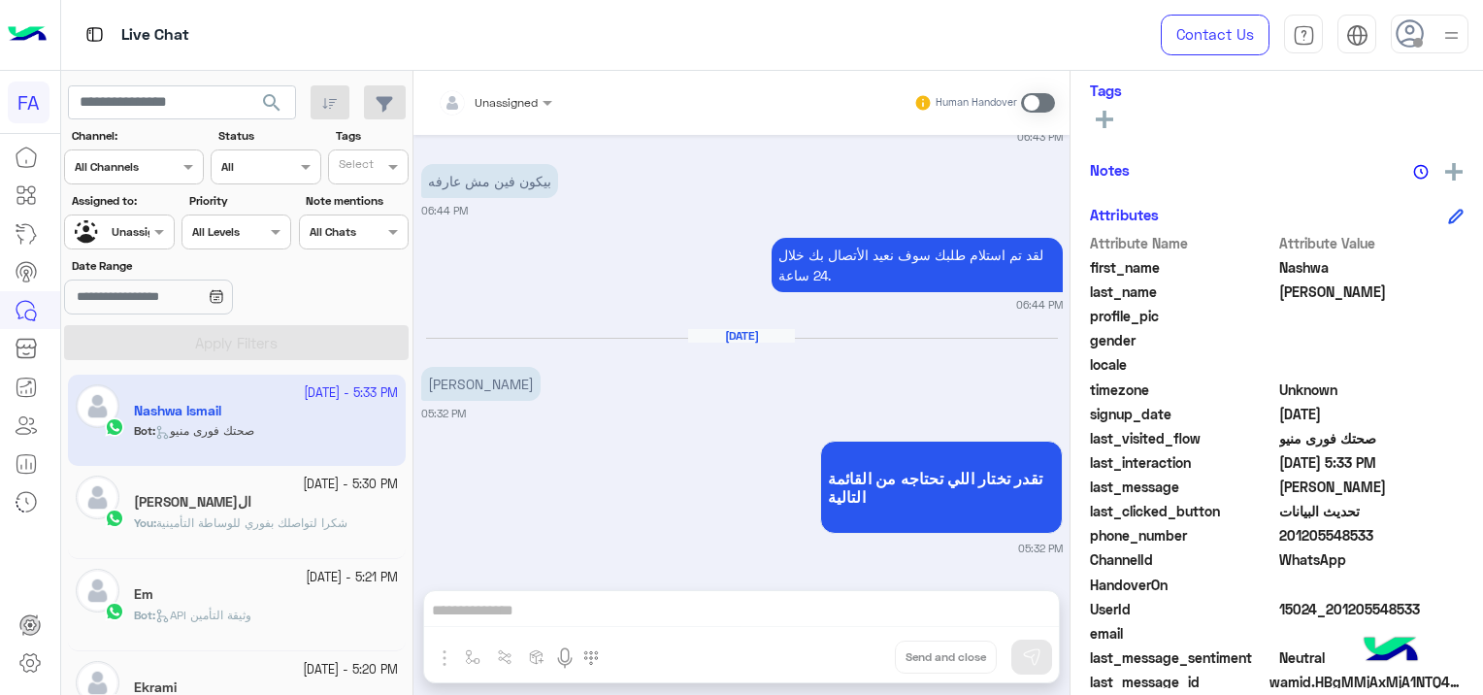
scroll to position [371, 0]
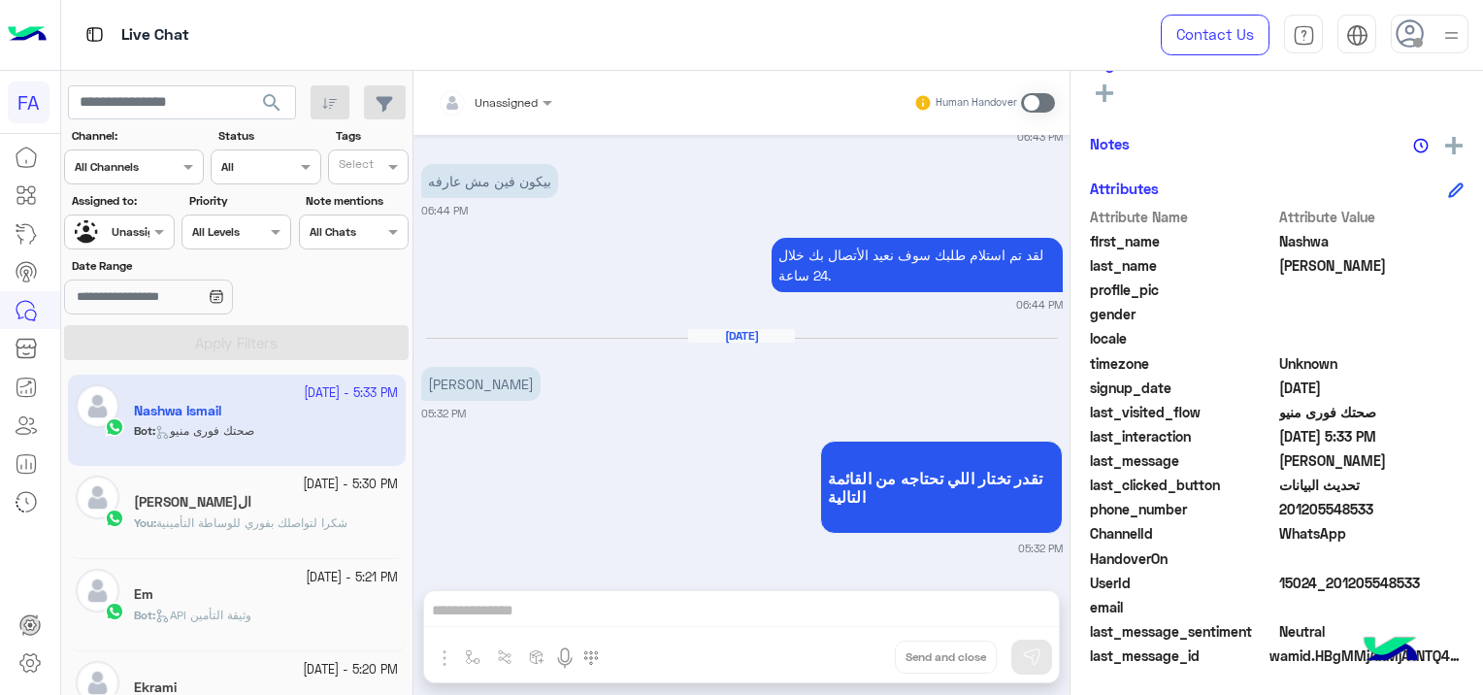
drag, startPoint x: 1416, startPoint y: 582, endPoint x: 1332, endPoint y: 585, distance: 83.5
click at [1332, 585] on span "15024_201205548533" at bounding box center [1371, 582] width 185 height 20
click at [1331, 585] on span "15024_201205548533" at bounding box center [1371, 582] width 185 height 20
copy span "01205548533"
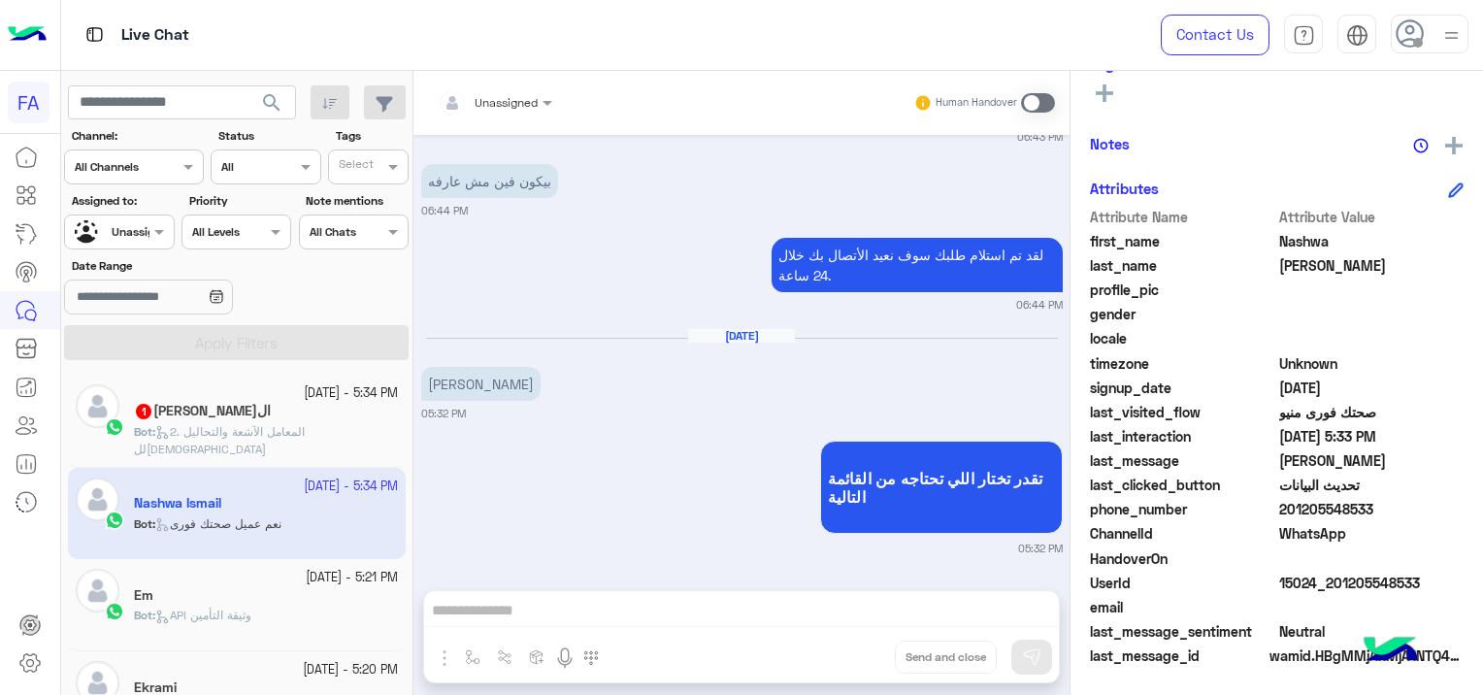
scroll to position [2189, 0]
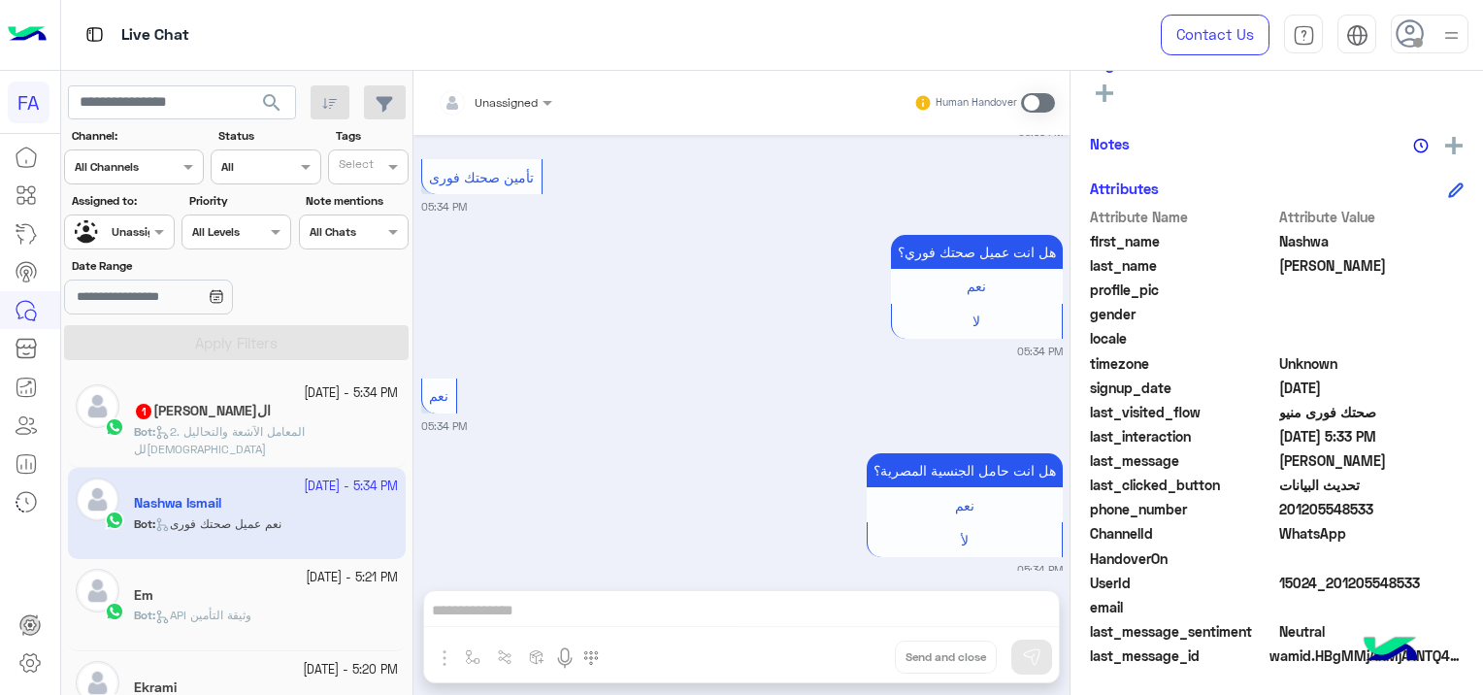
click at [267, 429] on span "2. المعامل الآشعة والتحاليل لل[DEMOGRAPHIC_DATA]" at bounding box center [219, 440] width 171 height 32
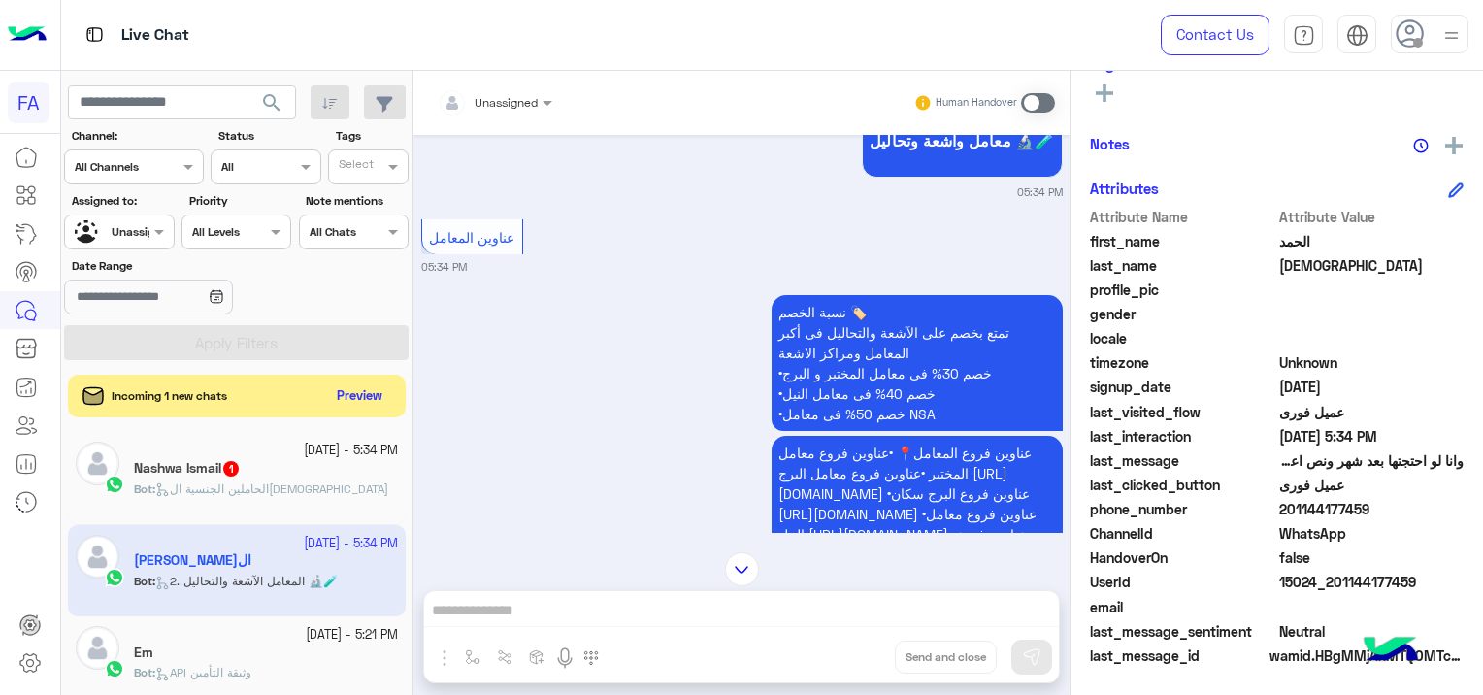
scroll to position [1952, 0]
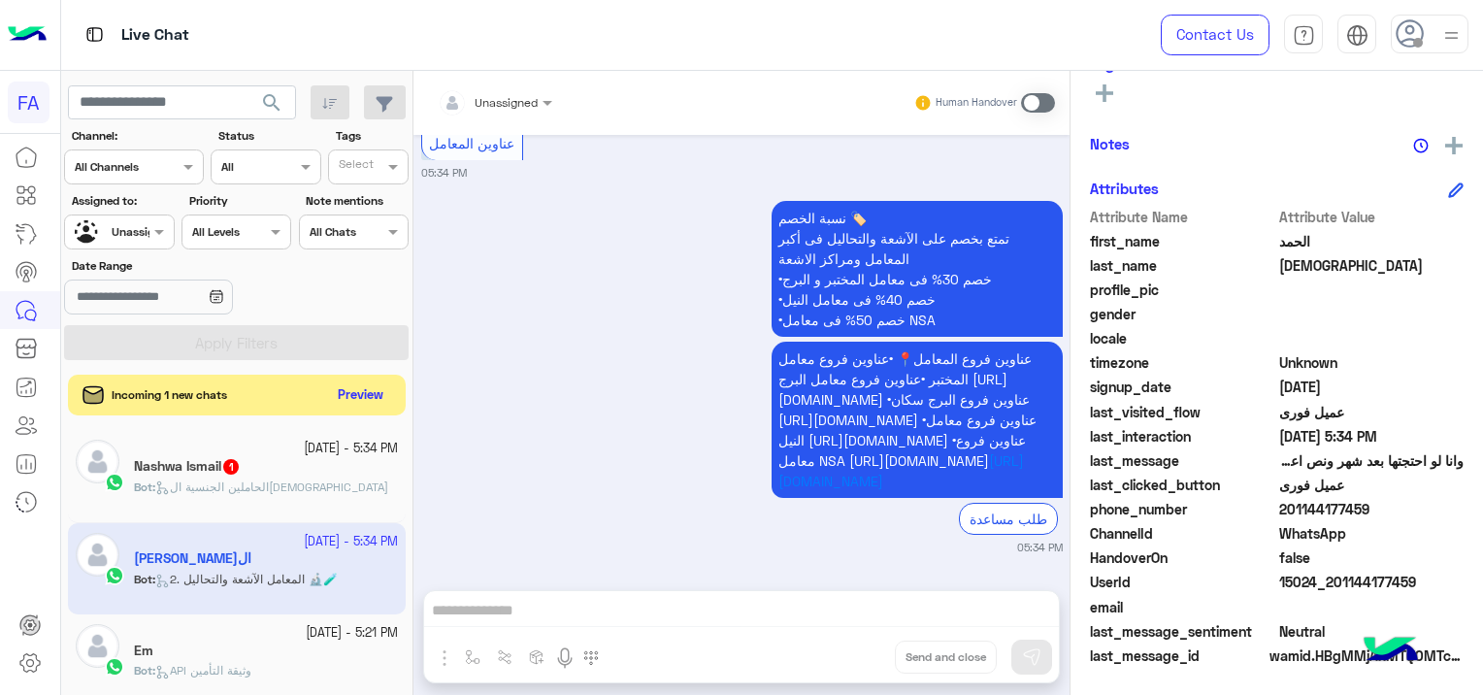
click at [362, 396] on button "Preview" at bounding box center [361, 395] width 60 height 26
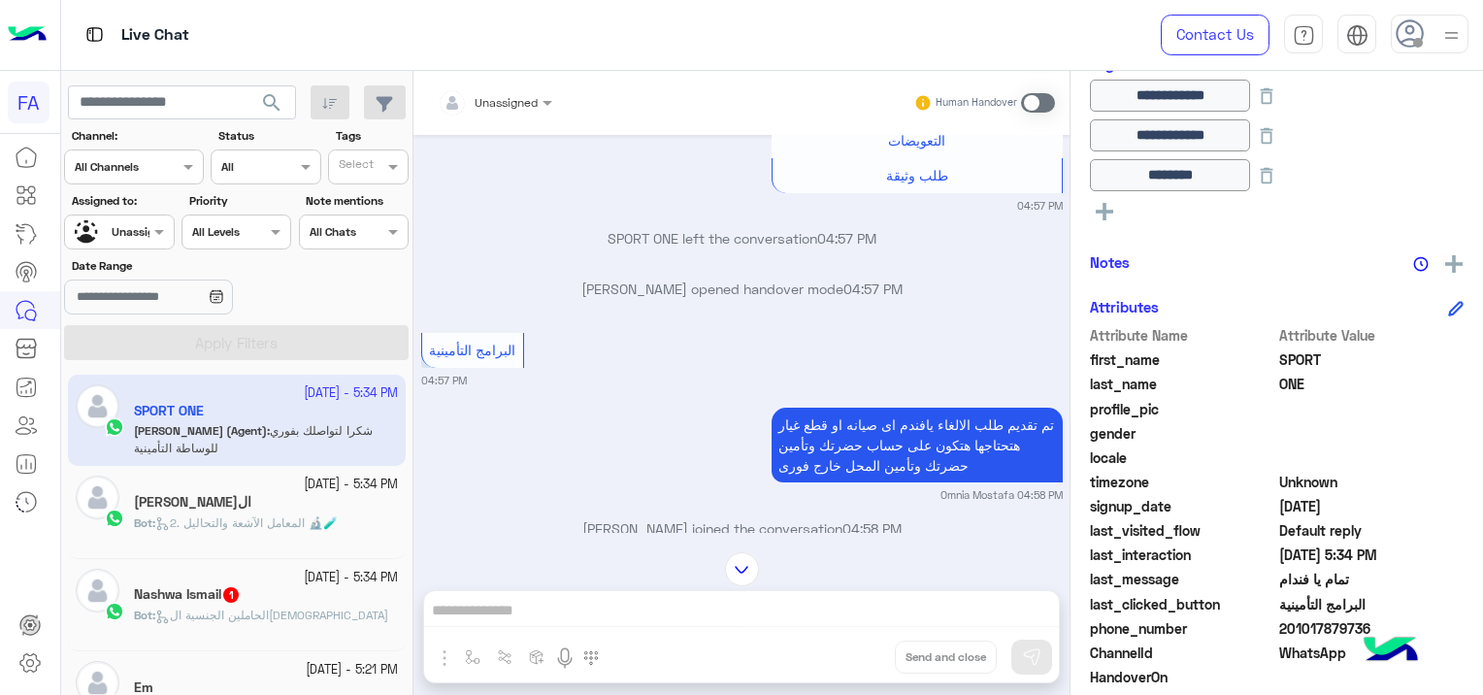
scroll to position [1312, 0]
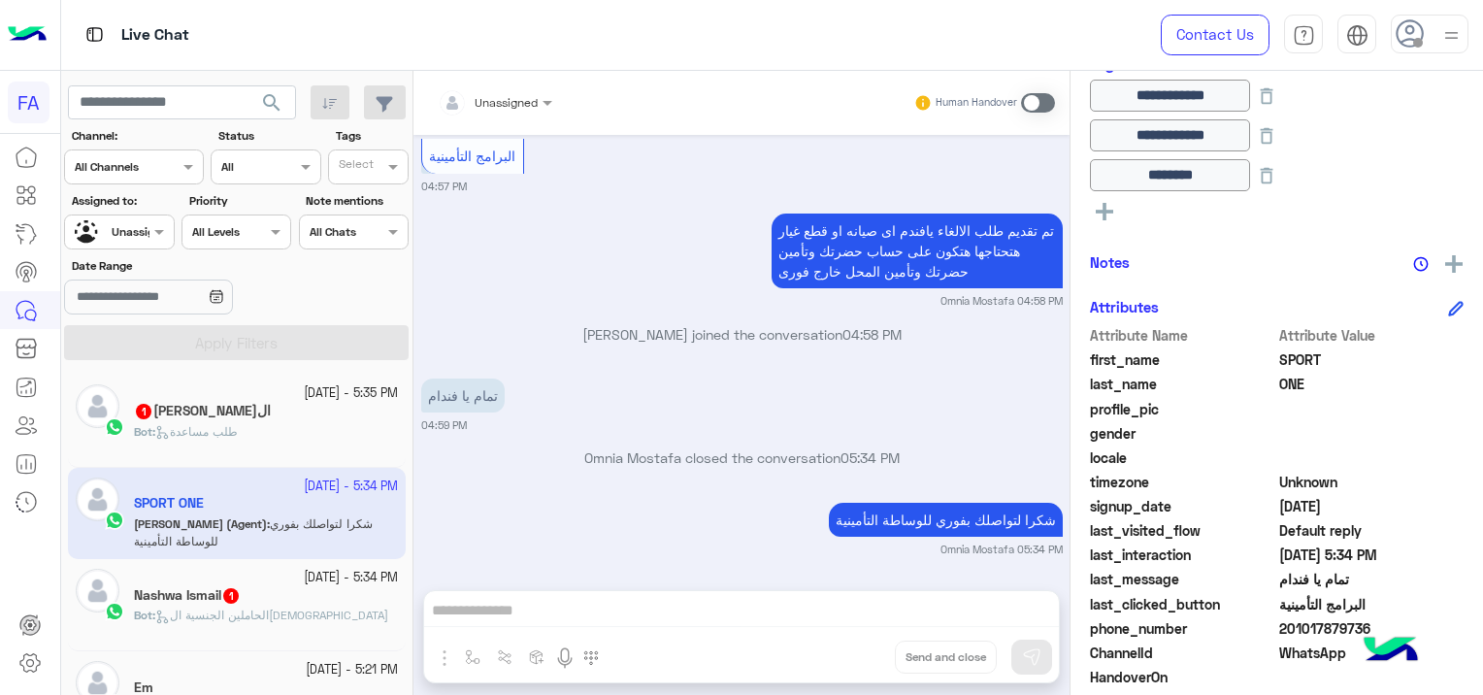
click at [238, 424] on span "Bot : طلب مساعدة" at bounding box center [186, 431] width 104 height 15
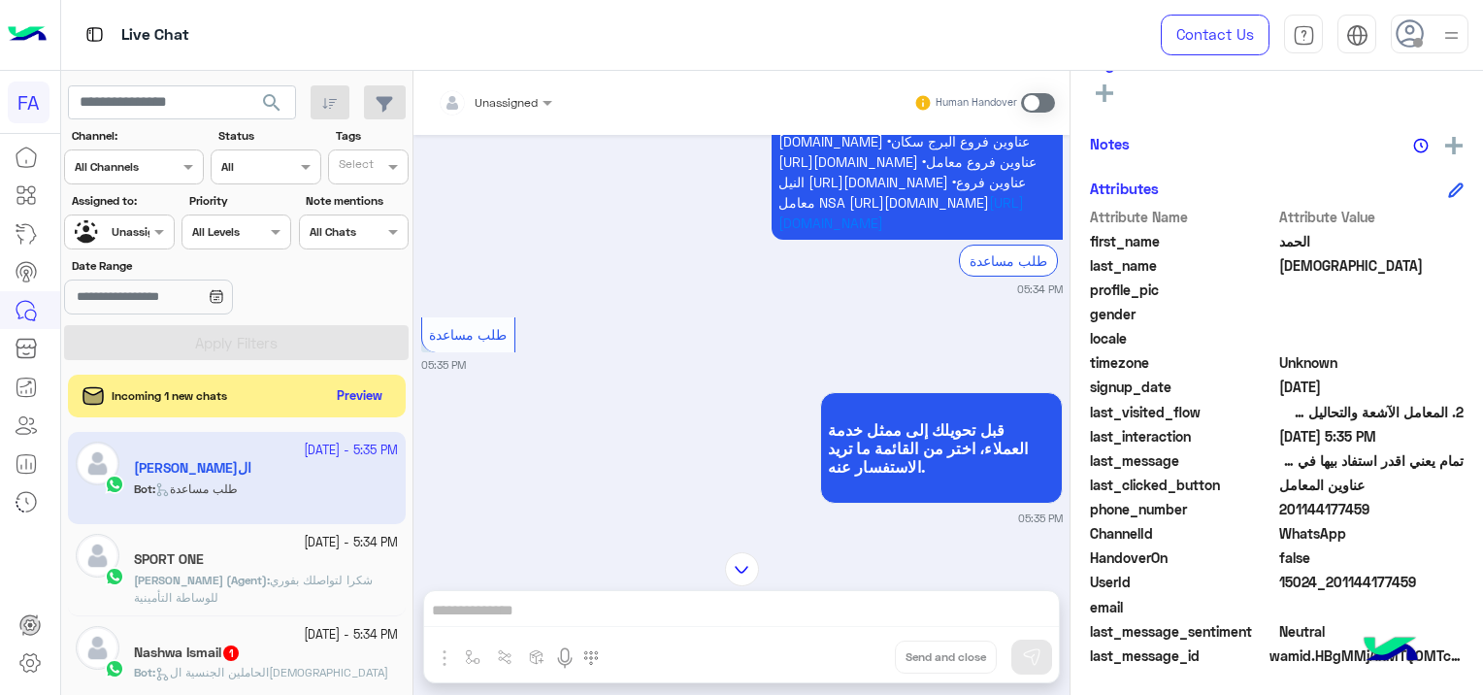
scroll to position [1653, 0]
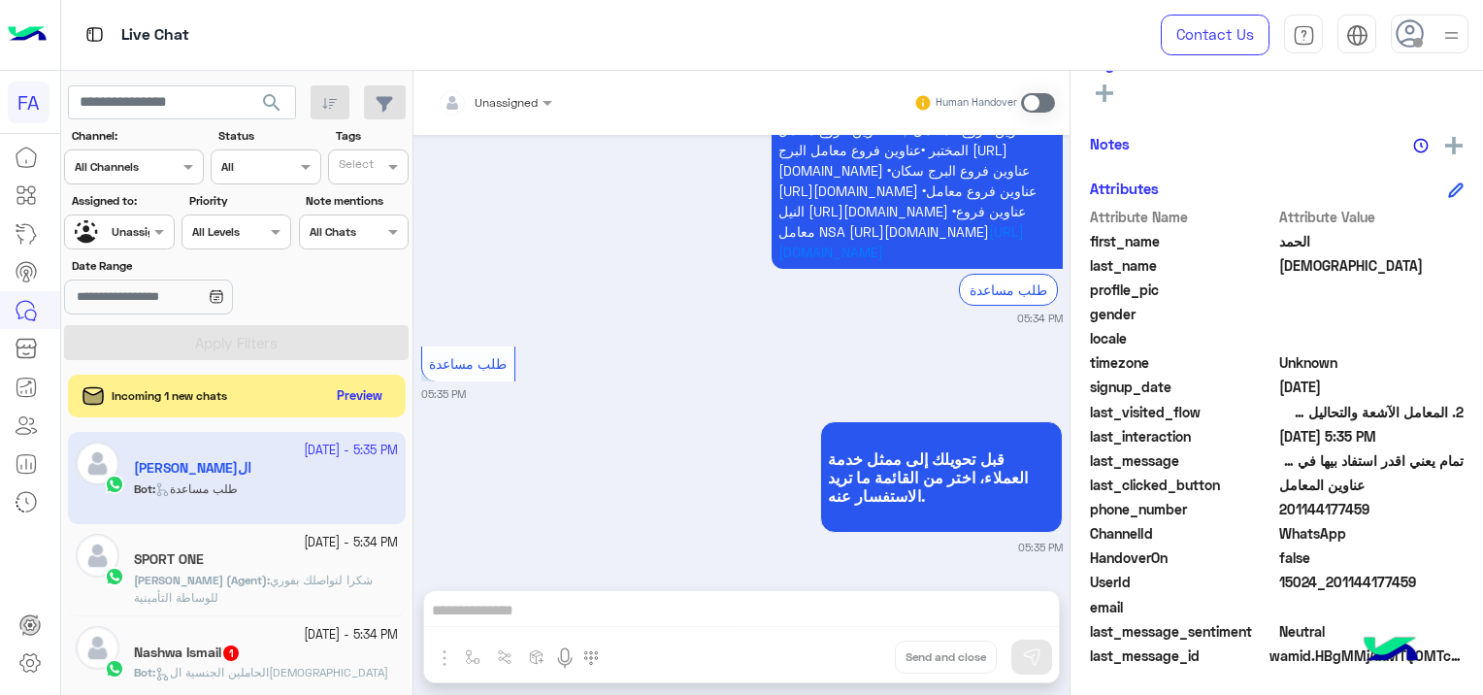
click at [467, 96] on input "text" at bounding box center [472, 99] width 68 height 17
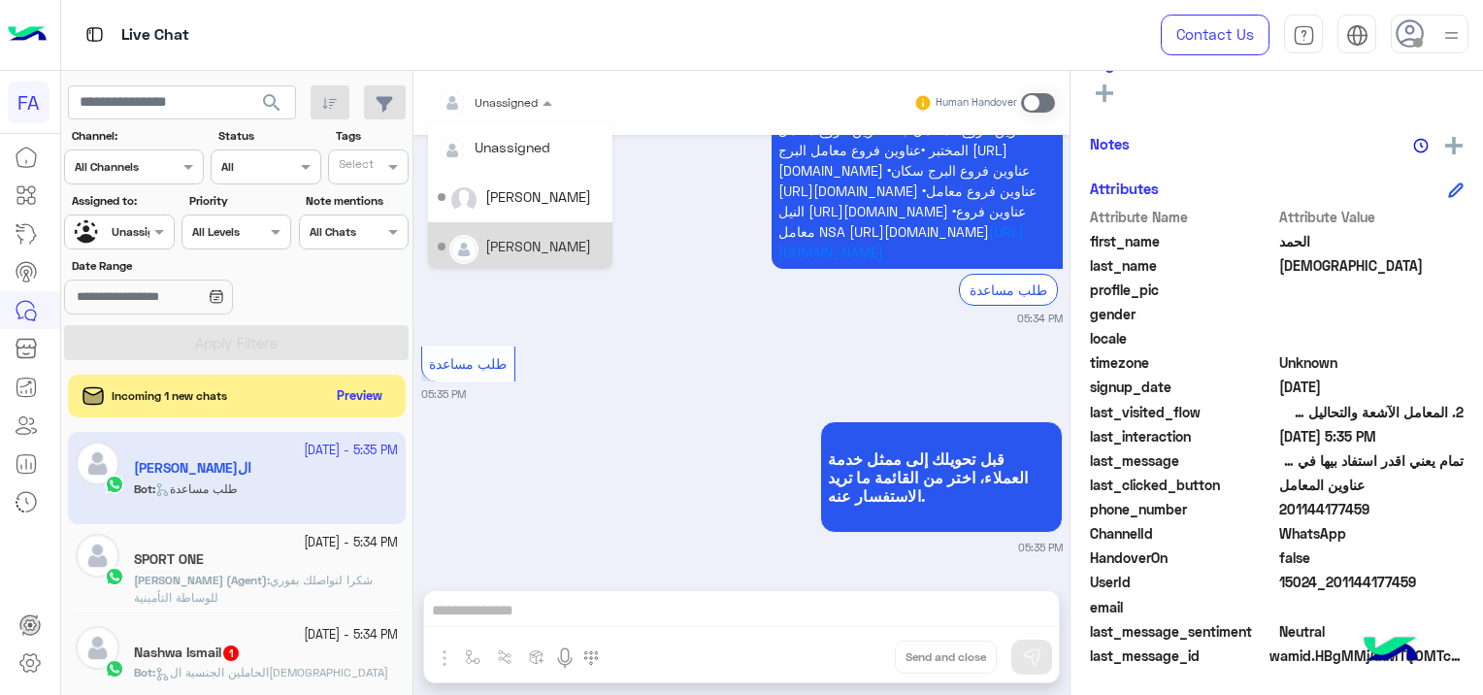
click at [523, 250] on div "[PERSON_NAME]" at bounding box center [538, 246] width 106 height 20
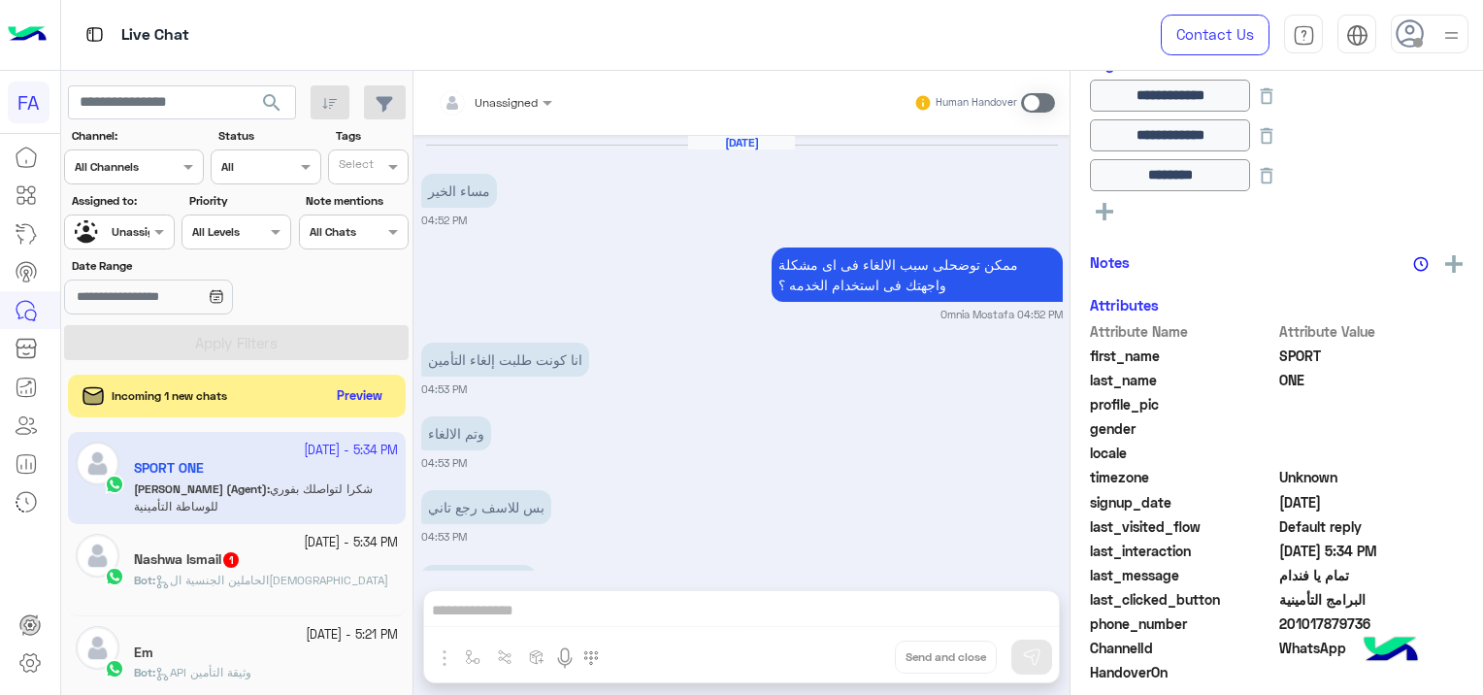
scroll to position [1312, 0]
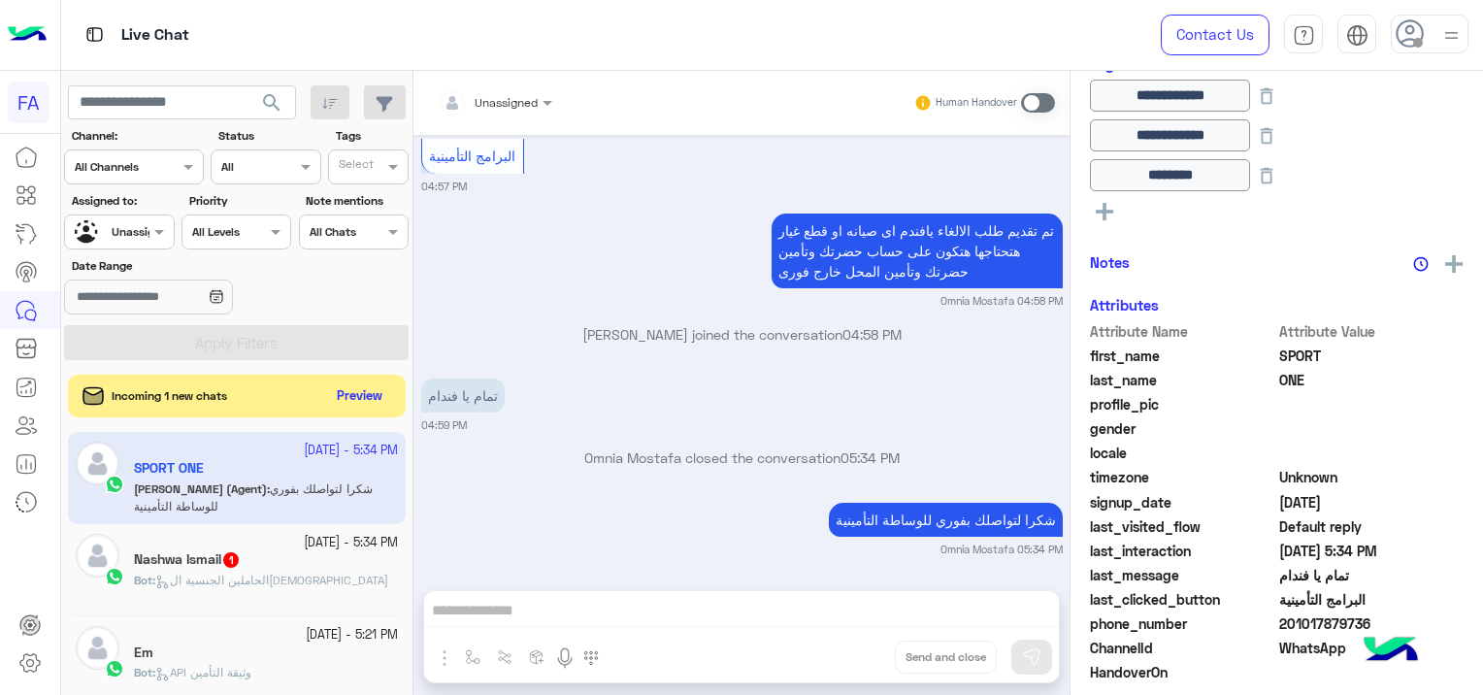
click at [132, 234] on div at bounding box center [119, 229] width 108 height 18
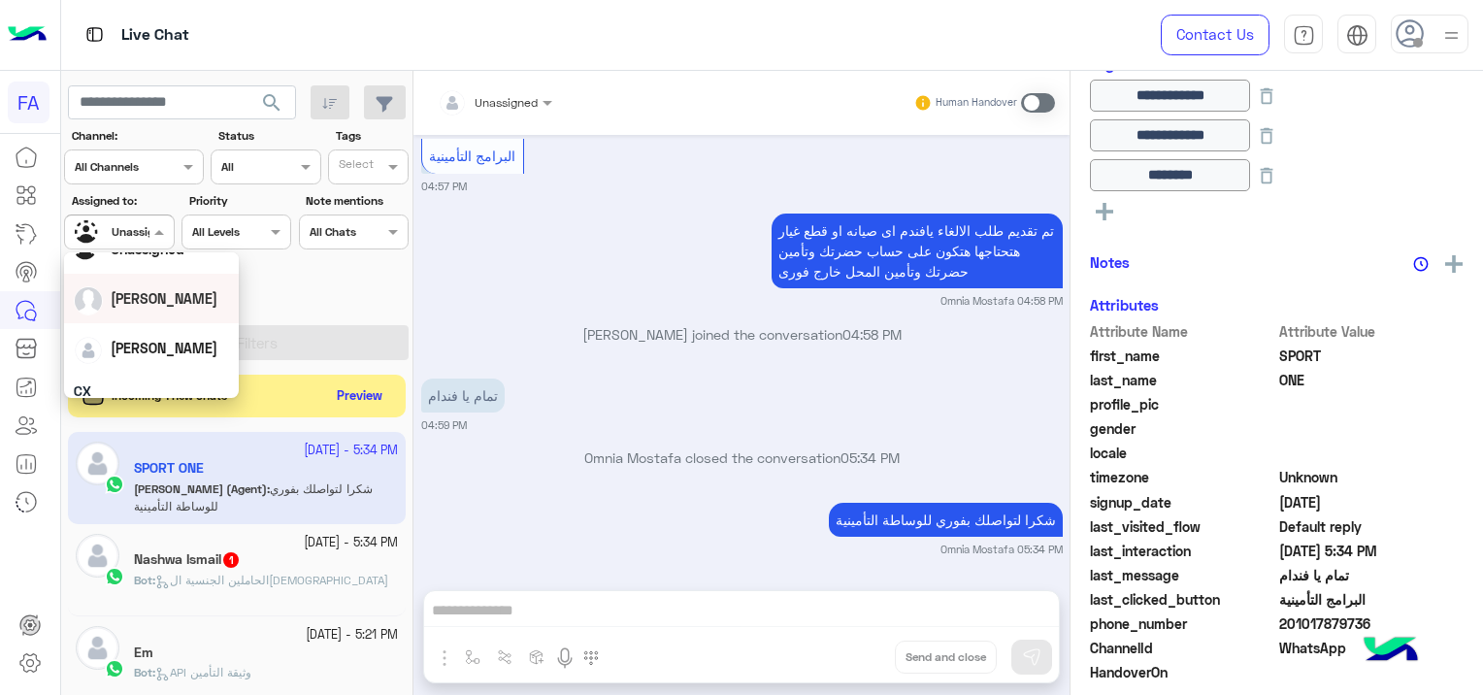
scroll to position [97, 0]
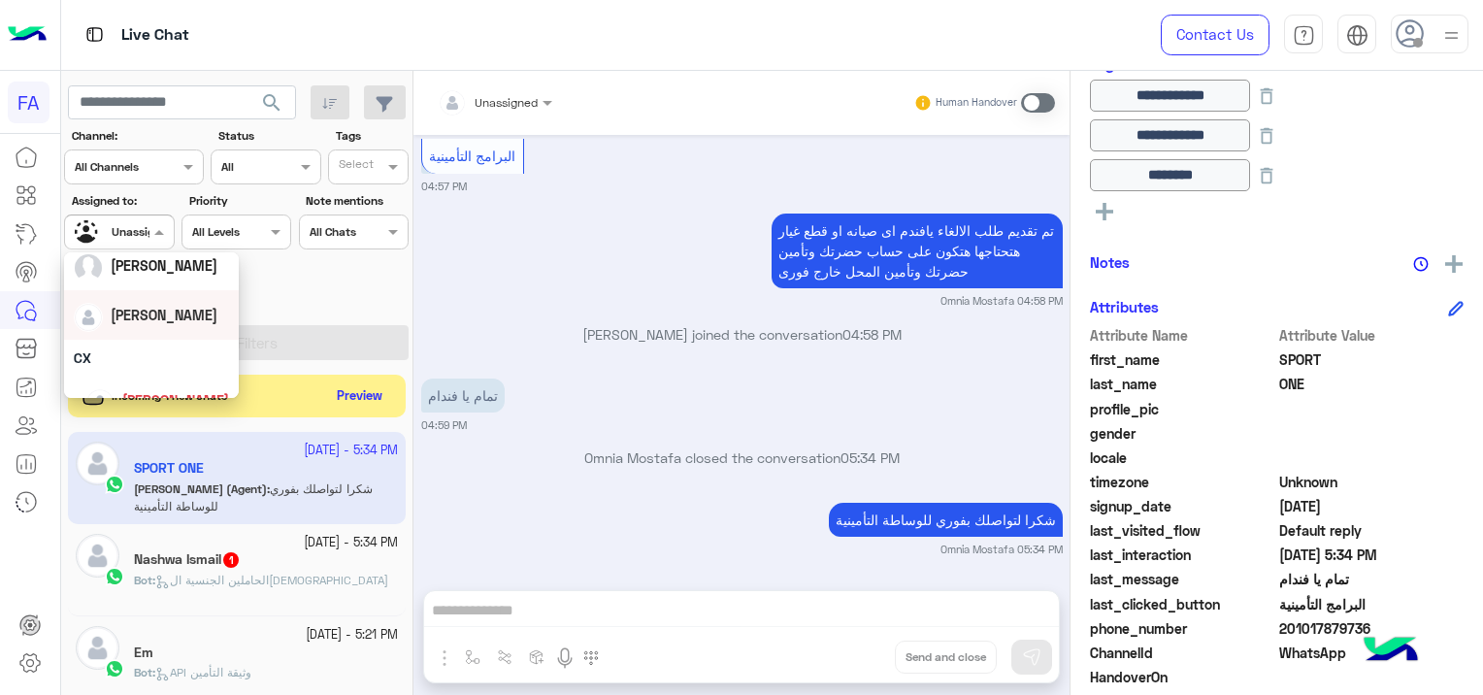
click at [179, 312] on div "[PERSON_NAME]" at bounding box center [151, 315] width 155 height 34
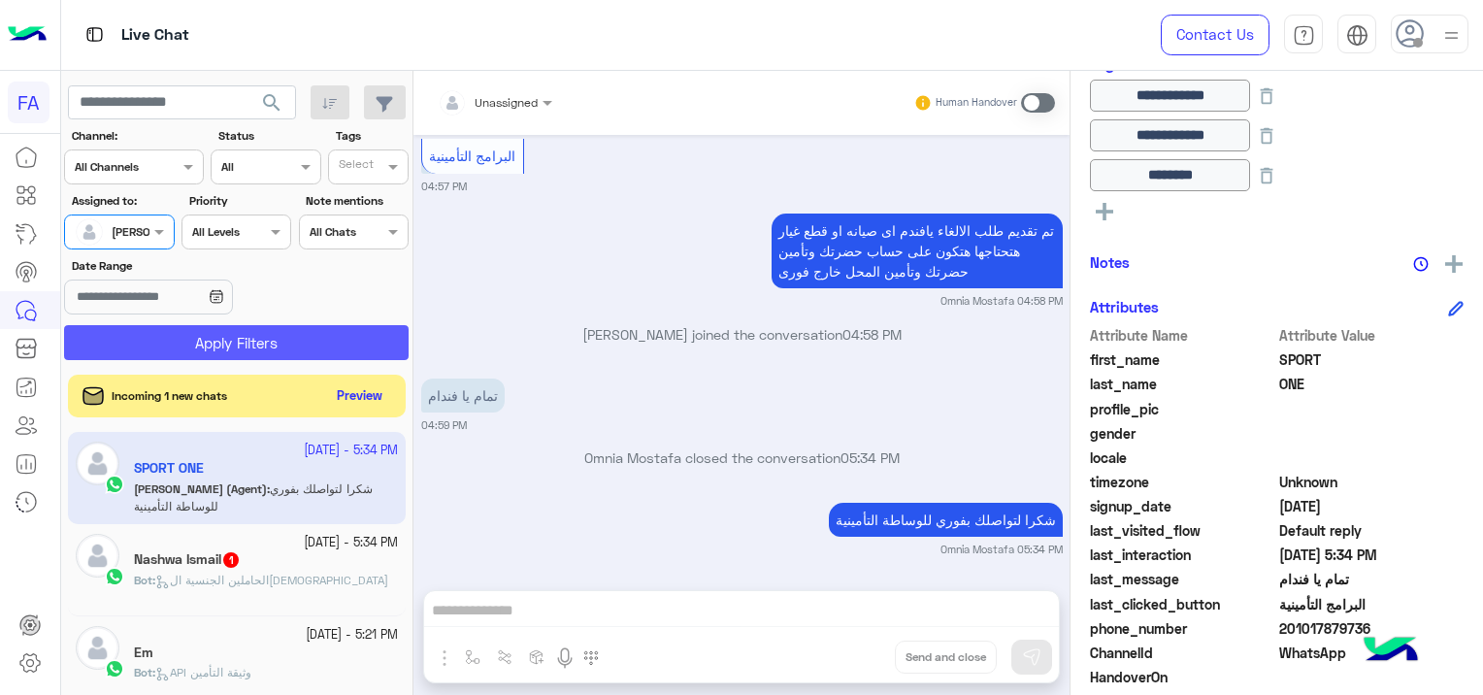
click at [280, 345] on button "Apply Filters" at bounding box center [236, 342] width 344 height 35
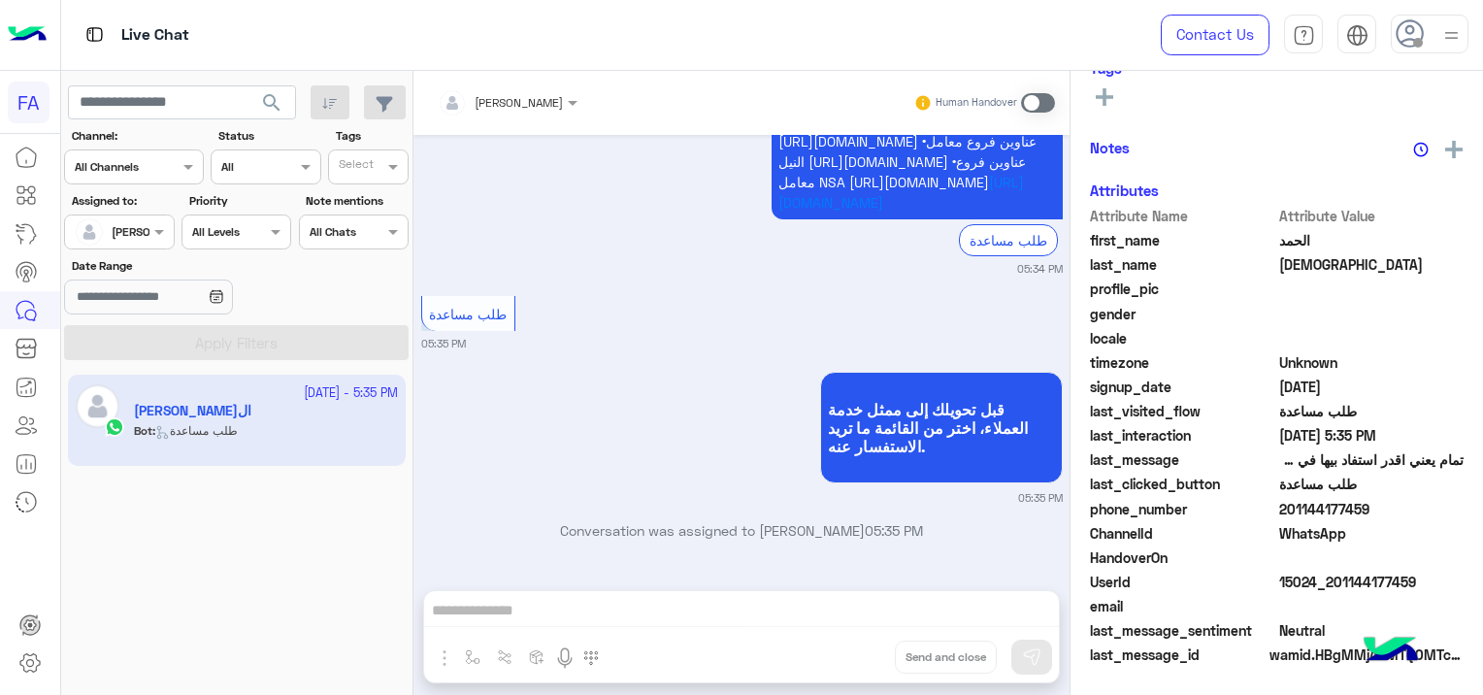
scroll to position [458, 0]
click at [1030, 103] on span at bounding box center [1038, 102] width 34 height 19
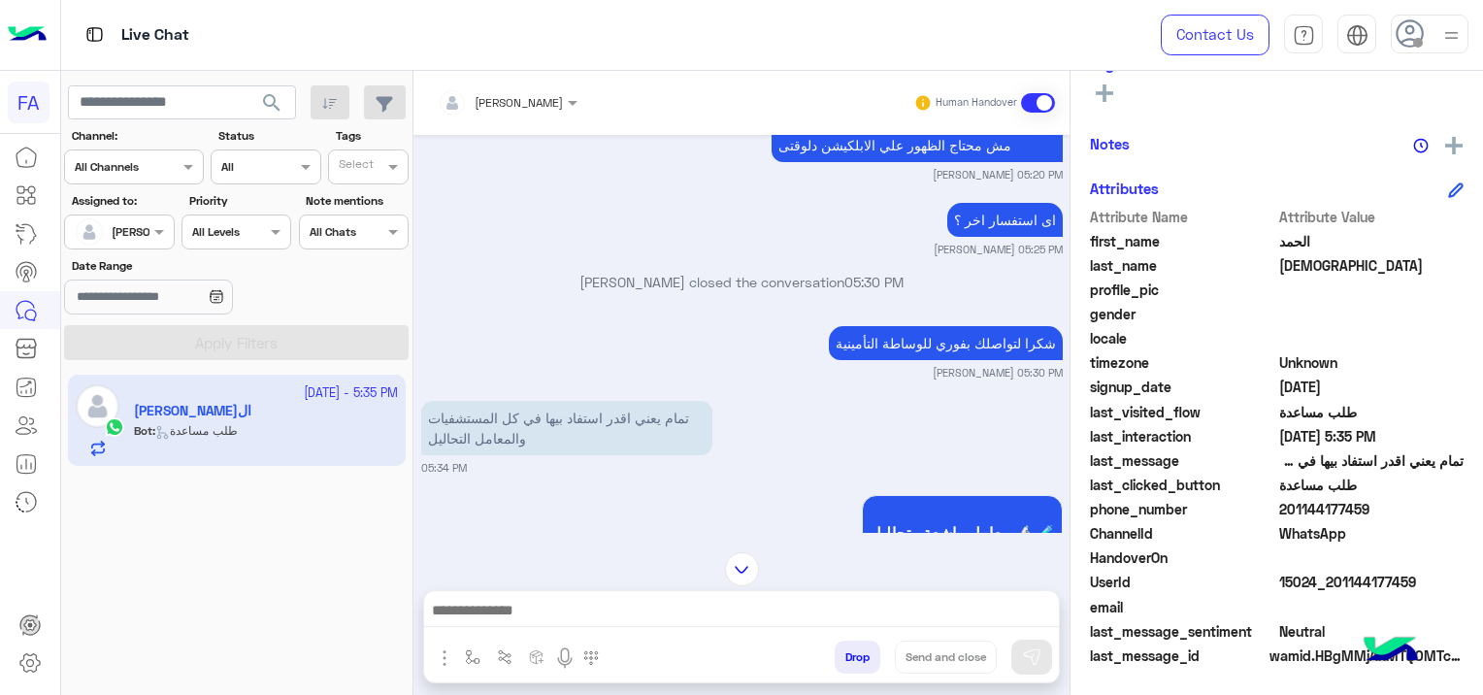
scroll to position [780, 0]
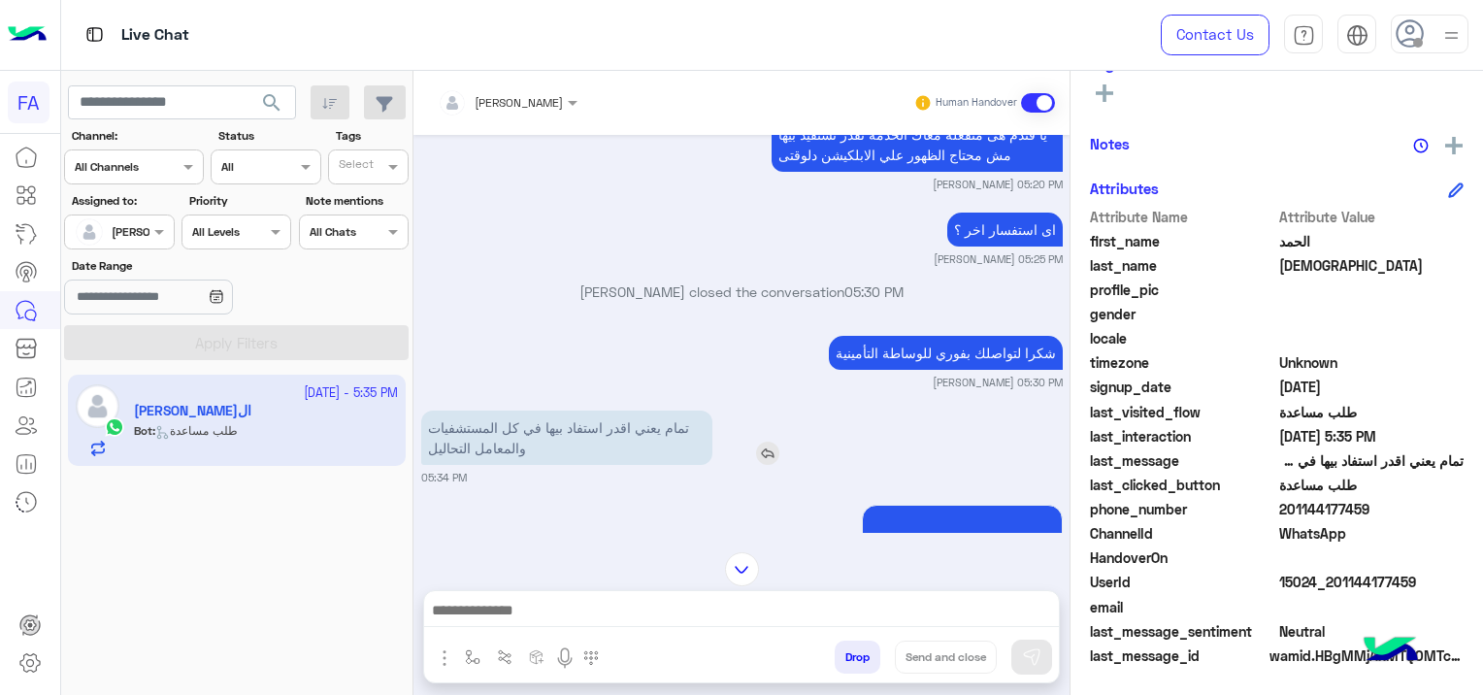
click at [766, 454] on img at bounding box center [767, 452] width 23 height 23
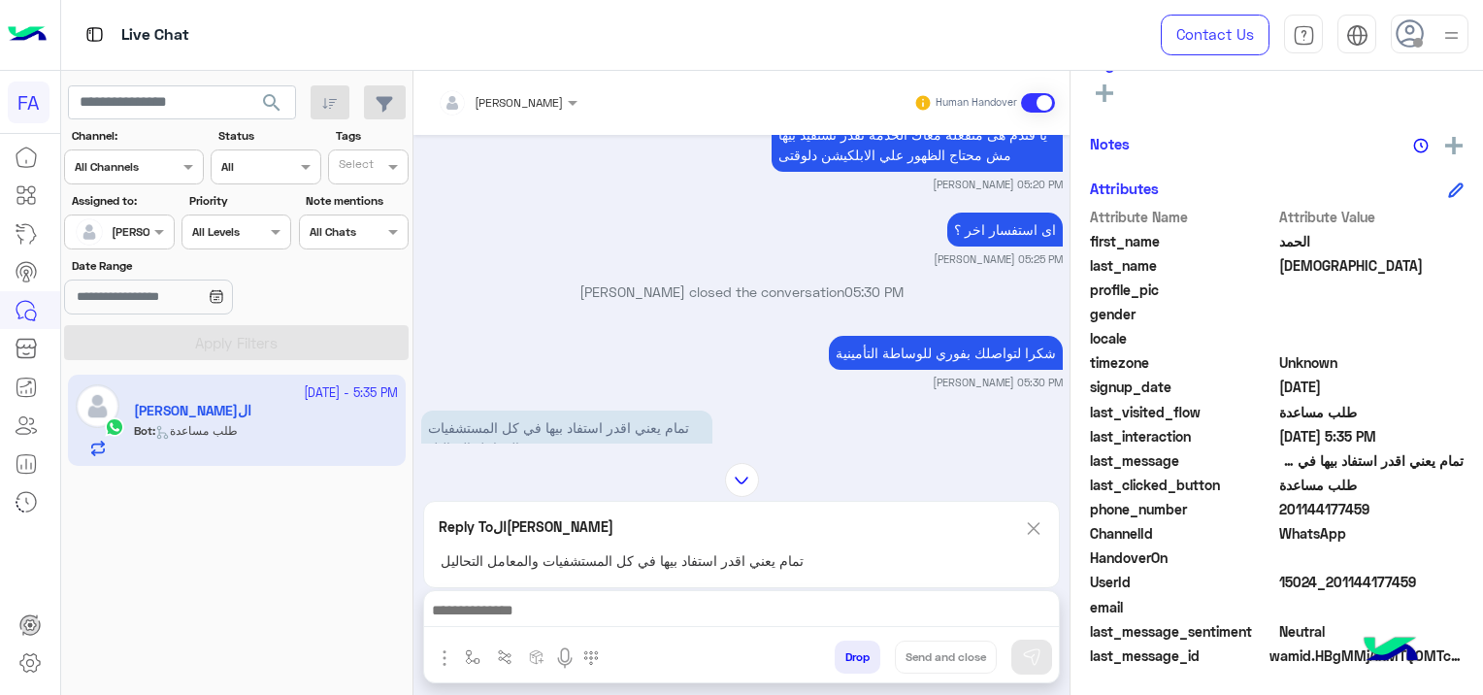
scroll to position [1793, 0]
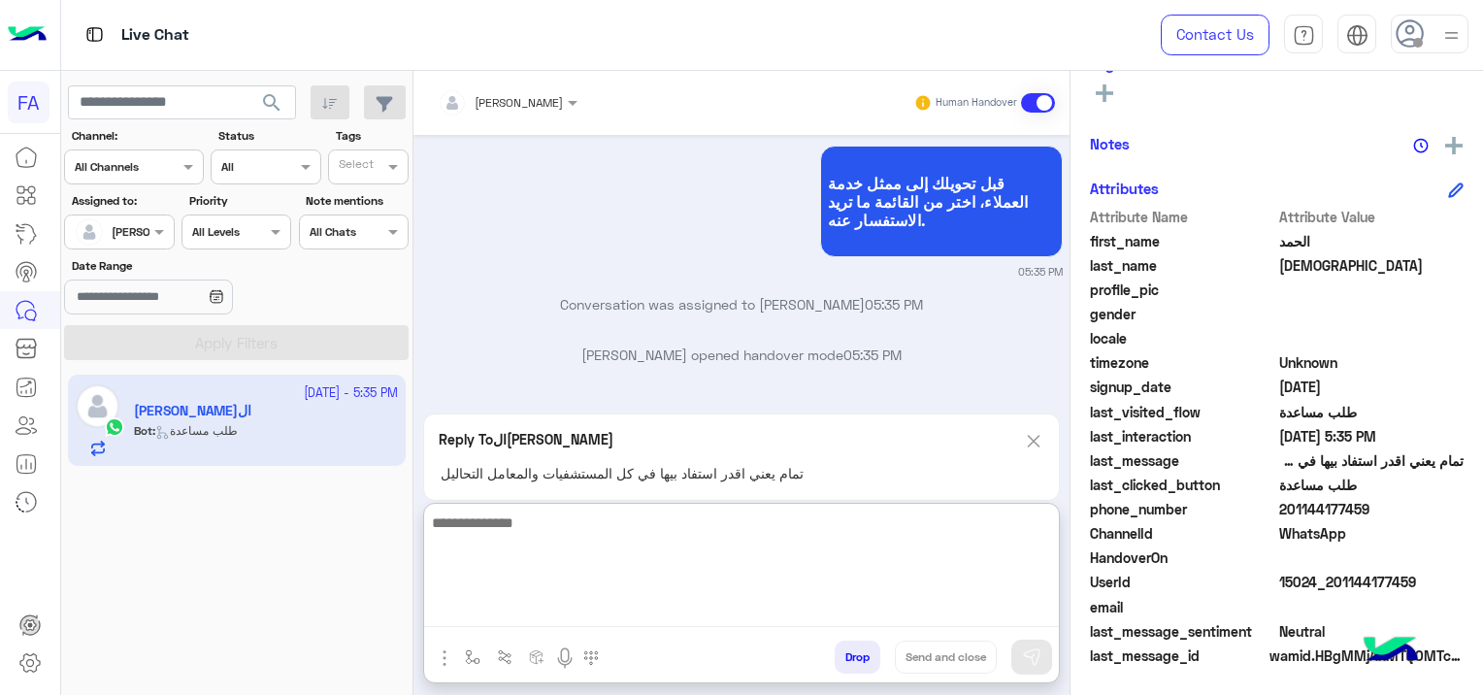
drag, startPoint x: 645, startPoint y: 620, endPoint x: 789, endPoint y: 635, distance: 144.3
click at [644, 621] on textarea at bounding box center [741, 568] width 635 height 116
type textarea "*"
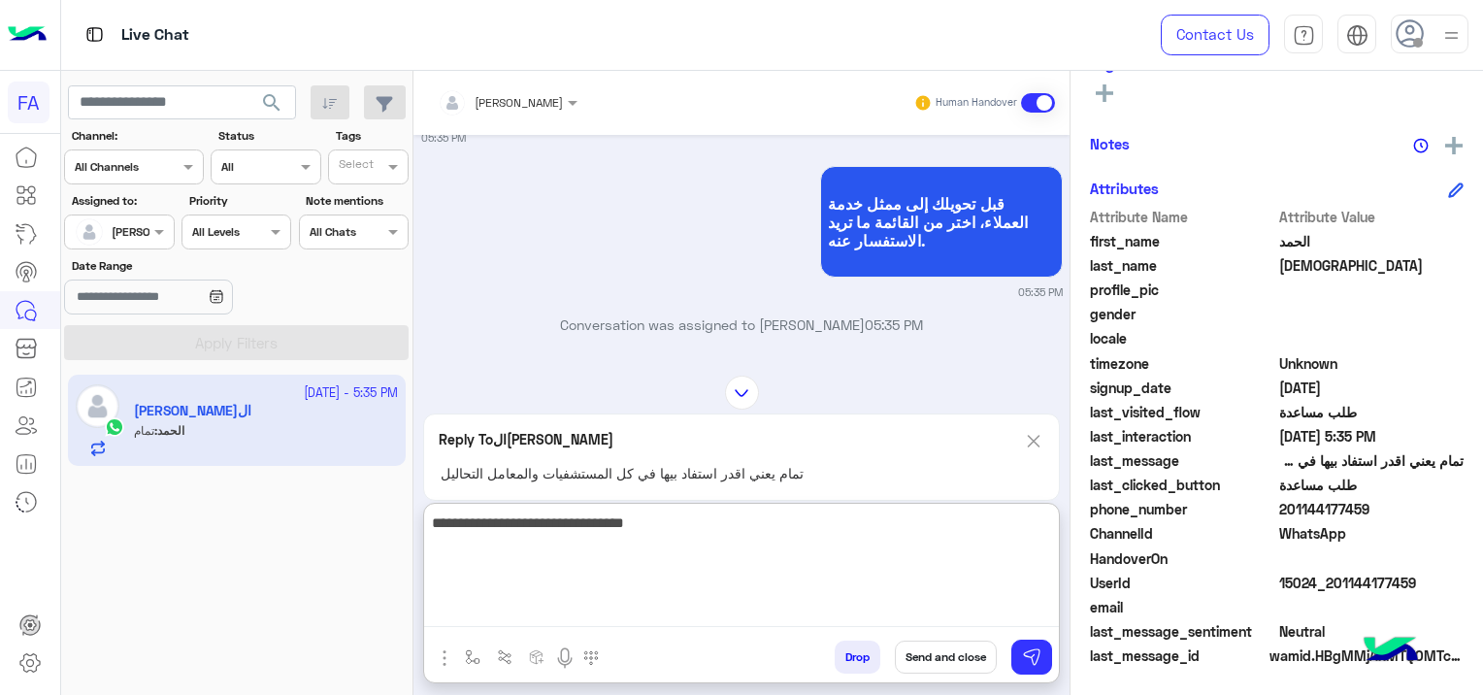
scroll to position [1954, 0]
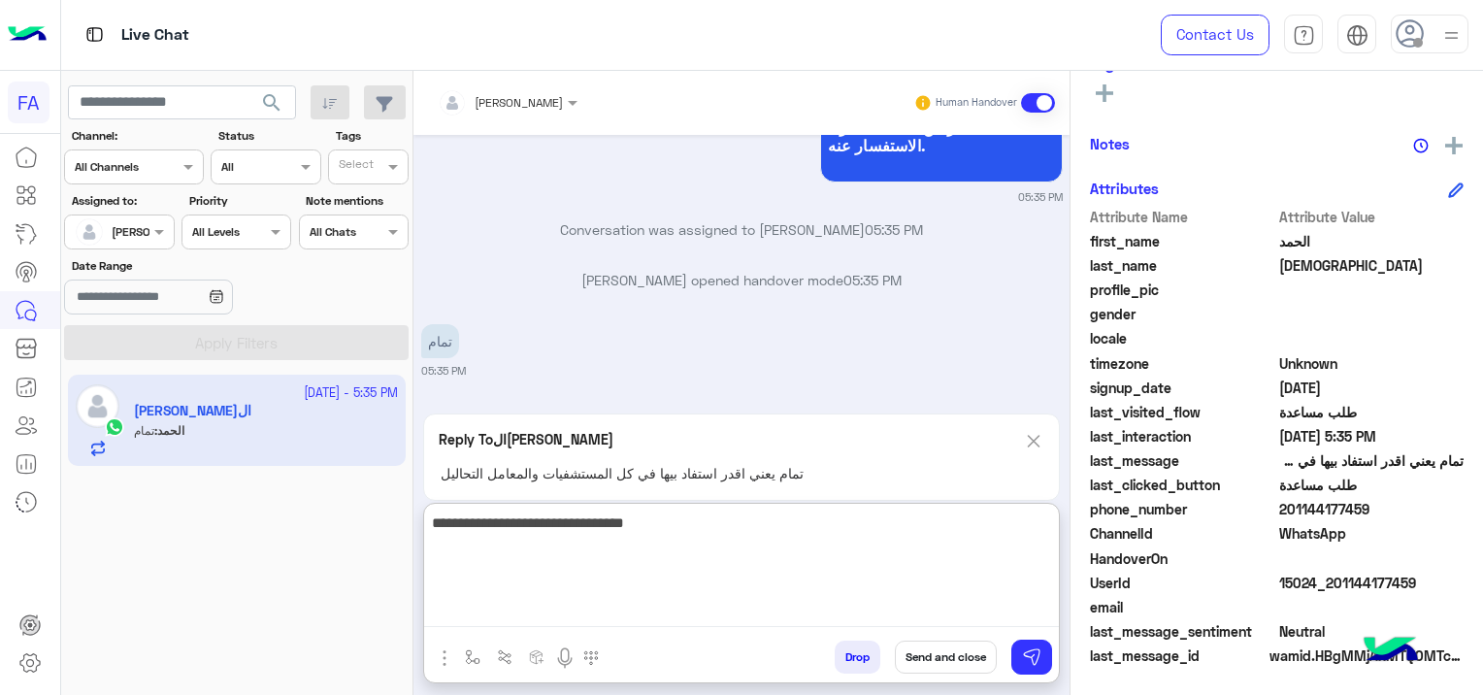
click at [948, 524] on textarea "**********" at bounding box center [741, 568] width 635 height 116
click at [970, 533] on textarea "**********" at bounding box center [741, 568] width 635 height 116
click at [972, 528] on textarea "**********" at bounding box center [741, 568] width 635 height 116
click at [971, 527] on textarea "**********" at bounding box center [741, 568] width 635 height 116
click at [970, 562] on textarea "**********" at bounding box center [741, 568] width 635 height 116
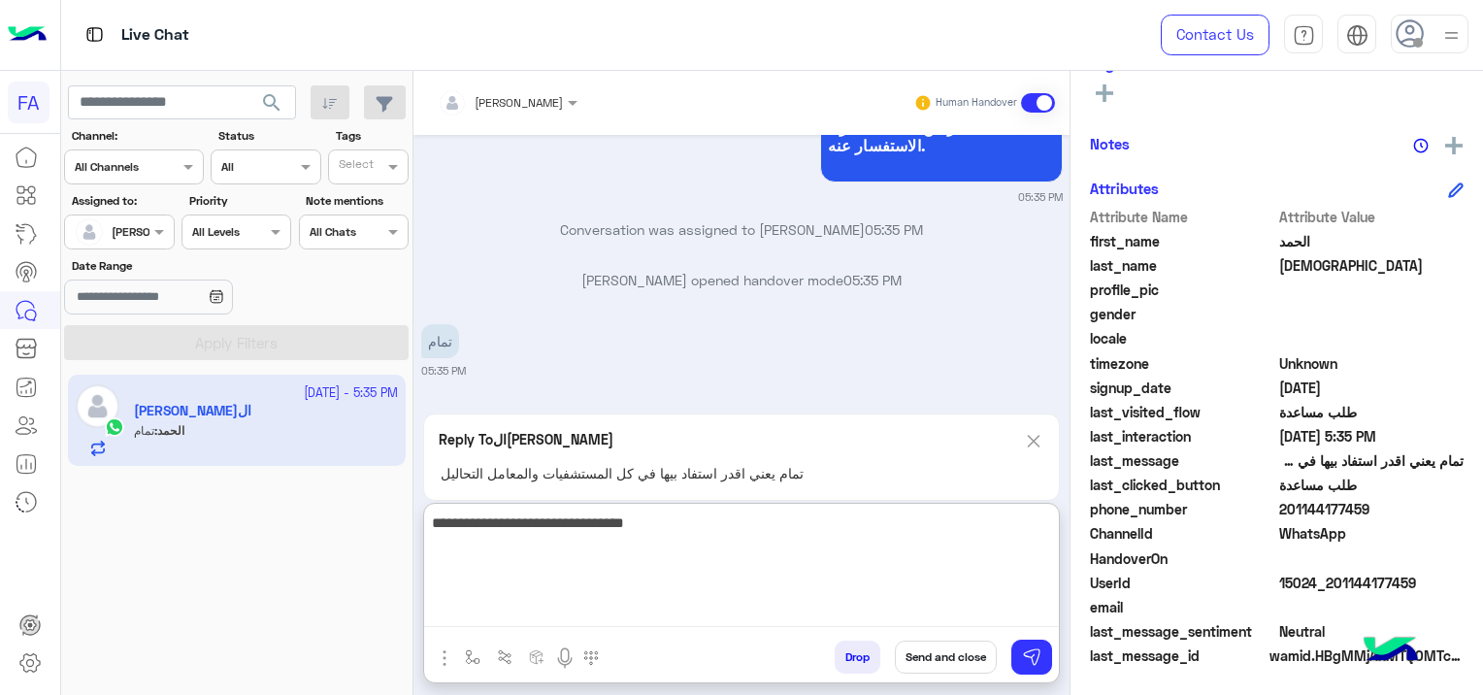
click at [977, 518] on textarea "**********" at bounding box center [741, 568] width 635 height 116
type textarea "**********"
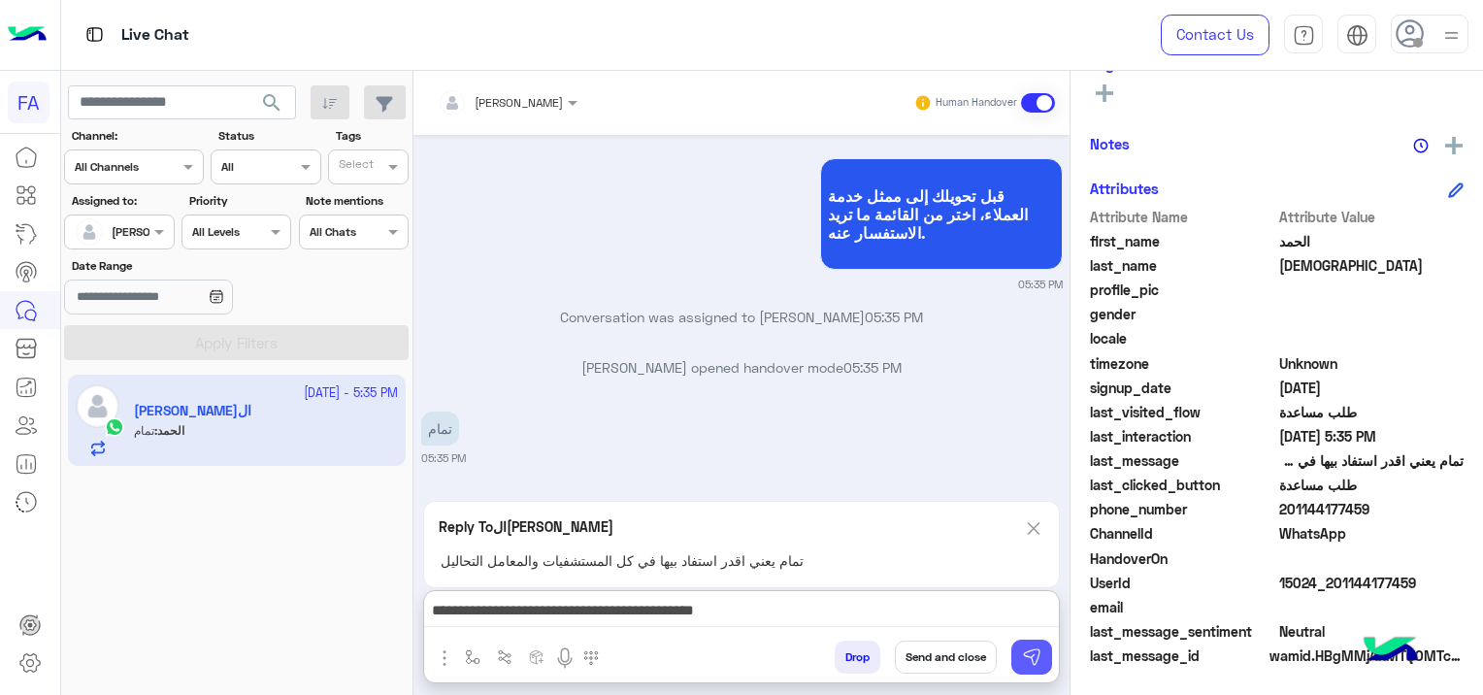
click at [1034, 646] on button at bounding box center [1031, 656] width 41 height 35
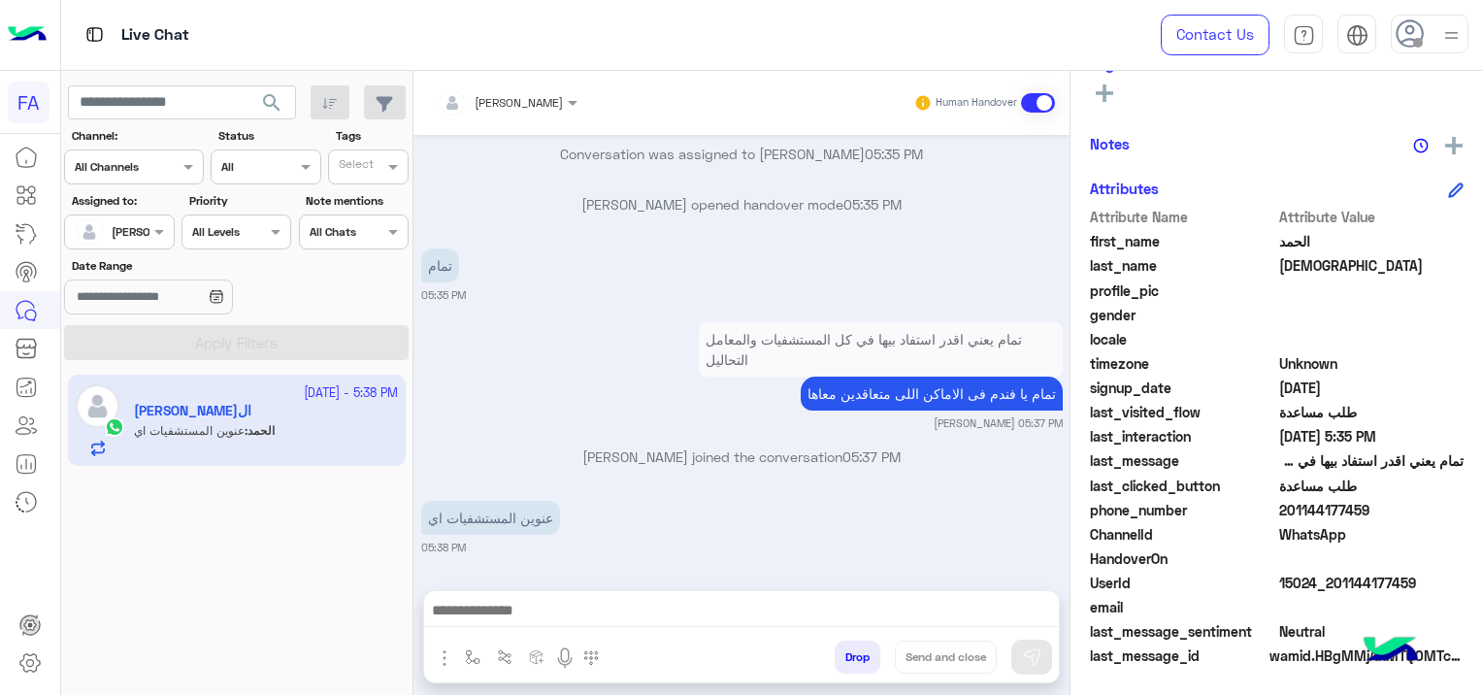
scroll to position [2030, 0]
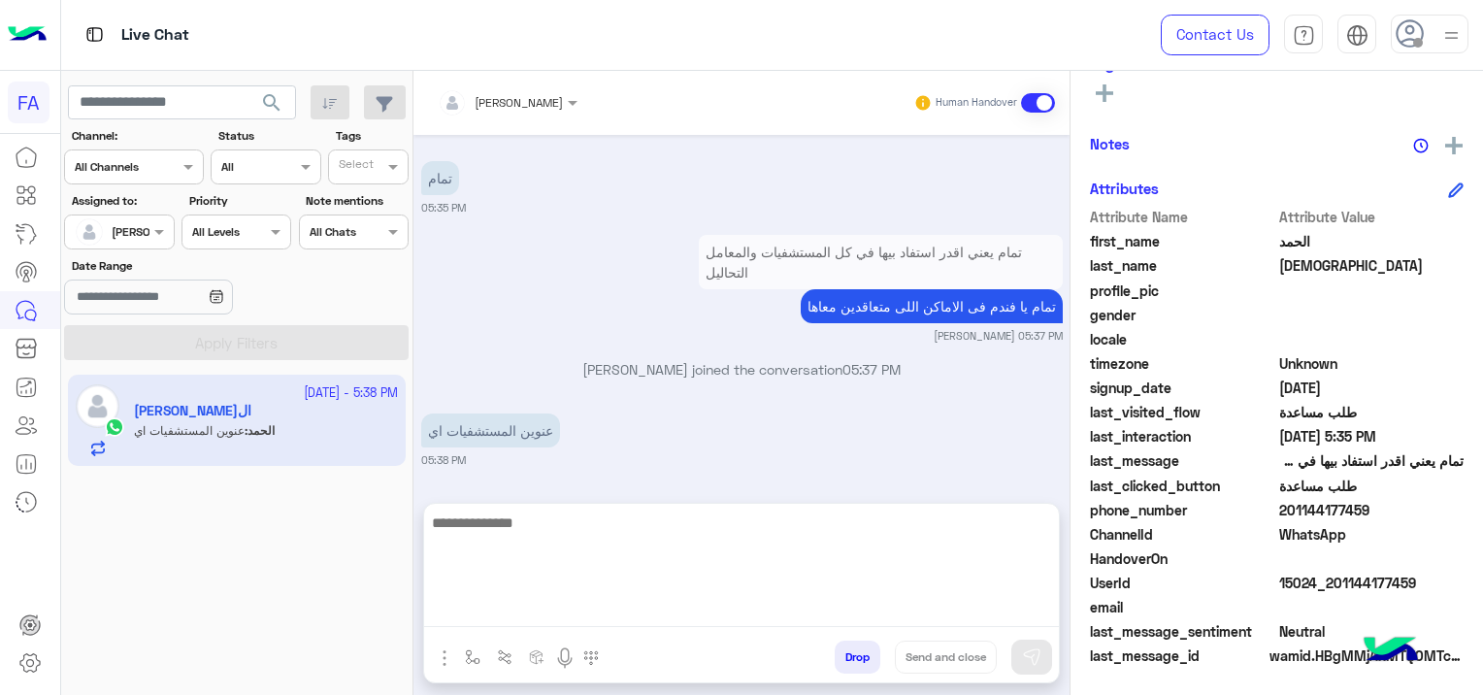
click at [726, 601] on textarea at bounding box center [741, 568] width 635 height 116
type textarea "**********"
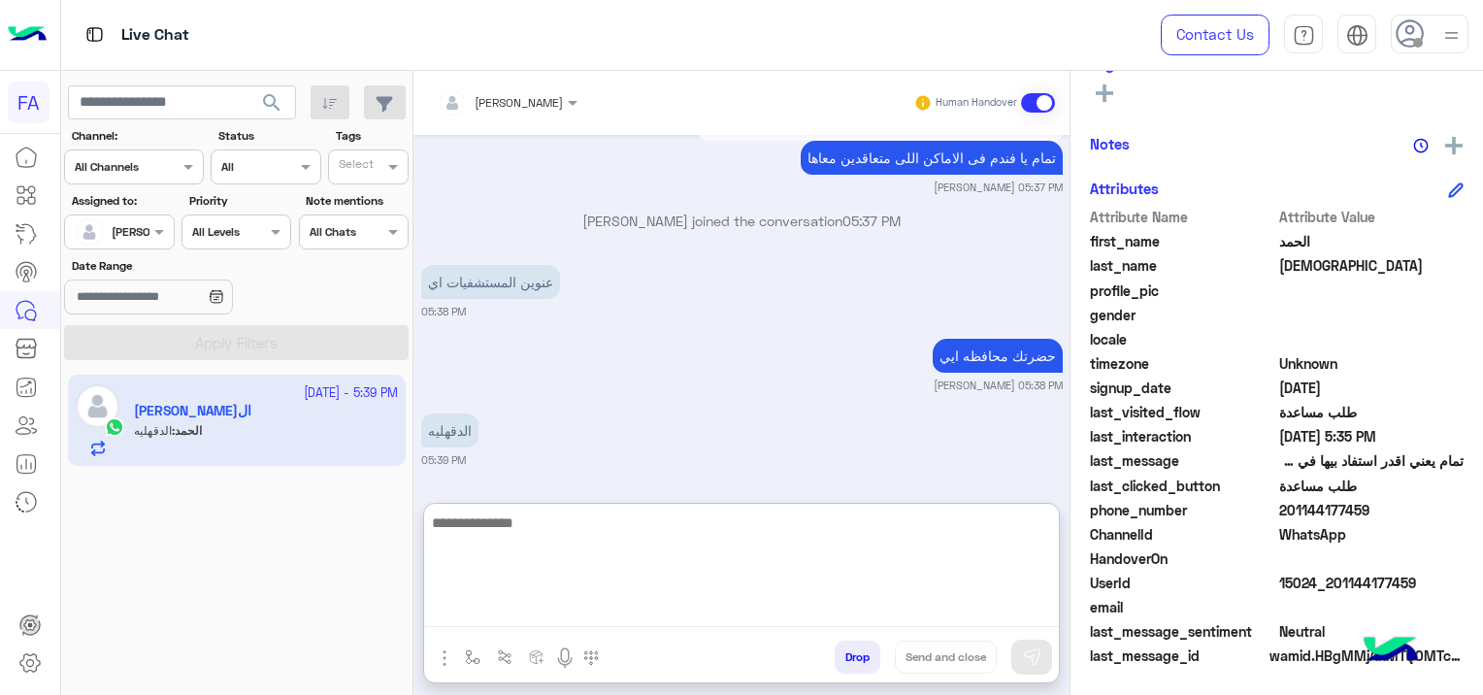
scroll to position [2267, 0]
type textarea "**********"
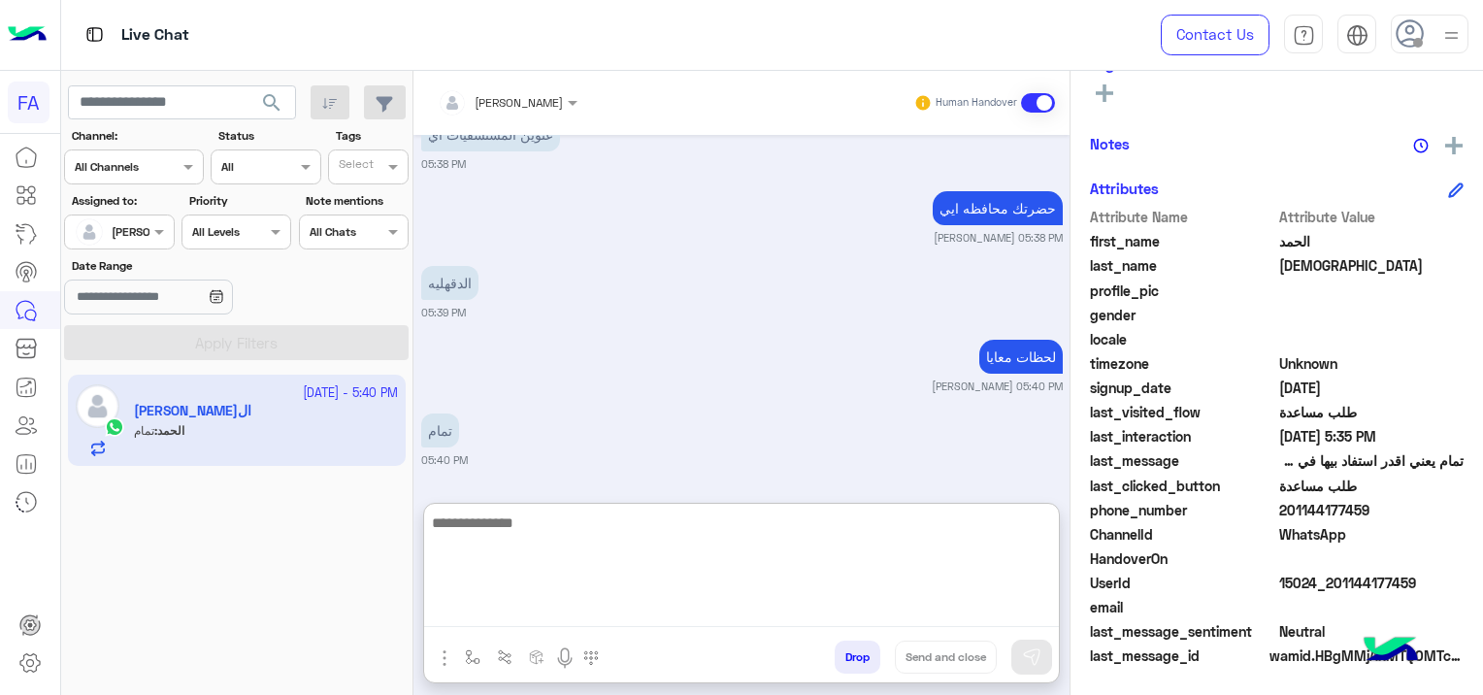
scroll to position [2414, 0]
click at [584, 567] on textarea at bounding box center [741, 568] width 635 height 116
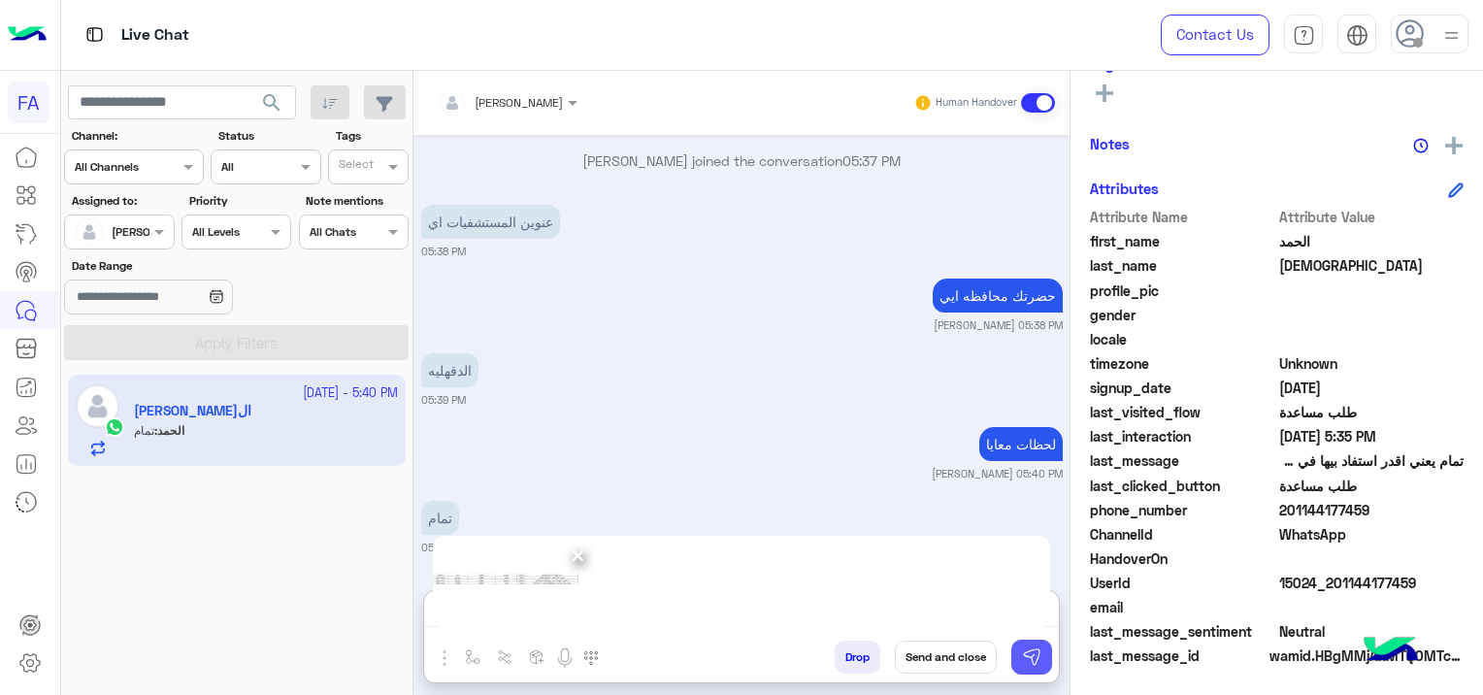
click at [1028, 656] on img at bounding box center [1031, 656] width 19 height 19
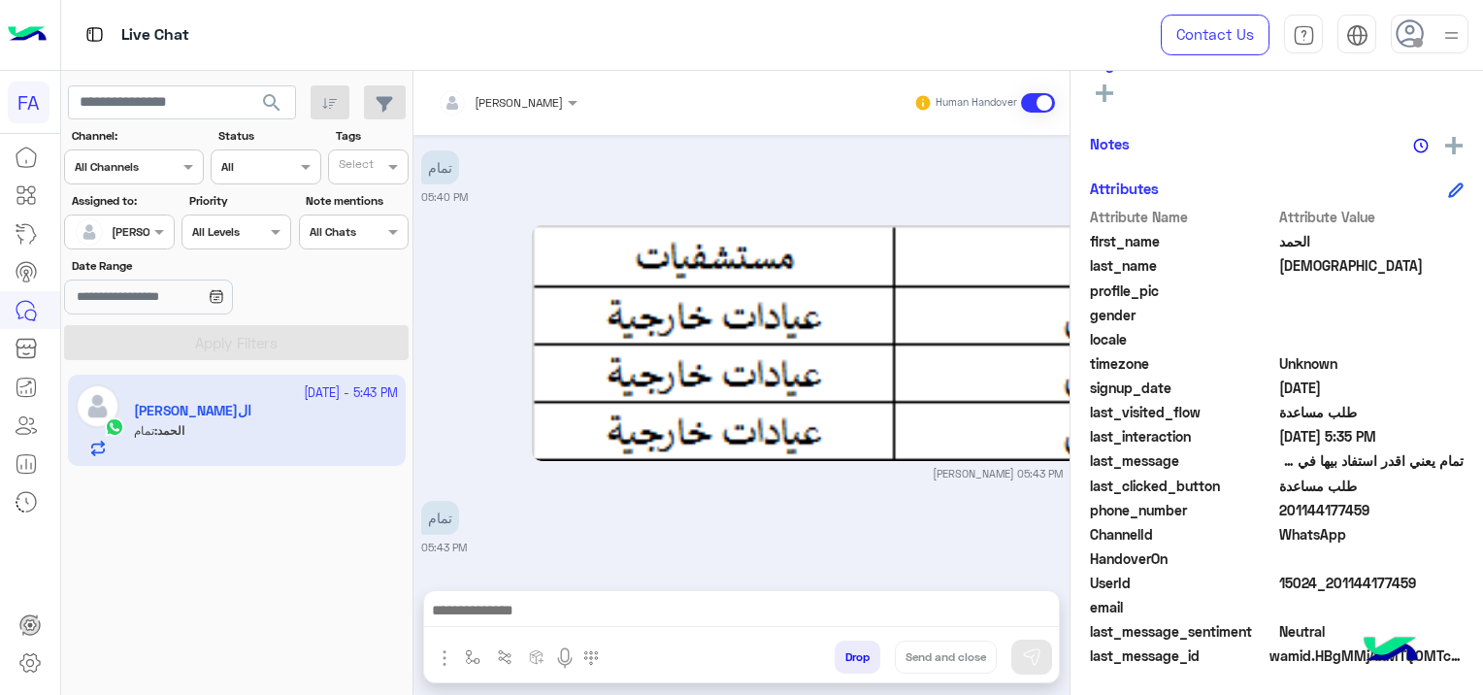
scroll to position [2677, 0]
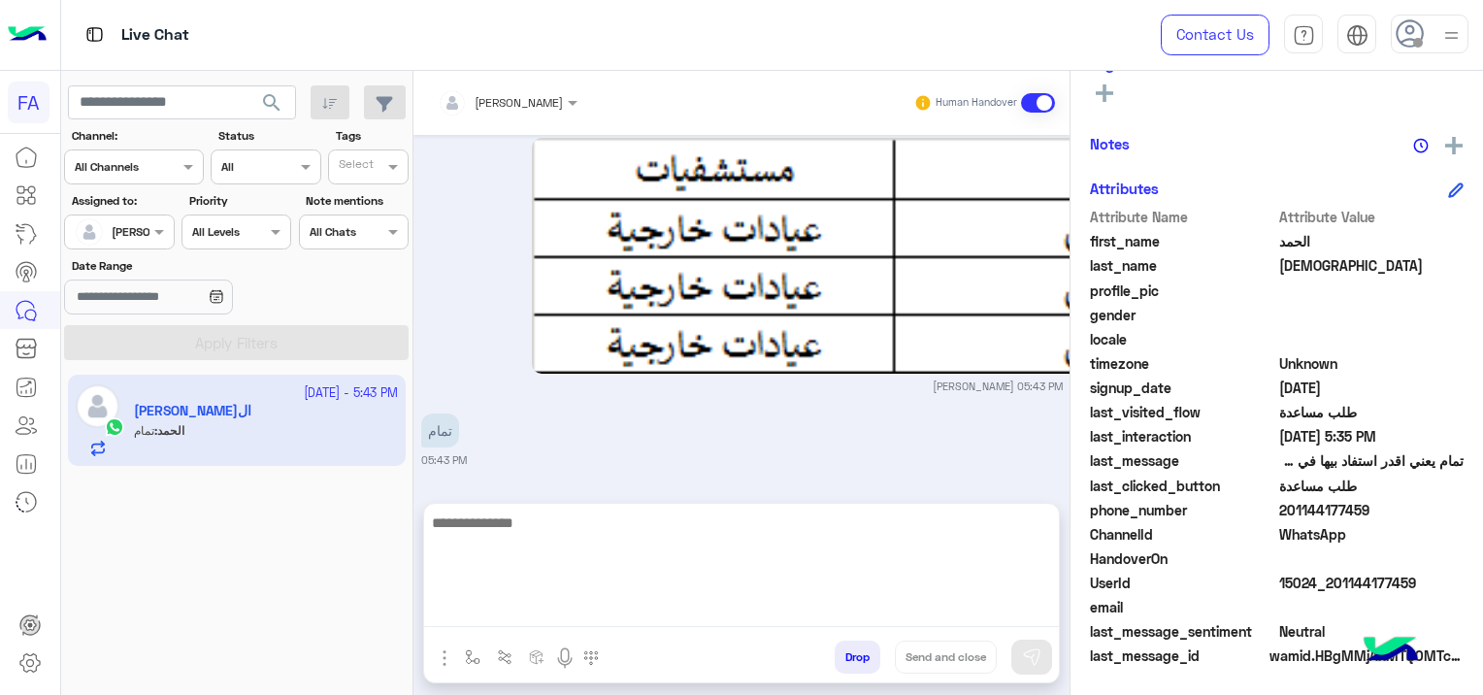
click at [559, 613] on textarea at bounding box center [741, 568] width 635 height 116
type textarea "*"
click at [487, 609] on textarea at bounding box center [741, 568] width 635 height 116
paste textarea "**********"
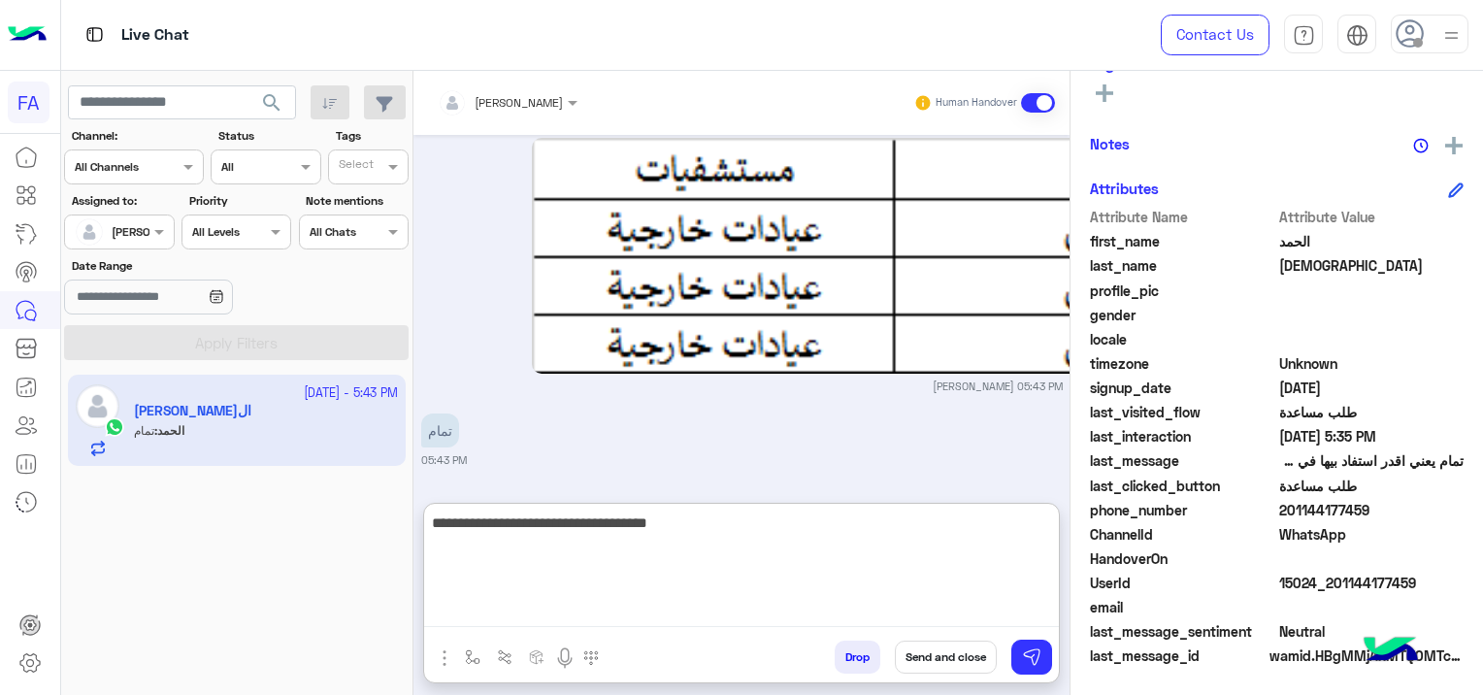
type textarea "**********"
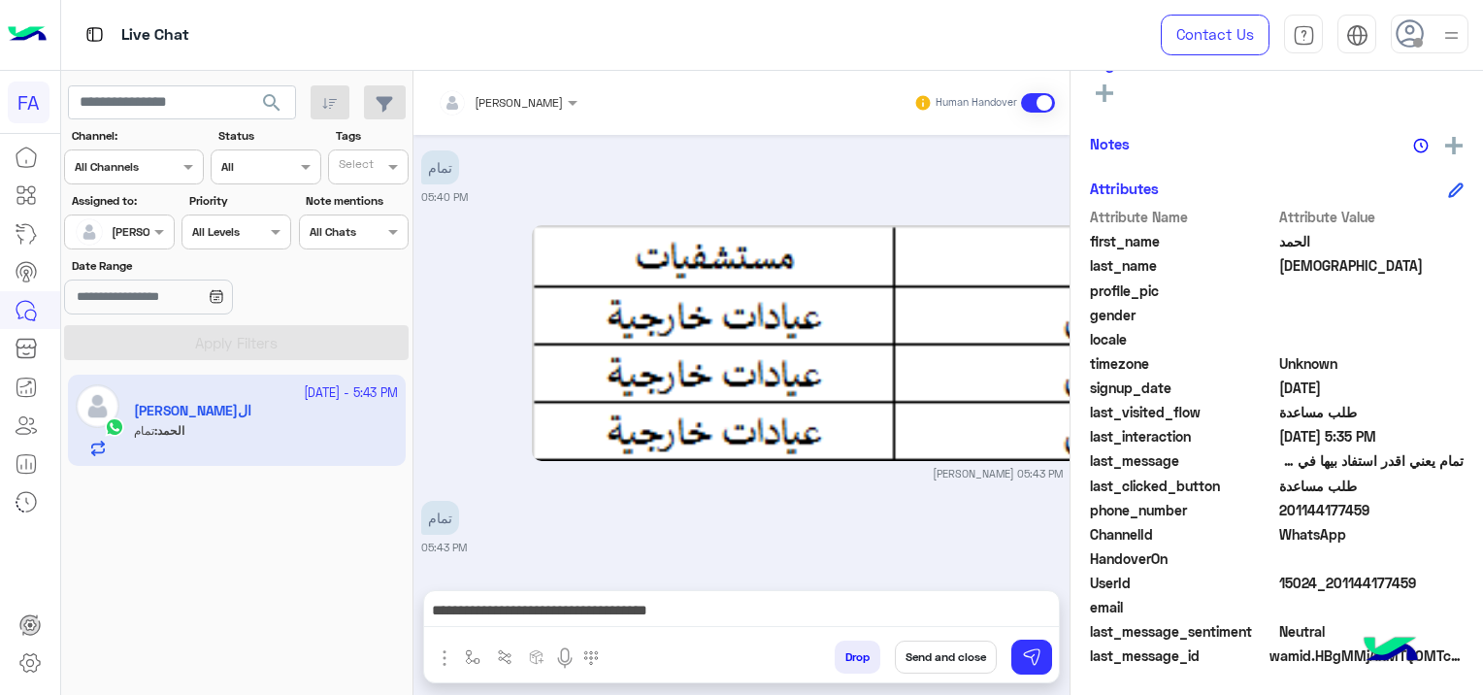
click at [957, 654] on button "Send and close" at bounding box center [946, 656] width 102 height 33
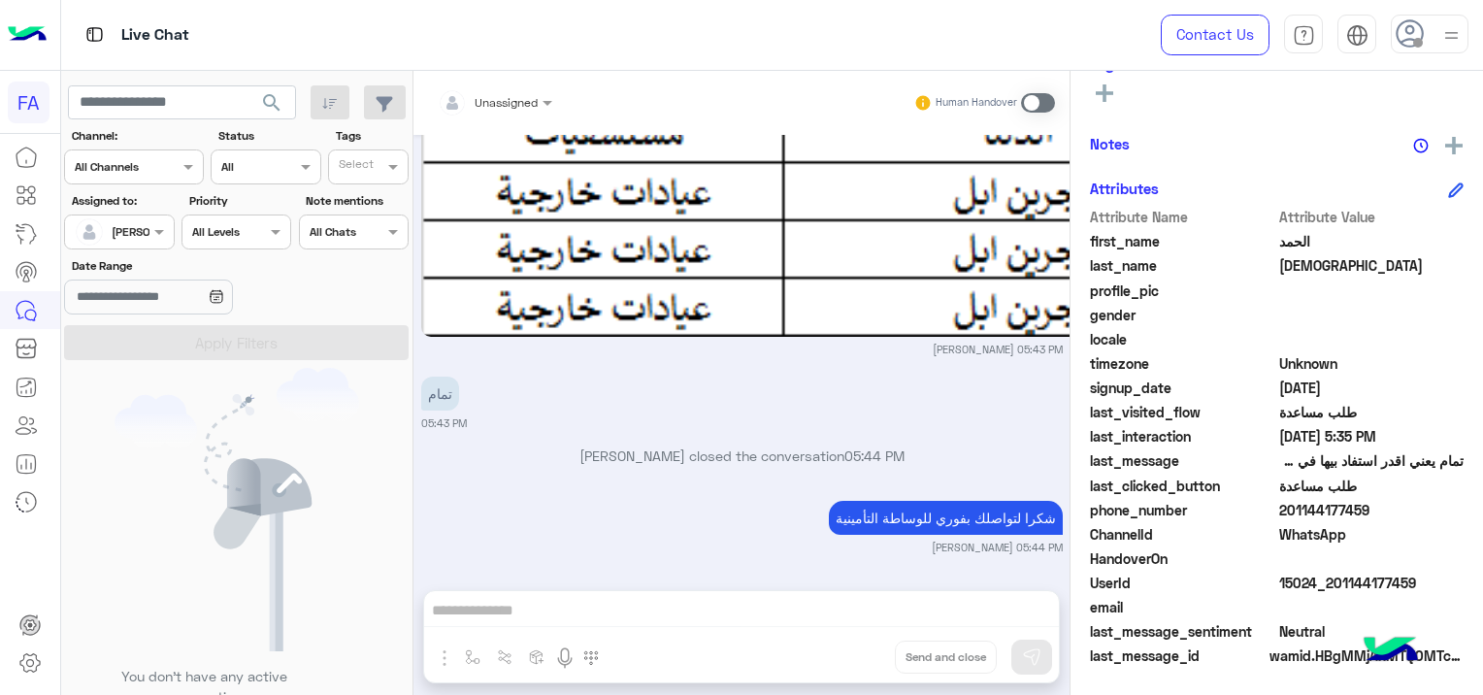
scroll to position [458, 0]
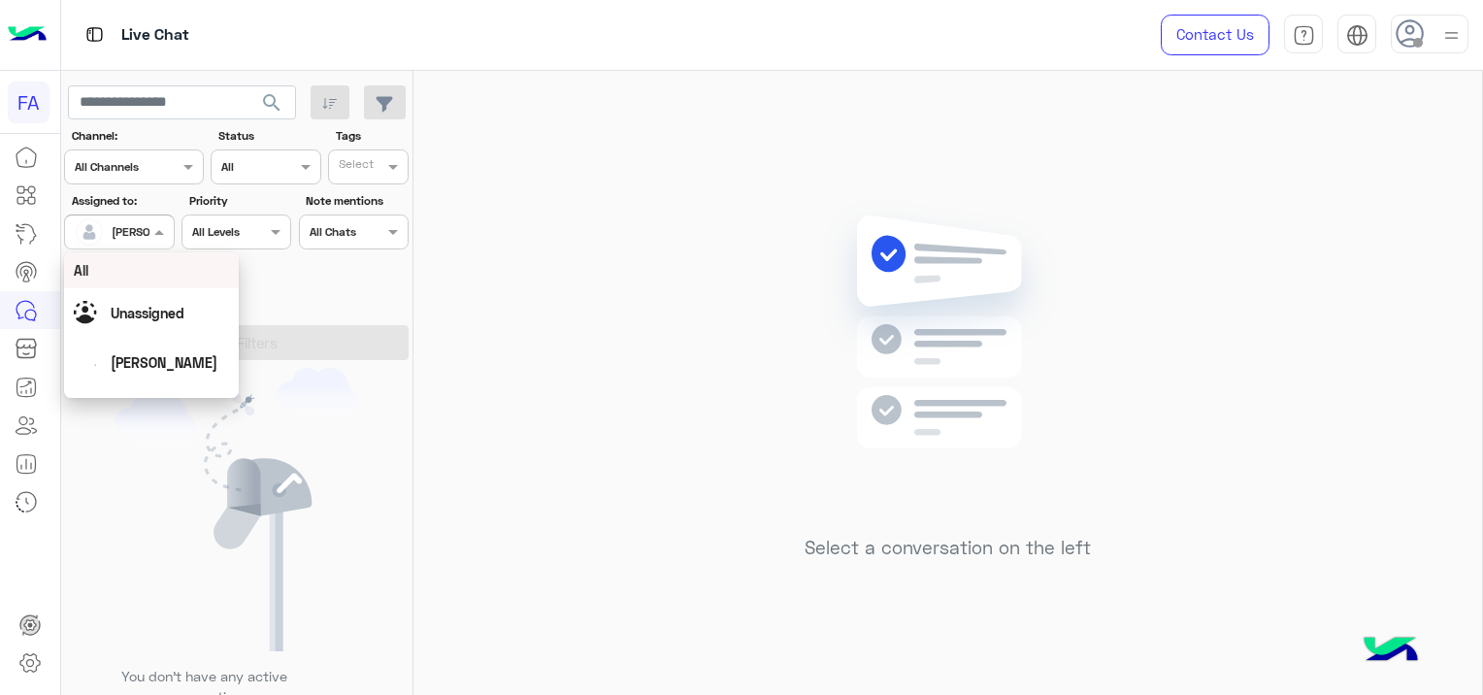
click at [141, 235] on div at bounding box center [119, 229] width 108 height 18
click at [151, 332] on div "[PERSON_NAME]" at bounding box center [151, 314] width 175 height 49
click at [163, 237] on span at bounding box center [161, 231] width 24 height 20
click at [150, 306] on span "Unassigned" at bounding box center [148, 313] width 74 height 16
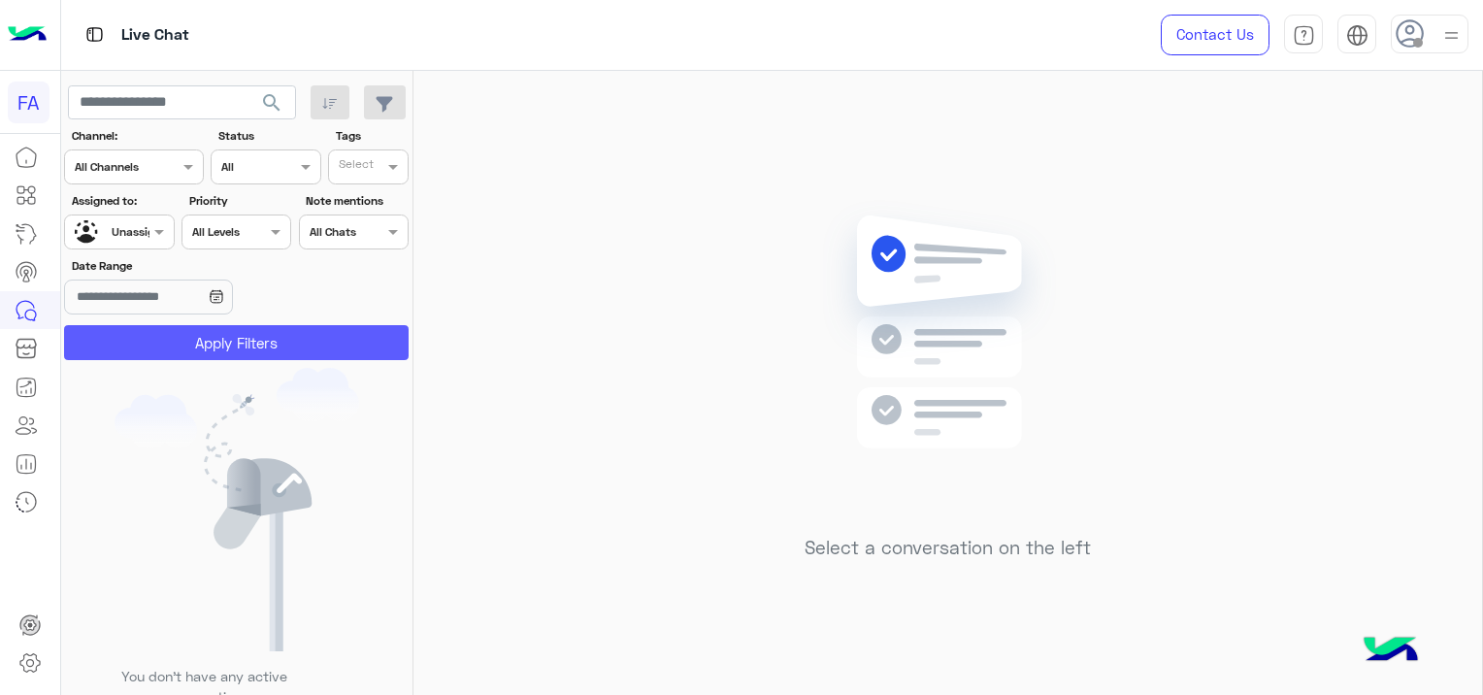
click at [233, 330] on button "Apply Filters" at bounding box center [236, 342] width 344 height 35
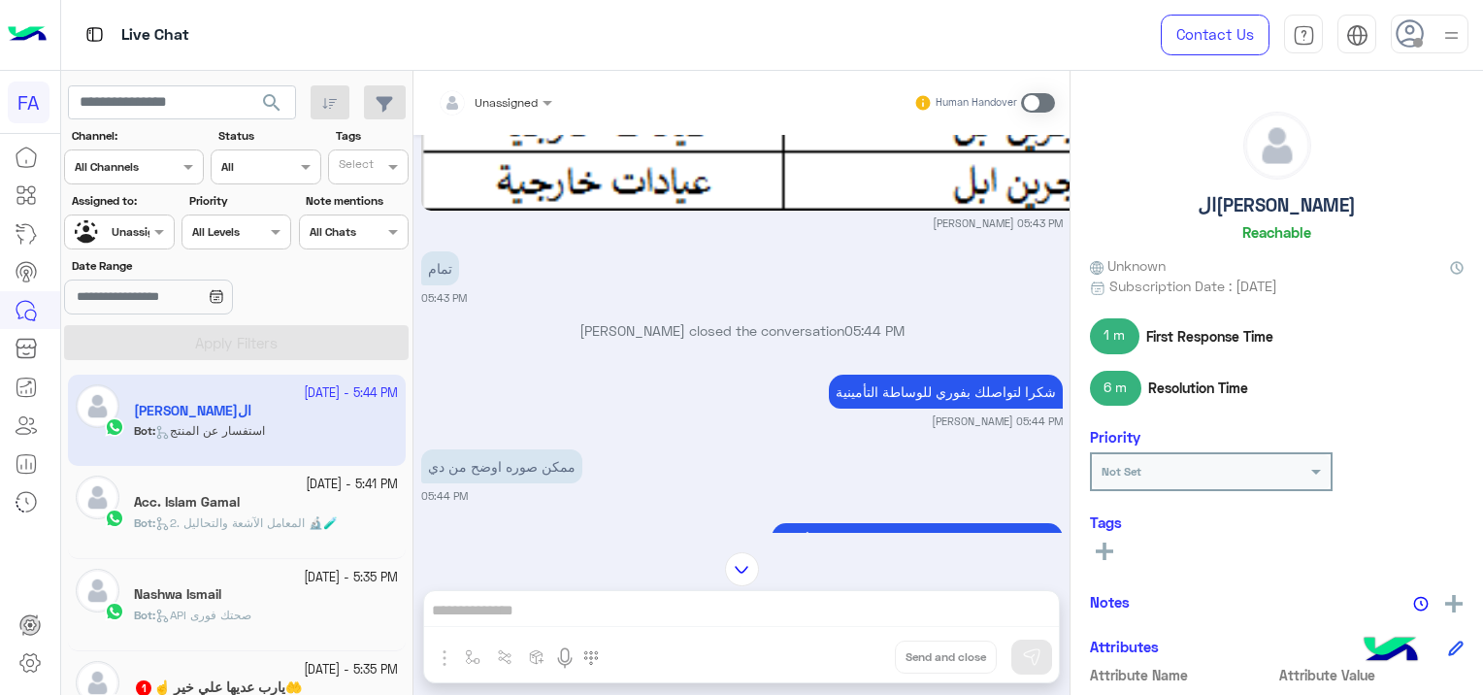
scroll to position [1597, 0]
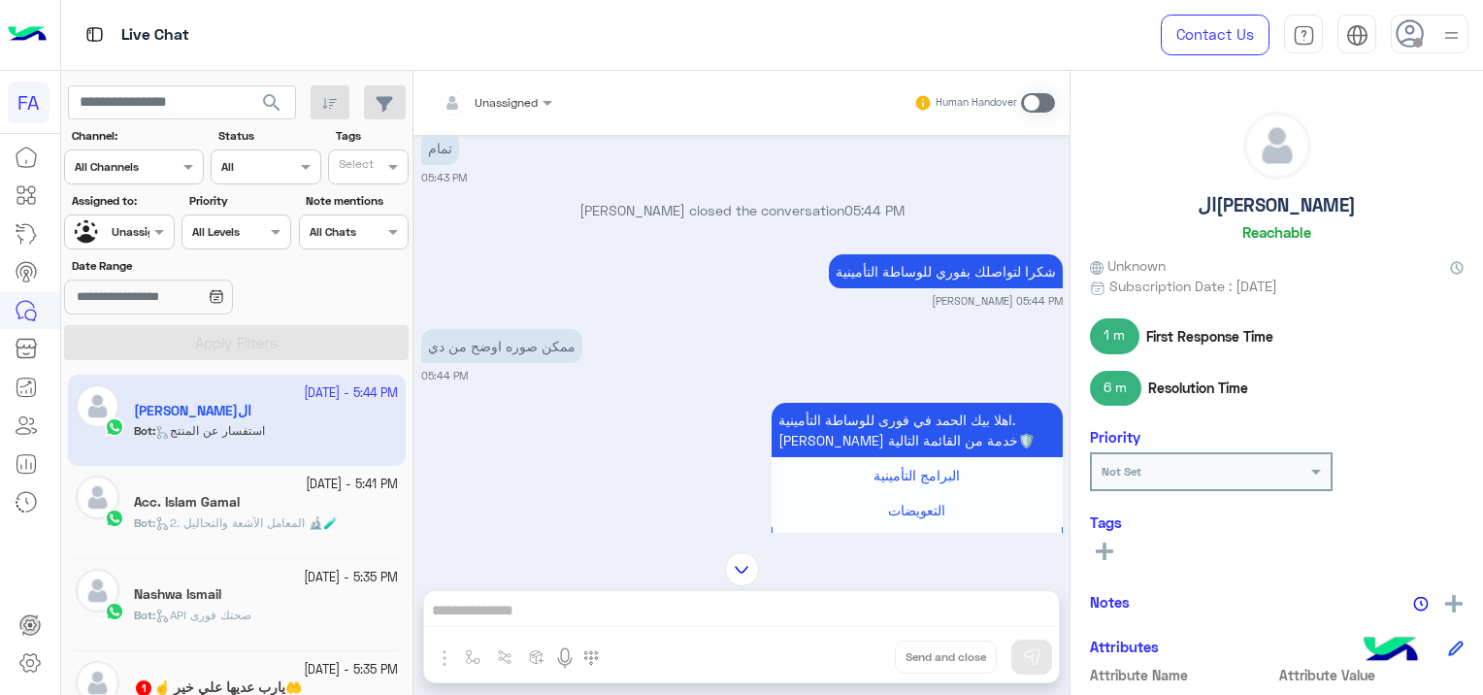
scroll to position [1684, 0]
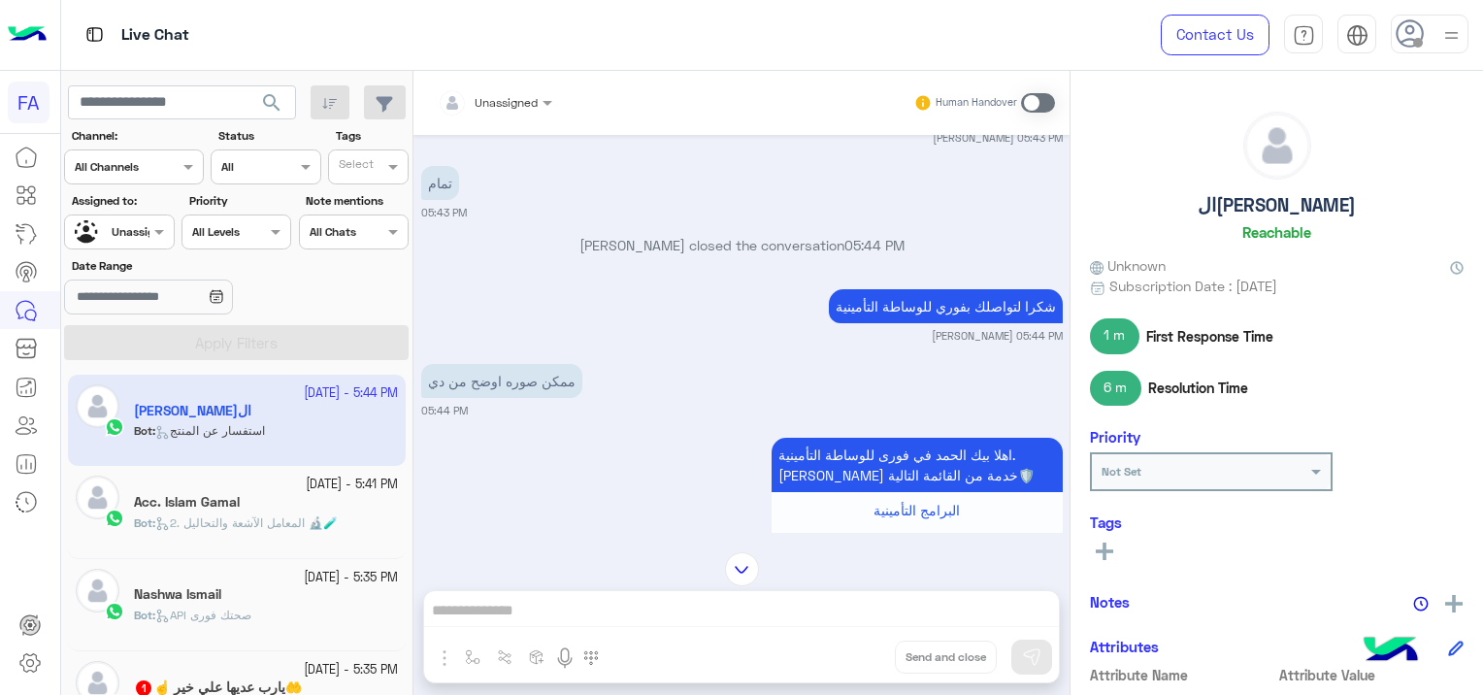
click at [1039, 101] on span at bounding box center [1038, 102] width 34 height 19
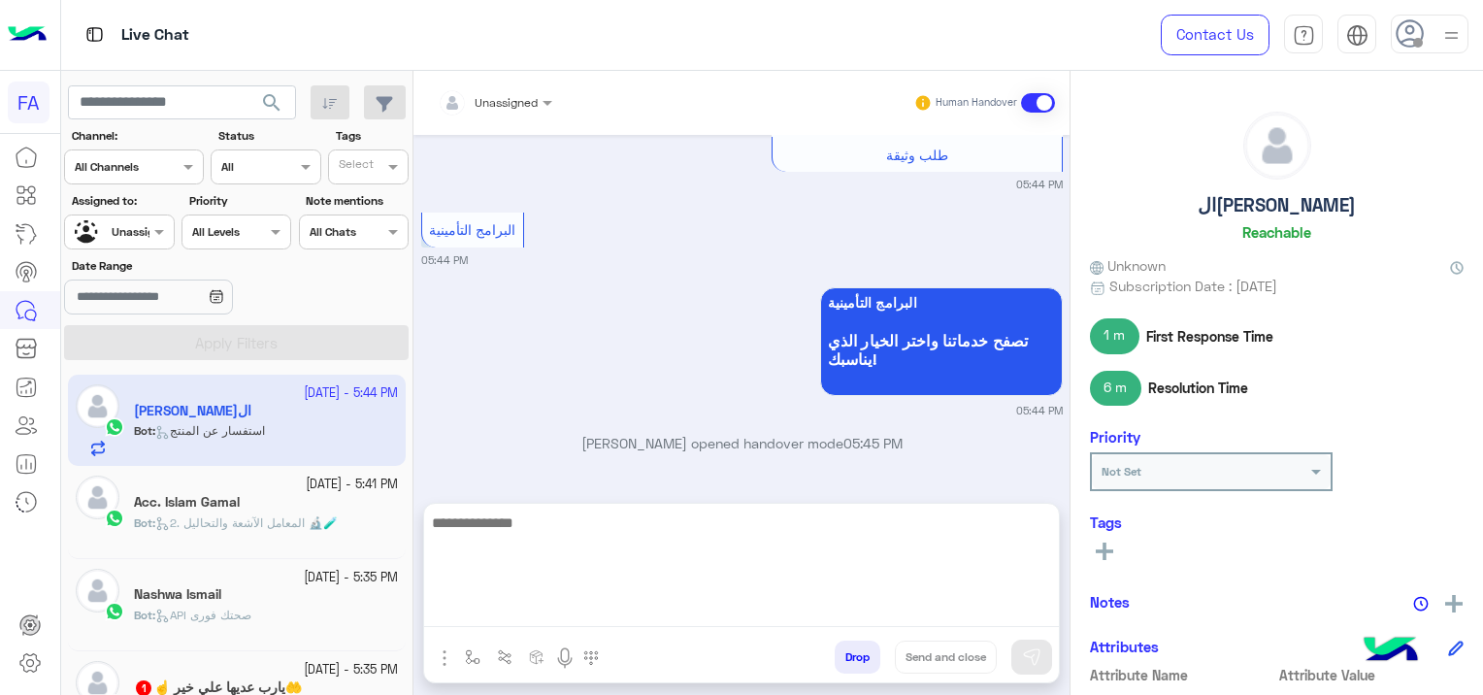
click at [683, 613] on textarea at bounding box center [741, 568] width 635 height 116
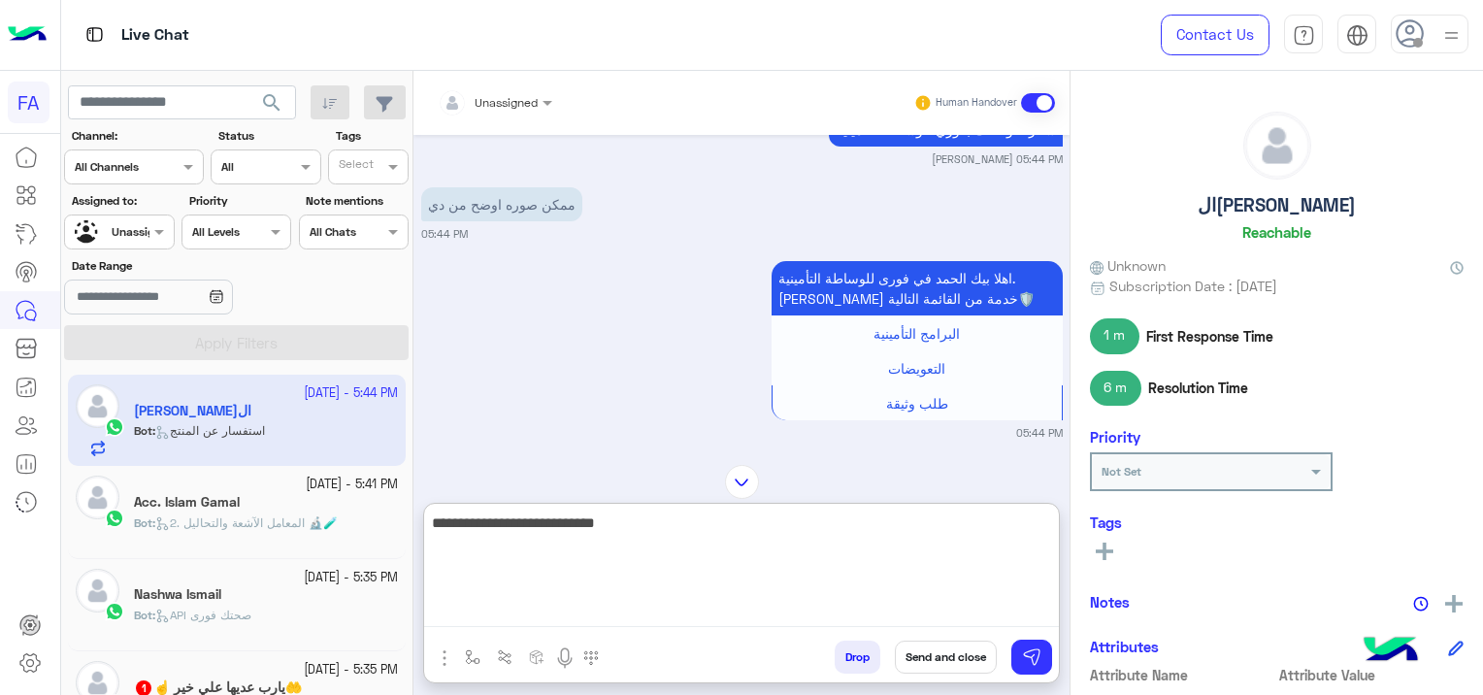
scroll to position [1831, 0]
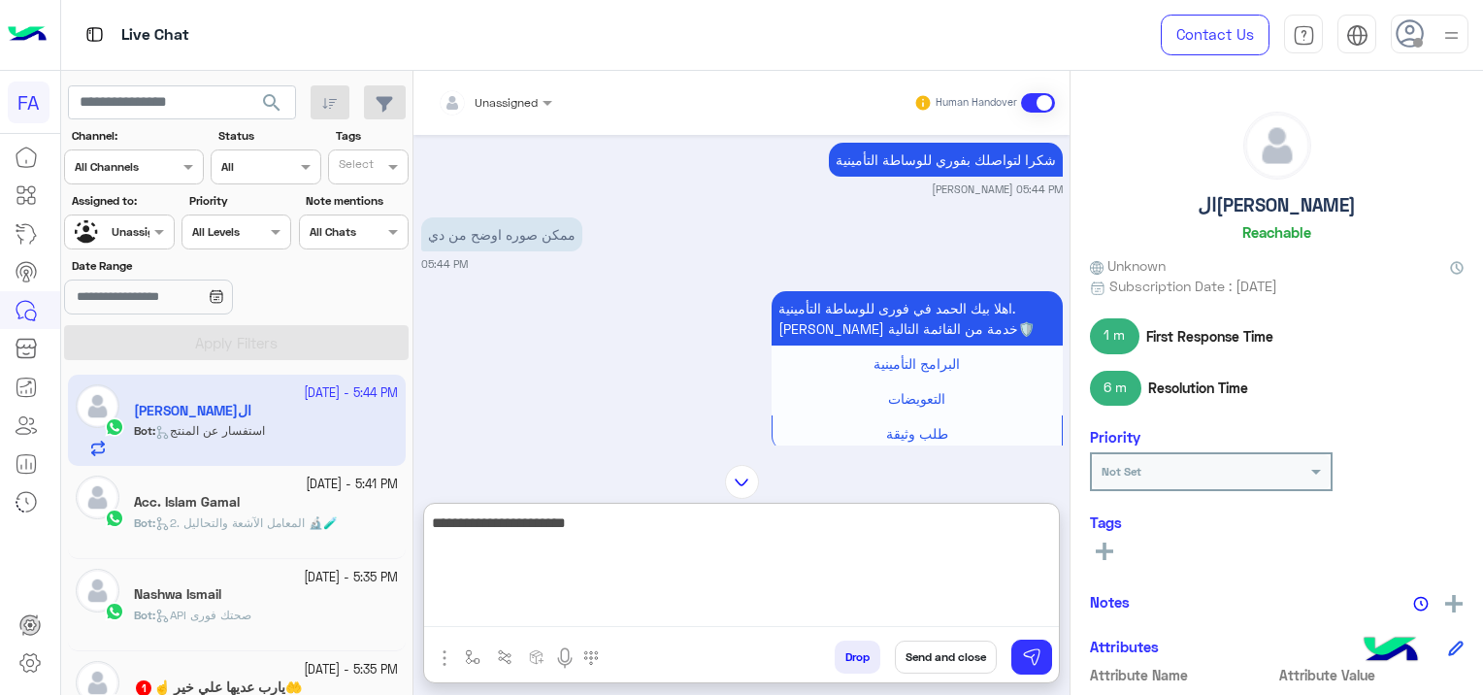
paste textarea "**********"
drag, startPoint x: 898, startPoint y: 520, endPoint x: 887, endPoint y: 528, distance: 14.0
click at [898, 519] on textarea "**********" at bounding box center [741, 568] width 635 height 116
type textarea "**********"
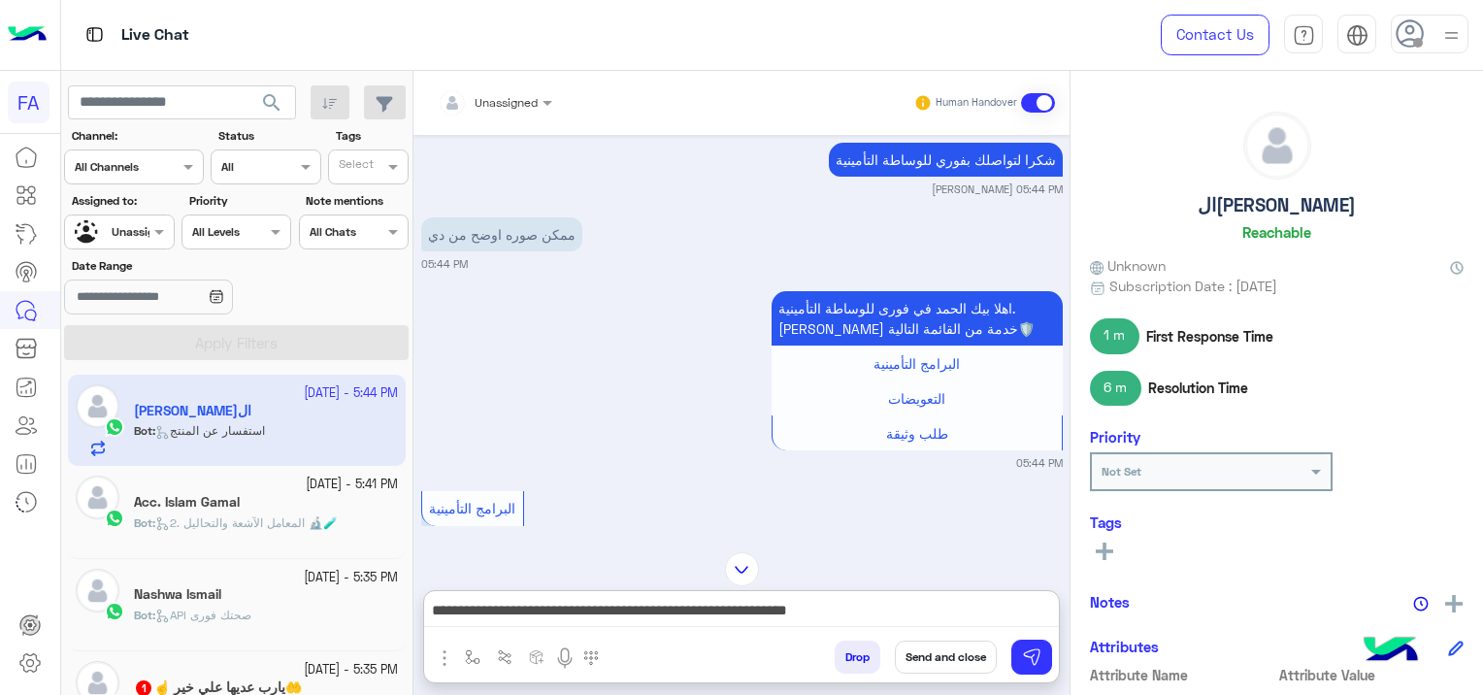
click at [953, 652] on button "Send and close" at bounding box center [946, 656] width 102 height 33
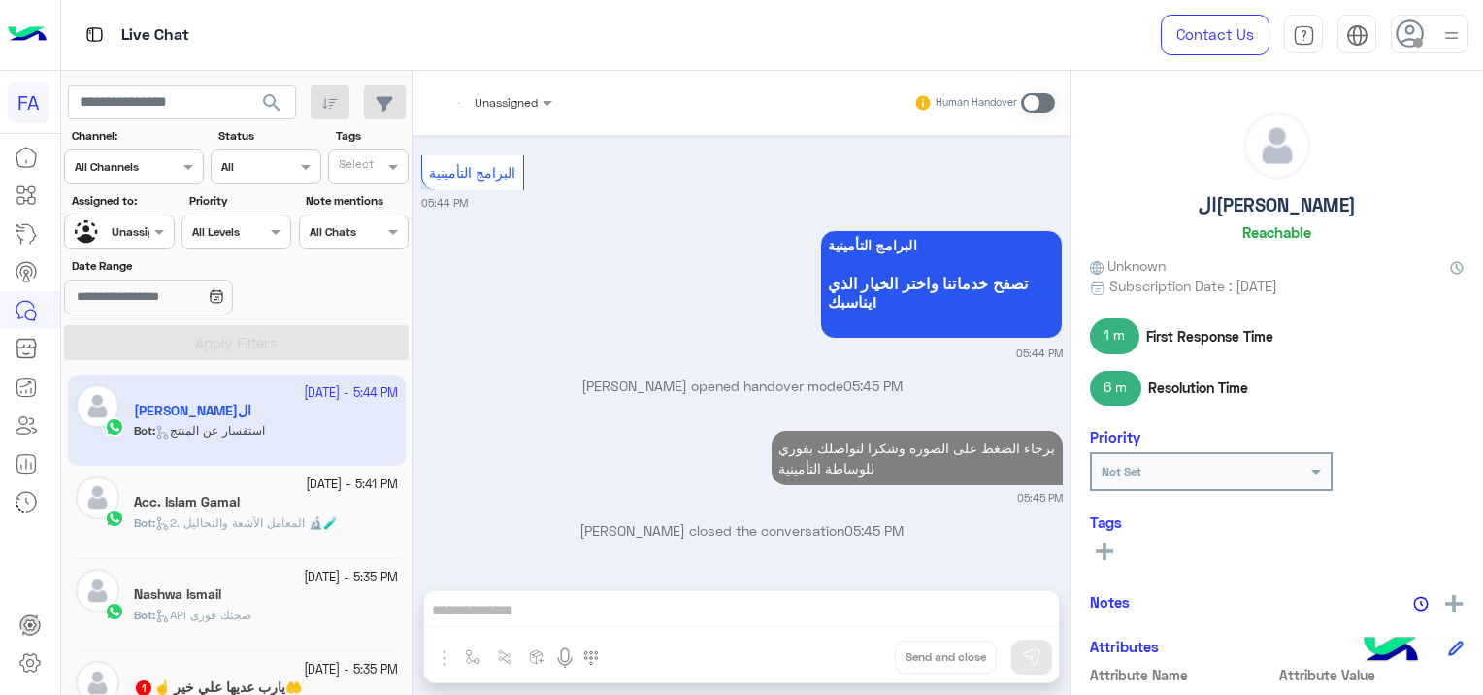
scroll to position [2267, 0]
